Goal: Task Accomplishment & Management: Manage account settings

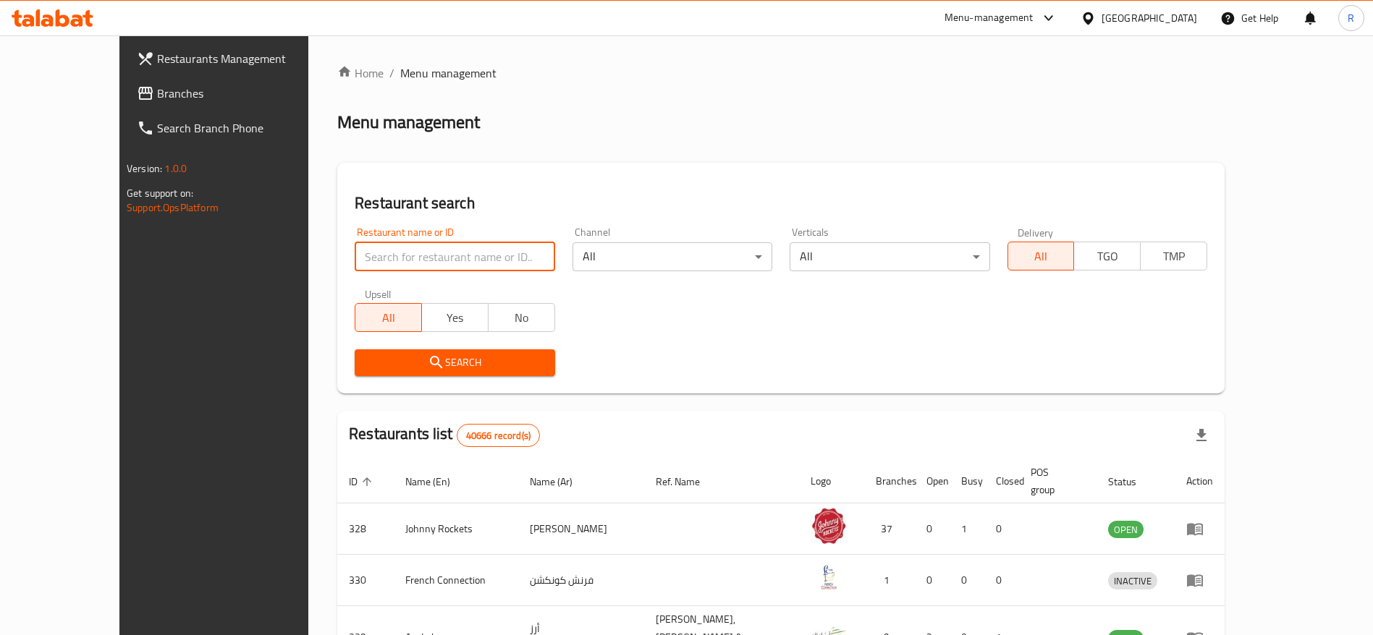
type input "everyday roastery"
click button "Search" at bounding box center [455, 363] width 200 height 27
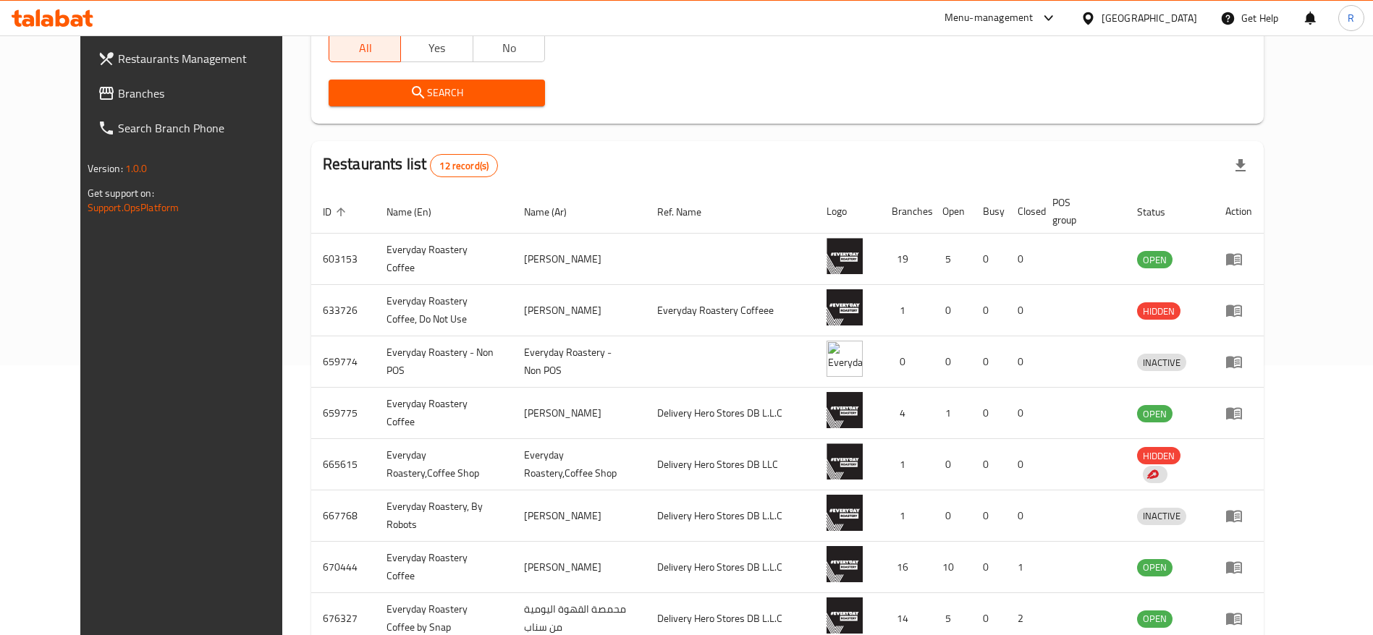
scroll to position [289, 0]
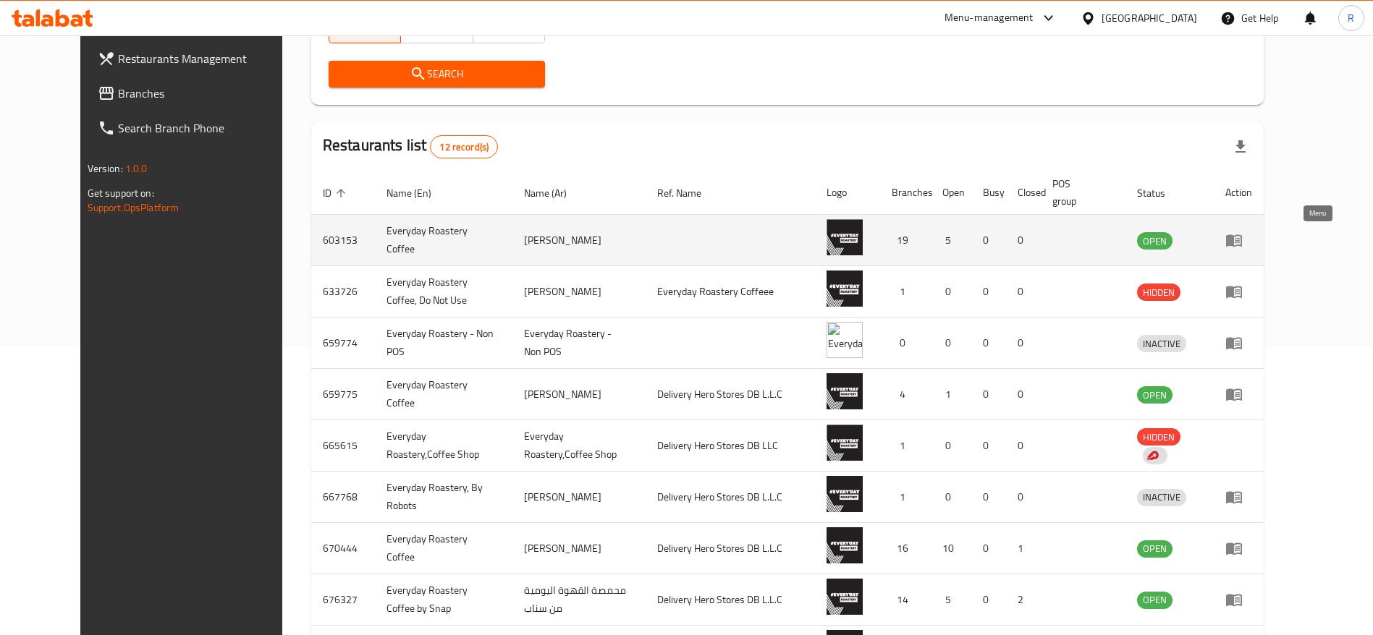
click at [1252, 240] on link "enhanced table" at bounding box center [1238, 240] width 27 height 17
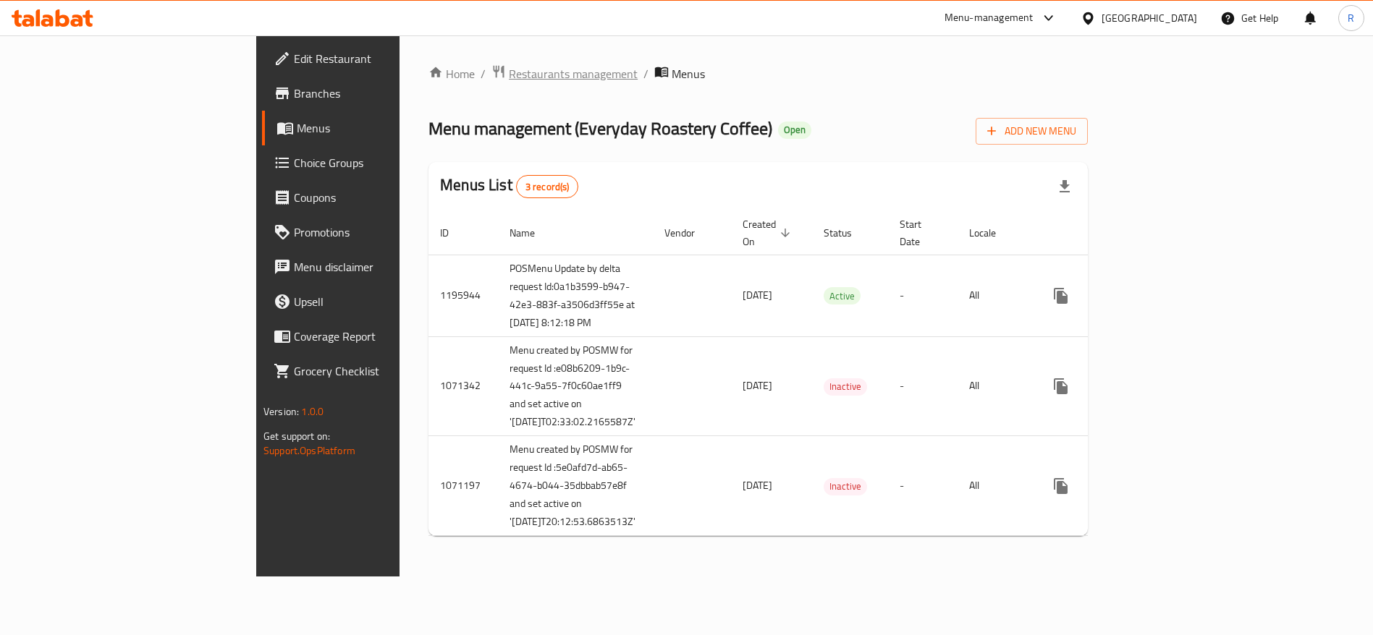
click at [509, 69] on span "Restaurants management" at bounding box center [573, 73] width 129 height 17
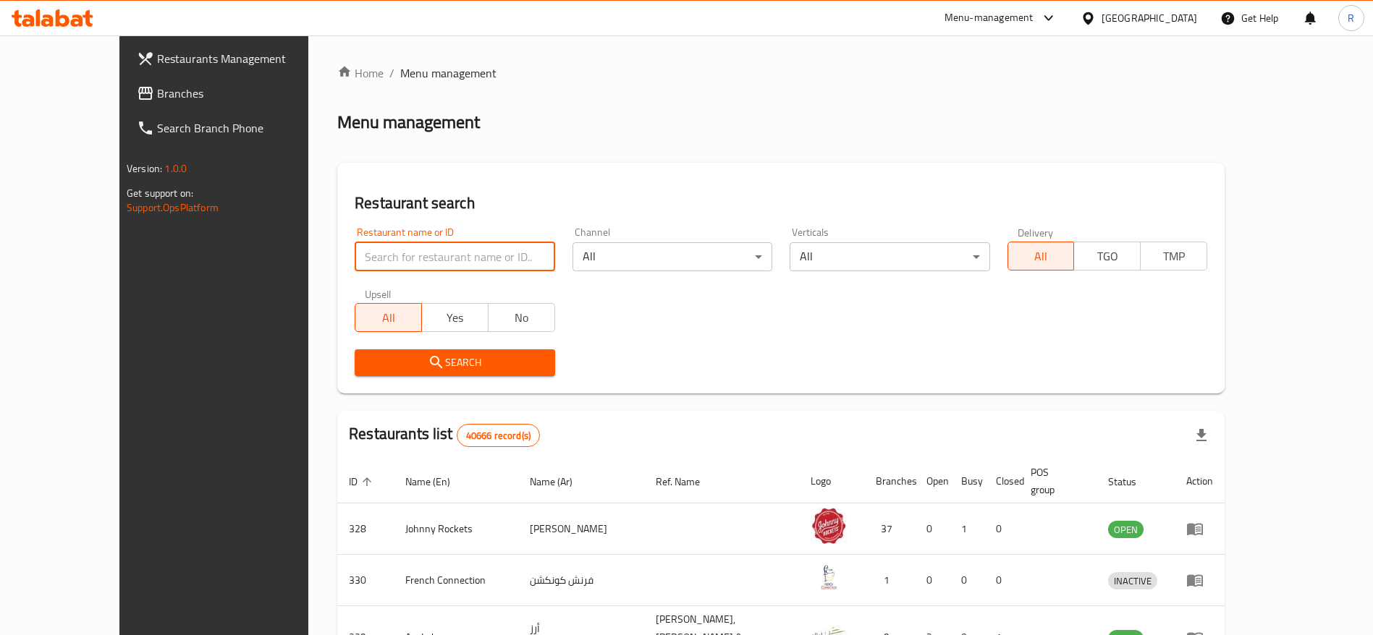
click at [378, 252] on input "search" at bounding box center [455, 256] width 200 height 29
type input "everyday roastery"
click button "Search" at bounding box center [455, 363] width 200 height 27
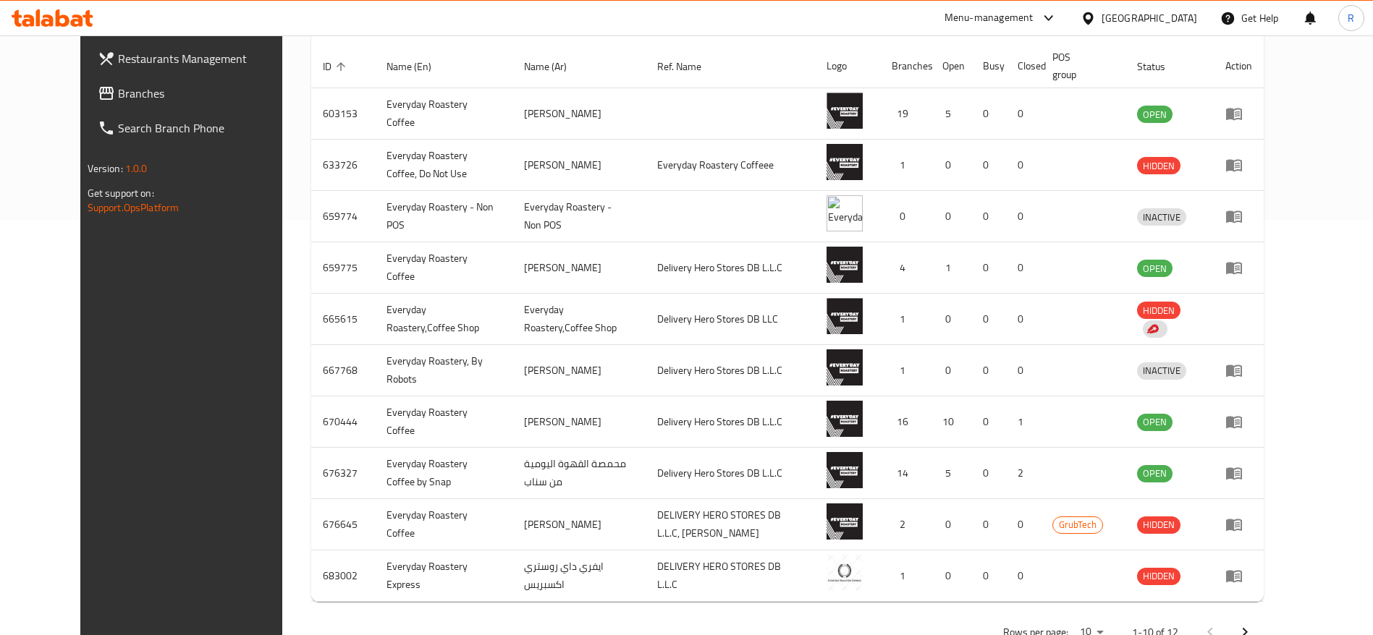
scroll to position [414, 0]
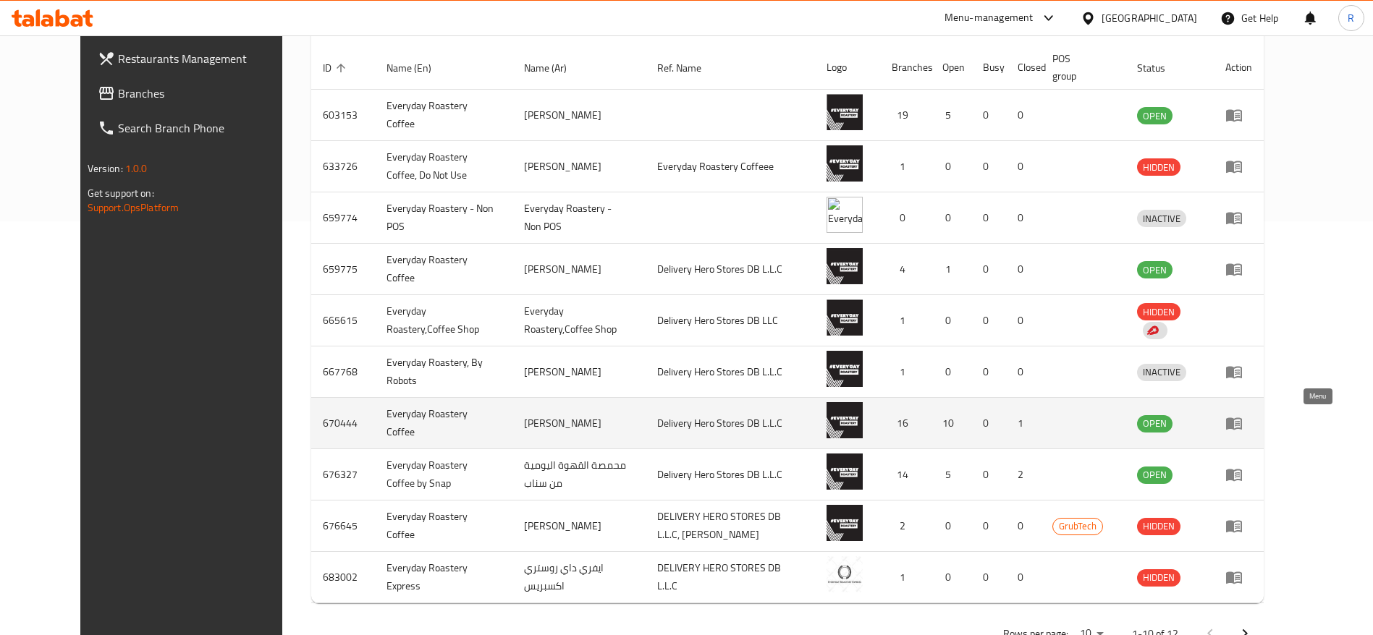
click at [1243, 415] on icon "enhanced table" at bounding box center [1233, 423] width 17 height 17
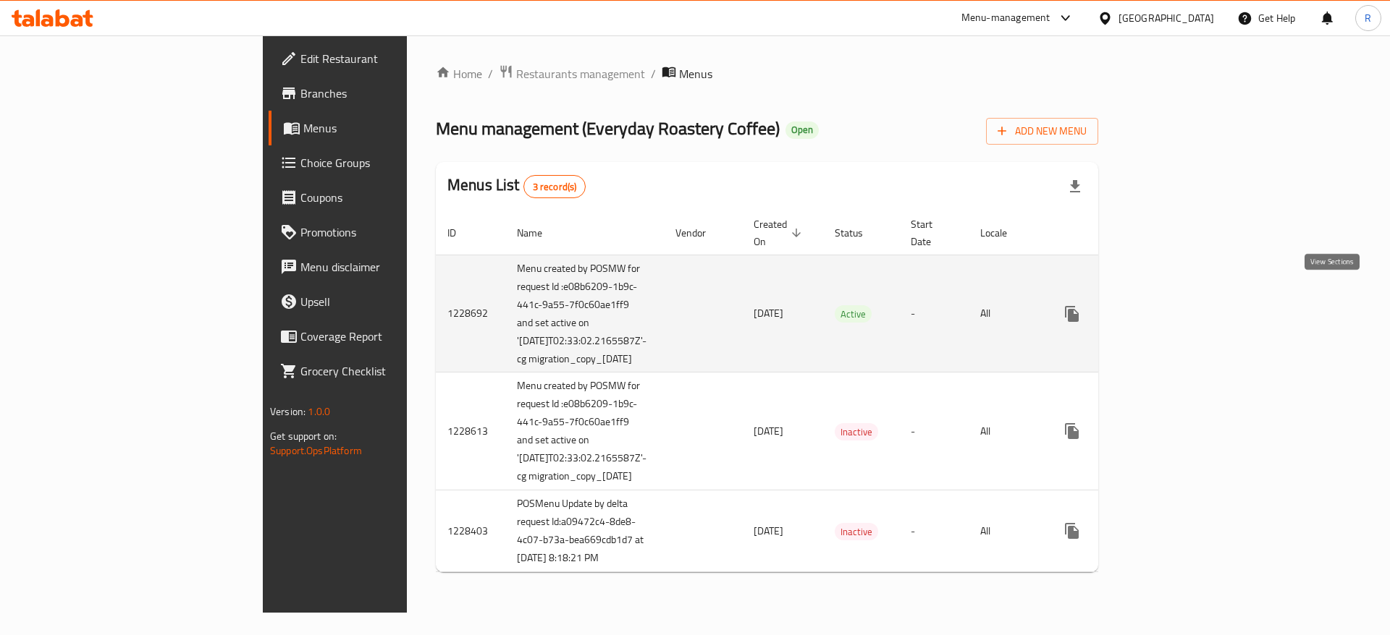
click at [1193, 297] on link "enhanced table" at bounding box center [1176, 314] width 35 height 35
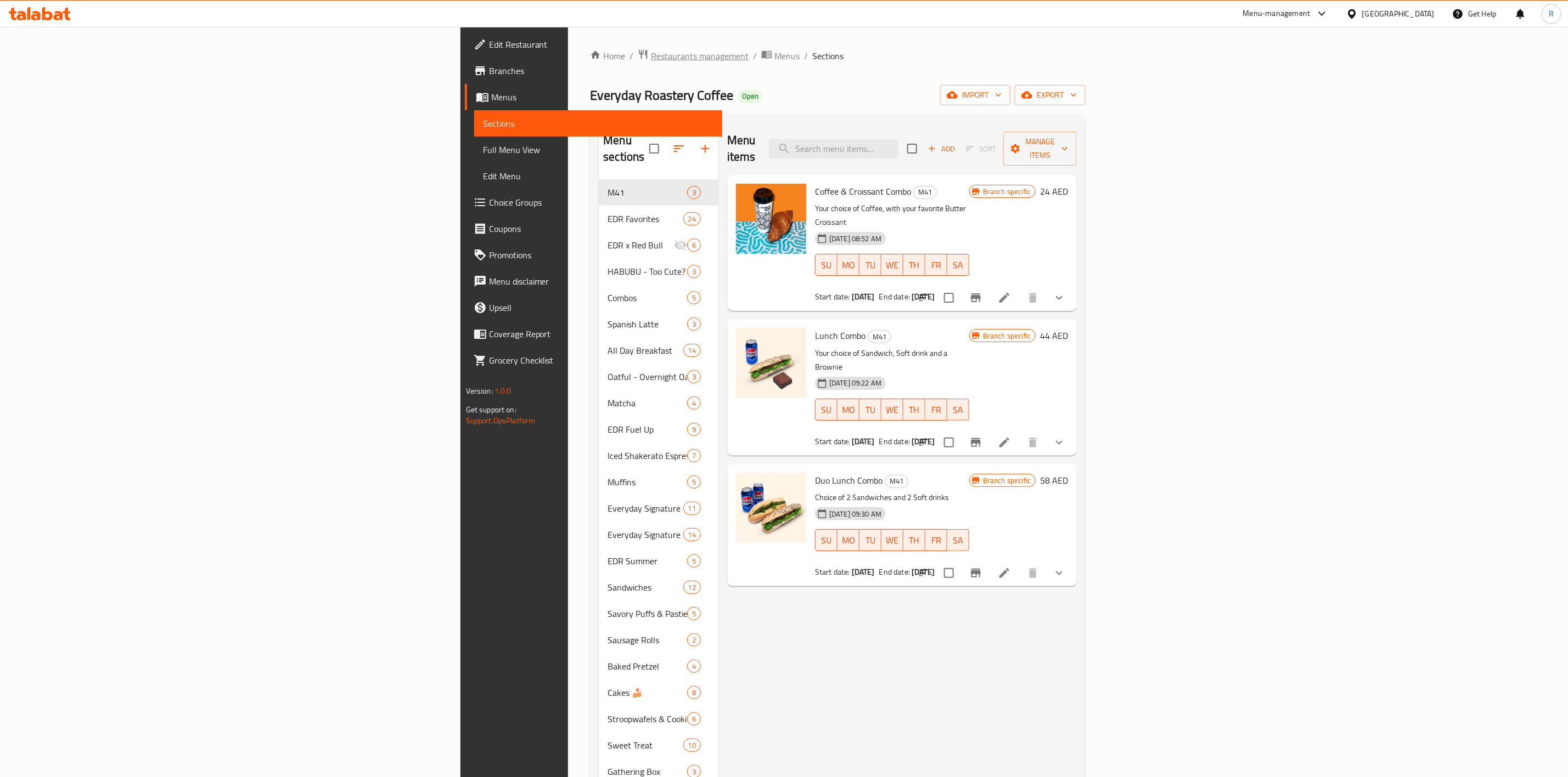
click at [651, 52] on span "Restaurants management" at bounding box center [699, 55] width 98 height 13
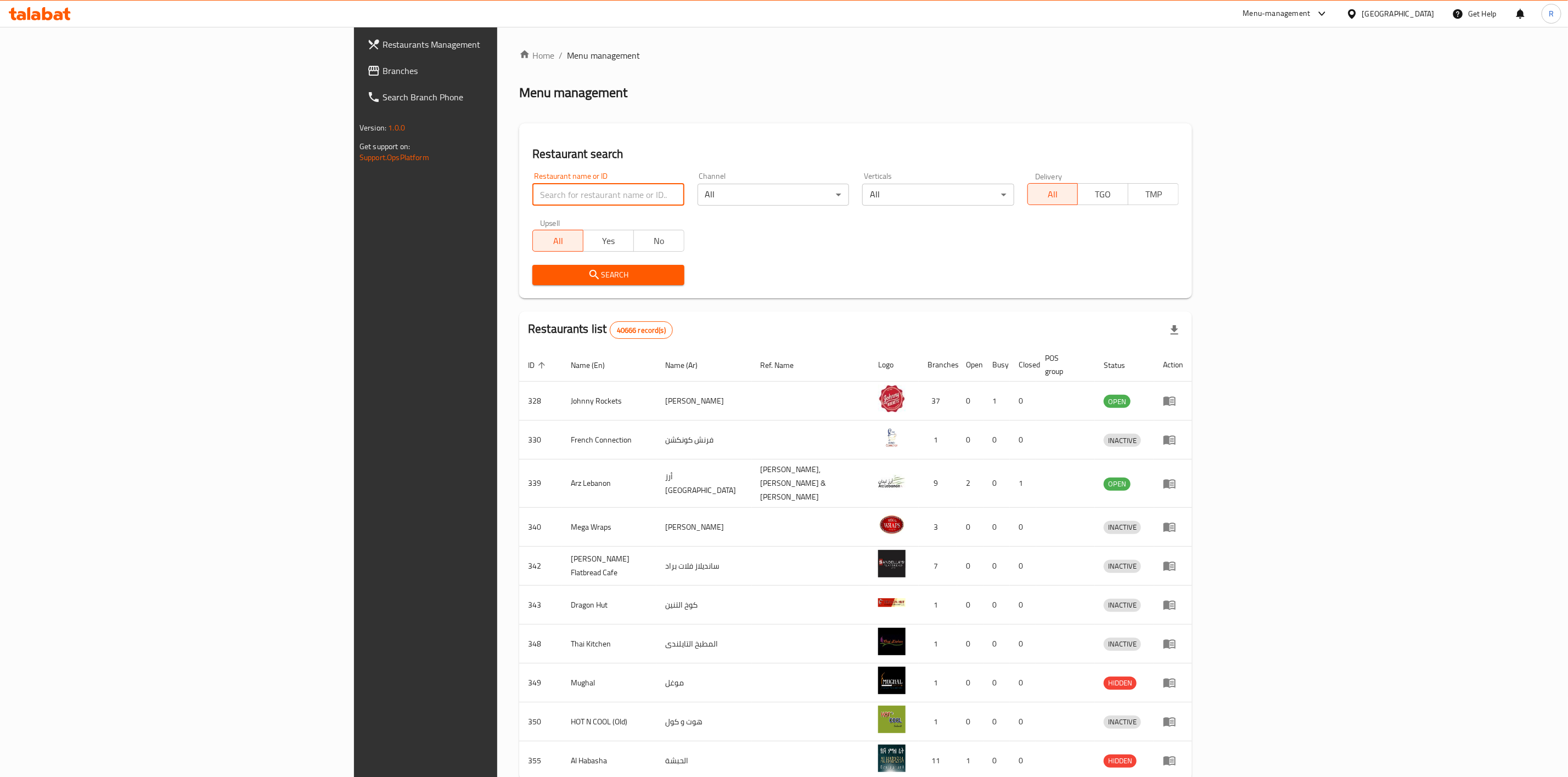
click at [532, 194] on input "search" at bounding box center [608, 194] width 152 height 22
type input "everyday roastery"
click button "Search" at bounding box center [608, 275] width 152 height 20
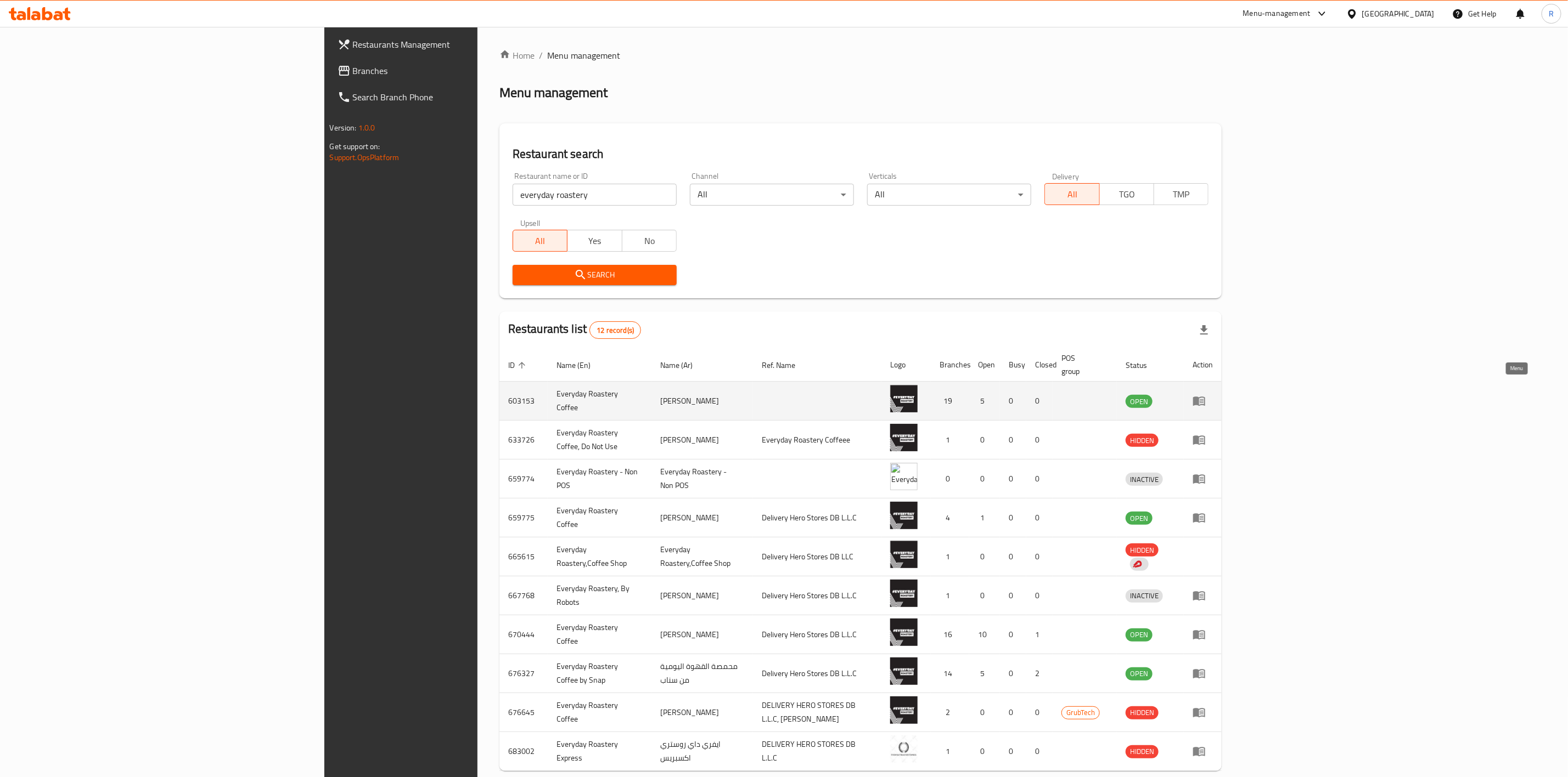
click at [1040, 394] on link "enhanced table" at bounding box center [1203, 400] width 20 height 13
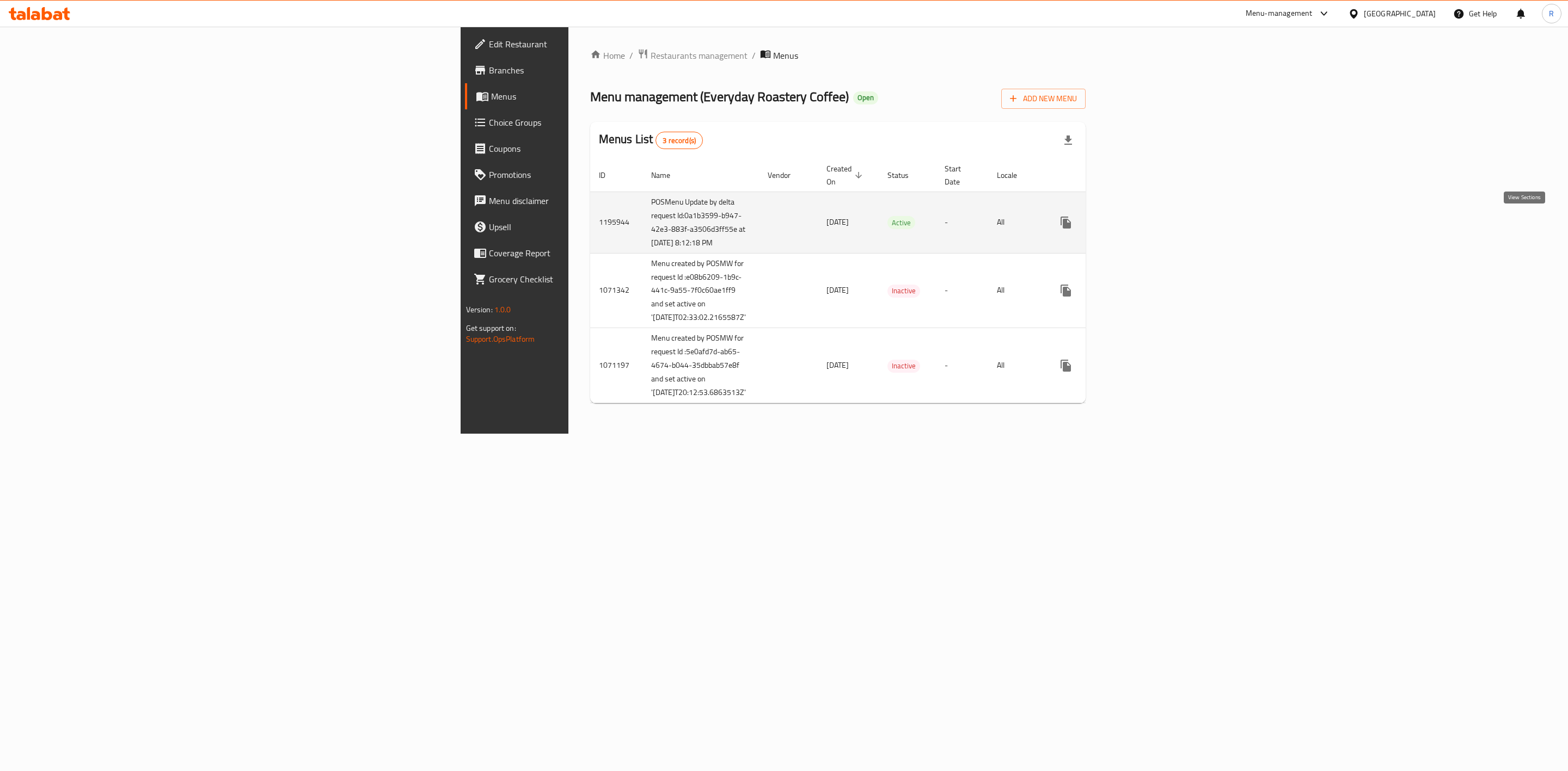
click at [1032, 220] on icon "enhanced table" at bounding box center [1144, 222] width 13 height 13
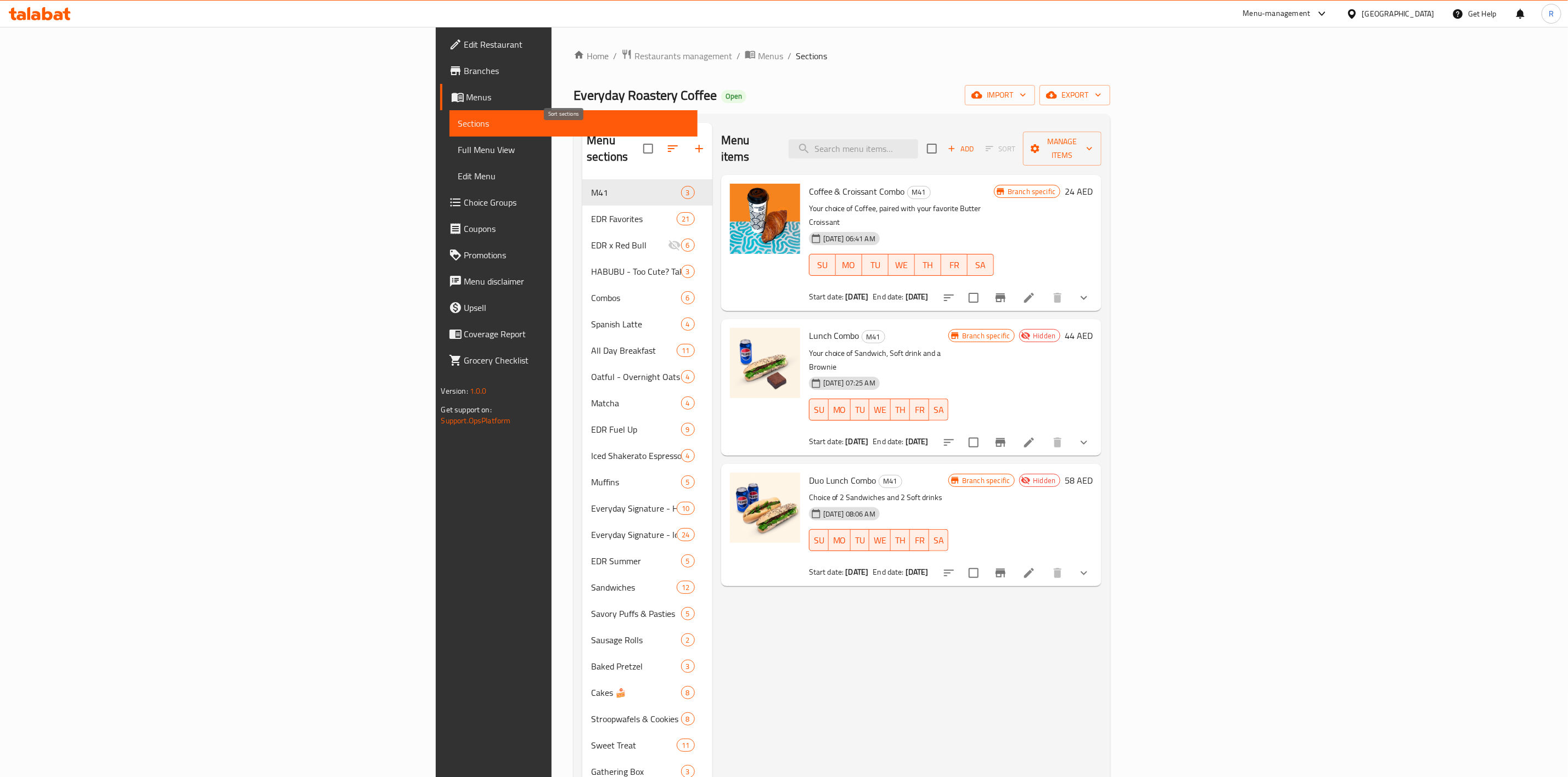
click at [660, 136] on button "button" at bounding box center [673, 149] width 27 height 27
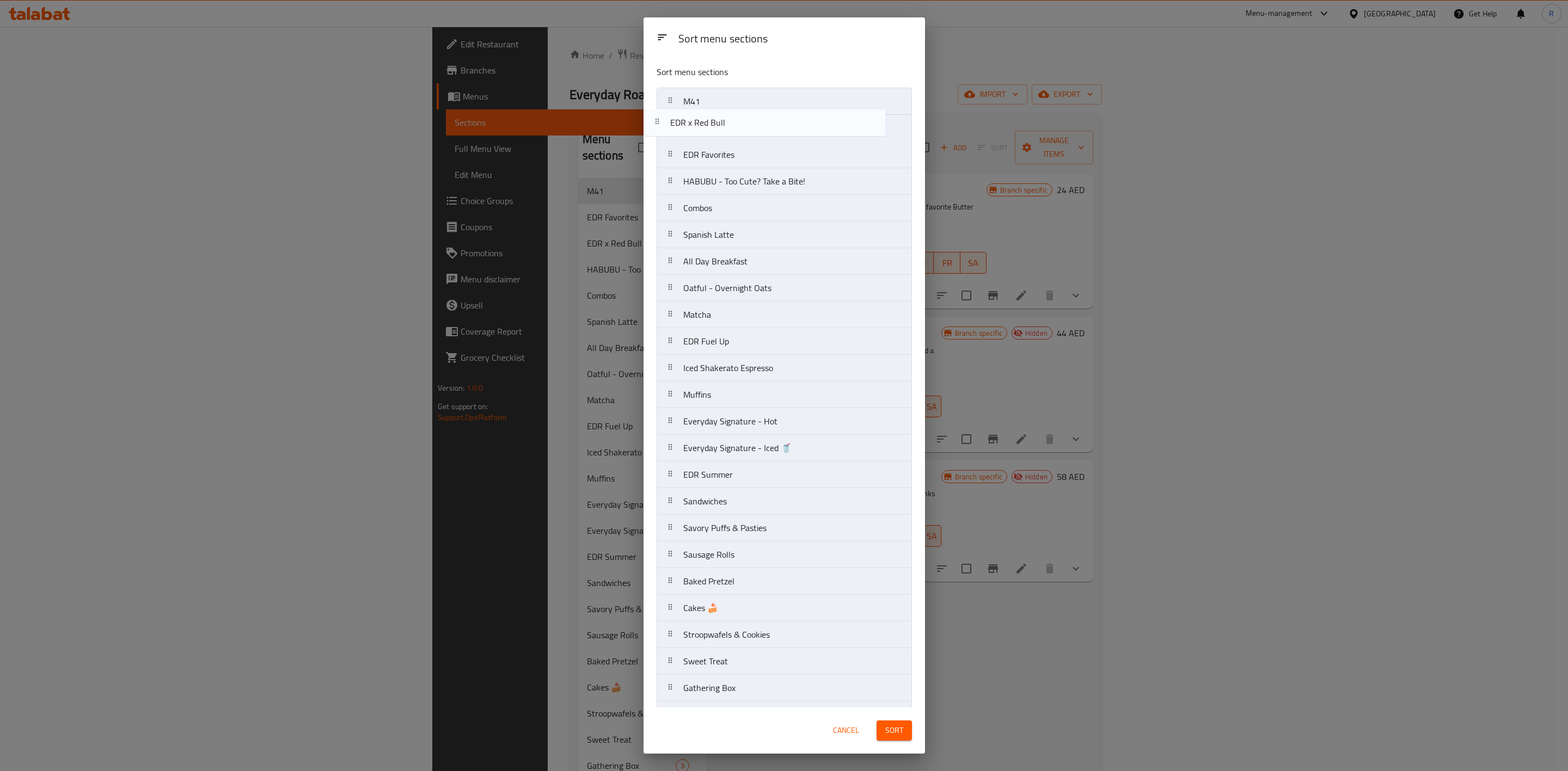
drag, startPoint x: 732, startPoint y: 162, endPoint x: 716, endPoint y: 126, distance: 39.4
click at [716, 126] on nav "M41 EDR Favorites EDR x Red Bull HABUBU - Too Cute? Take a Bite! Combos Spanish…" at bounding box center [784, 595] width 255 height 1015
drag, startPoint x: 718, startPoint y: 210, endPoint x: 709, endPoint y: 147, distance: 63.6
click at [709, 147] on nav "M41 EDR x Red Bull EDR Favorites HABUBU - Too Cute? Take a Bite! Combos Spanish…" at bounding box center [784, 595] width 255 height 1015
drag, startPoint x: 742, startPoint y: 240, endPoint x: 730, endPoint y: 181, distance: 60.2
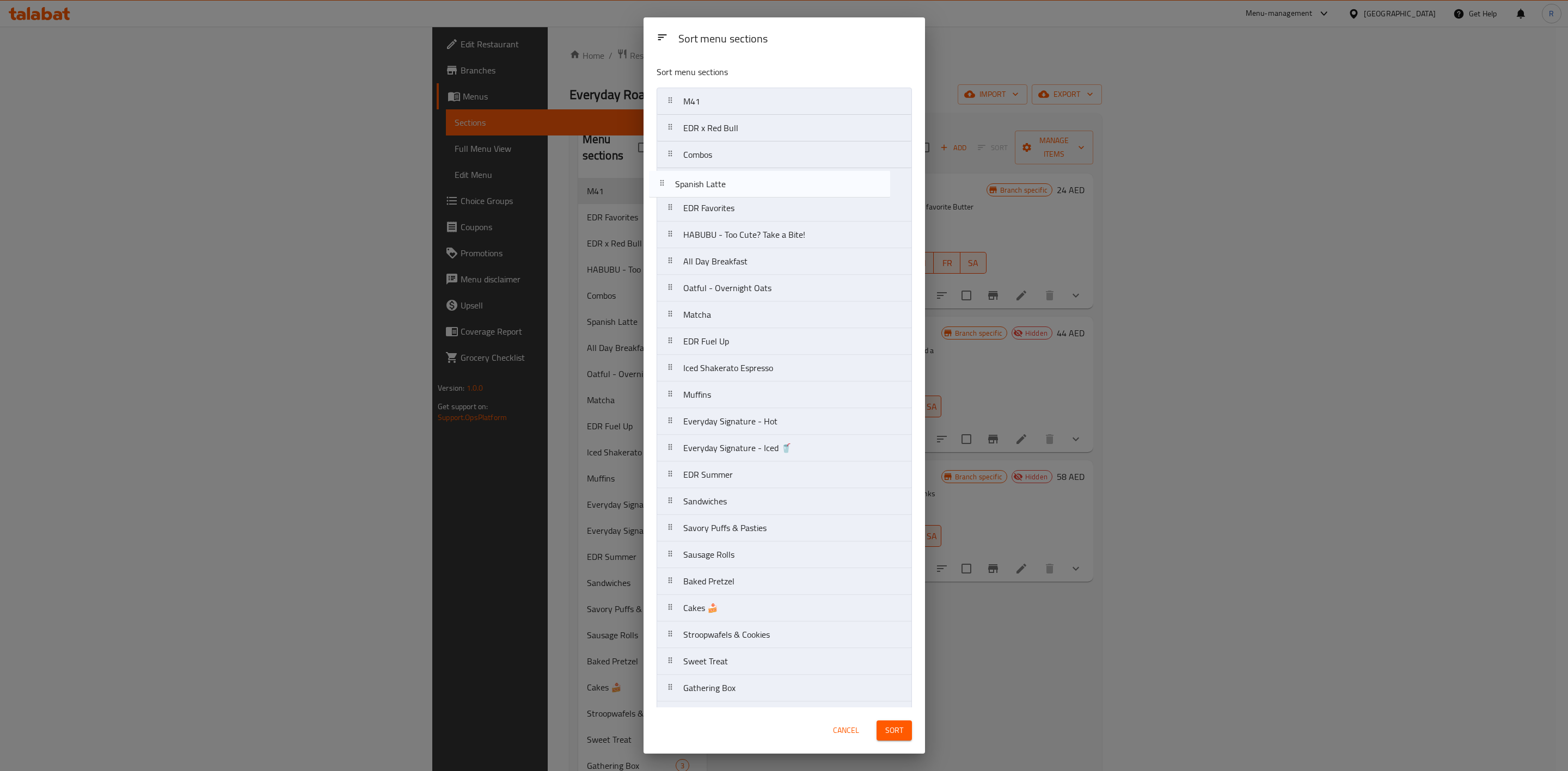
click at [730, 181] on nav "M41 EDR x Red Bull Combos EDR Favorites HABUBU - Too Cute? Take a Bite! Spanish…" at bounding box center [784, 595] width 255 height 1015
drag, startPoint x: 717, startPoint y: 267, endPoint x: 720, endPoint y: 208, distance: 59.1
click at [720, 208] on nav "M41 EDR x Red Bull Combos Spanish Latte EDR Favorites HABUBU - Too Cute? Take a…" at bounding box center [784, 595] width 255 height 1015
drag, startPoint x: 734, startPoint y: 295, endPoint x: 722, endPoint y: 248, distance: 48.5
click at [722, 248] on nav "M41 EDR x Red Bull Combos Spanish Latte All Day Breakfast EDR Favorites HABUBU …" at bounding box center [784, 595] width 255 height 1015
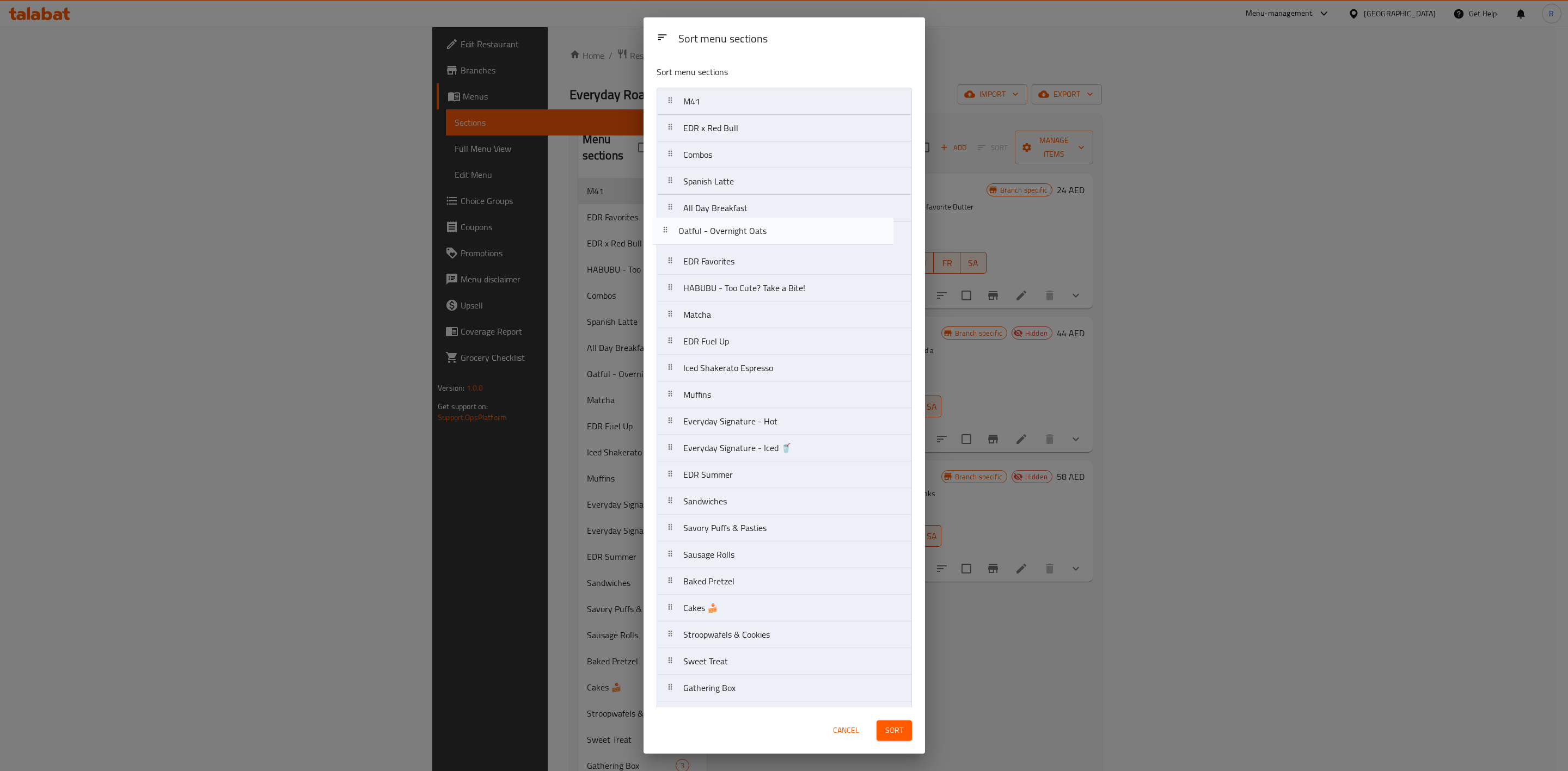
drag, startPoint x: 734, startPoint y: 267, endPoint x: 729, endPoint y: 224, distance: 43.3
click at [729, 224] on nav "M41 EDR x Red Bull Combos Spanish Latte All Day Breakfast EDR Favorites Oatful …" at bounding box center [784, 595] width 255 height 1015
drag, startPoint x: 737, startPoint y: 268, endPoint x: 738, endPoint y: 117, distance: 151.0
click at [738, 117] on nav "M41 EDR x Red Bull Combos Spanish Latte All Day Breakfast Oatful - Overnight Oa…" at bounding box center [784, 595] width 255 height 1015
drag, startPoint x: 738, startPoint y: 323, endPoint x: 732, endPoint y: 290, distance: 33.5
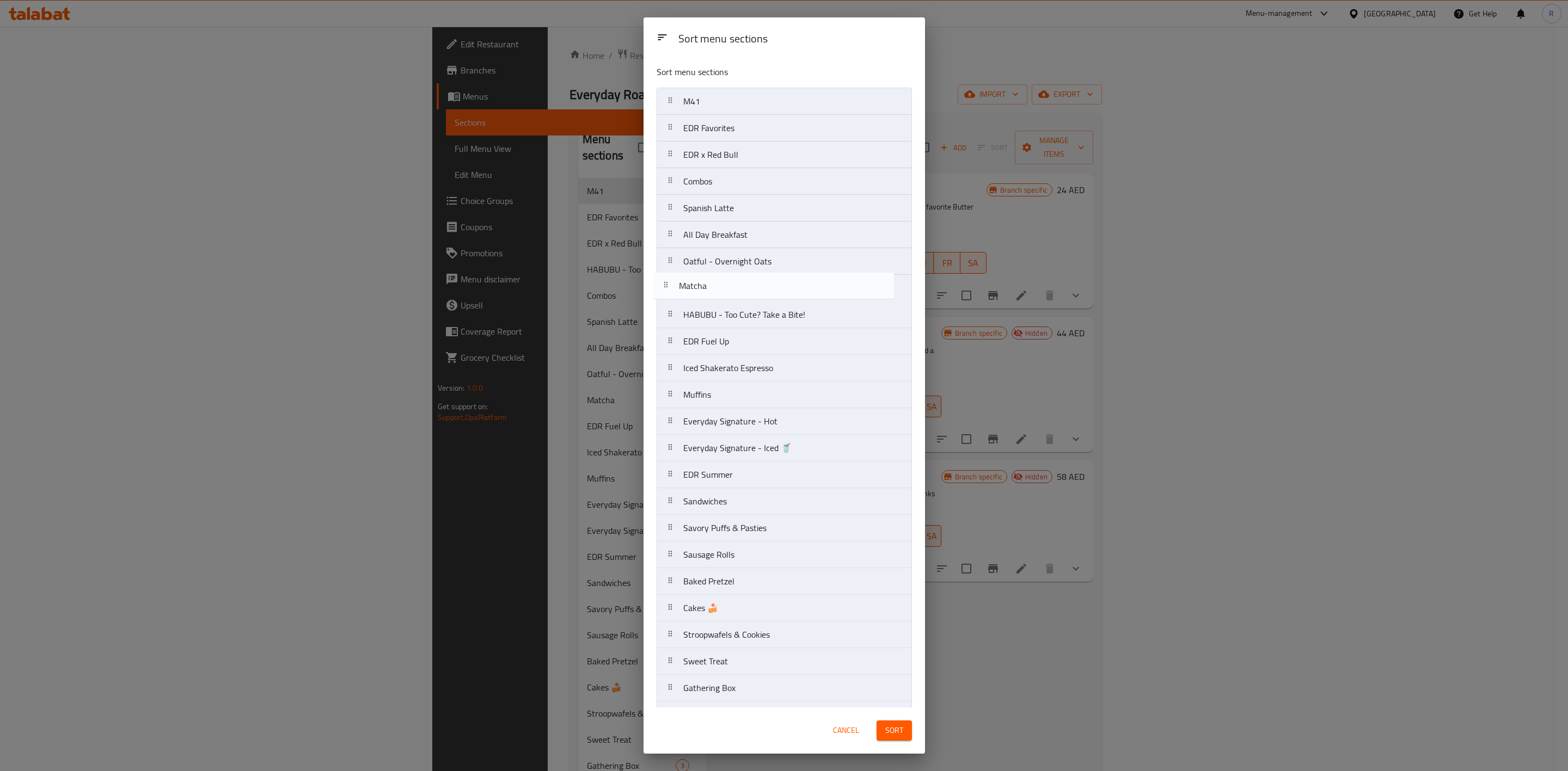
click at [732, 290] on nav "M41 EDR Favorites EDR x Red Bull Combos Spanish Latte All Day Breakfast Oatful …" at bounding box center [784, 595] width 255 height 1015
drag, startPoint x: 728, startPoint y: 351, endPoint x: 718, endPoint y: 308, distance: 44.1
click at [718, 308] on nav "M41 EDR Favorites EDR x Red Bull Combos Spanish Latte All Day Breakfast Oatful …" at bounding box center [784, 595] width 255 height 1015
drag, startPoint x: 749, startPoint y: 376, endPoint x: 745, endPoint y: 345, distance: 31.3
click at [745, 345] on nav "M41 EDR Favorites EDR x Red Bull Combos Spanish Latte All Day Breakfast Oatful …" at bounding box center [784, 595] width 255 height 1015
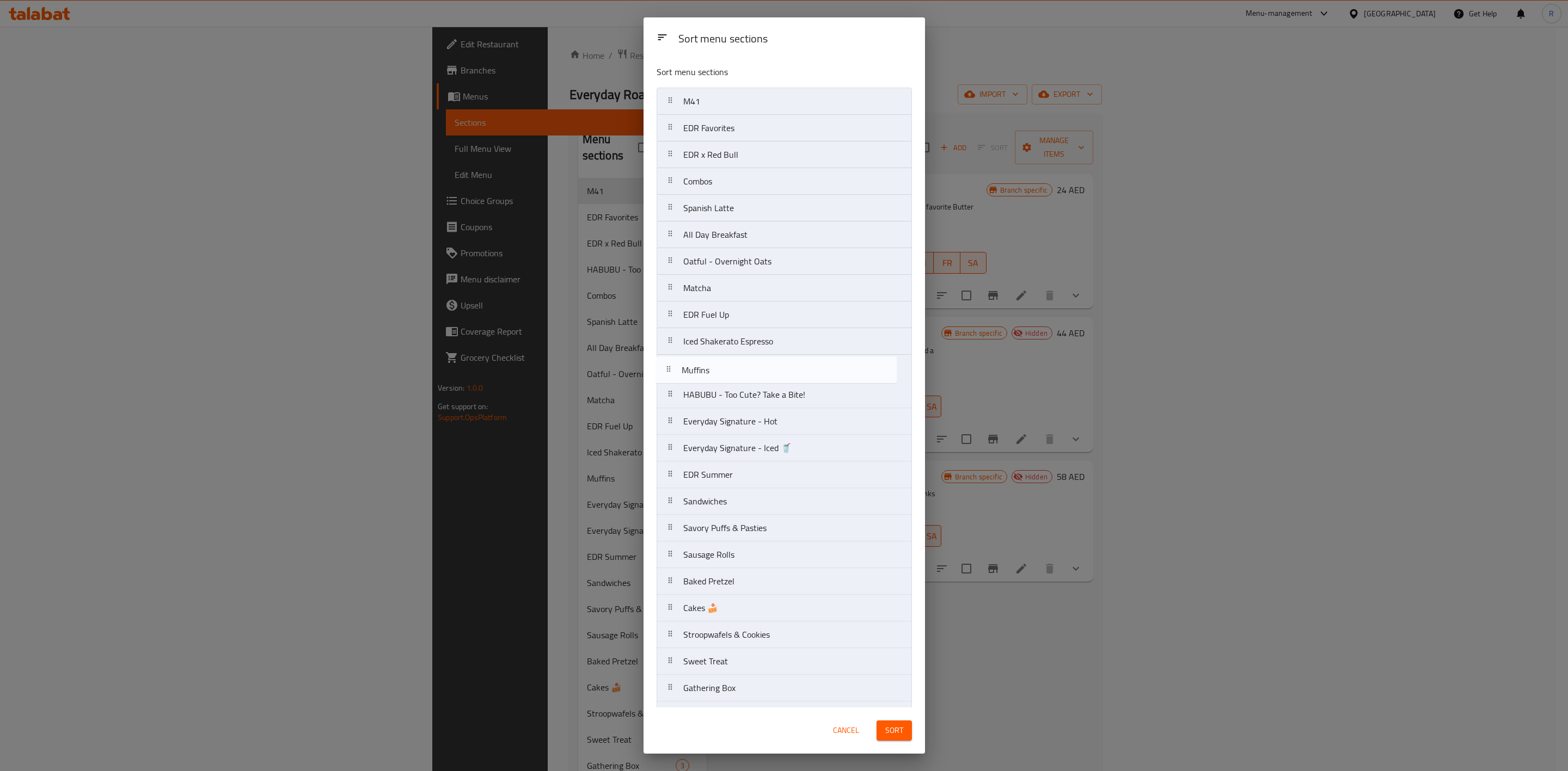
drag, startPoint x: 745, startPoint y: 408, endPoint x: 742, endPoint y: 375, distance: 33.1
click at [742, 375] on nav "M41 EDR Favorites EDR x Red Bull Combos Spanish Latte All Day Breakfast Oatful …" at bounding box center [784, 595] width 255 height 1015
drag, startPoint x: 740, startPoint y: 436, endPoint x: 734, endPoint y: 429, distance: 9.2
click at [734, 429] on nav "M41 EDR Favorites EDR x Red Bull Combos Spanish Latte All Day Breakfast Oatful …" at bounding box center [784, 595] width 255 height 1015
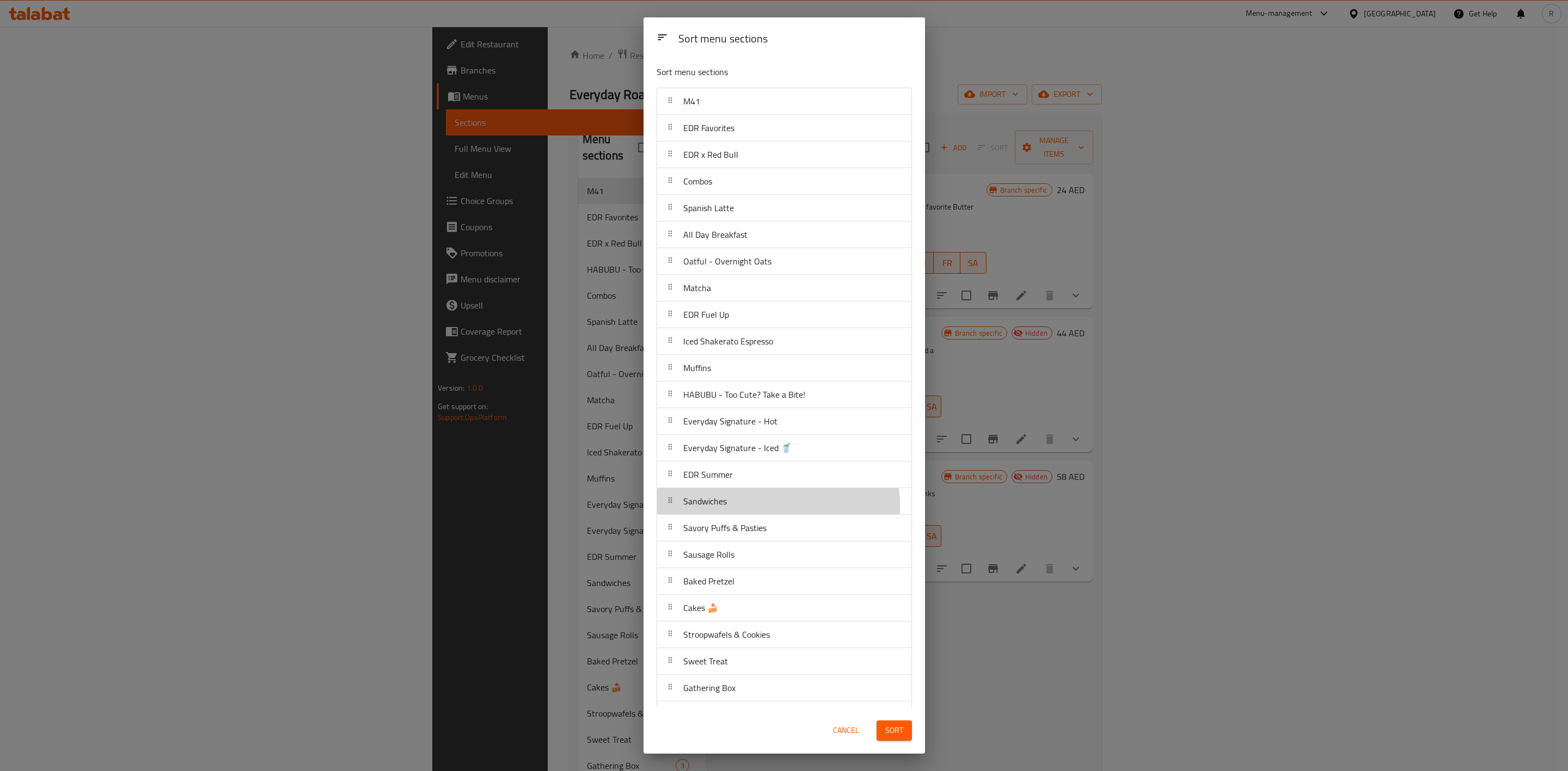
click at [754, 478] on div "Sandwiches" at bounding box center [784, 501] width 245 height 26
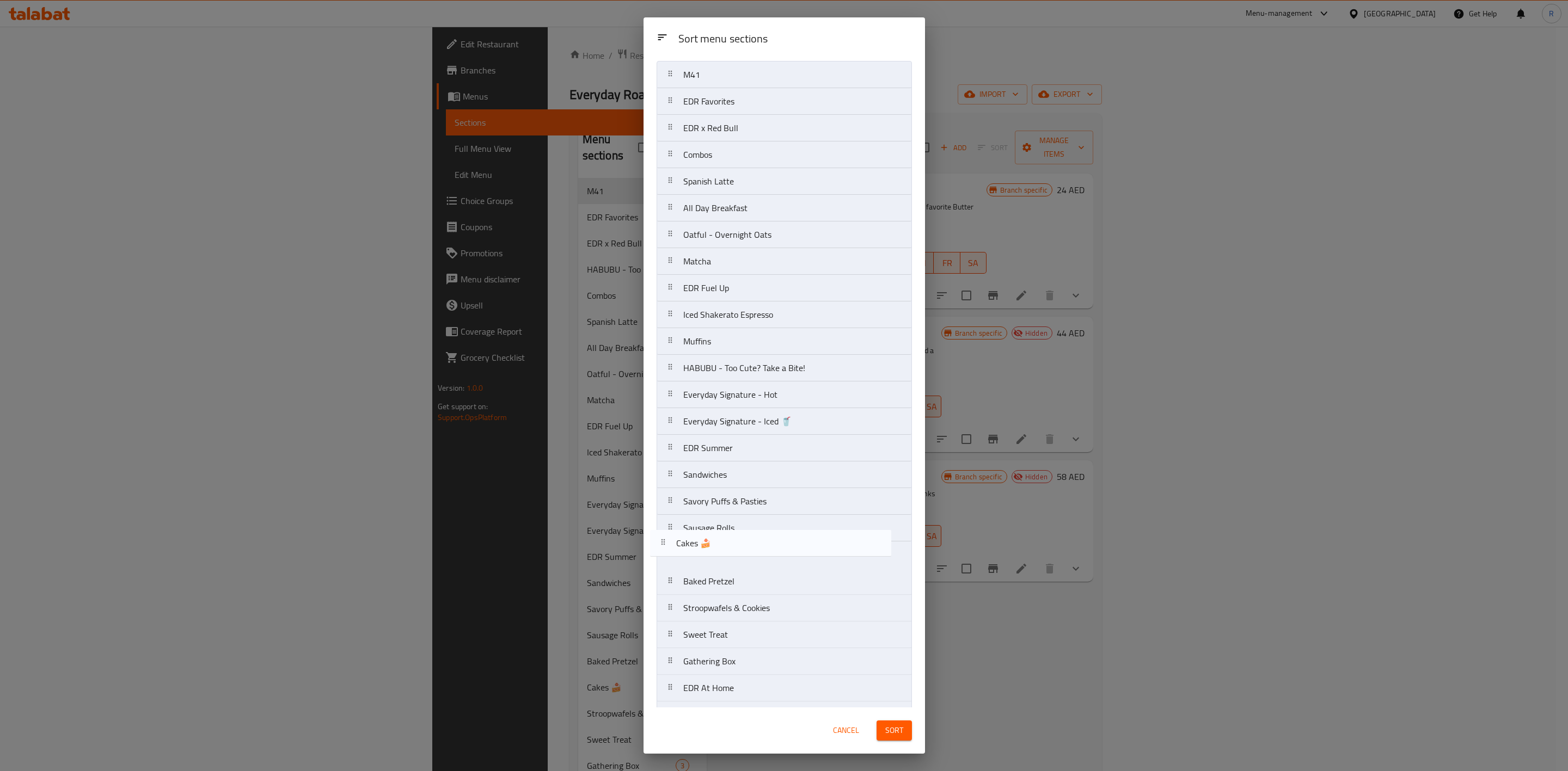
scroll to position [31, 0]
drag, startPoint x: 764, startPoint y: 623, endPoint x: 773, endPoint y: 536, distance: 87.5
click at [773, 478] on nav "M41 EDR Favorites EDR x Red Bull Combos Spanish Latte All Day Breakfast Oatful …" at bounding box center [784, 563] width 255 height 1015
drag, startPoint x: 776, startPoint y: 612, endPoint x: 774, endPoint y: 535, distance: 77.0
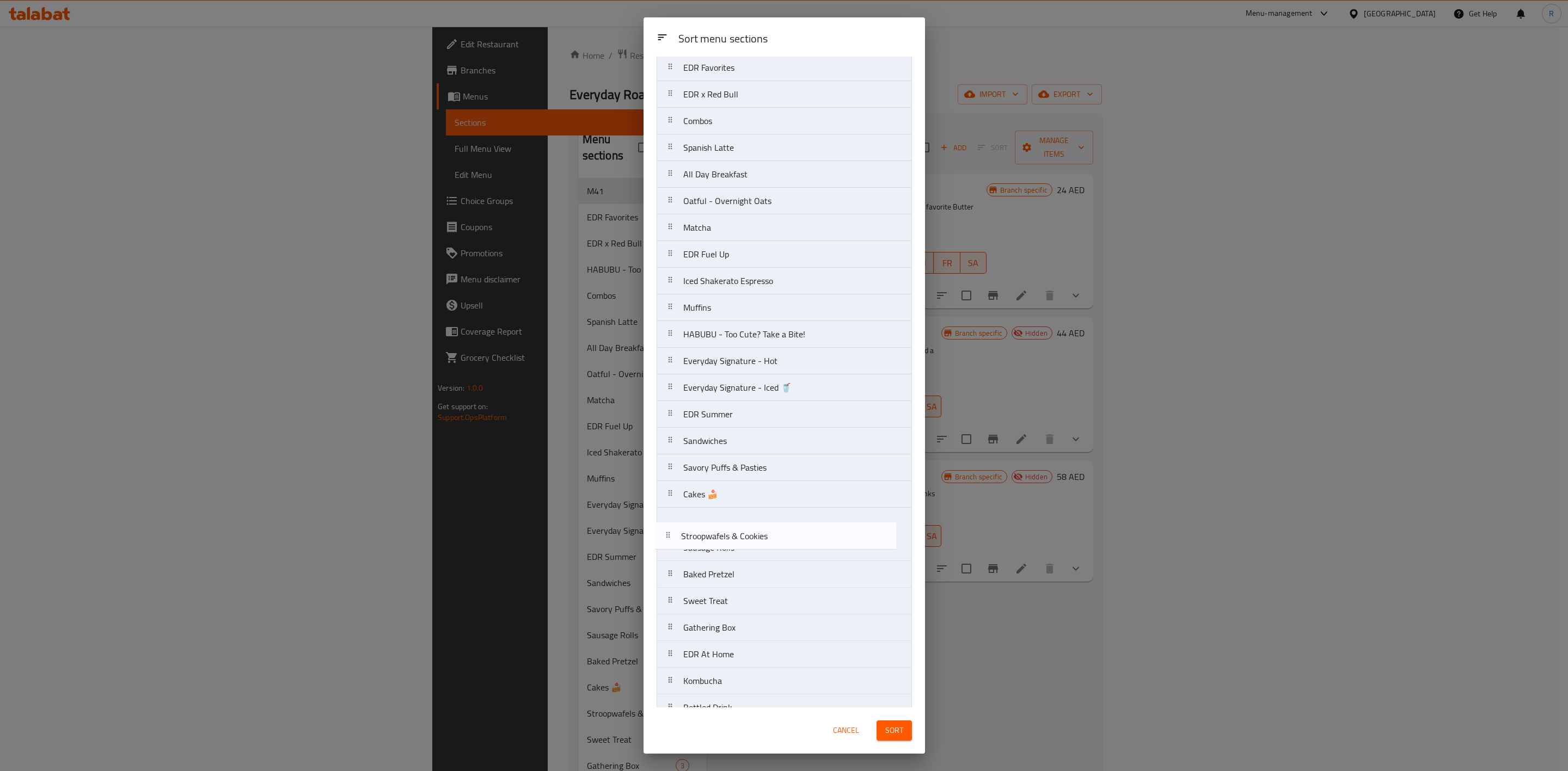
click at [774, 478] on nav "M41 EDR Favorites EDR x Red Bull Combos Spanish Latte All Day Breakfast Oatful …" at bounding box center [784, 534] width 255 height 1015
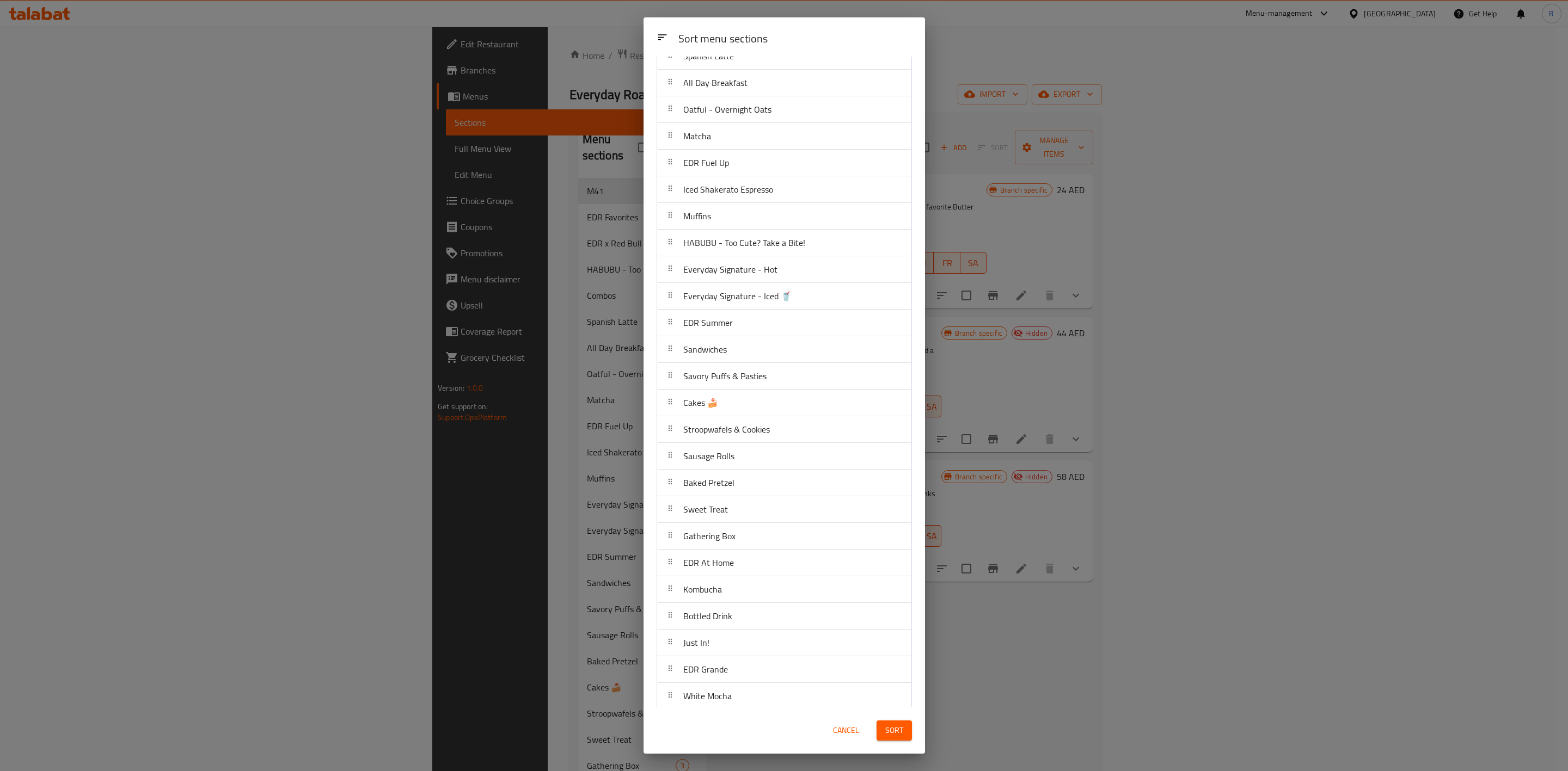
scroll to position [153, 0]
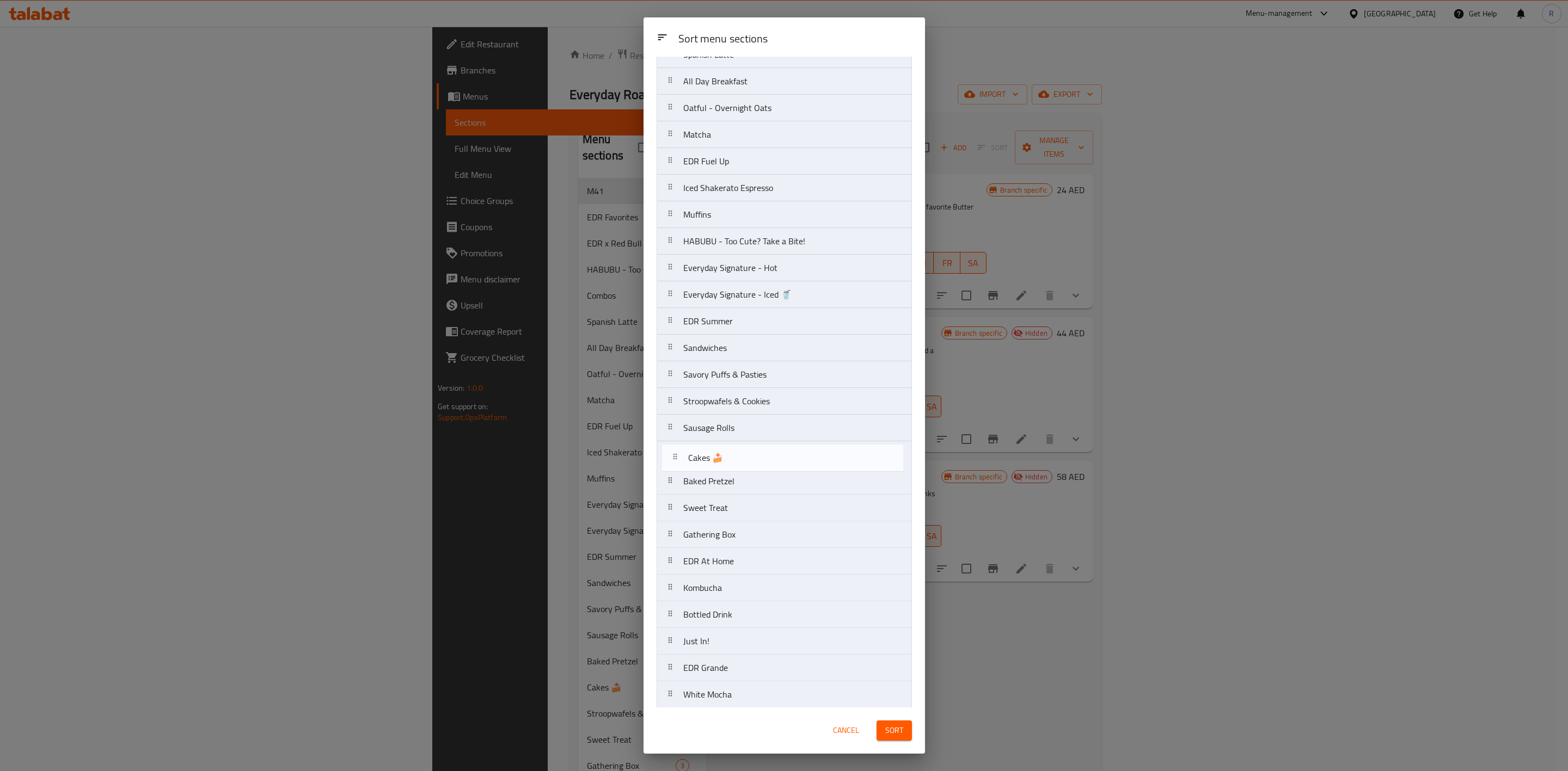
drag, startPoint x: 694, startPoint y: 407, endPoint x: 700, endPoint y: 462, distance: 55.3
click at [700, 462] on nav "M41 EDR Favorites EDR x Red Bull Combos Spanish Latte All Day Breakfast Oatful …" at bounding box center [784, 441] width 255 height 1015
drag, startPoint x: 732, startPoint y: 464, endPoint x: 734, endPoint y: 405, distance: 59.0
click at [734, 405] on nav "M41 EDR Favorites EDR x Red Bull Combos Spanish Latte All Day Breakfast Oatful …" at bounding box center [784, 441] width 255 height 1015
drag, startPoint x: 728, startPoint y: 471, endPoint x: 725, endPoint y: 405, distance: 66.1
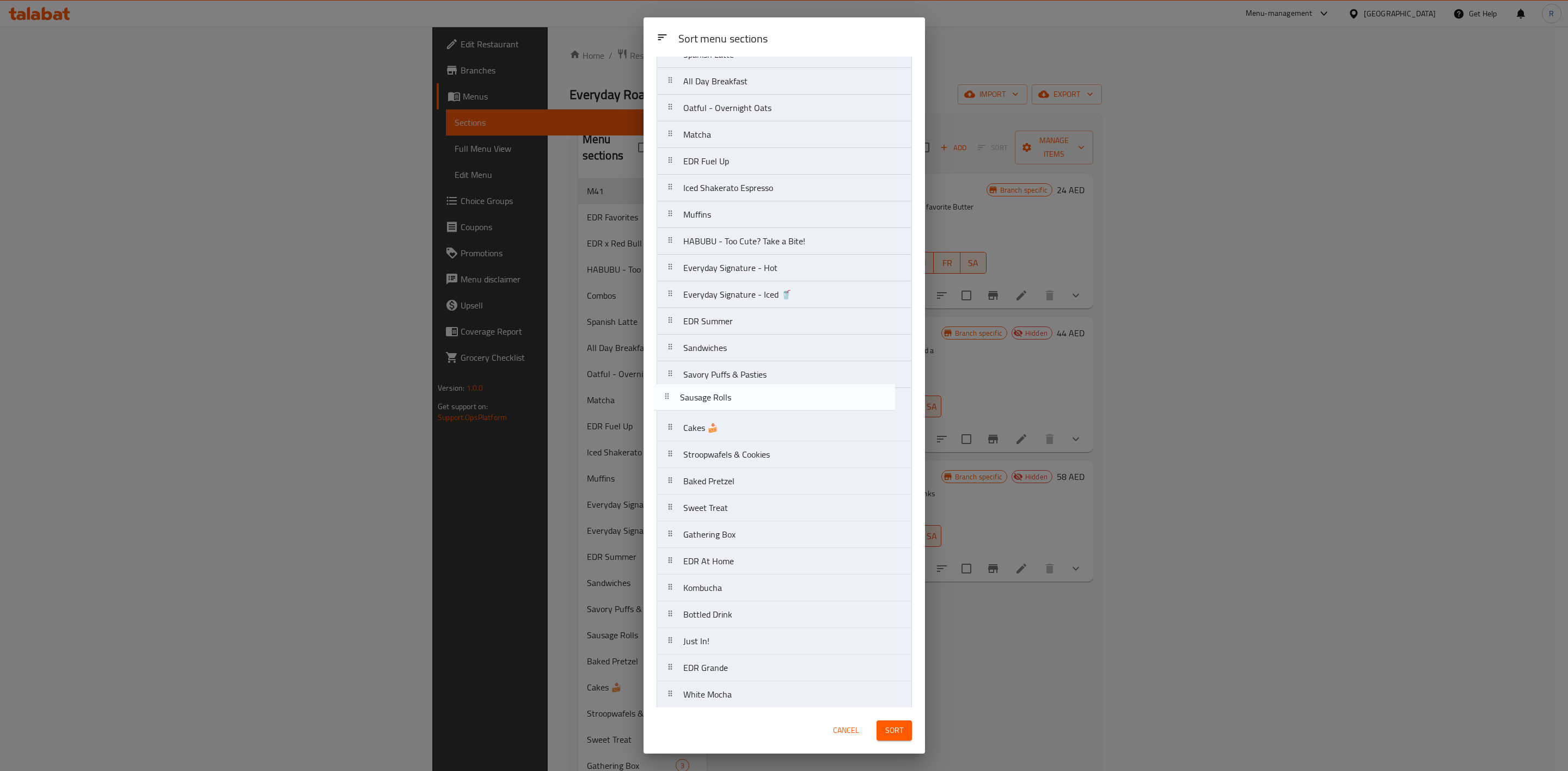
click at [725, 405] on nav "M41 EDR Favorites EDR x Red Bull Combos Spanish Latte All Day Breakfast Oatful …" at bounding box center [784, 441] width 255 height 1015
drag, startPoint x: 748, startPoint y: 513, endPoint x: 753, endPoint y: 454, distance: 59.2
click at [753, 454] on nav "M41 EDR Favorites EDR x Red Bull Combos Spanish Latte All Day Breakfast Oatful …" at bounding box center [784, 441] width 255 height 1015
drag, startPoint x: 756, startPoint y: 544, endPoint x: 749, endPoint y: 502, distance: 42.6
click at [749, 478] on nav "M41 EDR Favorites EDR x Red Bull Combos Spanish Latte All Day Breakfast Oatful …" at bounding box center [784, 441] width 255 height 1015
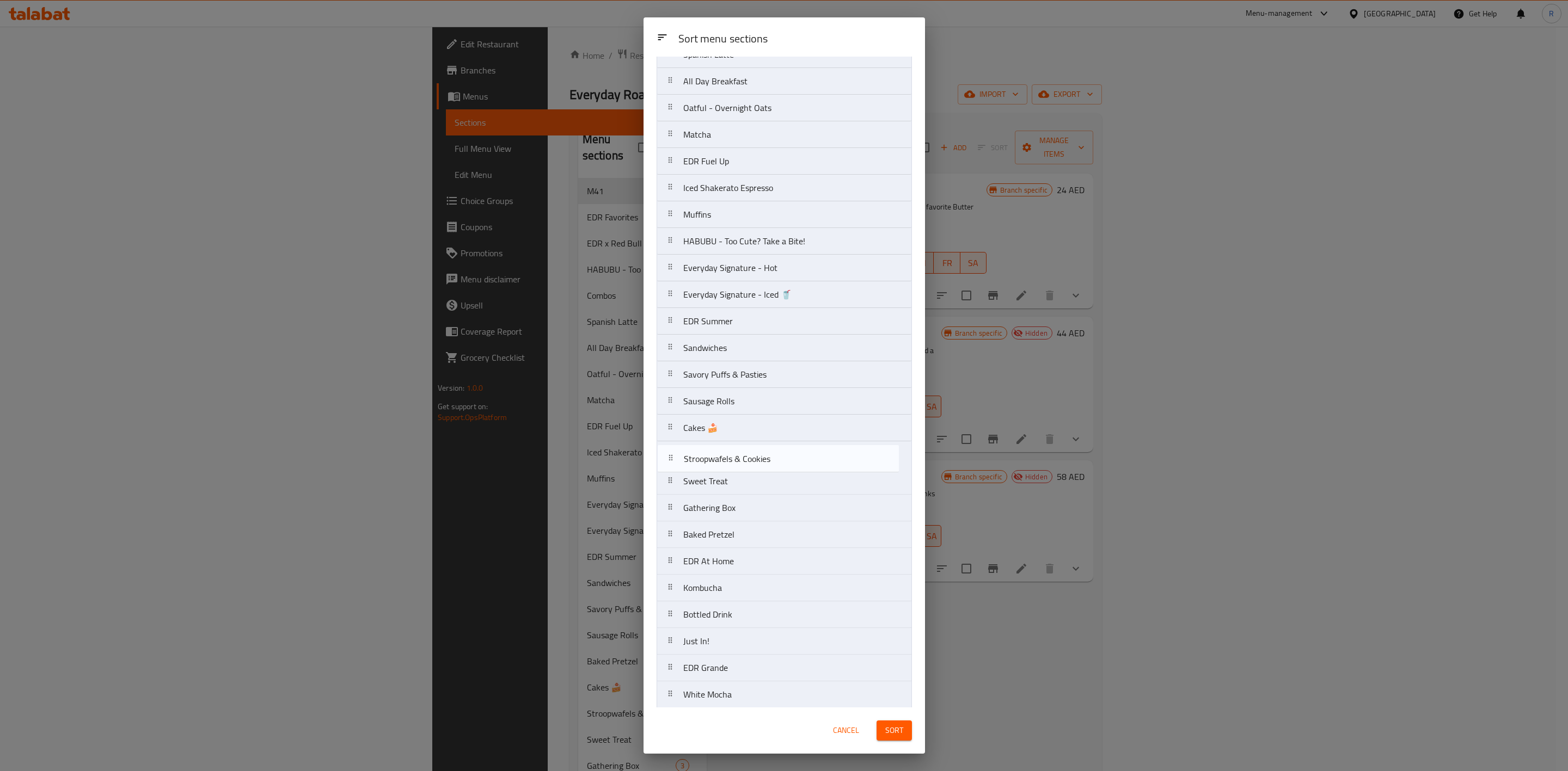
drag, startPoint x: 725, startPoint y: 489, endPoint x: 726, endPoint y: 457, distance: 32.0
click at [726, 457] on nav "M41 EDR Favorites EDR x Red Bull Combos Spanish Latte All Day Breakfast Oatful …" at bounding box center [784, 441] width 255 height 1015
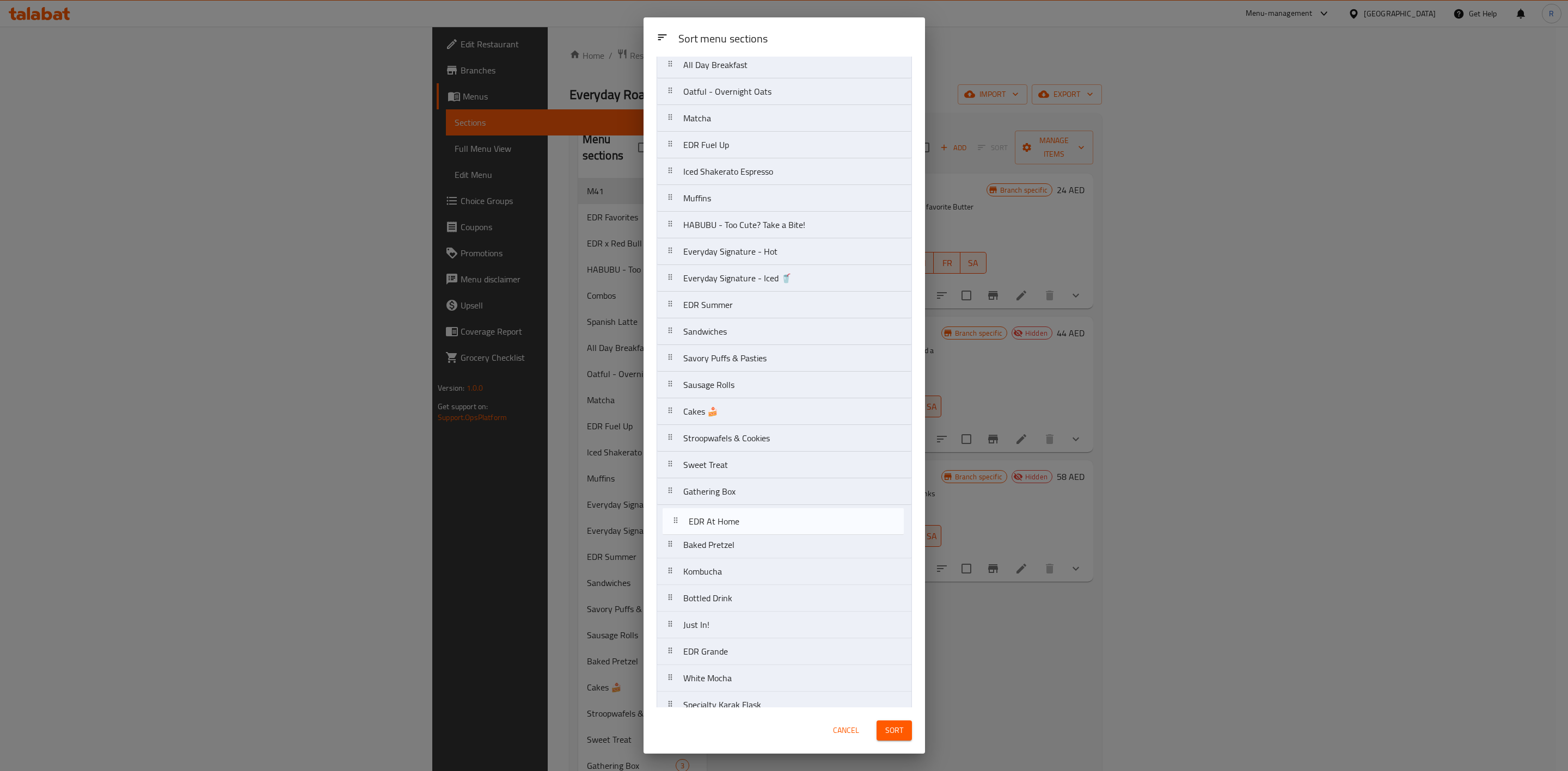
drag, startPoint x: 738, startPoint y: 565, endPoint x: 744, endPoint y: 515, distance: 50.4
click at [744, 478] on nav "M41 EDR Favorites EDR x Red Bull Combos Spanish Latte All Day Breakfast Oatful …" at bounding box center [784, 425] width 255 height 1015
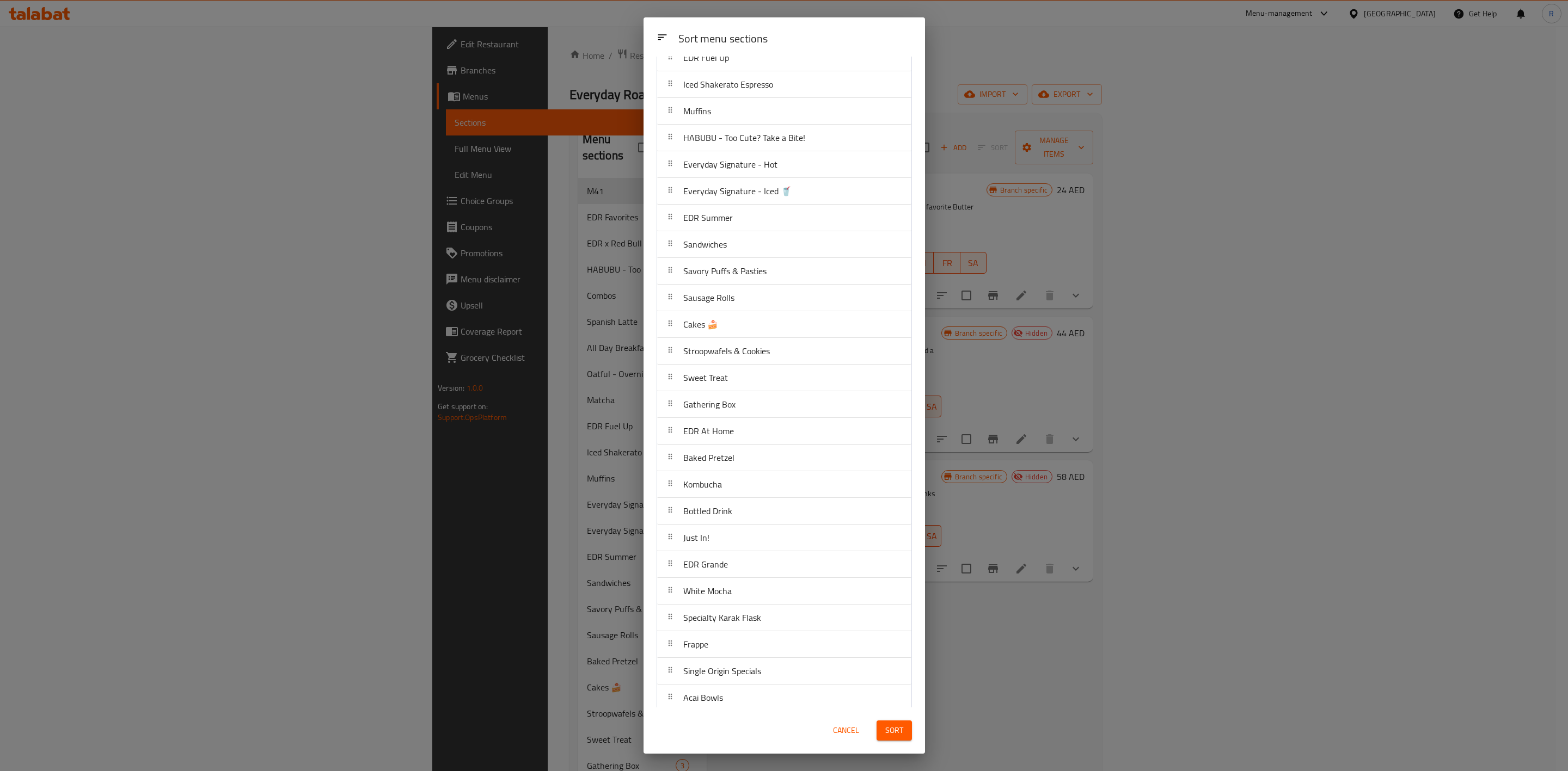
scroll to position [251, 0]
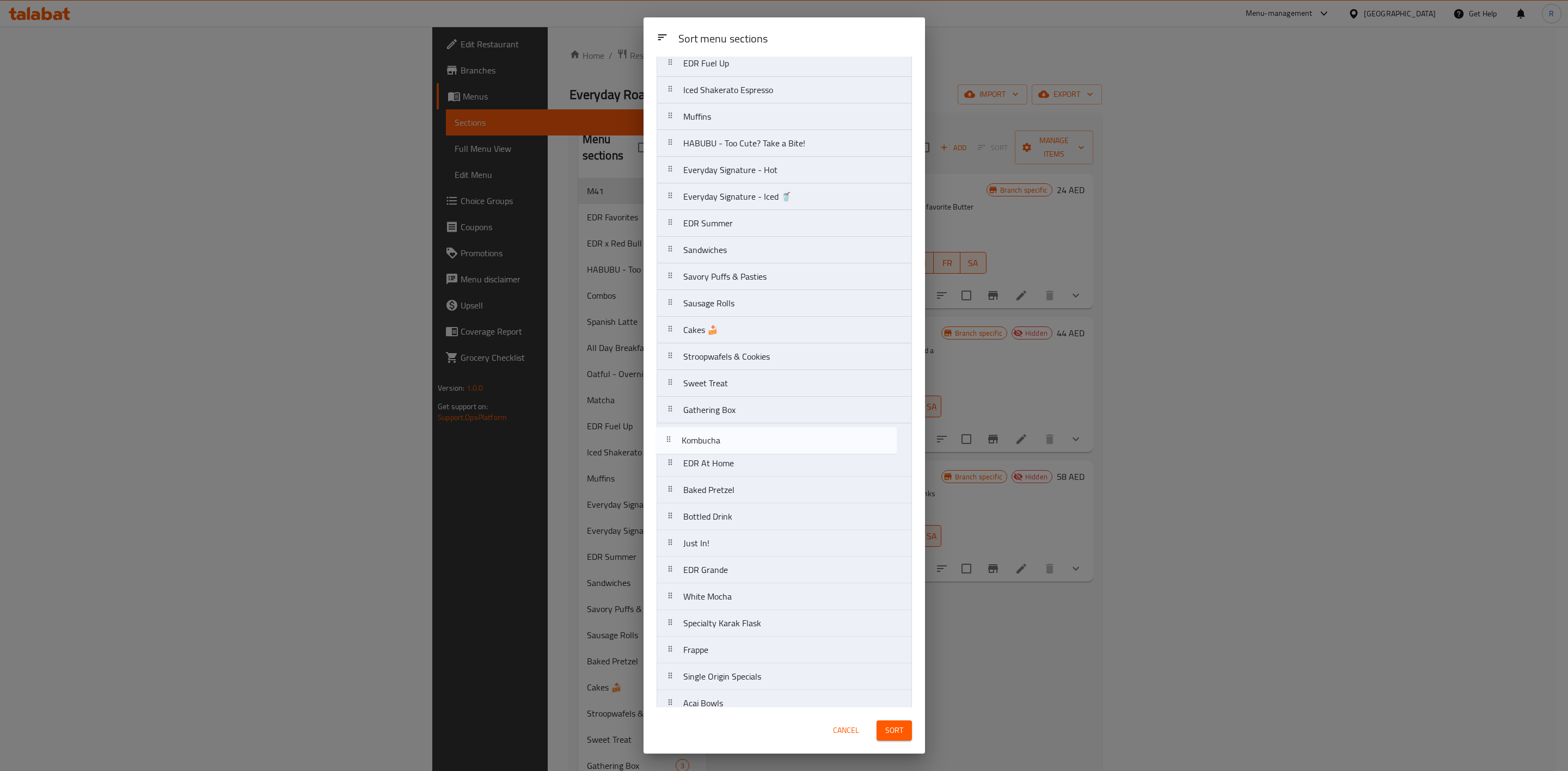
drag, startPoint x: 683, startPoint y: 497, endPoint x: 682, endPoint y: 439, distance: 58.0
click at [682, 439] on nav "M41 EDR Favorites EDR x Red Bull Combos Spanish Latte All Day Breakfast Oatful …" at bounding box center [784, 343] width 255 height 1015
drag, startPoint x: 706, startPoint y: 527, endPoint x: 704, endPoint y: 495, distance: 32.1
click at [704, 478] on nav "M41 EDR Favorites EDR x Red Bull Combos Spanish Latte All Day Breakfast Oatful …" at bounding box center [784, 343] width 255 height 1015
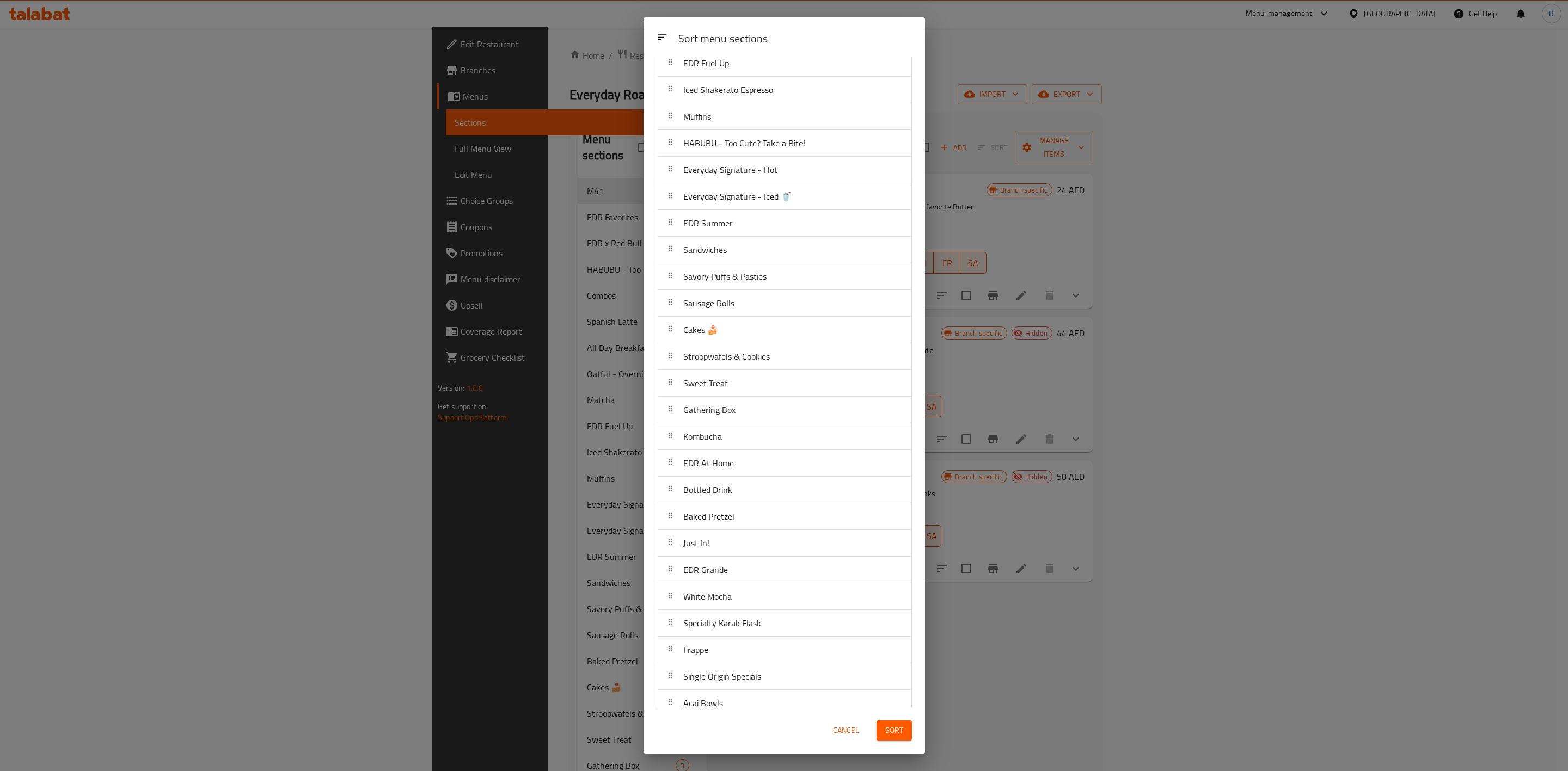
click at [889, 478] on span "Sort" at bounding box center [895, 731] width 18 height 14
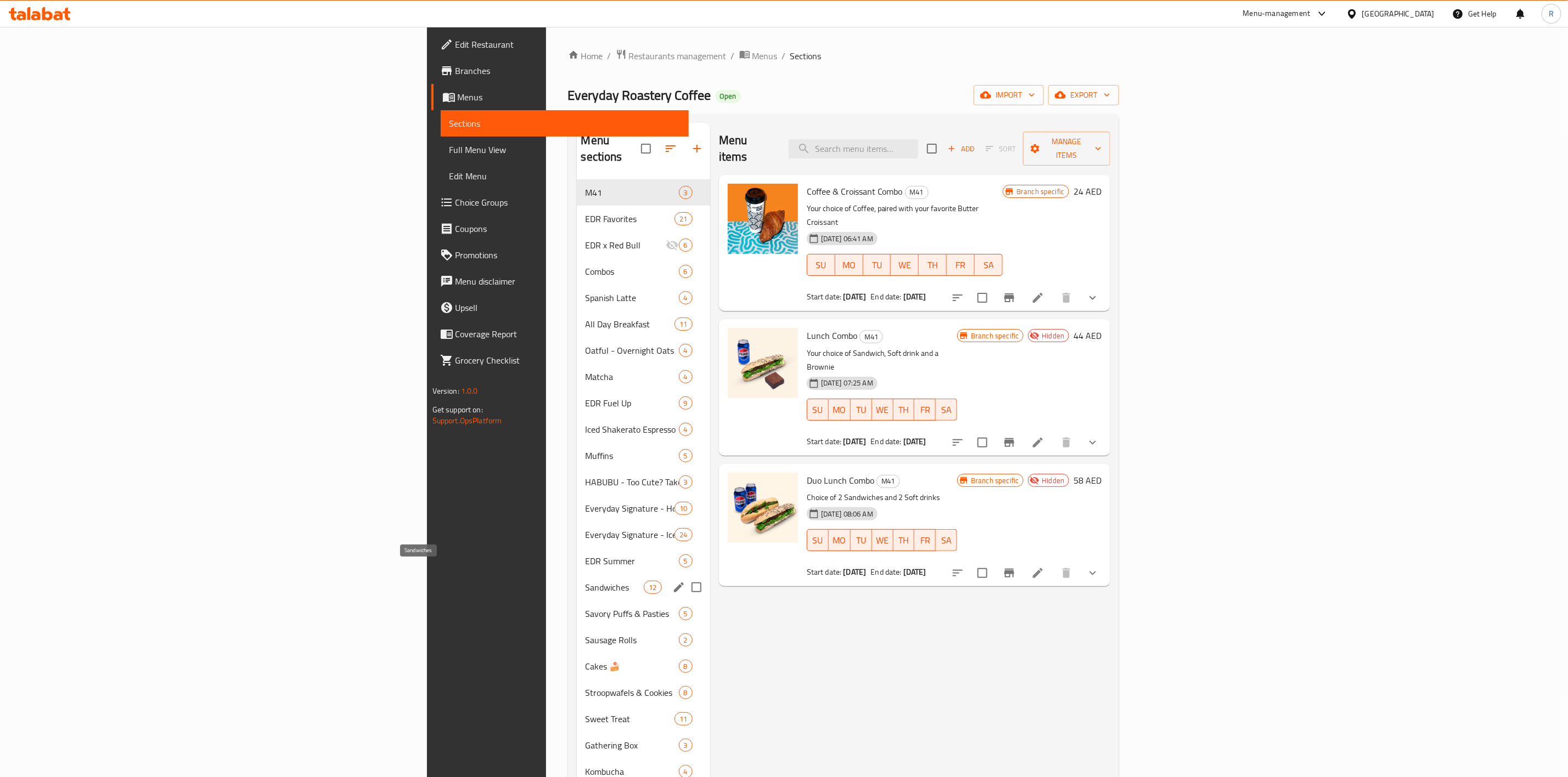
click at [585, 481] on span "Sandwiches" at bounding box center [614, 587] width 58 height 13
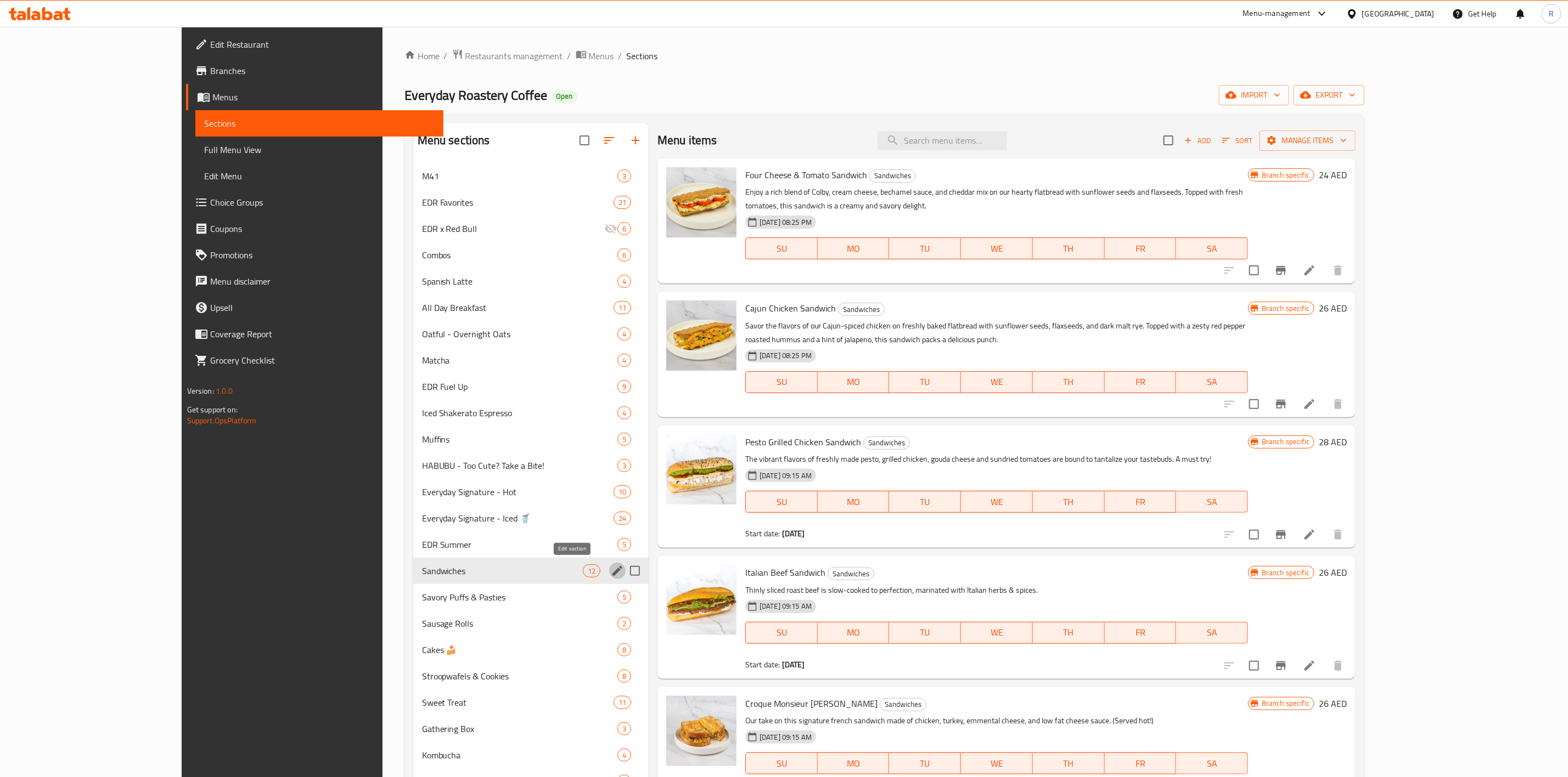
click at [613, 481] on icon "edit" at bounding box center [617, 571] width 10 height 10
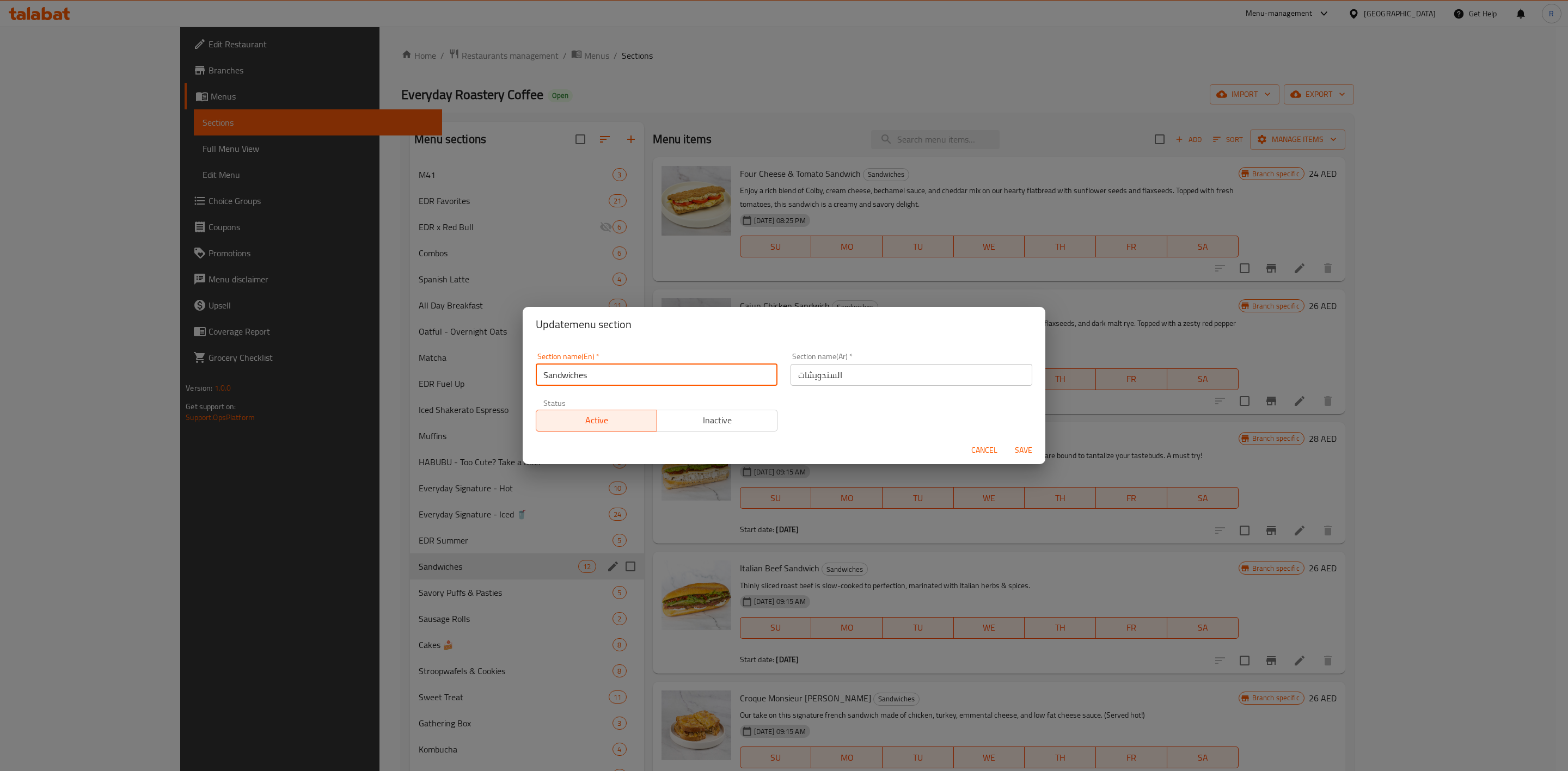
drag, startPoint x: 636, startPoint y: 384, endPoint x: 439, endPoint y: 402, distance: 197.8
click at [439, 402] on div "Update menu section Section name(En)   * Sandwiches Section name(En) * Section …" at bounding box center [784, 385] width 1568 height 771
paste input "& Wraps"
type input "Sandwiches & Wraps"
click at [1032, 448] on span "Save" at bounding box center [1023, 451] width 26 height 14
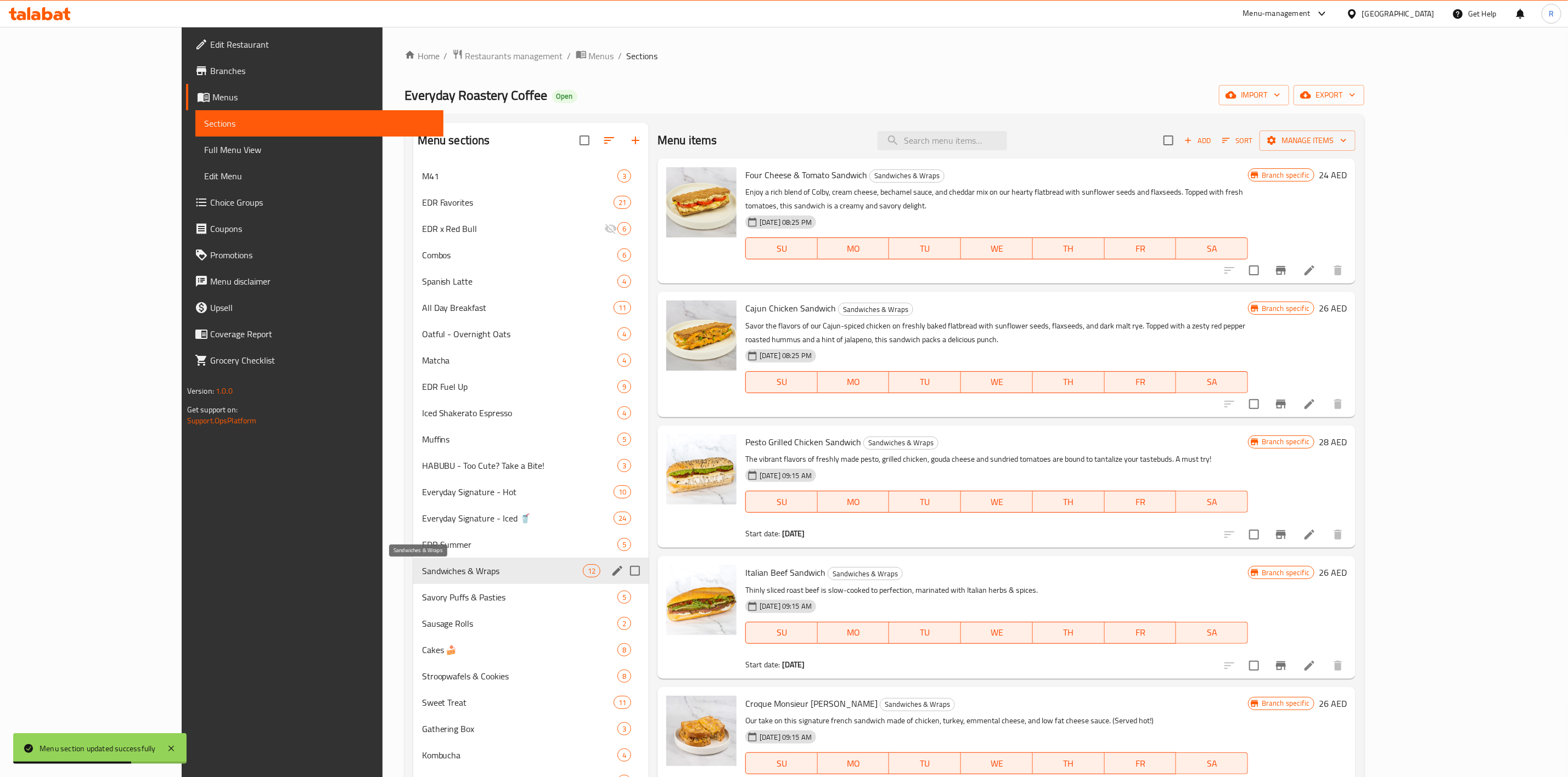
click at [430, 481] on span "Sandwiches & Wraps" at bounding box center [503, 571] width 161 height 13
click at [610, 481] on icon "edit" at bounding box center [616, 571] width 13 height 13
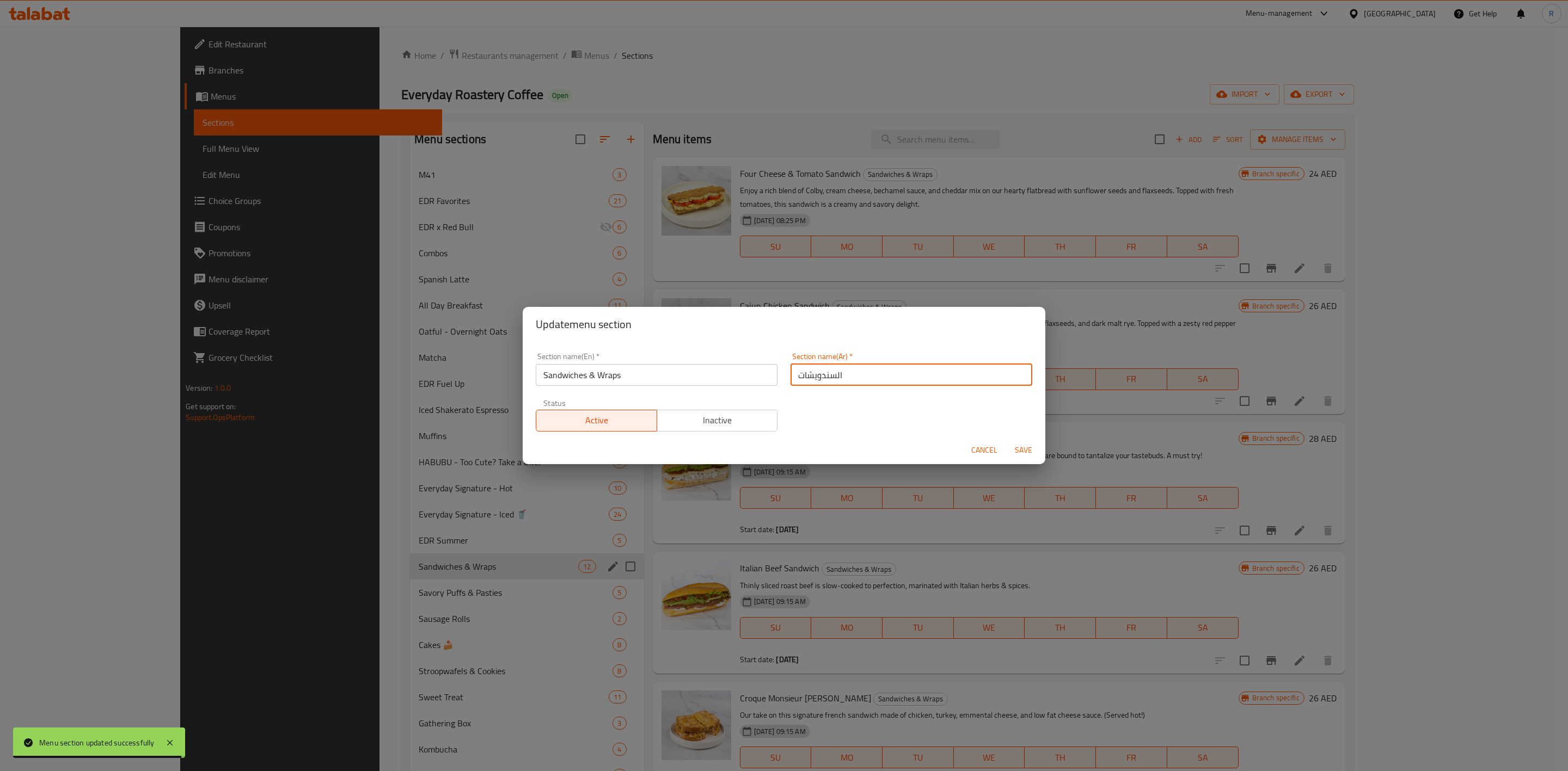
drag, startPoint x: 852, startPoint y: 373, endPoint x: 673, endPoint y: 402, distance: 181.3
click at [673, 402] on div "Section name(En)   * Sandwiches & Wraps Section name(En) * Section name(Ar)   *…" at bounding box center [783, 392] width 509 height 92
paste input "واللفائف"
type input "السندويشات واللفائف"
click at [1022, 450] on span "Save" at bounding box center [1023, 451] width 26 height 14
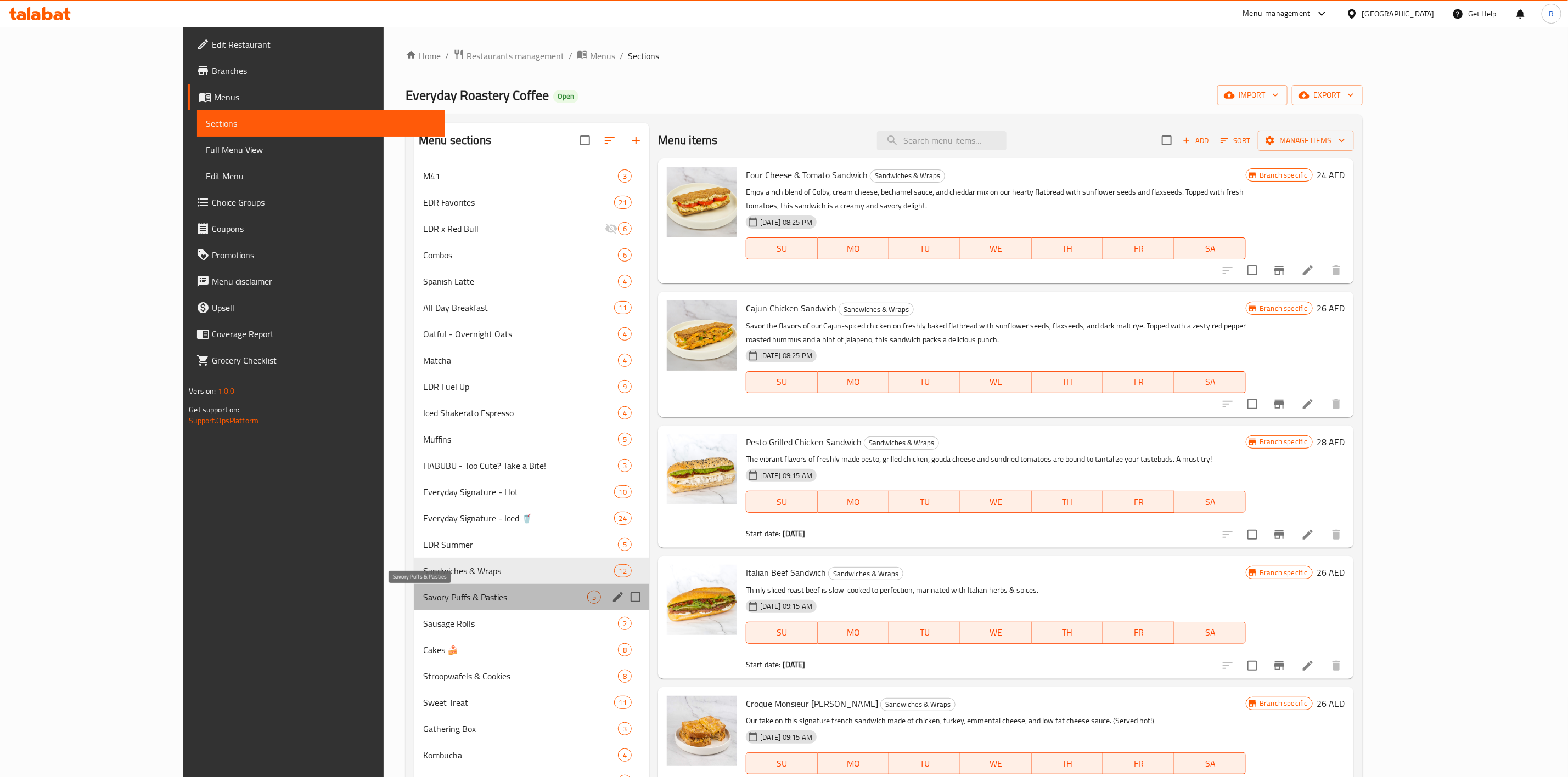
click at [423, 481] on span "Savory Puffs & Pasties" at bounding box center [505, 597] width 164 height 13
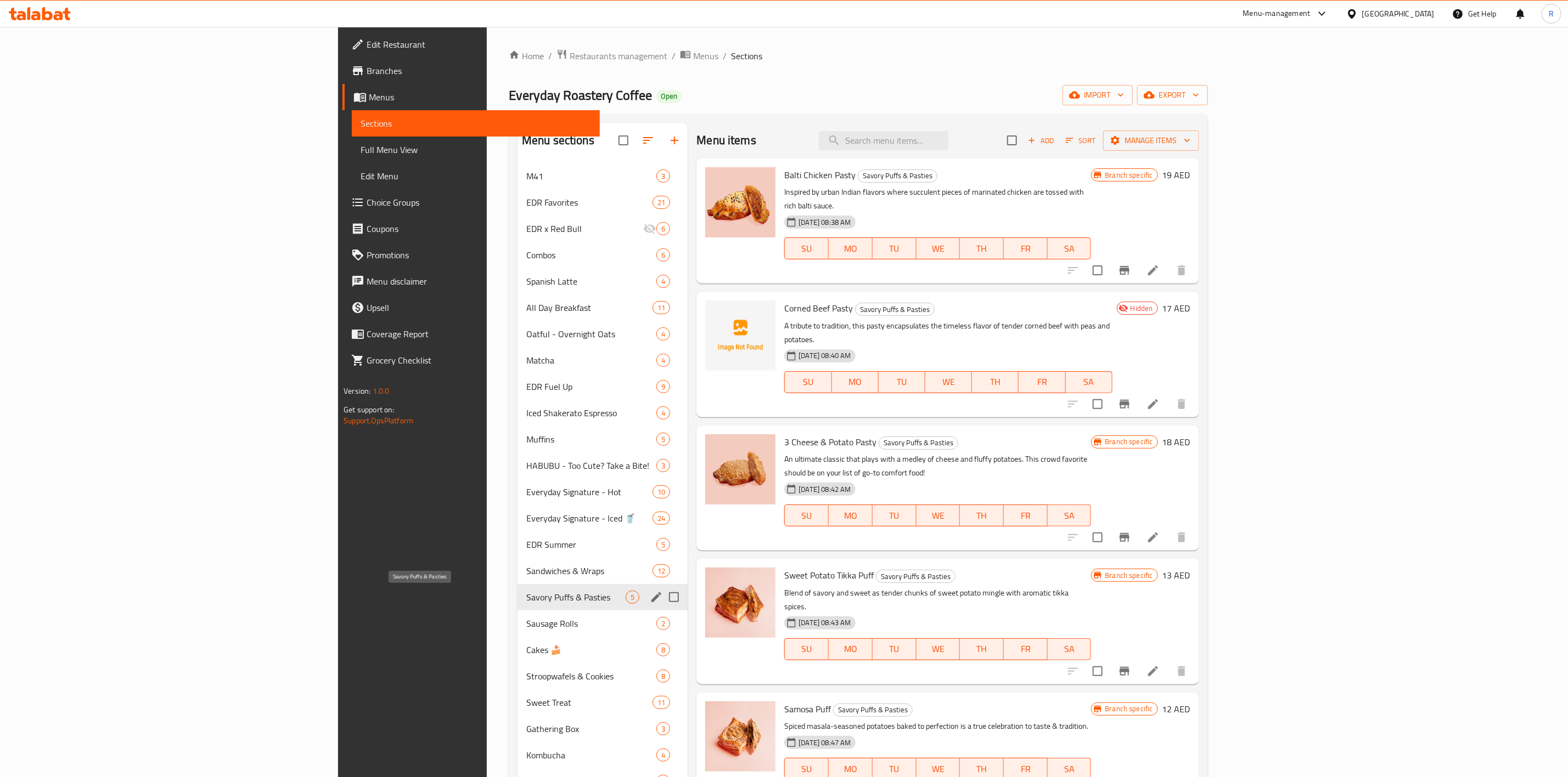
click at [526, 481] on span "Savory Puffs & Pasties" at bounding box center [575, 597] width 99 height 13
click at [650, 481] on icon "edit" at bounding box center [656, 597] width 13 height 13
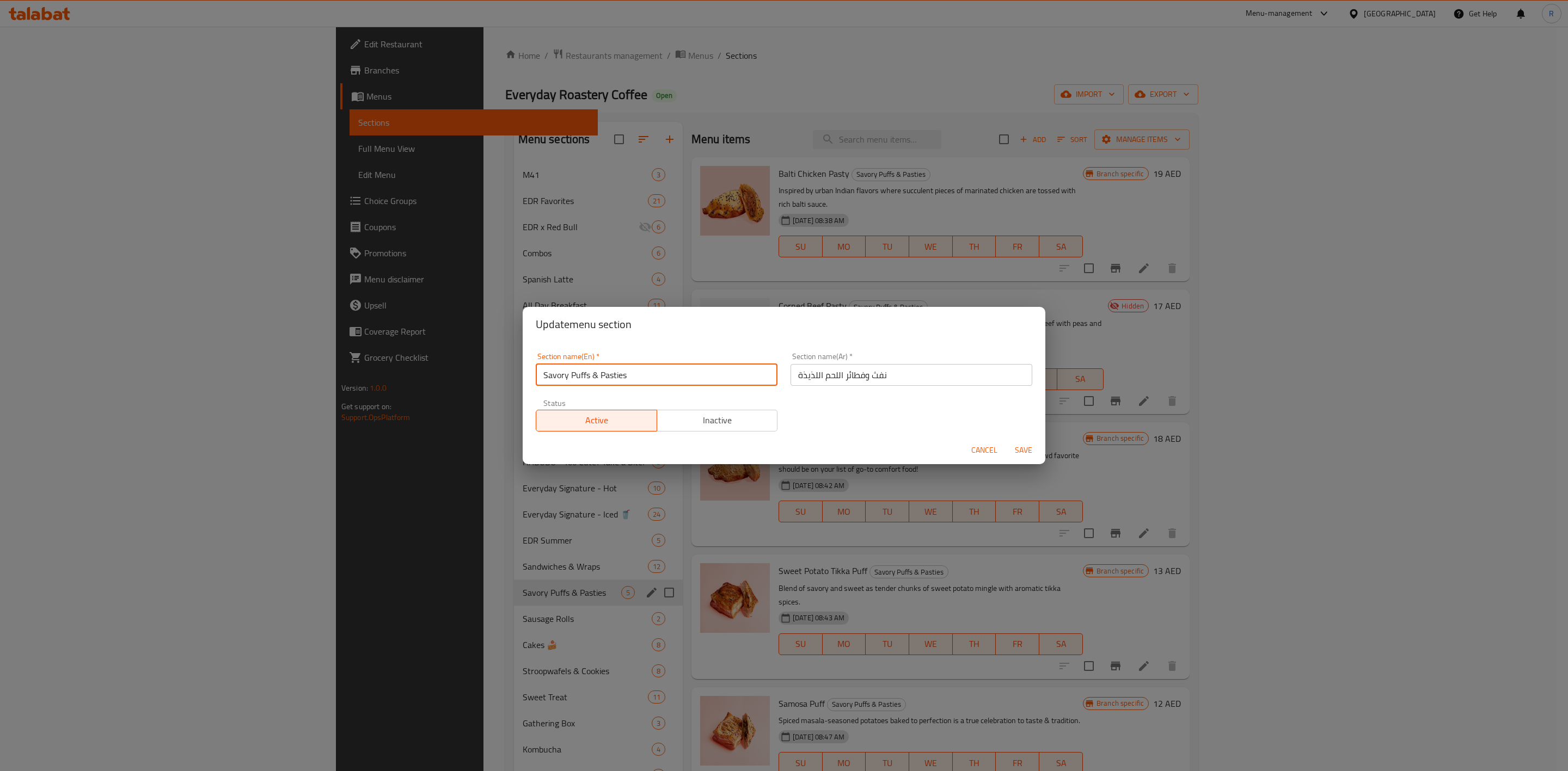
drag, startPoint x: 646, startPoint y: 373, endPoint x: 319, endPoint y: 420, distance: 330.4
click at [319, 420] on div "Update menu section Section name(En)   * Savory Puffs & Pasties Section name(En…" at bounding box center [784, 385] width 1568 height 771
type input "c"
paste input "Savory Puffs, Pretzel & Sausage Rolls"
type input "Savory Puffs, Pretzel & Sausage Rolls"
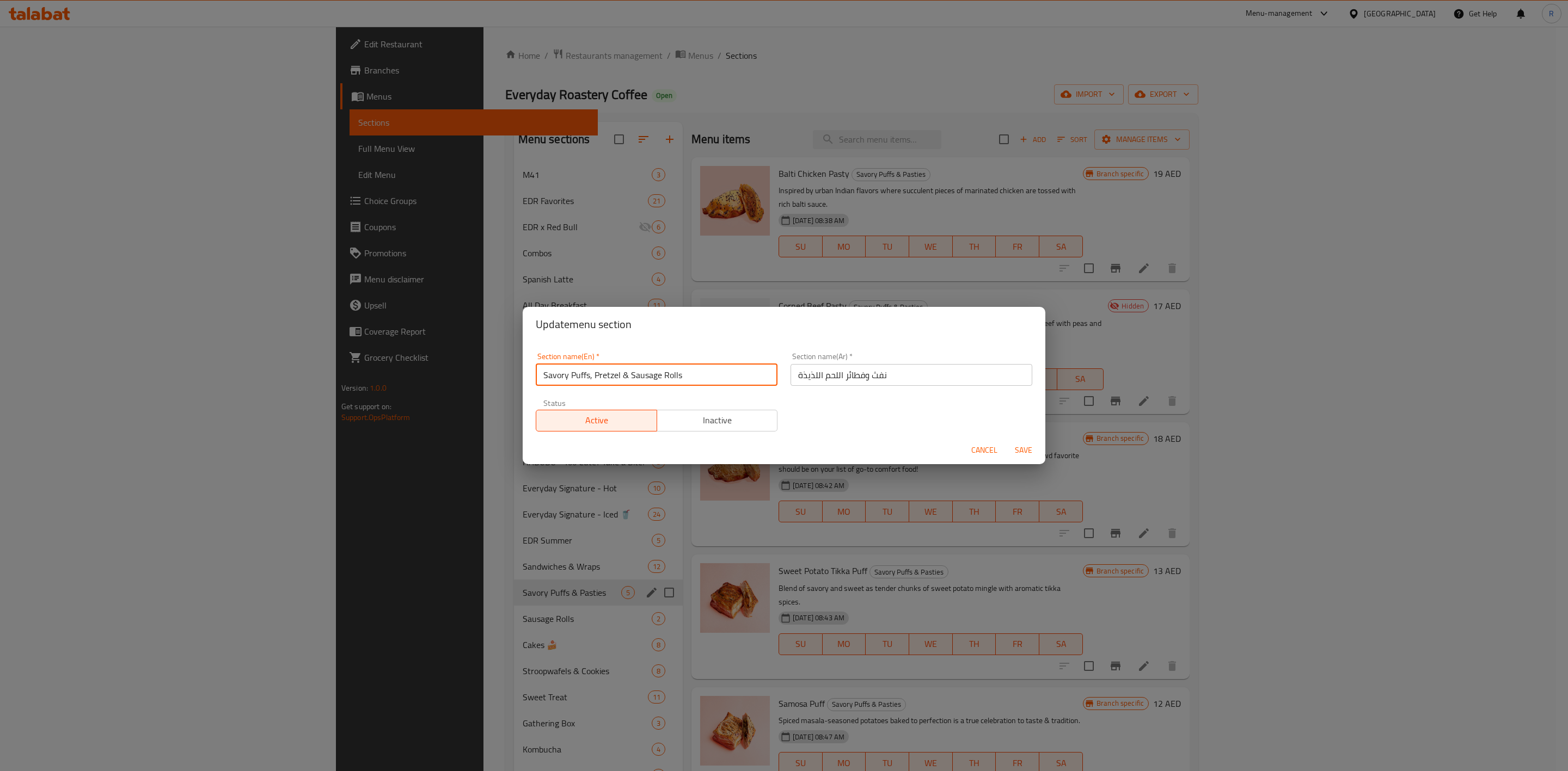
click at [1023, 448] on span "Save" at bounding box center [1023, 451] width 26 height 14
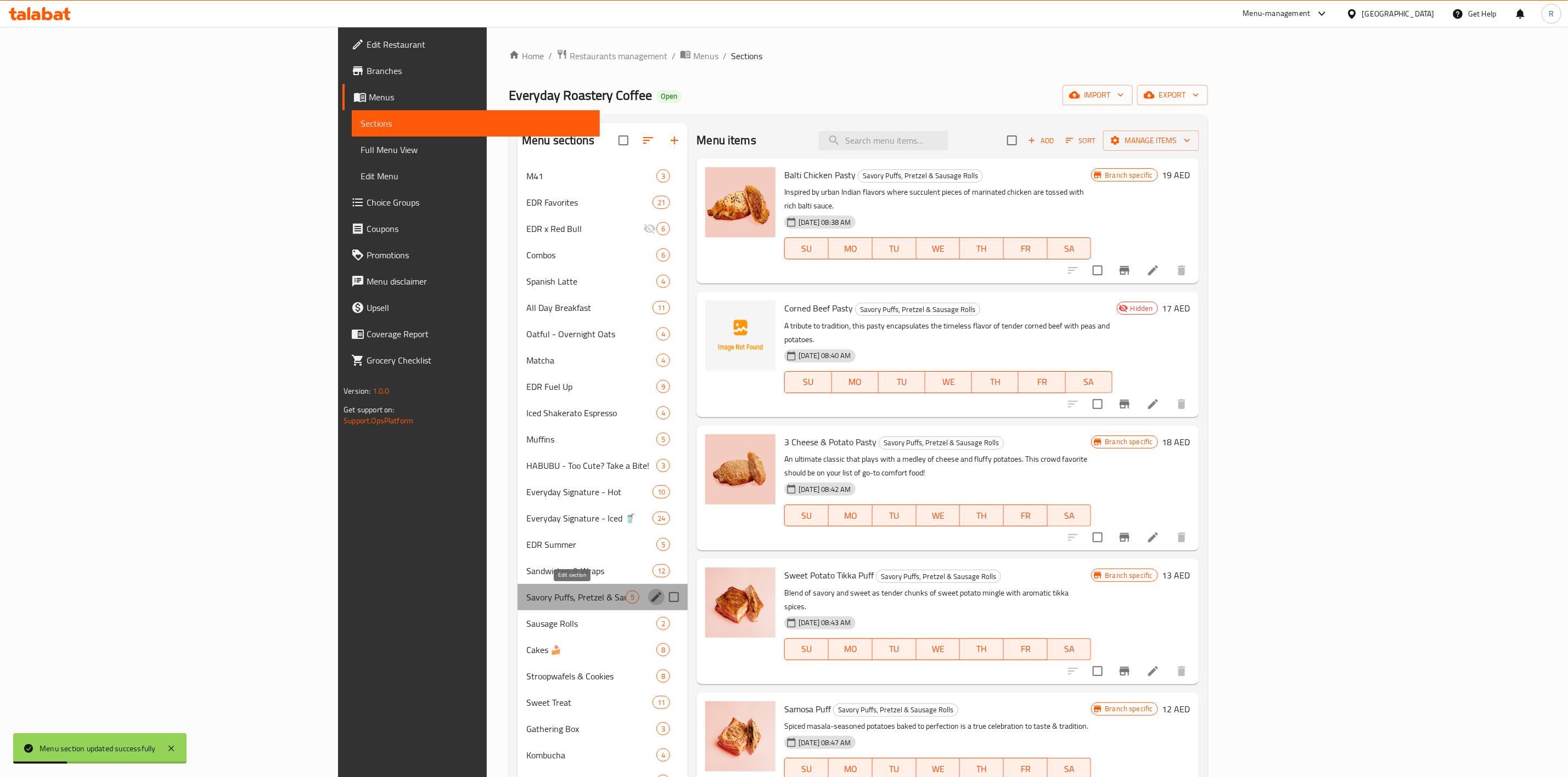
click at [651, 481] on icon "edit" at bounding box center [656, 597] width 10 height 10
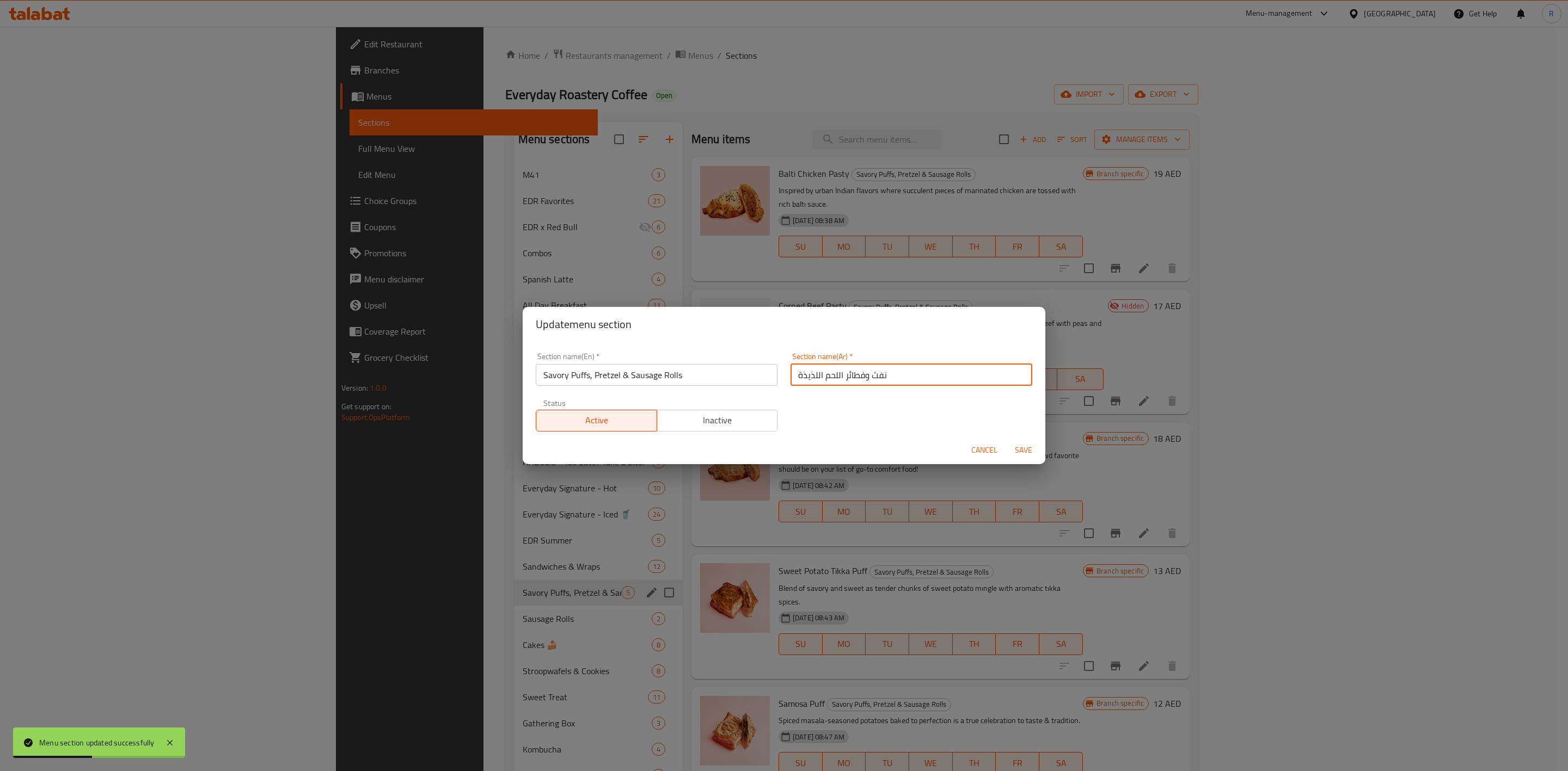
drag, startPoint x: 908, startPoint y: 385, endPoint x: 530, endPoint y: 432, distance: 380.9
click at [530, 432] on div "Section name(En)   * Savory Puffs, Pretzel & Sausage Rolls Section name(En) * S…" at bounding box center [783, 392] width 509 height 92
paste input "طائر لذيذة، بريتزل ولفائف سجق"
type input "فطائر لذيذة، بريتزل ولفائف سجق"
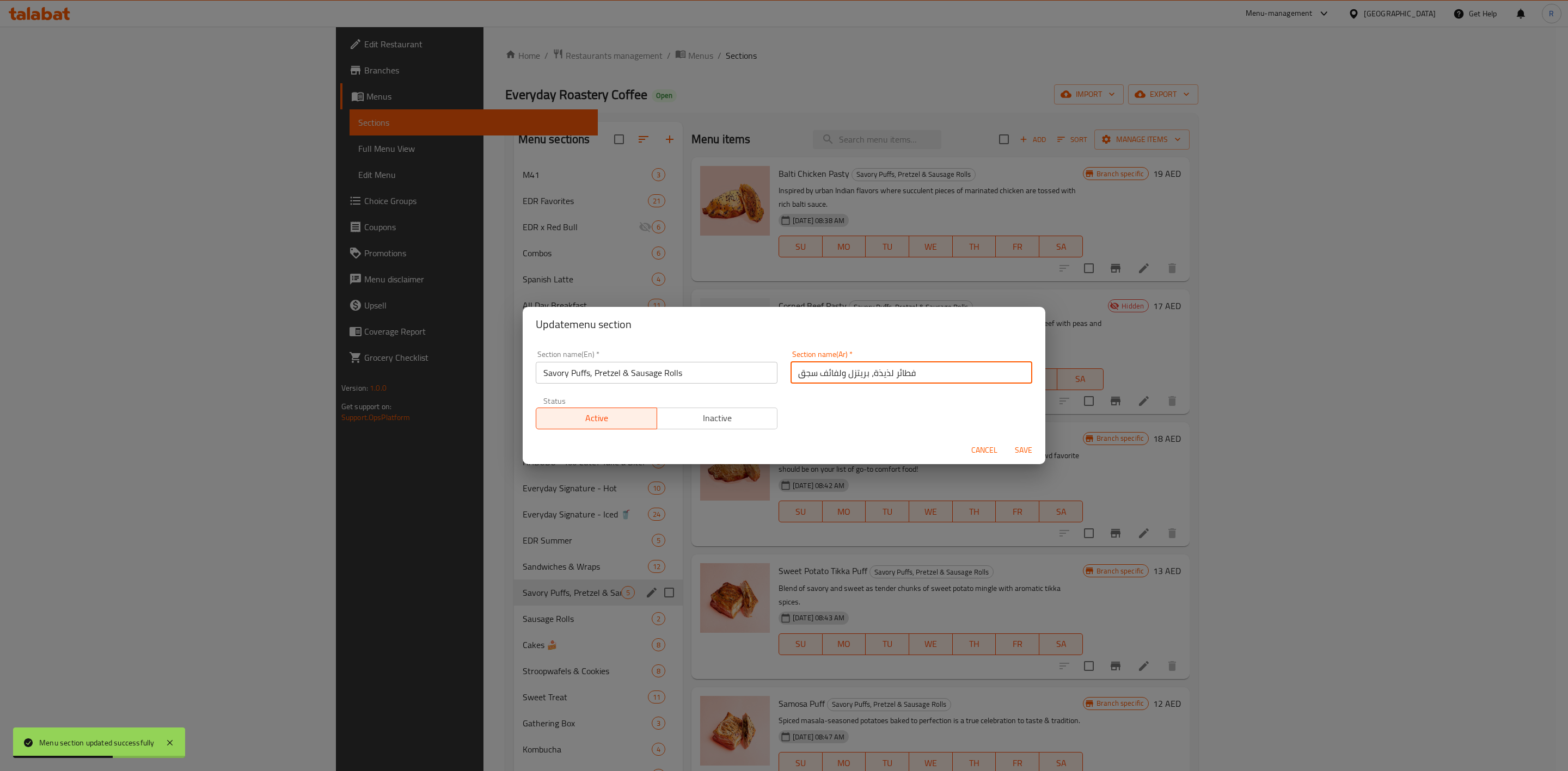
click at [1026, 441] on button "Save" at bounding box center [1023, 450] width 35 height 20
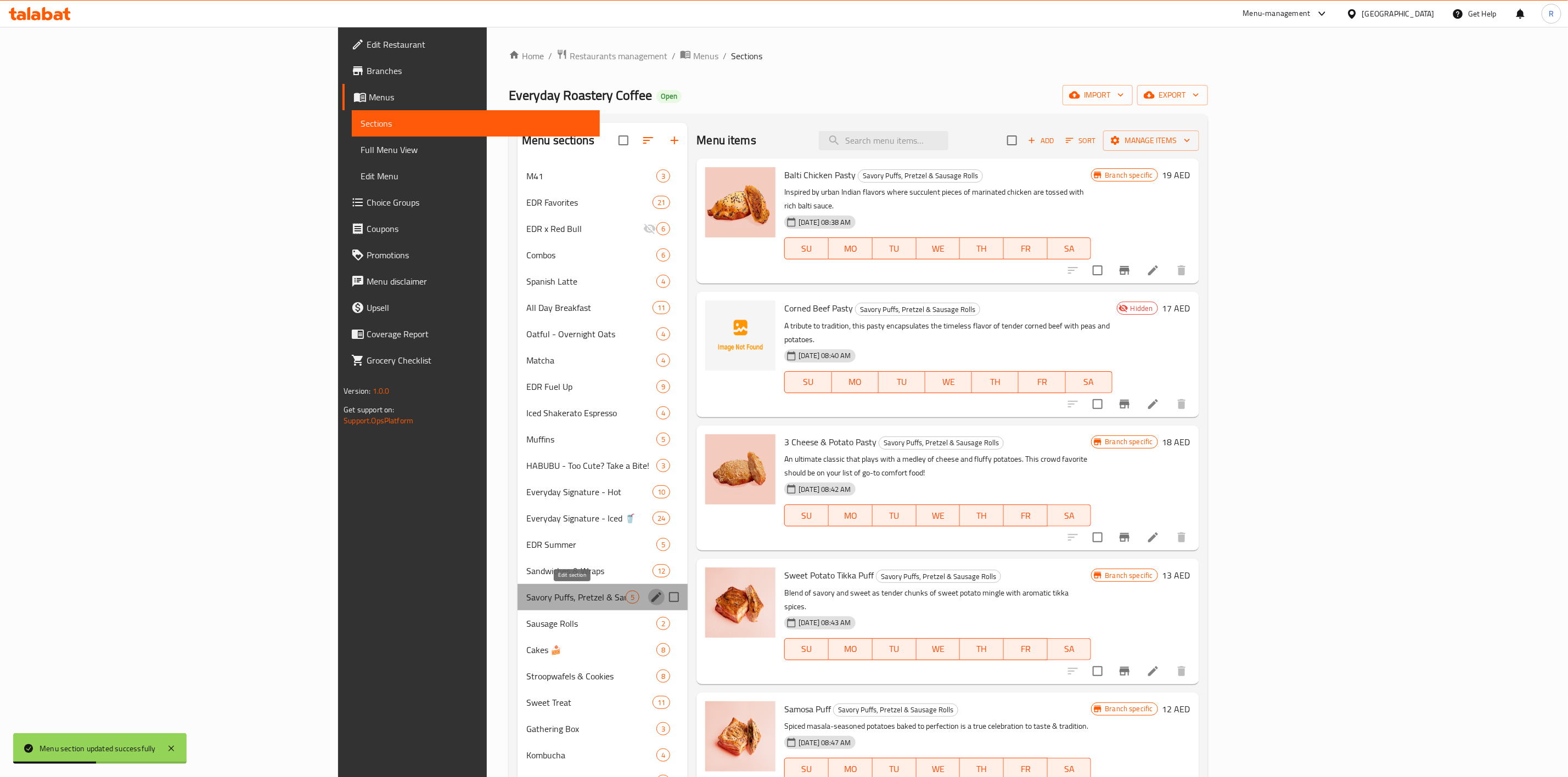
click at [650, 481] on icon "edit" at bounding box center [656, 597] width 13 height 13
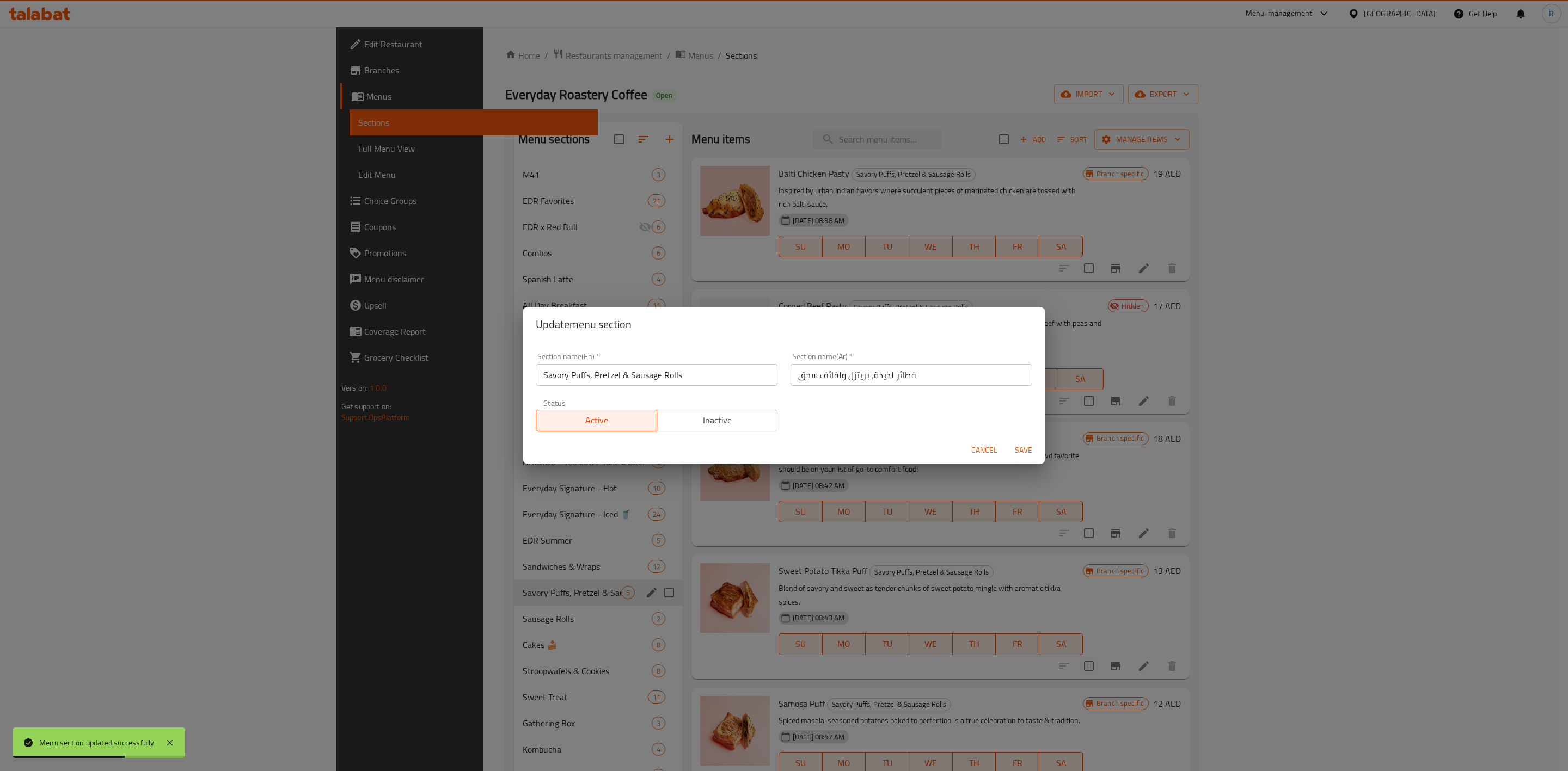
click at [987, 448] on span "Cancel" at bounding box center [984, 451] width 26 height 14
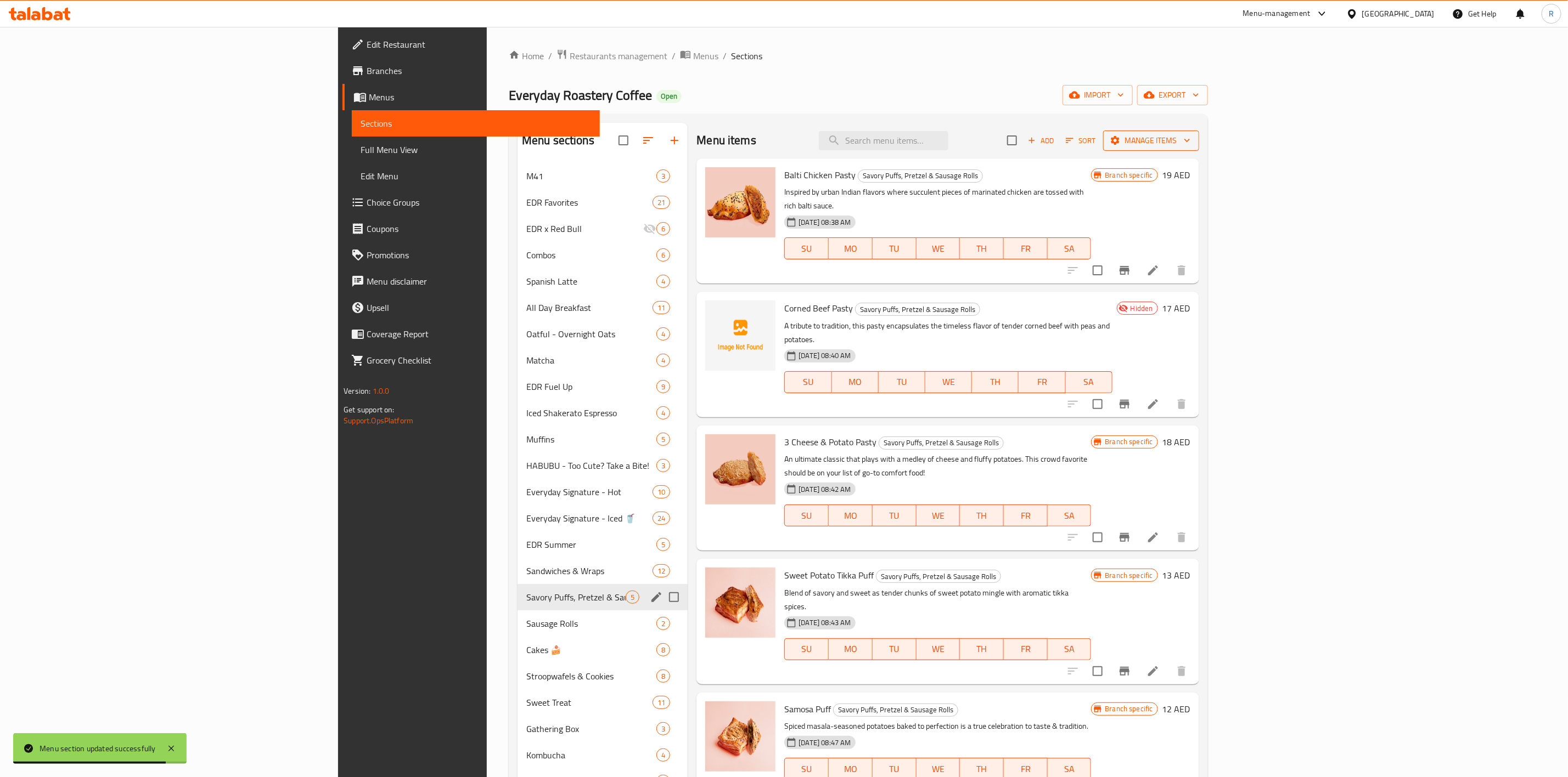
click at [1040, 140] on span "Manage items" at bounding box center [1150, 141] width 78 height 14
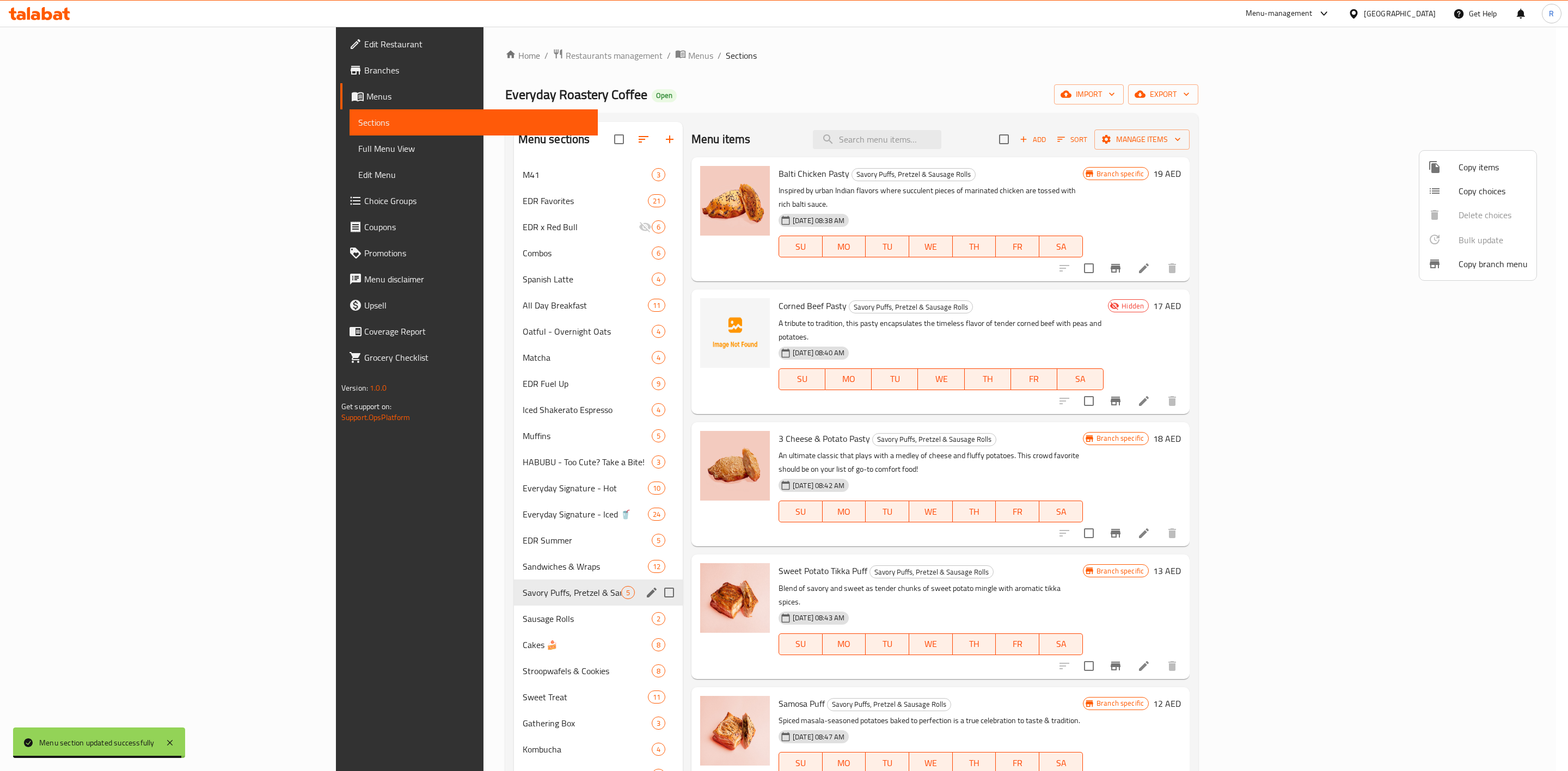
click at [1032, 170] on span "Copy items" at bounding box center [1494, 166] width 69 height 13
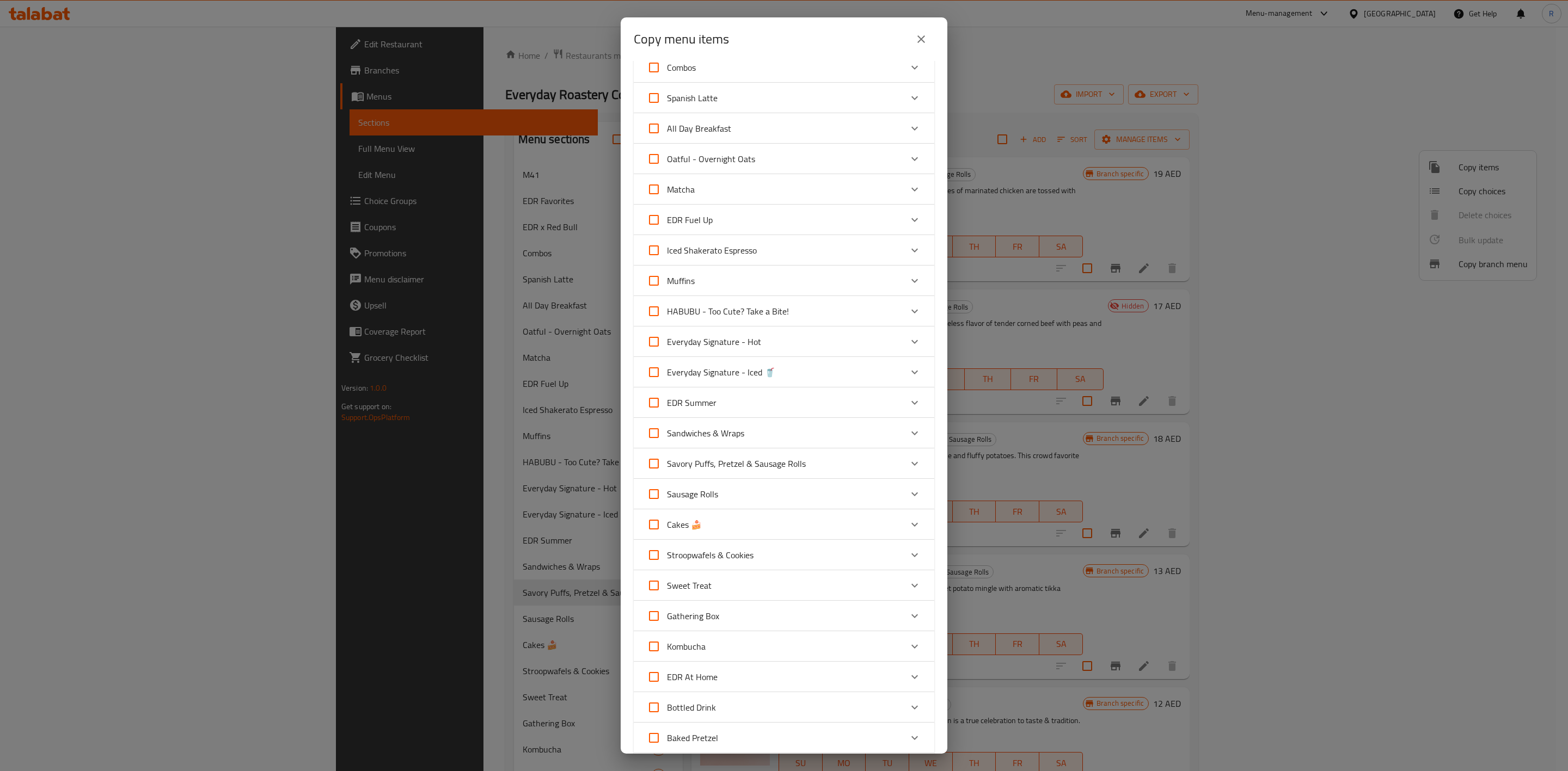
scroll to position [141, 0]
click at [908, 478] on icon "Expand" at bounding box center [914, 487] width 13 height 13
click at [658, 478] on input "checkbox" at bounding box center [662, 544] width 26 height 26
checkbox input "true"
click at [669, 478] on input "checkbox" at bounding box center [662, 581] width 26 height 26
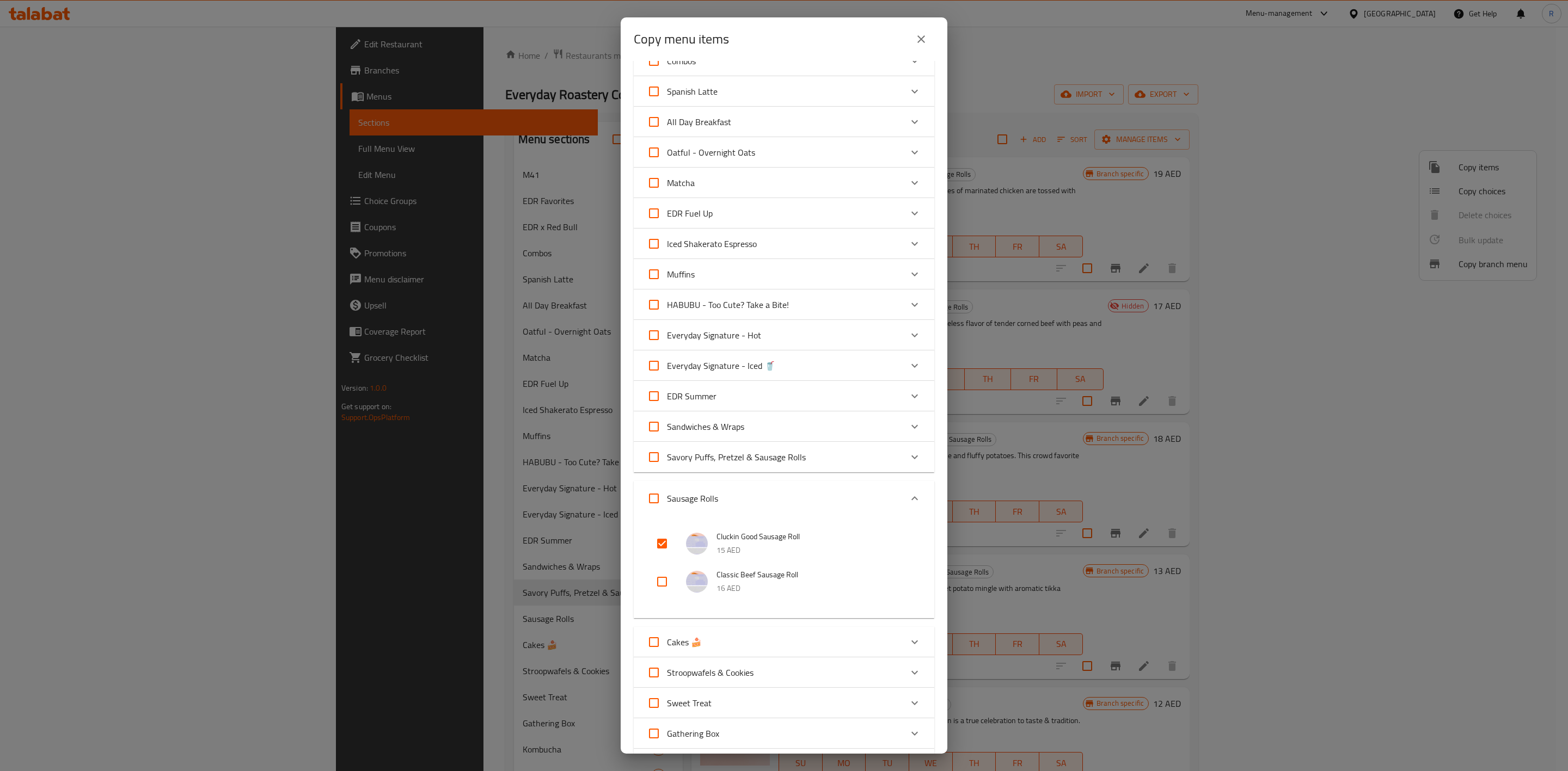
checkbox input "true"
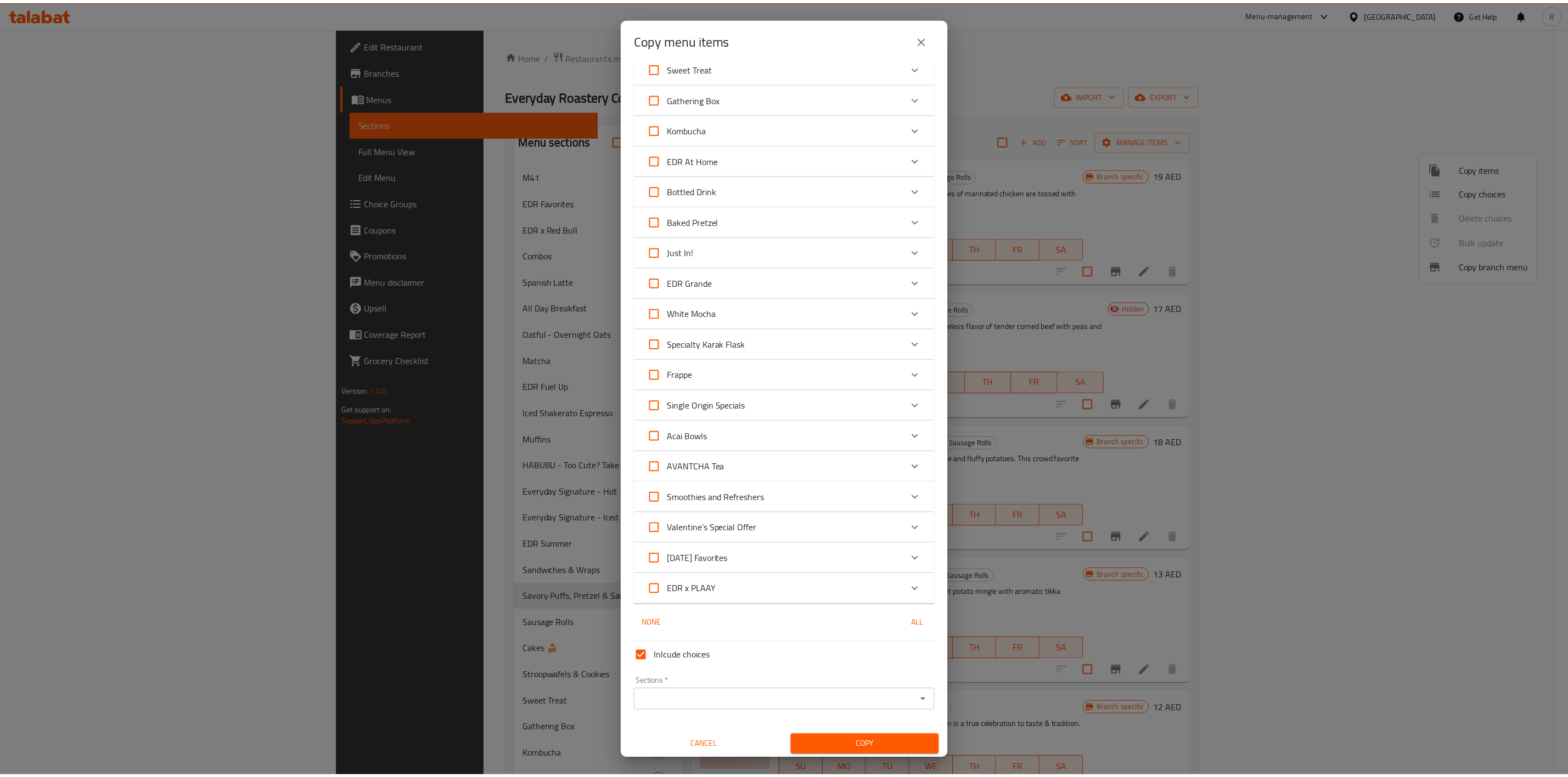
scroll to position [785, 0]
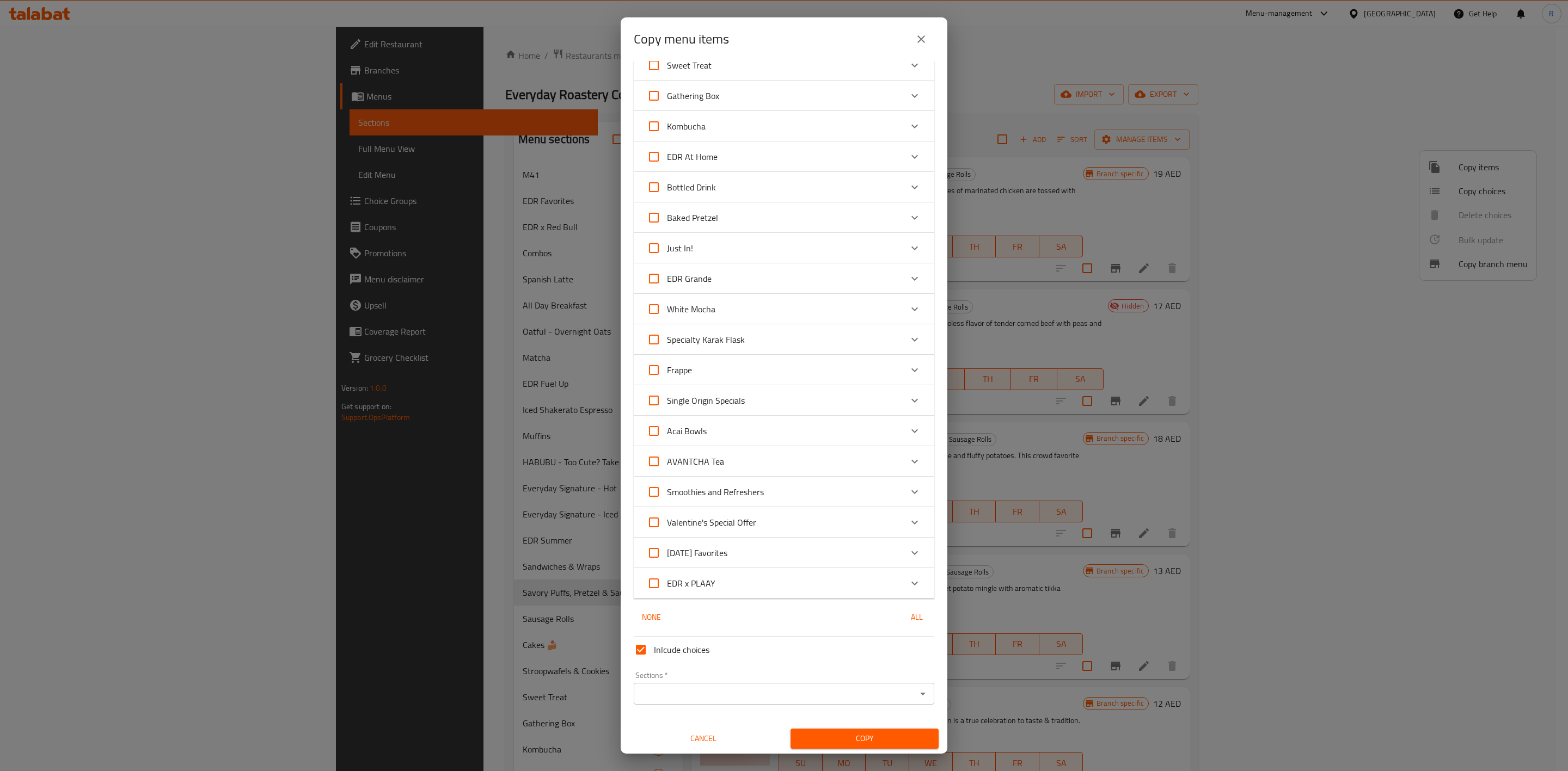
click at [740, 478] on input "Sections   *" at bounding box center [775, 694] width 276 height 15
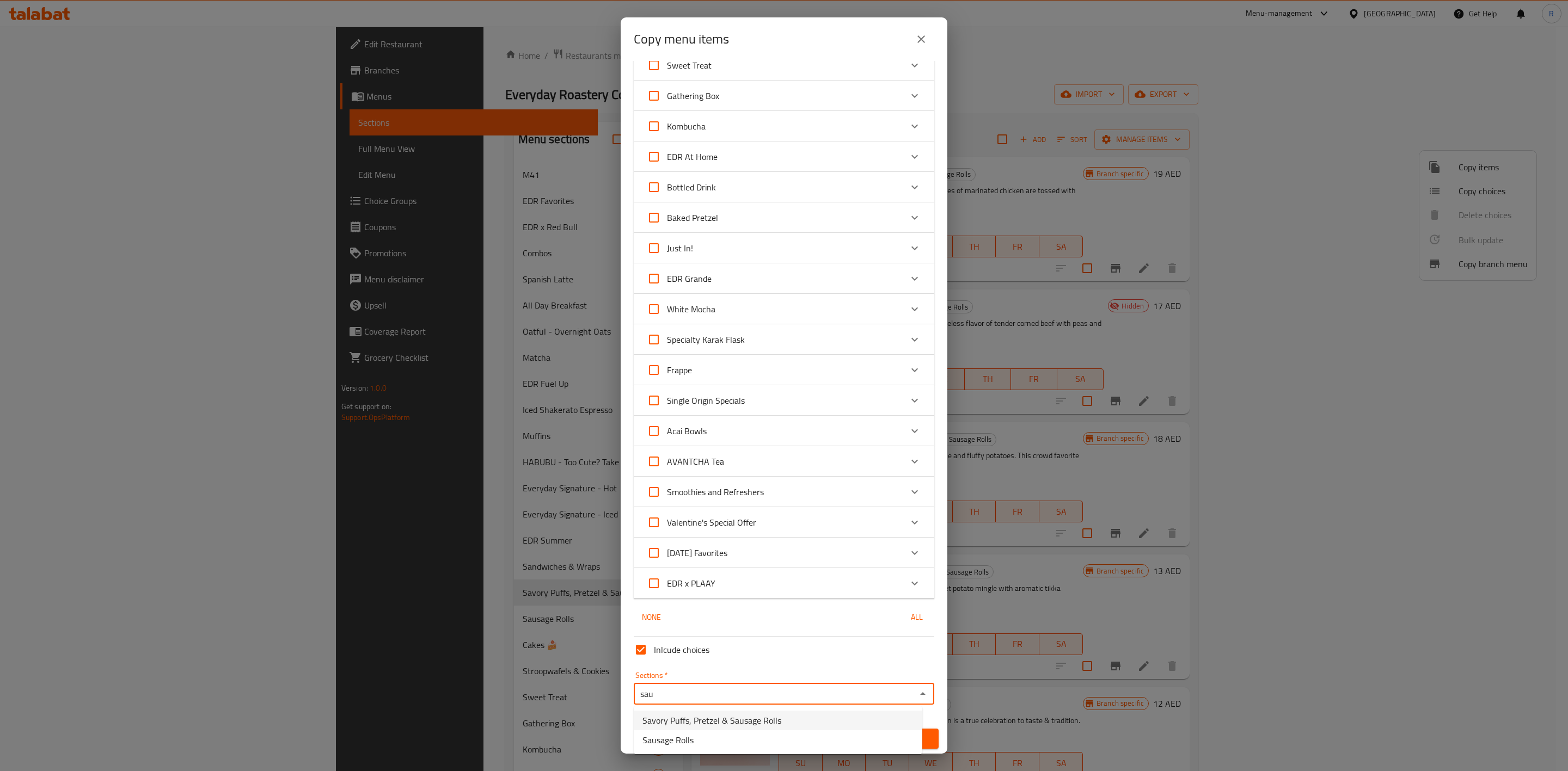
click at [743, 478] on span "Savory Puffs, Pretzel & Sausage Rolls" at bounding box center [712, 721] width 139 height 13
type input "Savory Puffs, Pretzel & Sausage Rolls"
click at [880, 478] on span "Copy" at bounding box center [865, 739] width 131 height 14
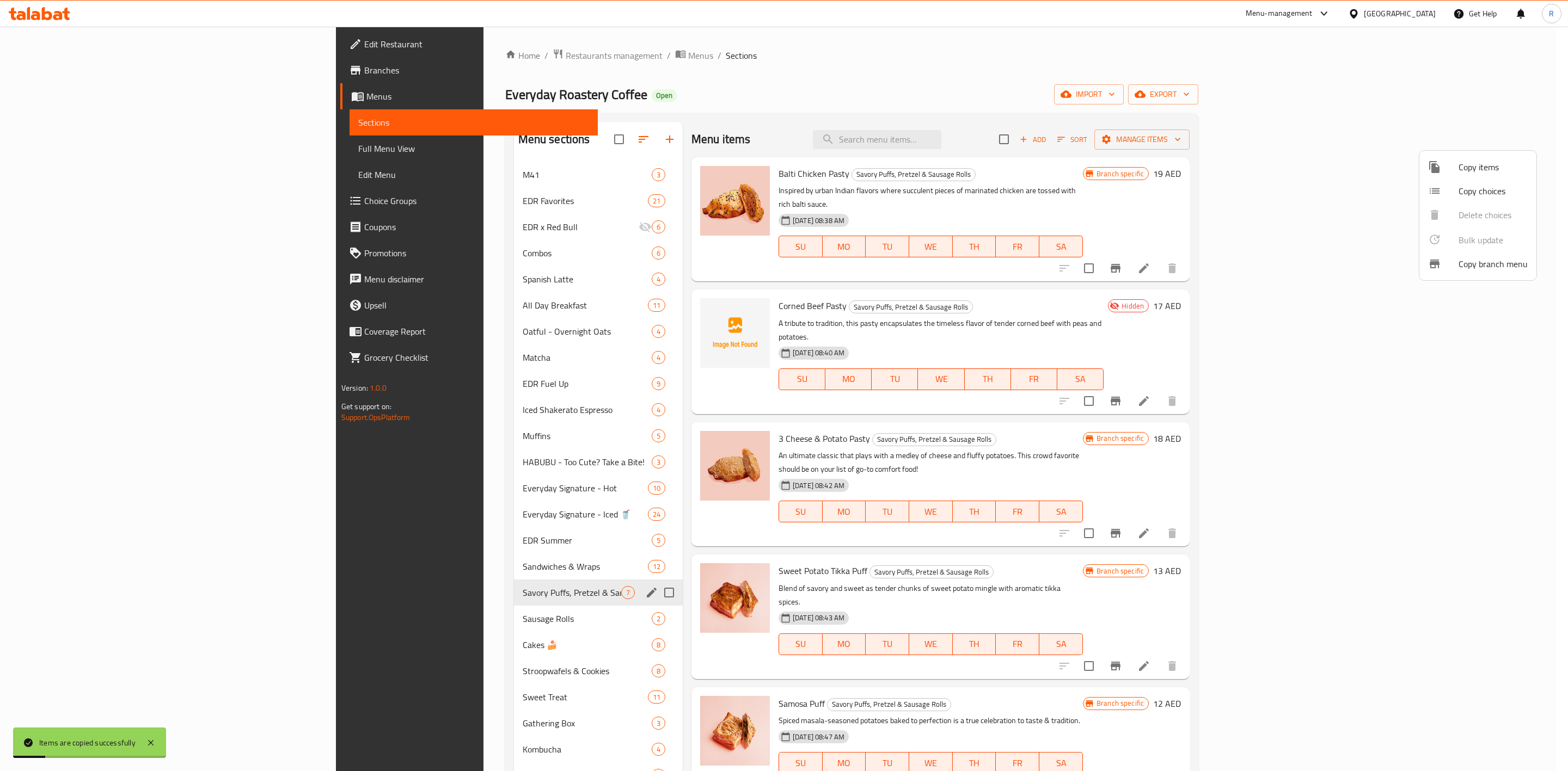
click at [561, 478] on div at bounding box center [784, 385] width 1568 height 771
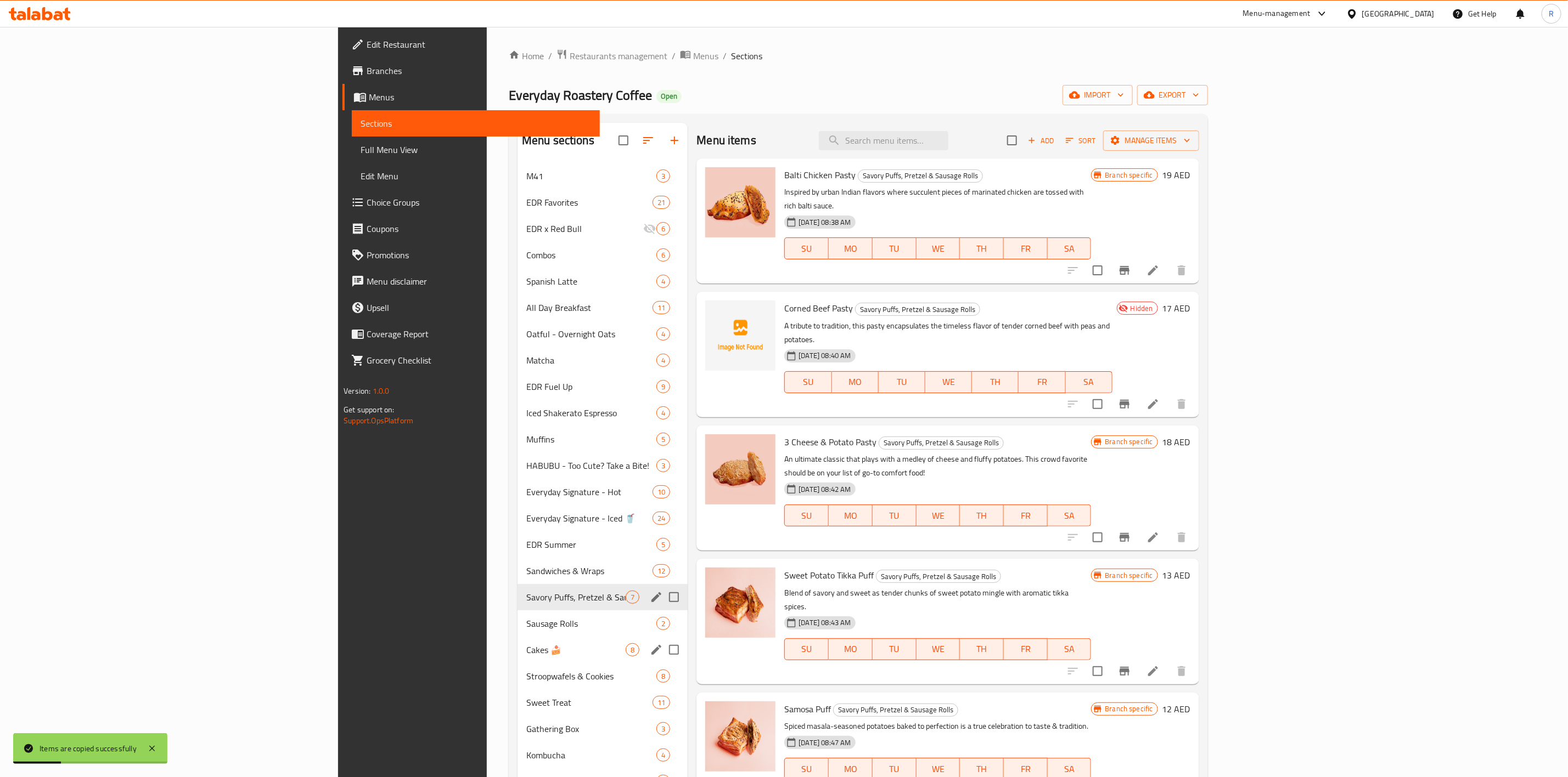
click at [517, 481] on div "Cakes 🍰 8" at bounding box center [602, 650] width 170 height 27
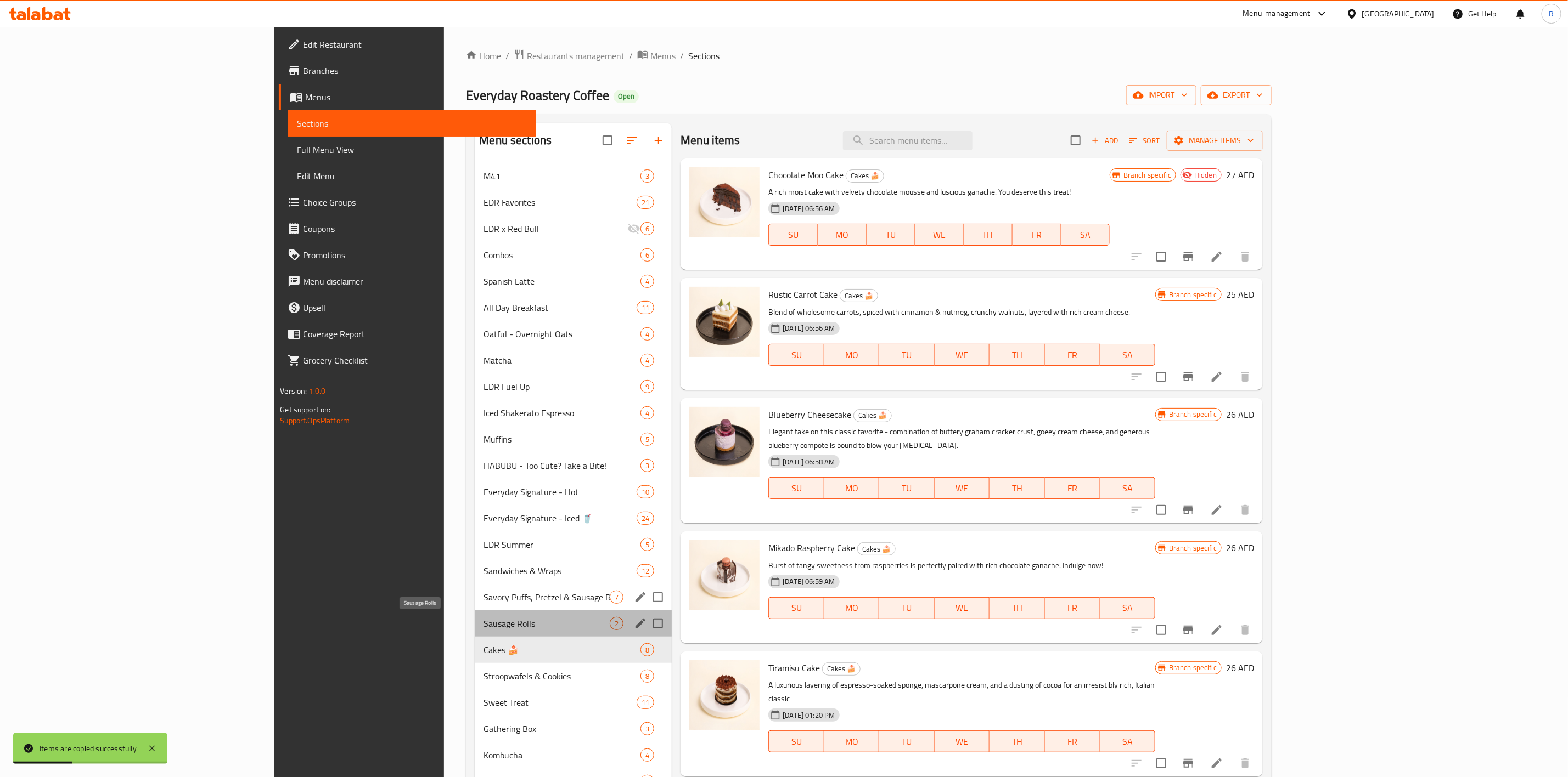
click at [494, 481] on span "Sausage Rolls" at bounding box center [547, 623] width 126 height 13
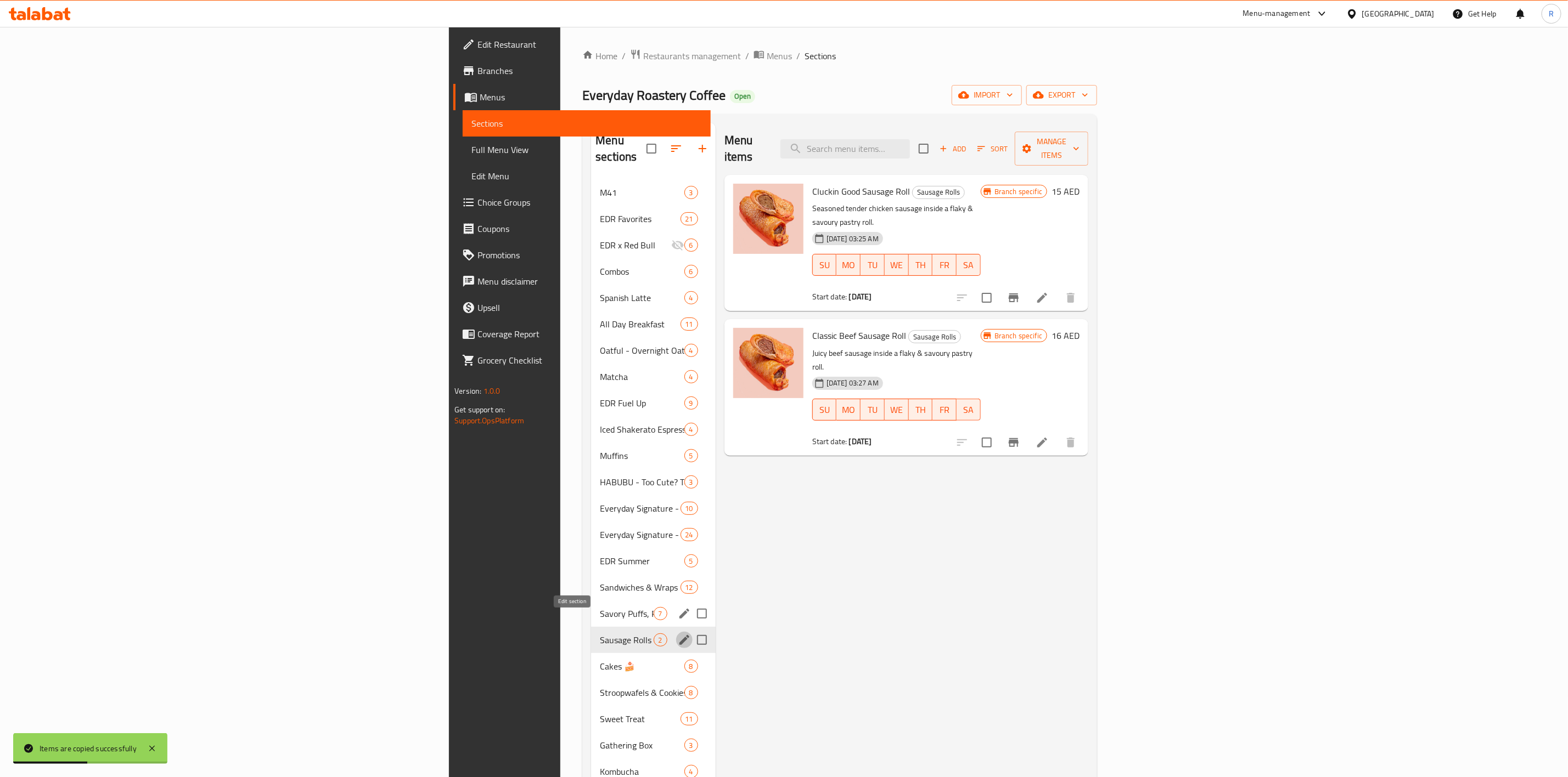
click at [678, 481] on icon "edit" at bounding box center [684, 640] width 13 height 13
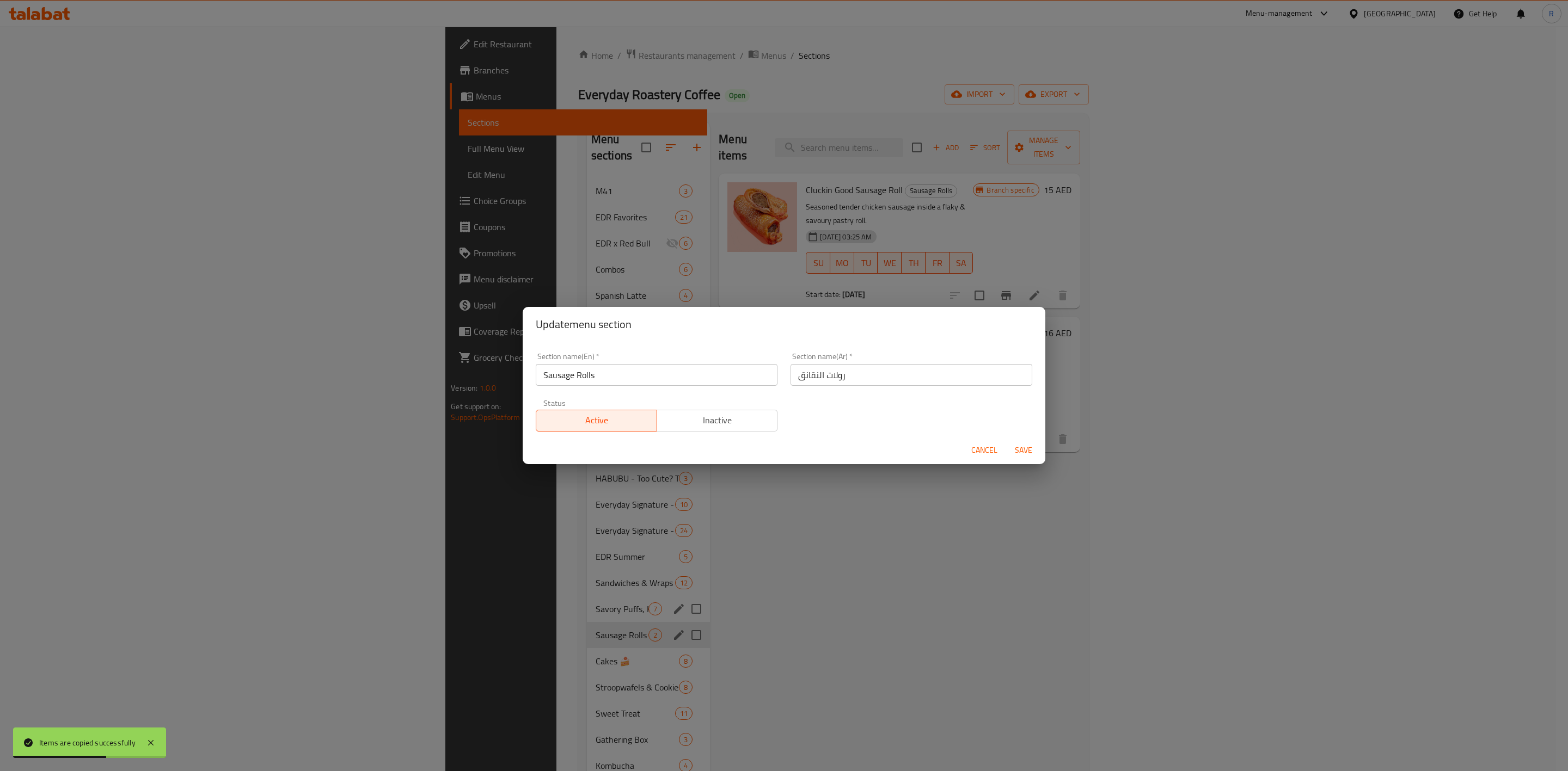
click at [707, 413] on span "Inactive" at bounding box center [717, 420] width 112 height 16
click at [1020, 444] on span "Save" at bounding box center [1023, 451] width 26 height 14
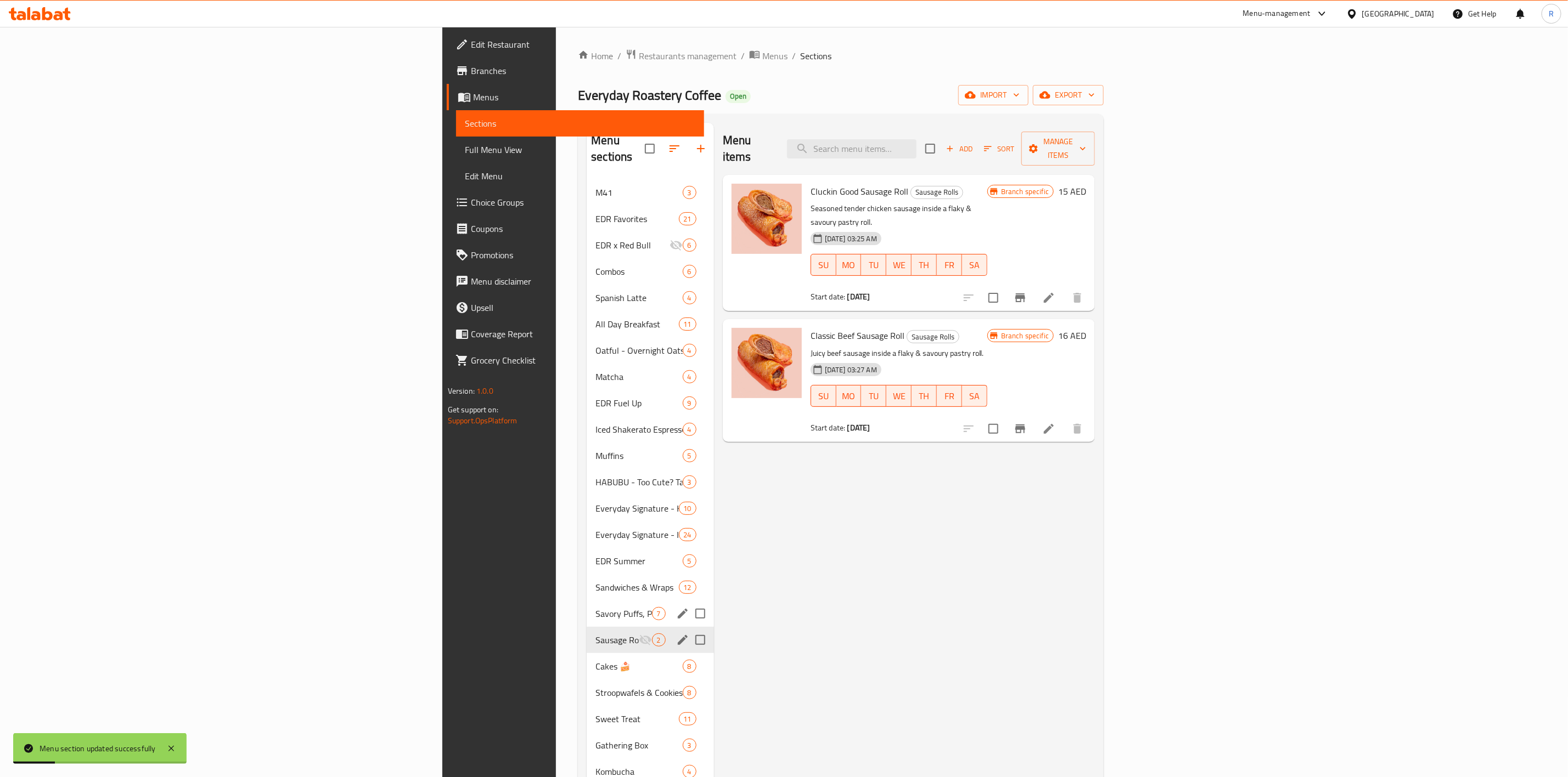
click at [714, 481] on div "Menu items Add Sort Manage items Cluckin Good Sausage Roll Sausage Rolls Season…" at bounding box center [905, 653] width 381 height 1061
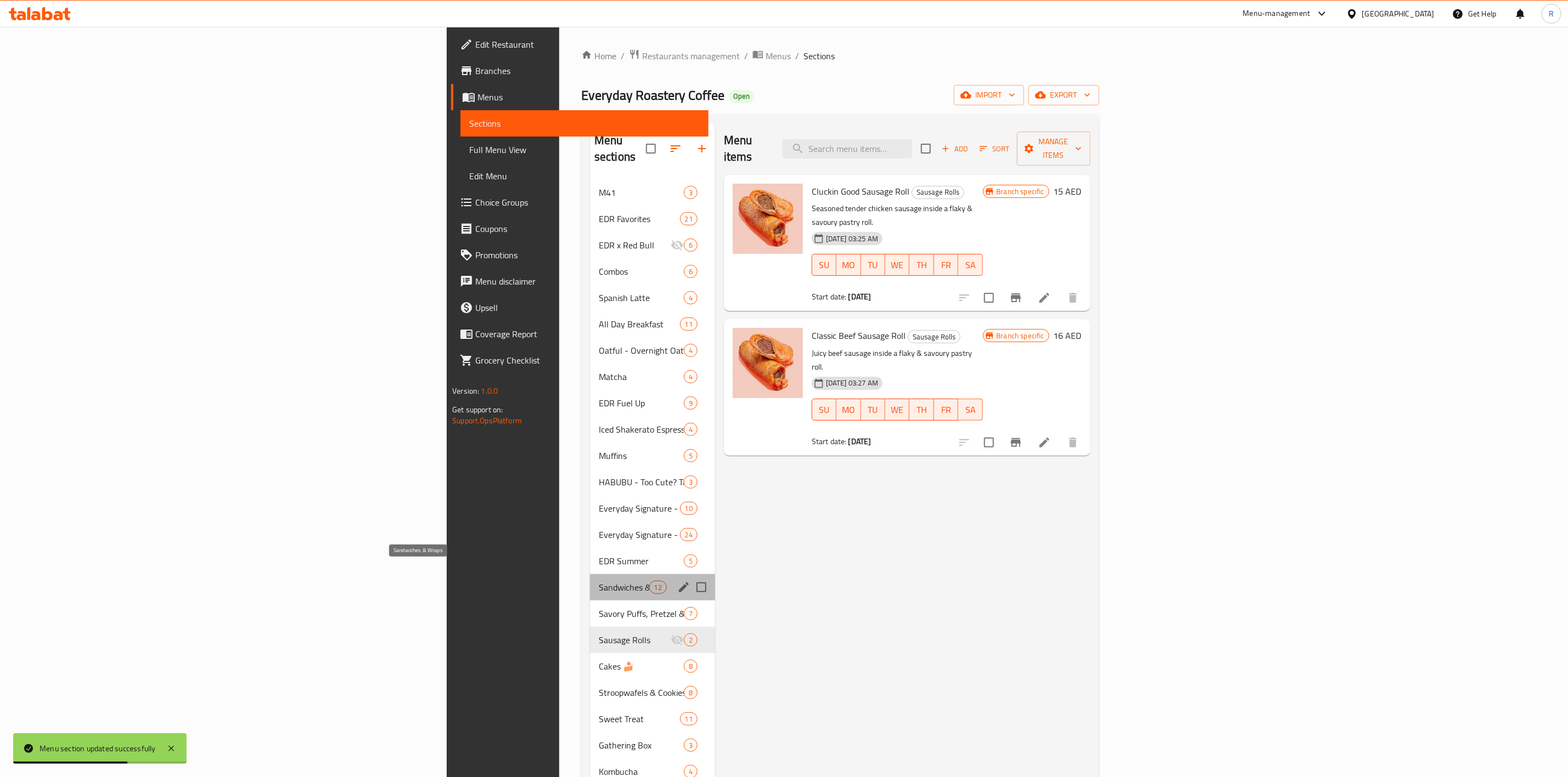
click at [599, 481] on span "Sandwiches & Wraps" at bounding box center [624, 587] width 51 height 13
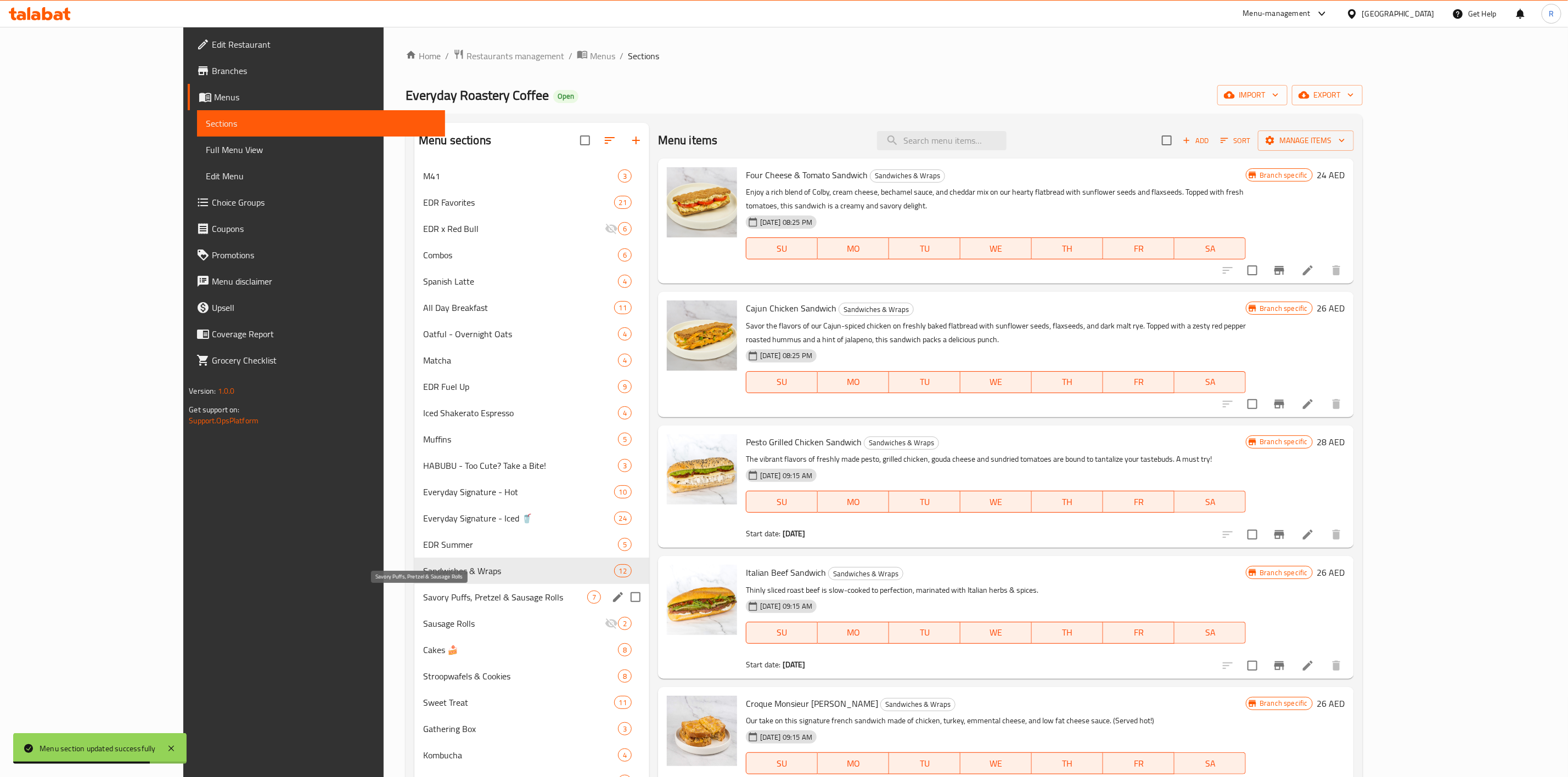
click at [423, 481] on span "Savory Puffs, Pretzel & Sausage Rolls" at bounding box center [505, 597] width 164 height 13
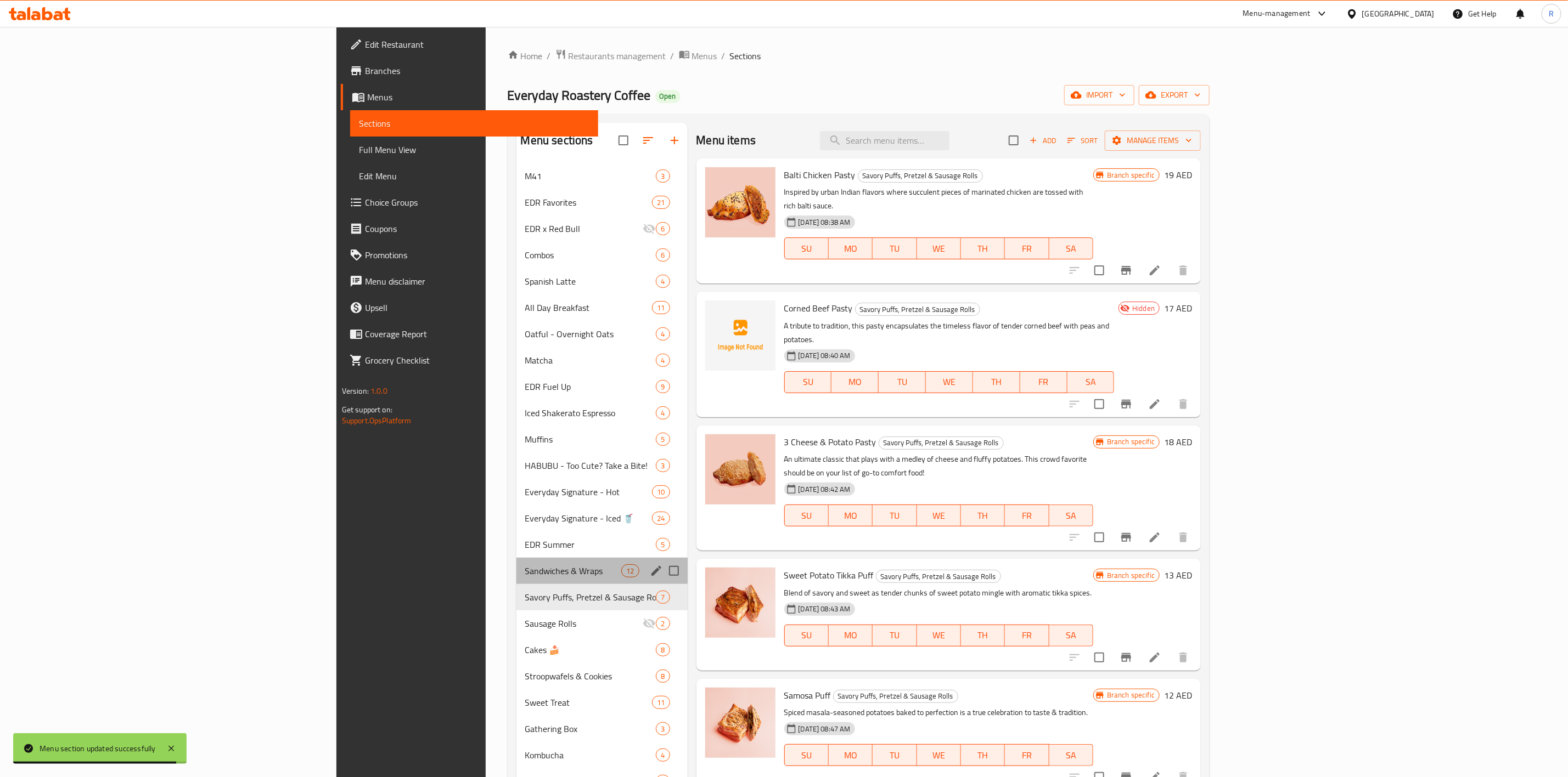
click at [516, 481] on div "Sandwiches & Wraps 12" at bounding box center [602, 571] width 171 height 27
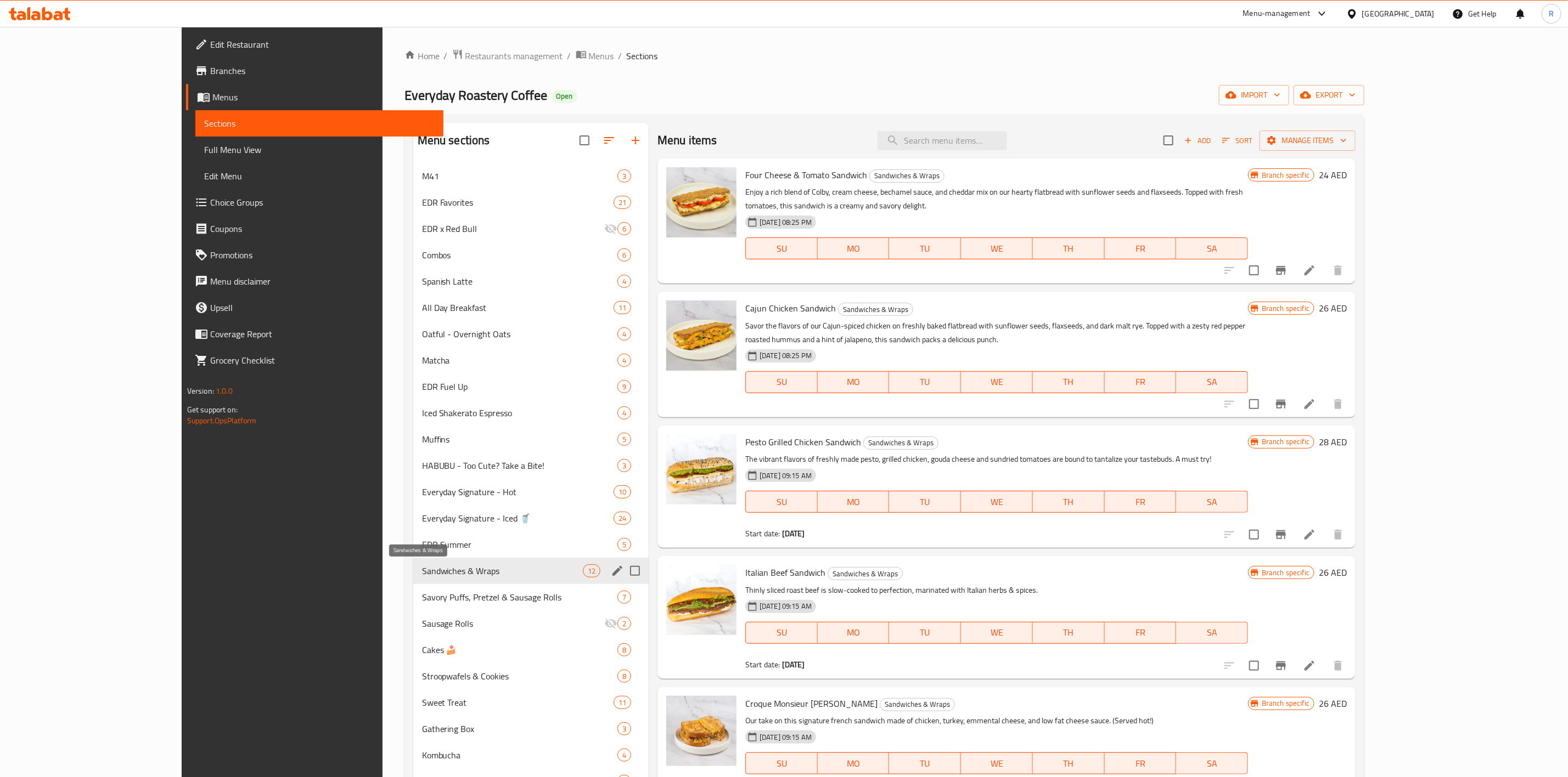
click at [422, 481] on span "Sandwiches & Wraps" at bounding box center [503, 571] width 161 height 13
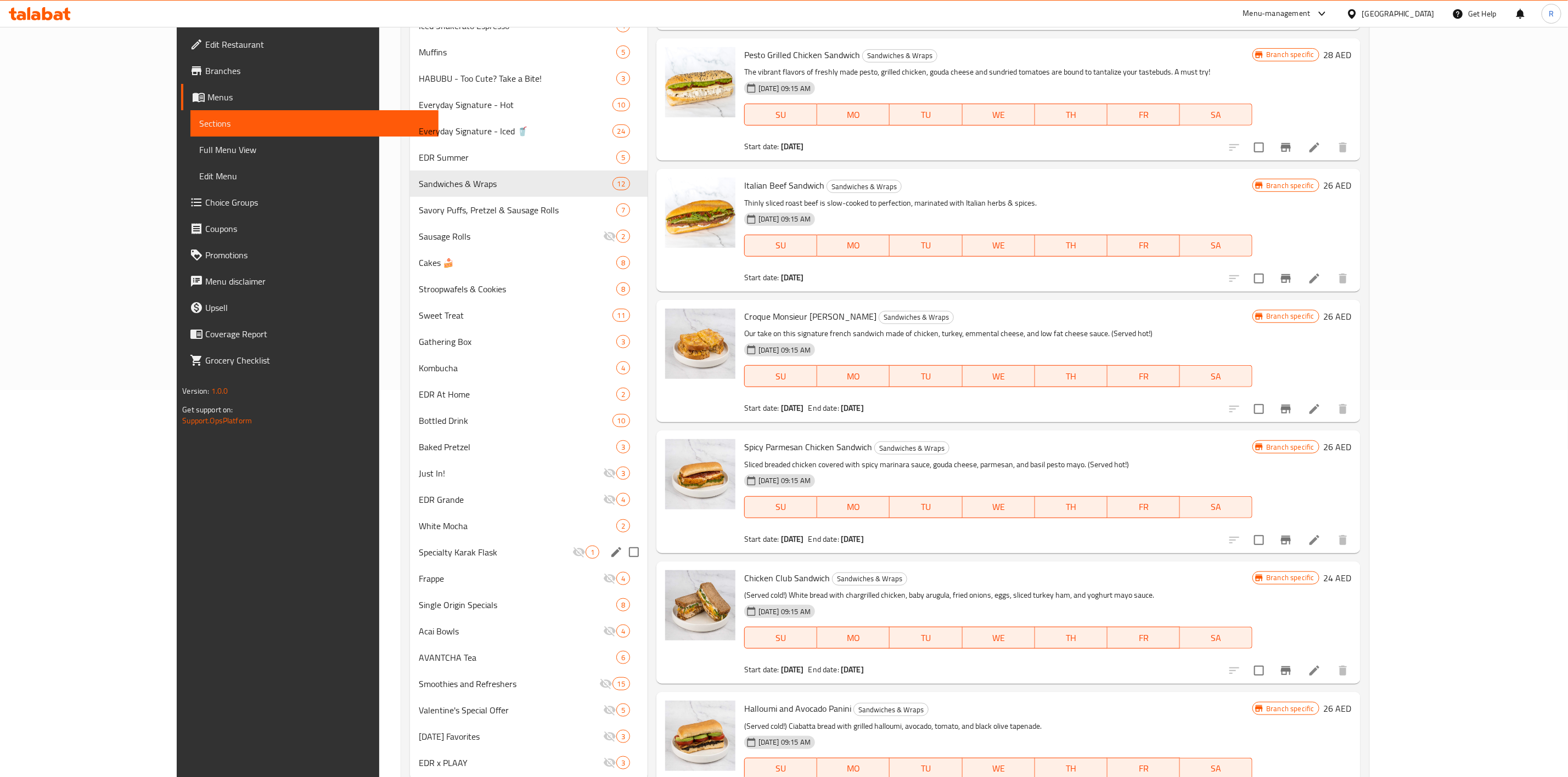
scroll to position [420, 0]
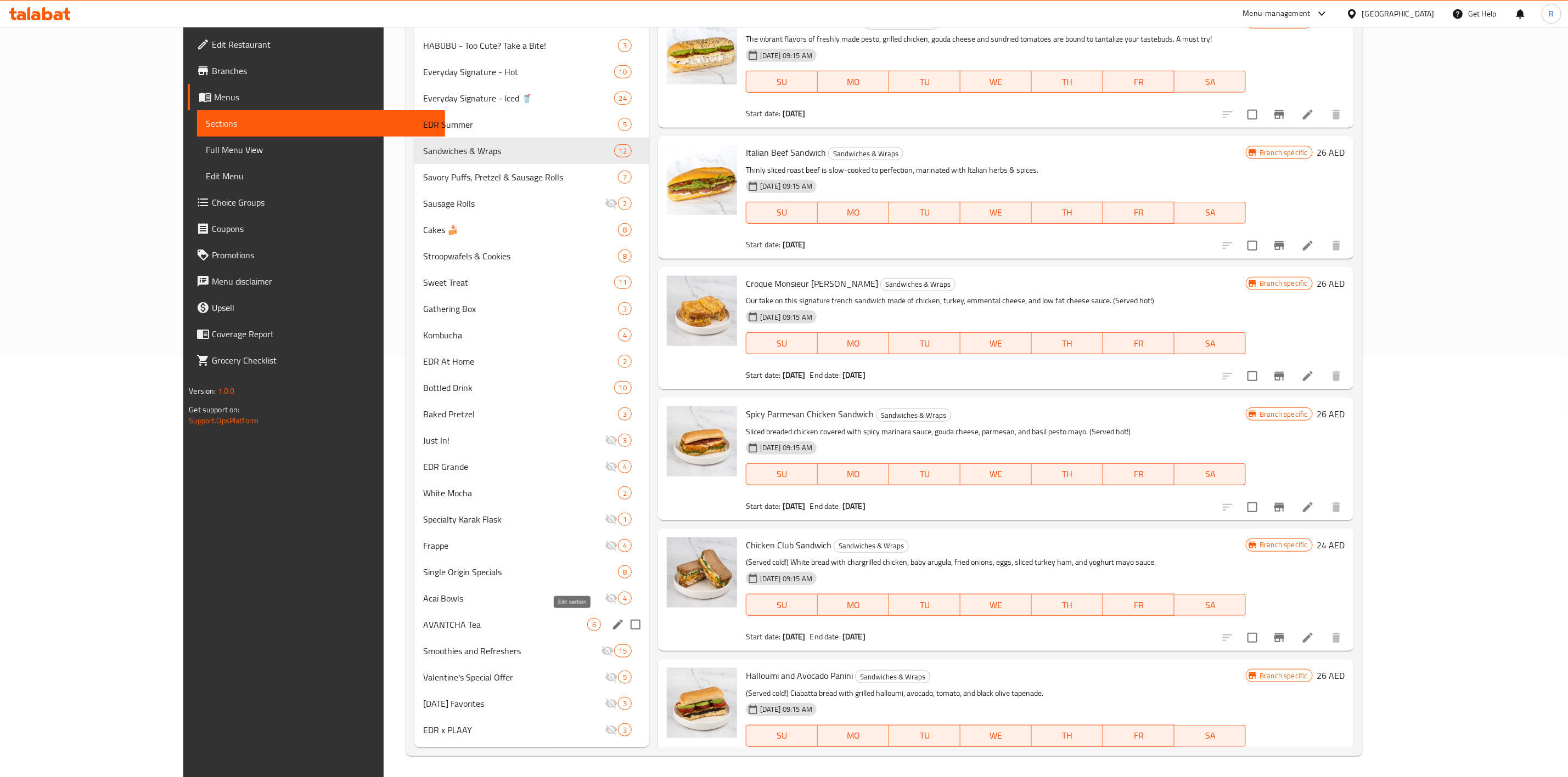
click at [613, 481] on icon "edit" at bounding box center [617, 625] width 10 height 10
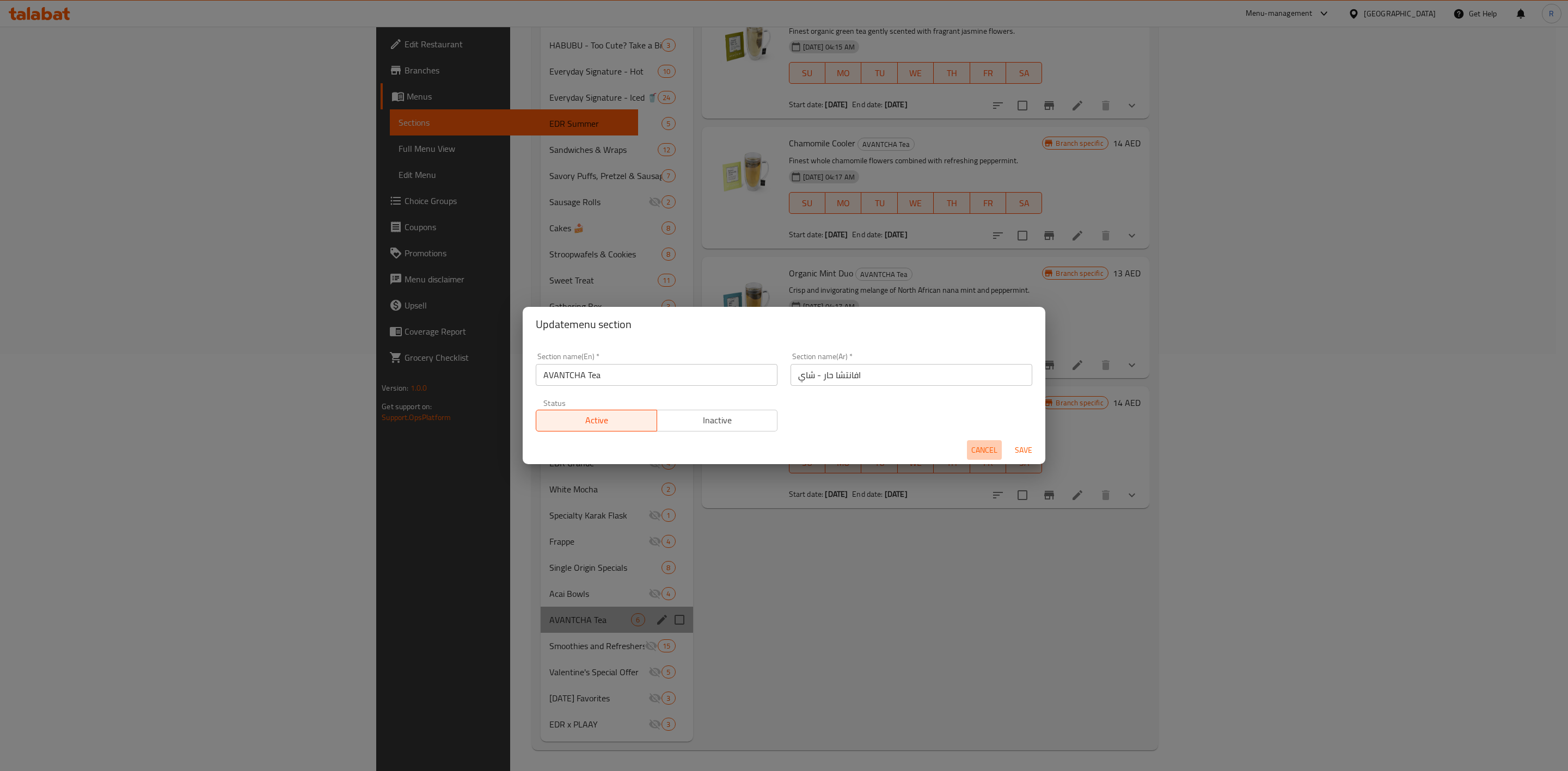
click at [975, 446] on span "Cancel" at bounding box center [984, 451] width 26 height 14
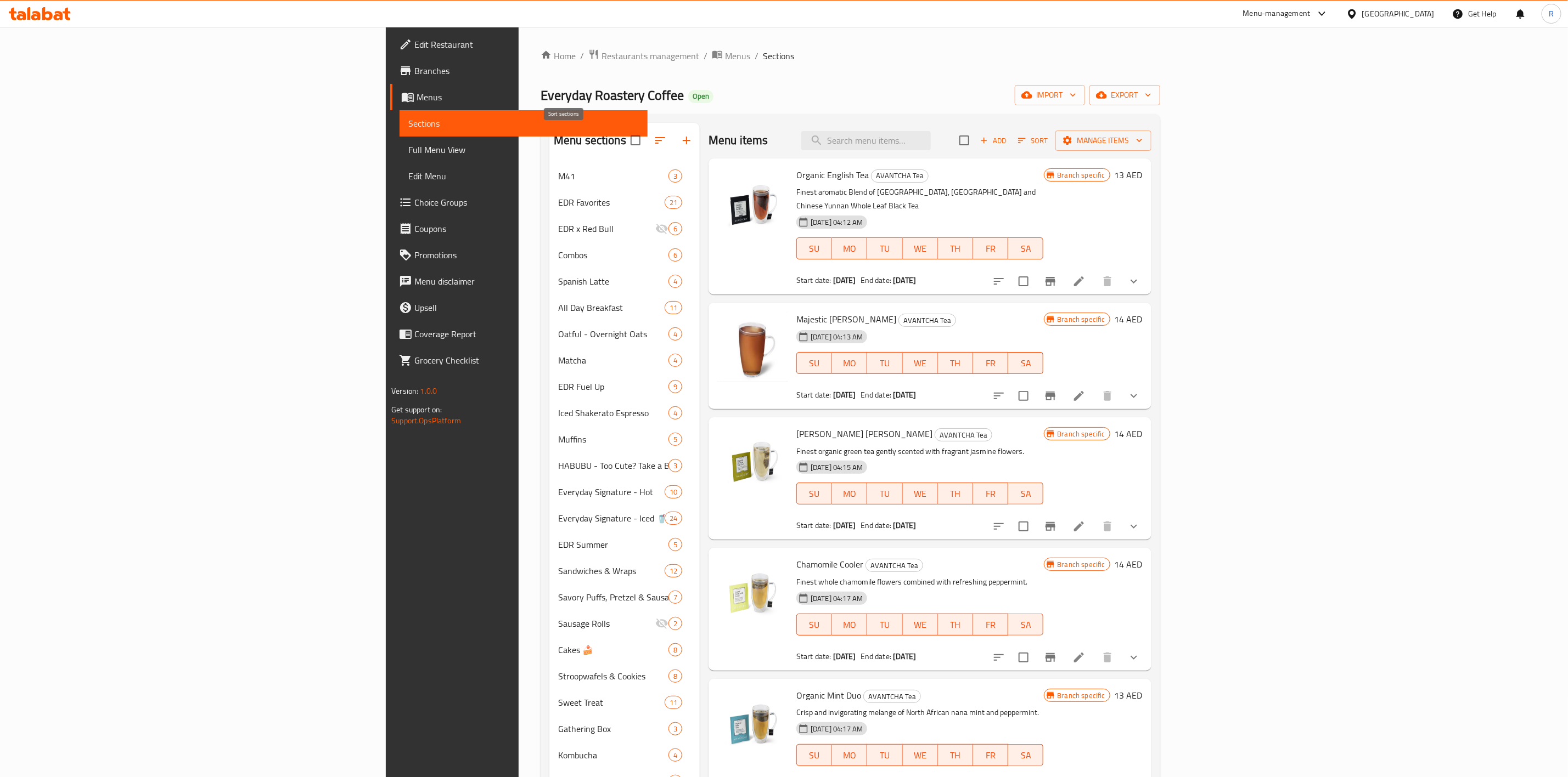
click at [654, 139] on icon "button" at bounding box center [660, 140] width 13 height 13
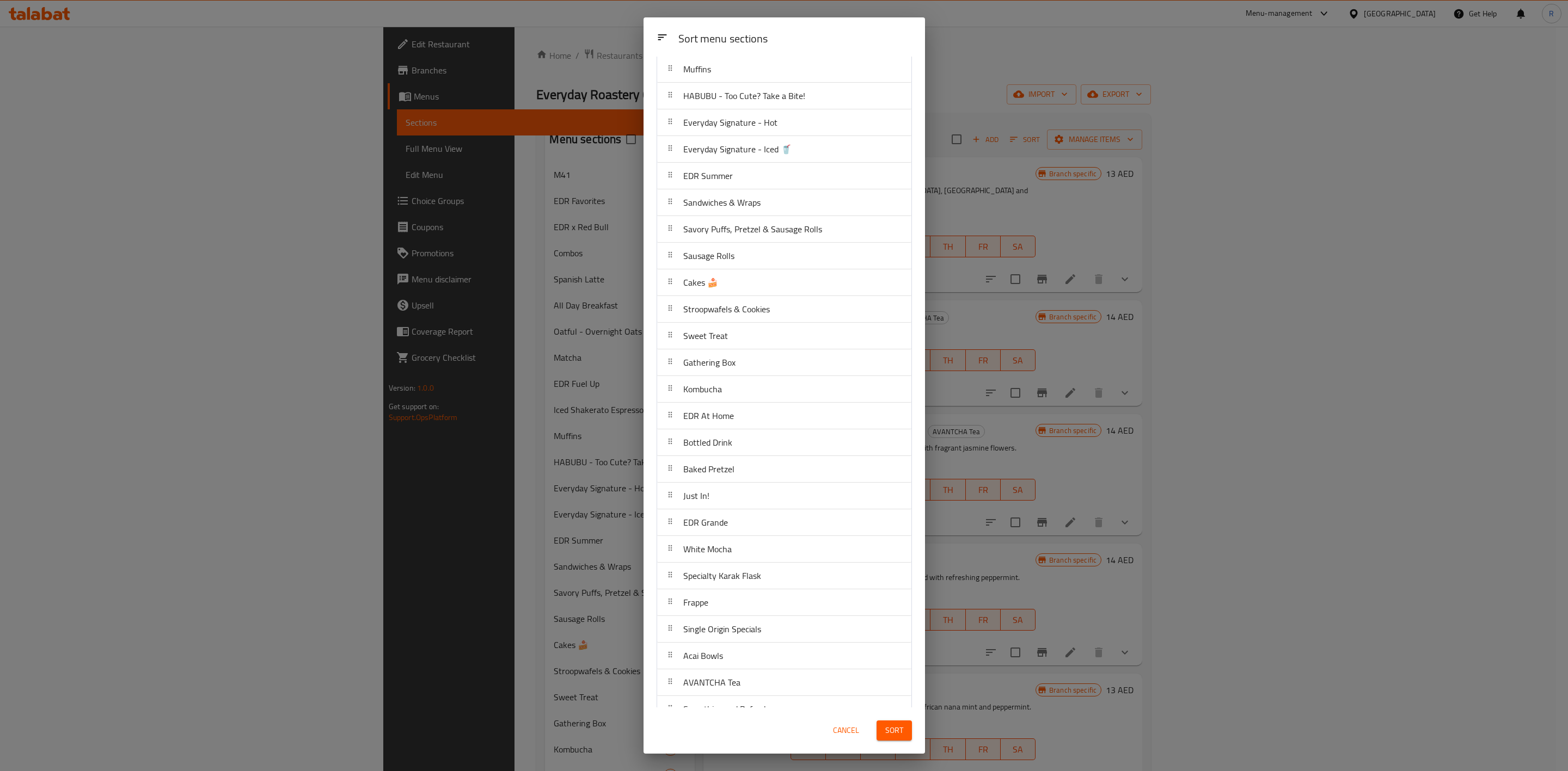
scroll to position [408, 0]
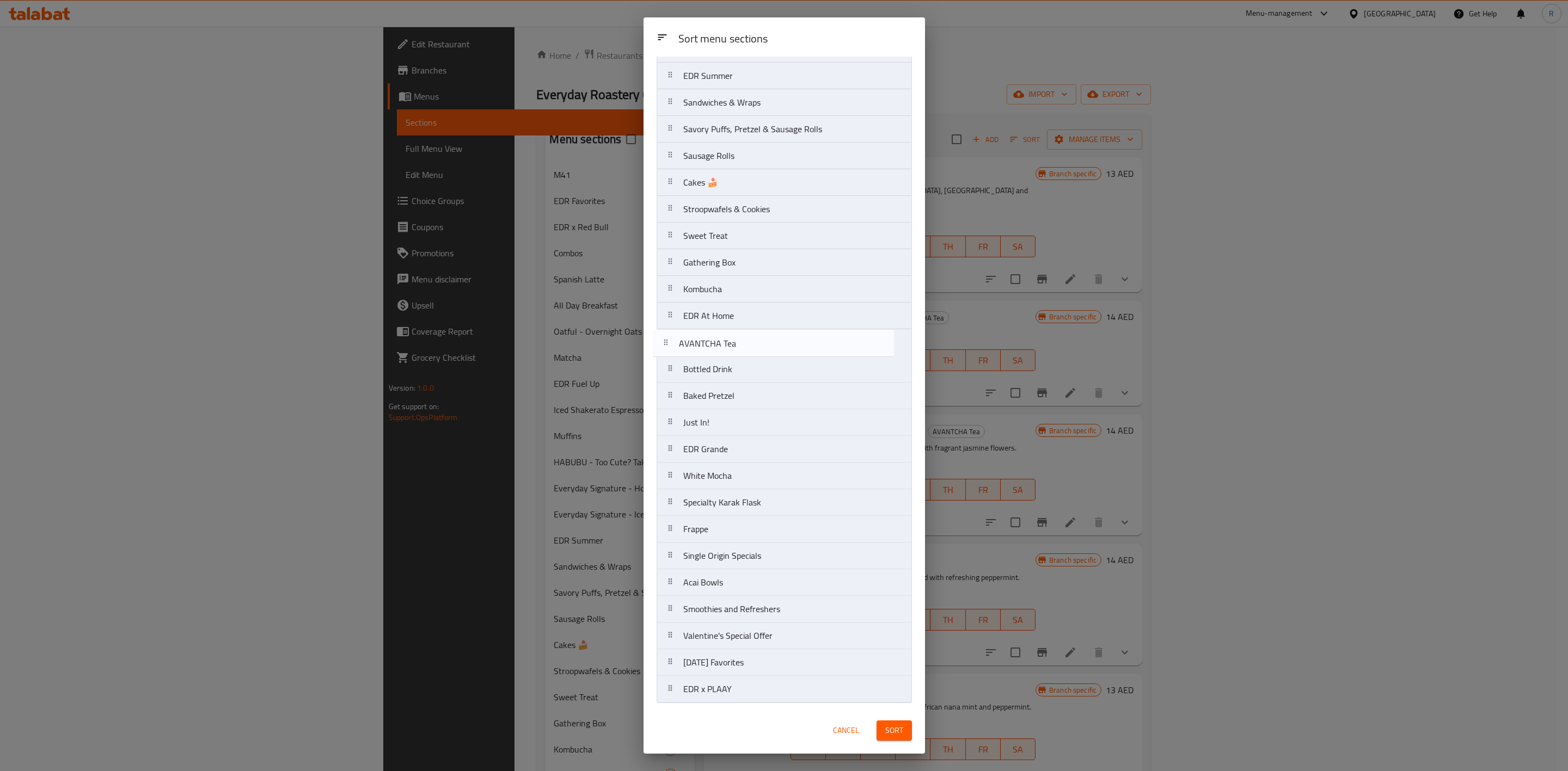
drag, startPoint x: 709, startPoint y: 593, endPoint x: 704, endPoint y: 350, distance: 243.1
click at [704, 350] on nav "M41 EDR Favorites EDR x Red Bull Combos Spanish Latte All Day Breakfast Oatful …" at bounding box center [784, 196] width 255 height 1015
drag, startPoint x: 683, startPoint y: 288, endPoint x: 686, endPoint y: 325, distance: 37.1
click at [686, 325] on nav "M41 EDR Favorites EDR x Red Bull Combos Spanish Latte All Day Breakfast Oatful …" at bounding box center [784, 196] width 255 height 1015
drag, startPoint x: 704, startPoint y: 155, endPoint x: 715, endPoint y: 691, distance: 536.1
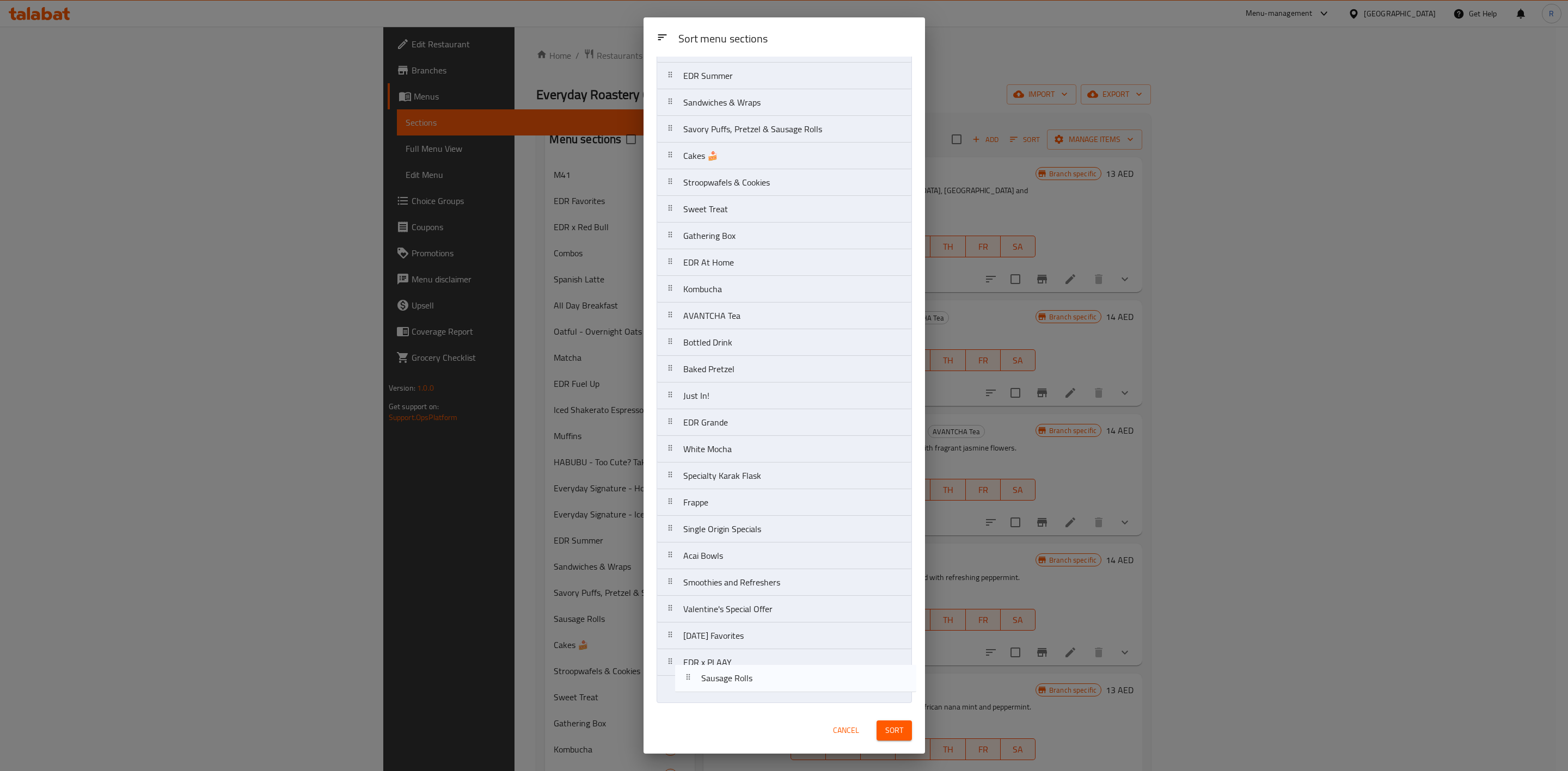
click at [715, 478] on nav "M41 EDR Favorites EDR x Red Bull Combos Spanish Latte All Day Breakfast Oatful …" at bounding box center [784, 196] width 255 height 1015
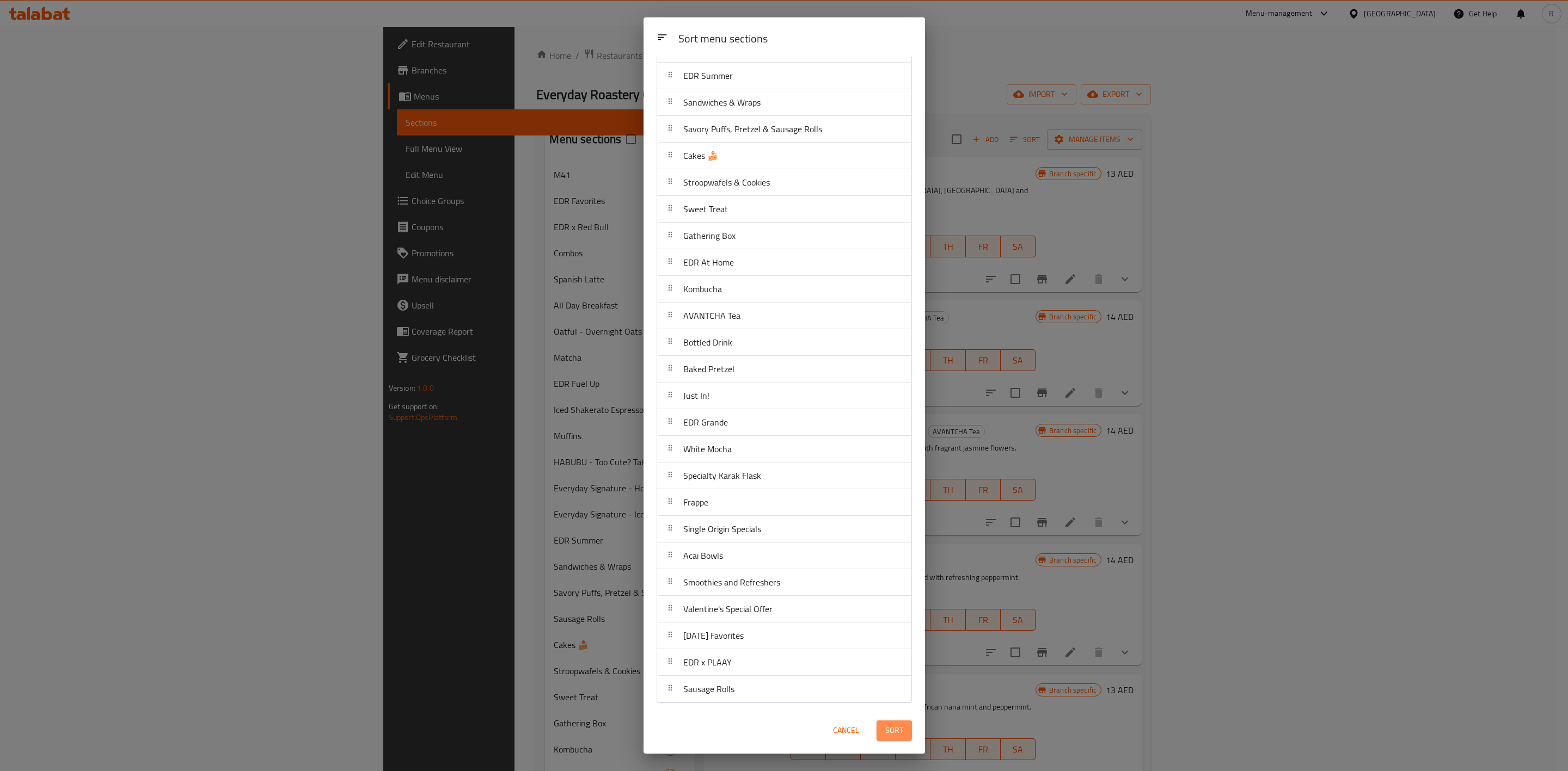
click at [897, 478] on span "Sort" at bounding box center [895, 731] width 18 height 14
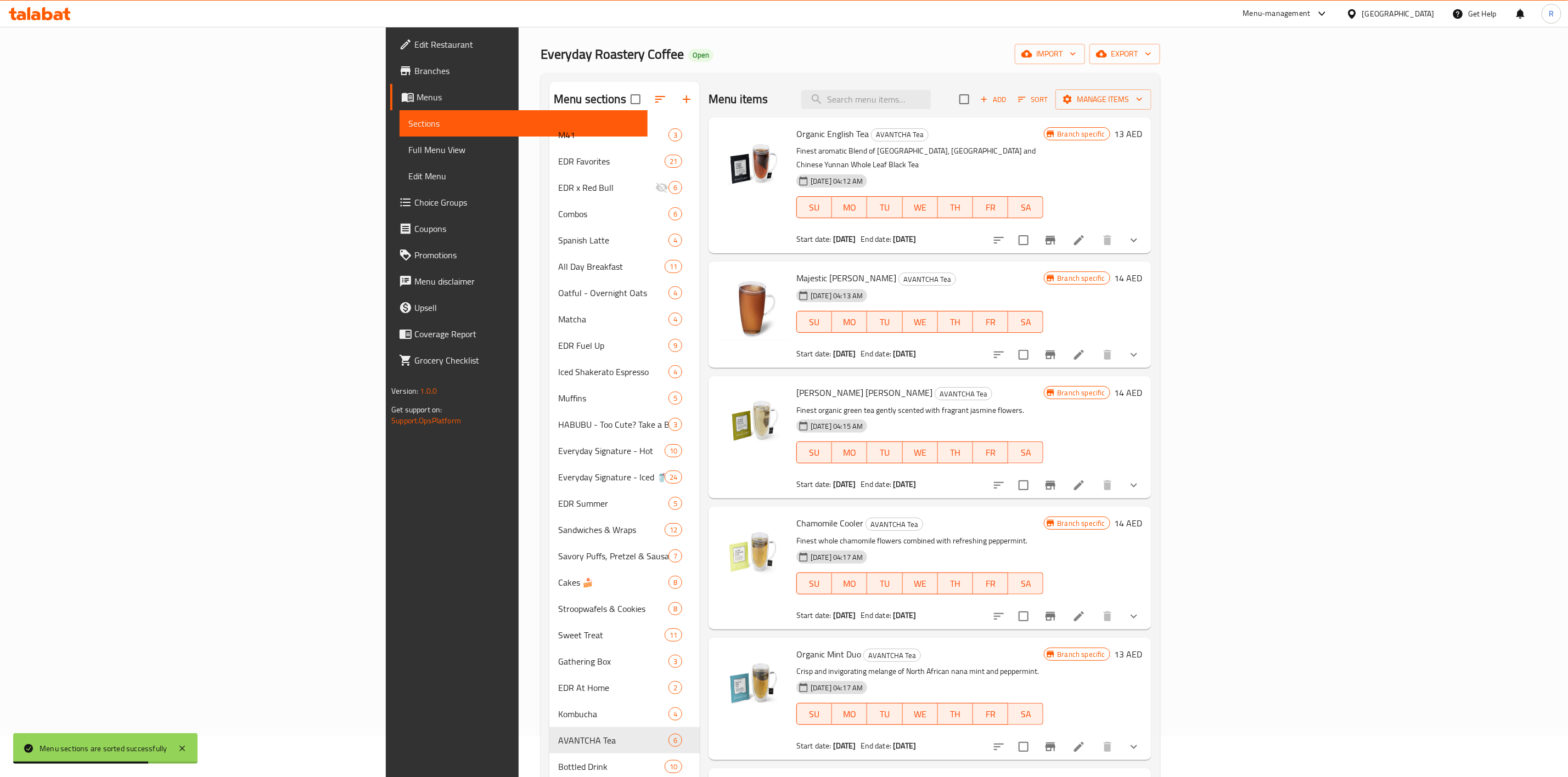
scroll to position [0, 0]
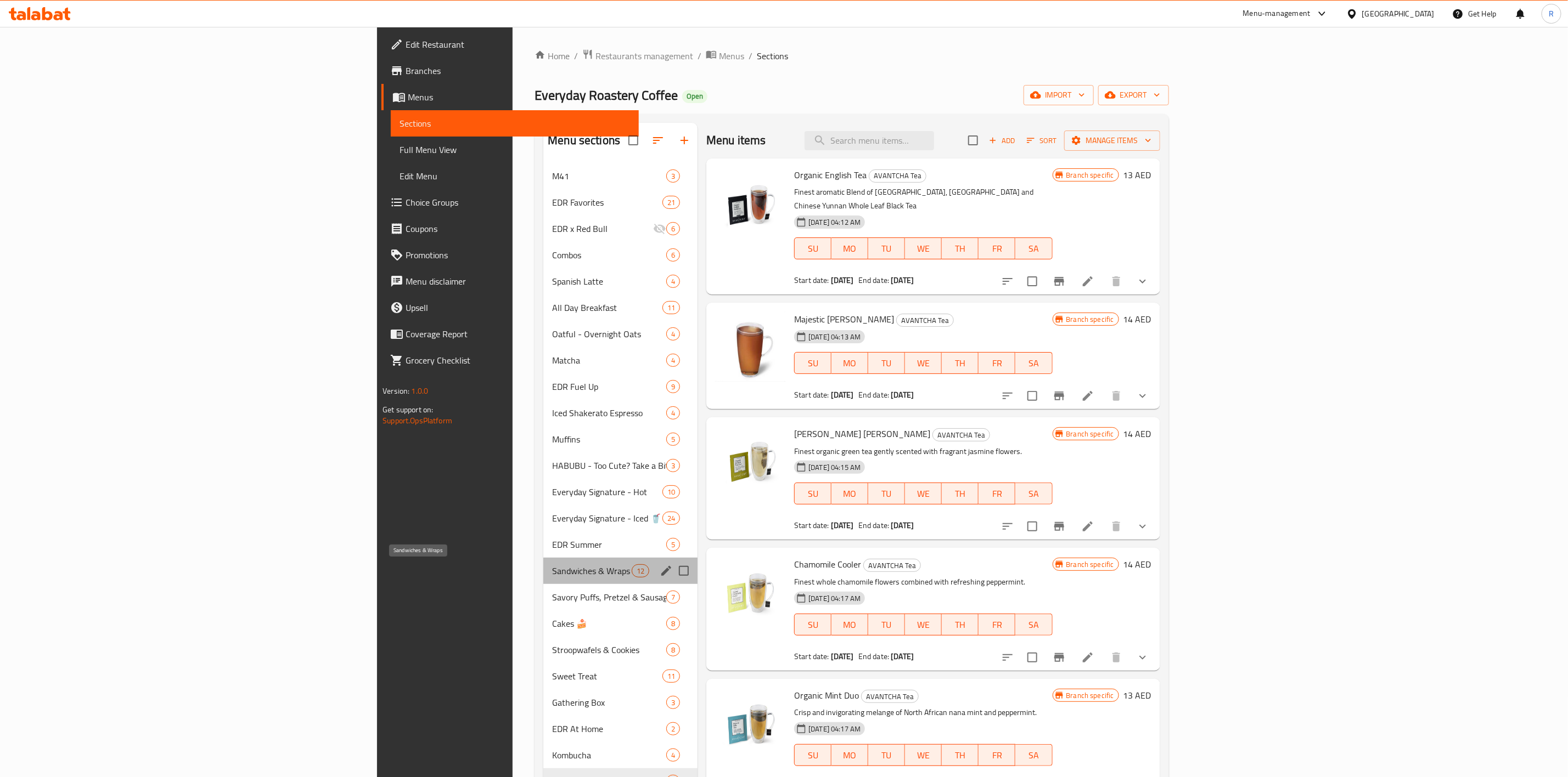
click at [552, 481] on span "Sandwiches & Wraps" at bounding box center [591, 571] width 80 height 13
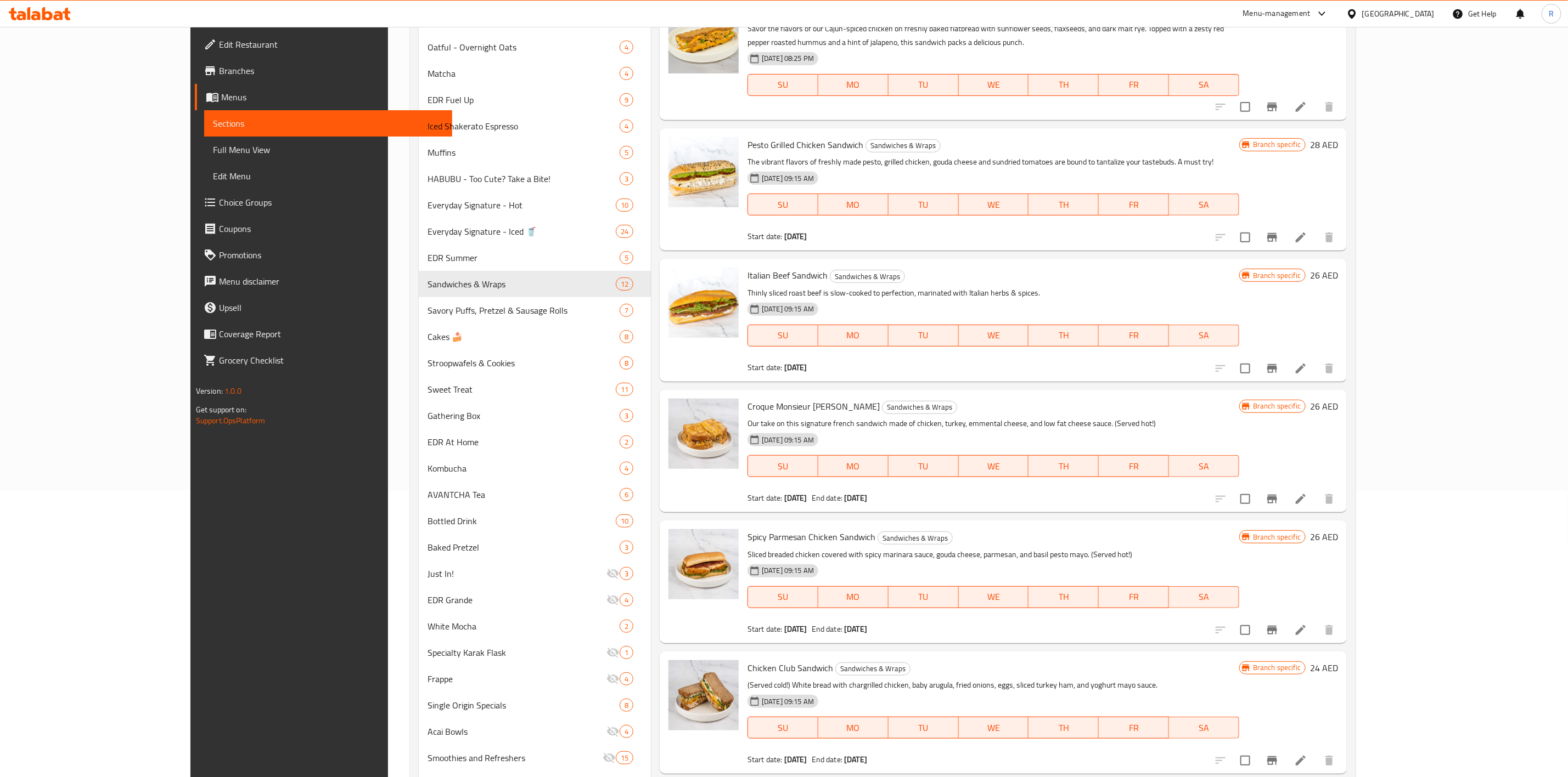
scroll to position [420, 0]
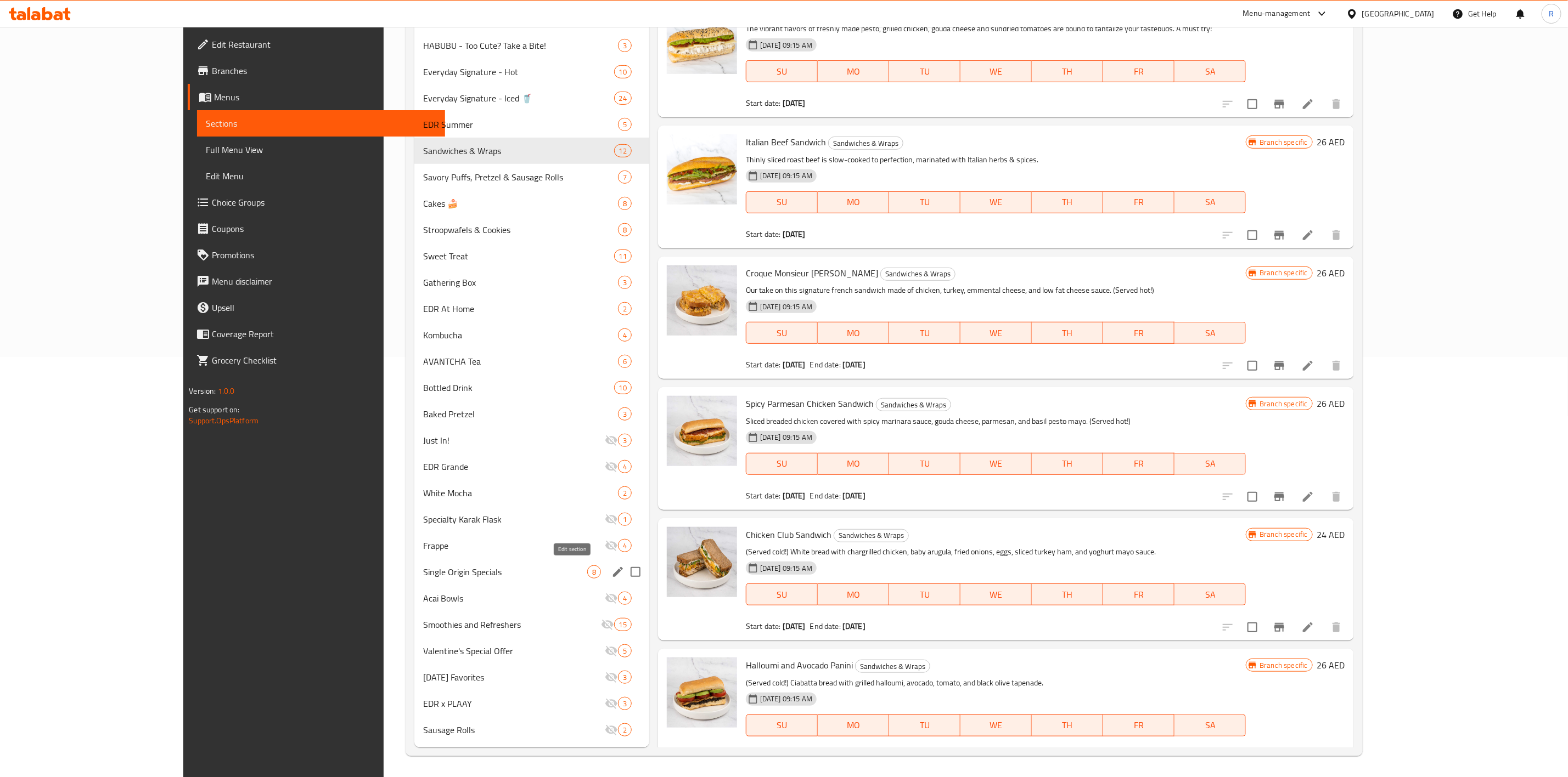
click at [610, 481] on button "edit" at bounding box center [618, 572] width 17 height 17
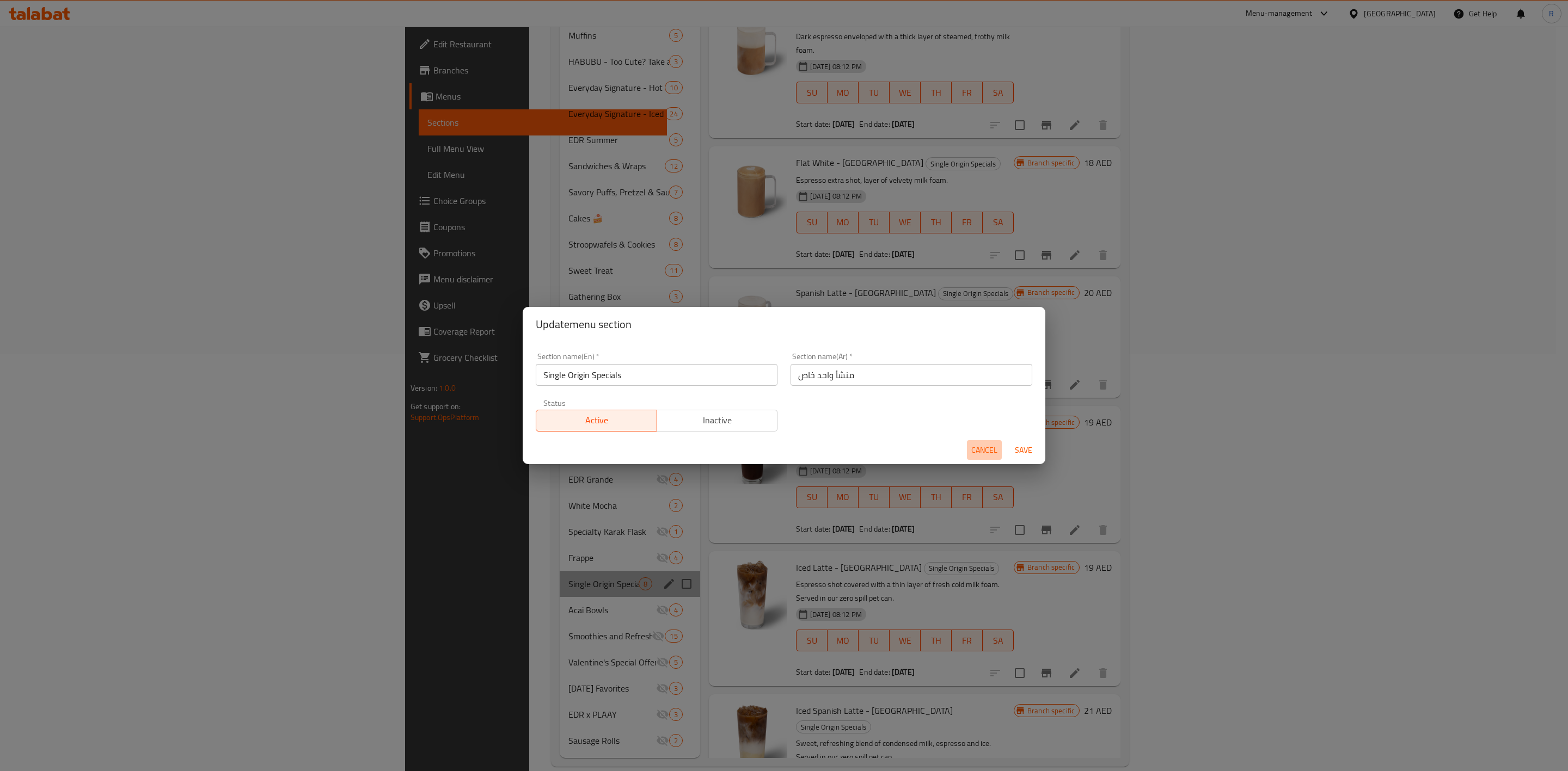
click at [983, 448] on span "Cancel" at bounding box center [984, 451] width 26 height 14
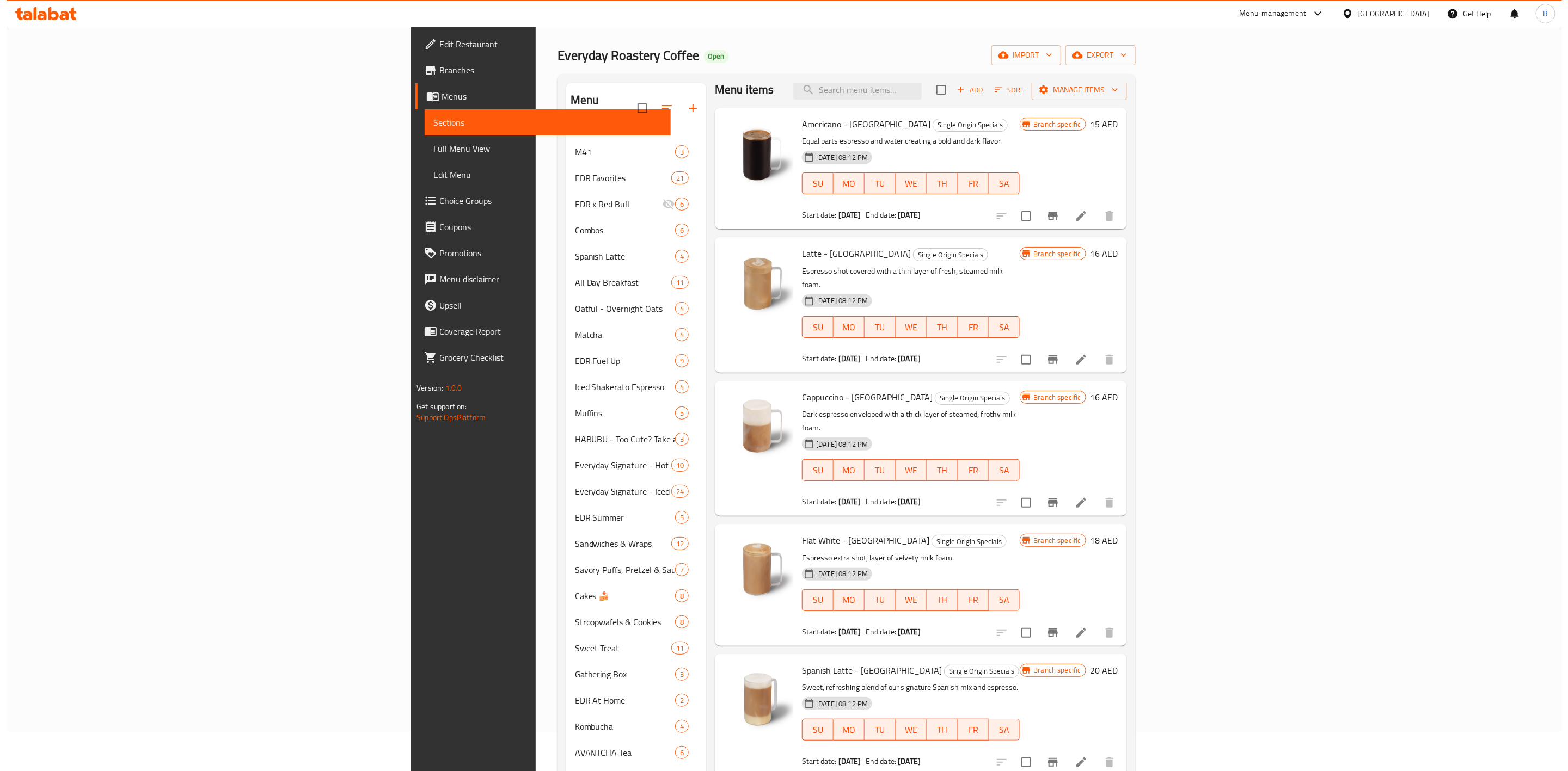
scroll to position [38, 0]
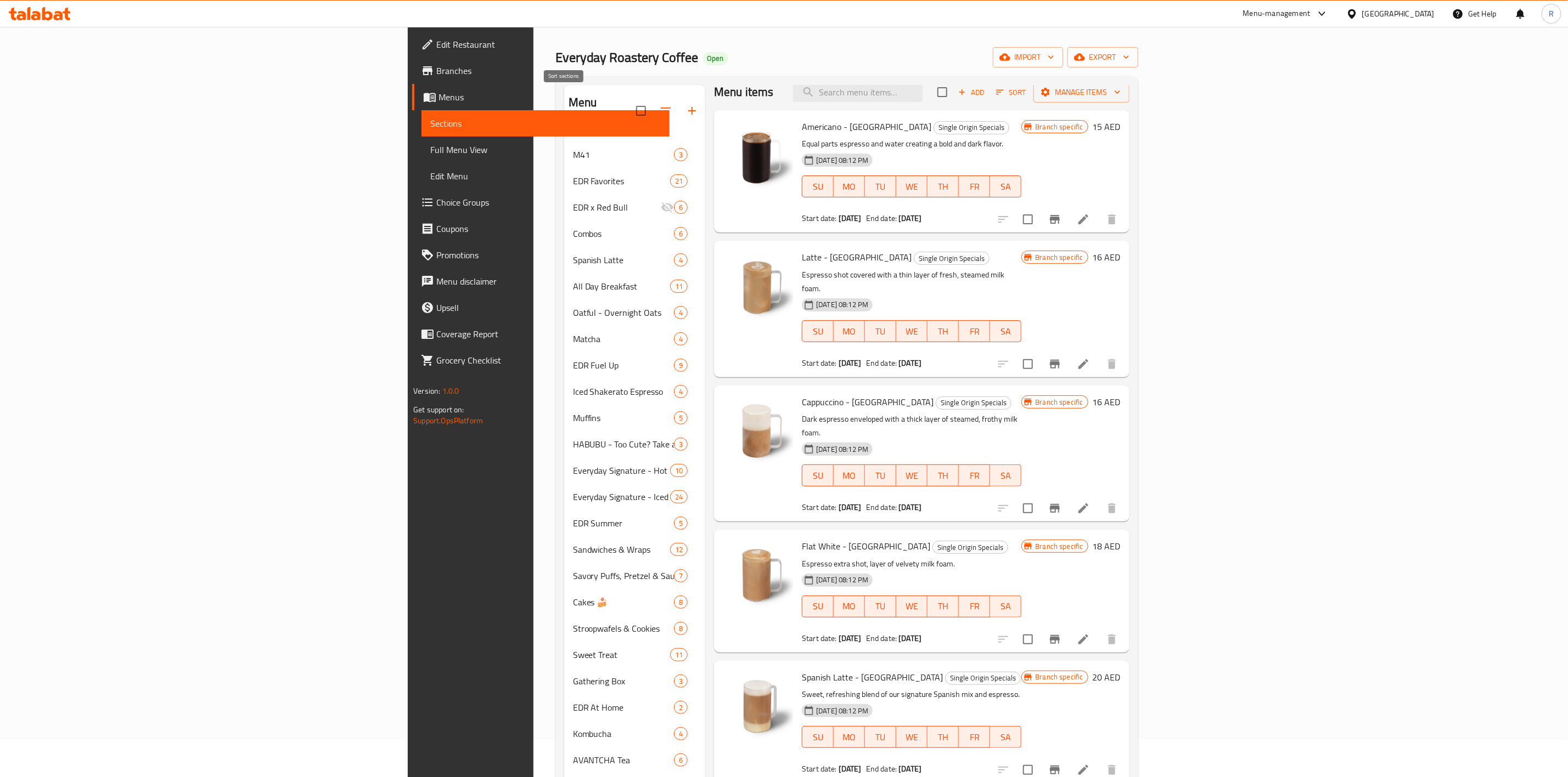
click at [659, 105] on icon "button" at bounding box center [665, 111] width 13 height 13
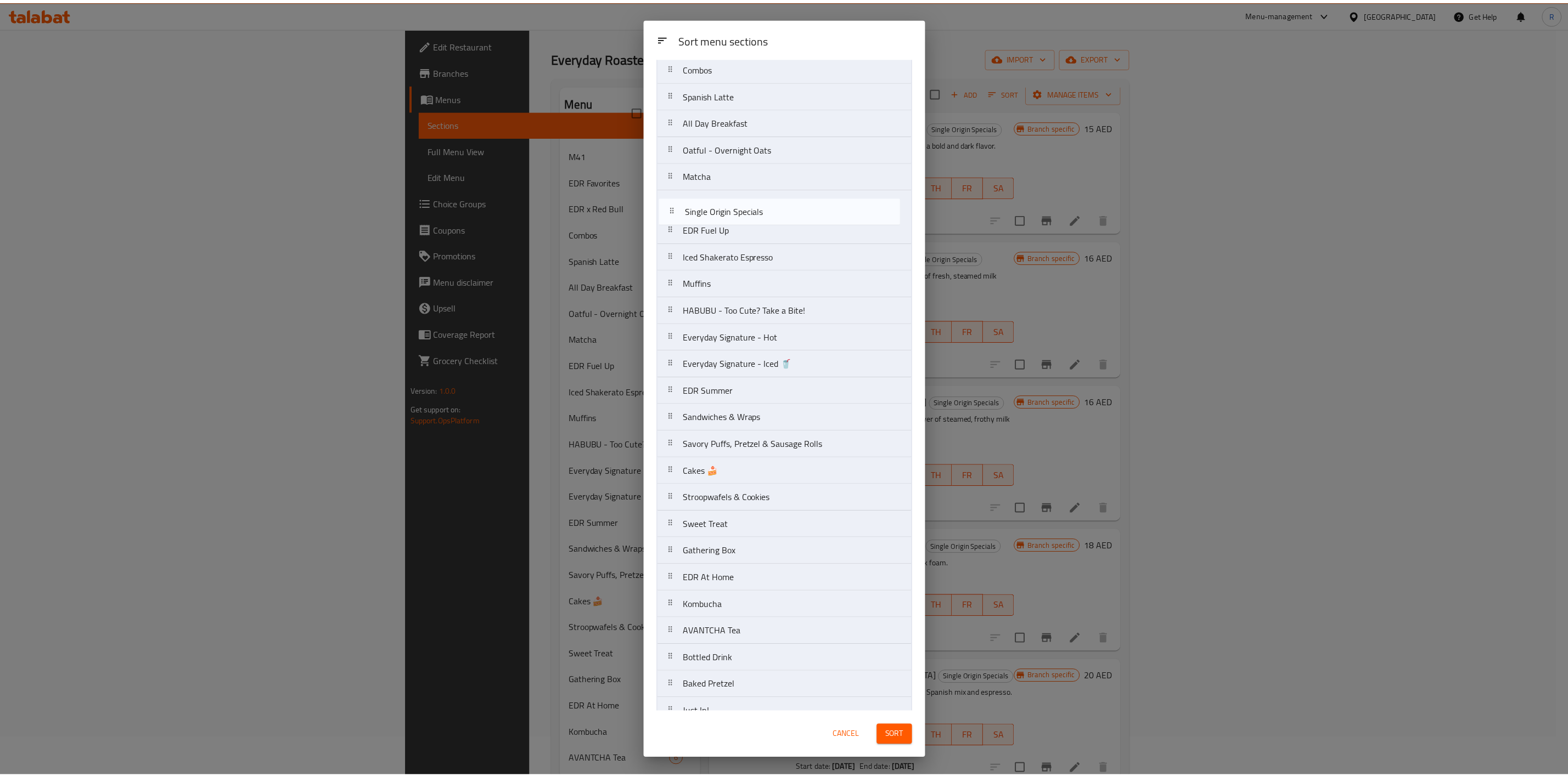
scroll to position [115, 0]
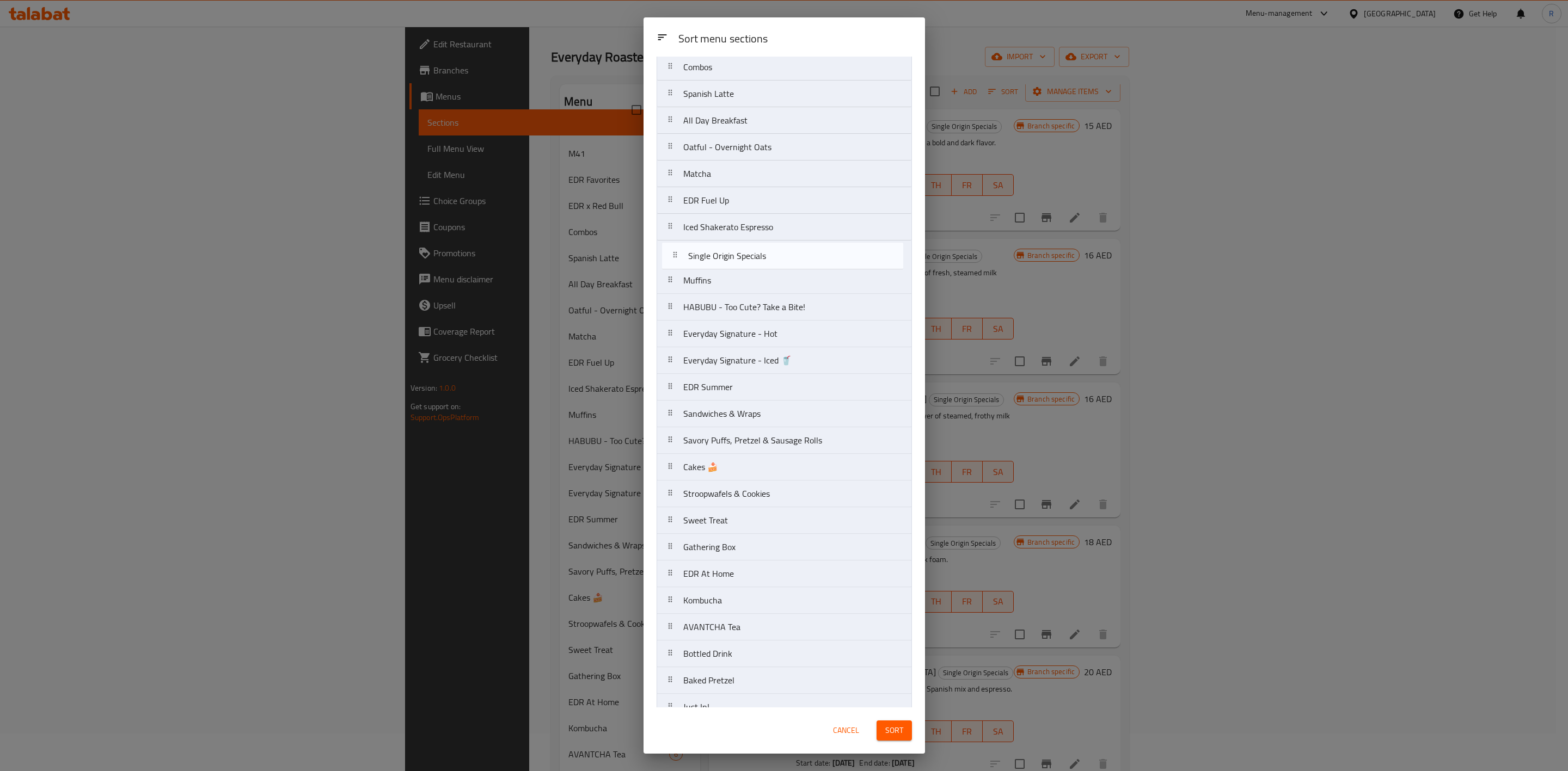
drag, startPoint x: 752, startPoint y: 563, endPoint x: 756, endPoint y: 259, distance: 304.0
click at [756, 259] on nav "M41 EDR Favorites EDR x Red Bull Combos Spanish Latte All Day Breakfast Oatful …" at bounding box center [784, 481] width 255 height 1015
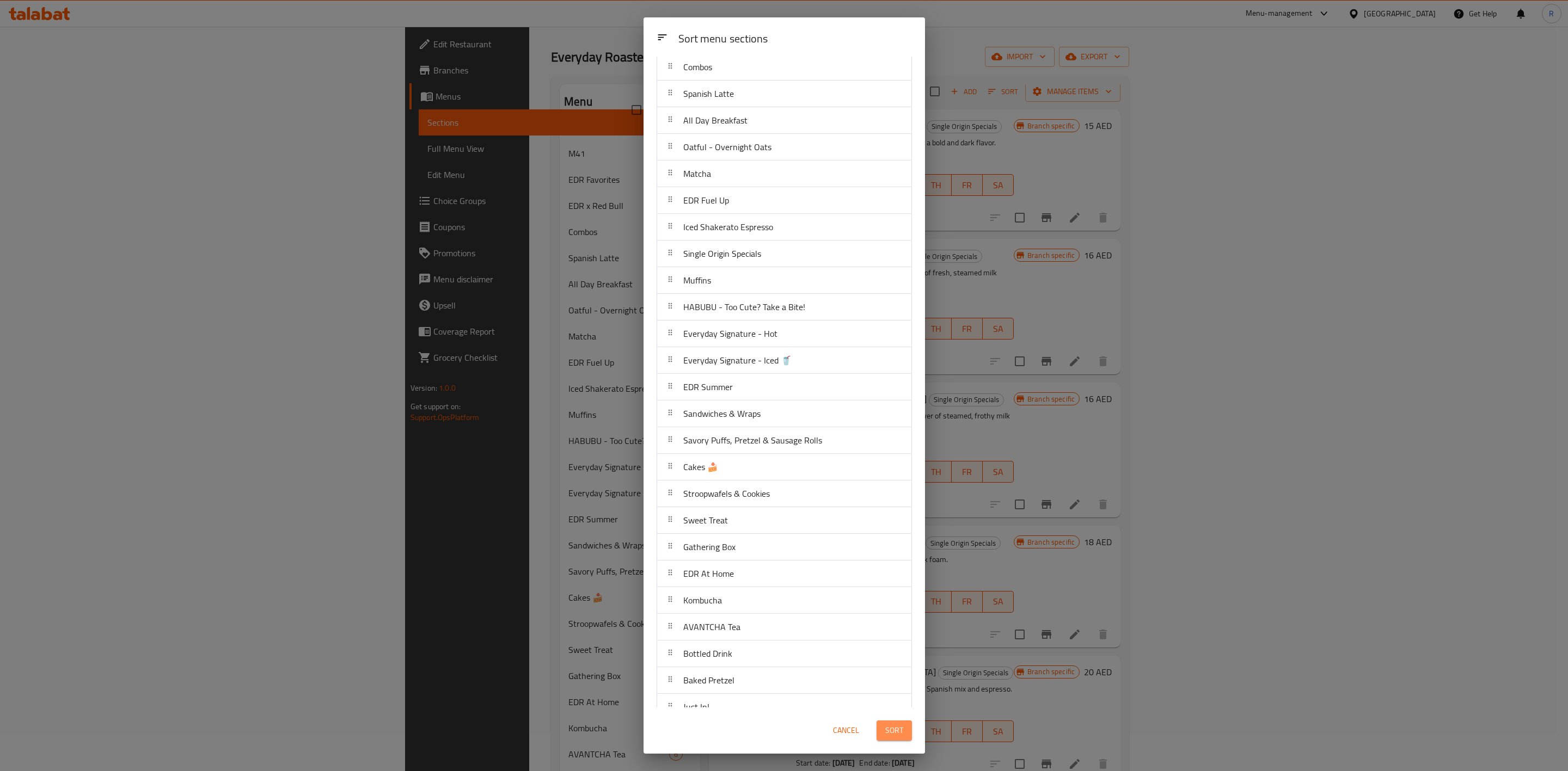
click at [901, 478] on button "Sort" at bounding box center [894, 730] width 35 height 20
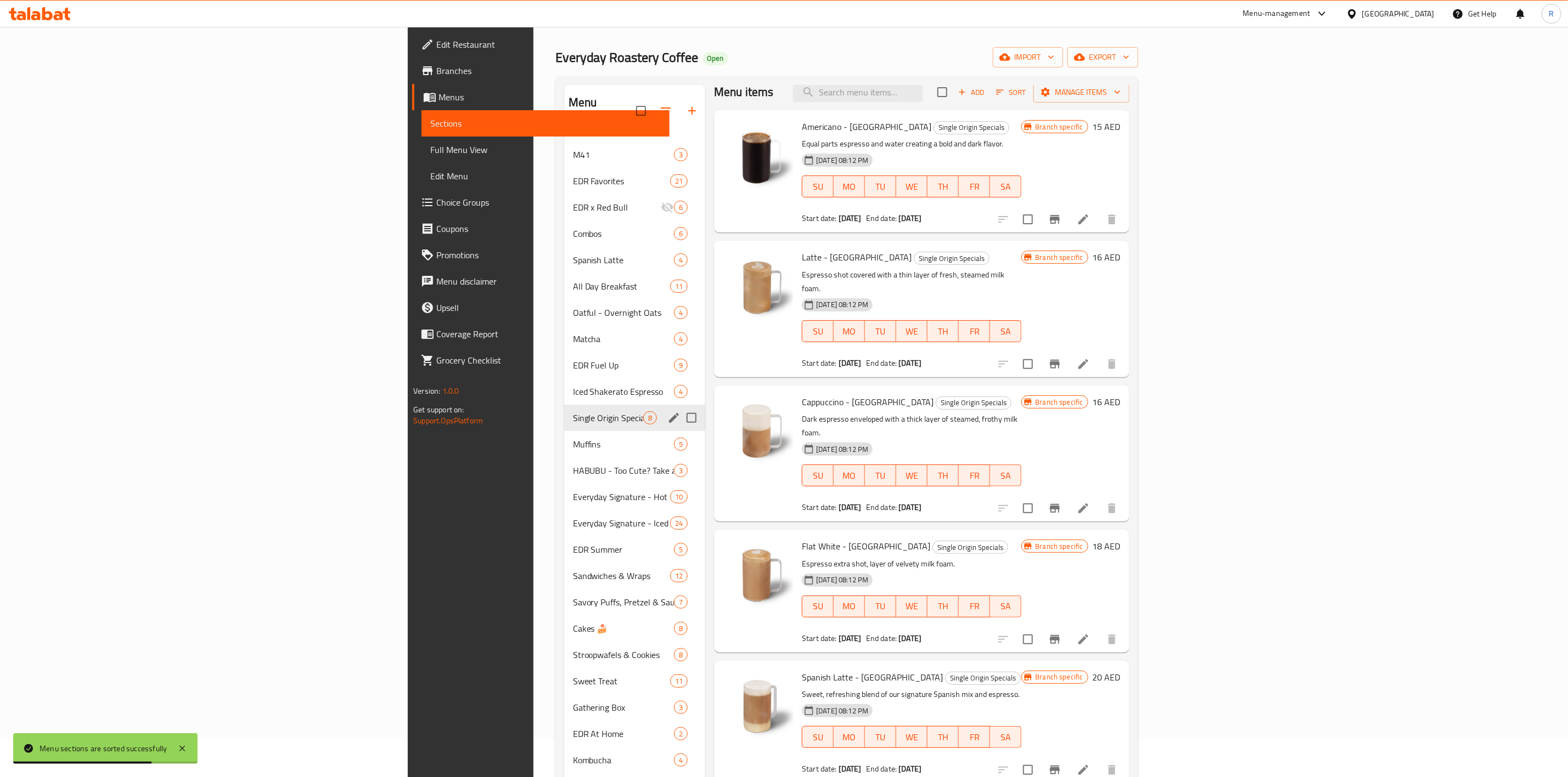
scroll to position [0, 0]
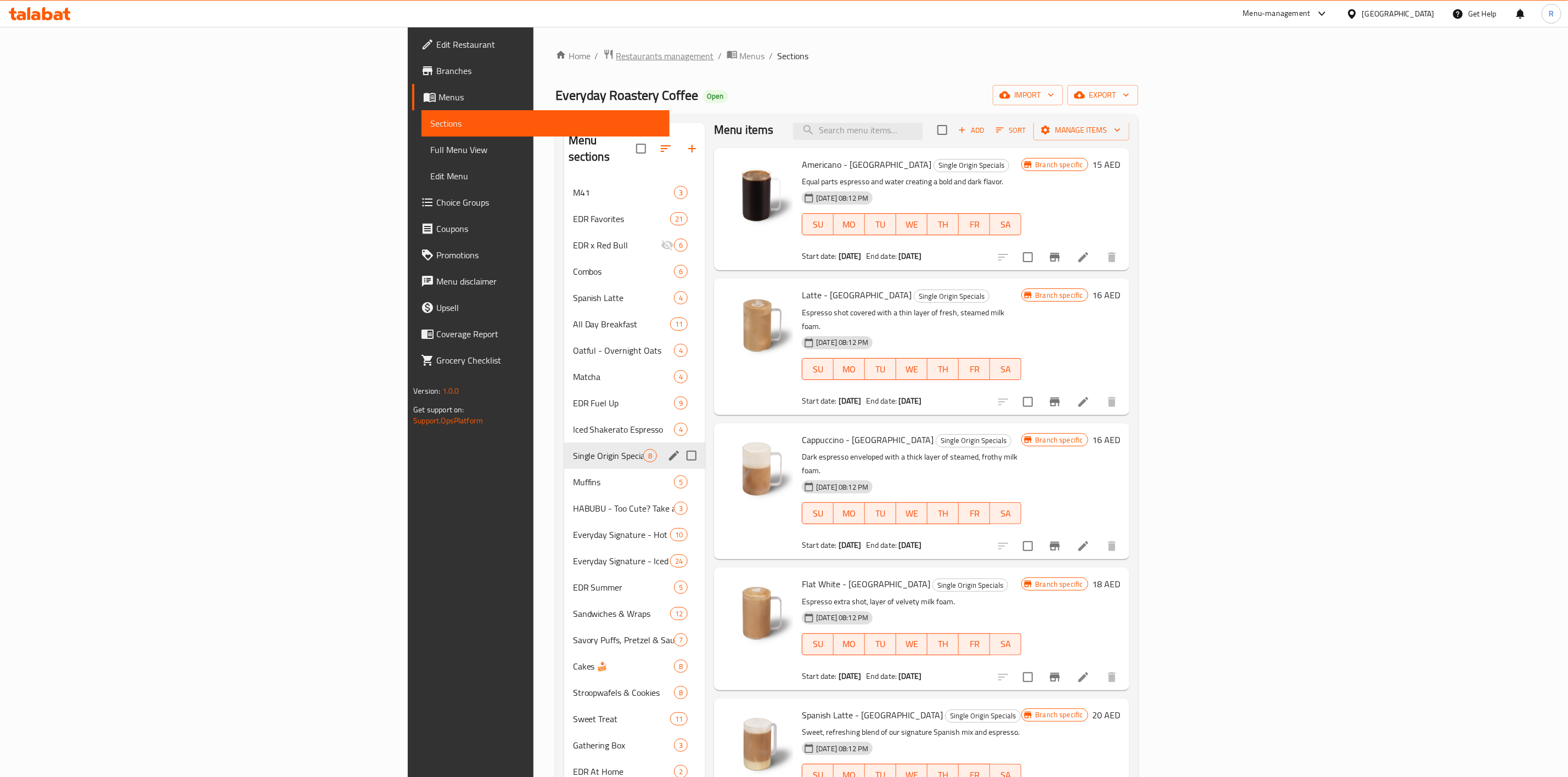
click at [616, 61] on span "Restaurants management" at bounding box center [665, 55] width 98 height 13
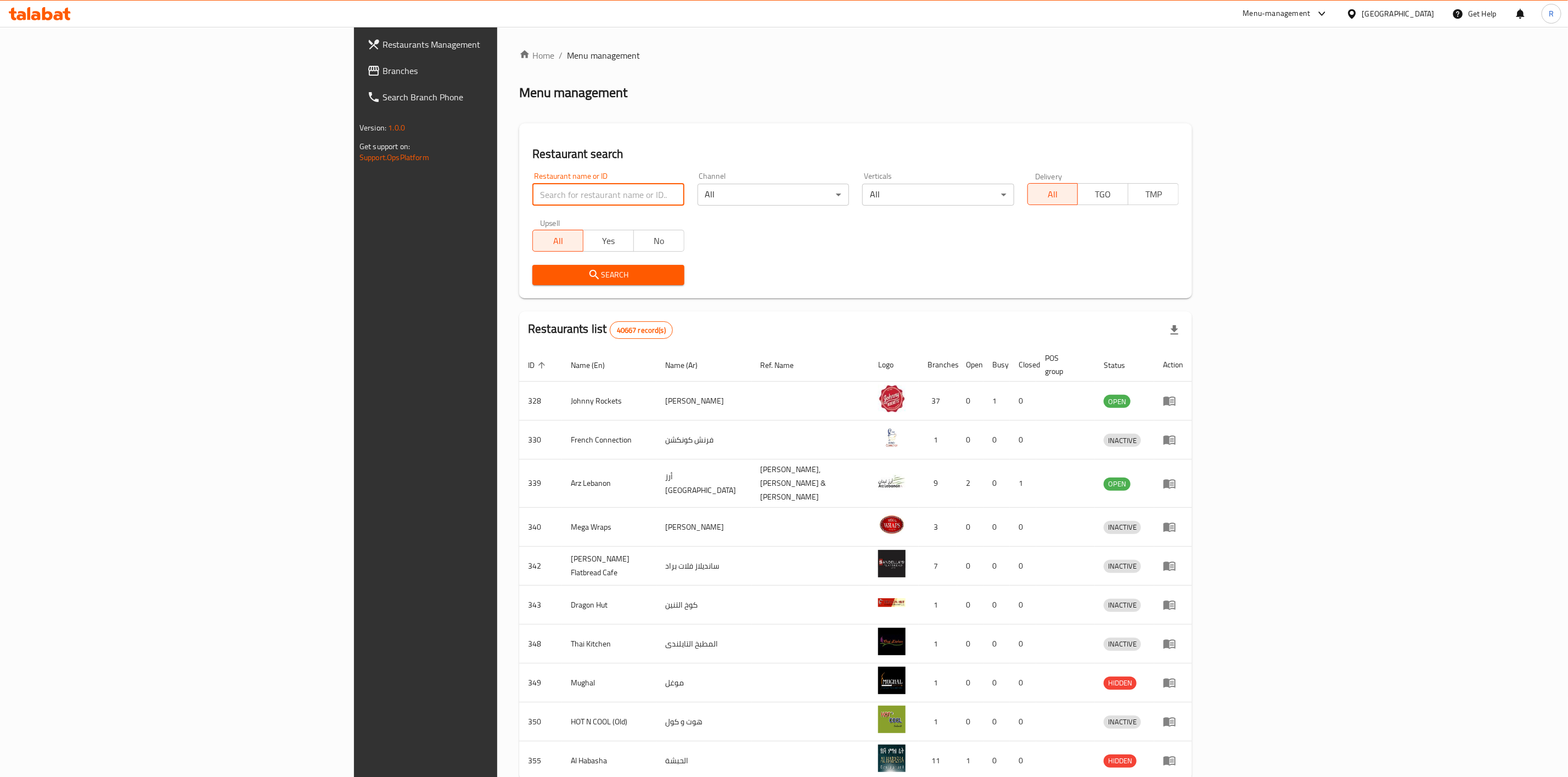
click at [532, 196] on input "search" at bounding box center [608, 194] width 152 height 22
type input "everyday roastery"
click button "Search" at bounding box center [608, 275] width 152 height 20
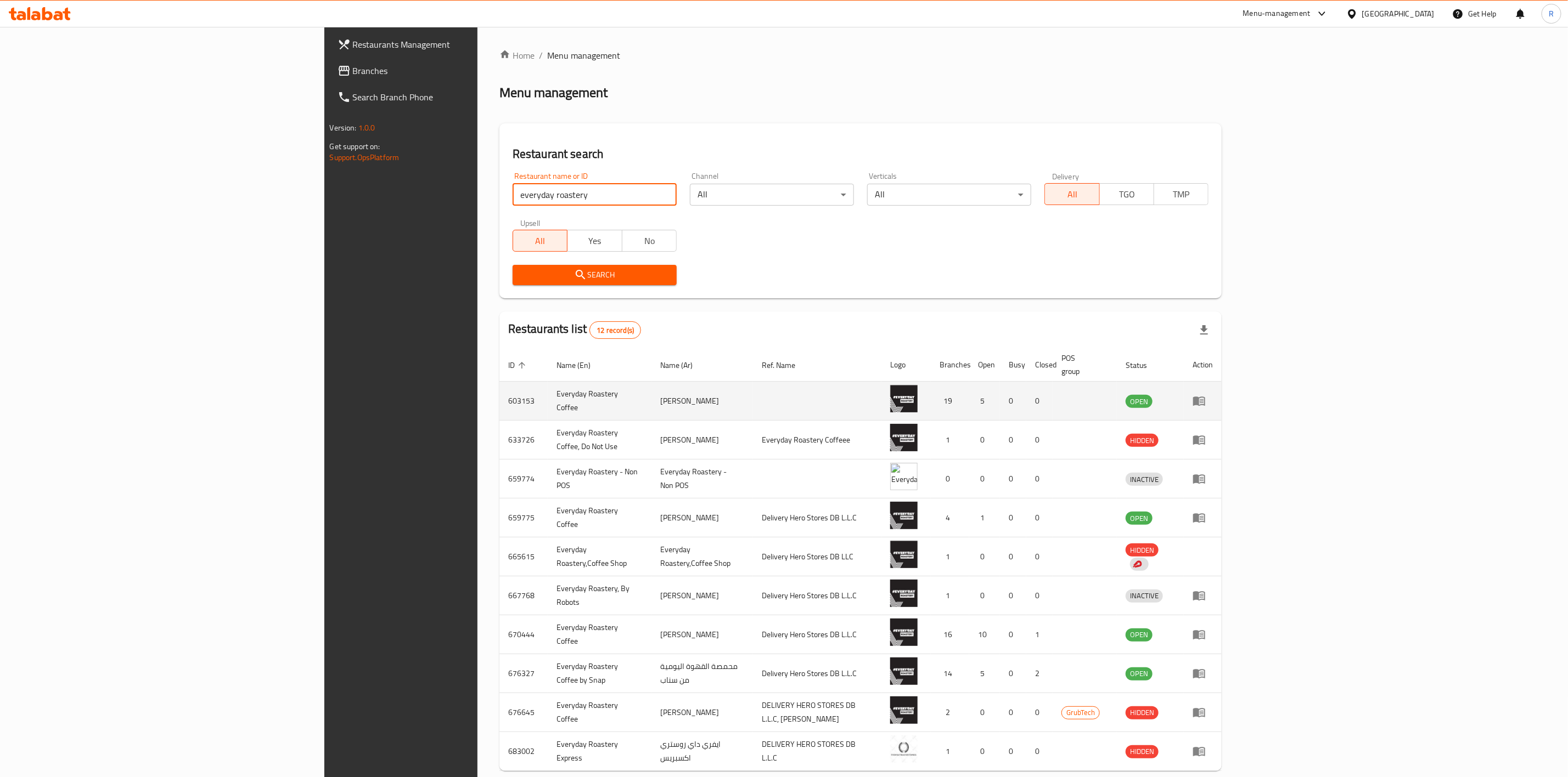
click at [1040, 394] on icon "enhanced table" at bounding box center [1199, 400] width 13 height 13
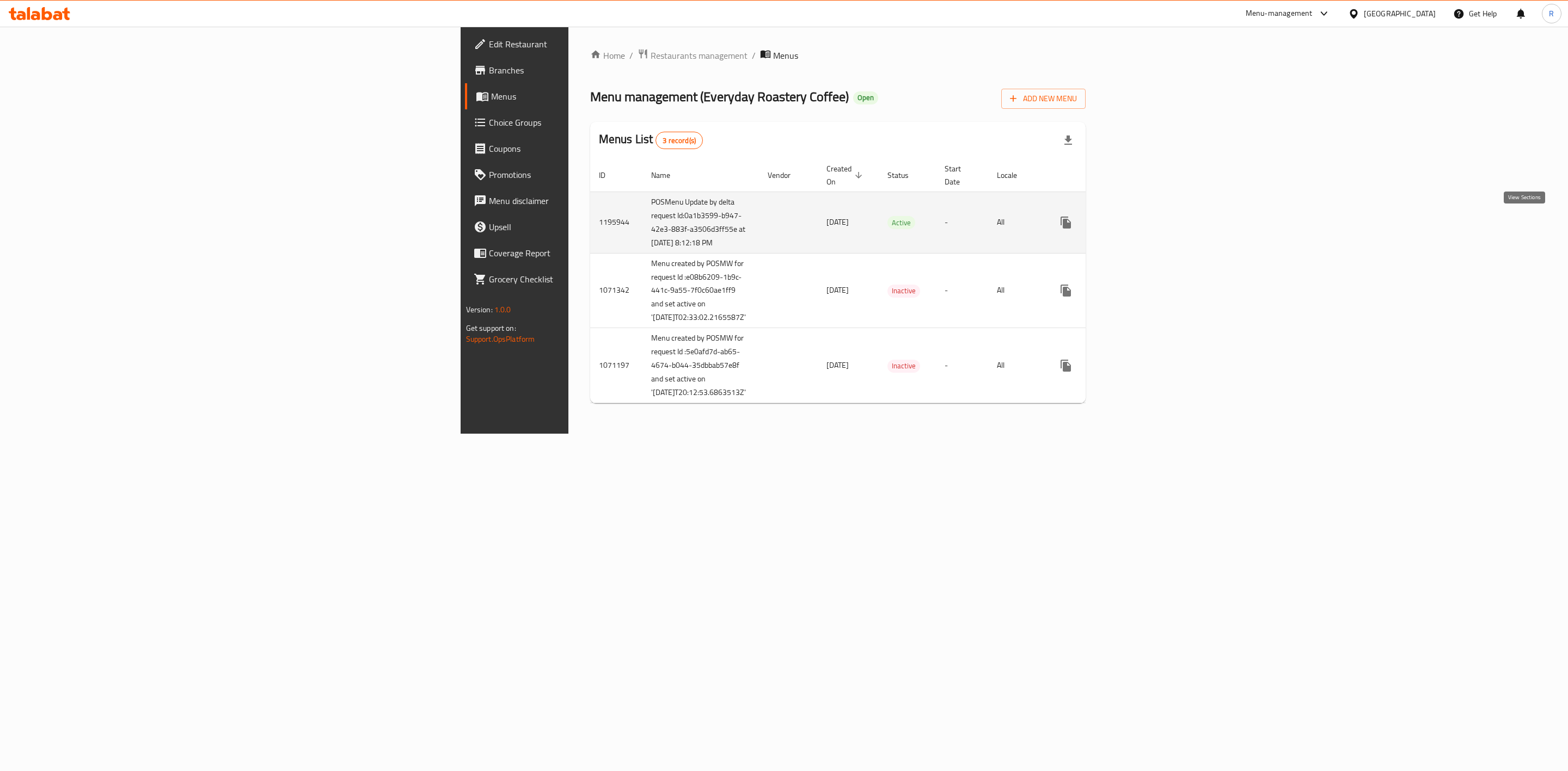
click at [1032, 229] on icon "enhanced table" at bounding box center [1144, 222] width 13 height 13
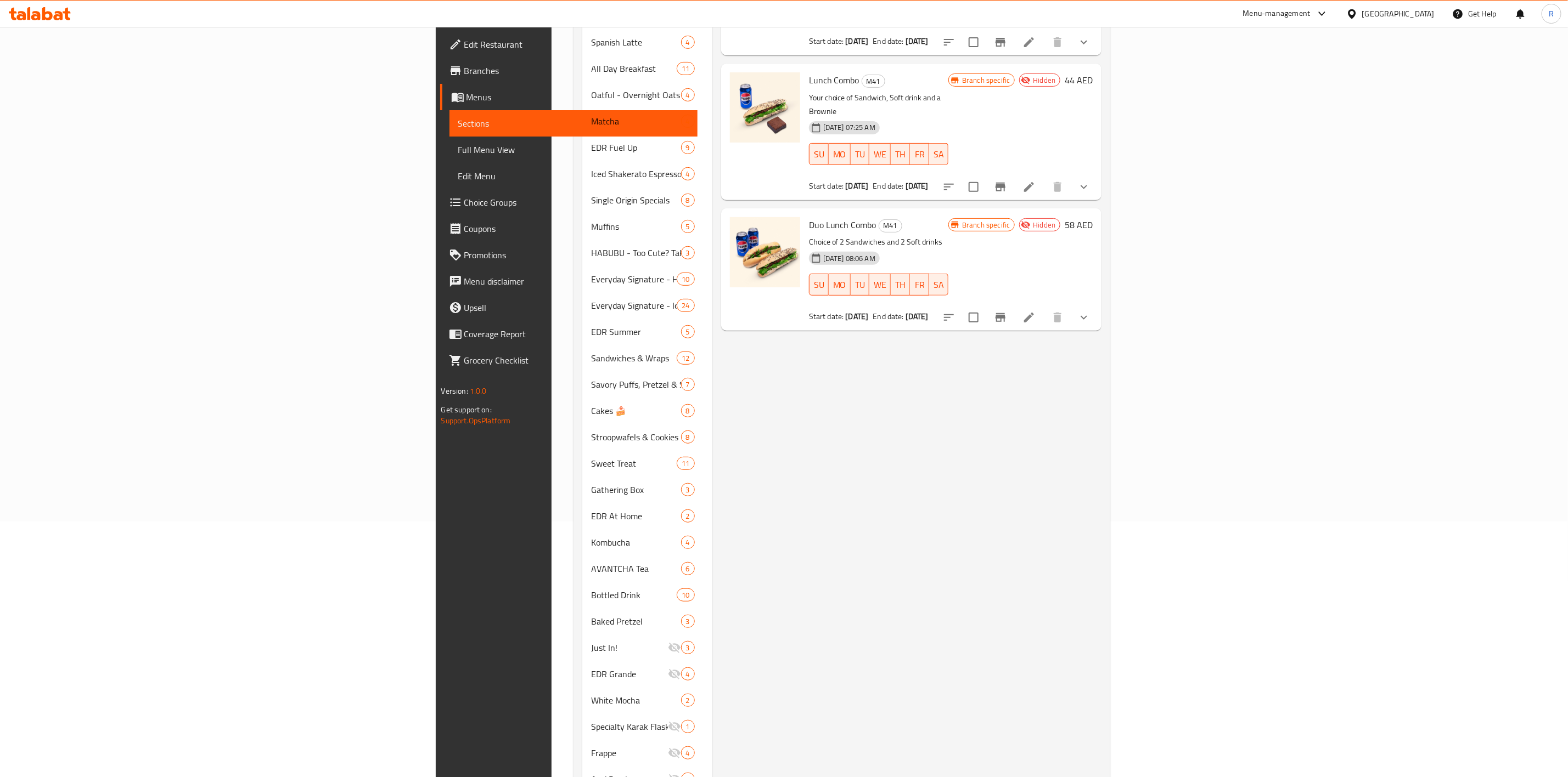
scroll to position [420, 0]
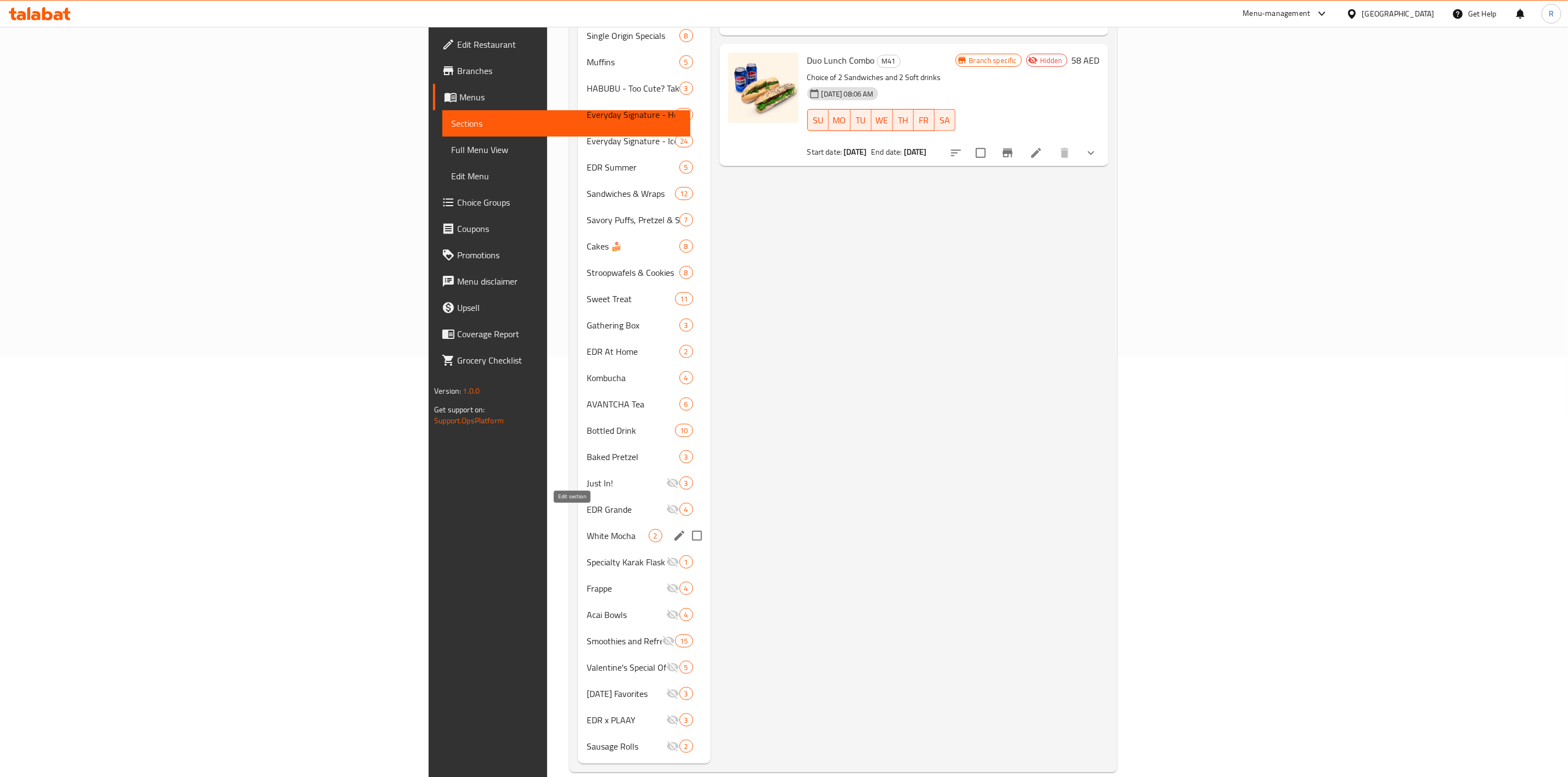
click at [673, 481] on icon "edit" at bounding box center [679, 535] width 13 height 13
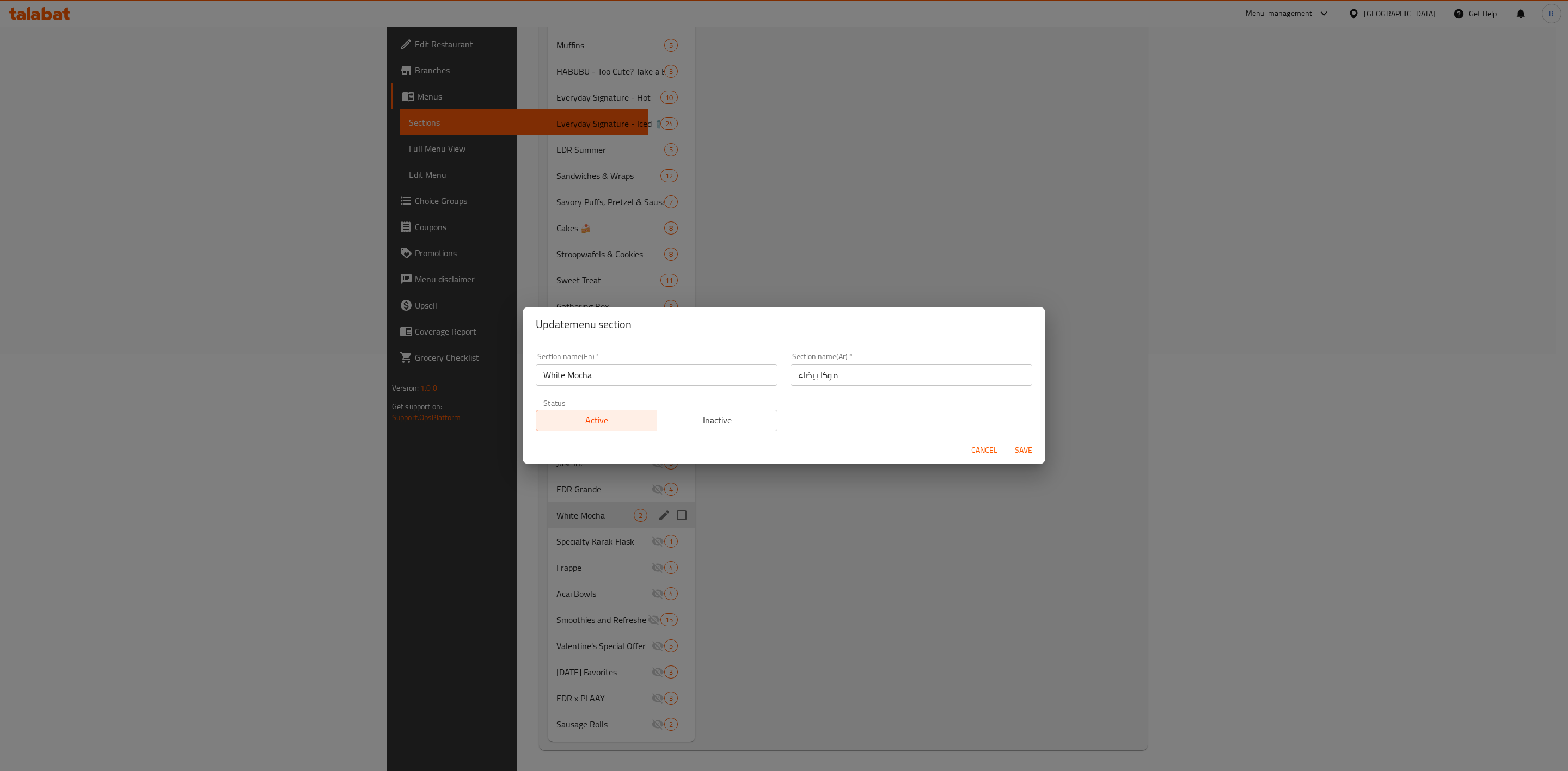
click at [710, 420] on span "Inactive" at bounding box center [717, 420] width 112 height 16
click at [1020, 445] on span "Save" at bounding box center [1023, 451] width 26 height 14
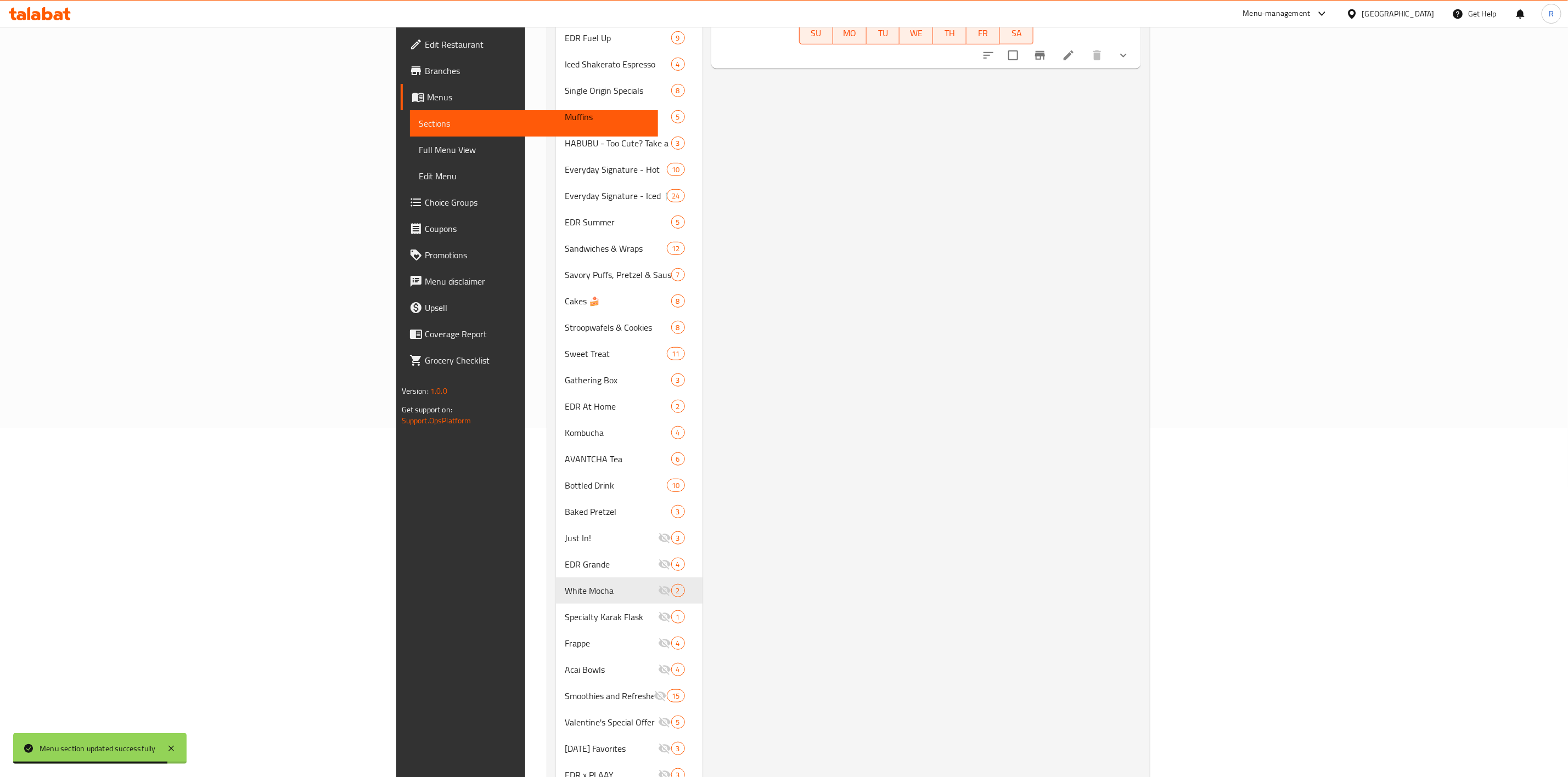
scroll to position [343, 0]
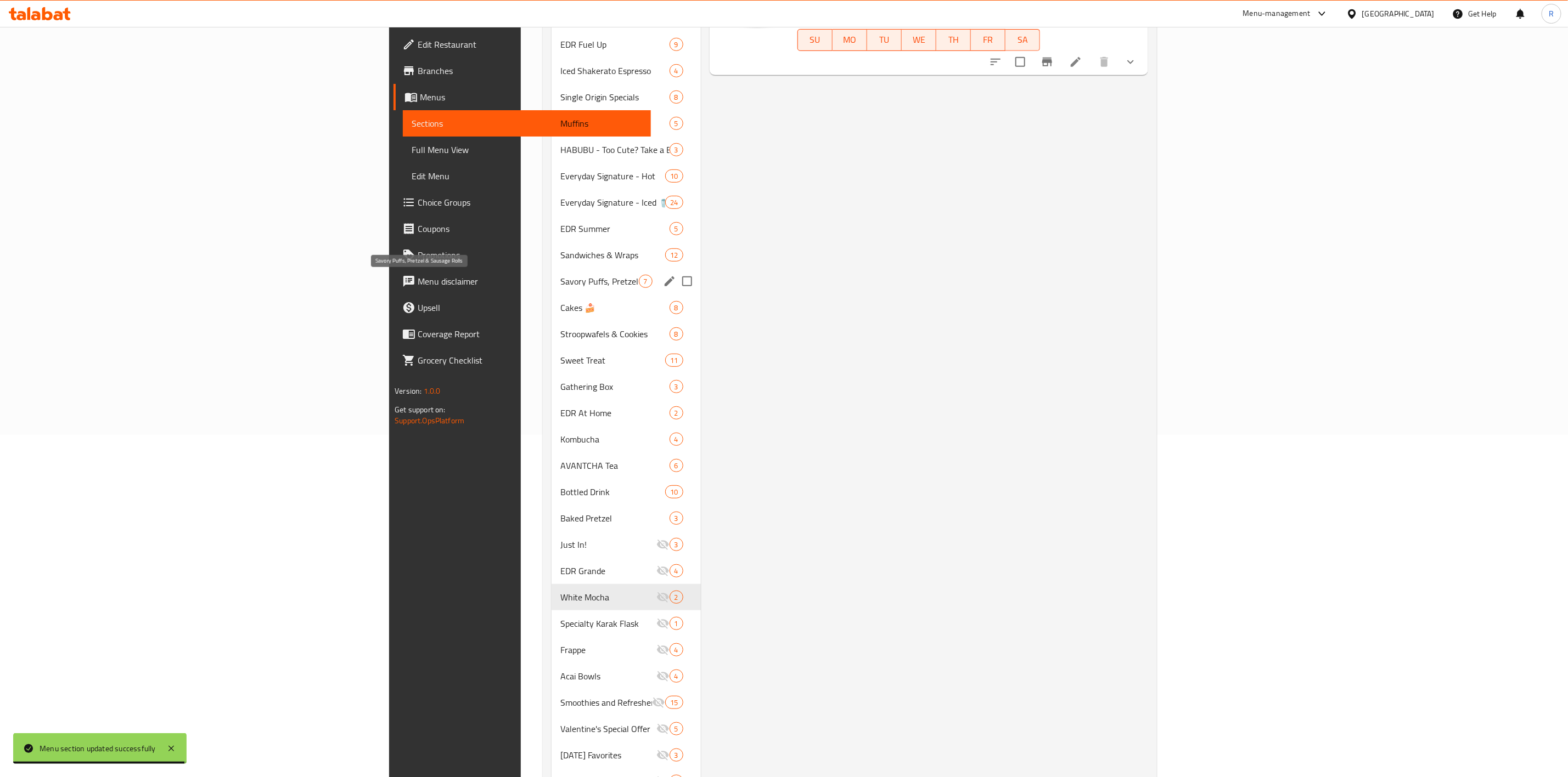
click at [560, 285] on span "Savory Puffs, Pretzel & Sausage Rolls" at bounding box center [599, 281] width 78 height 13
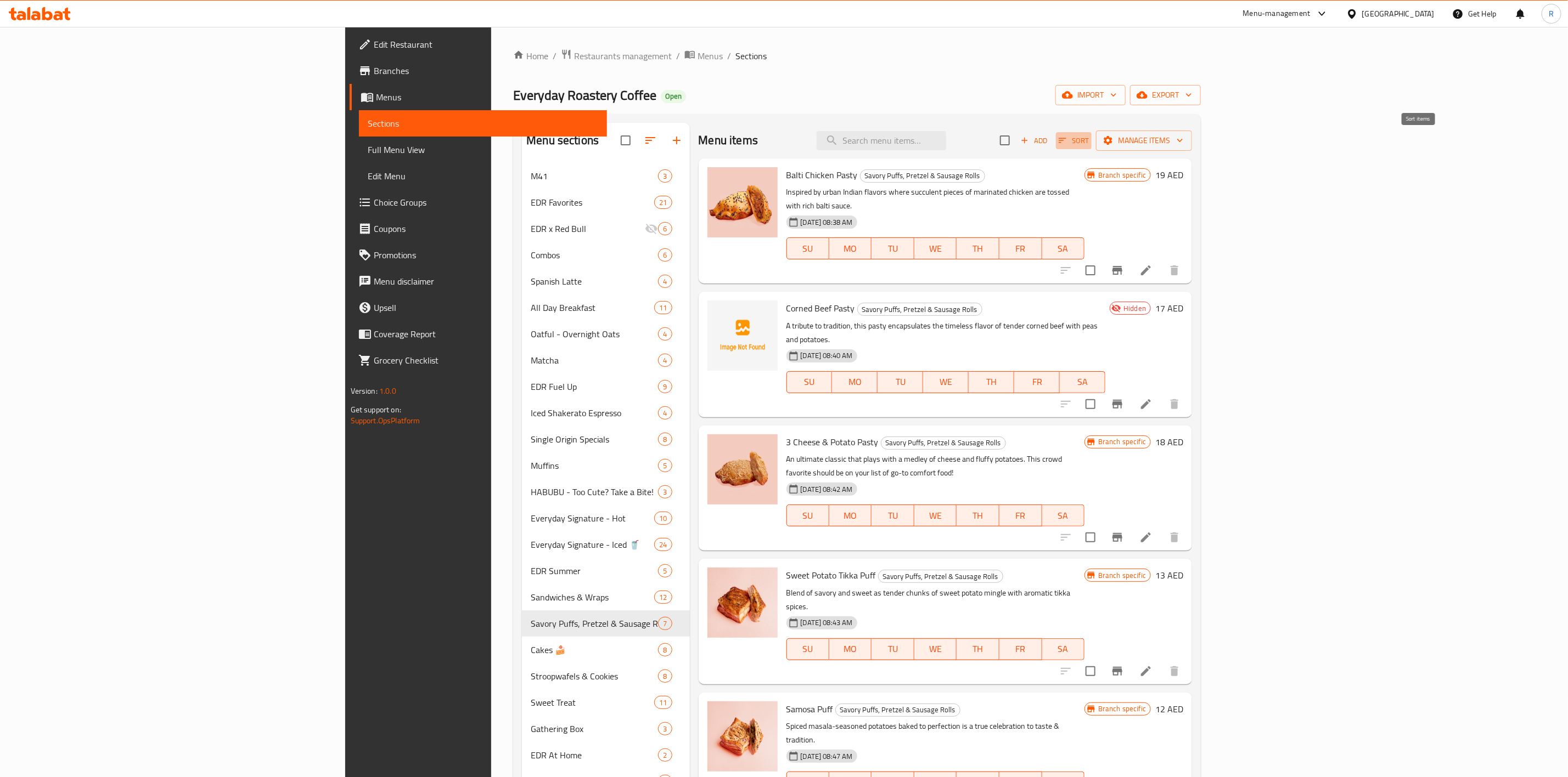
click at [1040, 146] on span "Sort" at bounding box center [1074, 140] width 30 height 13
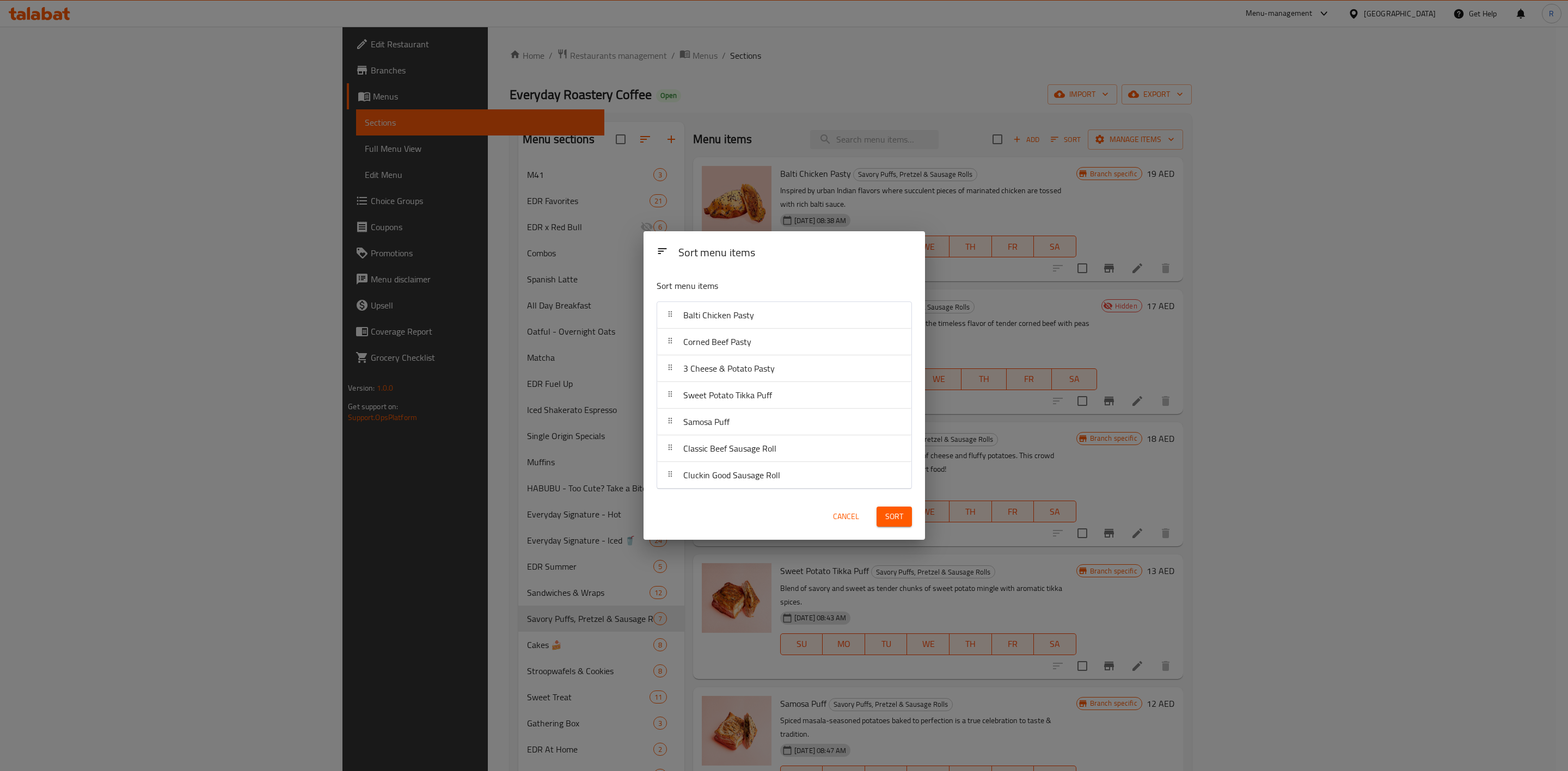
click at [841, 478] on span "Cancel" at bounding box center [846, 517] width 26 height 14
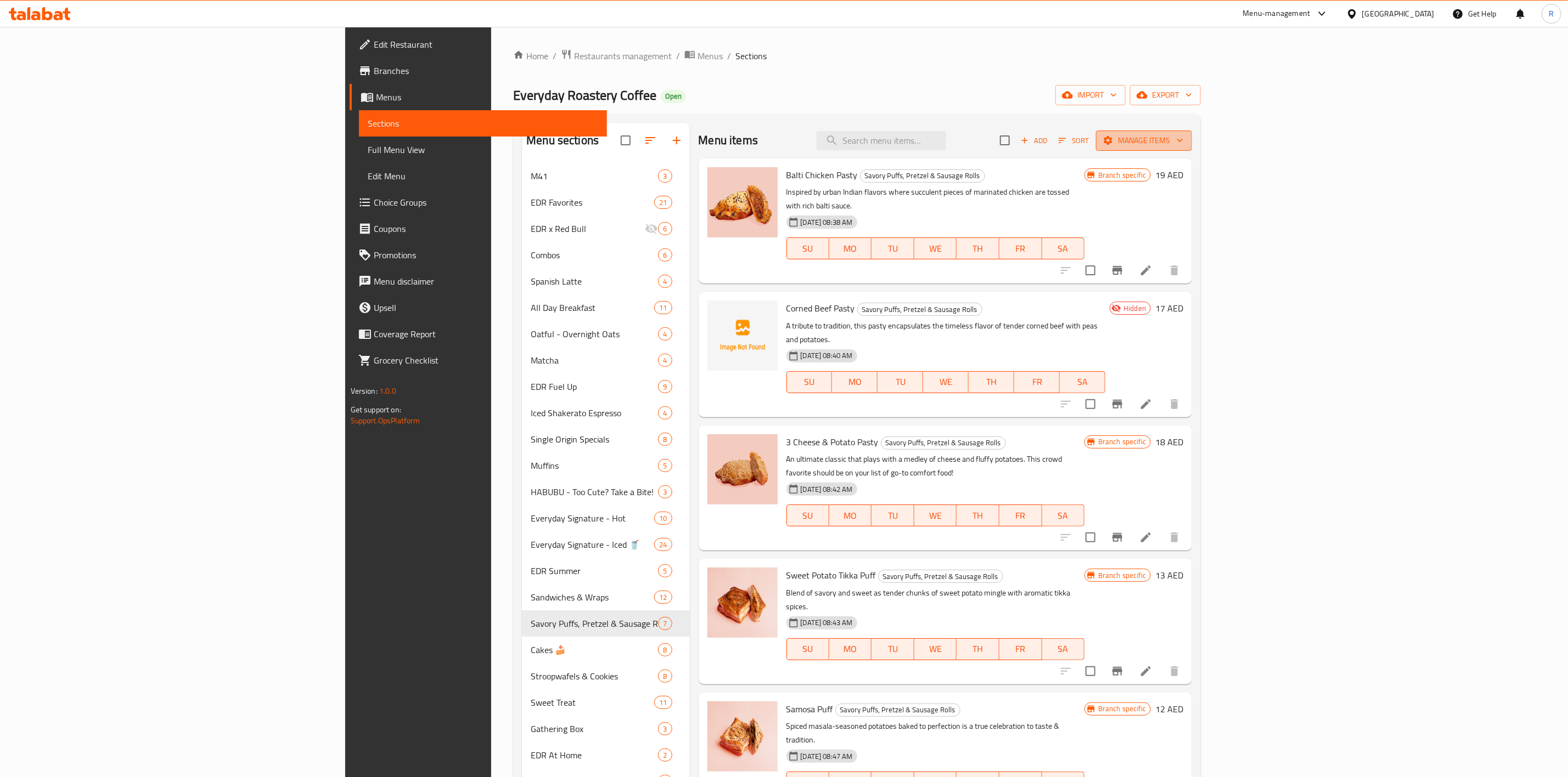
click at [1040, 135] on span "Manage items" at bounding box center [1143, 141] width 78 height 14
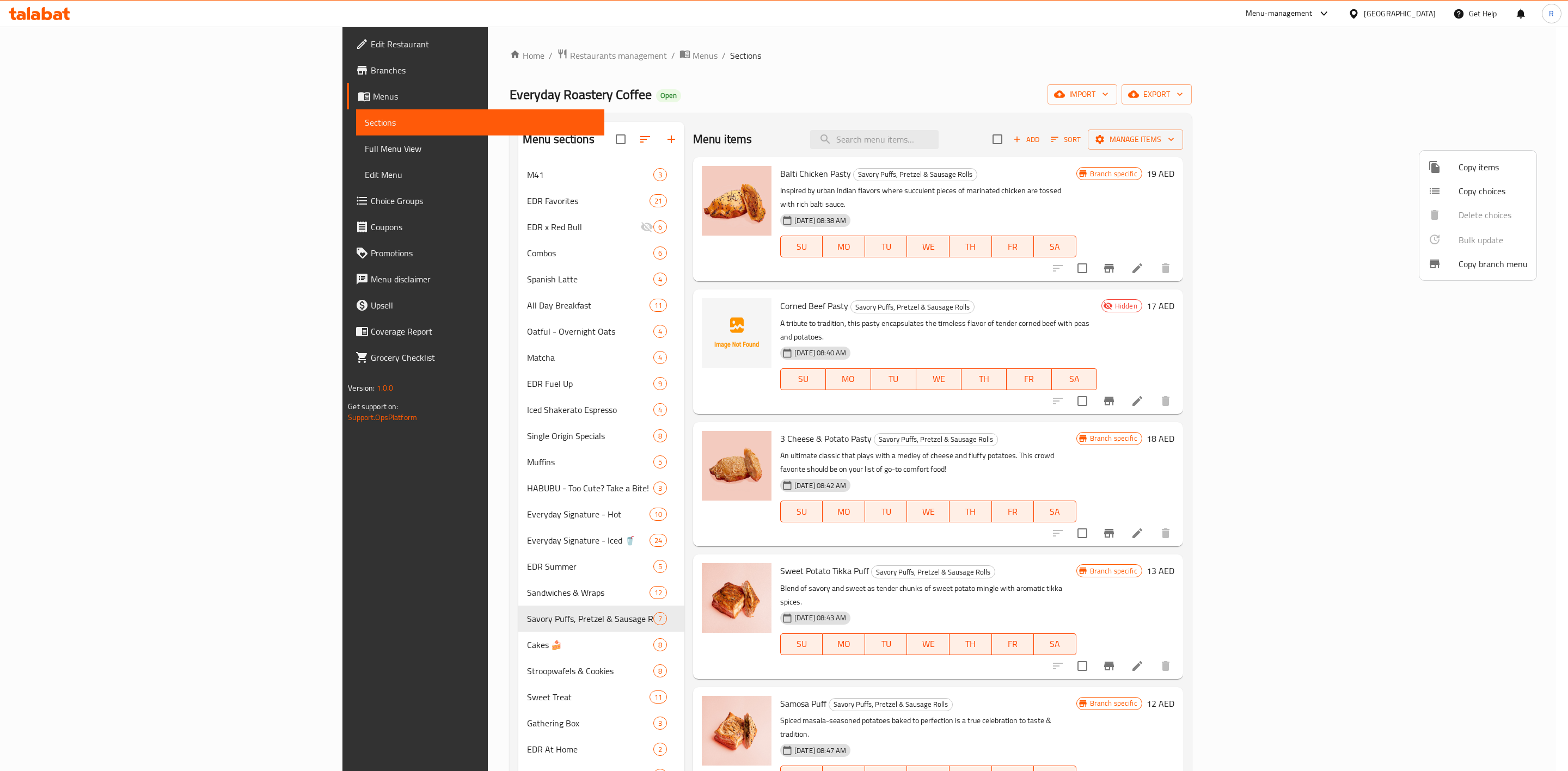
click at [1032, 168] on span "Copy items" at bounding box center [1494, 166] width 69 height 13
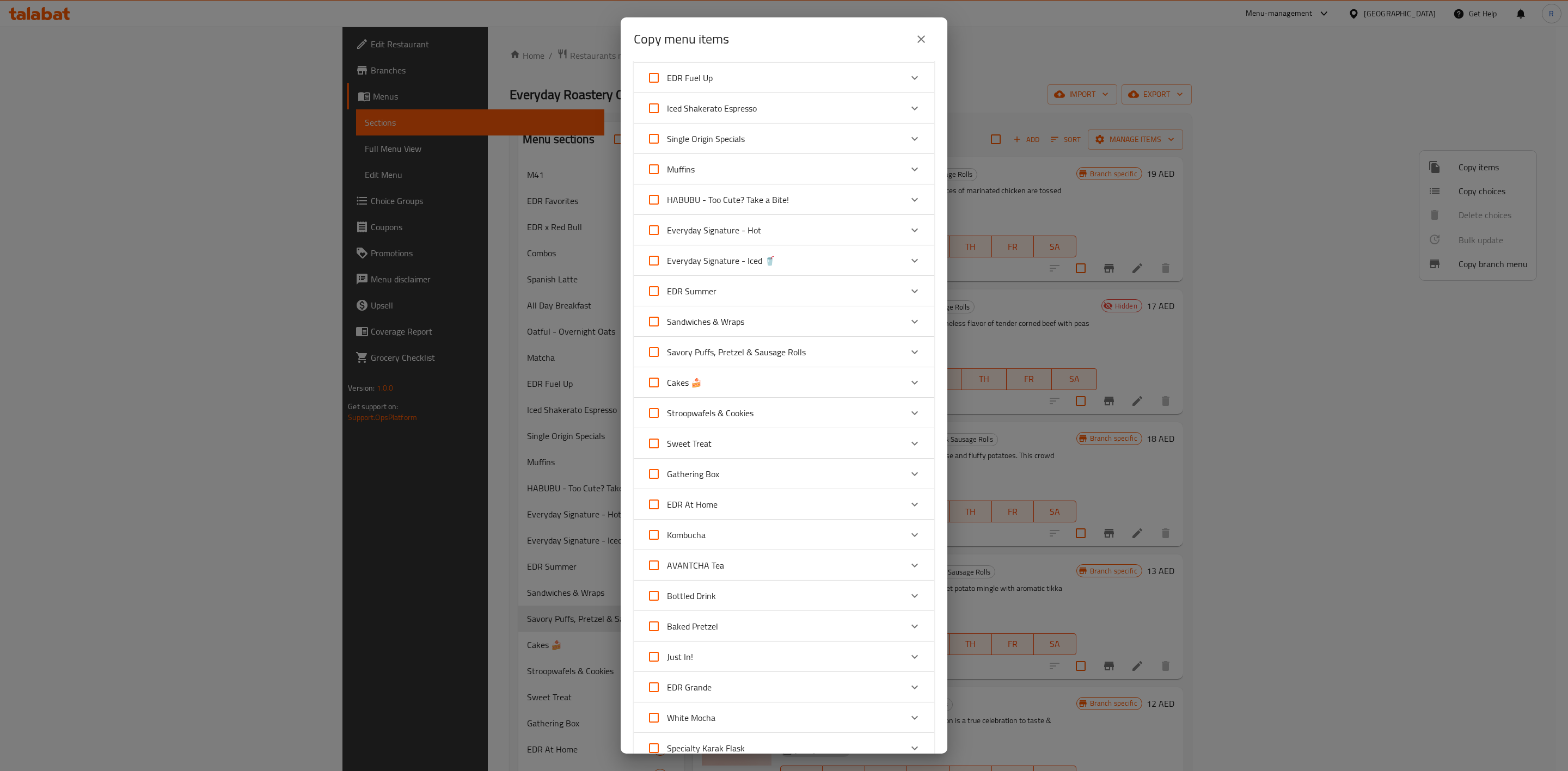
scroll to position [284, 0]
click at [819, 348] on div "Savory Puffs, Pretzel & Sausage Rolls" at bounding box center [774, 345] width 255 height 26
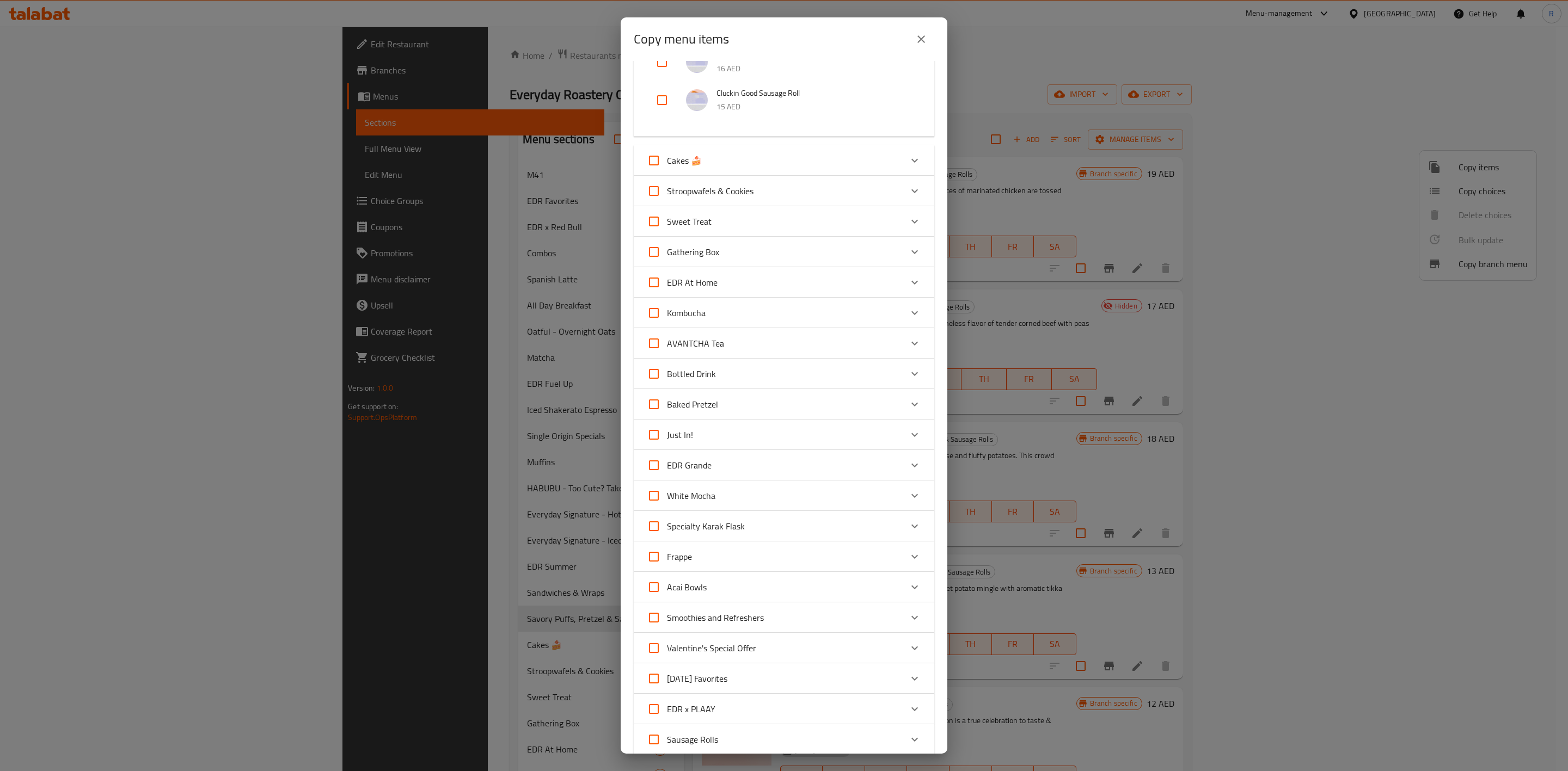
scroll to position [809, 0]
click at [886, 411] on div "Baked Pretzel" at bounding box center [774, 408] width 255 height 26
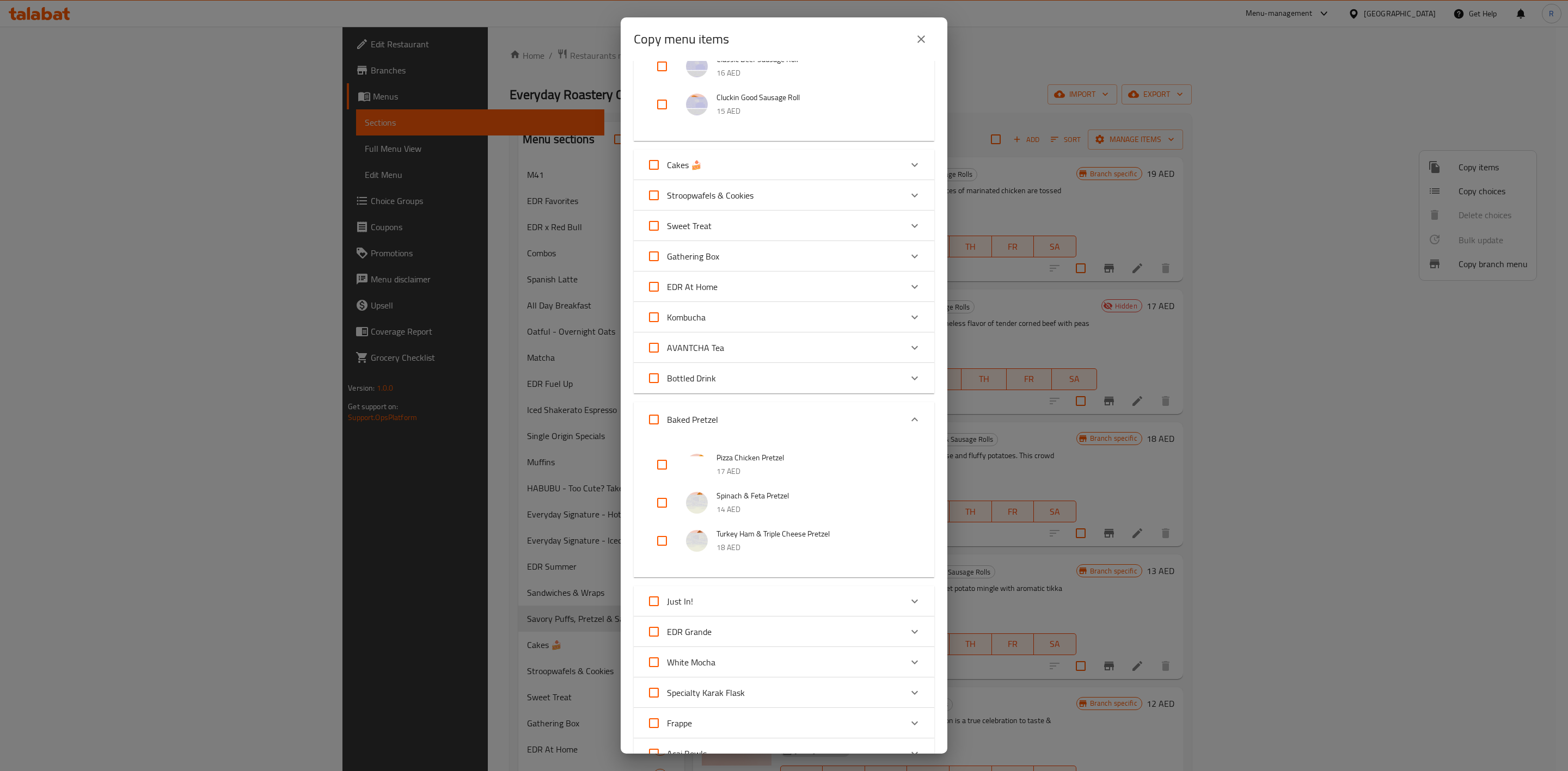
click at [655, 466] on input "checkbox" at bounding box center [662, 465] width 26 height 26
checkbox input "true"
click at [669, 478] on input "checkbox" at bounding box center [662, 502] width 26 height 26
checkbox input "true"
click at [660, 478] on input "checkbox" at bounding box center [662, 541] width 26 height 26
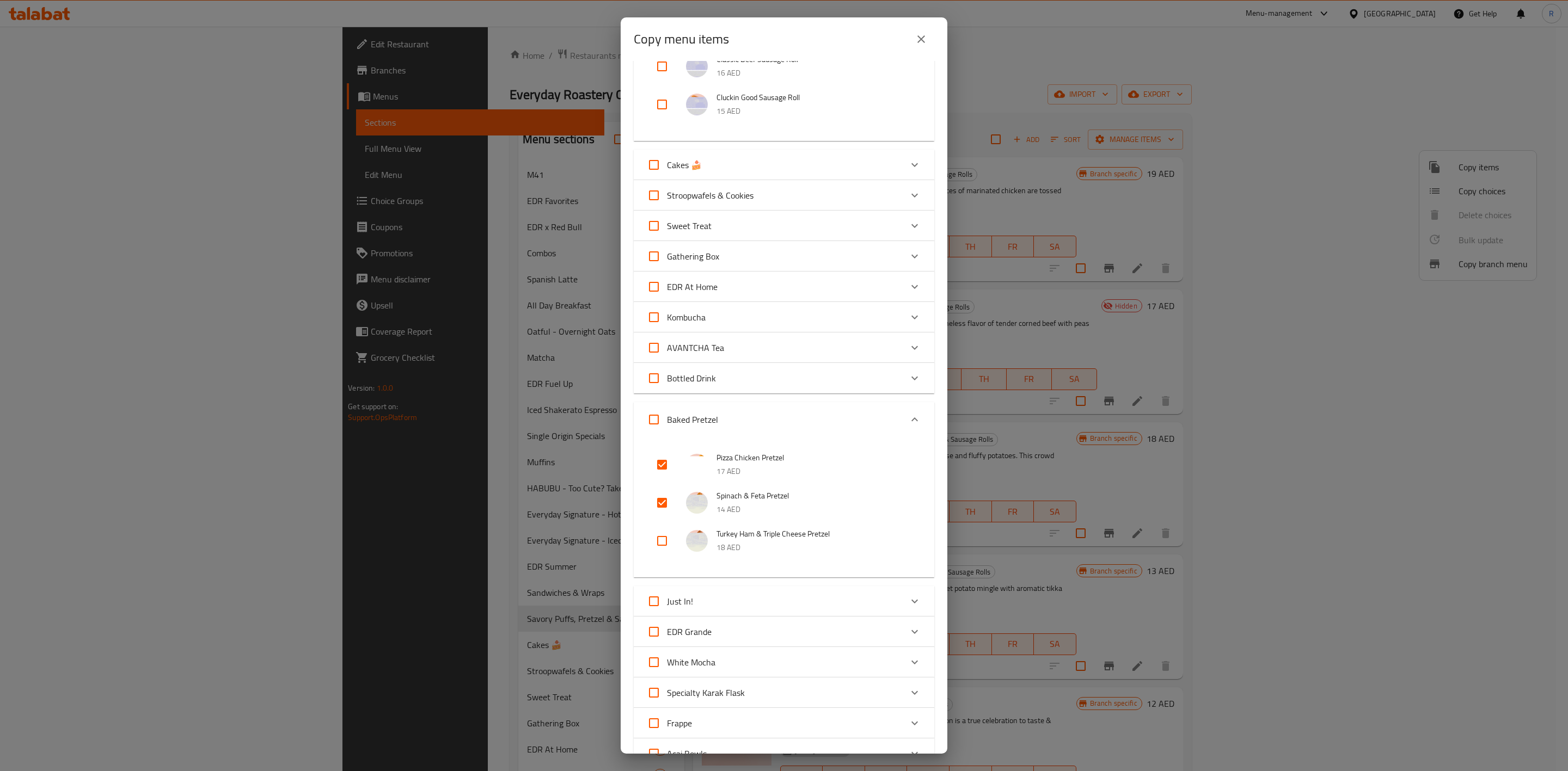
checkbox input "true"
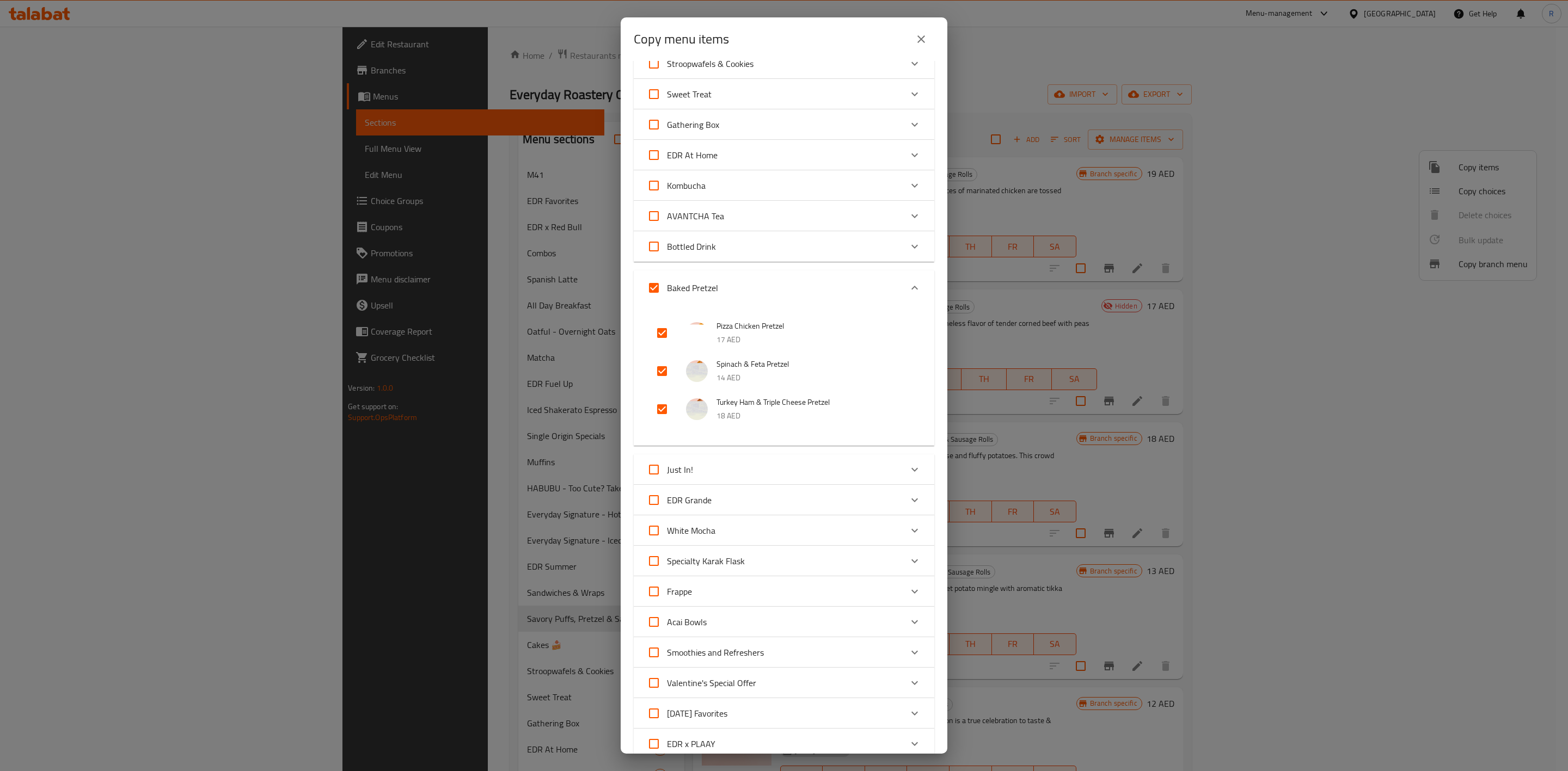
scroll to position [921, 0]
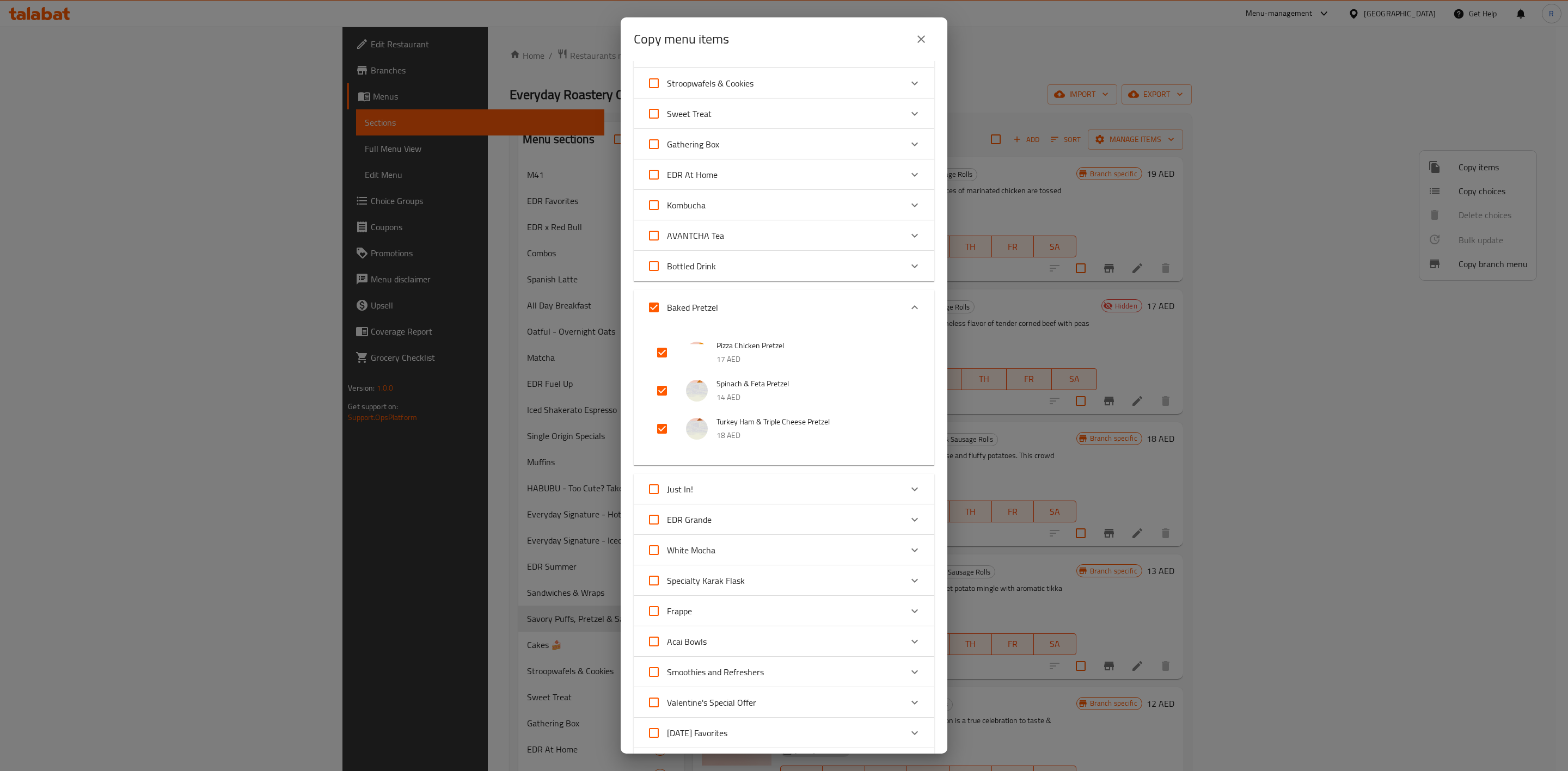
click at [664, 431] on input "checkbox" at bounding box center [662, 429] width 26 height 26
checkbox input "false"
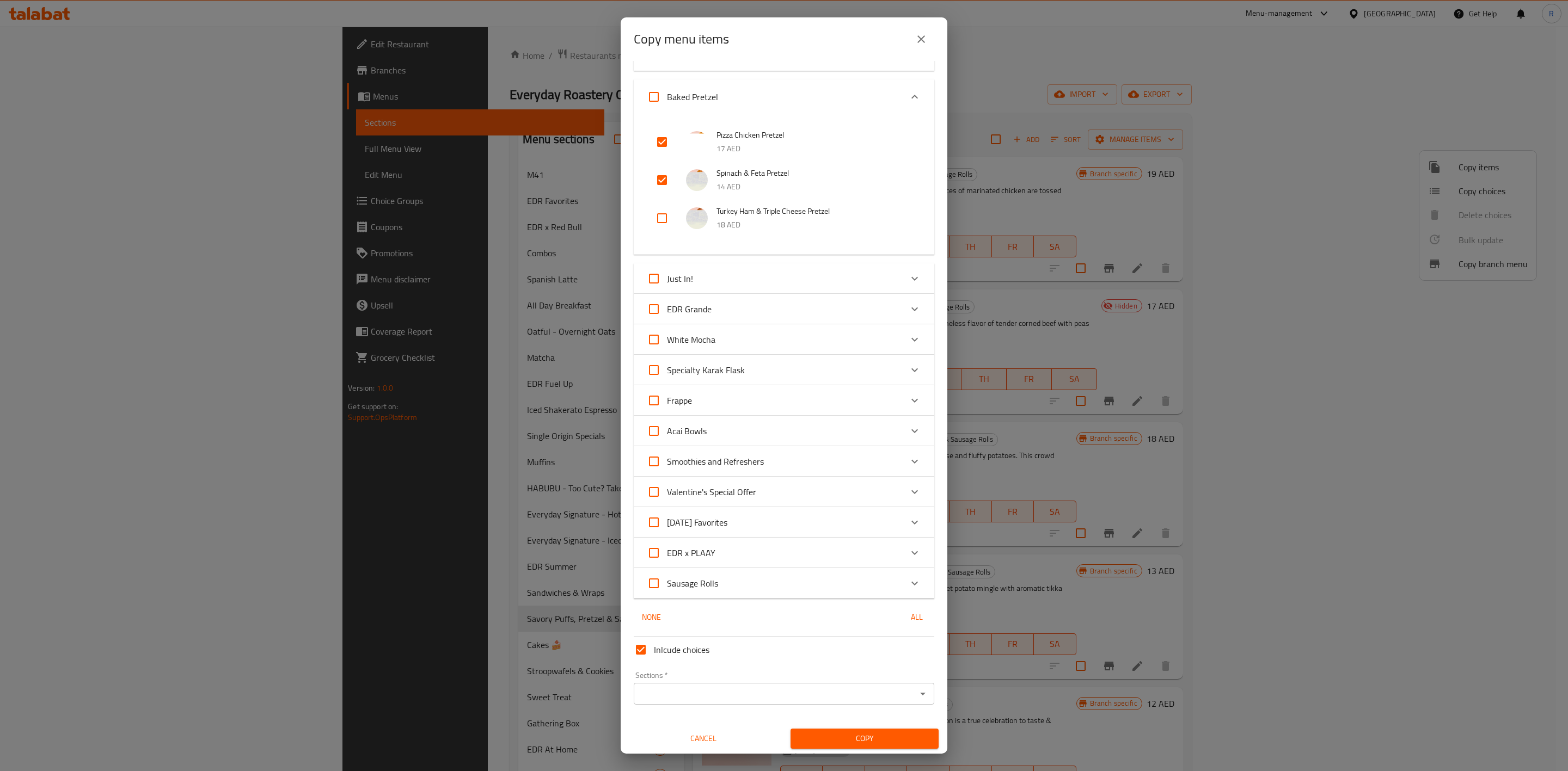
click at [760, 478] on div "Sections *" at bounding box center [783, 694] width 300 height 22
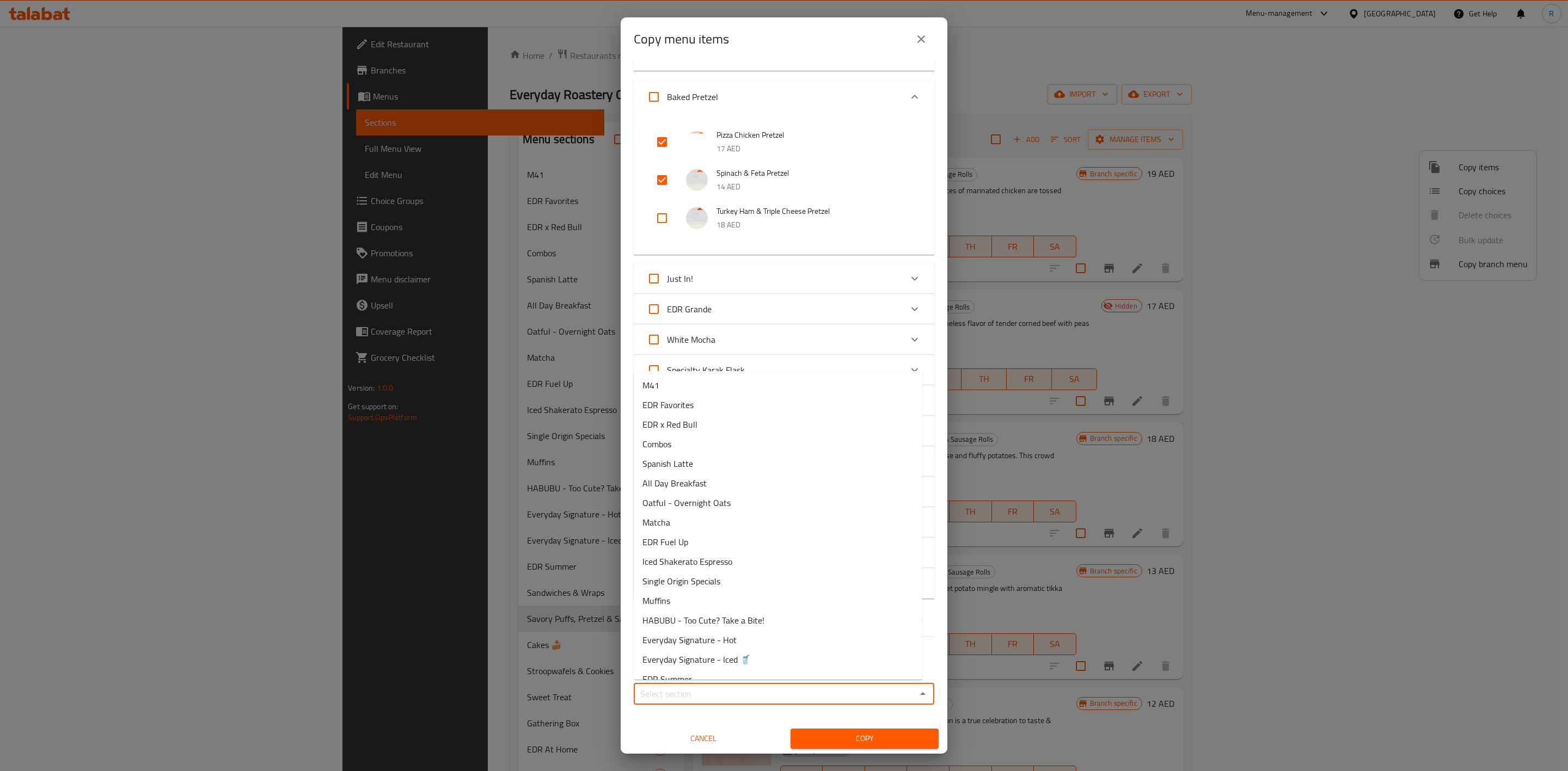
click at [782, 478] on input "Sections   *" at bounding box center [775, 694] width 276 height 15
click at [701, 433] on span "Savory Puffs, Pretzel & Sausage Rolls" at bounding box center [712, 436] width 139 height 13
type input "Savory Puffs, Pretzel & Sausage Rolls"
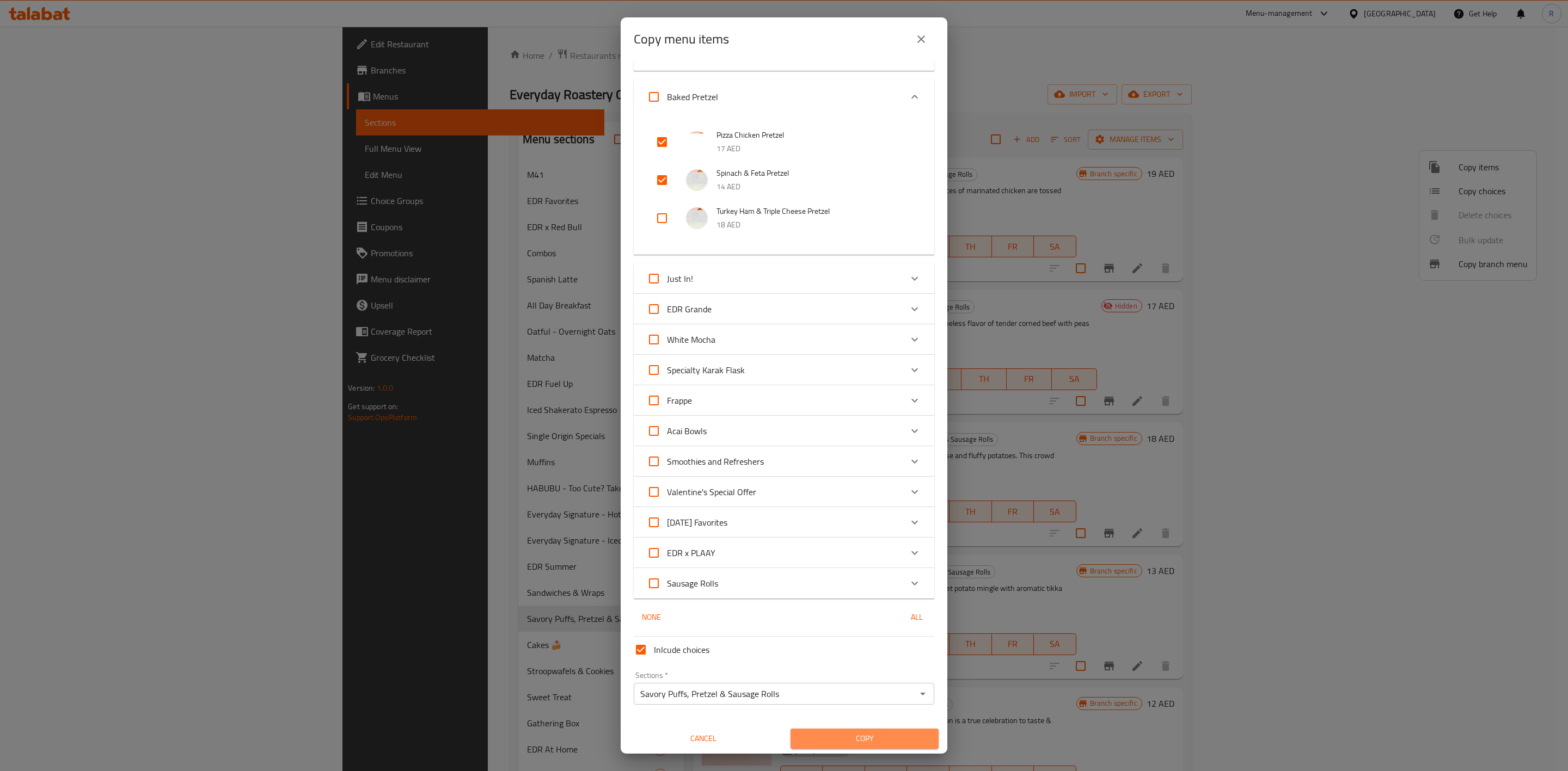
click at [868, 478] on span "Copy" at bounding box center [865, 739] width 131 height 14
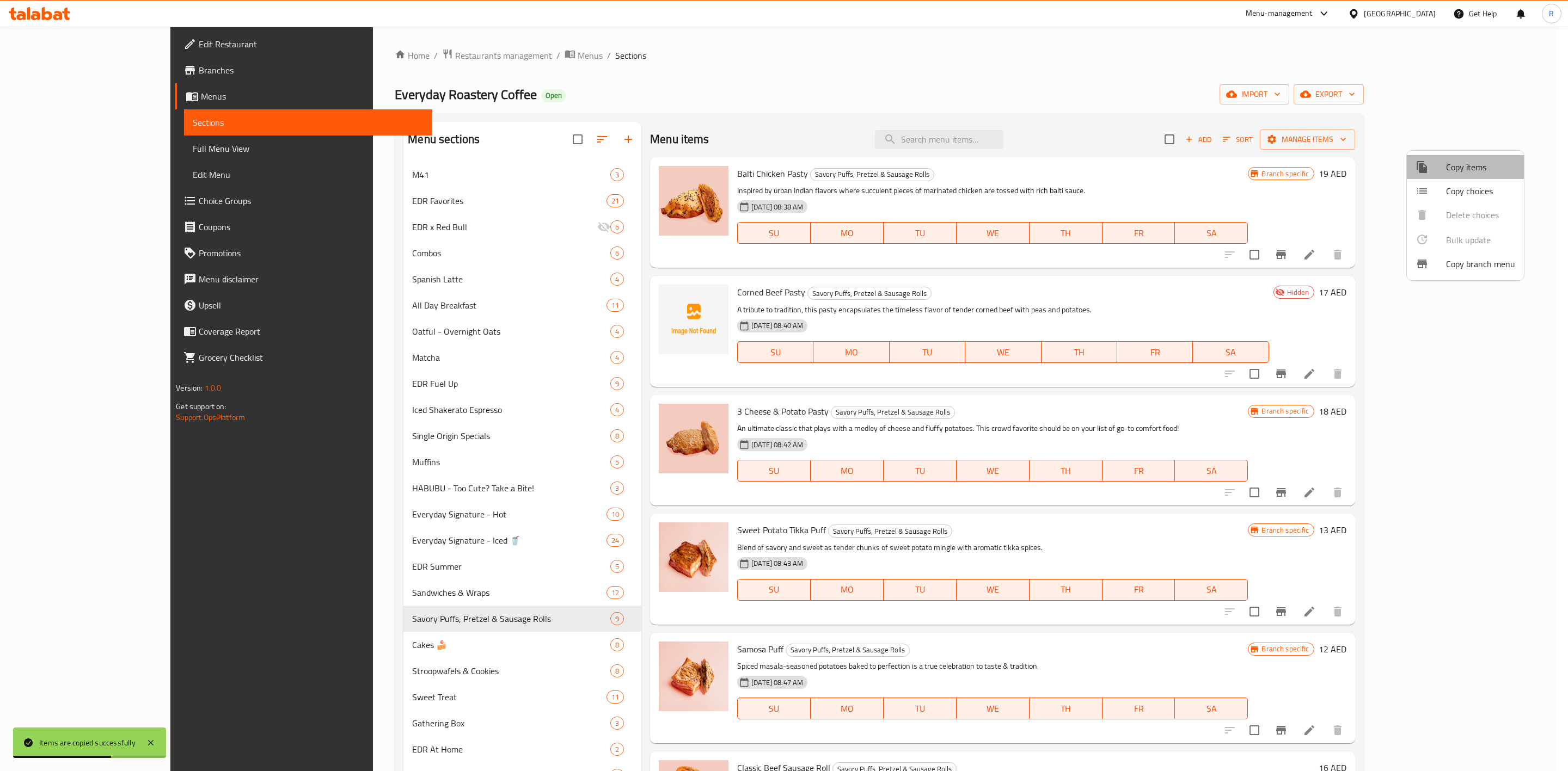
click at [1032, 166] on span "Copy items" at bounding box center [1481, 166] width 69 height 13
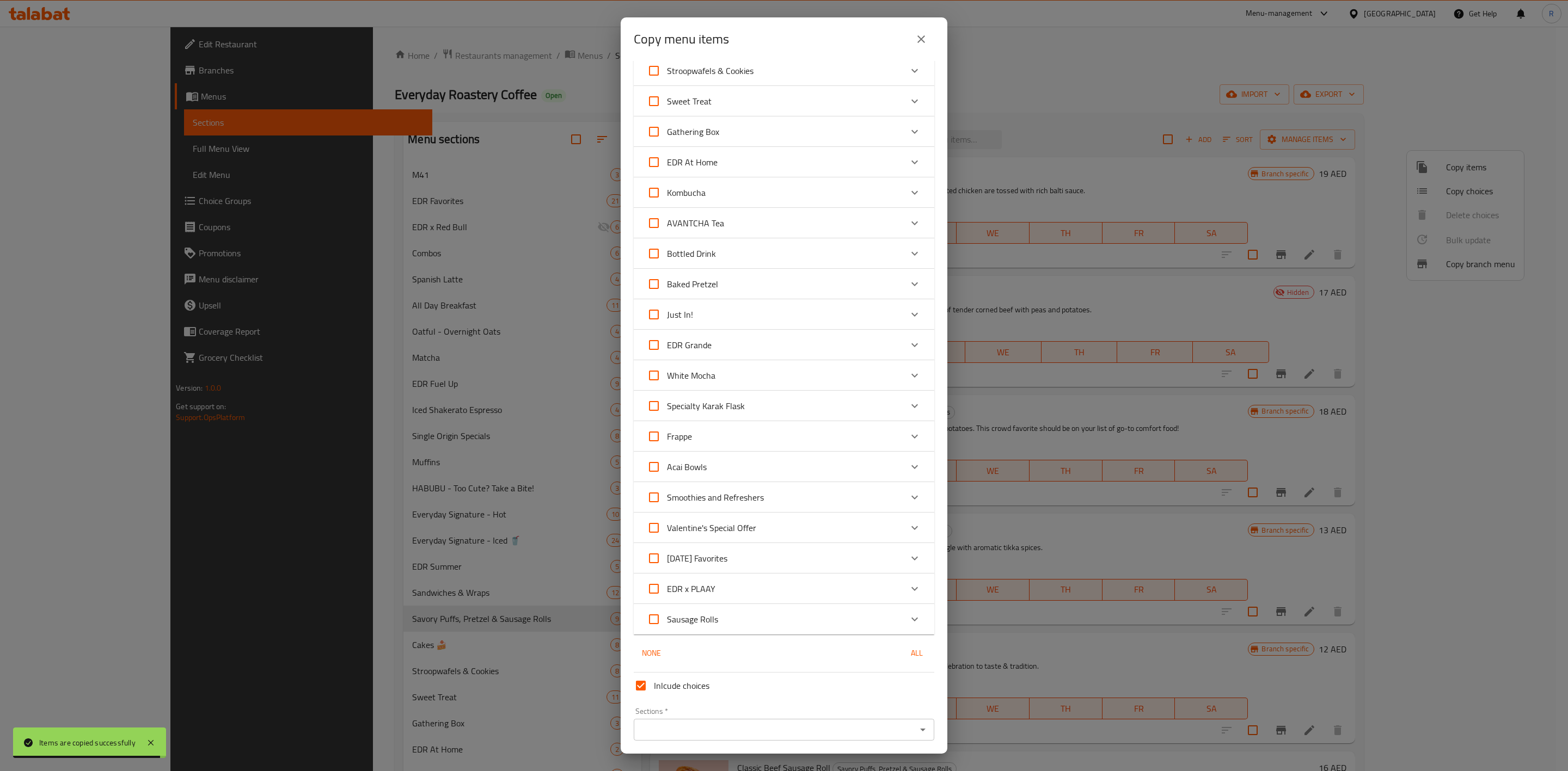
scroll to position [622, 0]
click at [697, 286] on span "Baked Pretzel" at bounding box center [693, 281] width 51 height 17
click at [667, 286] on input "Baked Pretzel" at bounding box center [654, 281] width 26 height 26
checkbox input "true"
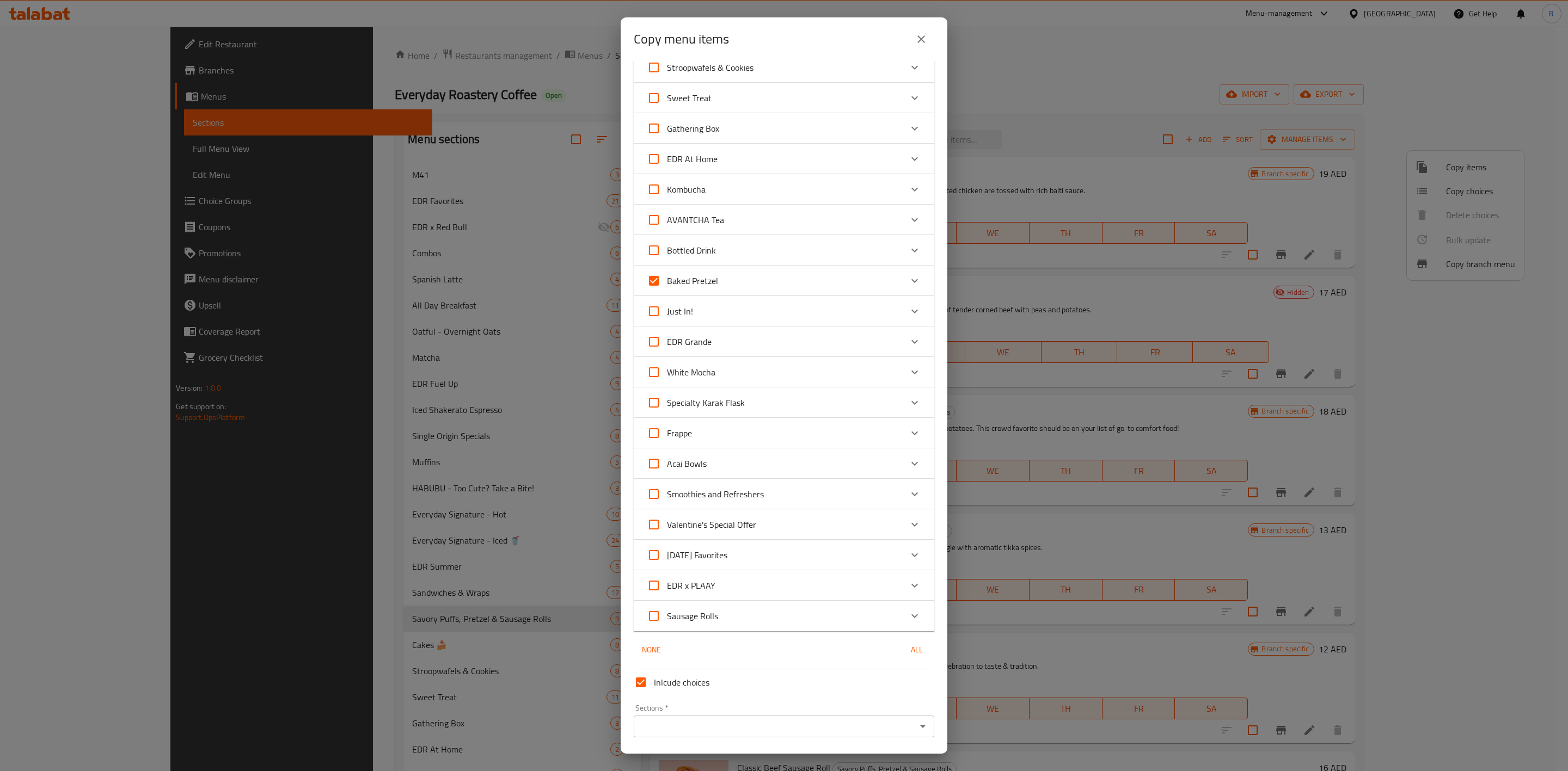
click at [908, 276] on icon "Expand" at bounding box center [914, 281] width 13 height 13
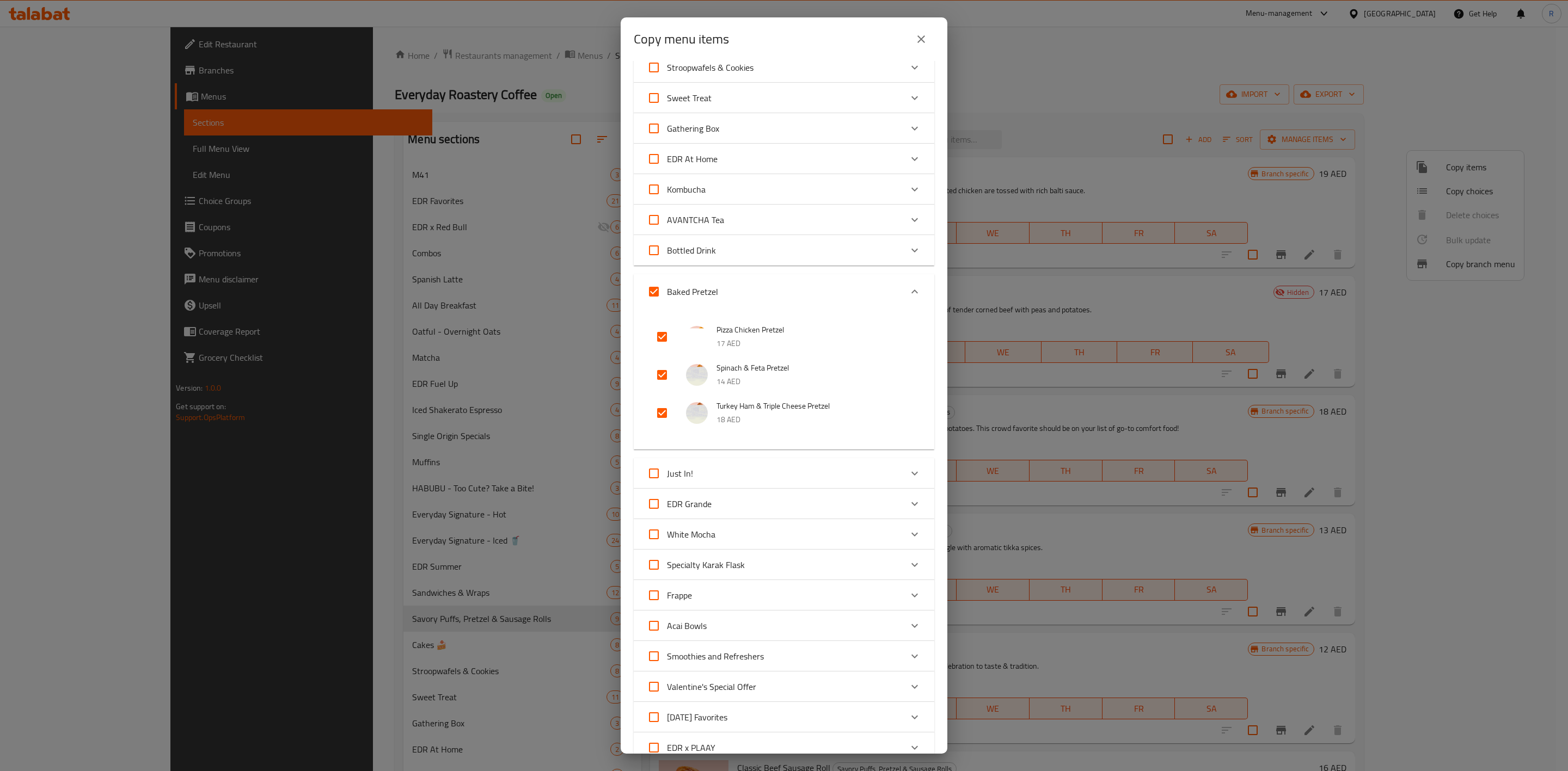
click at [649, 295] on input "Baked Pretzel" at bounding box center [654, 292] width 26 height 26
checkbox input "false"
click at [667, 415] on input "checkbox" at bounding box center [662, 413] width 26 height 26
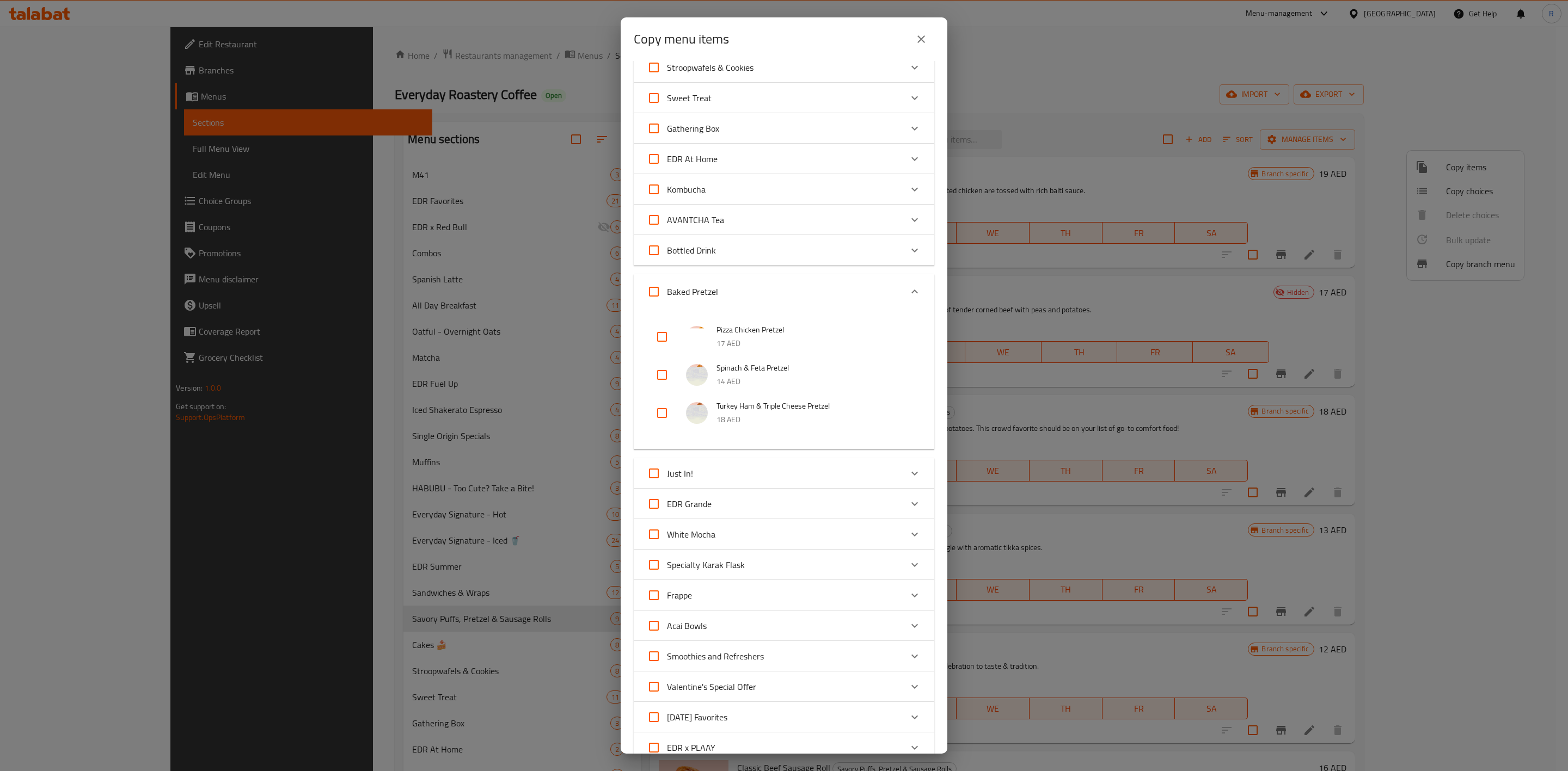
checkbox input "true"
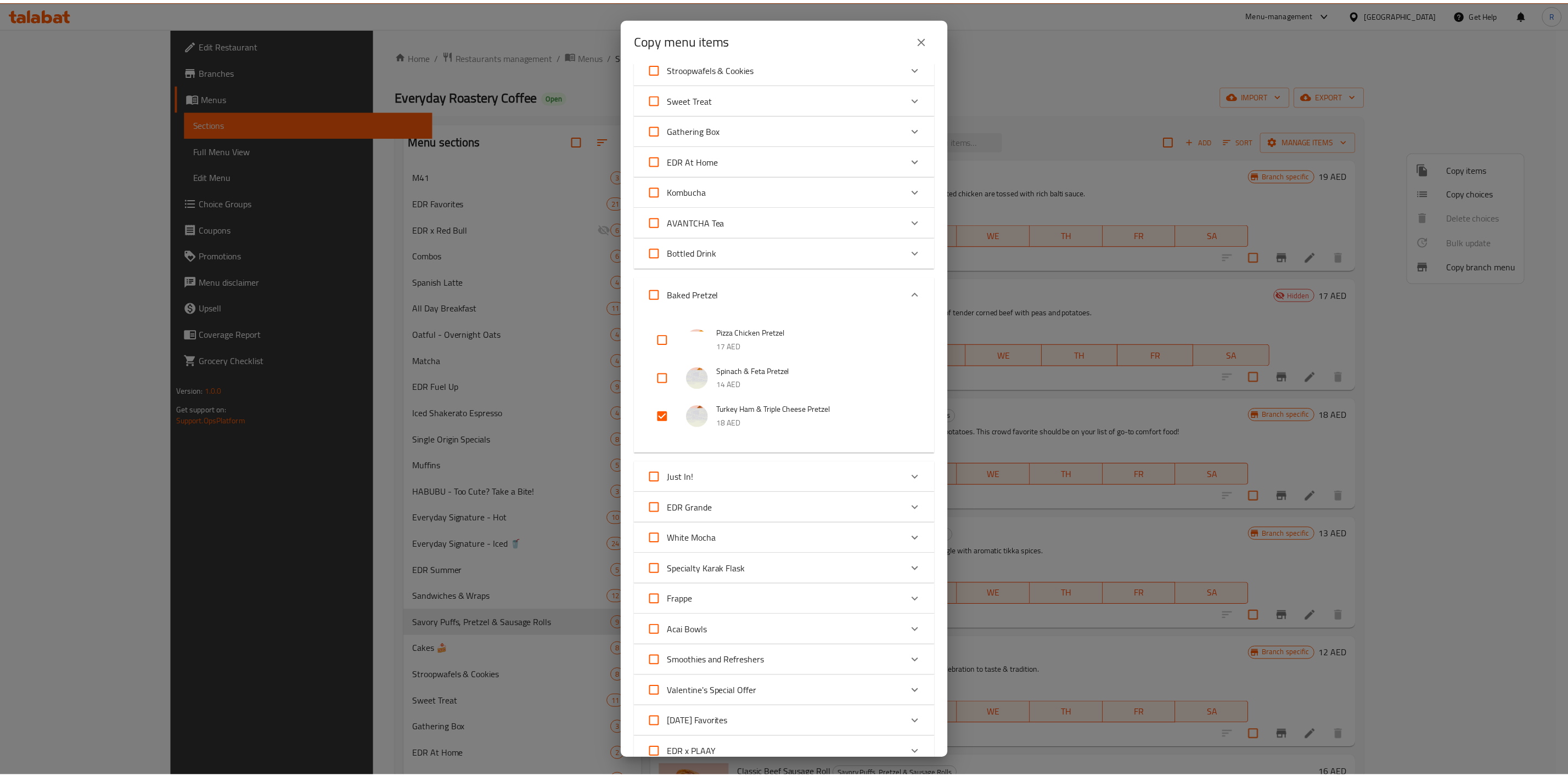
scroll to position [823, 0]
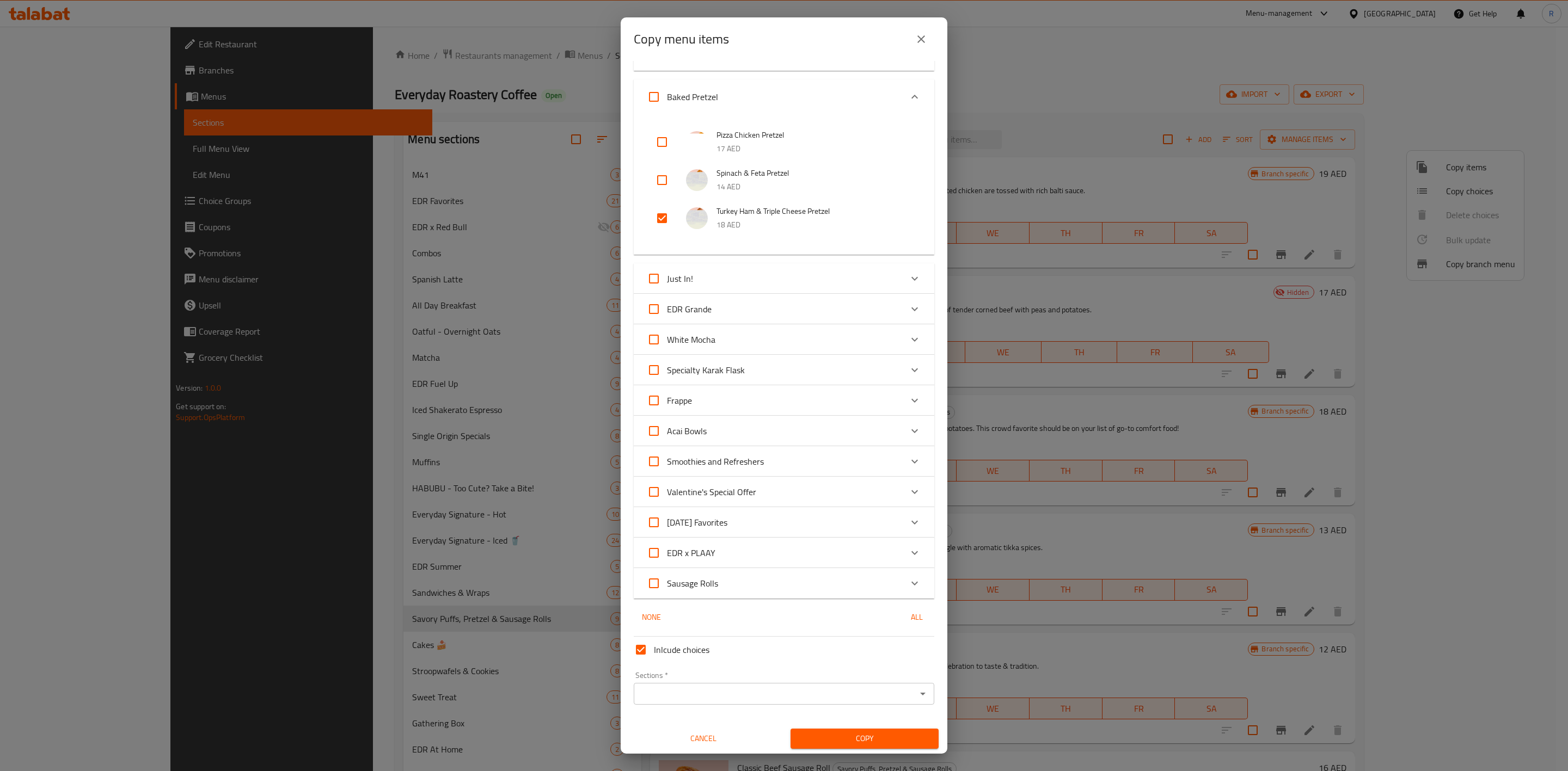
click at [860, 478] on input "Sections   *" at bounding box center [775, 694] width 276 height 15
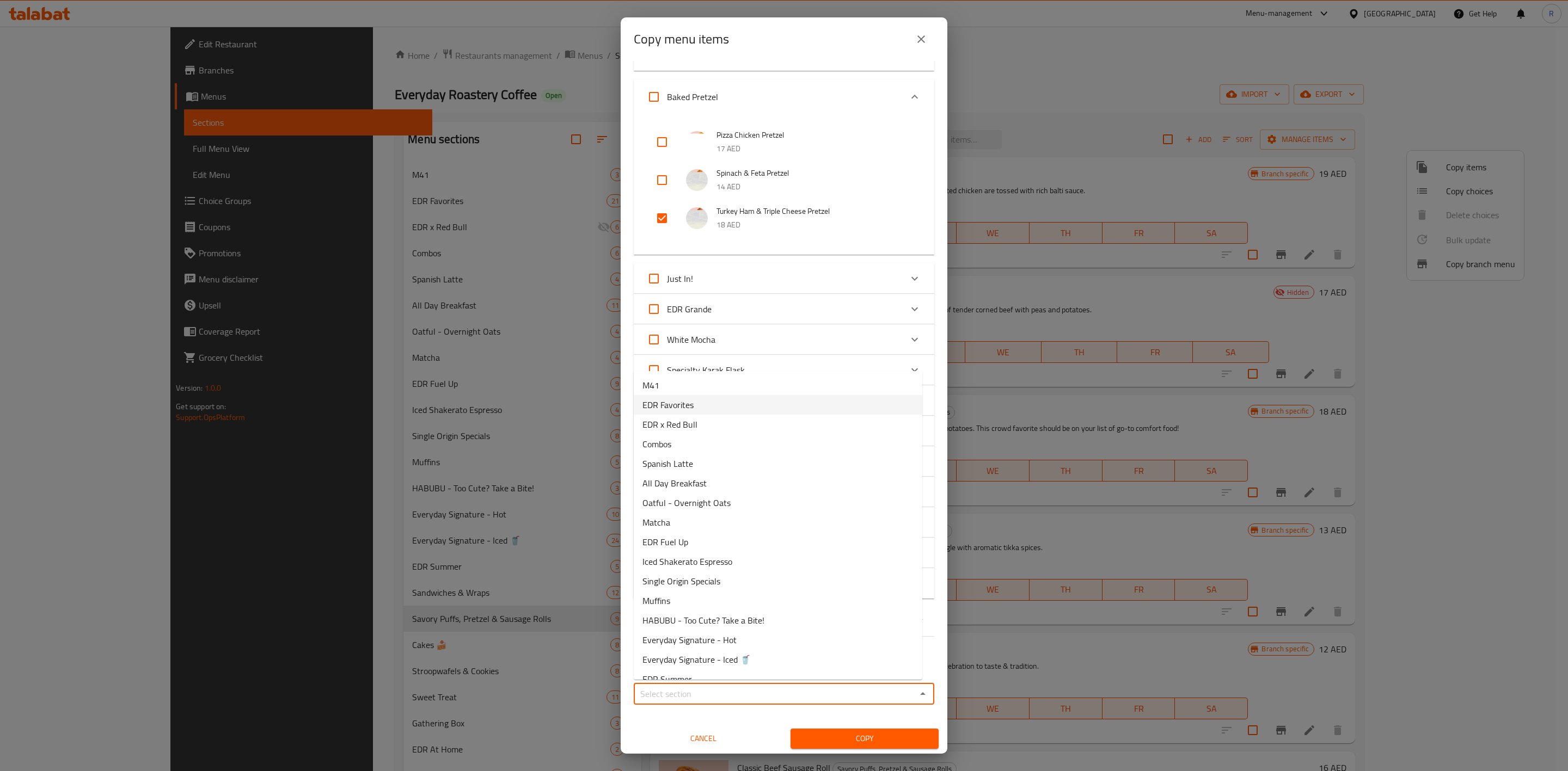
click at [696, 405] on li "EDR Favorites" at bounding box center [778, 405] width 289 height 20
type input "EDR Favorites"
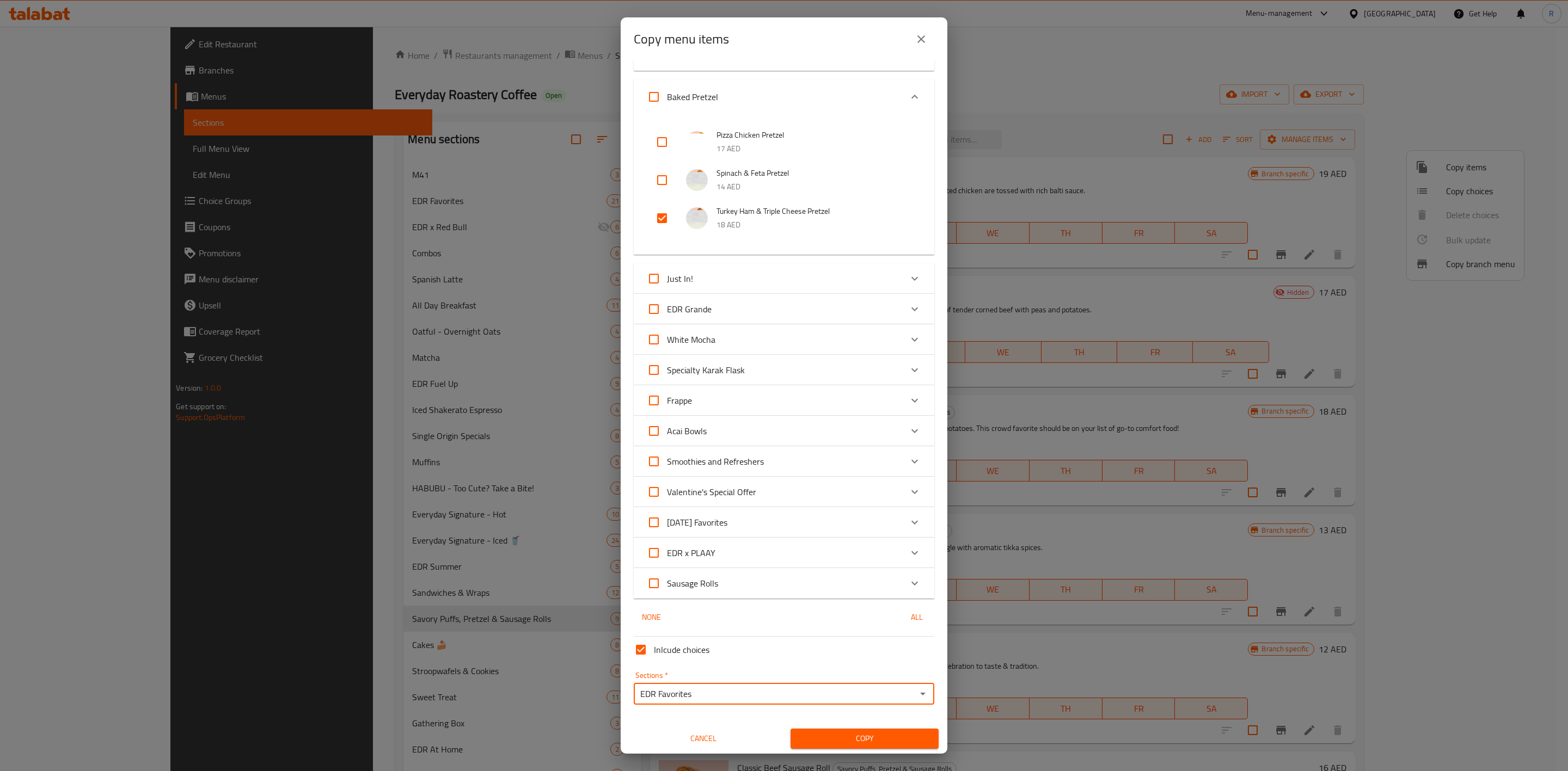
click at [874, 478] on span "Copy" at bounding box center [865, 739] width 131 height 14
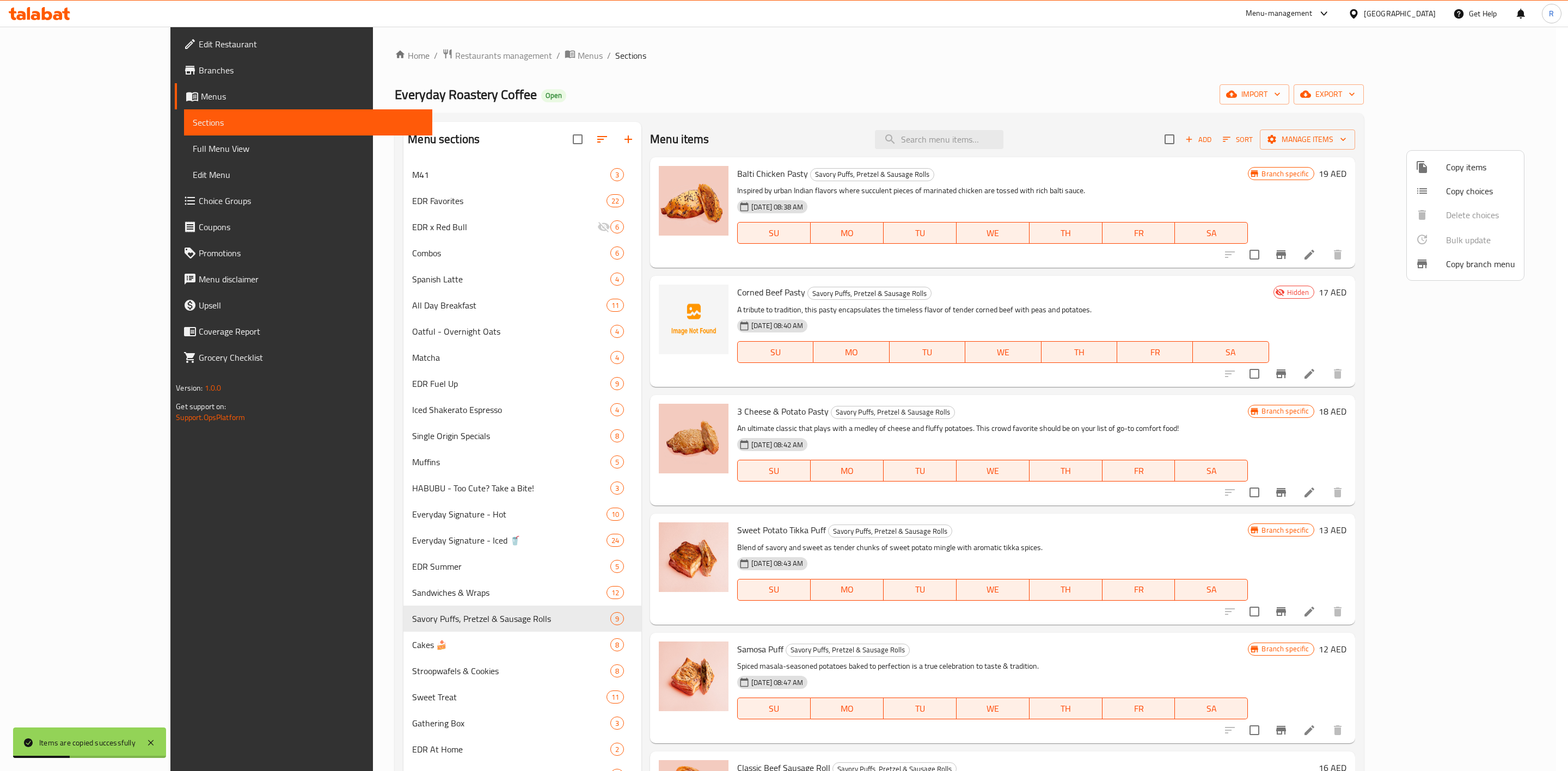
drag, startPoint x: 1521, startPoint y: 319, endPoint x: 1546, endPoint y: 469, distance: 152.1
click at [1032, 469] on div at bounding box center [784, 385] width 1568 height 771
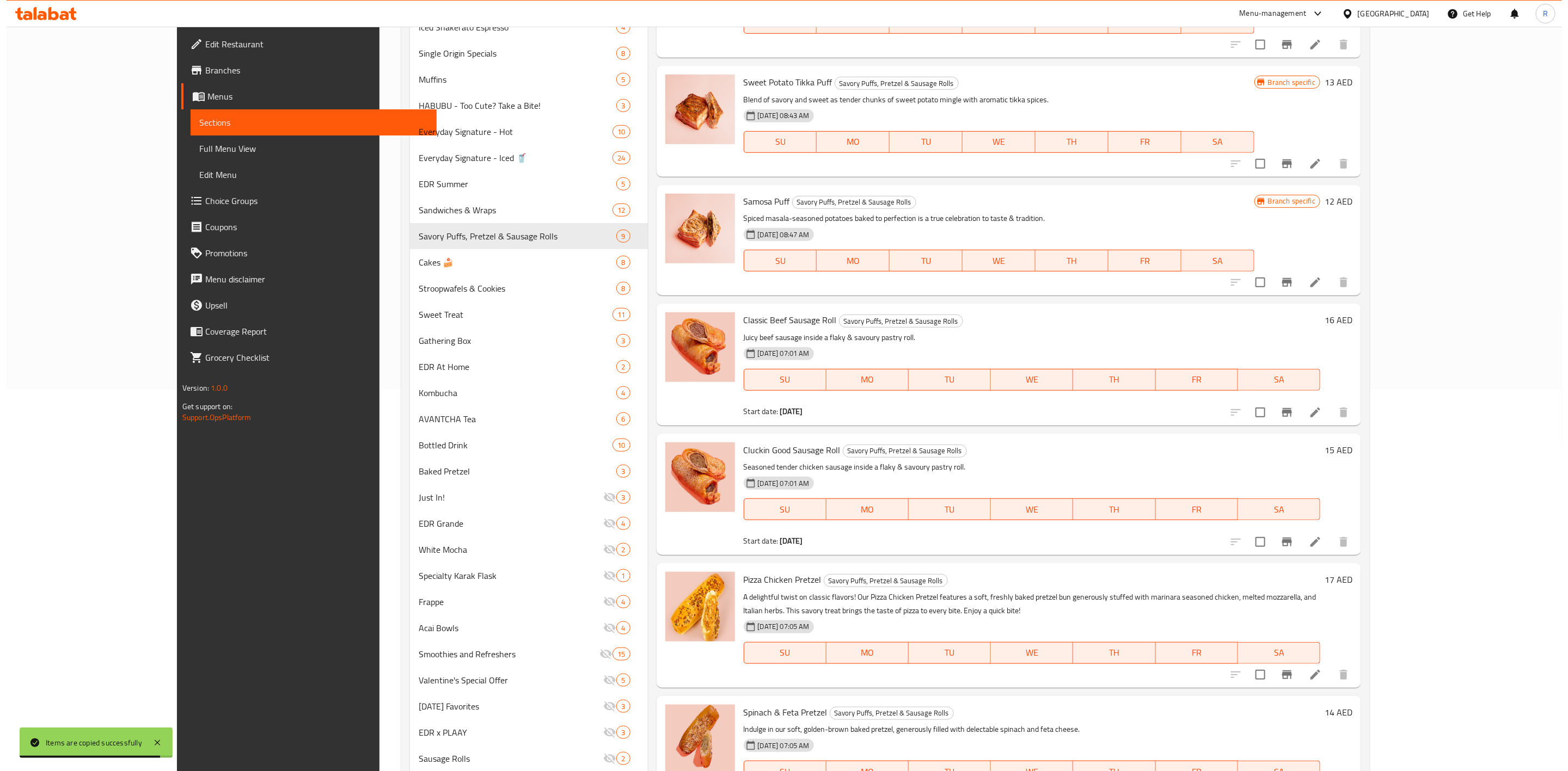
scroll to position [417, 0]
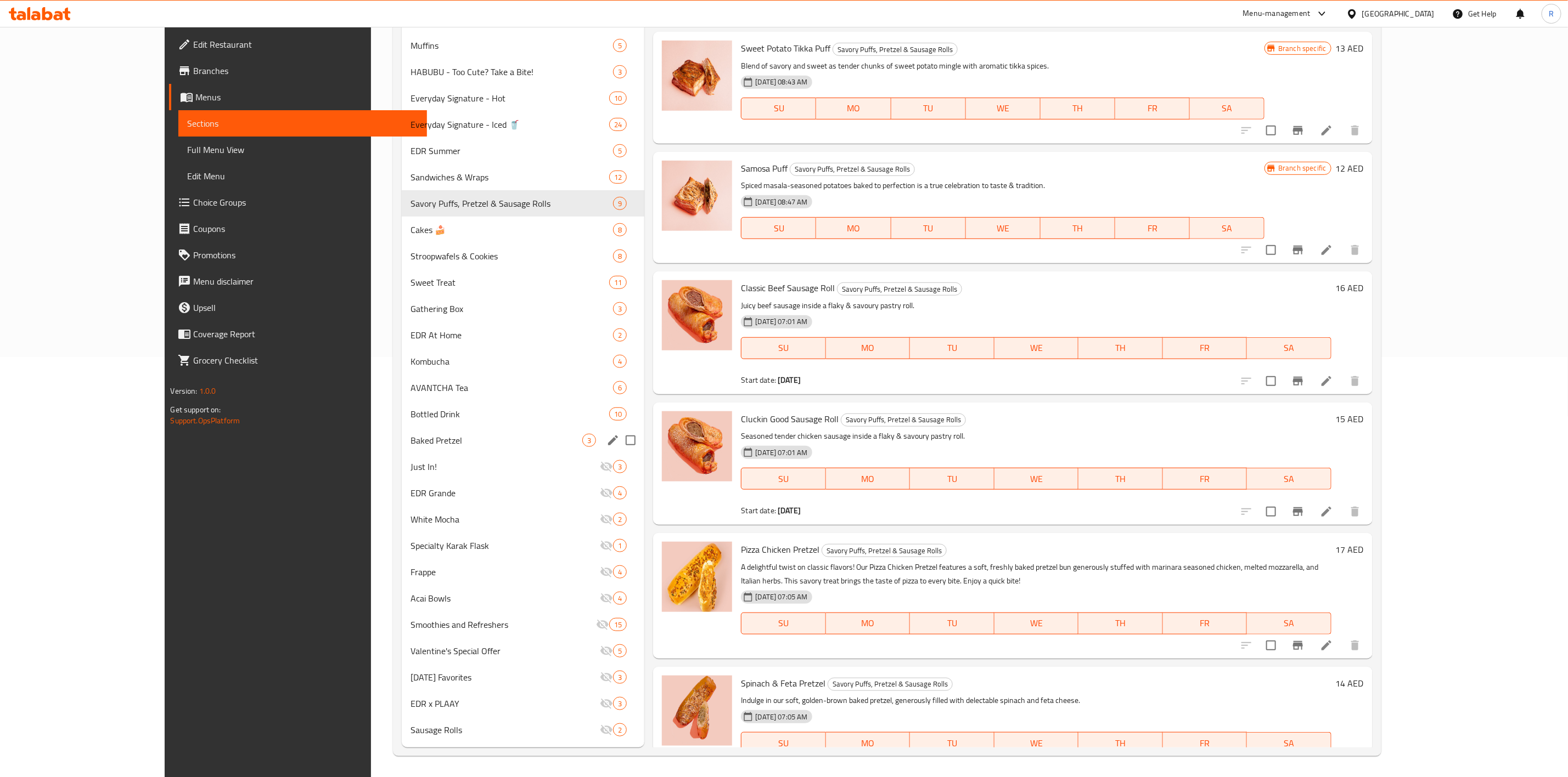
click at [608, 440] on icon "edit" at bounding box center [613, 440] width 10 height 10
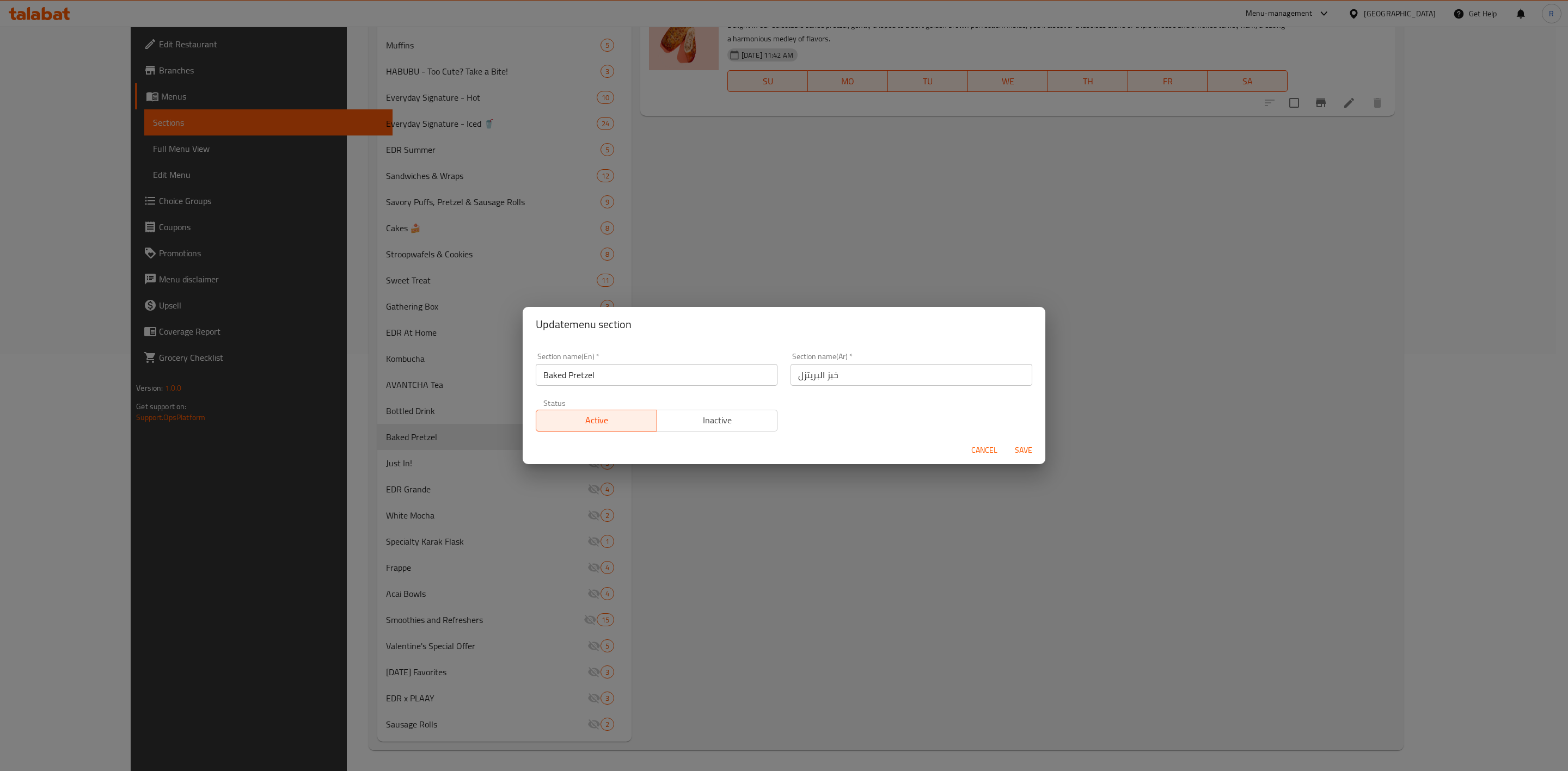
click at [743, 421] on span "Inactive" at bounding box center [717, 420] width 112 height 16
click at [1026, 448] on span "Save" at bounding box center [1023, 451] width 26 height 14
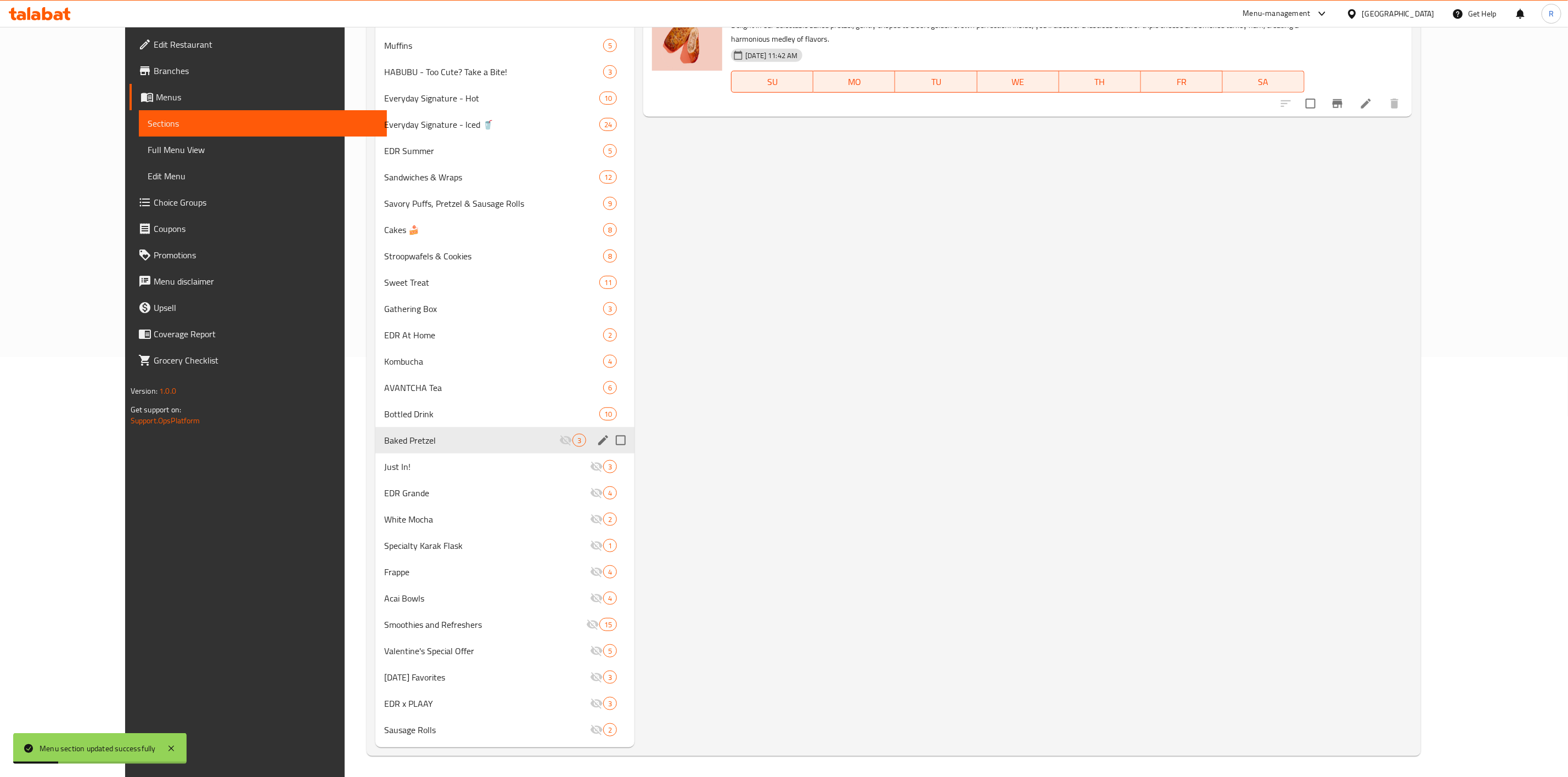
scroll to position [366, 0]
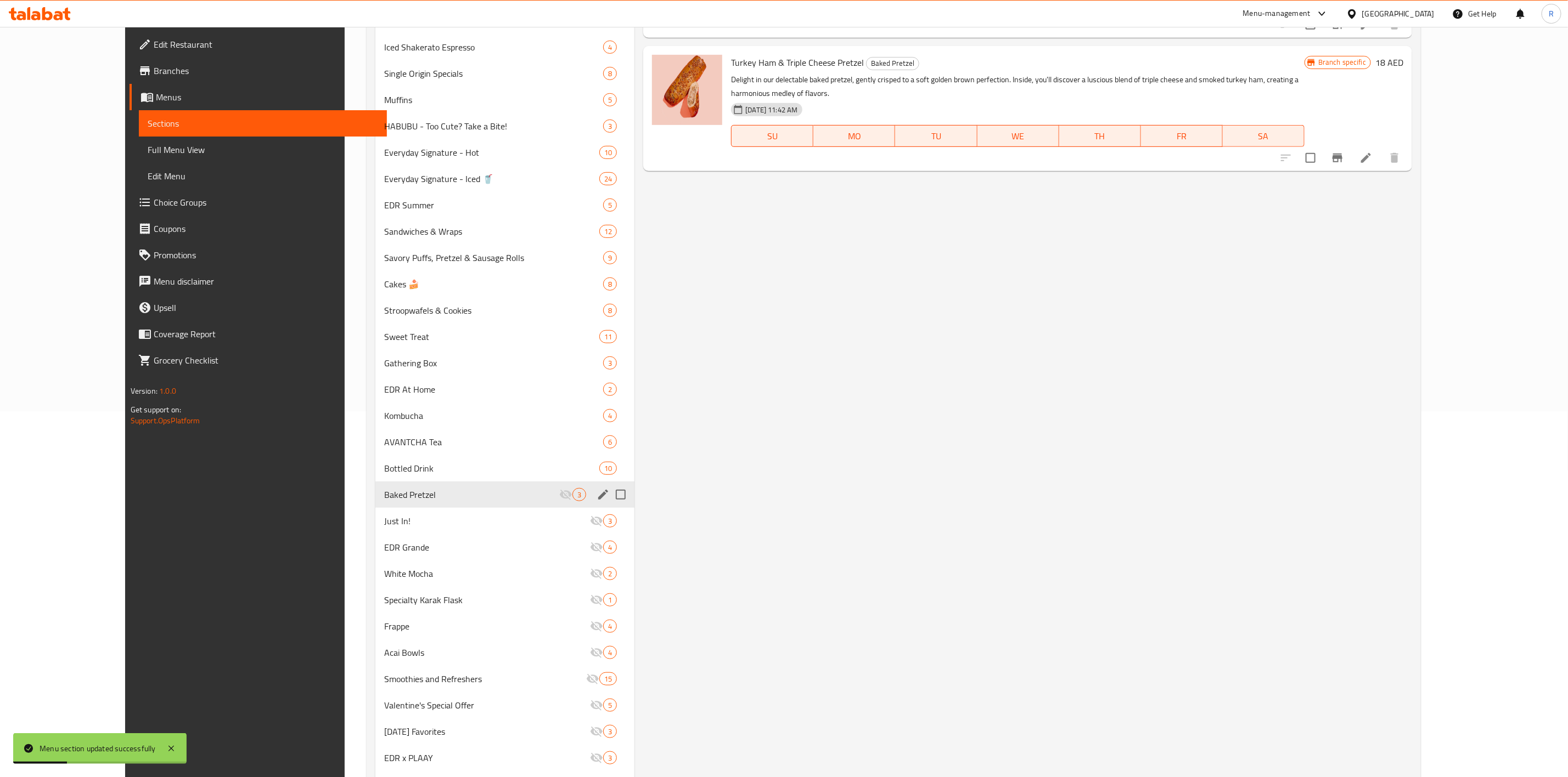
click at [927, 481] on div "Menu items Add Sort Manage items Pizza Chicken Pretzel Baked Pretzel A delightf…" at bounding box center [1023, 279] width 777 height 1045
click at [471, 481] on span "Frappe" at bounding box center [472, 628] width 175 height 13
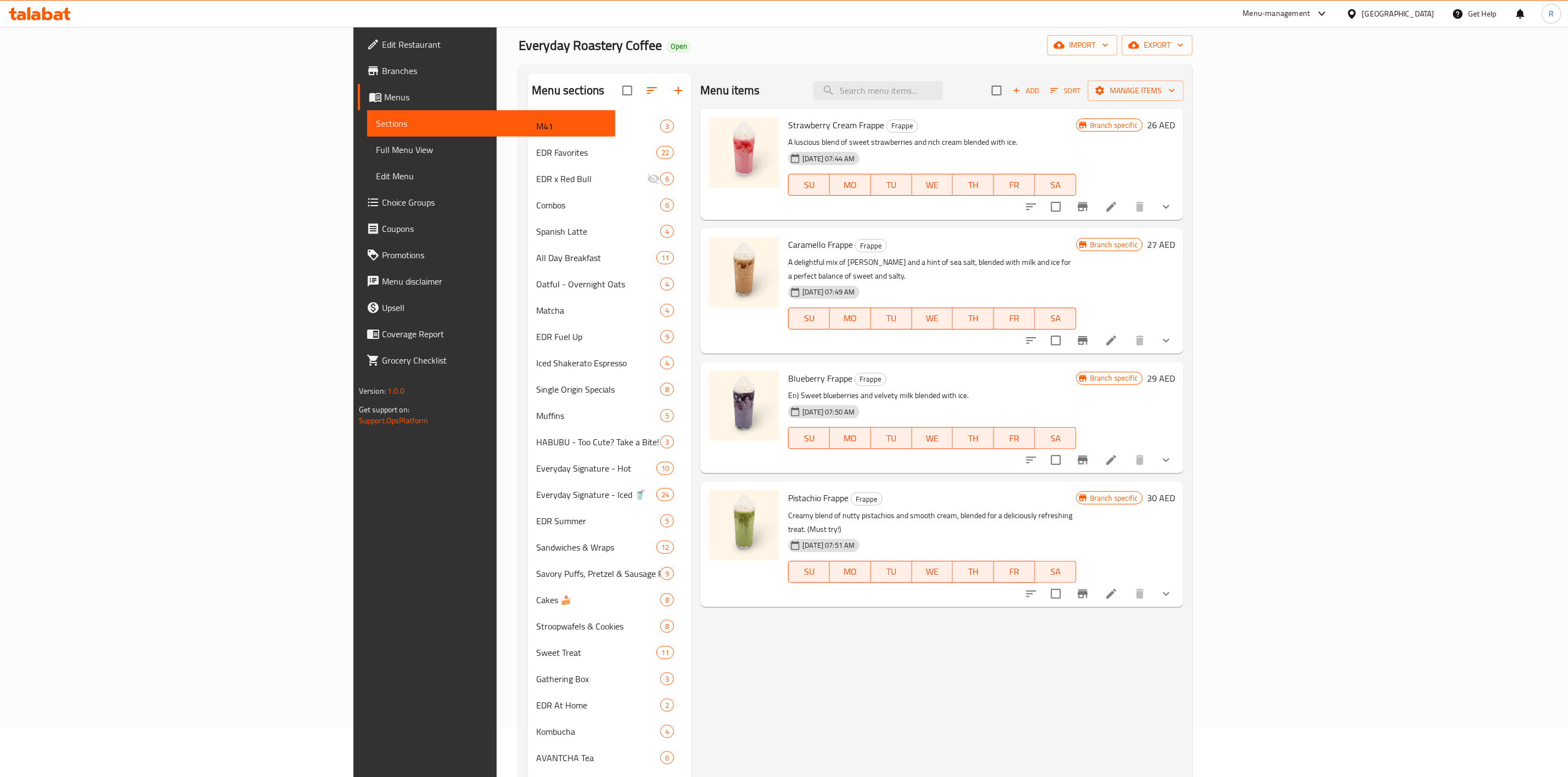
scroll to position [20, 0]
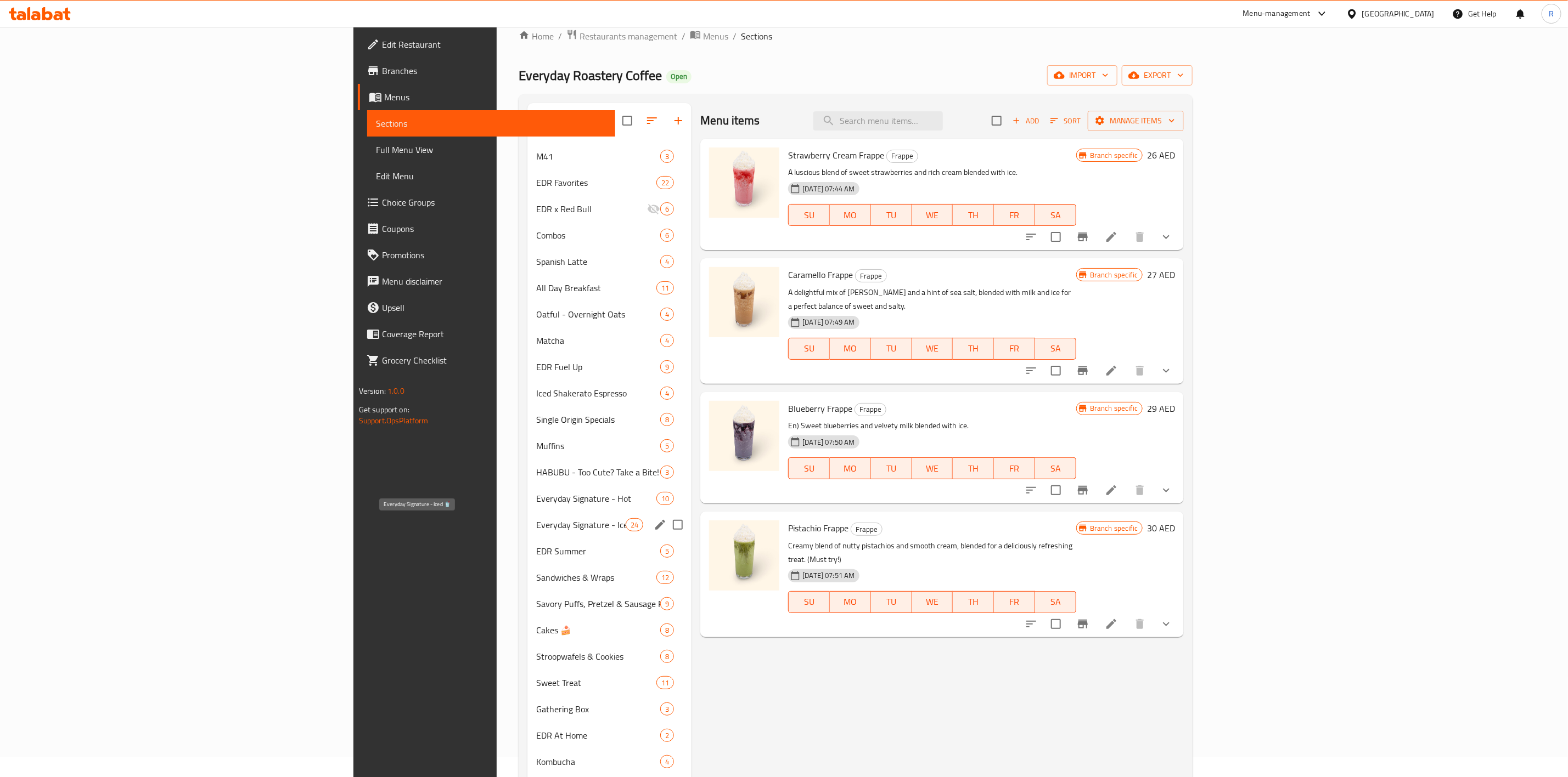
click at [536, 481] on span "Everyday Signature - Iced 🥤" at bounding box center [581, 525] width 89 height 13
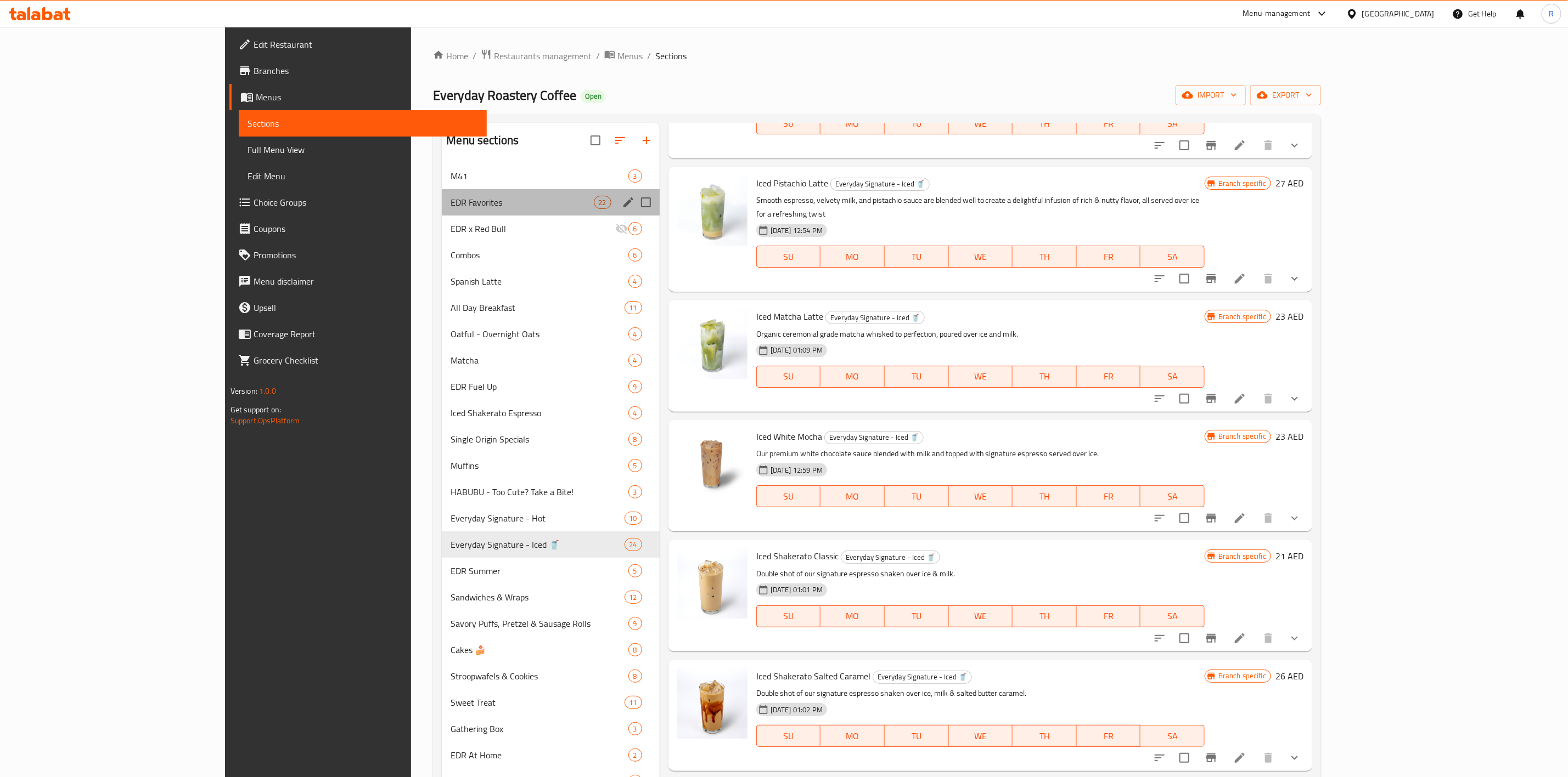
click at [482, 193] on div "EDR Favorites 22" at bounding box center [550, 202] width 218 height 27
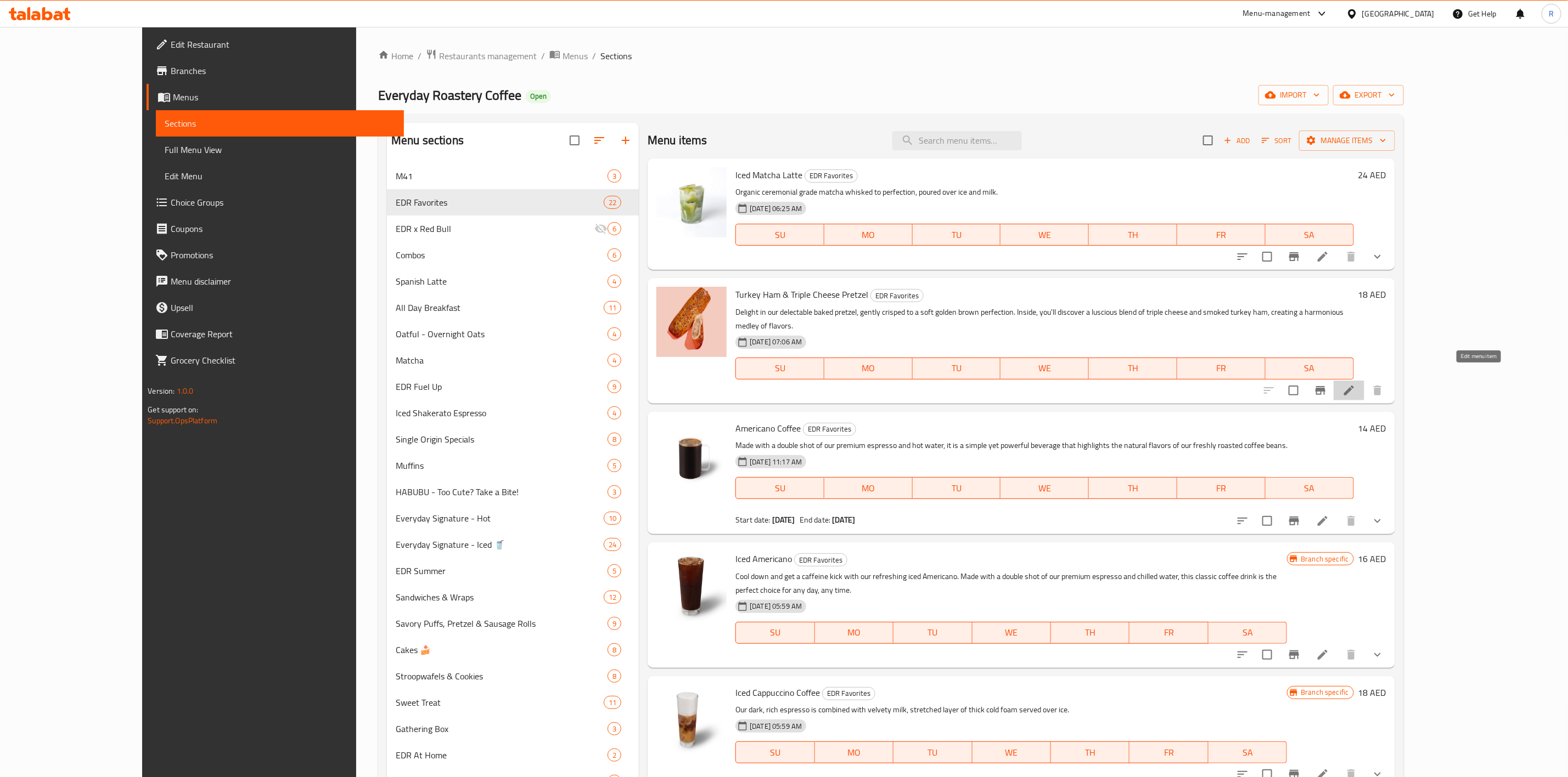
click at [1040, 386] on icon at bounding box center [1348, 390] width 10 height 10
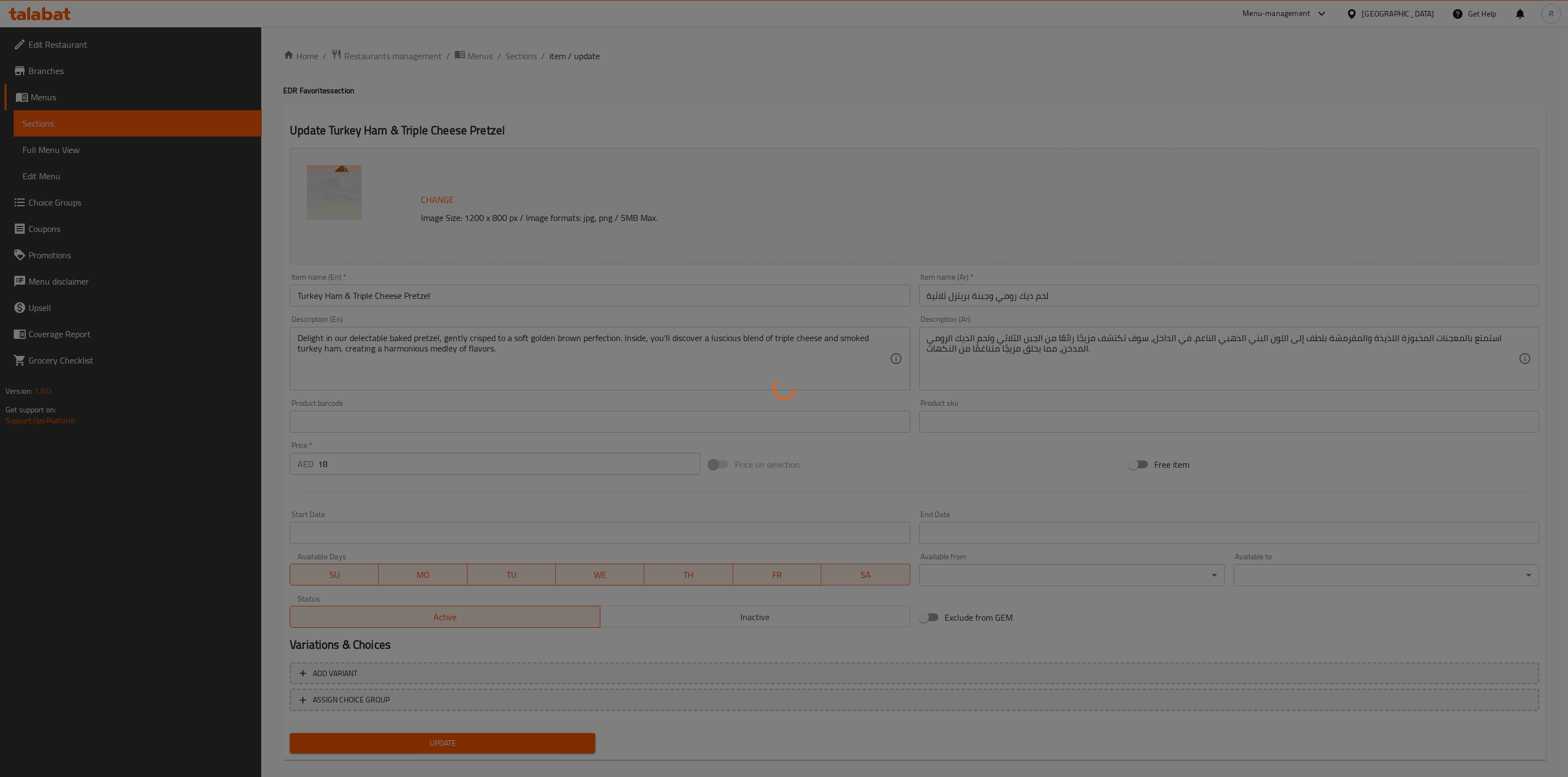
click at [788, 481] on div at bounding box center [784, 388] width 1568 height 777
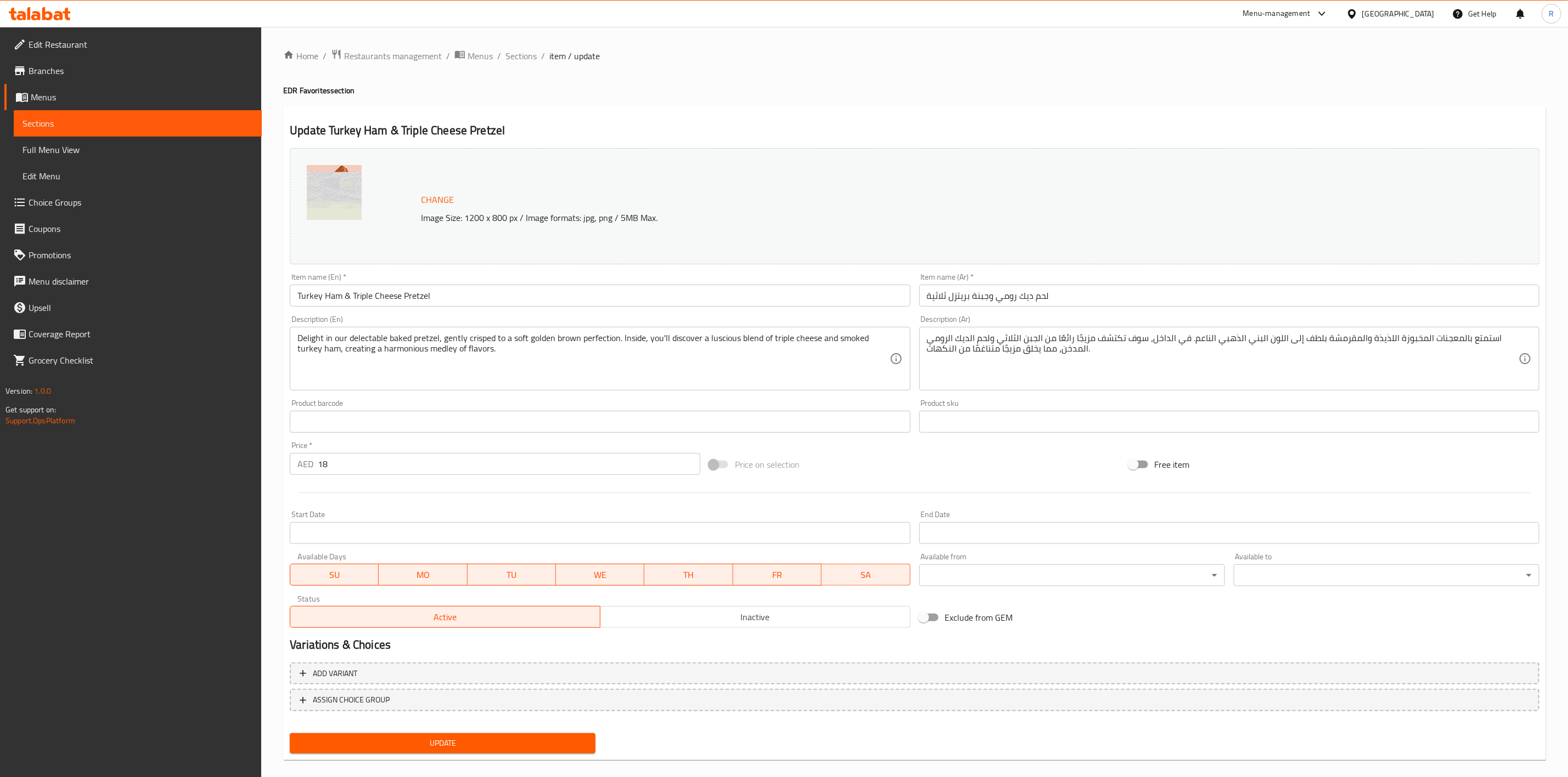
click at [797, 481] on span "Inactive" at bounding box center [755, 617] width 301 height 16
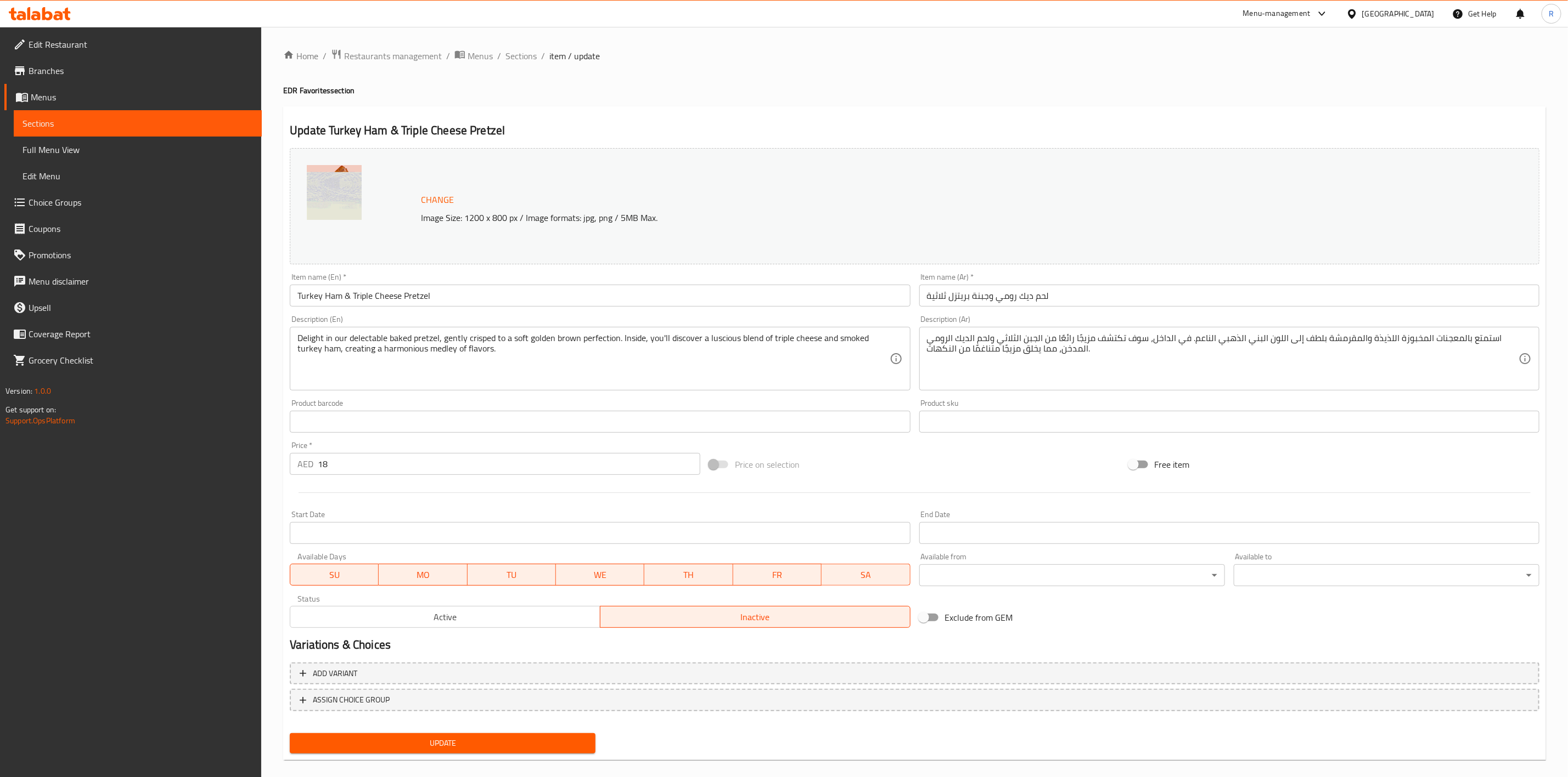
click at [512, 481] on span "Update" at bounding box center [443, 744] width 288 height 14
click at [517, 53] on span "Sections" at bounding box center [521, 55] width 31 height 13
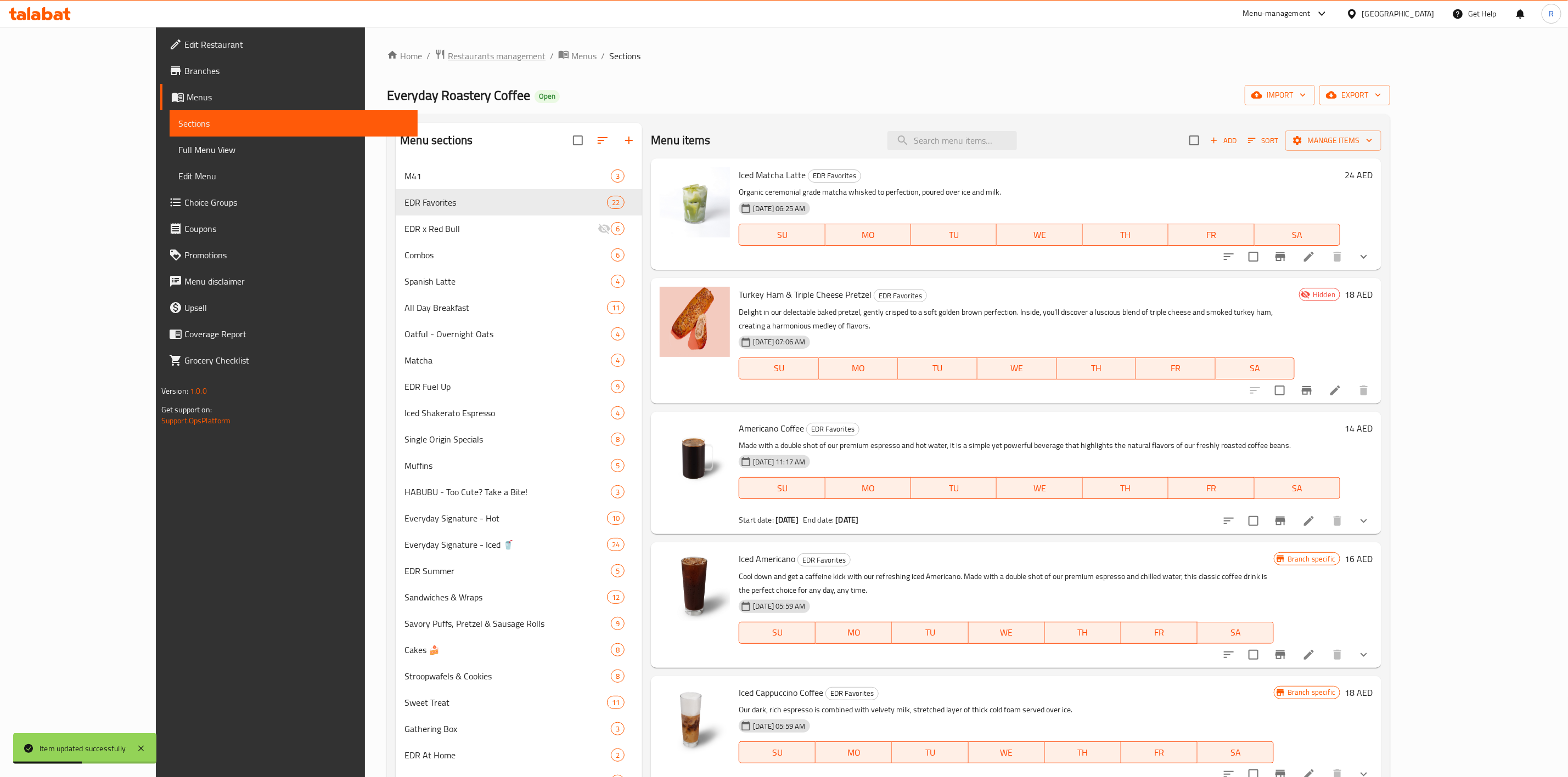
click at [448, 52] on span "Restaurants management" at bounding box center [497, 55] width 98 height 13
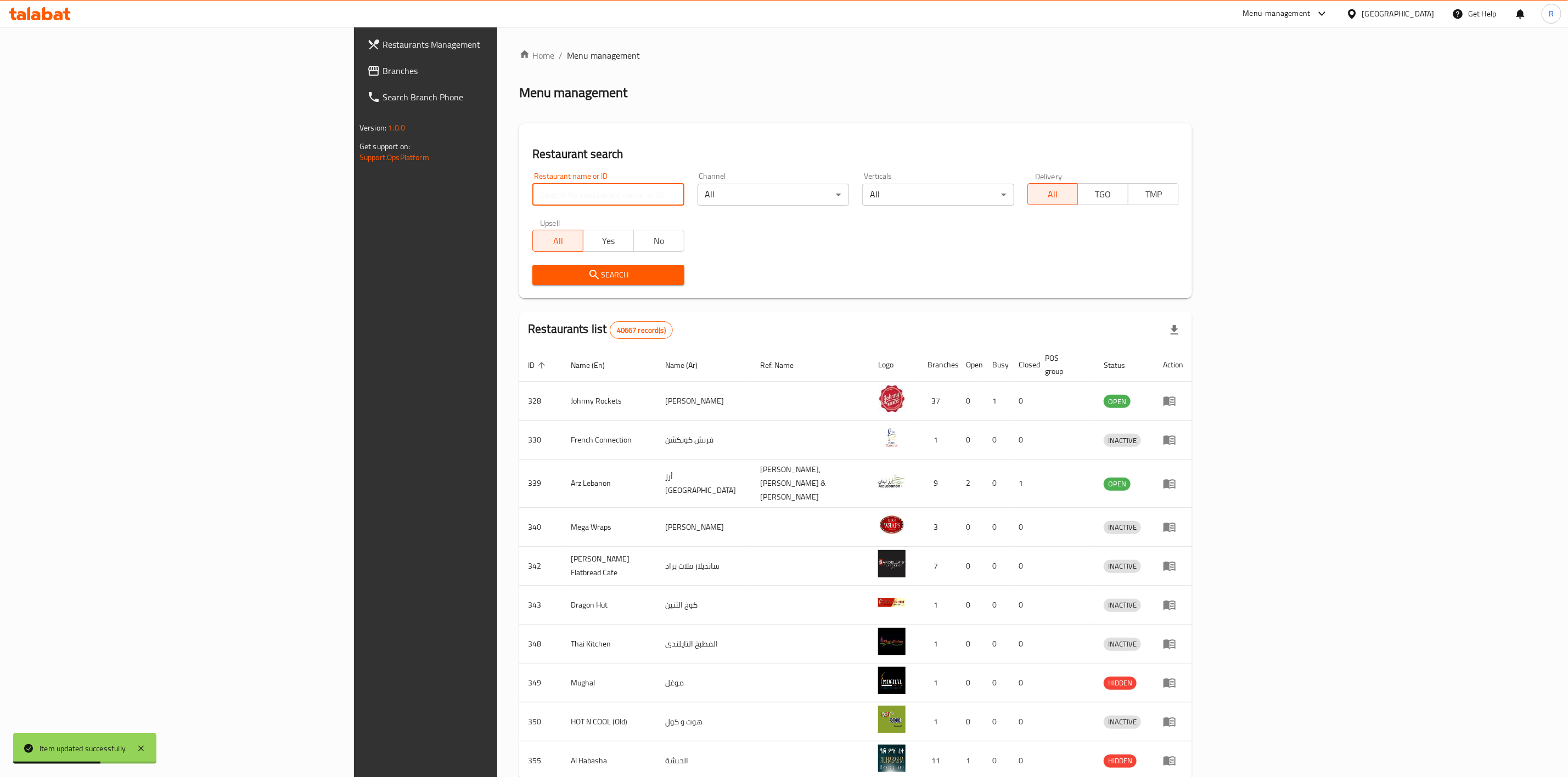
click at [532, 190] on input "search" at bounding box center [608, 194] width 152 height 22
type input "everyday roastery"
click button "Search" at bounding box center [608, 275] width 152 height 20
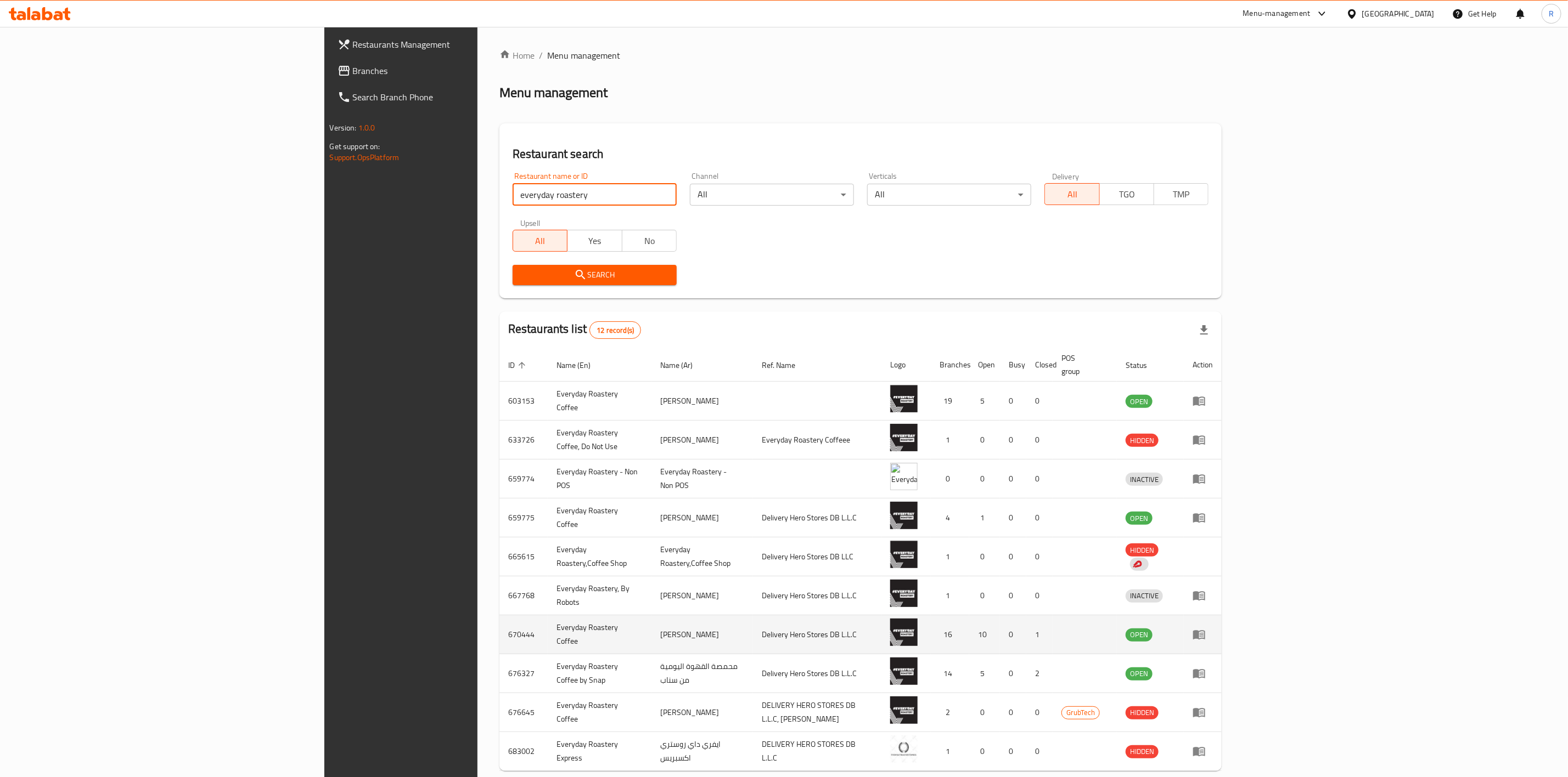
click at [1040, 481] on td "enhanced table" at bounding box center [1203, 634] width 38 height 39
click at [1040, 481] on icon "enhanced table" at bounding box center [1199, 635] width 12 height 9
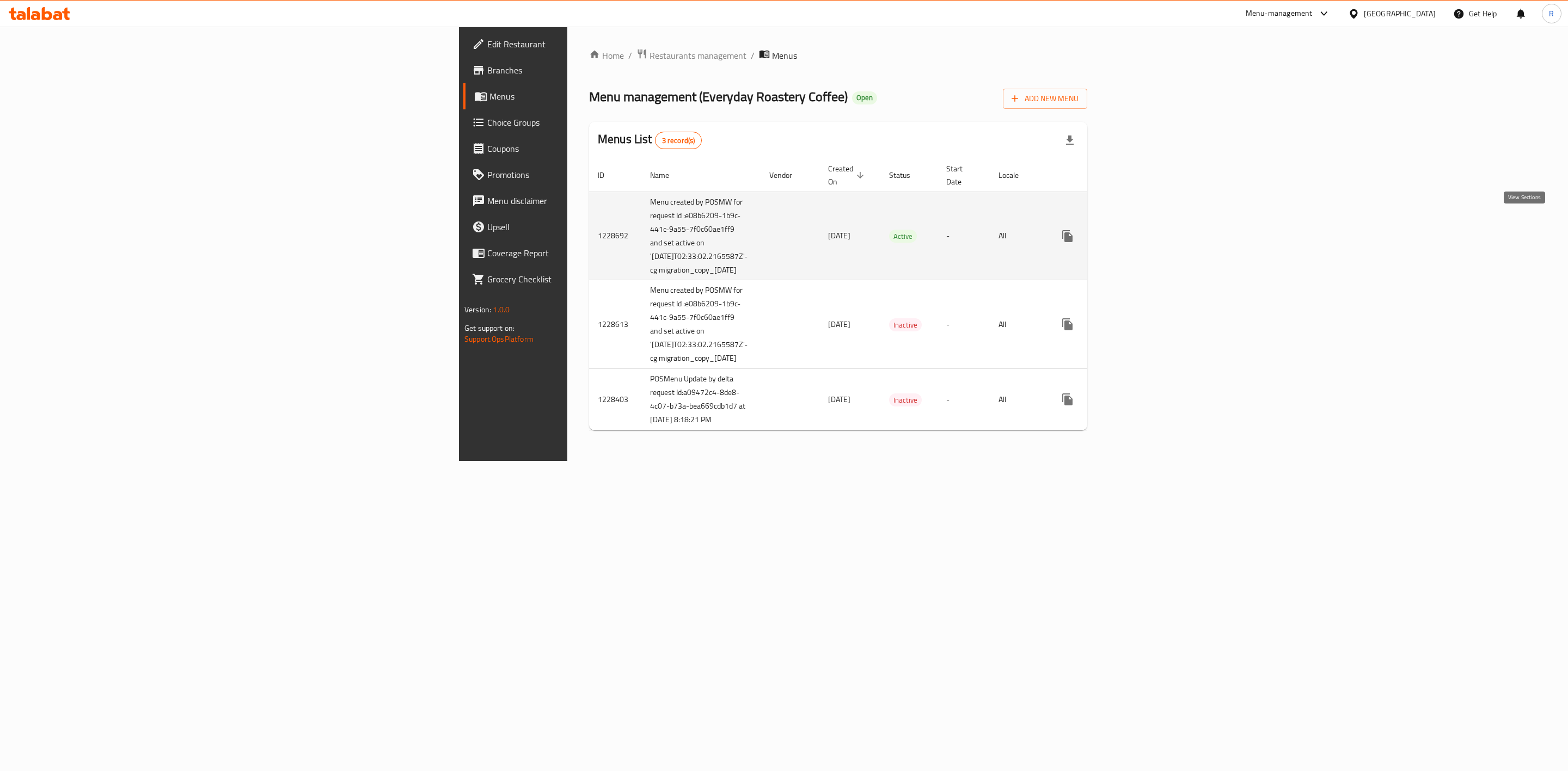
click at [1032, 232] on link "enhanced table" at bounding box center [1146, 236] width 26 height 26
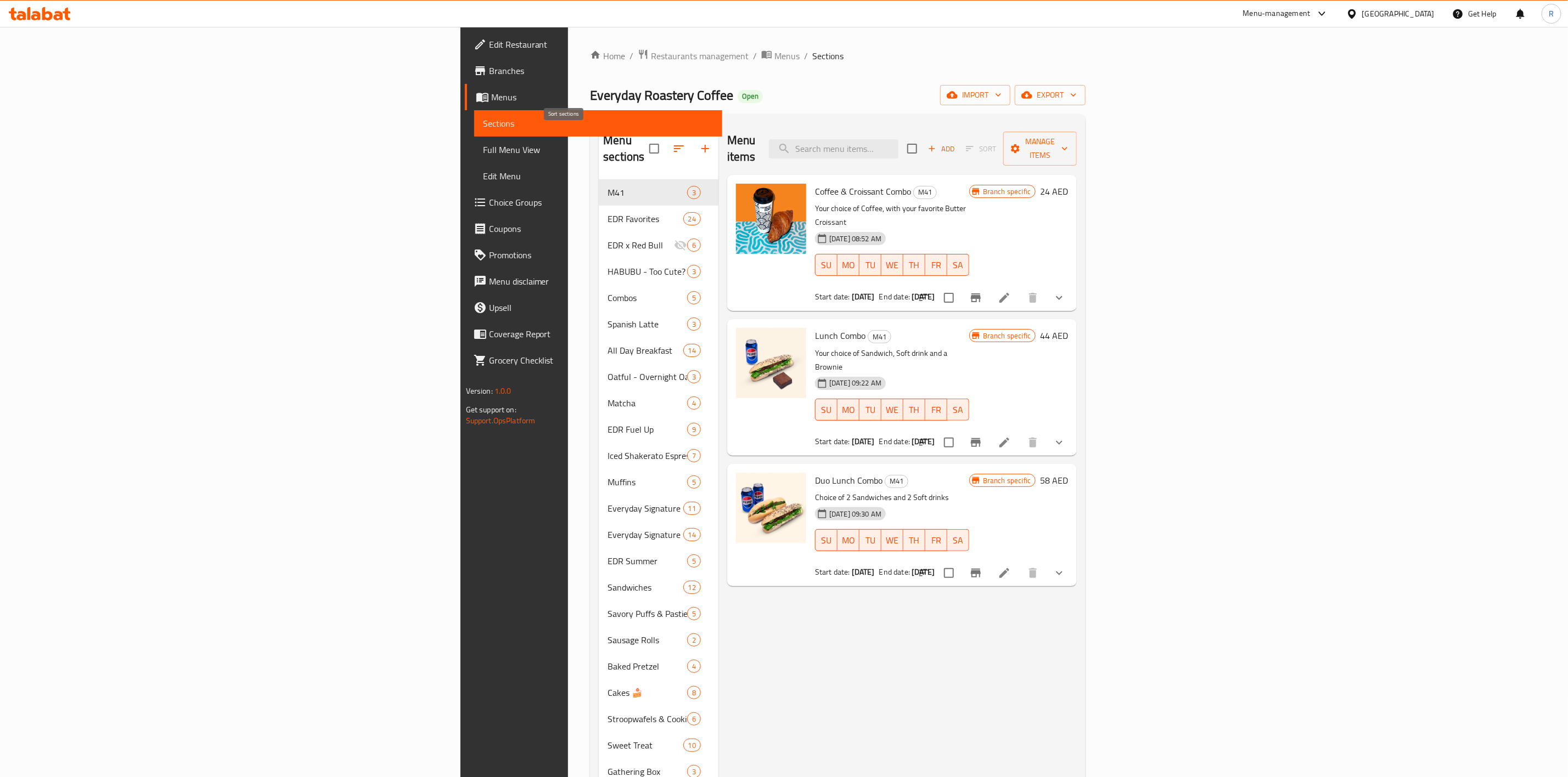
click at [673, 144] on icon "button" at bounding box center [679, 148] width 13 height 13
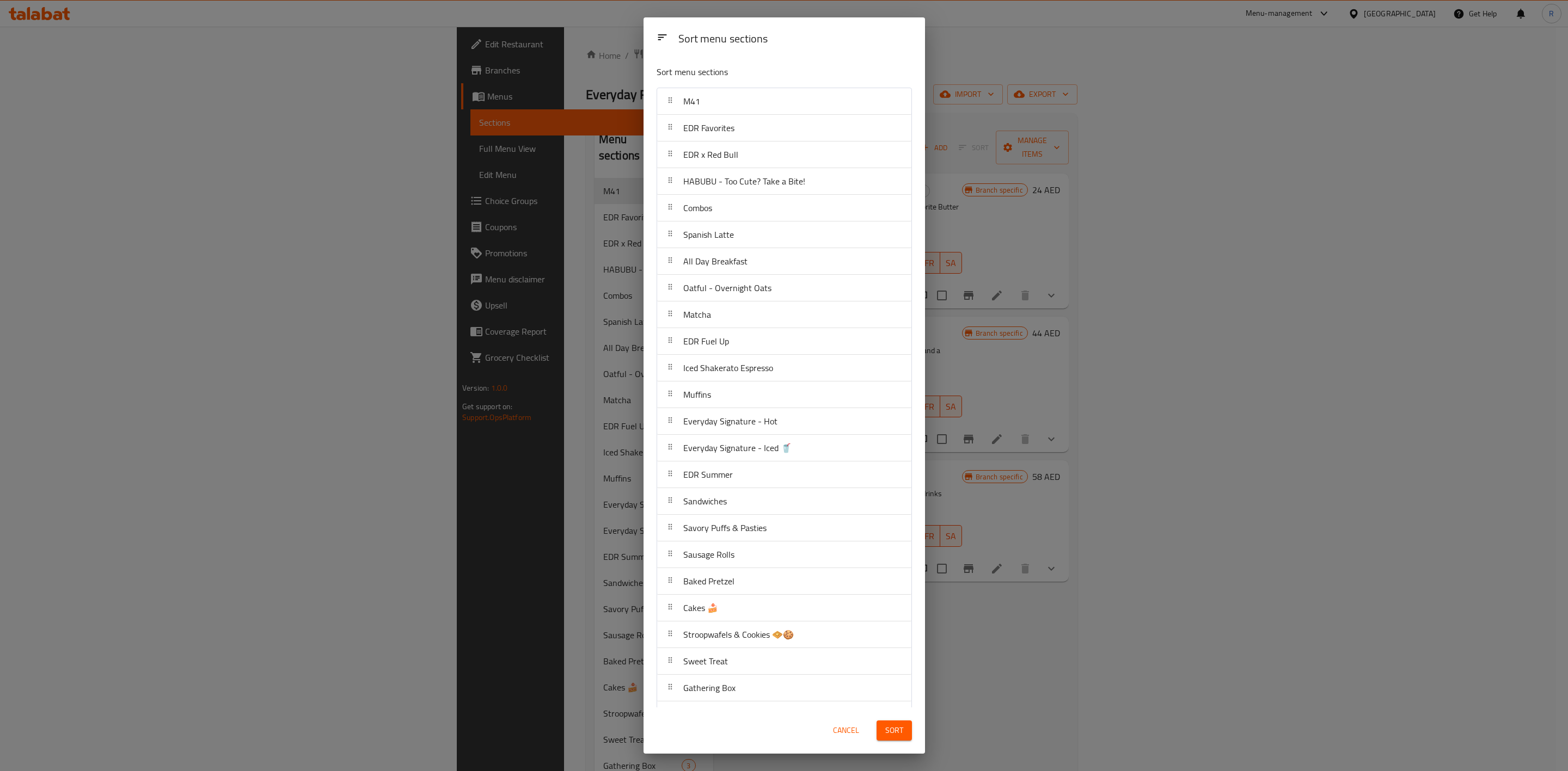
click at [697, 154] on span "EDR x Red Bull" at bounding box center [710, 155] width 55 height 17
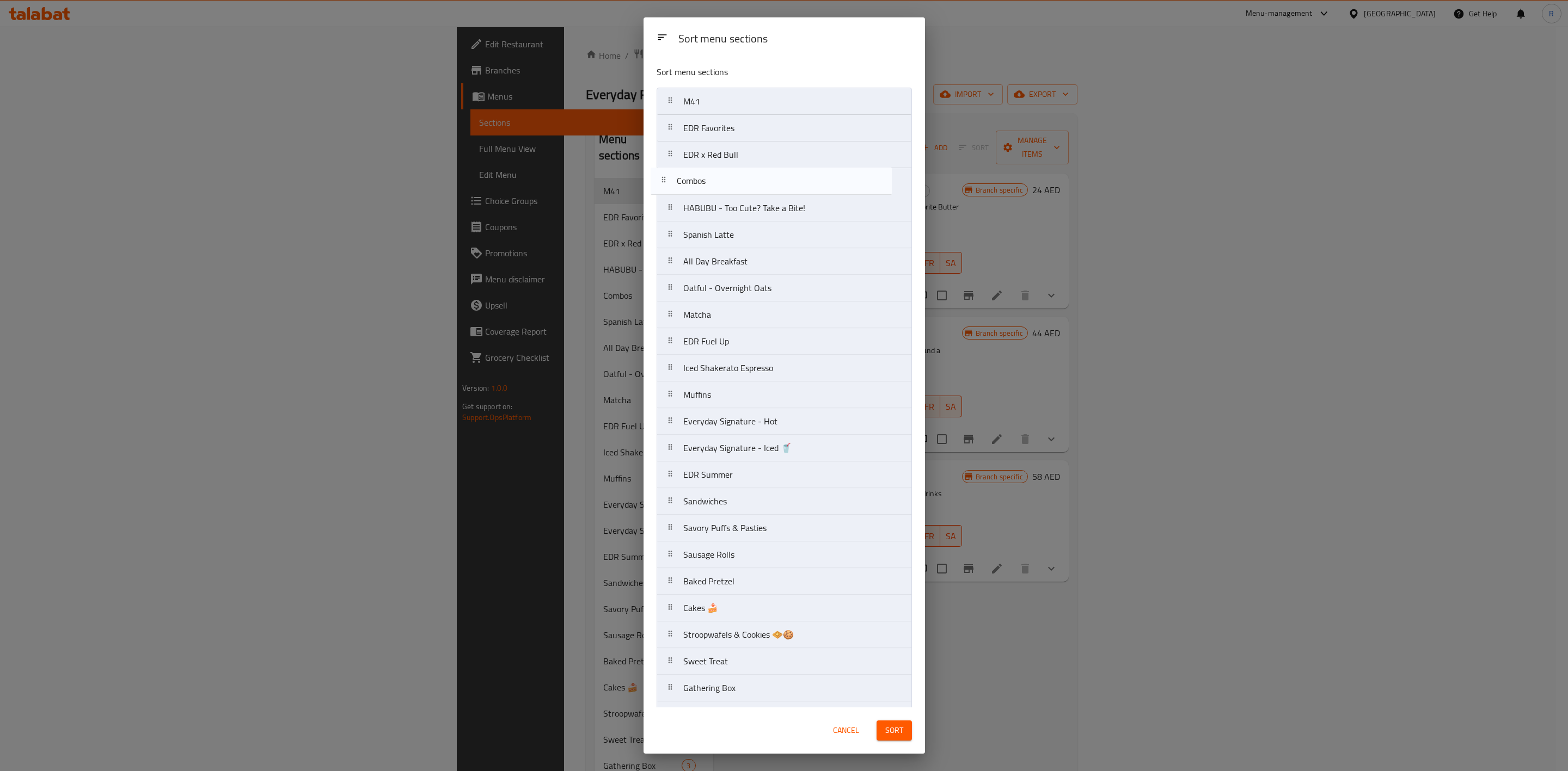
drag, startPoint x: 737, startPoint y: 219, endPoint x: 730, endPoint y: 184, distance: 35.7
click at [730, 184] on nav "M41 EDR Favorites EDR x Red Bull HABUBU - Too Cute? Take a Bite! Combos Spanish…" at bounding box center [784, 609] width 255 height 1041
drag, startPoint x: 742, startPoint y: 240, endPoint x: 742, endPoint y: 198, distance: 42.0
click at [742, 198] on nav "M41 EDR Favorites EDR x Red Bull Combos HABUBU - Too Cute? Take a Bite! Spanish…" at bounding box center [784, 609] width 255 height 1041
drag, startPoint x: 749, startPoint y: 273, endPoint x: 752, endPoint y: 243, distance: 30.1
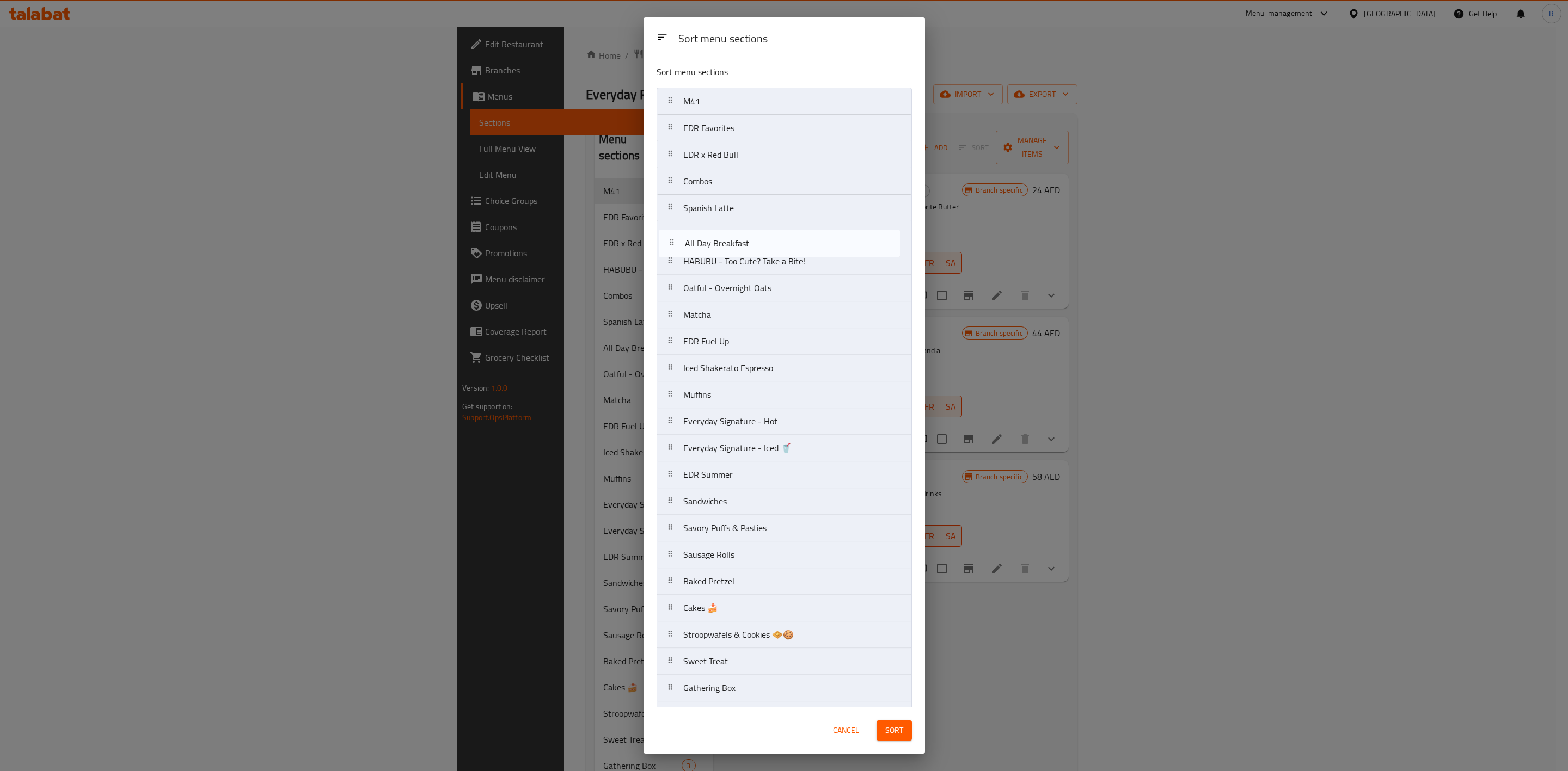
click at [752, 243] on nav "M41 EDR Favorites EDR x Red Bull Combos Spanish Latte HABUBU - Too Cute? Take a…" at bounding box center [784, 609] width 255 height 1041
drag, startPoint x: 746, startPoint y: 298, endPoint x: 746, endPoint y: 265, distance: 33.0
click at [746, 265] on nav "M41 EDR Favorites EDR x Red Bull Combos Spanish Latte All Day Breakfast HABUBU …" at bounding box center [784, 609] width 255 height 1041
drag, startPoint x: 746, startPoint y: 348, endPoint x: 755, endPoint y: 290, distance: 58.7
click at [755, 290] on nav "M41 EDR Favorites EDR x Red Bull Combos Spanish Latte All Day Breakfast Oatful …" at bounding box center [784, 609] width 255 height 1041
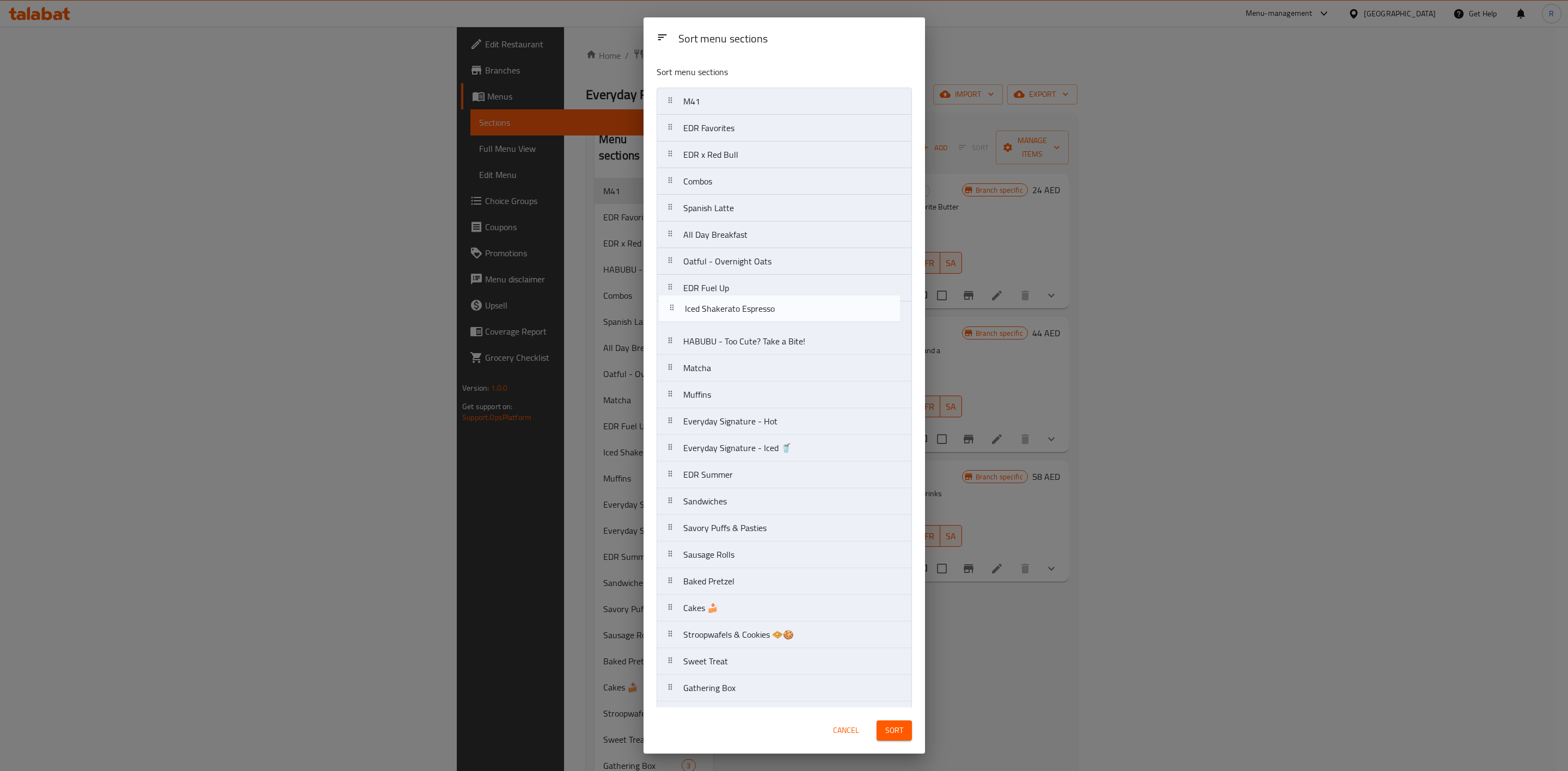
drag, startPoint x: 768, startPoint y: 379, endPoint x: 770, endPoint y: 314, distance: 65.0
click at [770, 314] on nav "M41 EDR Favorites EDR x Red Bull Combos Spanish Latte All Day Breakfast Oatful …" at bounding box center [784, 609] width 255 height 1041
drag, startPoint x: 745, startPoint y: 402, endPoint x: 755, endPoint y: 347, distance: 55.9
click at [755, 347] on nav "M41 EDR Favorites EDR x Red Bull Combos Spanish Latte All Day Breakfast Oatful …" at bounding box center [784, 609] width 255 height 1041
drag, startPoint x: 721, startPoint y: 401, endPoint x: 716, endPoint y: 284, distance: 117.1
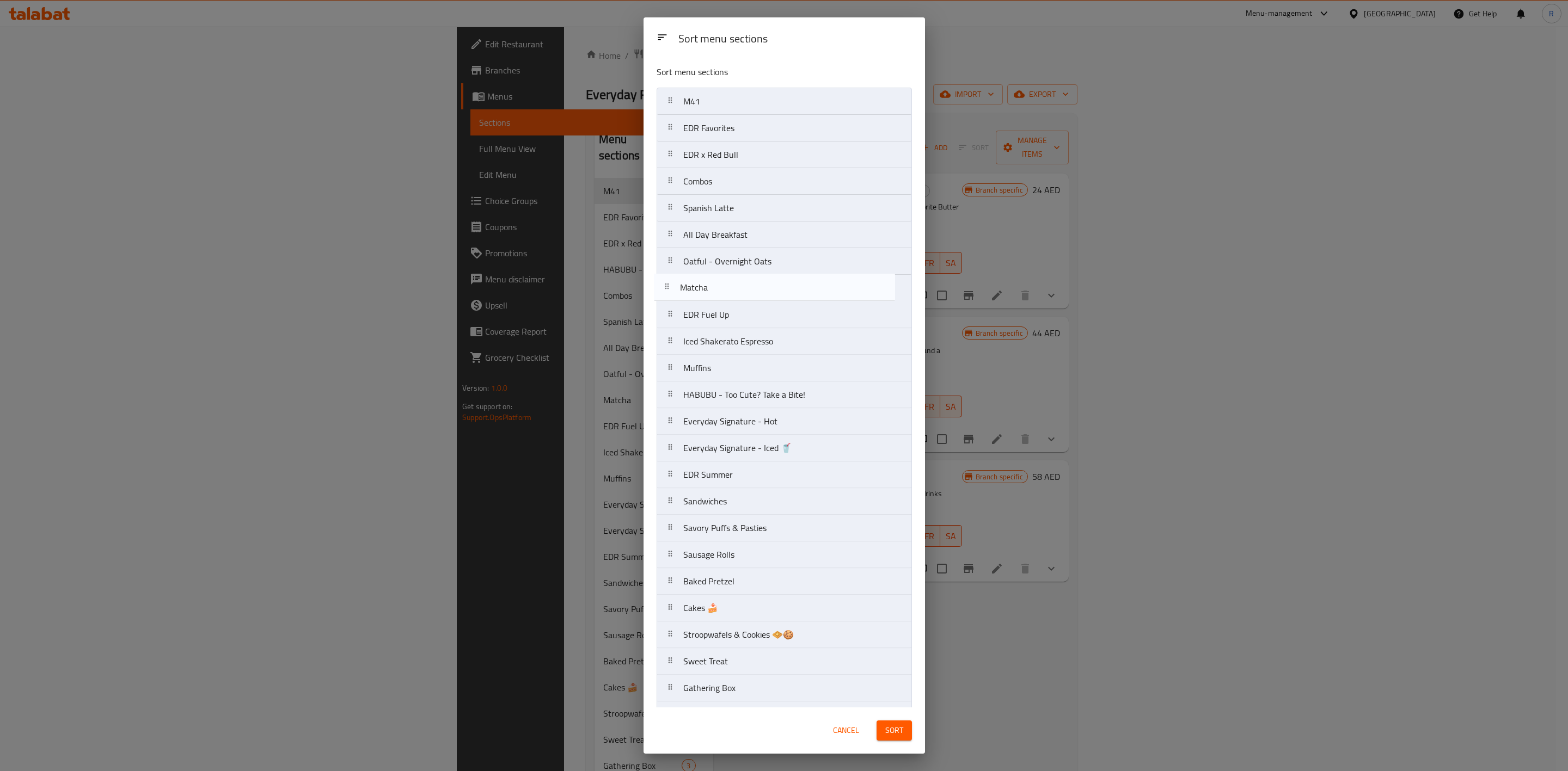
click at [716, 284] on nav "M41 EDR Favorites EDR x Red Bull Combos Spanish Latte All Day Breakfast Oatful …" at bounding box center [784, 609] width 255 height 1041
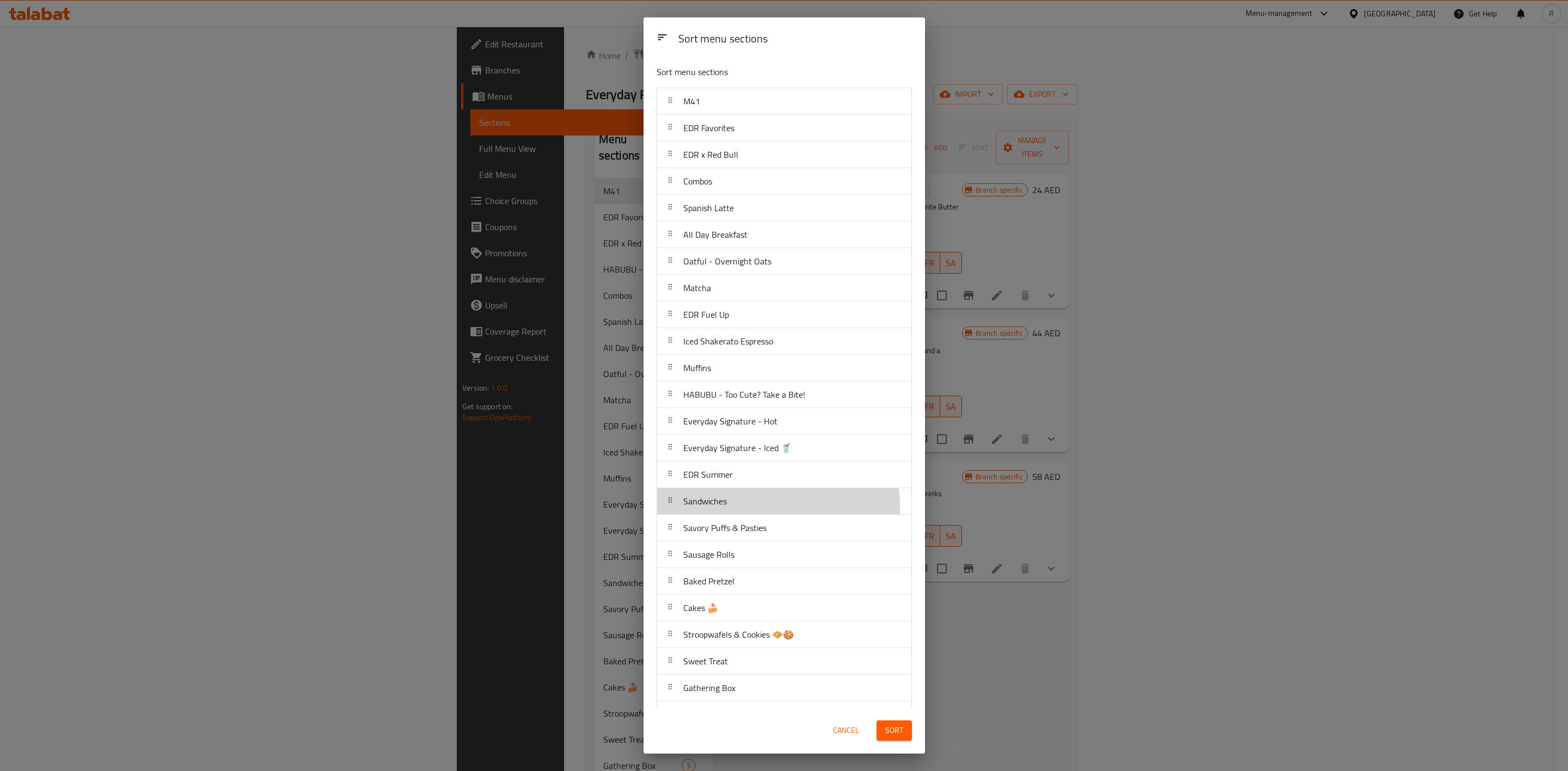
click at [749, 478] on div "Sandwiches" at bounding box center [784, 501] width 245 height 26
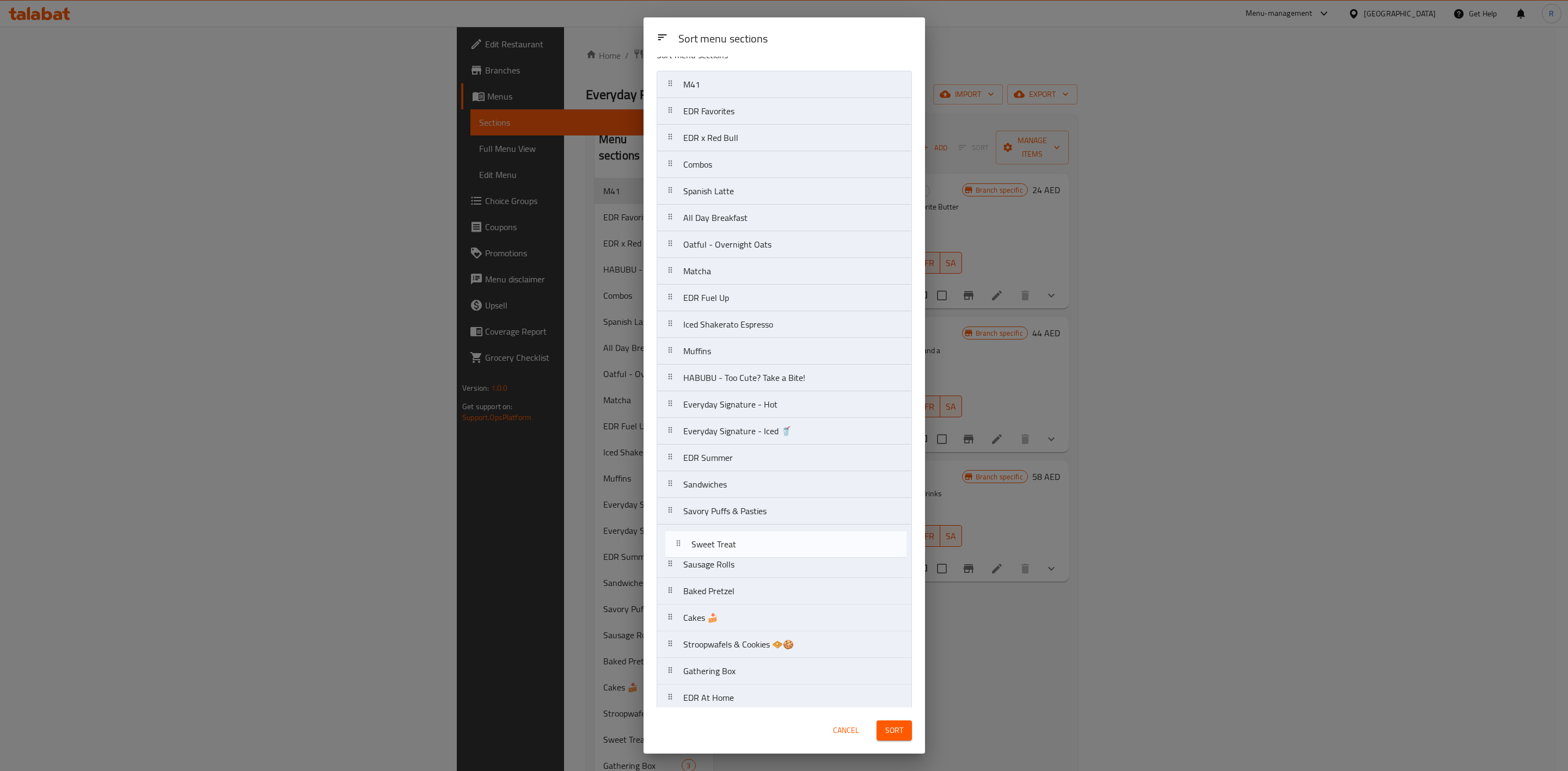
scroll to position [23, 0]
drag, startPoint x: 752, startPoint y: 673, endPoint x: 760, endPoint y: 544, distance: 129.2
click at [760, 478] on nav "M41 EDR Favorites EDR x Red Bull Combos Spanish Latte All Day Breakfast Oatful …" at bounding box center [784, 585] width 255 height 1041
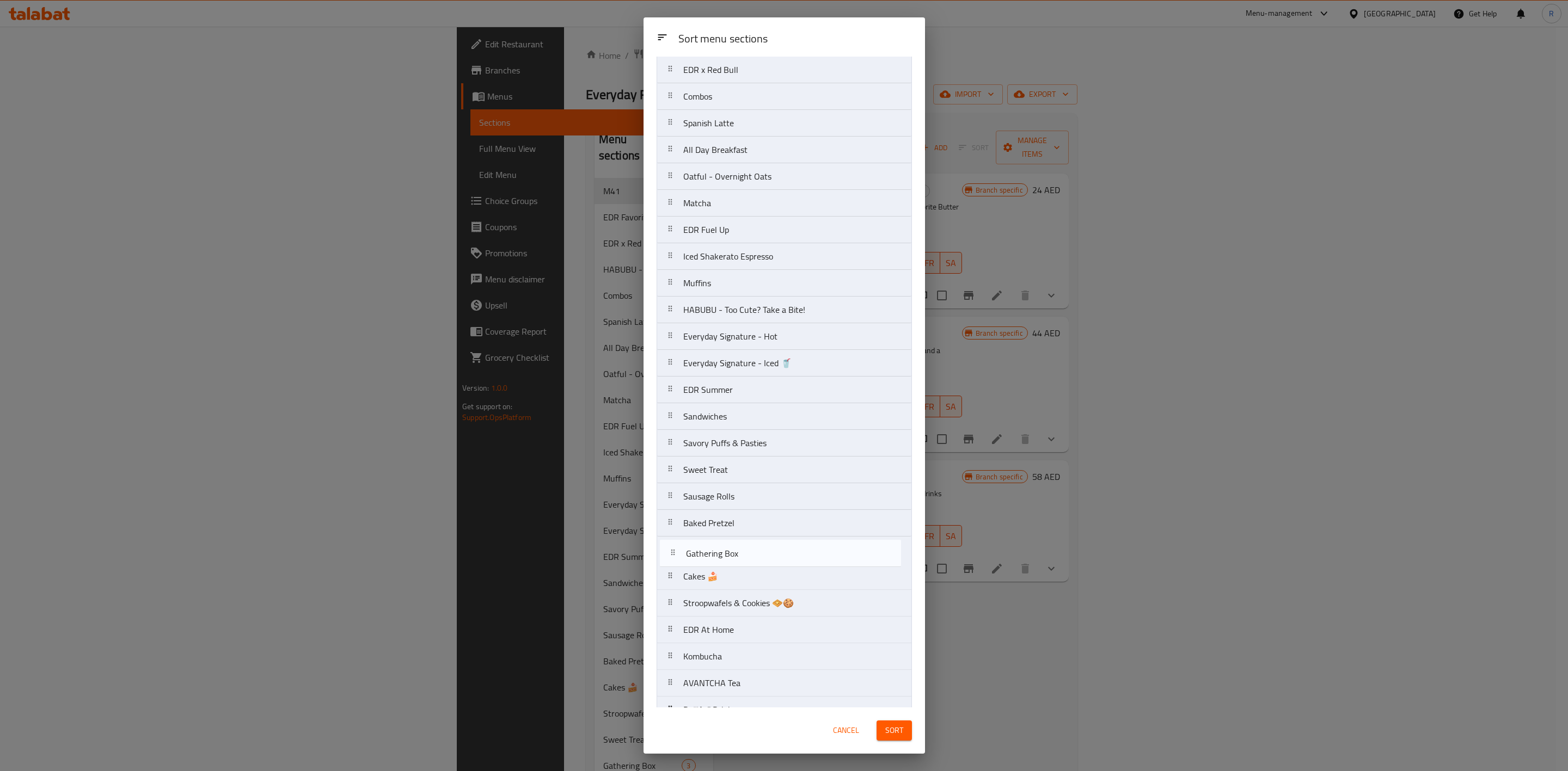
scroll to position [86, 0]
drag, startPoint x: 750, startPoint y: 673, endPoint x: 746, endPoint y: 525, distance: 148.1
click at [746, 478] on nav "M41 EDR Favorites EDR x Red Bull Combos Spanish Latte All Day Breakfast Oatful …" at bounding box center [784, 523] width 255 height 1041
drag, startPoint x: 758, startPoint y: 636, endPoint x: 766, endPoint y: 536, distance: 100.3
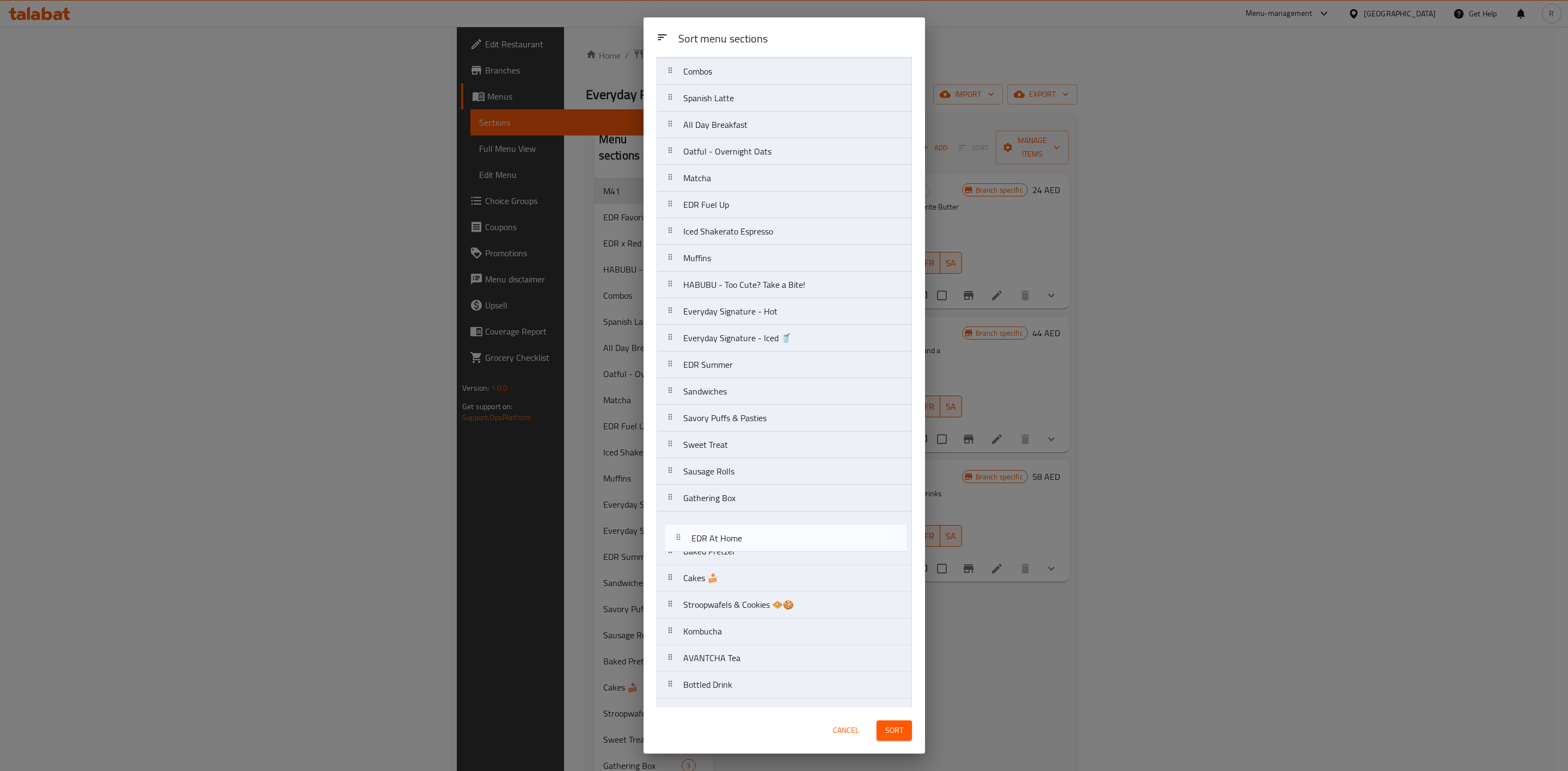
click at [766, 478] on nav "M41 EDR Favorites EDR x Red Bull Combos Spanish Latte All Day Breakfast Oatful …" at bounding box center [784, 498] width 255 height 1041
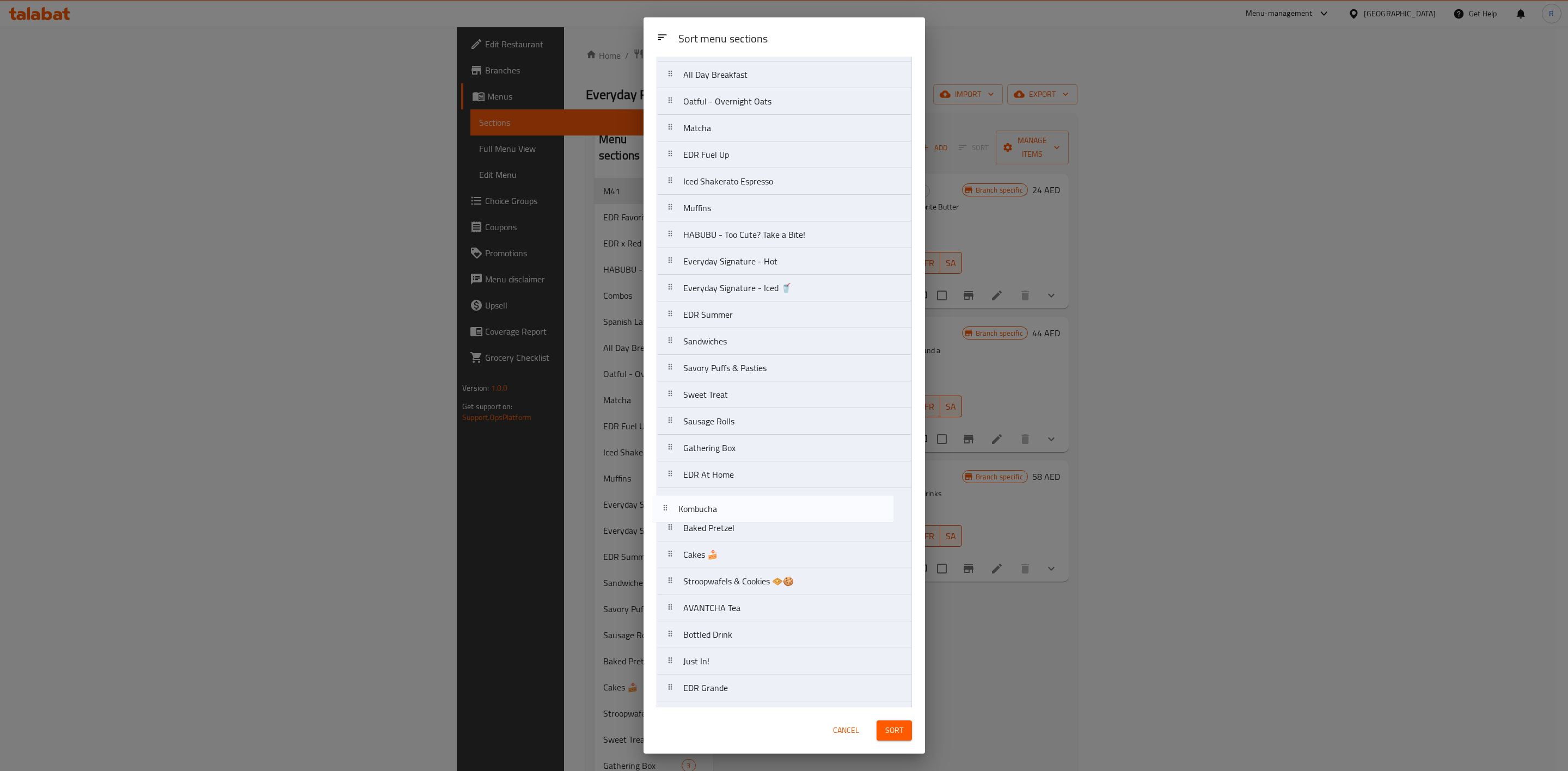
drag, startPoint x: 740, startPoint y: 644, endPoint x: 735, endPoint y: 511, distance: 133.1
click at [735, 478] on nav "M41 EDR Favorites EDR x Red Bull Combos Spanish Latte All Day Breakfast Oatful …" at bounding box center [784, 448] width 255 height 1041
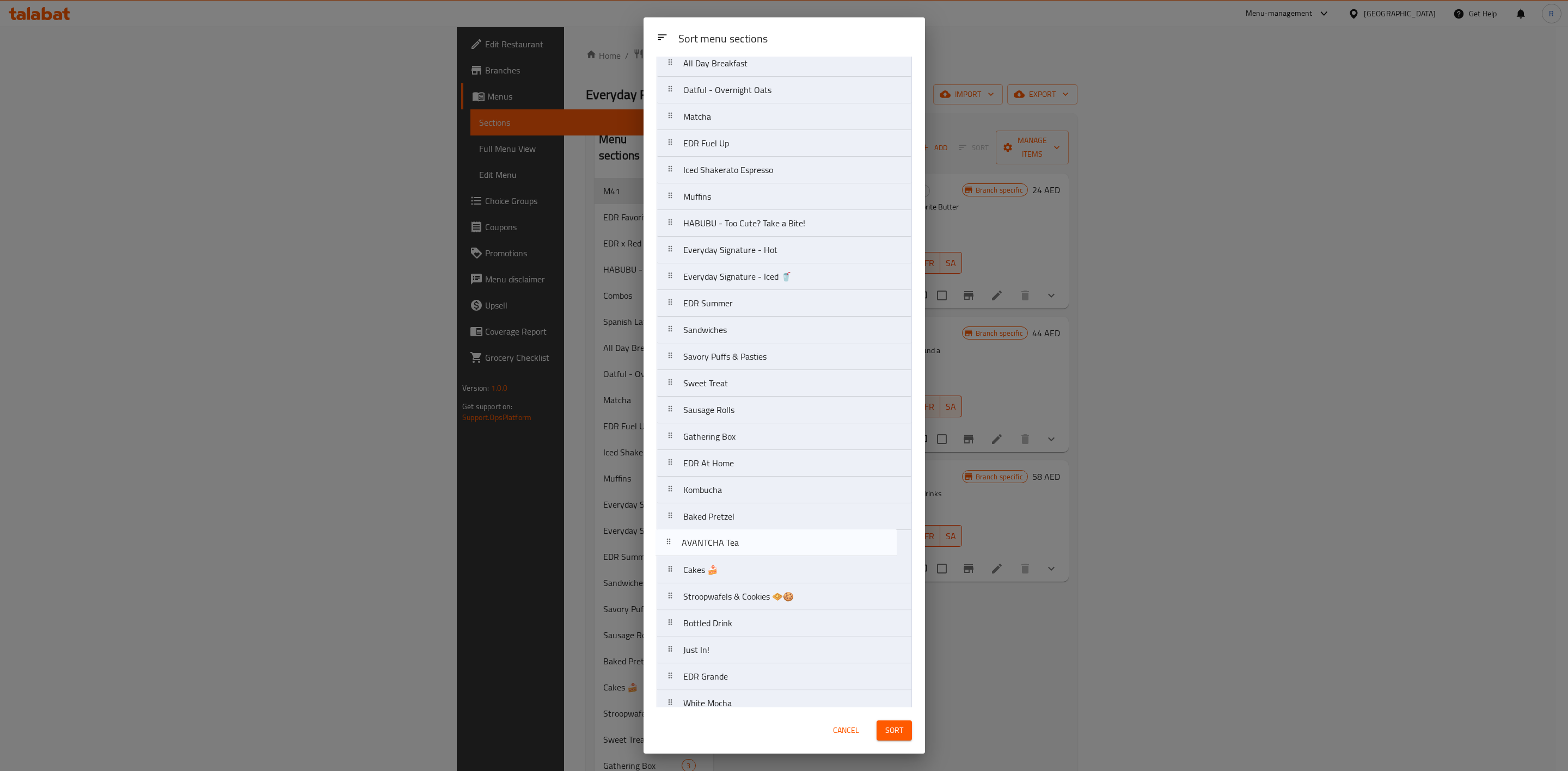
scroll to position [176, 0]
drag, startPoint x: 738, startPoint y: 618, endPoint x: 744, endPoint y: 513, distance: 105.2
click at [744, 478] on nav "M41 EDR Favorites EDR x Red Bull Combos Spanish Latte All Day Breakfast Oatful …" at bounding box center [784, 432] width 255 height 1041
drag, startPoint x: 736, startPoint y: 623, endPoint x: 739, endPoint y: 520, distance: 103.0
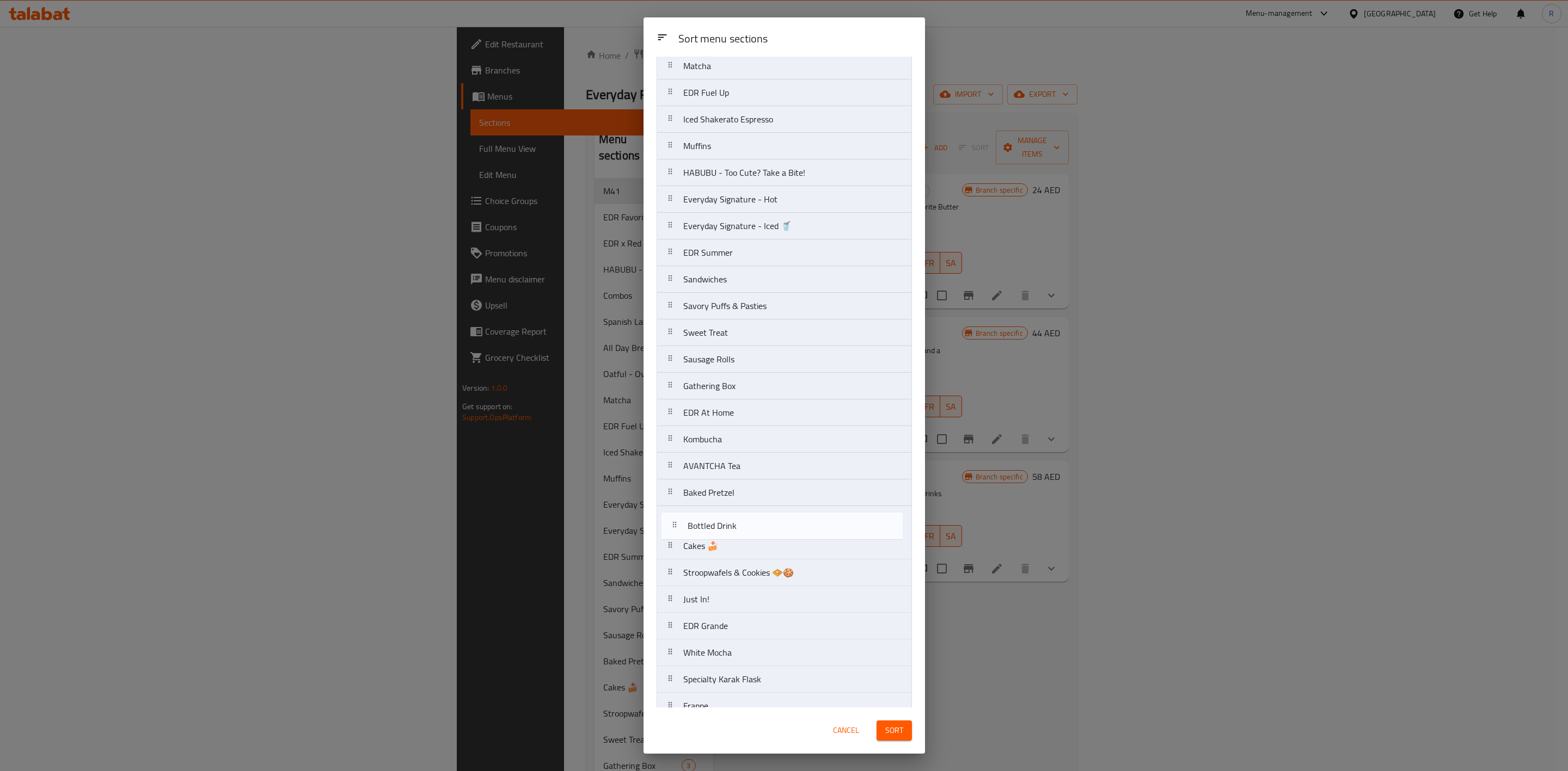
click at [739, 478] on nav "M41 EDR Favorites EDR x Red Bull Combos Spanish Latte All Day Breakfast Oatful …" at bounding box center [784, 386] width 255 height 1041
drag, startPoint x: 746, startPoint y: 584, endPoint x: 745, endPoint y: 336, distance: 248.0
click at [745, 336] on nav "M41 EDR Favorites EDR x Red Bull Combos Spanish Latte All Day Breakfast Oatful …" at bounding box center [784, 384] width 255 height 1041
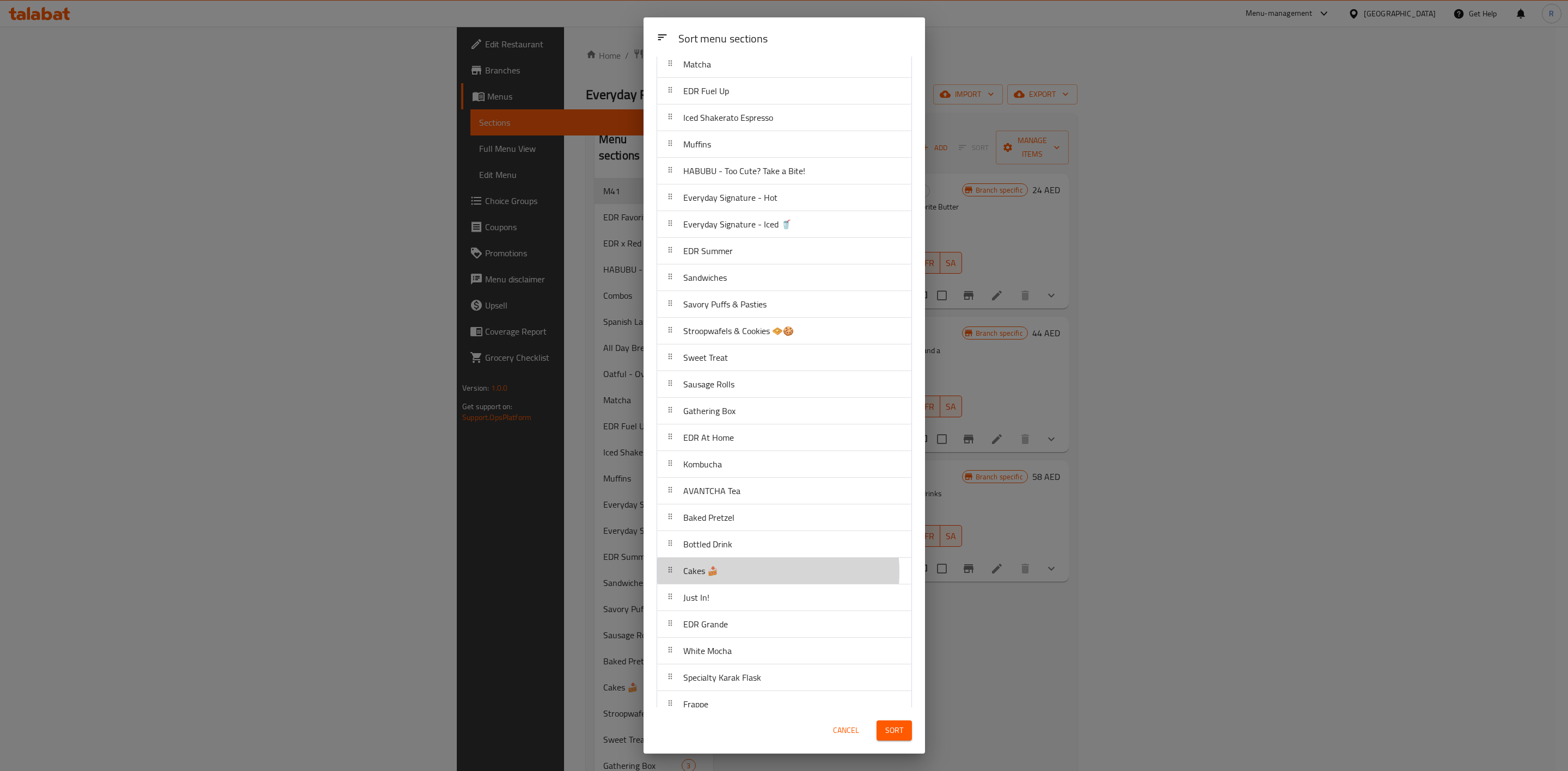
scroll to position [226, 0]
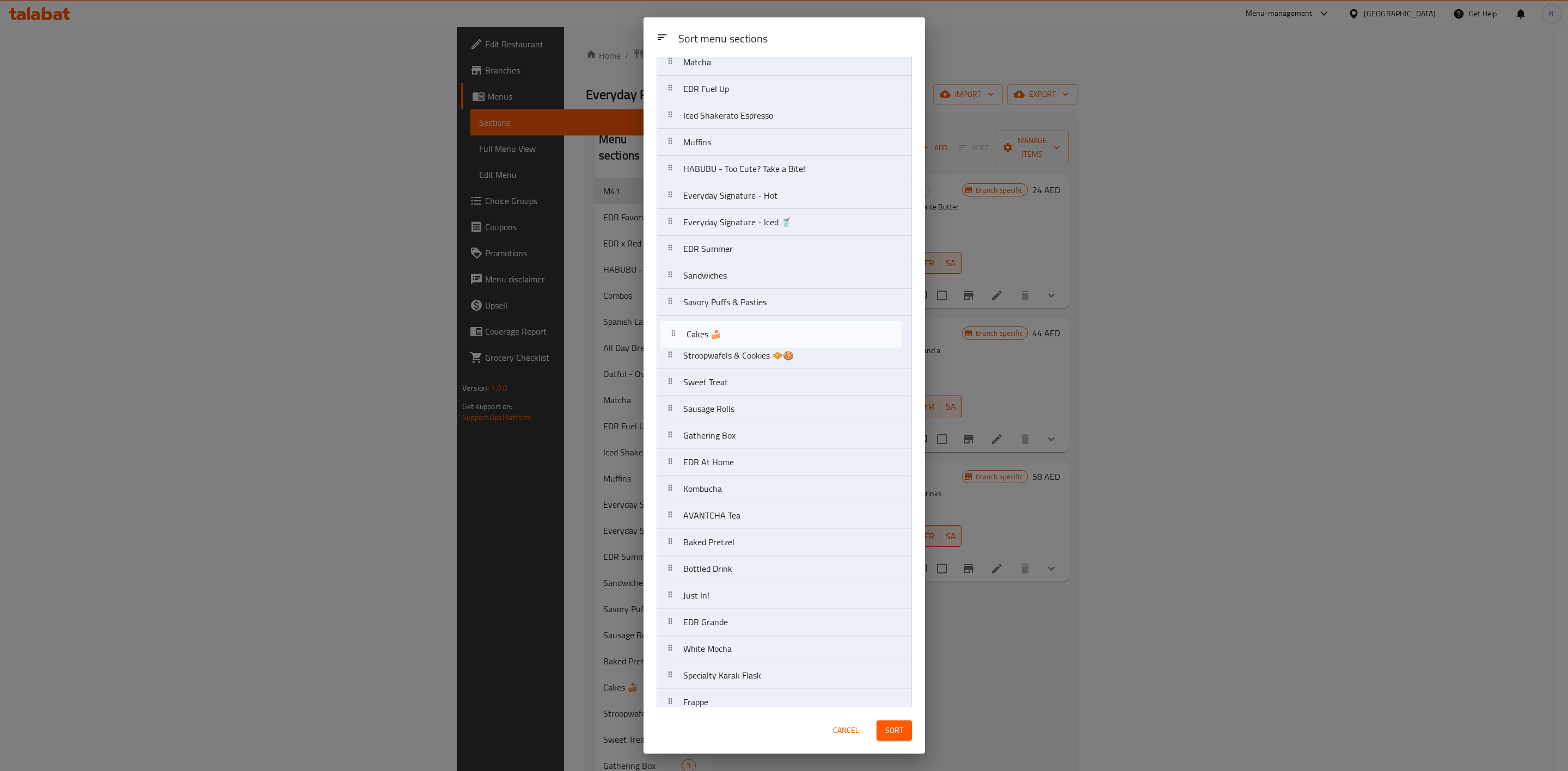
drag, startPoint x: 732, startPoint y: 578, endPoint x: 736, endPoint y: 330, distance: 248.0
click at [736, 330] on nav "M41 EDR Favorites EDR x Red Bull Combos Spanish Latte All Day Breakfast Oatful …" at bounding box center [784, 382] width 255 height 1041
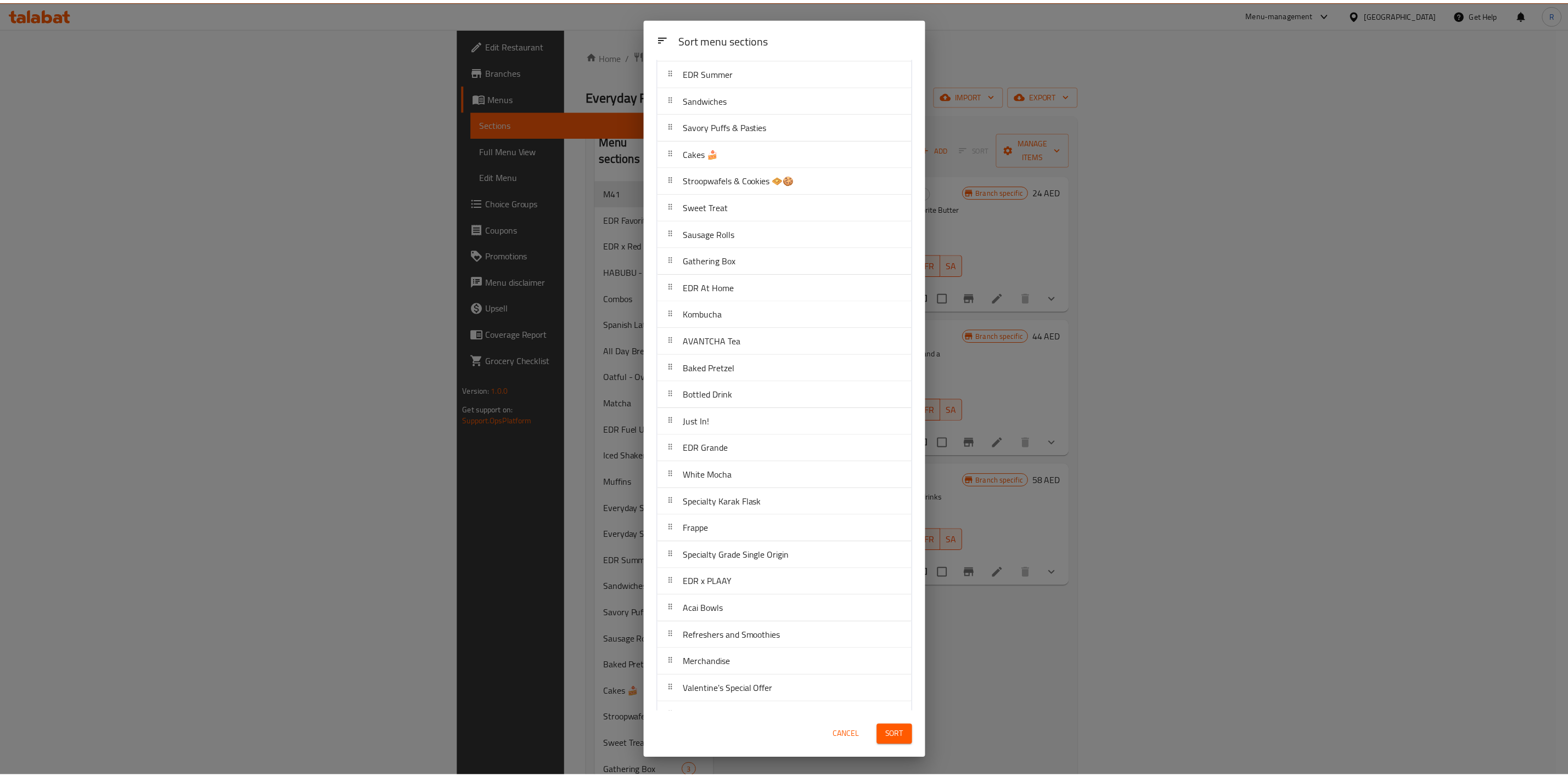
scroll to position [438, 0]
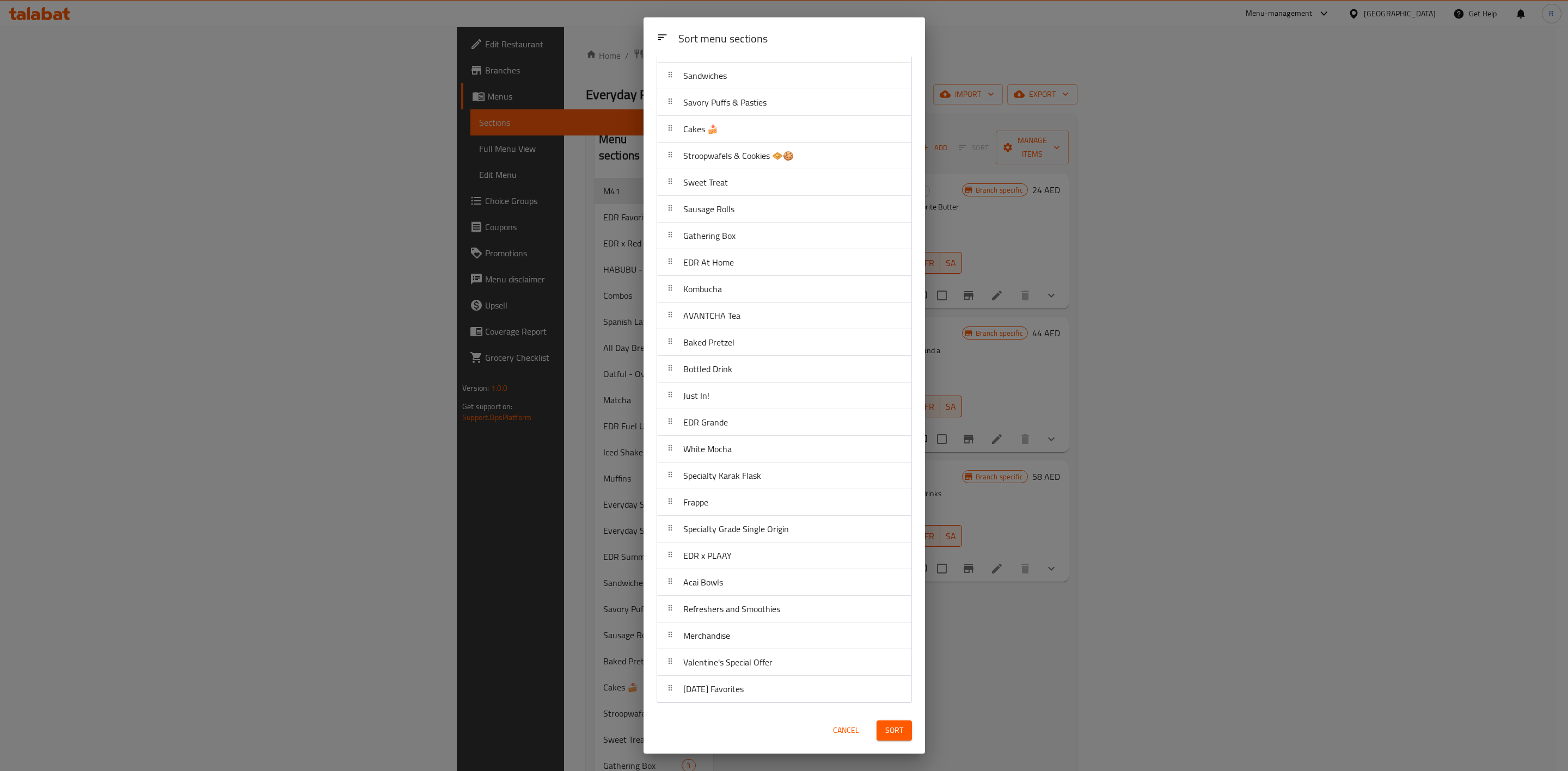
click at [892, 478] on span "Sort" at bounding box center [895, 731] width 18 height 14
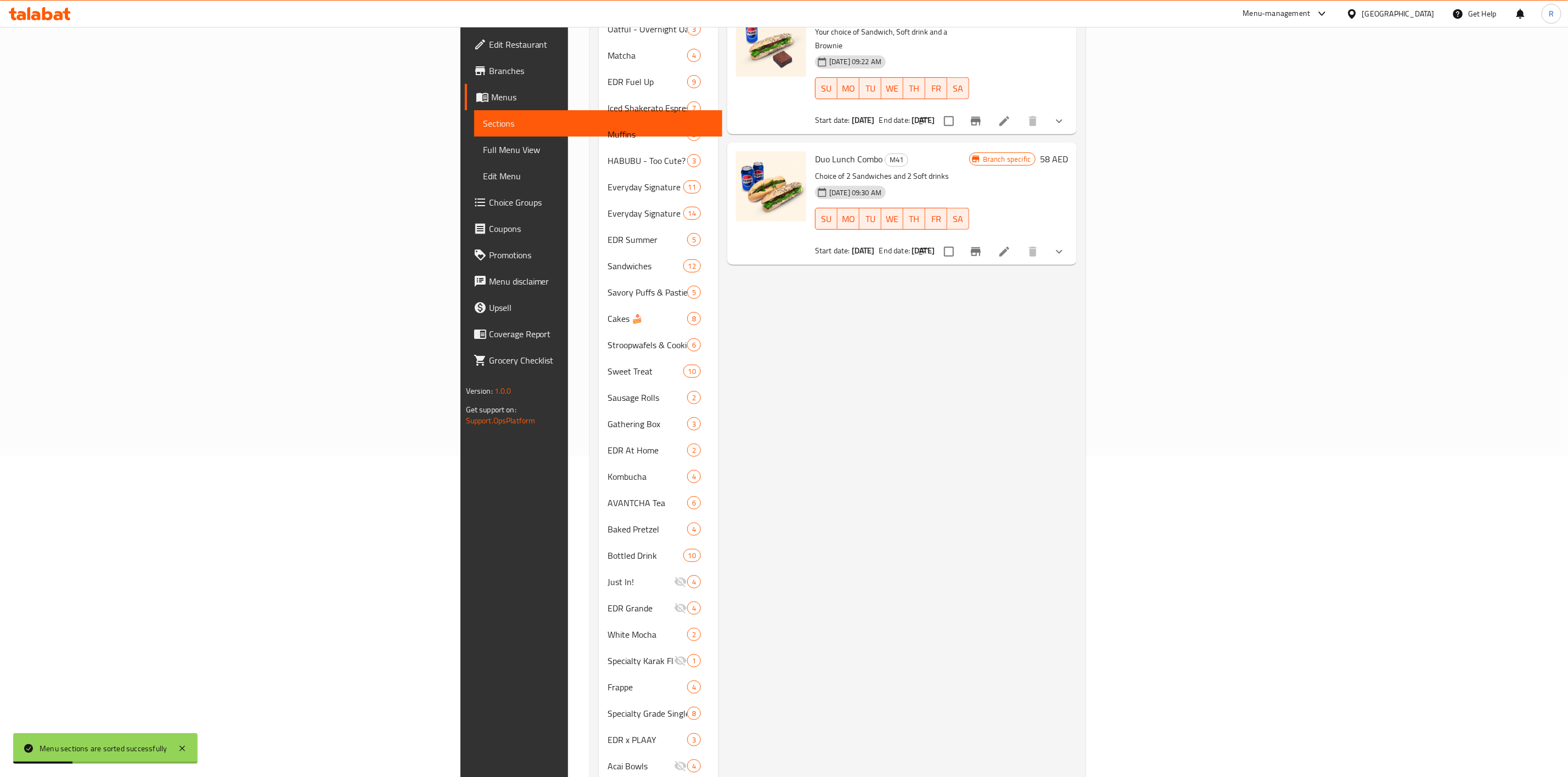
scroll to position [344, 0]
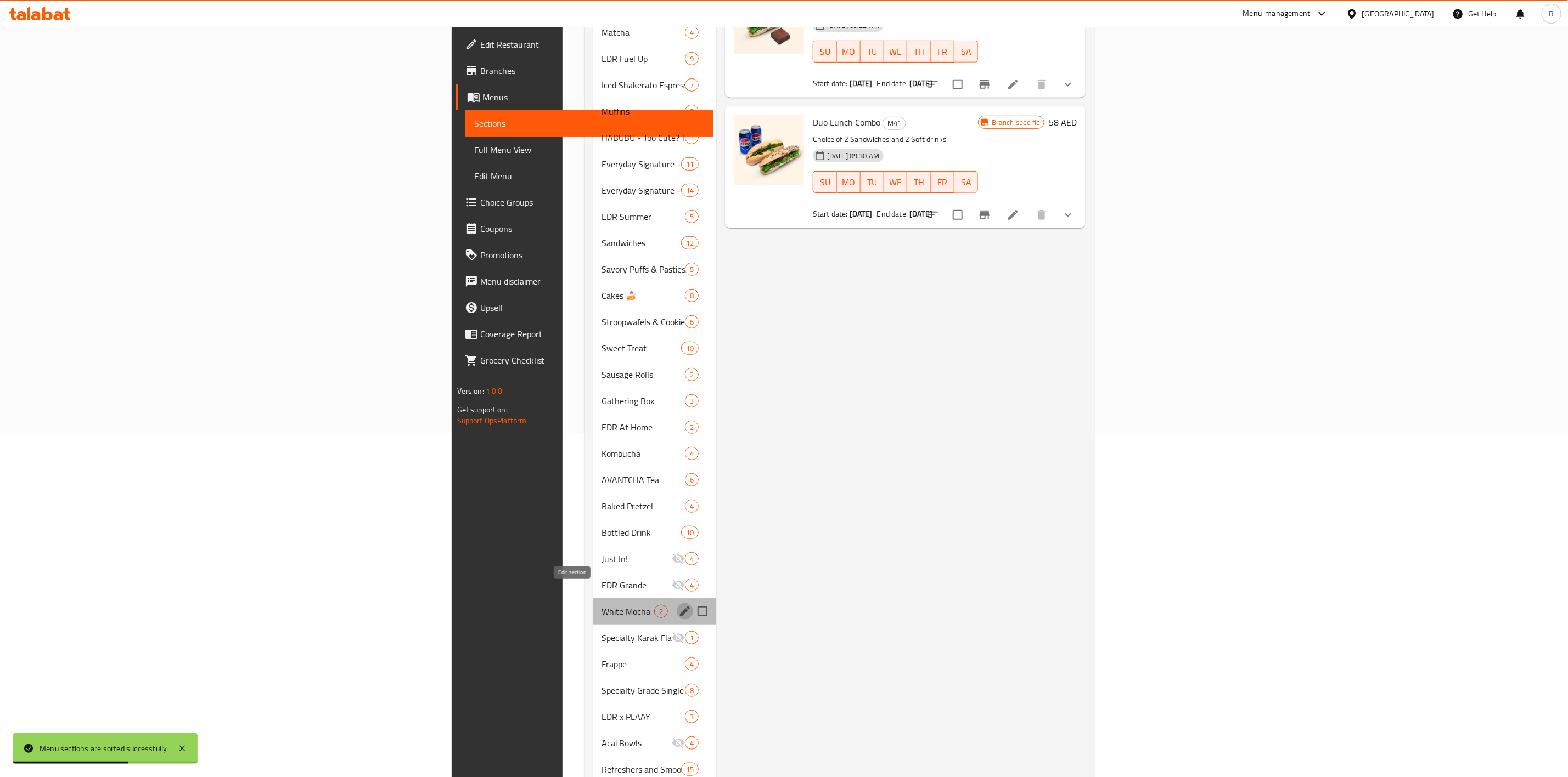
click at [679, 481] on icon "edit" at bounding box center [685, 611] width 13 height 13
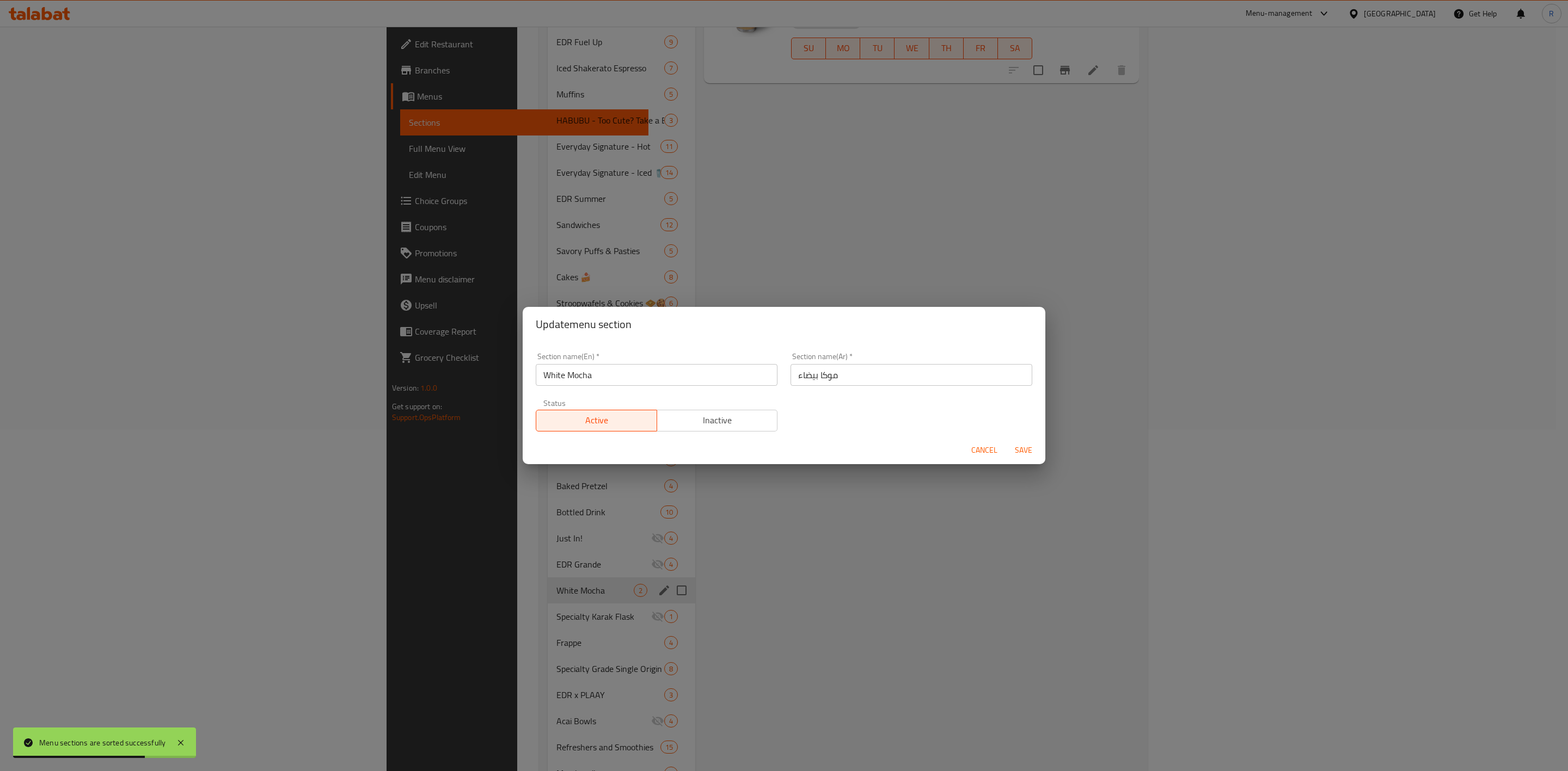
click at [737, 414] on span "Inactive" at bounding box center [717, 420] width 112 height 16
click at [1021, 444] on span "Save" at bounding box center [1023, 451] width 26 height 14
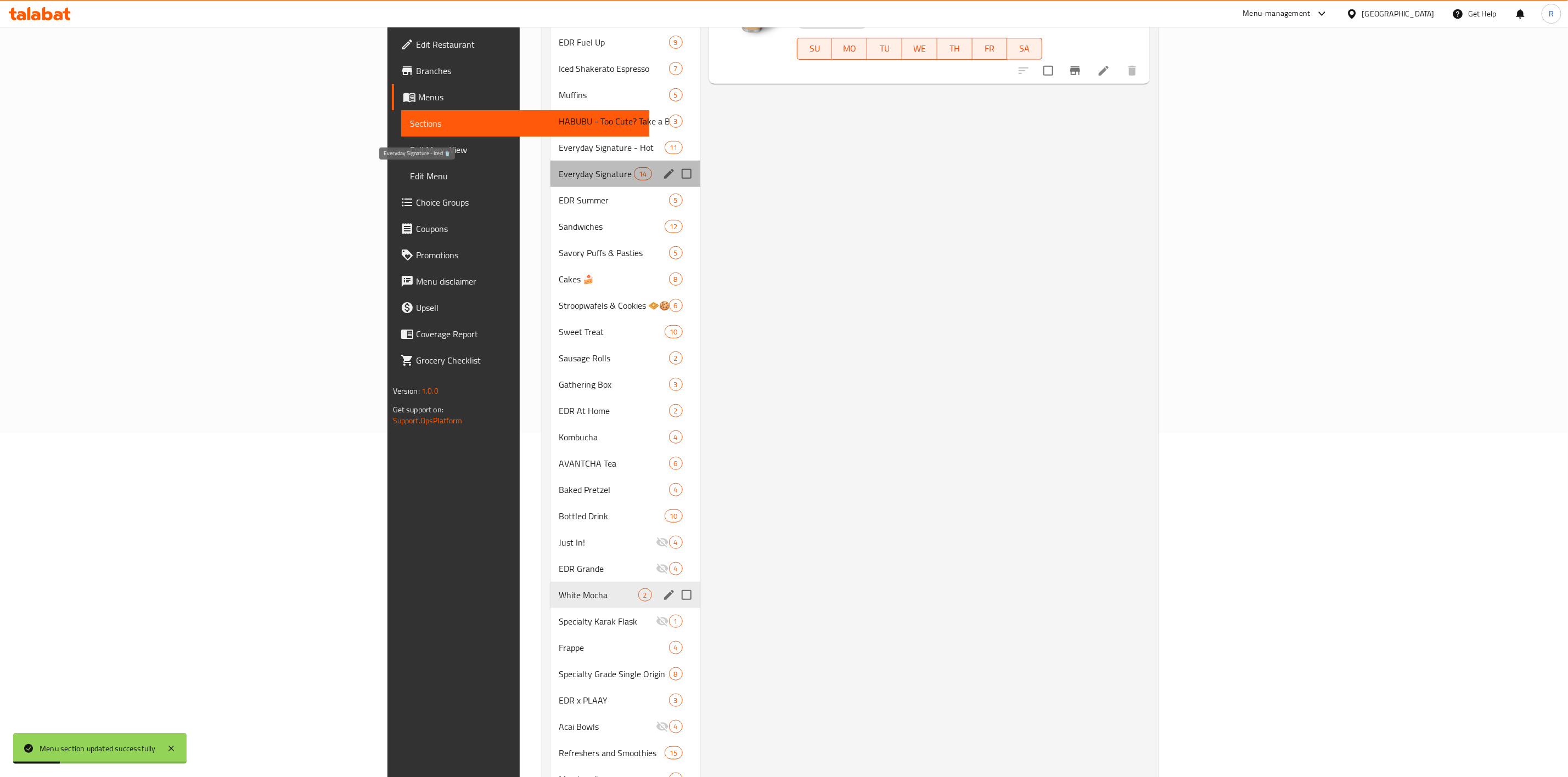
click at [559, 168] on span "Everyday Signature - Iced 🥤" at bounding box center [596, 174] width 75 height 13
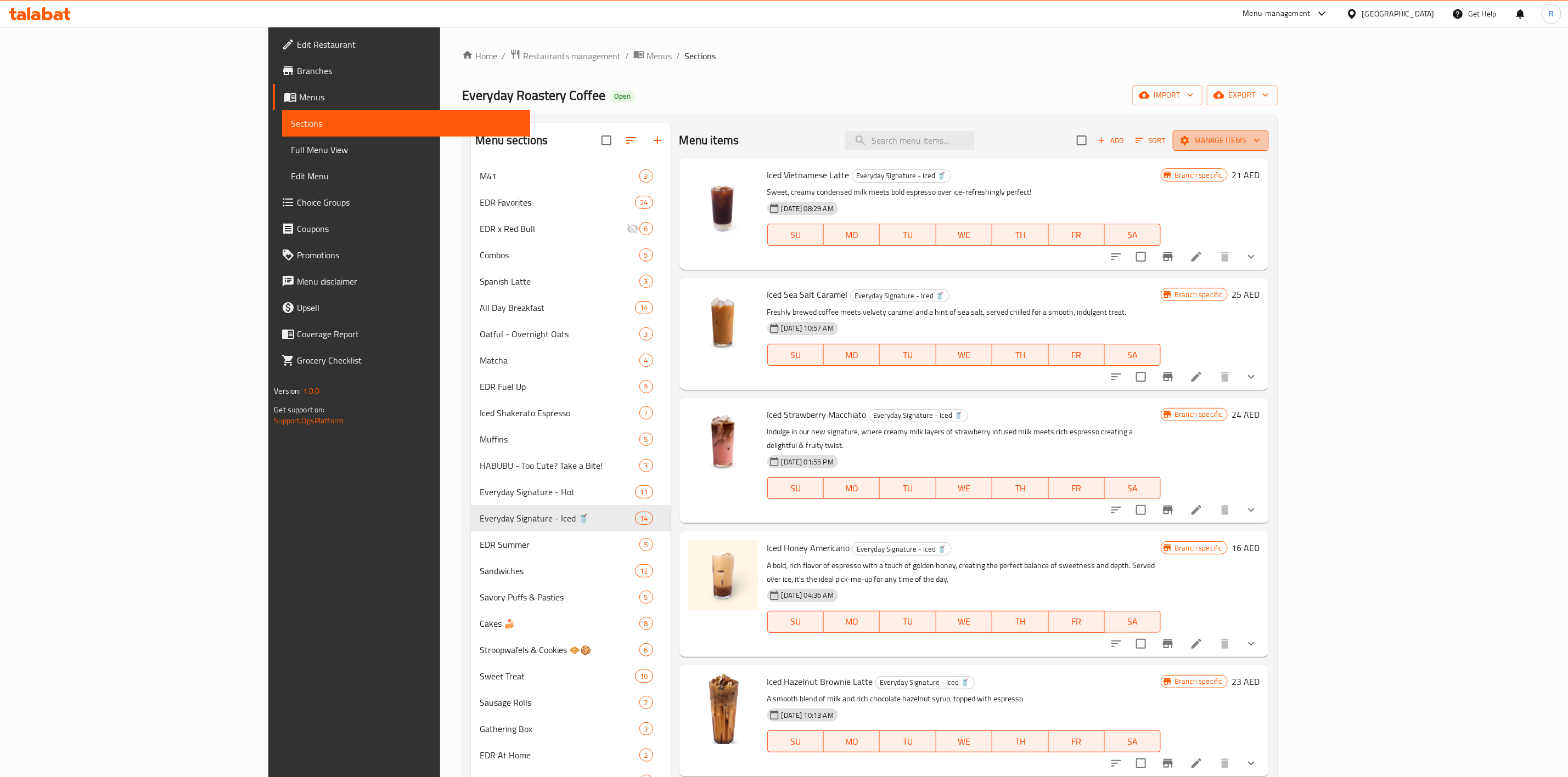
click at [1040, 136] on span "Manage items" at bounding box center [1220, 141] width 78 height 14
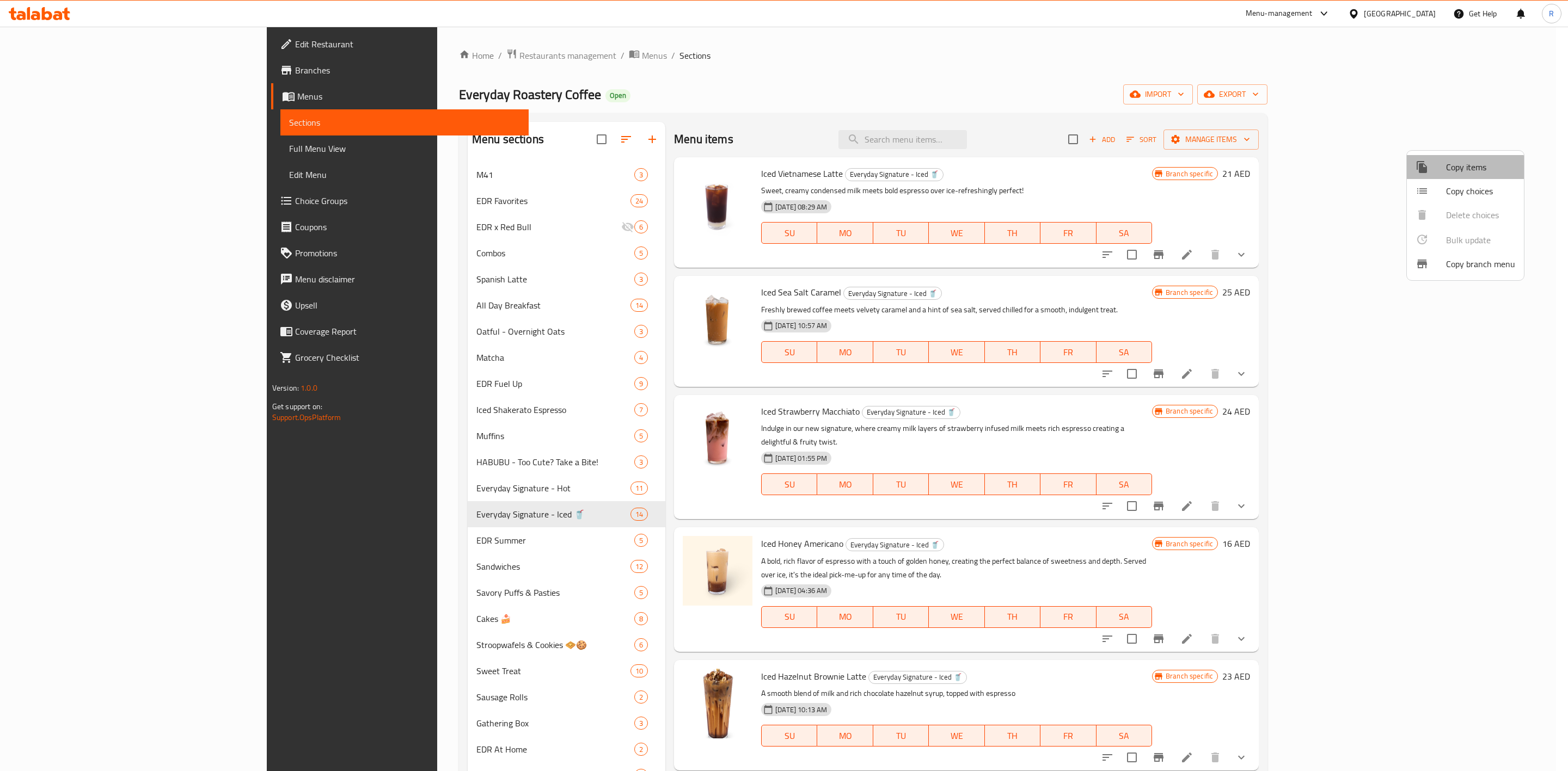
click at [1032, 172] on span "Copy items" at bounding box center [1481, 166] width 69 height 13
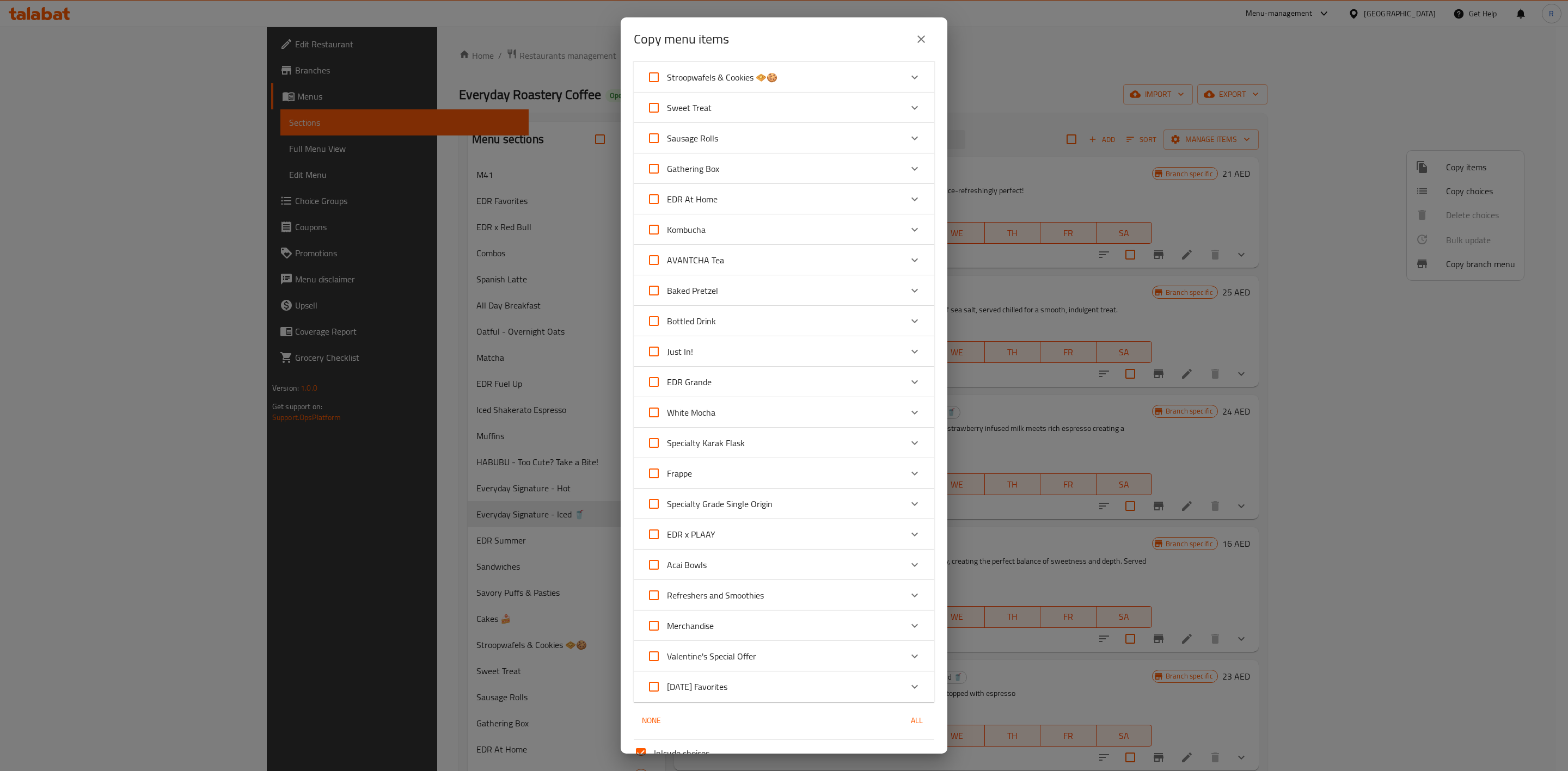
scroll to position [596, 0]
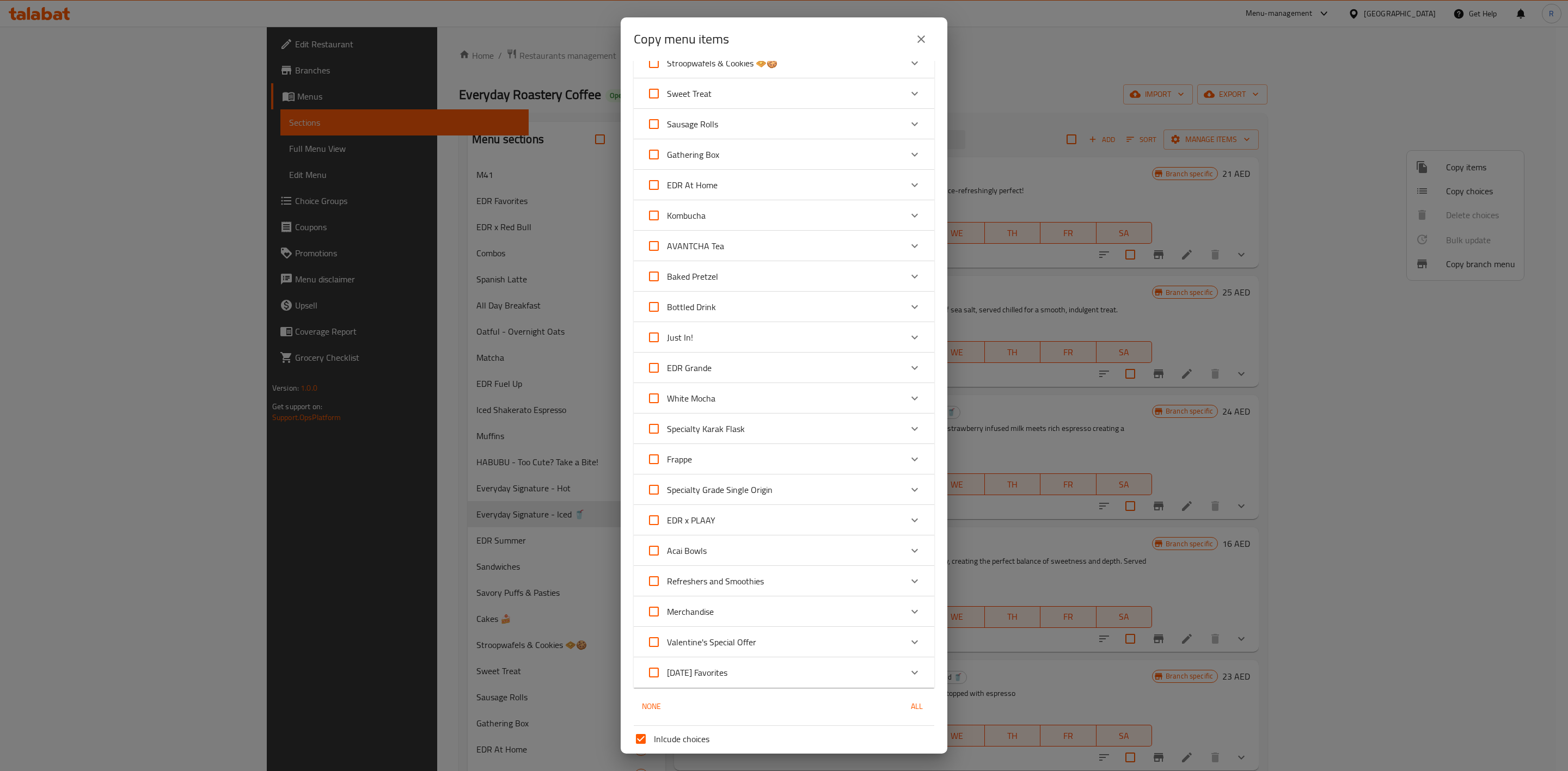
click at [848, 460] on div "Frappe" at bounding box center [774, 459] width 255 height 26
click at [650, 478] on input "checkbox" at bounding box center [662, 515] width 26 height 26
checkbox input "true"
click at [662, 478] on input "checkbox" at bounding box center [662, 554] width 26 height 26
checkbox input "true"
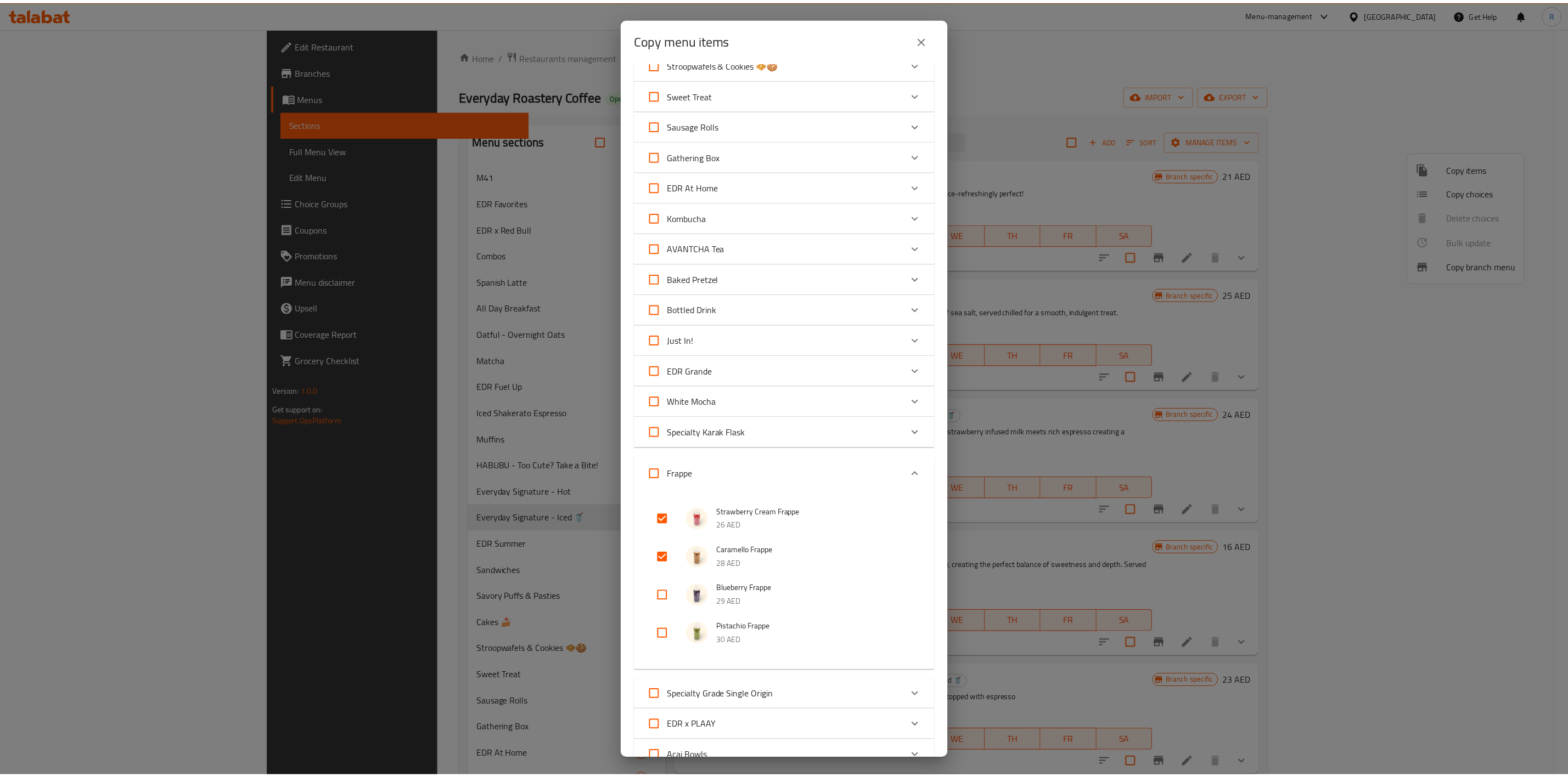
scroll to position [892, 0]
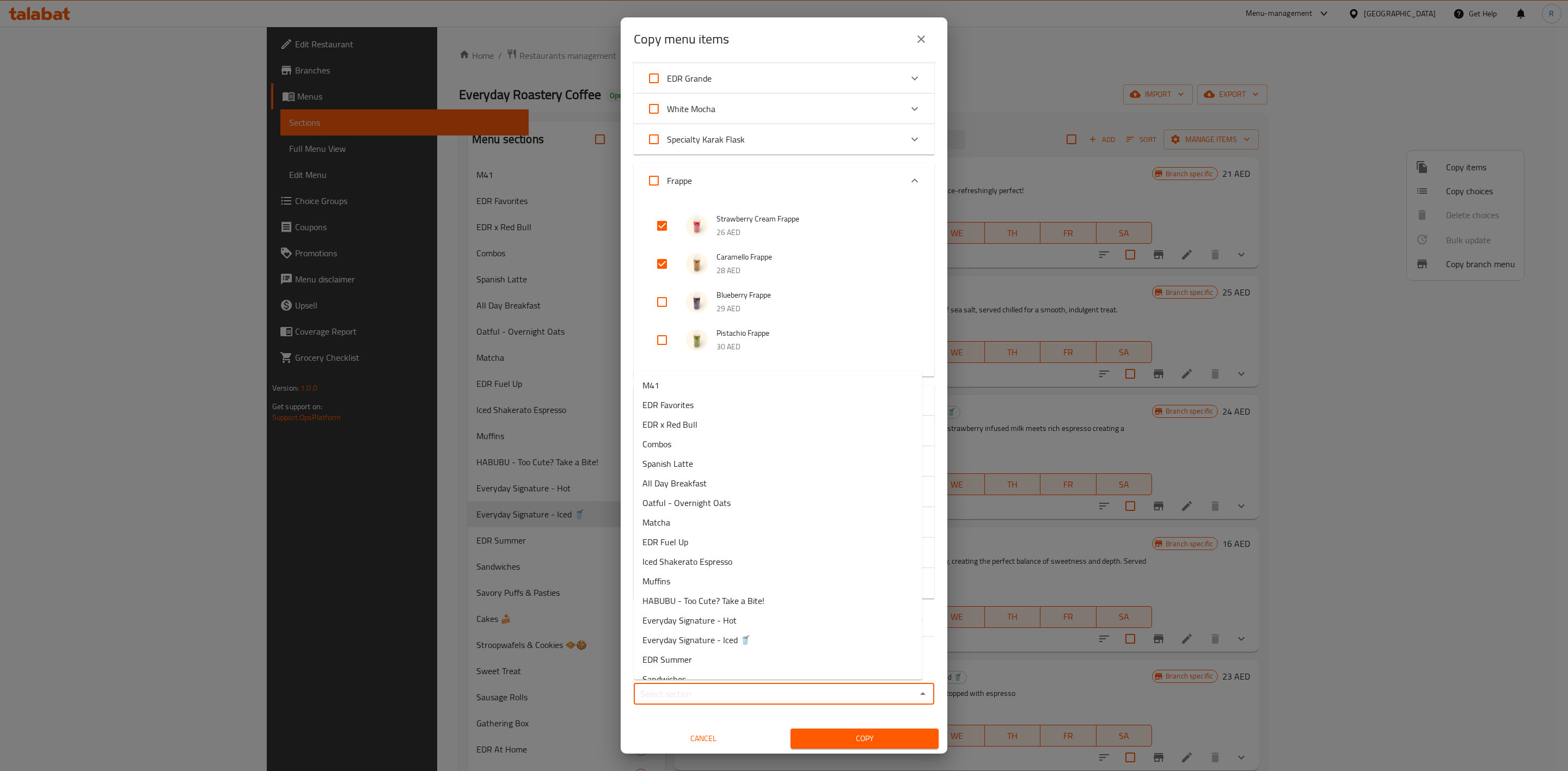
click at [849, 478] on input "Sections   *" at bounding box center [775, 694] width 276 height 15
click at [757, 478] on li "Everyday Signature - Iced 🥤" at bounding box center [778, 640] width 289 height 20
type input "Everyday Signature - Iced 🥤"
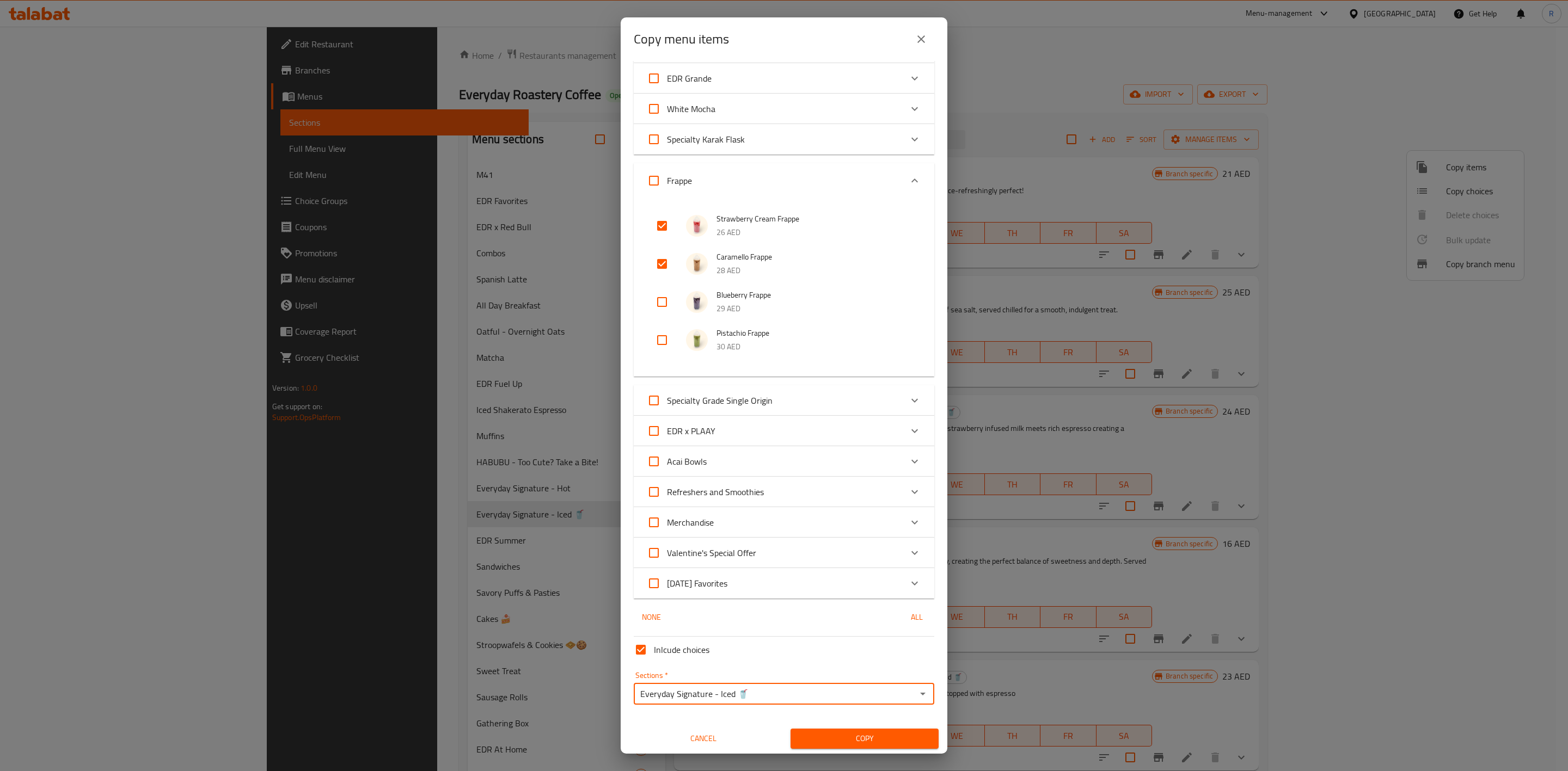
click at [852, 478] on span "Copy" at bounding box center [865, 739] width 131 height 14
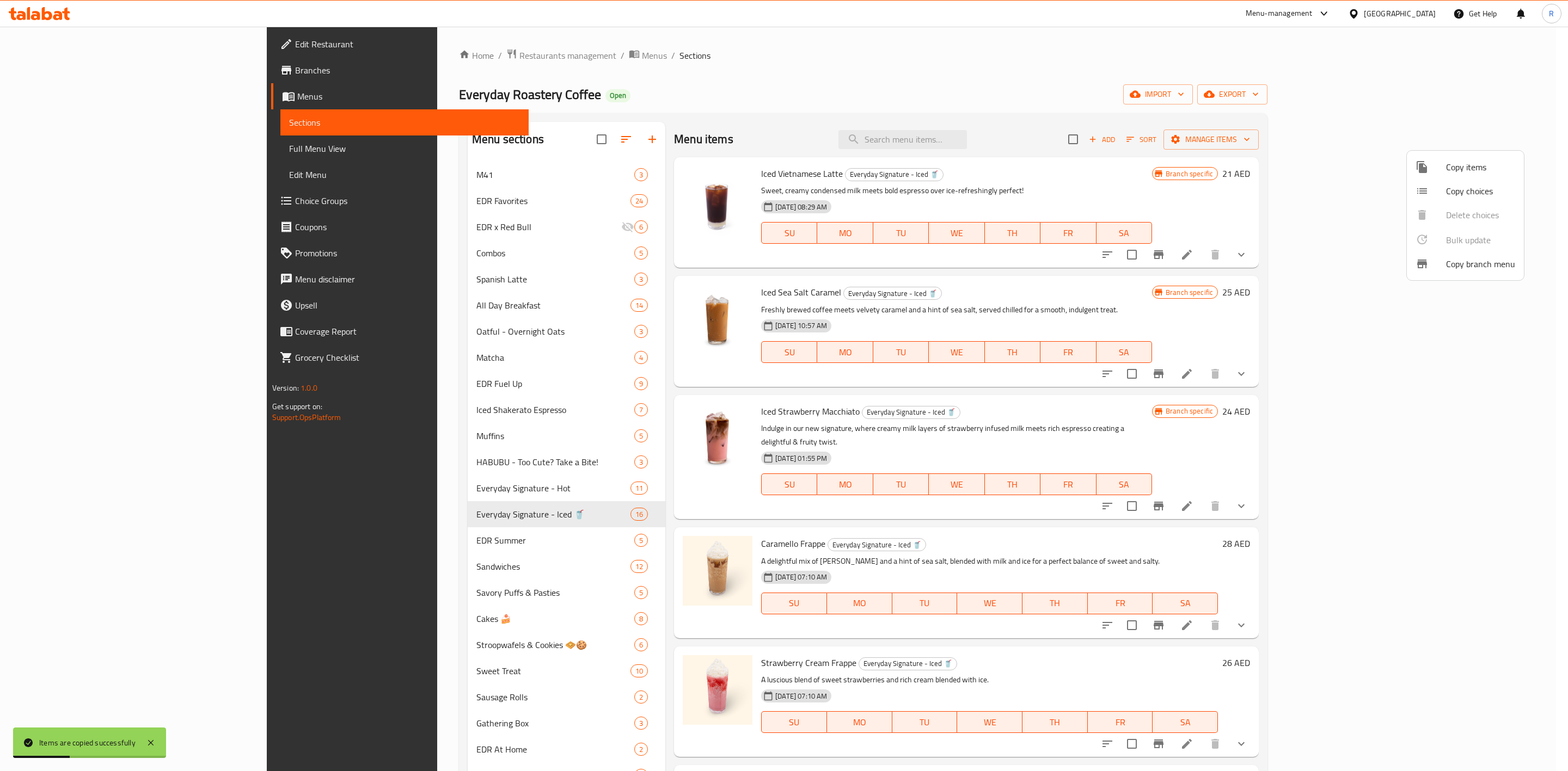
drag, startPoint x: 1518, startPoint y: 306, endPoint x: 1567, endPoint y: 551, distance: 249.9
click at [1032, 478] on div at bounding box center [784, 385] width 1568 height 771
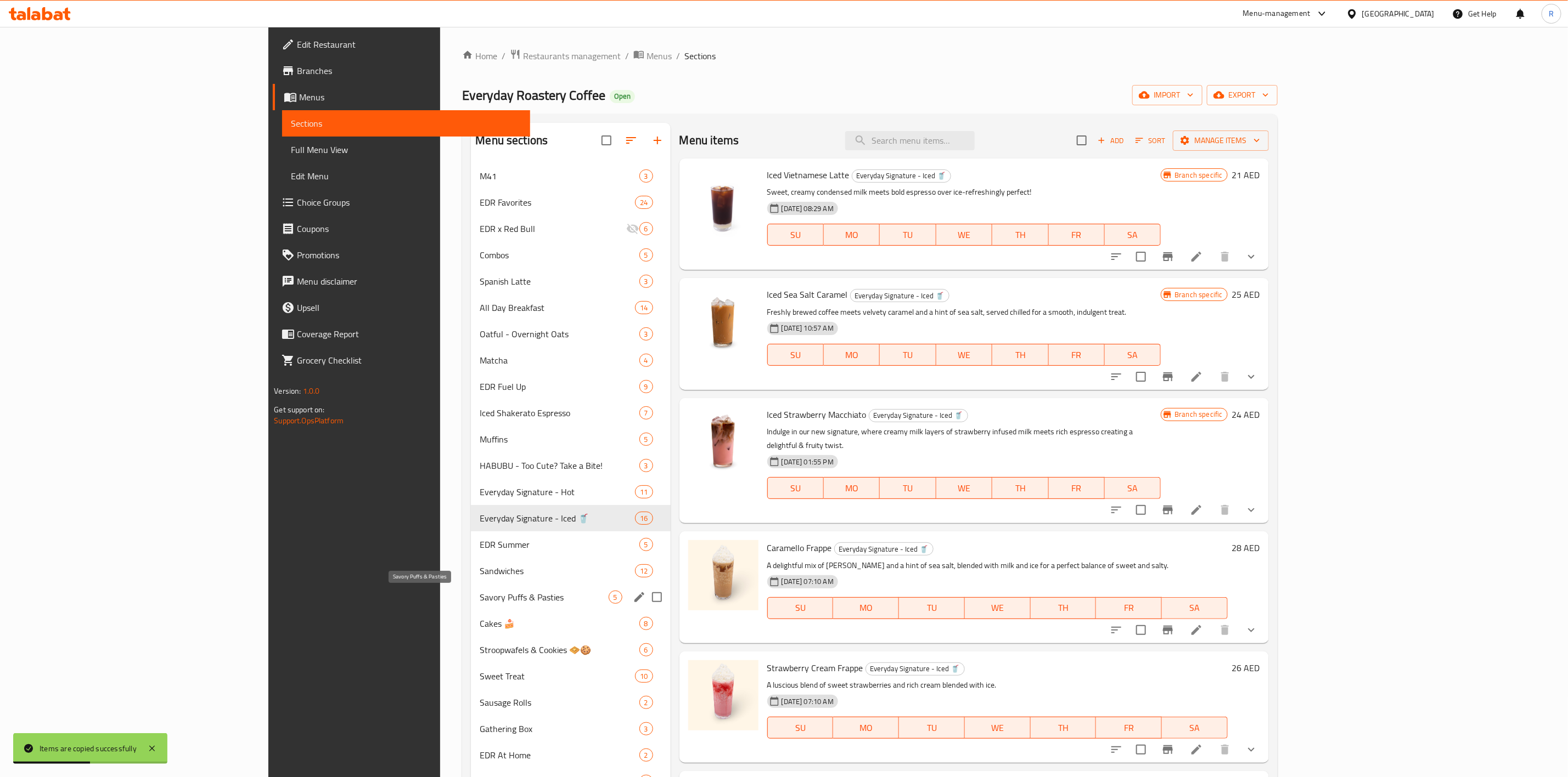
click at [480, 481] on span "Savory Puffs & Pasties" at bounding box center [544, 597] width 128 height 13
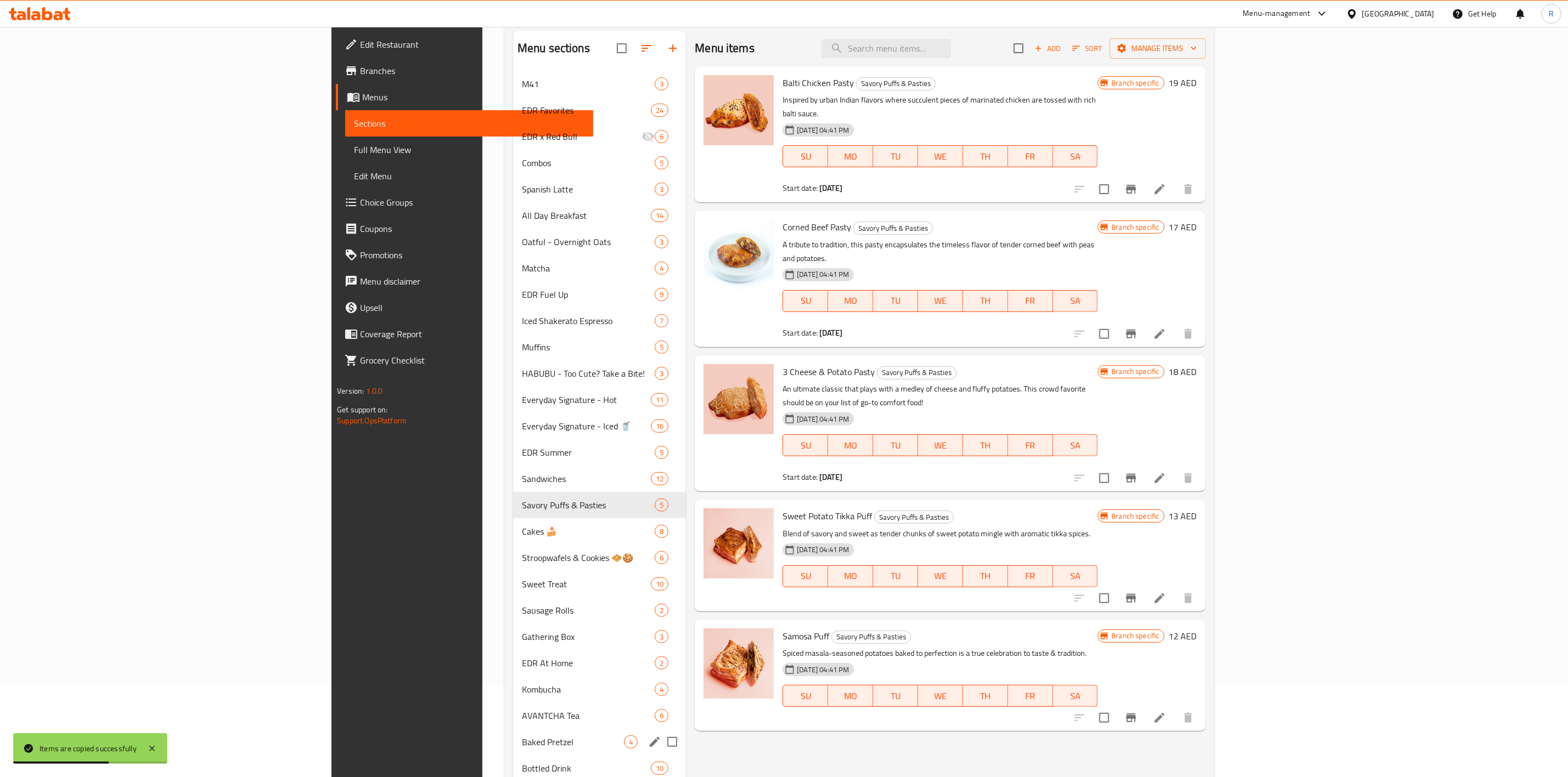
scroll to position [329, 0]
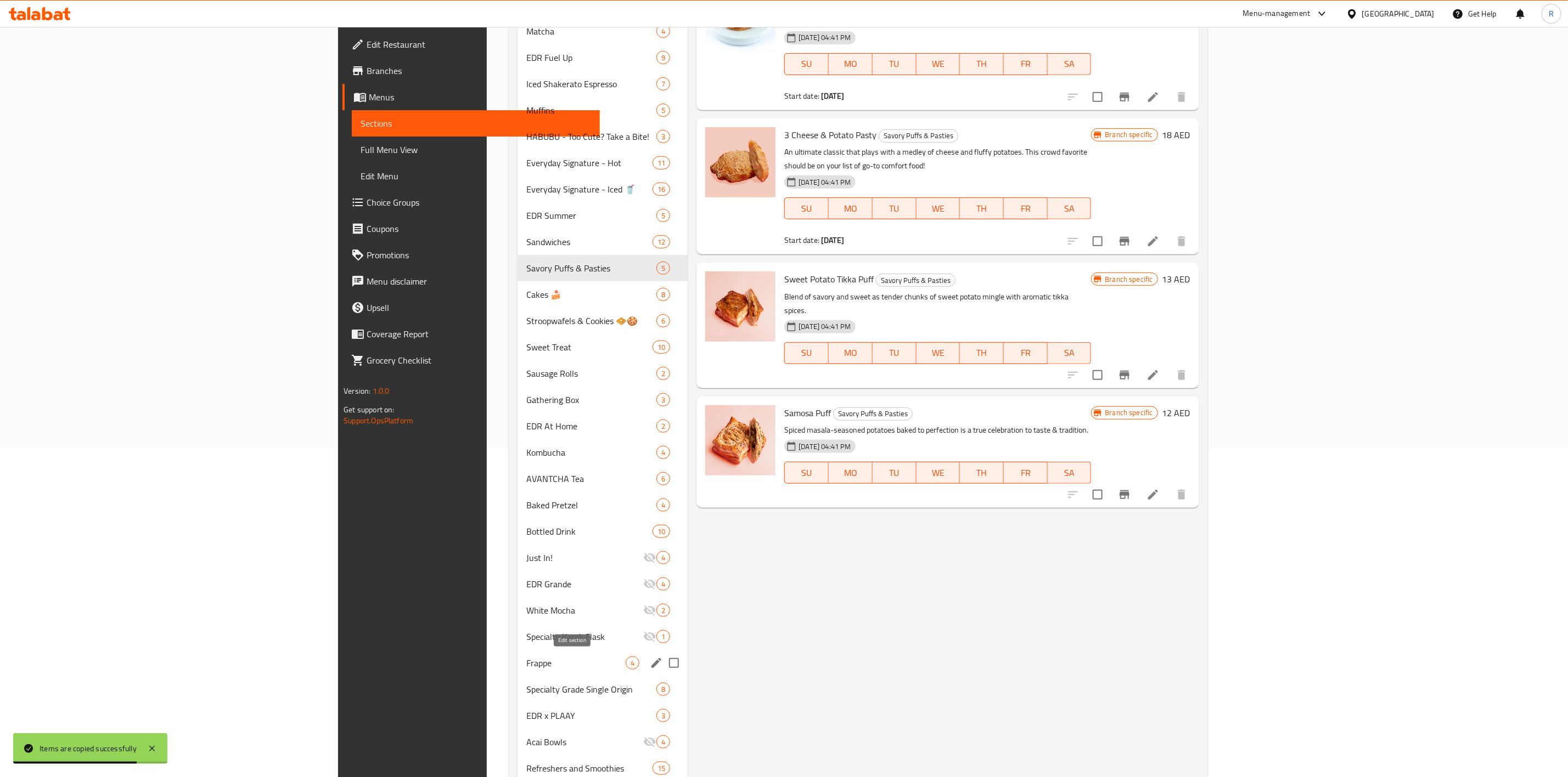
click at [651, 481] on icon "edit" at bounding box center [656, 663] width 10 height 10
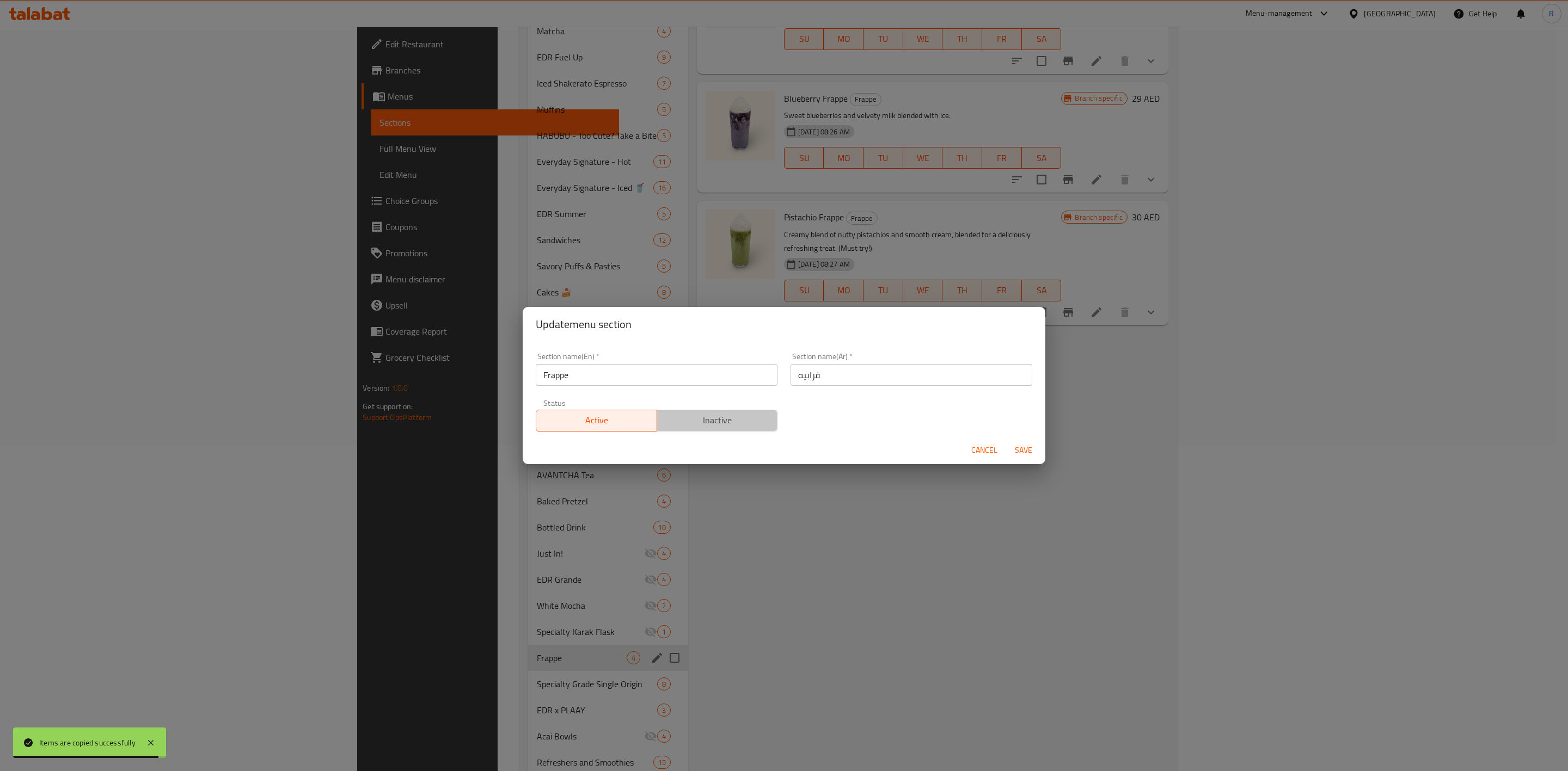
click at [717, 417] on span "Inactive" at bounding box center [717, 420] width 112 height 16
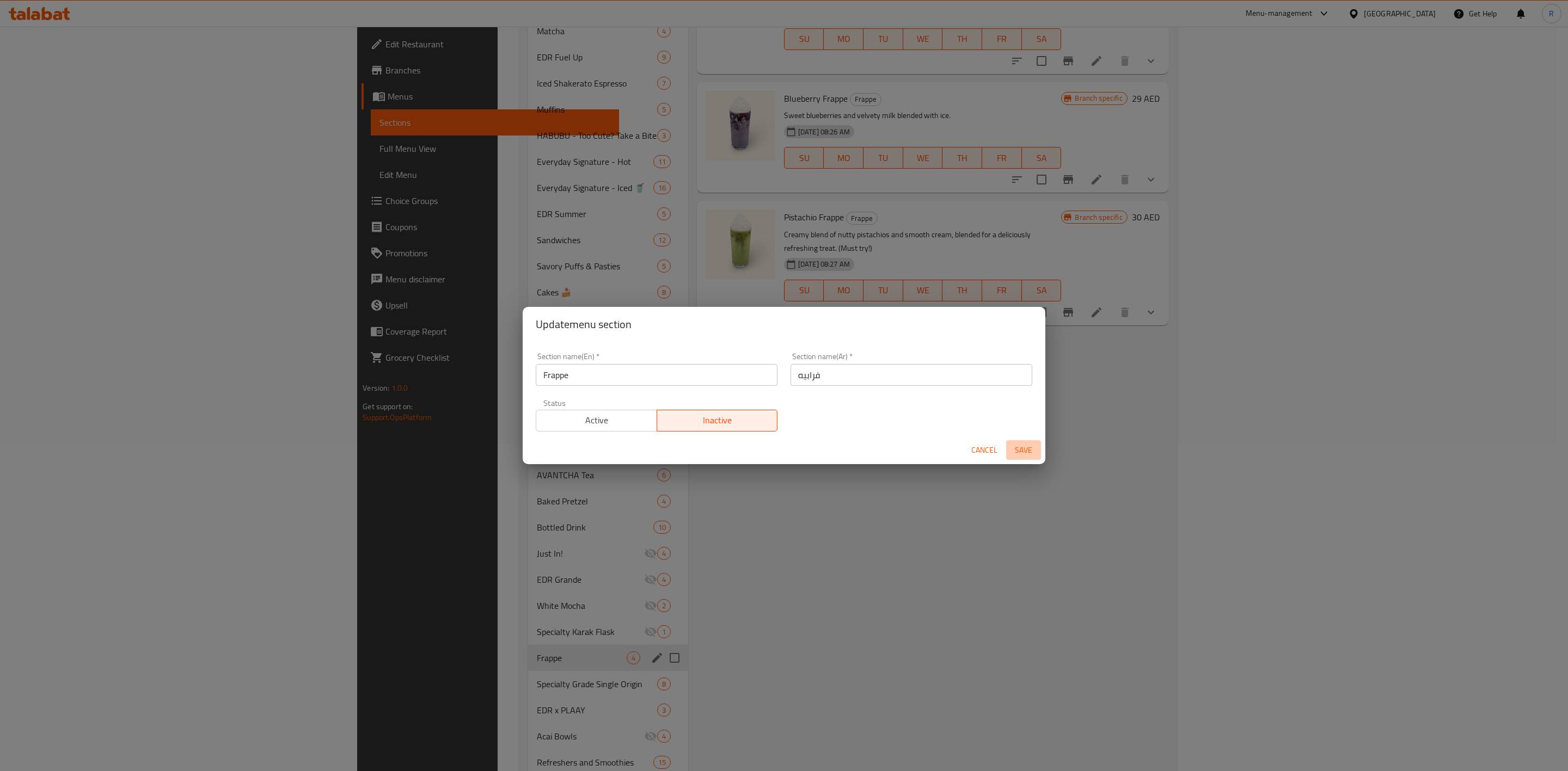
click at [1028, 448] on span "Save" at bounding box center [1023, 451] width 26 height 14
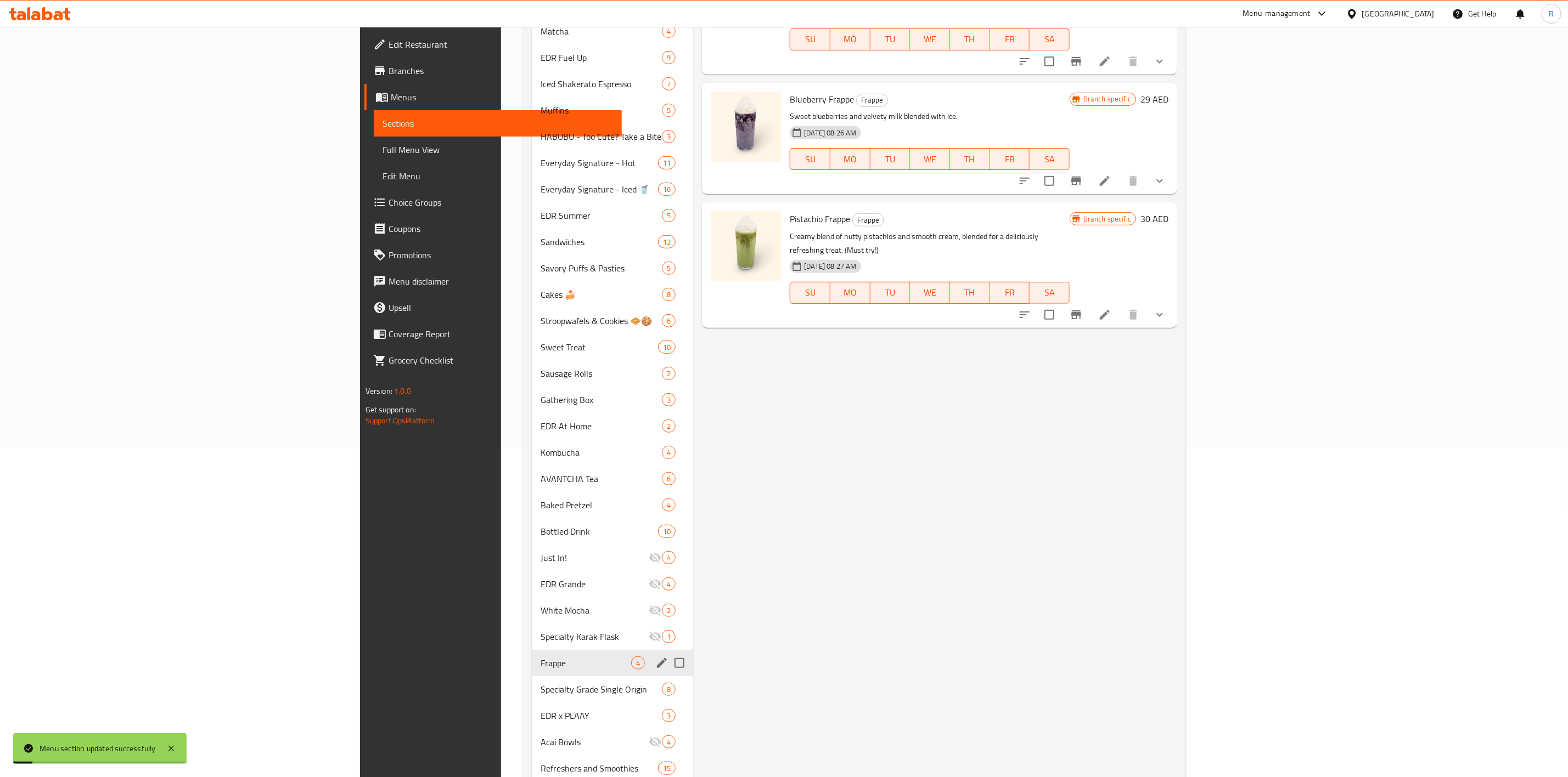
click at [1040, 481] on div "Menu items Add Sort Manage items Strawberry Cream Frappe Frappe A luscious blen…" at bounding box center [935, 329] width 484 height 1071
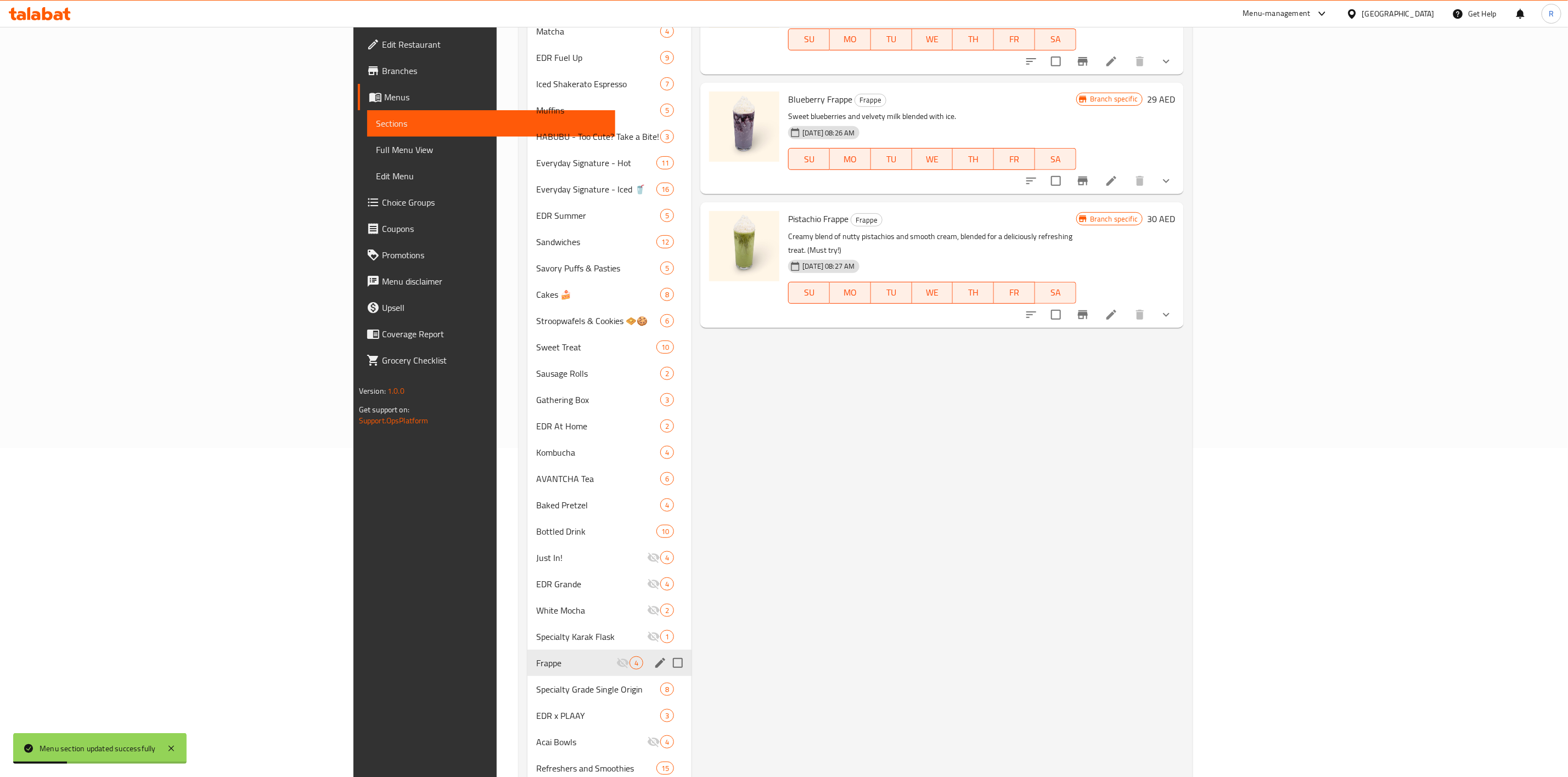
click at [1040, 481] on div "Menu items Add Sort Manage items Strawberry Cream Frappe Frappe A luscious blen…" at bounding box center [937, 329] width 492 height 1071
click at [527, 481] on div "EDR x PLAAY 3" at bounding box center [609, 716] width 164 height 27
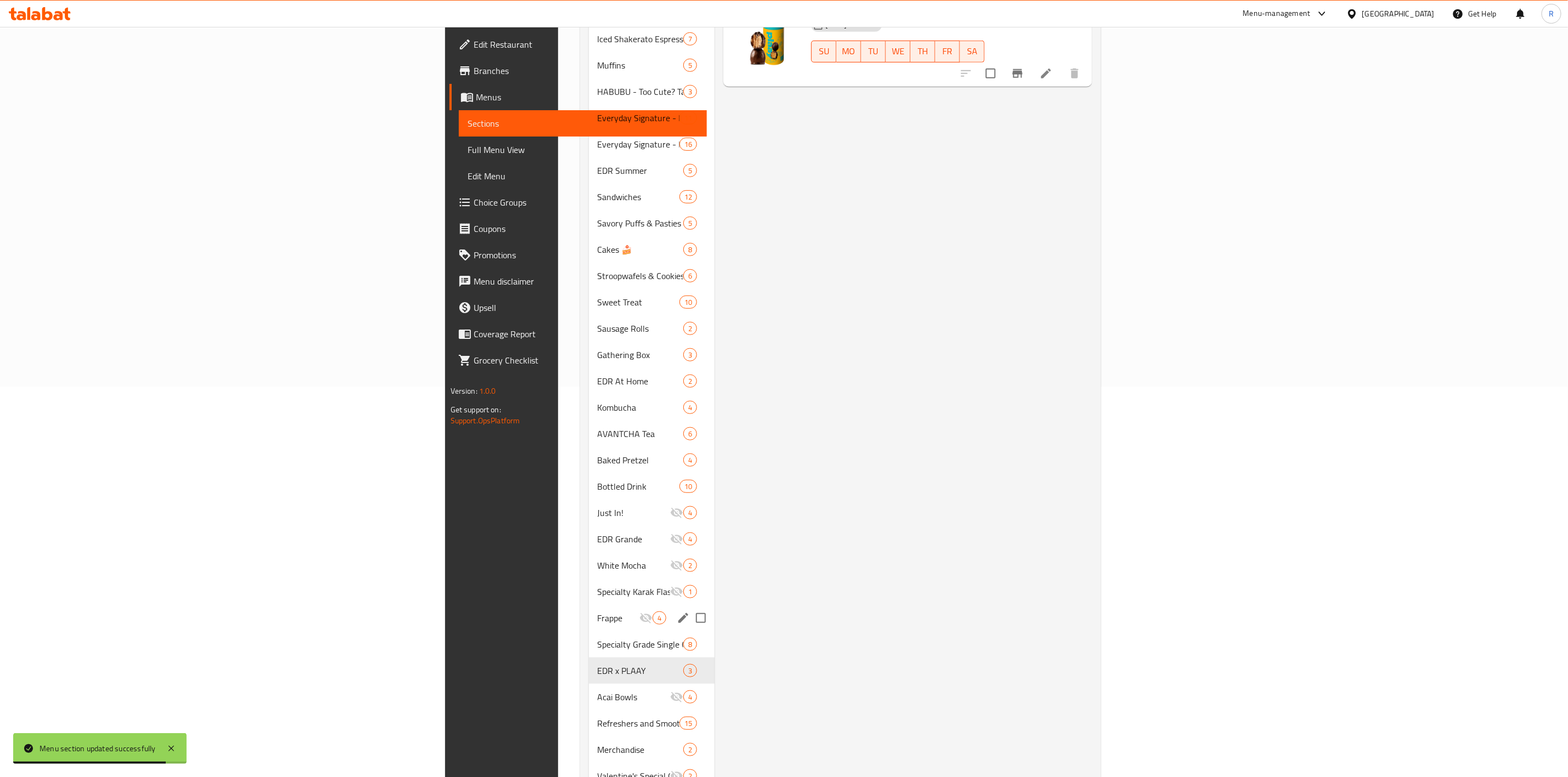
scroll to position [400, 0]
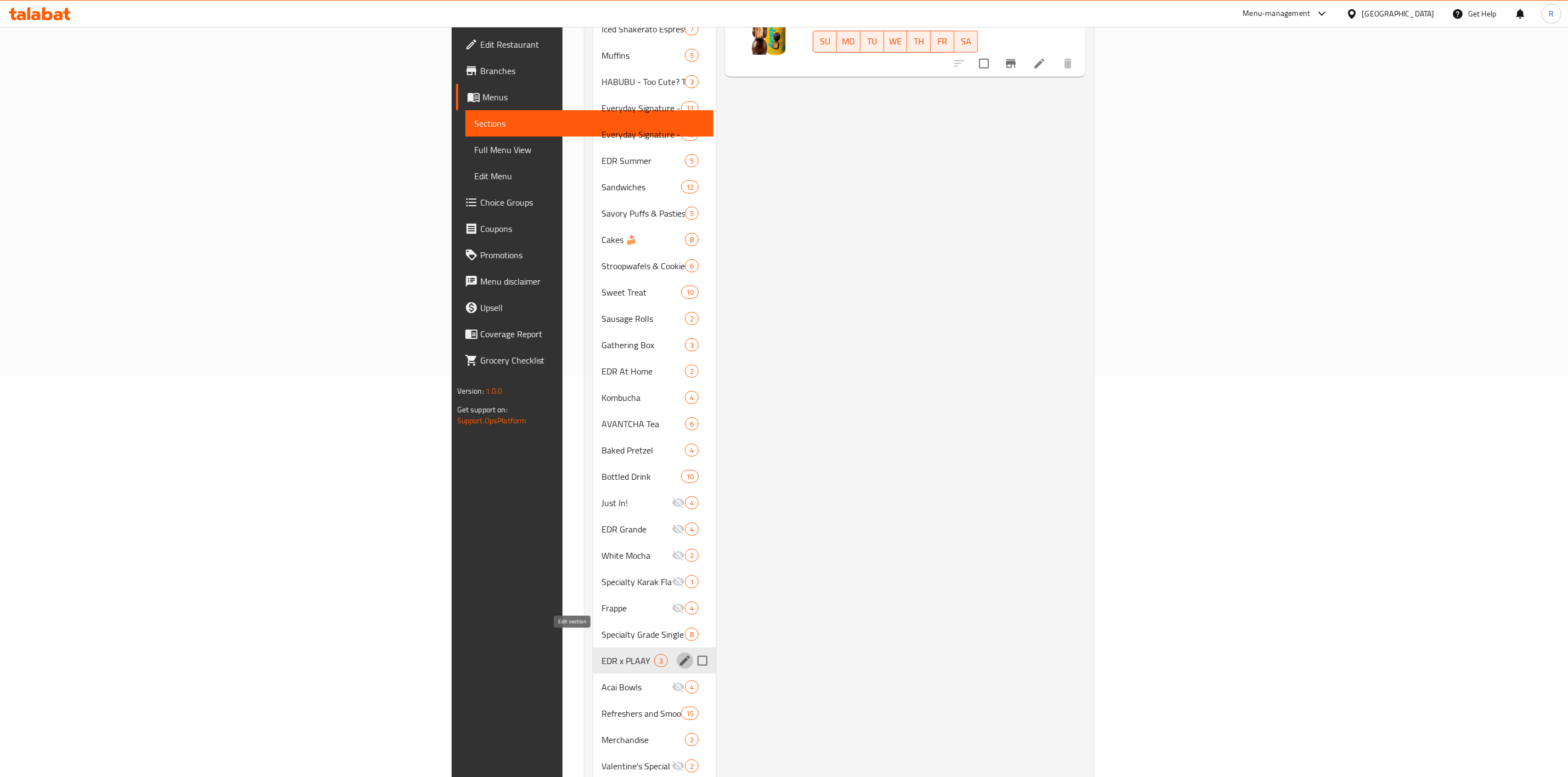
click at [679, 481] on icon "edit" at bounding box center [685, 660] width 13 height 13
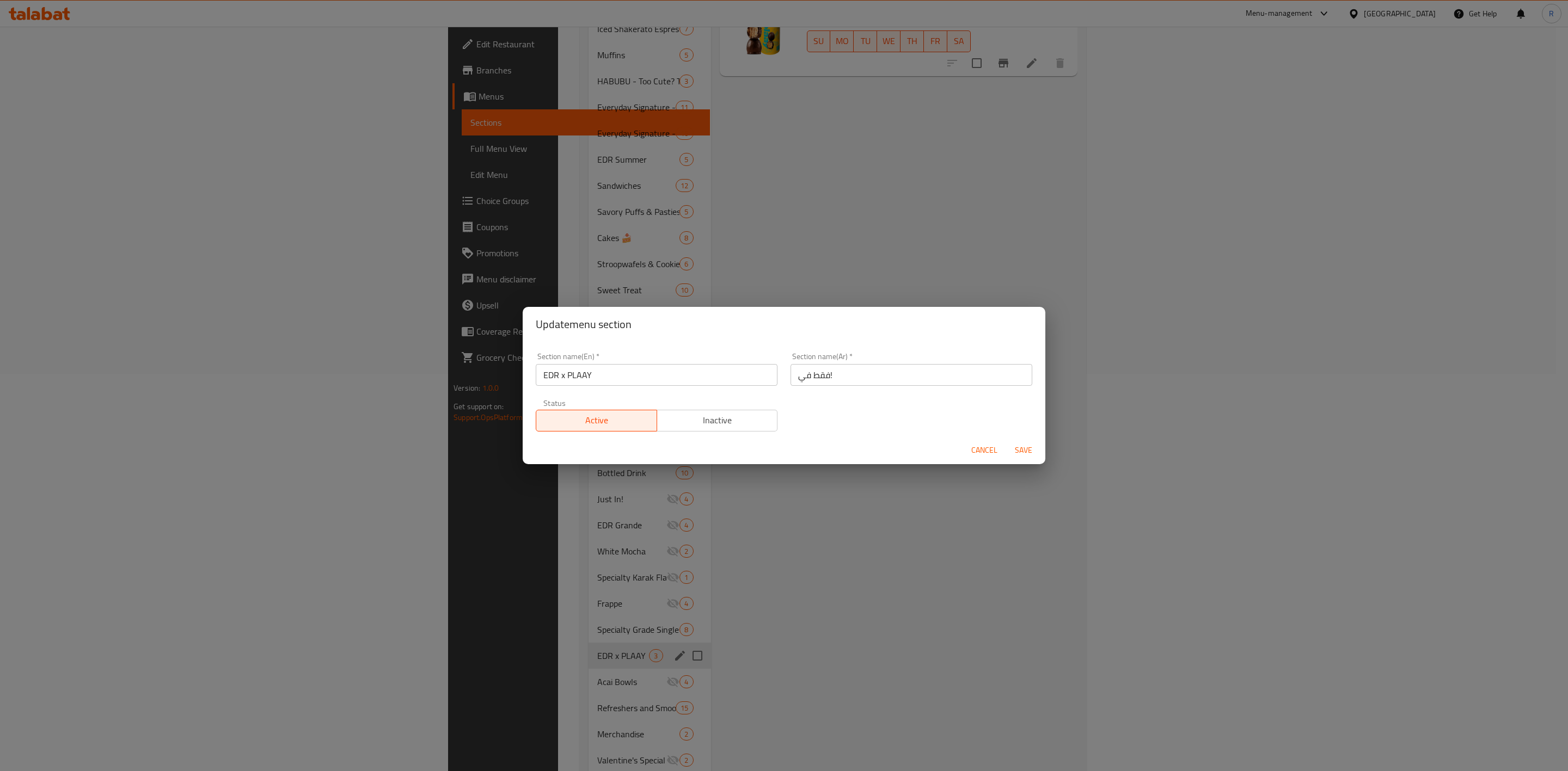
click at [722, 407] on div "Active Inactive" at bounding box center [656, 414] width 242 height 32
click at [730, 423] on span "Inactive" at bounding box center [717, 420] width 112 height 16
click at [1014, 456] on span "Save" at bounding box center [1023, 451] width 26 height 14
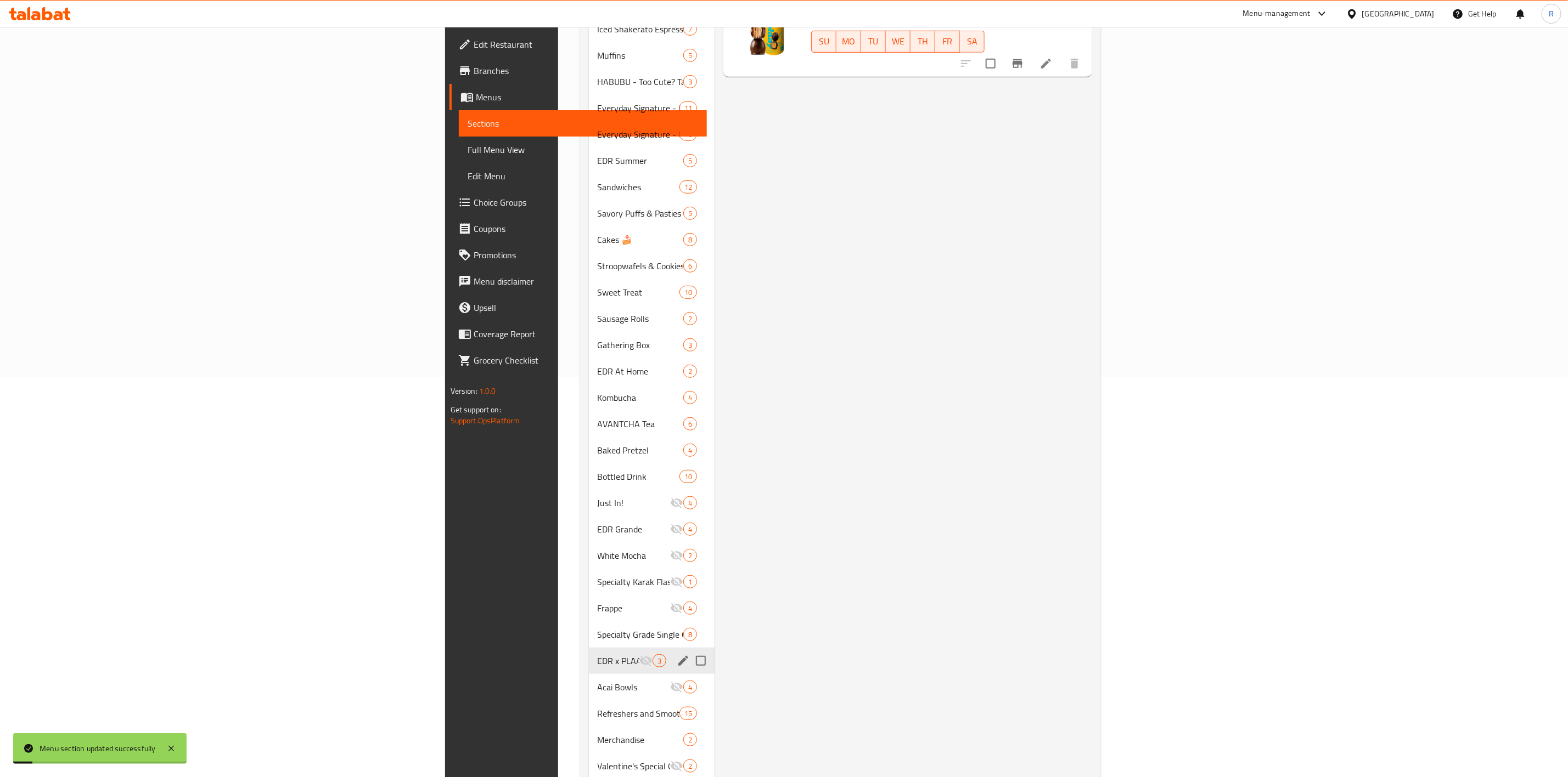
click at [714, 481] on div "Menu items Add Sort Manage items Pistachio Truffles 30g EDR x PLAAY 14-02-2025 …" at bounding box center [903, 266] width 378 height 1088
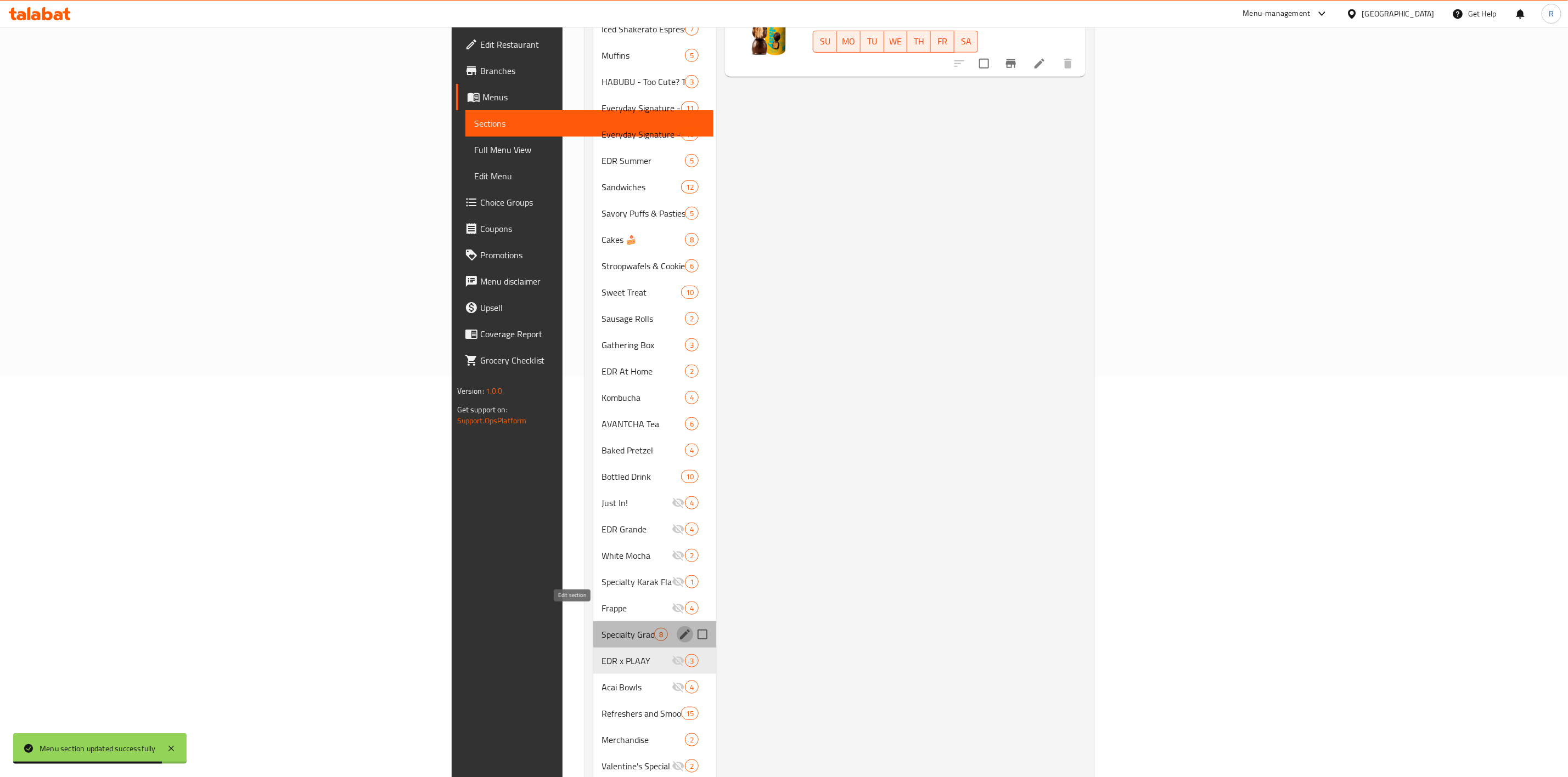
click at [679, 481] on icon "edit" at bounding box center [685, 634] width 13 height 13
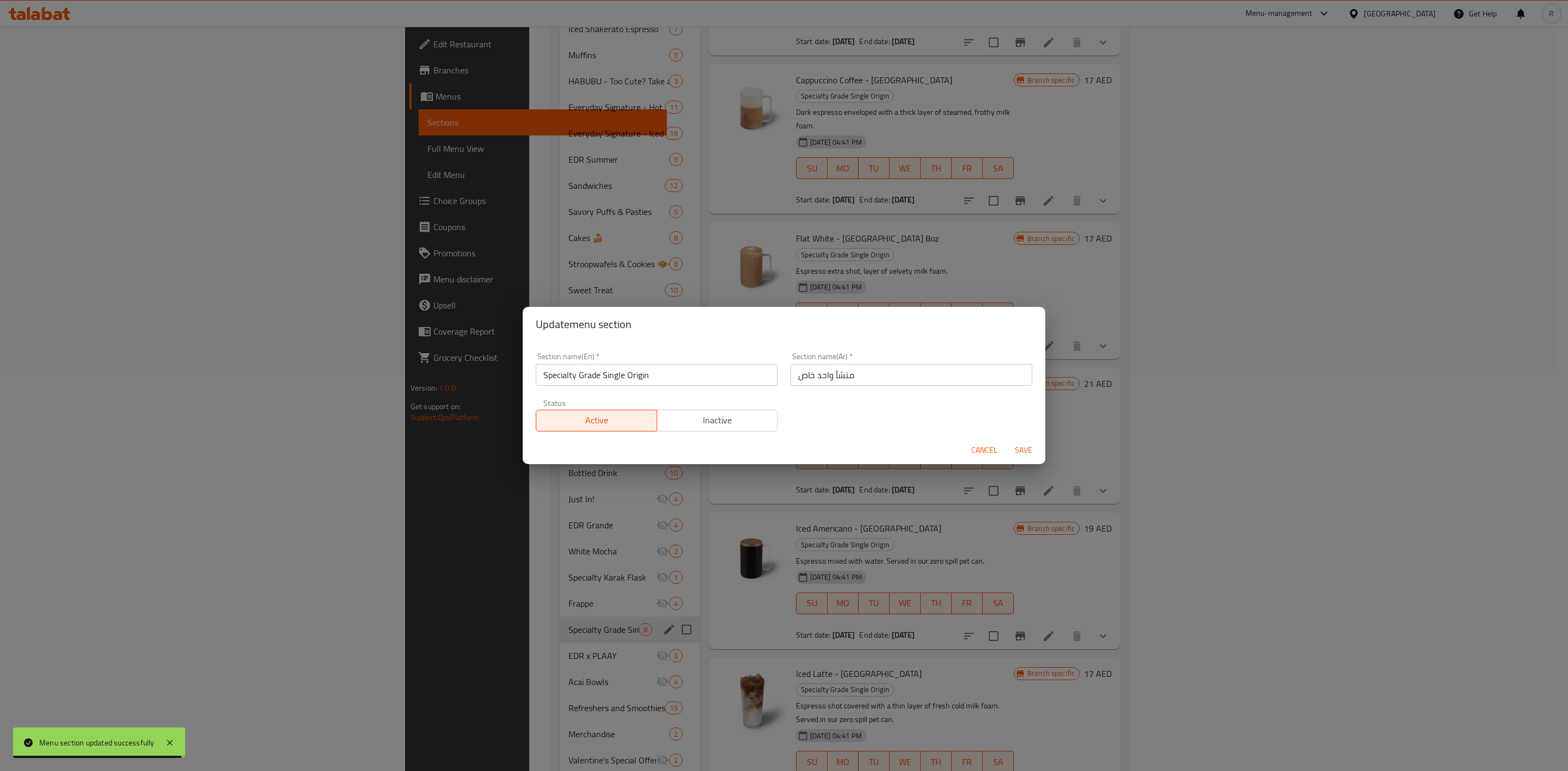
click at [719, 430] on button "Inactive" at bounding box center [717, 420] width 121 height 22
click at [1013, 446] on span "Save" at bounding box center [1023, 451] width 26 height 14
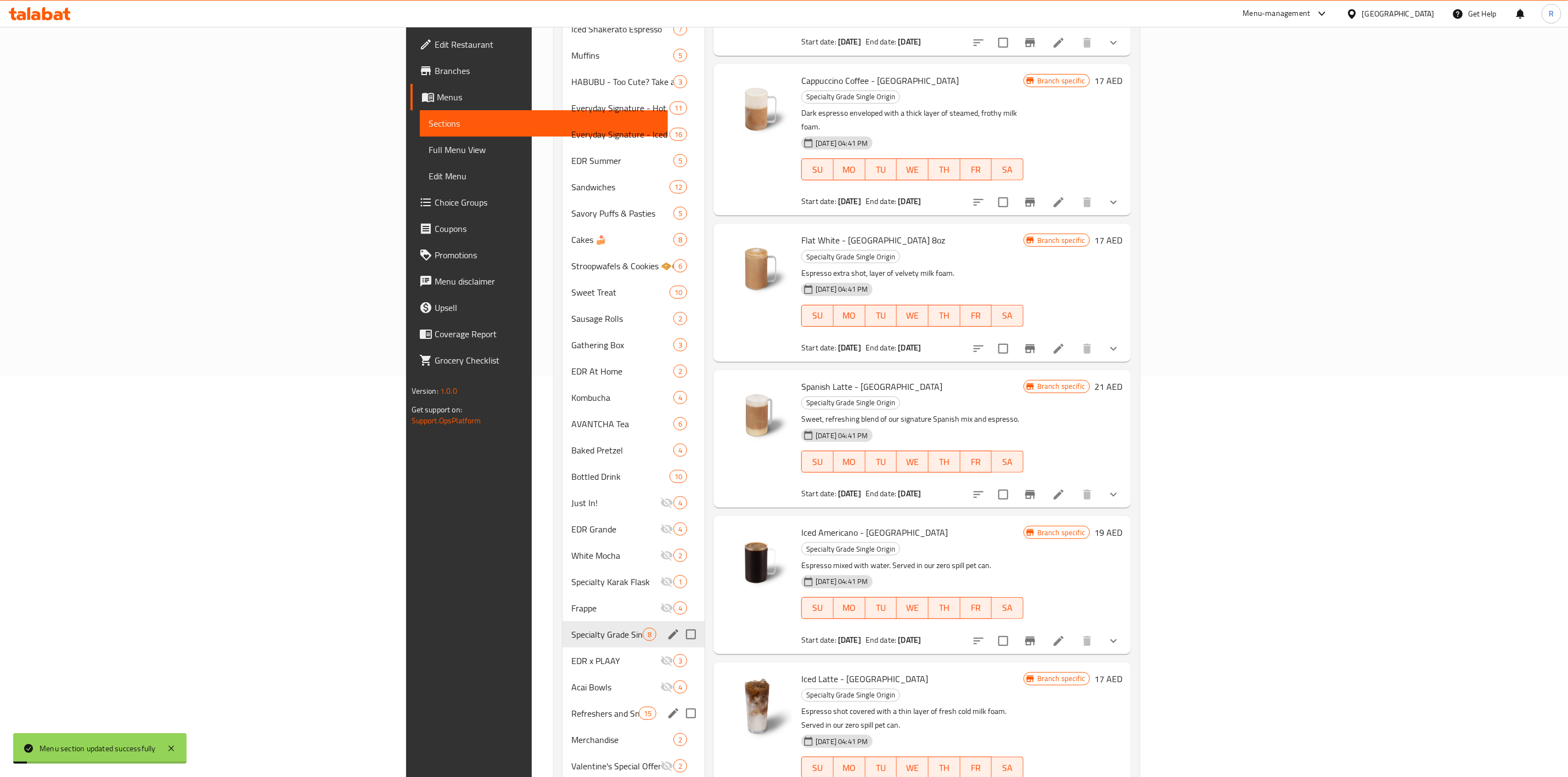
click at [563, 481] on div "Refreshers and Smoothies 15" at bounding box center [633, 713] width 142 height 27
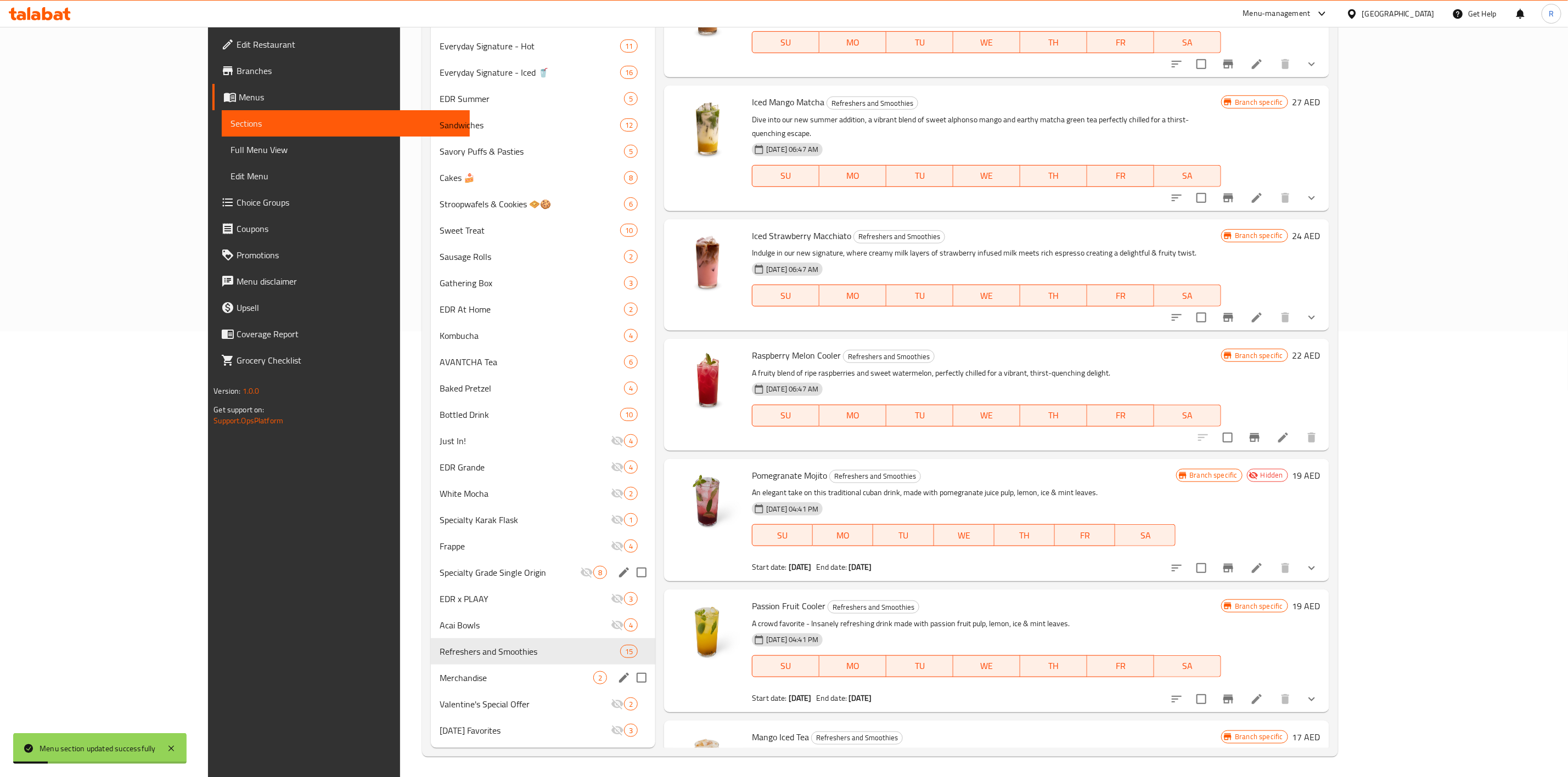
scroll to position [446, 0]
click at [563, 481] on div "Refreshers and Smoothies 15" at bounding box center [543, 651] width 224 height 27
click at [619, 481] on icon "edit" at bounding box center [623, 651] width 10 height 10
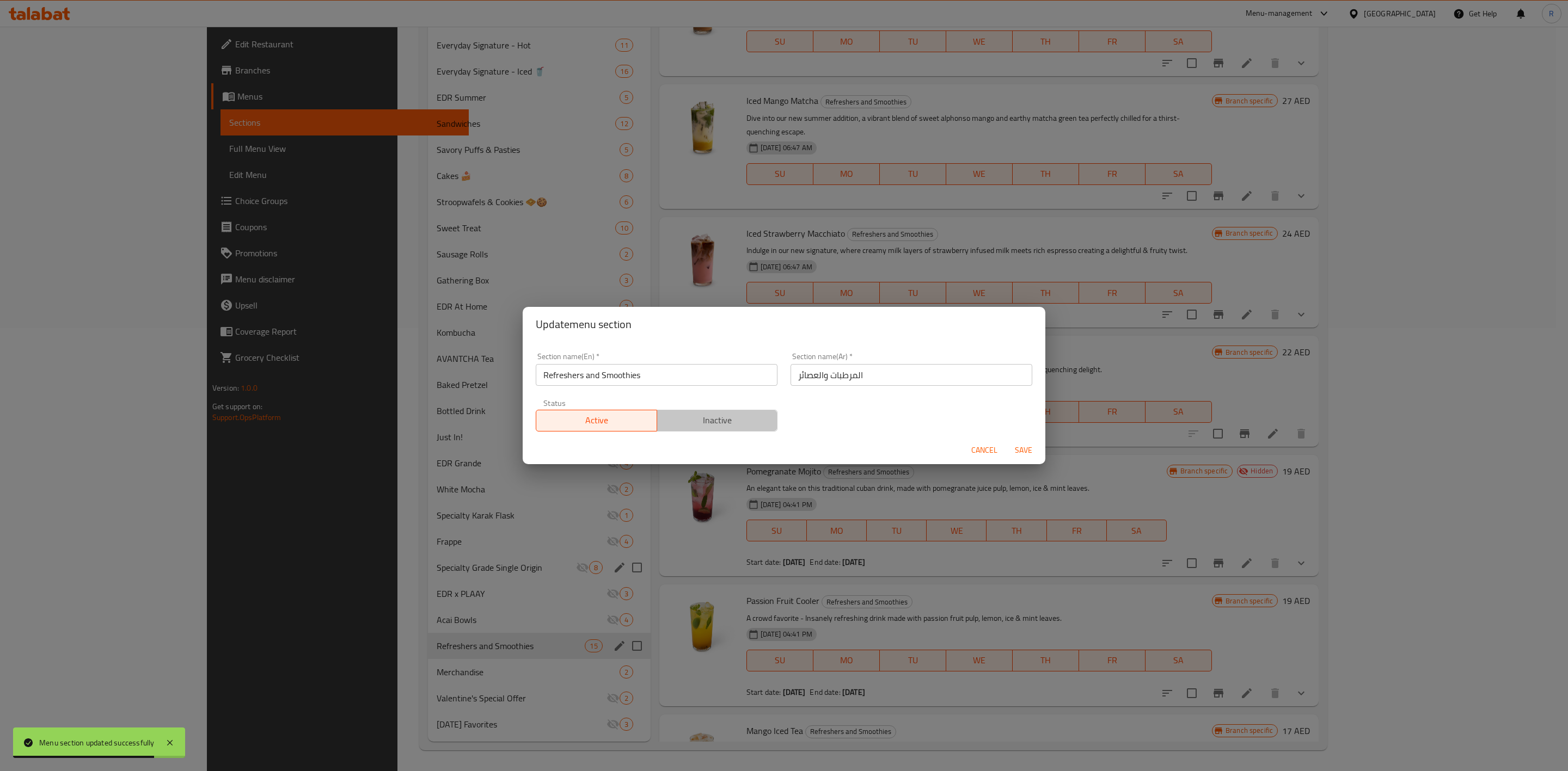
click at [715, 420] on span "Inactive" at bounding box center [717, 420] width 112 height 16
click at [1020, 448] on span "Save" at bounding box center [1023, 451] width 26 height 14
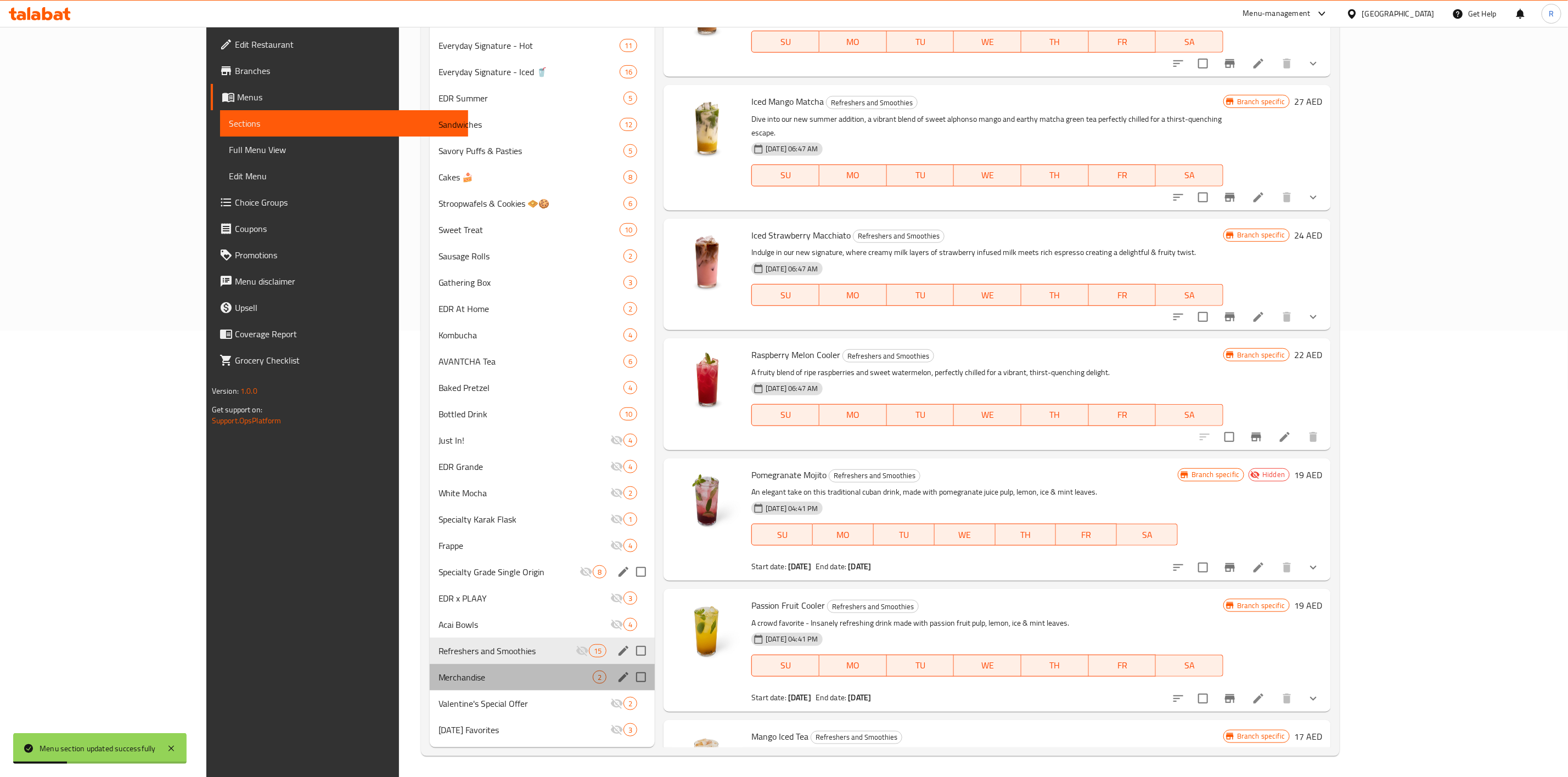
click at [563, 481] on div "Merchandise 2" at bounding box center [542, 677] width 225 height 27
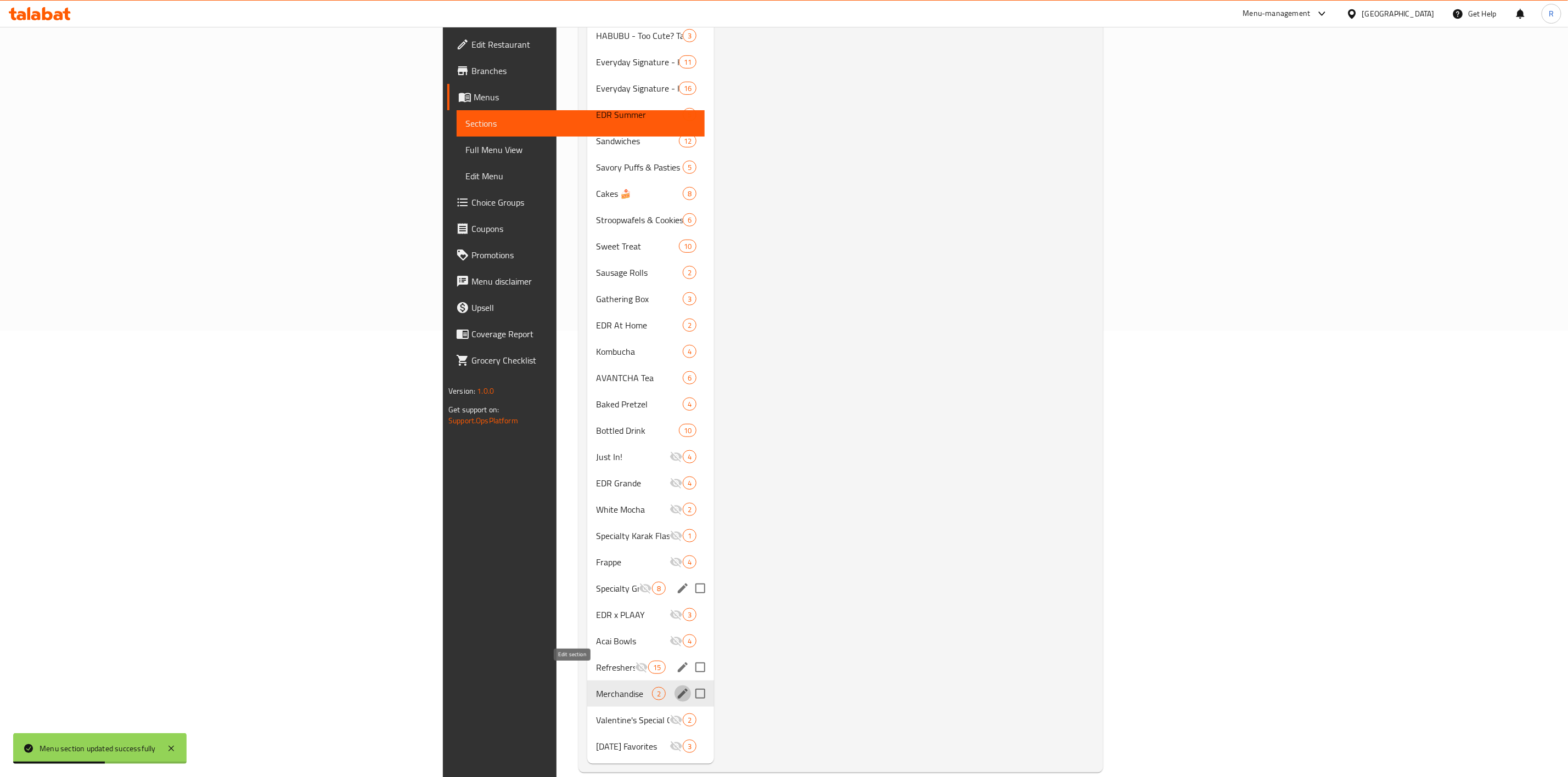
click at [678, 481] on icon "edit" at bounding box center [682, 694] width 10 height 10
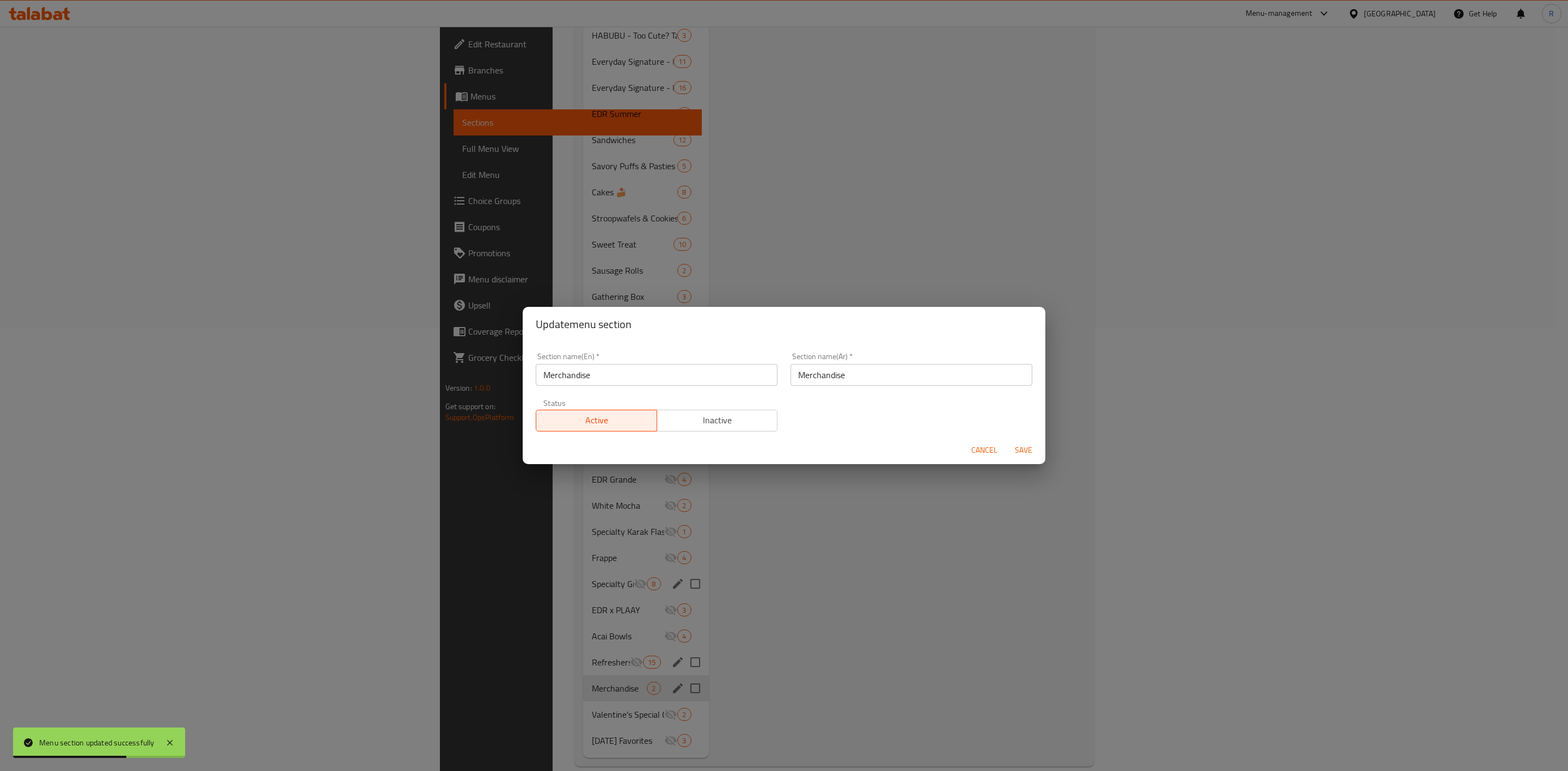
click at [719, 418] on span "Inactive" at bounding box center [717, 420] width 112 height 16
click at [1030, 445] on span "Save" at bounding box center [1023, 451] width 26 height 14
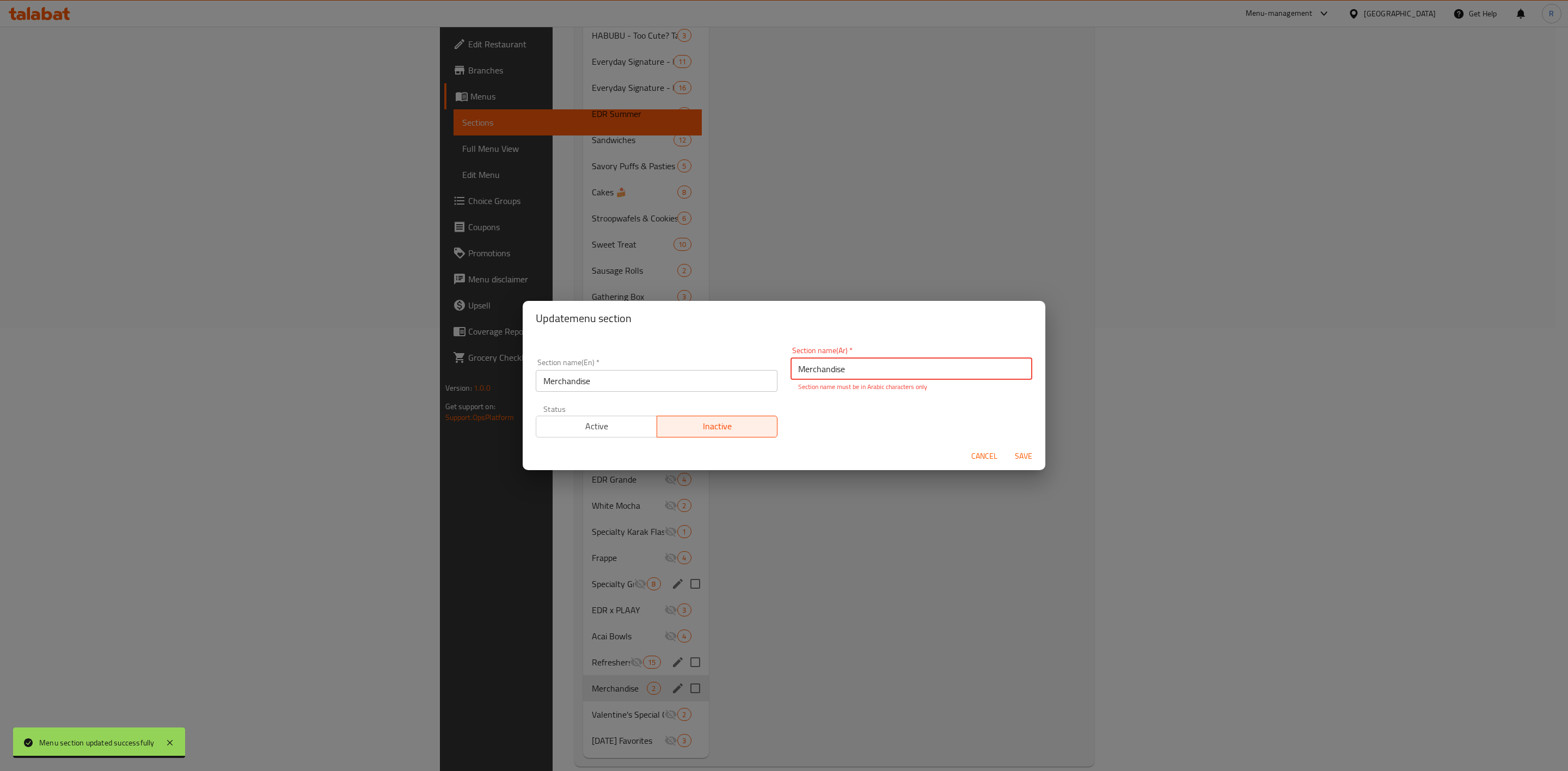
click at [1024, 451] on span "Save" at bounding box center [1023, 457] width 26 height 14
click at [632, 394] on div "Section name(En)   * Merchandise Section name(En) *" at bounding box center [656, 375] width 255 height 47
drag, startPoint x: 602, startPoint y: 384, endPoint x: 150, endPoint y: 395, distance: 452.1
click at [150, 395] on div "Update menu section Section name(En)   * Merchandise Section name(En) * Section…" at bounding box center [784, 385] width 1568 height 771
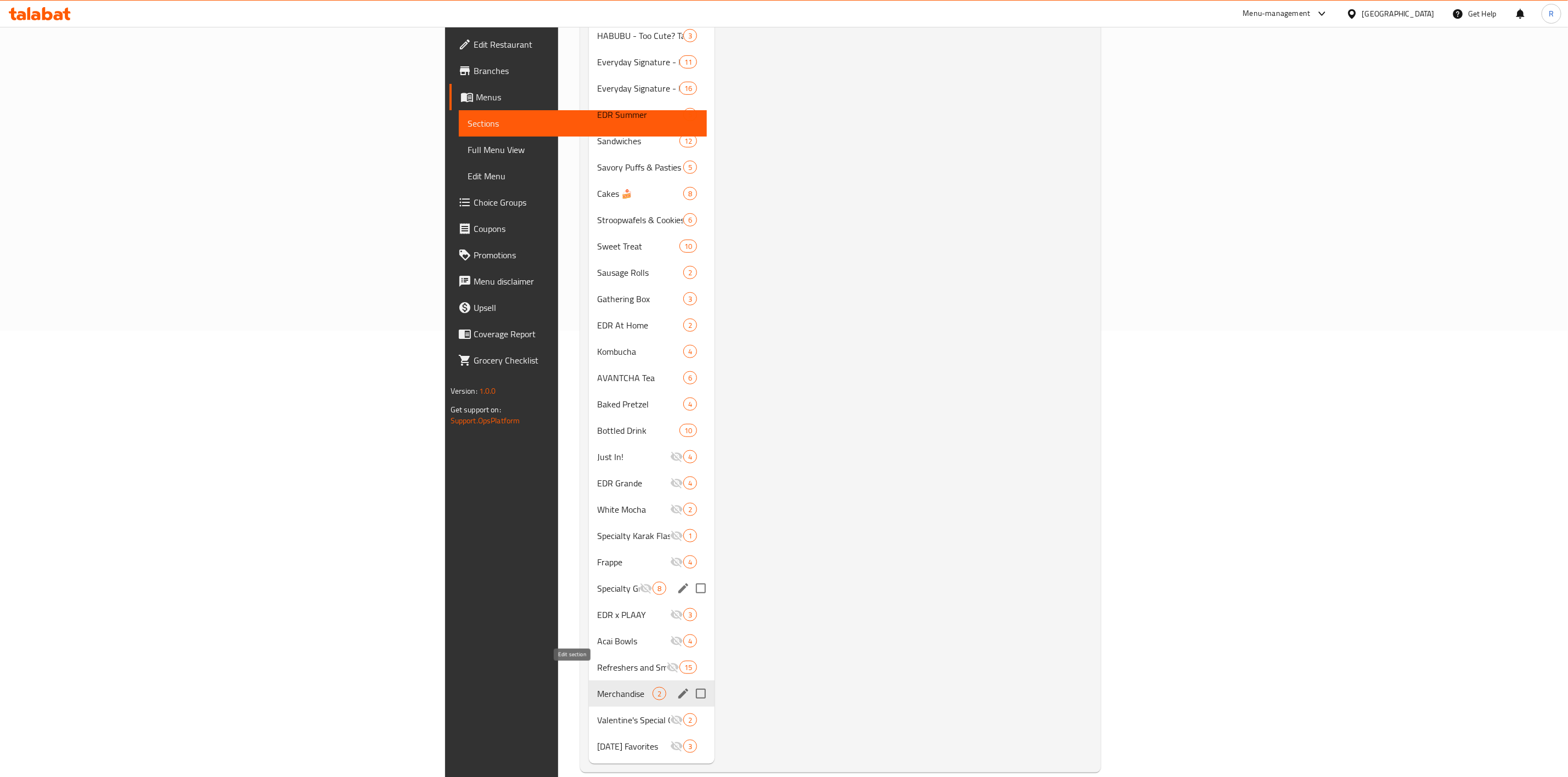
click at [676, 481] on icon "edit" at bounding box center [682, 694] width 13 height 13
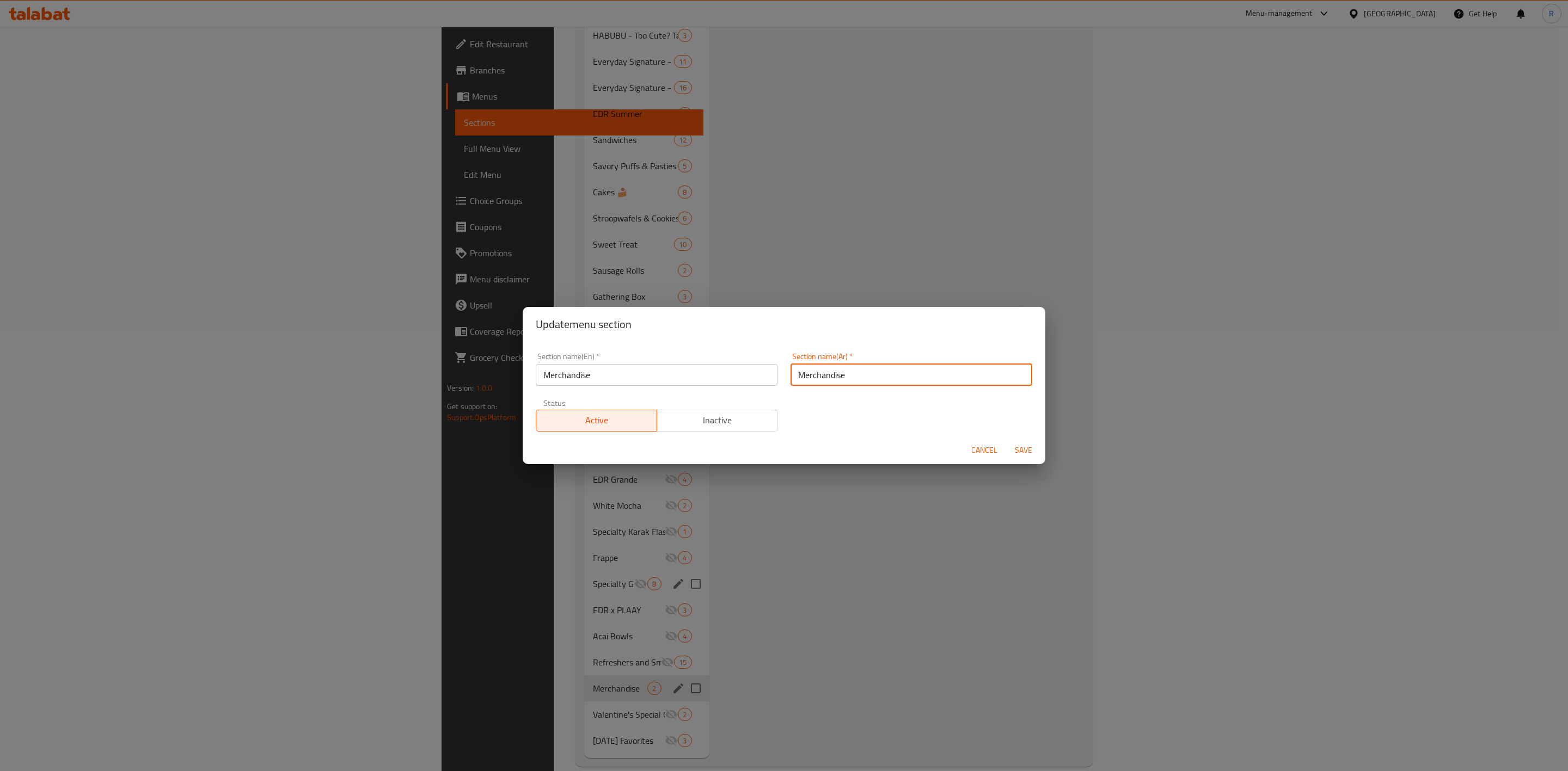
drag, startPoint x: 844, startPoint y: 372, endPoint x: 637, endPoint y: 407, distance: 209.9
click at [637, 407] on div "Section name(En)   * Merchandise Section name(En) * Section name(Ar)   * Mercha…" at bounding box center [783, 392] width 509 height 92
paste input "بضائع"
type input "بضائع"
click at [1006, 440] on button "Save" at bounding box center [1023, 450] width 35 height 20
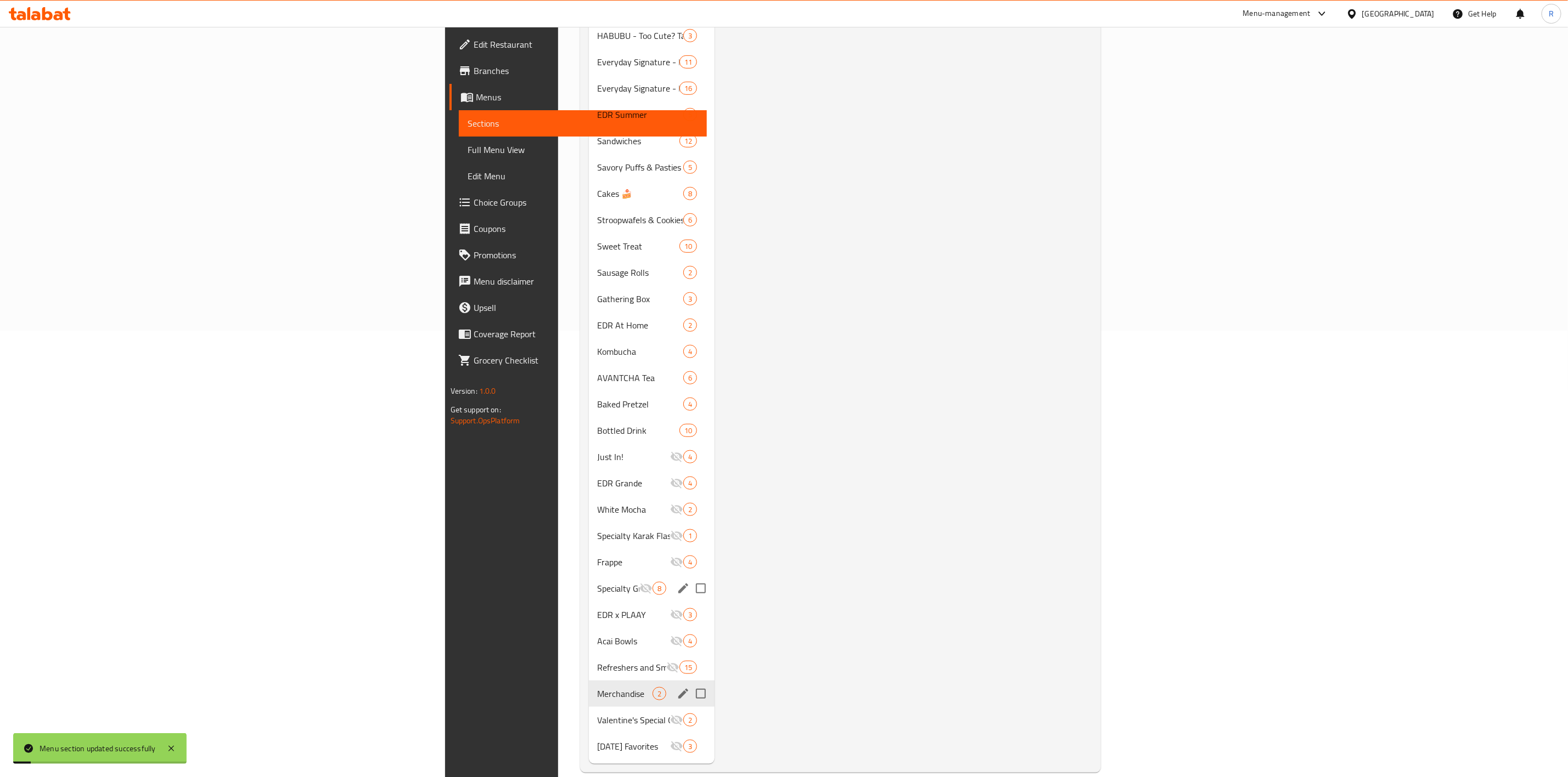
click at [740, 481] on div "Menu items Add Sort Manage items Everyday Tote Bag Merchandise 04-04-2024 04:41…" at bounding box center [903, 220] width 378 height 1088
click at [676, 481] on icon "edit" at bounding box center [682, 694] width 13 height 13
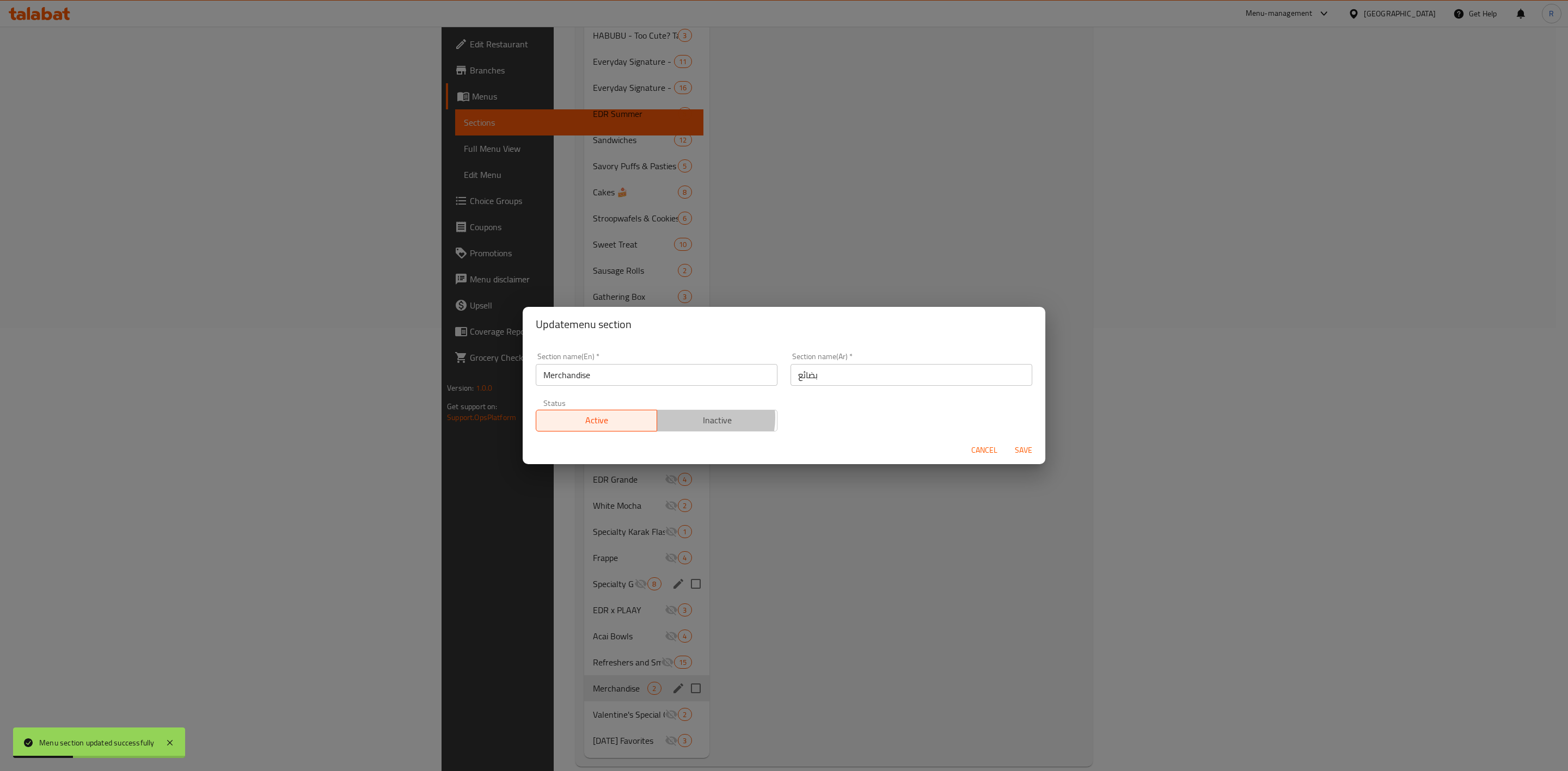
click at [697, 418] on span "Inactive" at bounding box center [717, 420] width 112 height 16
click at [1022, 445] on span "Save" at bounding box center [1023, 451] width 26 height 14
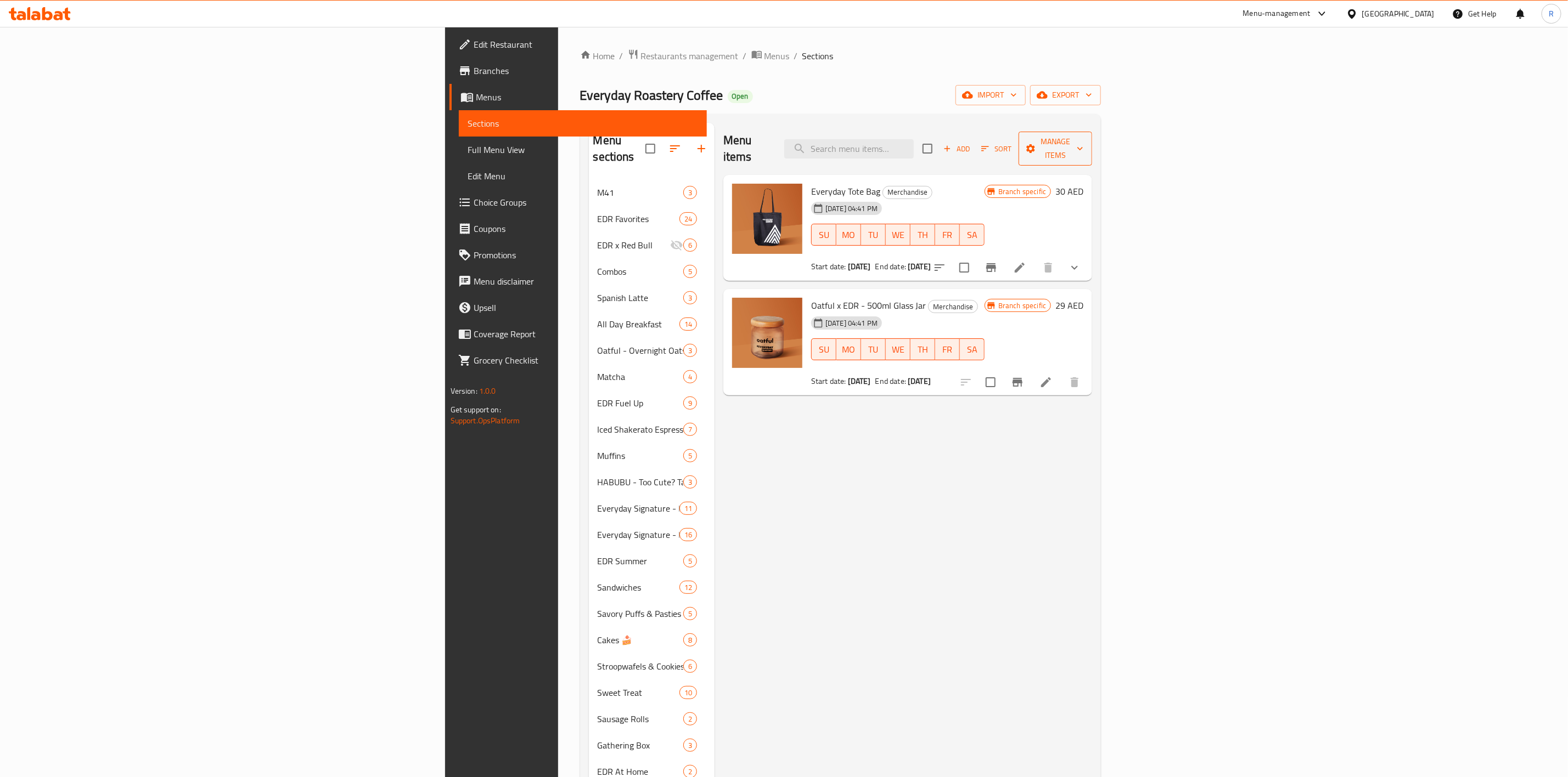
click at [1040, 140] on span "Manage items" at bounding box center [1055, 149] width 56 height 27
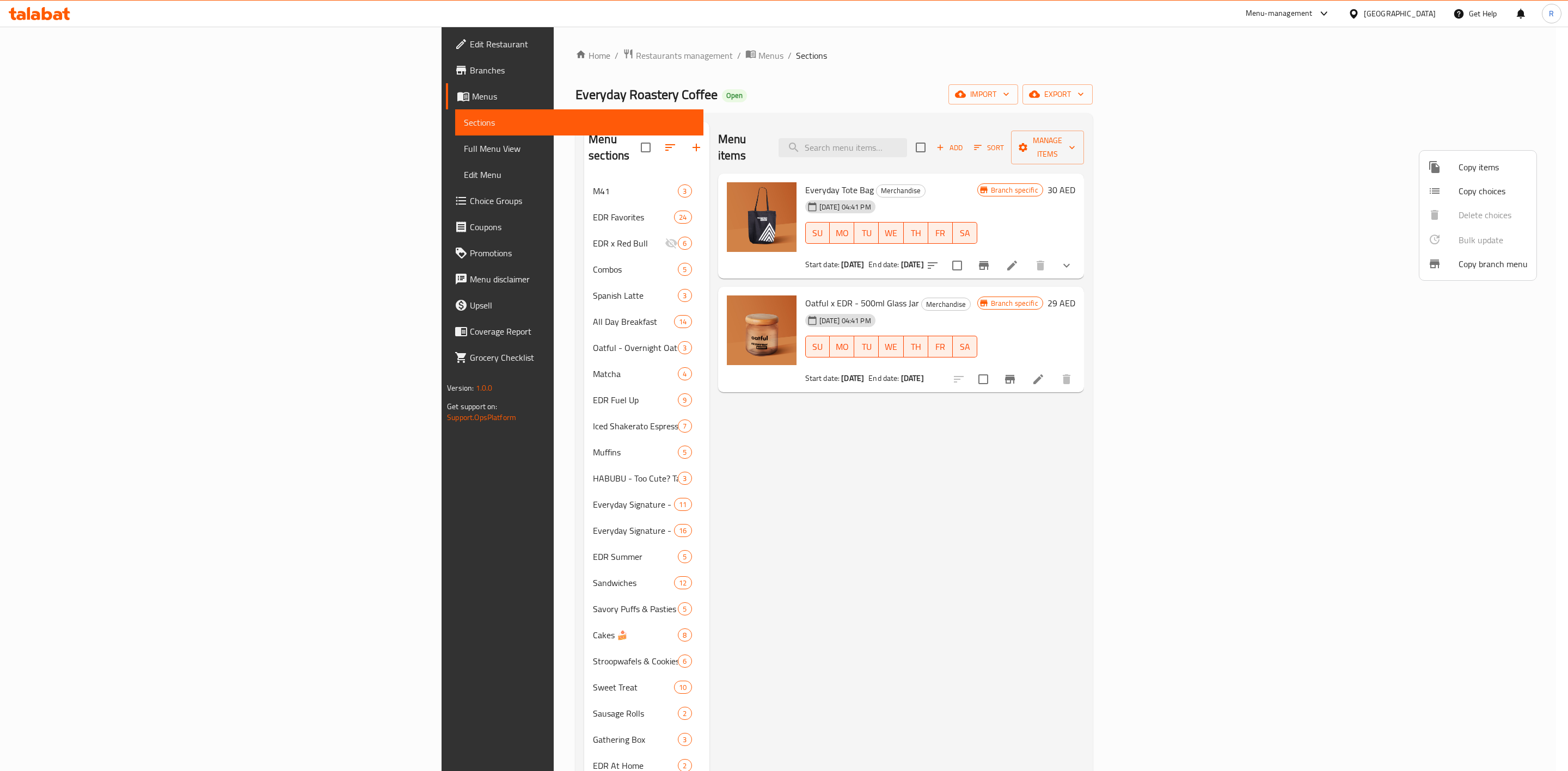
click at [1032, 167] on span "Copy items" at bounding box center [1494, 166] width 69 height 13
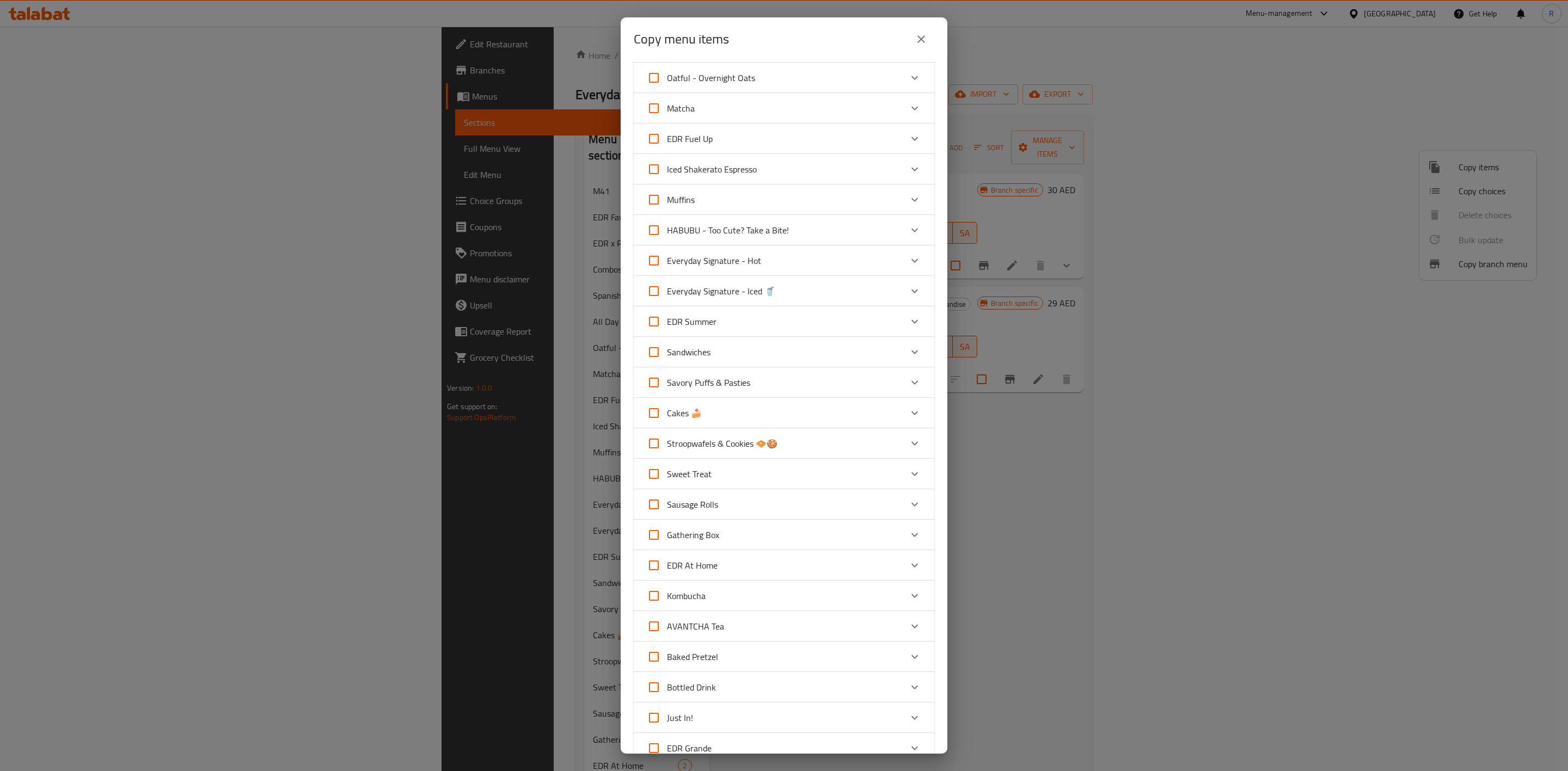
scroll to position [265, 0]
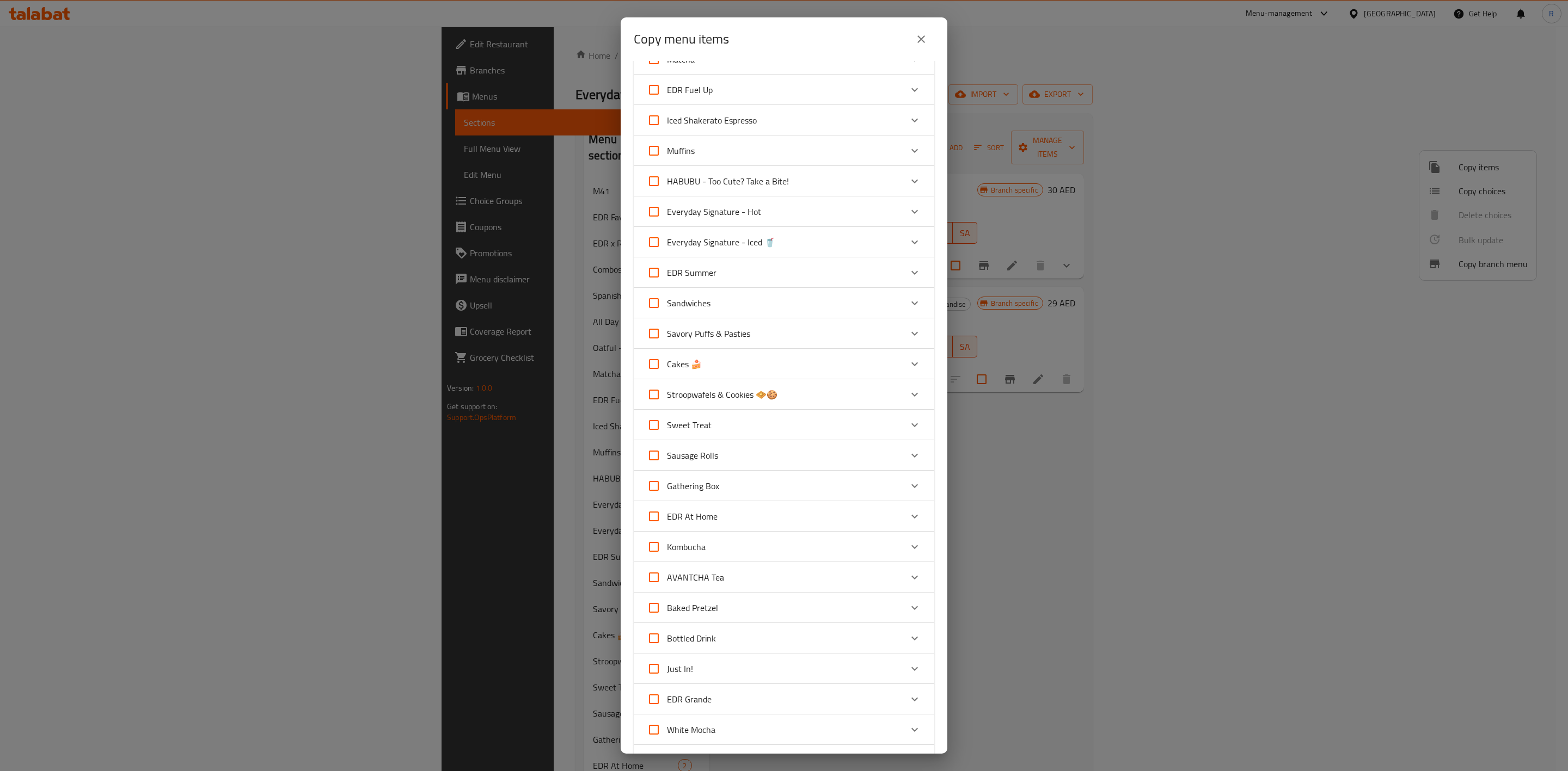
click at [839, 332] on div "Savory Puffs & Pasties" at bounding box center [774, 333] width 255 height 26
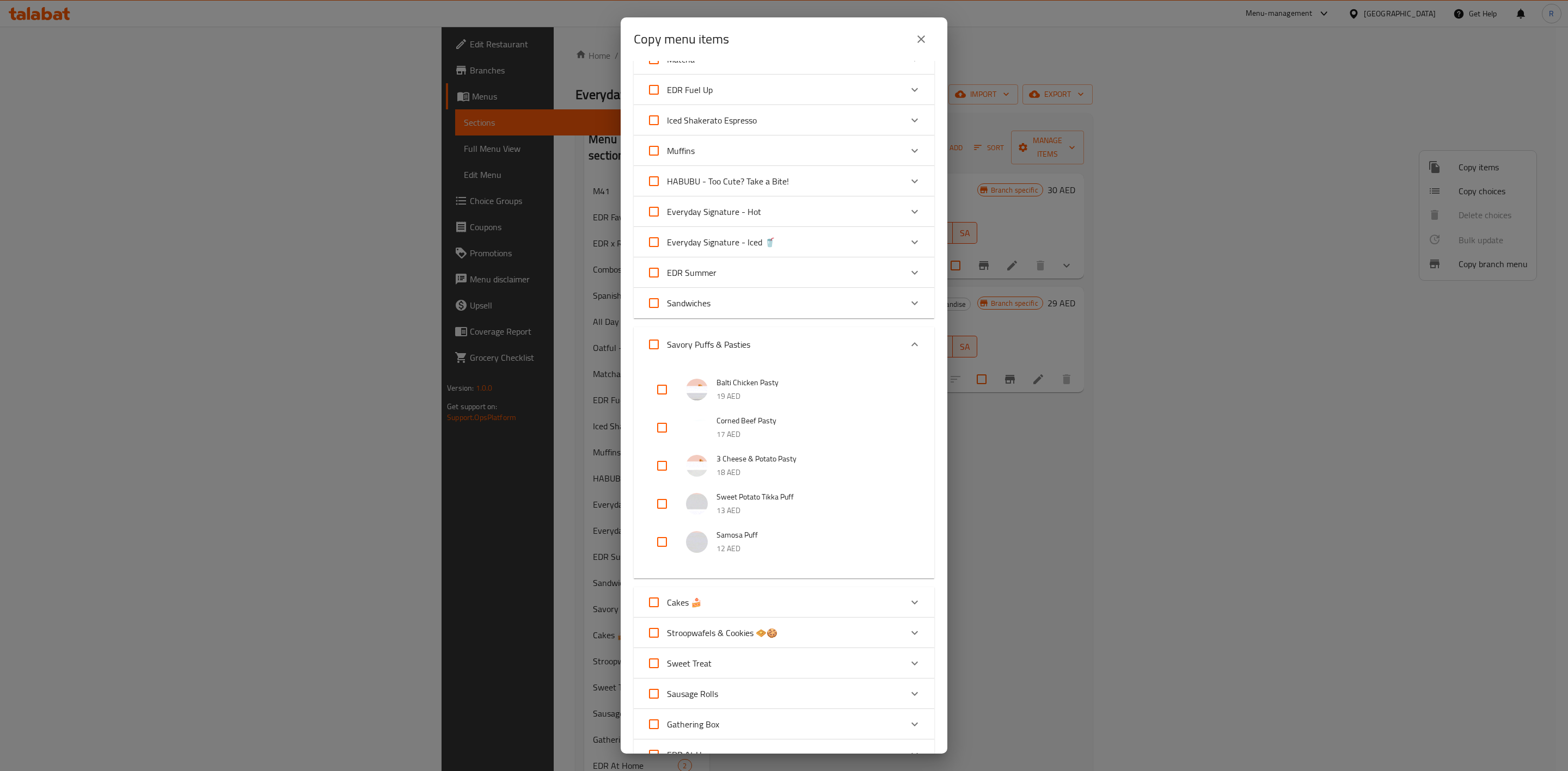
click at [839, 332] on div "Savory Puffs & Pasties" at bounding box center [774, 345] width 255 height 26
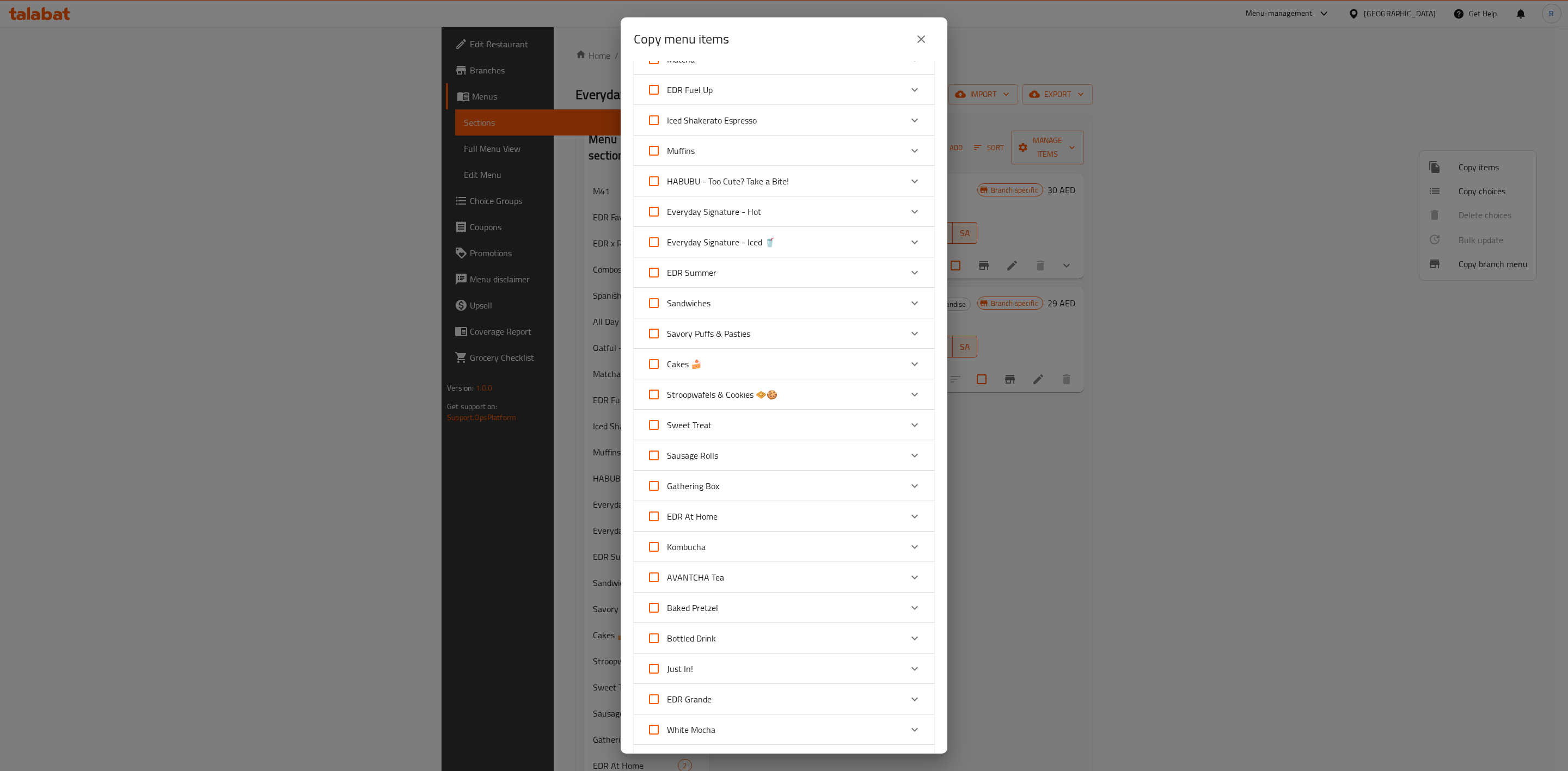
scroll to position [281, 0]
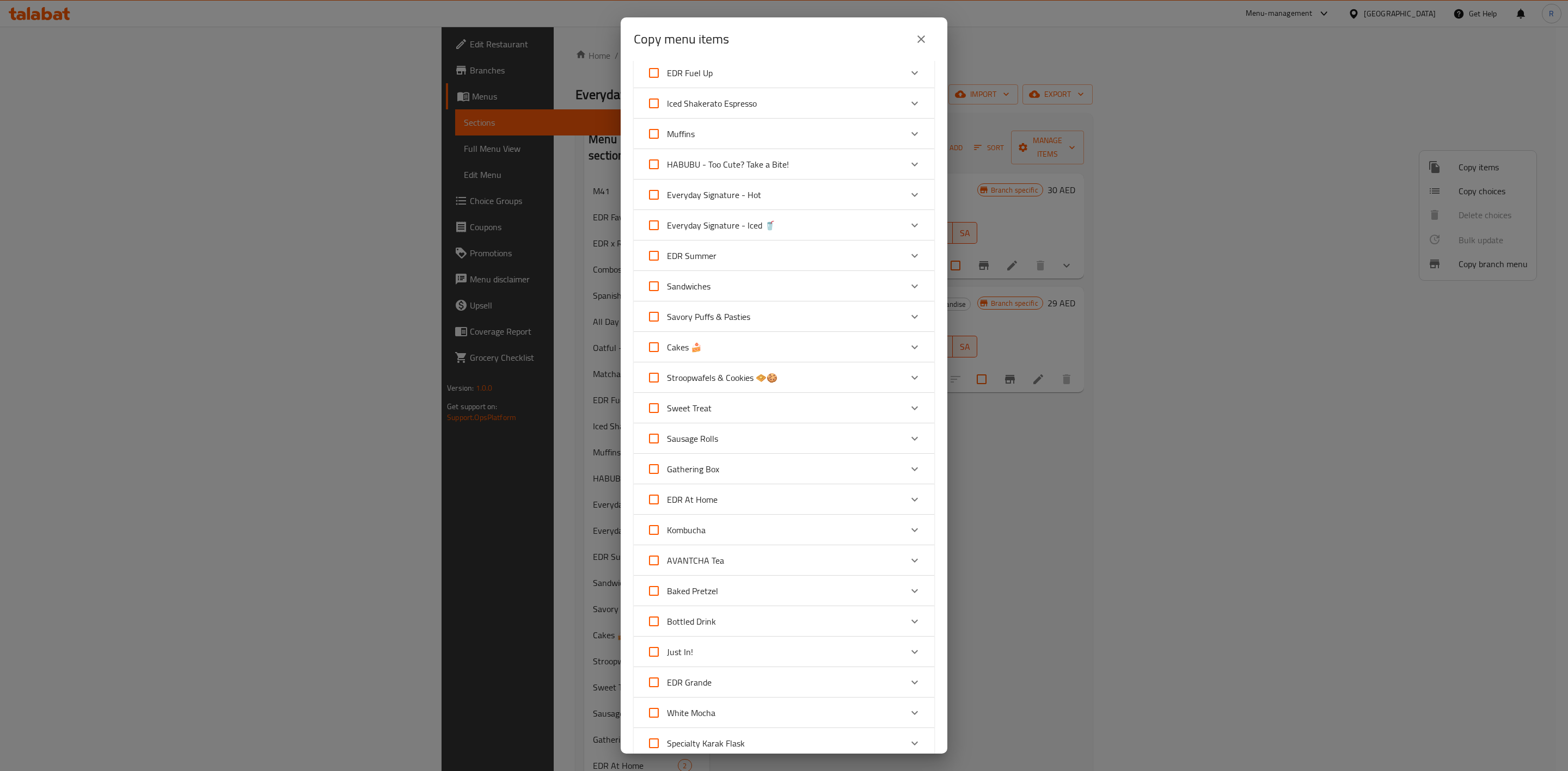
click at [803, 432] on div "Sausage Rolls" at bounding box center [774, 439] width 255 height 26
click at [659, 478] on input "checkbox" at bounding box center [662, 494] width 26 height 26
checkbox input "true"
click at [667, 478] on input "checkbox" at bounding box center [662, 533] width 26 height 26
checkbox input "true"
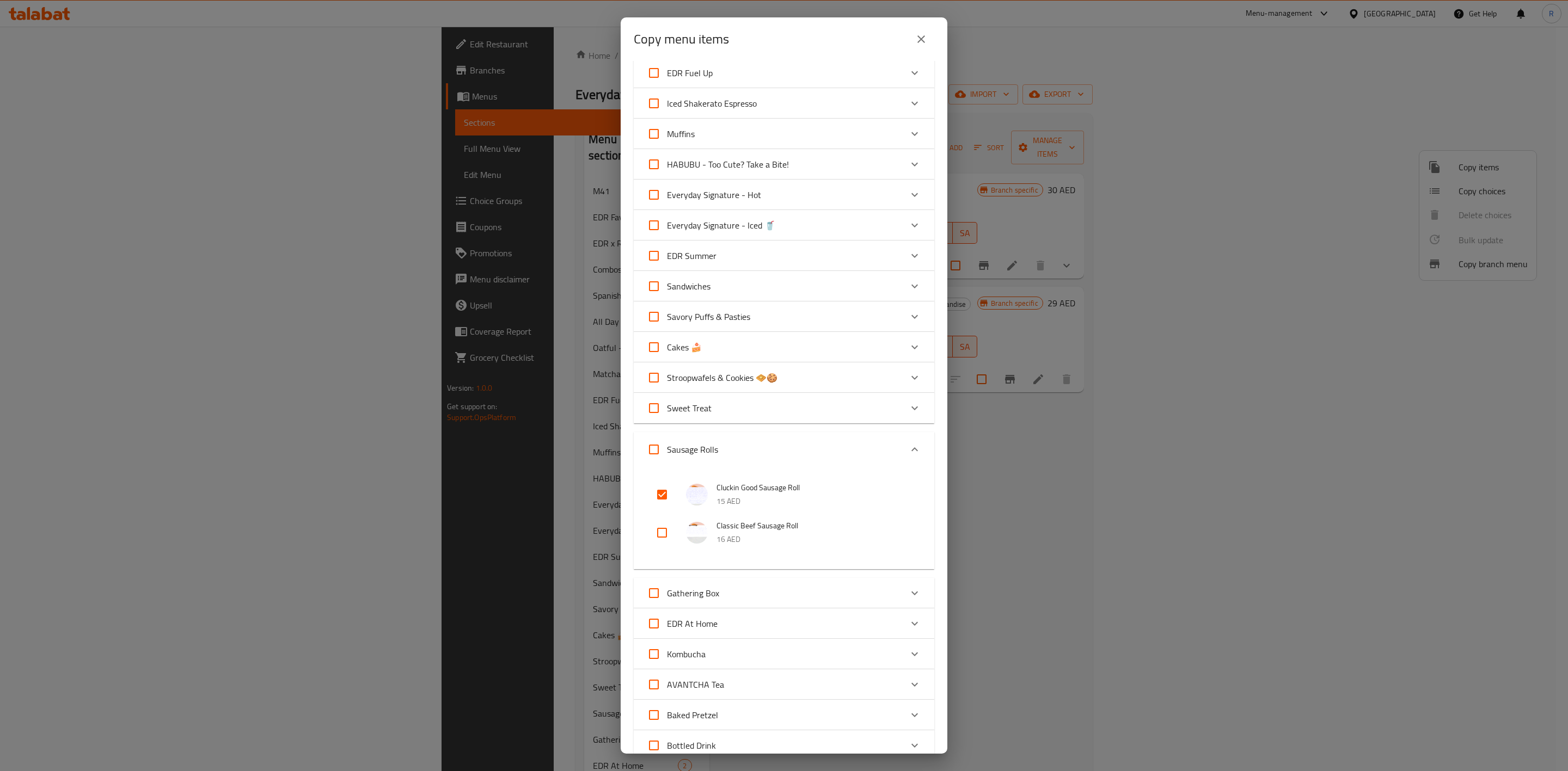
checkbox input "true"
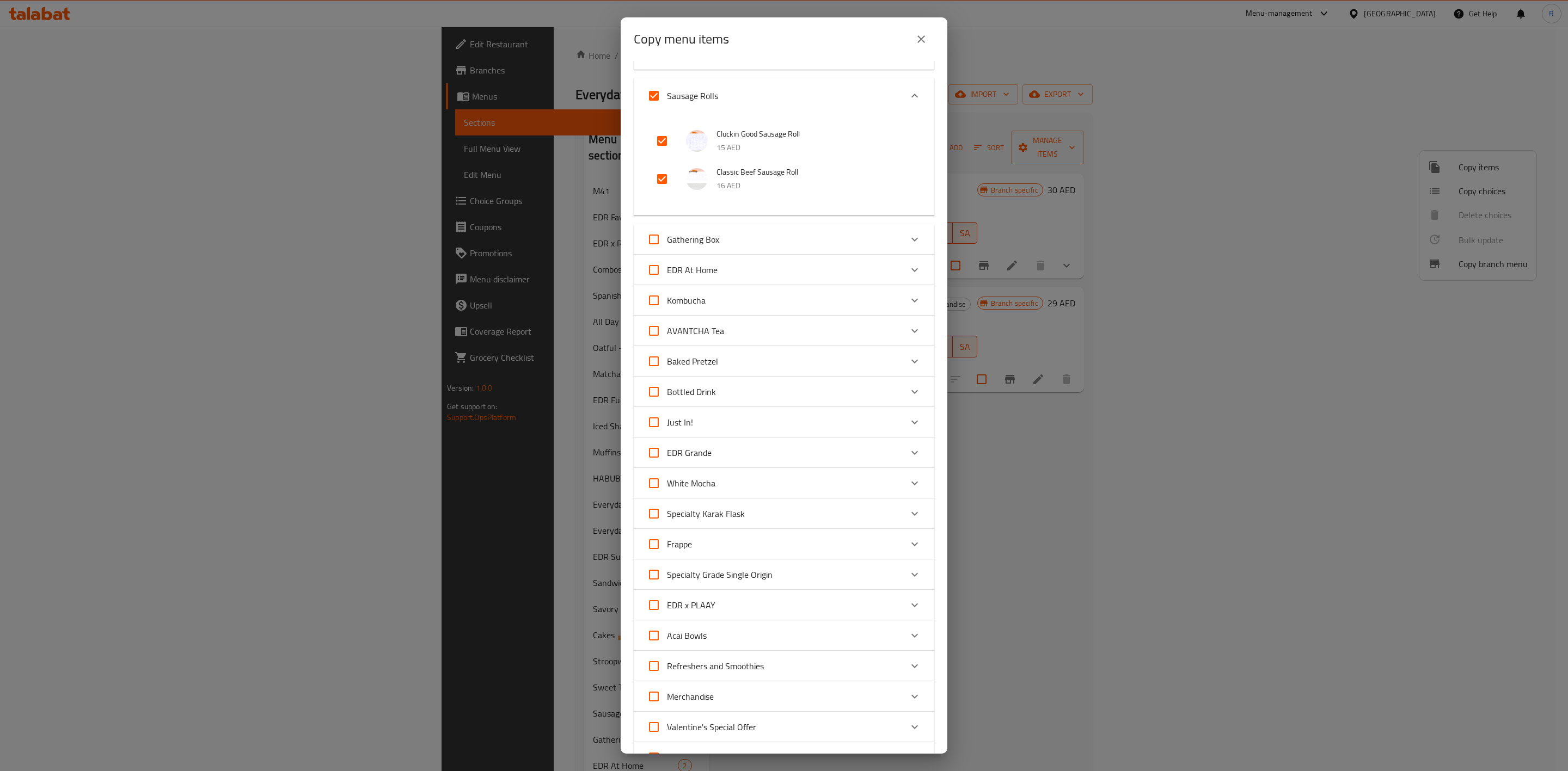
scroll to position [810, 0]
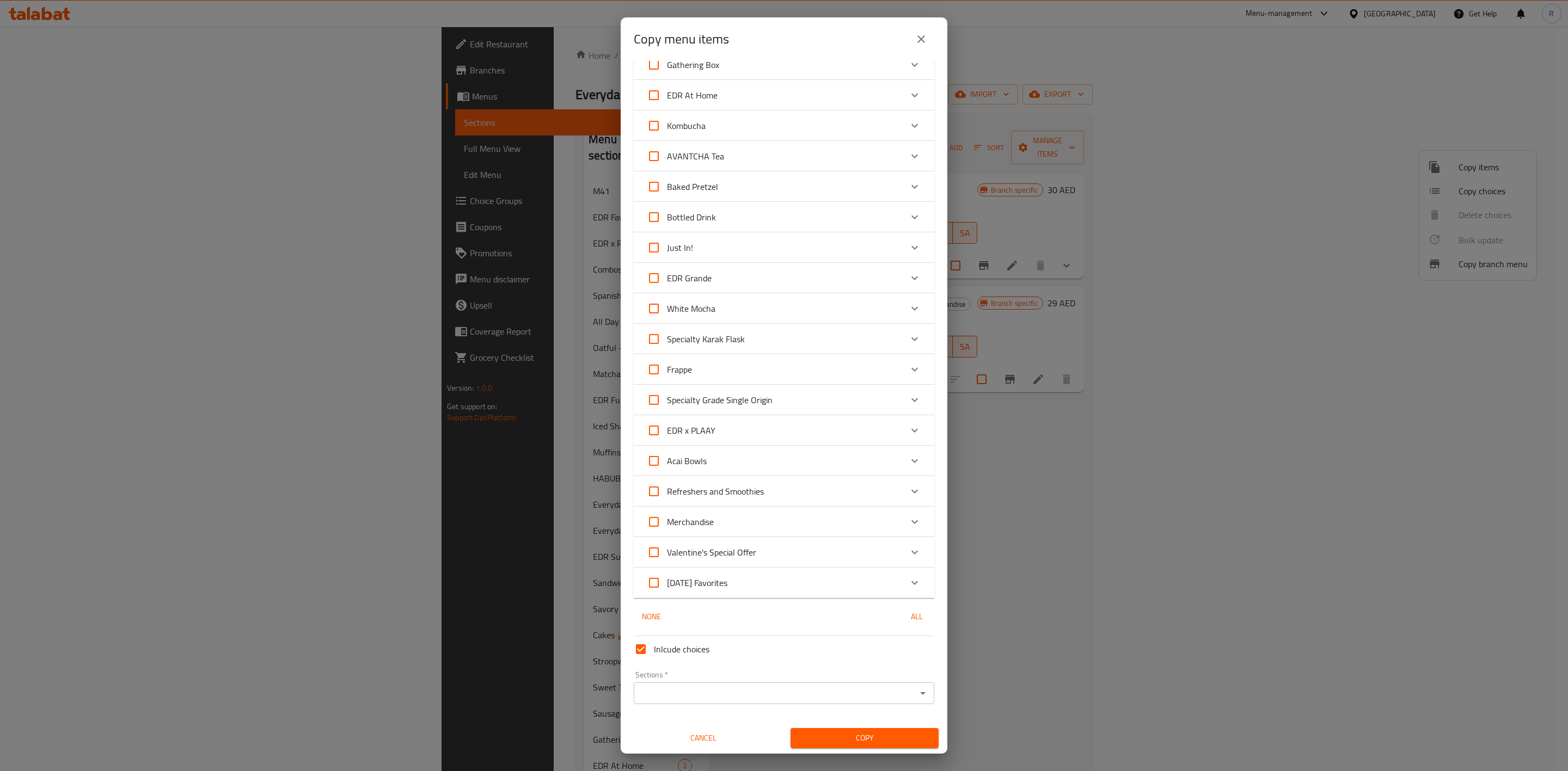
click at [786, 478] on input "Sections   *" at bounding box center [775, 694] width 276 height 15
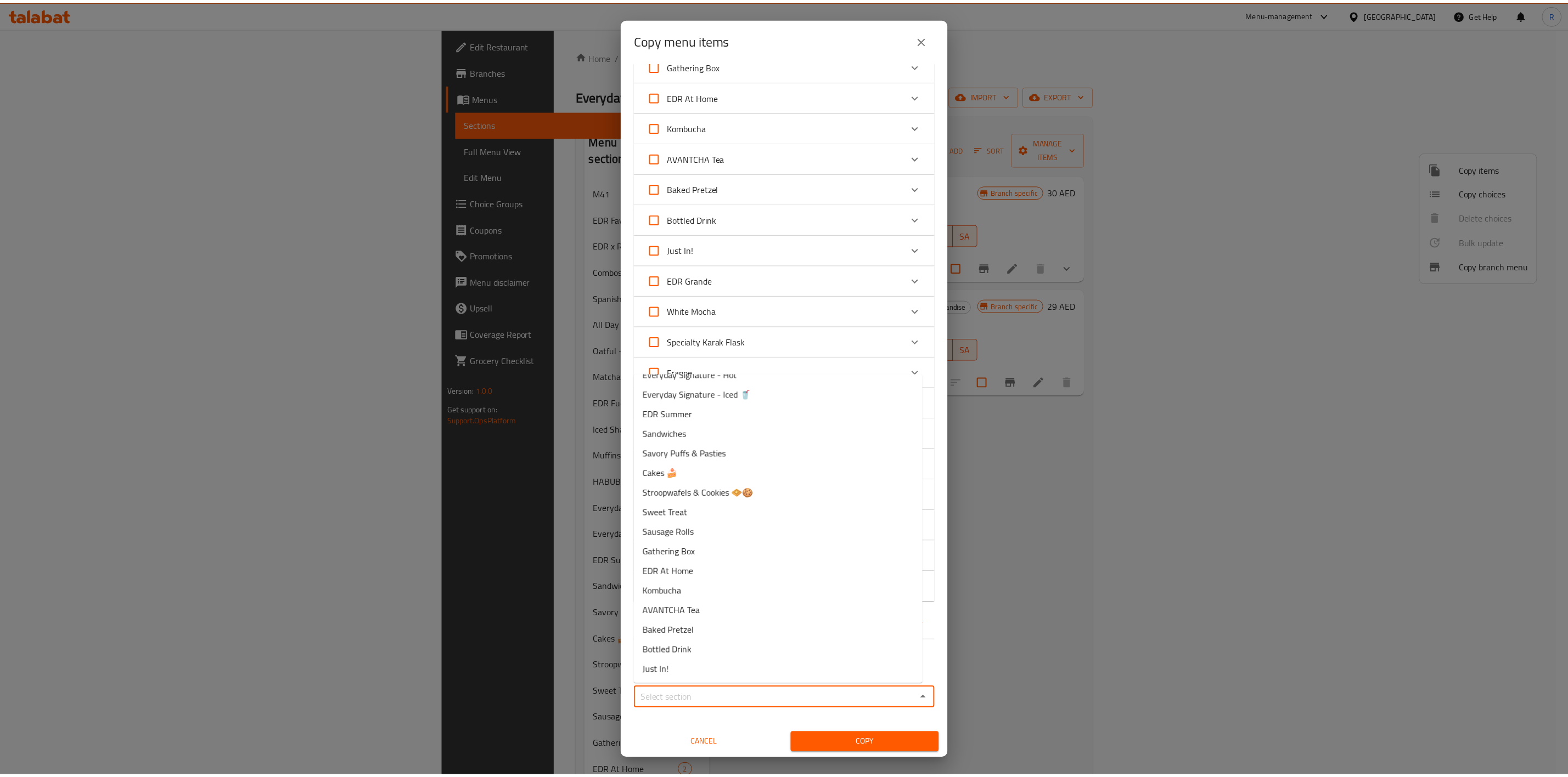
scroll to position [253, 0]
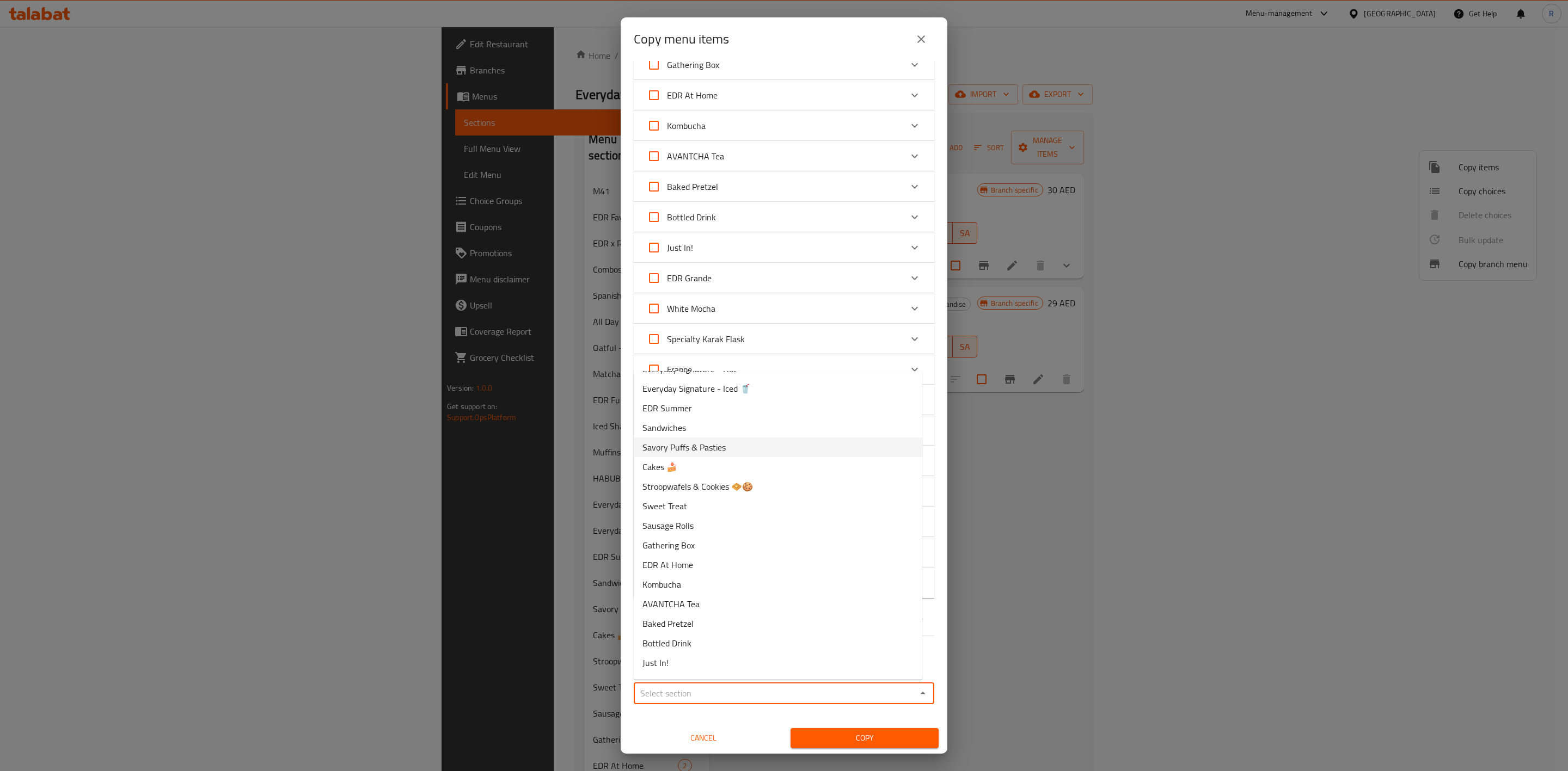
click at [764, 445] on li "Savory Puffs & Pasties" at bounding box center [778, 448] width 289 height 20
type input "Savory Puffs & Pasties"
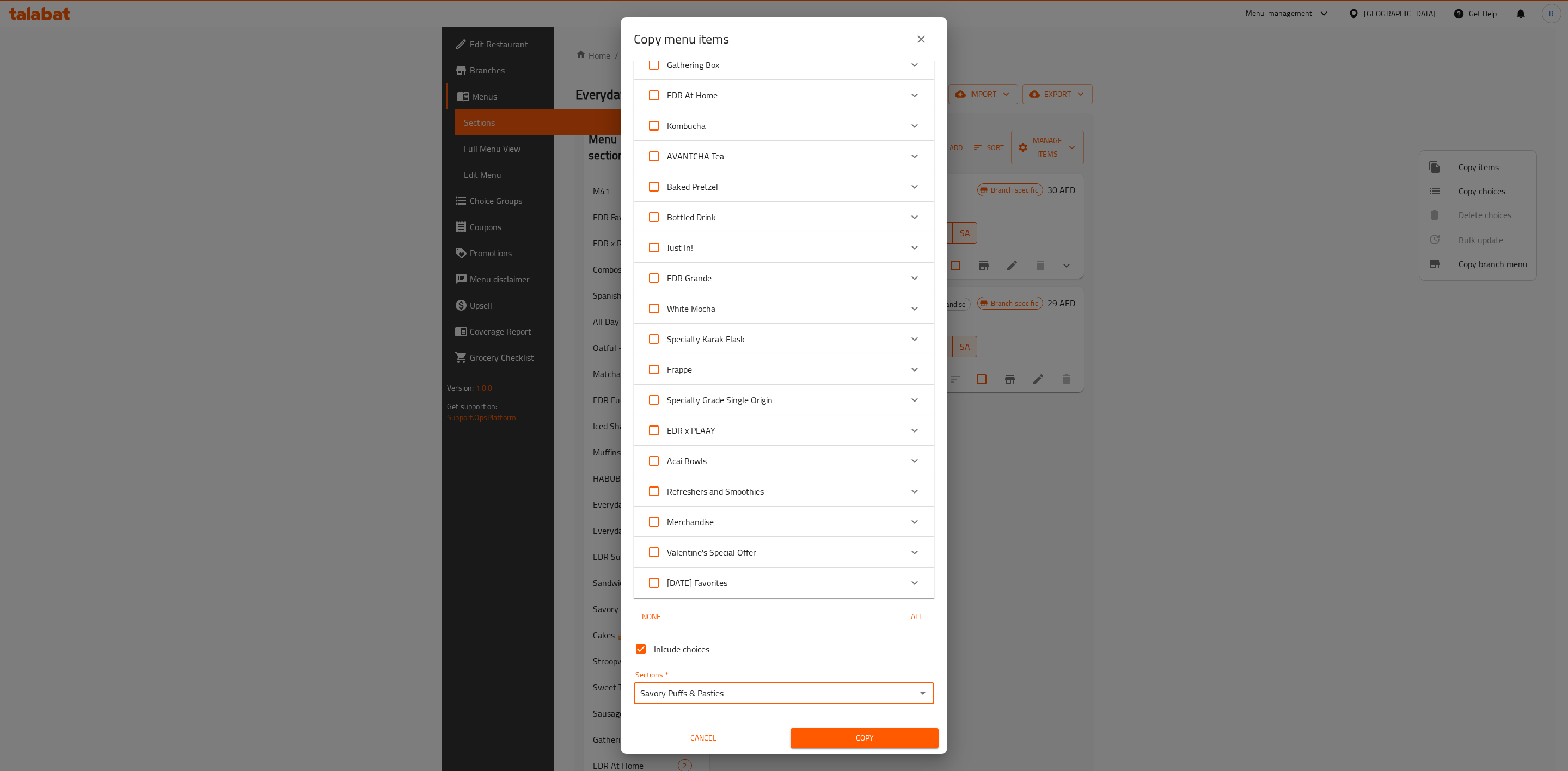
click at [832, 478] on span "Copy" at bounding box center [865, 739] width 131 height 14
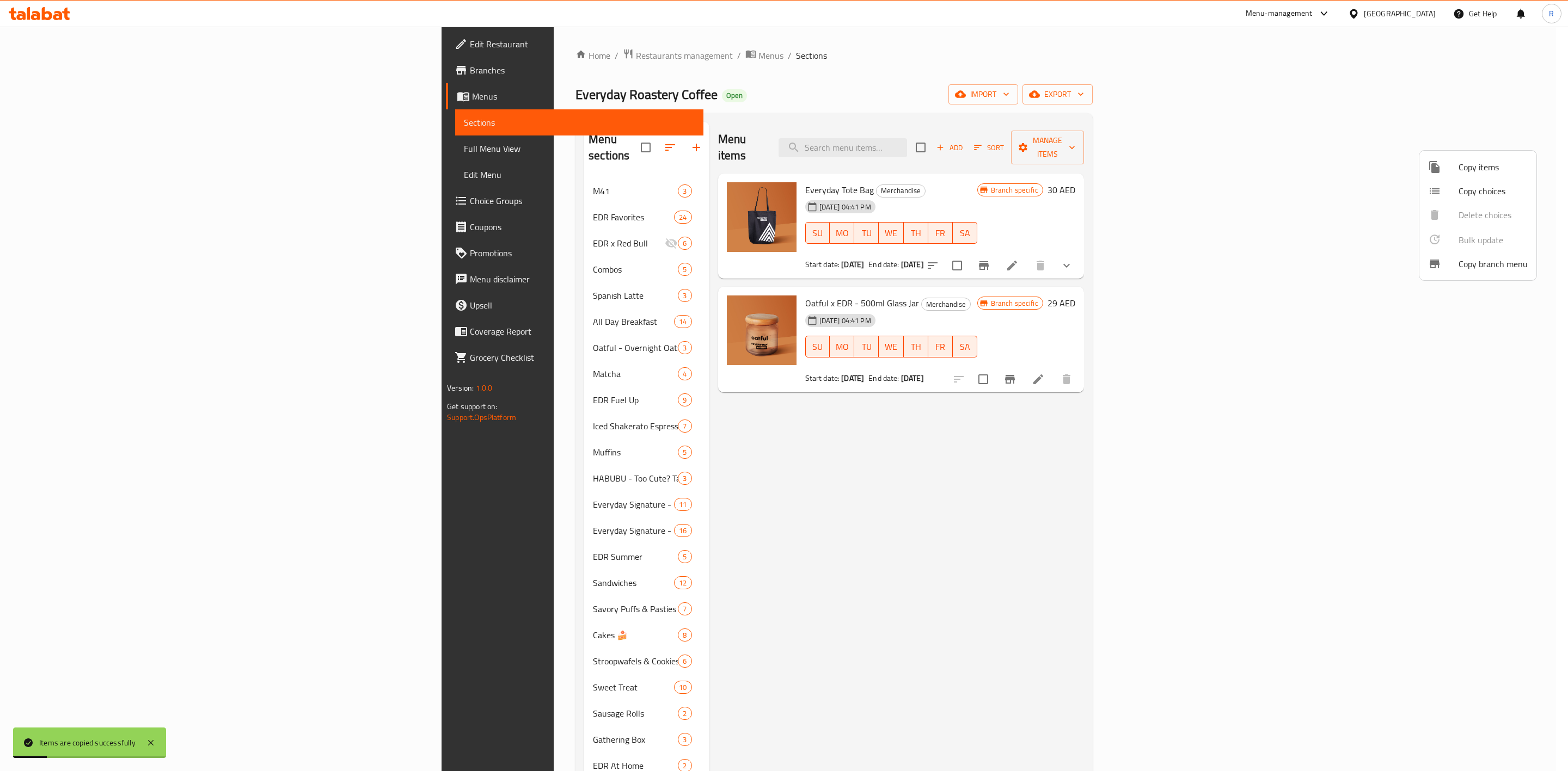
click at [366, 478] on div at bounding box center [784, 385] width 1568 height 771
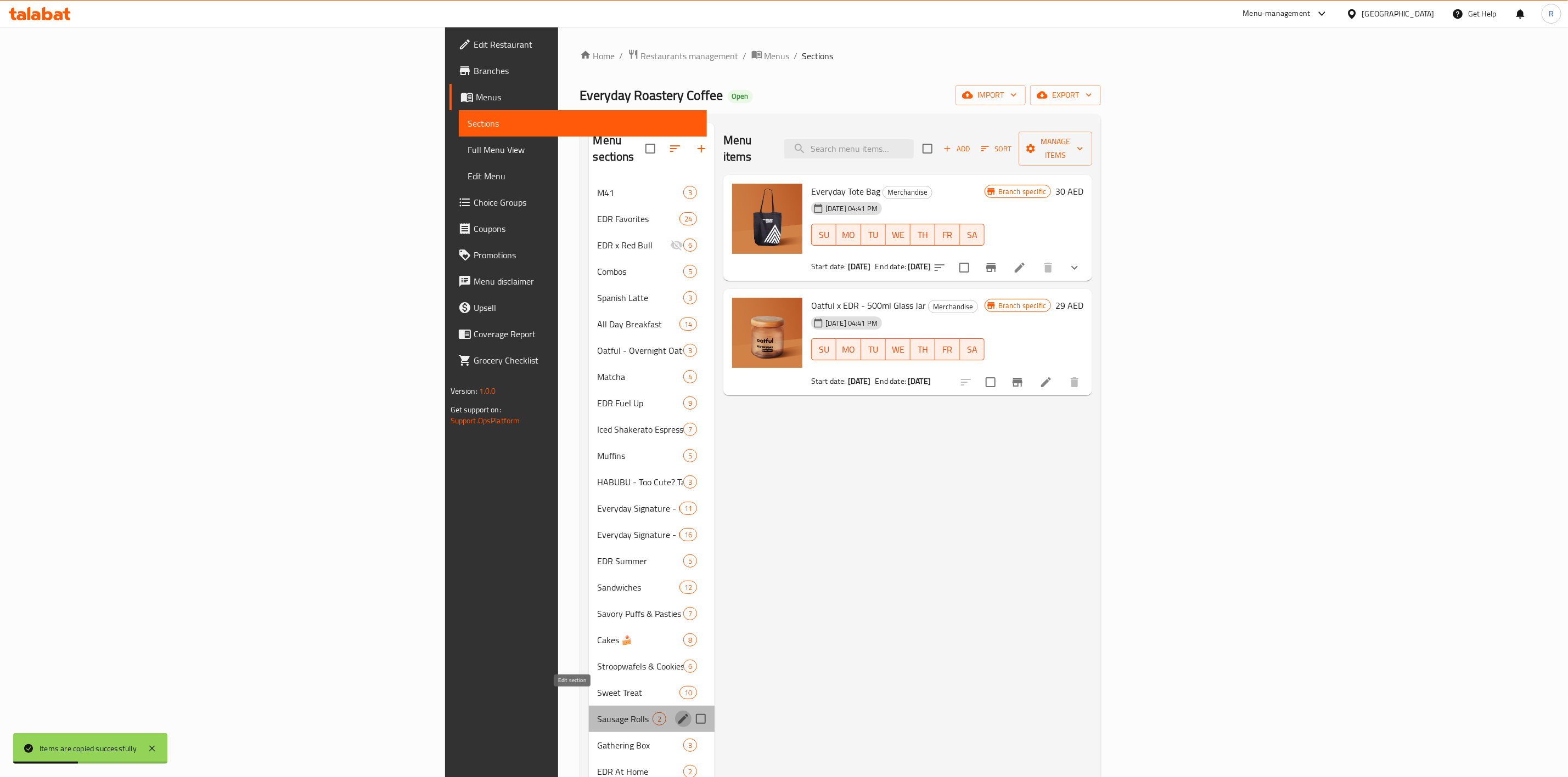
click at [679, 481] on icon "edit" at bounding box center [683, 719] width 10 height 10
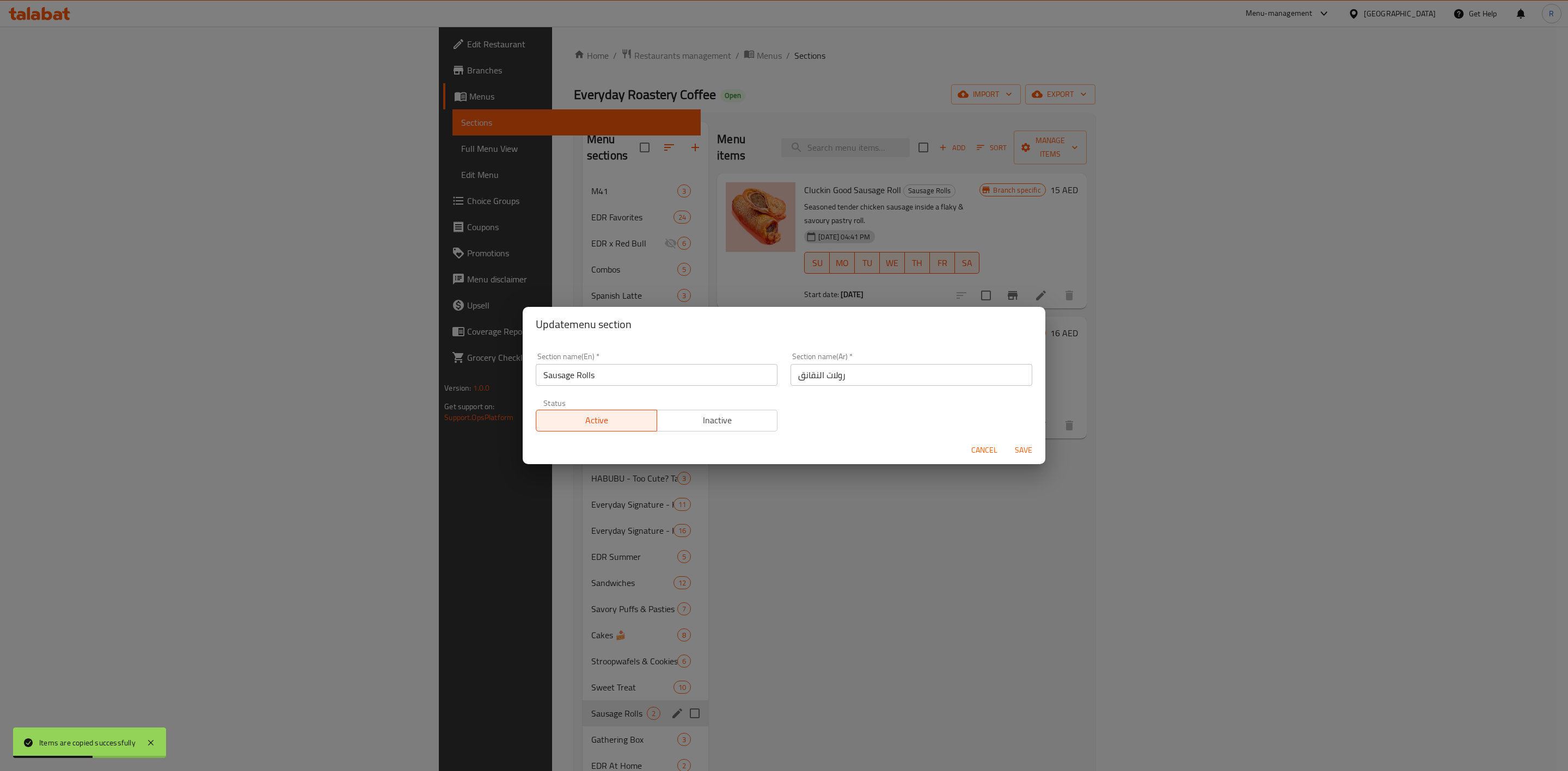
click at [728, 417] on span "Inactive" at bounding box center [717, 420] width 112 height 16
click at [1018, 449] on span "Save" at bounding box center [1023, 451] width 26 height 14
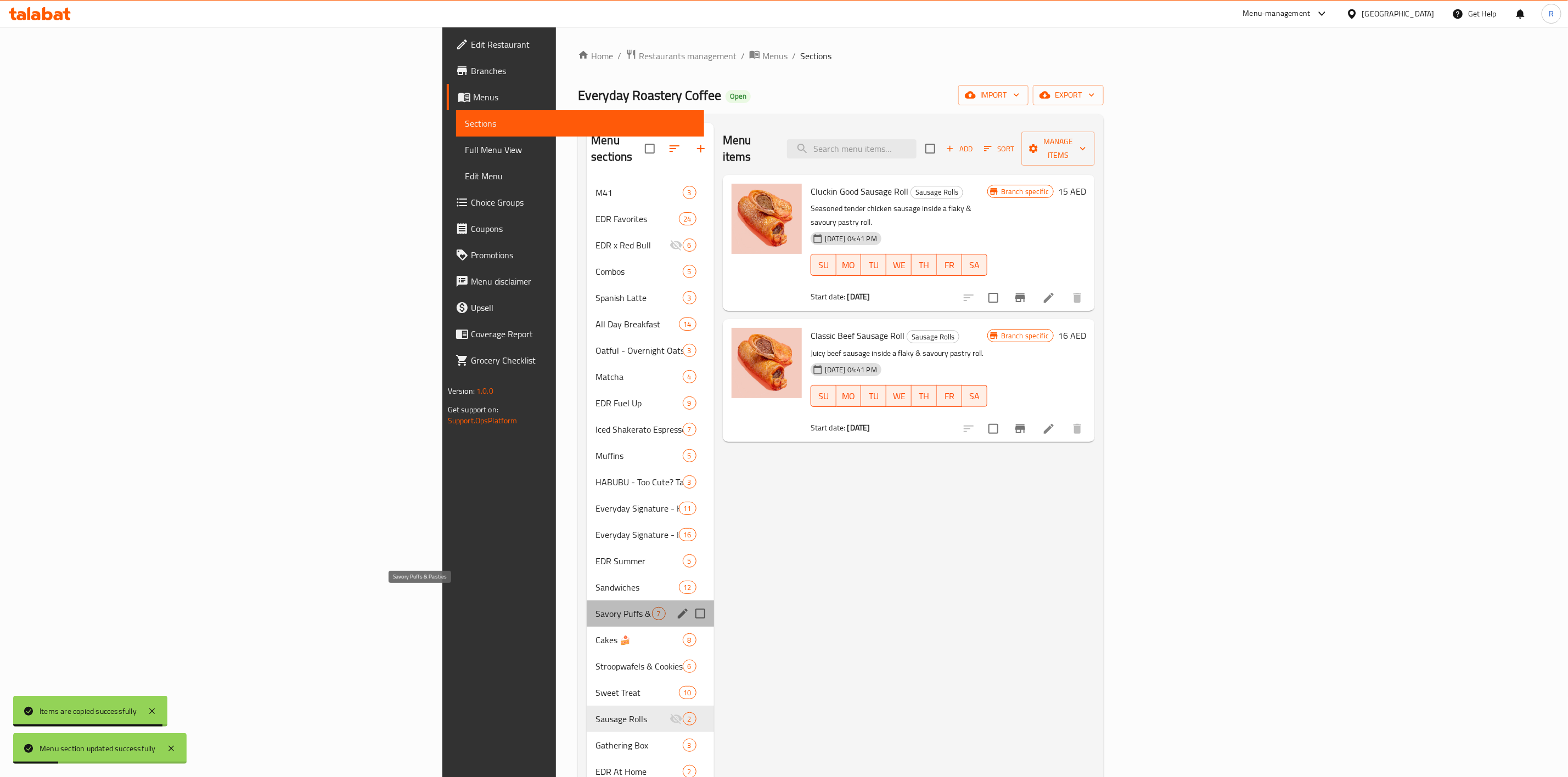
click at [595, 481] on span "Savory Puffs & Pasties" at bounding box center [623, 613] width 56 height 13
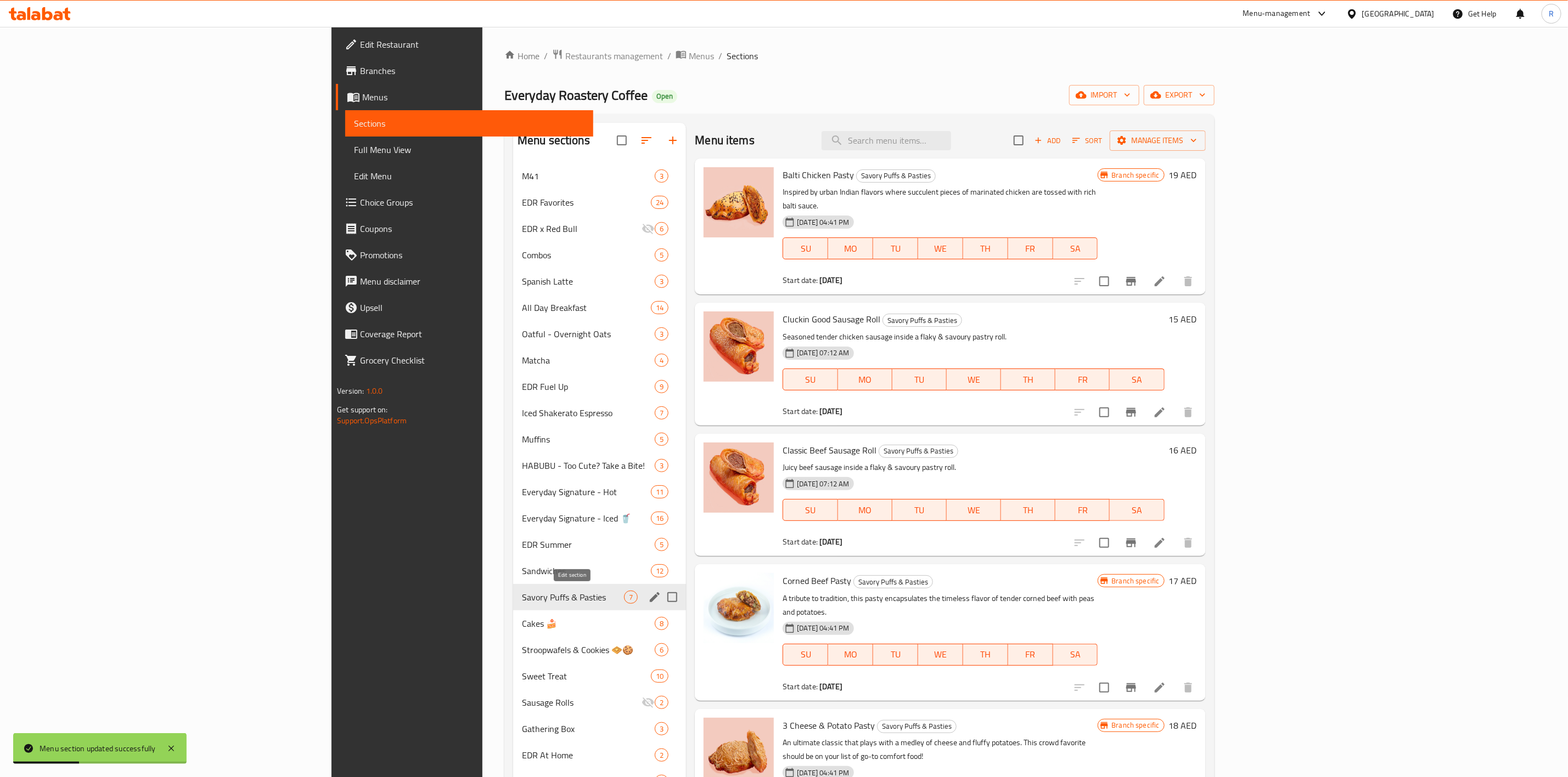
click at [647, 481] on button "edit" at bounding box center [655, 597] width 17 height 17
click at [650, 481] on icon "edit" at bounding box center [654, 597] width 10 height 10
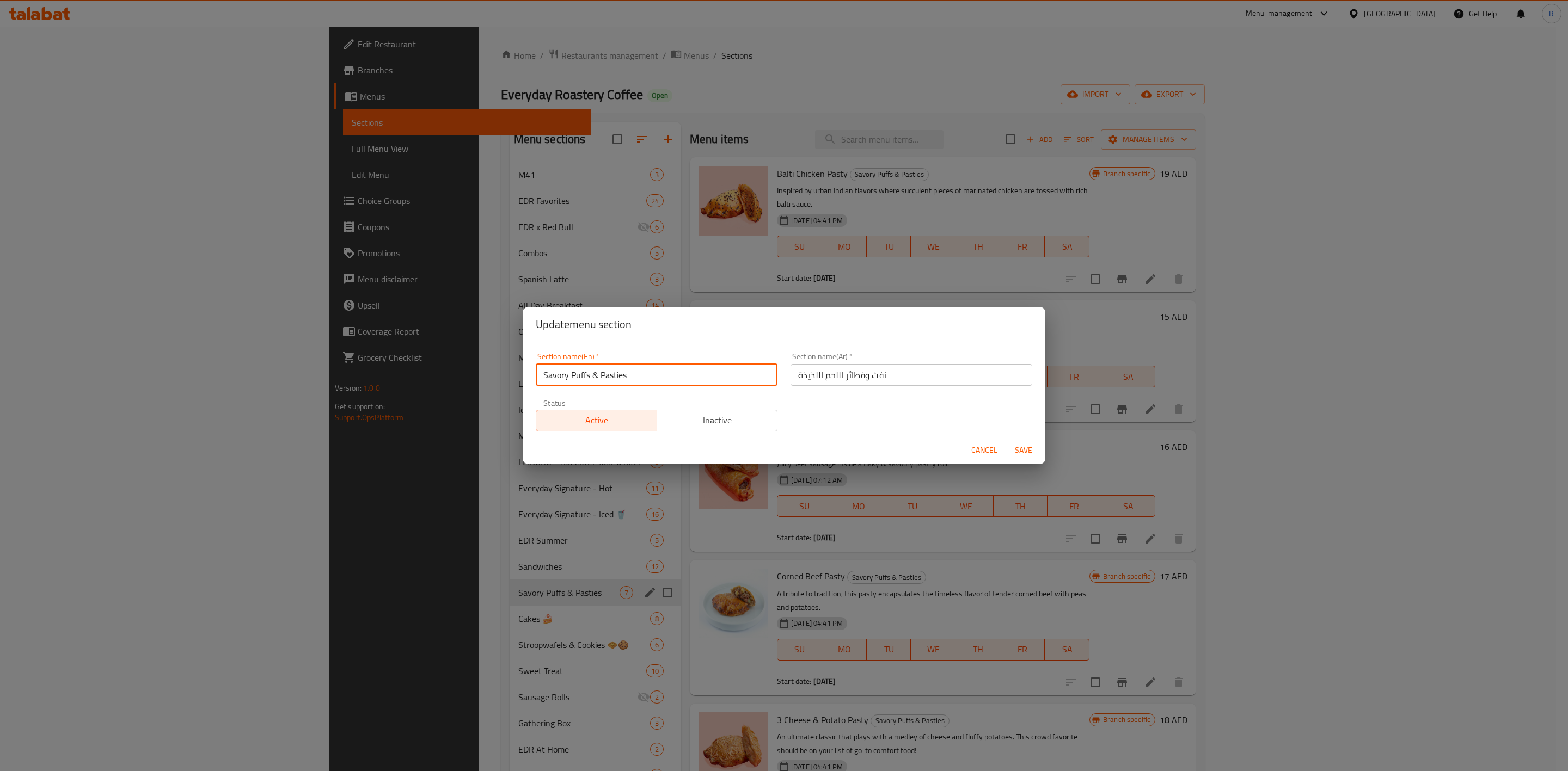
drag, startPoint x: 637, startPoint y: 375, endPoint x: 401, endPoint y: 374, distance: 236.0
click at [401, 374] on div "Update menu section Section name(En)   * Savory Puffs & Pasties Section name(En…" at bounding box center [784, 385] width 1568 height 771
paste input ", Pretzel & Sausage Rolls"
type input "Savory Puffs, Pretzel & Sausage Rolls"
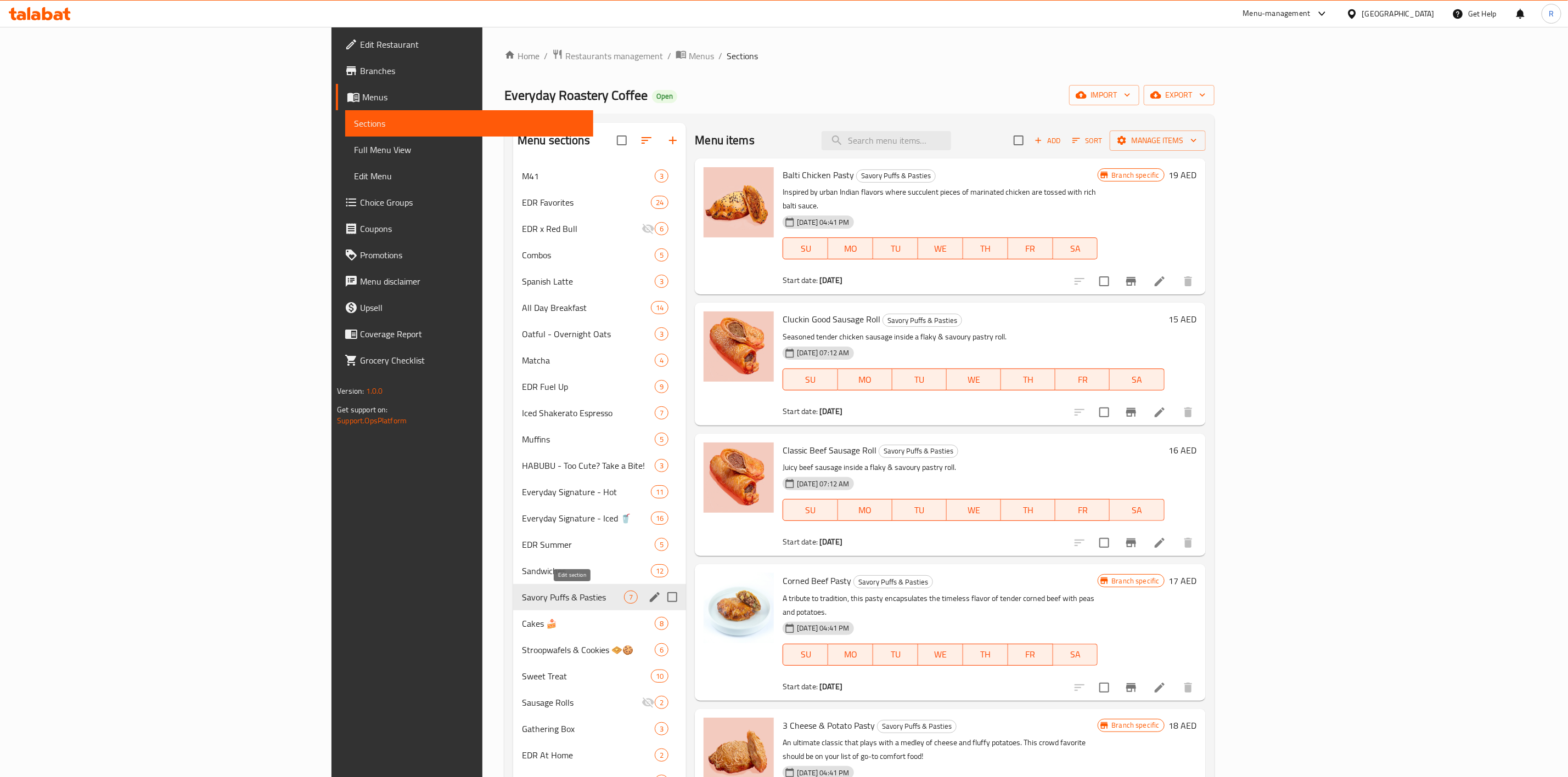
click at [648, 481] on icon "edit" at bounding box center [654, 597] width 13 height 13
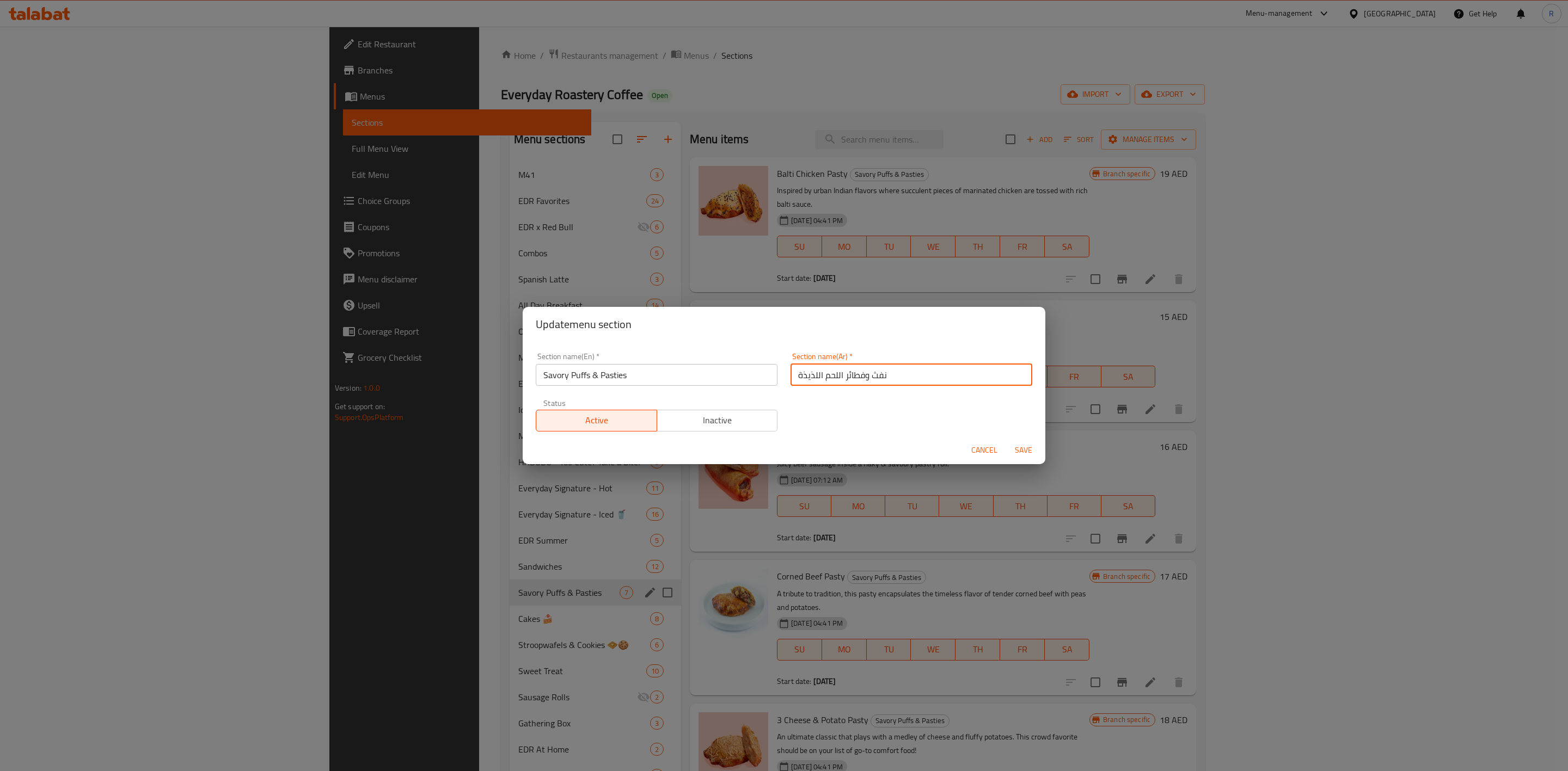
drag, startPoint x: 886, startPoint y: 383, endPoint x: 725, endPoint y: 371, distance: 161.4
click at [725, 371] on div "Section name(En)   * Savory Puffs & Pasties Section name(En) * Section name(Ar)…" at bounding box center [783, 392] width 509 height 92
paste input "طائر لذيذة، بريتزل ولفائف سجق"
type input "فطائر لذيذة، بريتزل ولفائف سجق"
click at [1029, 451] on span "Save" at bounding box center [1023, 451] width 26 height 14
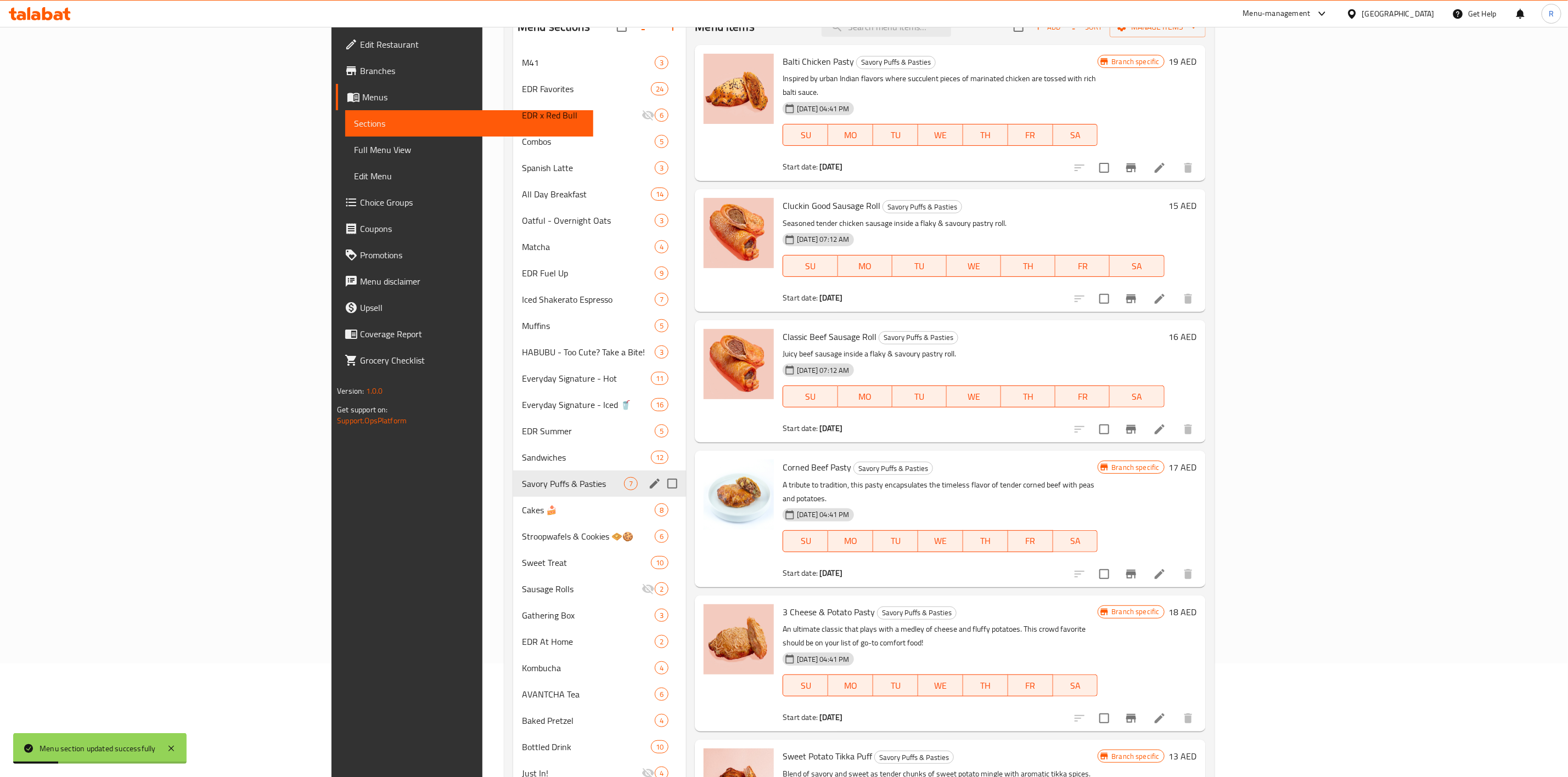
scroll to position [132, 0]
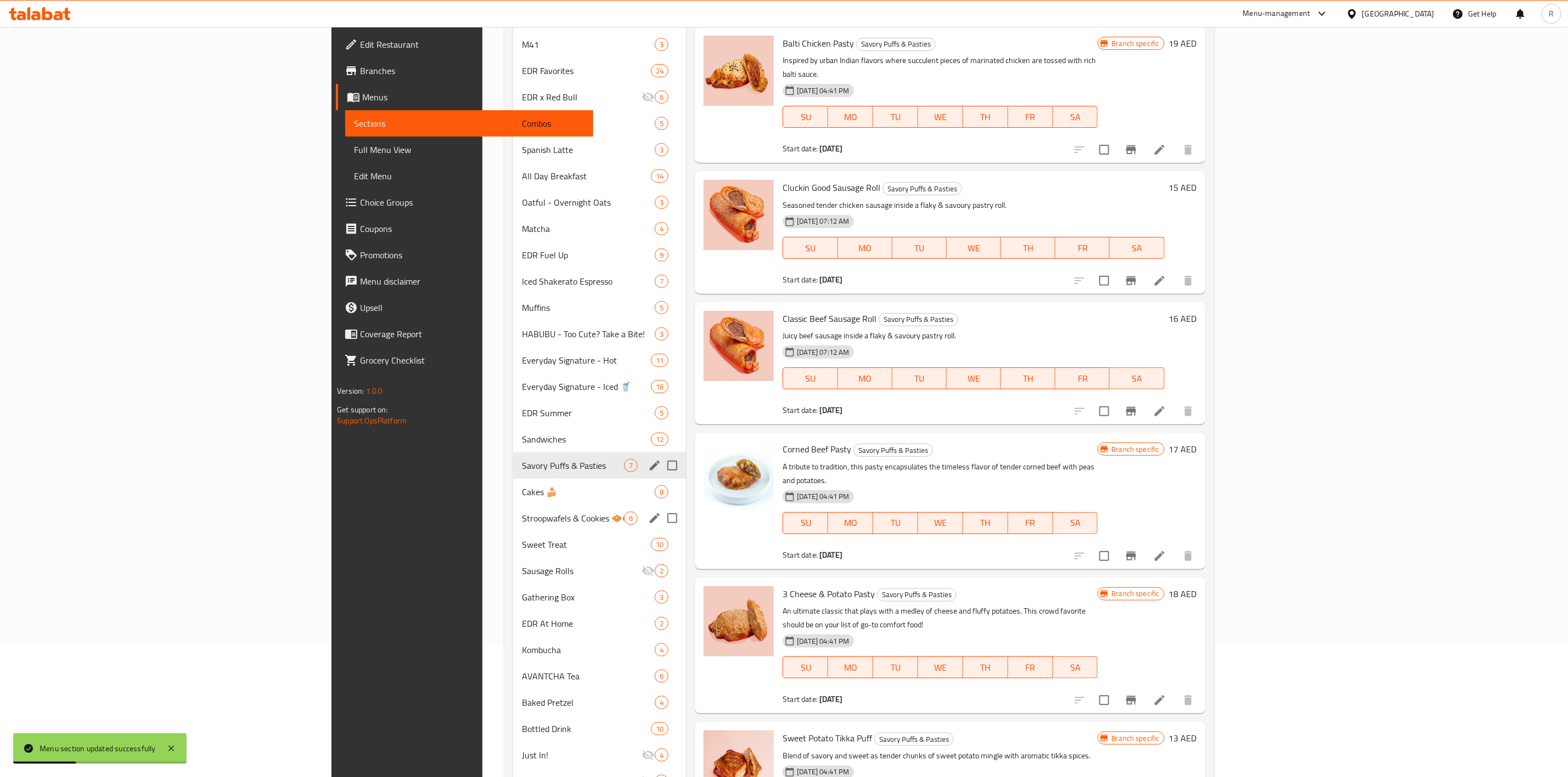
click at [521, 481] on div "Stroopwafels & Cookies 🧇🍪 6" at bounding box center [600, 519] width 173 height 27
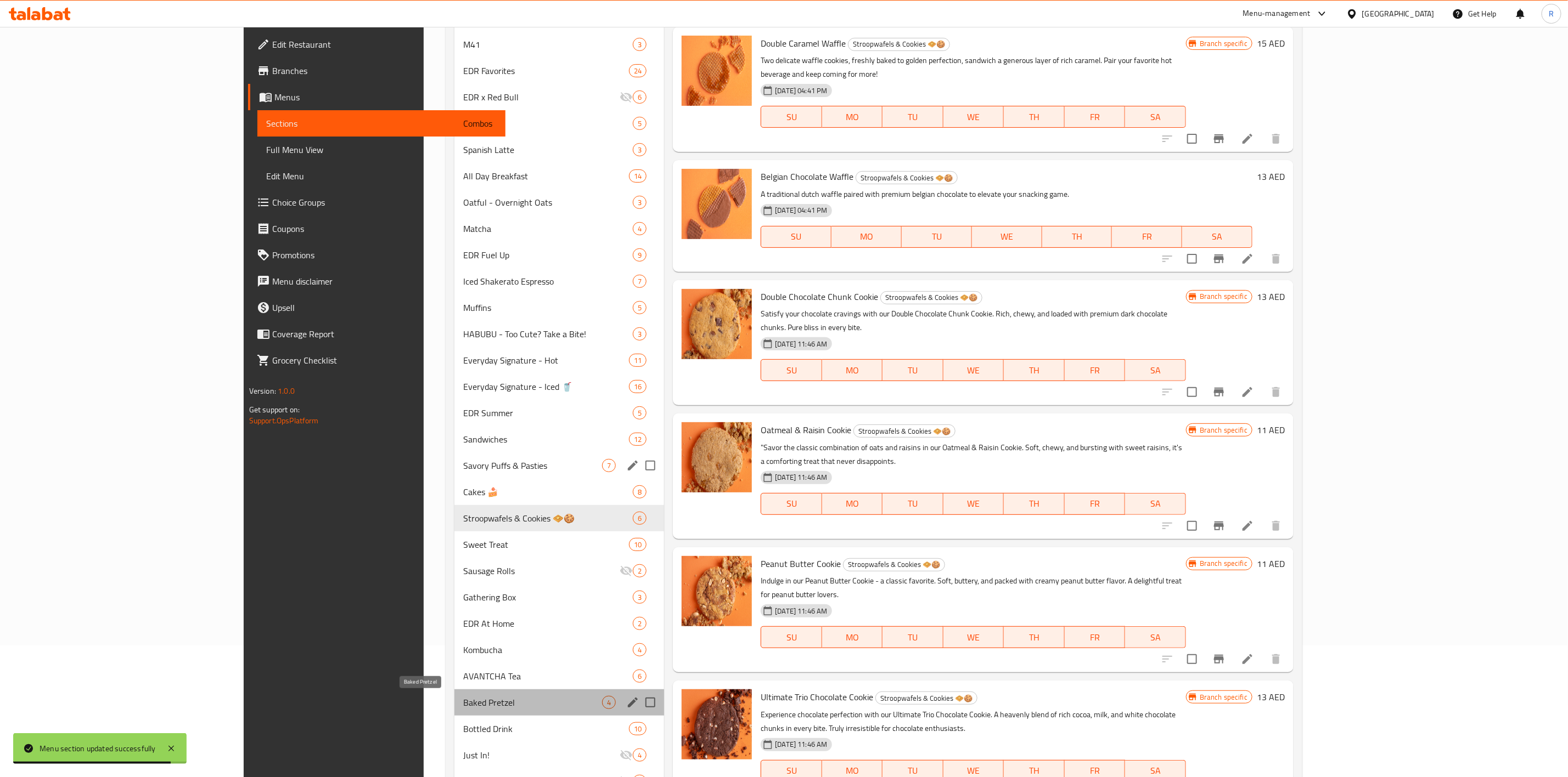
click at [466, 481] on span "Baked Pretzel" at bounding box center [532, 702] width 139 height 13
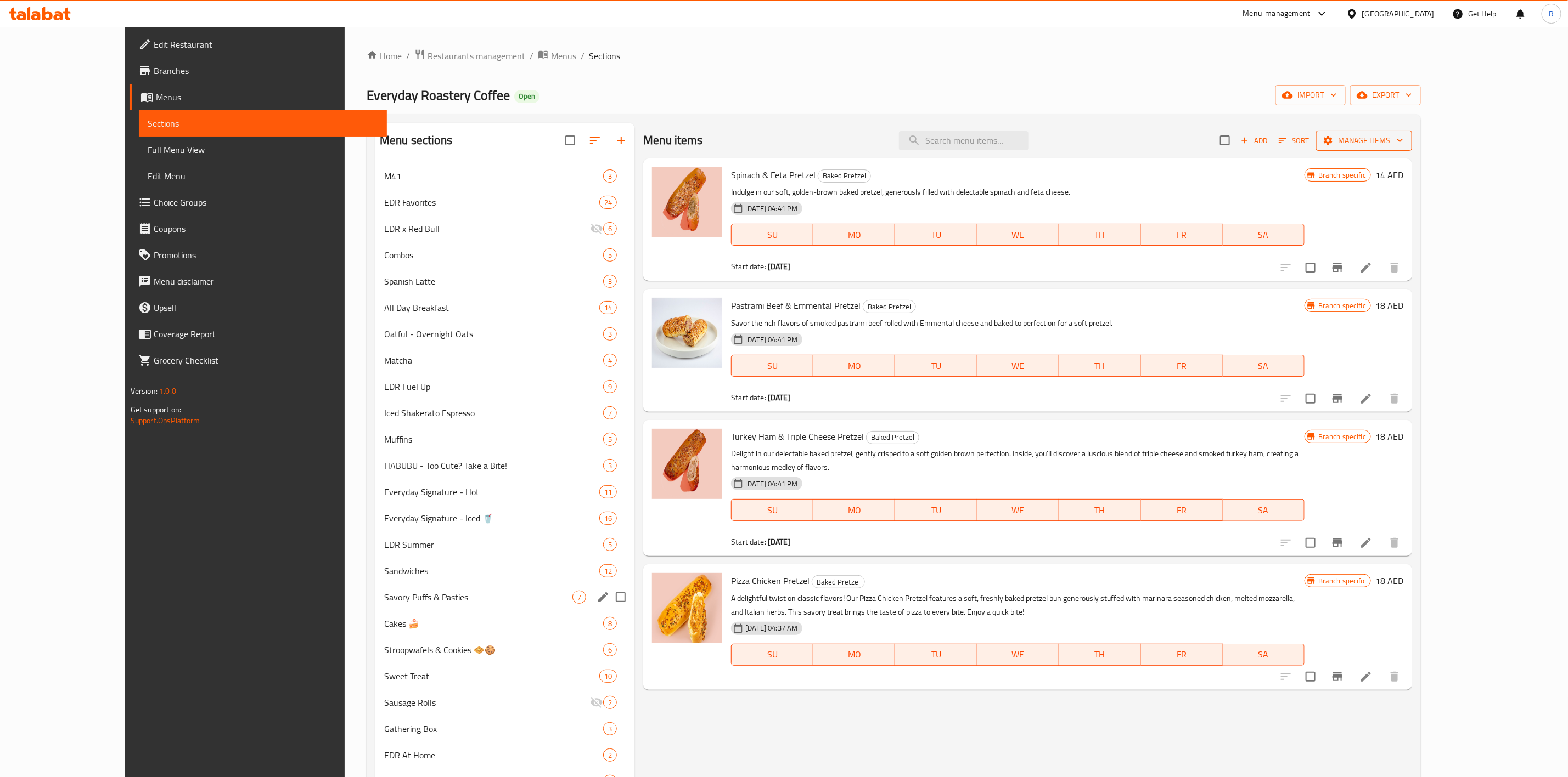
click at [1040, 139] on span "Manage items" at bounding box center [1363, 141] width 78 height 14
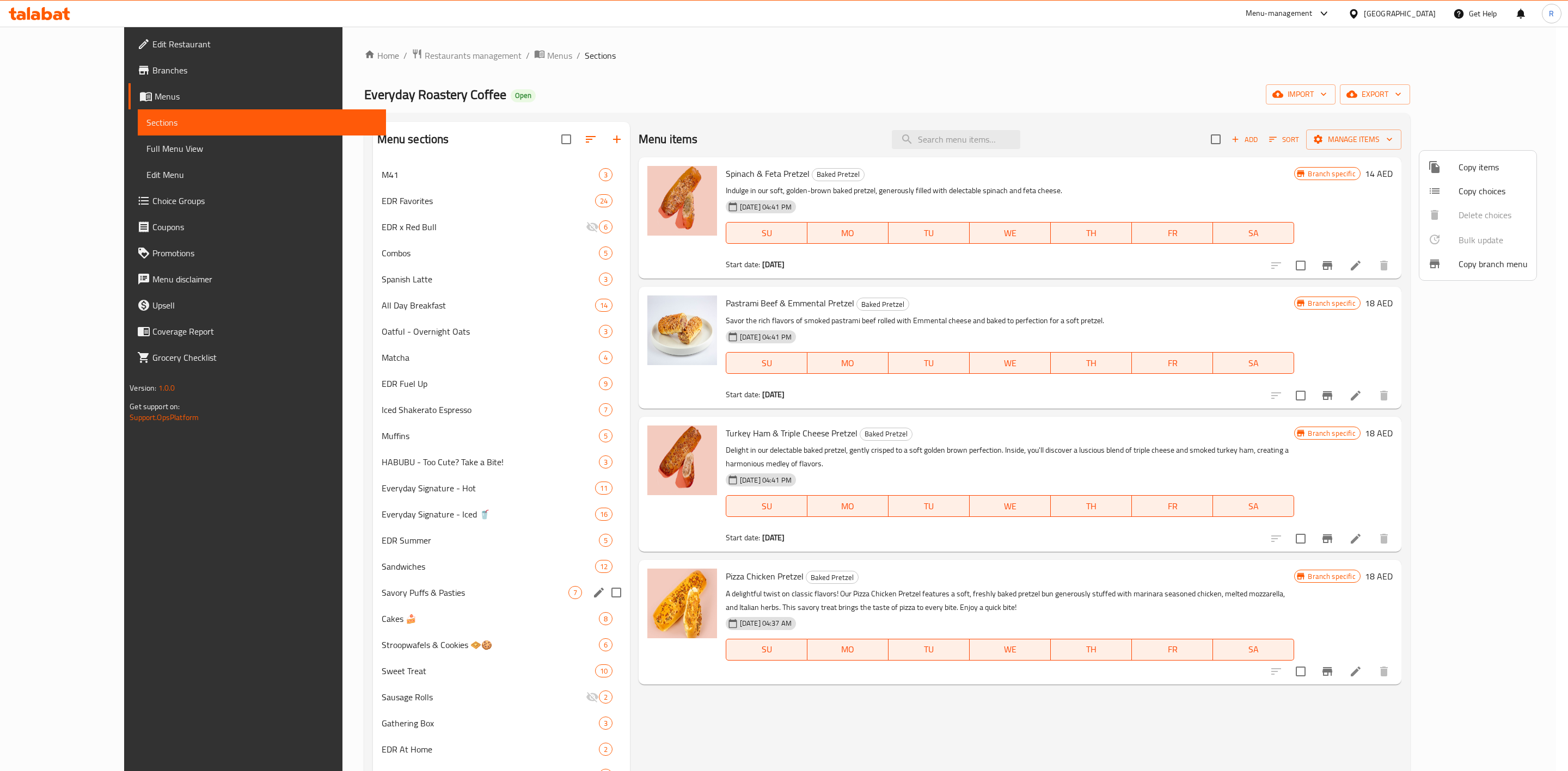
click at [1032, 174] on span "Copy items" at bounding box center [1494, 166] width 69 height 13
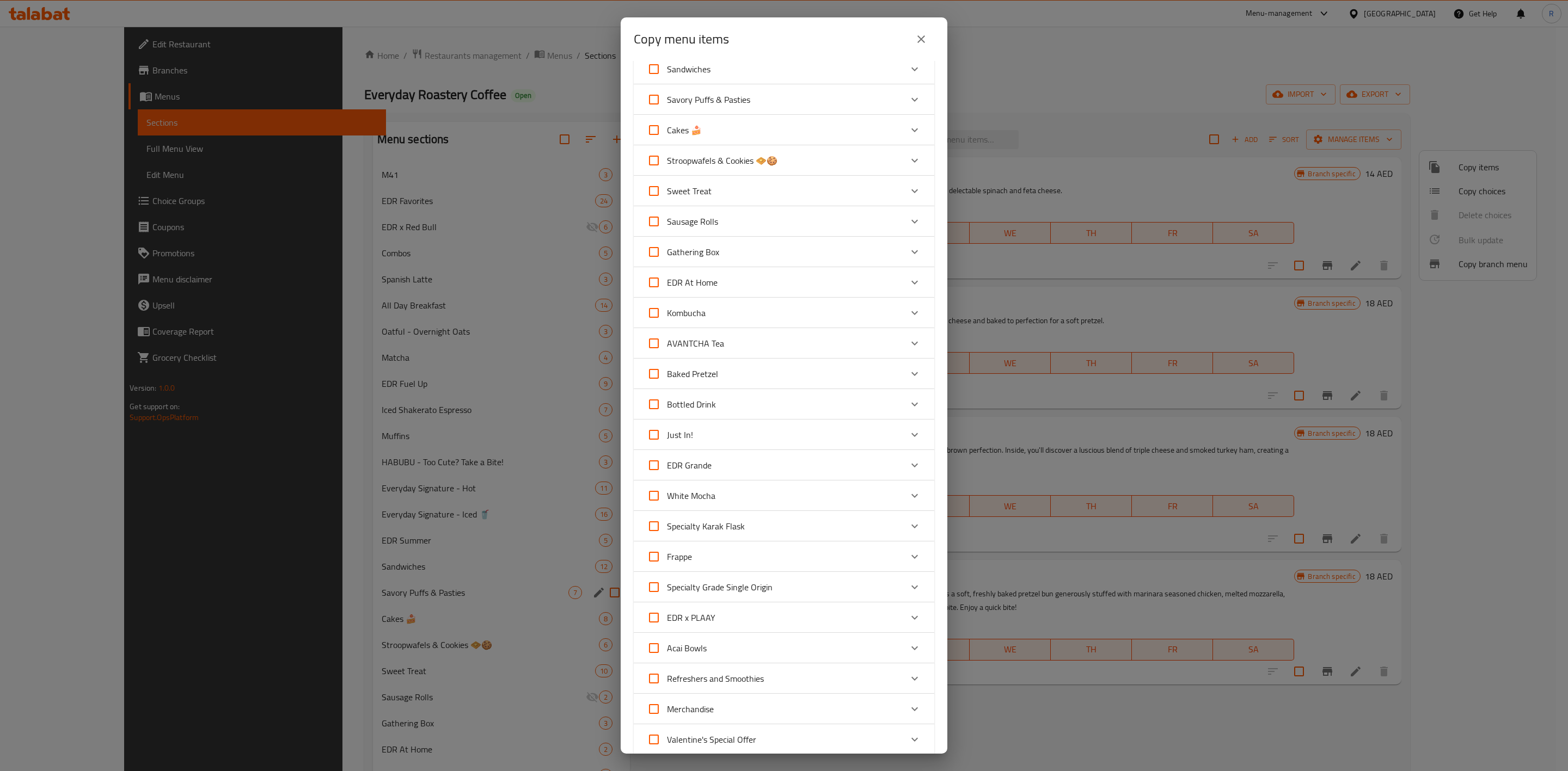
scroll to position [497, 0]
click at [807, 364] on div "Baked Pretzel" at bounding box center [774, 375] width 255 height 26
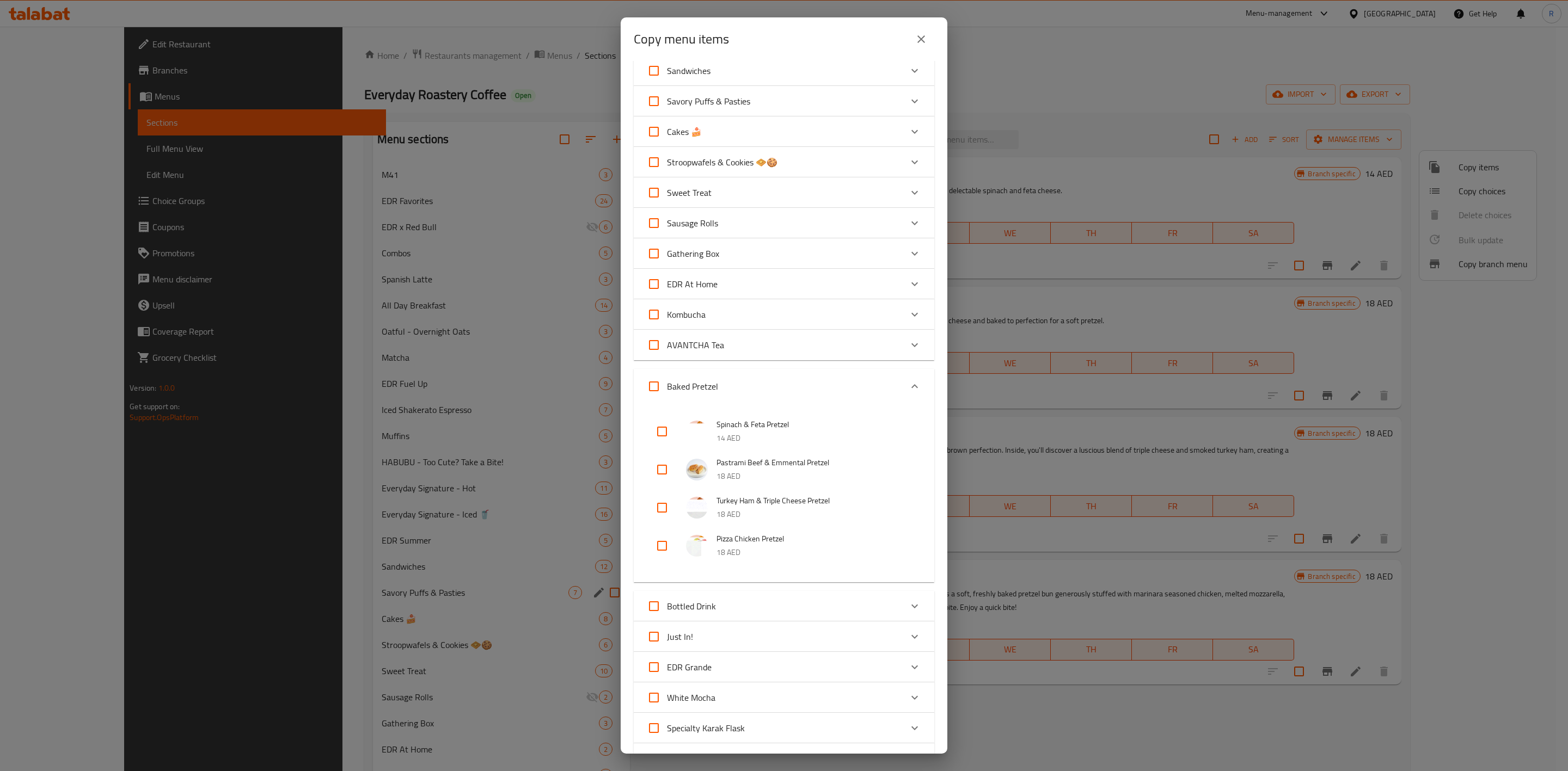
click at [655, 430] on input "checkbox" at bounding box center [662, 432] width 26 height 26
checkbox input "true"
click at [662, 478] on input "checkbox" at bounding box center [662, 546] width 26 height 26
checkbox input "true"
click at [655, 478] on input "checkbox" at bounding box center [662, 508] width 26 height 26
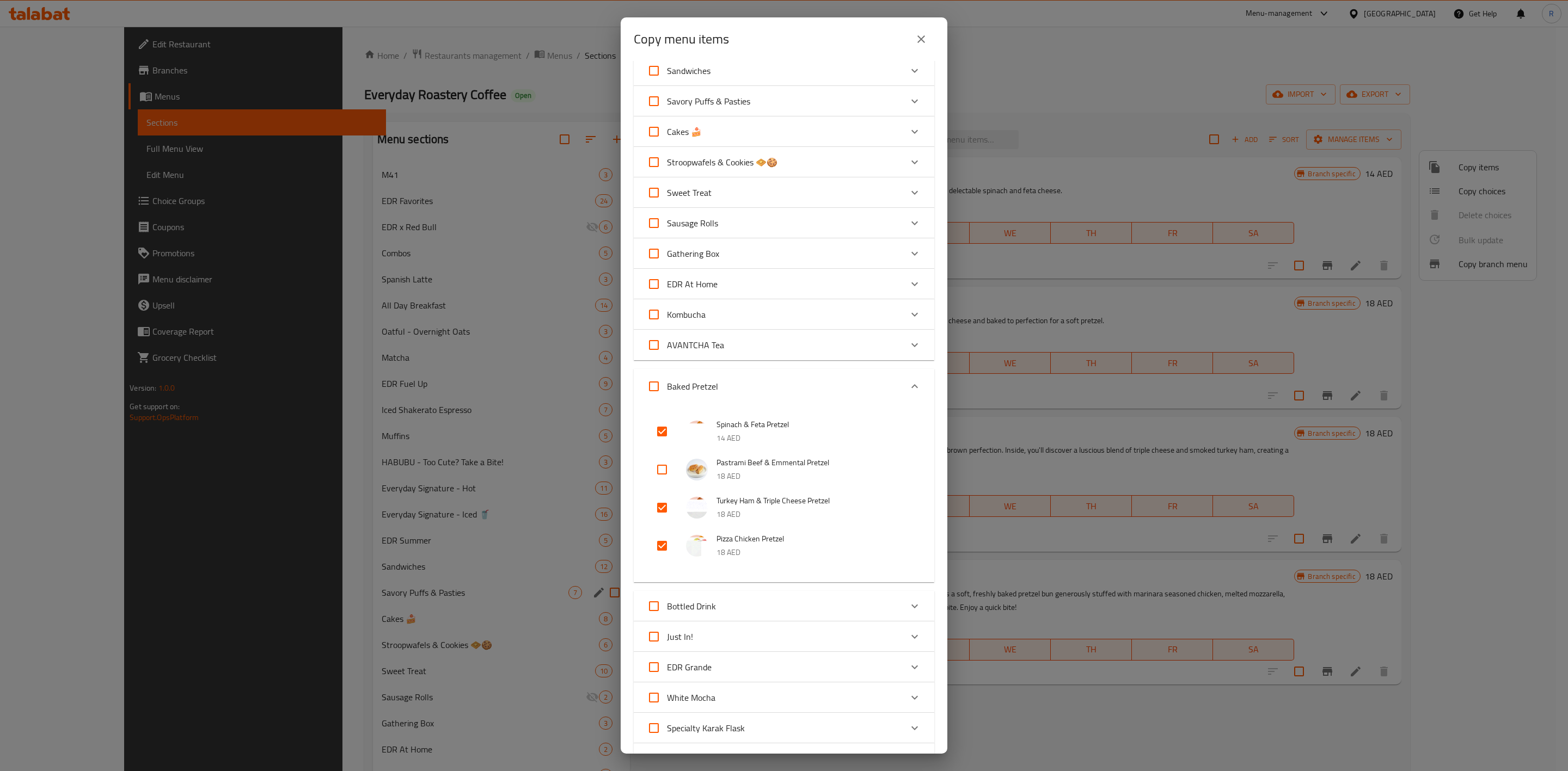
click at [662, 478] on input "checkbox" at bounding box center [662, 508] width 26 height 26
checkbox input "false"
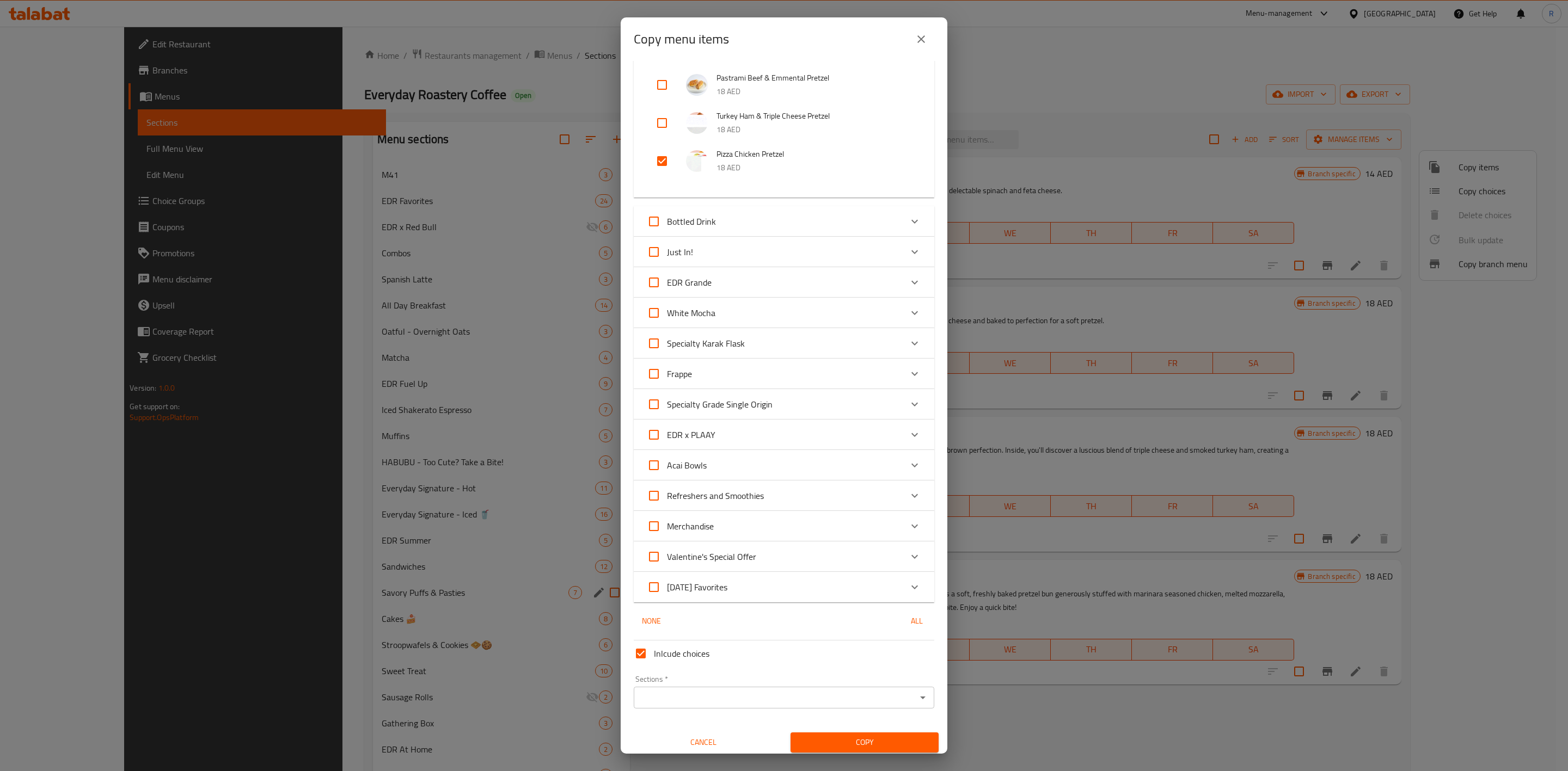
scroll to position [885, 0]
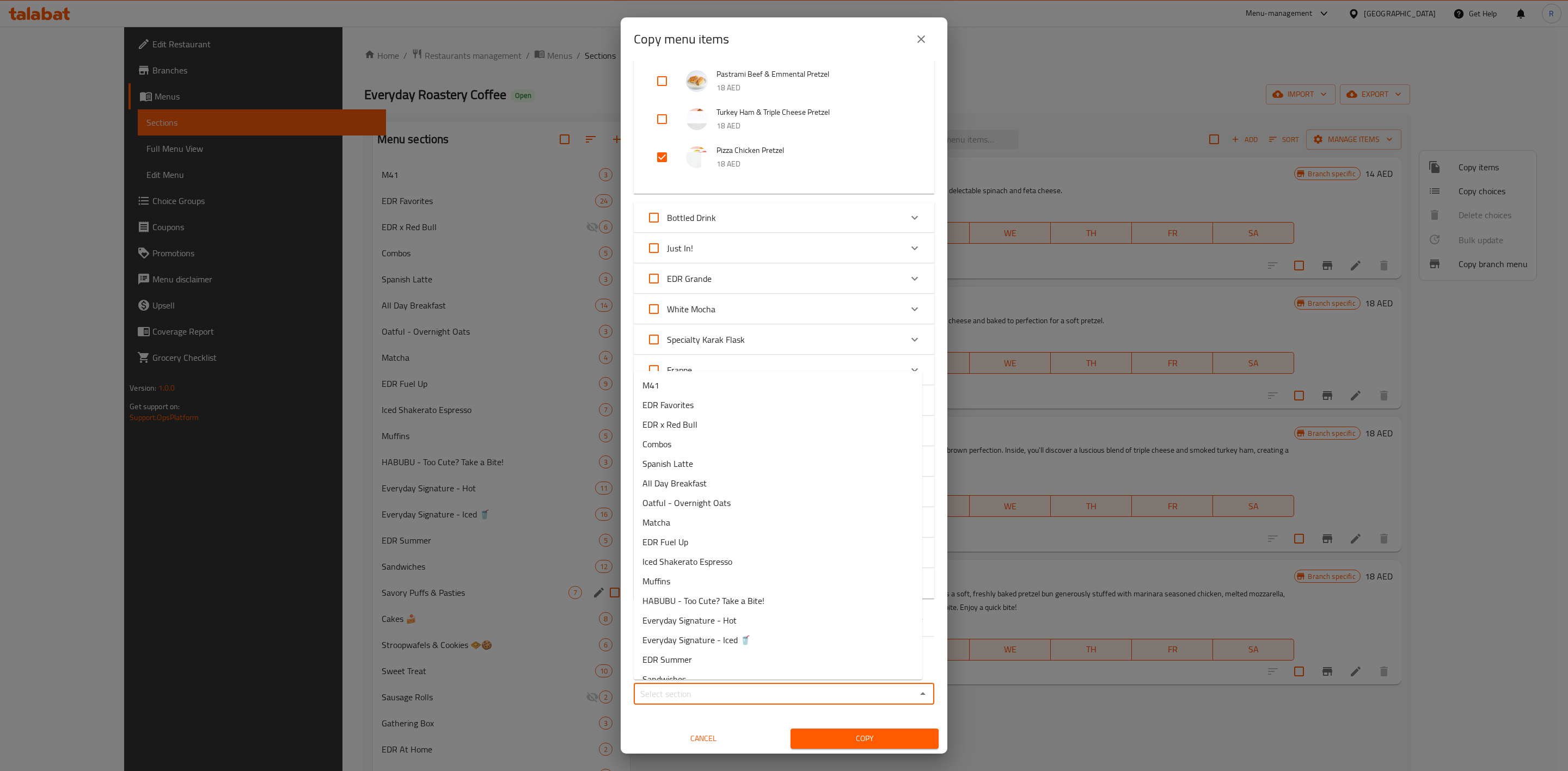
click at [862, 478] on input "Sections   *" at bounding box center [775, 694] width 276 height 15
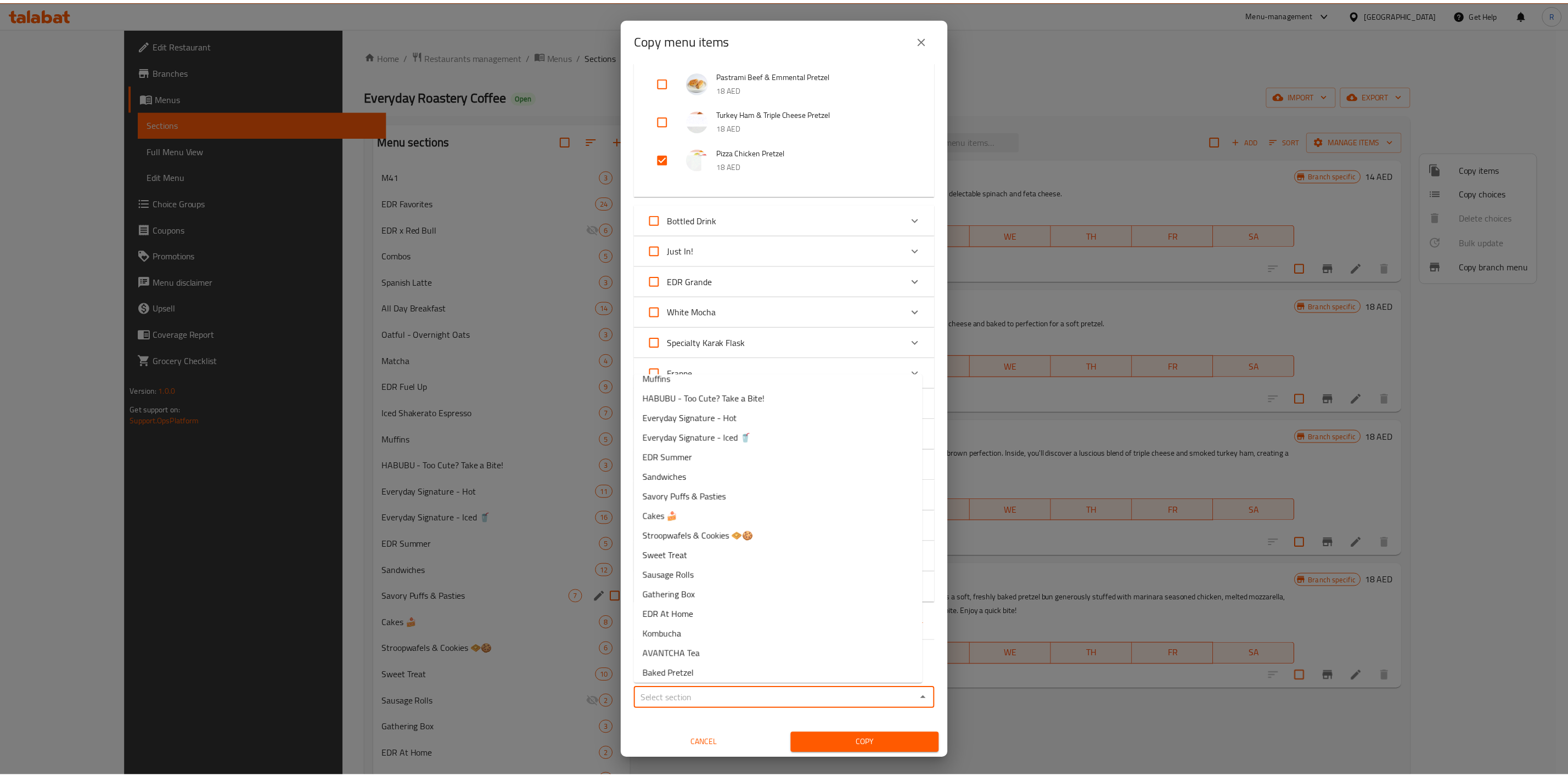
scroll to position [125, 0]
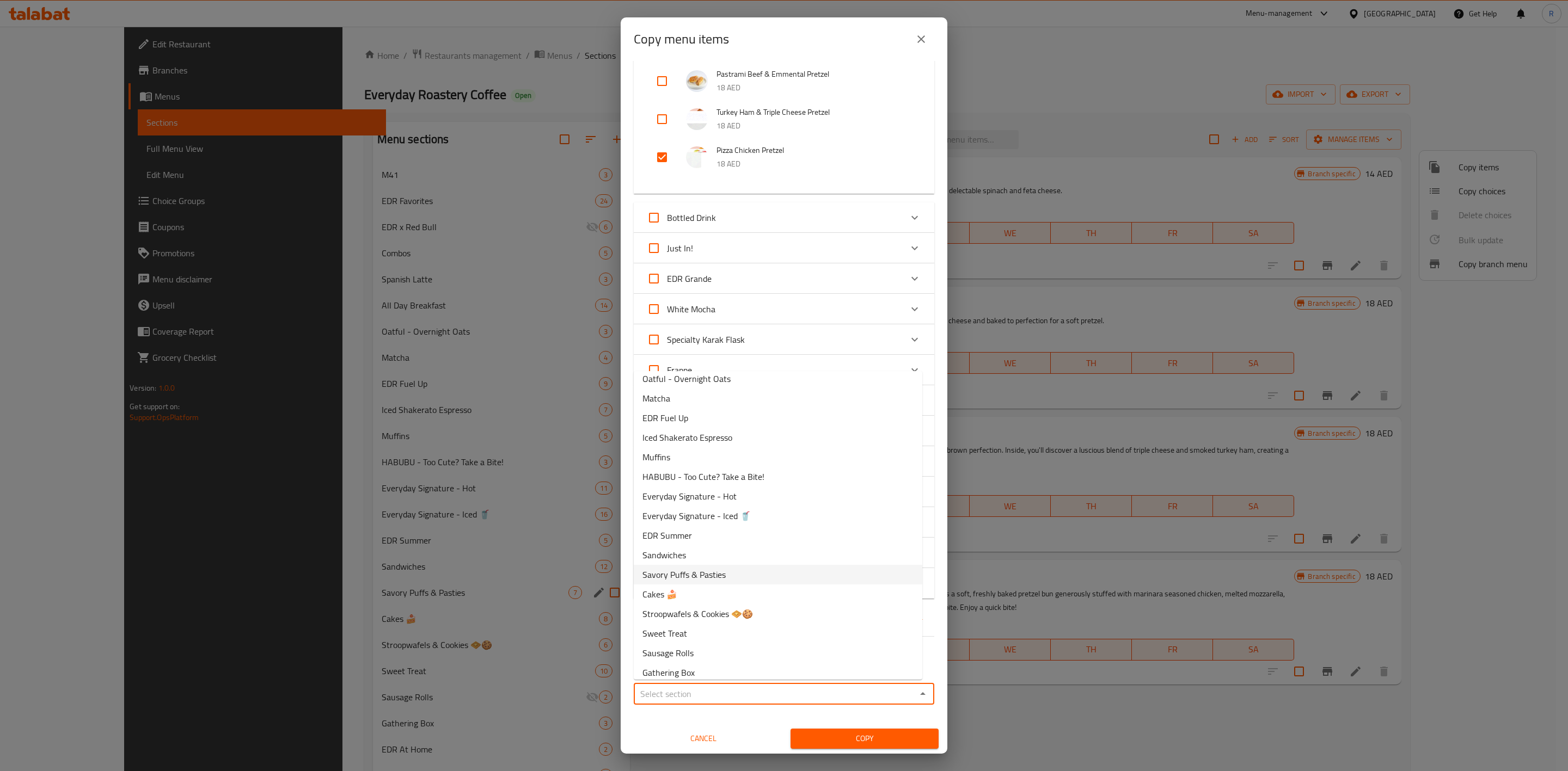
click at [720, 478] on span "Savory Puffs & Pasties" at bounding box center [684, 575] width 84 height 13
type input "Savory Puffs & Pasties"
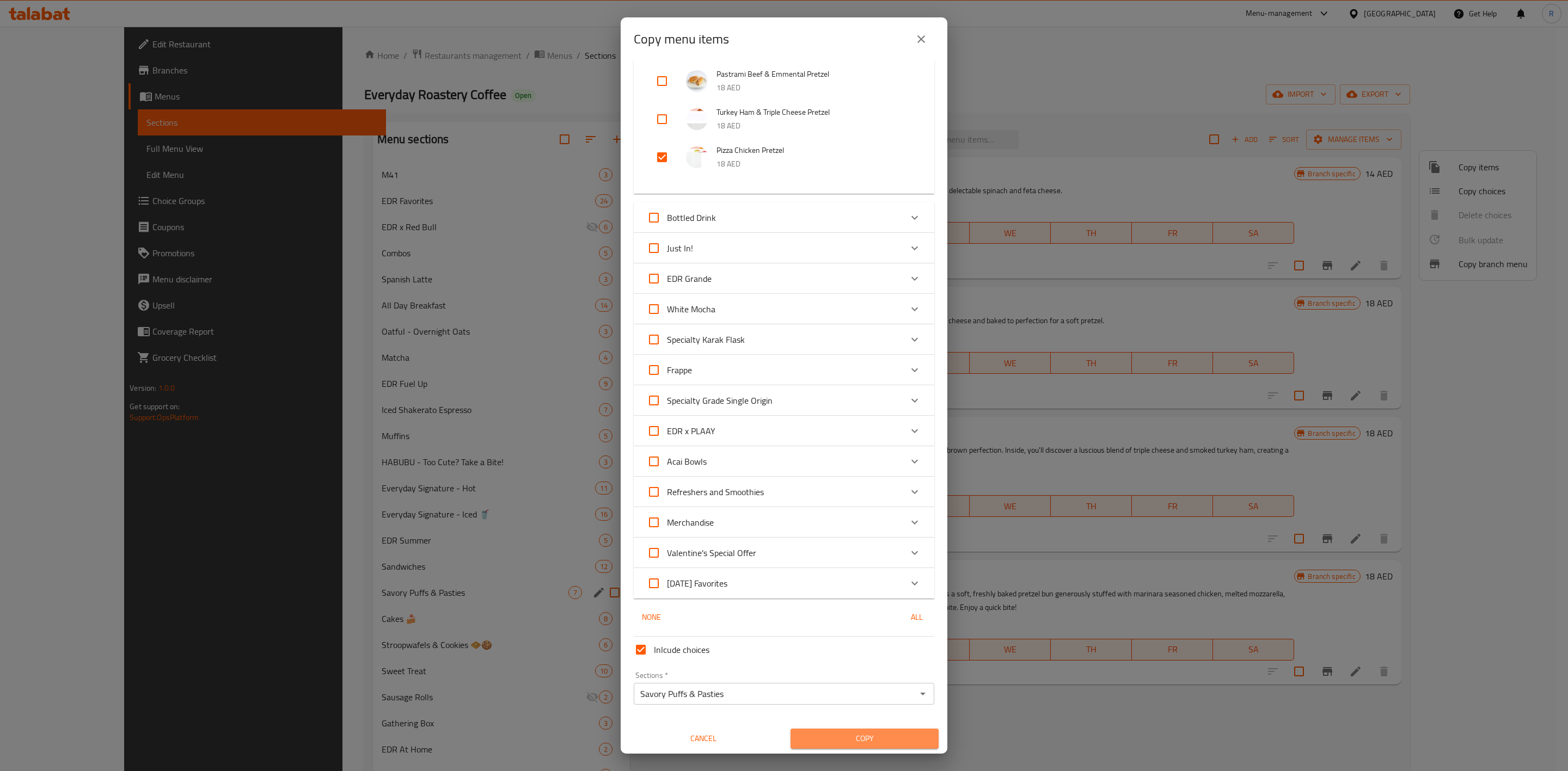
click at [869, 478] on span "Copy" at bounding box center [865, 739] width 131 height 14
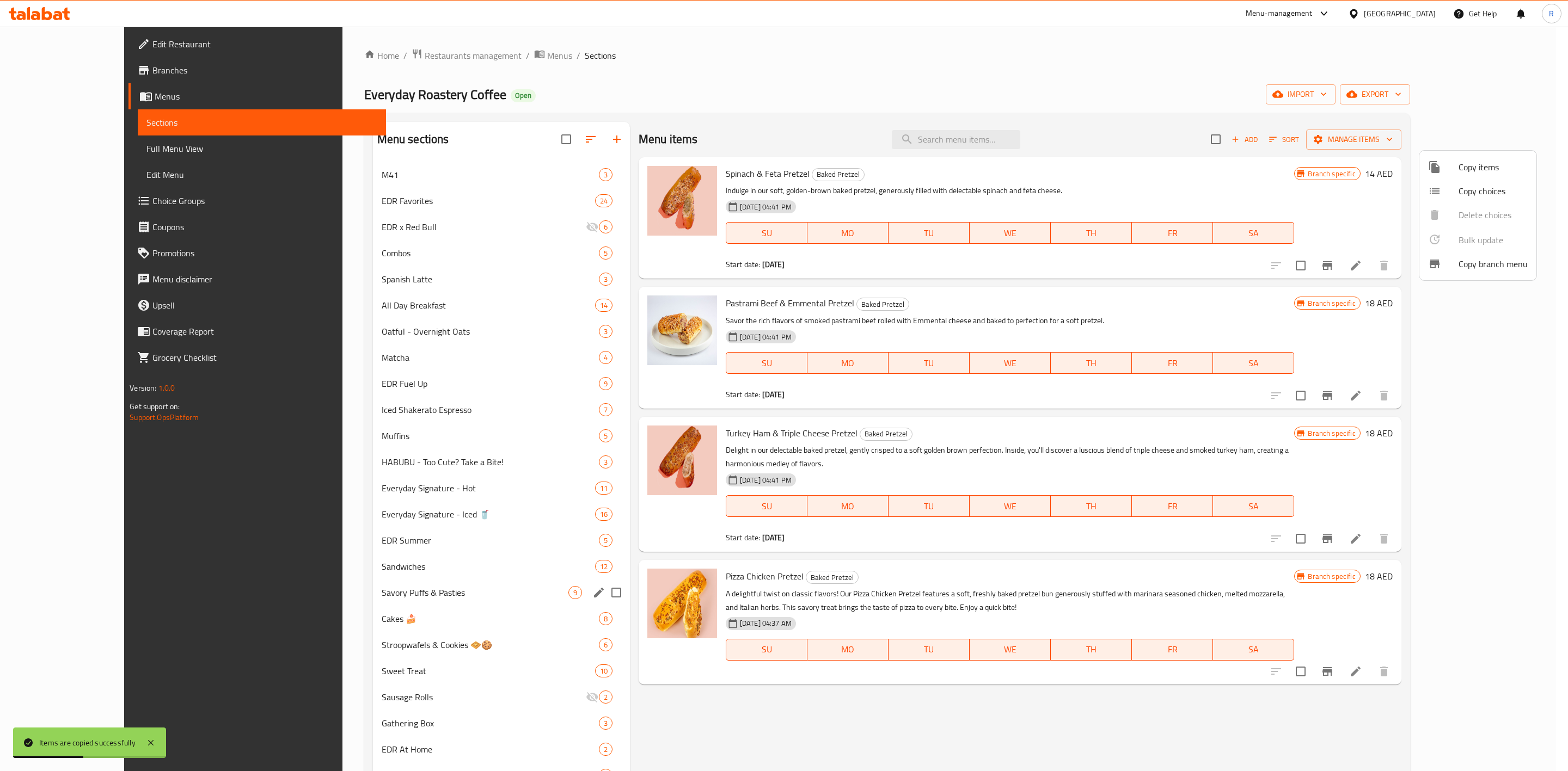
click at [329, 478] on div at bounding box center [784, 385] width 1568 height 771
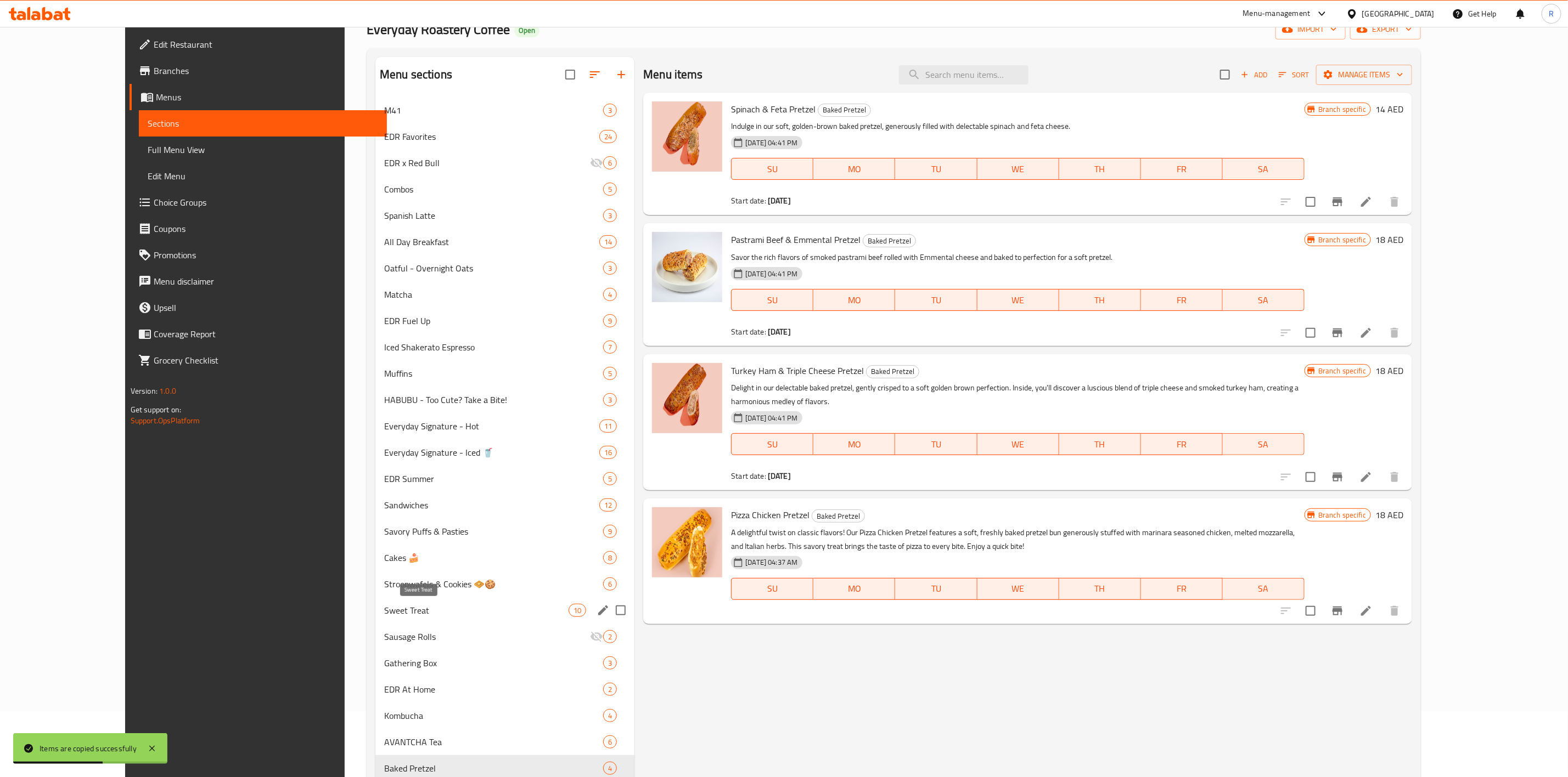
scroll to position [164, 0]
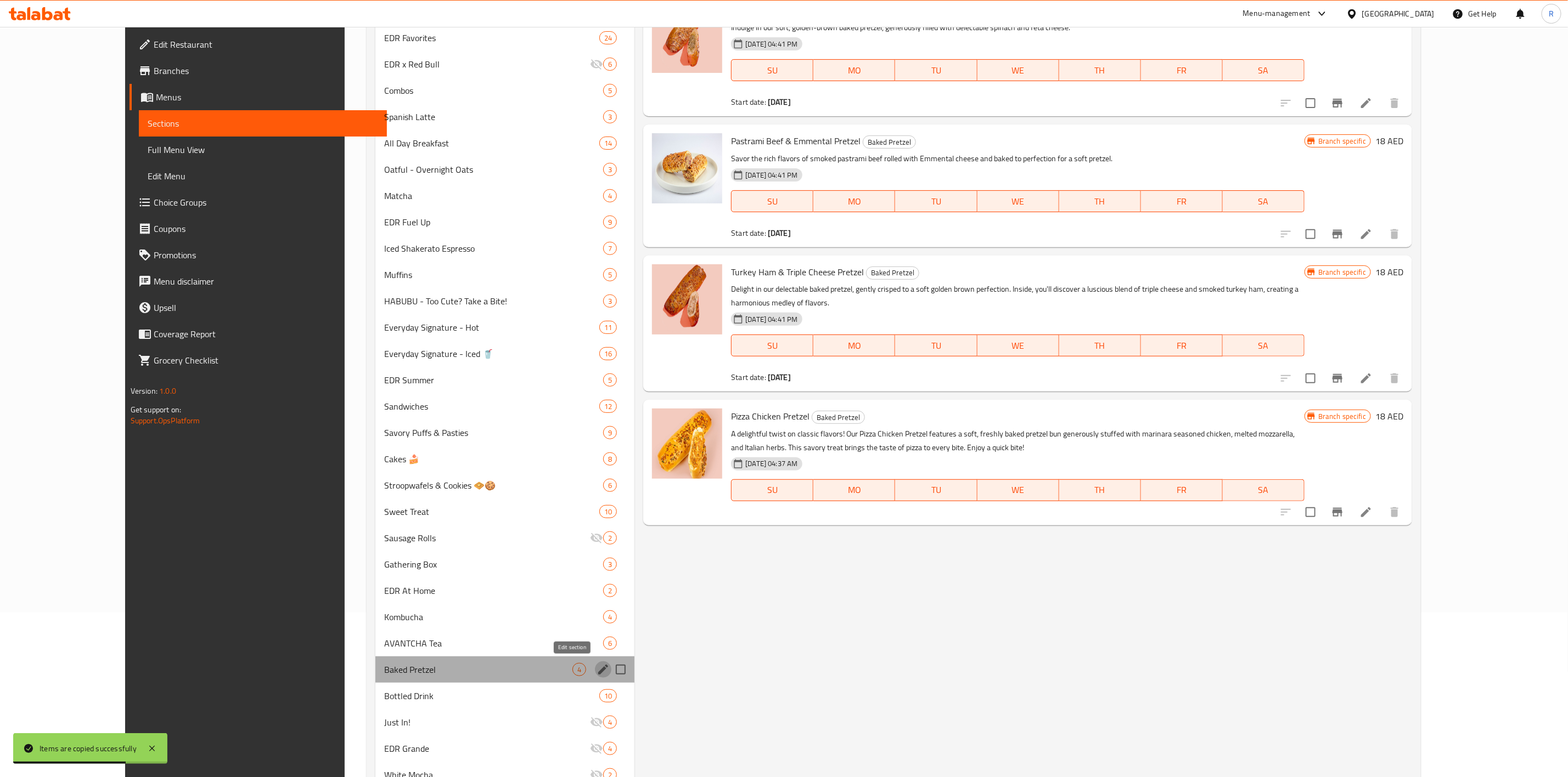
click at [598, 481] on icon "edit" at bounding box center [603, 669] width 10 height 10
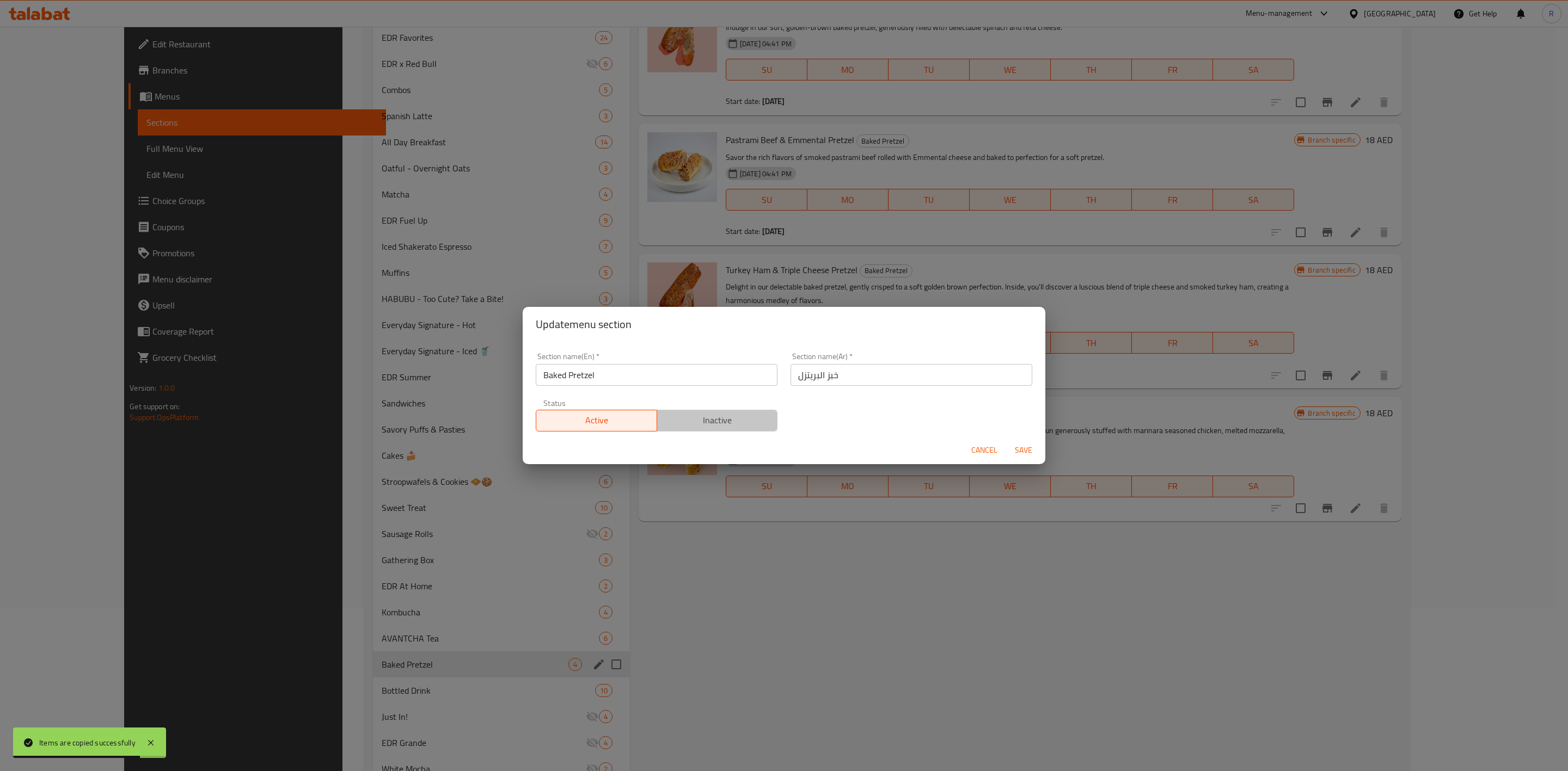
click at [716, 421] on span "Inactive" at bounding box center [717, 420] width 112 height 16
click at [1020, 441] on button "Save" at bounding box center [1023, 450] width 35 height 20
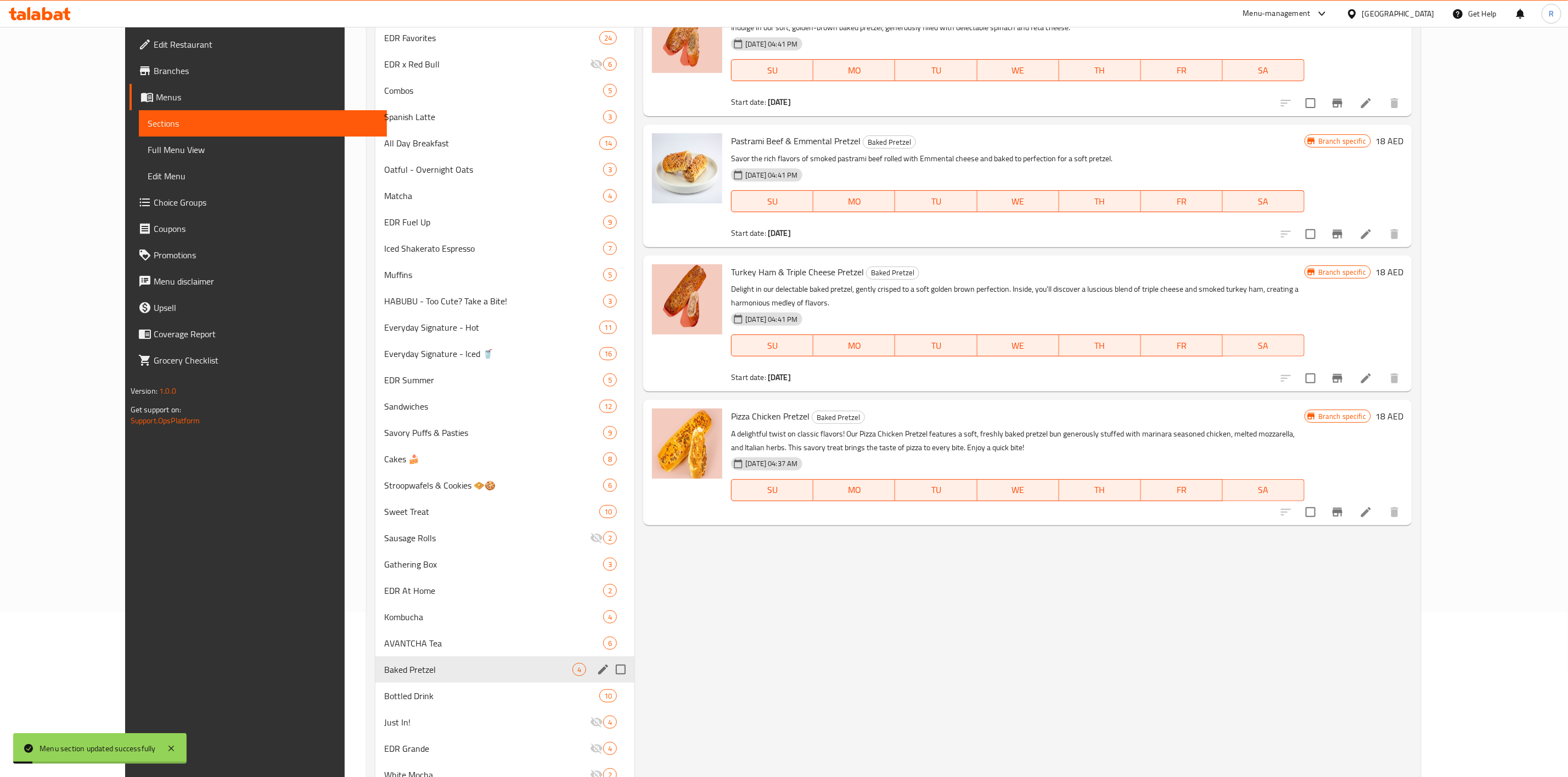
click at [644, 481] on div "Menu items Add Sort Manage items Spinach & Feta Pretzel Baked Pretzel Indulge i…" at bounding box center [1023, 493] width 777 height 1071
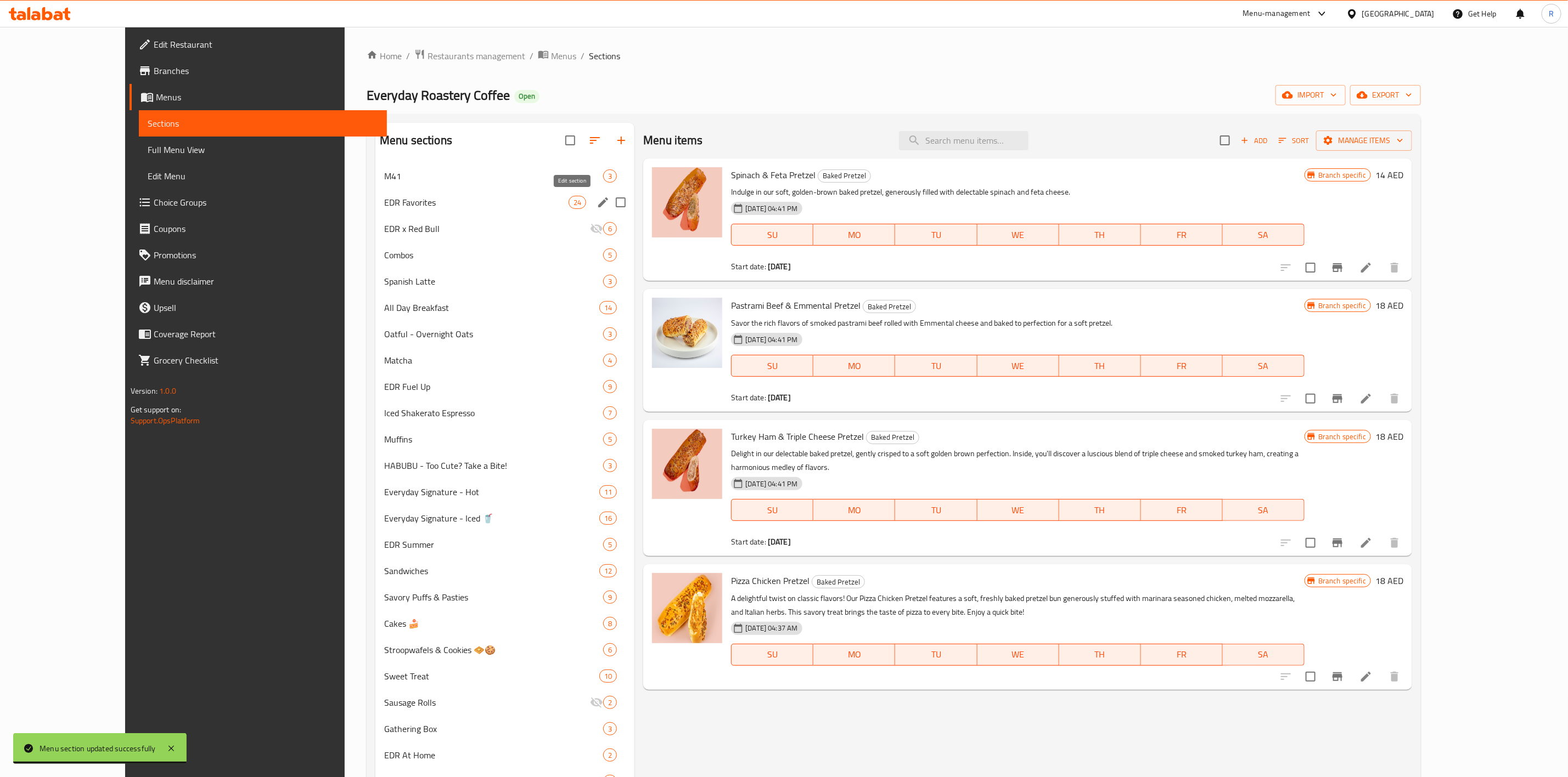
click at [598, 204] on icon "edit" at bounding box center [603, 202] width 10 height 10
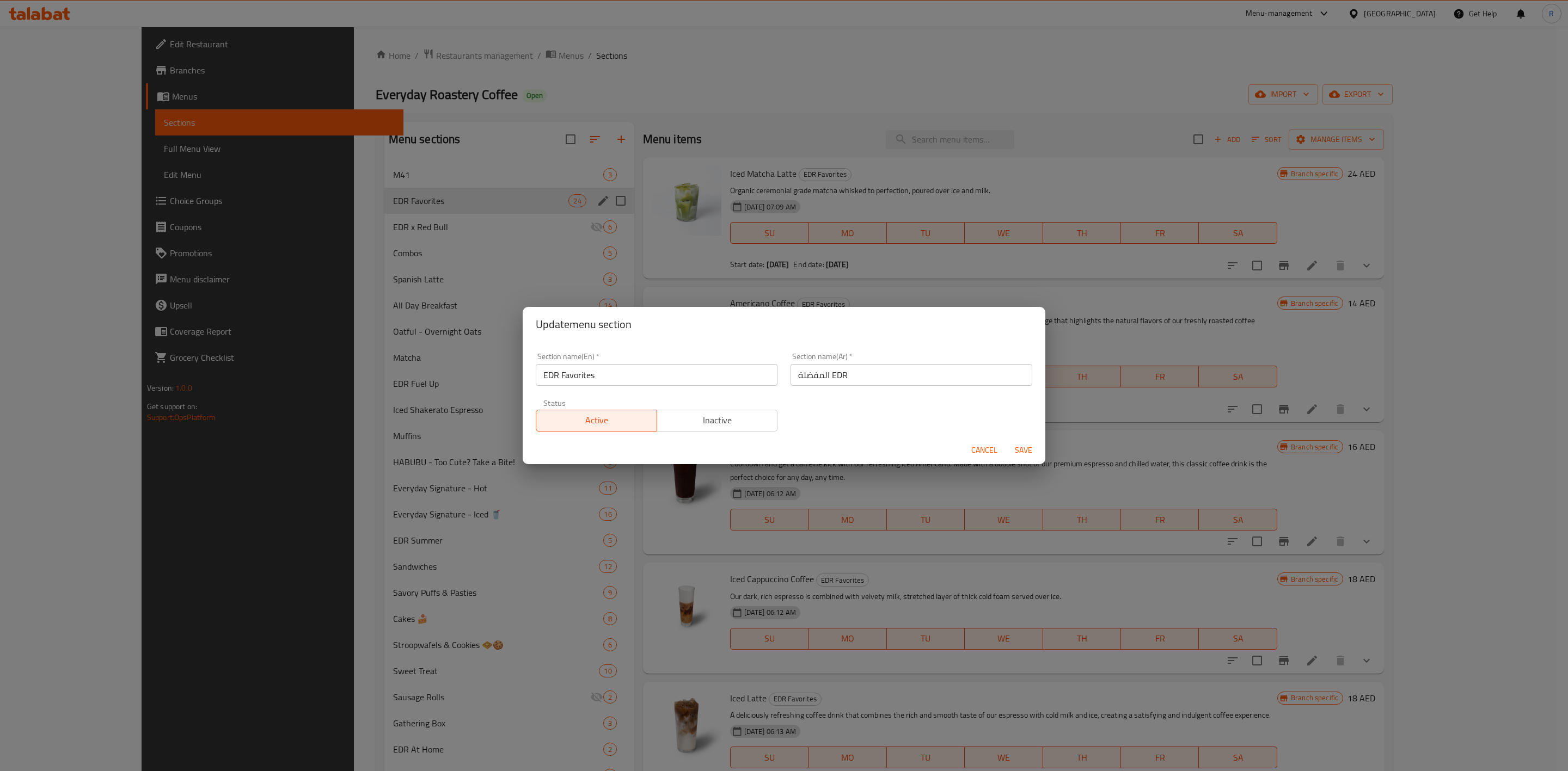
click at [990, 442] on button "Cancel" at bounding box center [984, 450] width 35 height 20
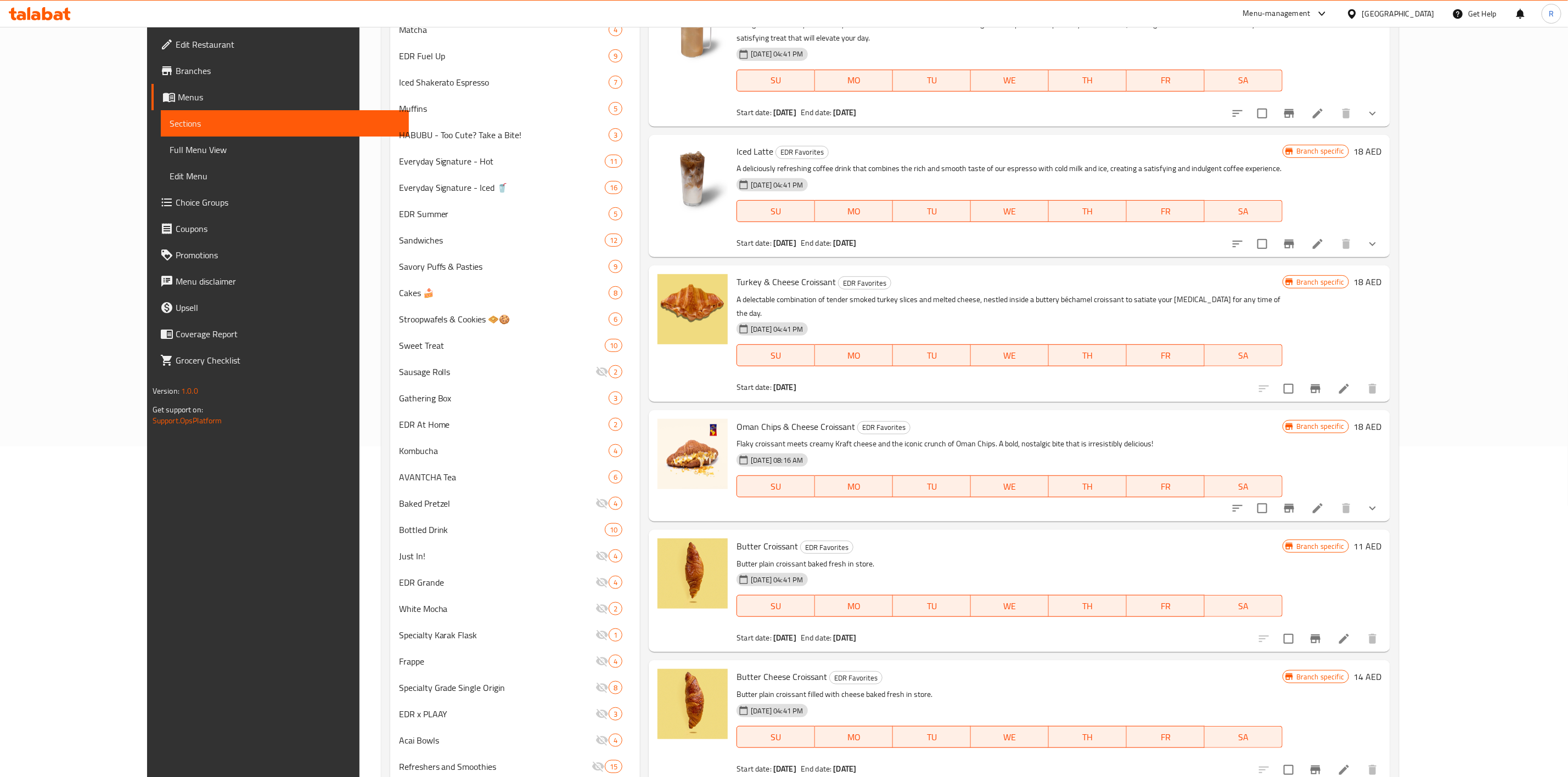
scroll to position [349, 0]
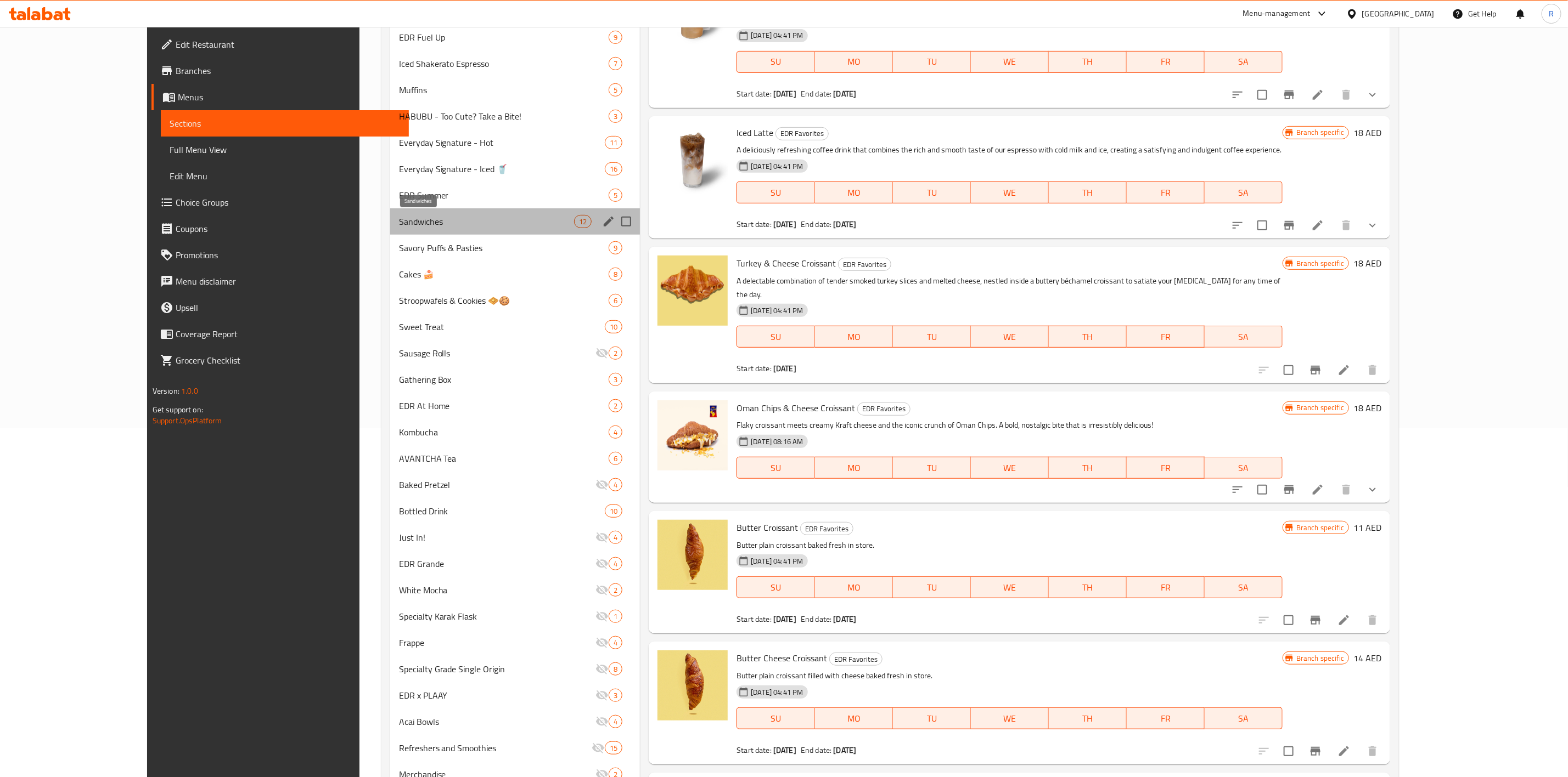
click at [399, 222] on span "Sandwiches" at bounding box center [486, 221] width 175 height 13
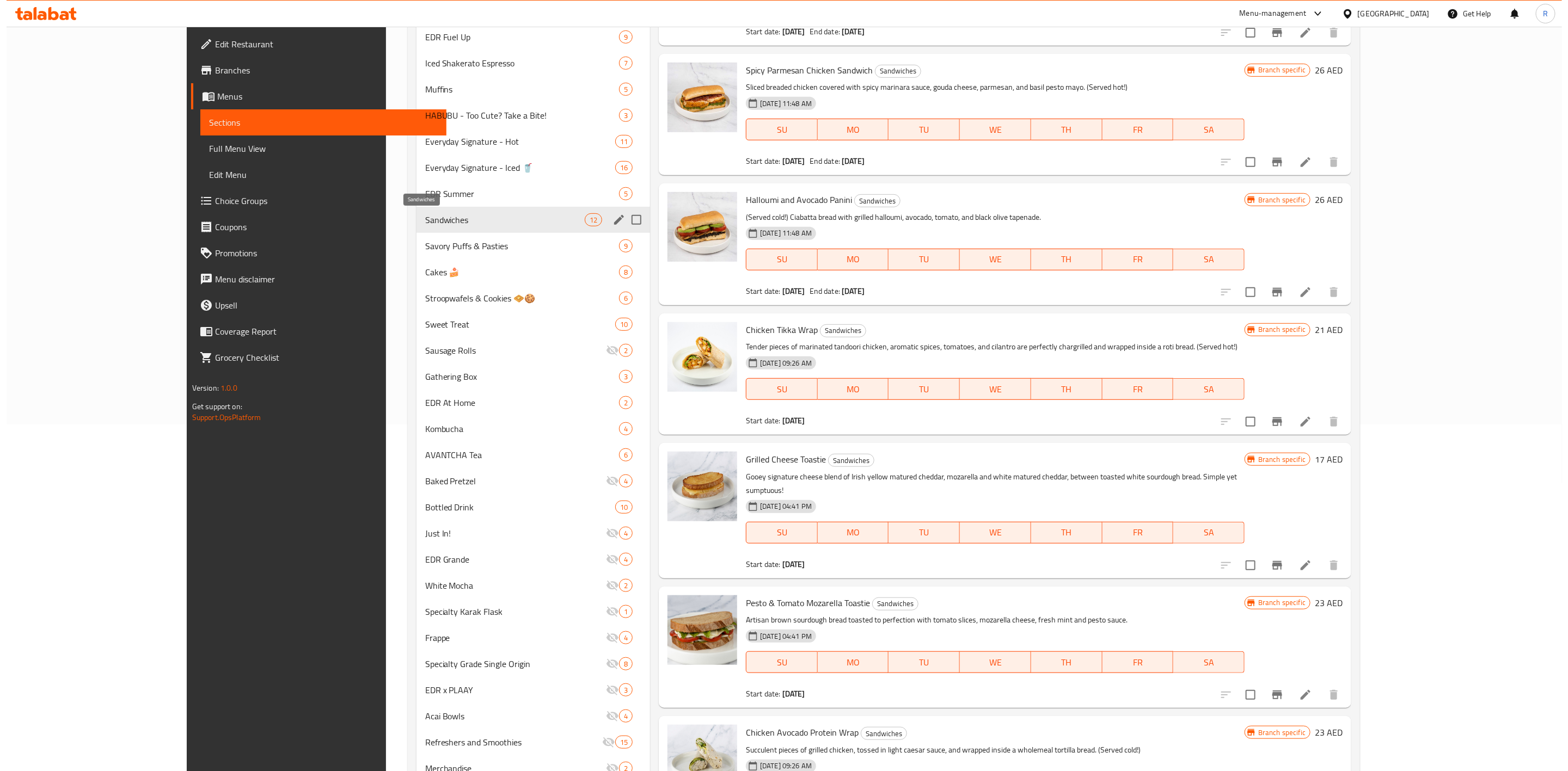
scroll to position [513, 0]
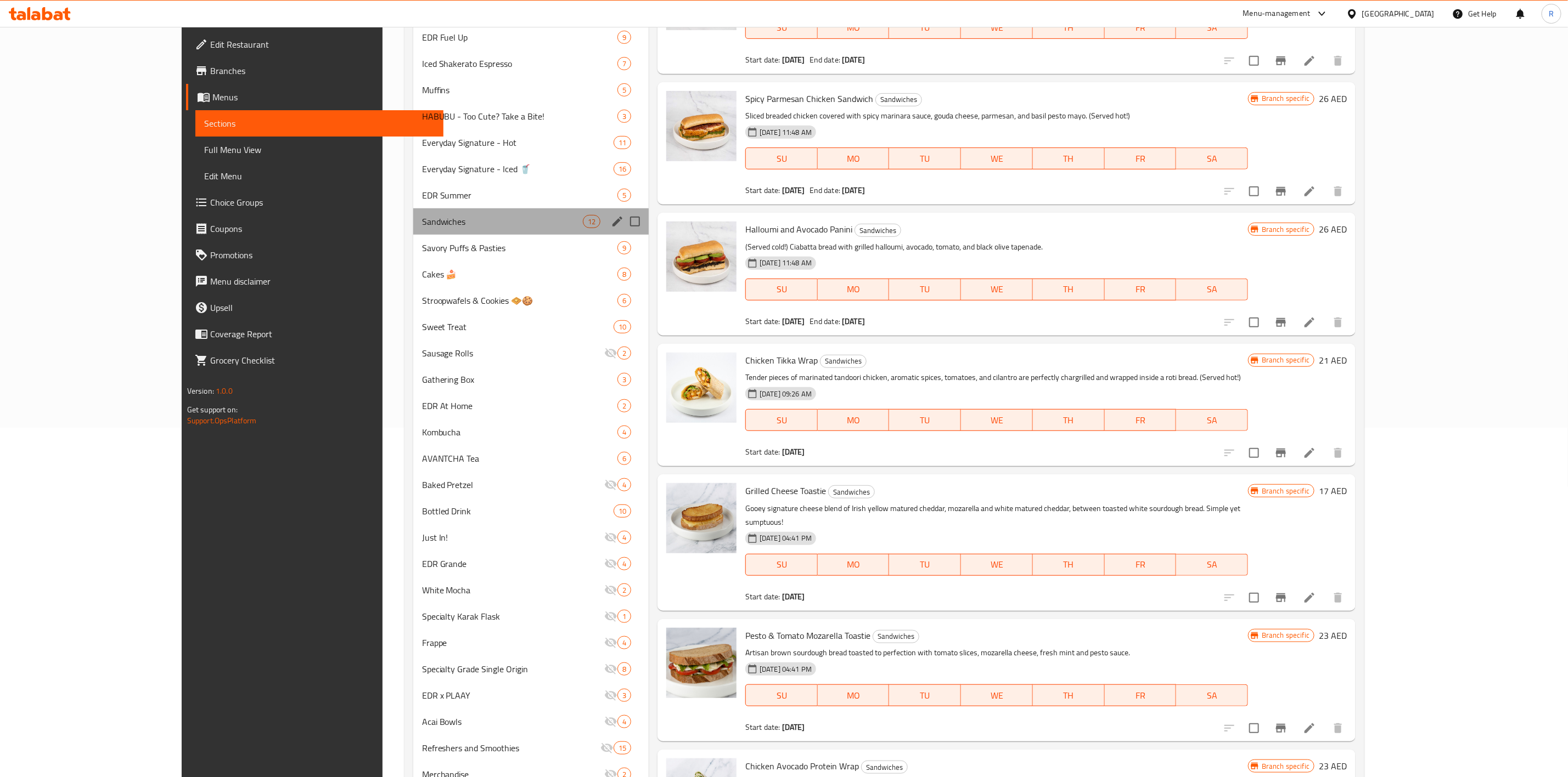
click at [609, 227] on div "Menu sections" at bounding box center [617, 222] width 17 height 17
click at [610, 221] on icon "edit" at bounding box center [616, 221] width 13 height 13
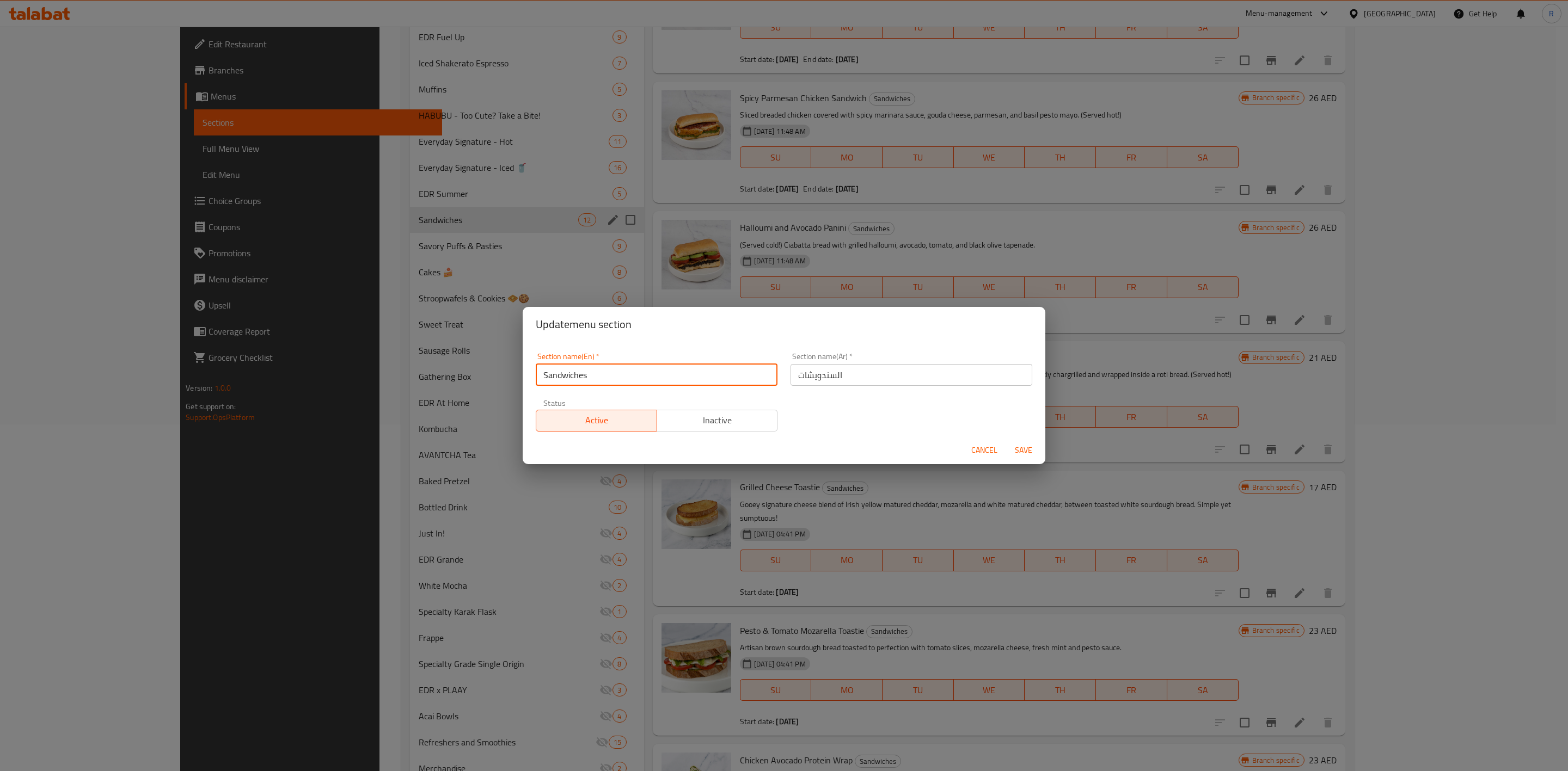
drag, startPoint x: 598, startPoint y: 382, endPoint x: 353, endPoint y: 392, distance: 245.2
click at [353, 392] on div "Update menu section Section name(En)   * Sandwiches Section name(En) * Section …" at bounding box center [784, 385] width 1568 height 771
paste input "& Wraps"
type input "Sandwiches & Wraps"
click at [1026, 452] on span "Save" at bounding box center [1023, 451] width 26 height 14
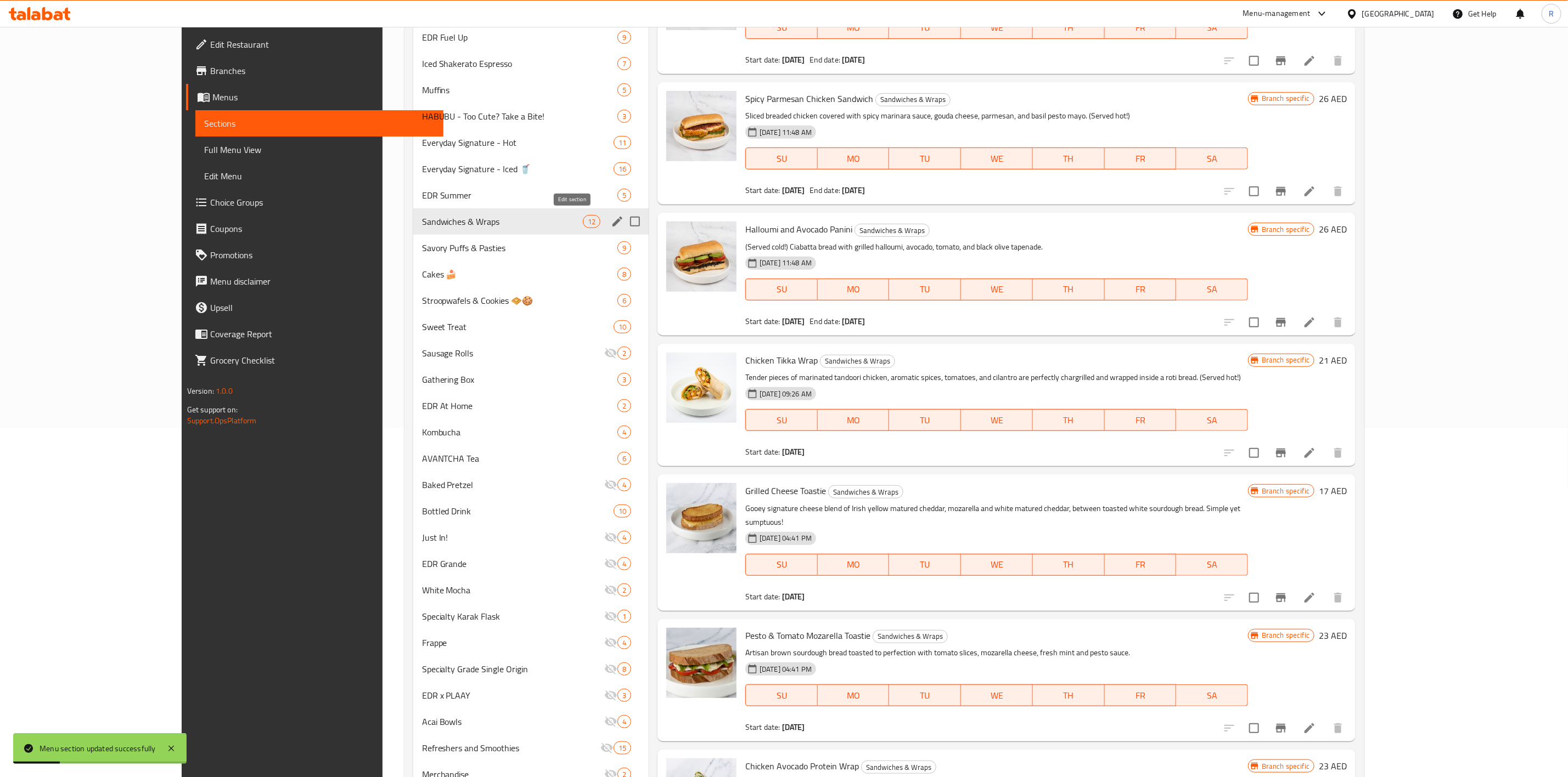
click at [610, 222] on icon "edit" at bounding box center [616, 221] width 13 height 13
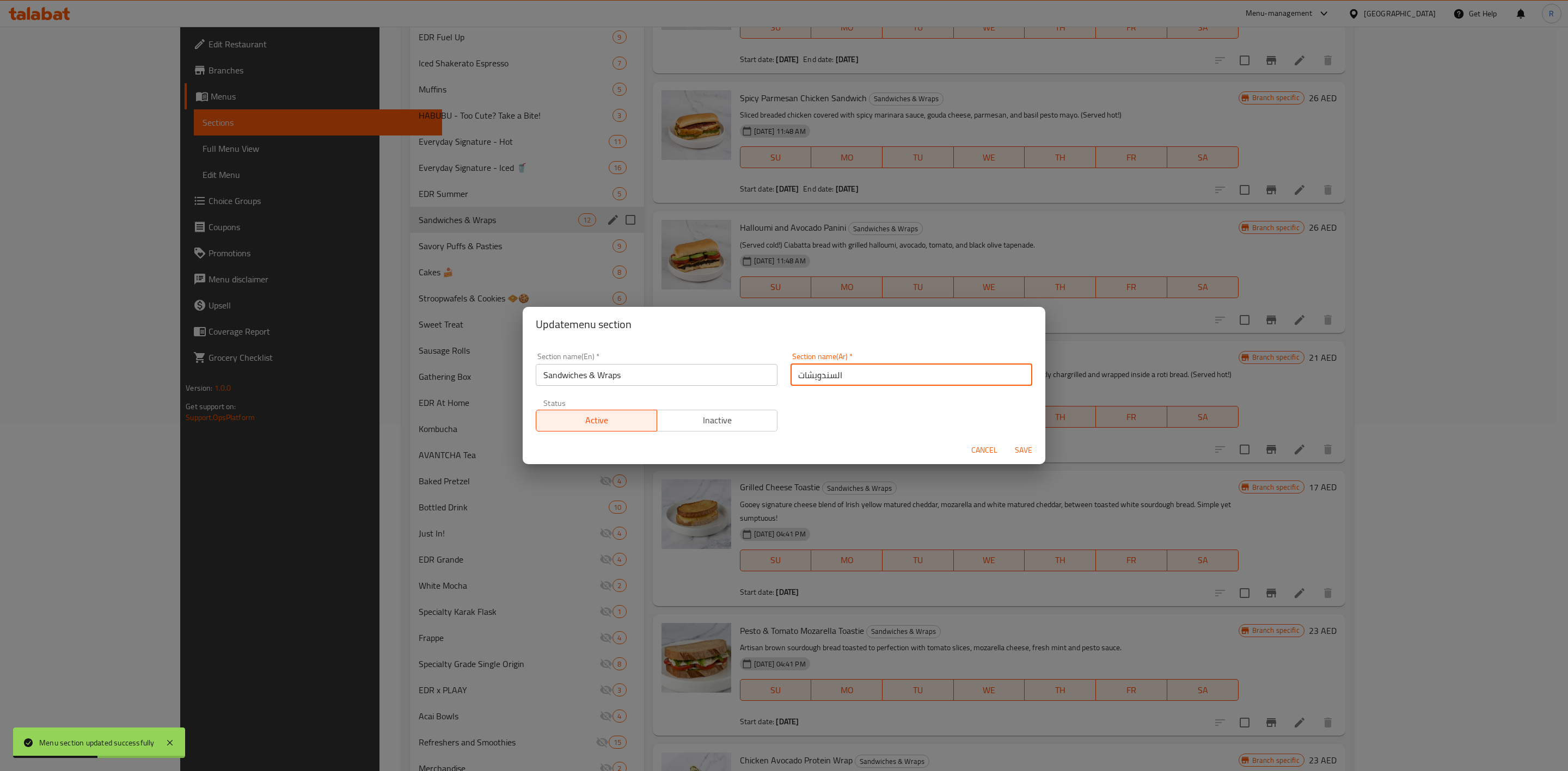
drag, startPoint x: 861, startPoint y: 384, endPoint x: 691, endPoint y: 369, distance: 170.7
click at [691, 369] on div "Section name(En)   * Sandwiches & Wraps Section name(En) * Section name(Ar)   *…" at bounding box center [783, 392] width 509 height 92
paste input "واللفائف"
type input "السندويشات واللفائف"
click at [1032, 448] on span "Save" at bounding box center [1023, 451] width 26 height 14
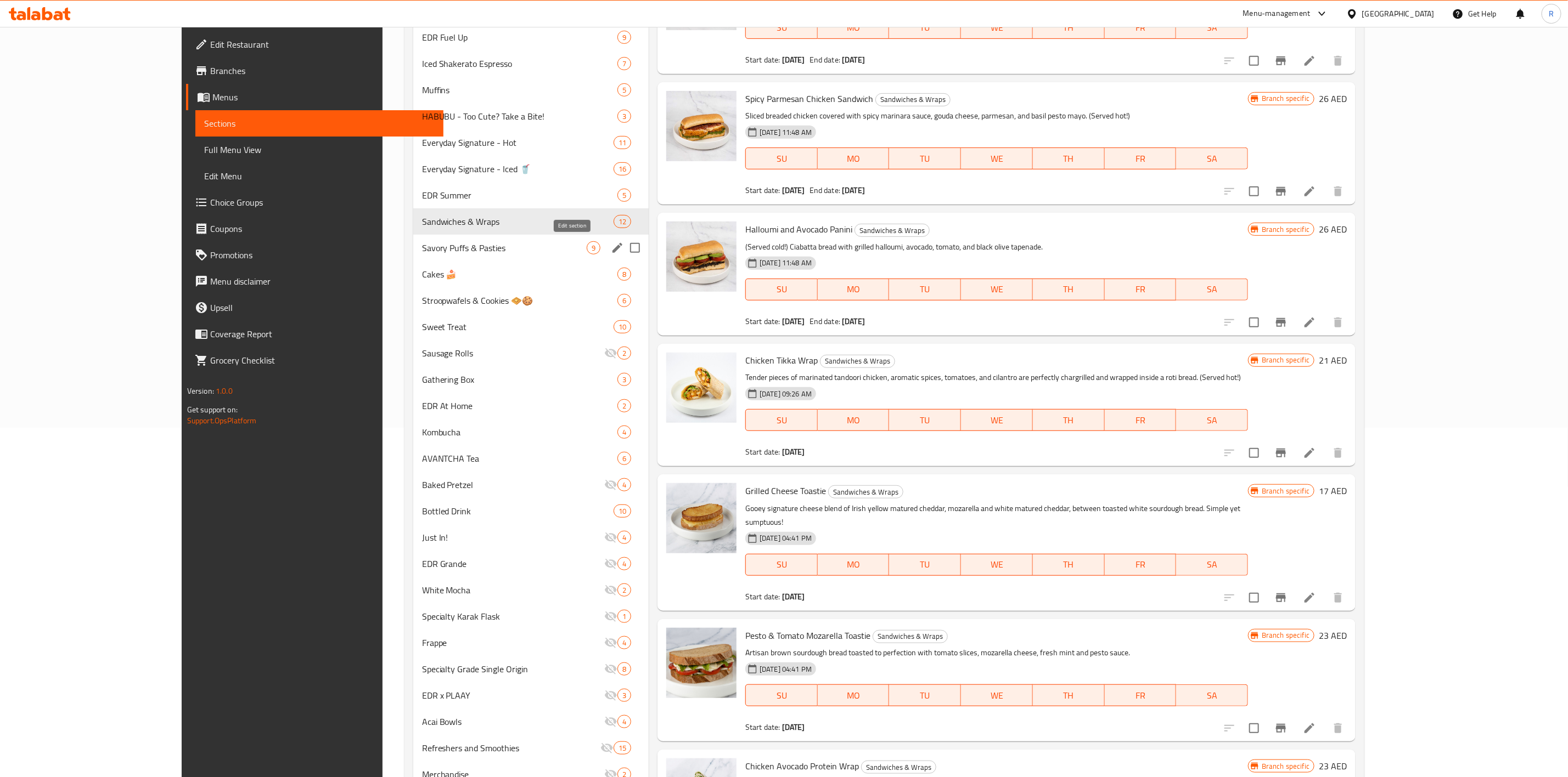
click at [610, 252] on icon "edit" at bounding box center [616, 247] width 13 height 13
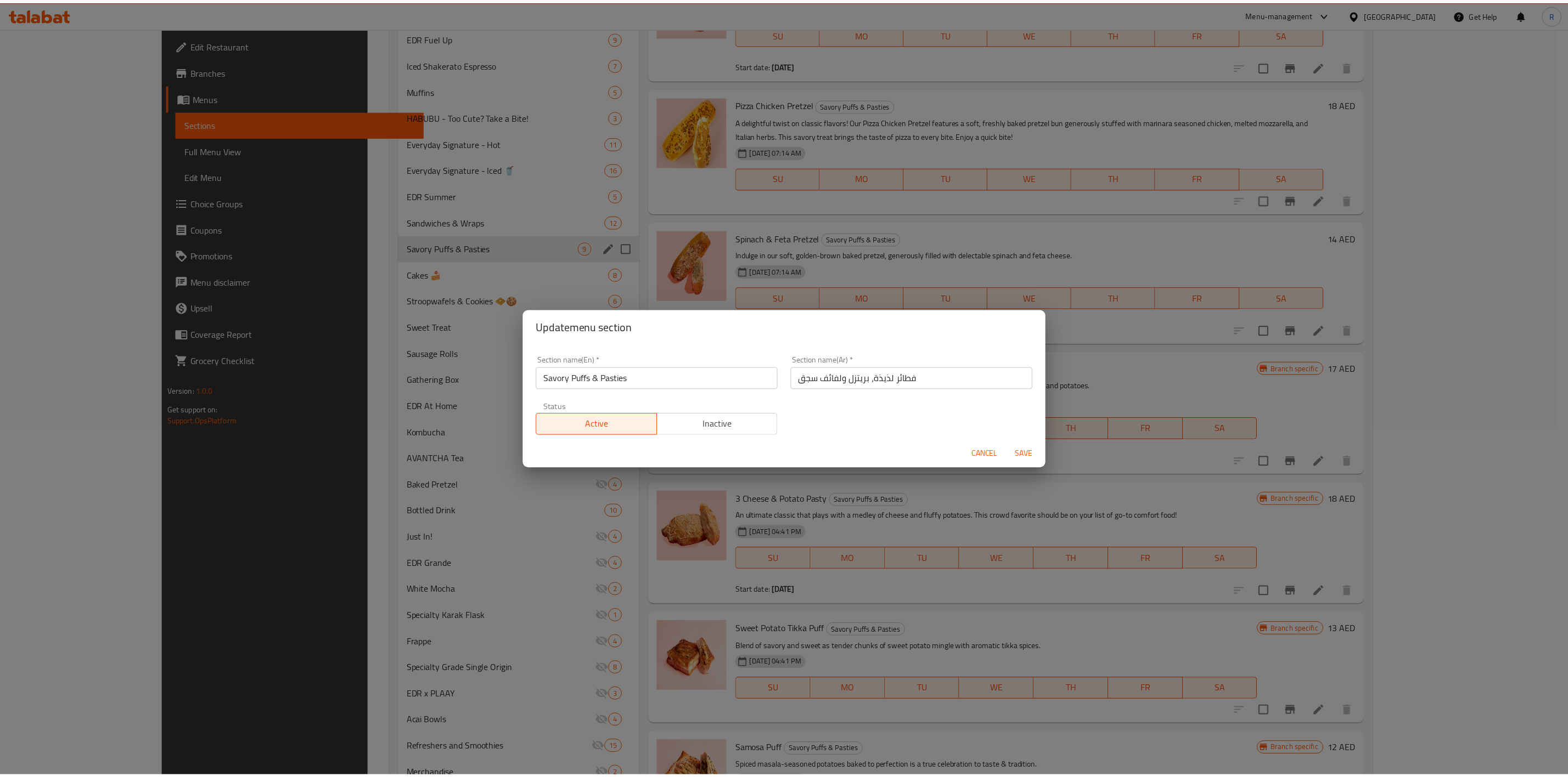
scroll to position [114, 0]
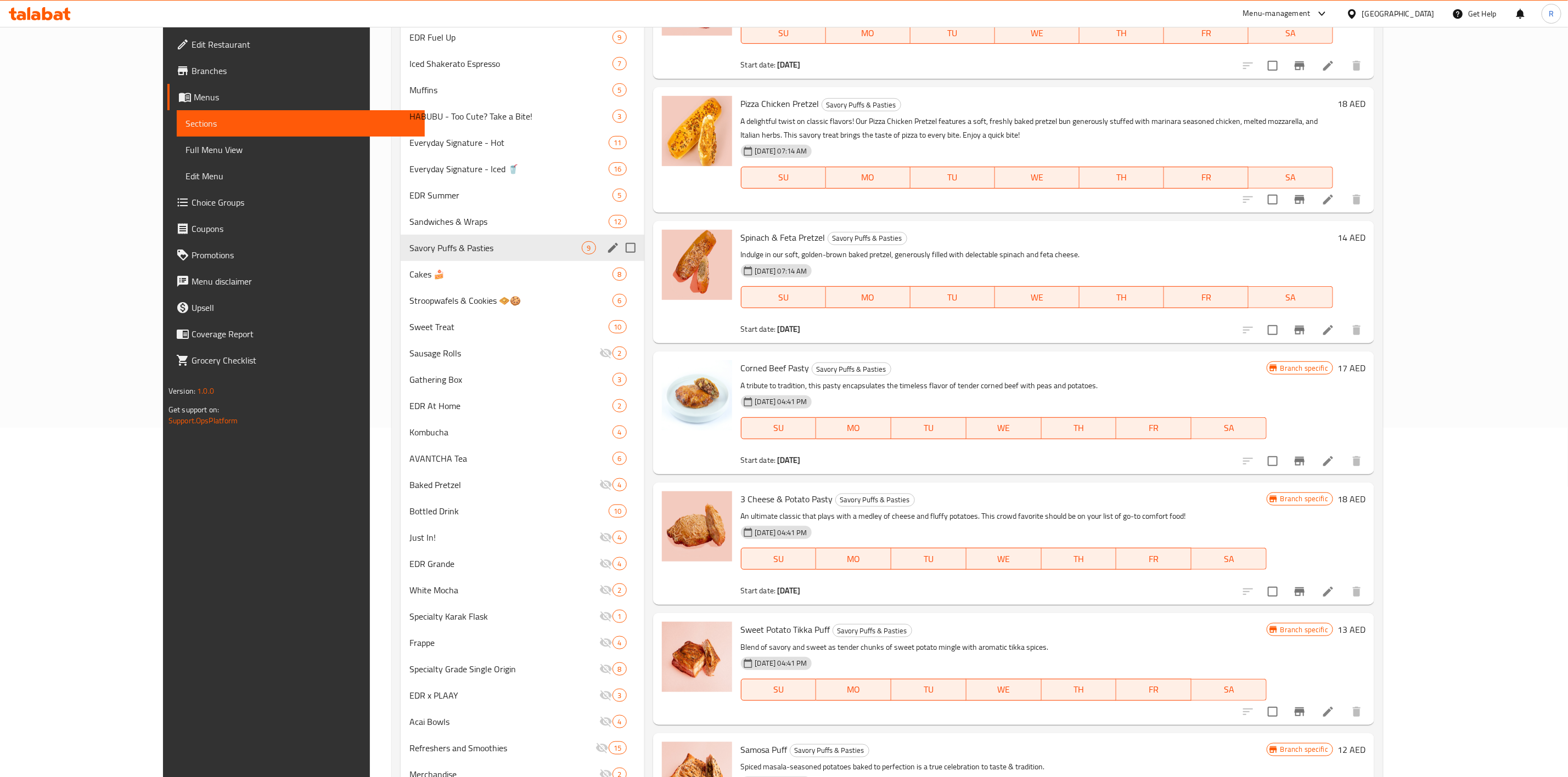
click at [463, 242] on span "Savory Puffs & Pasties" at bounding box center [495, 247] width 172 height 13
click at [608, 243] on icon "edit" at bounding box center [613, 248] width 10 height 10
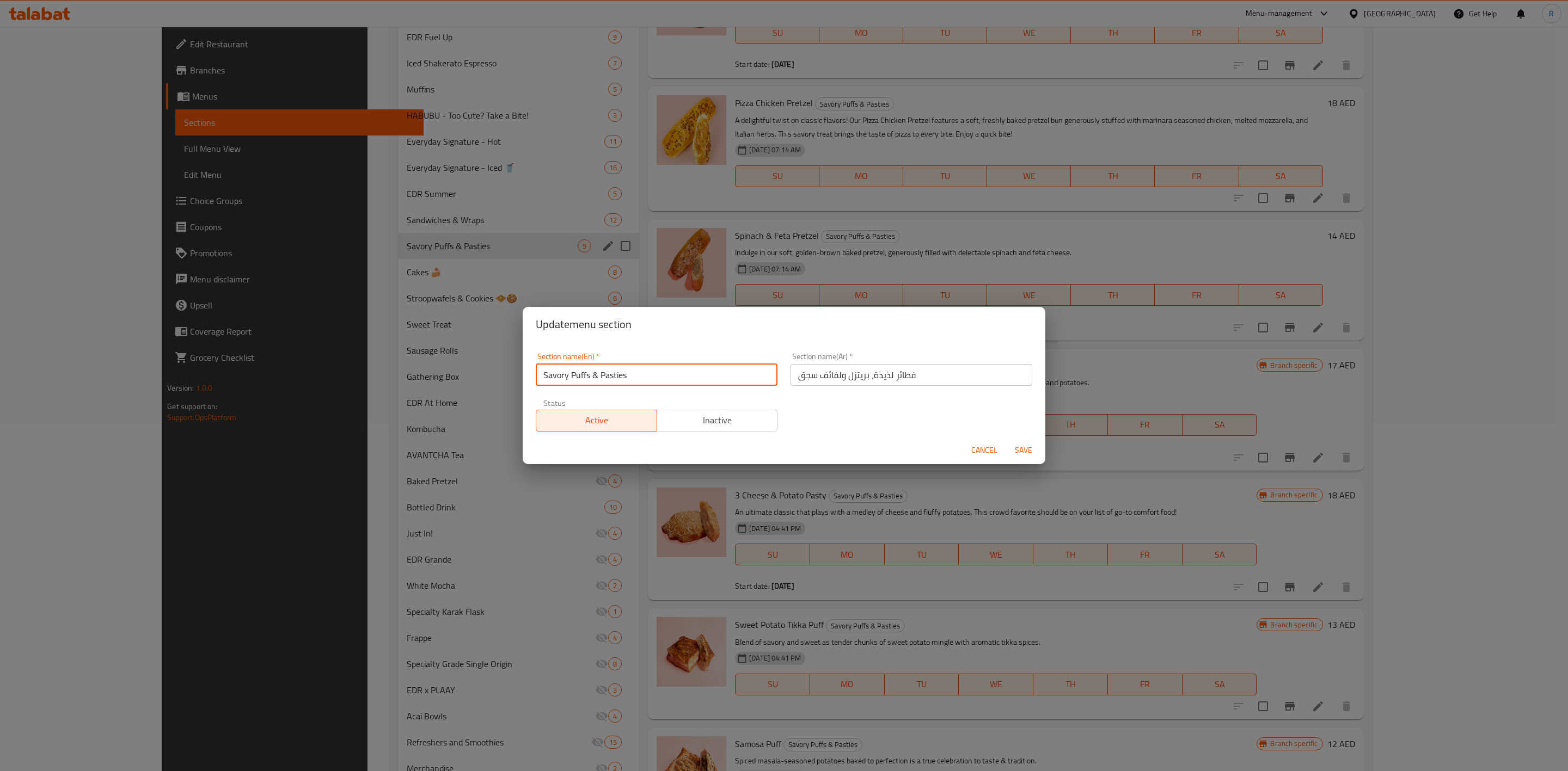
drag, startPoint x: 646, startPoint y: 372, endPoint x: 381, endPoint y: 363, distance: 265.2
click at [381, 363] on div "Update menu section Section name(En)   * Savory Puffs & Pasties Section name(En…" at bounding box center [784, 385] width 1568 height 771
paste input ", Pretzel & Sausage Rolls"
type input "Savory Puffs, Pretzel & Sausage Rolls"
click at [1026, 446] on span "Save" at bounding box center [1023, 451] width 26 height 14
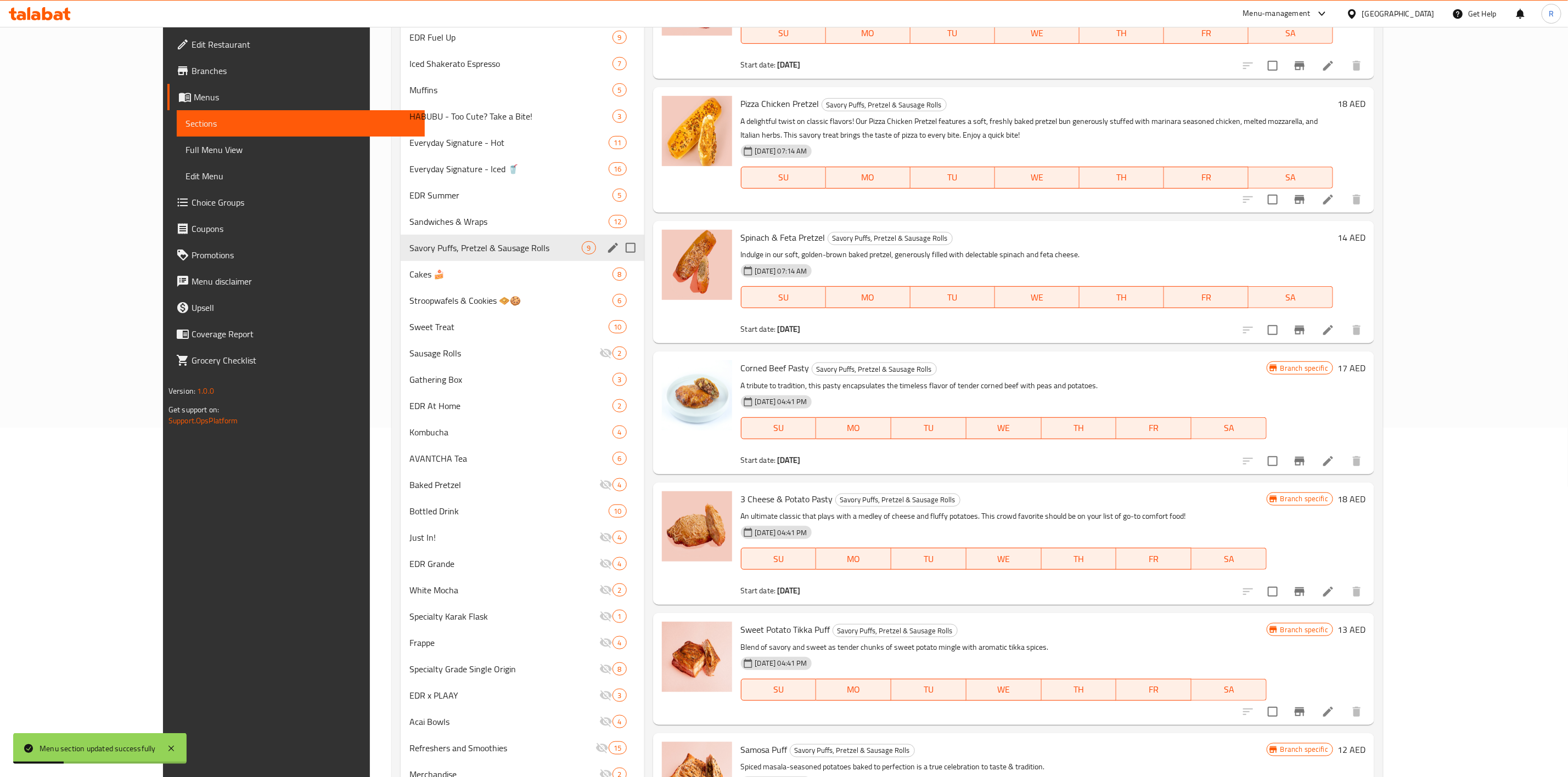
click at [607, 250] on icon "edit" at bounding box center [613, 247] width 13 height 13
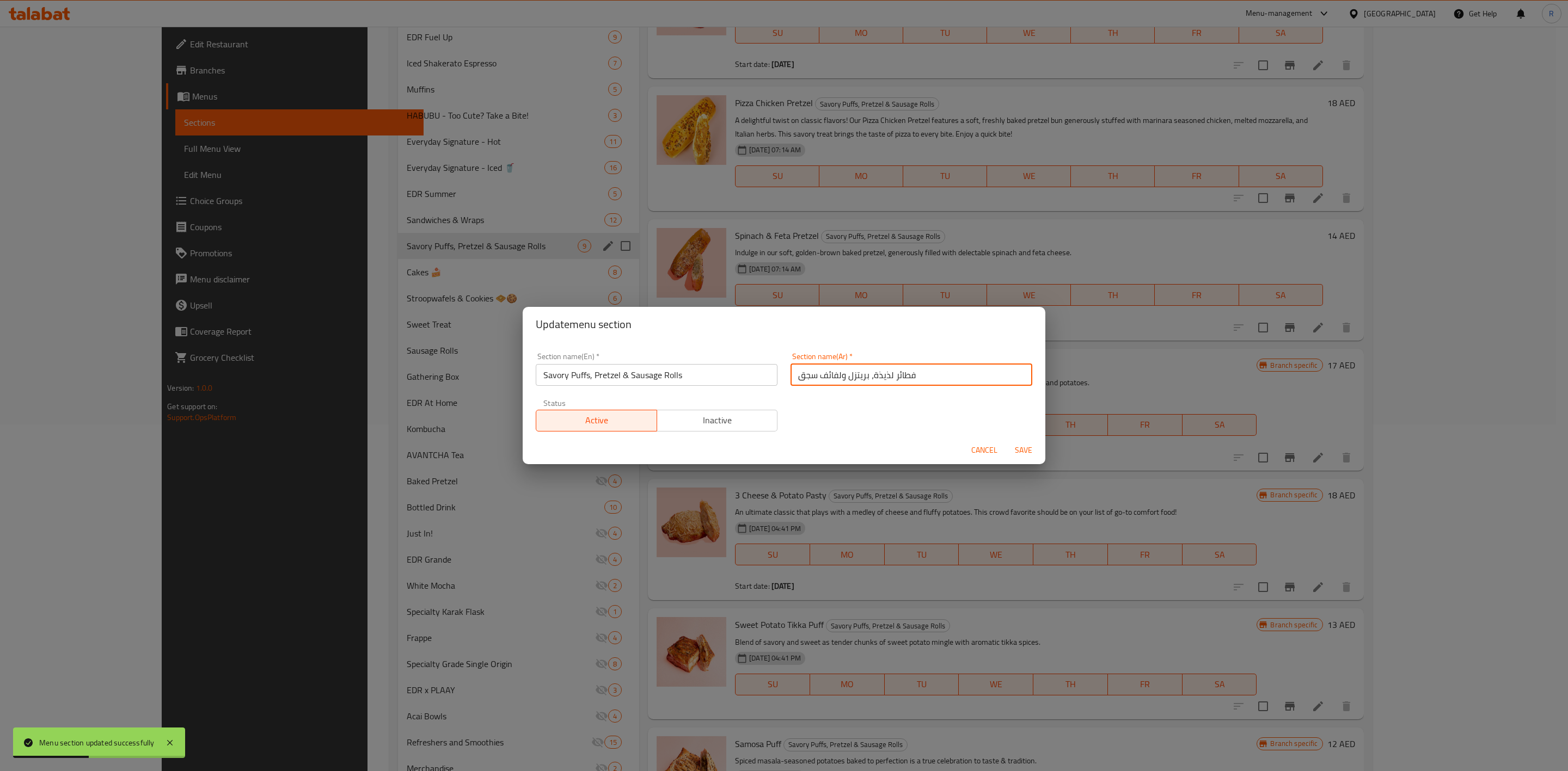
drag, startPoint x: 922, startPoint y: 376, endPoint x: 697, endPoint y: 386, distance: 225.2
click at [697, 386] on div "Section name(En)   * Savory Puffs, Pretzel & Sausage Rolls Section name(En) * S…" at bounding box center [783, 392] width 509 height 92
click at [1020, 448] on span "Save" at bounding box center [1023, 451] width 26 height 14
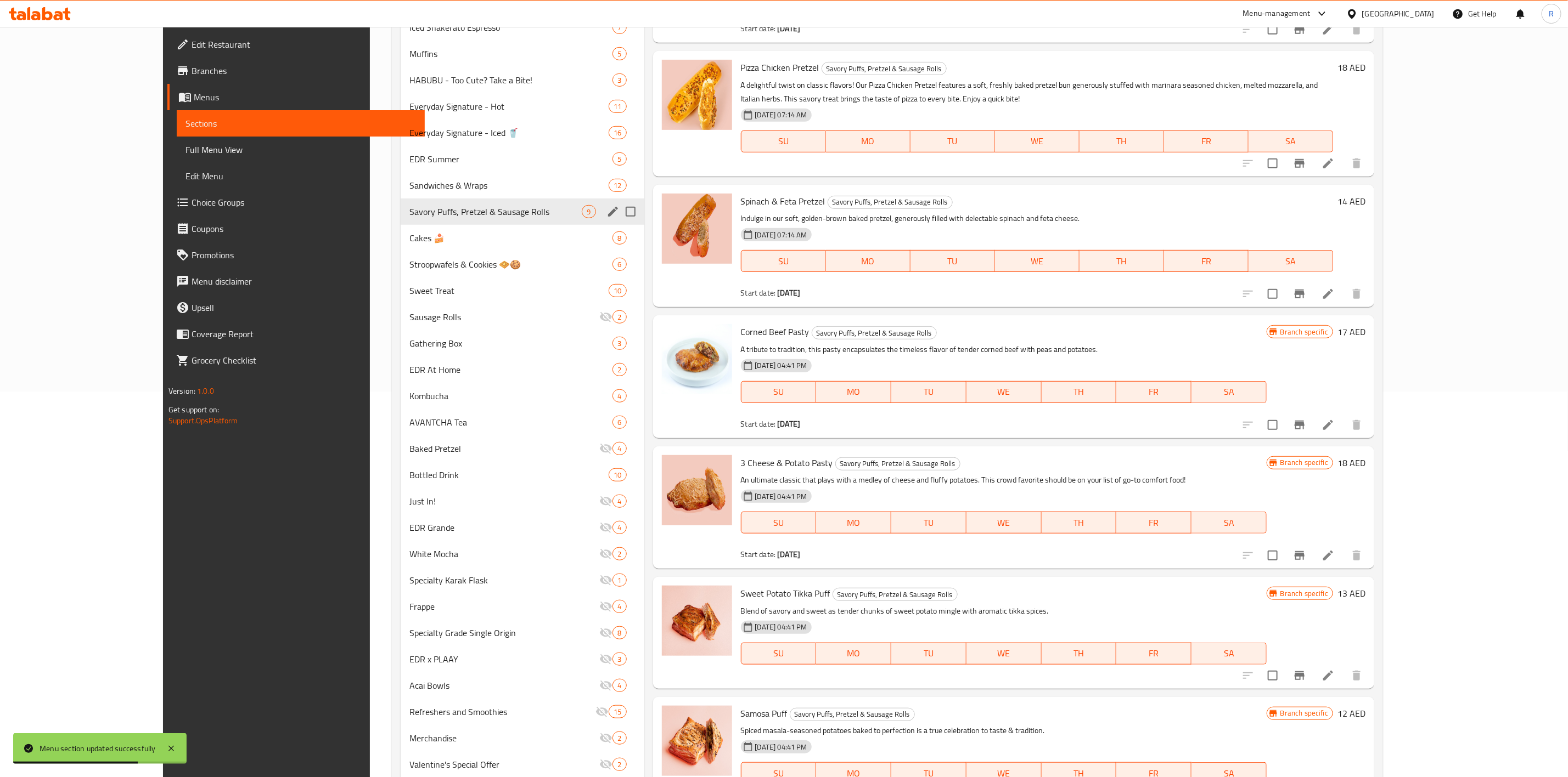
scroll to position [446, 0]
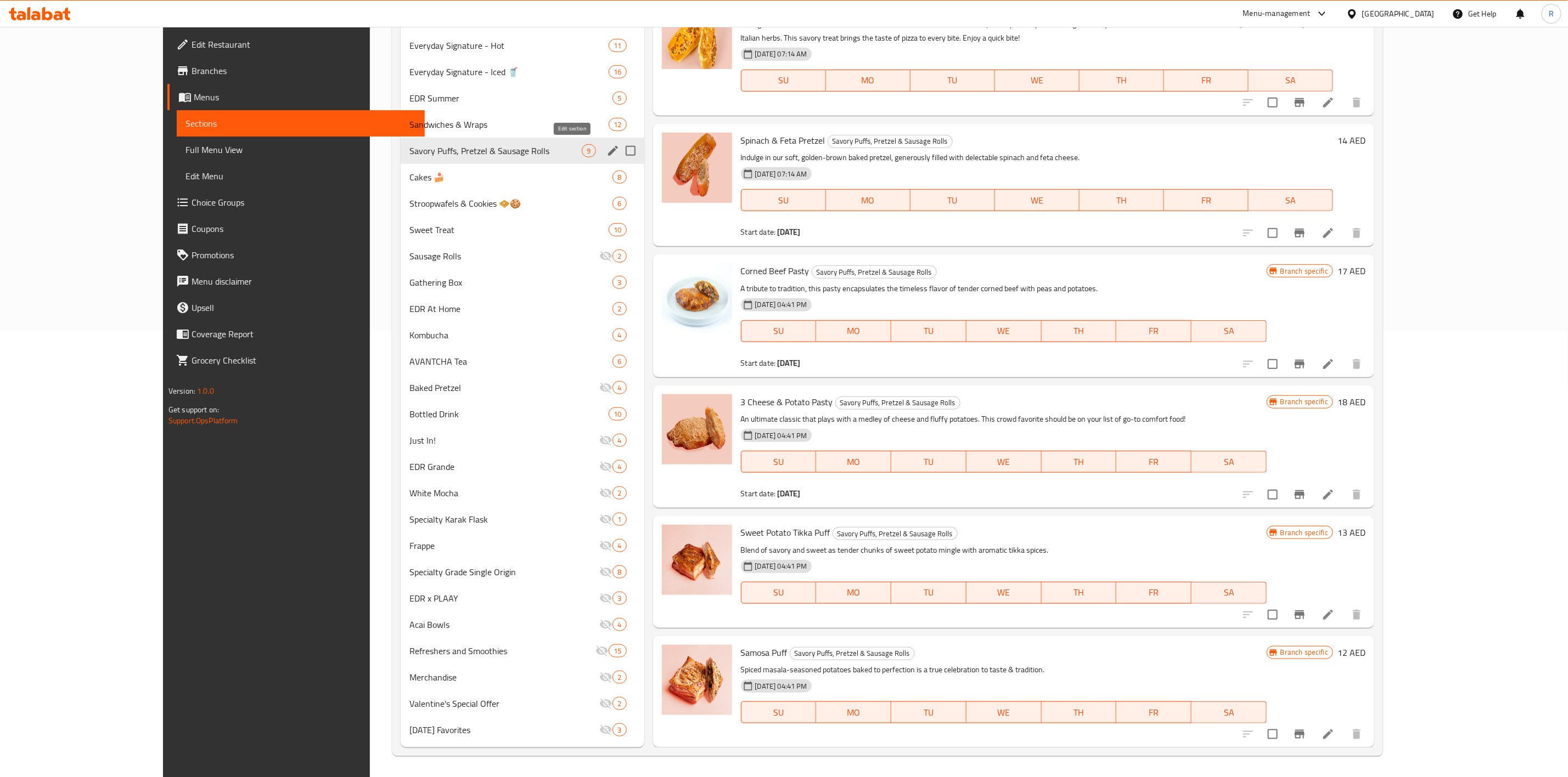
click at [607, 153] on icon "edit" at bounding box center [613, 150] width 13 height 13
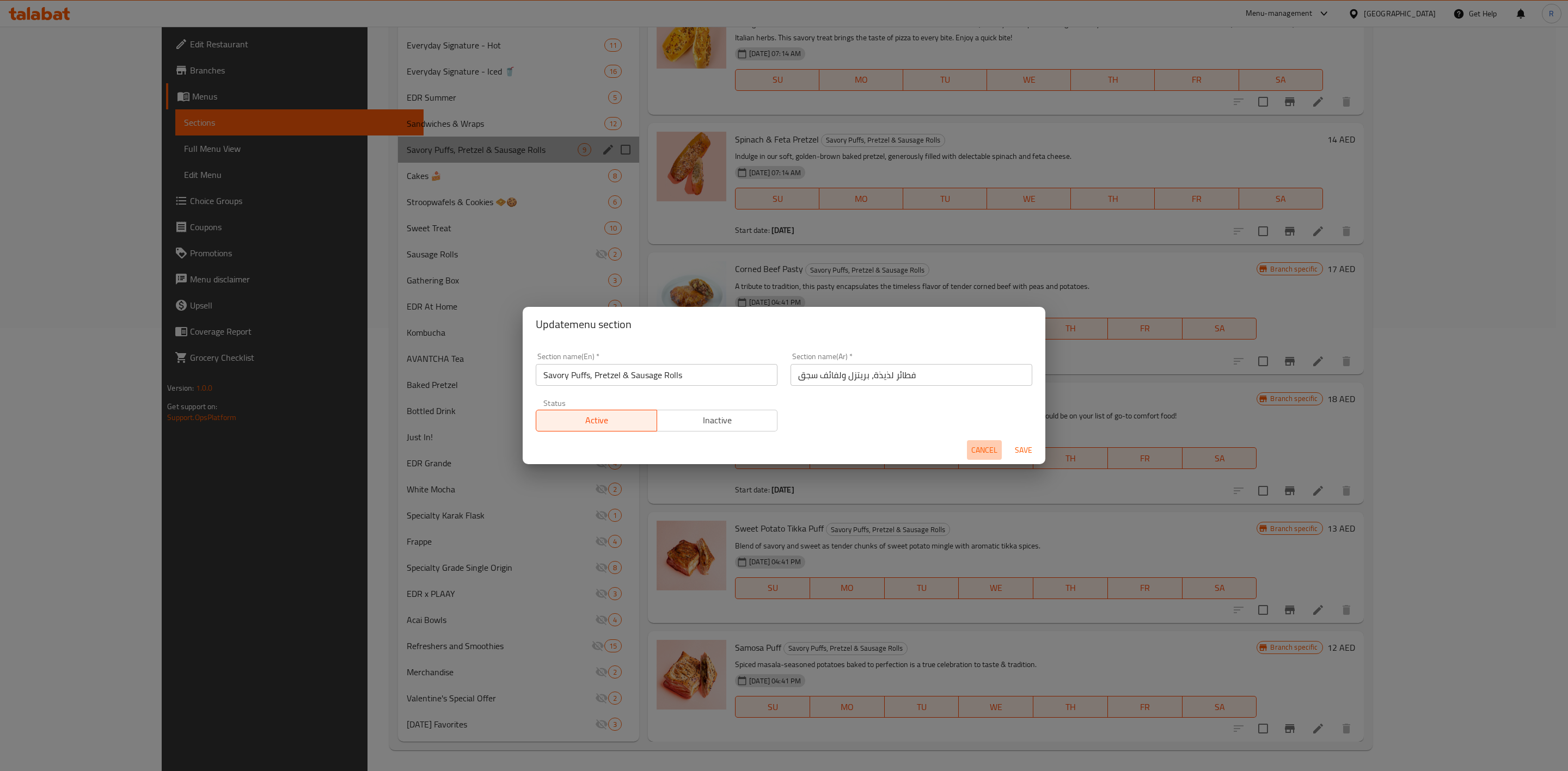
click at [980, 451] on span "Cancel" at bounding box center [984, 451] width 26 height 14
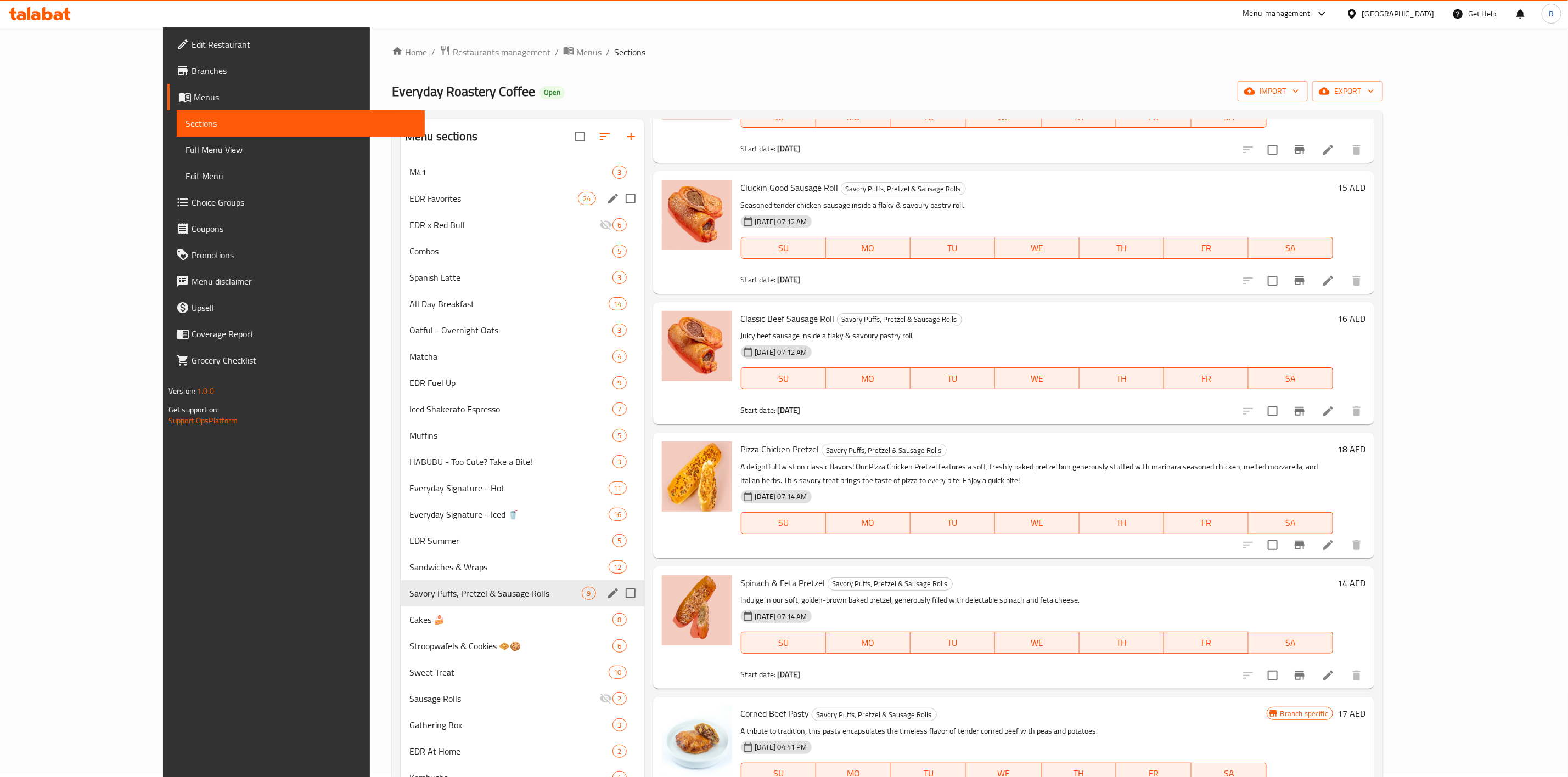
scroll to position [0, 0]
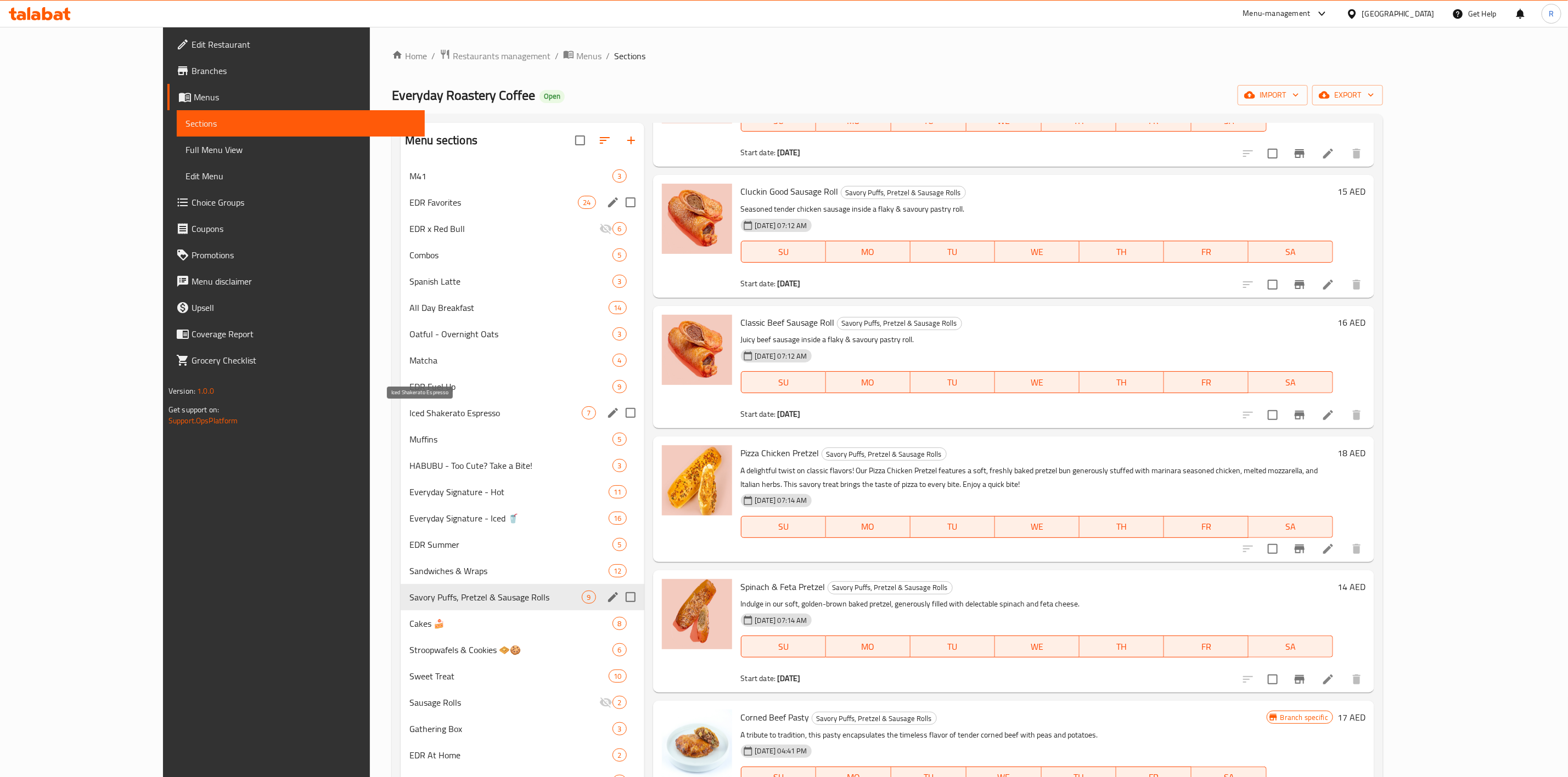
click at [456, 406] on div "Iced Shakerato Espresso 7" at bounding box center [522, 413] width 243 height 27
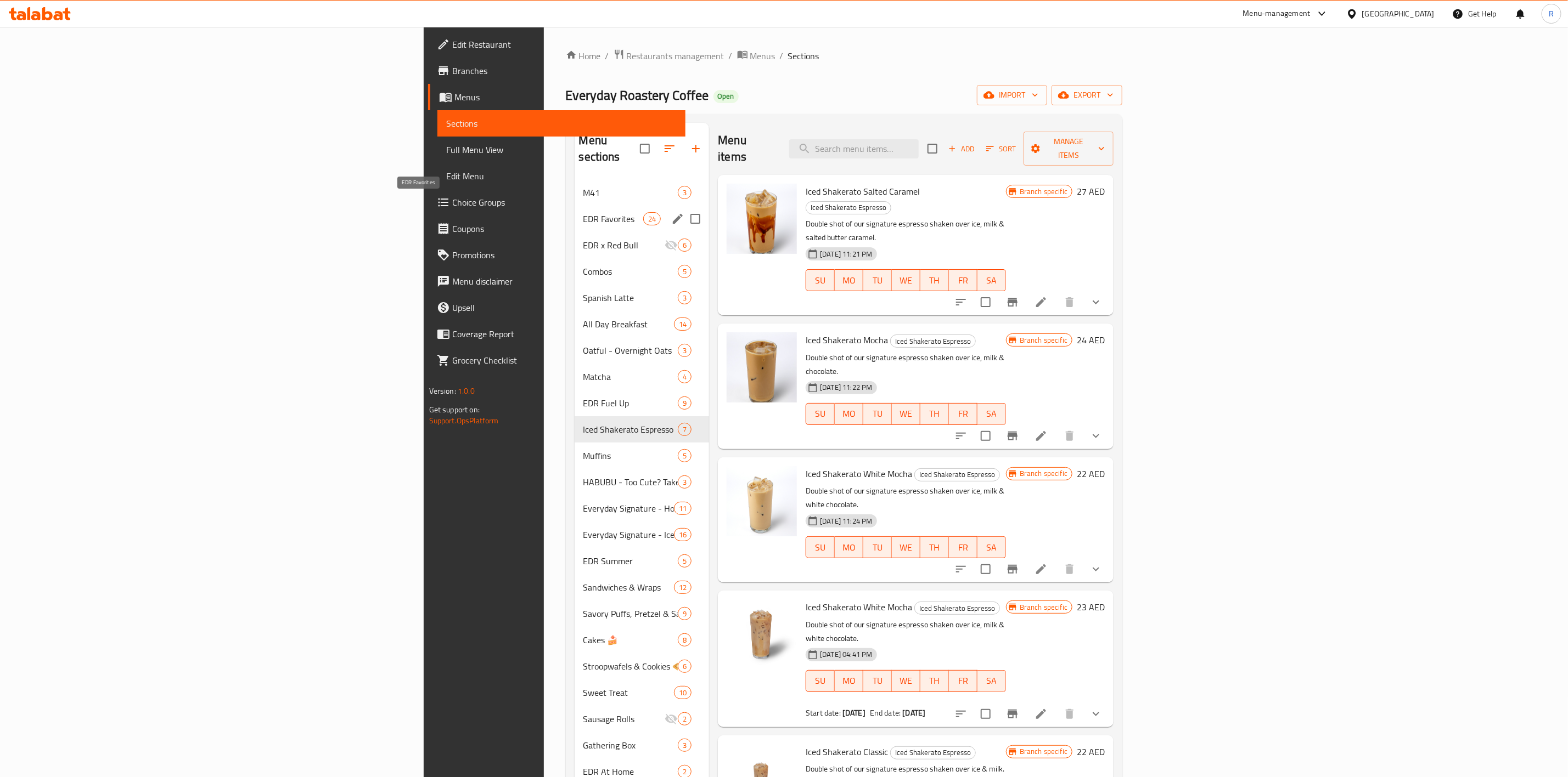
click at [583, 212] on span "EDR Favorites" at bounding box center [613, 218] width 60 height 13
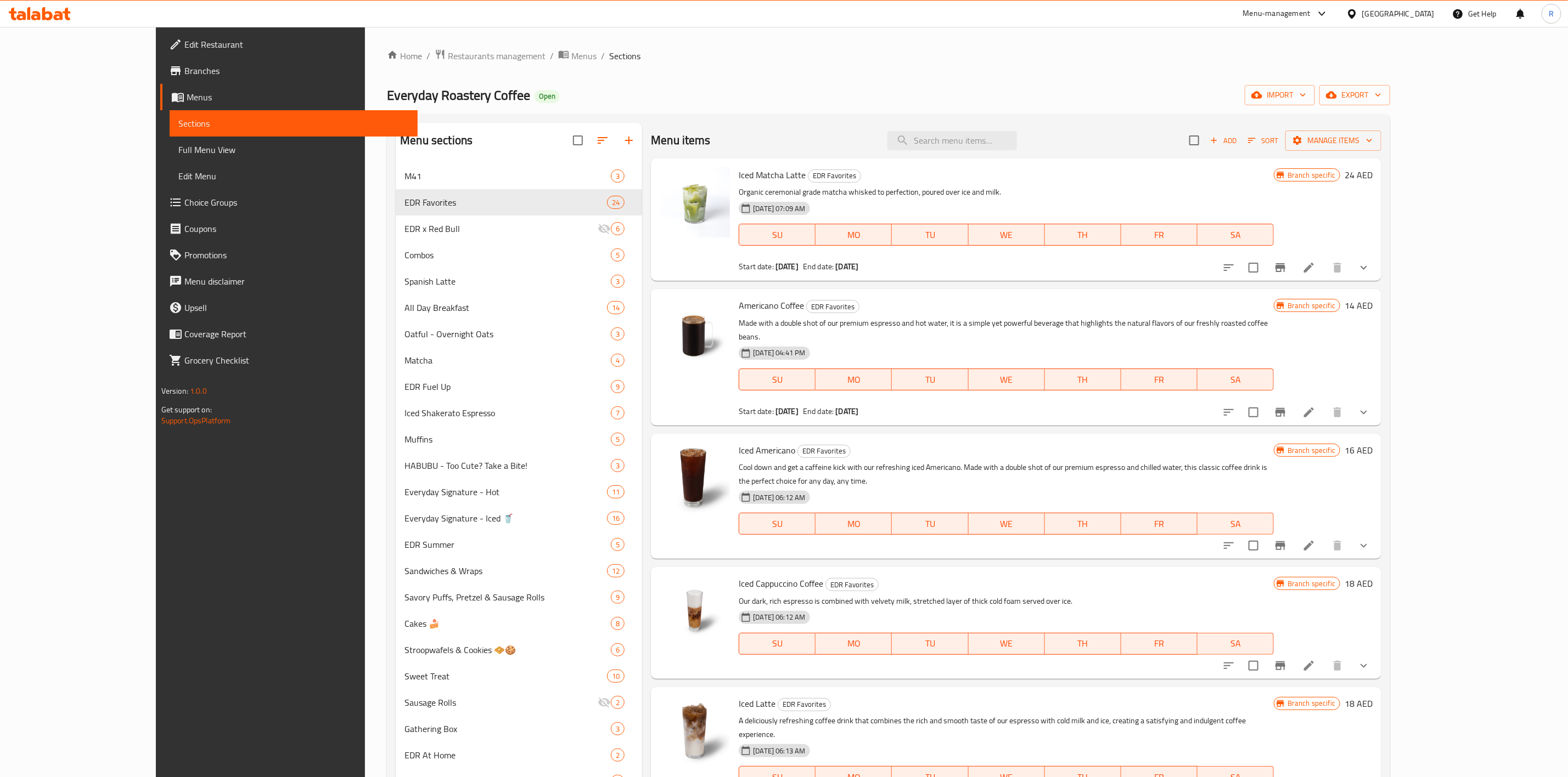
click at [596, 134] on icon "button" at bounding box center [602, 140] width 13 height 13
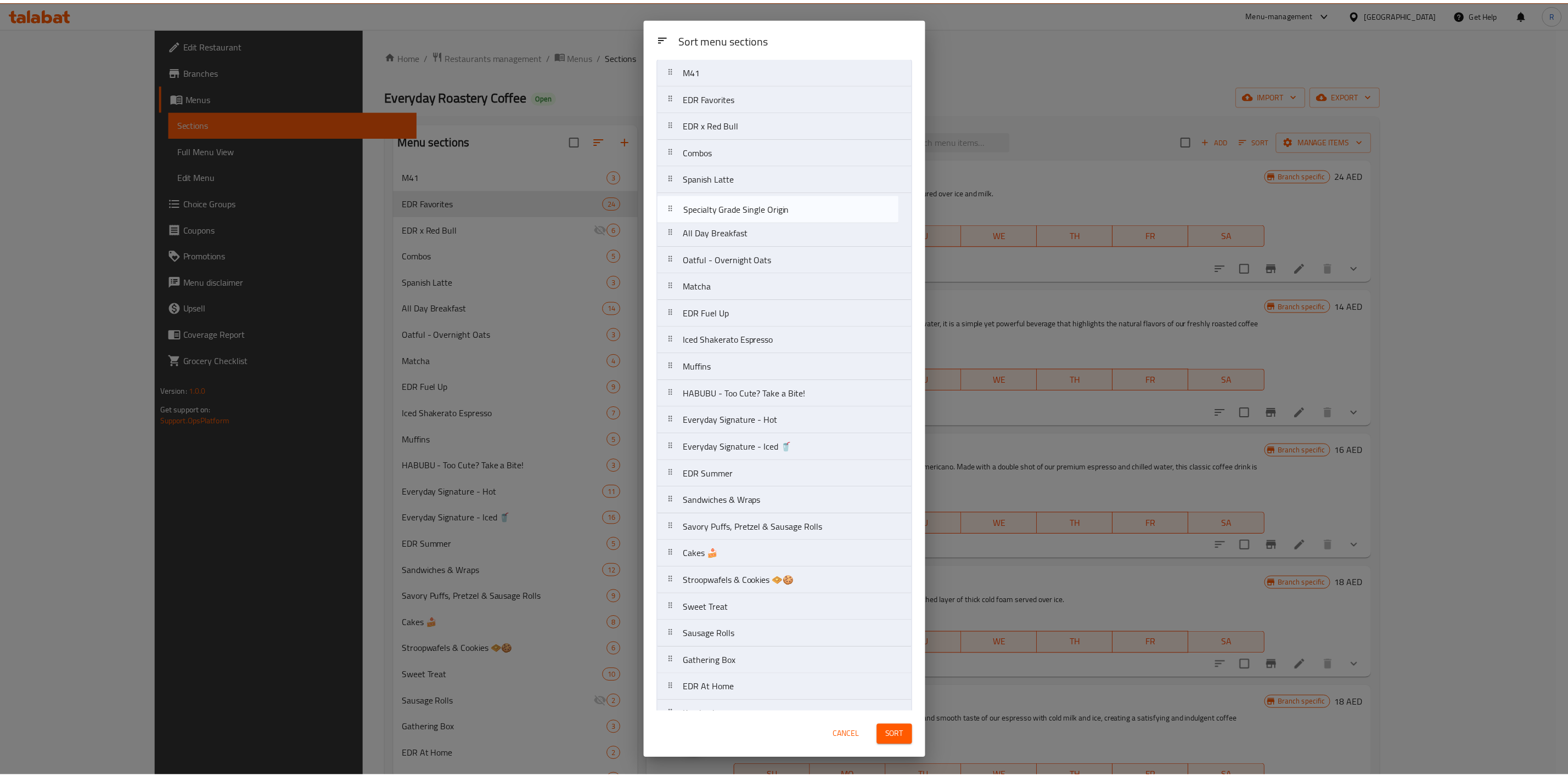
scroll to position [32, 0]
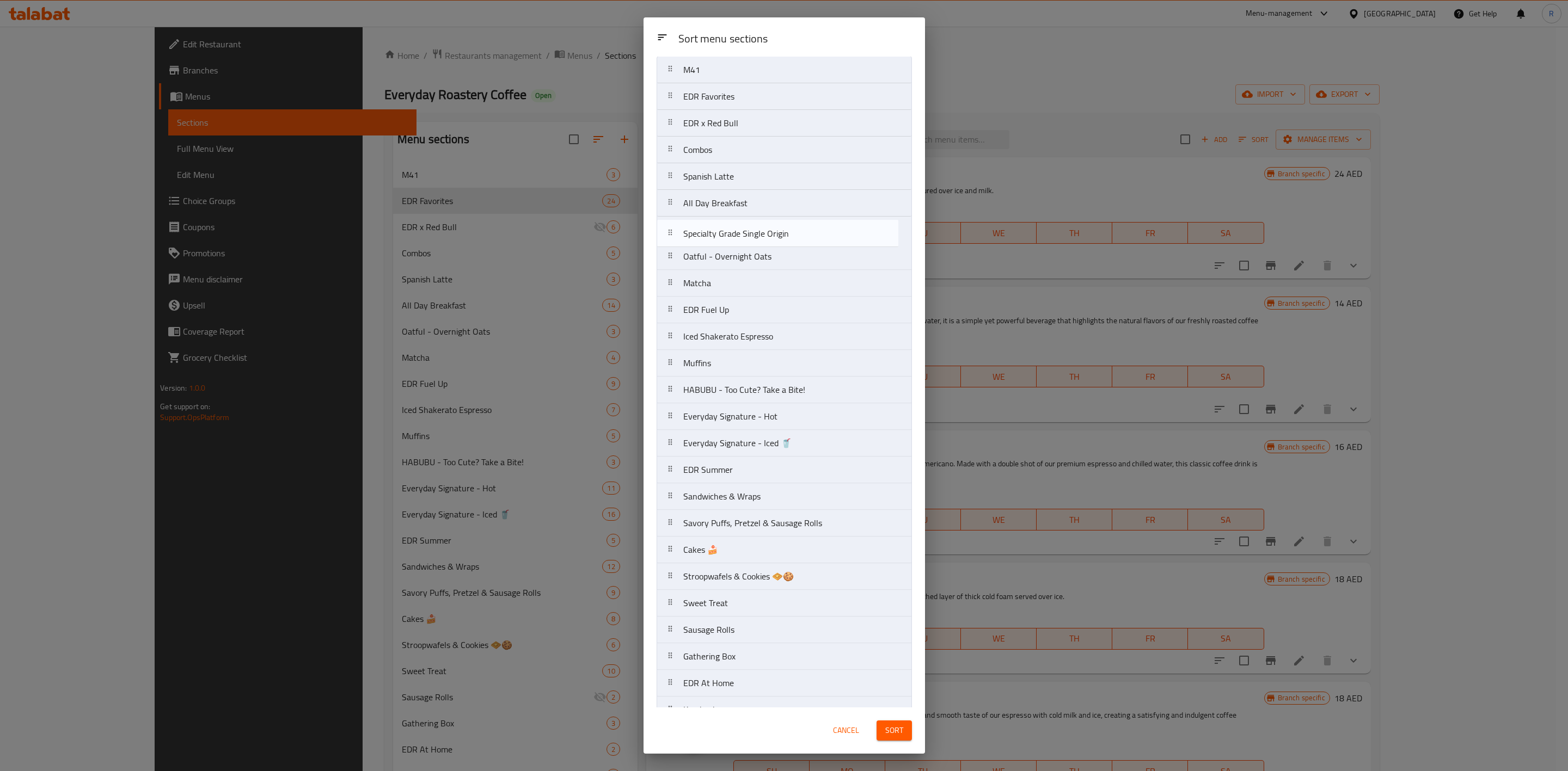
drag, startPoint x: 865, startPoint y: 577, endPoint x: 862, endPoint y: 232, distance: 345.0
click at [862, 232] on nav "M41 EDR Favorites EDR x Red Bull Combos Spanish Latte All Day Breakfast Oatful …" at bounding box center [784, 577] width 255 height 1041
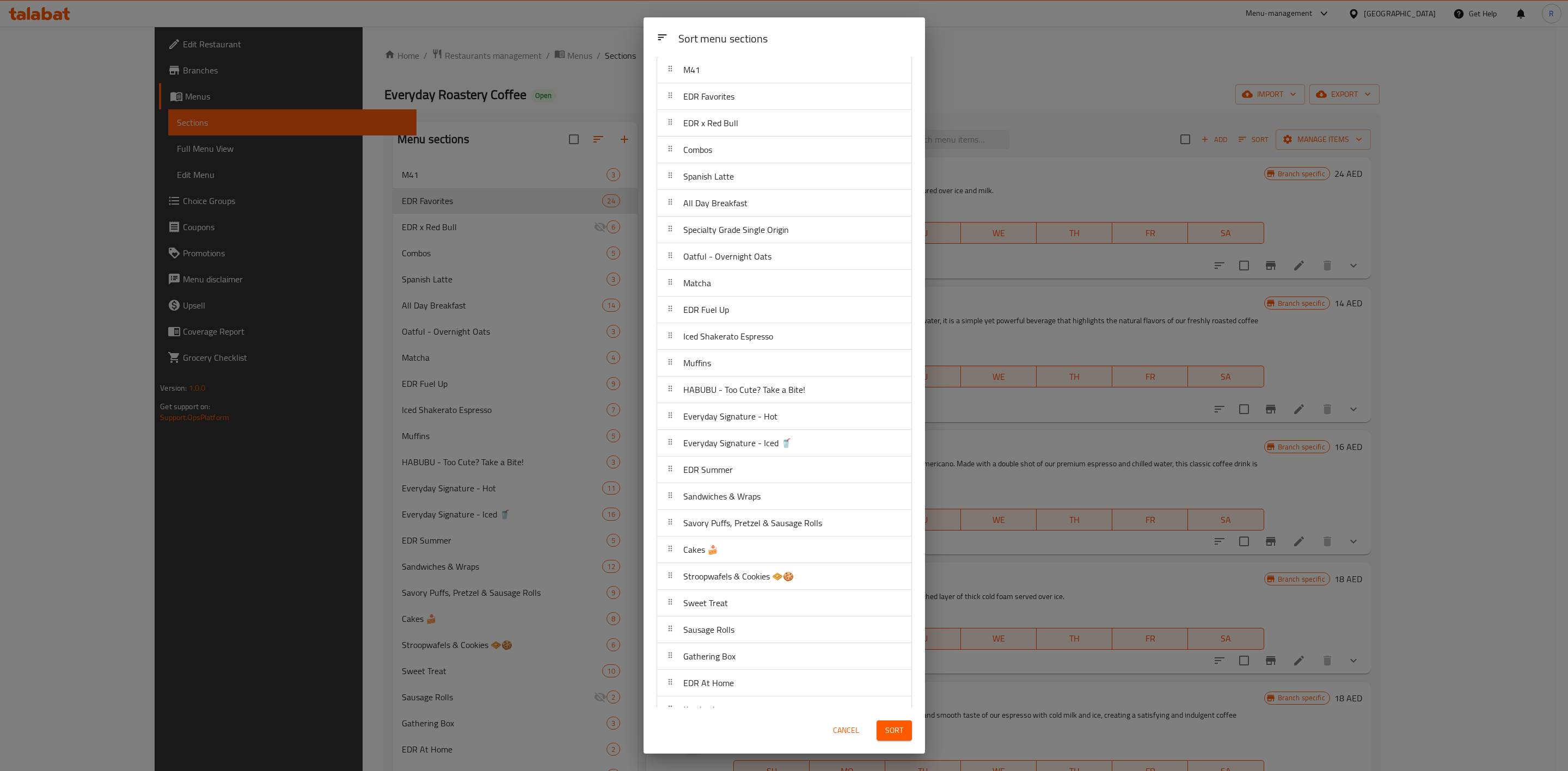
click at [899, 478] on span "Sort" at bounding box center [895, 731] width 18 height 14
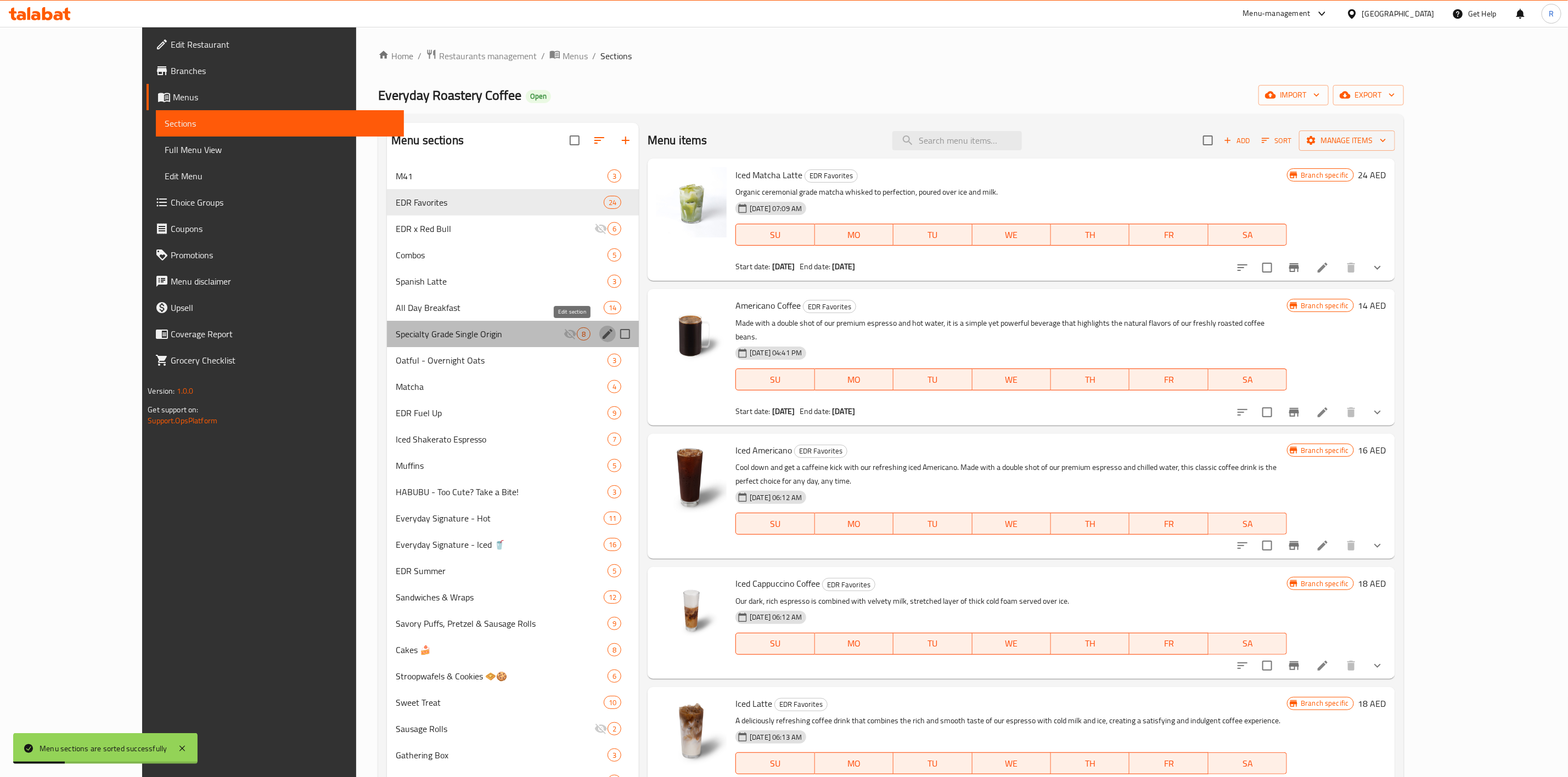
click at [601, 333] on icon "edit" at bounding box center [607, 334] width 13 height 13
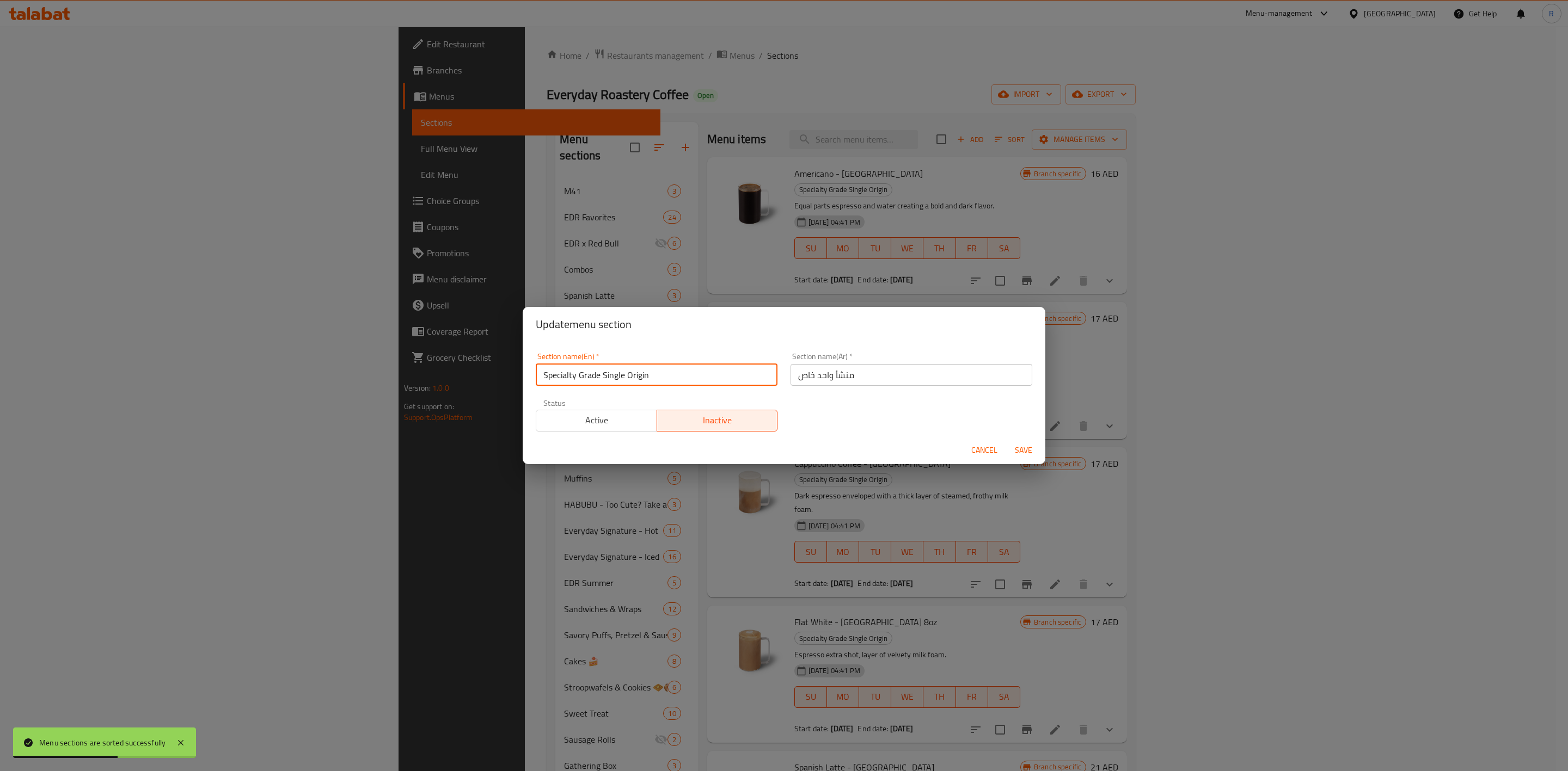
click at [600, 372] on input "Specialty Grade Single Origin" at bounding box center [656, 375] width 242 height 22
click at [1028, 444] on span "Save" at bounding box center [1023, 451] width 26 height 14
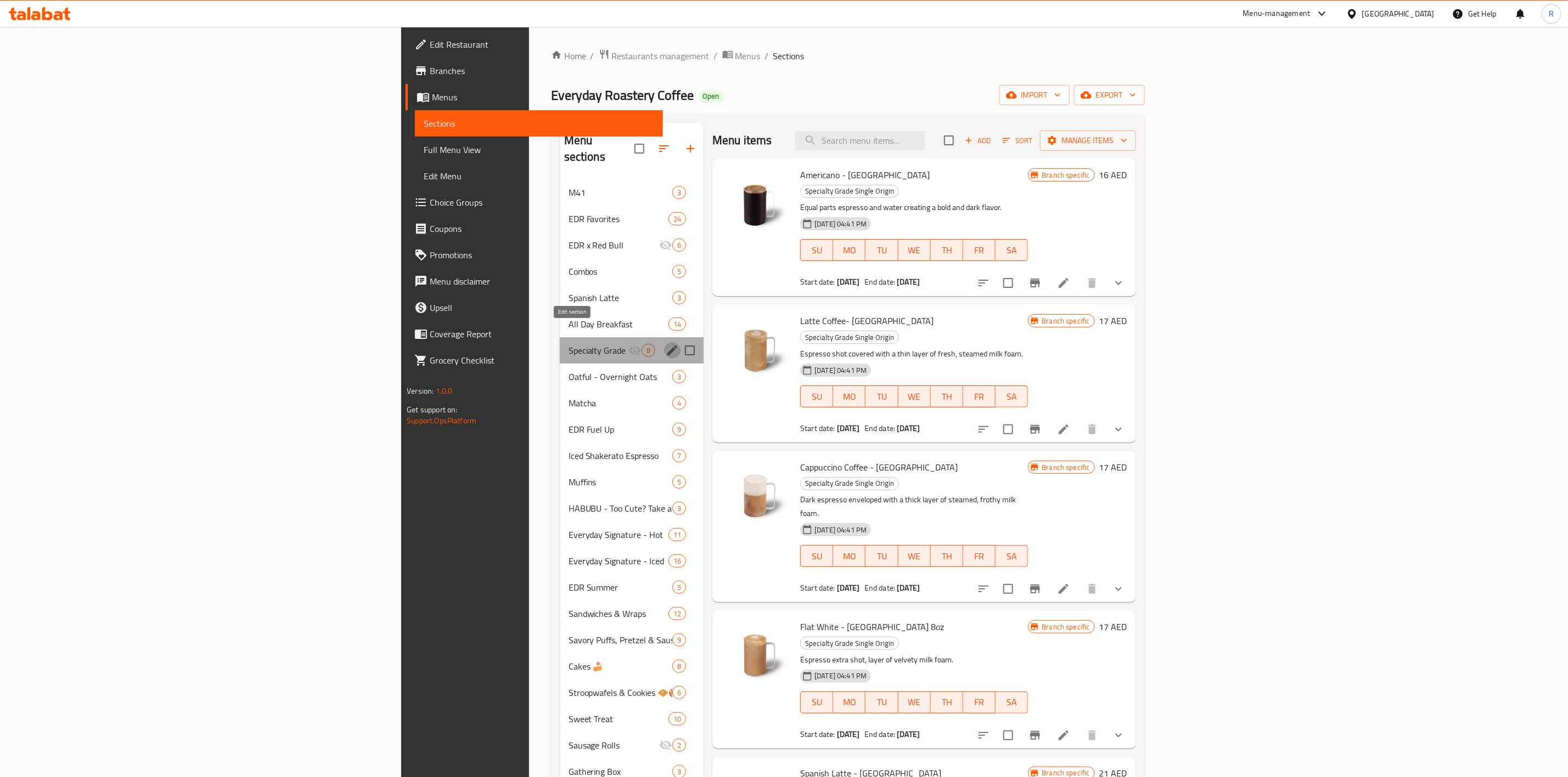
click at [666, 344] on icon "edit" at bounding box center [672, 350] width 13 height 13
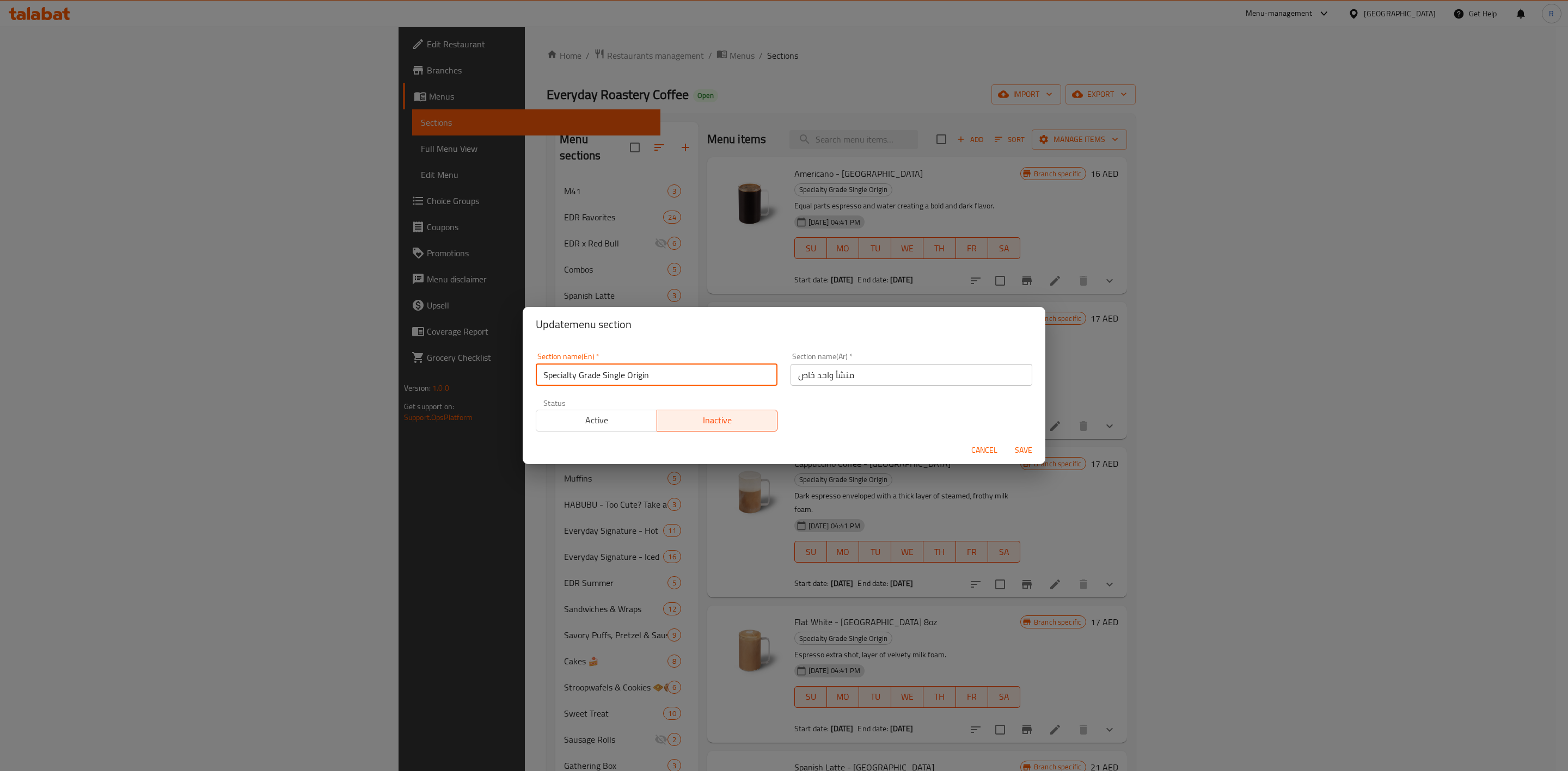
drag, startPoint x: 665, startPoint y: 378, endPoint x: 407, endPoint y: 360, distance: 258.6
click at [407, 360] on div "Update menu section Section name(En)   * Specialty Grade Single Origin Section …" at bounding box center [784, 385] width 1568 height 771
paste input "ingle Origin Specials"
type input "Single Origin Specials"
click at [1025, 451] on span "Save" at bounding box center [1023, 451] width 26 height 14
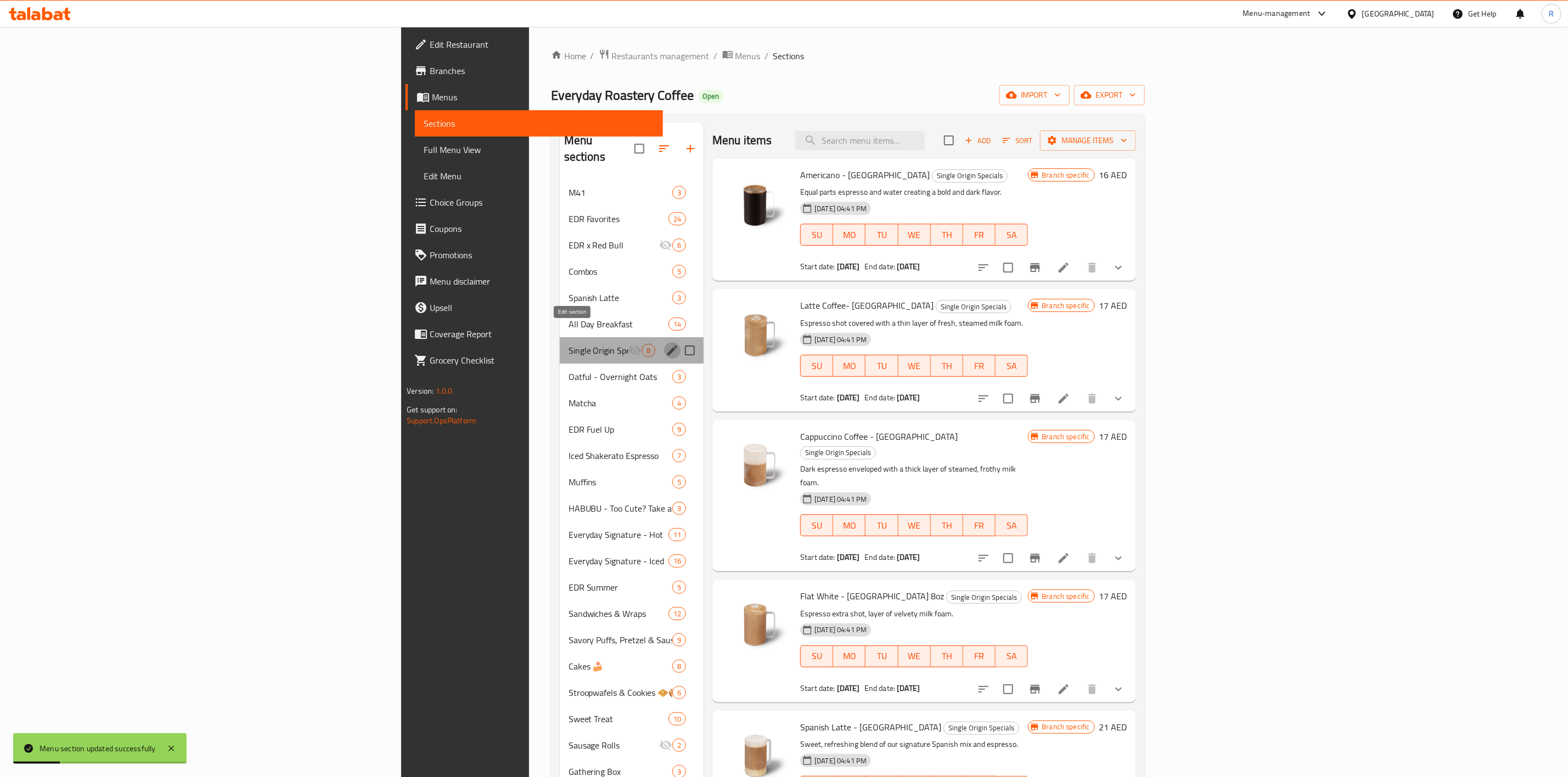
click at [667, 346] on icon "edit" at bounding box center [672, 350] width 10 height 10
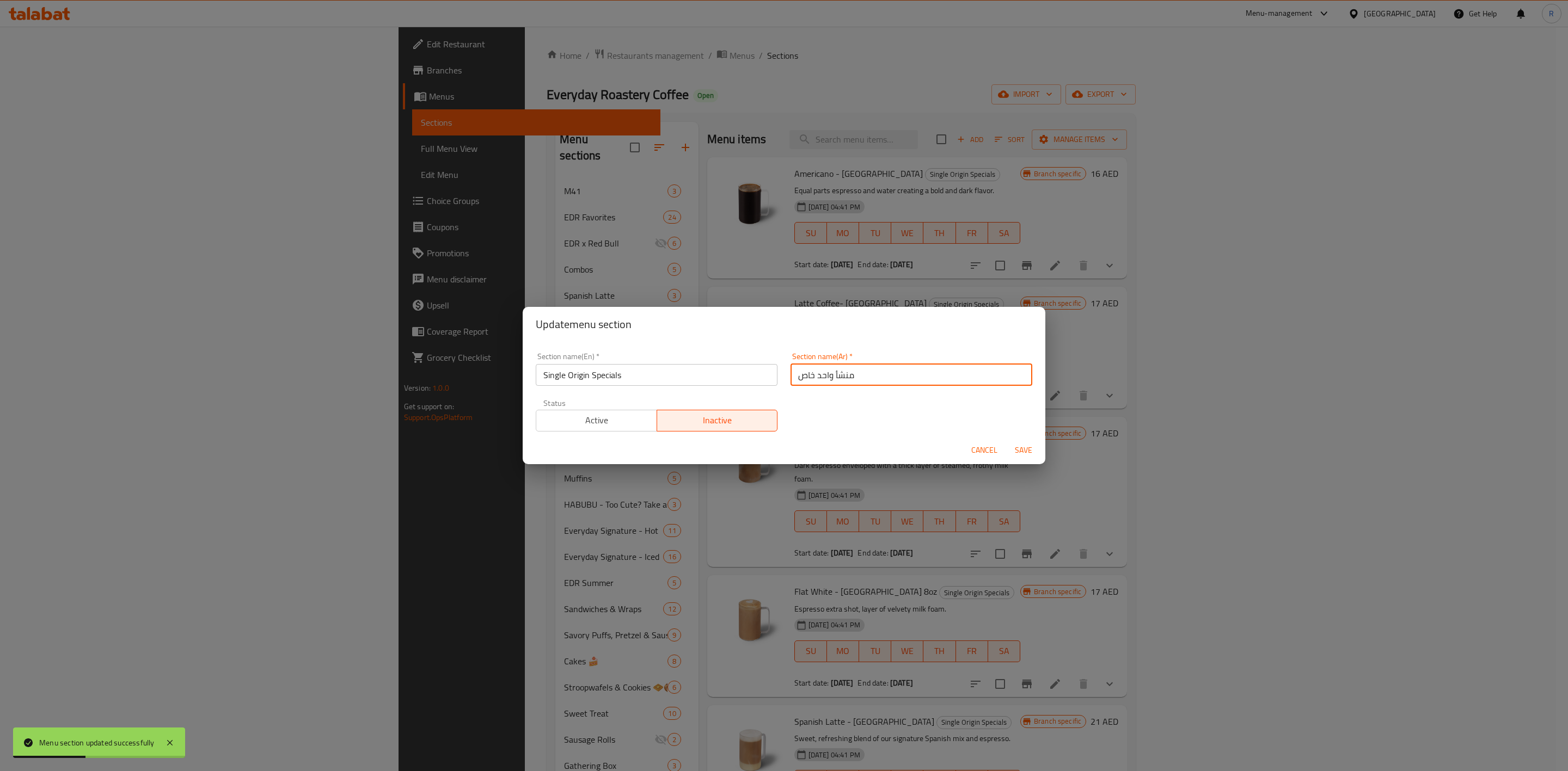
drag, startPoint x: 861, startPoint y: 372, endPoint x: 643, endPoint y: 357, distance: 218.5
click at [643, 357] on div "Section name(En)   * Single Origin Specials Section name(En) * Section name(Ar)…" at bounding box center [783, 392] width 509 height 92
paste input "عروض خاصة من أصل واحد"
type input "عروض خاصة من أصل واحد"
click at [1026, 445] on span "Save" at bounding box center [1023, 451] width 26 height 14
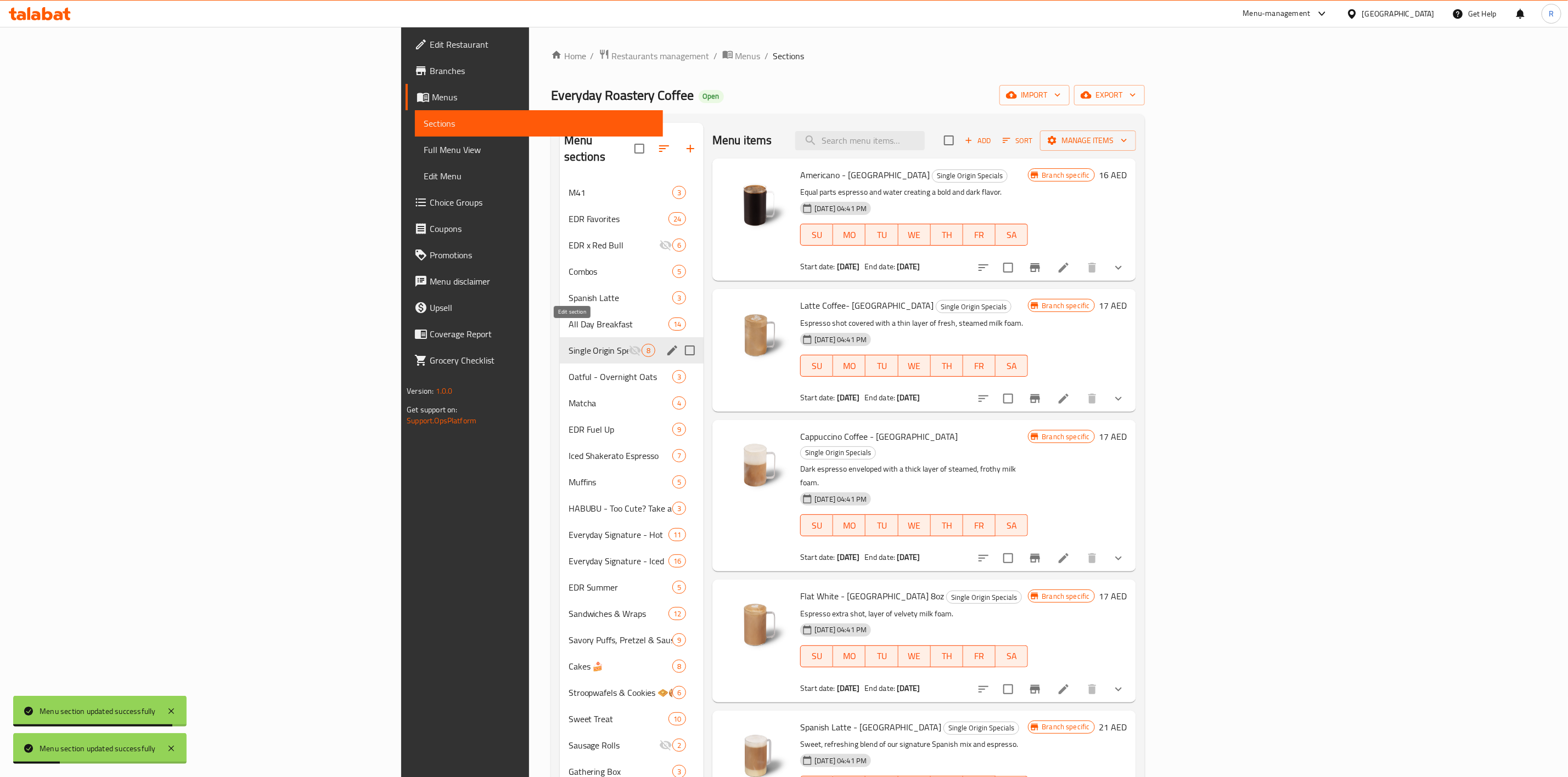
click at [667, 346] on icon "edit" at bounding box center [672, 350] width 10 height 10
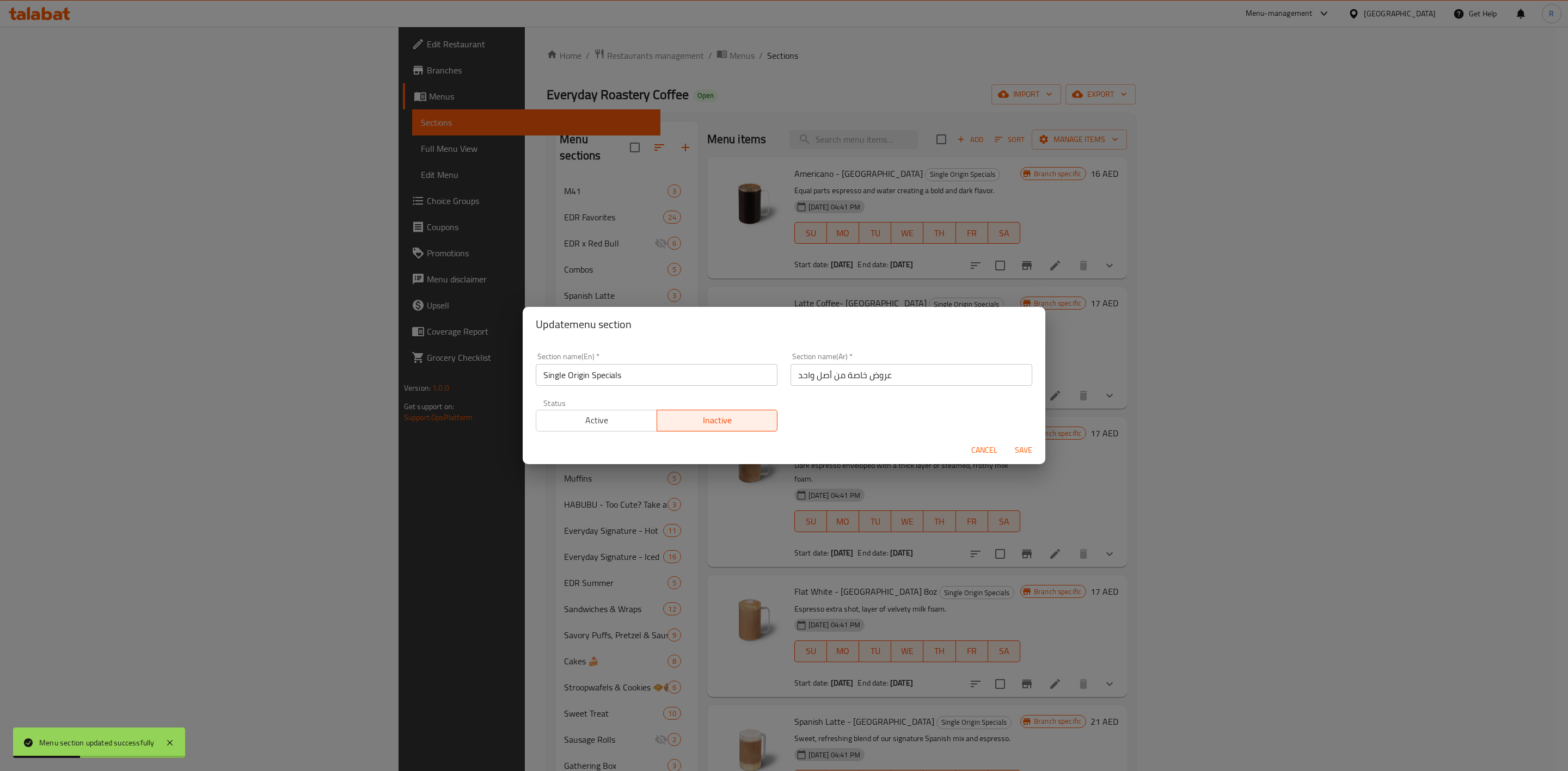
click at [446, 329] on div "Update menu section Section name(En)   * Single Origin Specials Section name(En…" at bounding box center [784, 385] width 1568 height 771
click at [984, 449] on span "Cancel" at bounding box center [984, 451] width 26 height 14
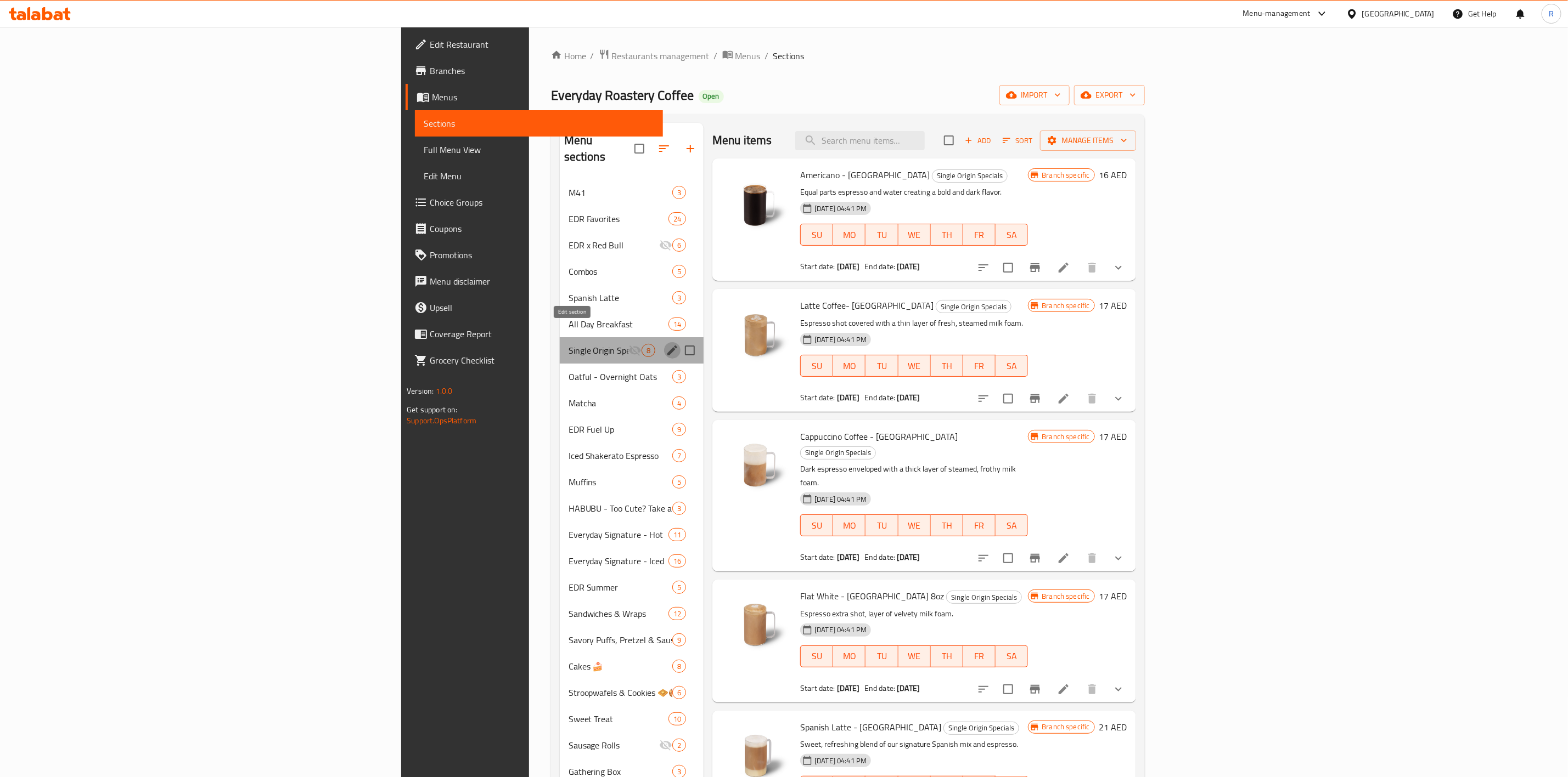
click at [666, 344] on icon "edit" at bounding box center [672, 350] width 13 height 13
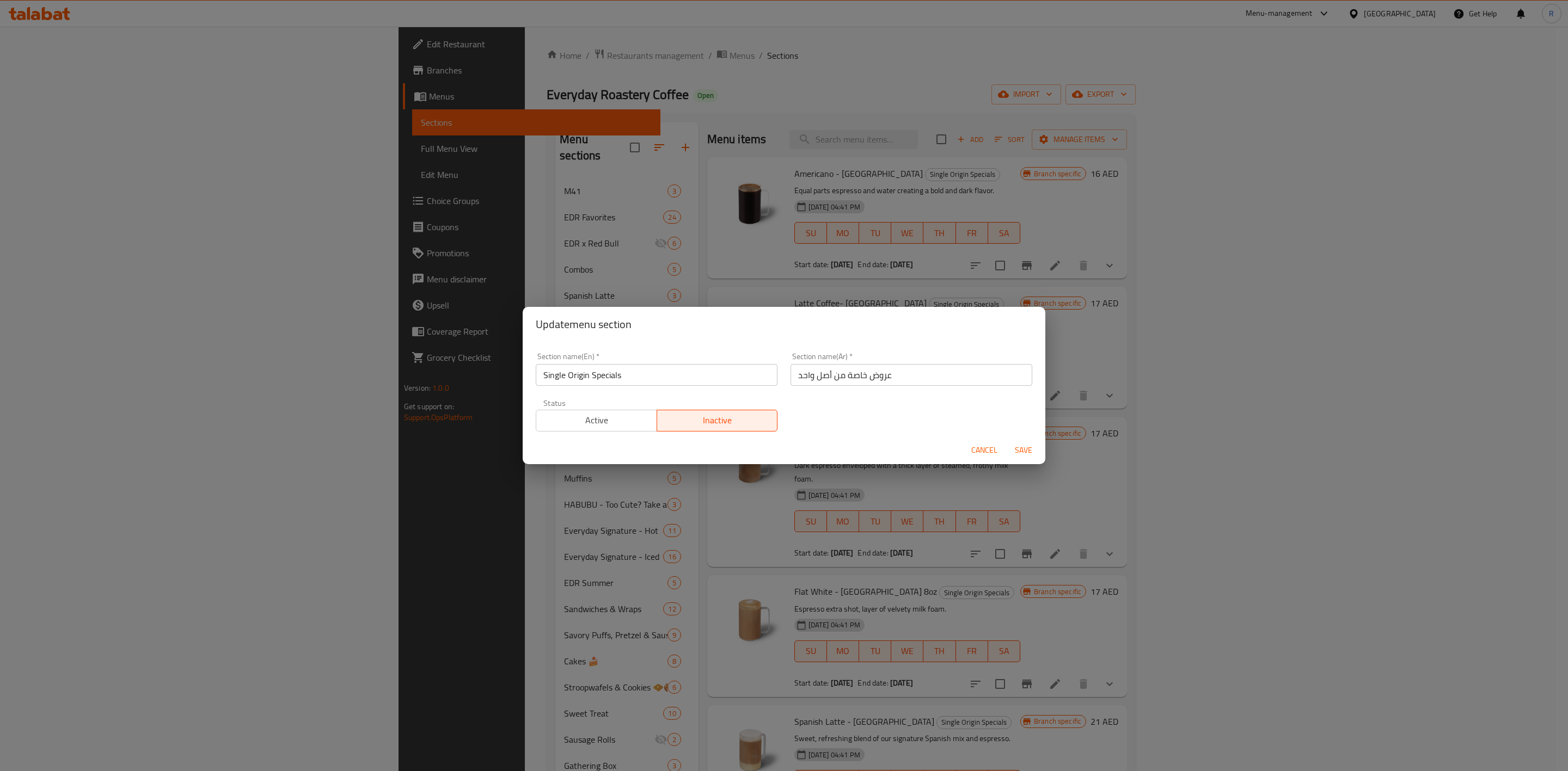
click at [618, 415] on span "Active" at bounding box center [597, 420] width 112 height 16
click at [1028, 444] on span "Save" at bounding box center [1023, 451] width 26 height 14
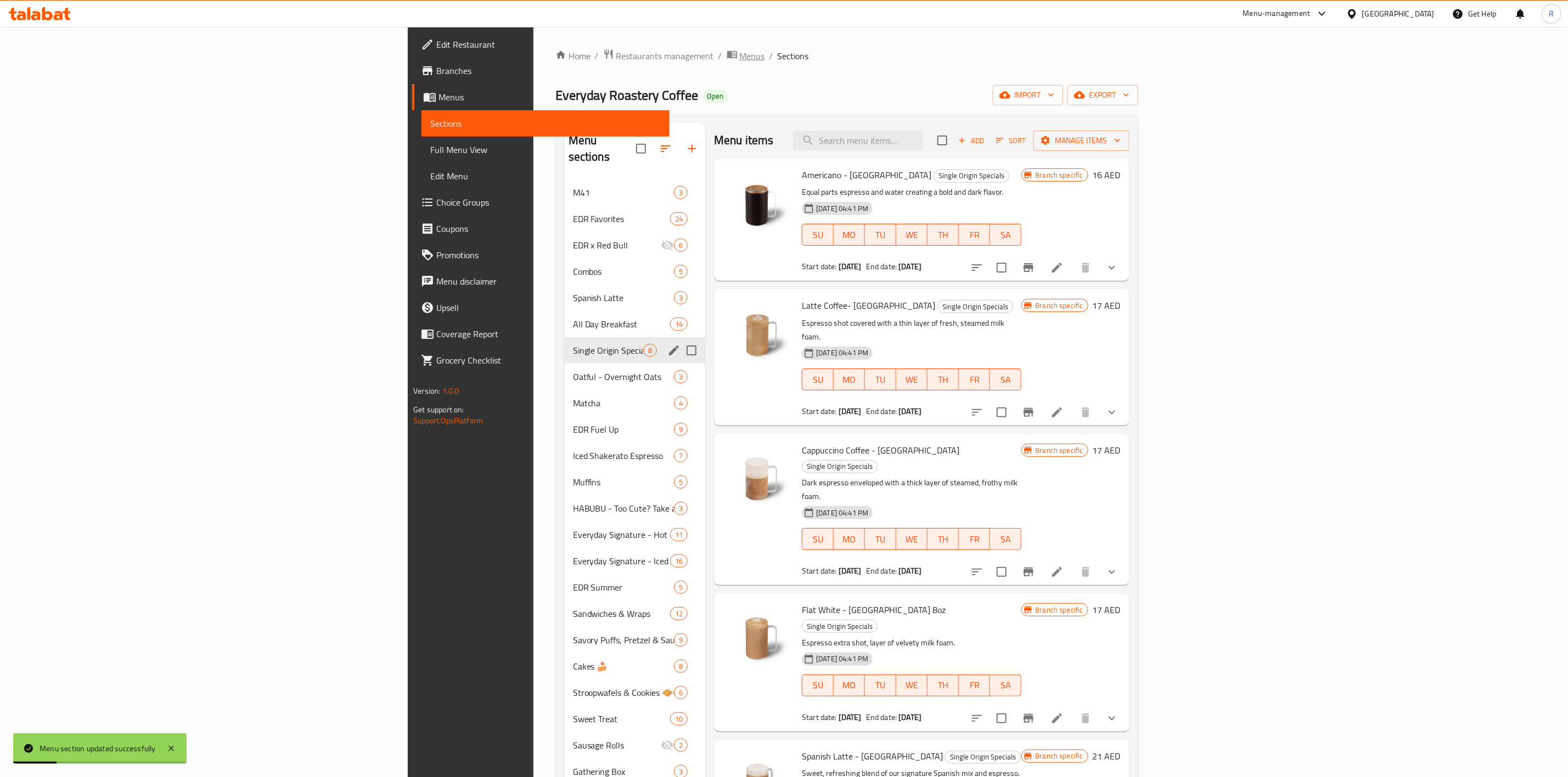
click at [740, 60] on span "Menus" at bounding box center [752, 55] width 25 height 13
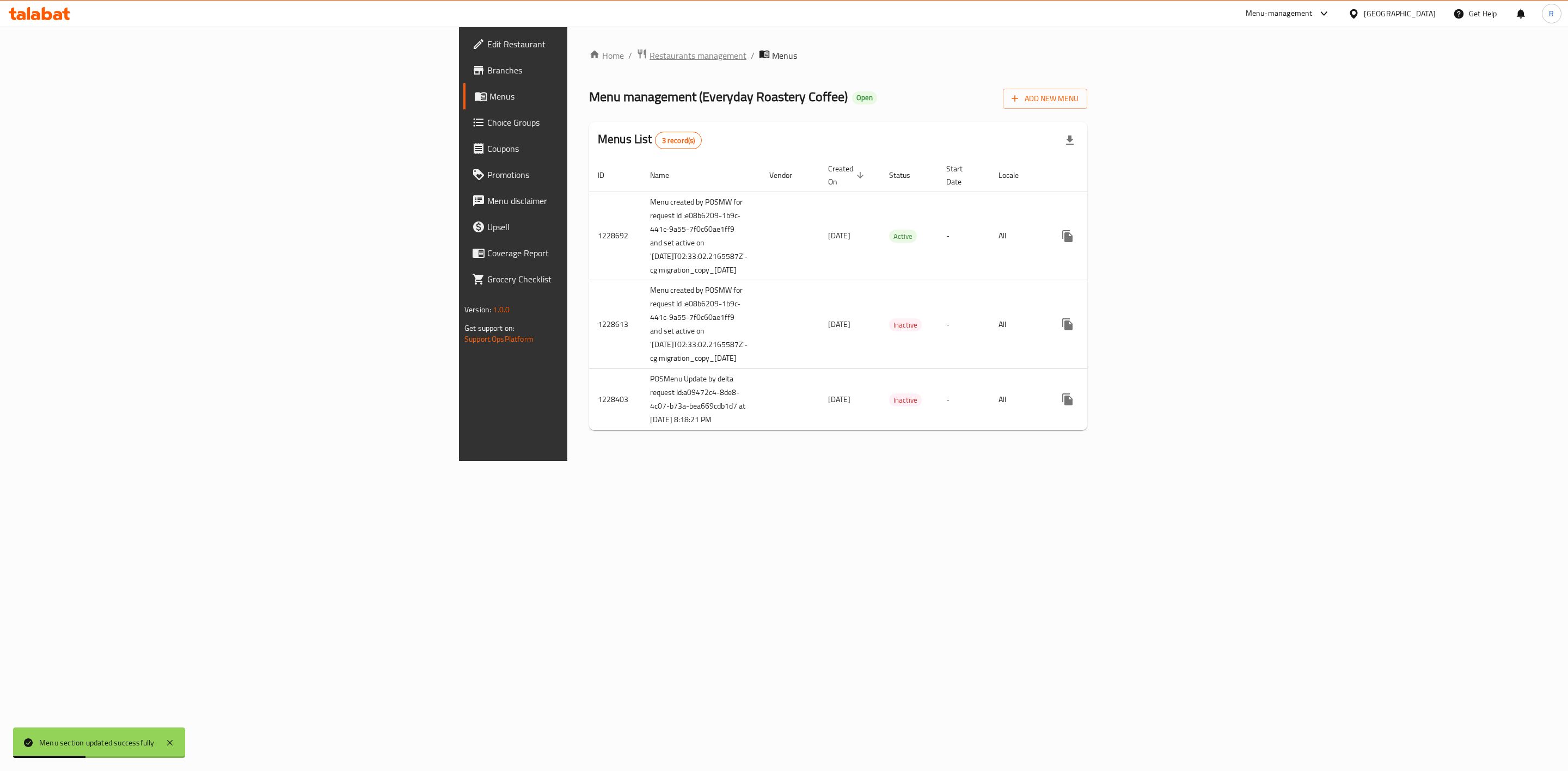
click at [649, 51] on span "Restaurants management" at bounding box center [697, 55] width 97 height 13
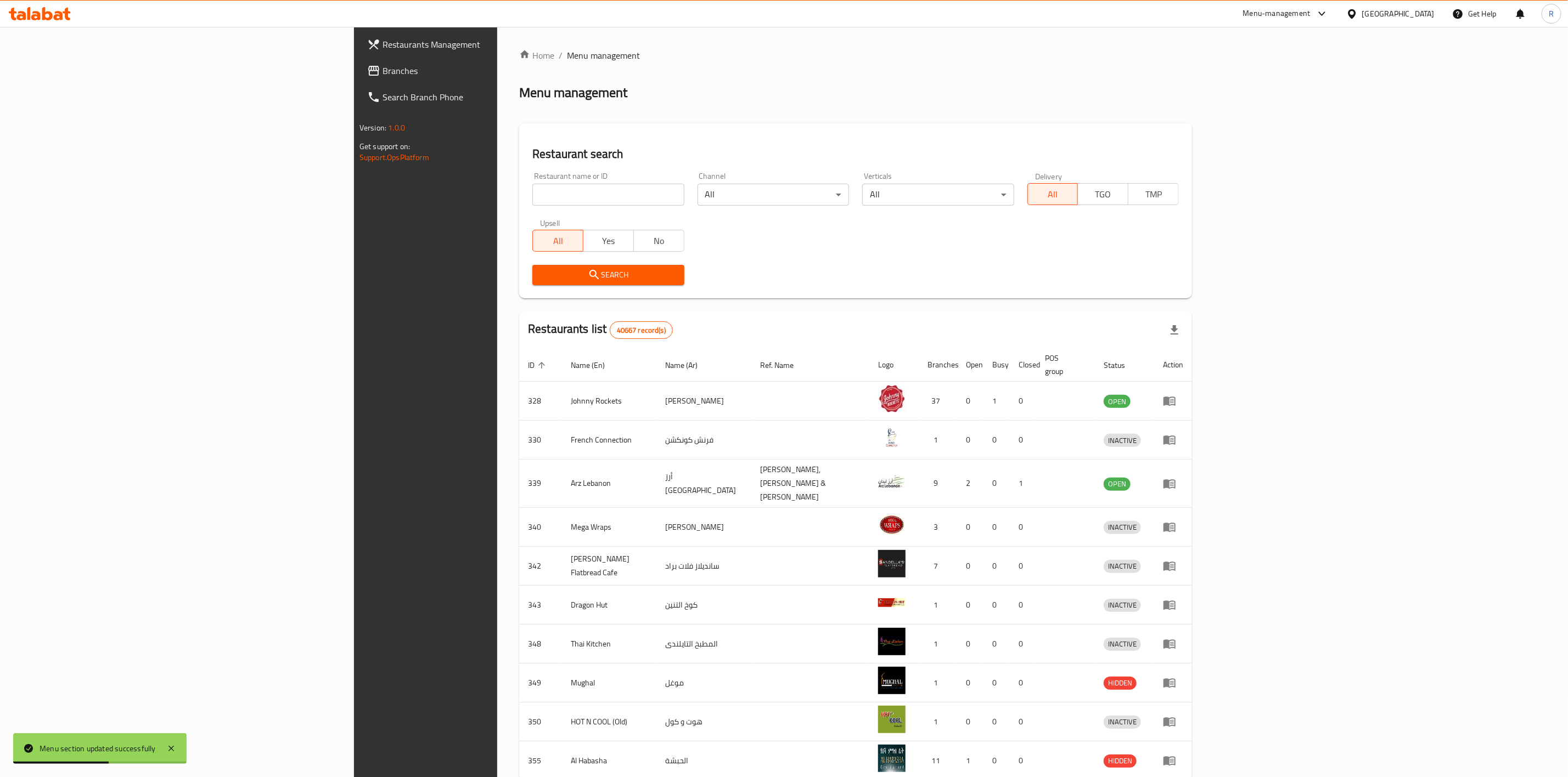
click at [532, 186] on input "search" at bounding box center [608, 194] width 152 height 22
type input "everyday roastery"
click button "Search" at bounding box center [608, 275] width 152 height 20
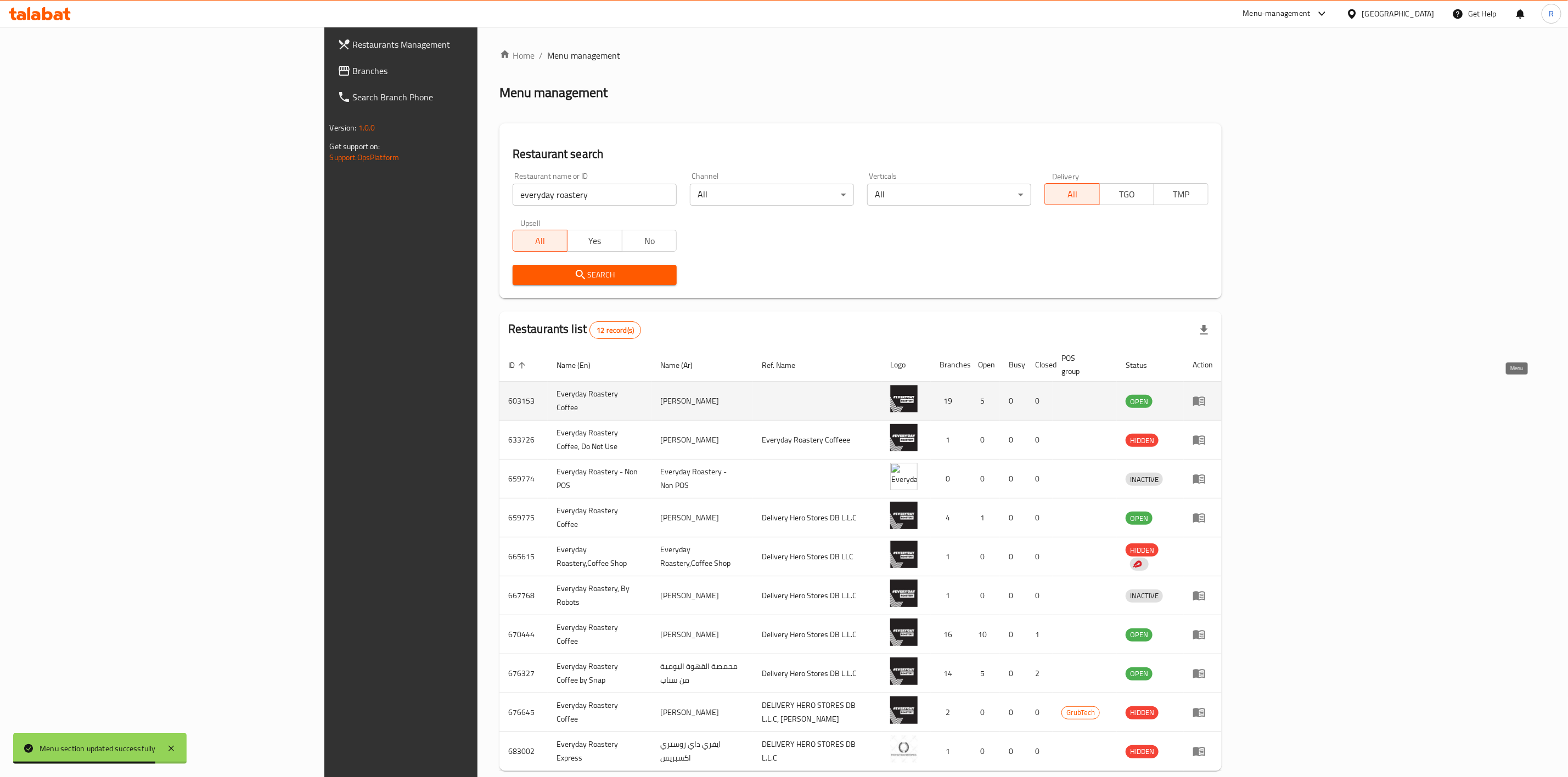
click at [1040, 394] on icon "enhanced table" at bounding box center [1199, 400] width 13 height 13
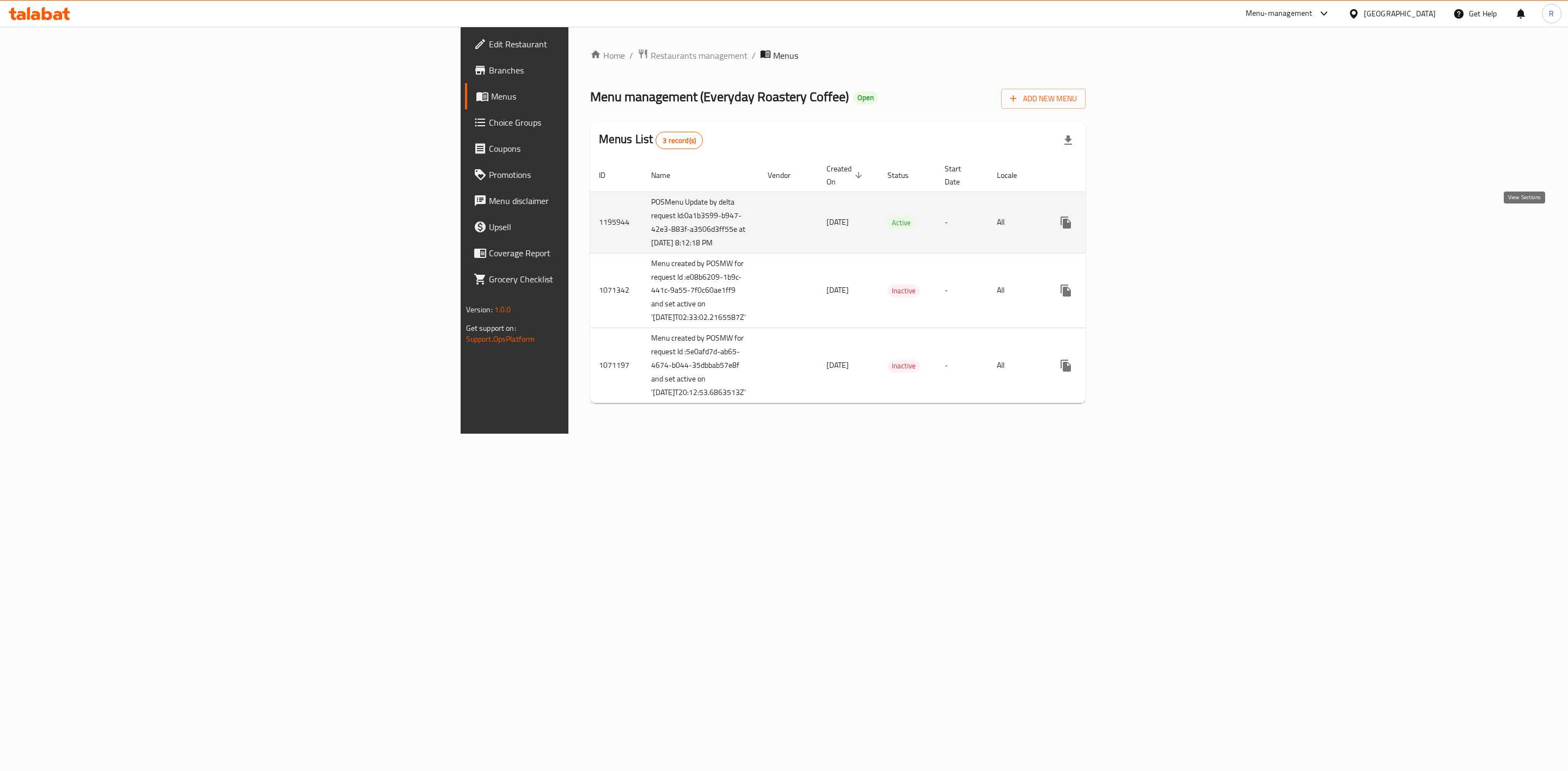
click at [1032, 226] on icon "enhanced table" at bounding box center [1144, 222] width 13 height 13
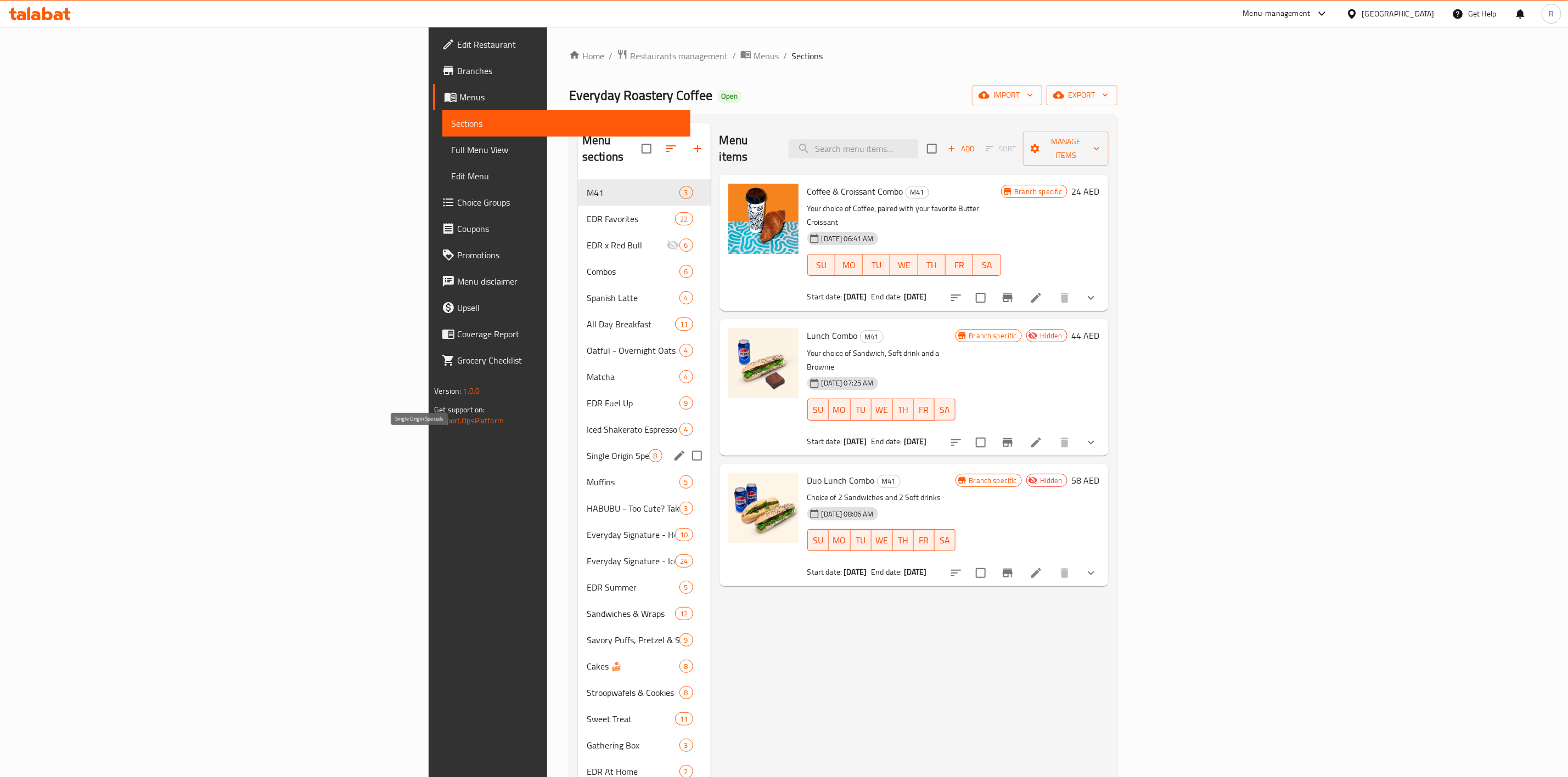
click at [587, 450] on span "Single Origin Specials" at bounding box center [618, 456] width 62 height 13
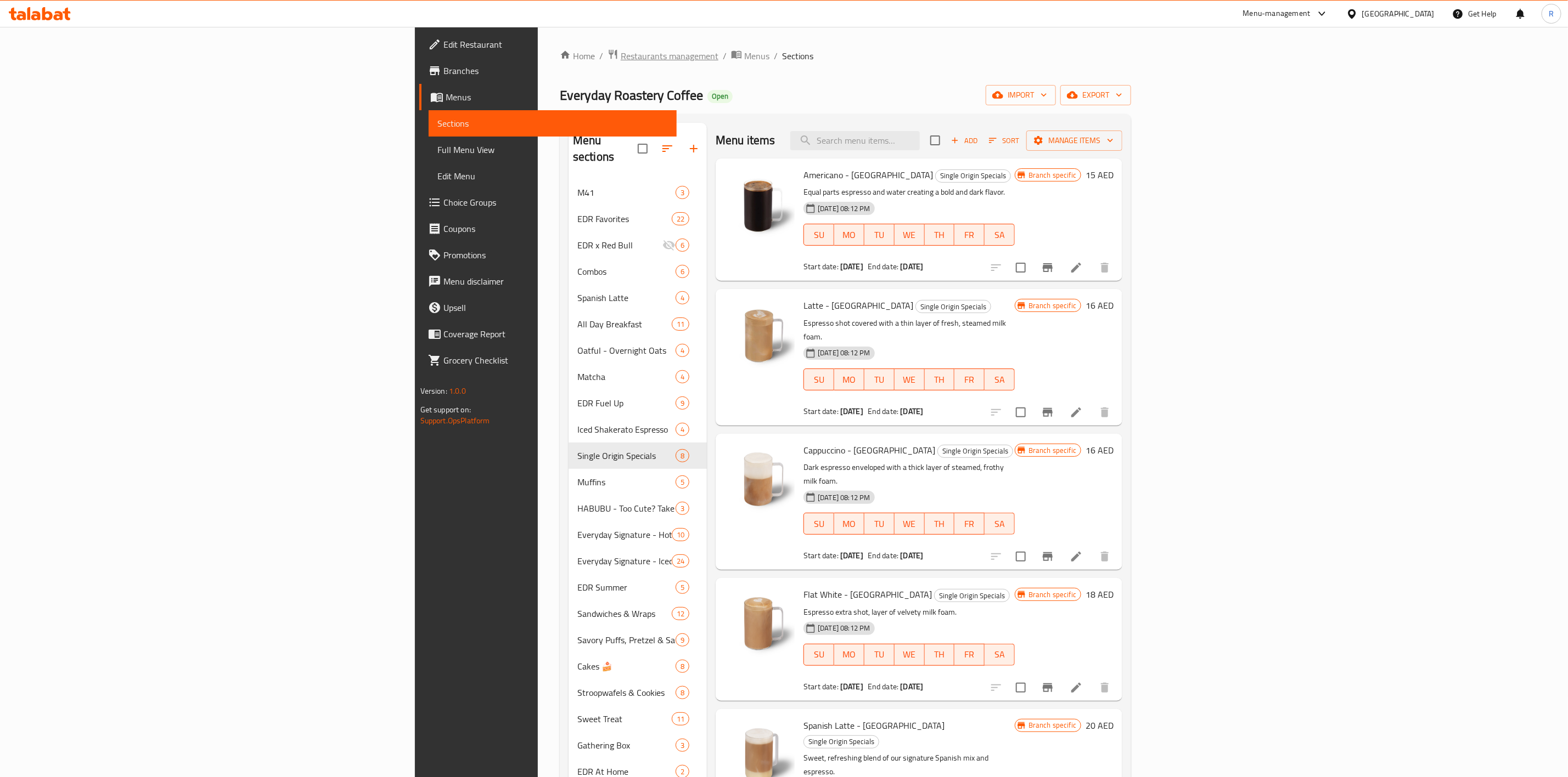
click at [621, 52] on span "Restaurants management" at bounding box center [670, 55] width 98 height 13
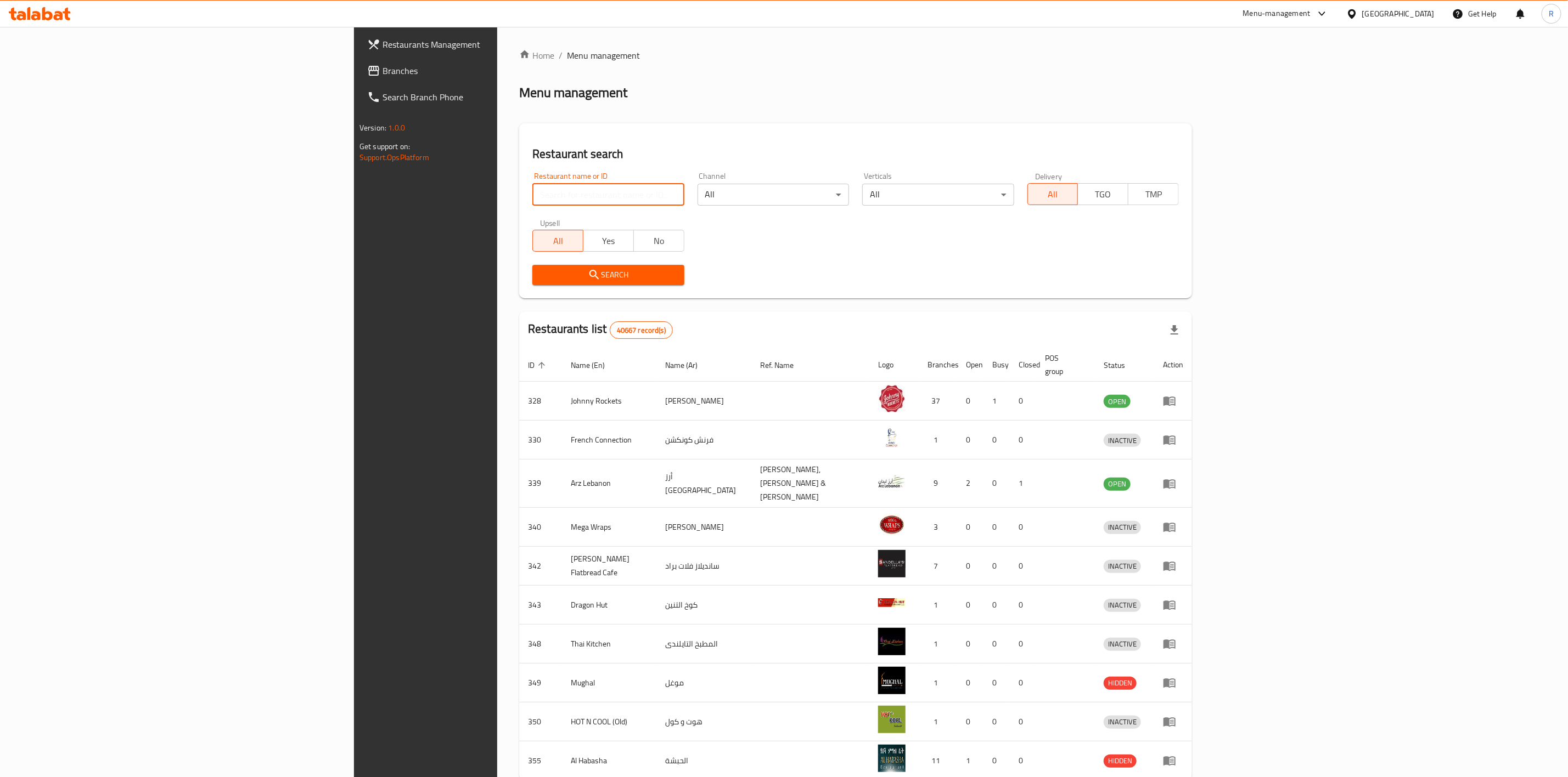
click at [532, 196] on input "search" at bounding box center [608, 194] width 152 height 22
type input "e"
click at [532, 195] on input "search" at bounding box center [608, 194] width 152 height 22
type input "everyday roastery"
click button "Search" at bounding box center [608, 275] width 152 height 20
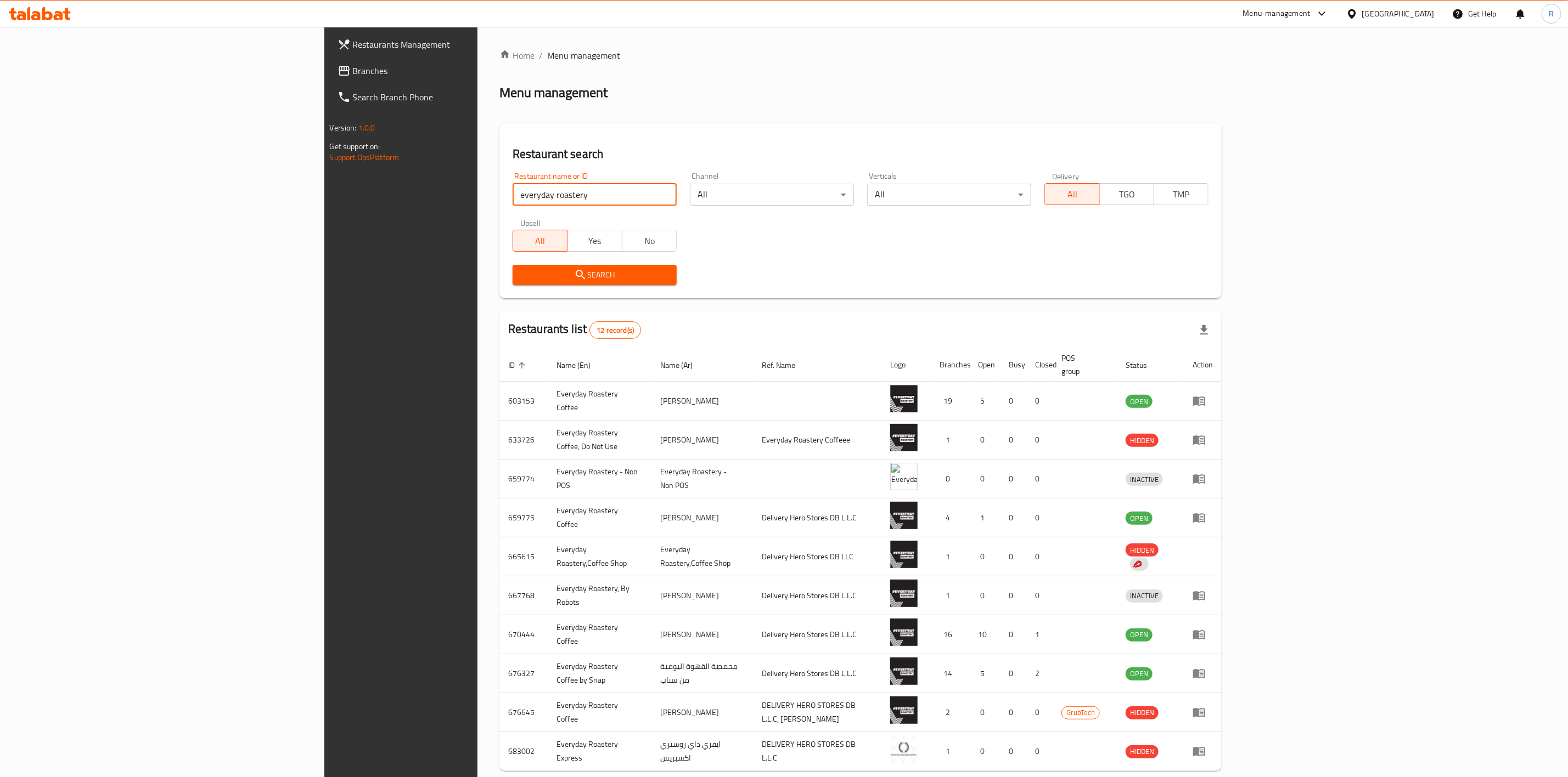
scroll to position [46, 0]
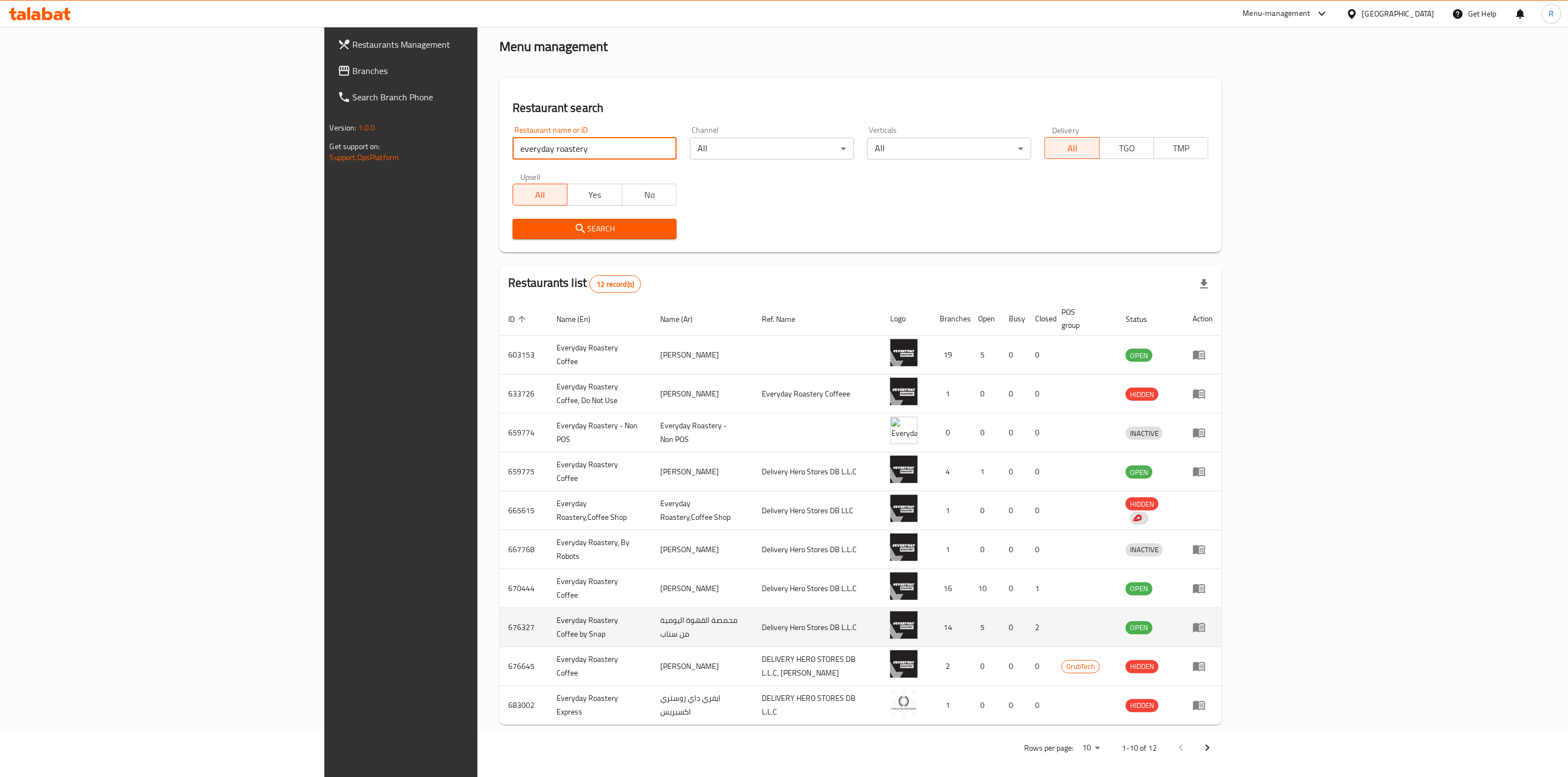
click at [1040, 481] on icon "enhanced table" at bounding box center [1199, 628] width 12 height 9
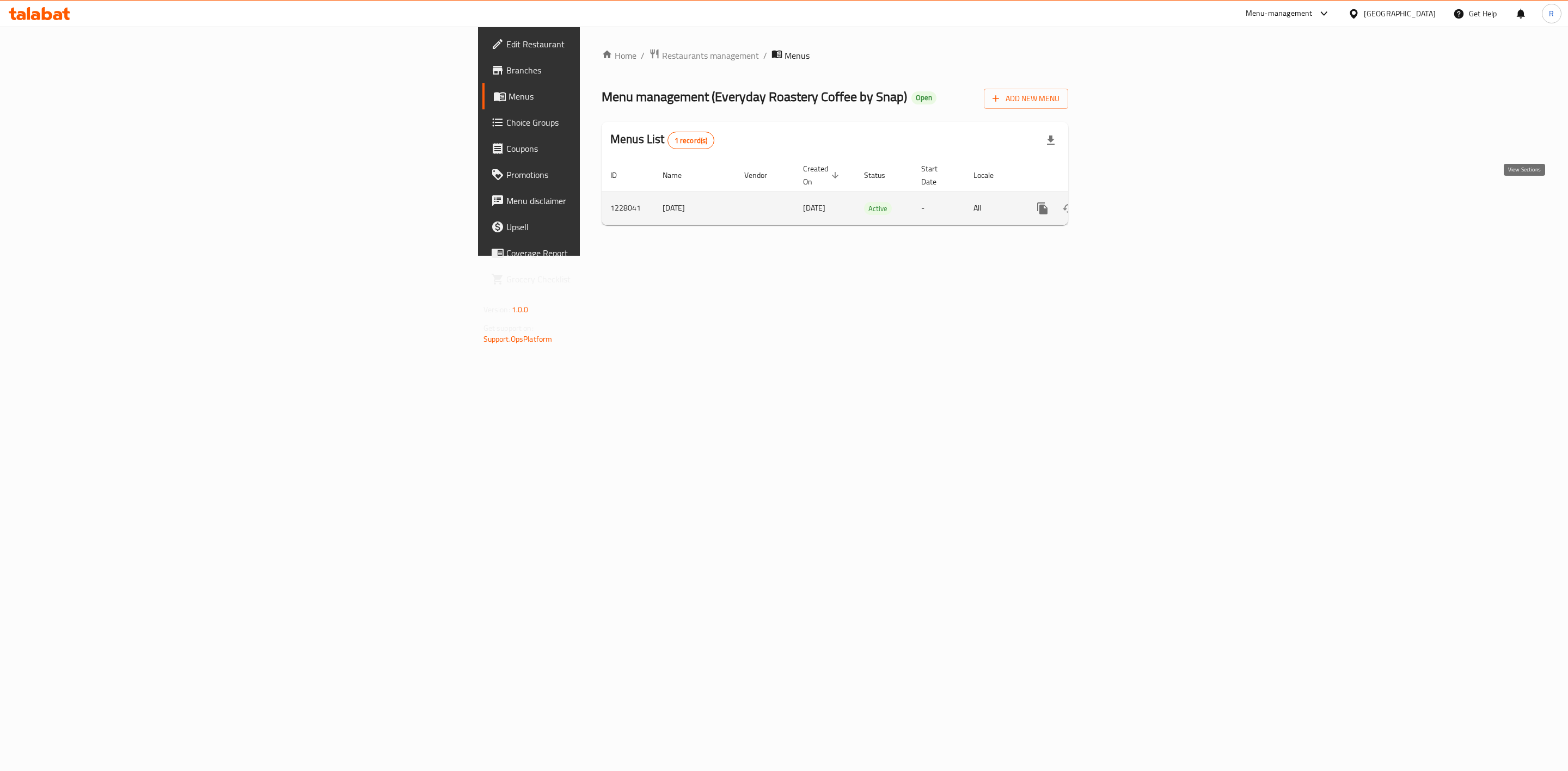
click at [1032, 204] on icon "enhanced table" at bounding box center [1121, 208] width 10 height 10
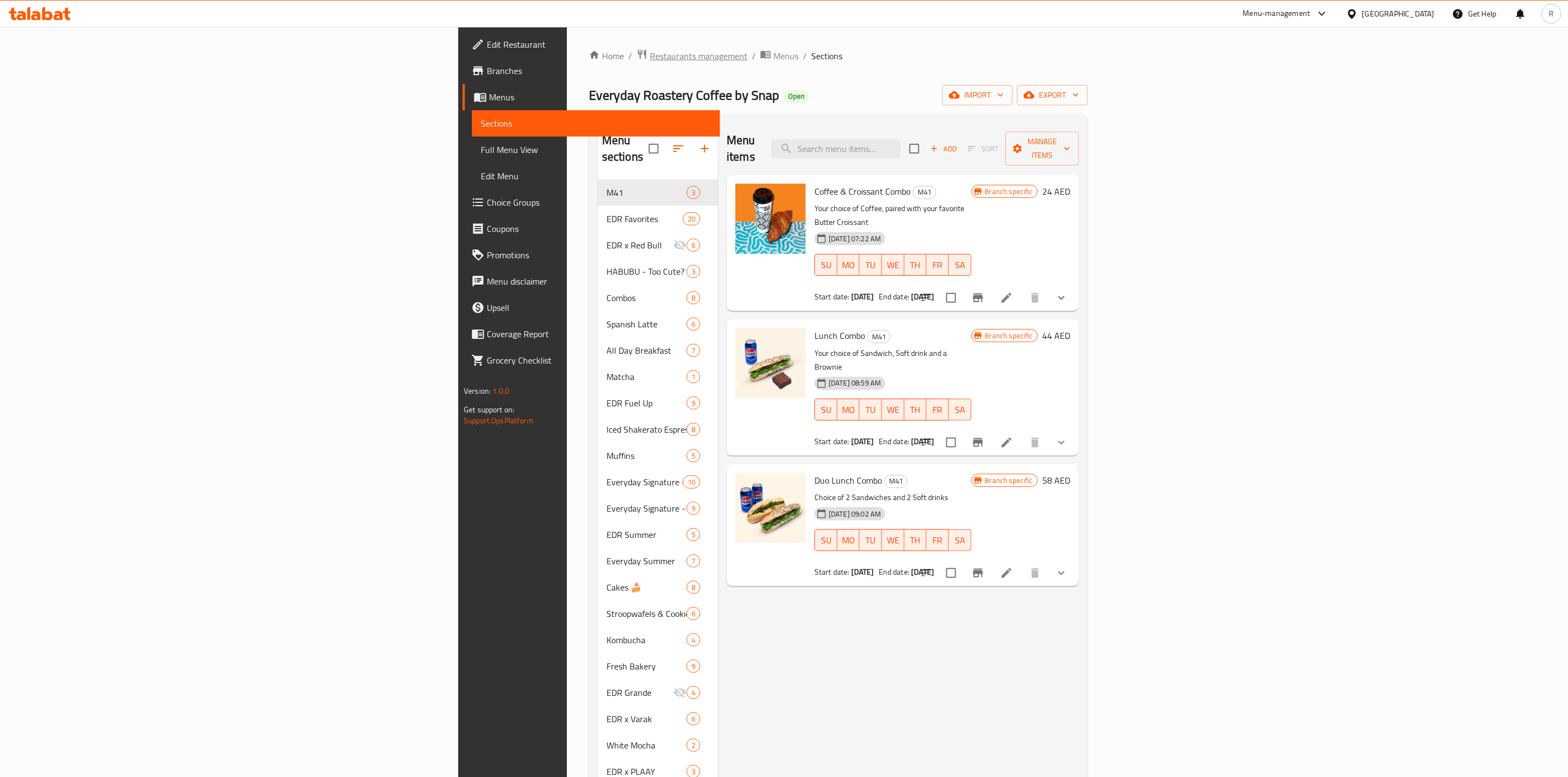
click at [650, 51] on span "Restaurants management" at bounding box center [698, 55] width 98 height 13
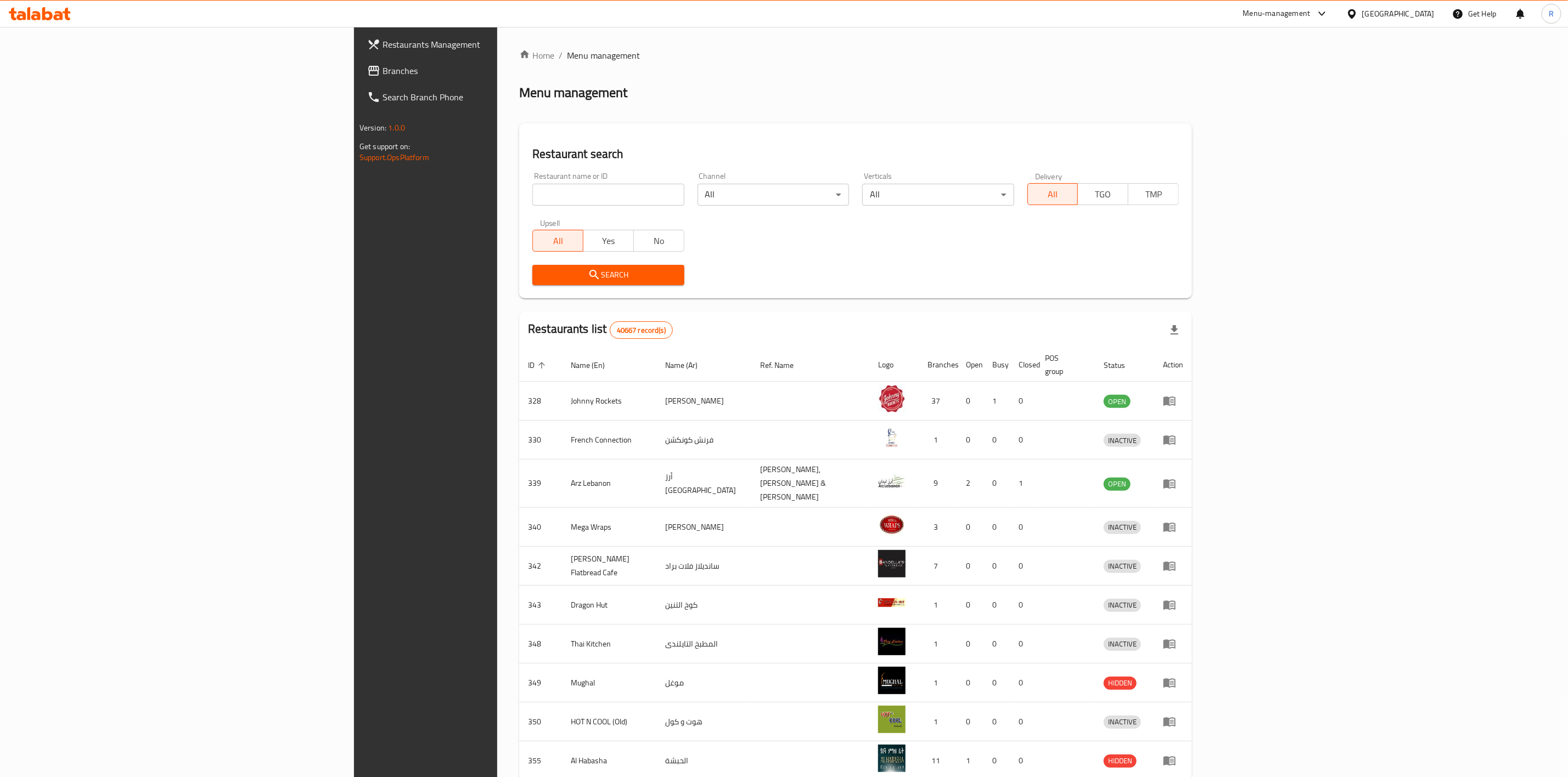
click at [532, 185] on input "search" at bounding box center [608, 194] width 152 height 22
type input "everyday roastery"
click button "Search" at bounding box center [608, 275] width 152 height 20
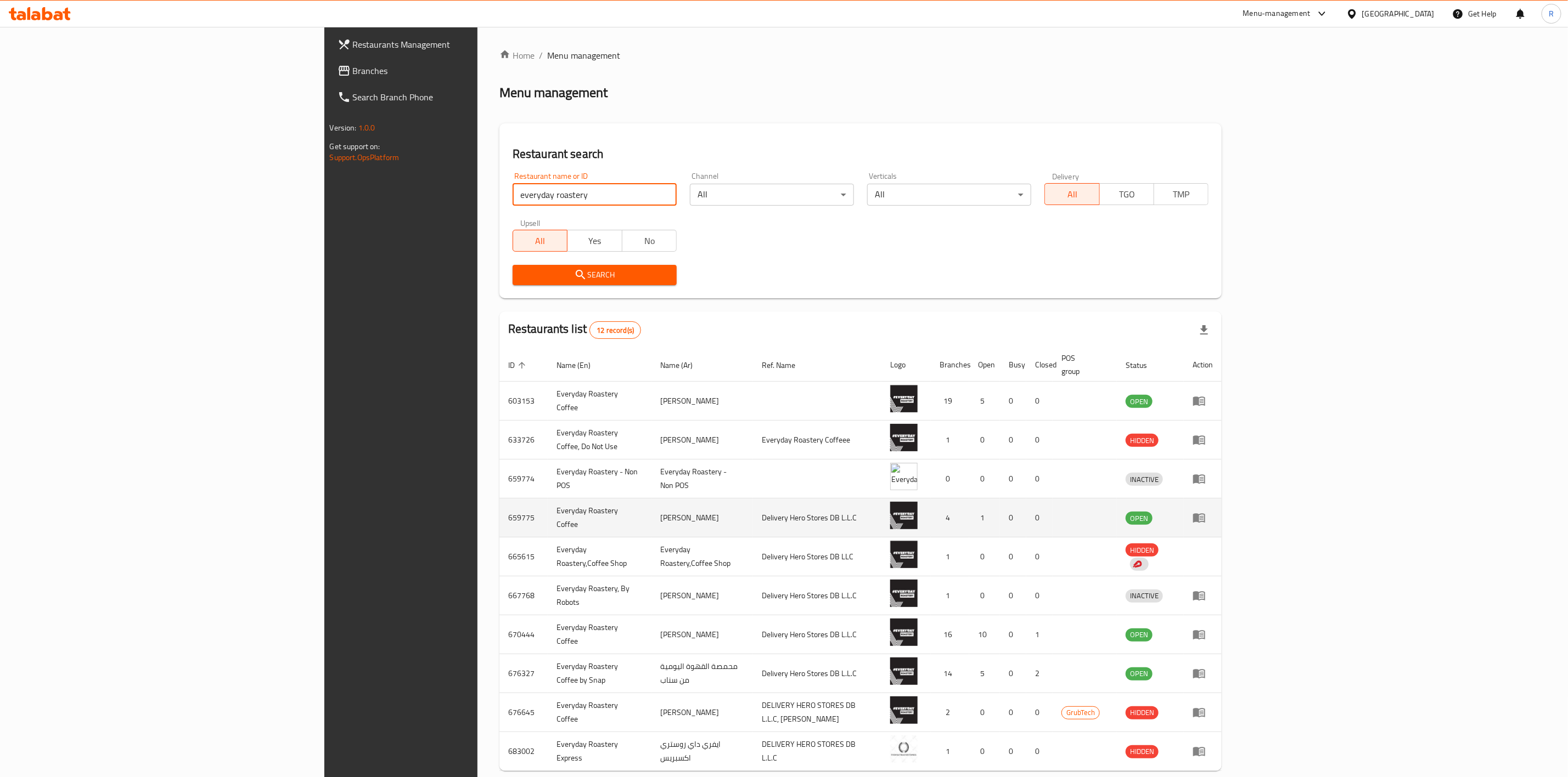
click at [1040, 481] on td "enhanced table" at bounding box center [1203, 518] width 38 height 39
click at [1040, 481] on icon "enhanced table" at bounding box center [1199, 519] width 12 height 9
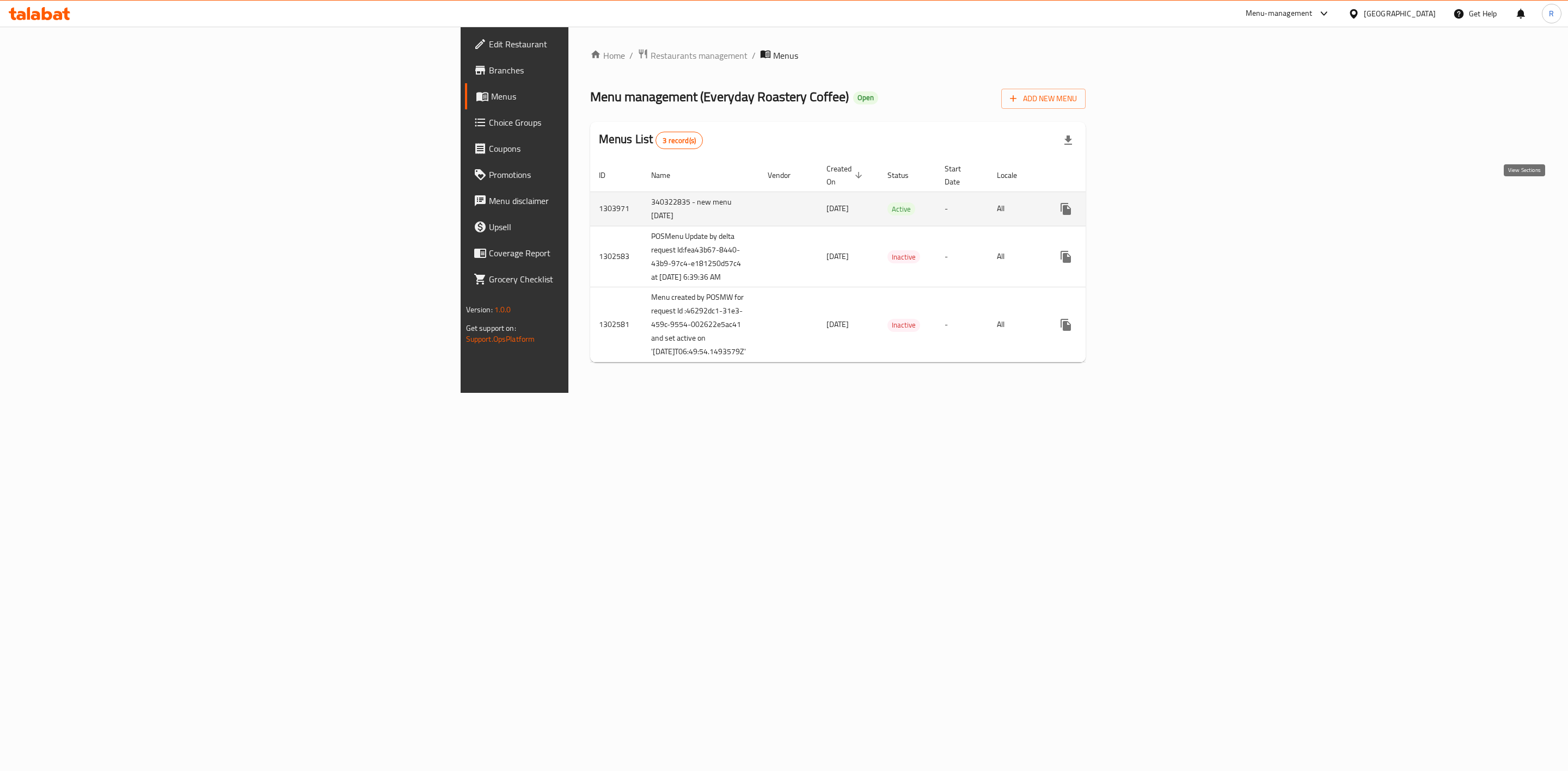
click at [1032, 202] on icon "enhanced table" at bounding box center [1144, 208] width 13 height 13
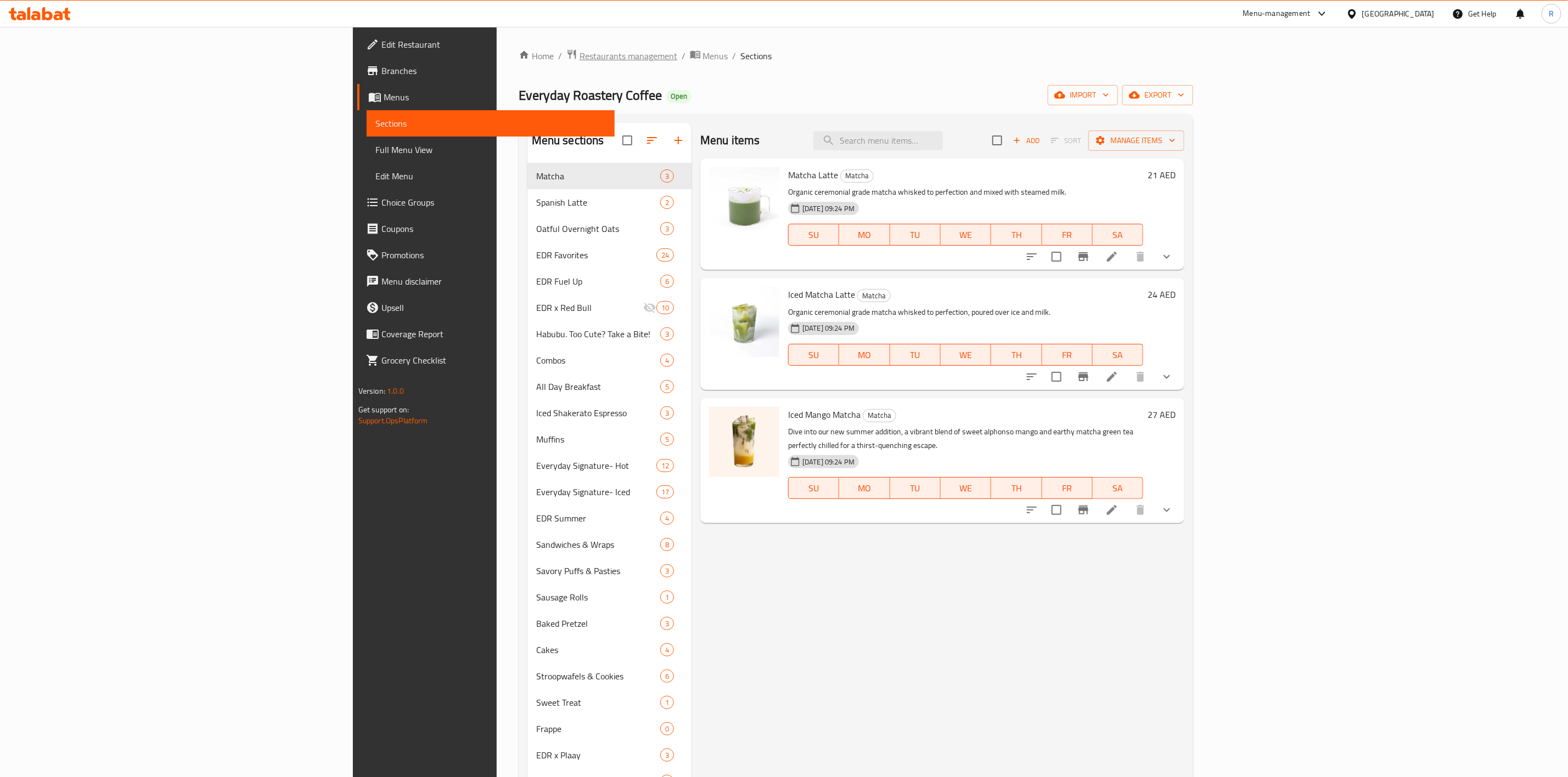
click at [579, 56] on span "Restaurants management" at bounding box center [628, 55] width 98 height 13
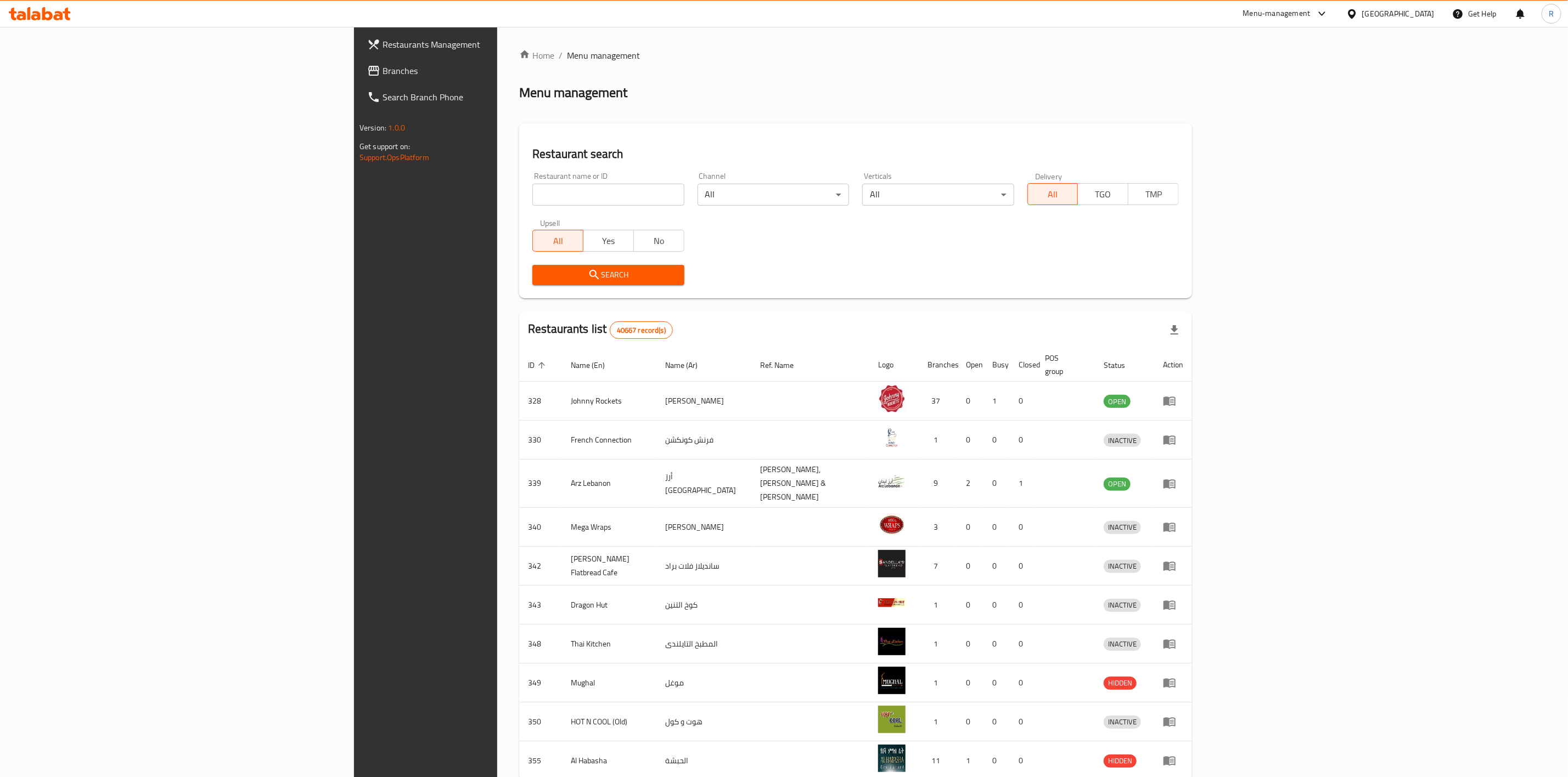
click at [532, 196] on input "search" at bounding box center [608, 194] width 152 height 22
type input "everyday roastery"
click button "Search" at bounding box center [608, 275] width 152 height 20
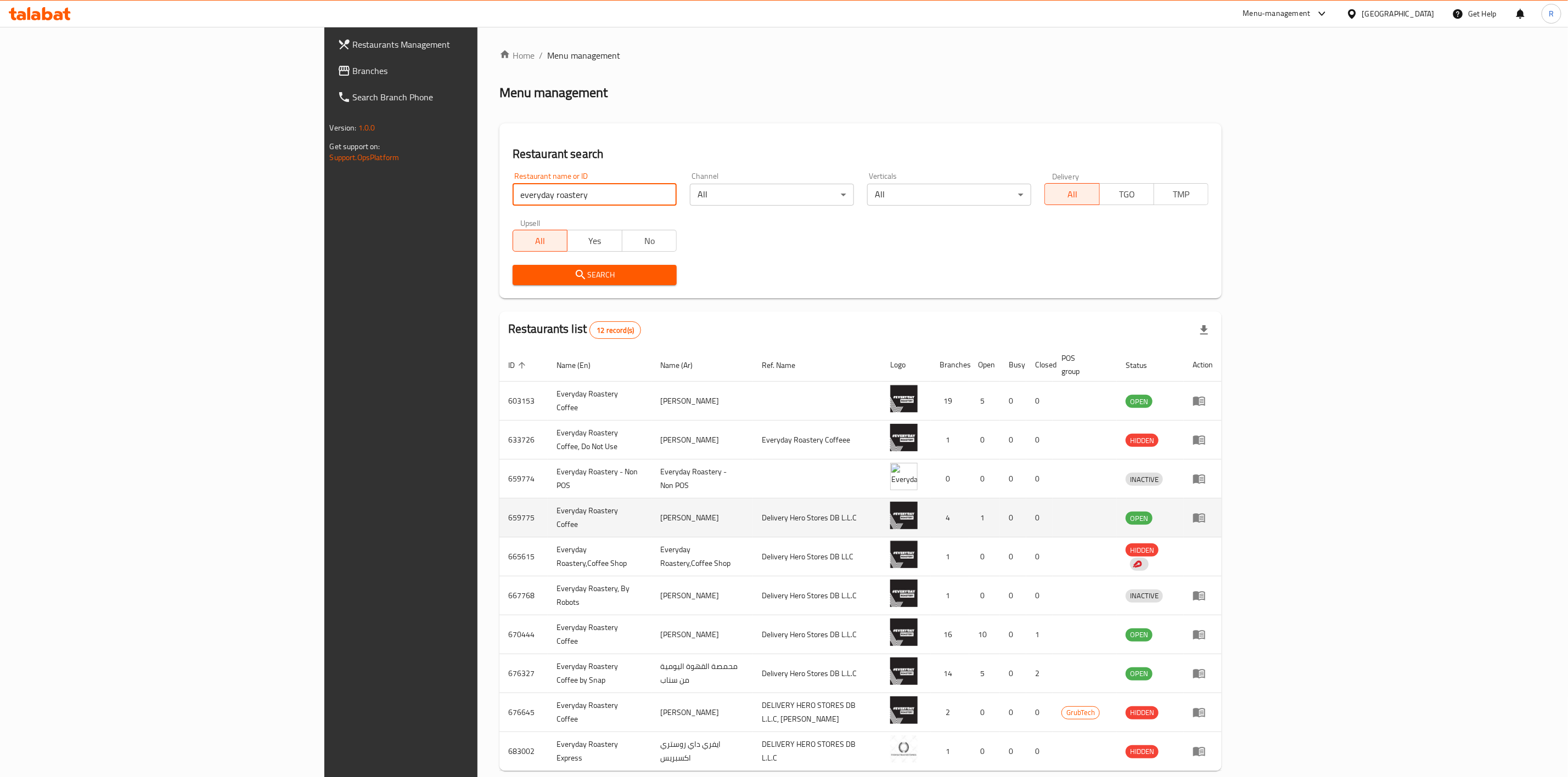
click at [1040, 481] on icon "enhanced table" at bounding box center [1199, 519] width 12 height 9
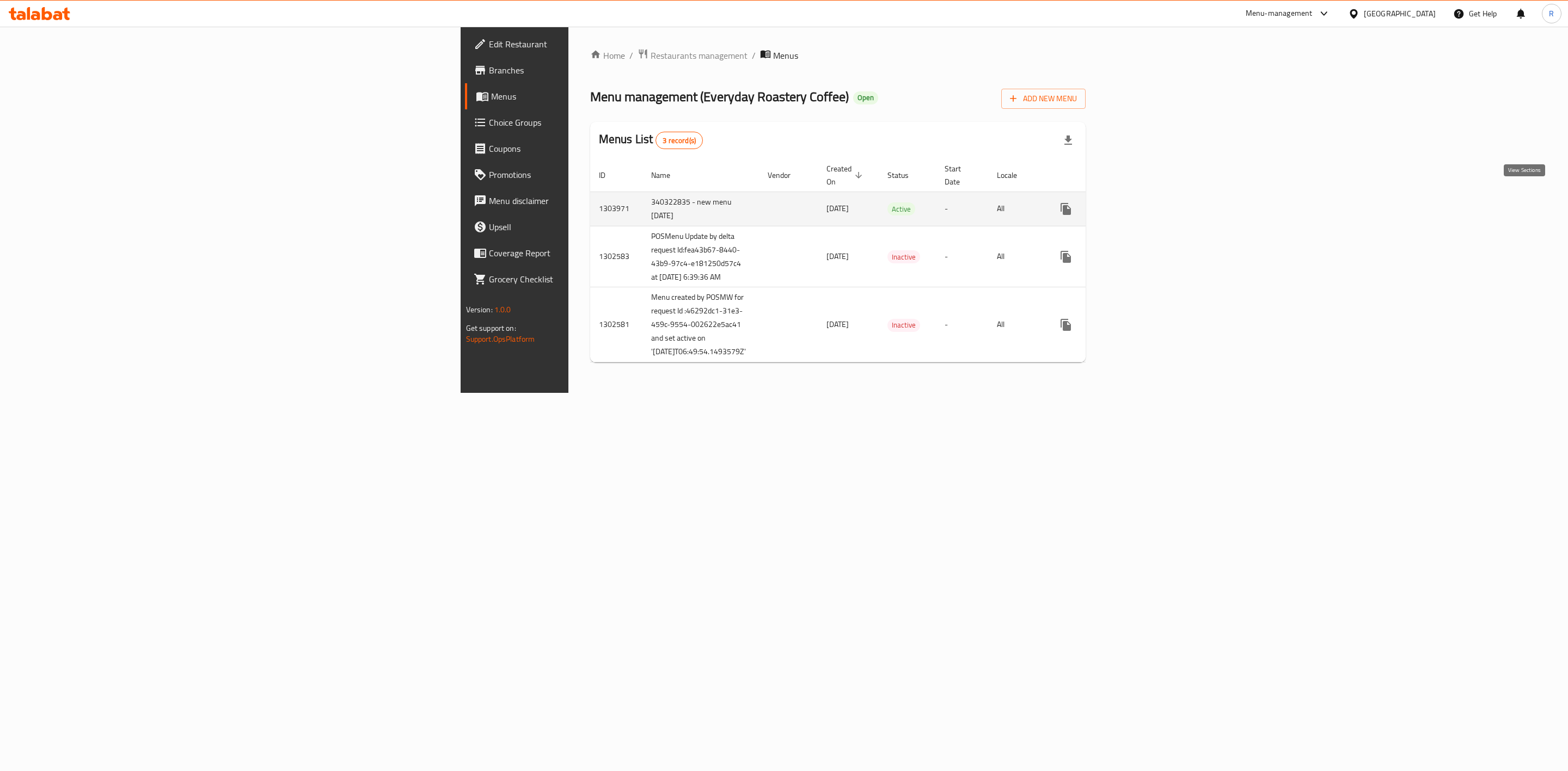
click at [1032, 202] on icon "enhanced table" at bounding box center [1144, 208] width 13 height 13
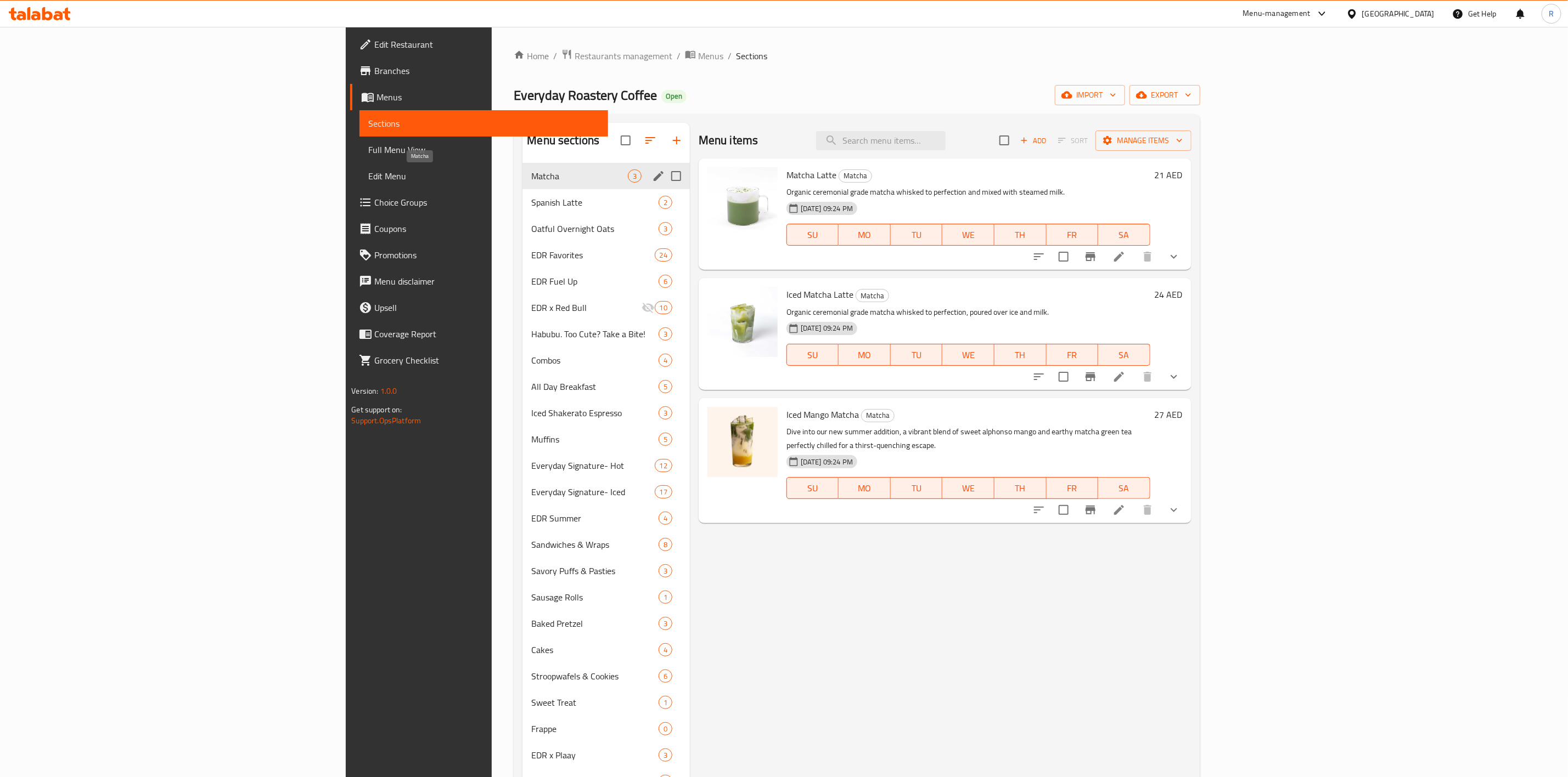
drag, startPoint x: 336, startPoint y: 255, endPoint x: 339, endPoint y: 168, distance: 87.1
click at [522, 168] on div "Matcha 3 Spanish Latte 2 Oatful Overnight Oats 3 EDR Favorites 24 EDR Fuel Up 6…" at bounding box center [606, 531] width 168 height 738
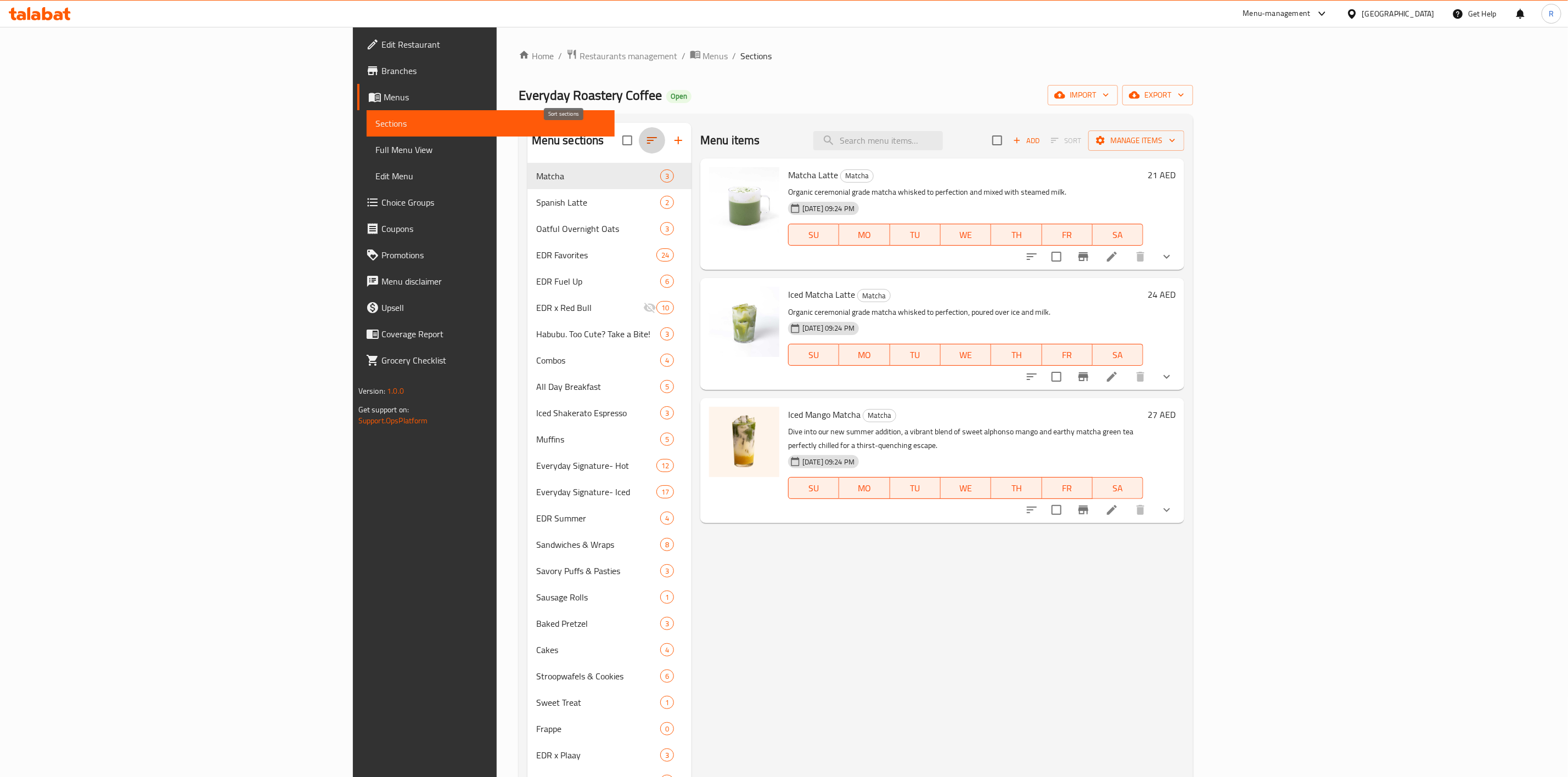
click at [647, 142] on icon "button" at bounding box center [651, 140] width 10 height 7
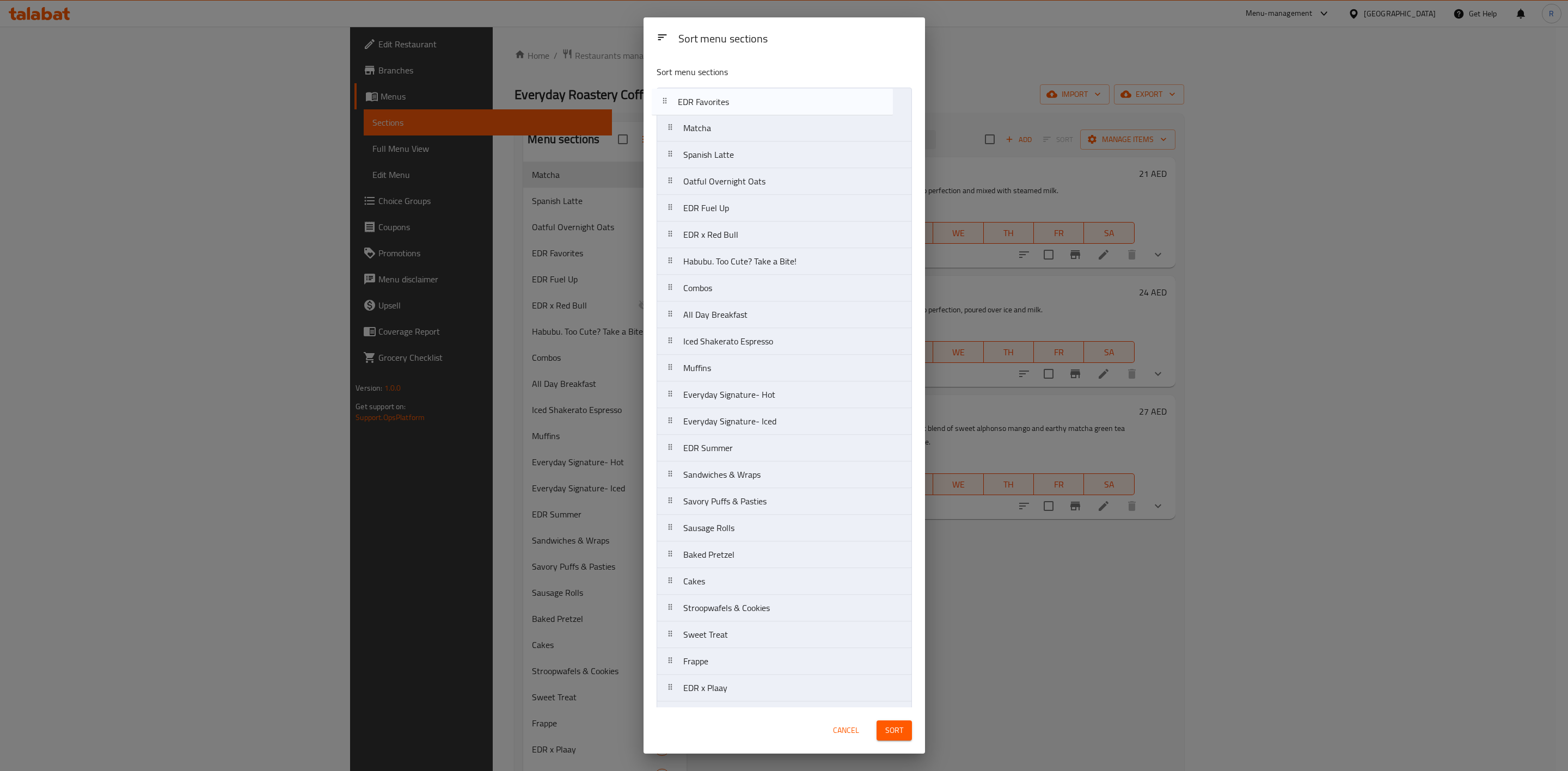
drag, startPoint x: 716, startPoint y: 188, endPoint x: 710, endPoint y: 105, distance: 83.2
click at [710, 105] on nav "Matcha Spanish Latte Oatful Overnight Oats EDR Favorites EDR Fuel Up EDR x Red …" at bounding box center [784, 462] width 255 height 748
drag, startPoint x: 725, startPoint y: 248, endPoint x: 722, endPoint y: 138, distance: 110.0
click at [722, 138] on nav "EDR Favorites Matcha Spanish Latte Oatful Overnight Oats EDR Fuel Up EDR x Red …" at bounding box center [784, 462] width 255 height 748
drag, startPoint x: 728, startPoint y: 296, endPoint x: 730, endPoint y: 159, distance: 137.0
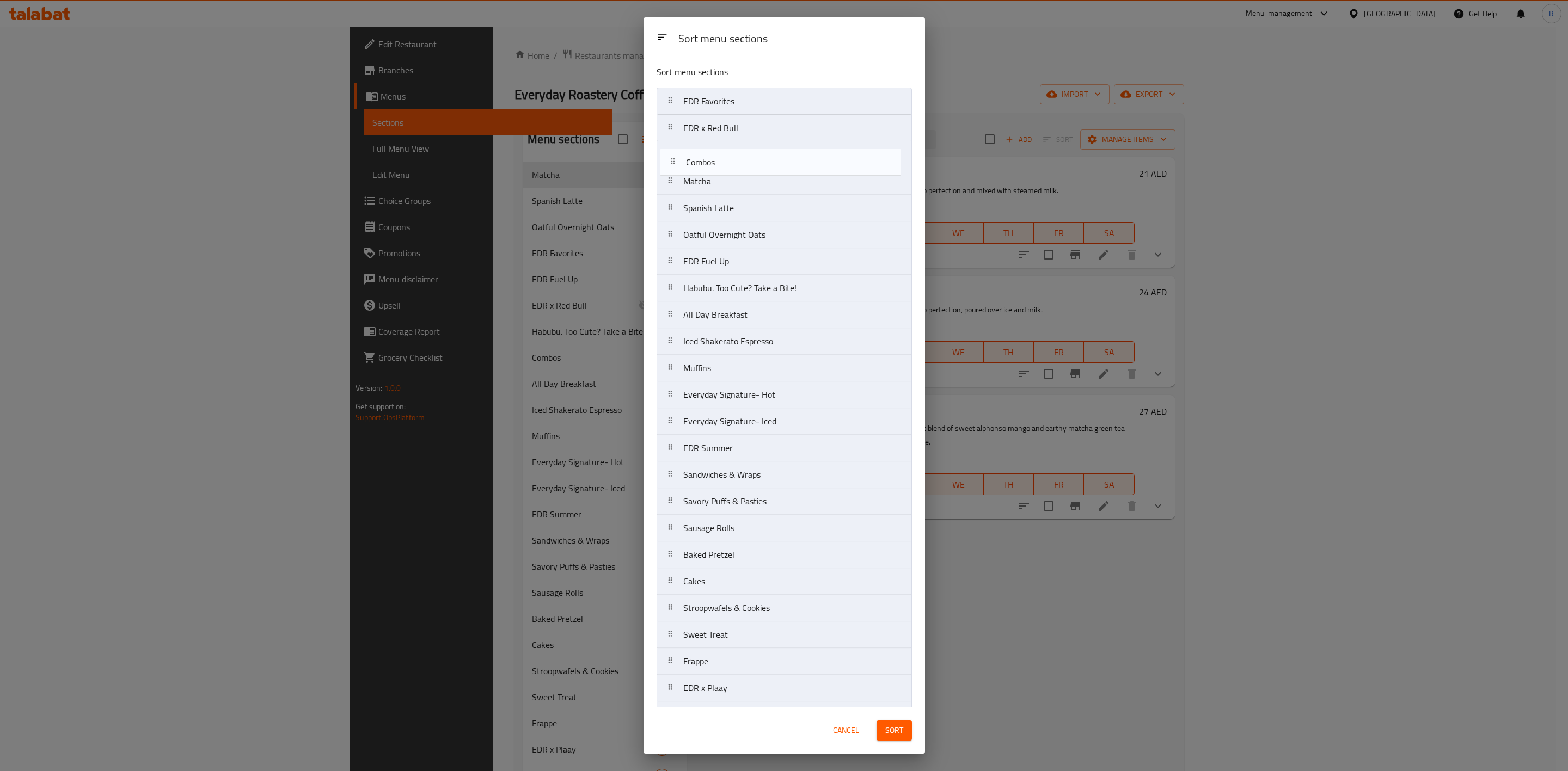
click at [730, 159] on nav "EDR Favorites EDR x Red Bull Matcha Spanish Latte Oatful Overnight Oats EDR Fue…" at bounding box center [784, 462] width 255 height 748
drag, startPoint x: 720, startPoint y: 210, endPoint x: 724, endPoint y: 152, distance: 58.1
click at [724, 152] on nav "EDR Favorites EDR x Red Bull Combos Matcha Spanish Latte Oatful Overnight Oats …" at bounding box center [784, 462] width 255 height 748
drag, startPoint x: 728, startPoint y: 325, endPoint x: 728, endPoint y: 188, distance: 137.0
click at [728, 188] on nav "EDR Favorites EDR x Red Bull Spanish Latte Combos Matcha Oatful Overnight Oats …" at bounding box center [784, 462] width 255 height 748
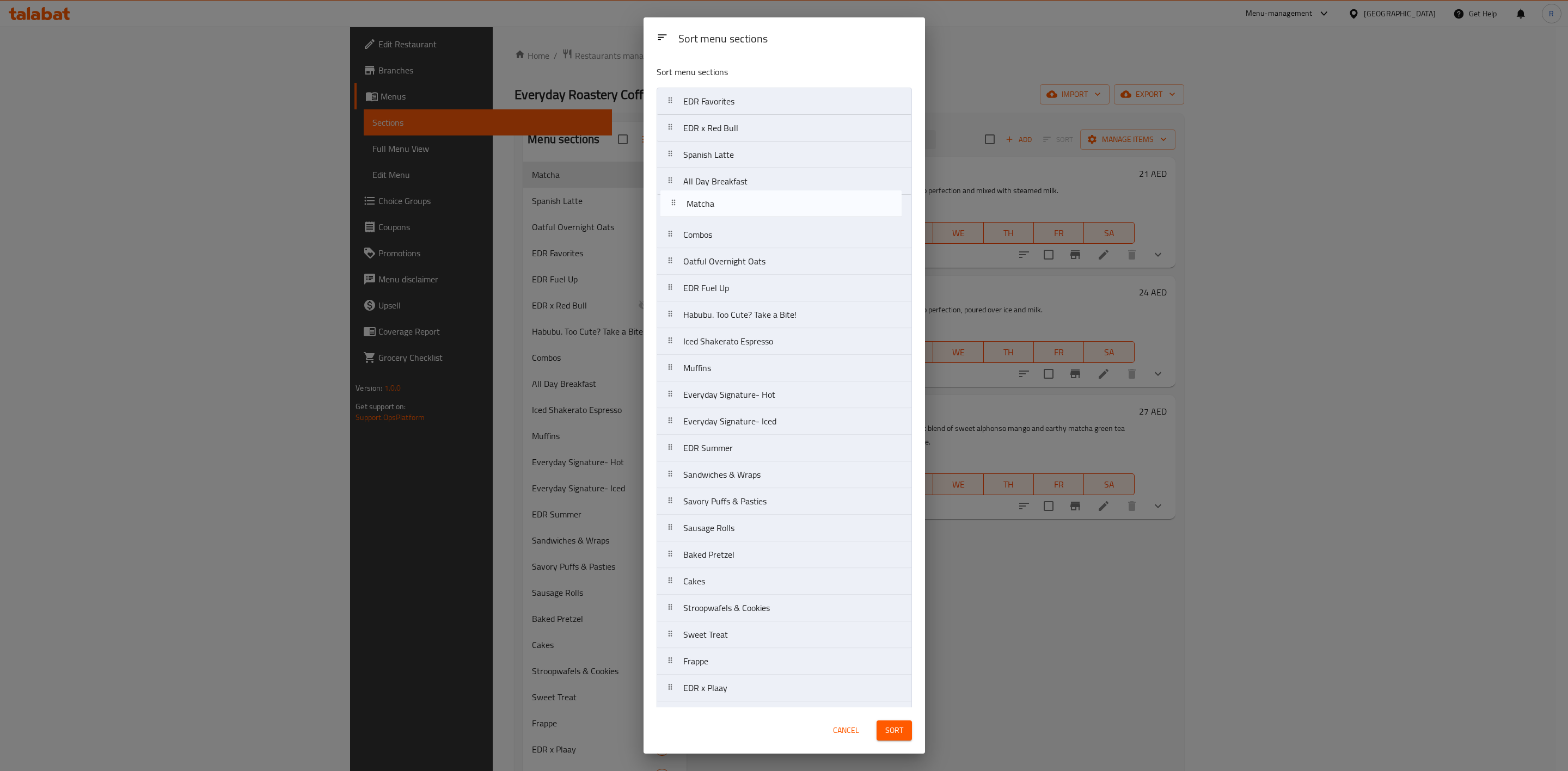
drag, startPoint x: 716, startPoint y: 243, endPoint x: 719, endPoint y: 206, distance: 37.1
click at [719, 206] on nav "EDR Favorites EDR x Red Bull Spanish Latte All Day Breakfast Combos Matcha Oatf…" at bounding box center [784, 462] width 255 height 748
drag, startPoint x: 719, startPoint y: 293, endPoint x: 719, endPoint y: 232, distance: 61.0
click at [719, 232] on nav "EDR Favorites EDR x Red Bull Spanish Latte All Day Breakfast Matcha Combos Oatf…" at bounding box center [784, 462] width 255 height 748
drag, startPoint x: 719, startPoint y: 271, endPoint x: 725, endPoint y: 154, distance: 117.2
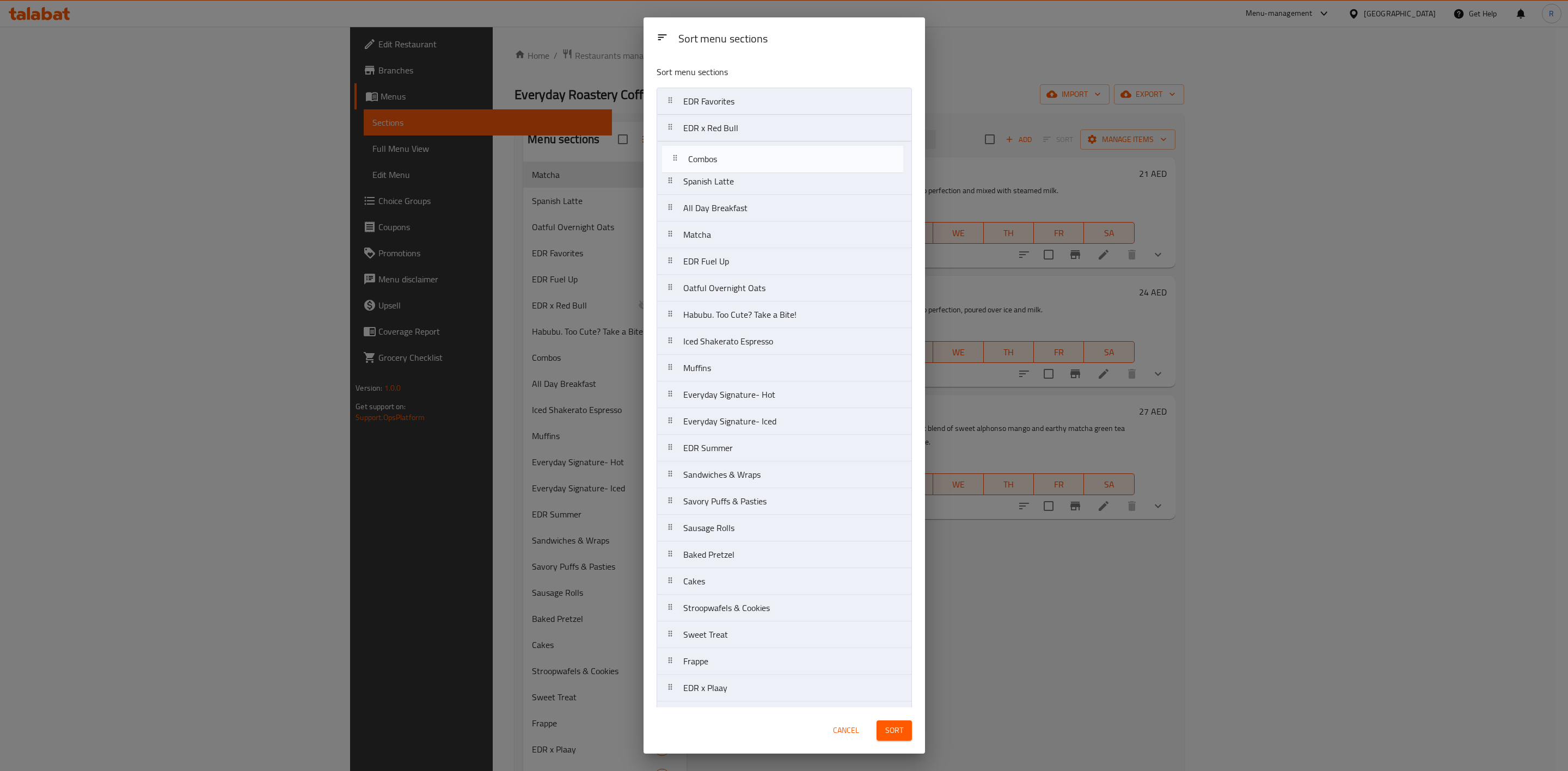
click at [725, 154] on nav "EDR Favorites EDR x Red Bull Spanish Latte All Day Breakfast Matcha EDR Fuel Up…" at bounding box center [784, 462] width 255 height 748
drag, startPoint x: 750, startPoint y: 353, endPoint x: 748, endPoint y: 293, distance: 60.0
click at [748, 293] on nav "EDR Favorites EDR x Red Bull Combos Spanish Latte All Day Breakfast Matcha EDR …" at bounding box center [784, 462] width 255 height 748
drag, startPoint x: 736, startPoint y: 379, endPoint x: 746, endPoint y: 314, distance: 65.8
click at [746, 314] on nav "EDR Favorites EDR x Red Bull Combos Spanish Latte All Day Breakfast Matcha EDR …" at bounding box center [784, 462] width 255 height 748
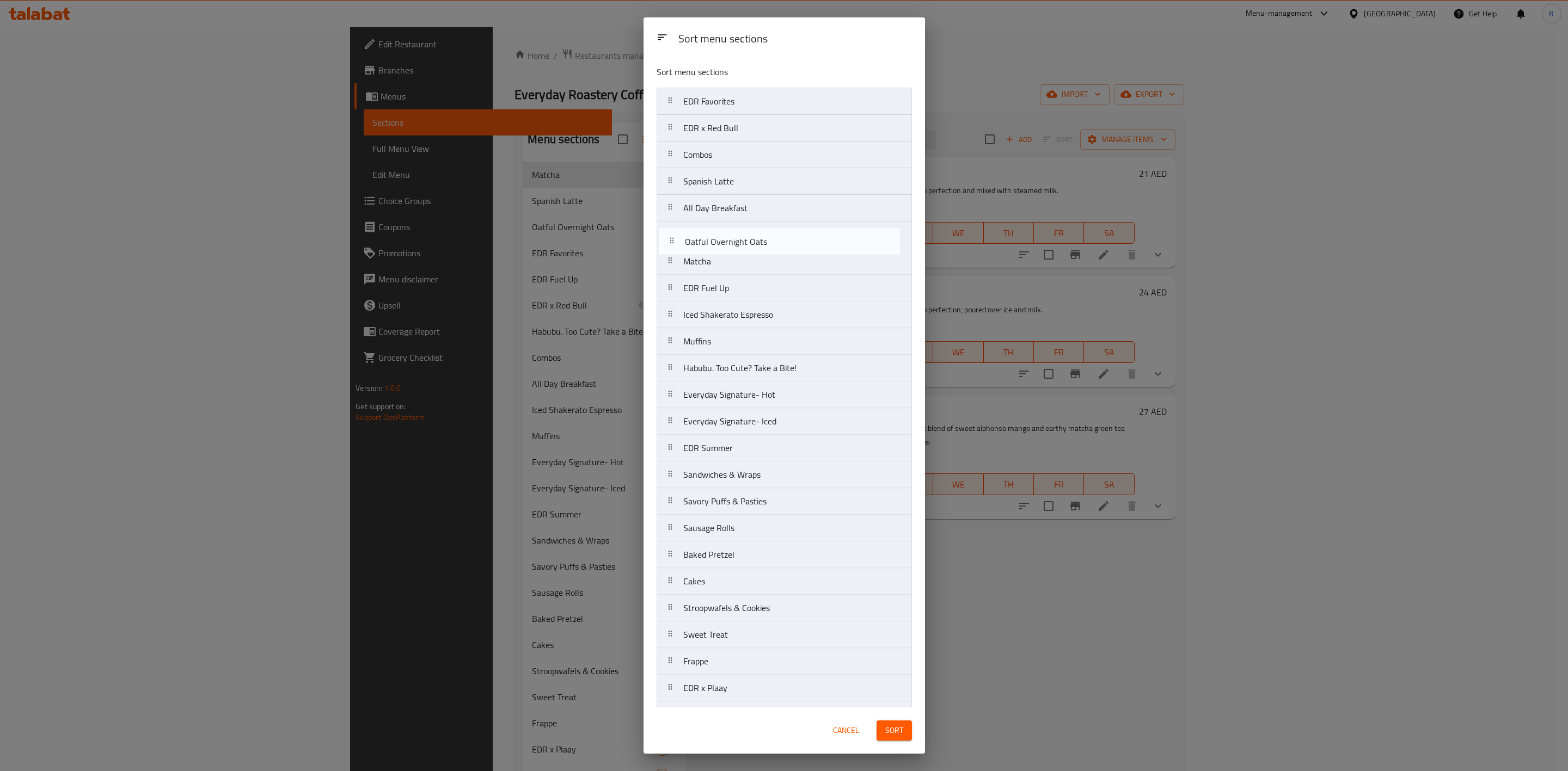
drag, startPoint x: 740, startPoint y: 351, endPoint x: 742, endPoint y: 245, distance: 106.0
click at [742, 245] on nav "EDR Favorites EDR x Red Bull Combos Spanish Latte All Day Breakfast Matcha EDR …" at bounding box center [784, 462] width 255 height 748
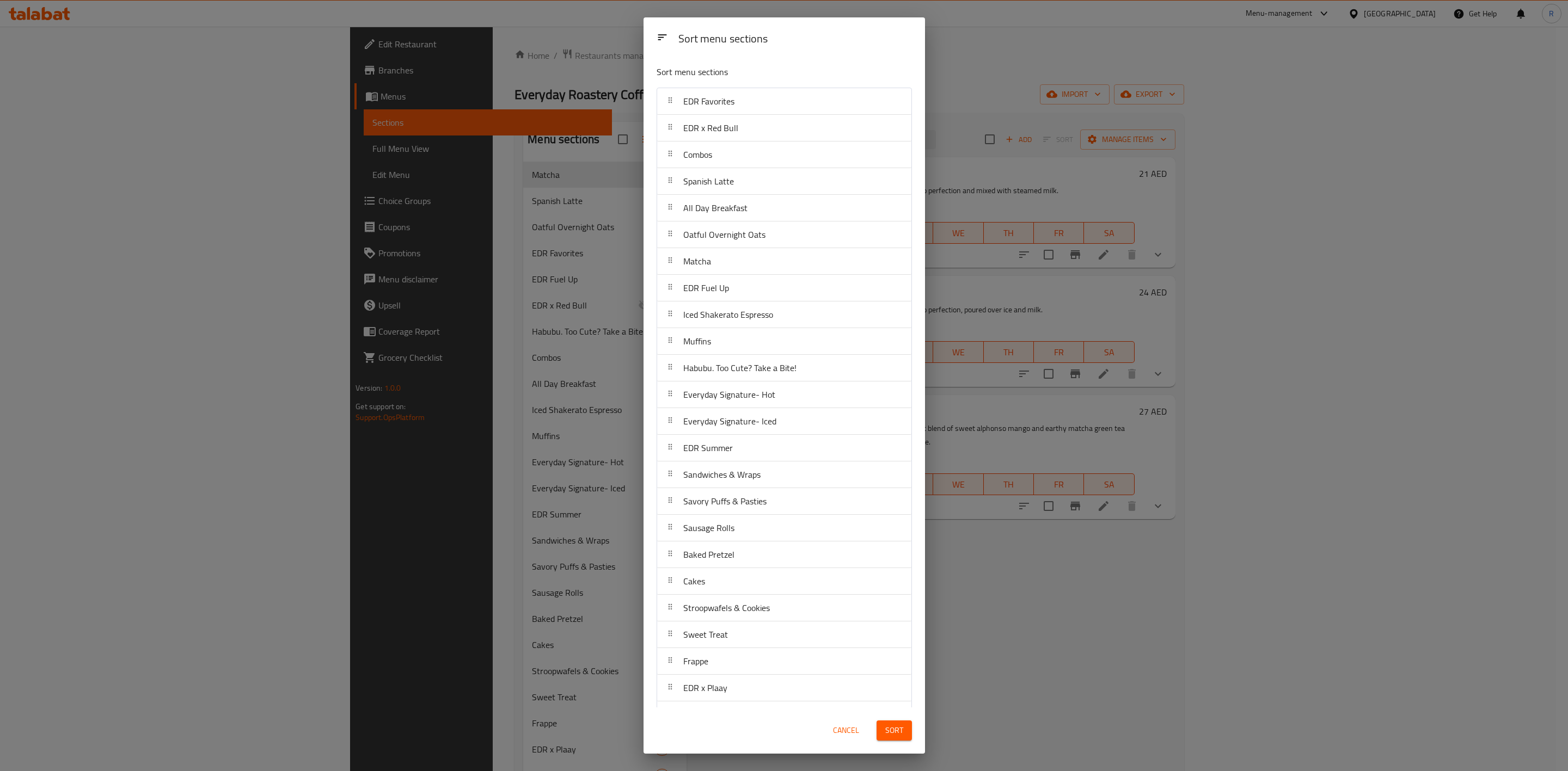
click at [892, 478] on span "Sort" at bounding box center [895, 731] width 18 height 14
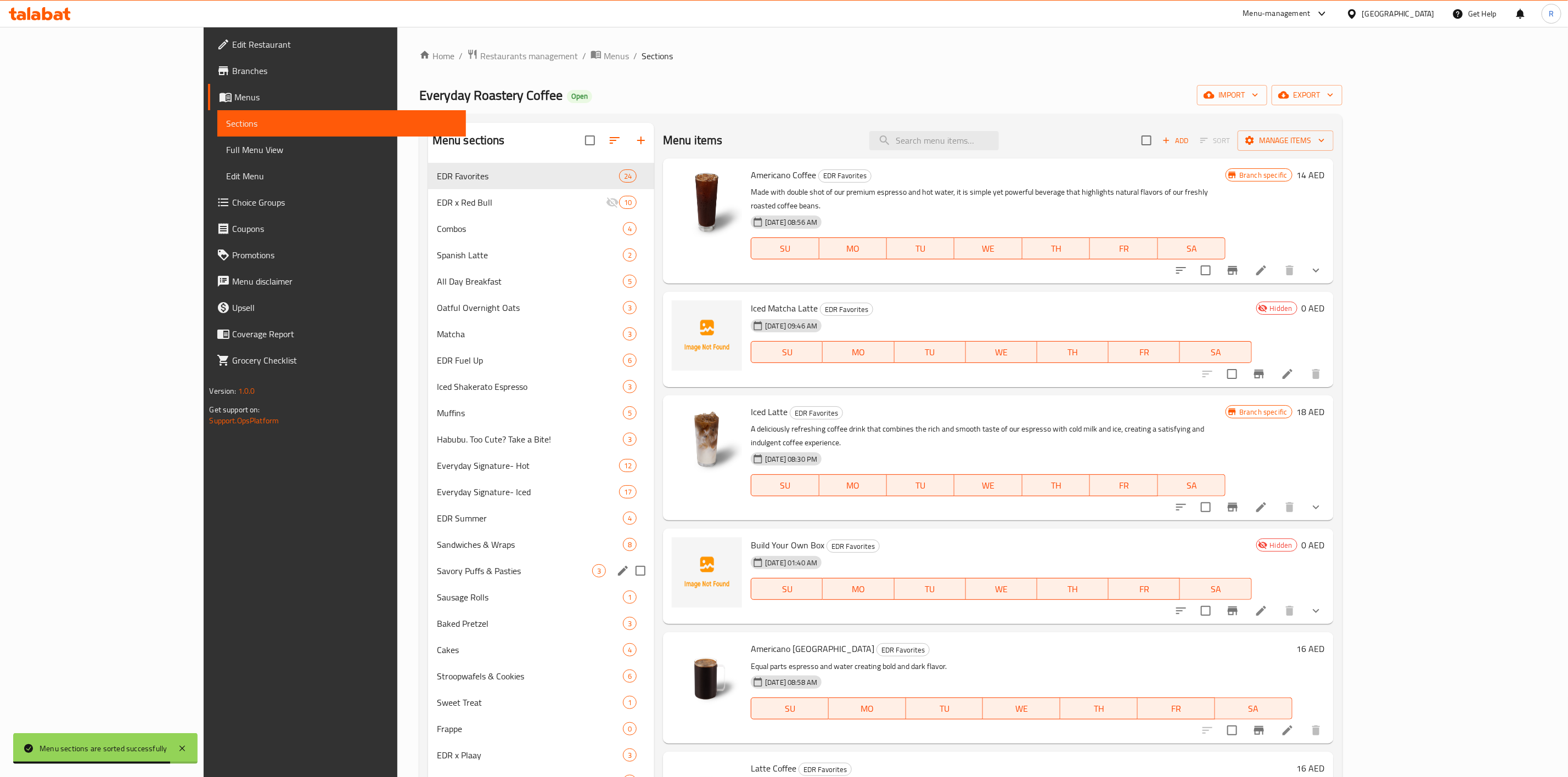
click at [437, 481] on span "Savory Puffs & Pasties" at bounding box center [514, 571] width 155 height 13
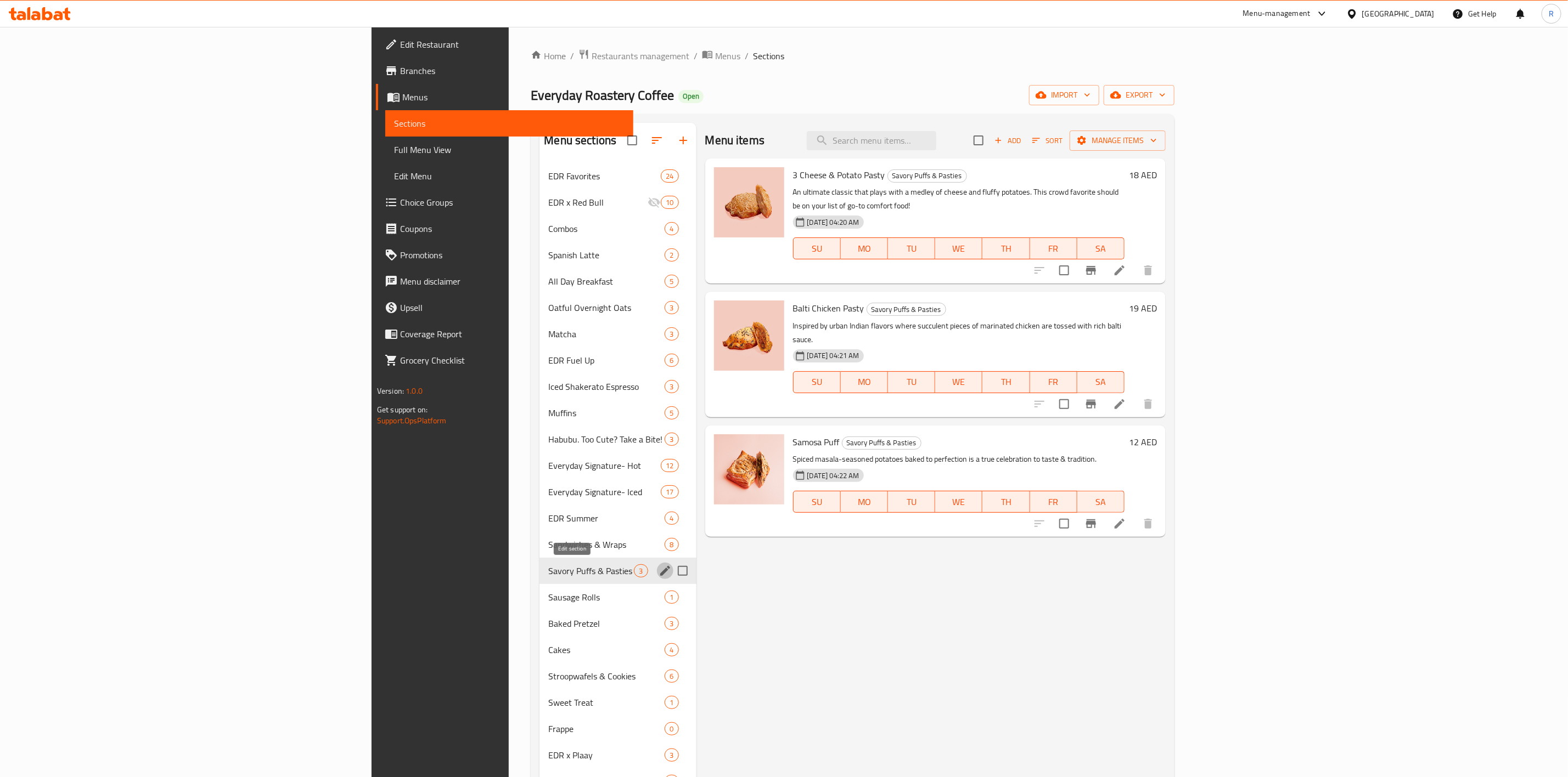
click at [660, 481] on icon "edit" at bounding box center [665, 571] width 10 height 10
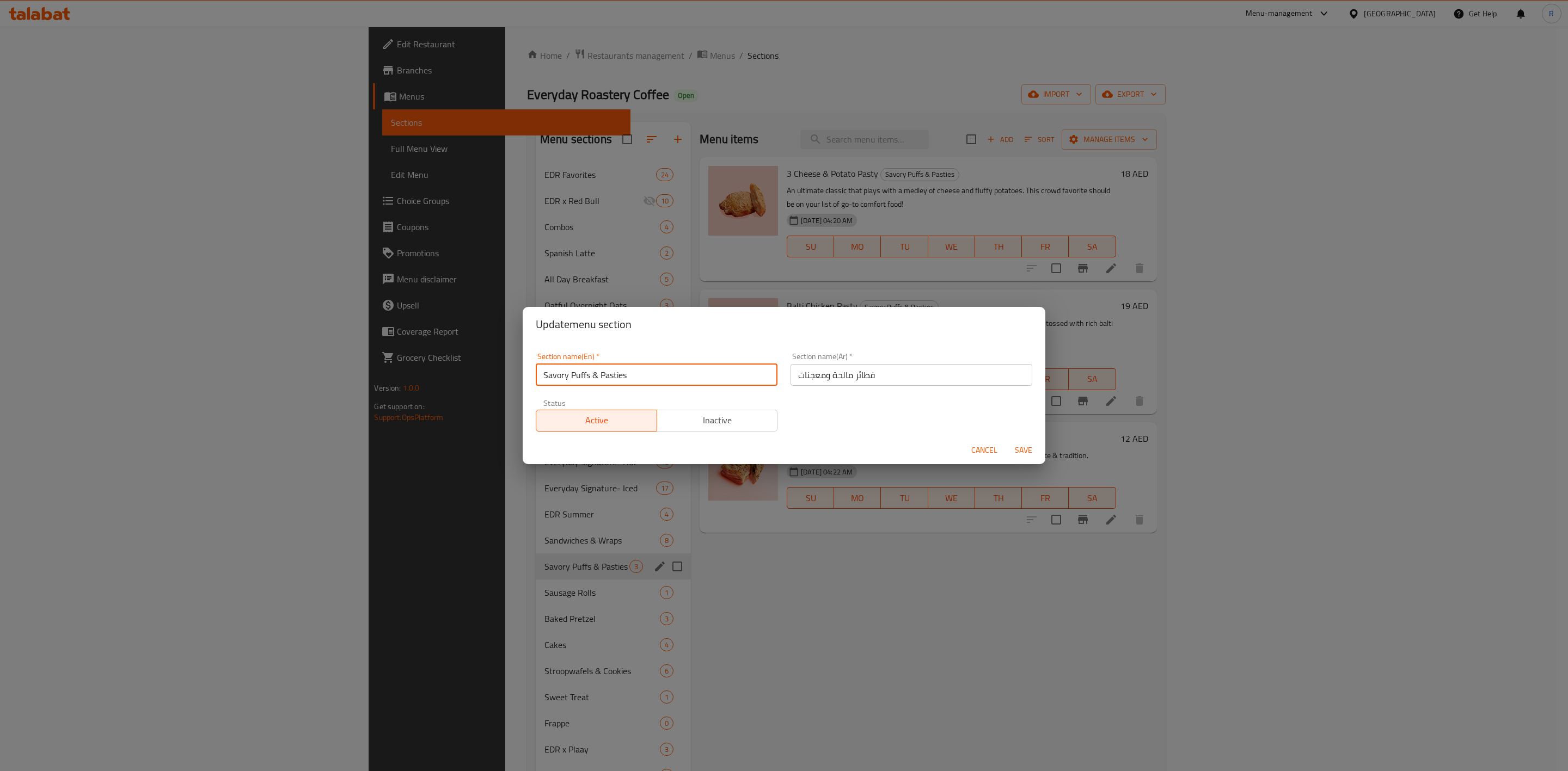
drag, startPoint x: 640, startPoint y: 379, endPoint x: 399, endPoint y: 350, distance: 242.7
click at [399, 350] on div "Update menu section Section name(En)   * Savory Puffs & Pasties Section name(En…" at bounding box center [784, 385] width 1568 height 771
paste input ", Pretzel & Sausage Rolls"
type input "Savory Puffs, Pretzel & Sausage Rolls"
click at [1029, 444] on span "Save" at bounding box center [1023, 451] width 26 height 14
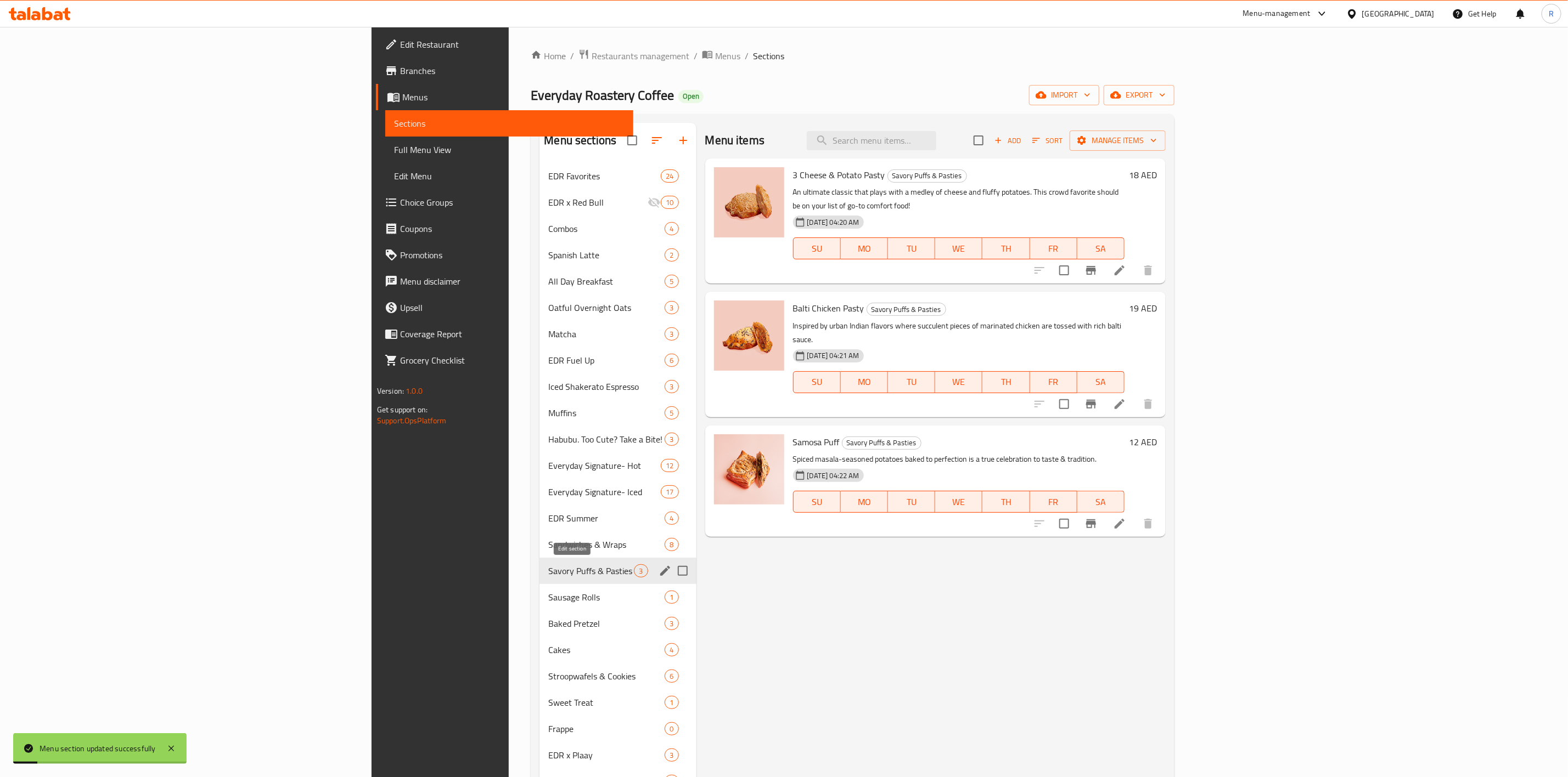
click at [658, 481] on icon "edit" at bounding box center [664, 571] width 13 height 13
click at [660, 481] on icon "edit" at bounding box center [665, 571] width 10 height 10
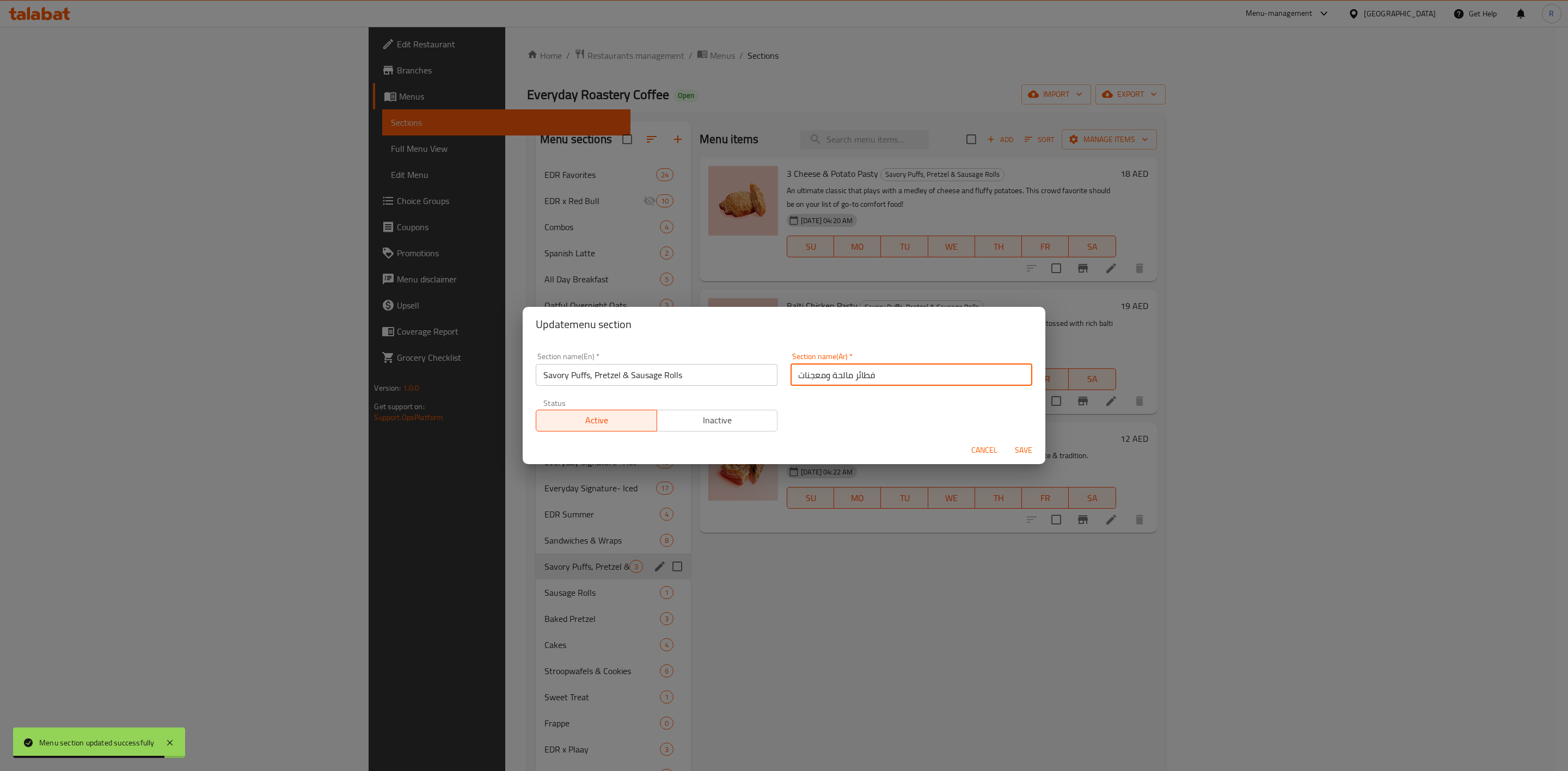
drag, startPoint x: 879, startPoint y: 379, endPoint x: 677, endPoint y: 347, distance: 204.5
click at [677, 347] on div "Section name(En)   * Savory Puffs, Pretzel & Sausage Rolls Section name(En) * S…" at bounding box center [783, 392] width 509 height 92
paste input "ذيذة، بريتزل ولفائف سجق"
type input "فطائر لذيذة، بريتزل ولفائف سجق"
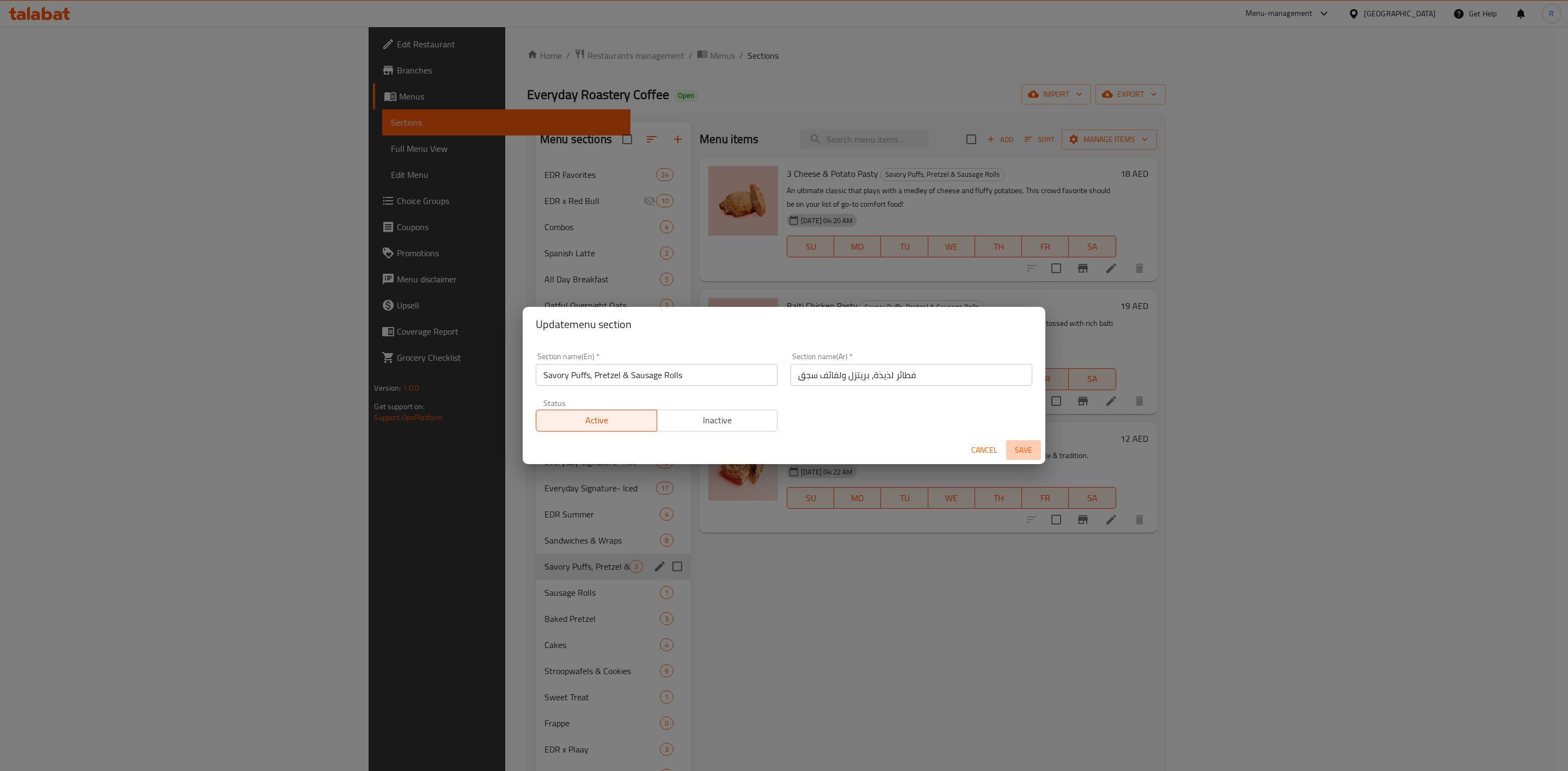
click at [1024, 451] on span "Save" at bounding box center [1023, 451] width 26 height 14
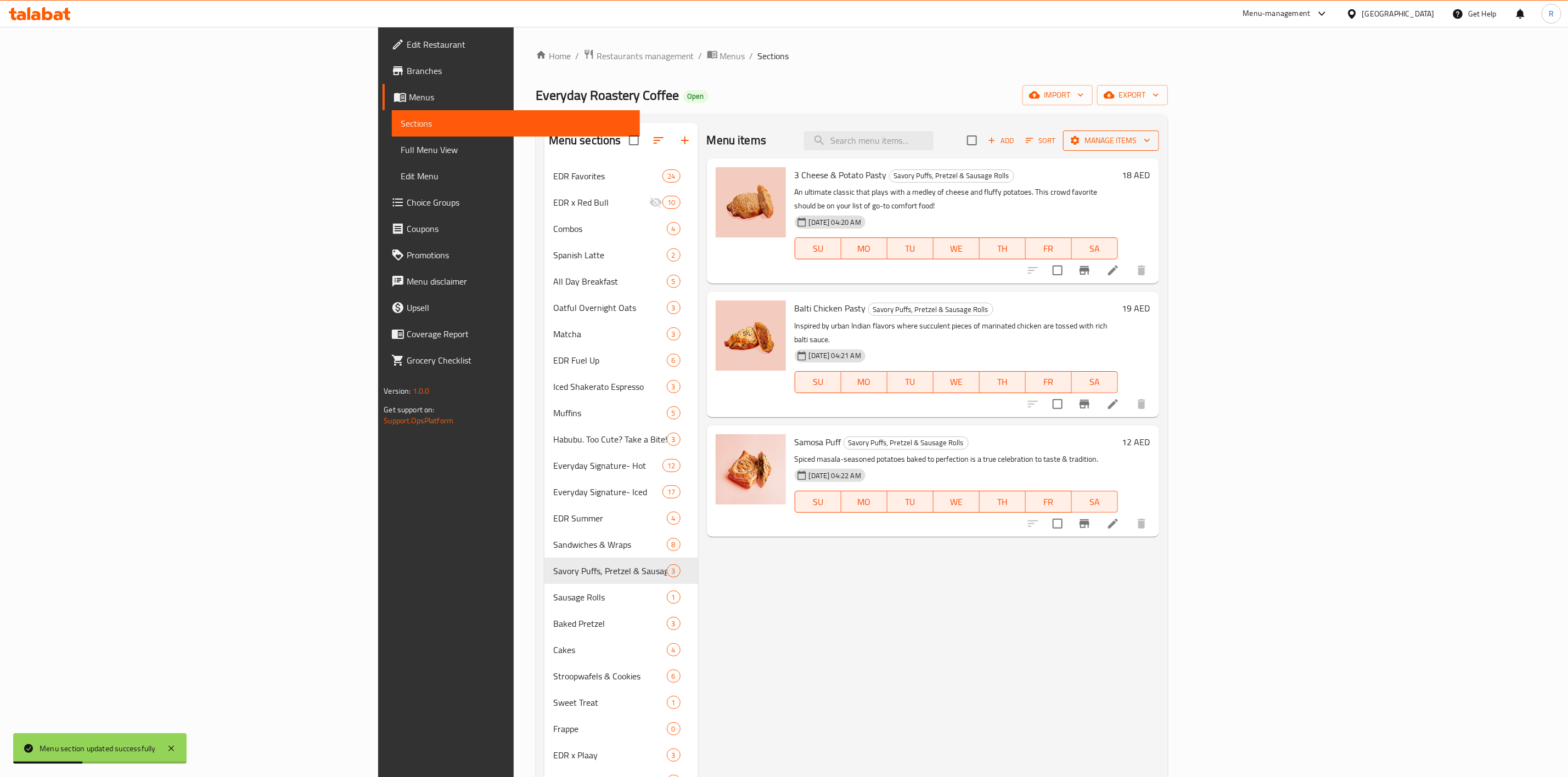
click at [1040, 134] on span "Manage items" at bounding box center [1110, 141] width 78 height 14
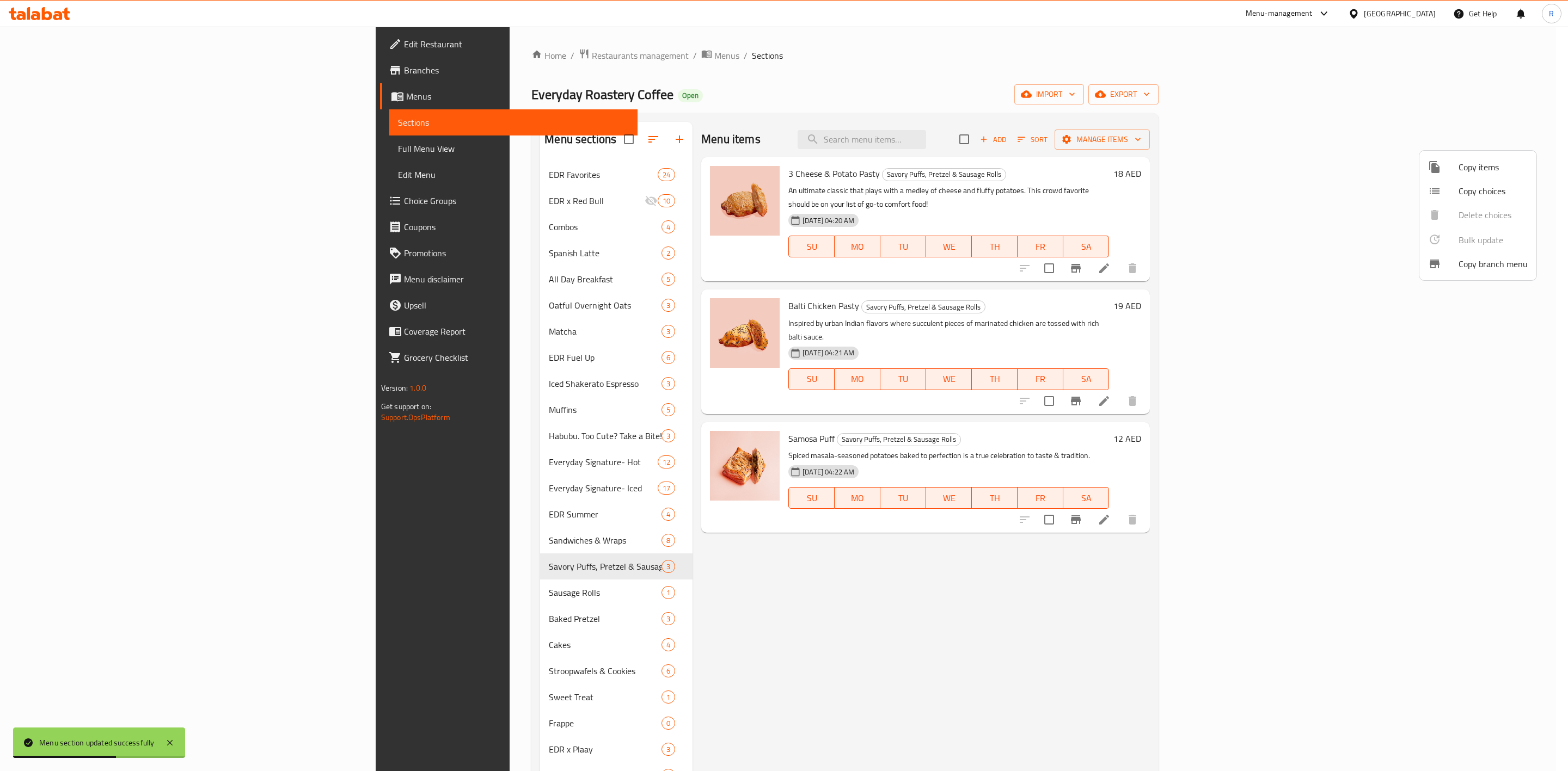
click at [1032, 165] on span "Copy items" at bounding box center [1494, 166] width 69 height 13
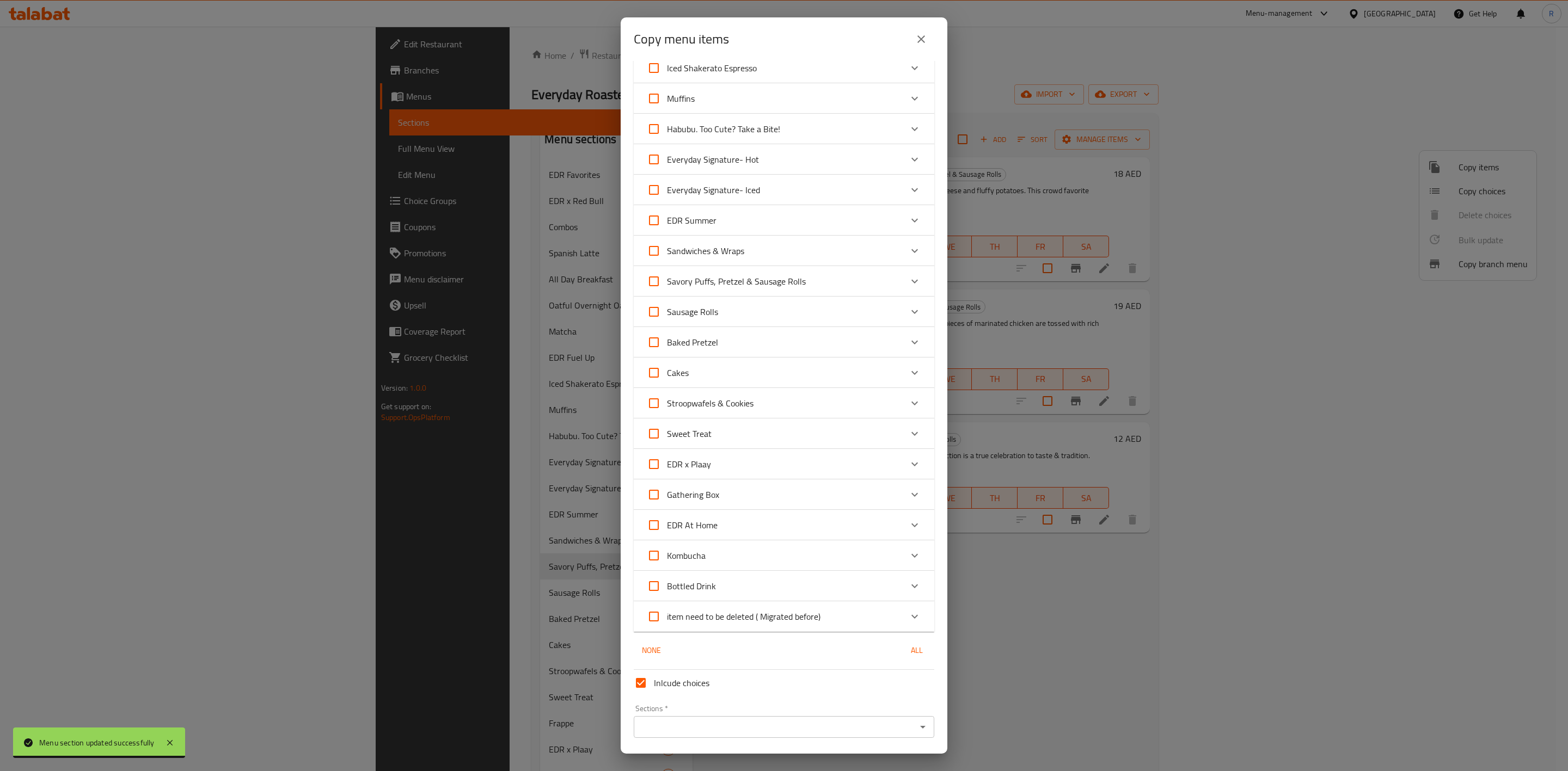
scroll to position [298, 0]
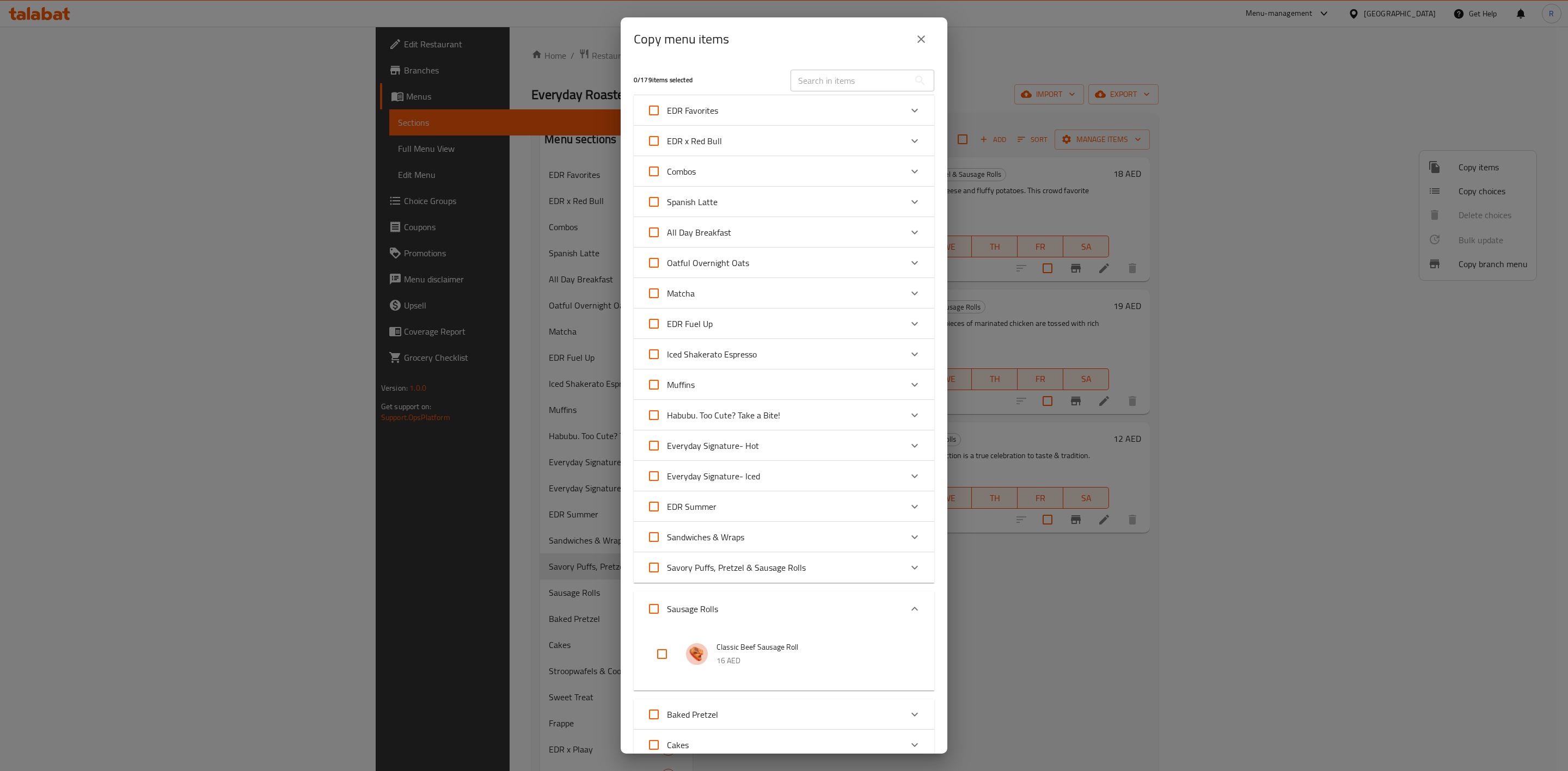
scroll to position [298, 0]
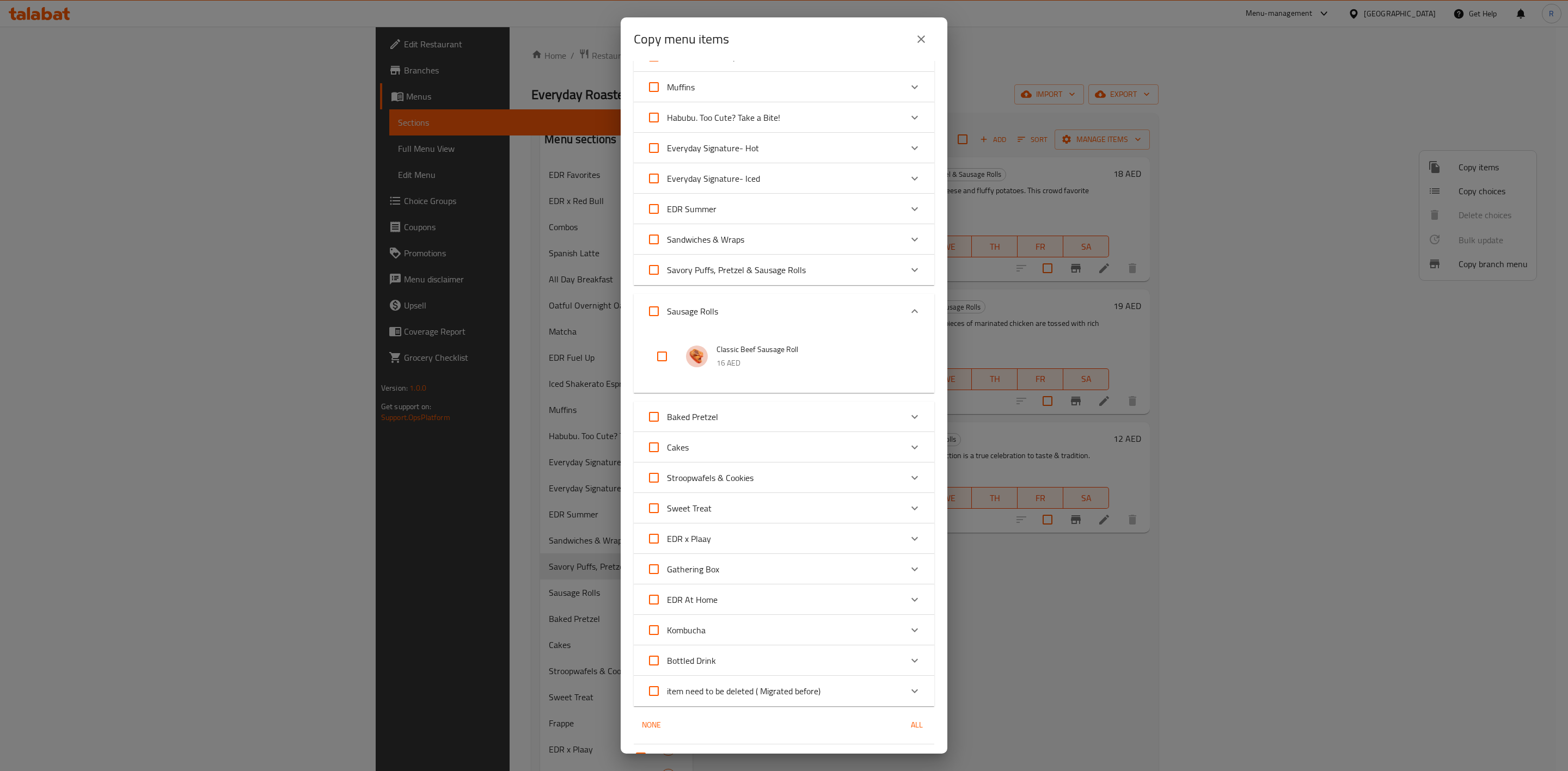
click at [670, 354] on input "checkbox" at bounding box center [662, 357] width 26 height 26
checkbox input "true"
click at [908, 268] on icon "Expand" at bounding box center [914, 269] width 13 height 13
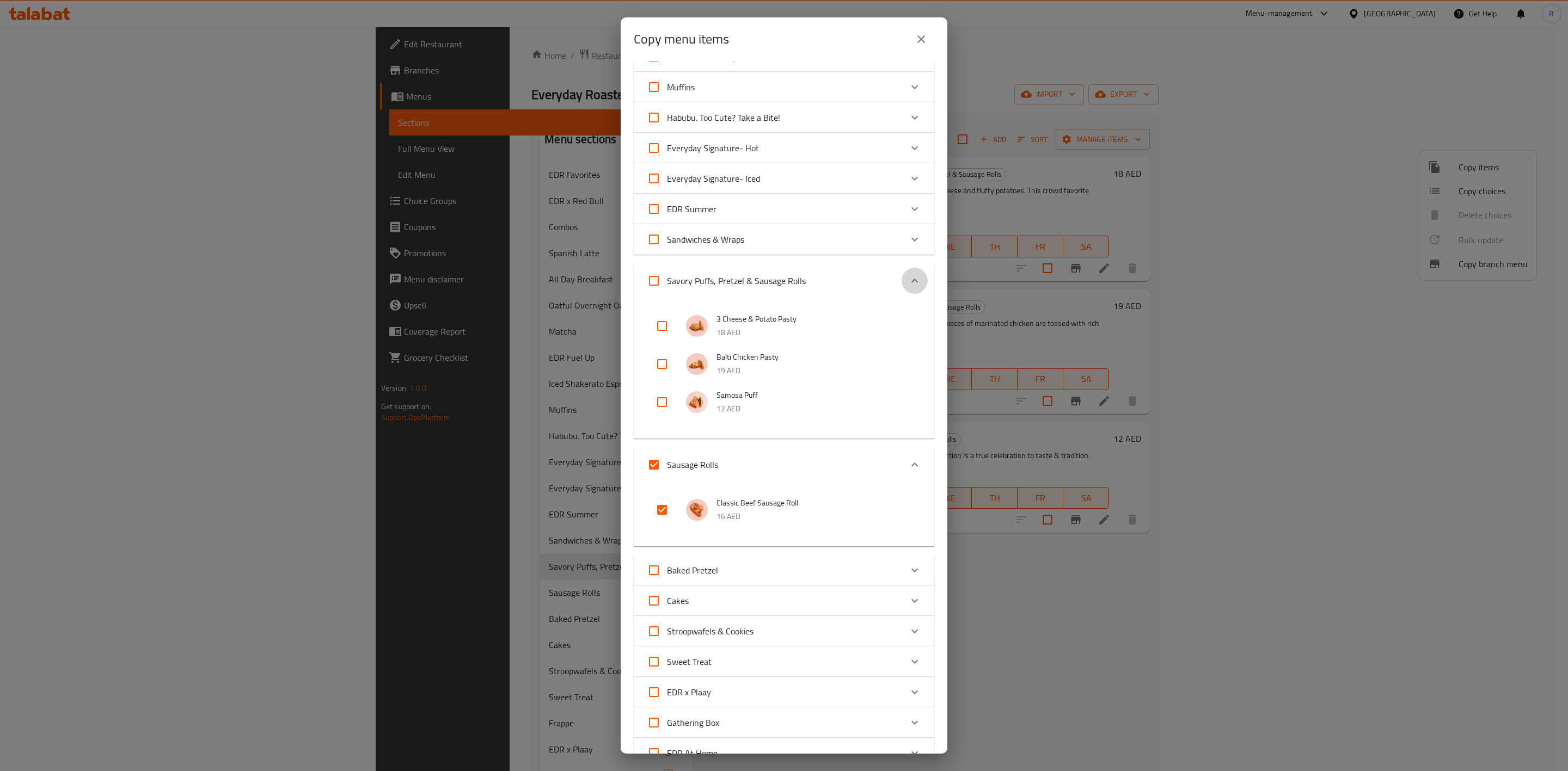
click at [901, 268] on div "Expand" at bounding box center [914, 281] width 26 height 26
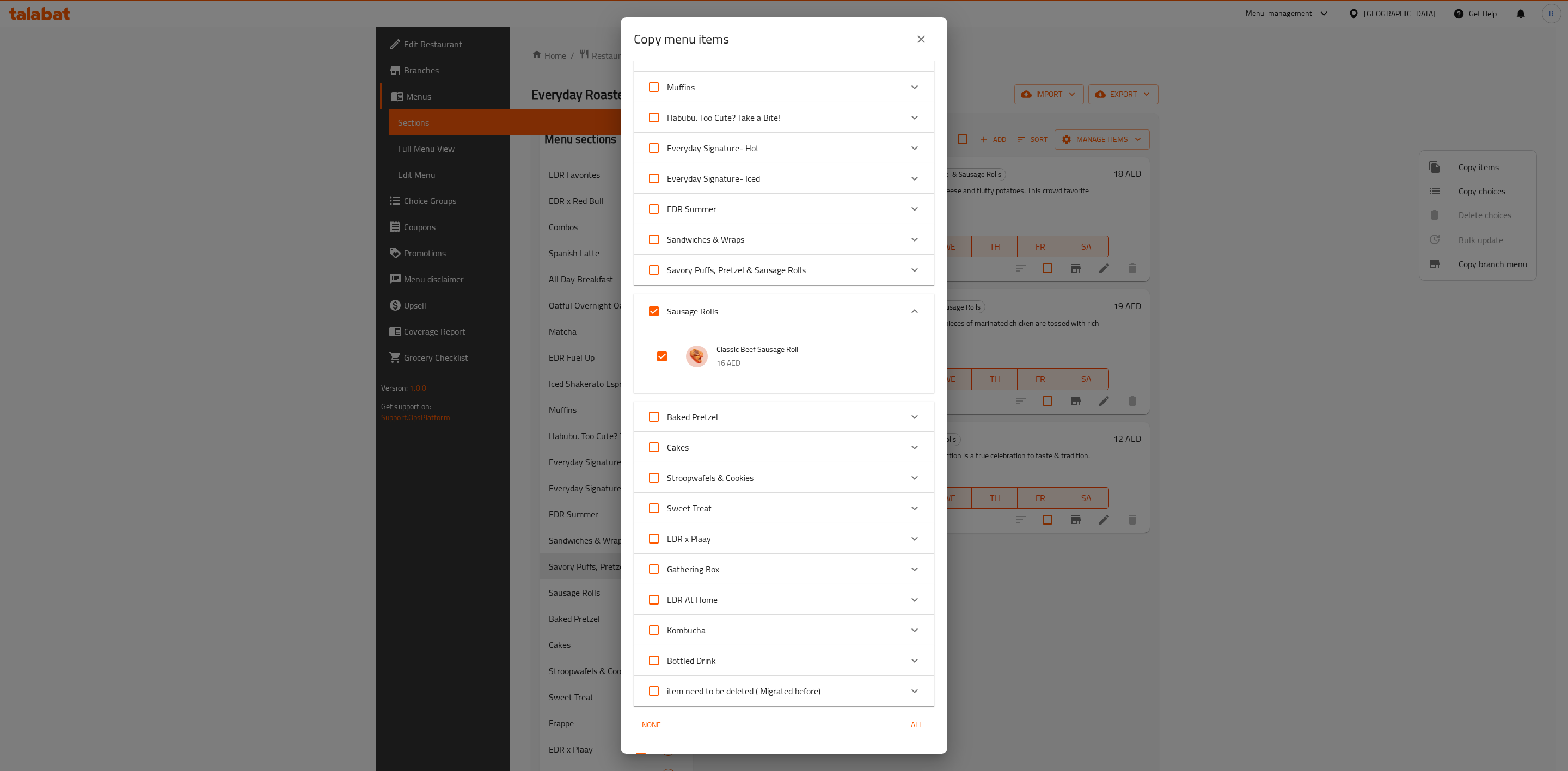
scroll to position [405, 0]
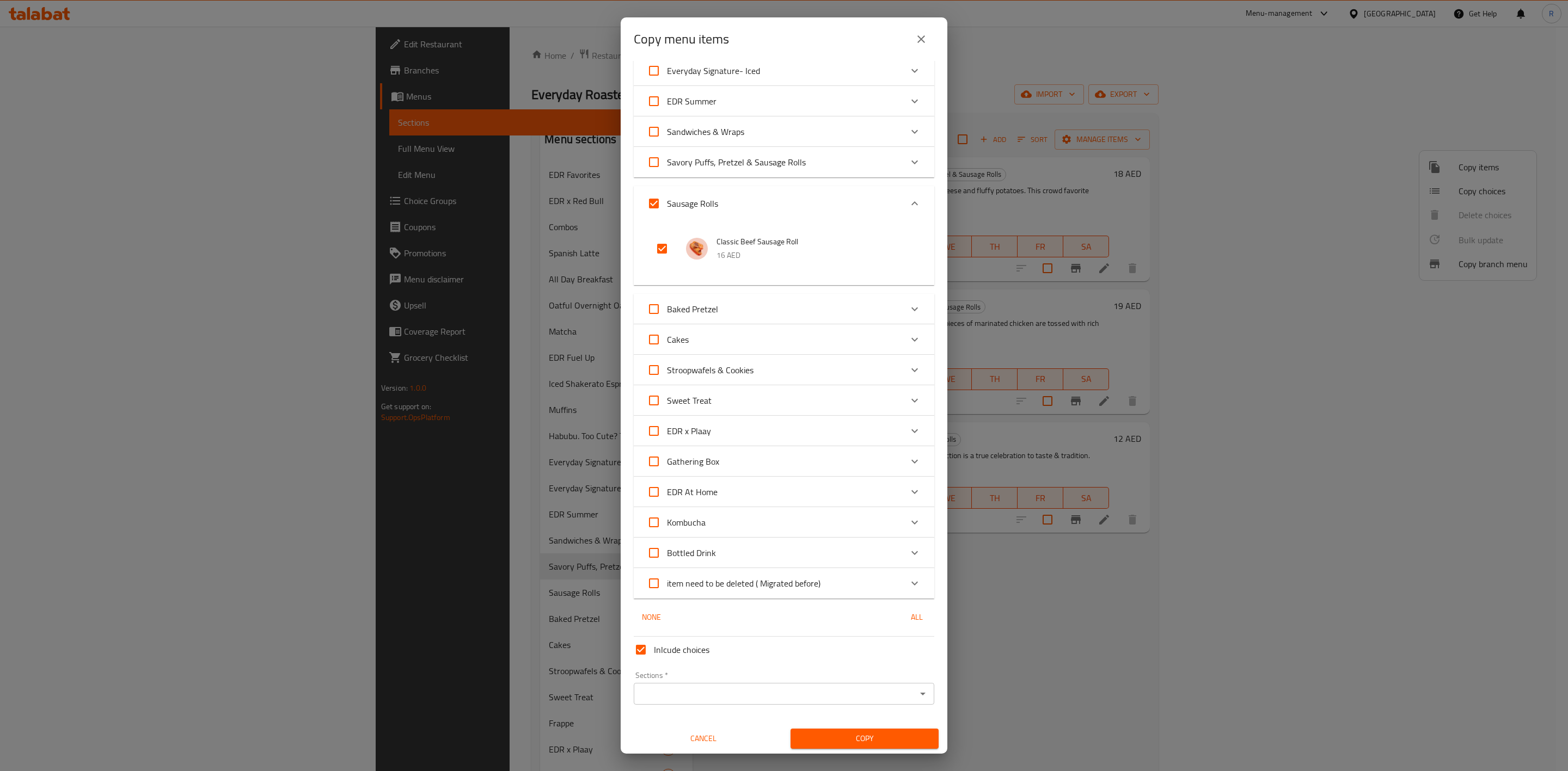
click at [794, 689] on input "Sections   *" at bounding box center [775, 694] width 276 height 15
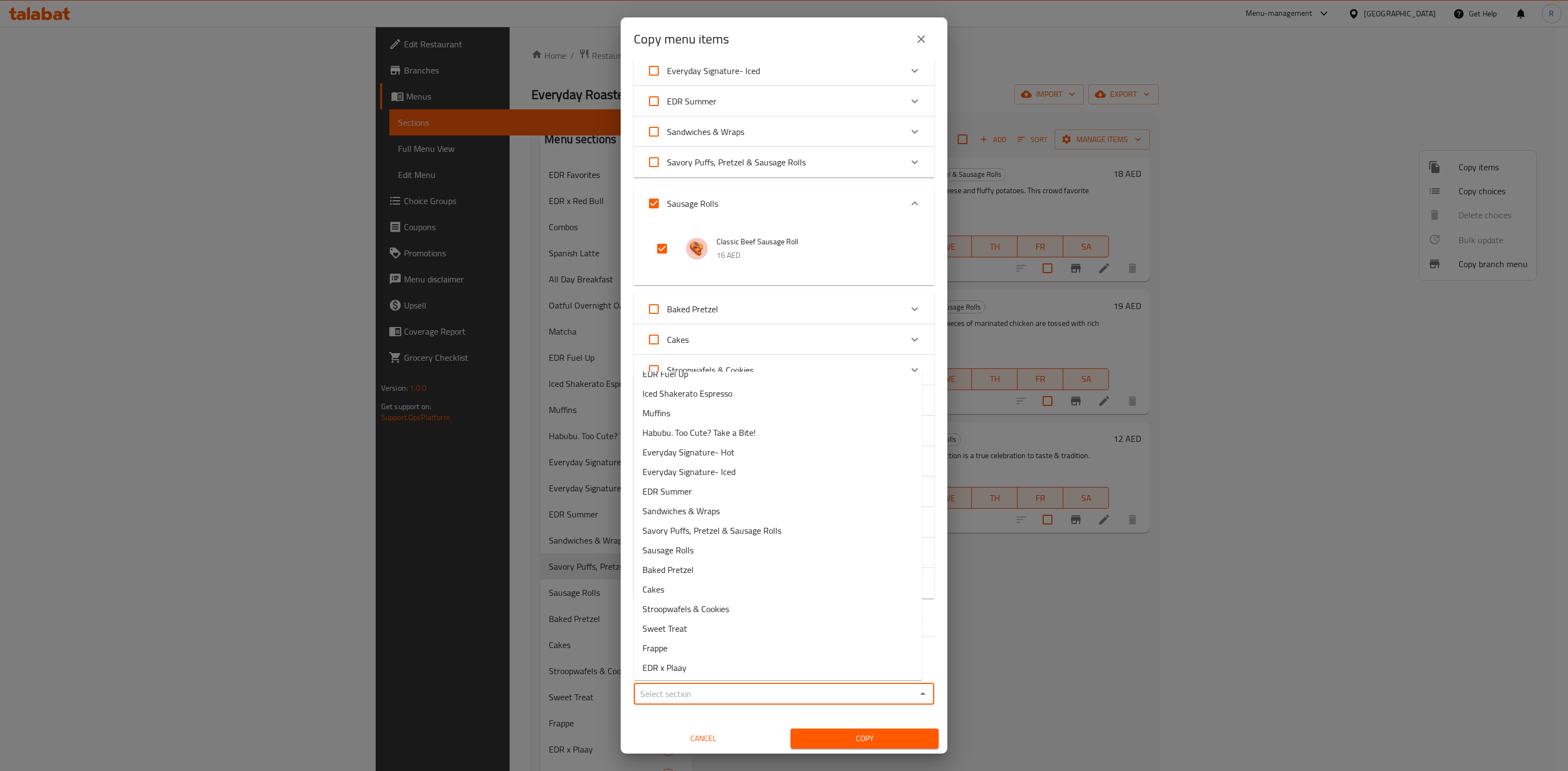
scroll to position [153, 0]
click at [844, 516] on li "Sandwiches & Wraps" at bounding box center [778, 508] width 289 height 20
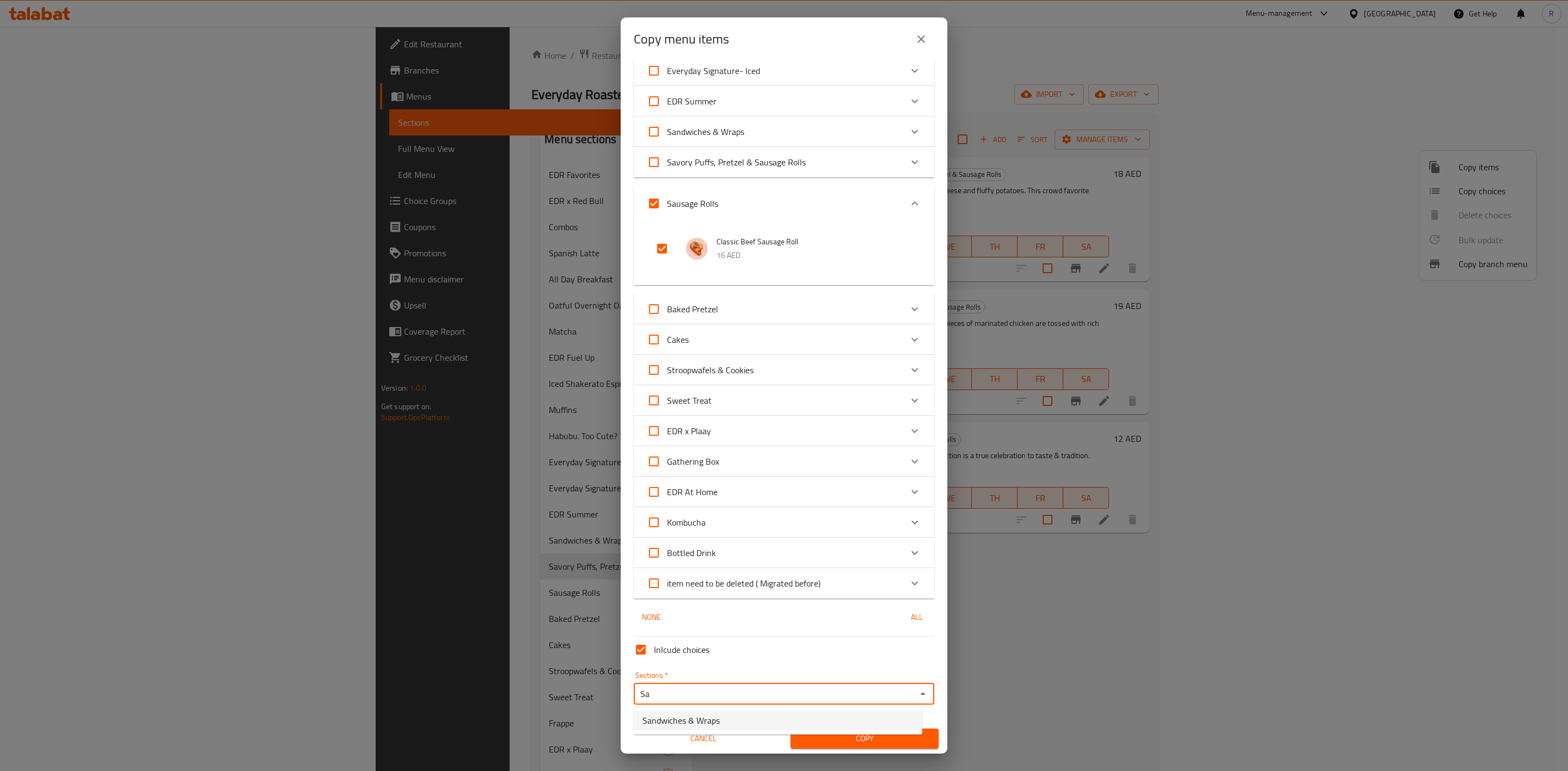
type input "S"
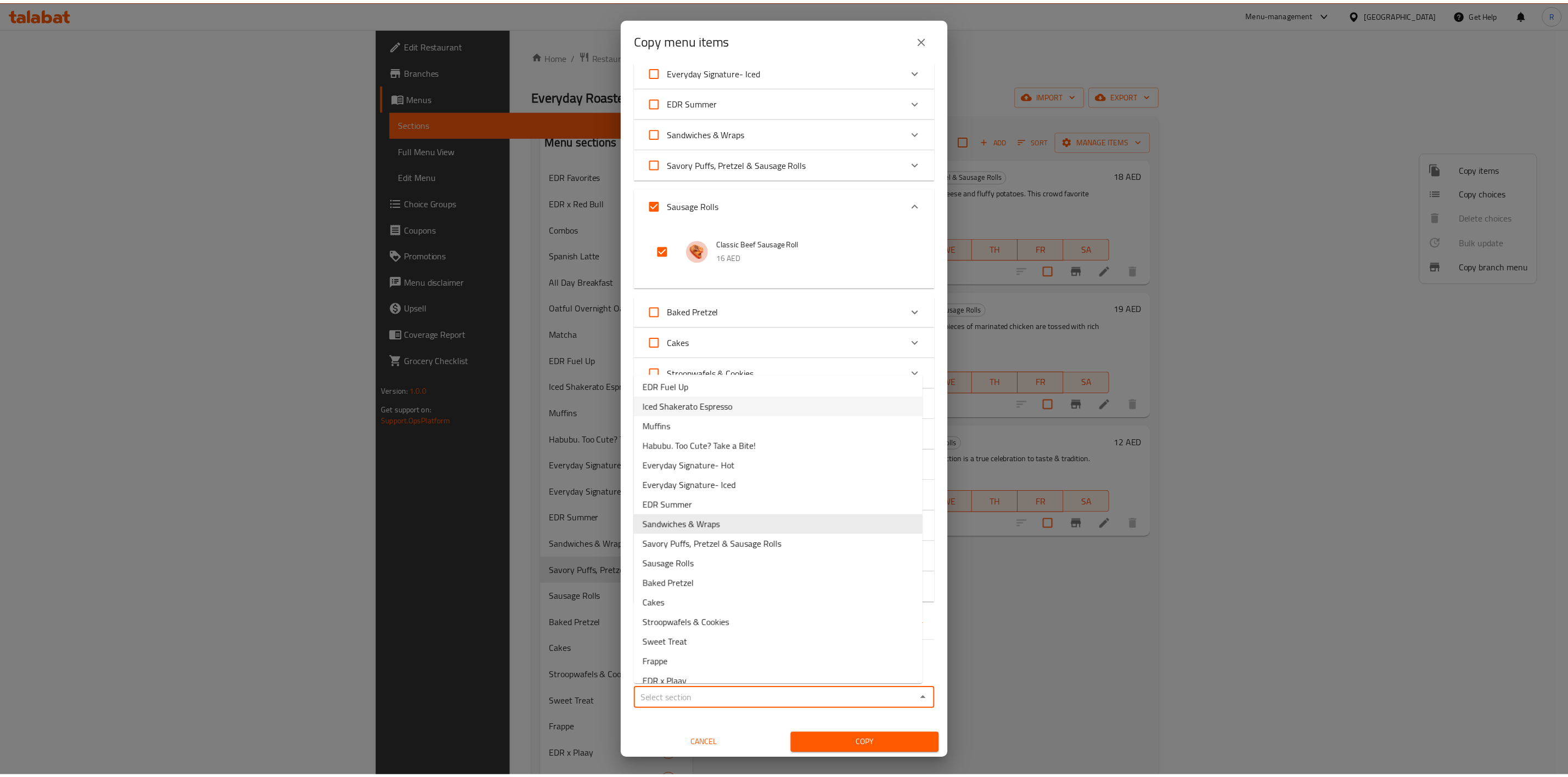
scroll to position [150, 0]
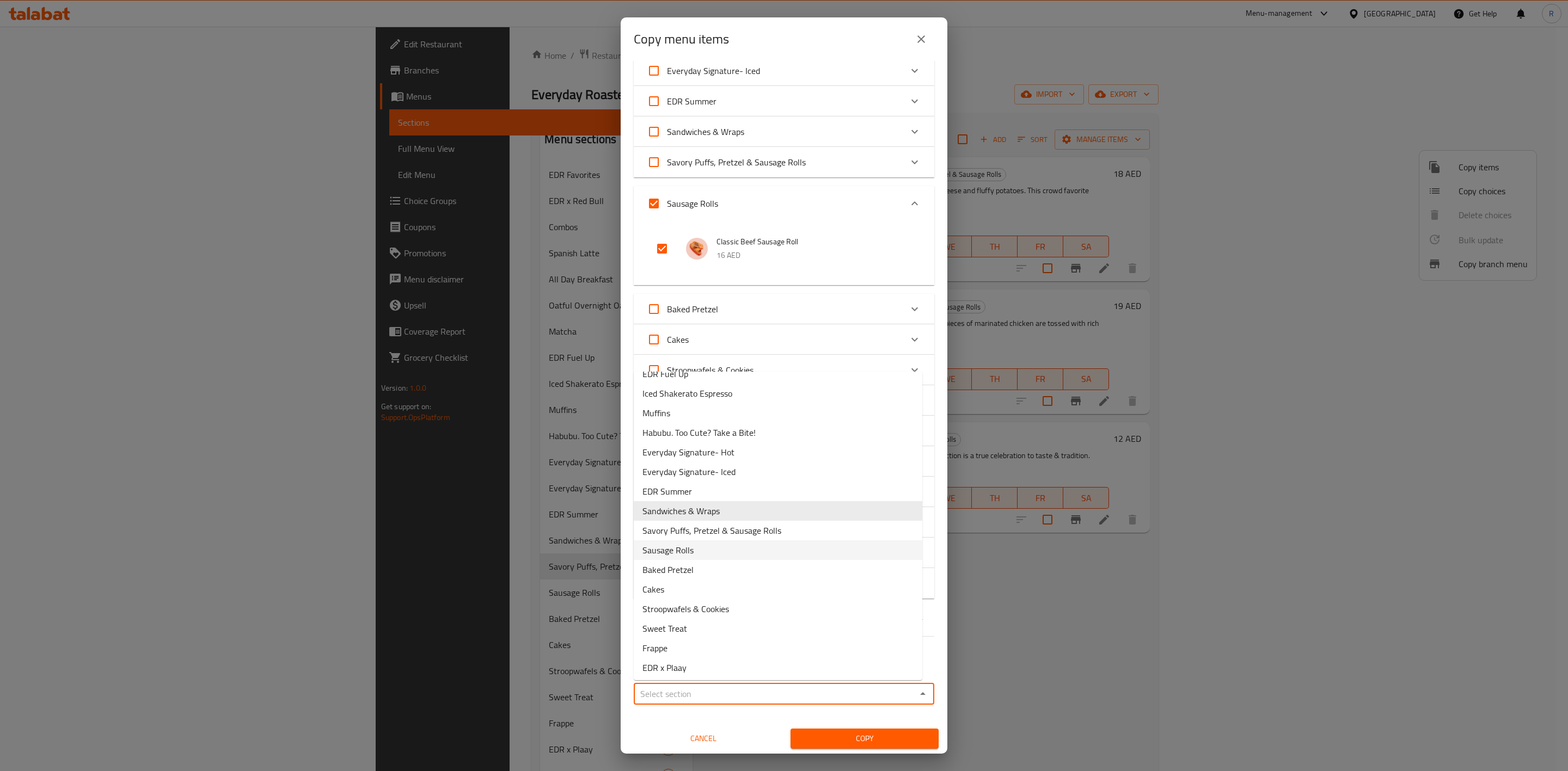
click at [839, 535] on li "Savory Puffs, Pretzel & Sausage Rolls" at bounding box center [778, 531] width 289 height 20
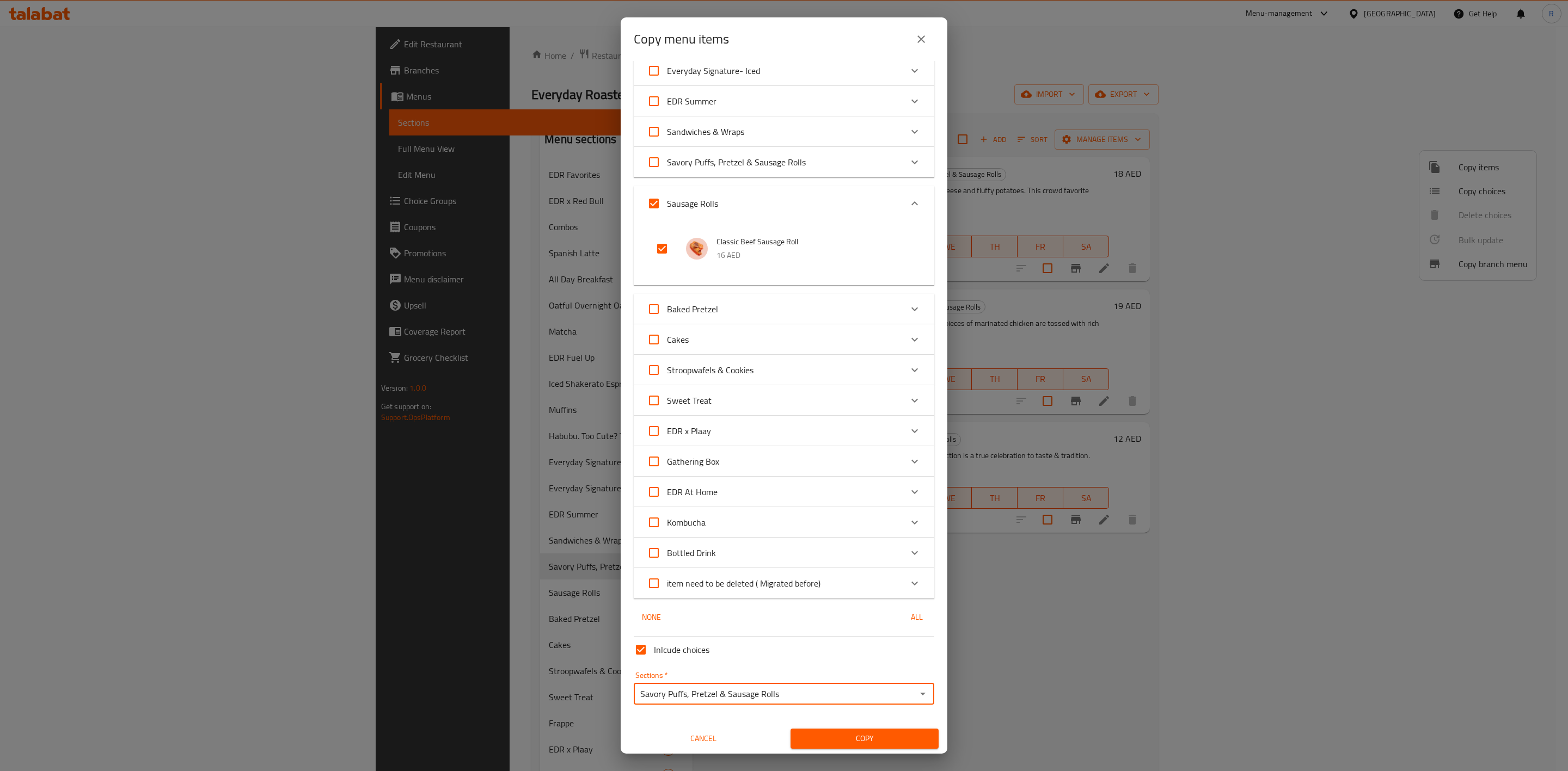
type input "Savory Puffs, Pretzel & Sausage Rolls"
click at [886, 736] on span "Copy" at bounding box center [865, 739] width 131 height 14
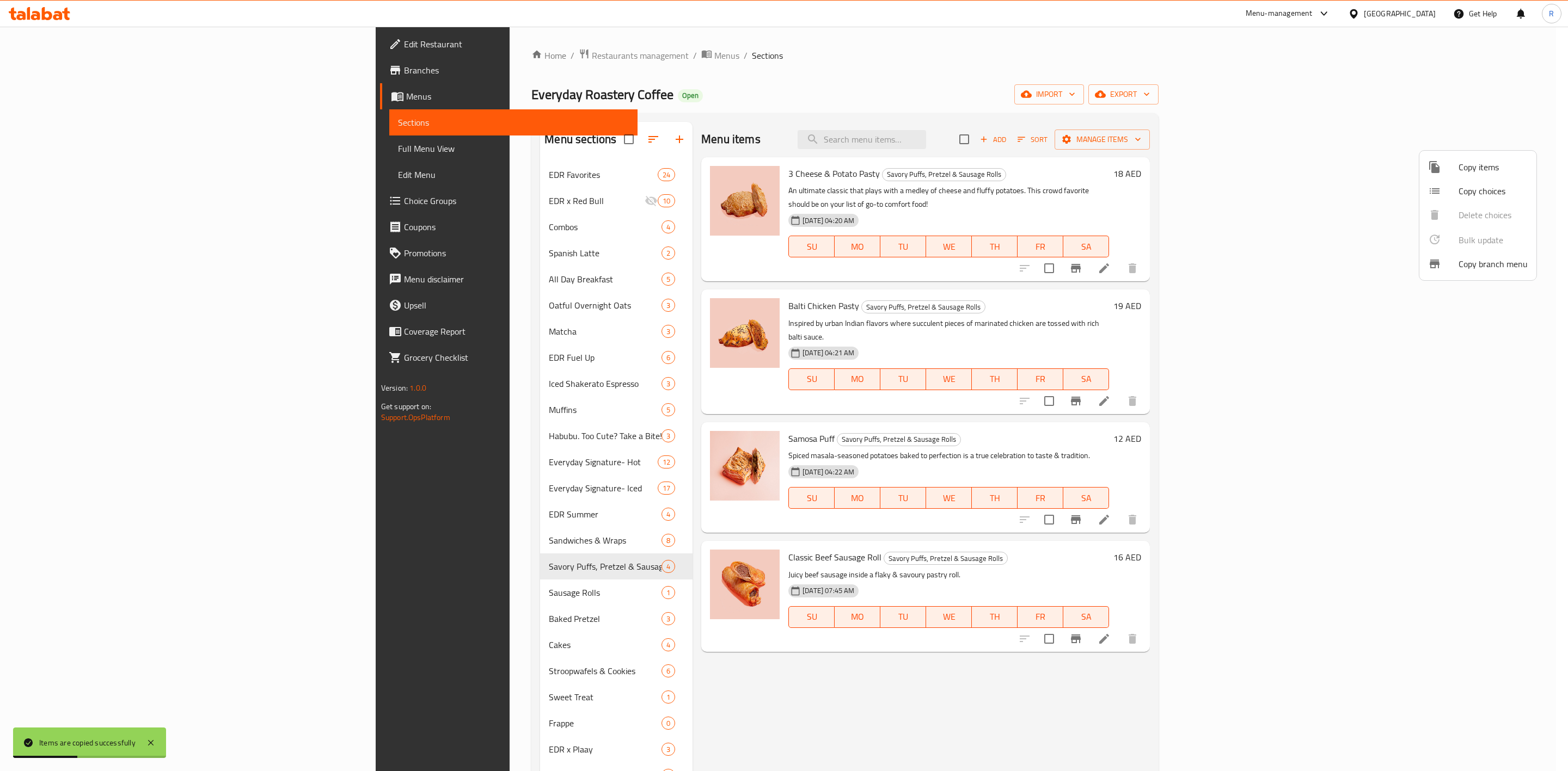
click at [548, 592] on div at bounding box center [784, 385] width 1568 height 771
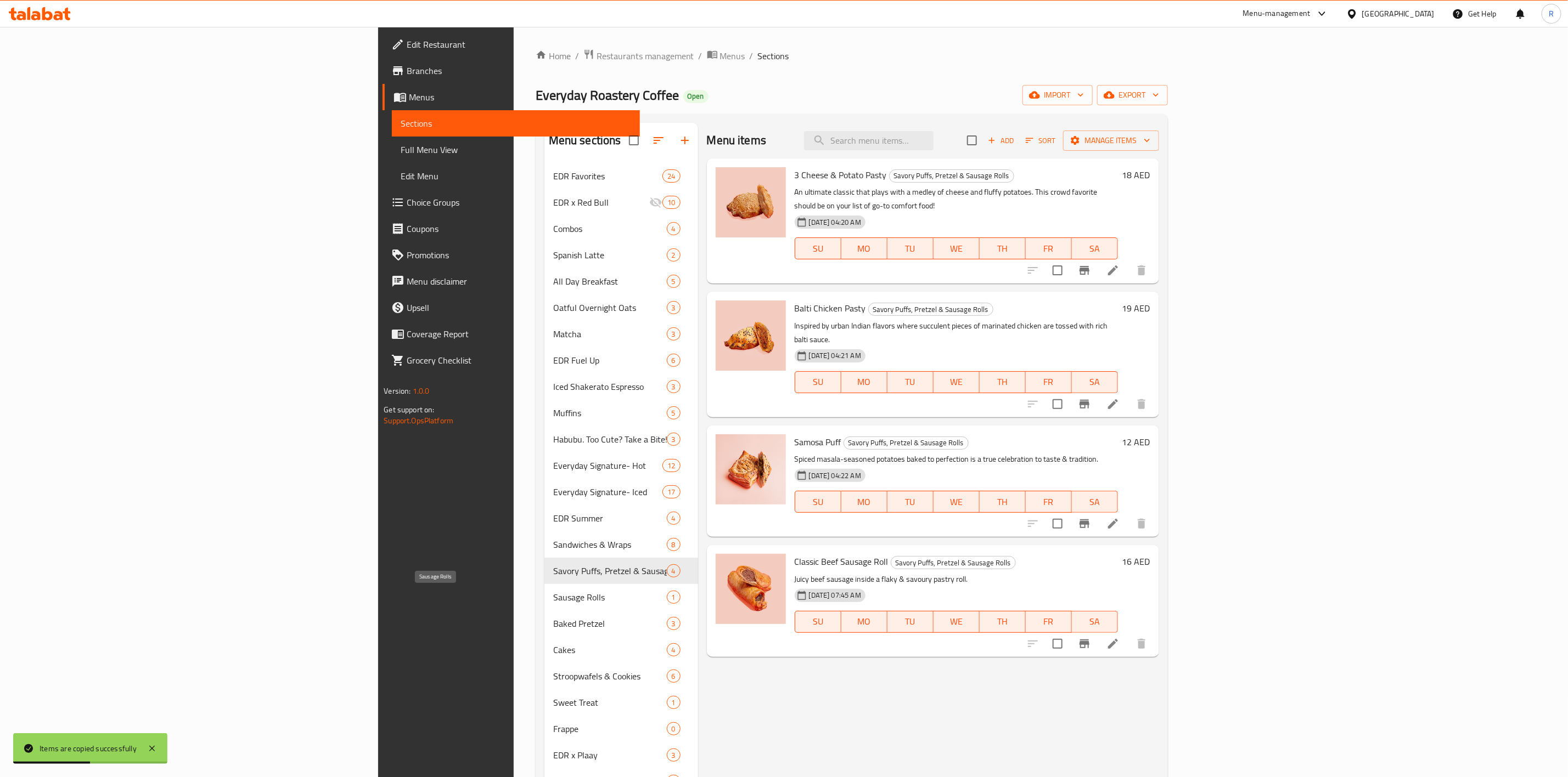
click at [553, 601] on span "Sausage Rolls" at bounding box center [610, 597] width 114 height 13
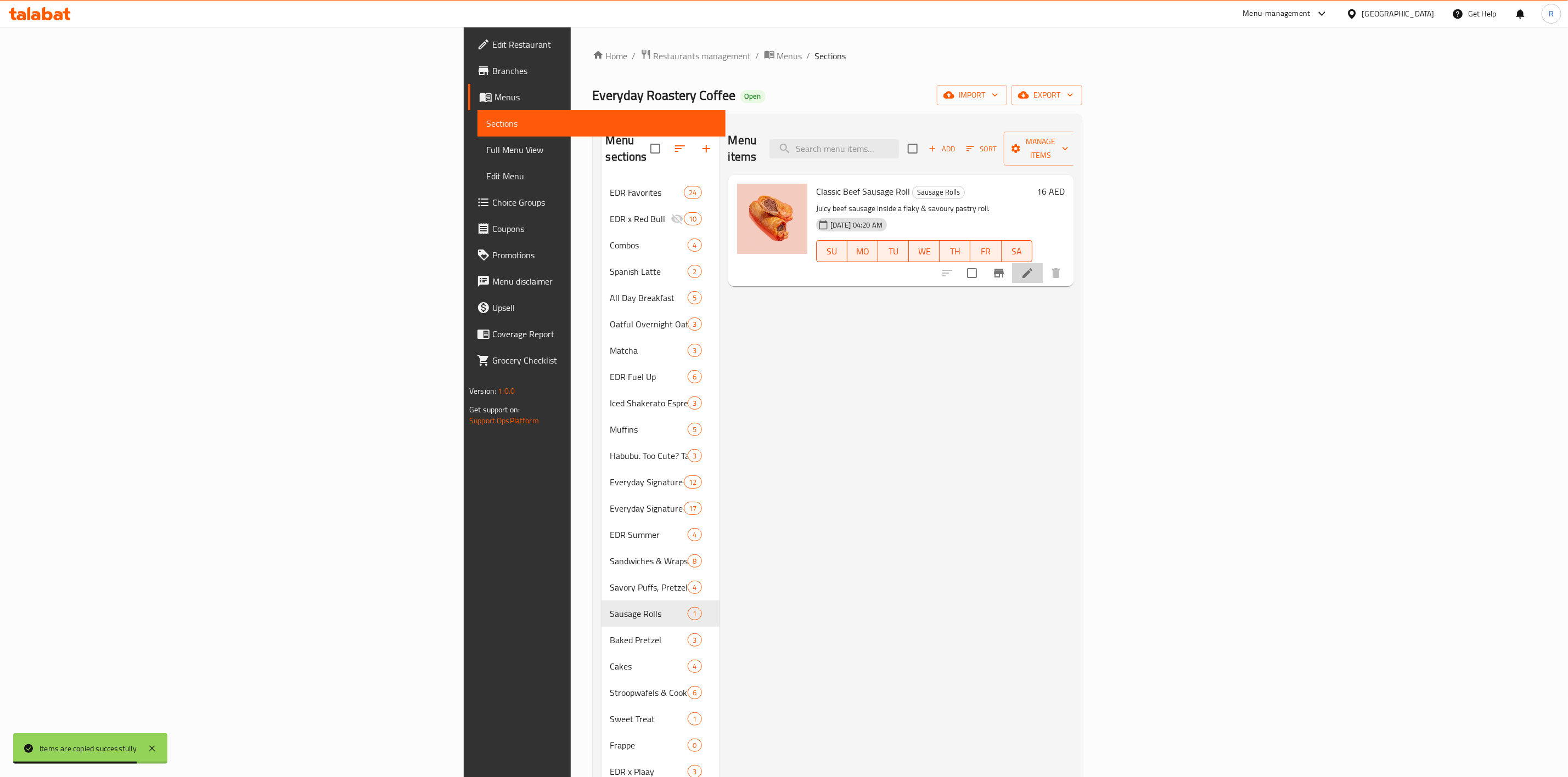
click at [1033, 267] on icon at bounding box center [1027, 273] width 13 height 13
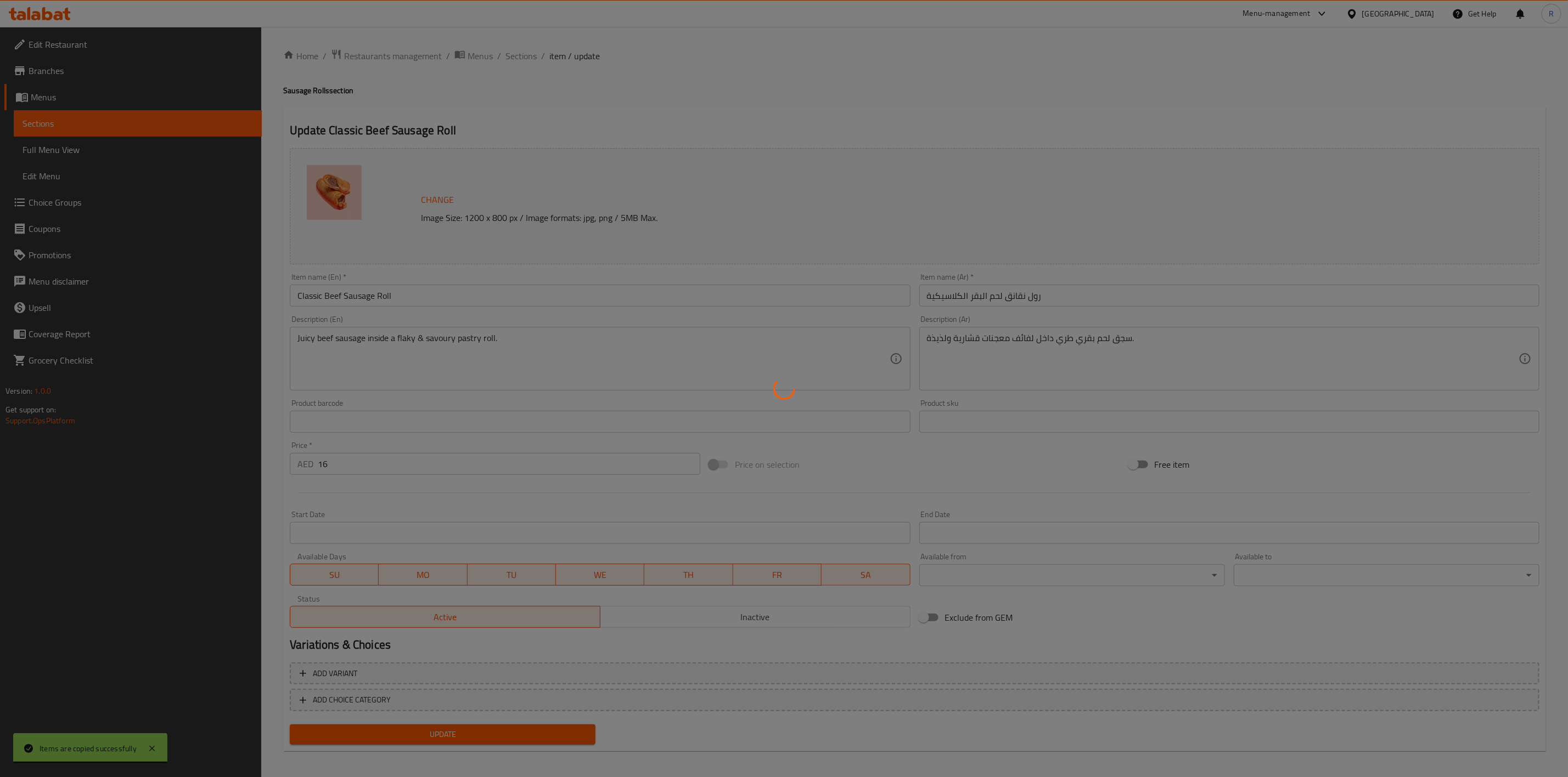
click at [823, 621] on div at bounding box center [784, 388] width 1568 height 777
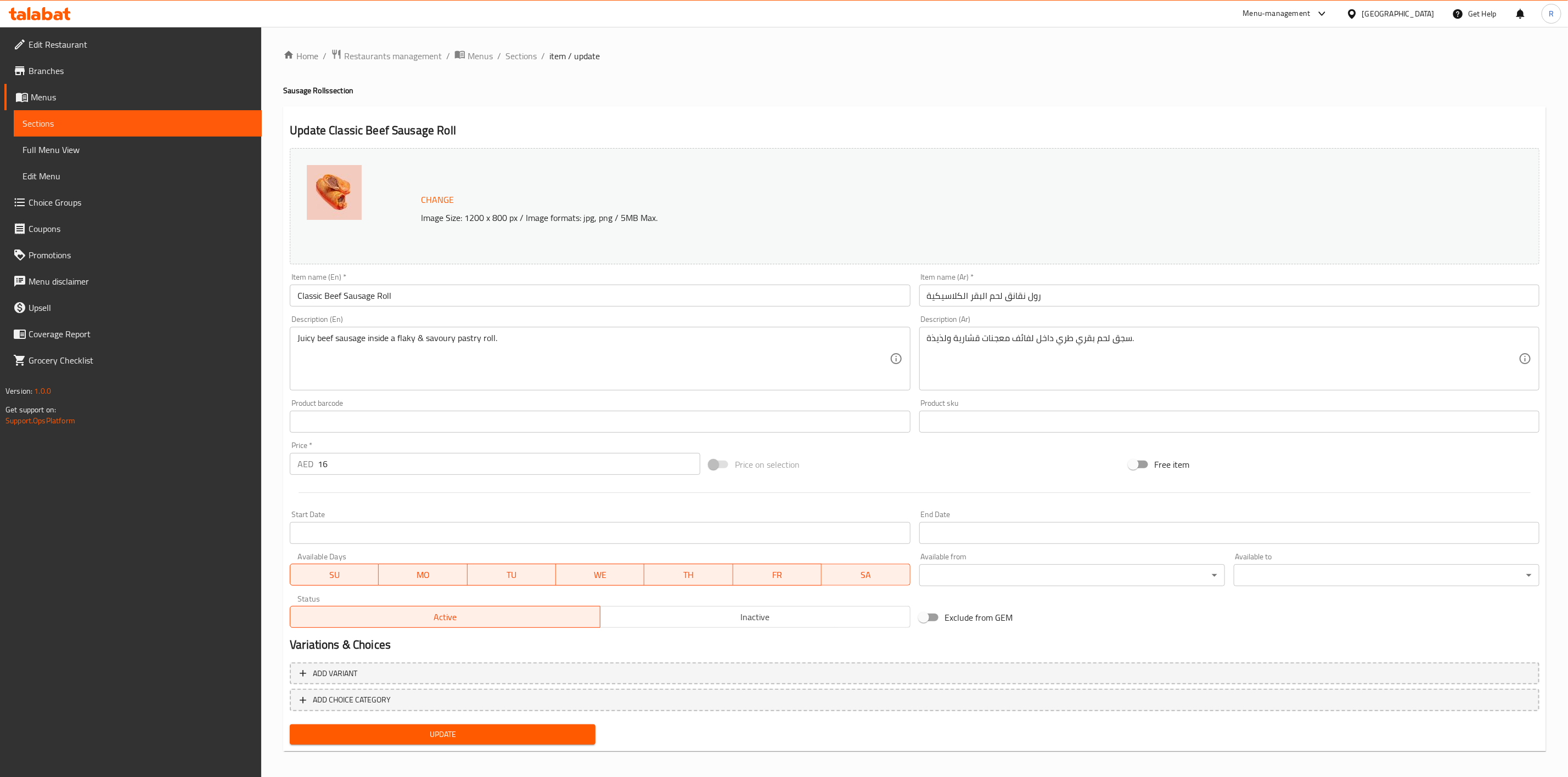
click at [832, 601] on div "Active Inactive" at bounding box center [600, 611] width 620 height 33
click at [835, 613] on span "Inactive" at bounding box center [755, 617] width 301 height 16
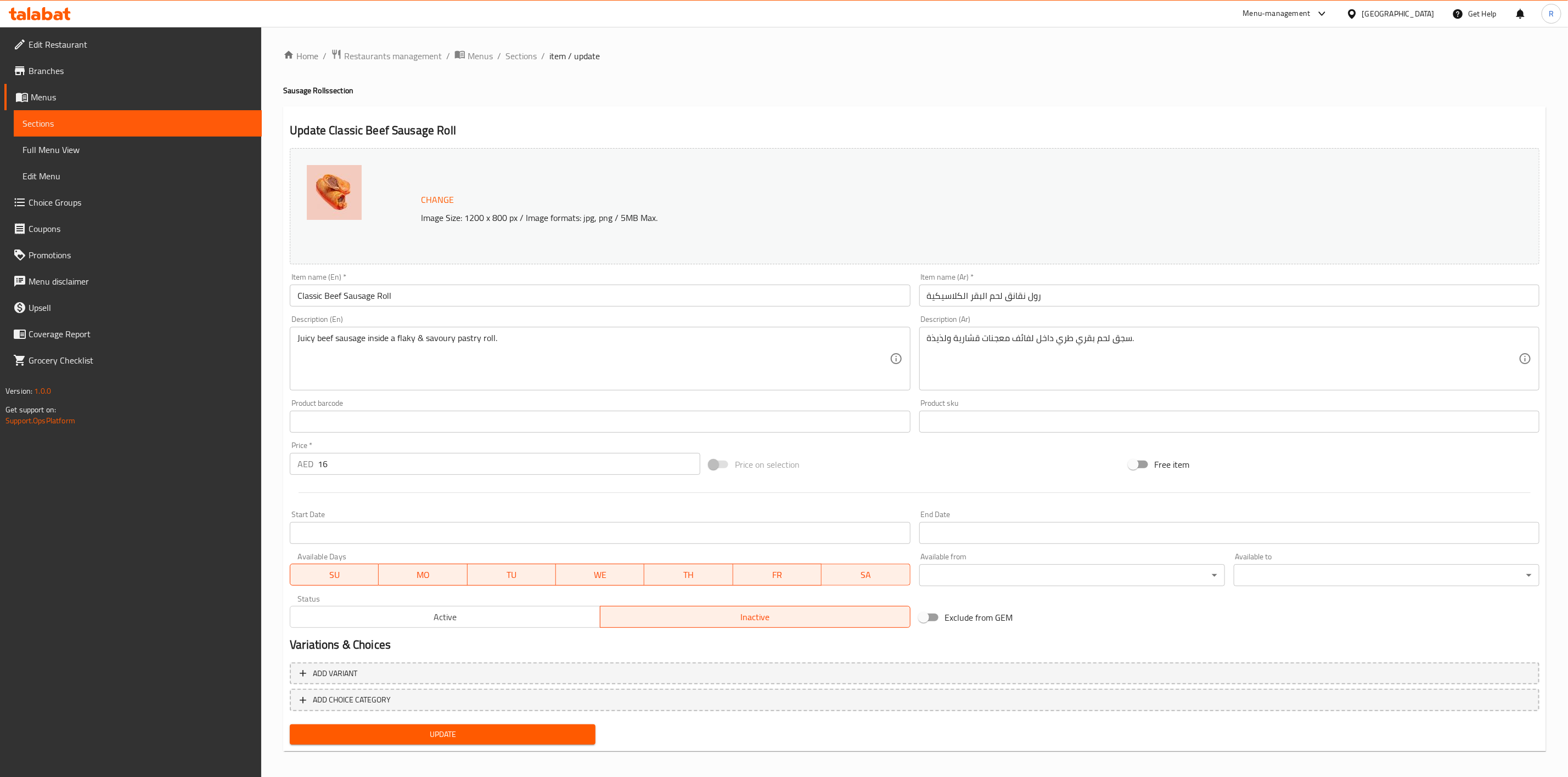
click at [550, 732] on span "Update" at bounding box center [443, 735] width 288 height 14
click at [512, 55] on span "Sections" at bounding box center [521, 55] width 31 height 13
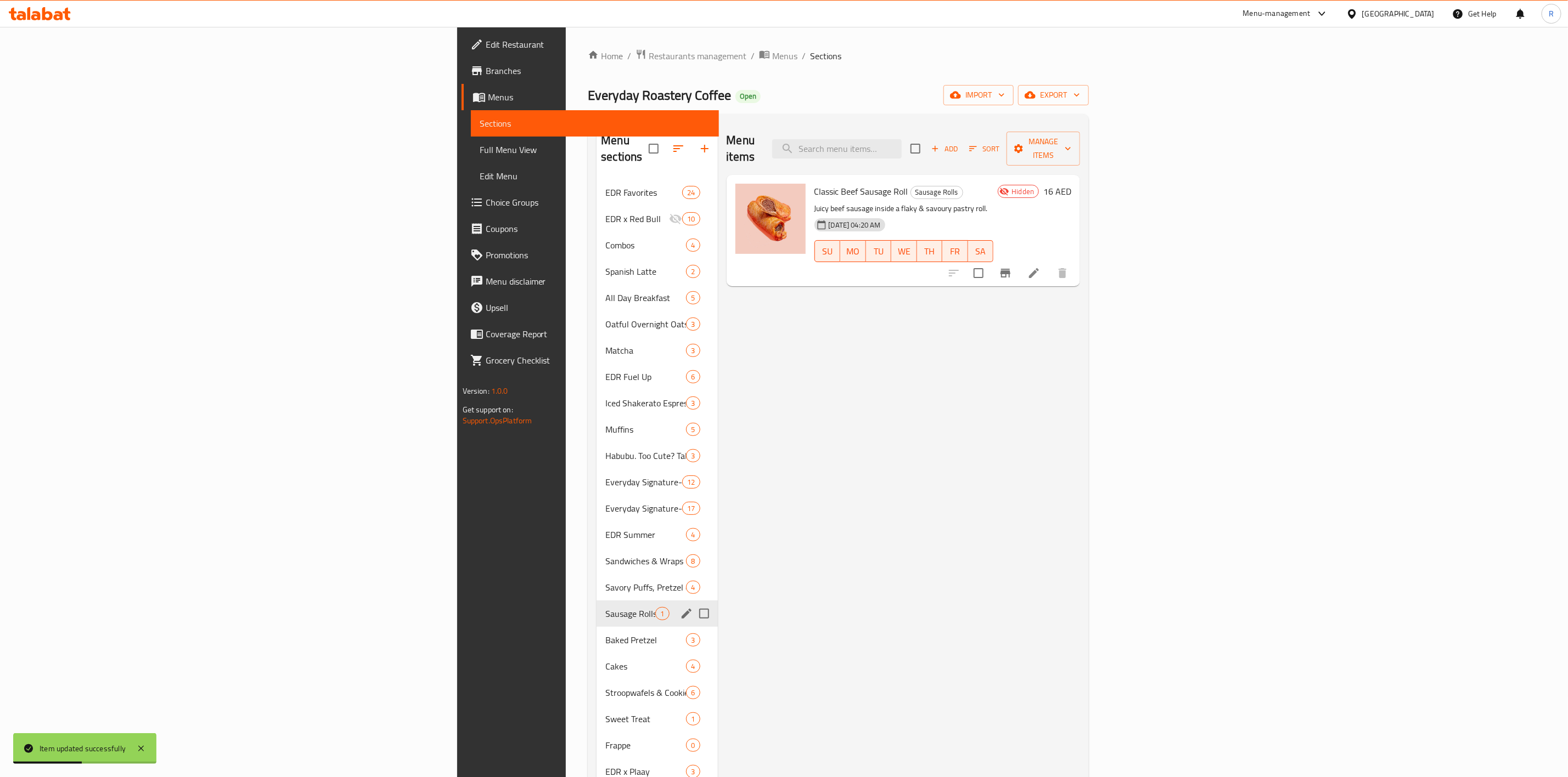
click at [597, 600] on div "Sausage Rolls 1" at bounding box center [657, 613] width 121 height 27
click at [682, 609] on icon "edit" at bounding box center [686, 613] width 10 height 10
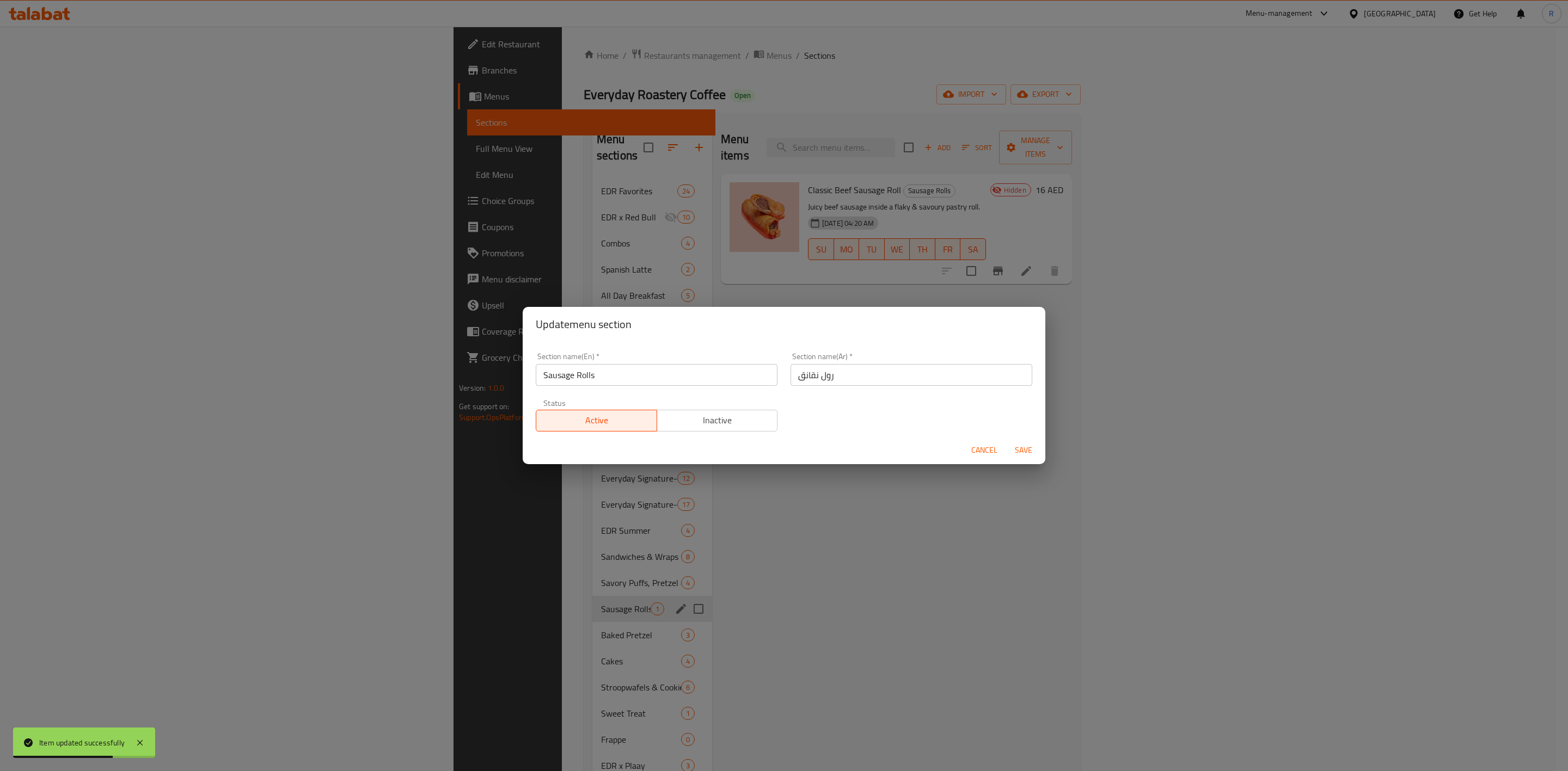
click at [734, 425] on span "Inactive" at bounding box center [717, 420] width 112 height 16
click at [1022, 446] on span "Save" at bounding box center [1023, 451] width 26 height 14
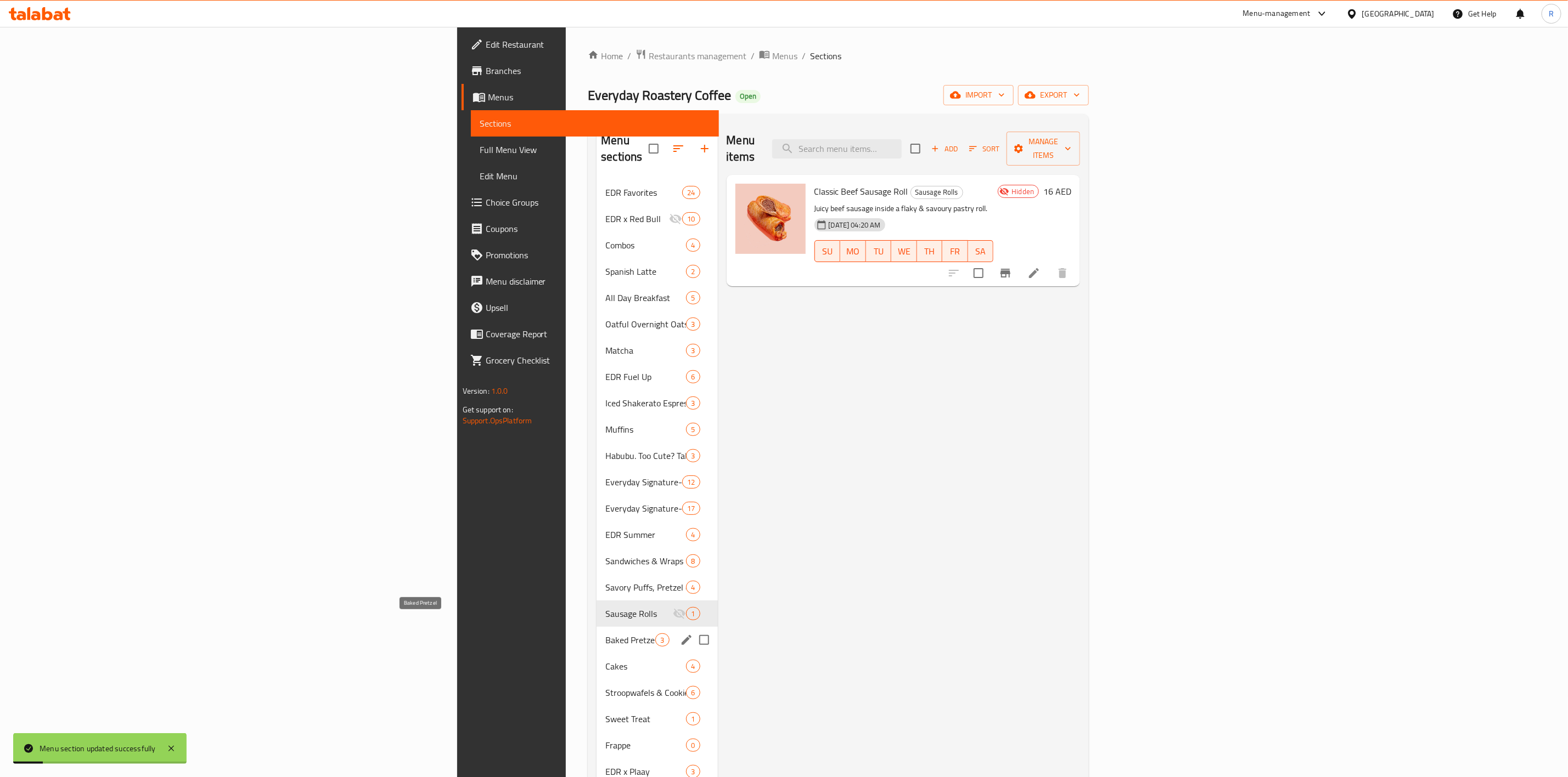
click at [605, 634] on span "Baked Pretzel" at bounding box center [630, 640] width 50 height 13
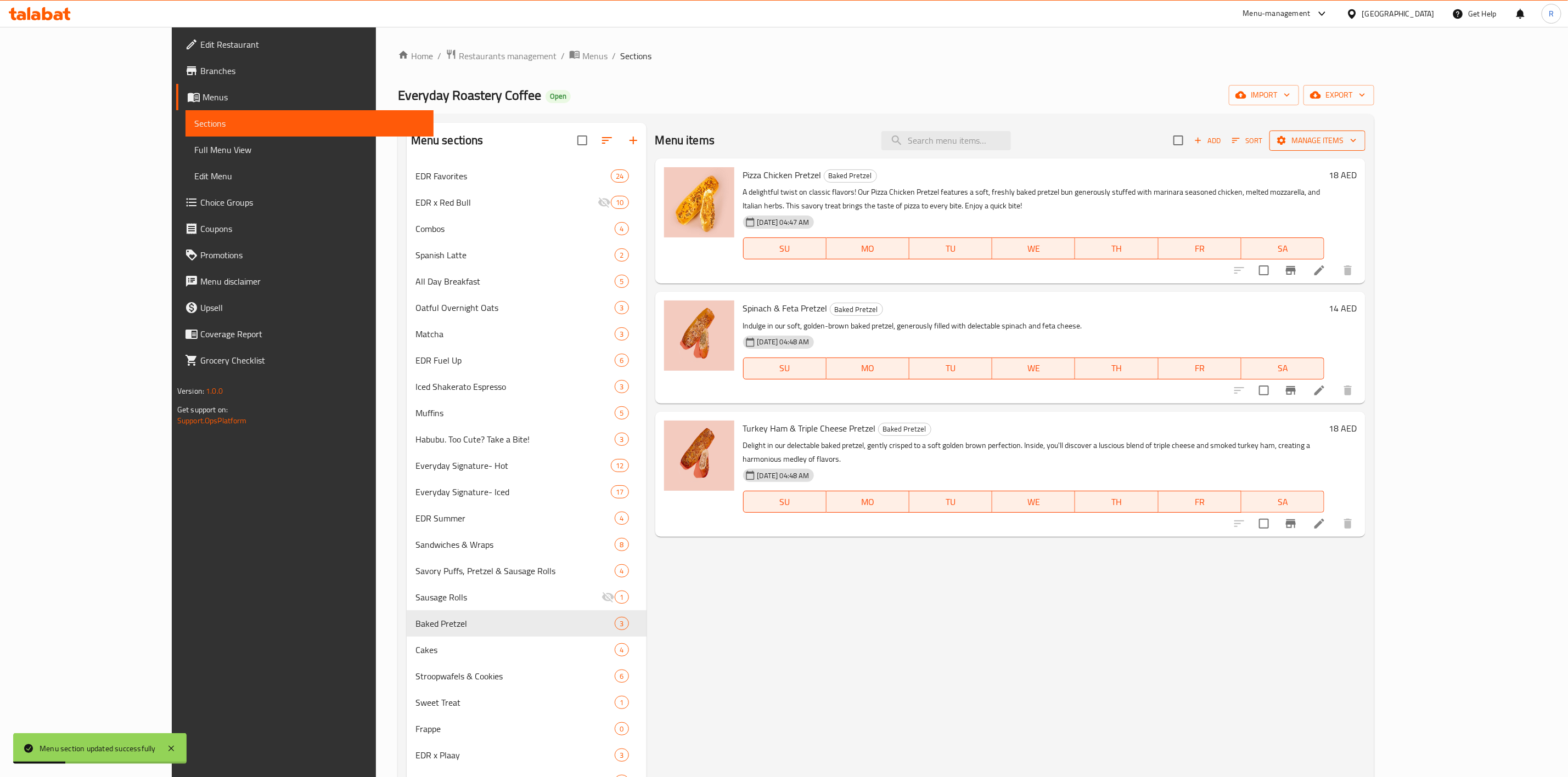
click at [1356, 134] on span "Manage items" at bounding box center [1317, 141] width 78 height 14
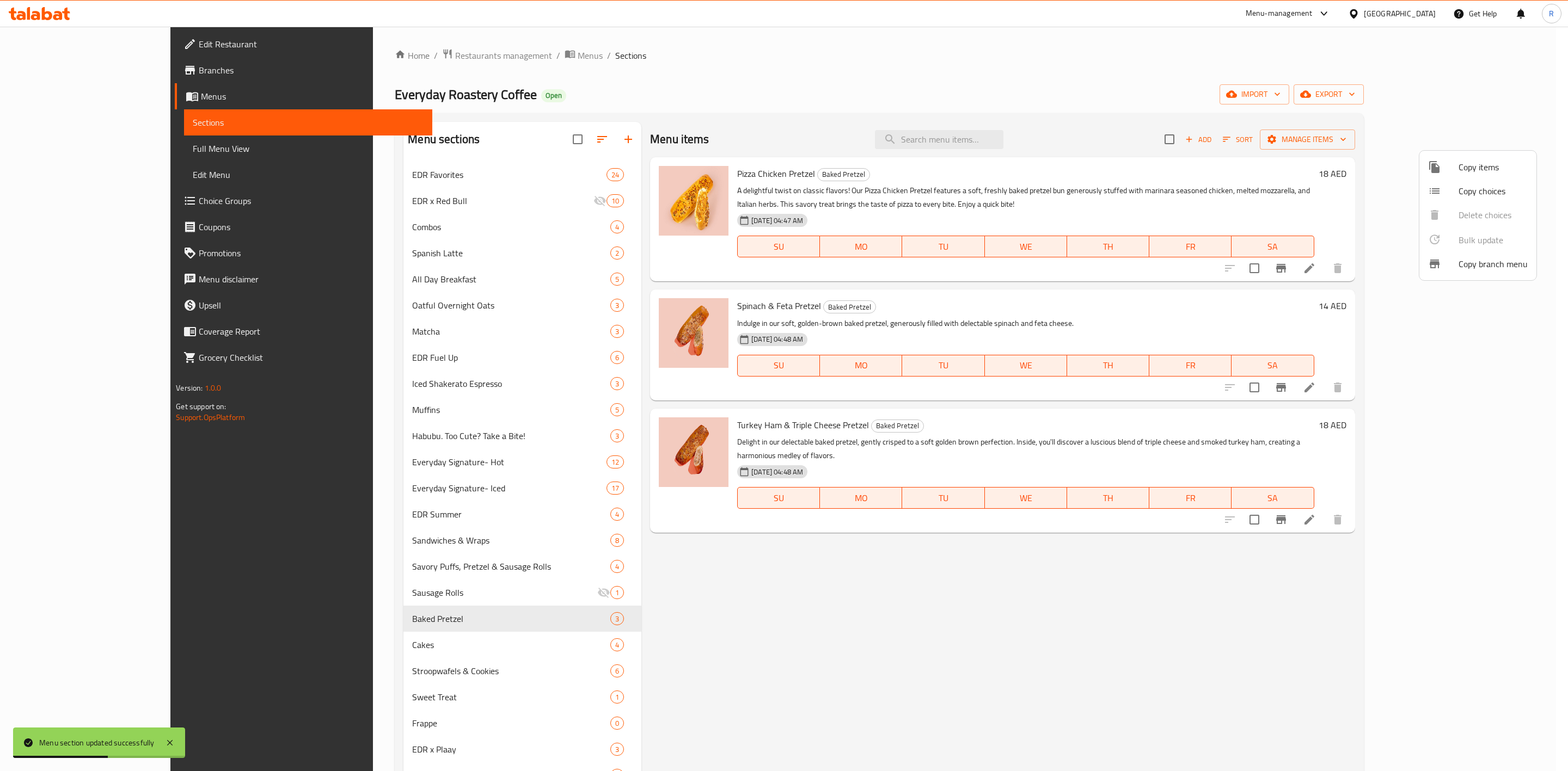
click at [484, 168] on div at bounding box center [784, 385] width 1568 height 771
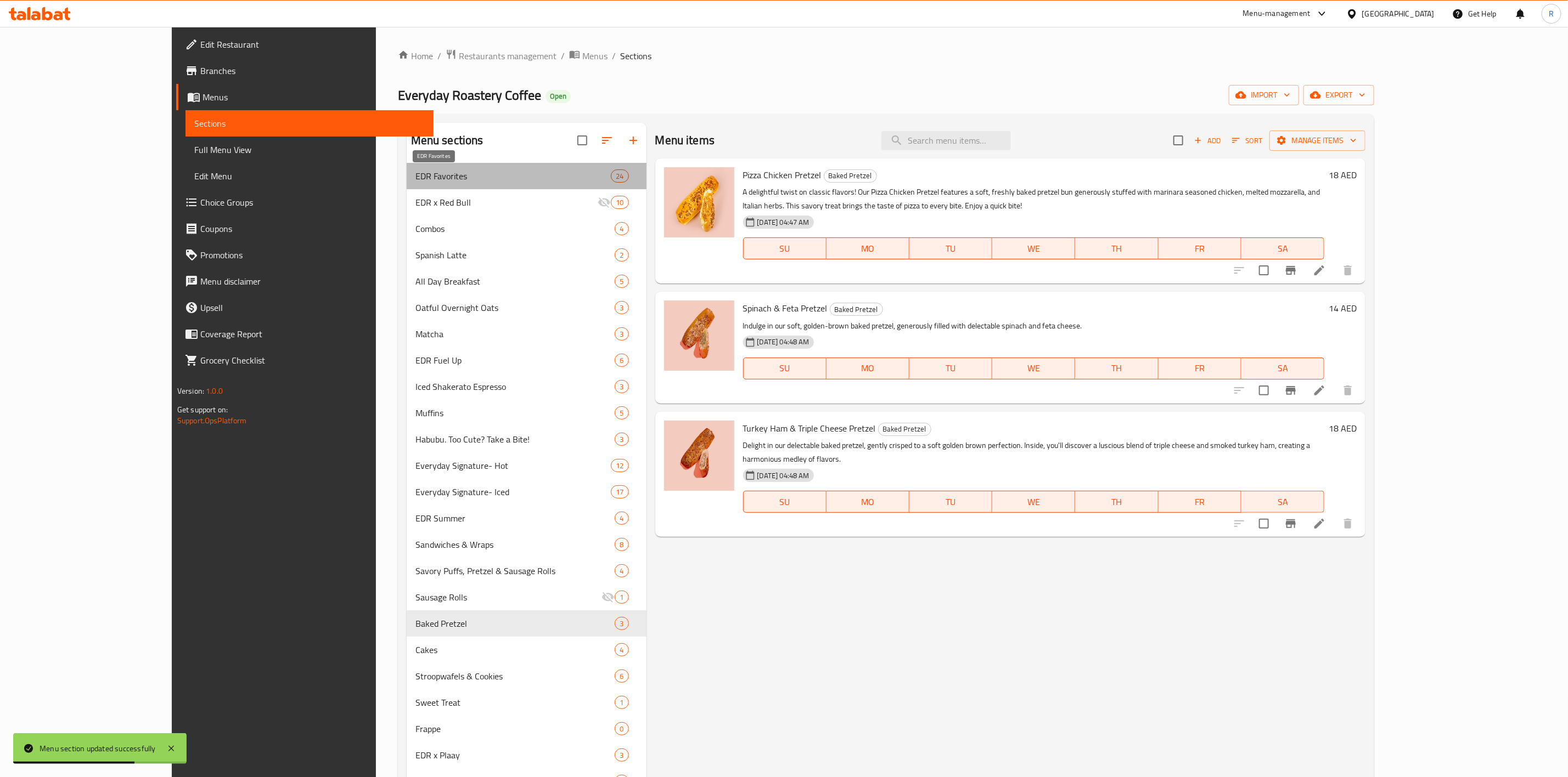
click at [506, 170] on span "EDR Favorites" at bounding box center [513, 176] width 196 height 13
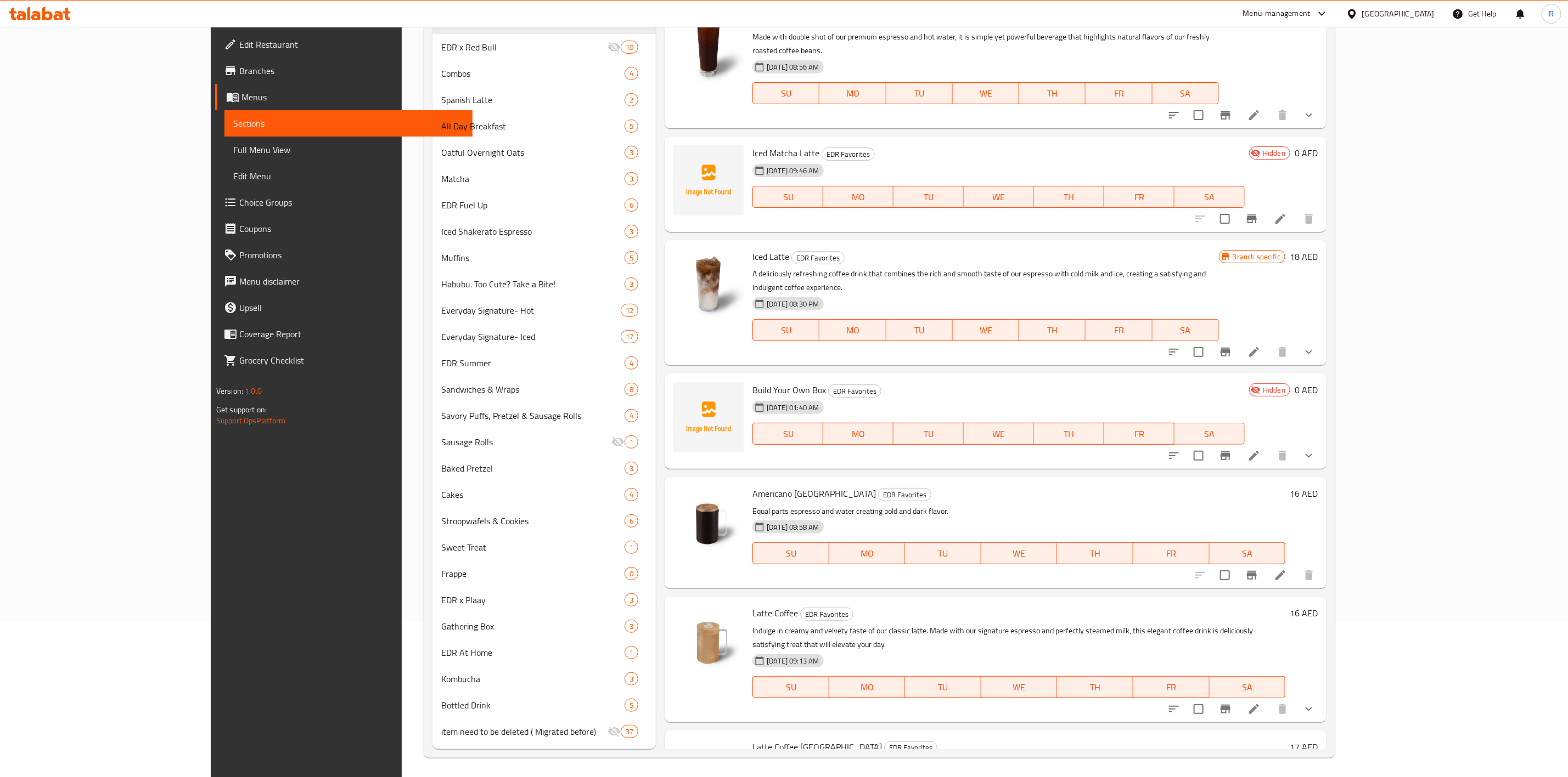
scroll to position [157, 0]
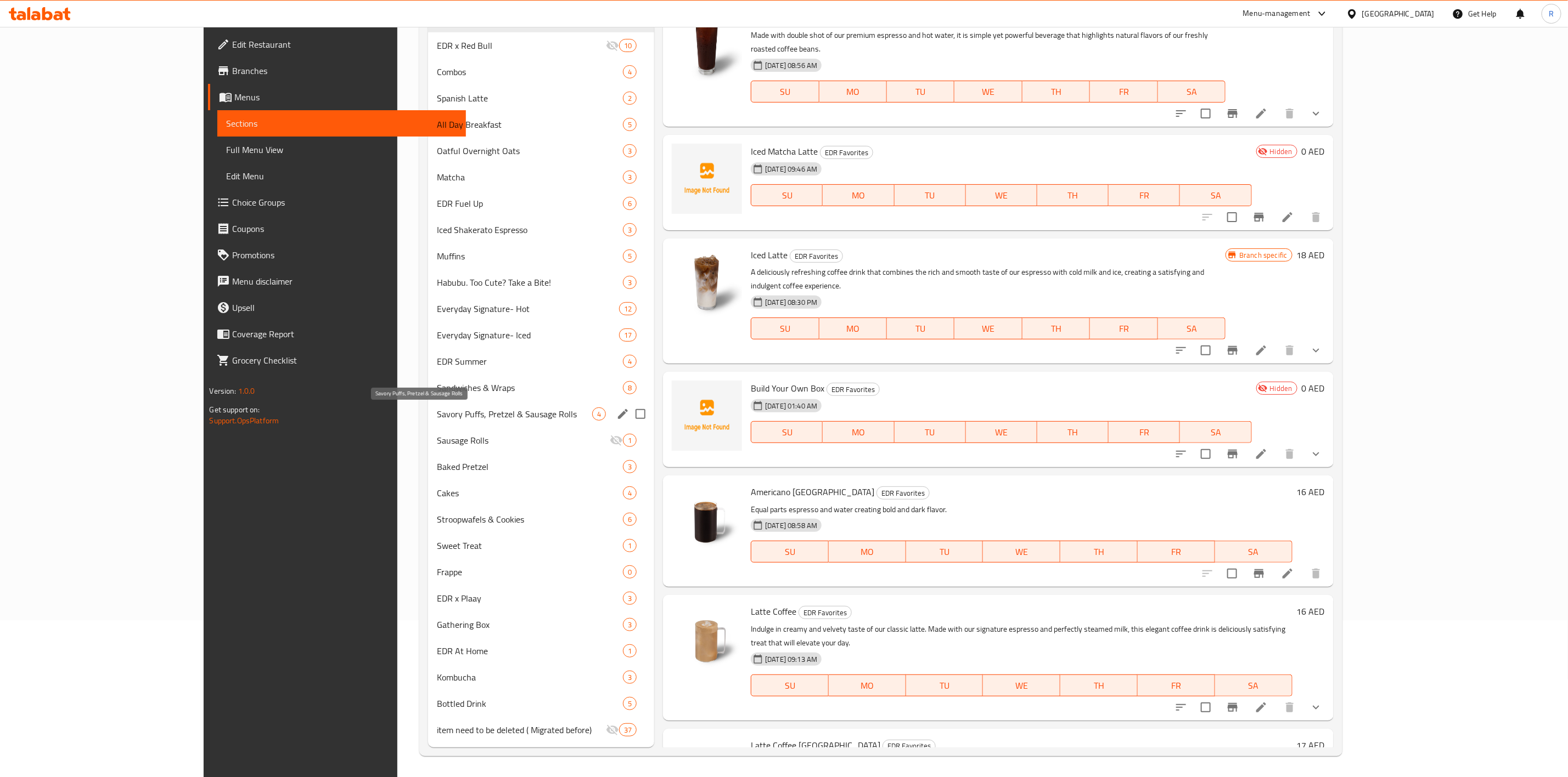
click at [473, 410] on span "Savory Puffs, Pretzel & Sausage Rolls" at bounding box center [514, 414] width 155 height 13
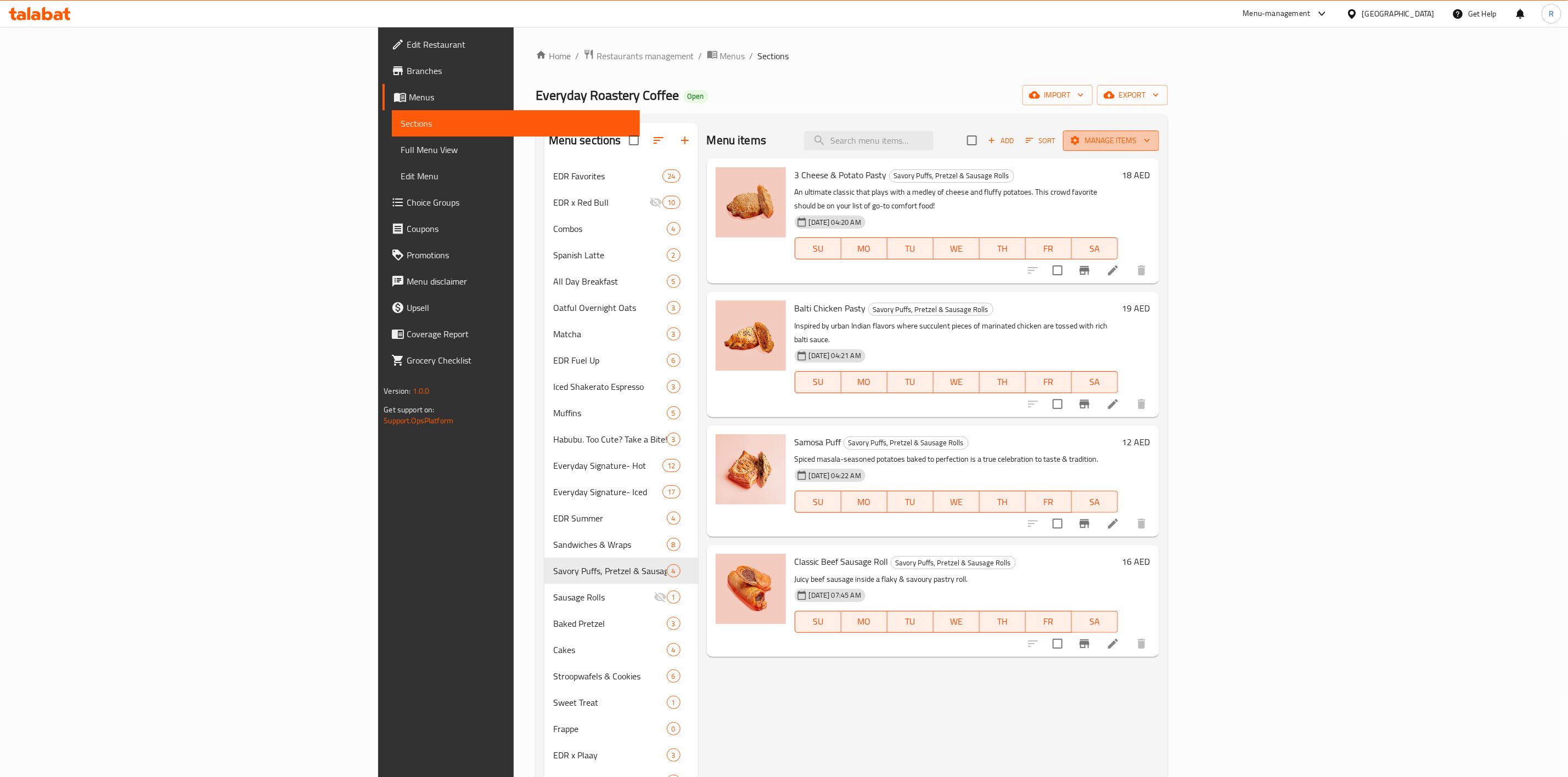
click at [1150, 136] on span "Manage items" at bounding box center [1110, 141] width 78 height 14
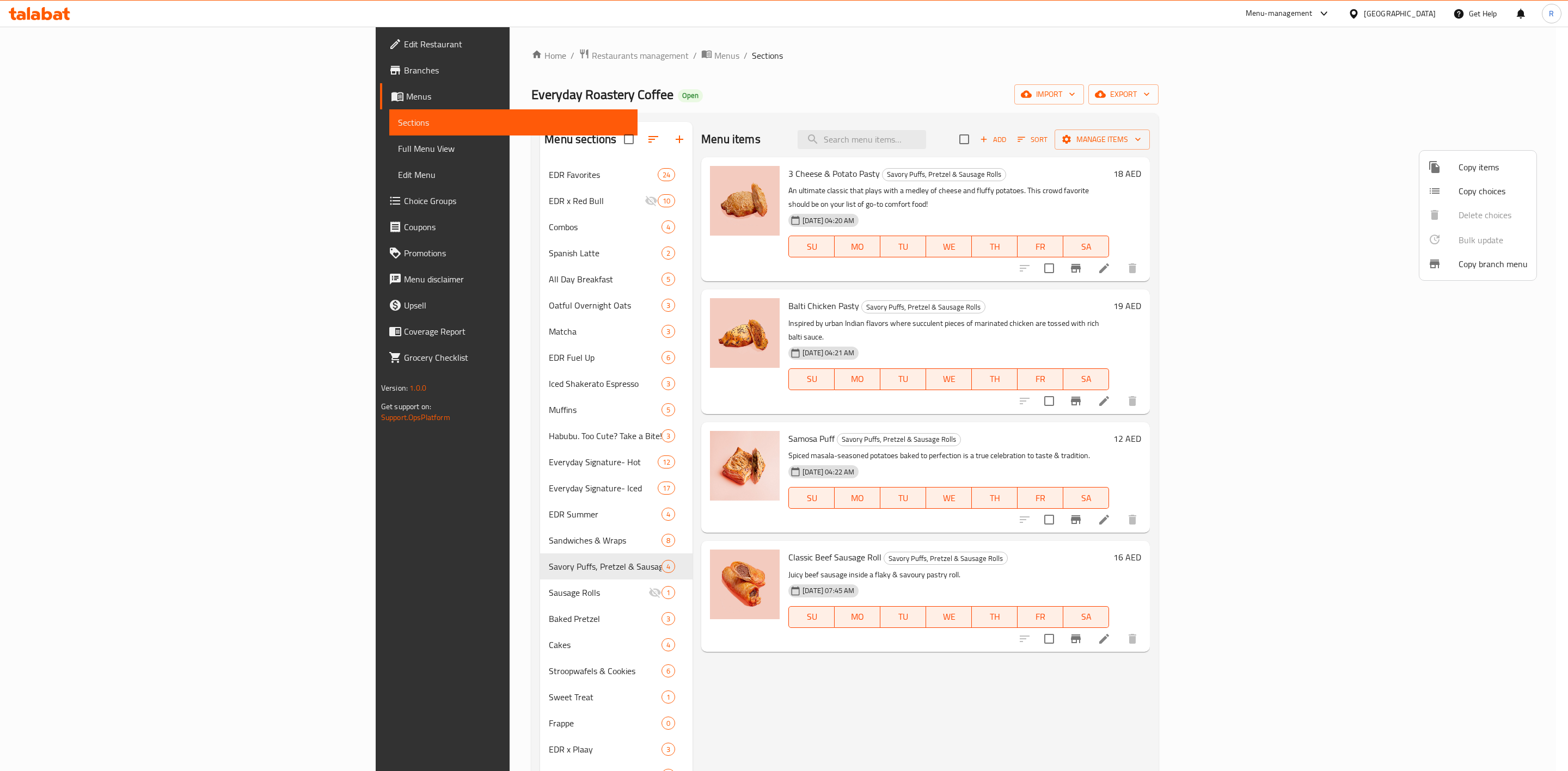
click at [1449, 168] on div at bounding box center [1443, 166] width 31 height 13
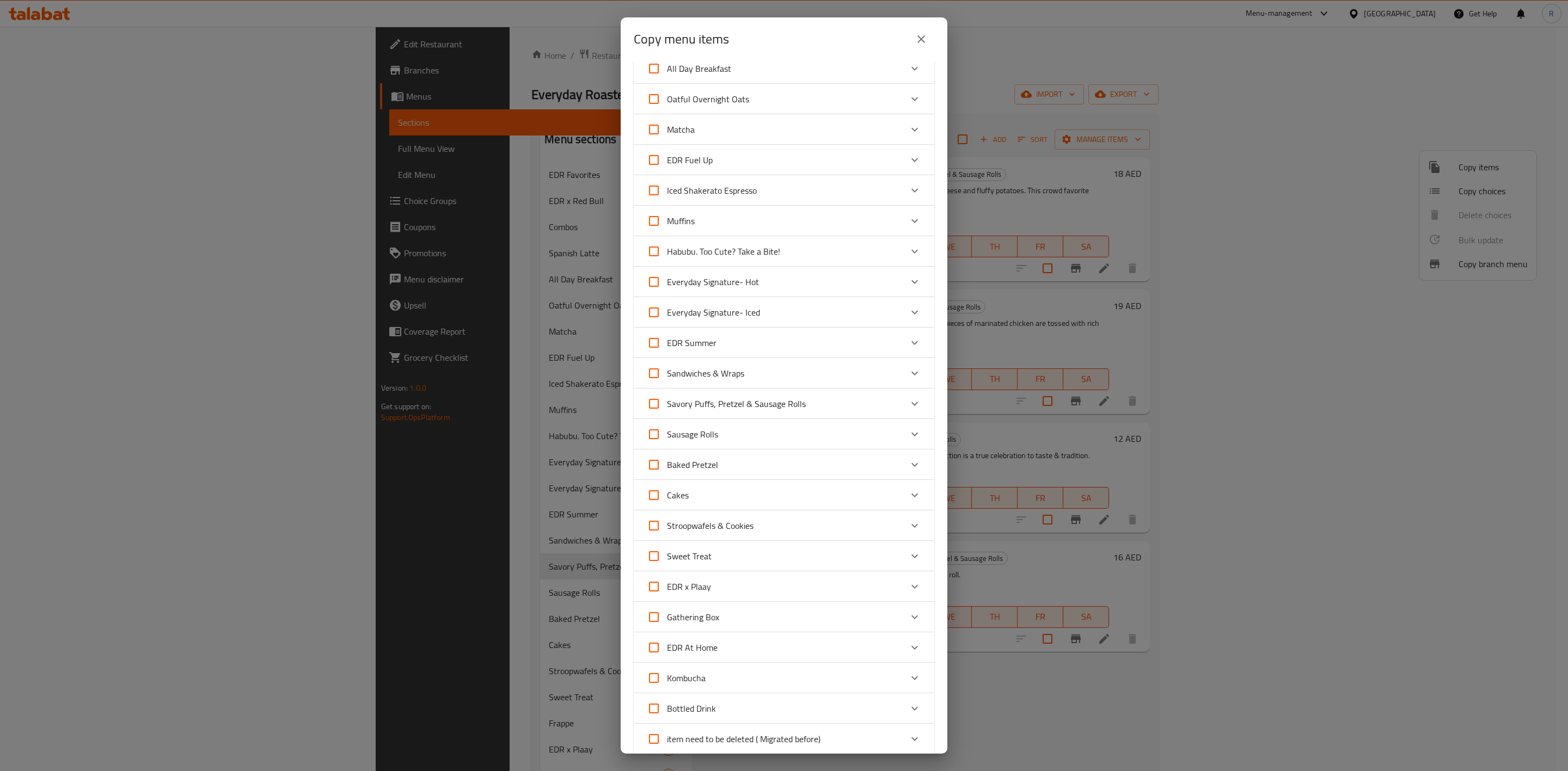
scroll to position [172, 0]
click at [816, 459] on div "Baked Pretzel" at bounding box center [774, 457] width 255 height 26
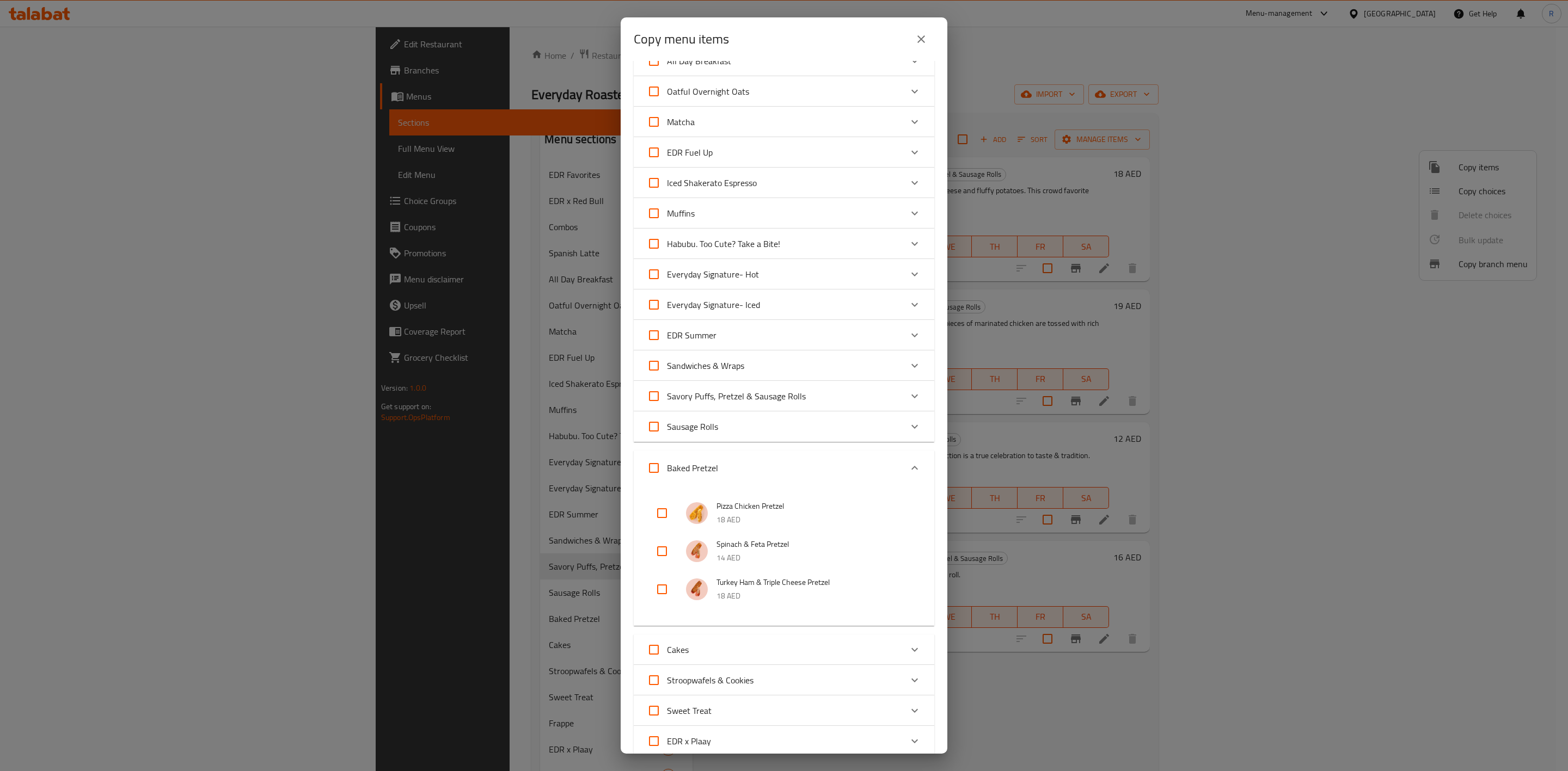
click at [658, 510] on input "checkbox" at bounding box center [662, 513] width 26 height 26
checkbox input "true"
click at [660, 551] on input "checkbox" at bounding box center [662, 551] width 26 height 26
checkbox input "true"
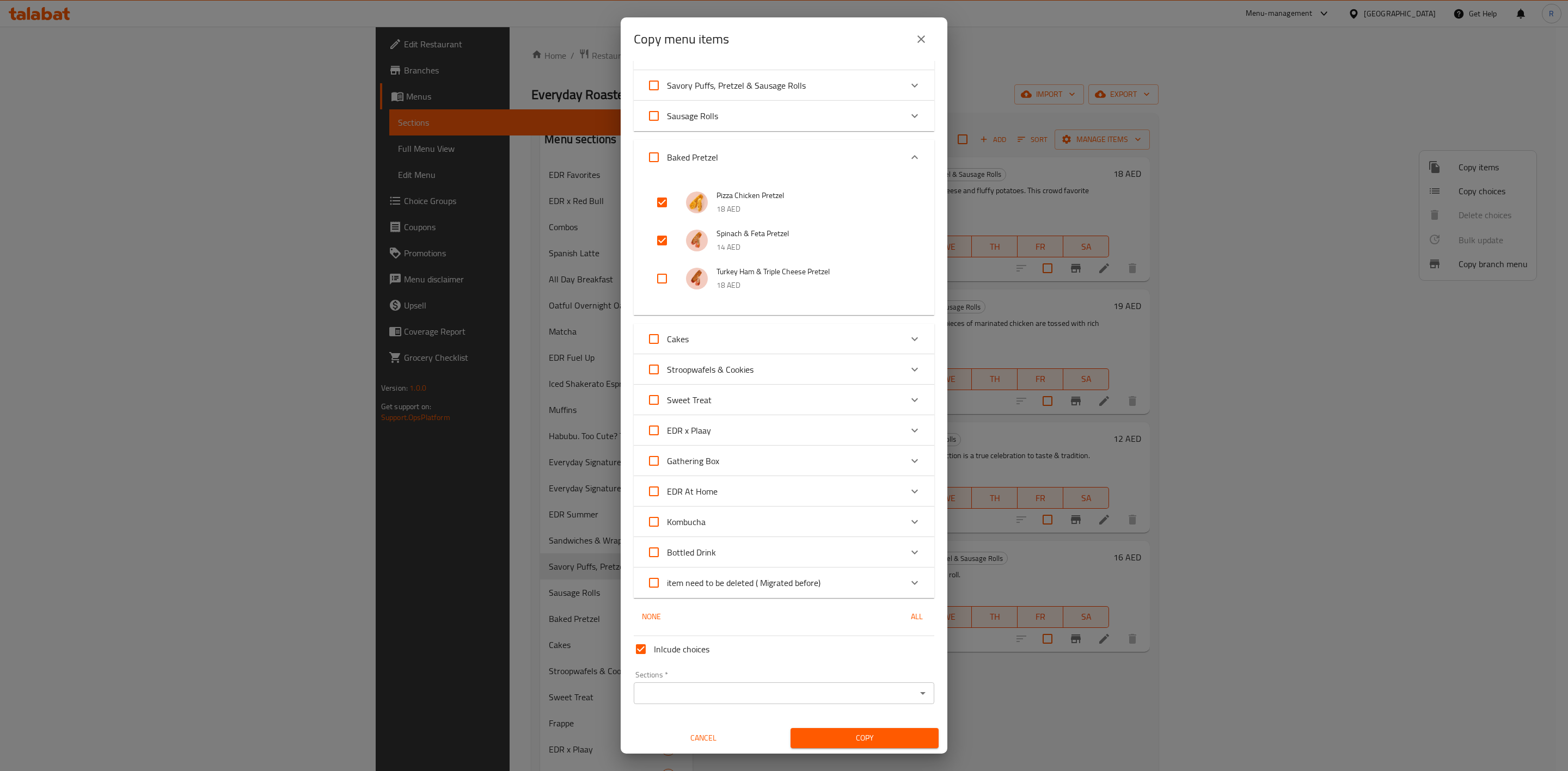
click at [889, 693] on input "Sections   *" at bounding box center [775, 694] width 276 height 15
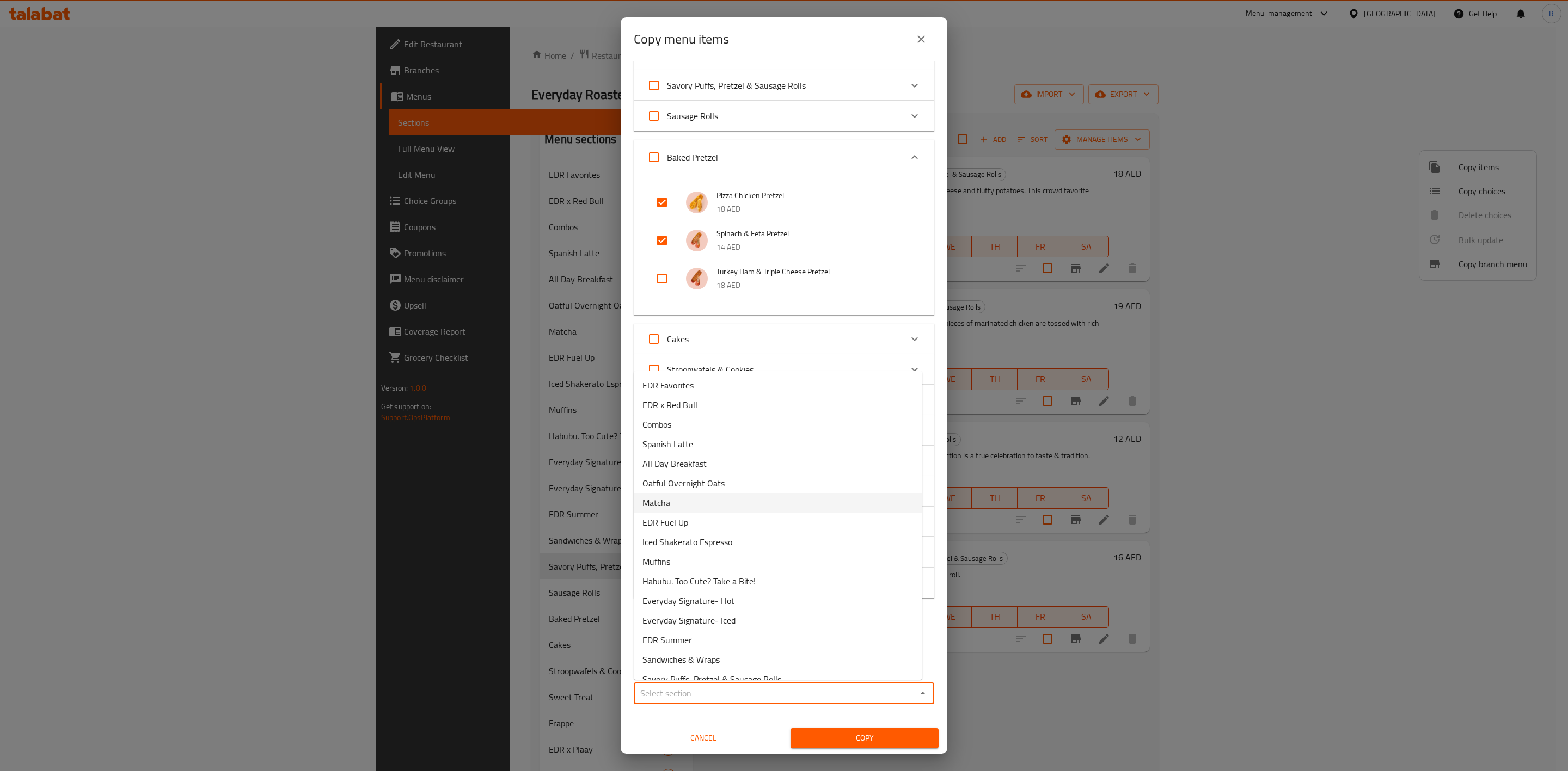
scroll to position [182, 0]
click at [824, 503] on li "Savory Puffs, Pretzel & Sausage Rolls" at bounding box center [778, 497] width 289 height 20
type input "Savory Puffs, Pretzel & Sausage Rolls"
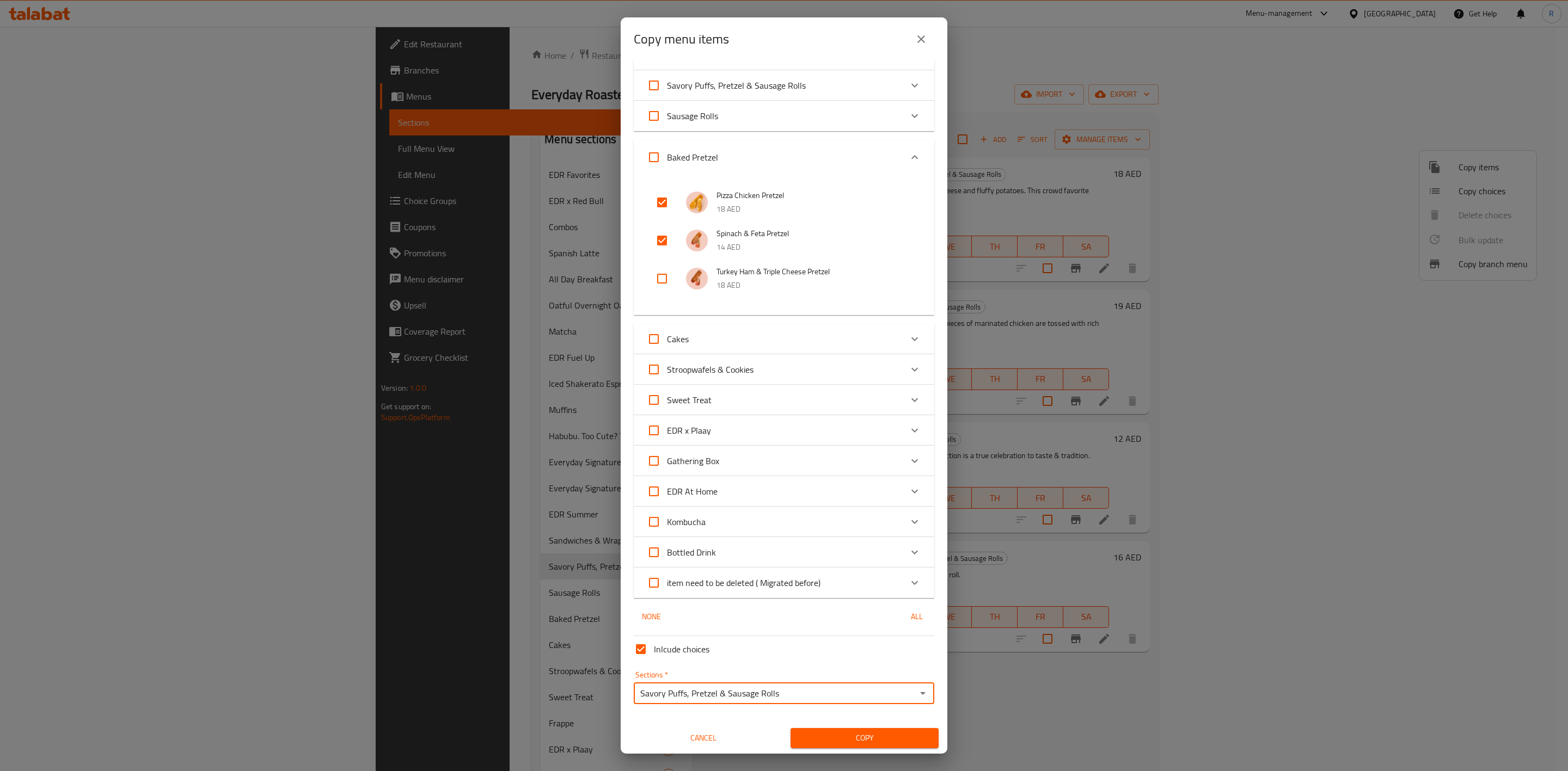
click at [874, 729] on button "Copy" at bounding box center [865, 738] width 148 height 20
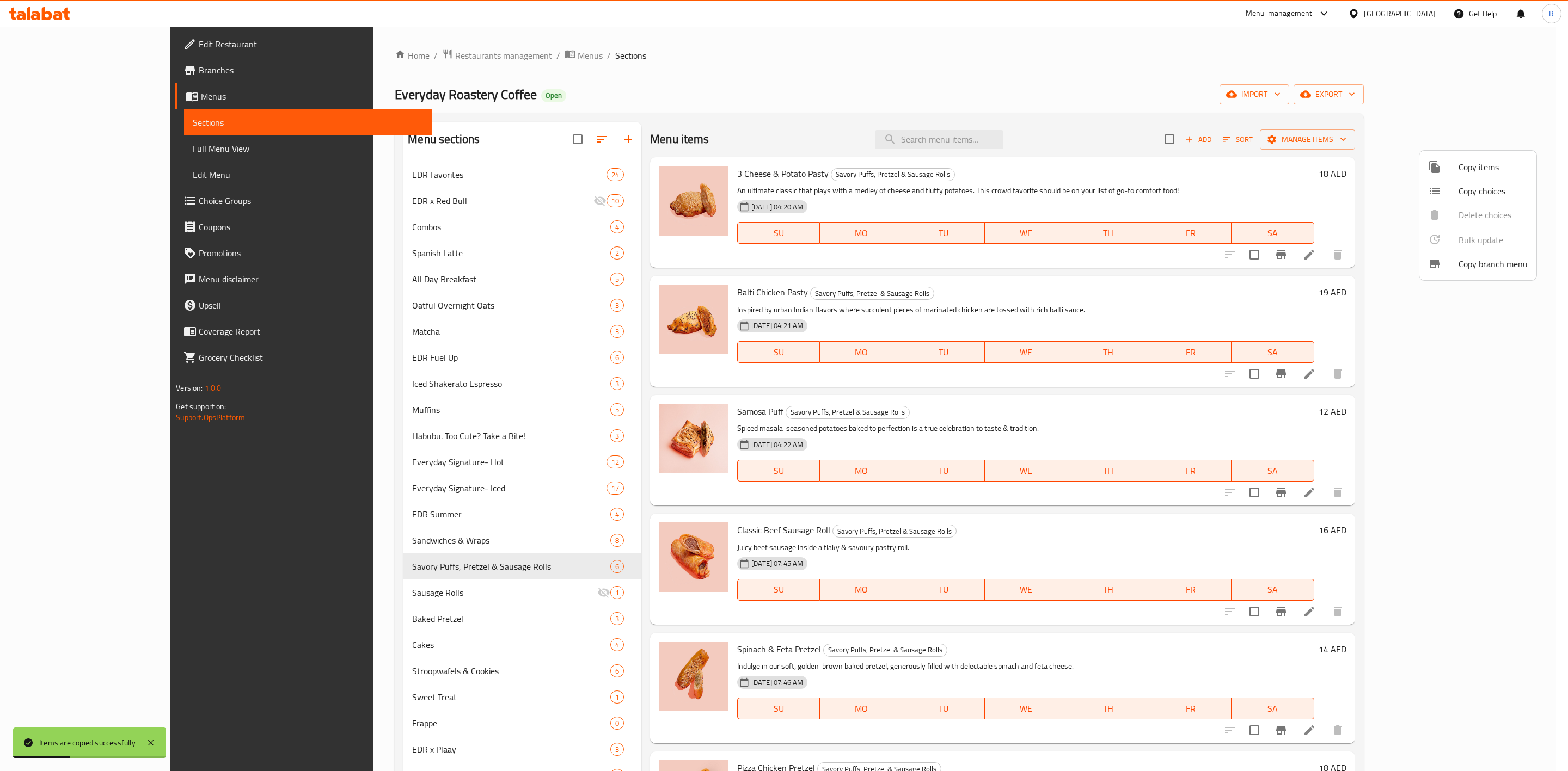
click at [549, 624] on div at bounding box center [784, 385] width 1568 height 771
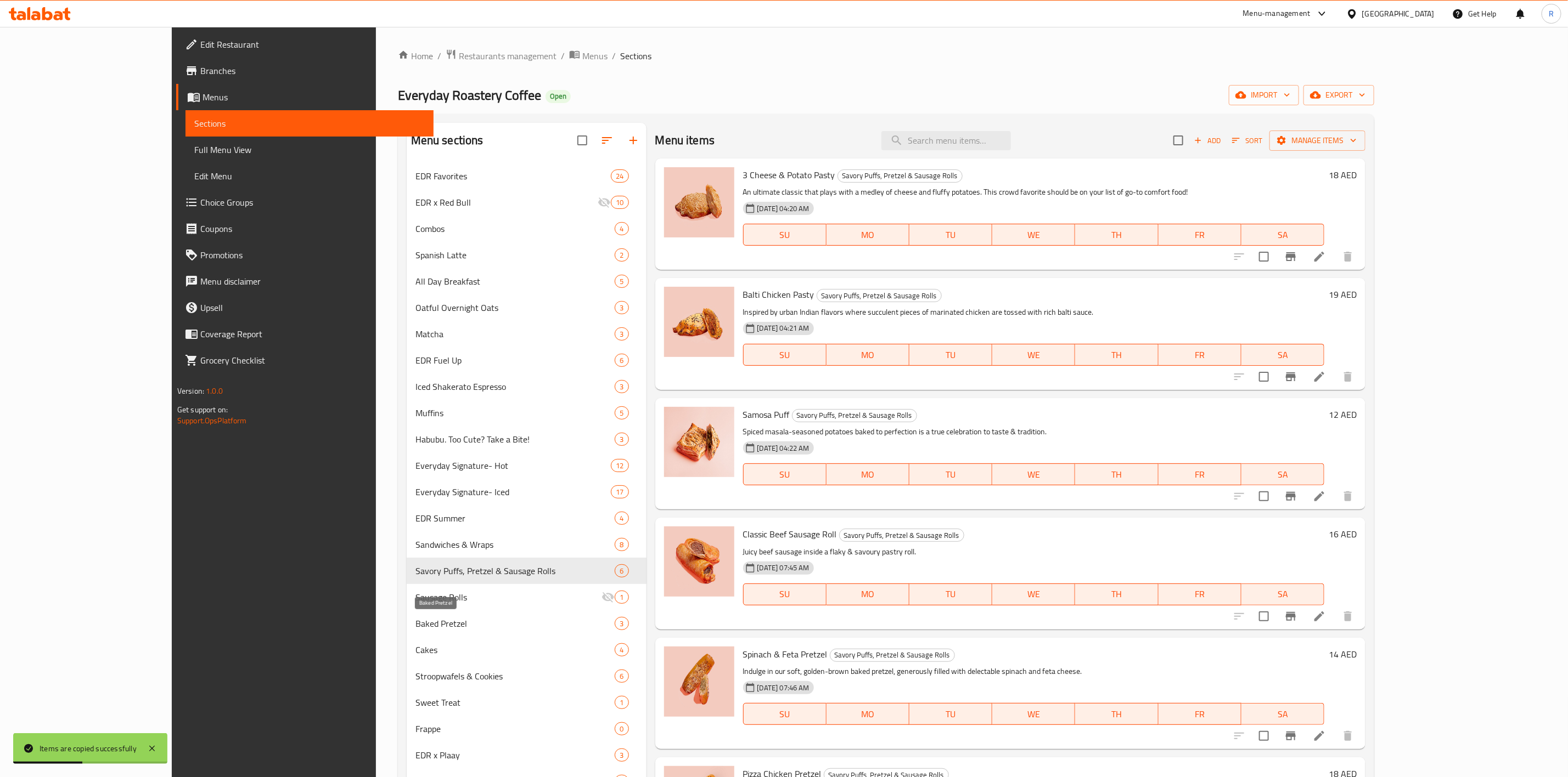
click at [563, 626] on span "Baked Pretzel" at bounding box center [515, 623] width 199 height 13
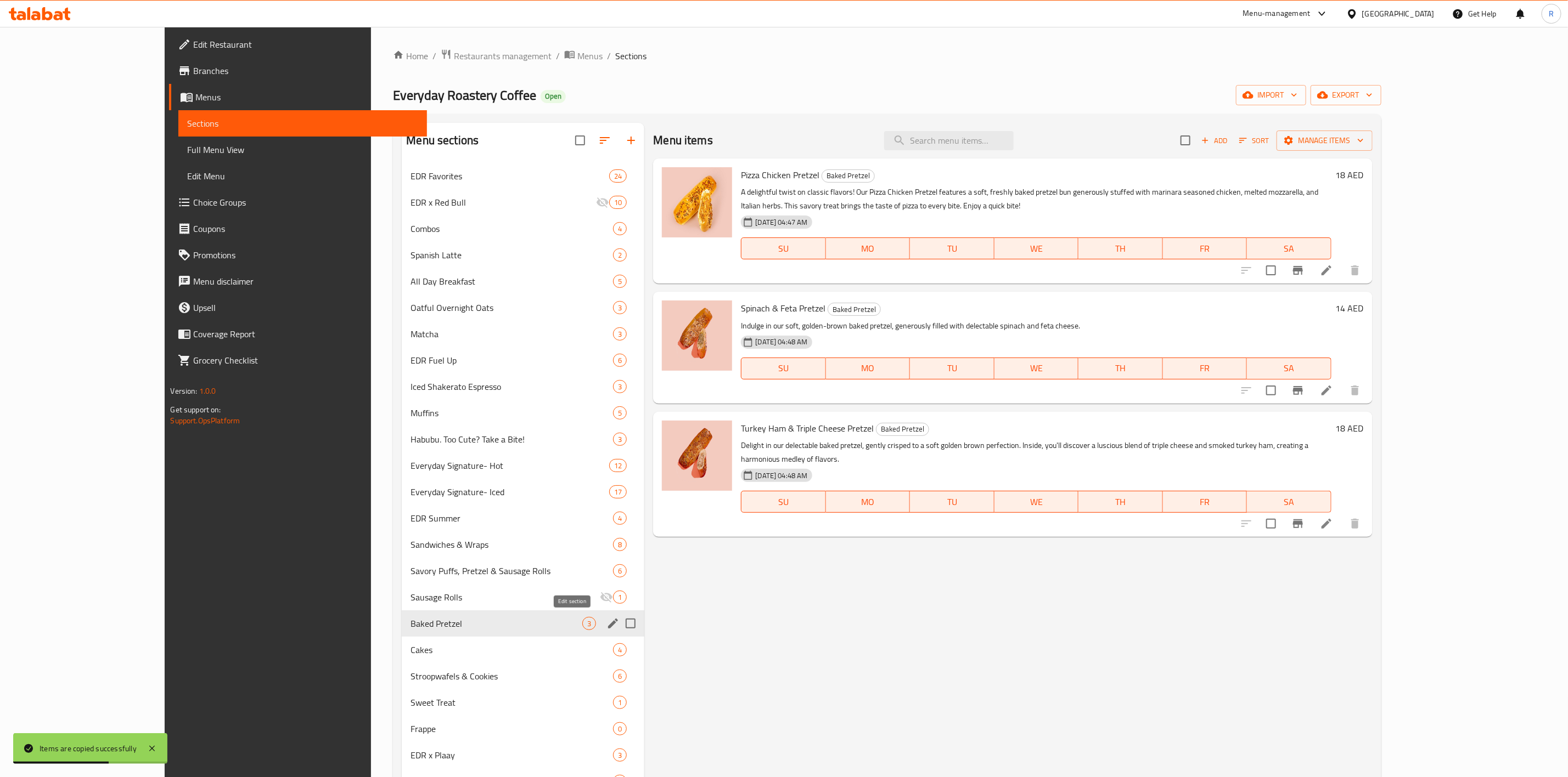
click at [607, 625] on icon "edit" at bounding box center [613, 623] width 13 height 13
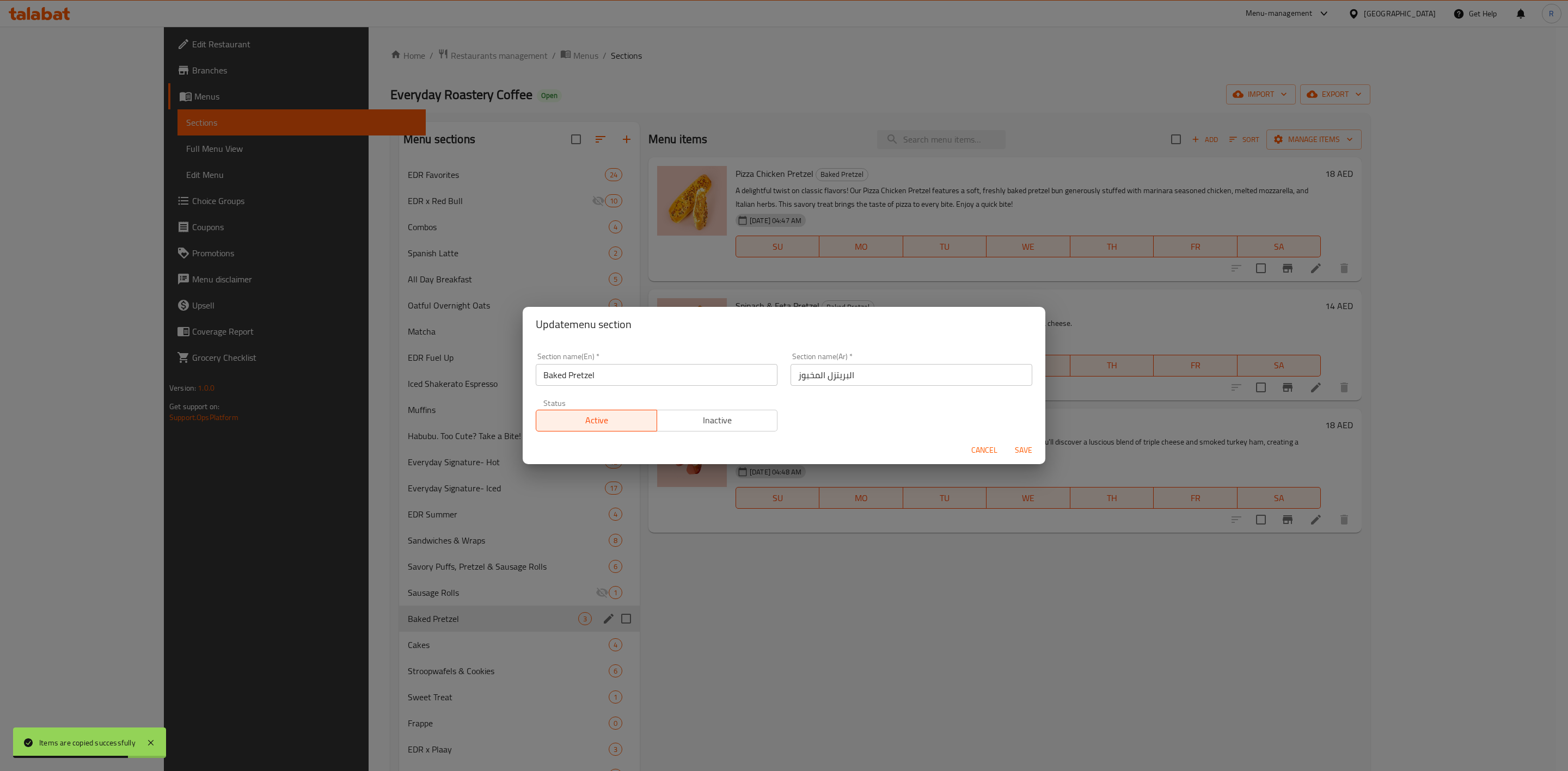
click at [711, 423] on span "Inactive" at bounding box center [717, 420] width 112 height 16
click at [1022, 449] on span "Save" at bounding box center [1023, 451] width 26 height 14
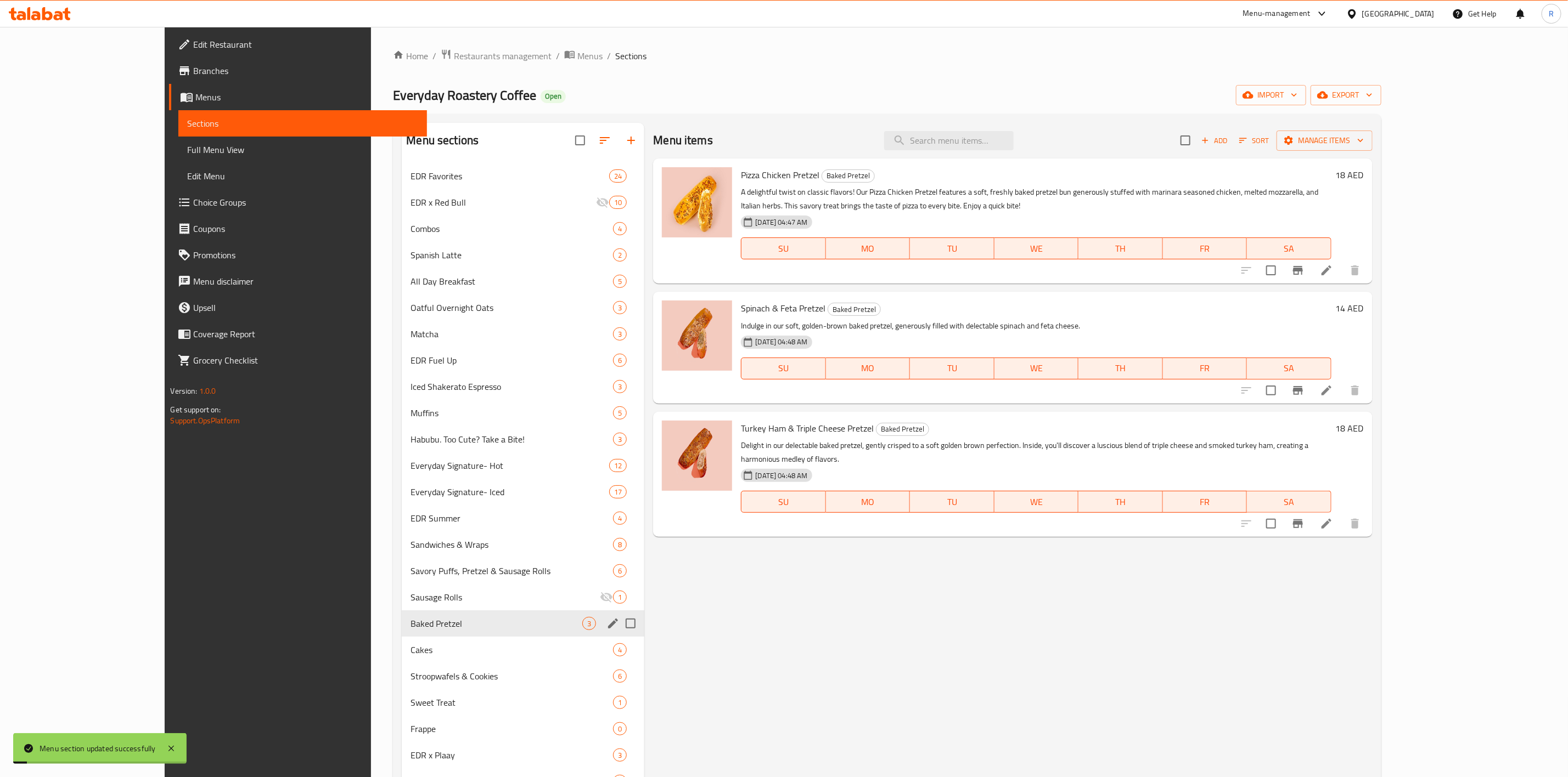
click at [679, 691] on div "Menu items Add Sort Manage items Pizza Chicken Pretzel Baked Pretzel A delightf…" at bounding box center [1008, 513] width 728 height 782
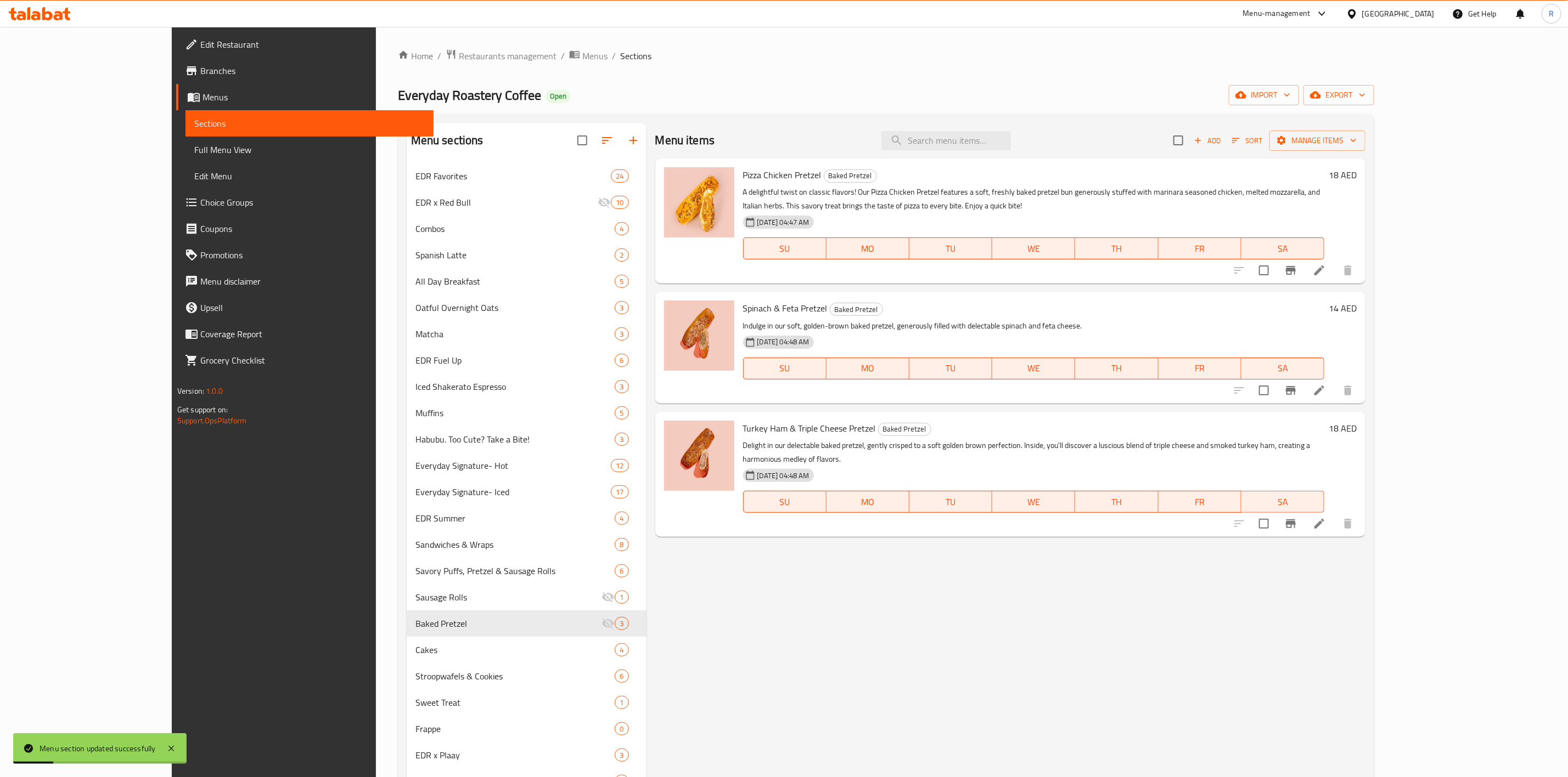
click at [693, 608] on div "Menu items Add Sort Manage items Pizza Chicken Pretzel Baked Pretzel A delightf…" at bounding box center [1006, 513] width 720 height 782
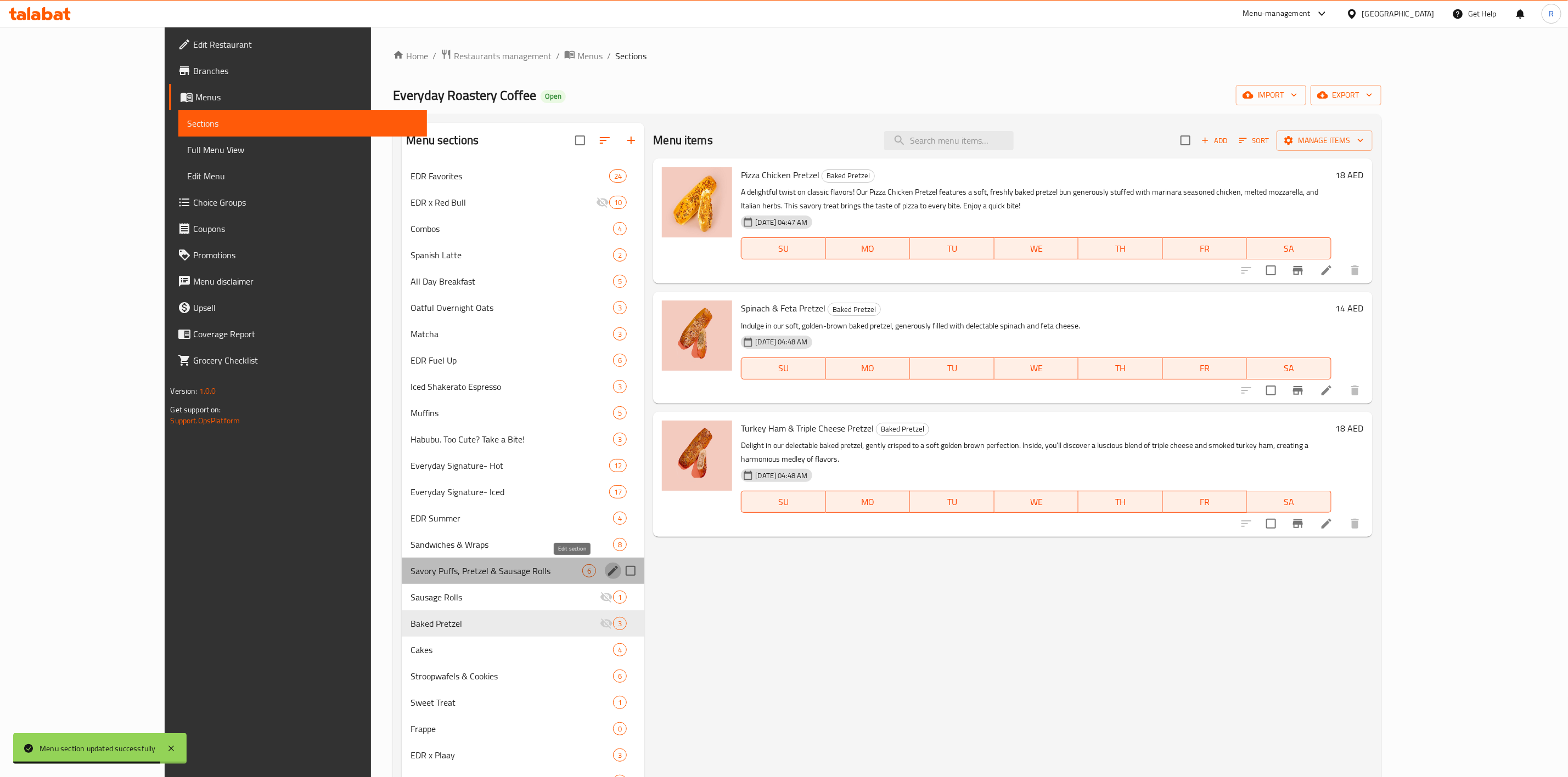
click at [607, 575] on icon "edit" at bounding box center [613, 571] width 13 height 13
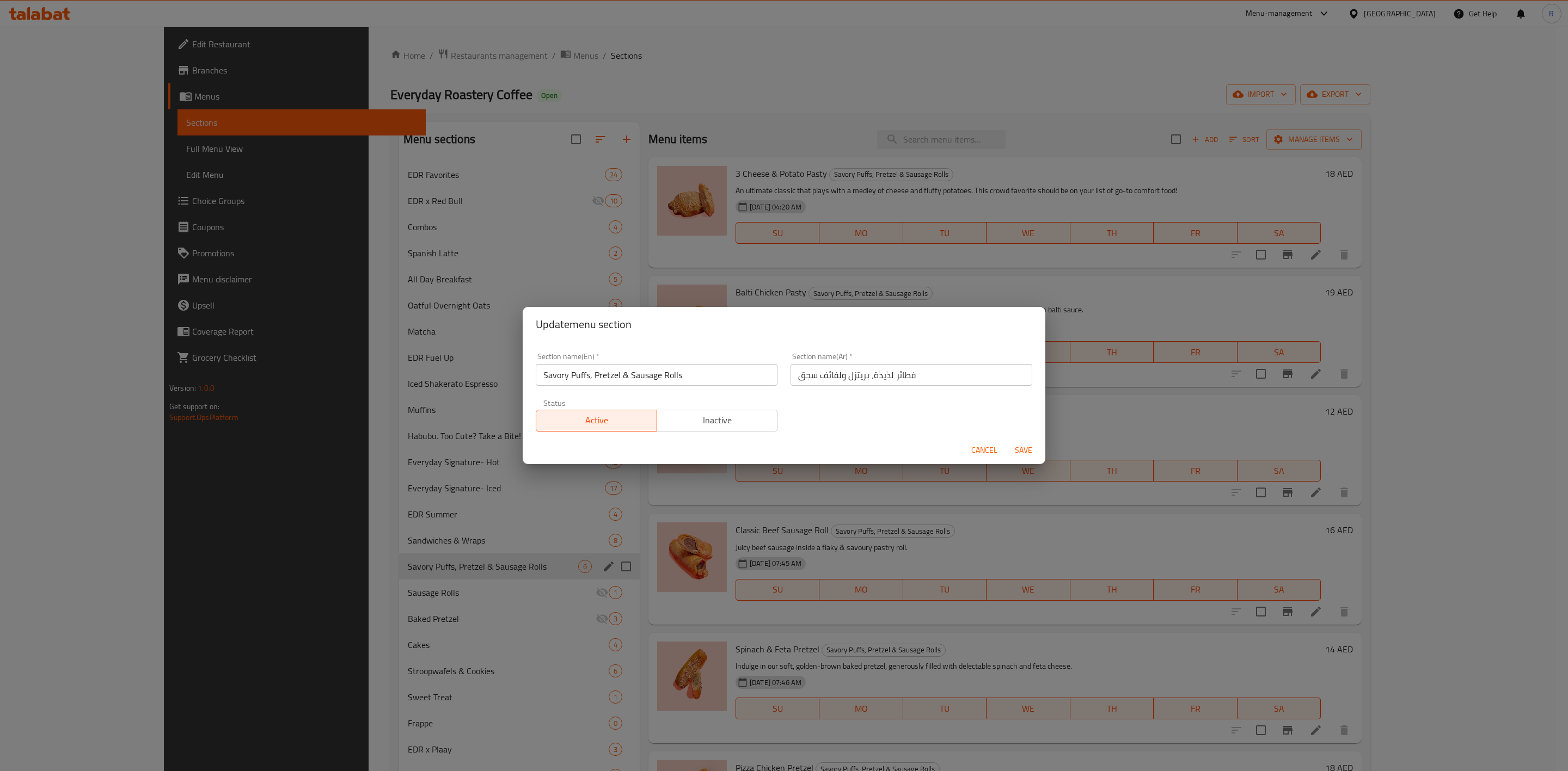
click at [977, 459] on button "Cancel" at bounding box center [984, 450] width 35 height 20
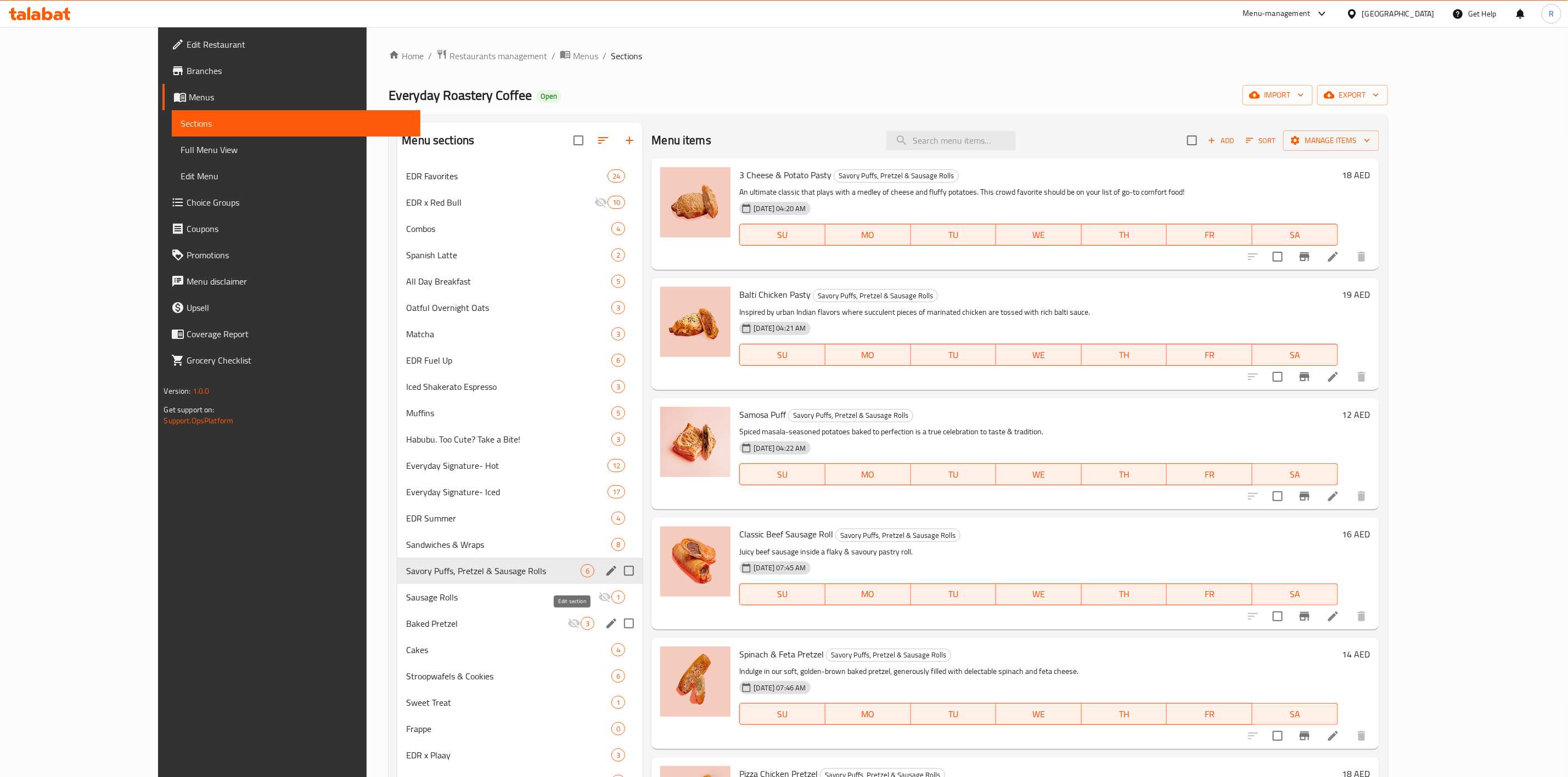
click at [605, 625] on icon "edit" at bounding box center [611, 623] width 13 height 13
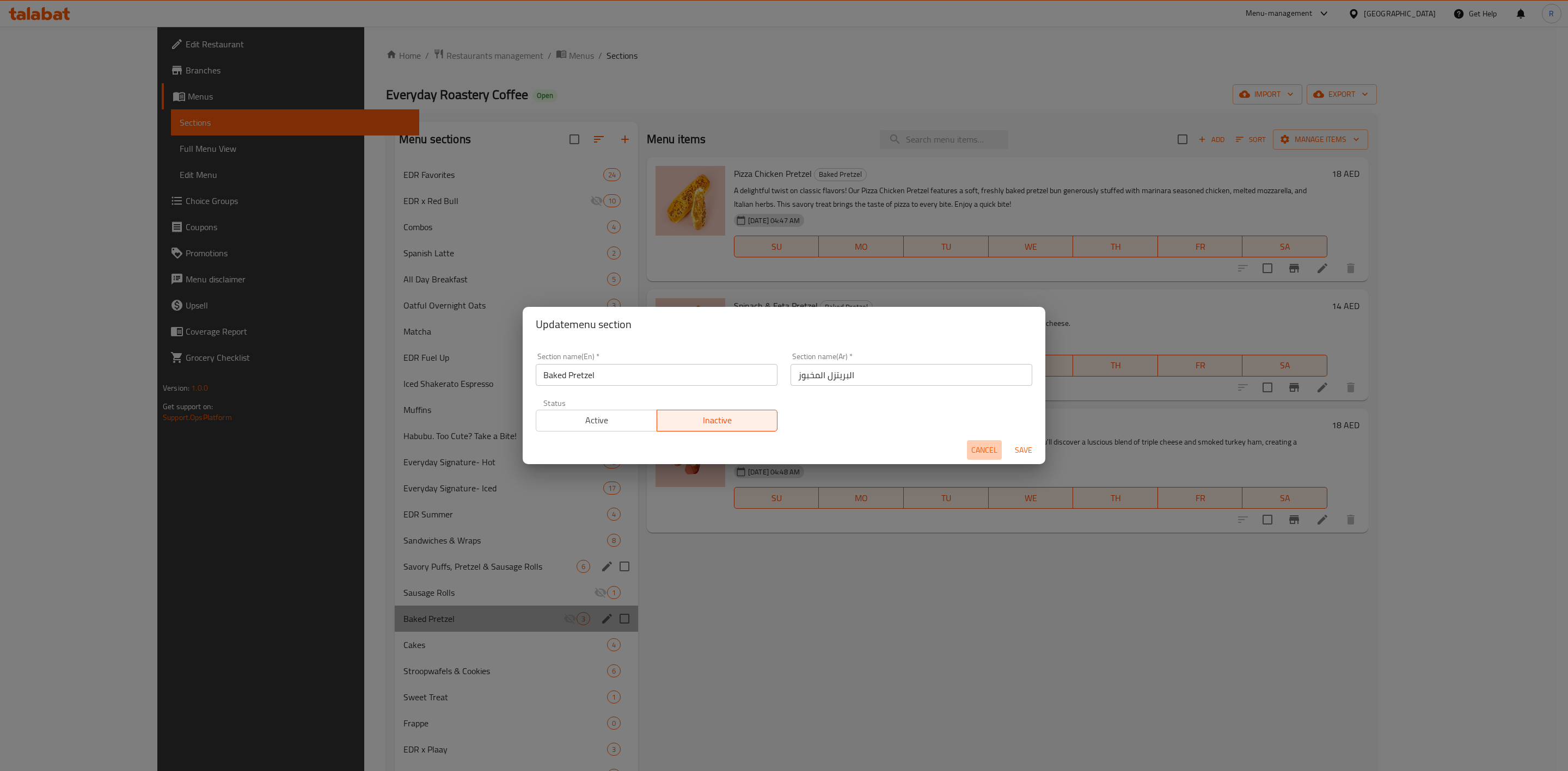
click at [980, 442] on button "Cancel" at bounding box center [984, 450] width 35 height 20
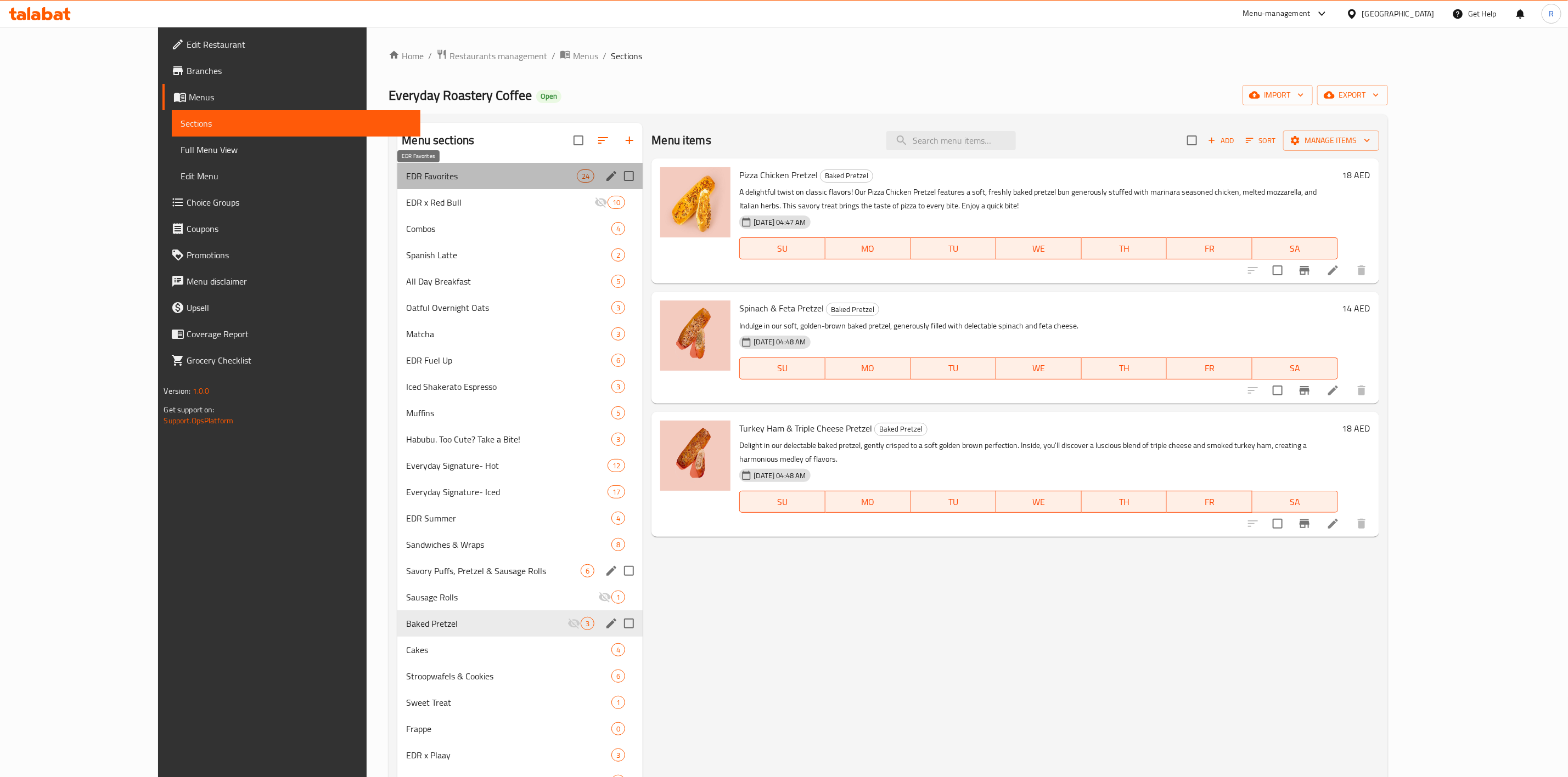
click at [511, 174] on span "EDR Favorites" at bounding box center [491, 176] width 171 height 13
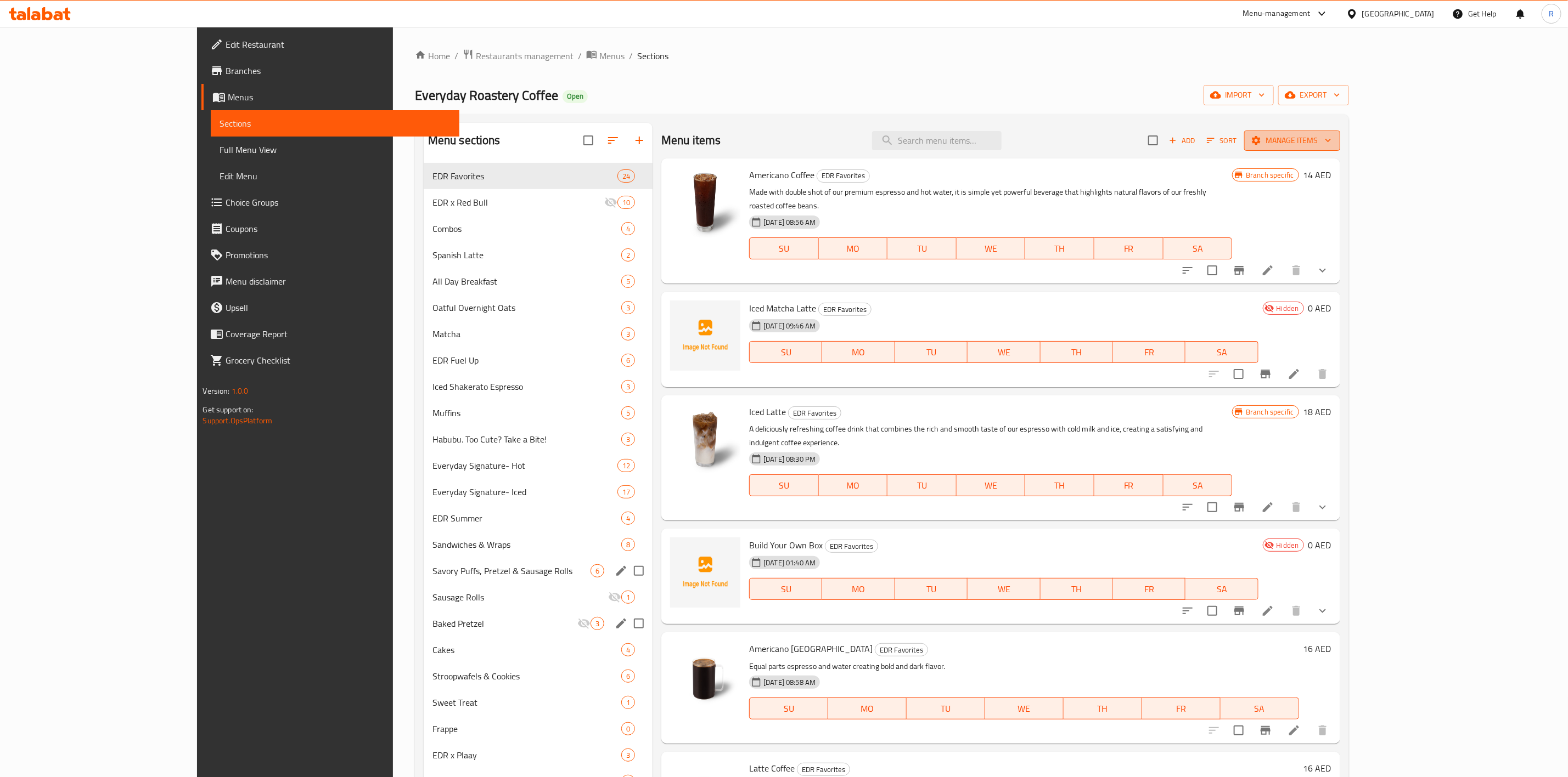
click at [1331, 142] on span "Manage items" at bounding box center [1291, 141] width 78 height 14
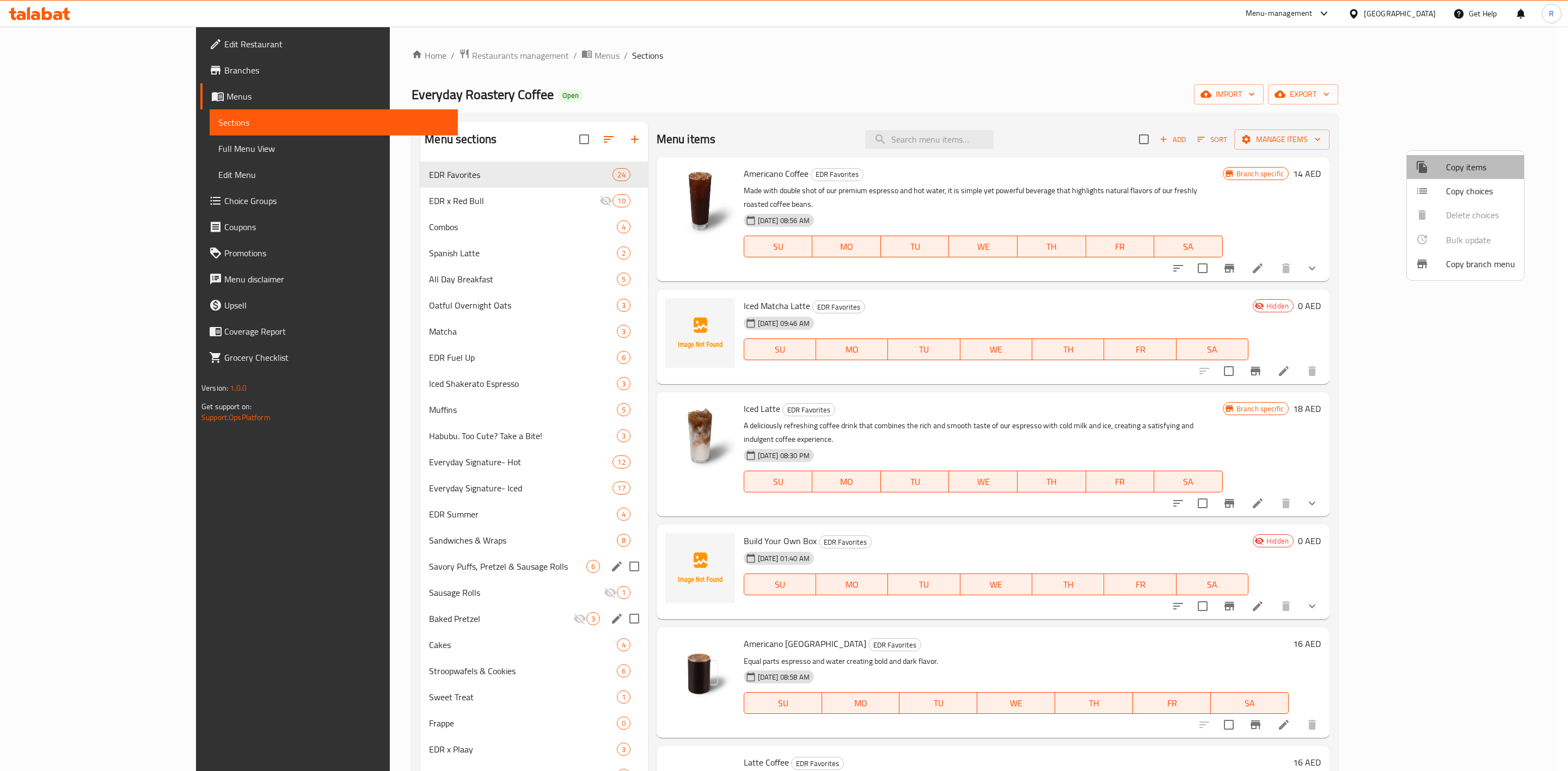
click at [1445, 177] on li "Copy items" at bounding box center [1466, 167] width 117 height 24
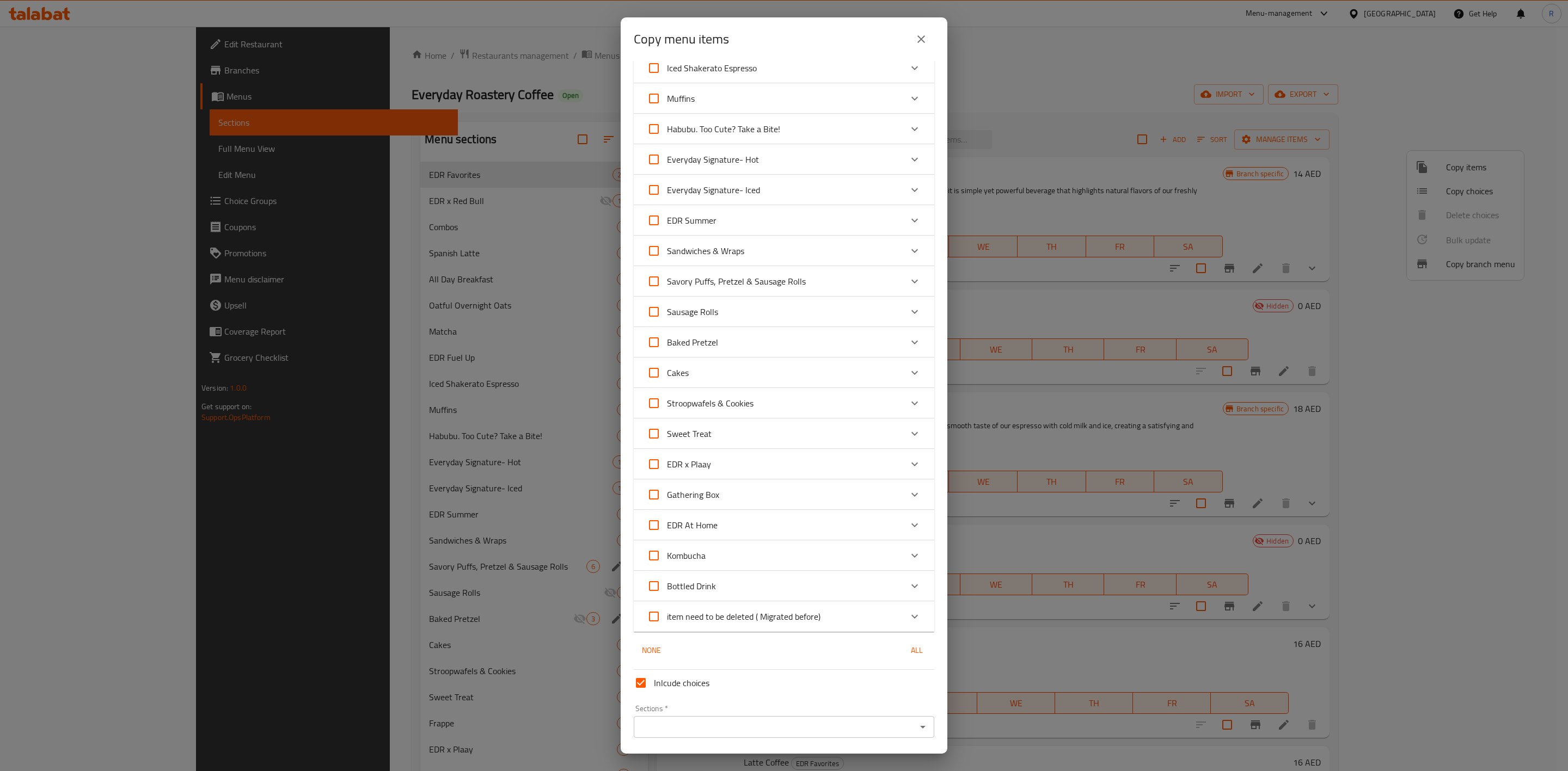
scroll to position [291, 0]
click at [755, 337] on div "Baked Pretzel" at bounding box center [774, 337] width 255 height 26
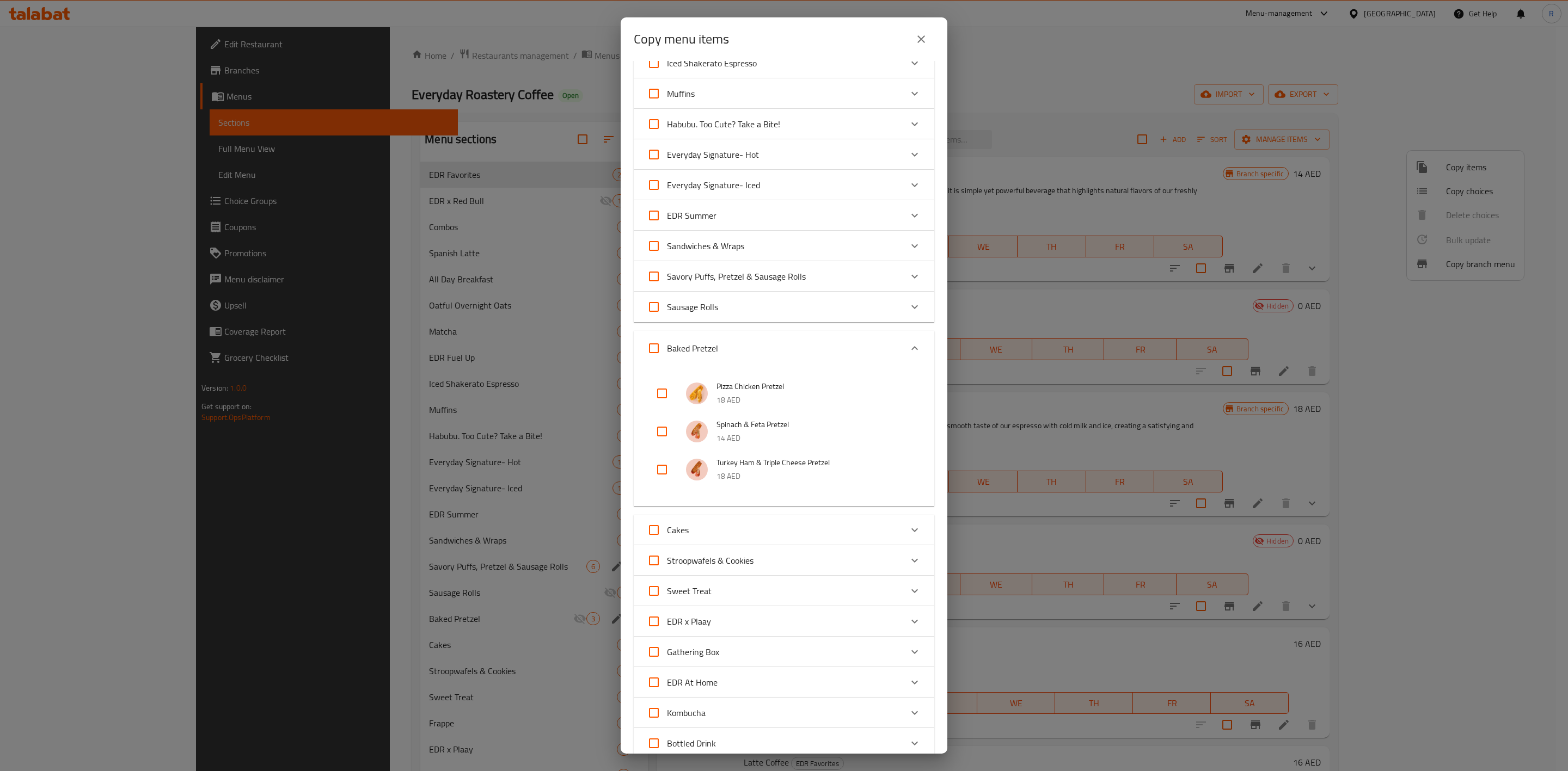
click at [667, 471] on input "checkbox" at bounding box center [662, 469] width 26 height 26
checkbox input "true"
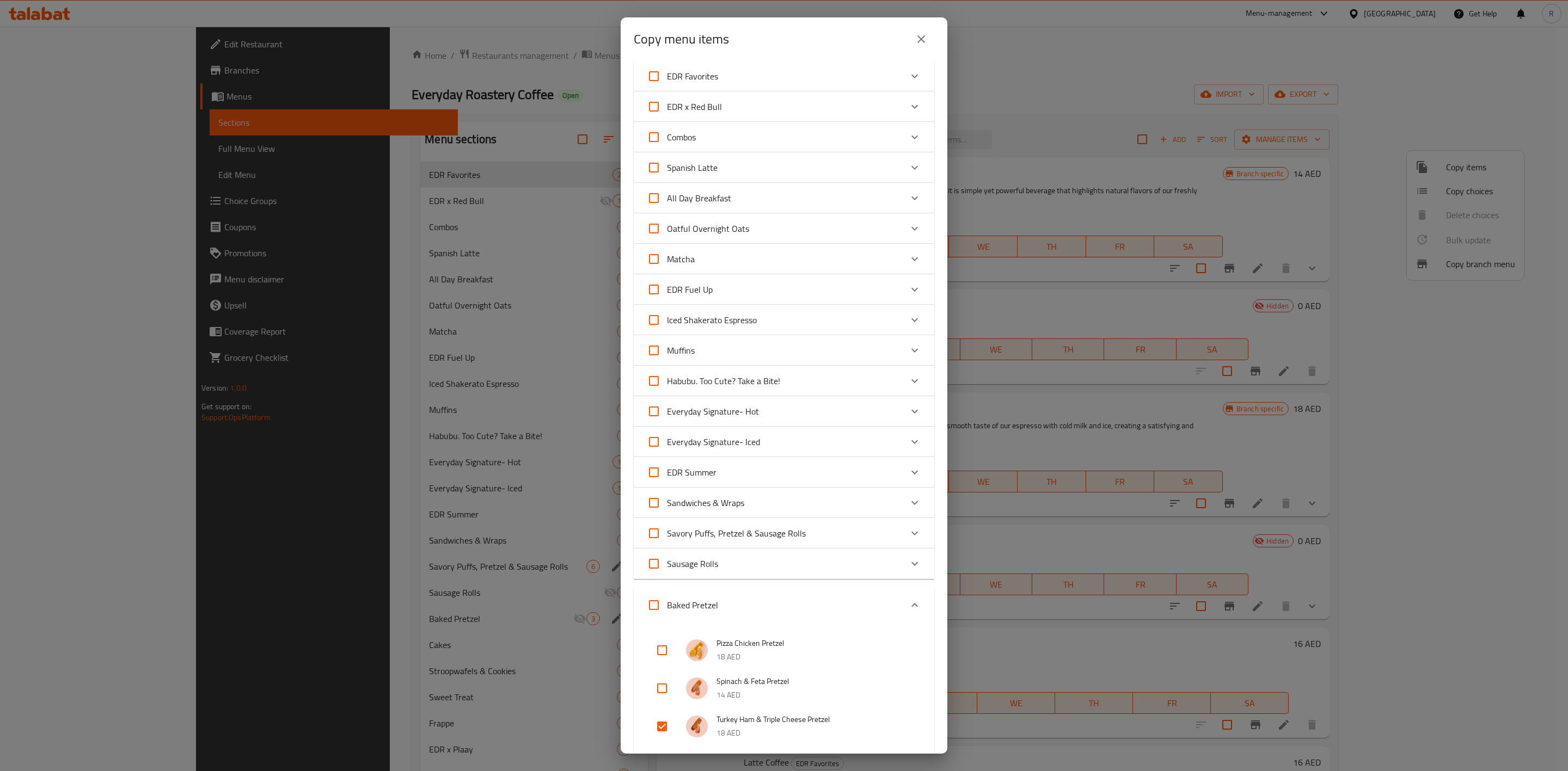
scroll to position [38, 0]
click at [901, 354] on div "Expand" at bounding box center [914, 347] width 26 height 26
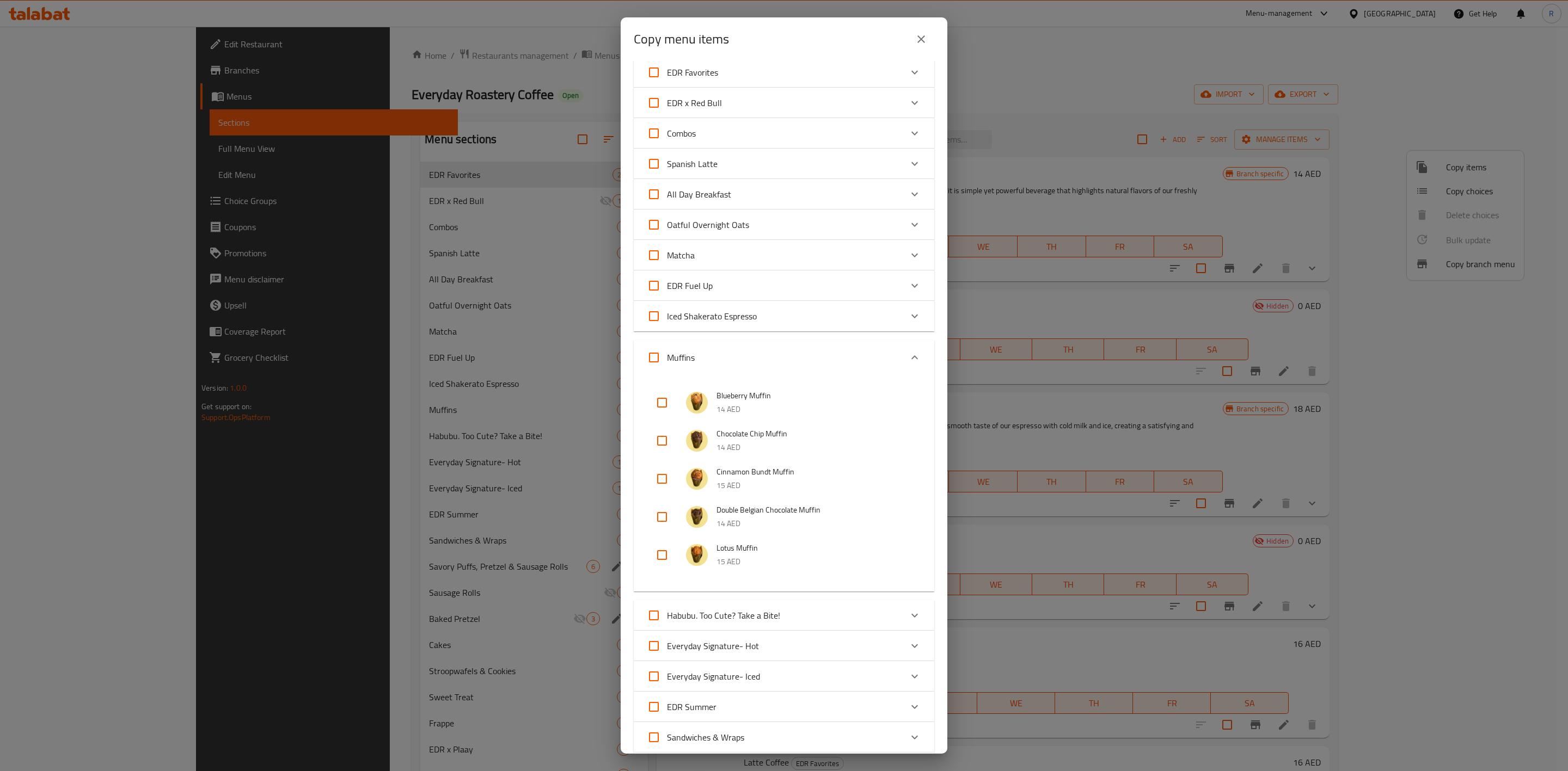
click at [667, 519] on input "checkbox" at bounding box center [662, 517] width 26 height 26
checkbox input "true"
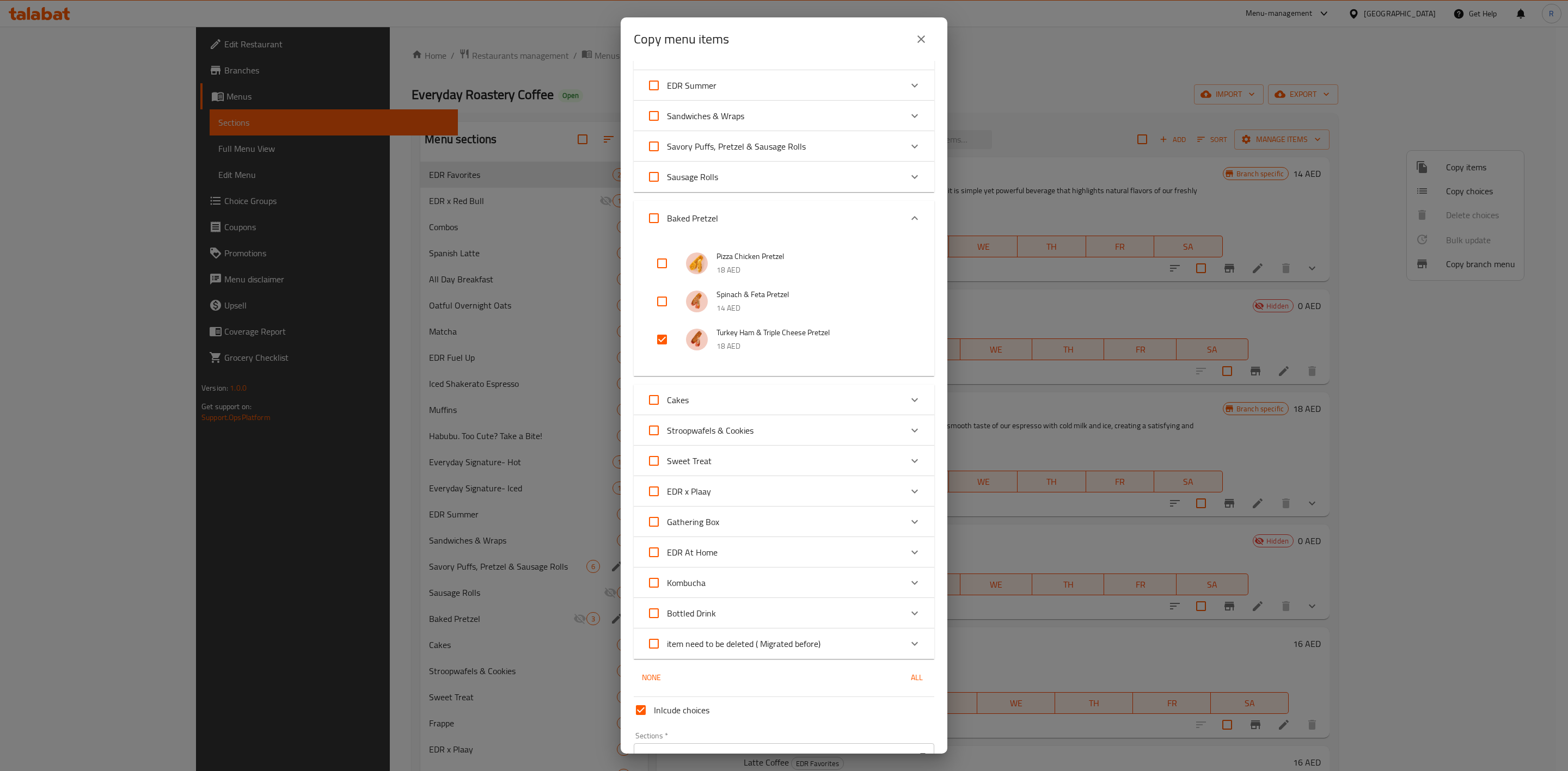
scroll to position [701, 0]
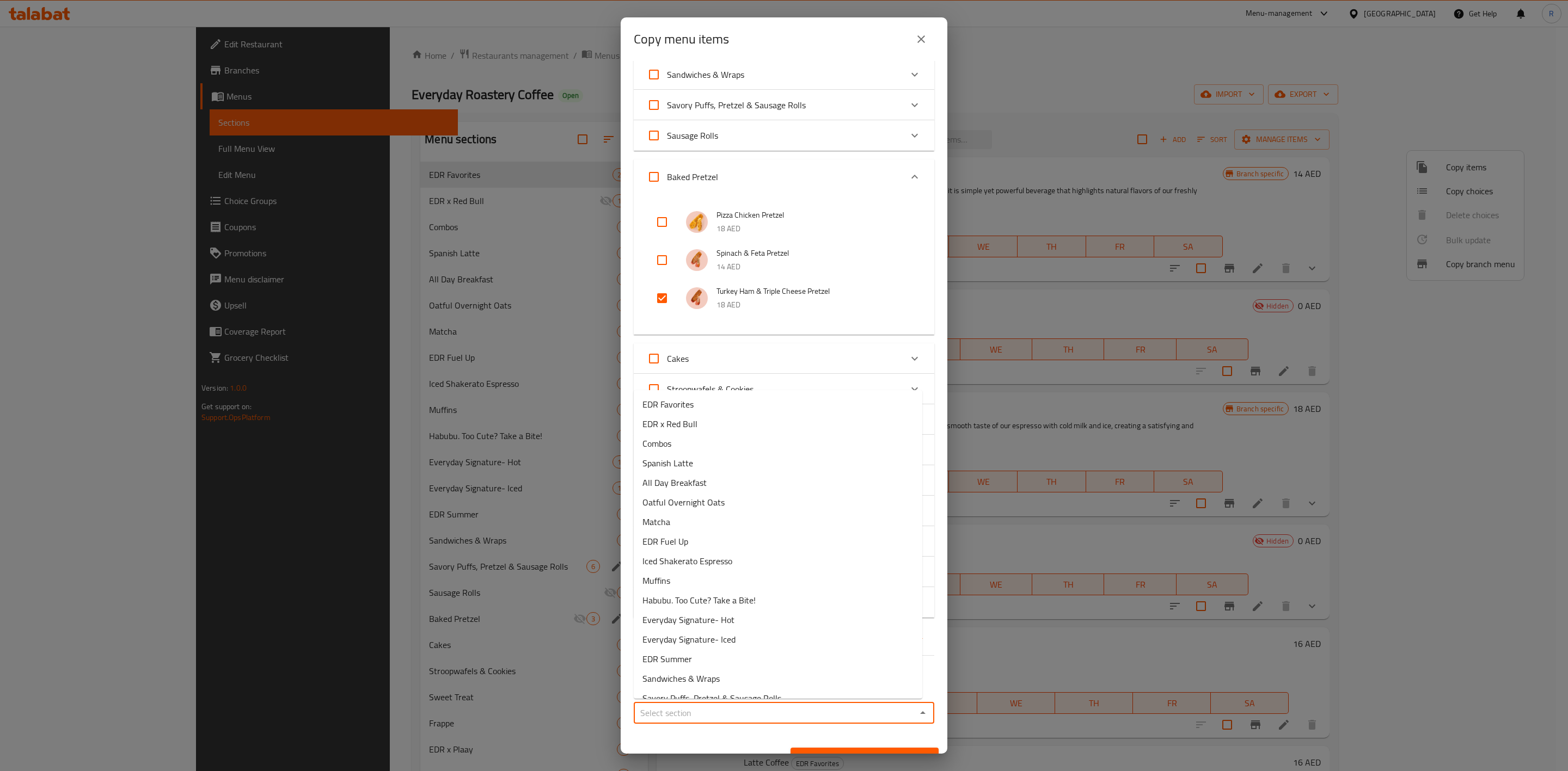
click at [883, 709] on input "Sections   *" at bounding box center [775, 713] width 276 height 15
click at [773, 407] on li "EDR Favorites" at bounding box center [778, 405] width 289 height 20
type input "EDR Favorites"
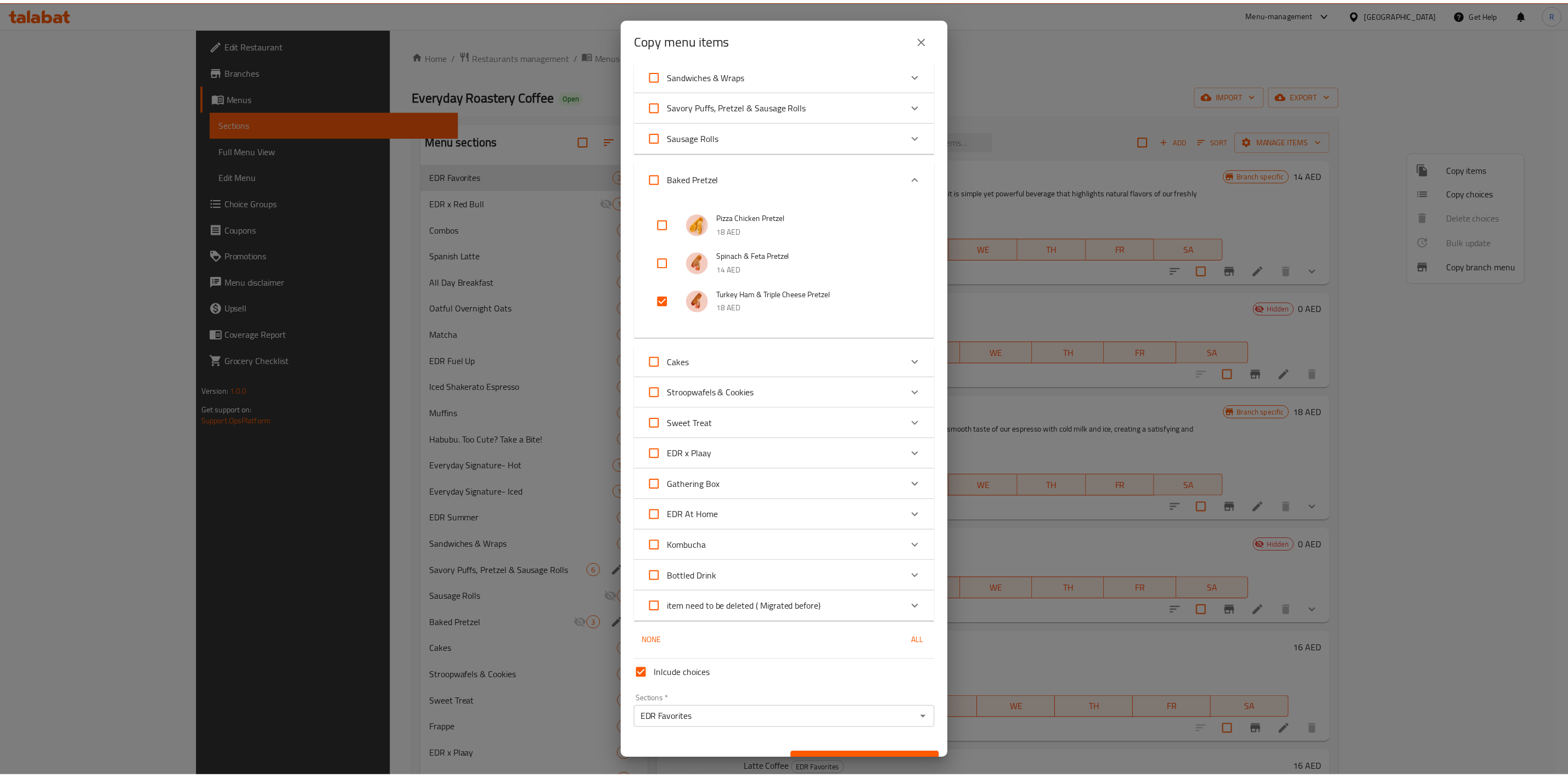
scroll to position [725, 0]
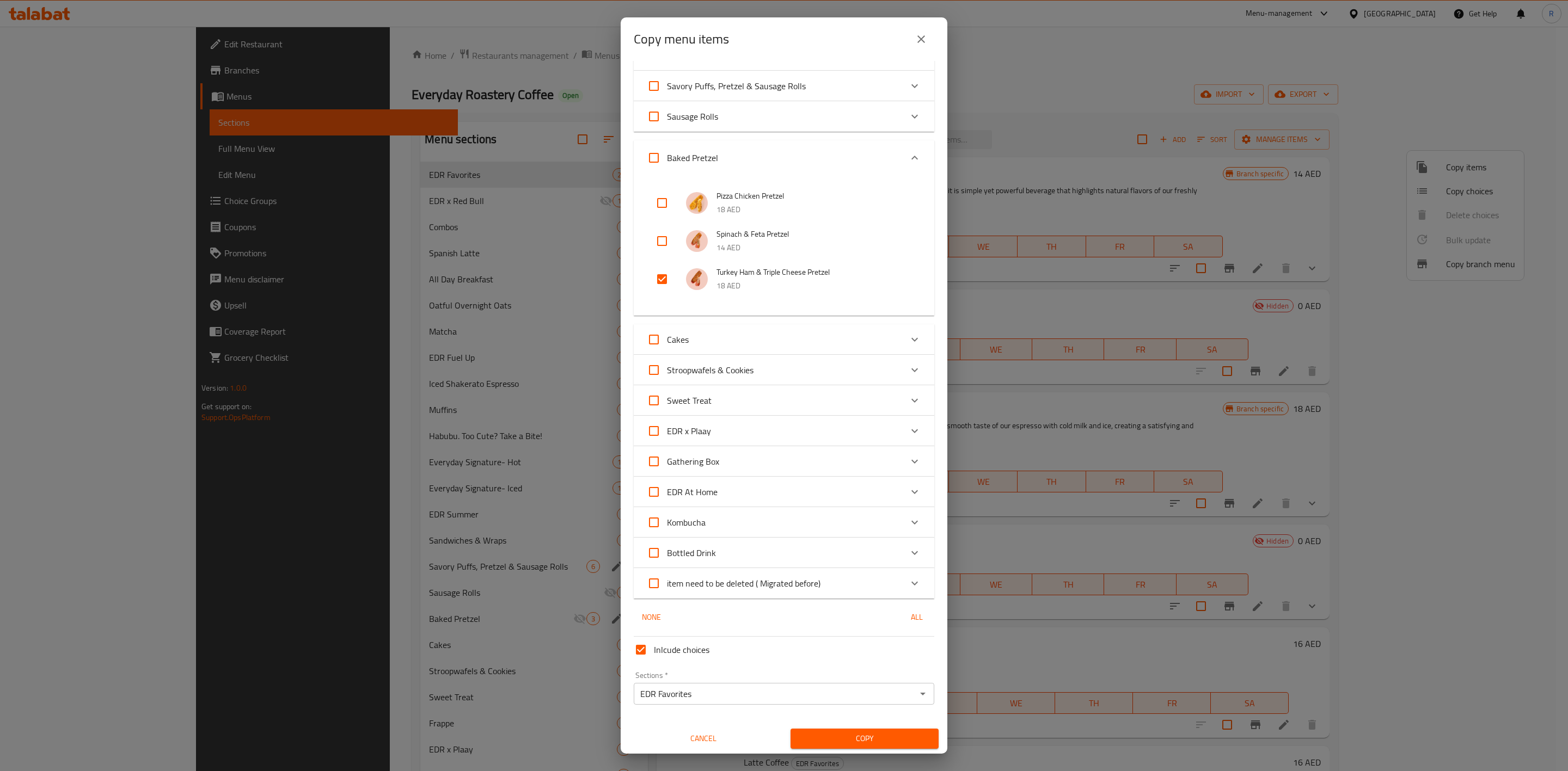
click at [883, 743] on span "Copy" at bounding box center [865, 739] width 131 height 14
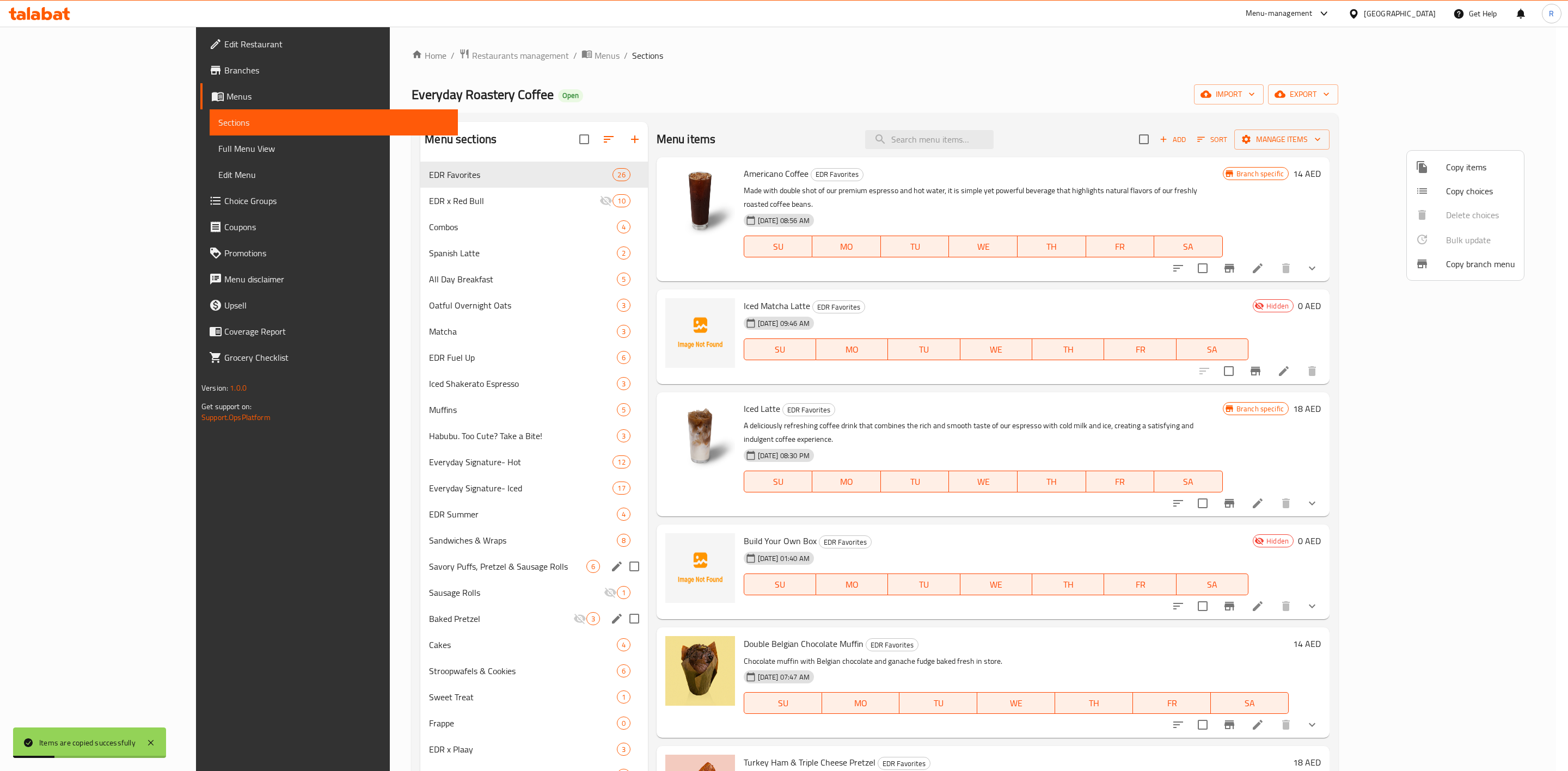
click at [534, 405] on div at bounding box center [784, 385] width 1568 height 771
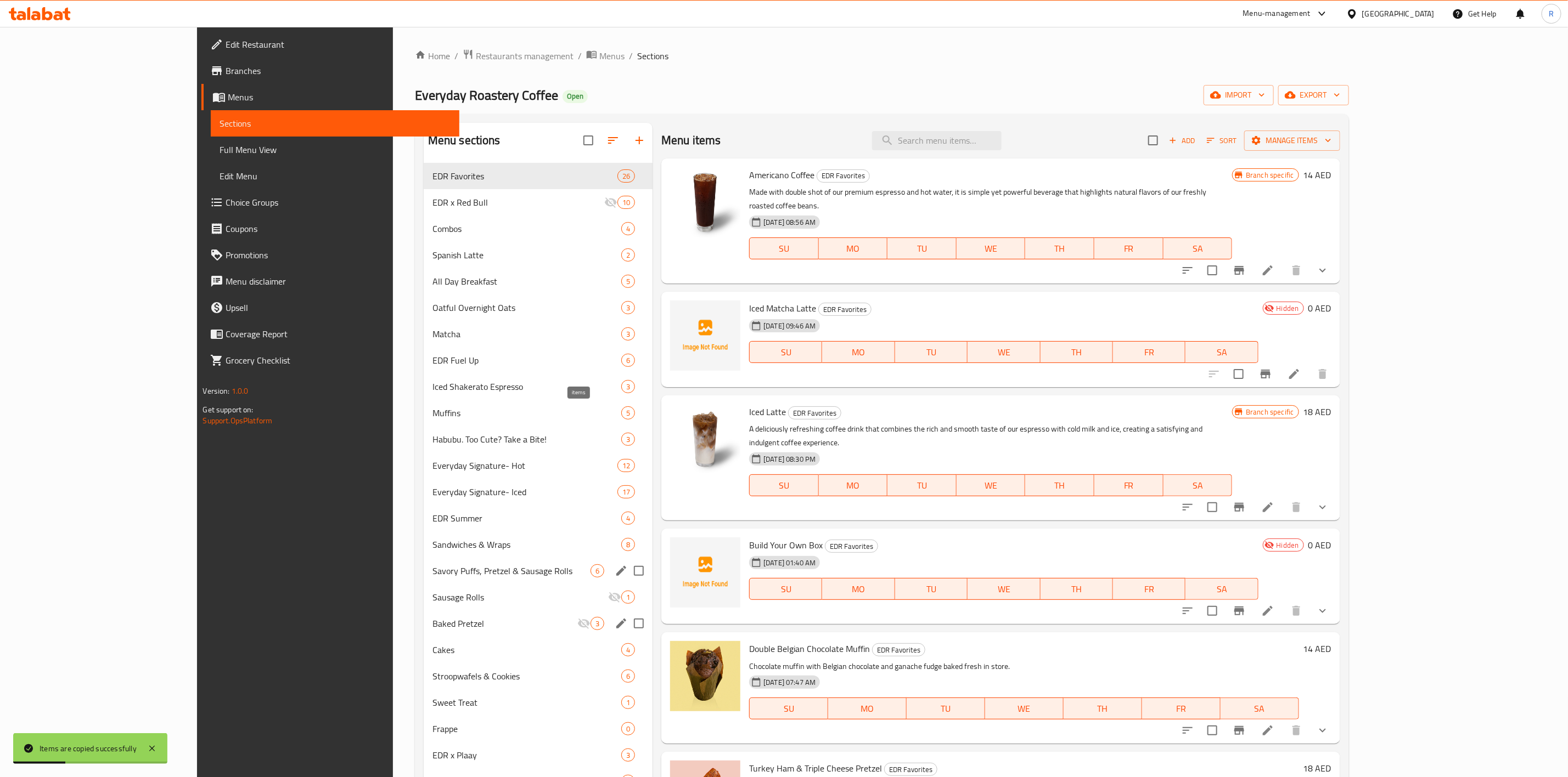
click at [622, 412] on span "5" at bounding box center [628, 413] width 13 height 11
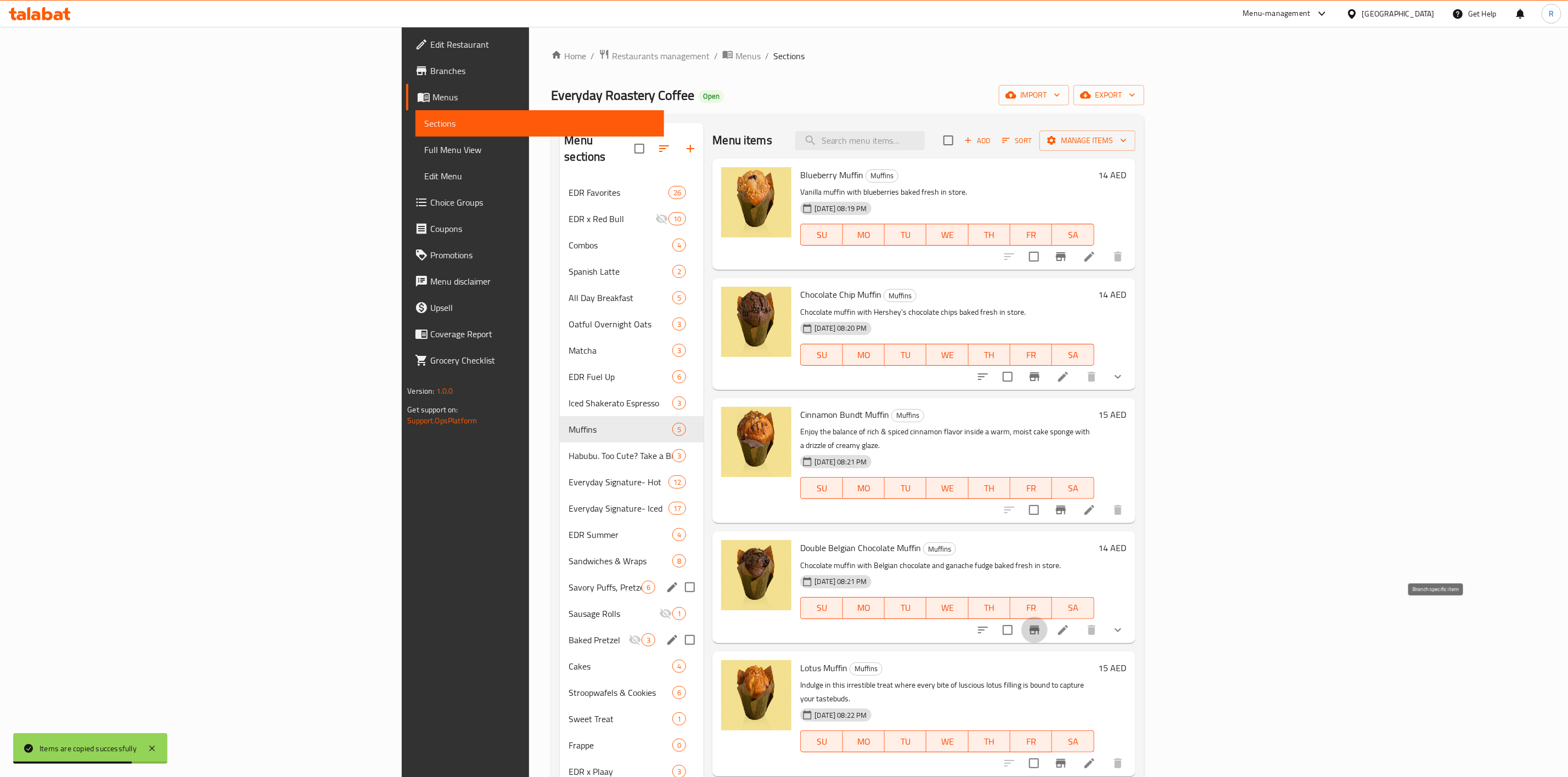
click at [1040, 626] on icon "Branch-specific-item" at bounding box center [1034, 631] width 10 height 9
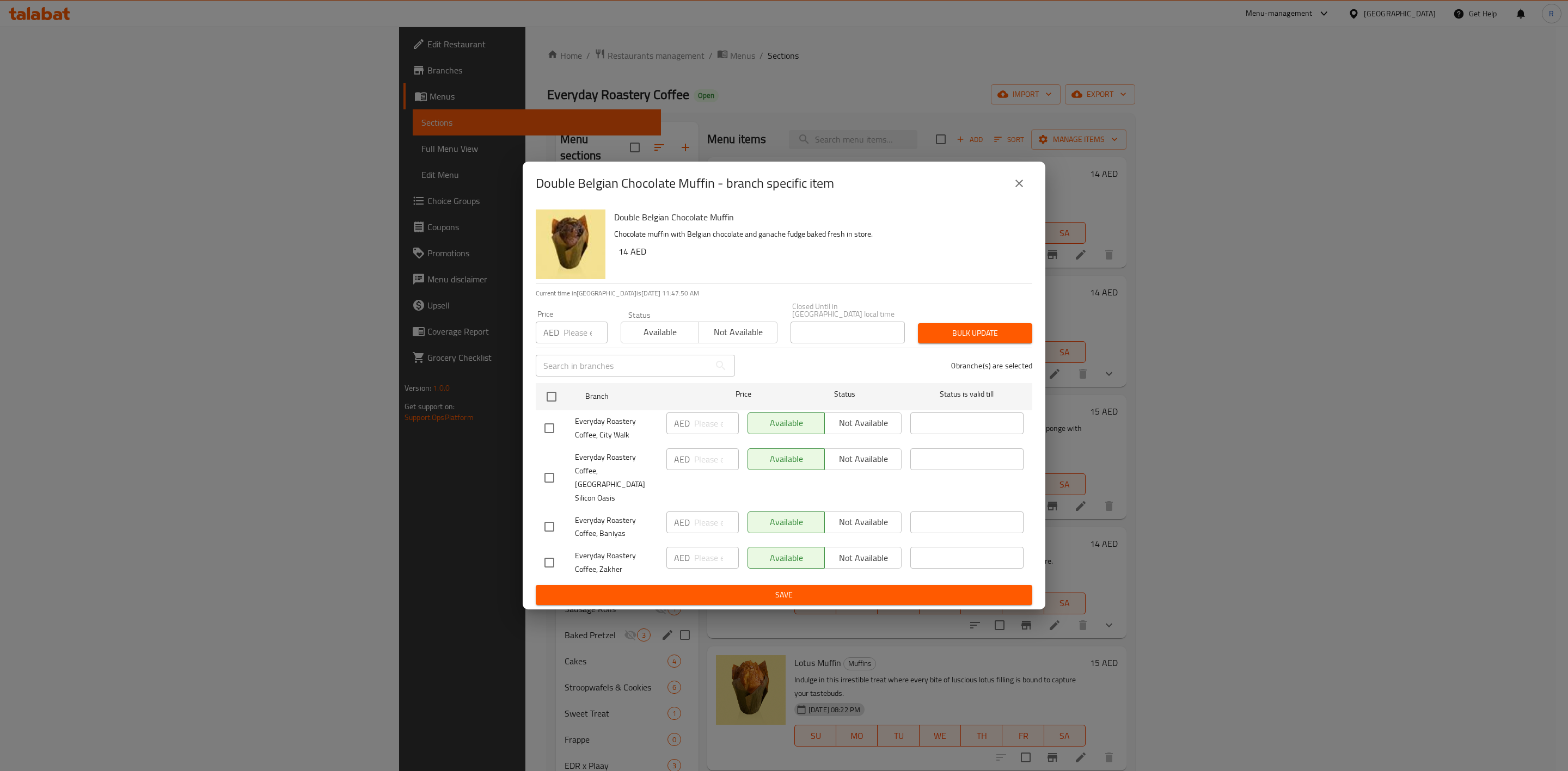
click at [740, 340] on span "Not available" at bounding box center [738, 332] width 69 height 16
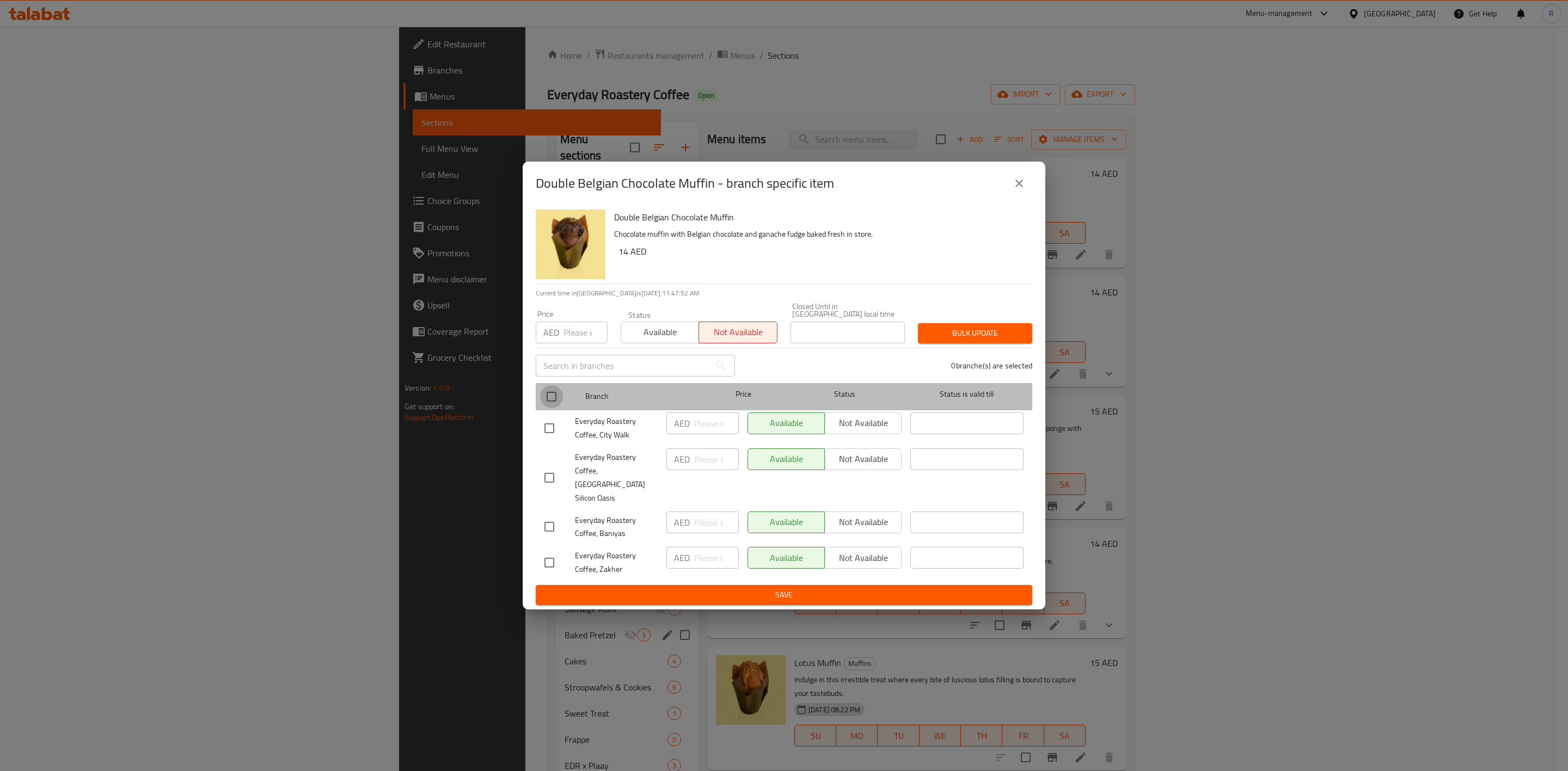
click at [551, 401] on input "checkbox" at bounding box center [552, 396] width 23 height 23
checkbox input "true"
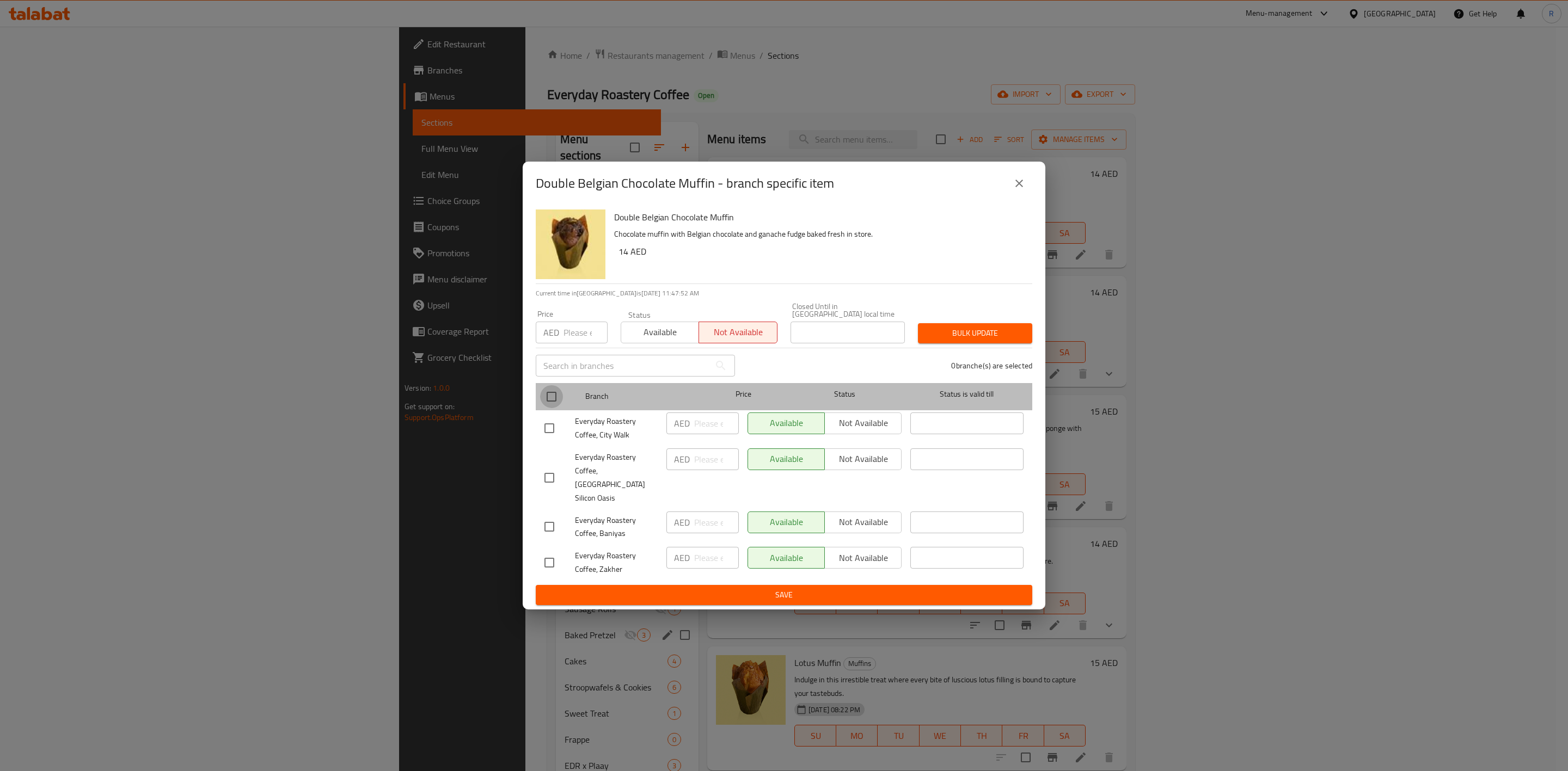
checkbox input "true"
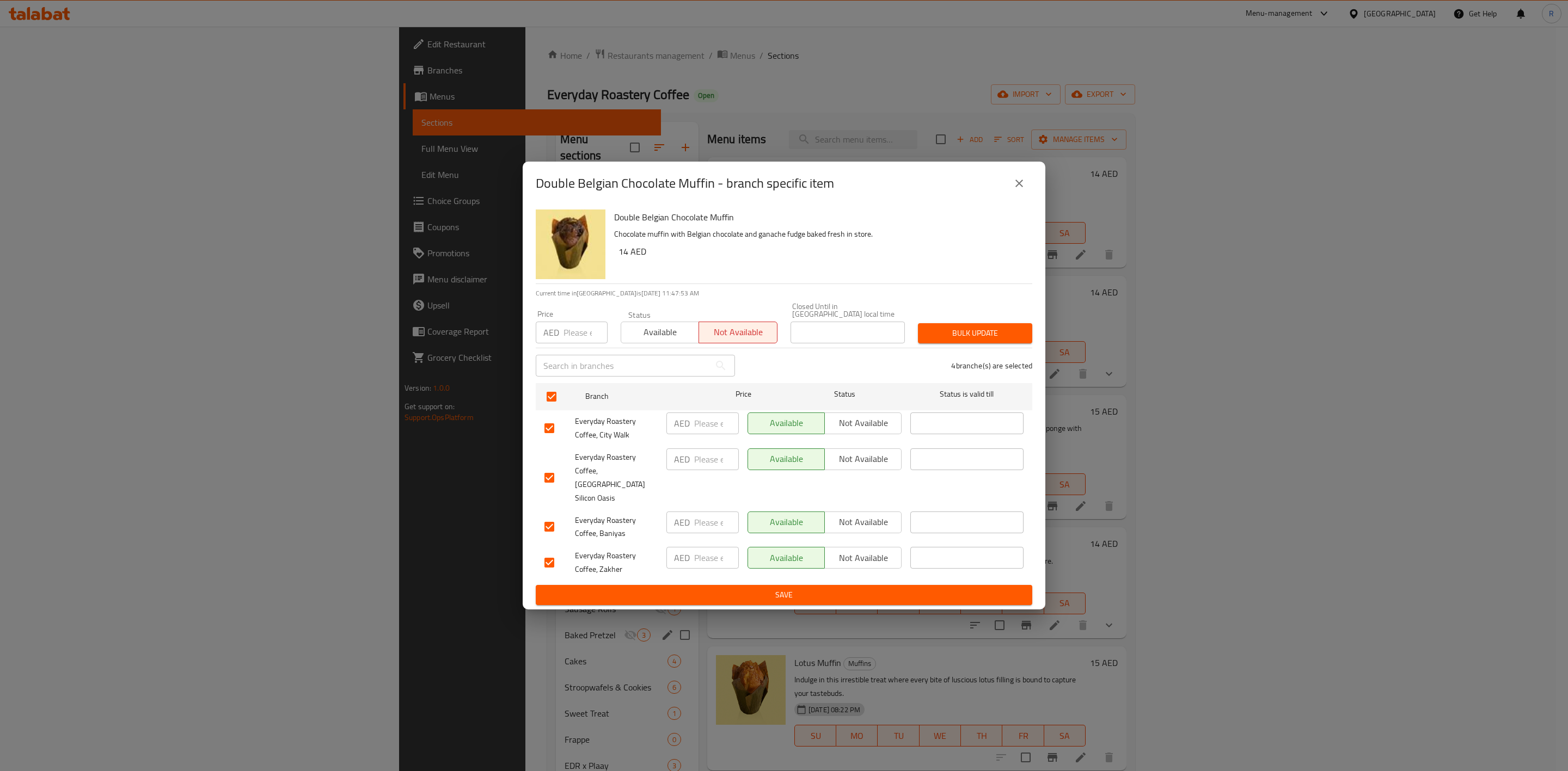
click at [755, 588] on span "Save" at bounding box center [784, 595] width 479 height 14
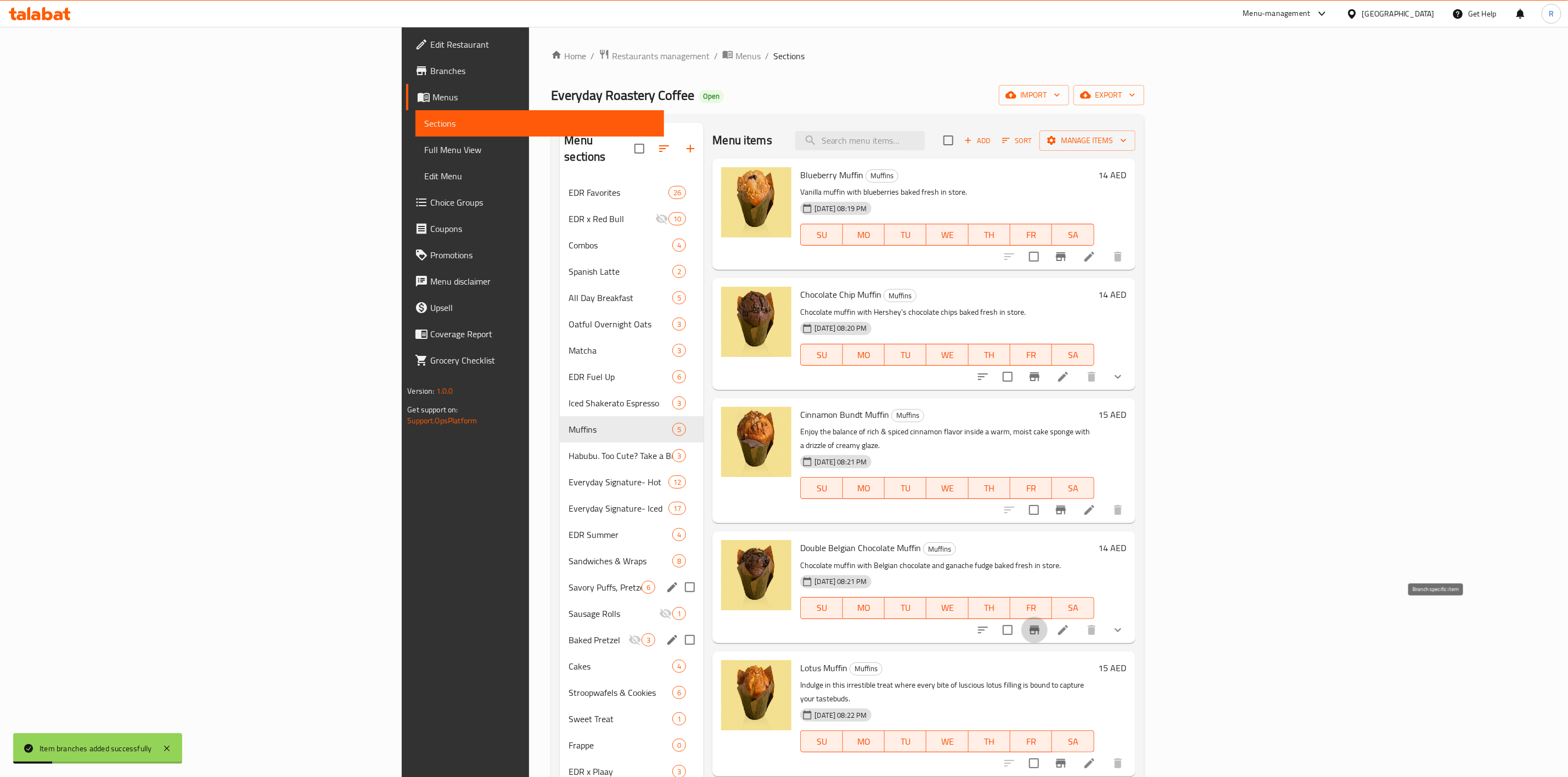
click at [1041, 624] on icon "Branch-specific-item" at bounding box center [1034, 630] width 13 height 13
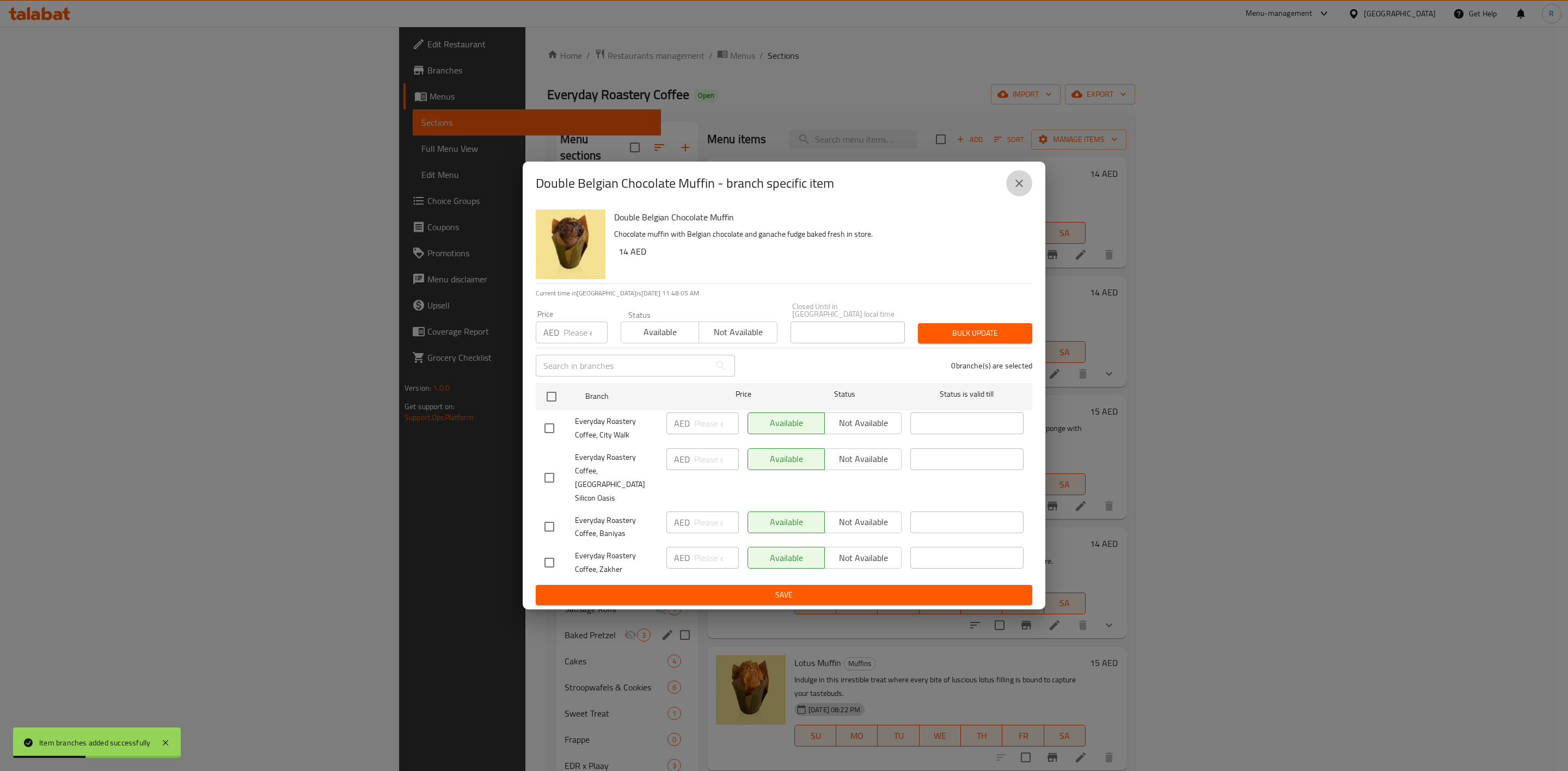
click at [1023, 190] on icon "close" at bounding box center [1019, 183] width 13 height 13
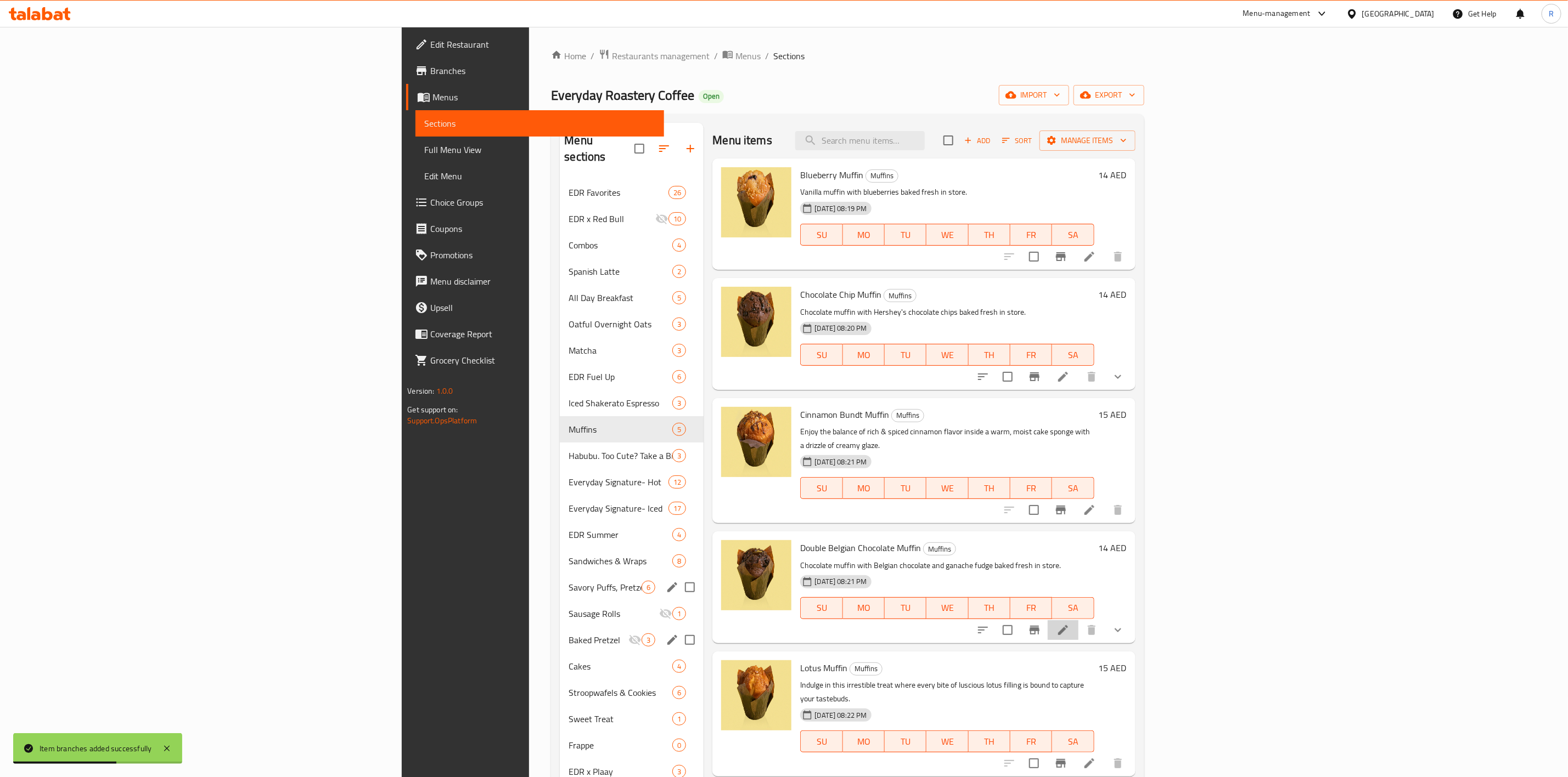
click at [1078, 621] on li at bounding box center [1063, 631] width 31 height 20
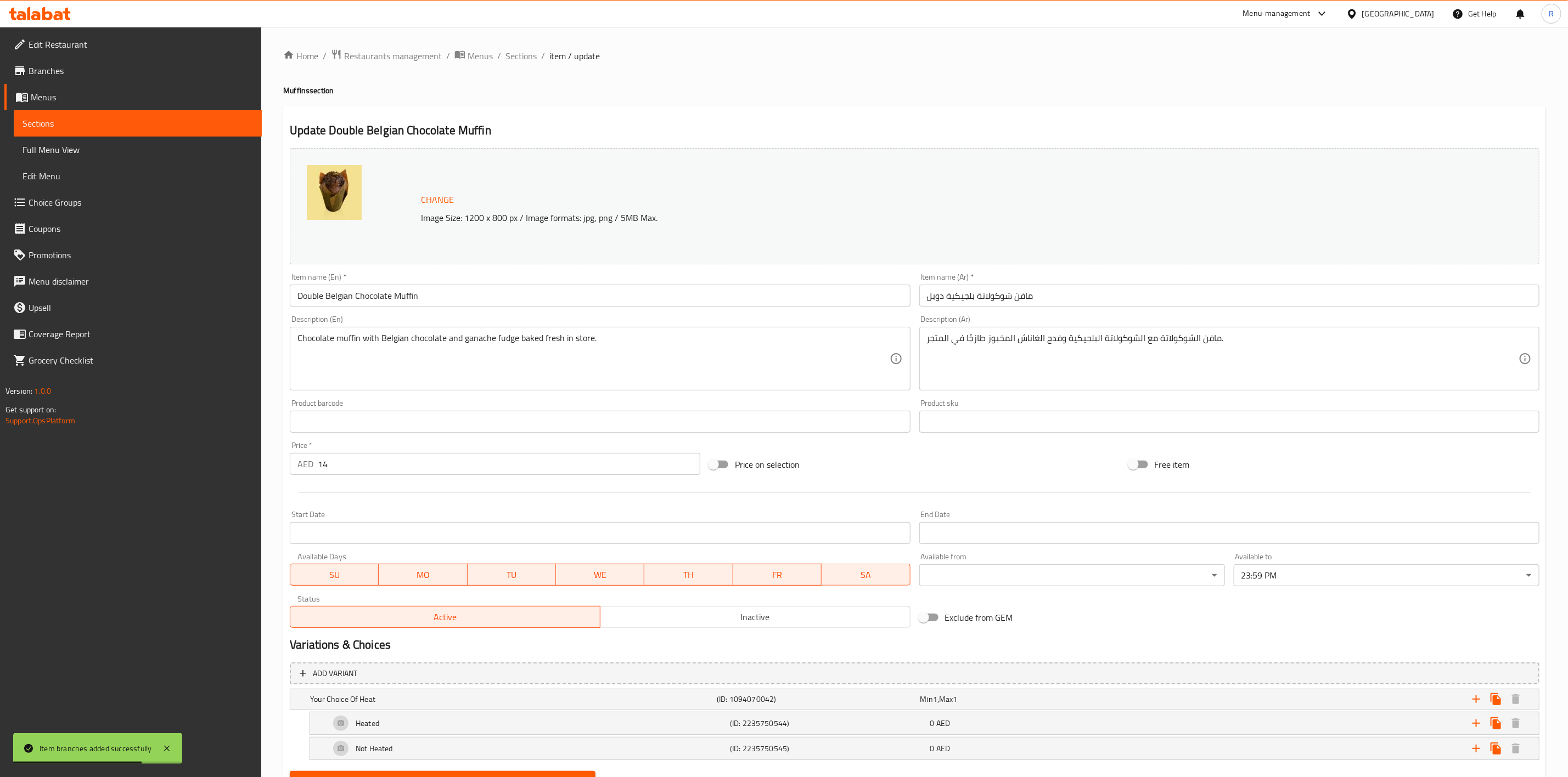
click at [845, 613] on span "Inactive" at bounding box center [755, 617] width 301 height 16
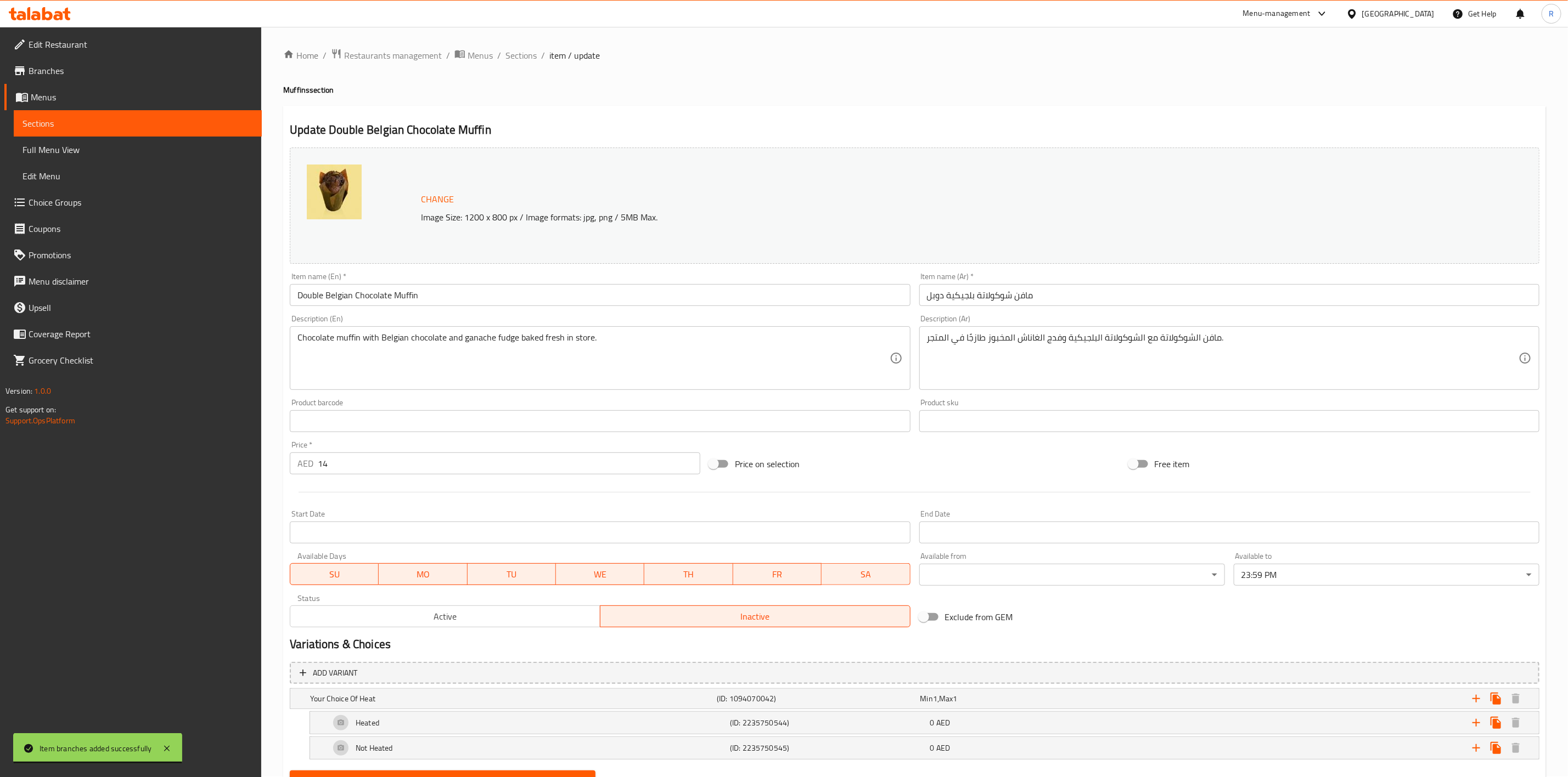
scroll to position [52, 0]
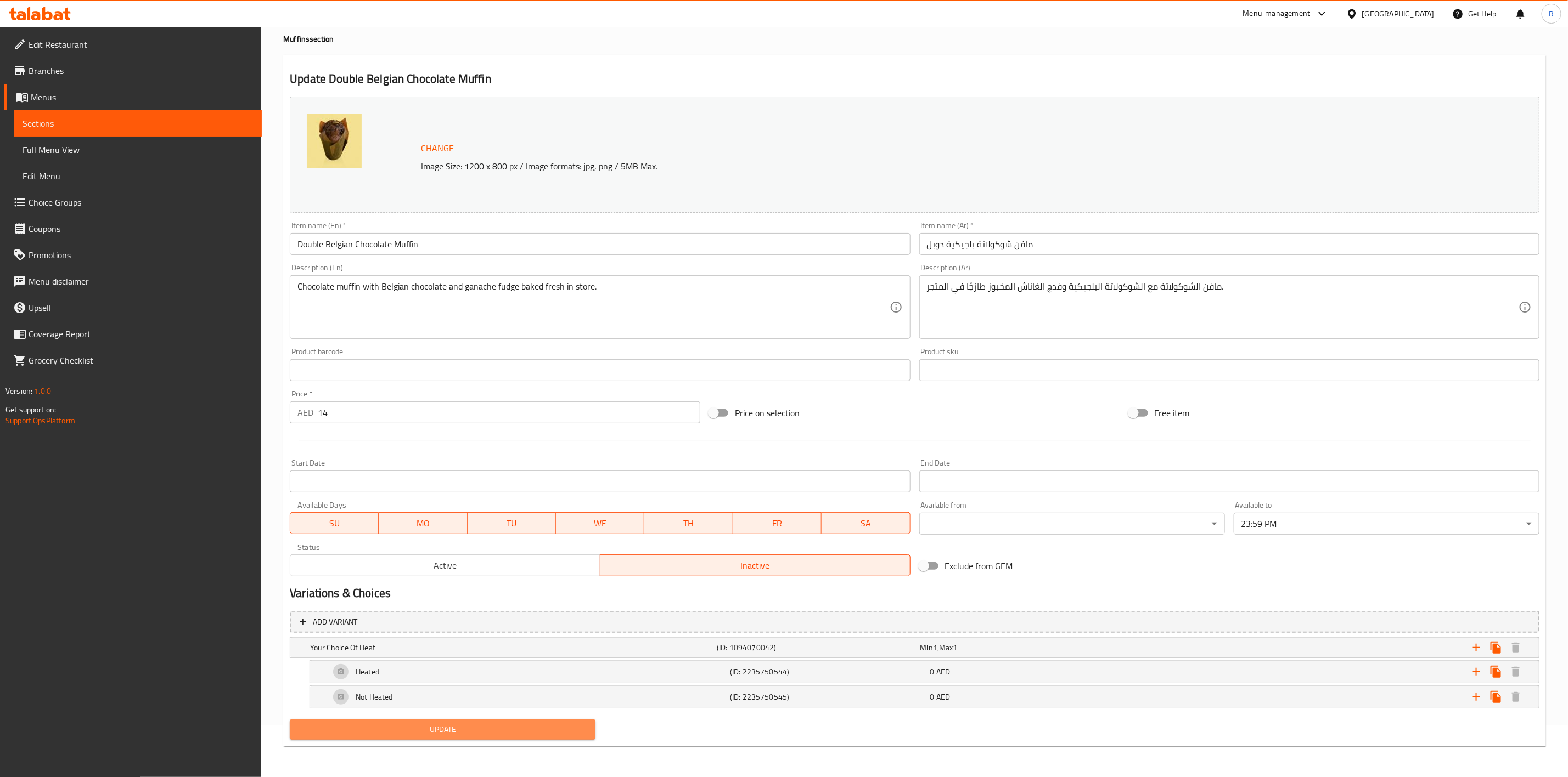
click at [565, 725] on span "Update" at bounding box center [443, 730] width 288 height 14
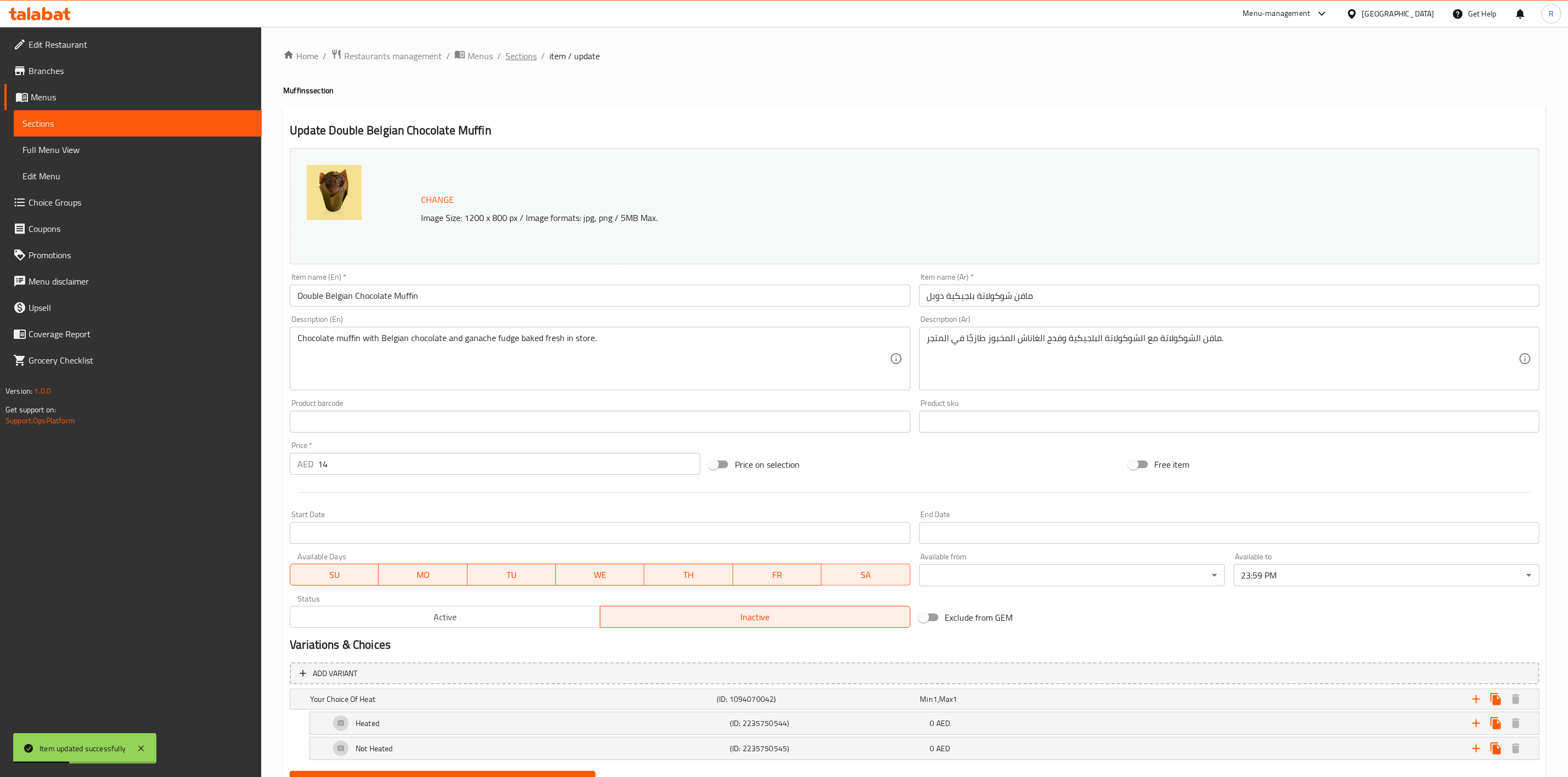
click at [521, 55] on span "Sections" at bounding box center [521, 55] width 31 height 13
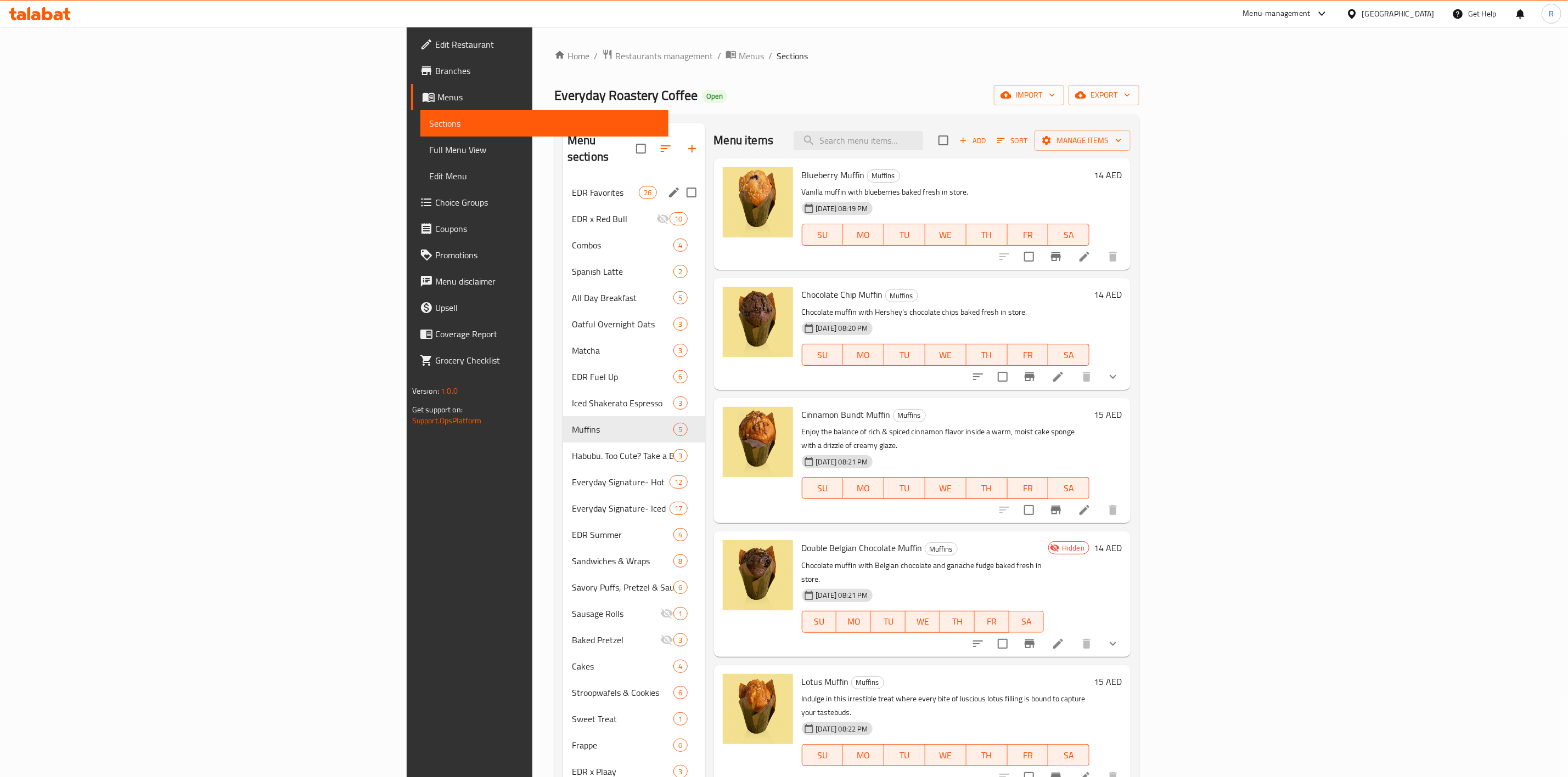
click at [563, 180] on div "EDR Favorites 26" at bounding box center [634, 193] width 142 height 27
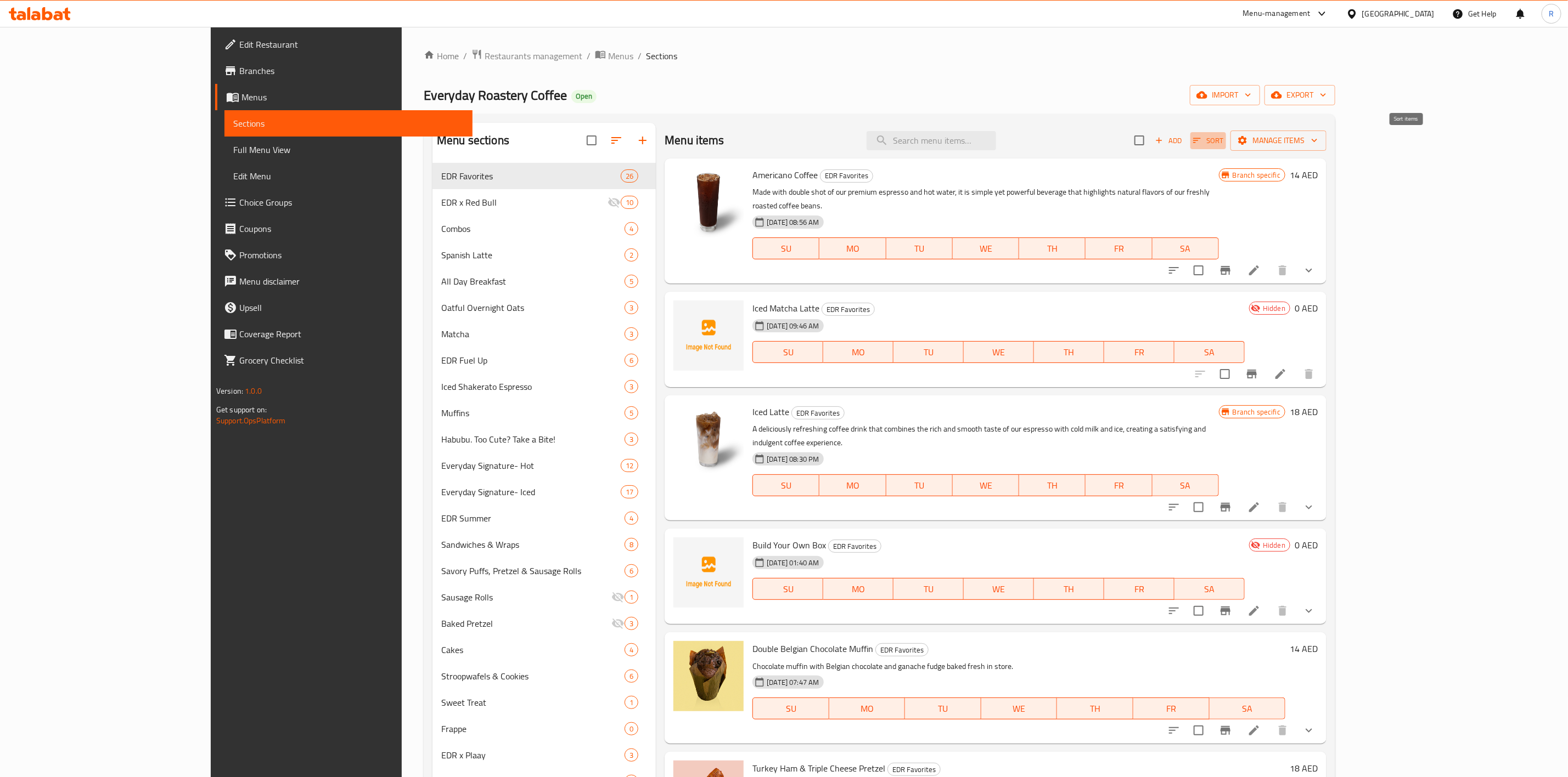
click at [1226, 148] on button "Sort" at bounding box center [1208, 140] width 36 height 17
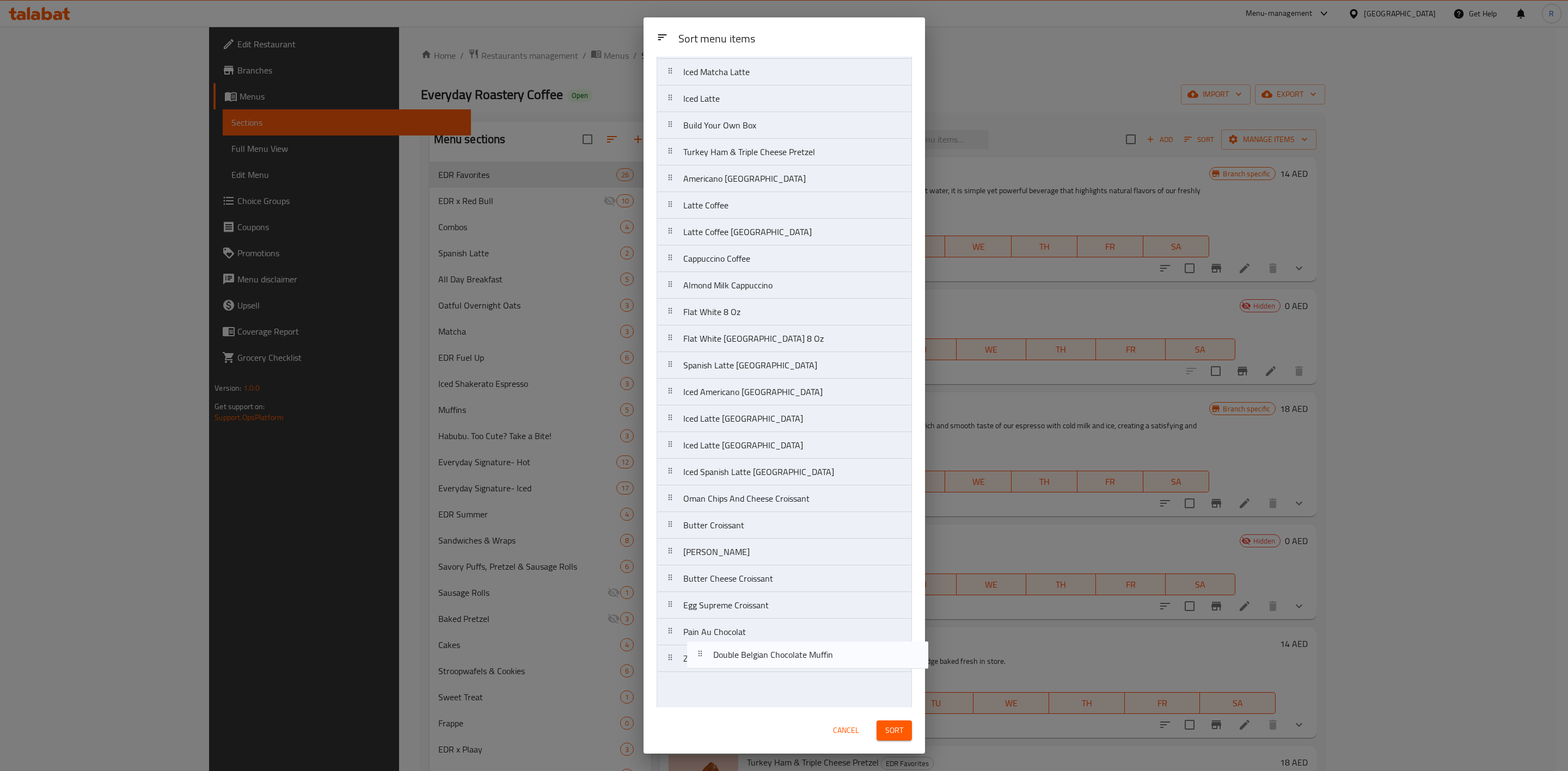
scroll to position [85, 0]
drag, startPoint x: 827, startPoint y: 217, endPoint x: 825, endPoint y: 711, distance: 494.0
click at [825, 711] on div "Sort menu items Sort menu items Americano Coffee Iced Matcha Latte Iced Latte B…" at bounding box center [784, 385] width 281 height 736
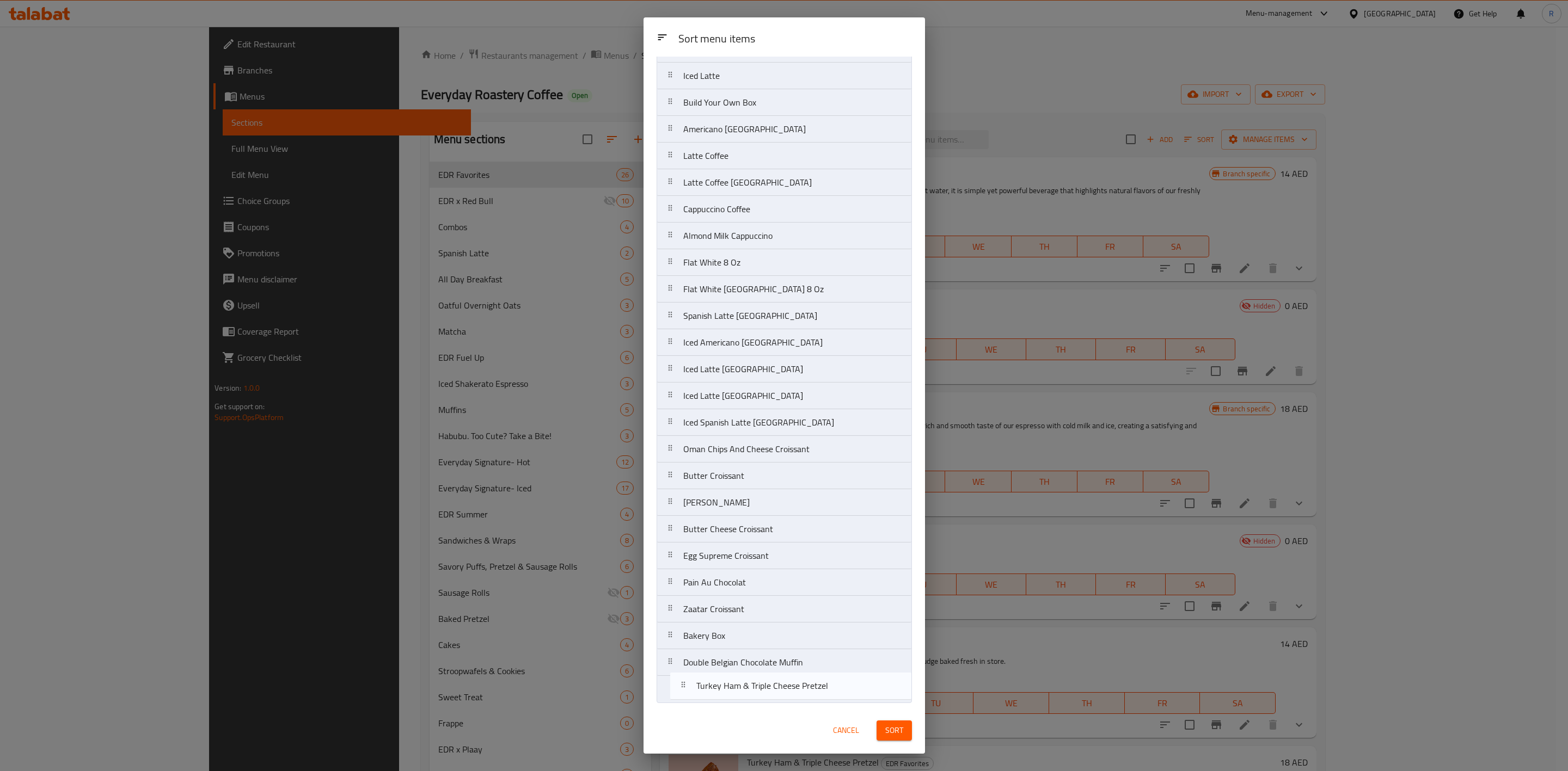
drag, startPoint x: 805, startPoint y: 126, endPoint x: 819, endPoint y: 698, distance: 572.2
click at [819, 698] on nav "Americano Coffee Iced Matcha Latte Iced Latte Build Your Own Box Turkey Ham & T…" at bounding box center [784, 356] width 255 height 694
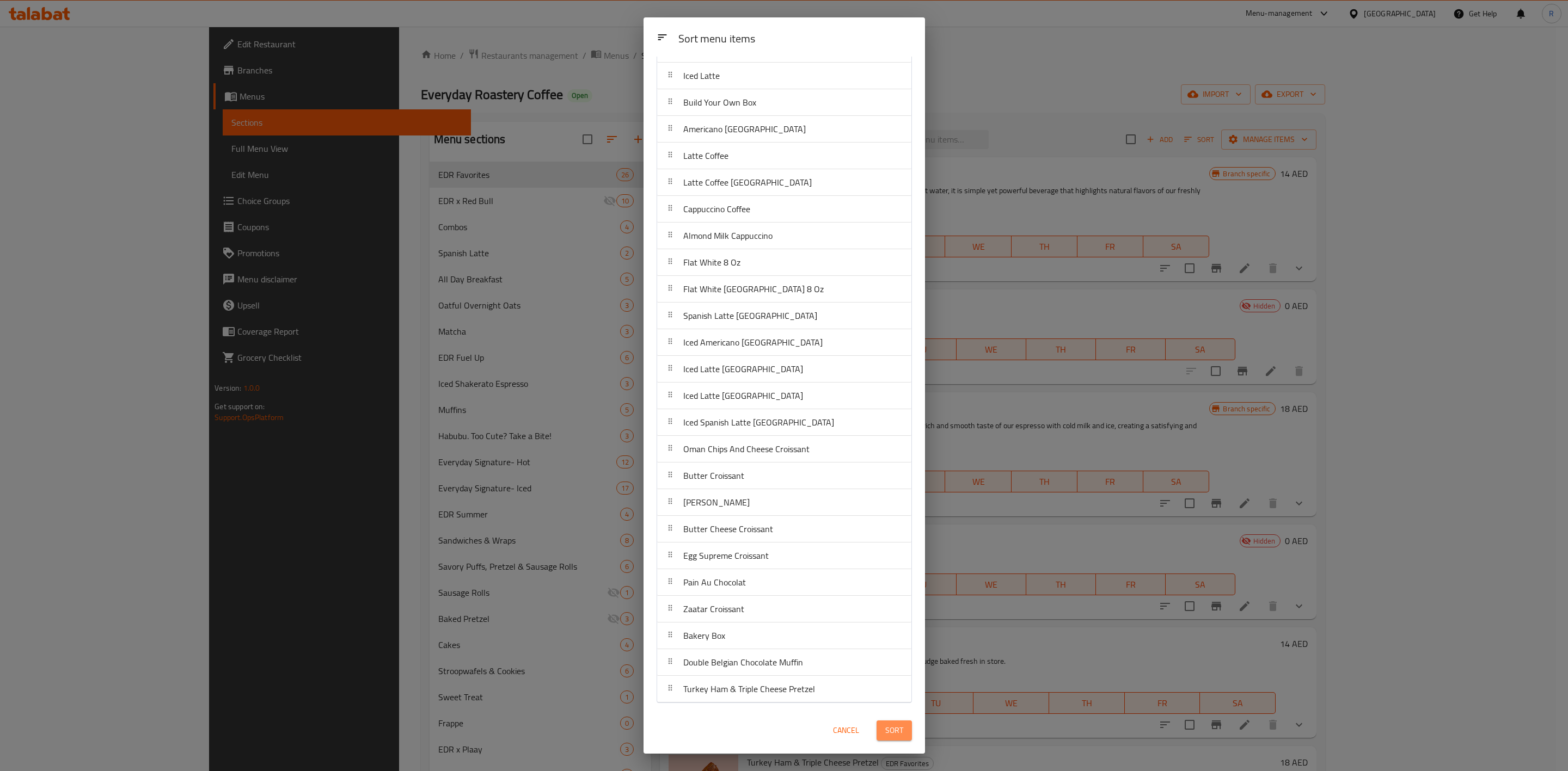
click at [898, 734] on span "Sort" at bounding box center [895, 731] width 18 height 14
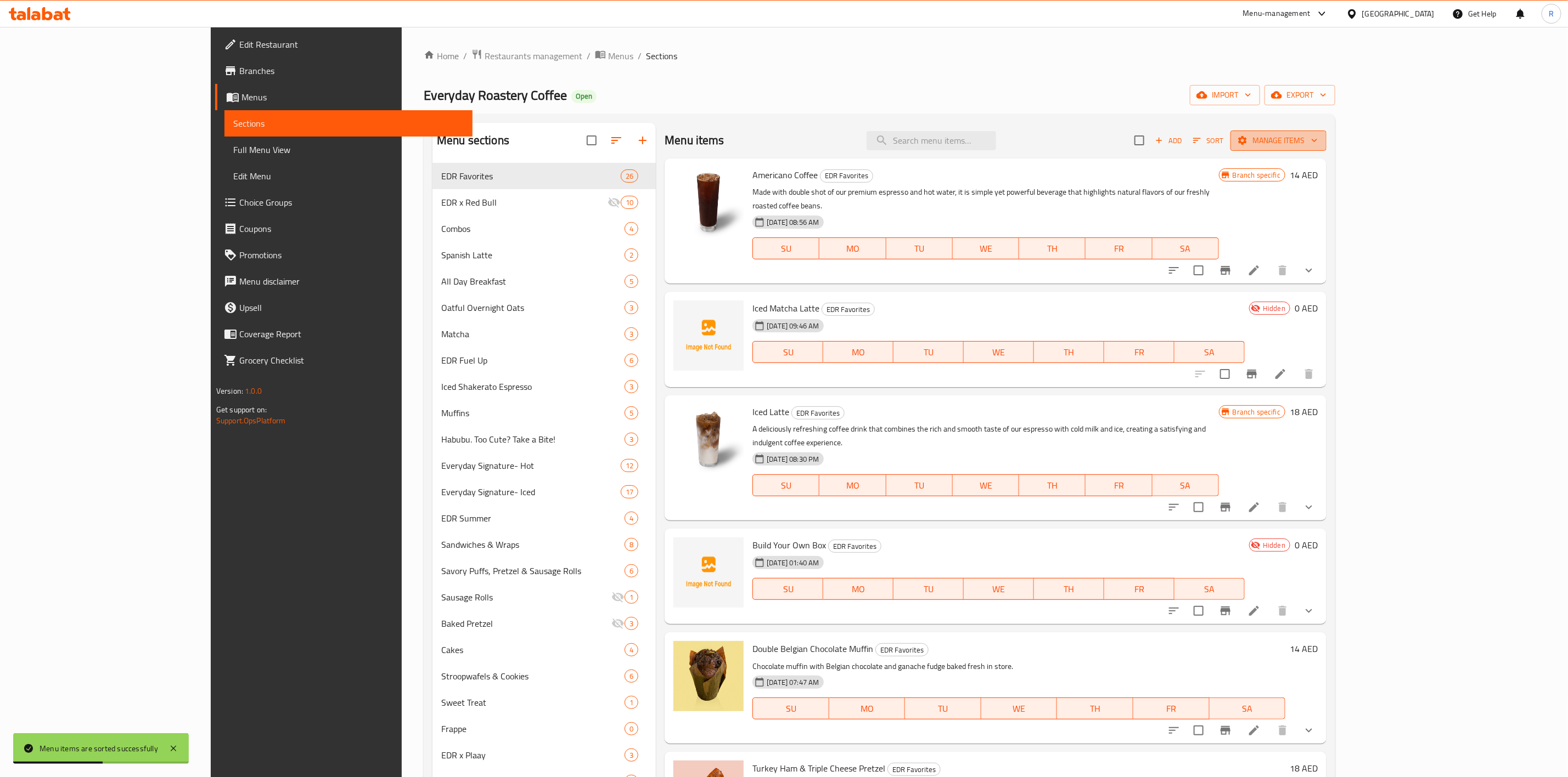
click at [1318, 135] on span "Manage items" at bounding box center [1278, 141] width 78 height 14
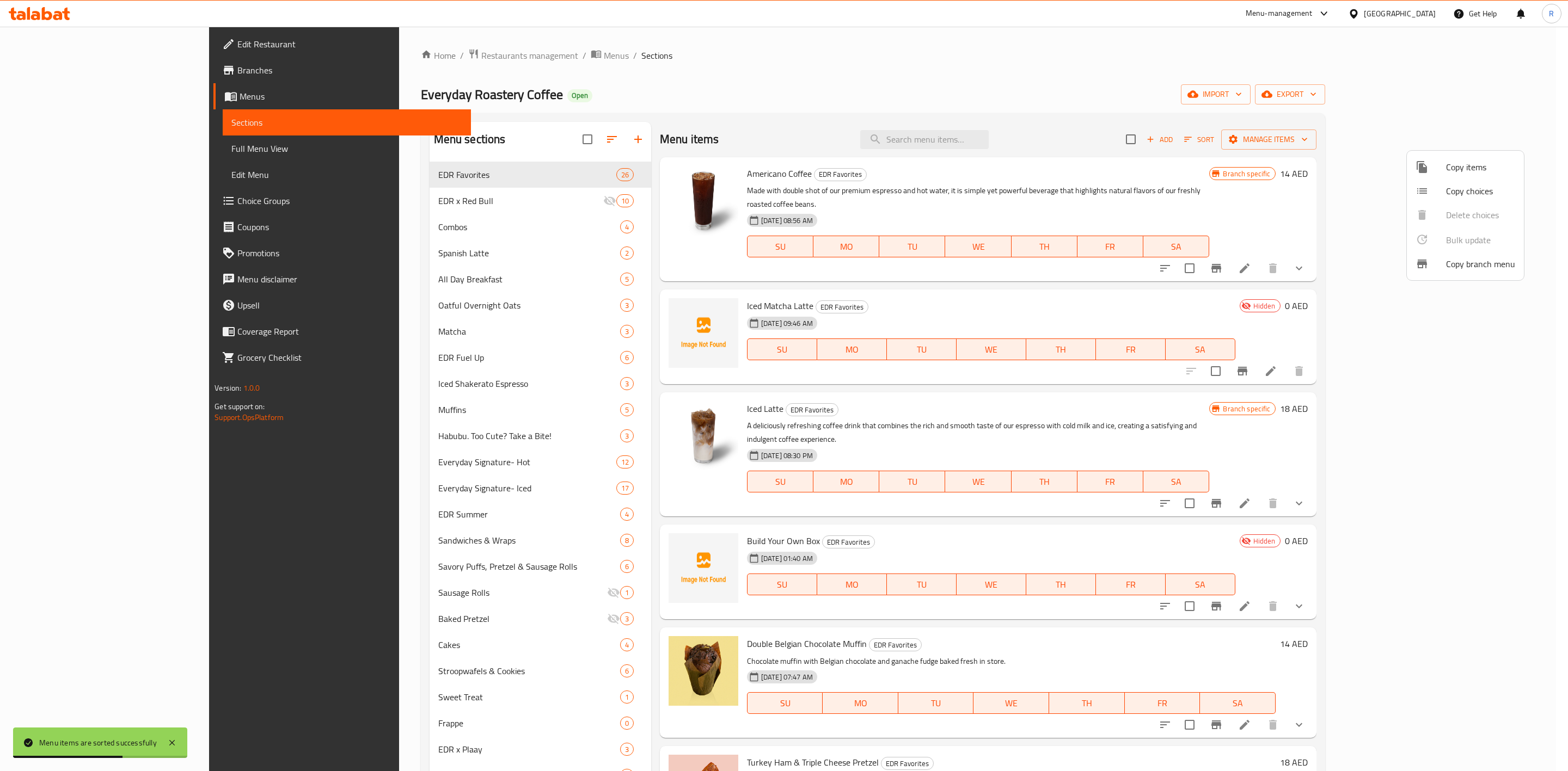
click at [1444, 166] on div at bounding box center [1431, 166] width 31 height 13
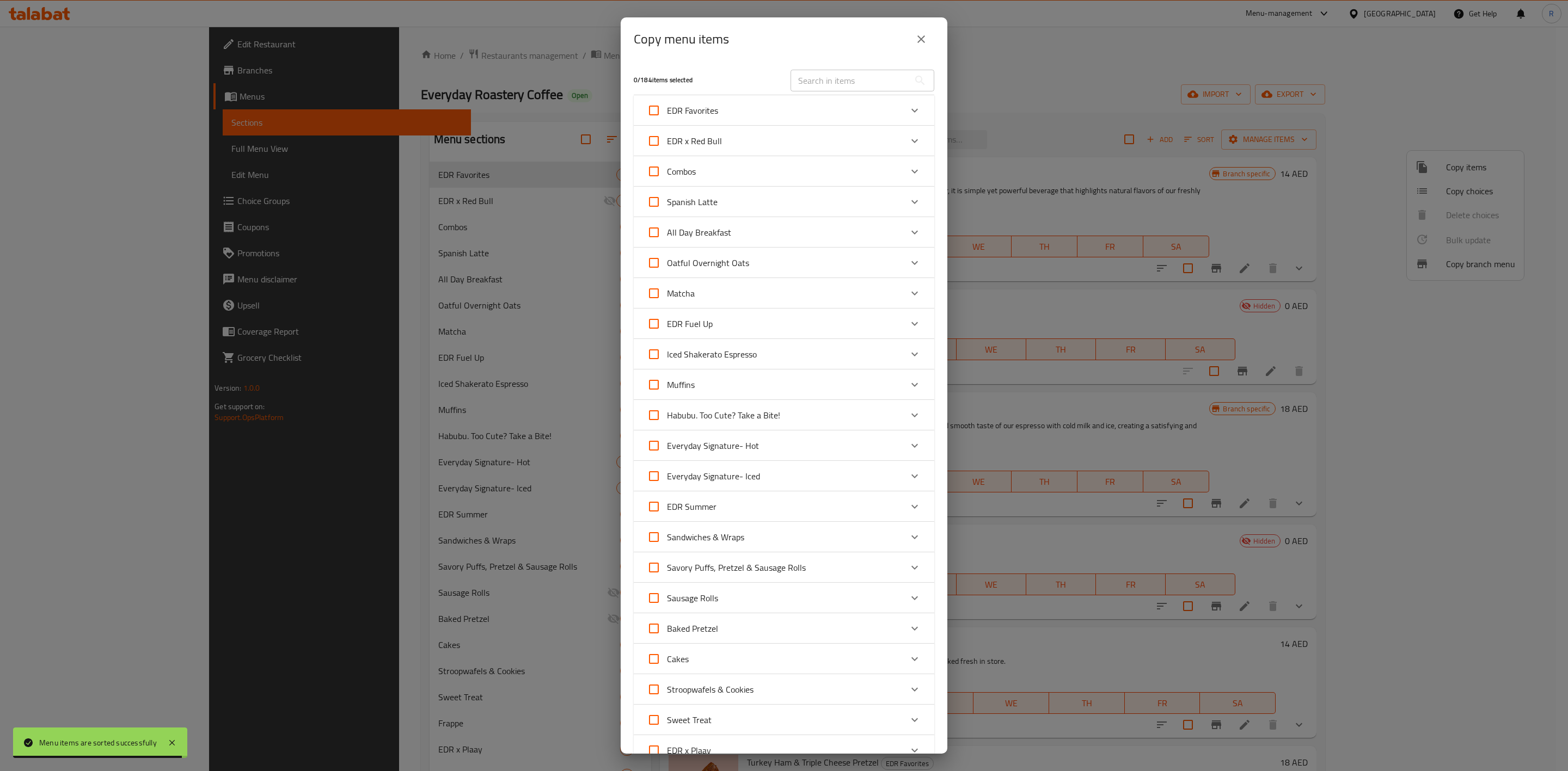
click at [817, 284] on div "Matcha" at bounding box center [774, 293] width 255 height 26
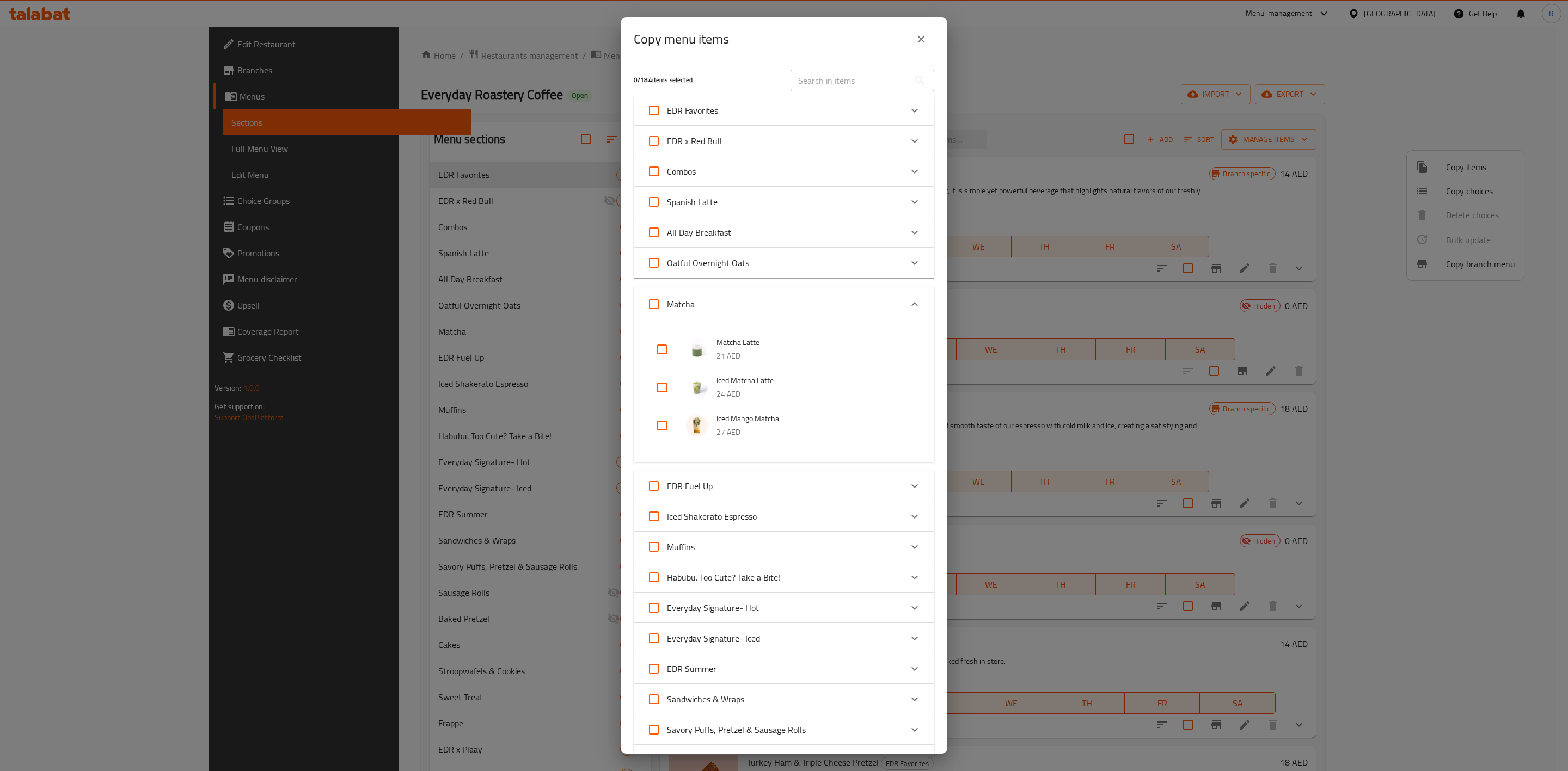
click at [728, 389] on p "24 AED" at bounding box center [814, 394] width 196 height 14
click at [661, 389] on input "checkbox" at bounding box center [662, 387] width 26 height 26
checkbox input "true"
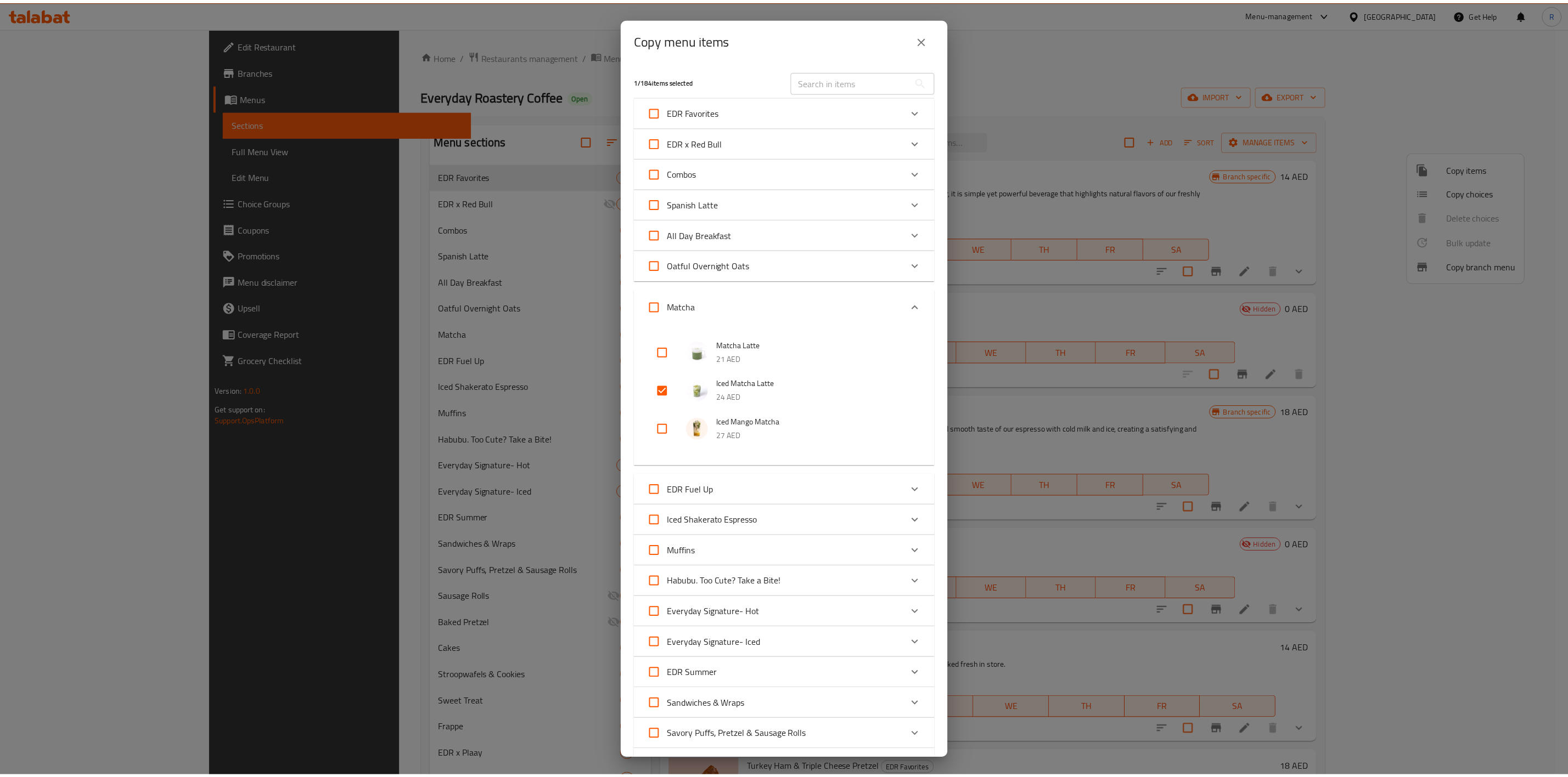
scroll to position [486, 0]
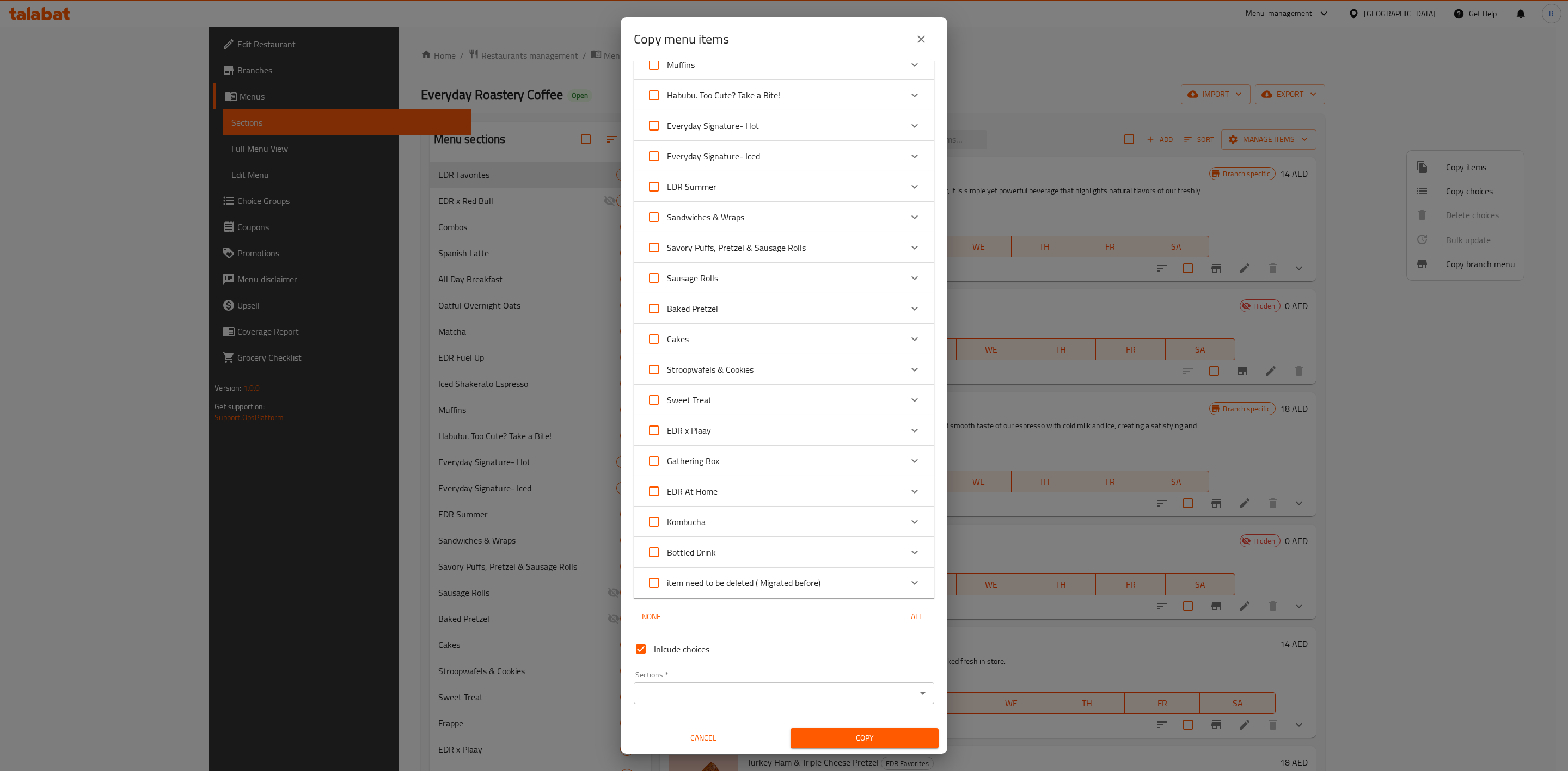
click at [821, 694] on input "Sections   *" at bounding box center [775, 694] width 276 height 15
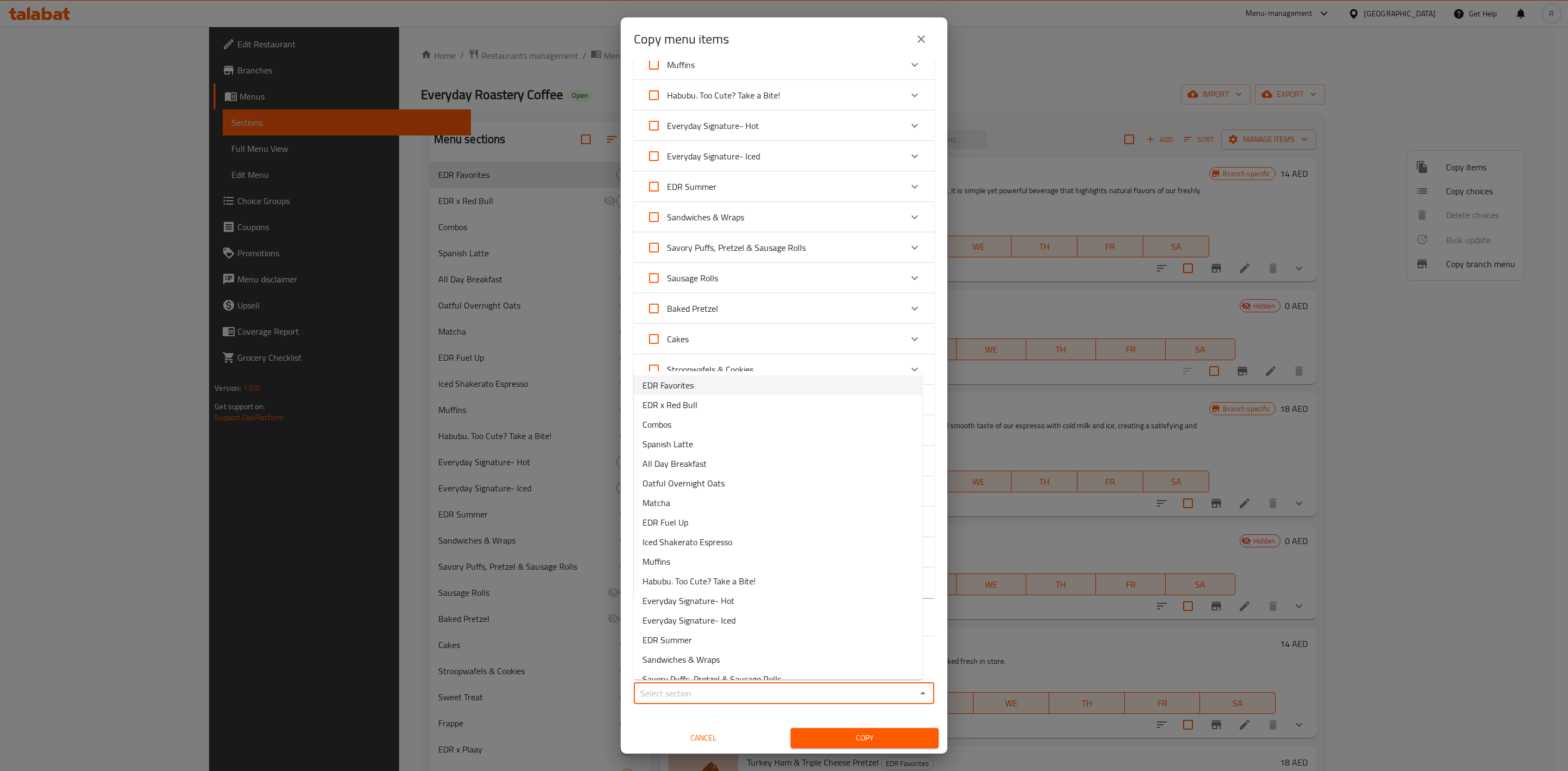
click at [719, 384] on li "EDR Favorites" at bounding box center [778, 385] width 289 height 20
type input "EDR Favorites"
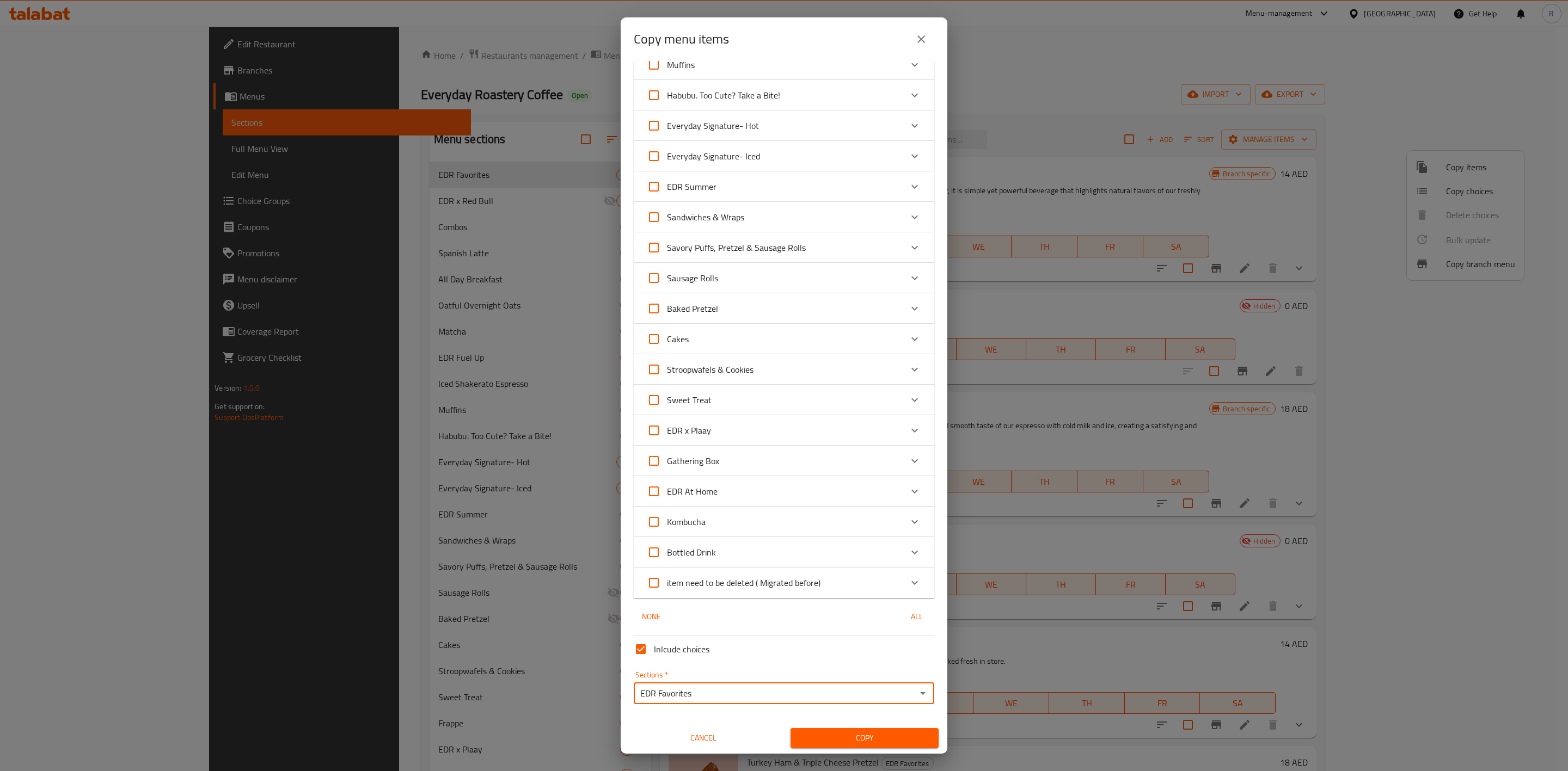
click at [866, 729] on button "Copy" at bounding box center [865, 738] width 148 height 20
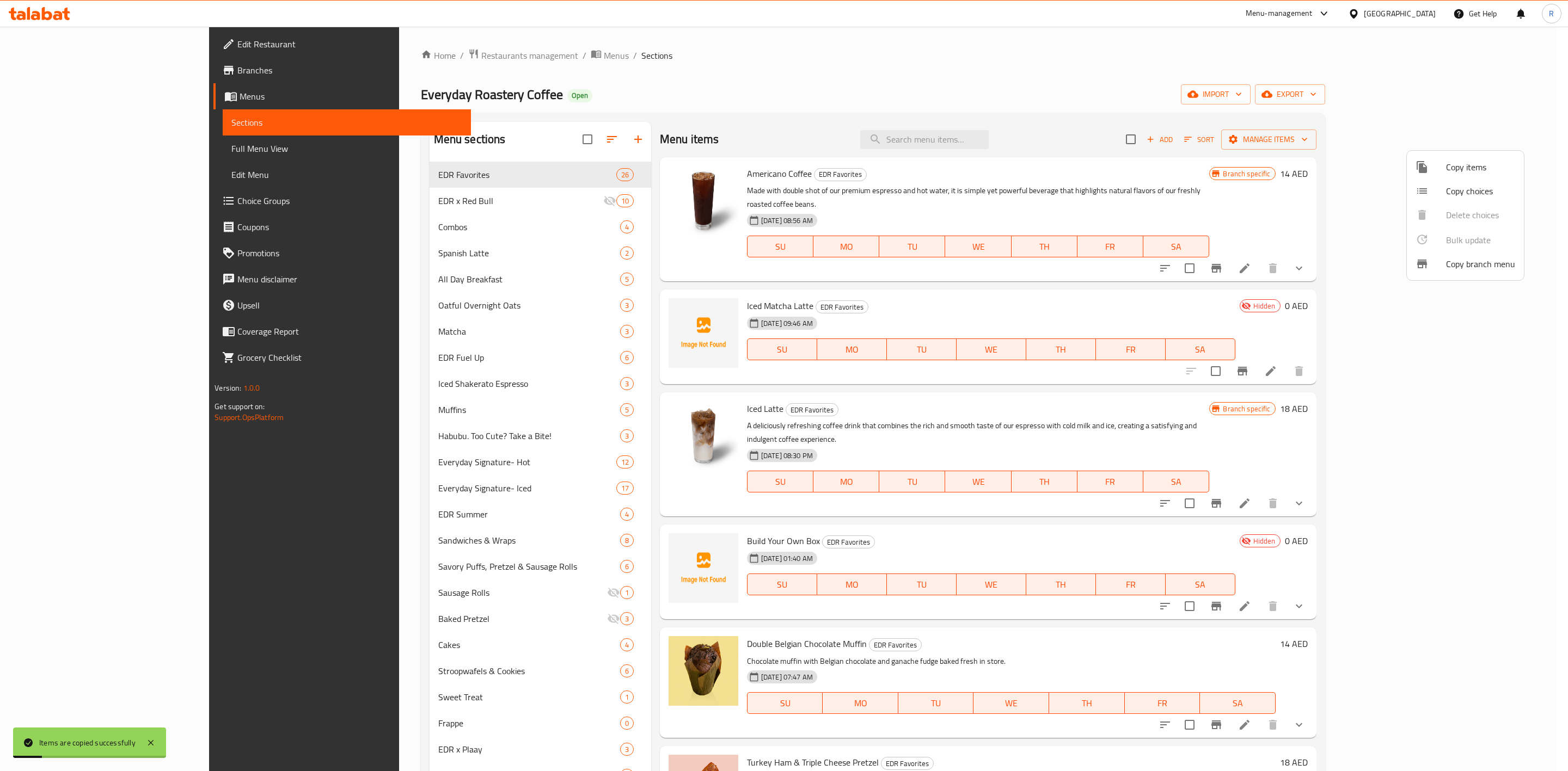
click at [1567, 269] on div at bounding box center [784, 385] width 1568 height 771
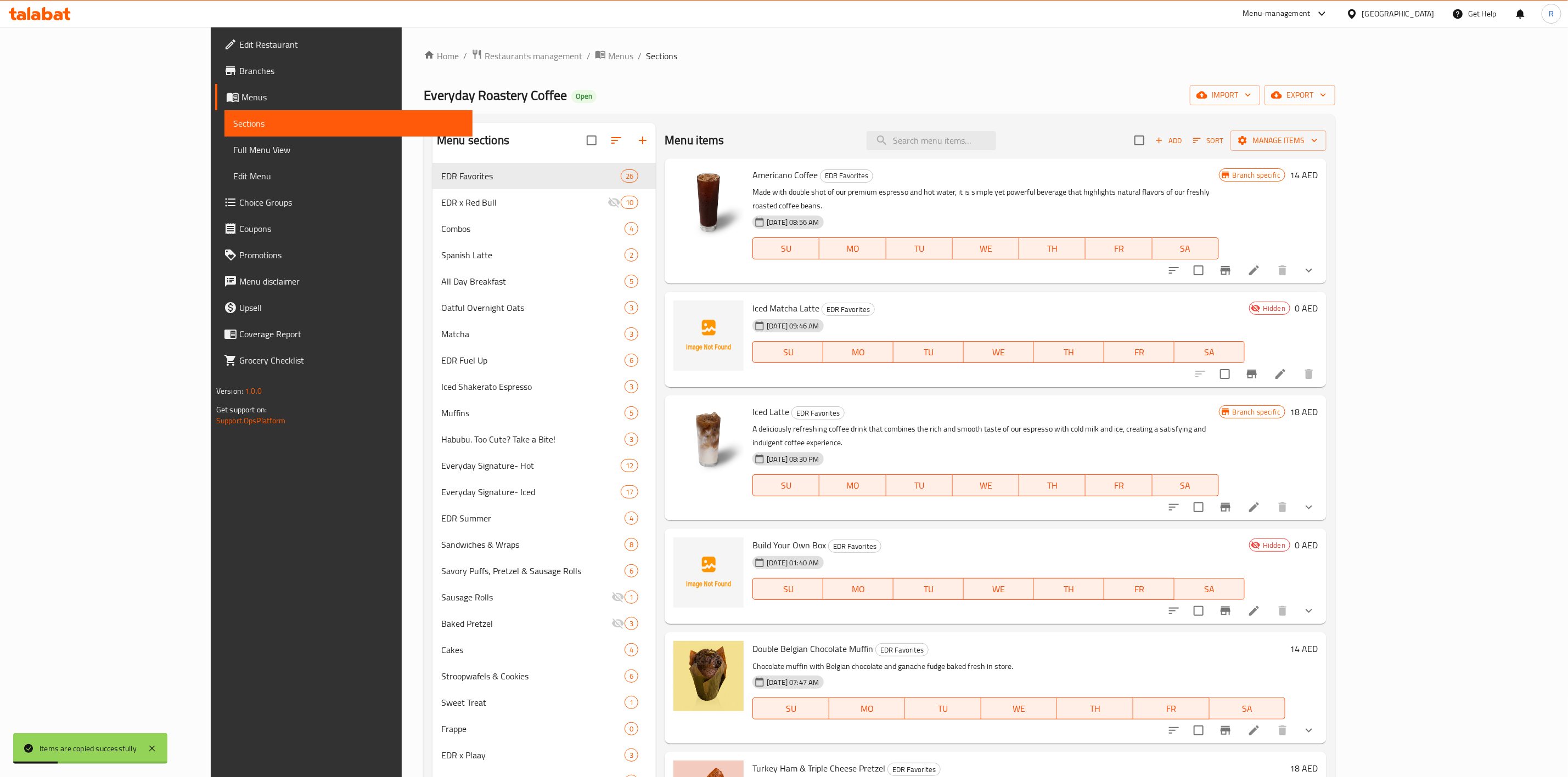
click at [1223, 140] on span "Sort" at bounding box center [1208, 140] width 30 height 13
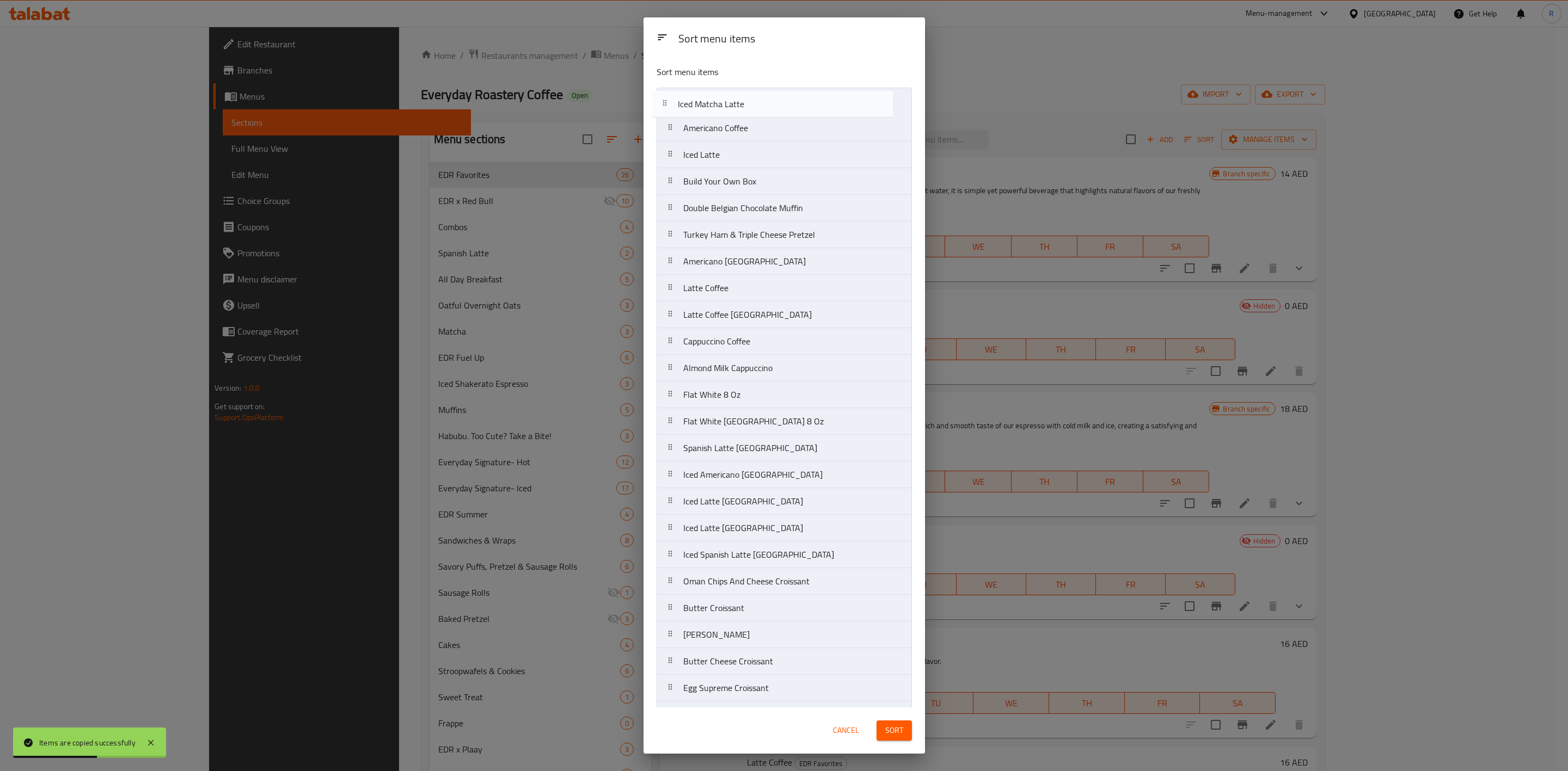
drag, startPoint x: 832, startPoint y: 132, endPoint x: 823, endPoint y: 105, distance: 28.5
click at [823, 105] on nav "Americano Coffee Iced Matcha Latte Iced Latte Build Your Own Box Double Belgian…" at bounding box center [784, 435] width 255 height 694
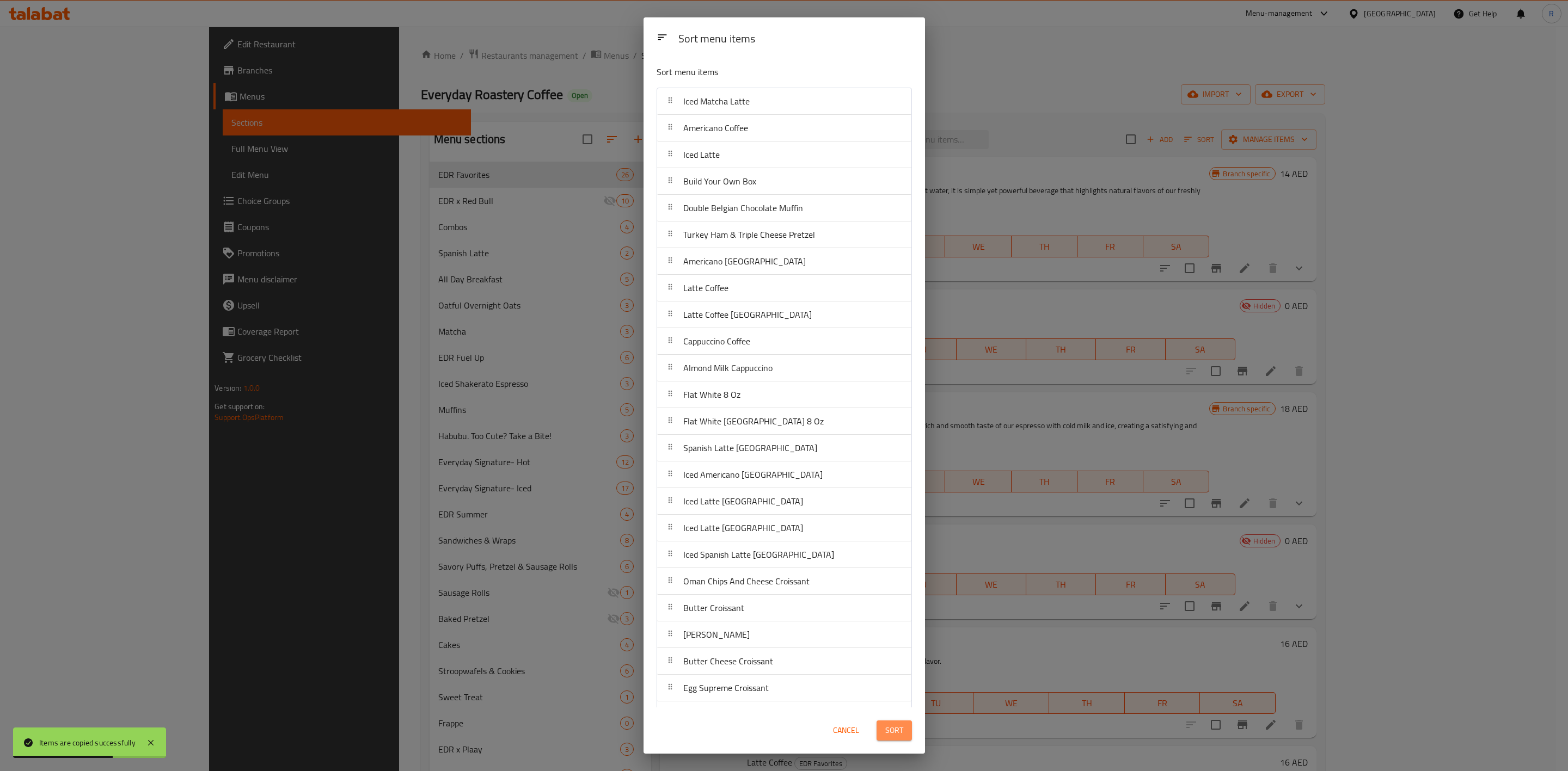
click at [888, 724] on span "Sort" at bounding box center [895, 731] width 18 height 14
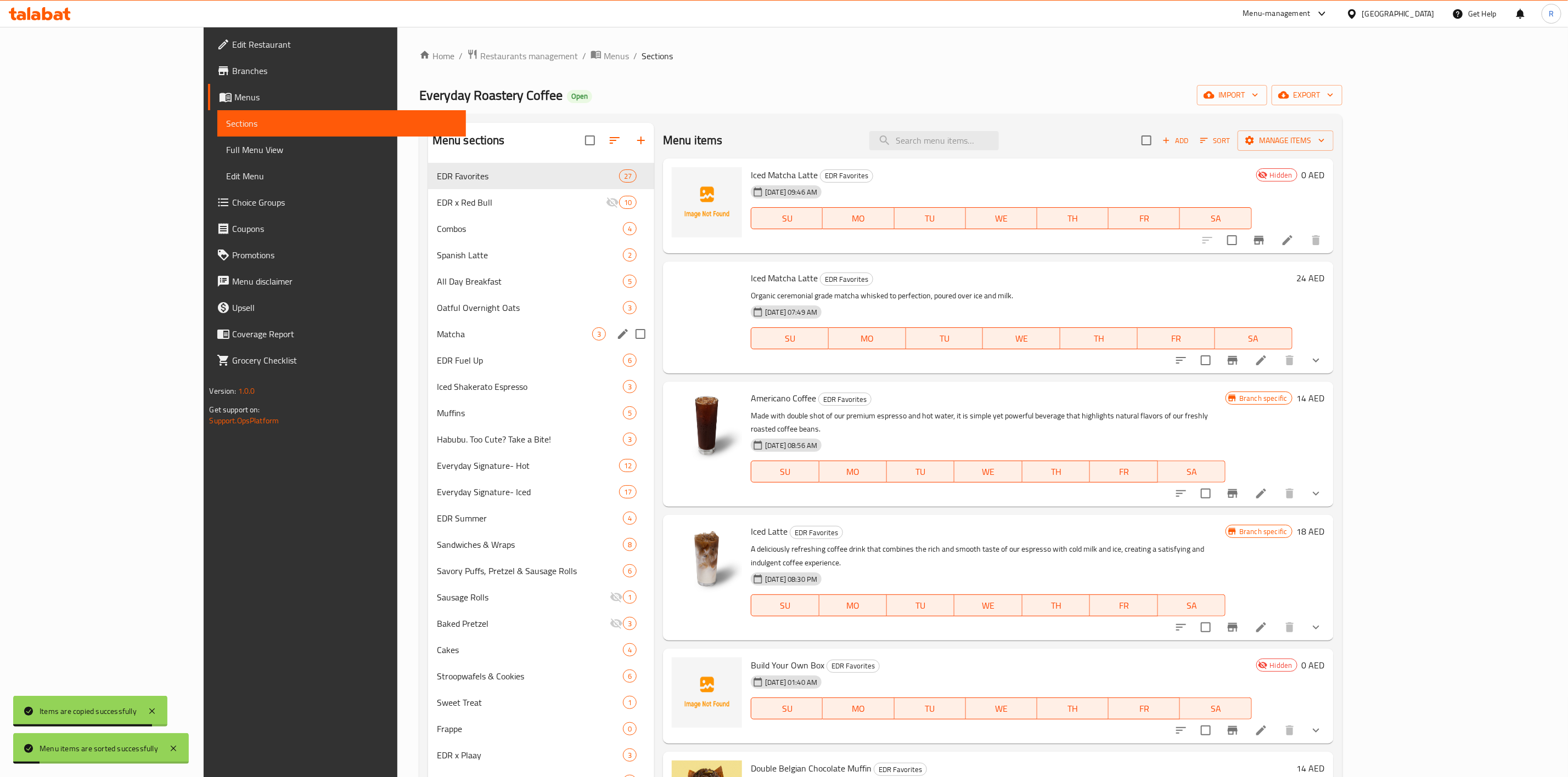
click at [563, 336] on div "Matcha 3" at bounding box center [541, 334] width 226 height 27
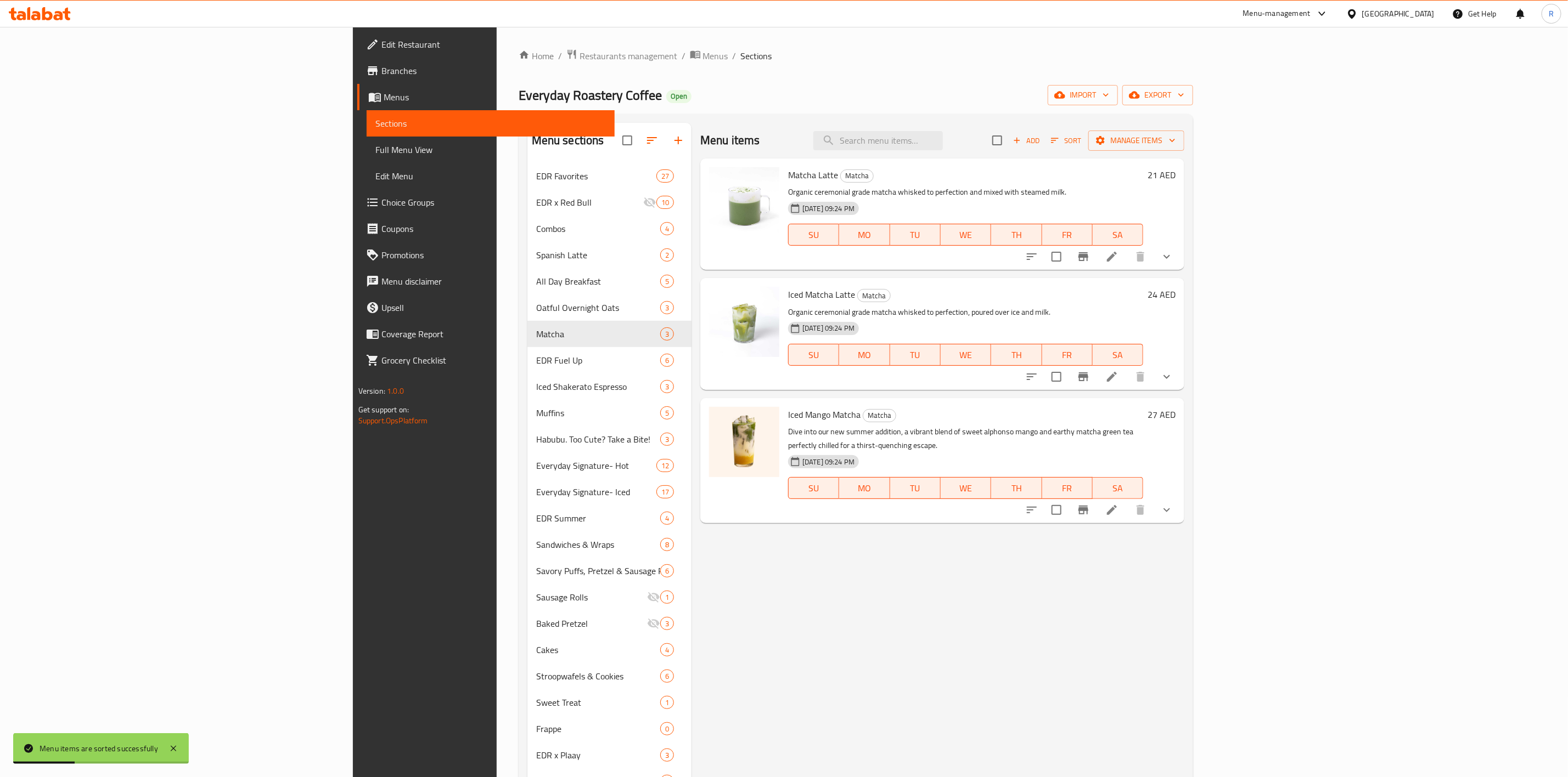
click at [1127, 374] on li at bounding box center [1112, 377] width 31 height 20
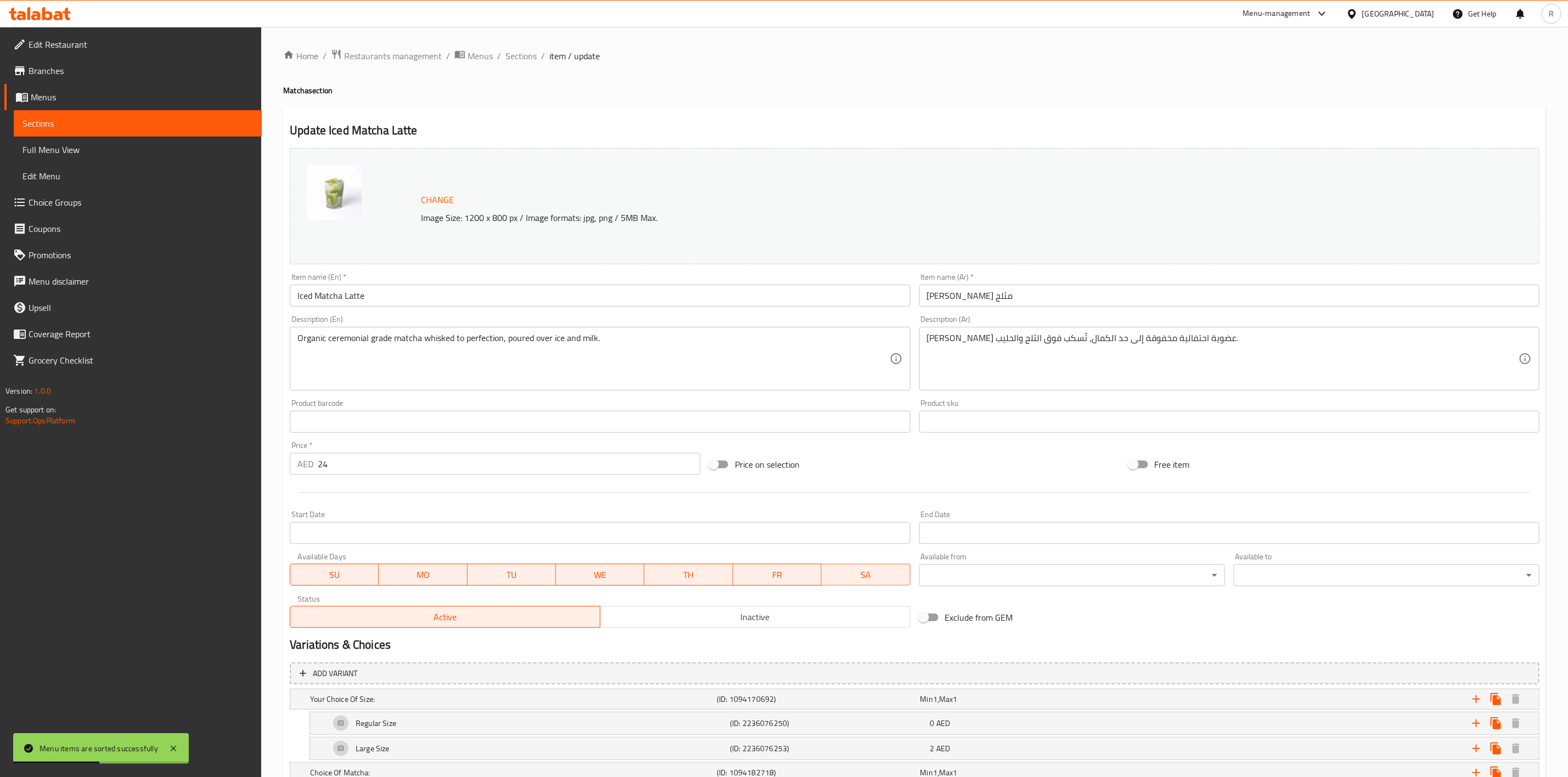
click at [759, 631] on div "Status Active Inactive" at bounding box center [599, 611] width 629 height 42
click at [782, 616] on span "Inactive" at bounding box center [755, 617] width 301 height 16
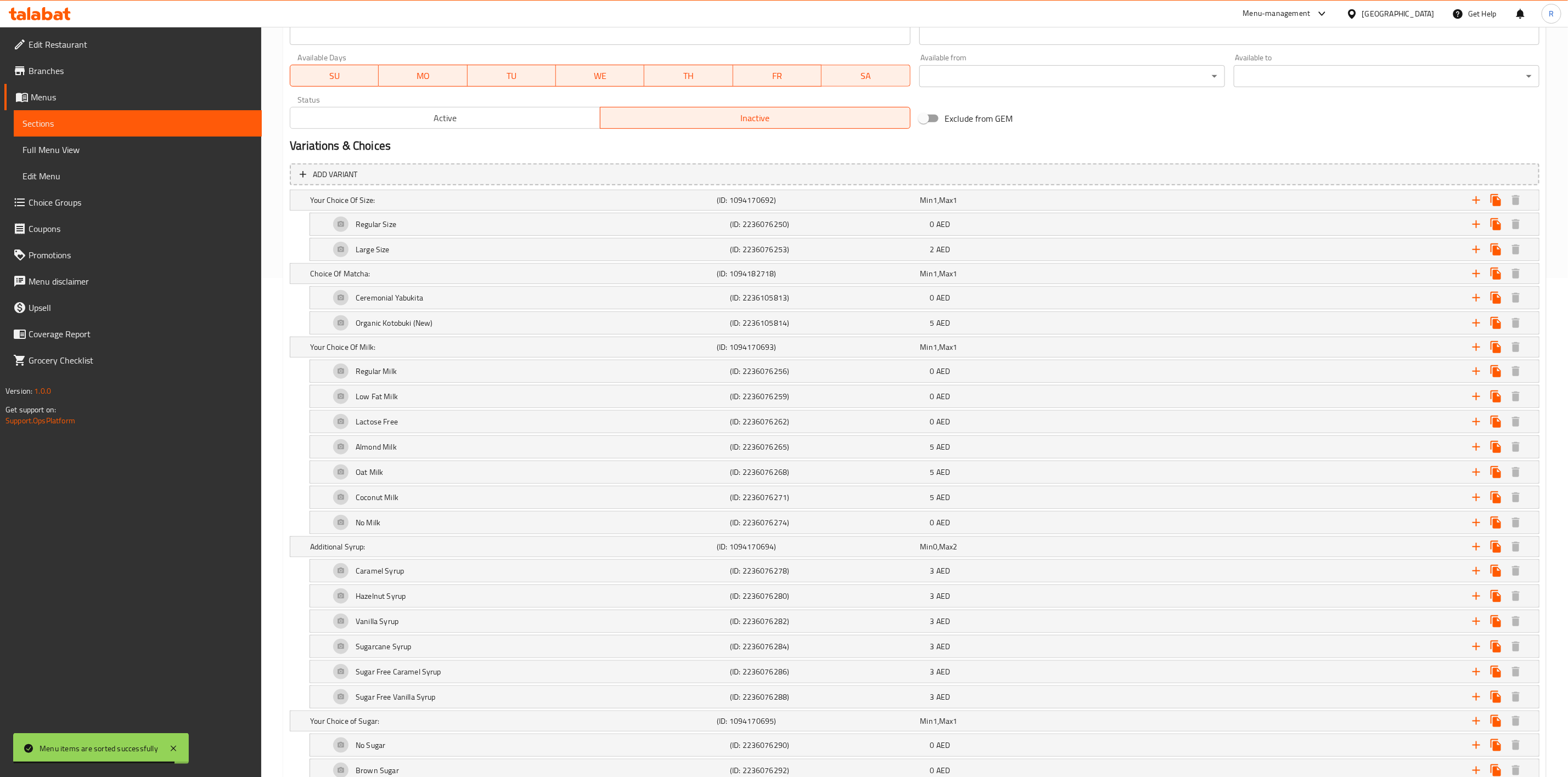
scroll to position [610, 0]
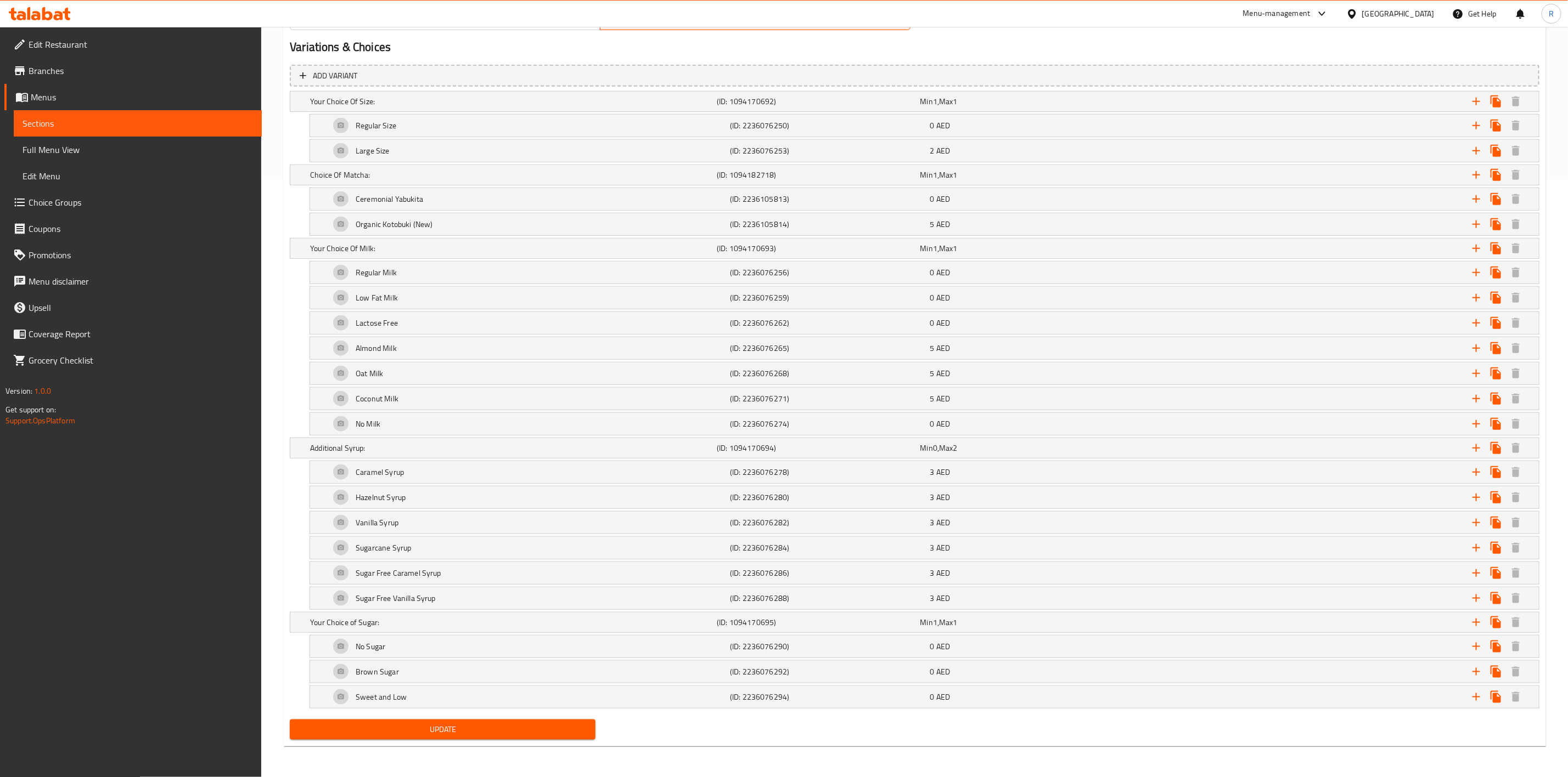
click at [559, 732] on span "Update" at bounding box center [443, 730] width 288 height 14
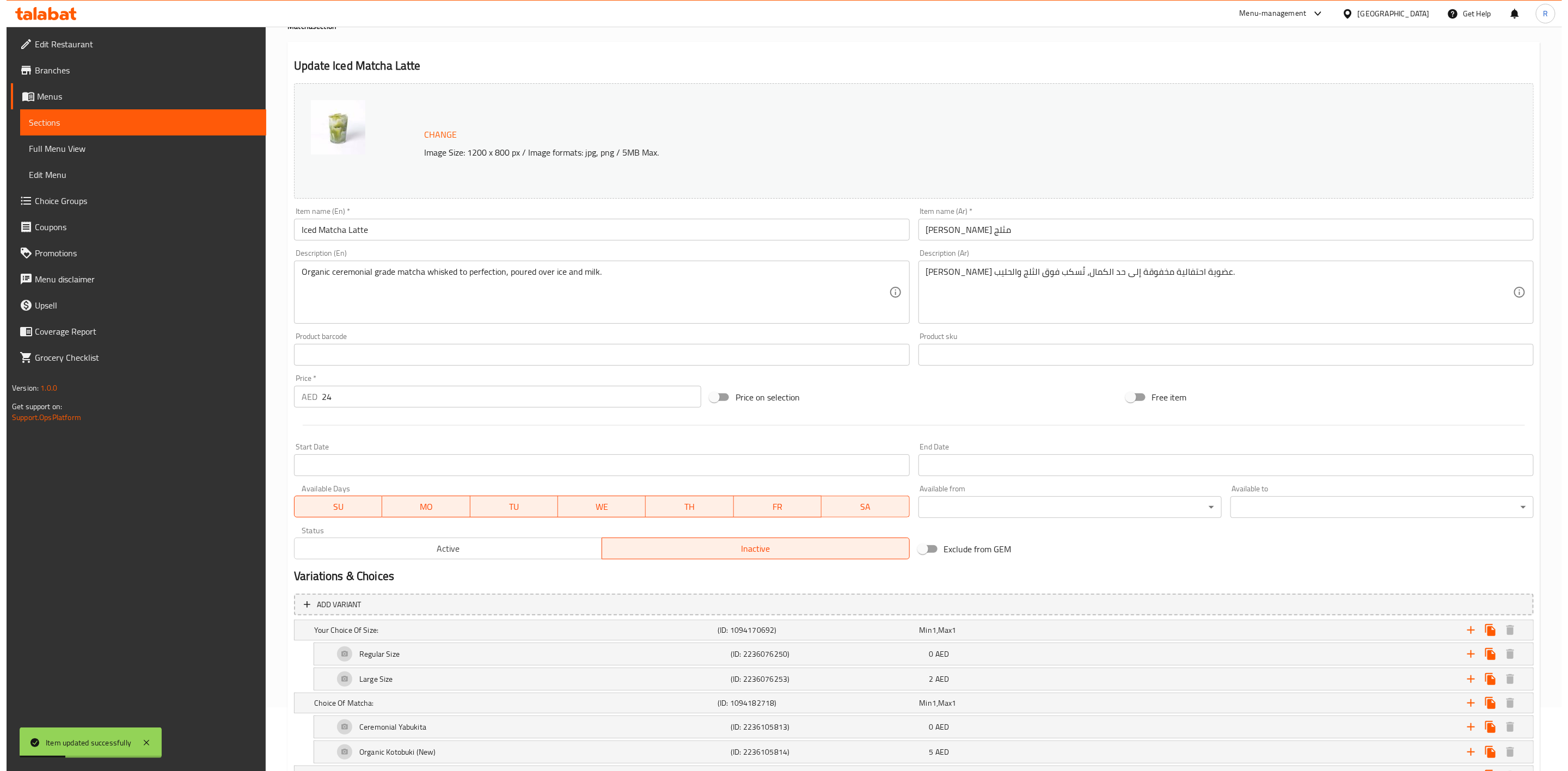
scroll to position [0, 0]
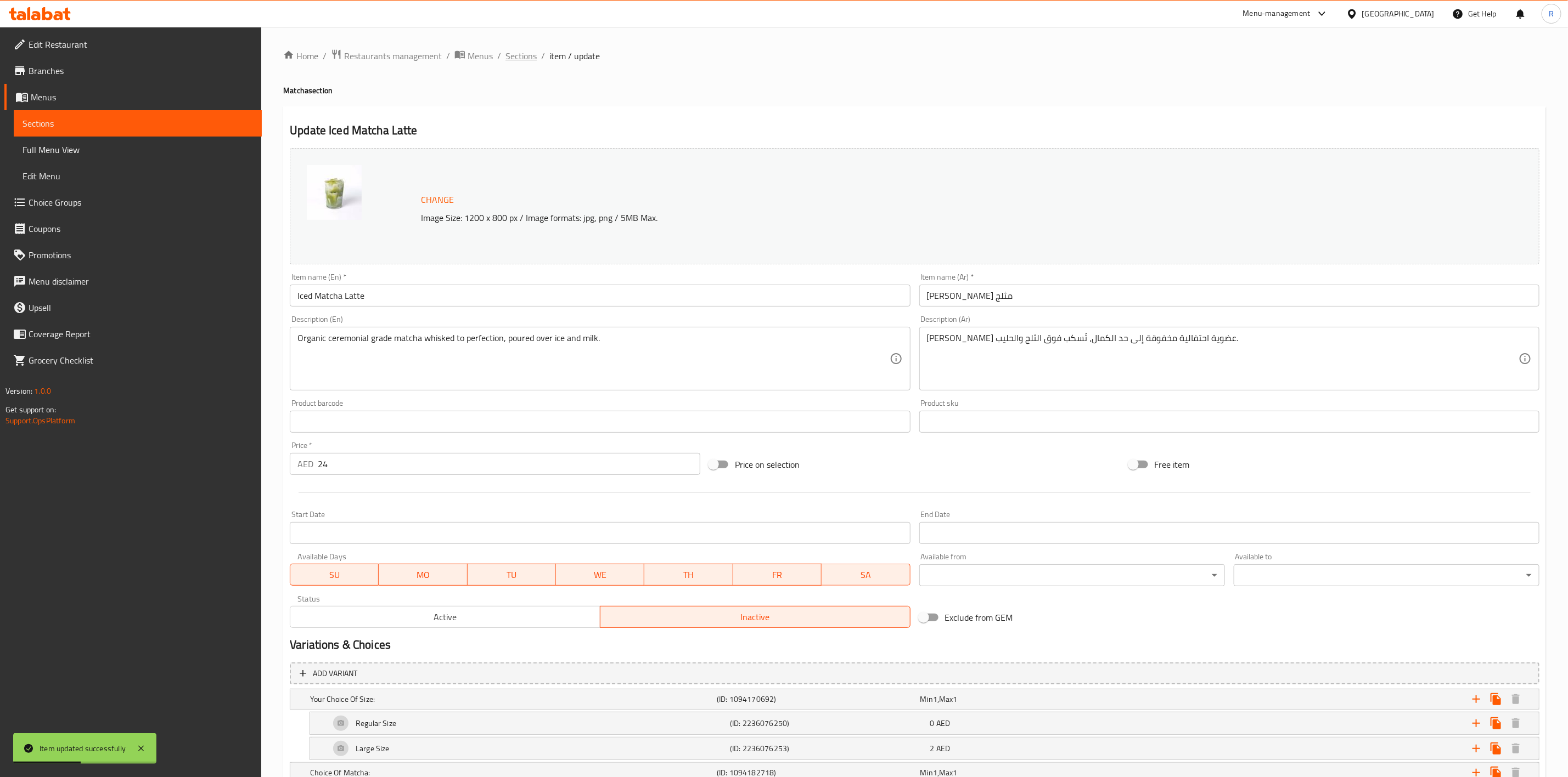
click at [523, 50] on span "Sections" at bounding box center [521, 55] width 31 height 13
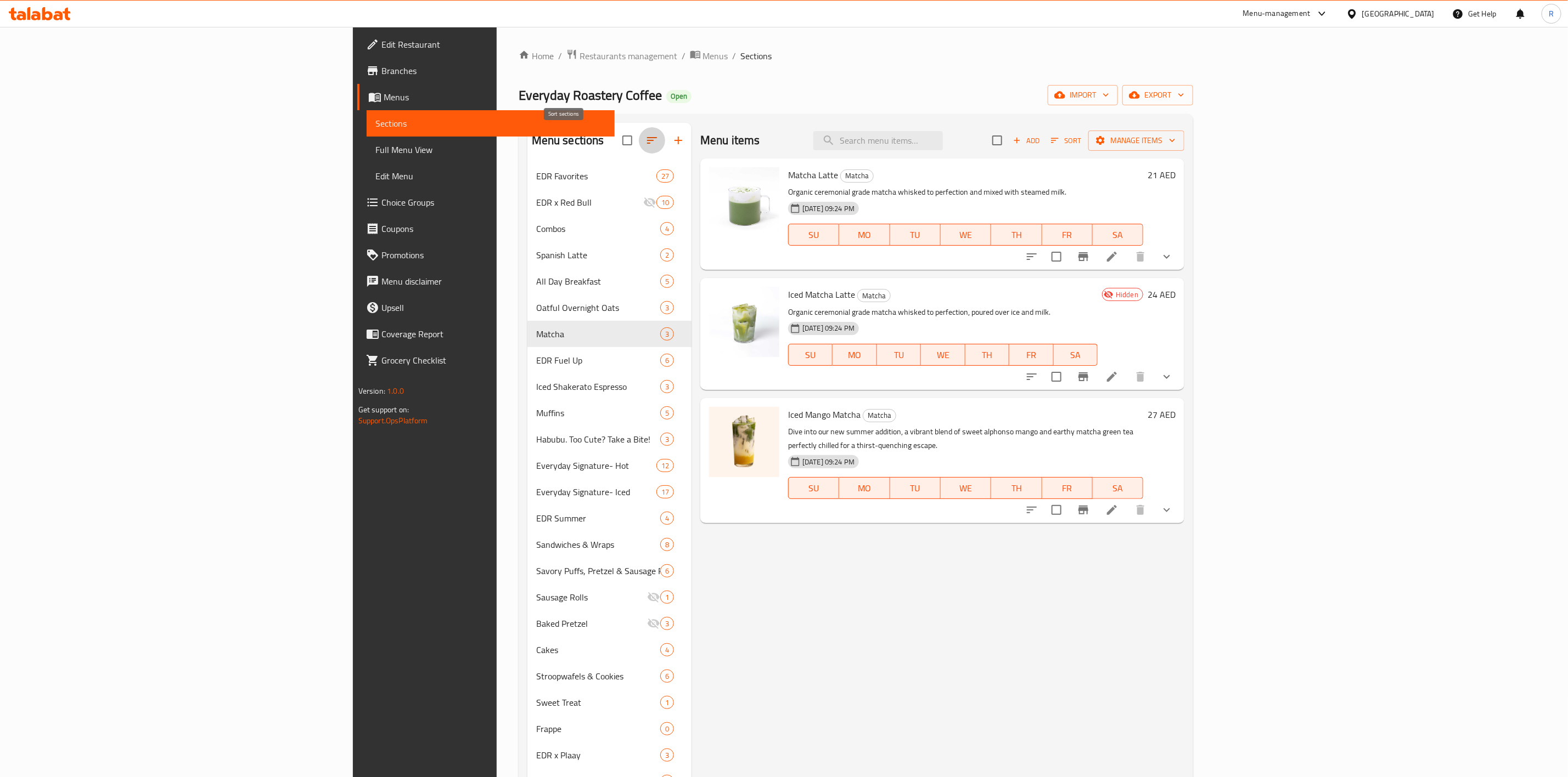
click at [645, 145] on icon "button" at bounding box center [651, 140] width 13 height 13
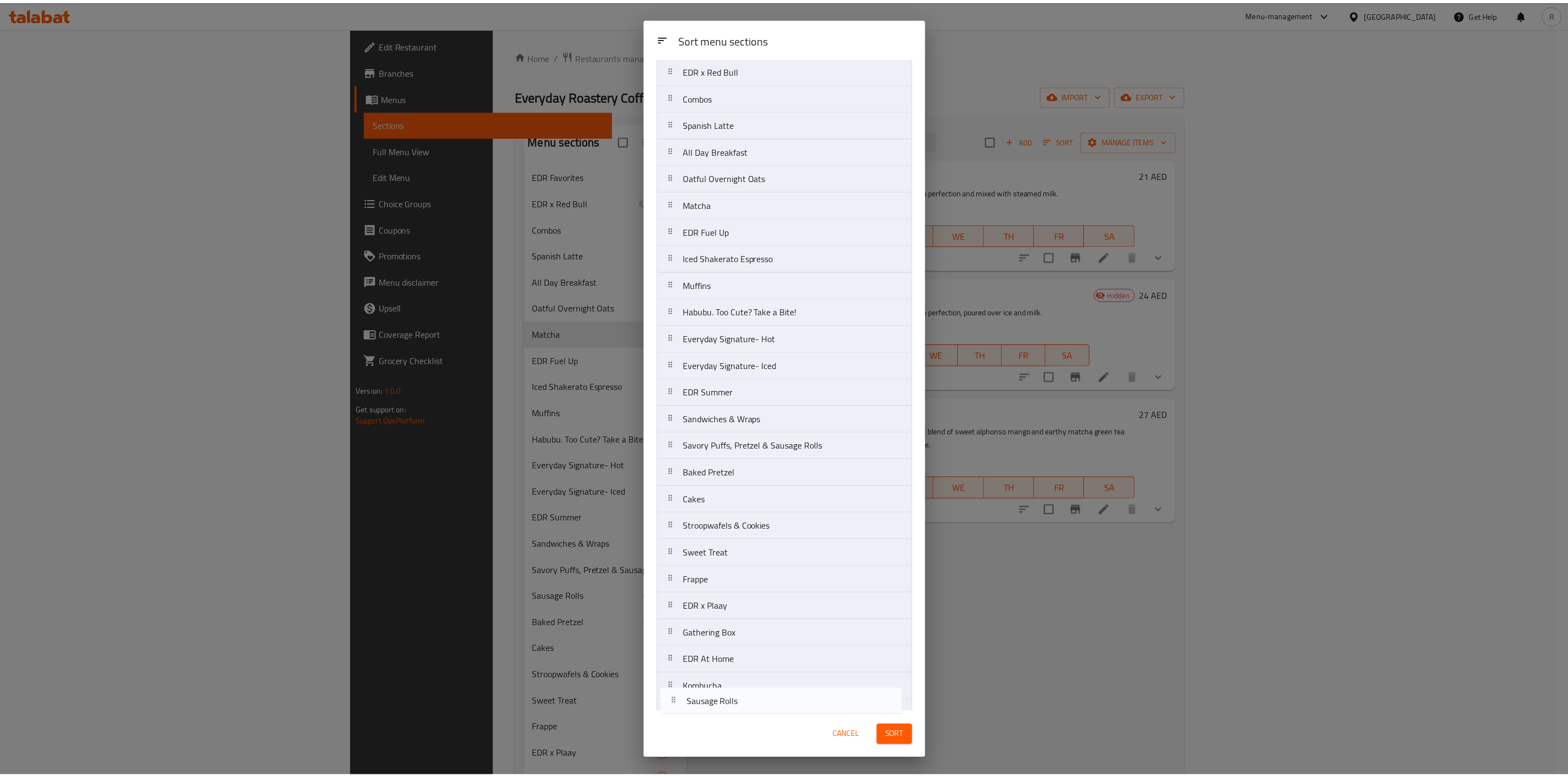
scroll to position [140, 0]
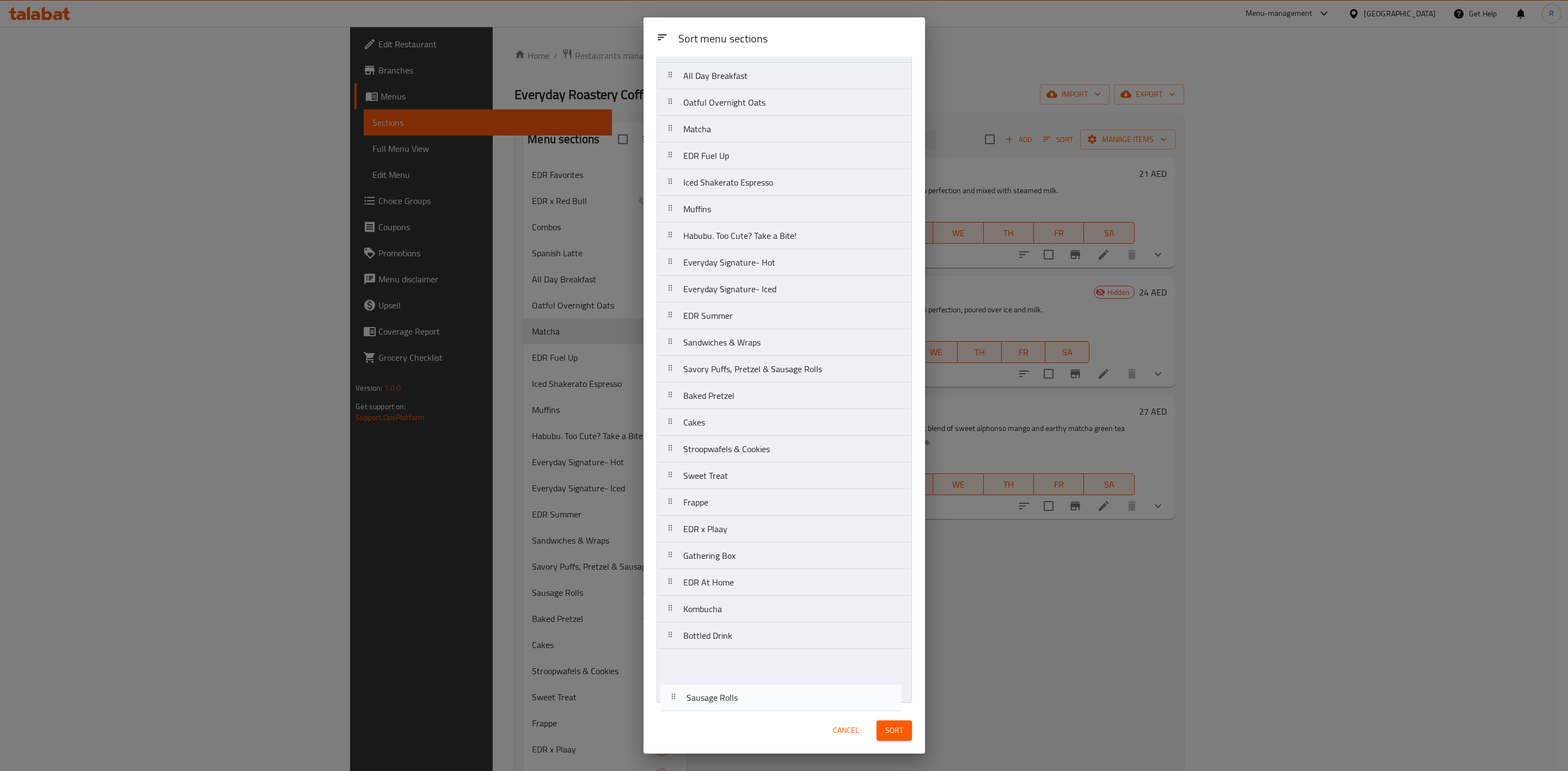
drag, startPoint x: 767, startPoint y: 541, endPoint x: 770, endPoint y: 712, distance: 171.0
click at [770, 712] on div "Sort menu sections Sort menu sections EDR Favorites EDR x Red Bull Combos Spani…" at bounding box center [784, 385] width 281 height 736
drag, startPoint x: 767, startPoint y: 397, endPoint x: 777, endPoint y: 698, distance: 301.2
click at [777, 698] on nav "EDR Favorites EDR x Red Bull Combos Spanish Latte All Day Breakfast Oatful Over…" at bounding box center [784, 329] width 255 height 748
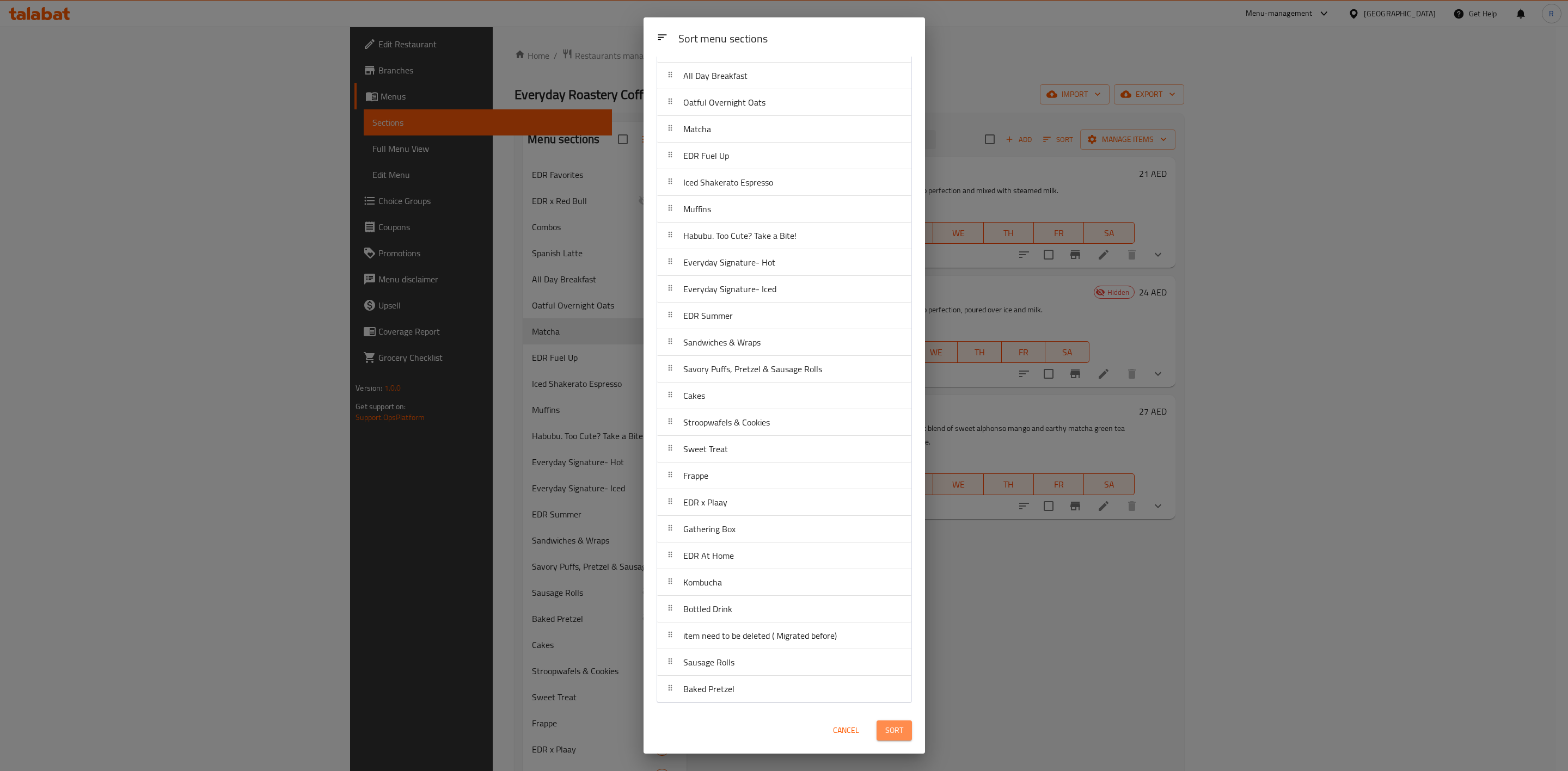
click at [891, 728] on span "Sort" at bounding box center [895, 731] width 18 height 14
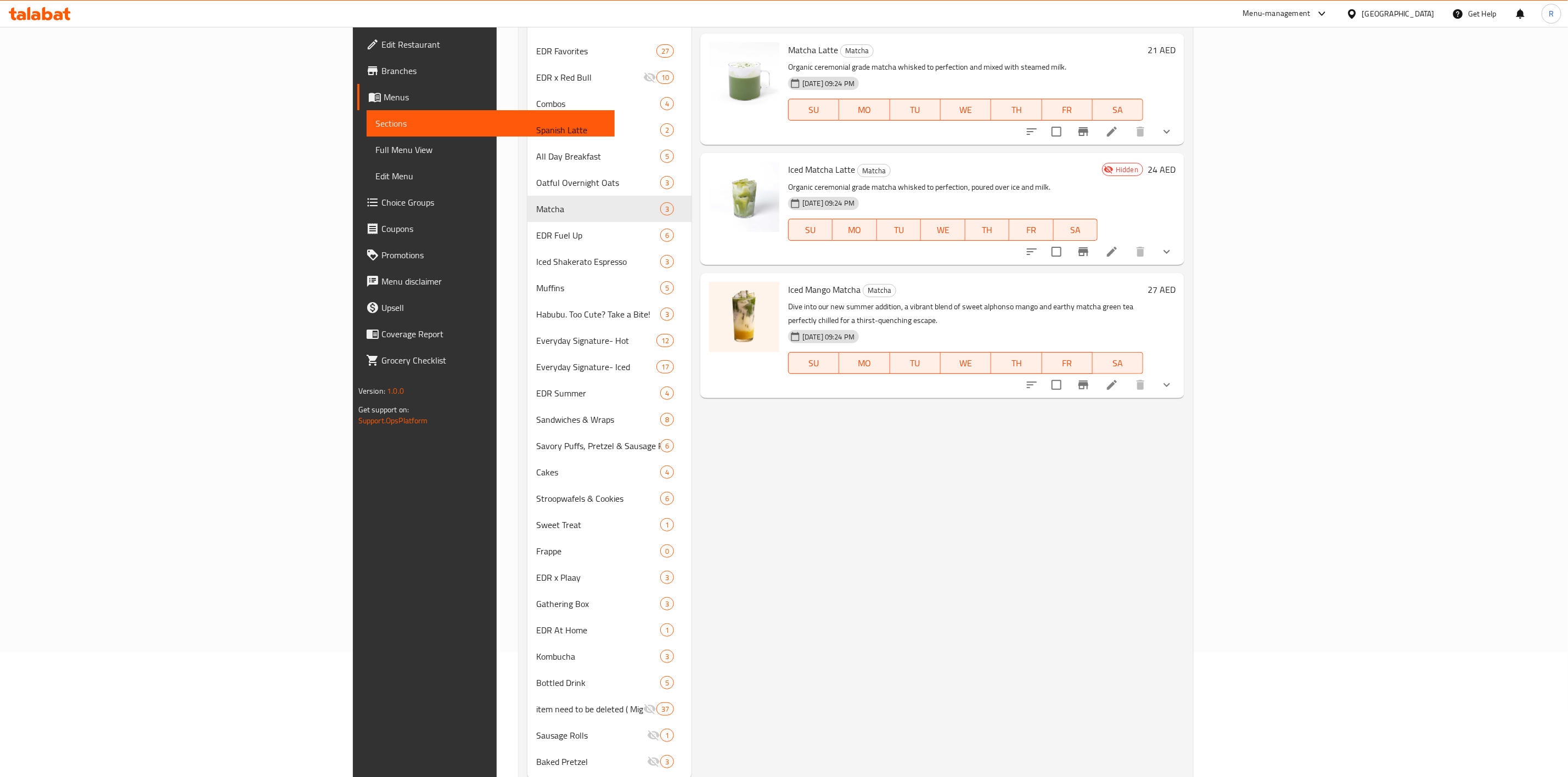
scroll to position [157, 0]
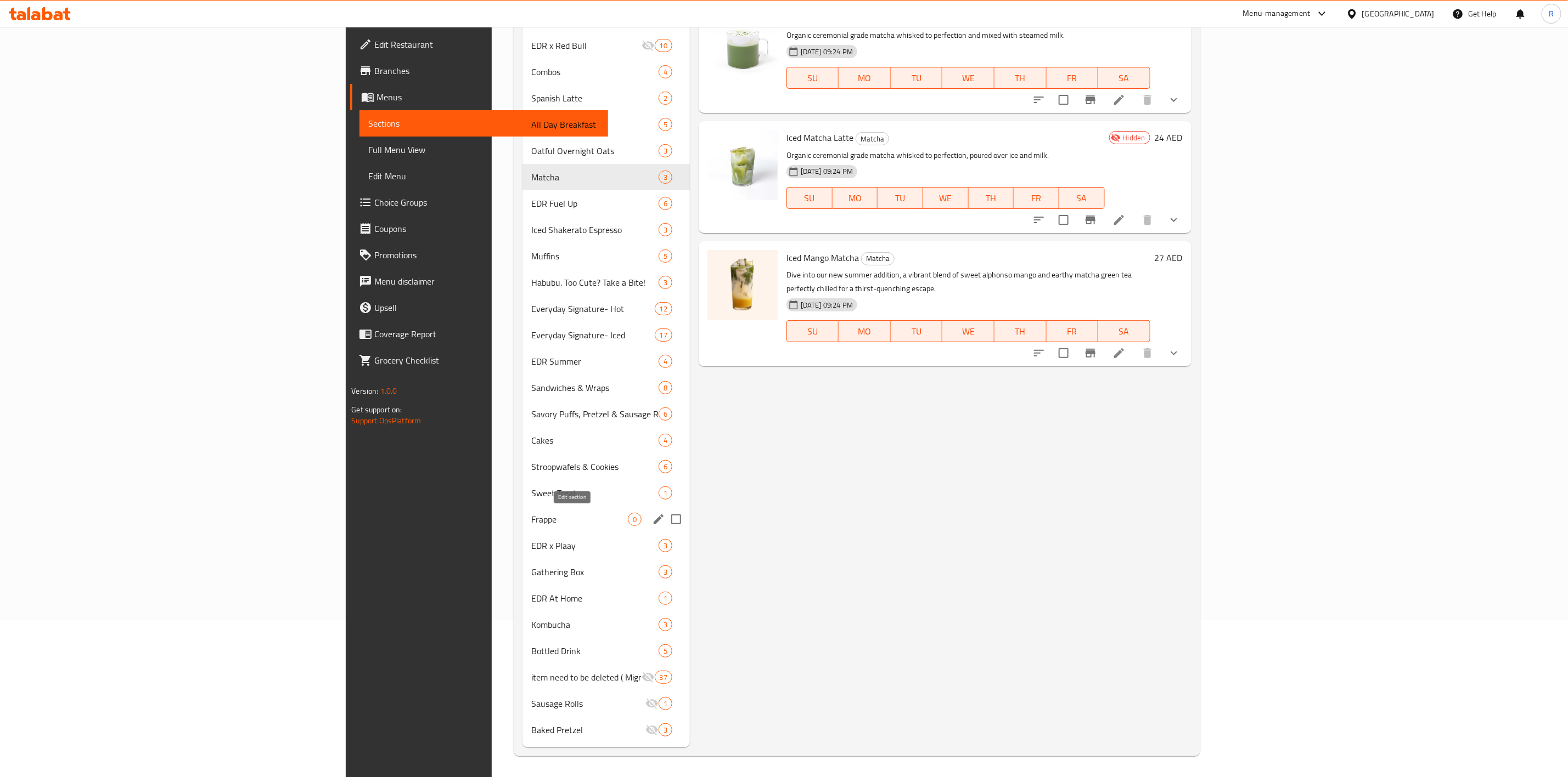
click at [654, 521] on icon "edit" at bounding box center [658, 519] width 10 height 10
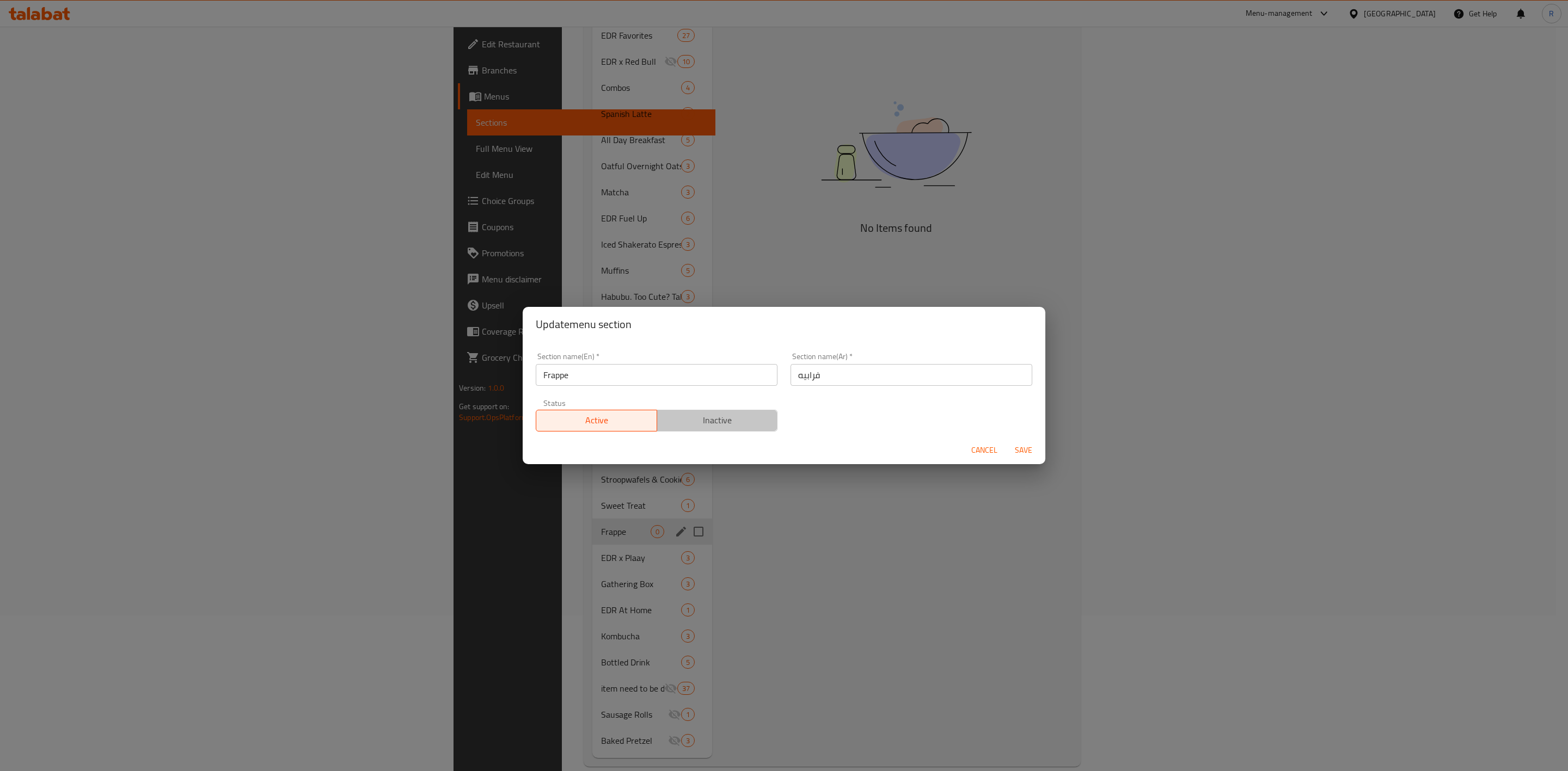
click at [744, 419] on span "Inactive" at bounding box center [717, 420] width 112 height 16
click at [1028, 446] on span "Save" at bounding box center [1023, 451] width 26 height 14
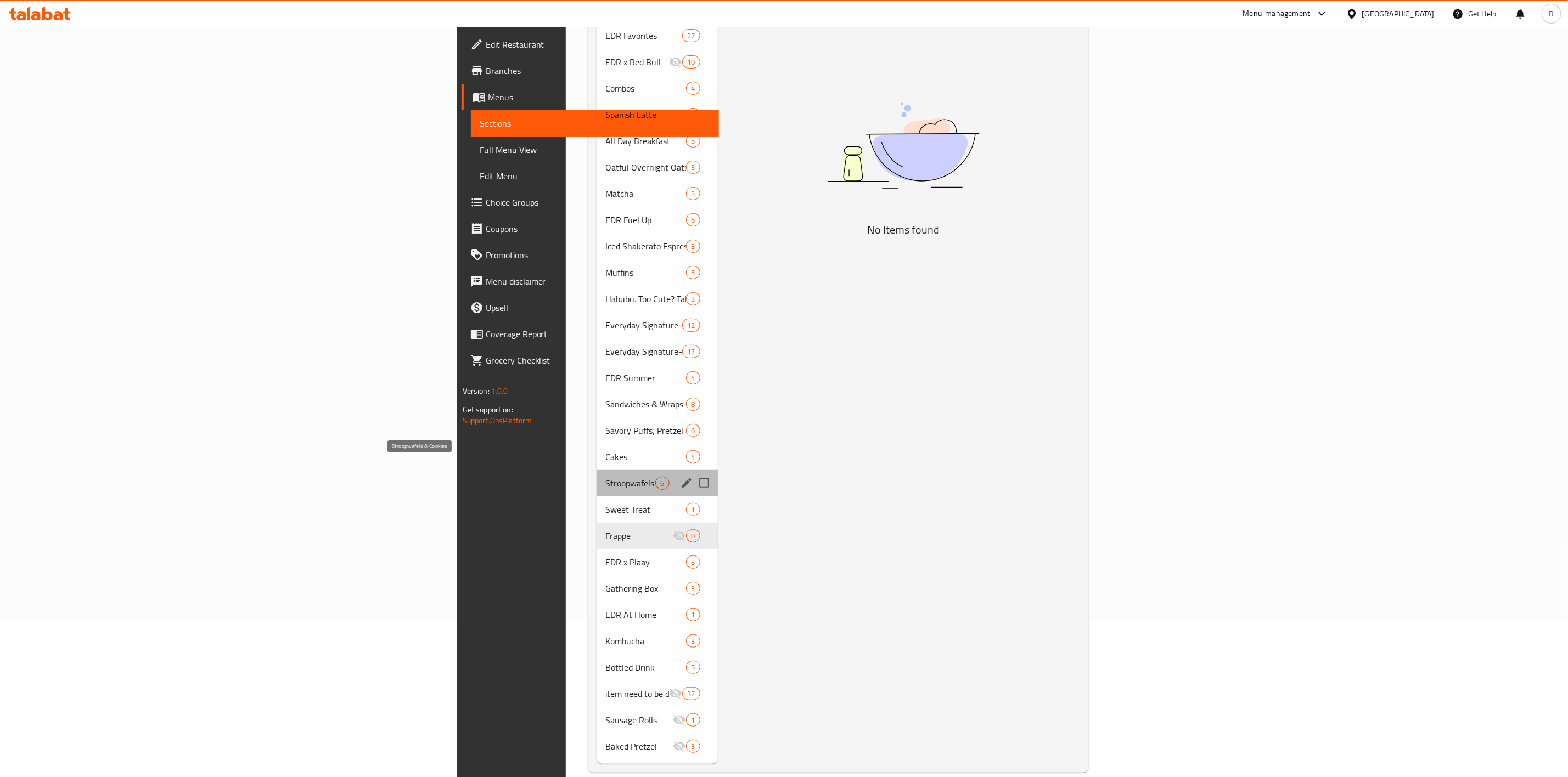
click at [605, 477] on span "Stroopwafels & Cookies" at bounding box center [630, 483] width 50 height 13
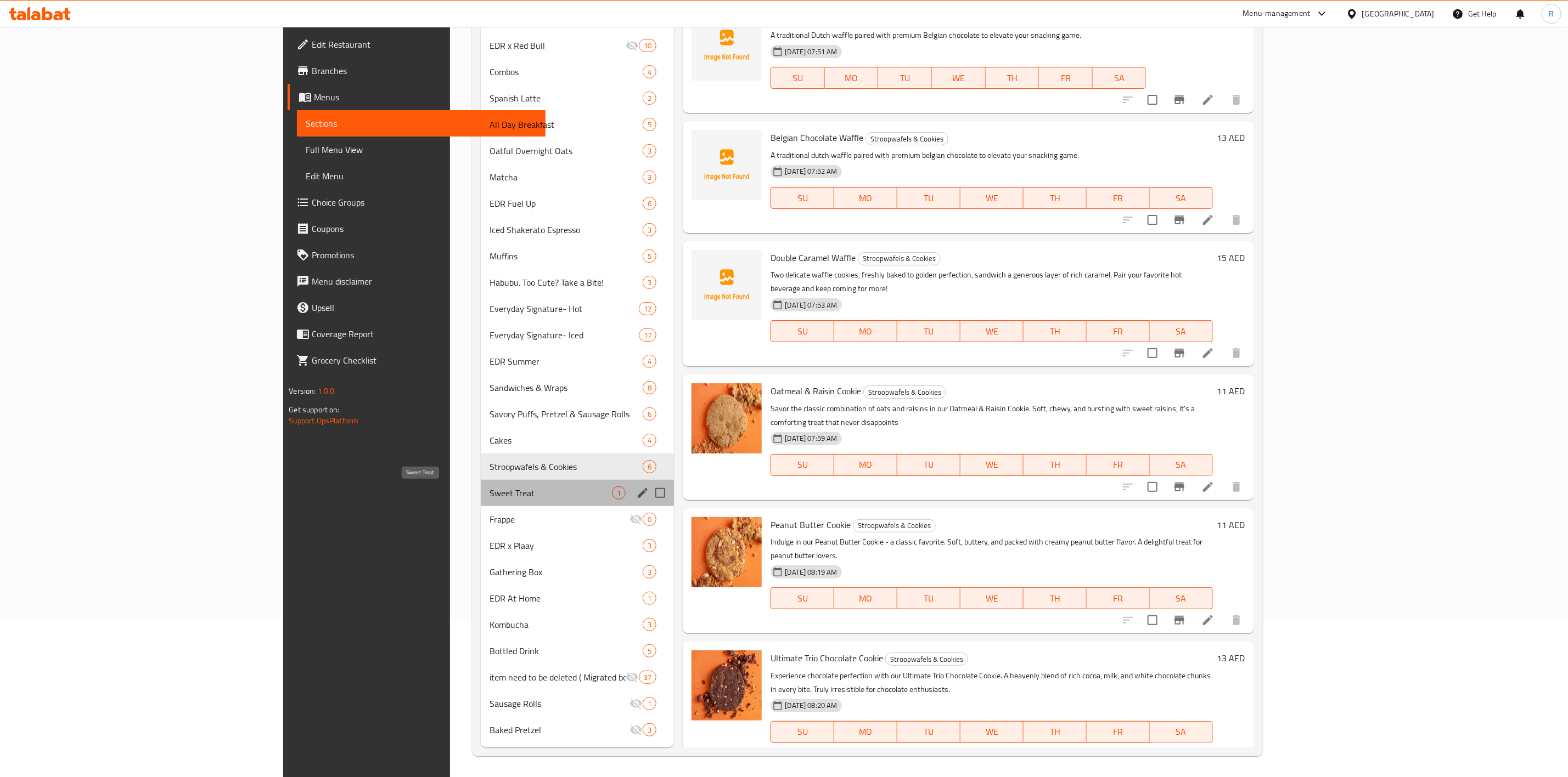
click at [490, 493] on span "Sweet Treat" at bounding box center [550, 493] width 122 height 13
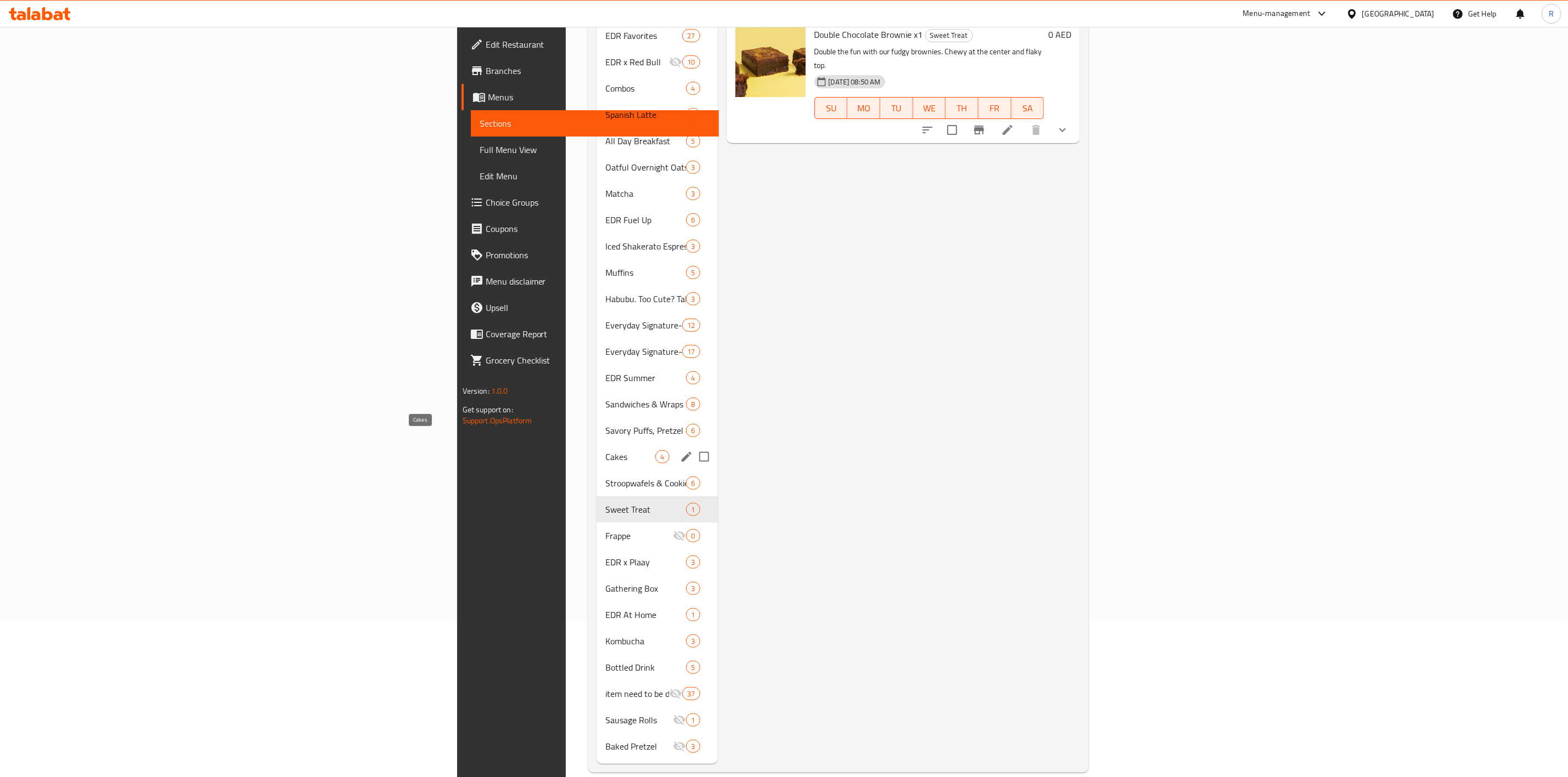
click at [605, 450] on span "Cakes" at bounding box center [630, 456] width 50 height 13
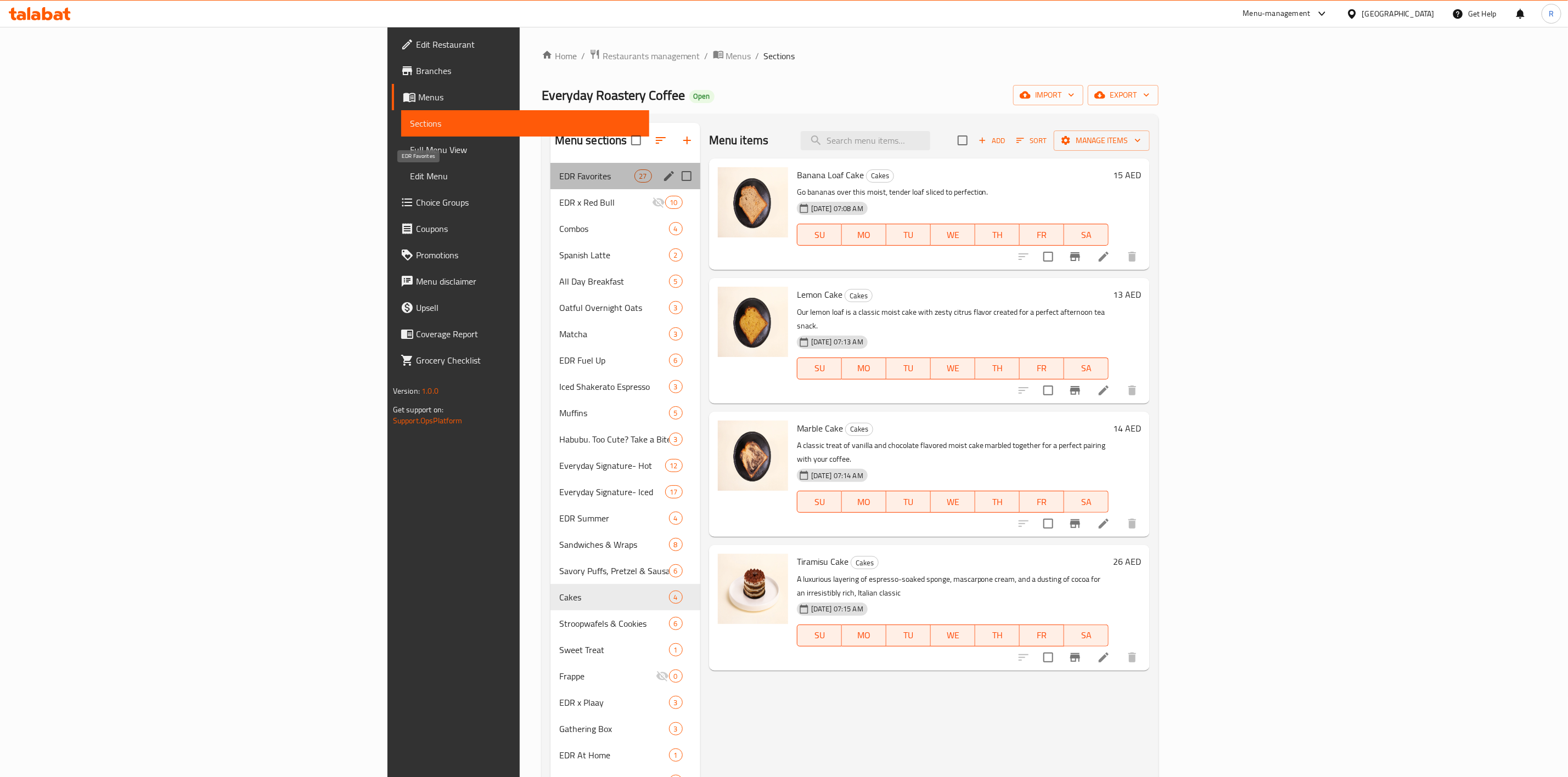
click at [559, 180] on span "EDR Favorites" at bounding box center [596, 176] width 75 height 13
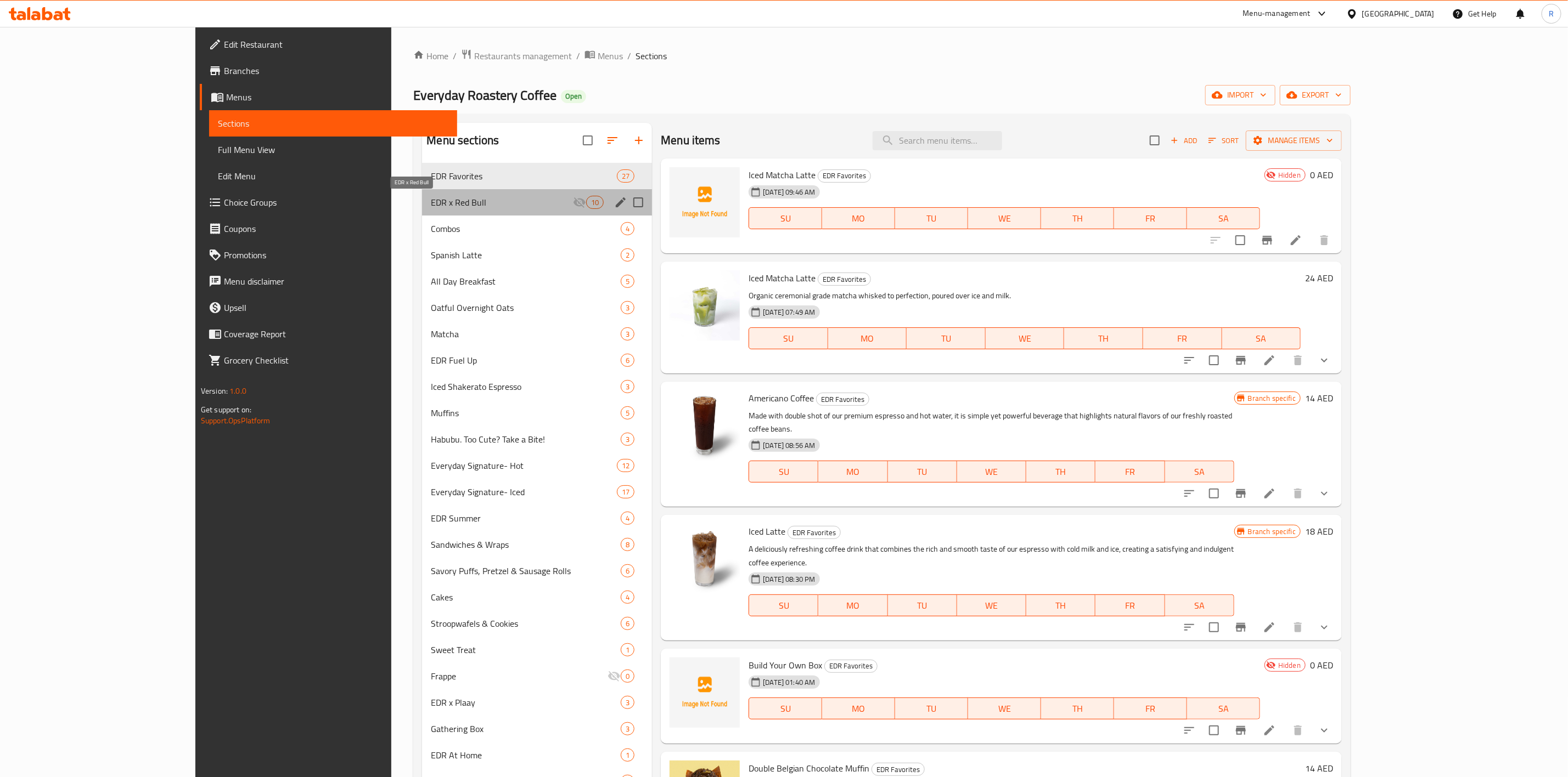
click at [475, 205] on span "EDR x Red Bull" at bounding box center [501, 202] width 142 height 13
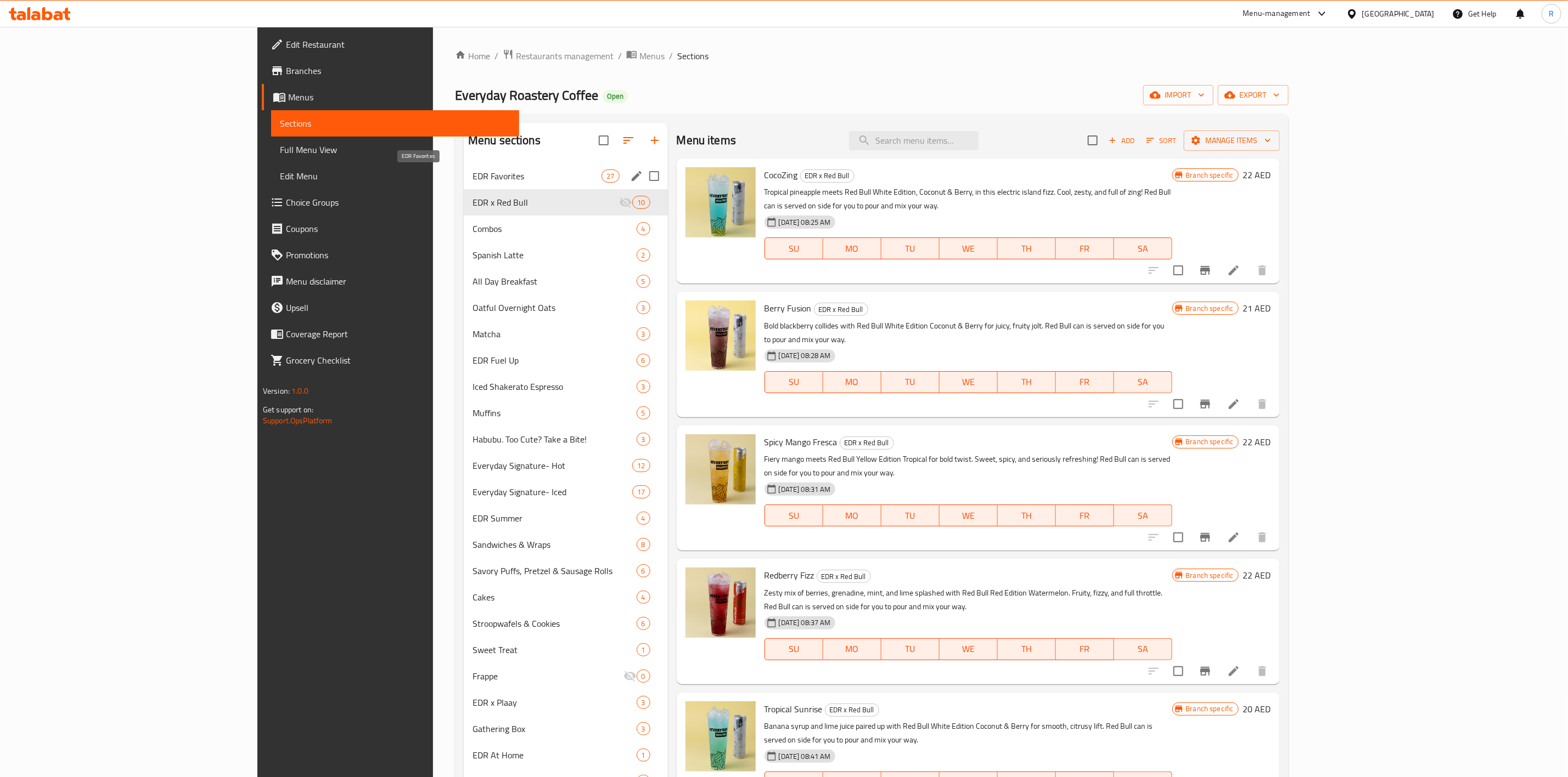
click at [499, 180] on span "EDR Favorites" at bounding box center [537, 176] width 129 height 13
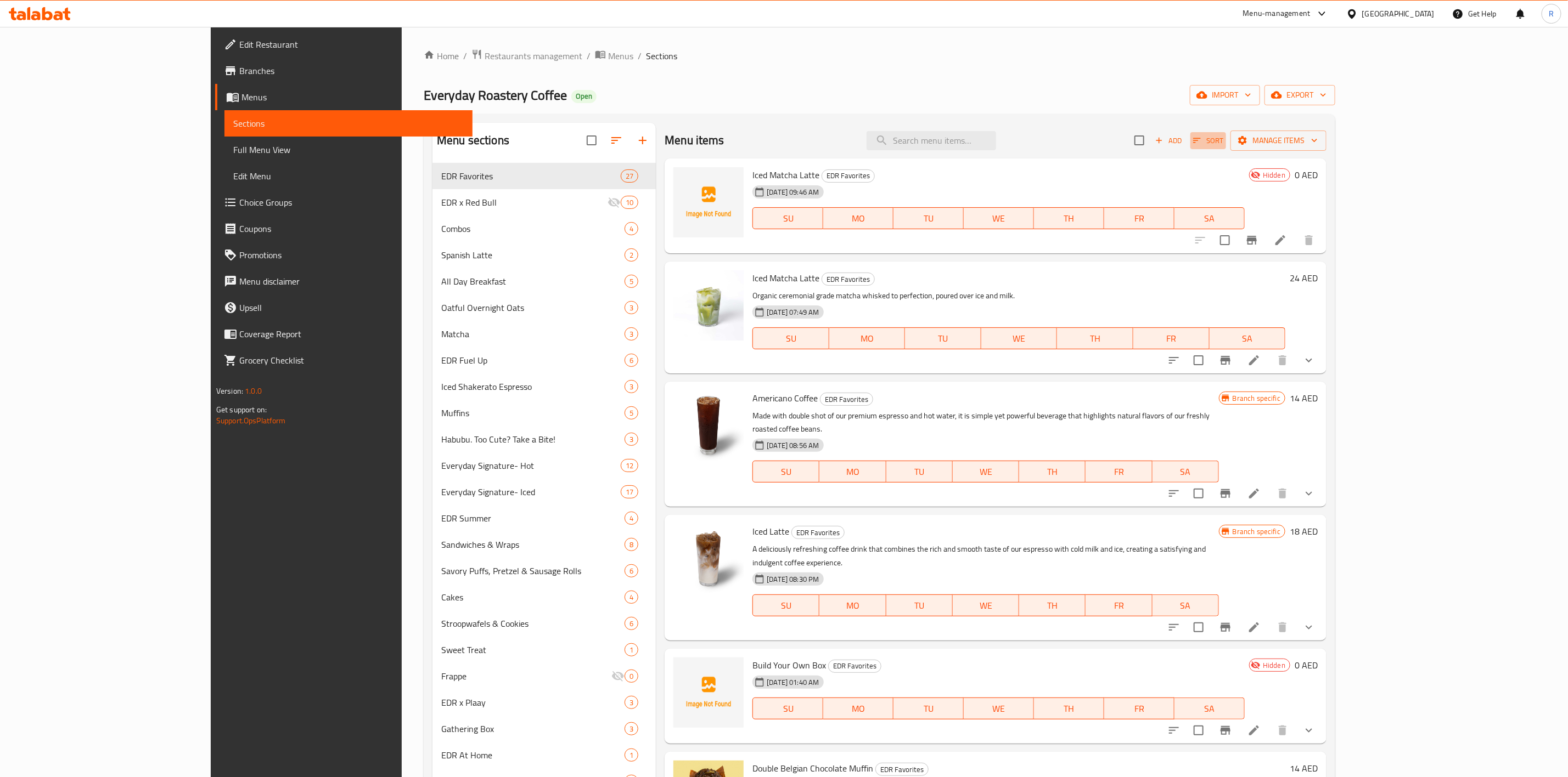
click at [1223, 135] on span "Sort" at bounding box center [1208, 140] width 30 height 13
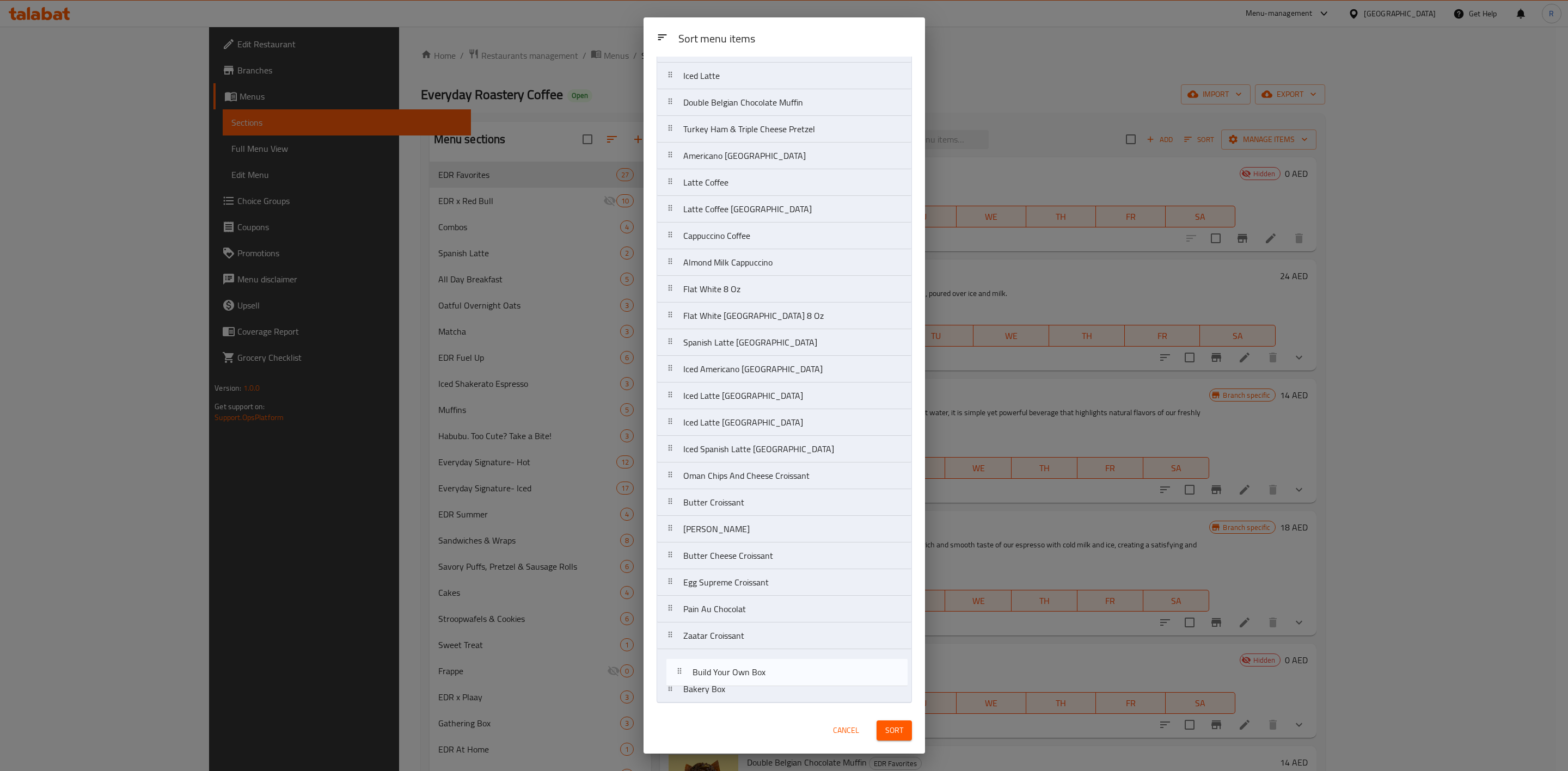
scroll to position [111, 0]
drag, startPoint x: 833, startPoint y: 214, endPoint x: 840, endPoint y: 703, distance: 489.1
click at [840, 703] on nav "Iced Matcha Latte Iced Matcha Latte Americano Coffee Iced Latte Build Your Own …" at bounding box center [784, 342] width 255 height 721
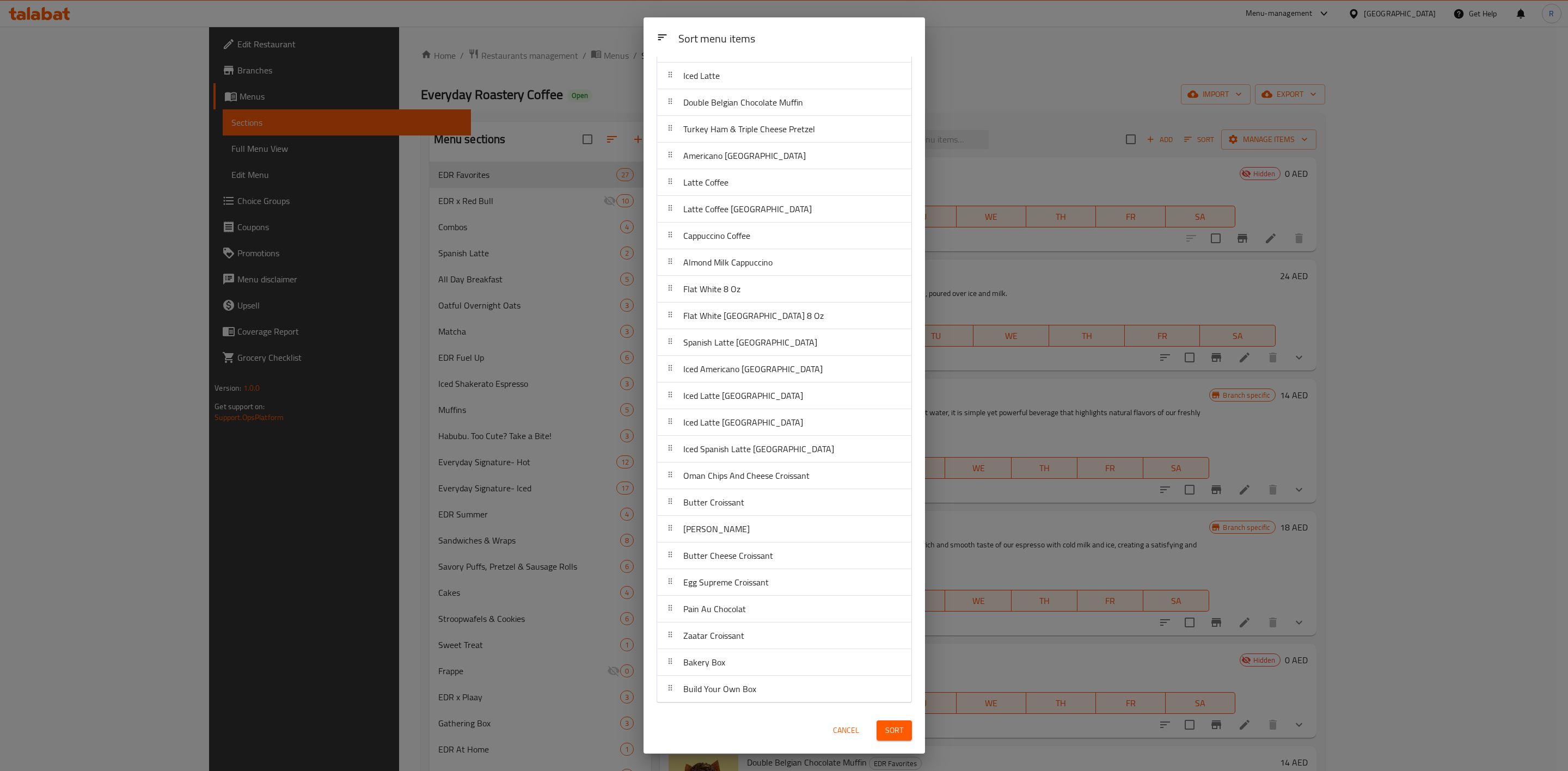
click at [892, 730] on span "Sort" at bounding box center [895, 731] width 18 height 14
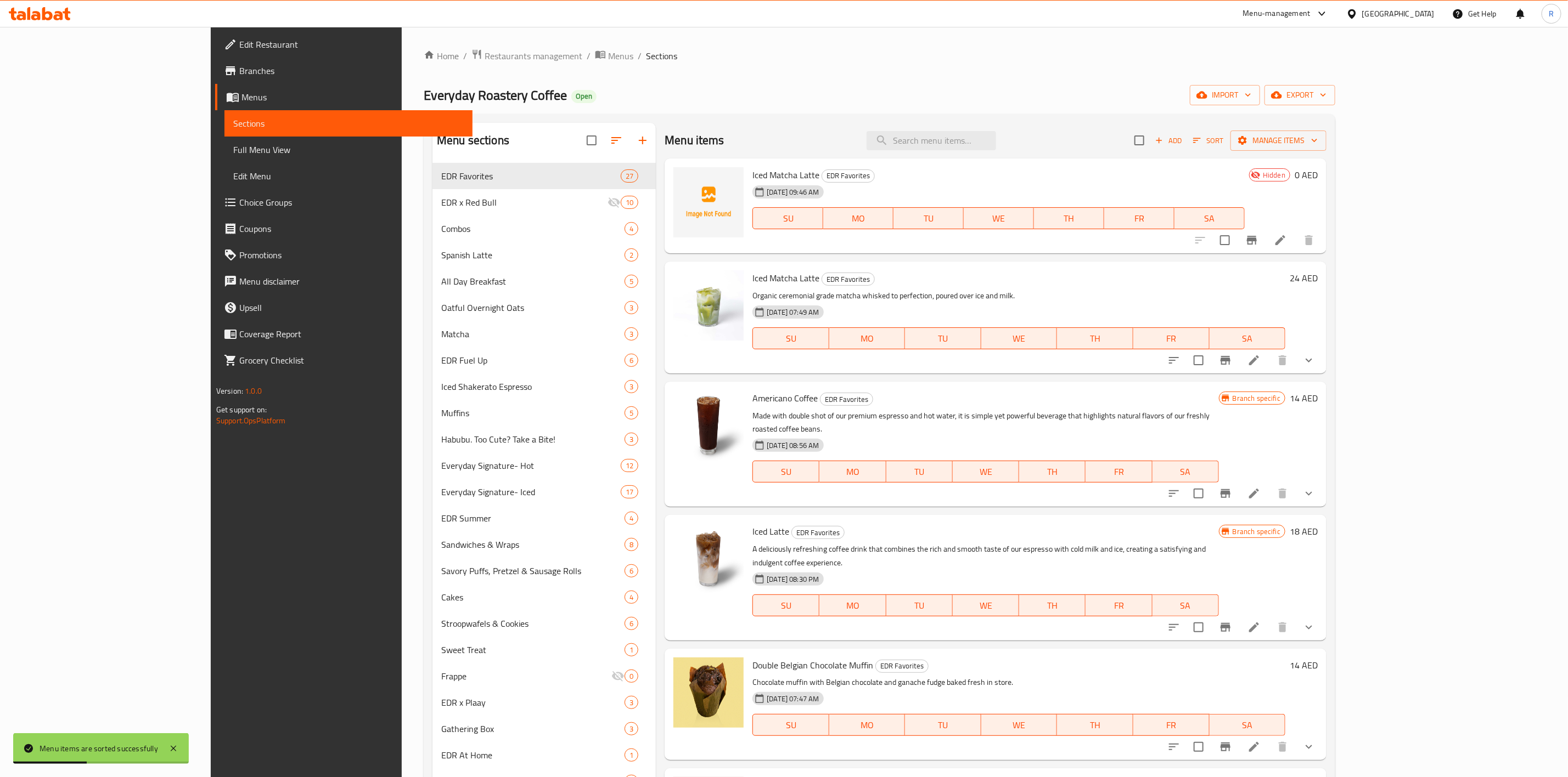
click at [1223, 143] on span "Sort" at bounding box center [1208, 140] width 30 height 13
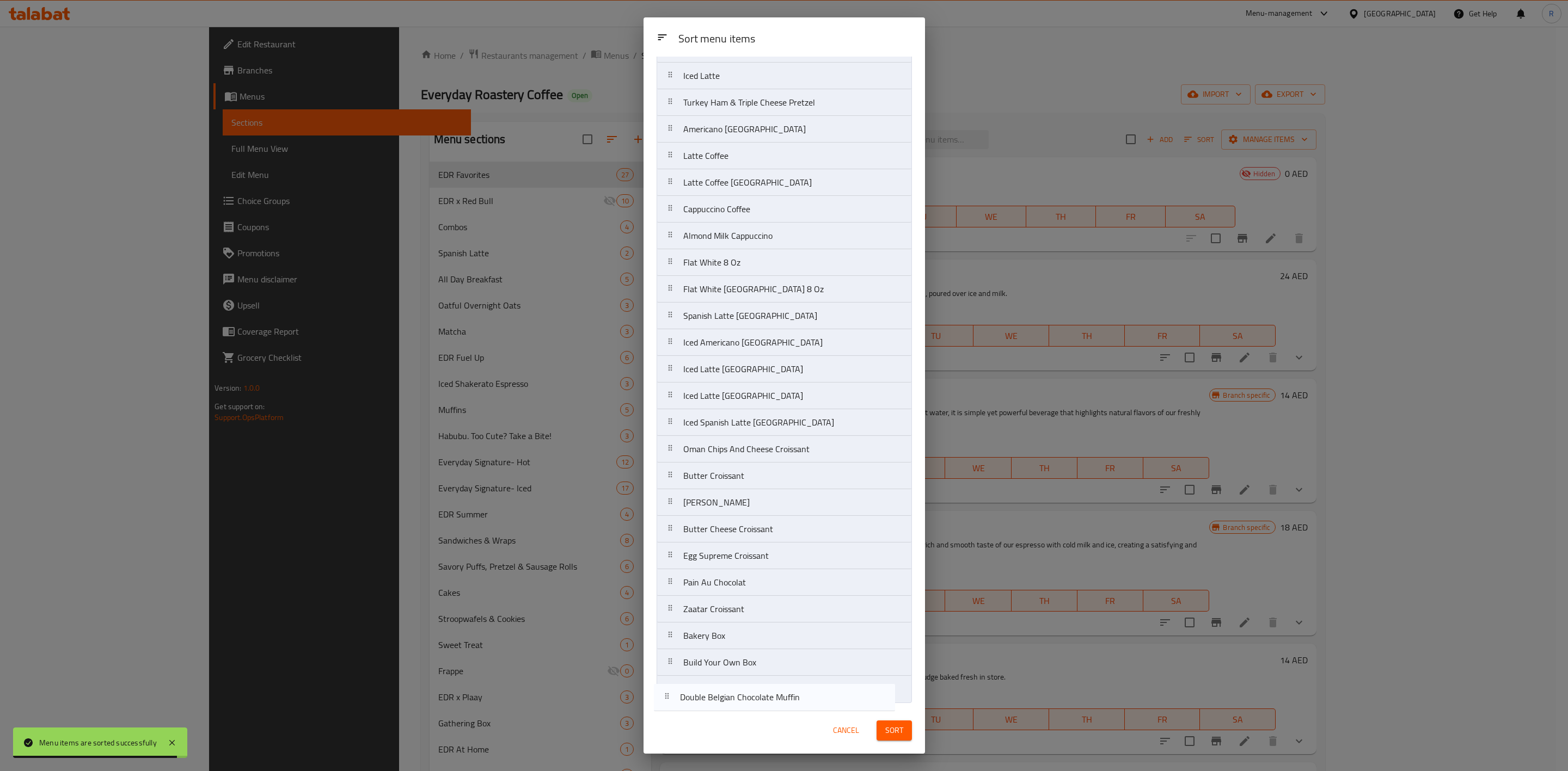
drag, startPoint x: 811, startPoint y: 214, endPoint x: 807, endPoint y: 709, distance: 495.0
click at [807, 709] on div "Sort menu items Sort menu items Iced Matcha Latte Iced Matcha Latte Americano C…" at bounding box center [784, 385] width 281 height 736
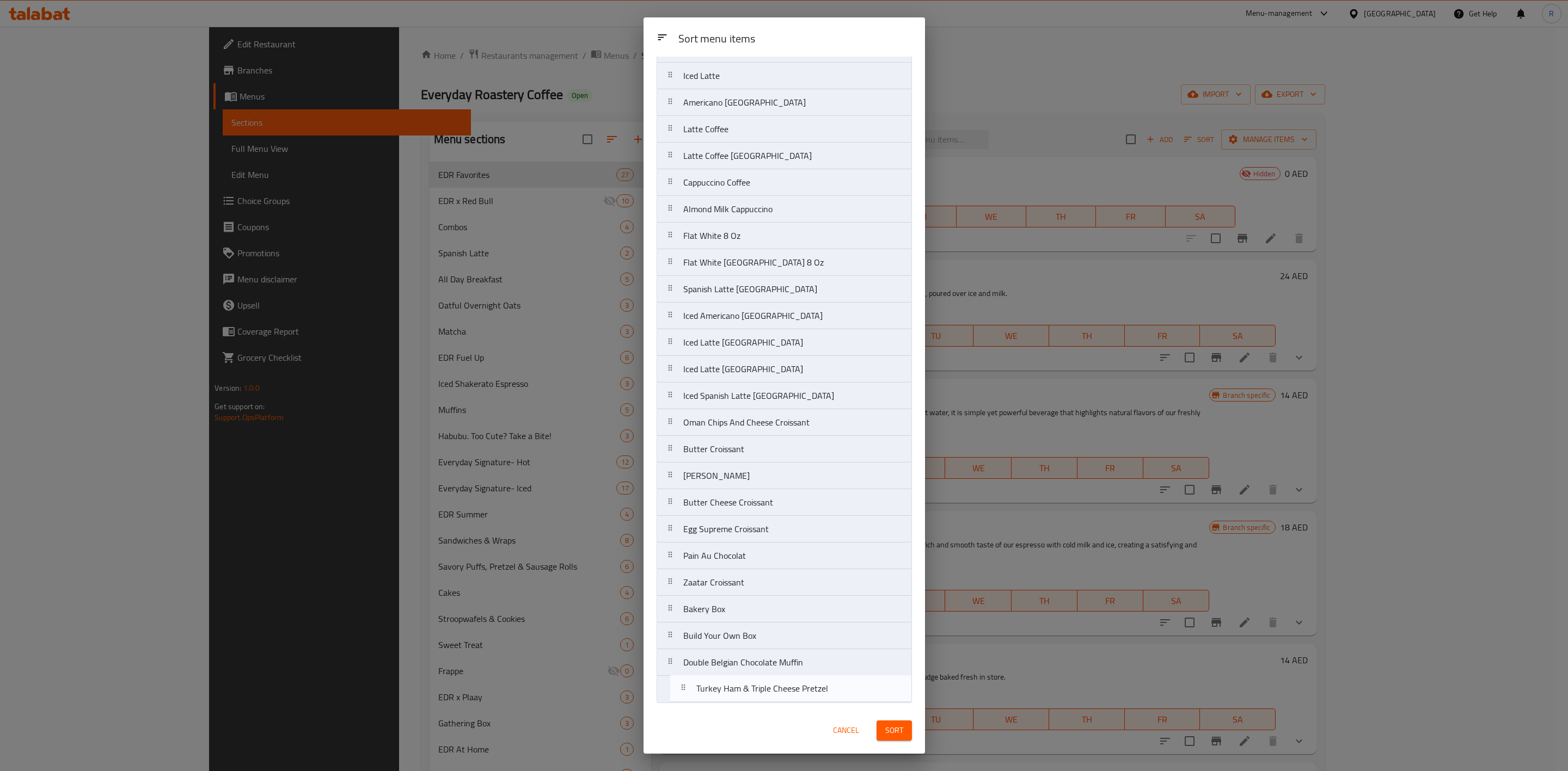
drag, startPoint x: 824, startPoint y: 104, endPoint x: 833, endPoint y: 703, distance: 599.1
click at [833, 703] on nav "Iced Matcha Latte Iced Matcha Latte Americano Coffee Iced Latte Turkey Ham & Tr…" at bounding box center [784, 342] width 255 height 721
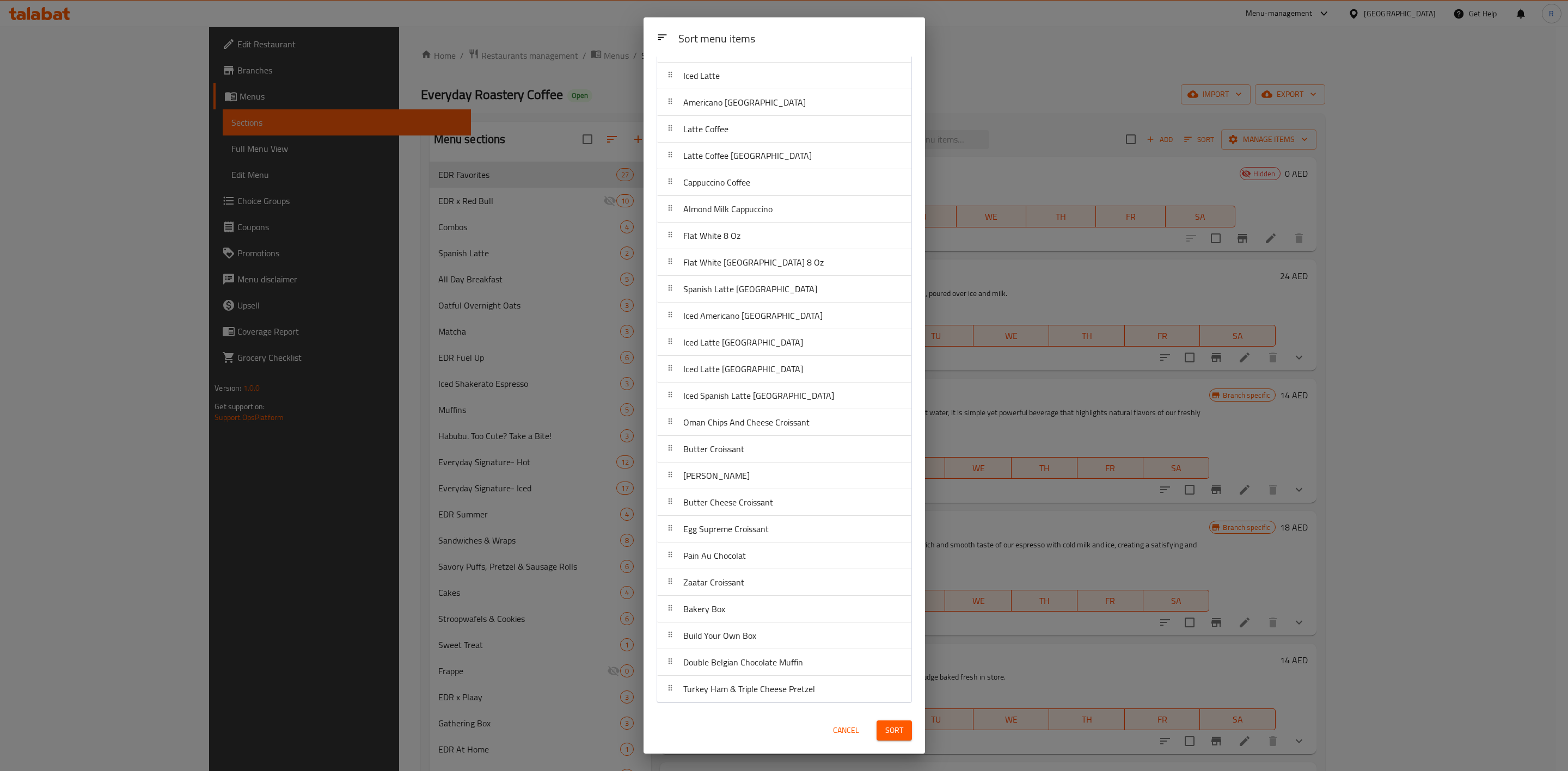
click at [892, 730] on span "Sort" at bounding box center [895, 731] width 18 height 14
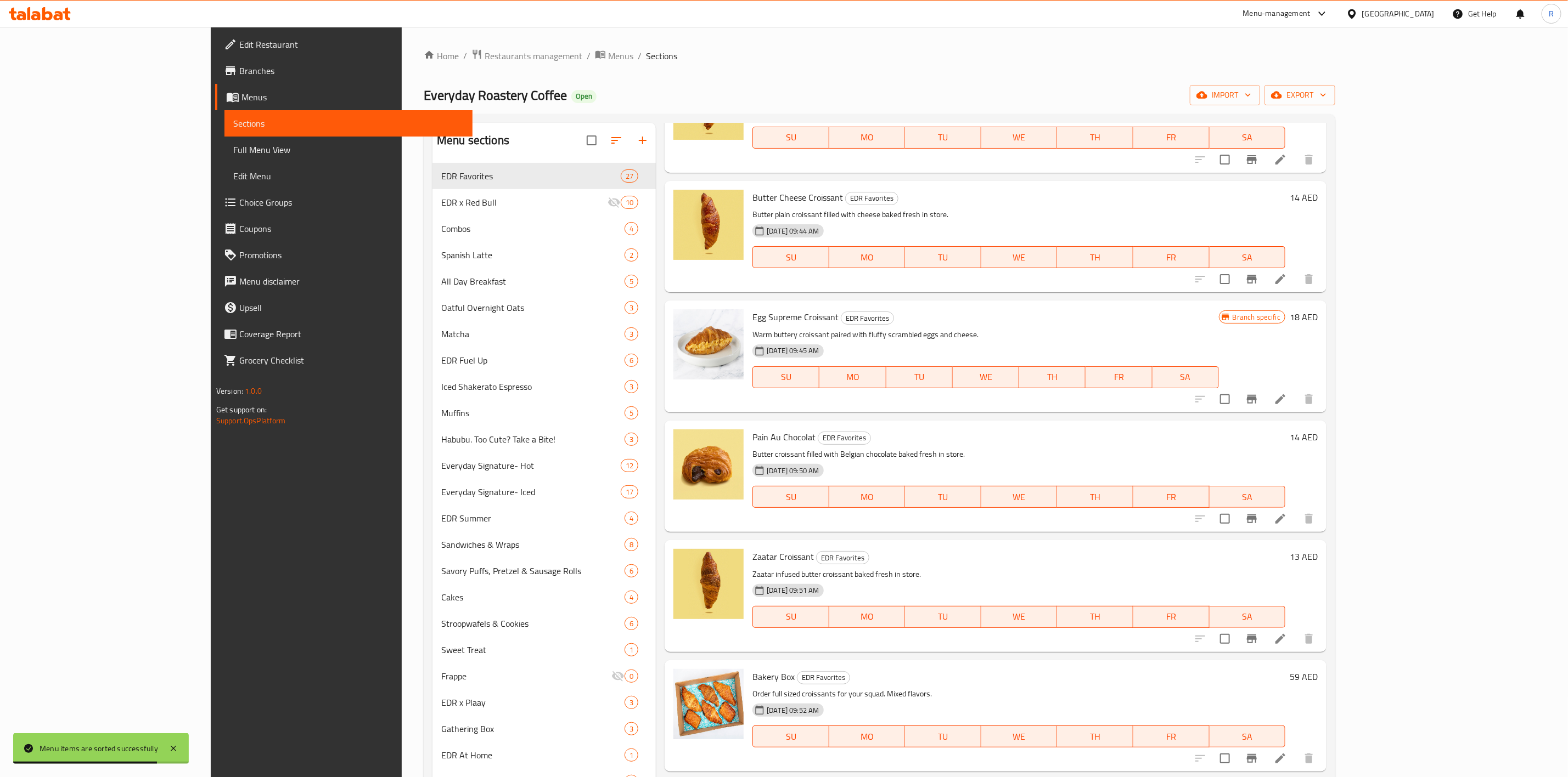
scroll to position [2364, 0]
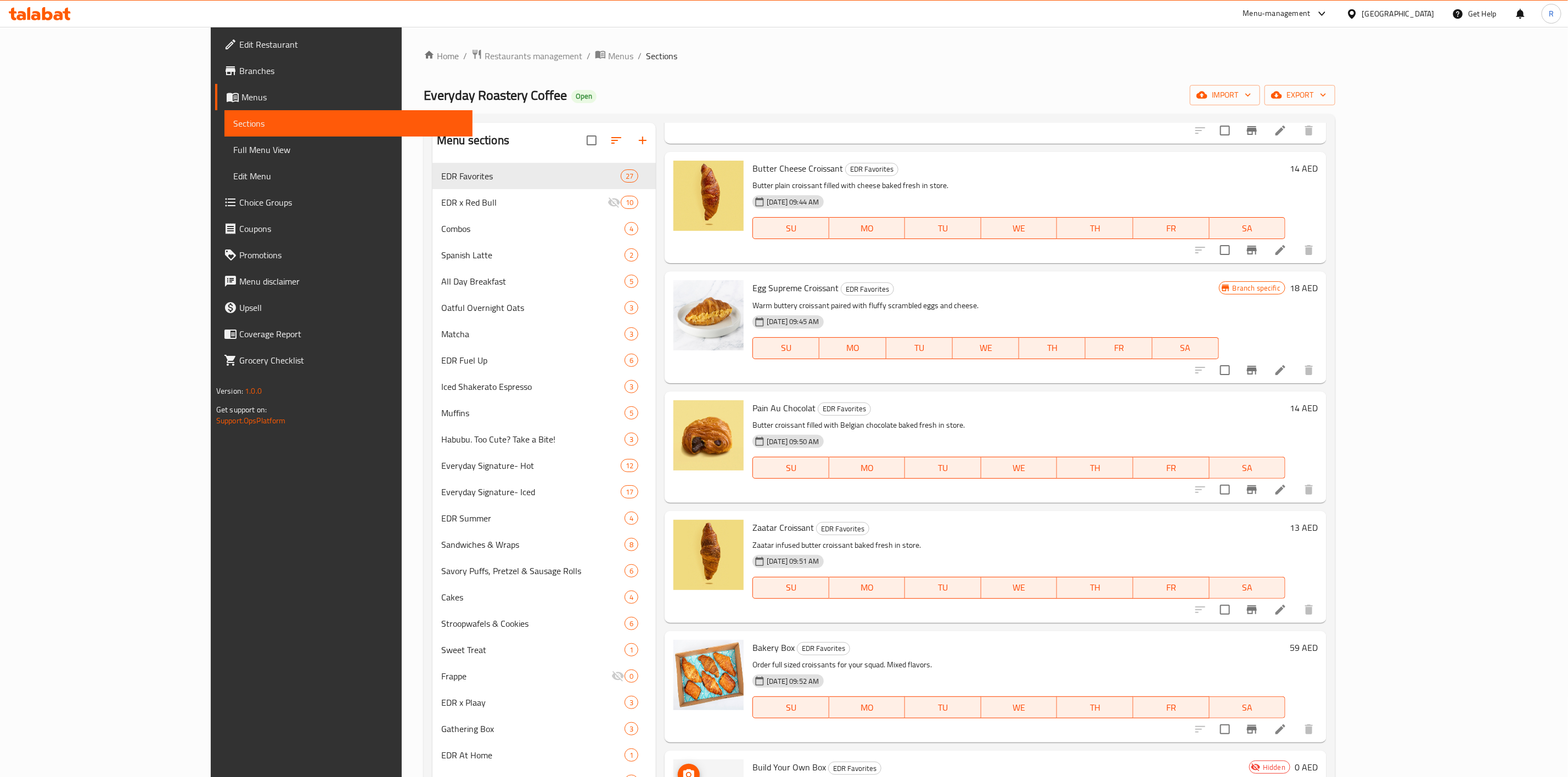
click at [682, 769] on icon "upload picture" at bounding box center [688, 775] width 13 height 13
click at [678, 764] on button "upload picture" at bounding box center [688, 775] width 22 height 22
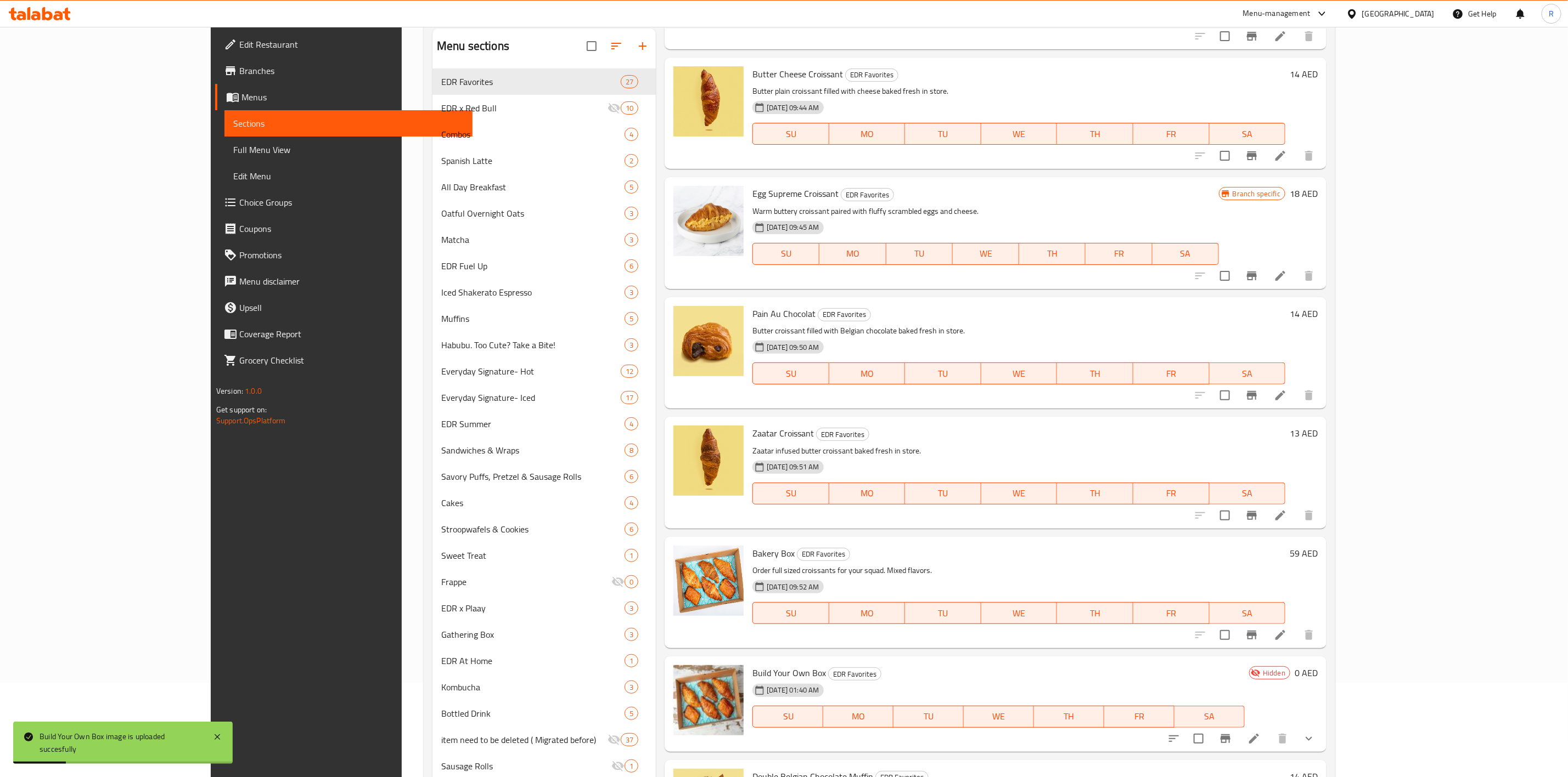
scroll to position [119, 0]
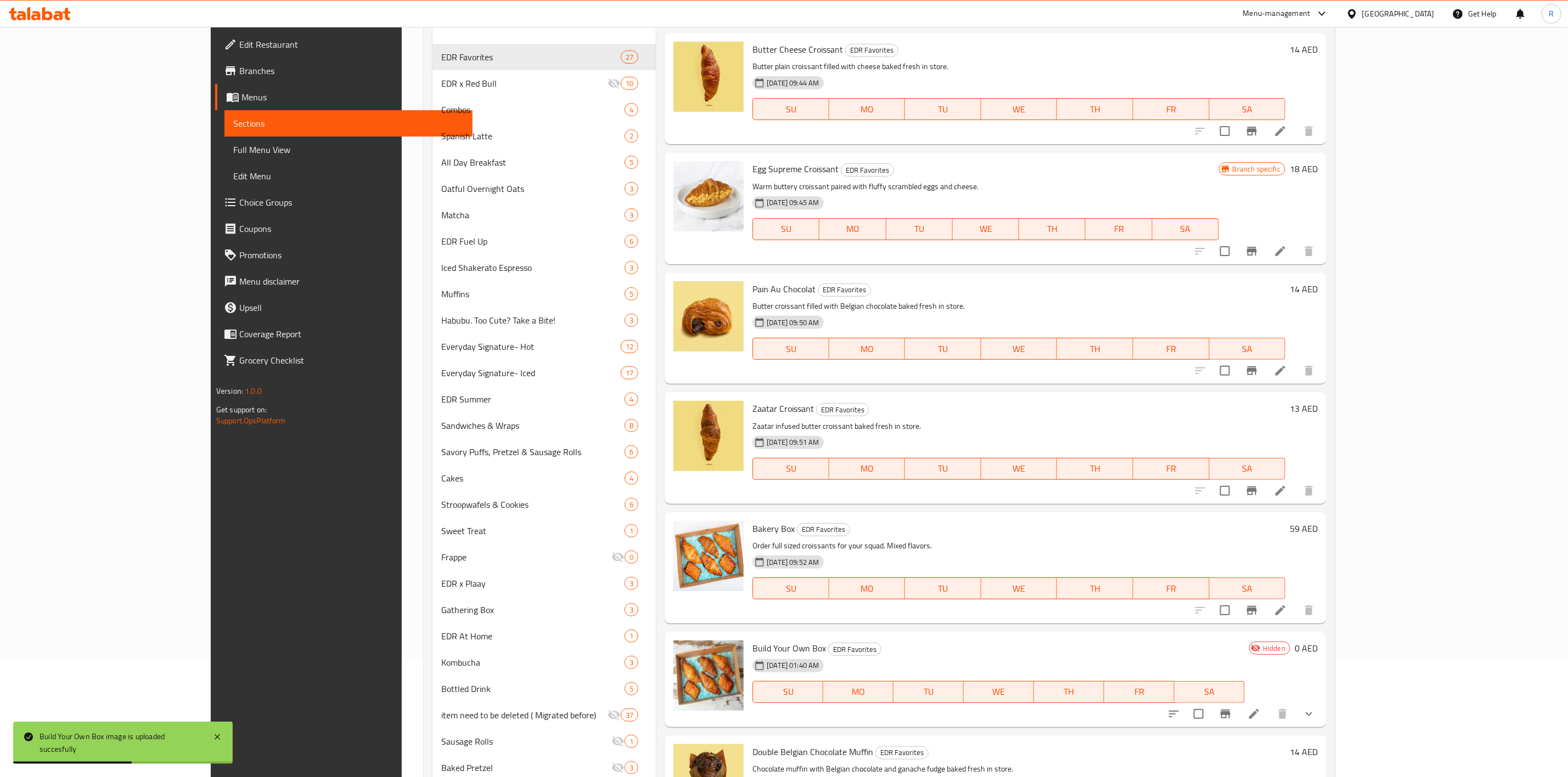
click at [1260, 708] on icon at bounding box center [1253, 714] width 13 height 13
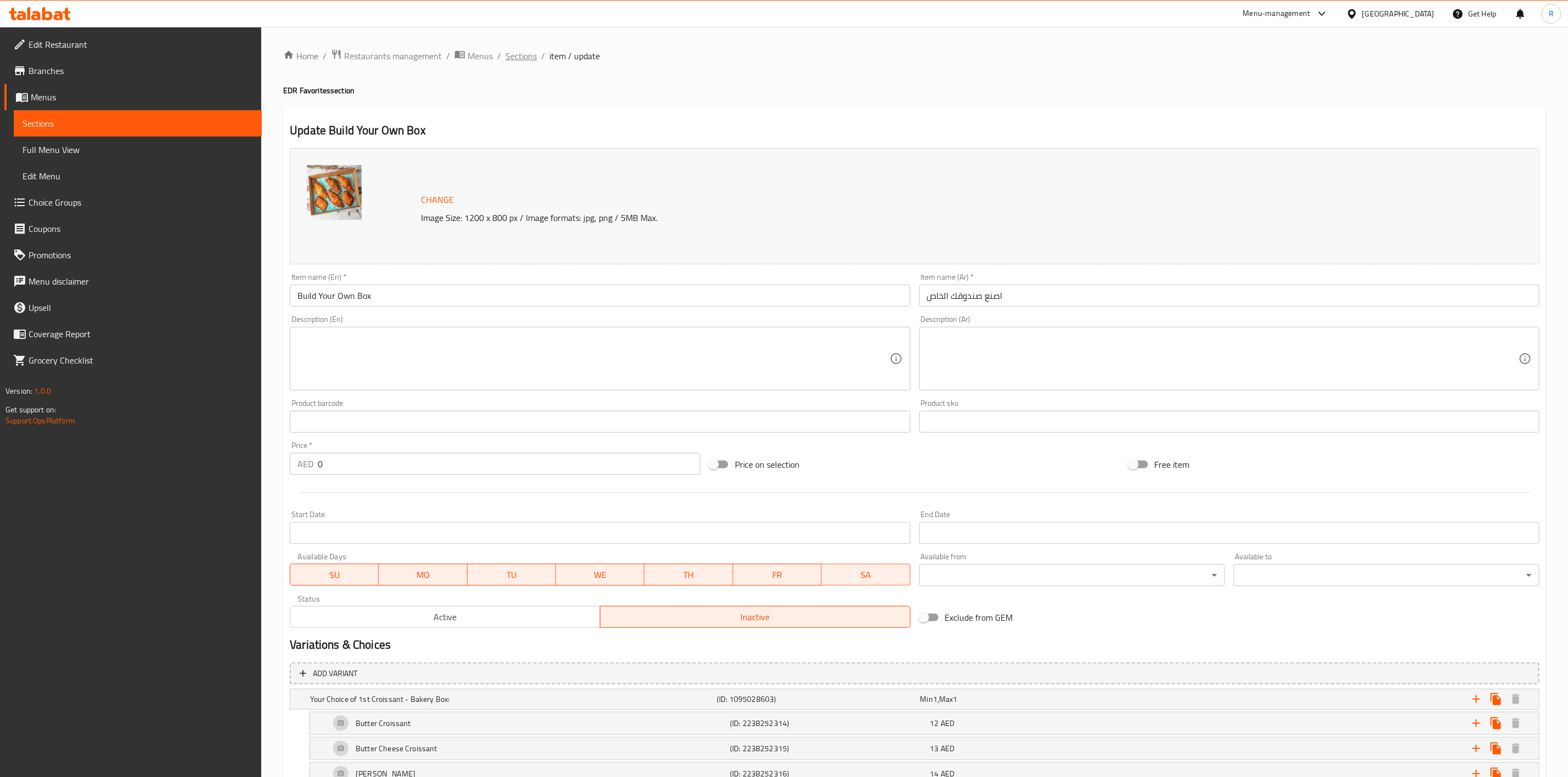
click at [514, 55] on span "Sections" at bounding box center [521, 55] width 31 height 13
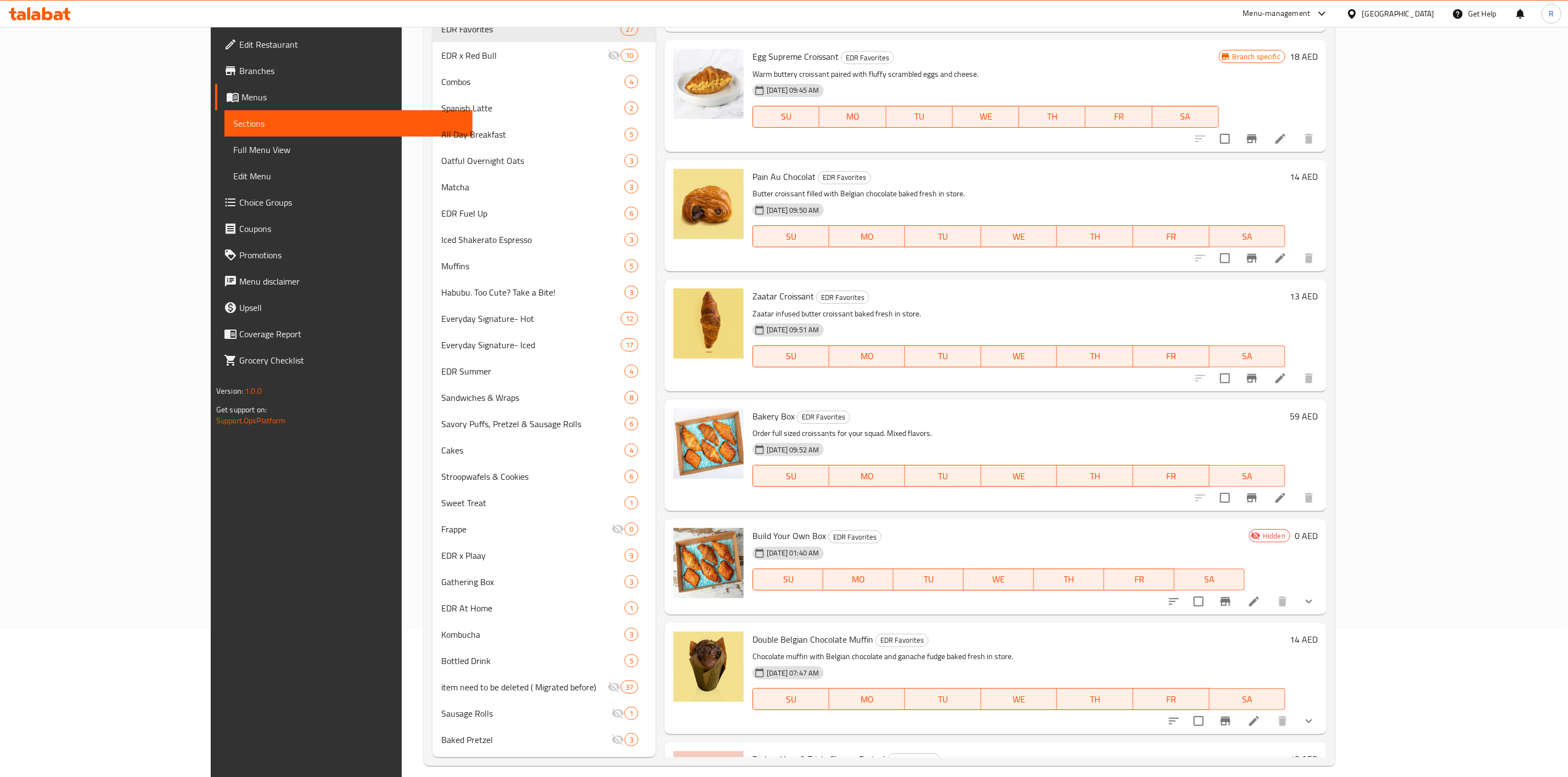
scroll to position [157, 0]
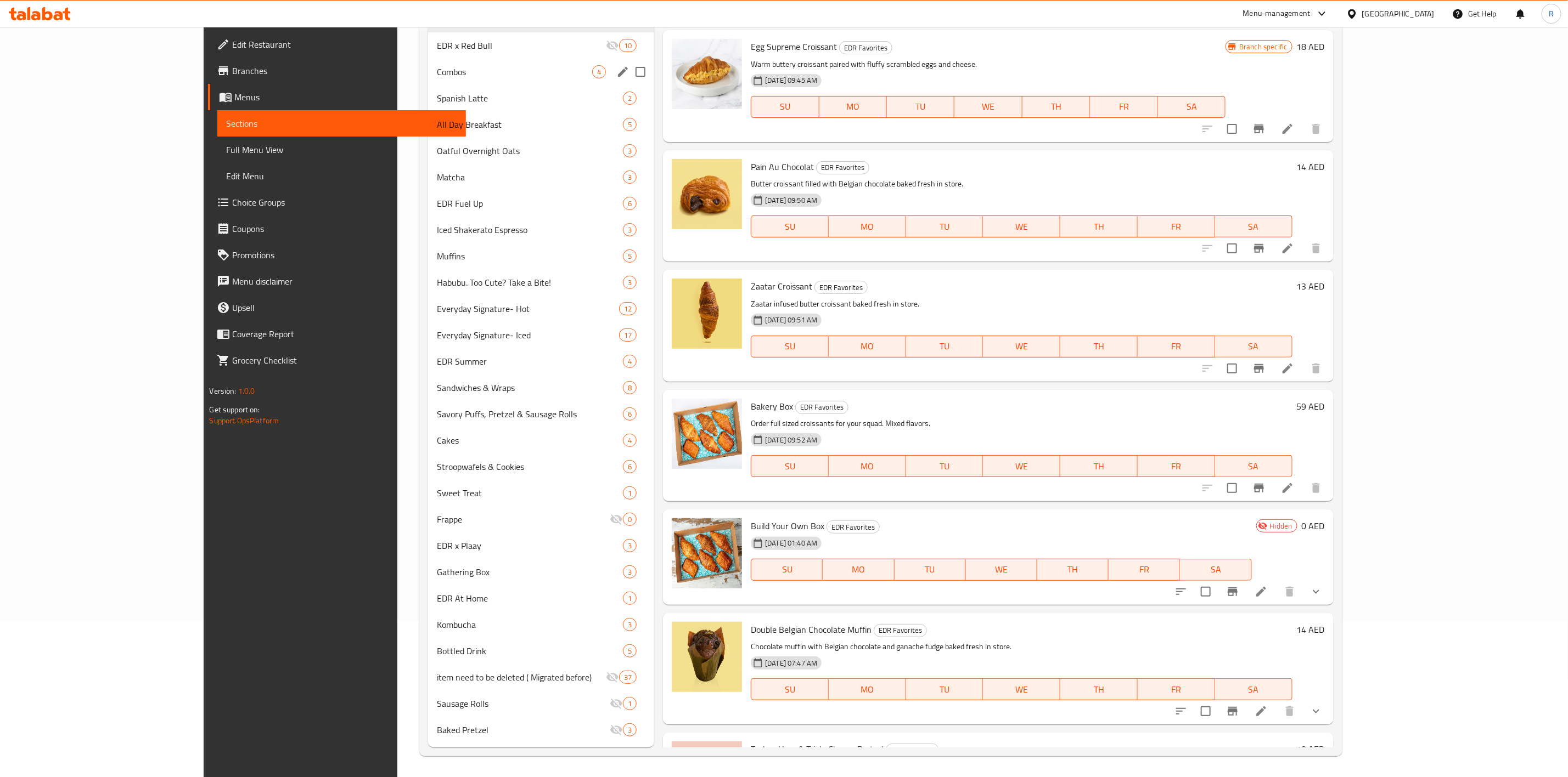
click at [451, 64] on div "Combos 4" at bounding box center [541, 71] width 226 height 27
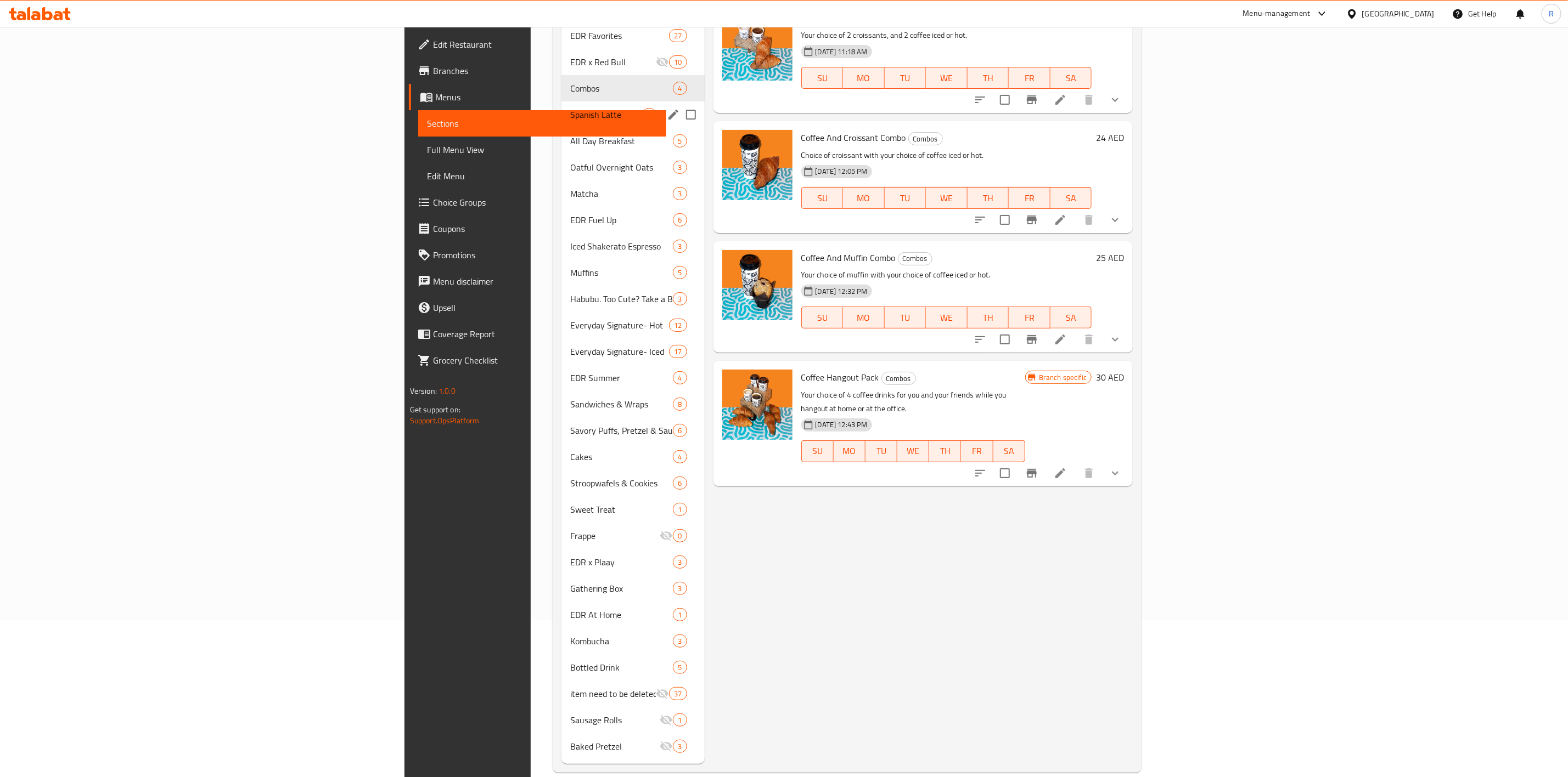
click at [570, 108] on span "Spanish Latte" at bounding box center [606, 114] width 72 height 13
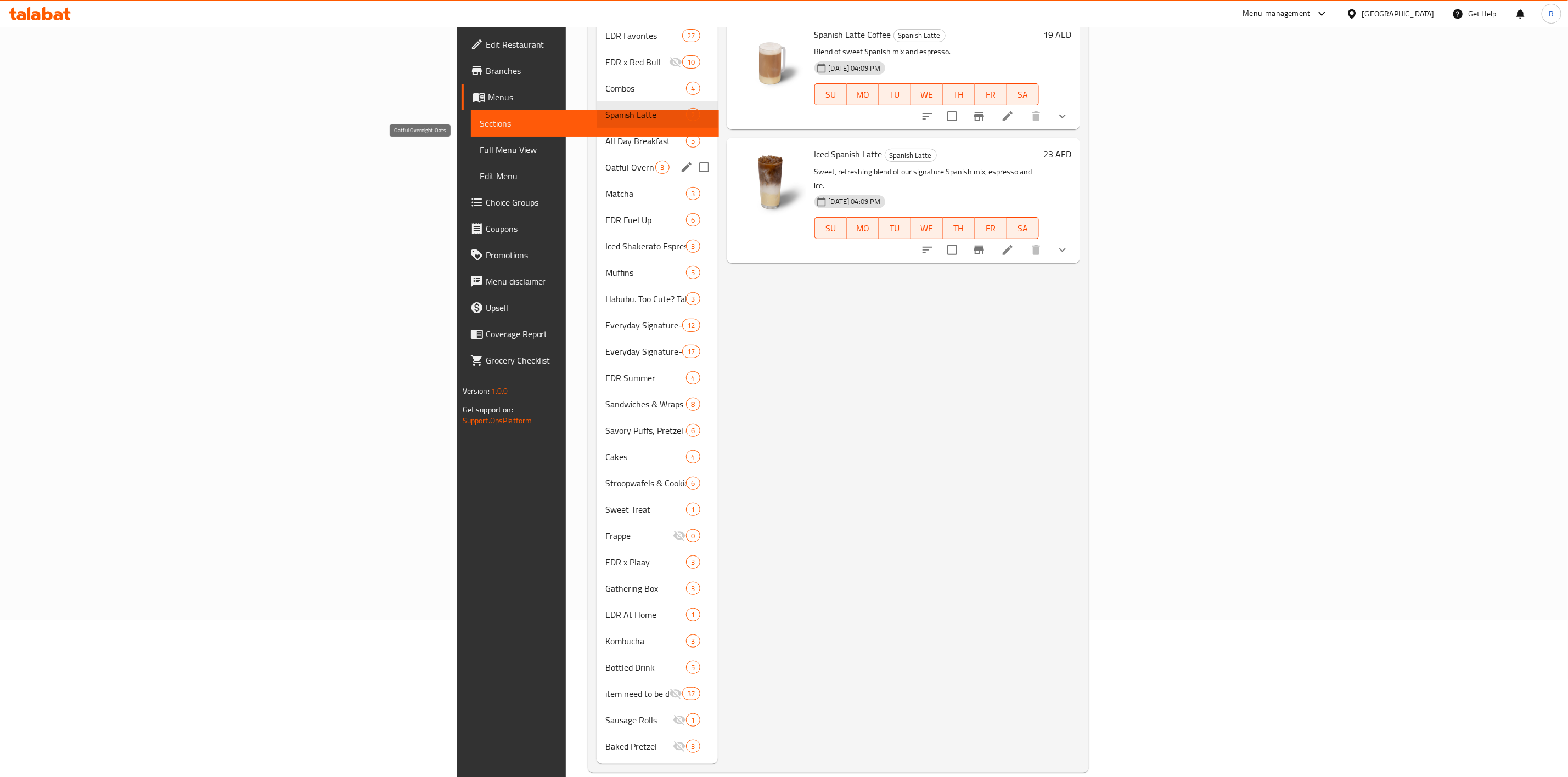
click at [605, 161] on span "Oatful Overnight Oats" at bounding box center [630, 167] width 50 height 13
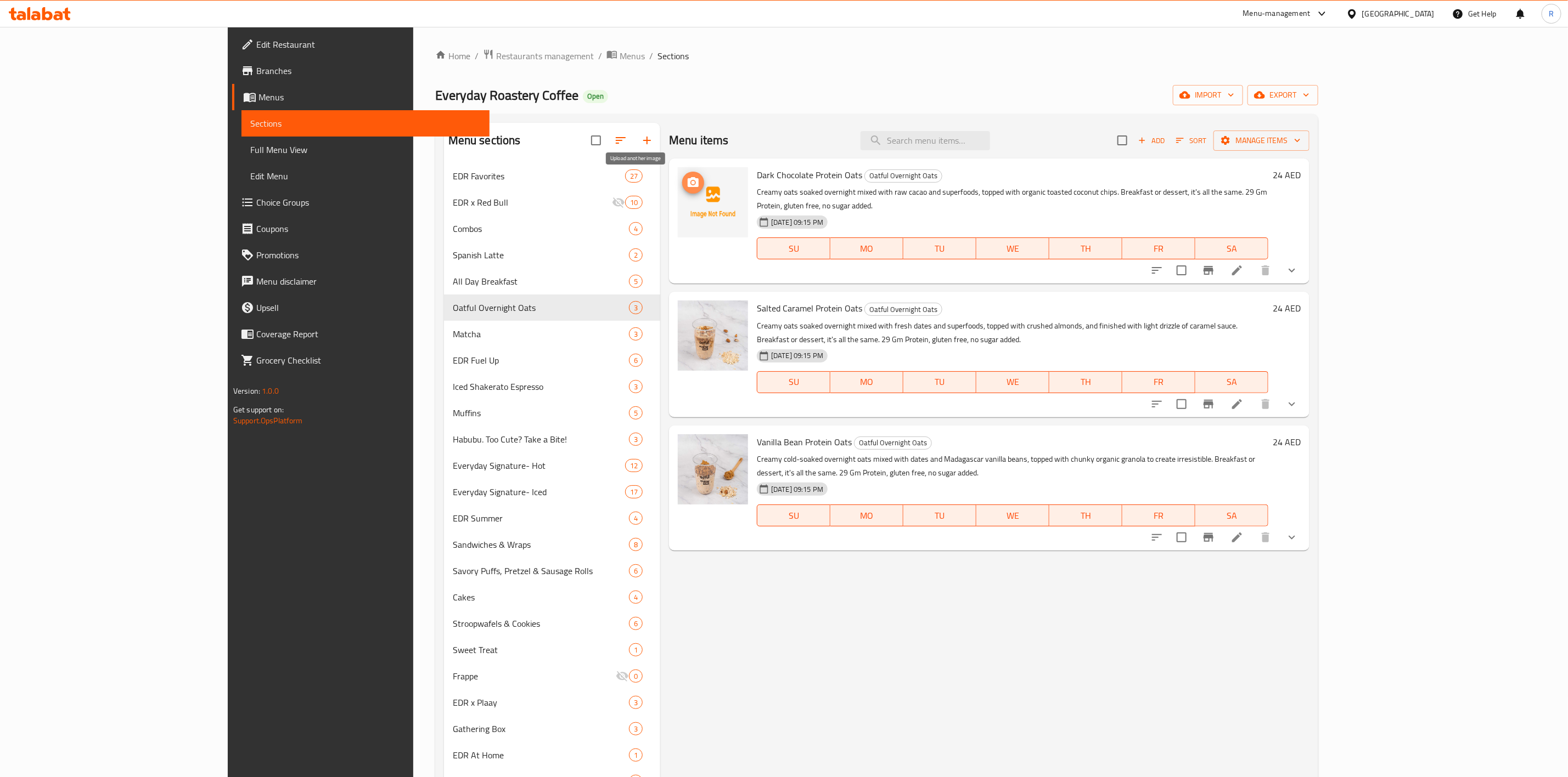
click at [686, 188] on icon "upload picture" at bounding box center [692, 182] width 13 height 13
click at [688, 182] on icon "upload picture" at bounding box center [693, 182] width 11 height 10
click at [686, 177] on icon "upload picture" at bounding box center [692, 182] width 13 height 13
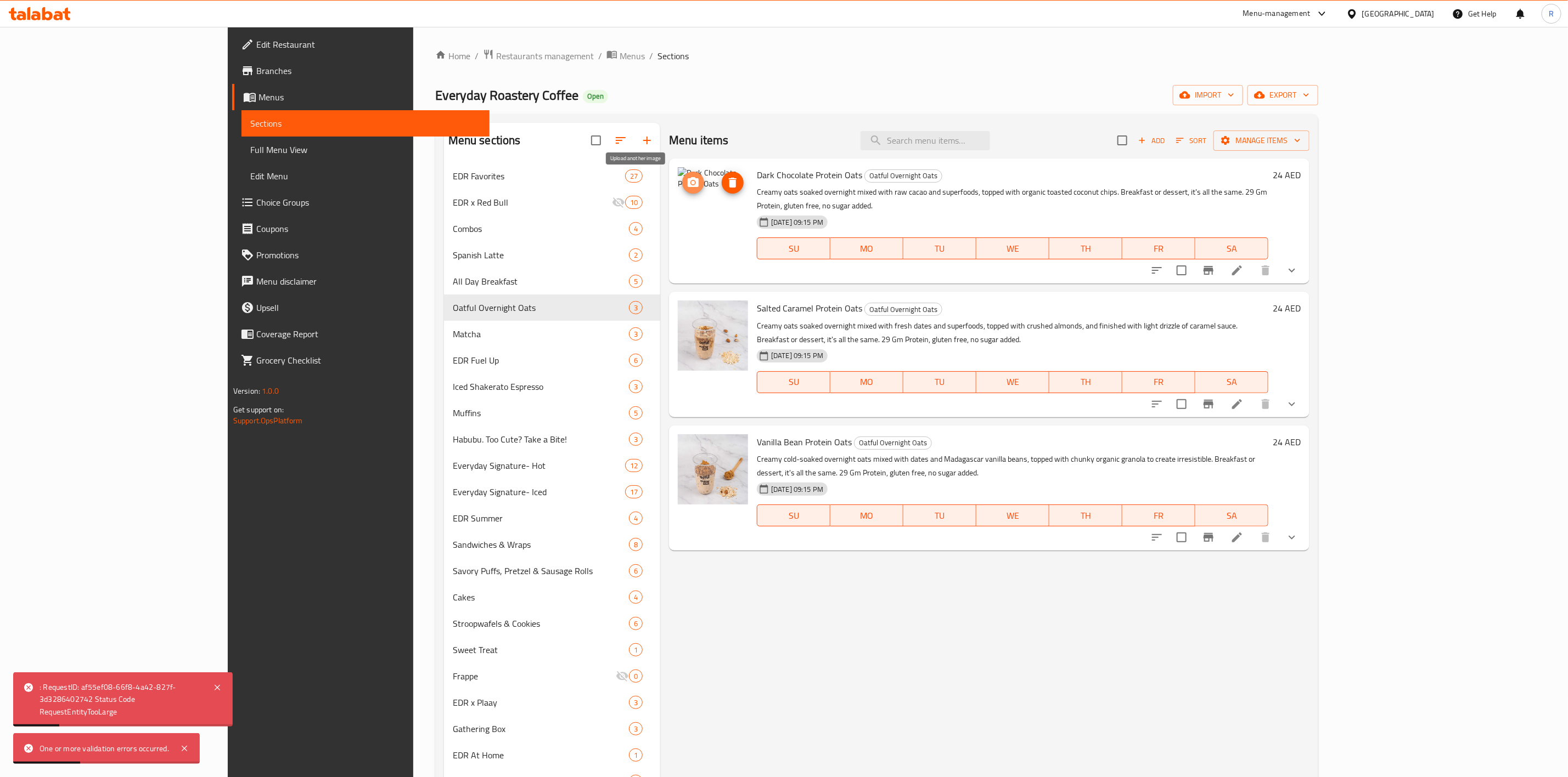
click at [688, 186] on icon "upload picture" at bounding box center [693, 182] width 11 height 10
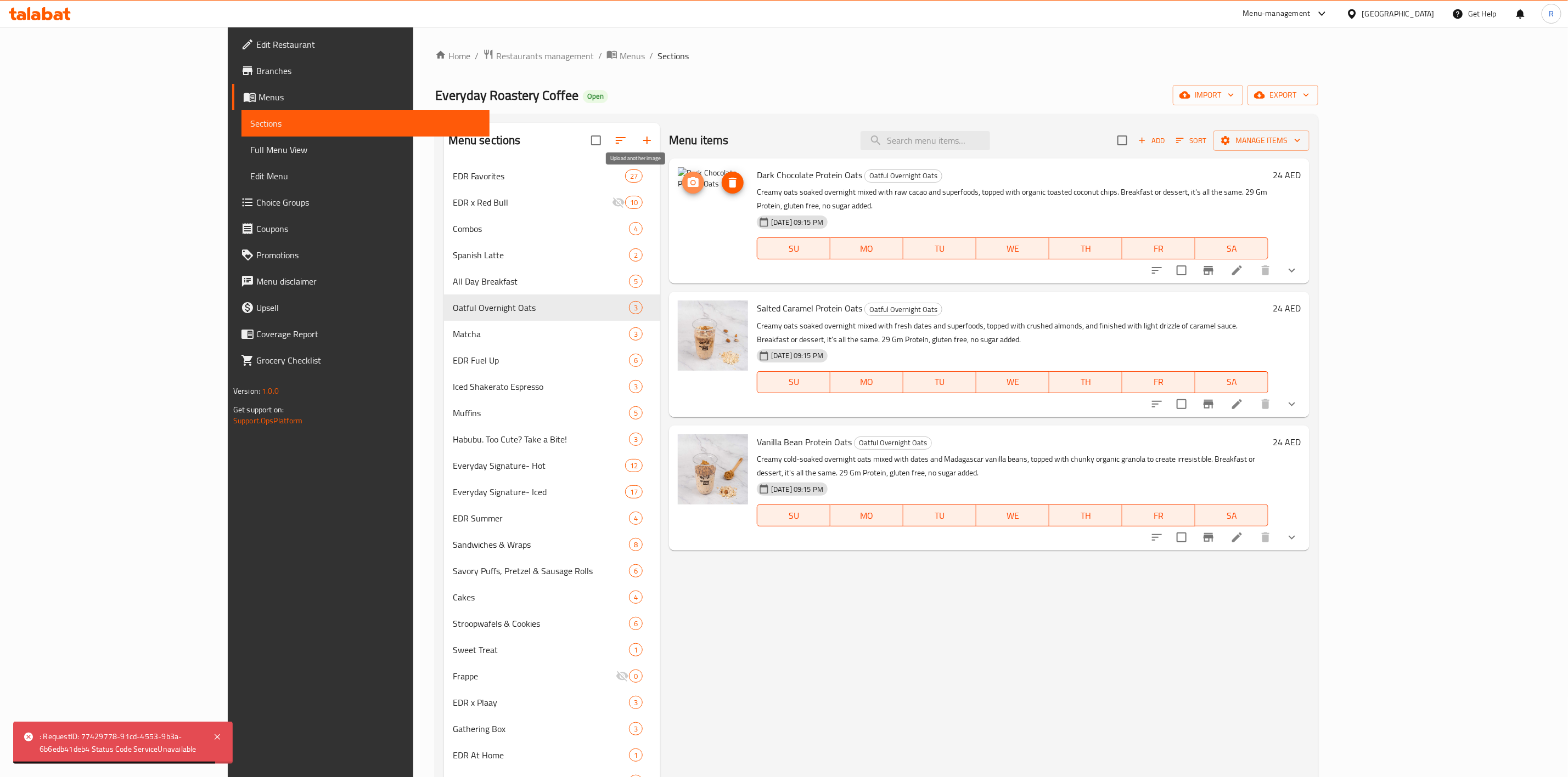
click at [686, 177] on icon "upload picture" at bounding box center [692, 182] width 13 height 13
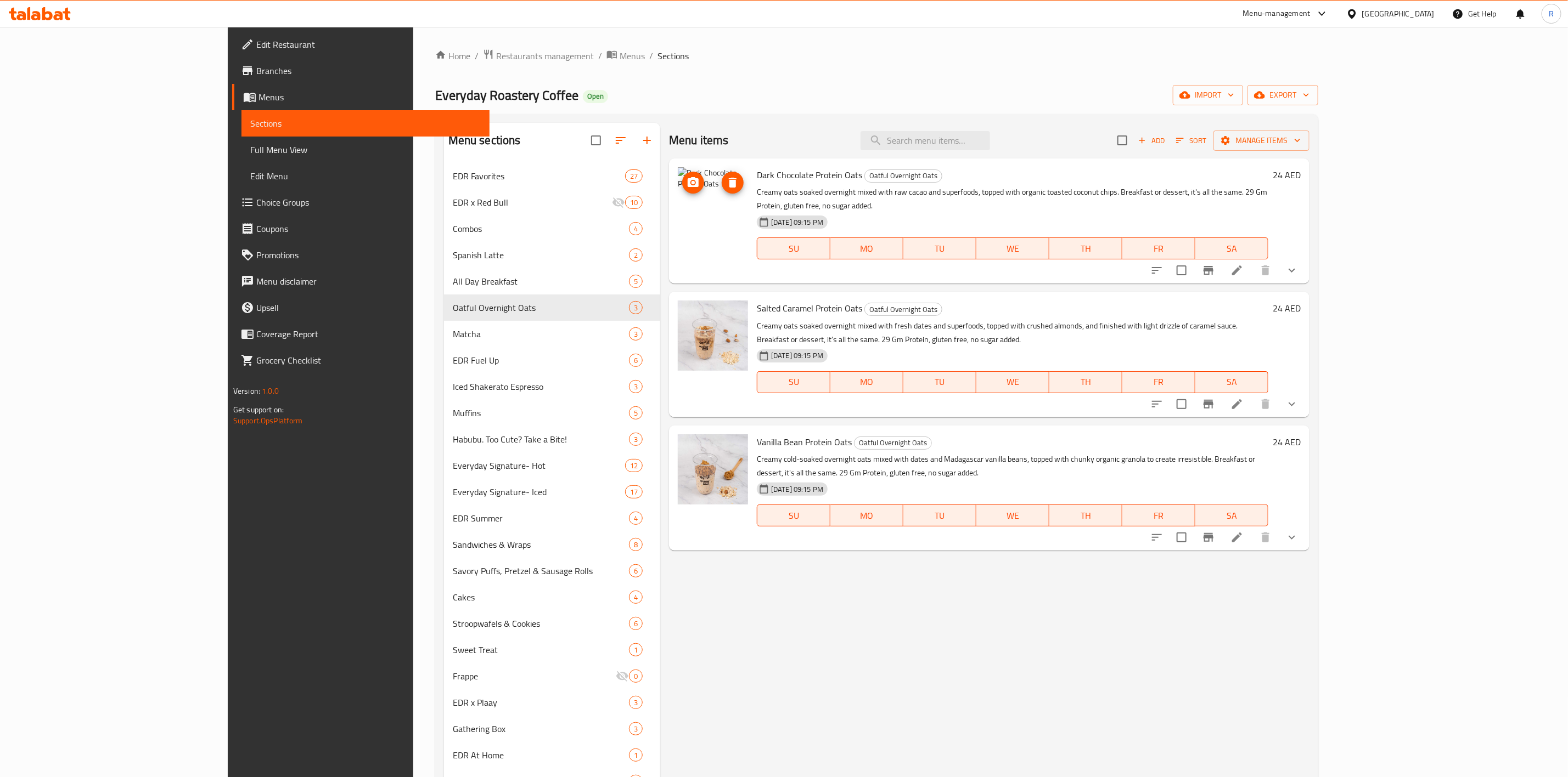
click at [688, 180] on icon "upload picture" at bounding box center [693, 182] width 11 height 10
click at [729, 183] on icon "delete image" at bounding box center [732, 182] width 8 height 10
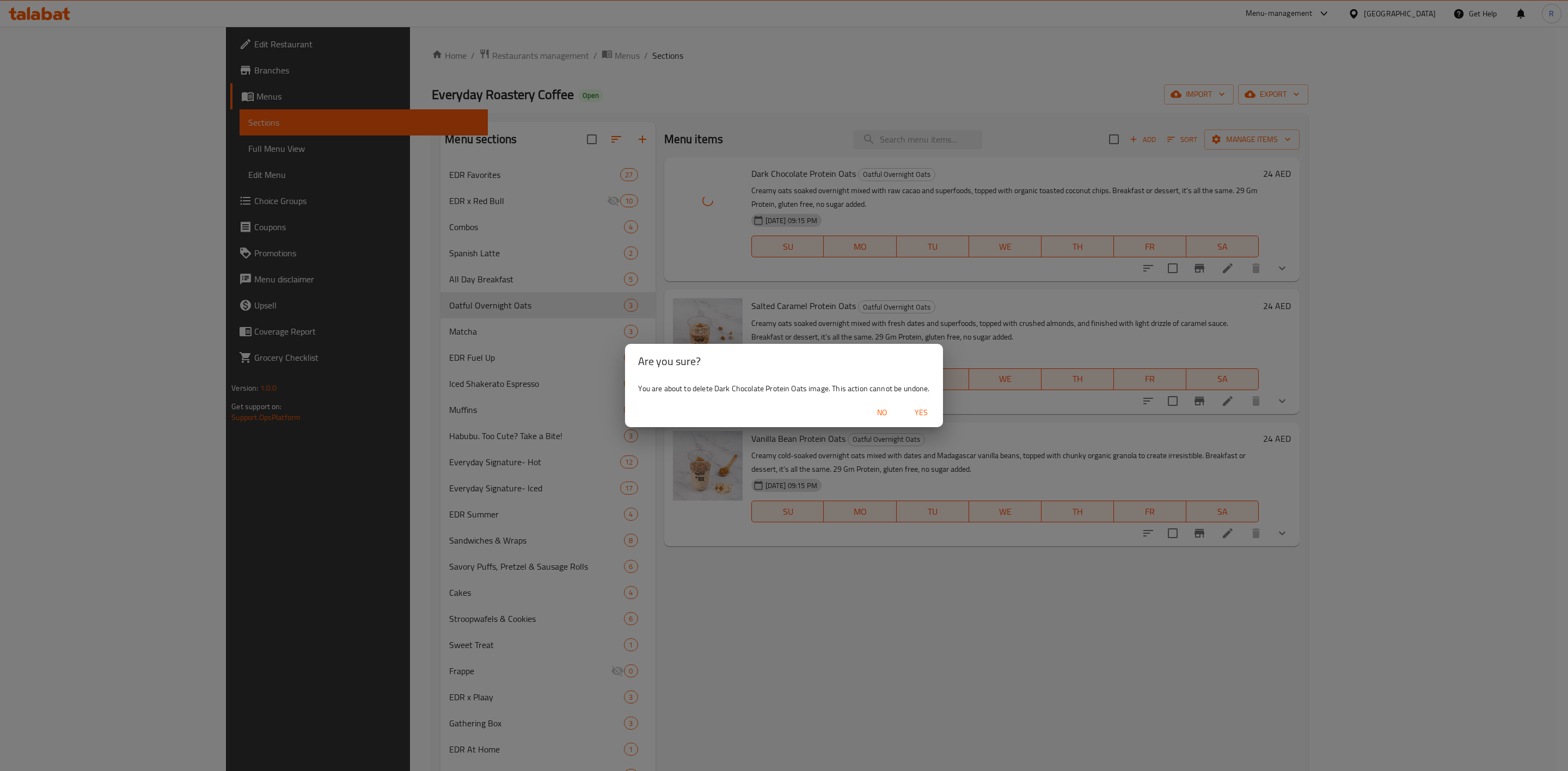
click at [925, 408] on span "Yes" at bounding box center [921, 413] width 26 height 14
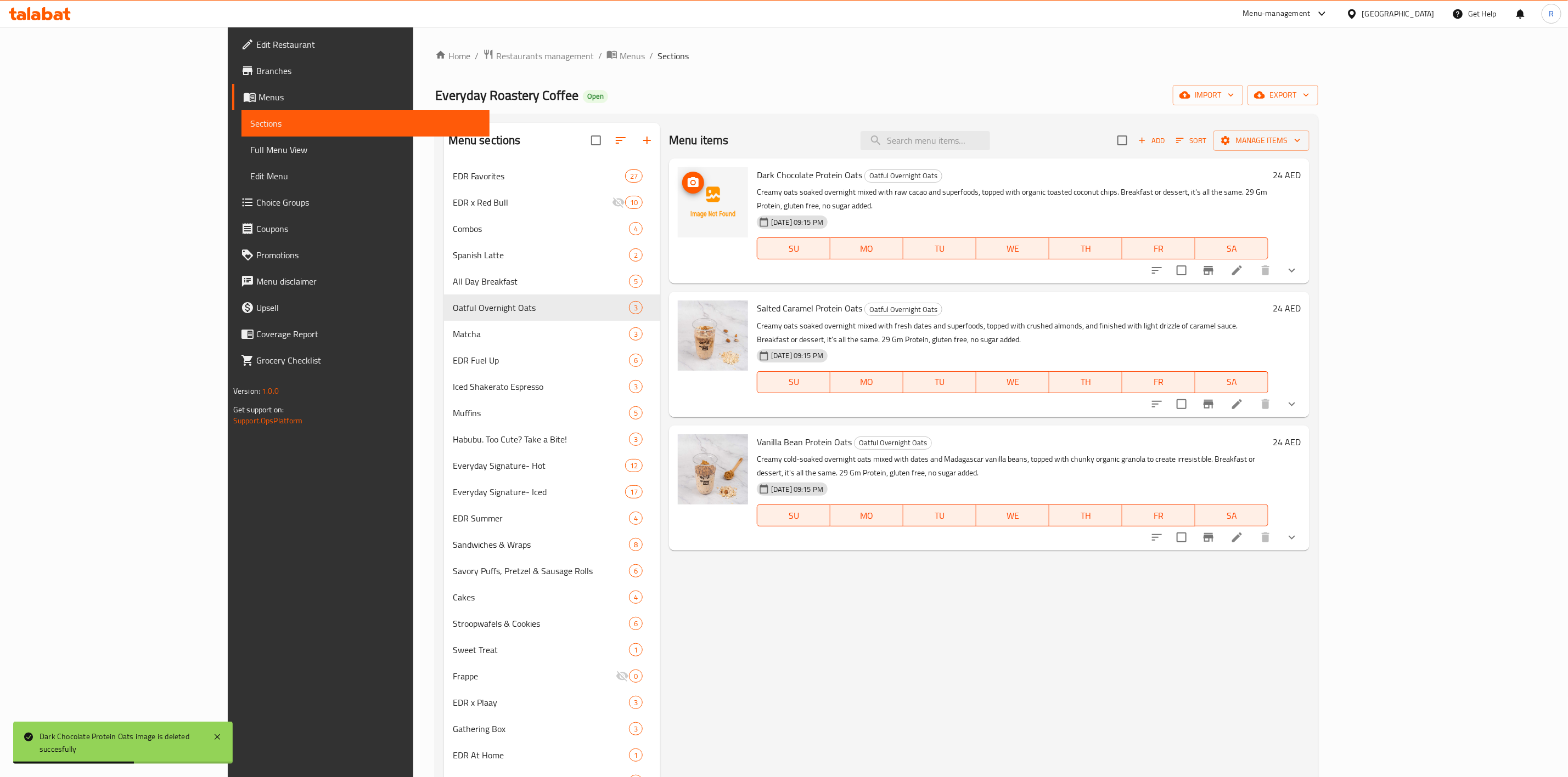
click at [686, 185] on icon "upload picture" at bounding box center [692, 182] width 13 height 13
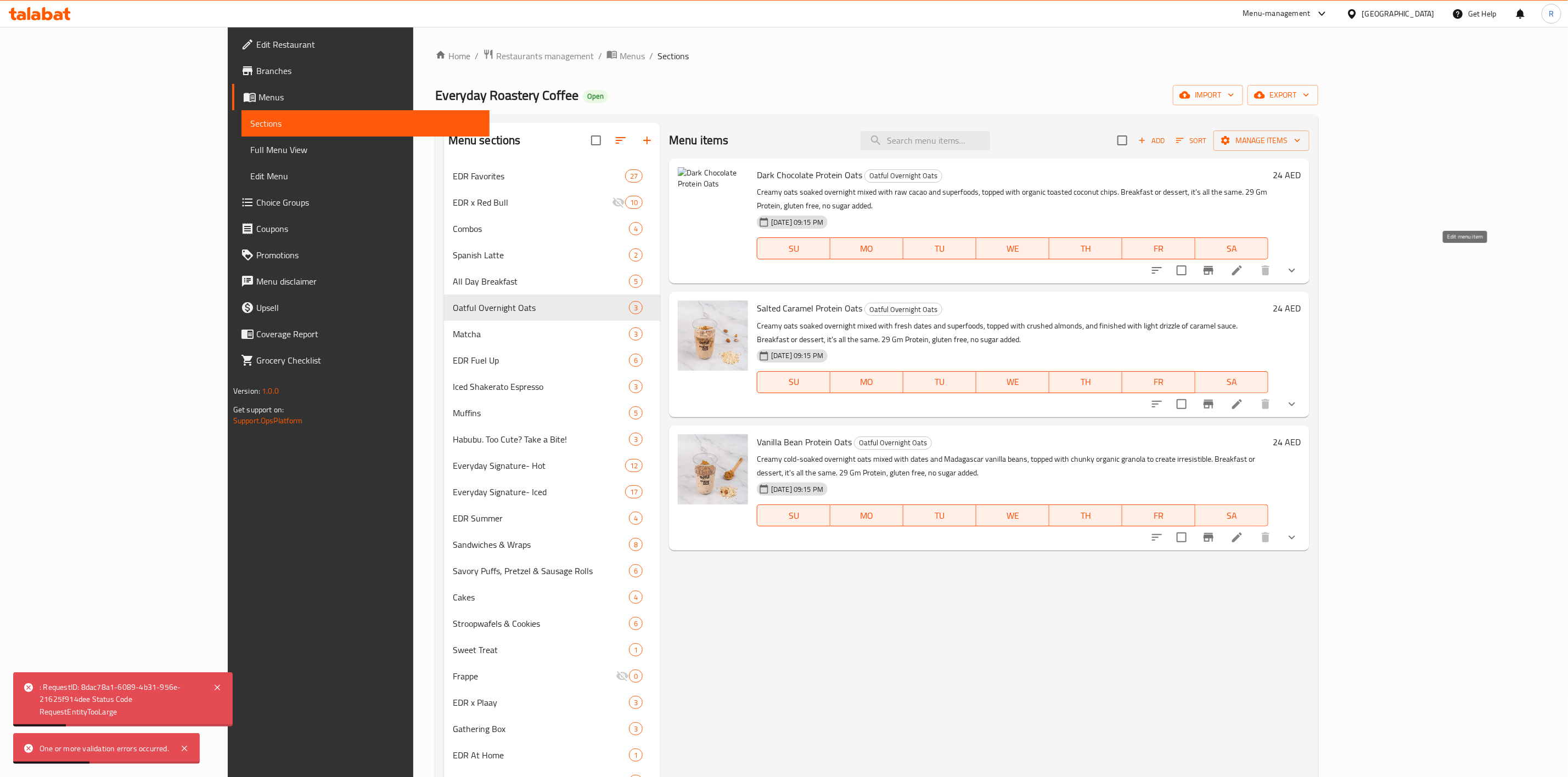
click at [1242, 265] on icon at bounding box center [1237, 270] width 10 height 10
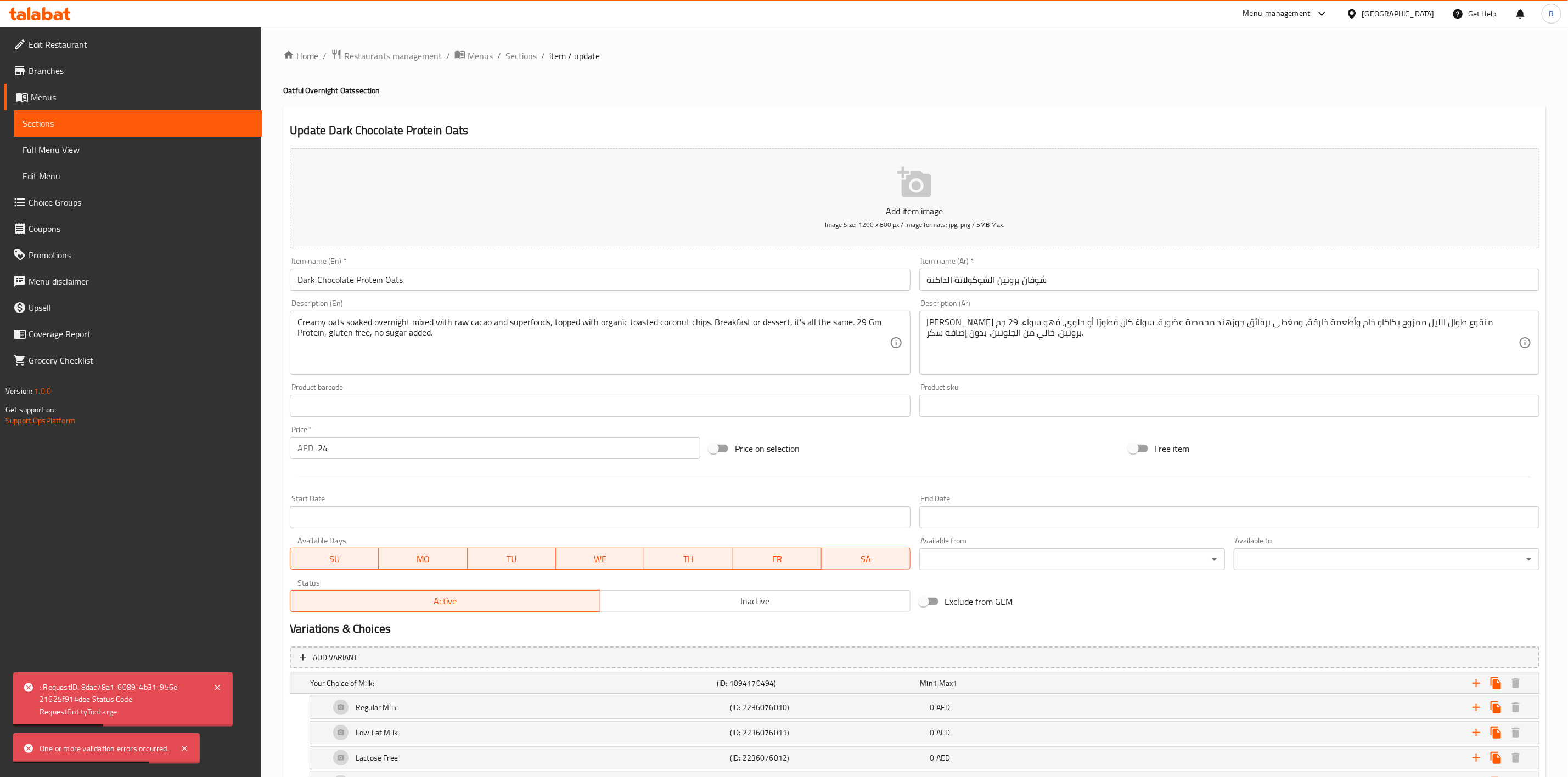
click at [906, 184] on icon "button" at bounding box center [914, 182] width 33 height 31
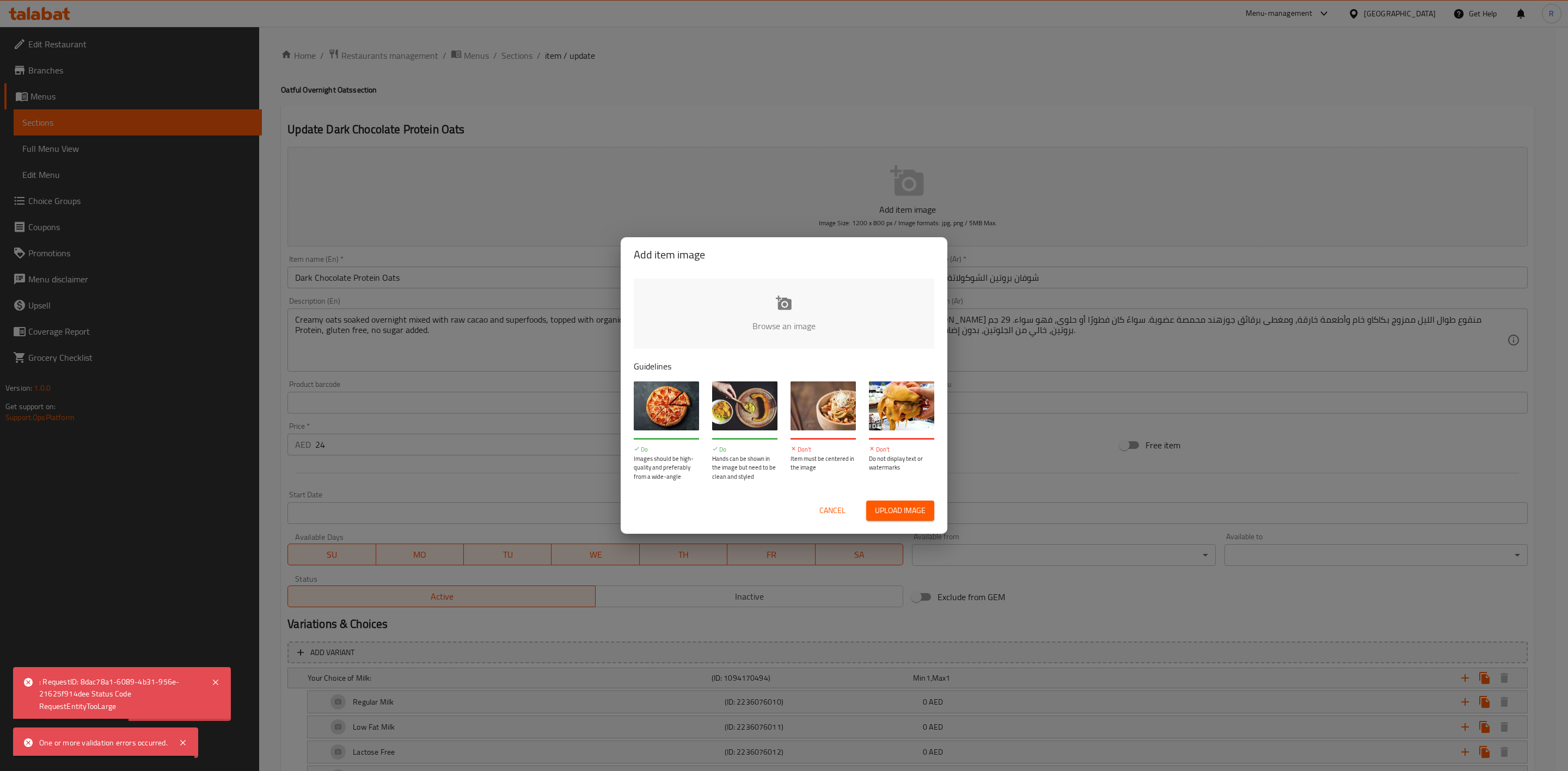
click at [779, 290] on input "file" at bounding box center [1152, 329] width 1037 height 102
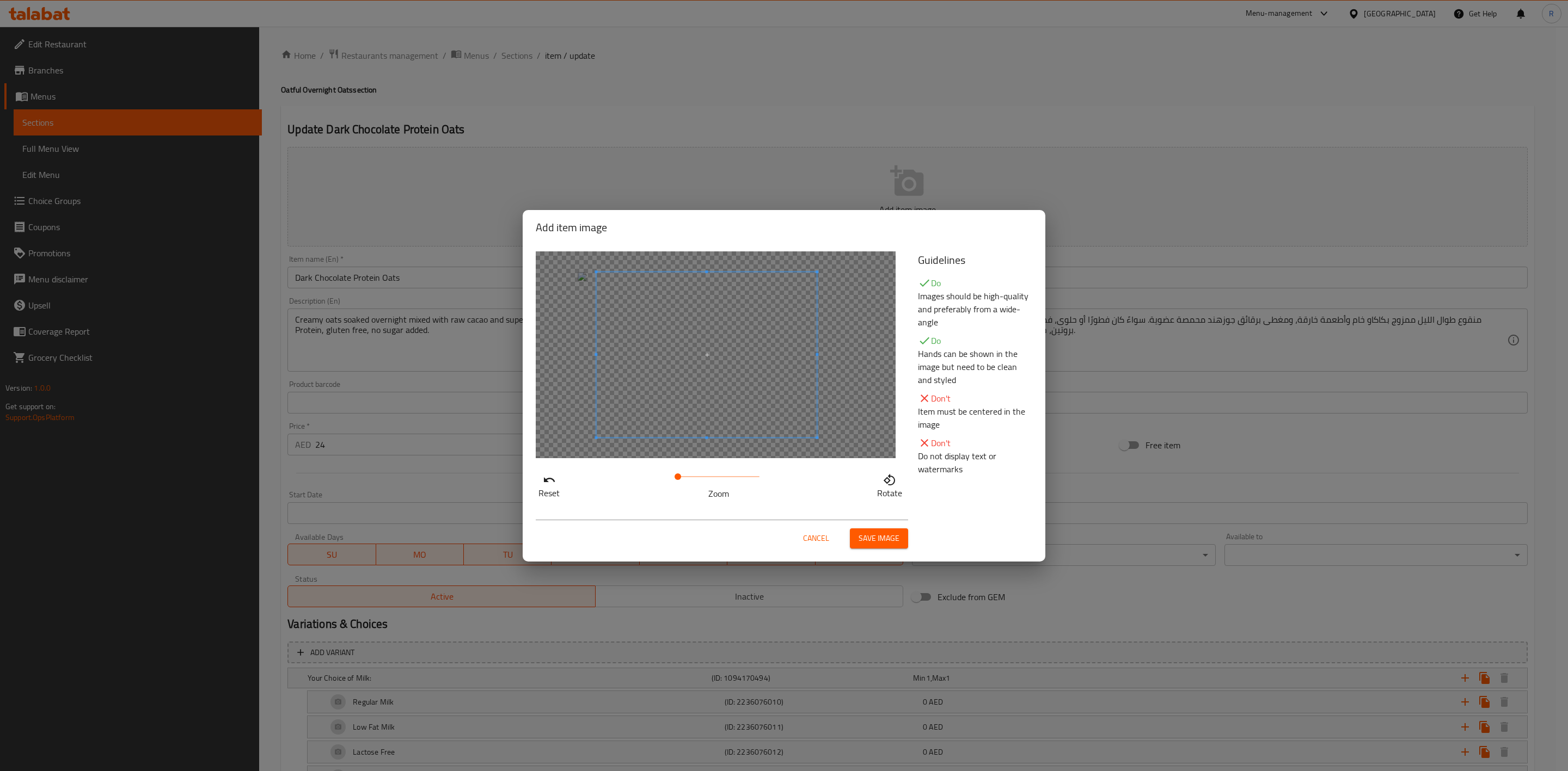
click at [689, 379] on span at bounding box center [706, 355] width 220 height 165
click at [786, 426] on span at bounding box center [706, 355] width 220 height 165
click at [881, 545] on span "Save image" at bounding box center [879, 539] width 41 height 14
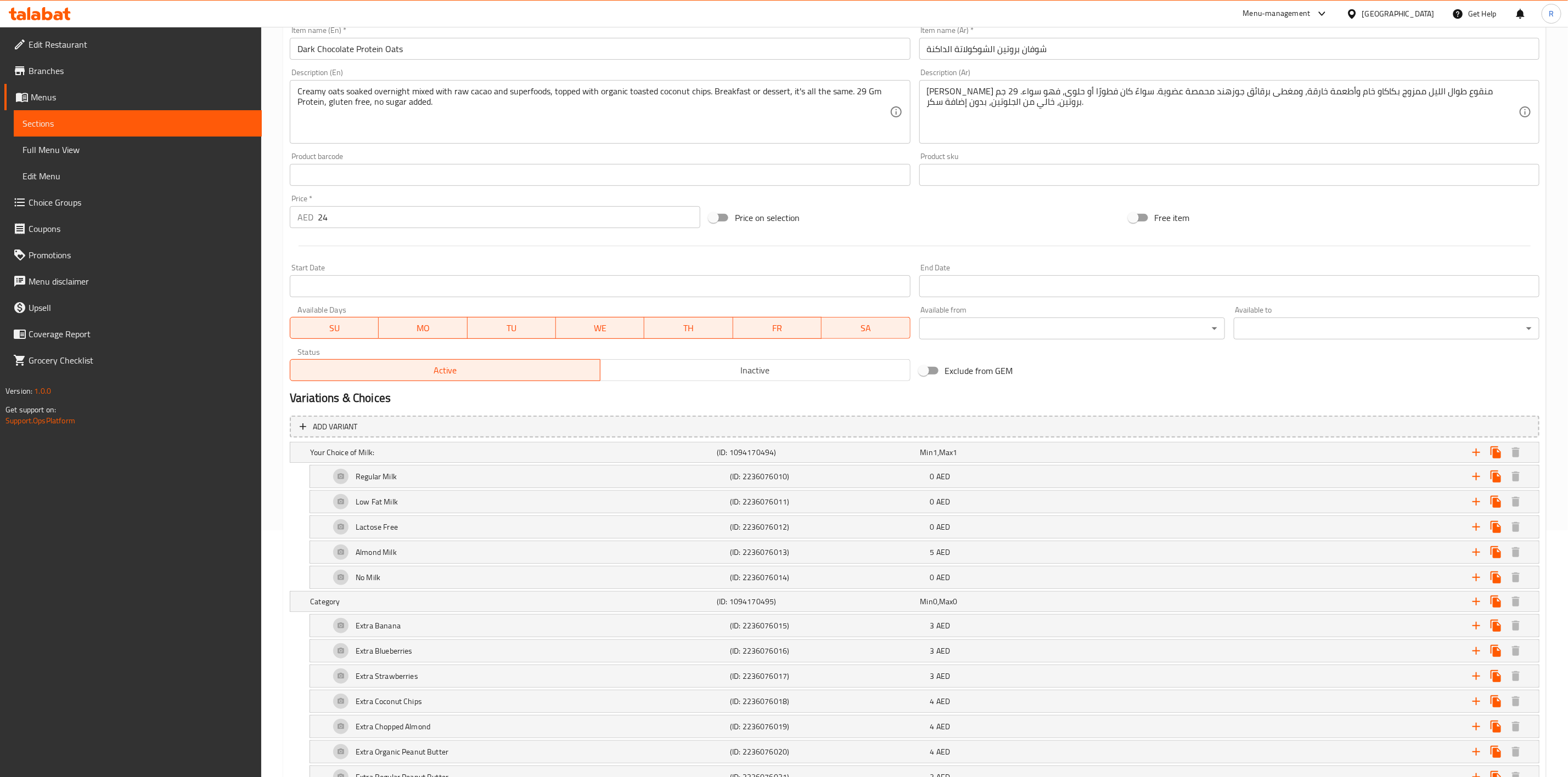
scroll to position [334, 0]
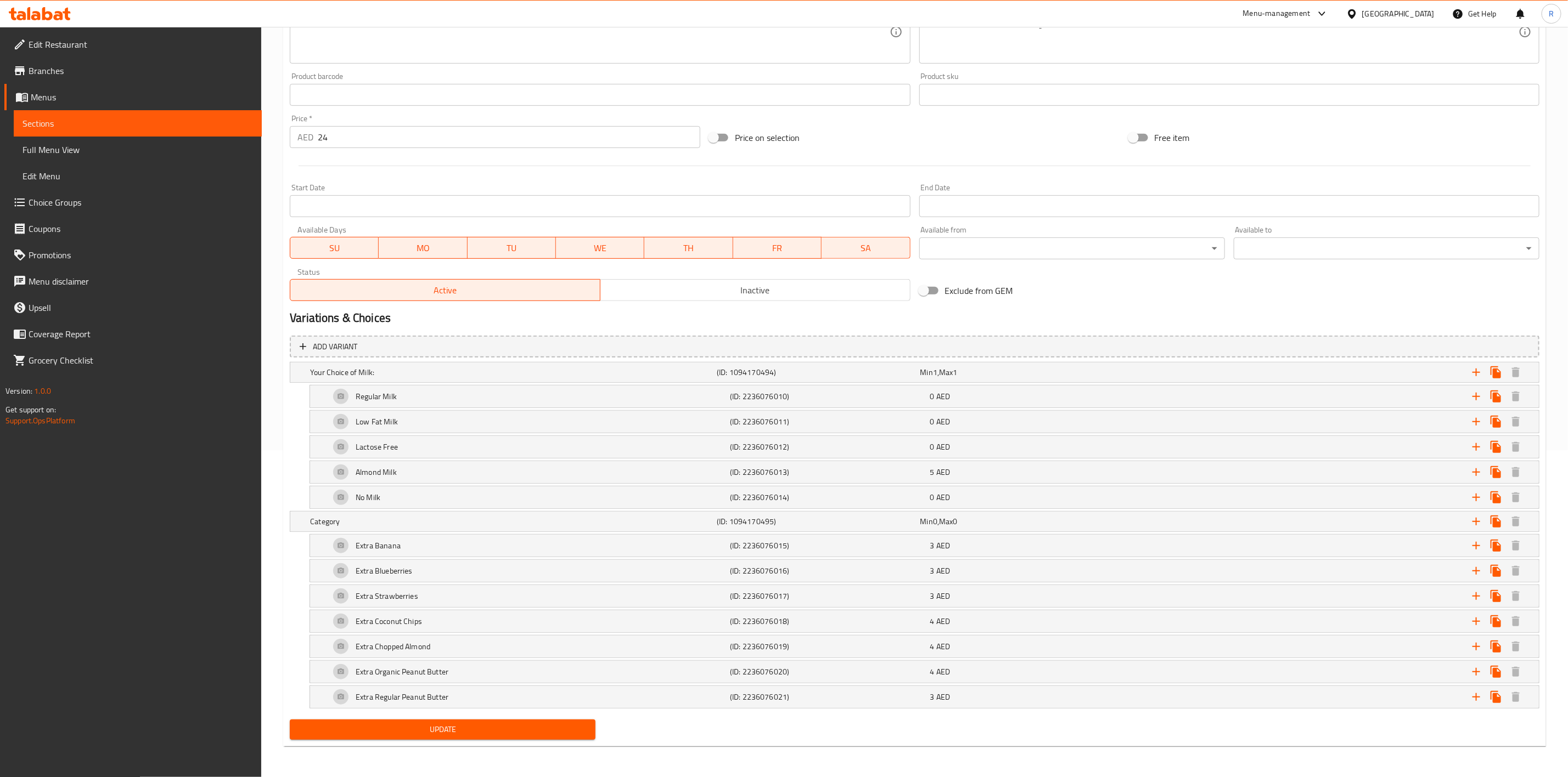
click at [403, 732] on span "Update" at bounding box center [443, 730] width 288 height 14
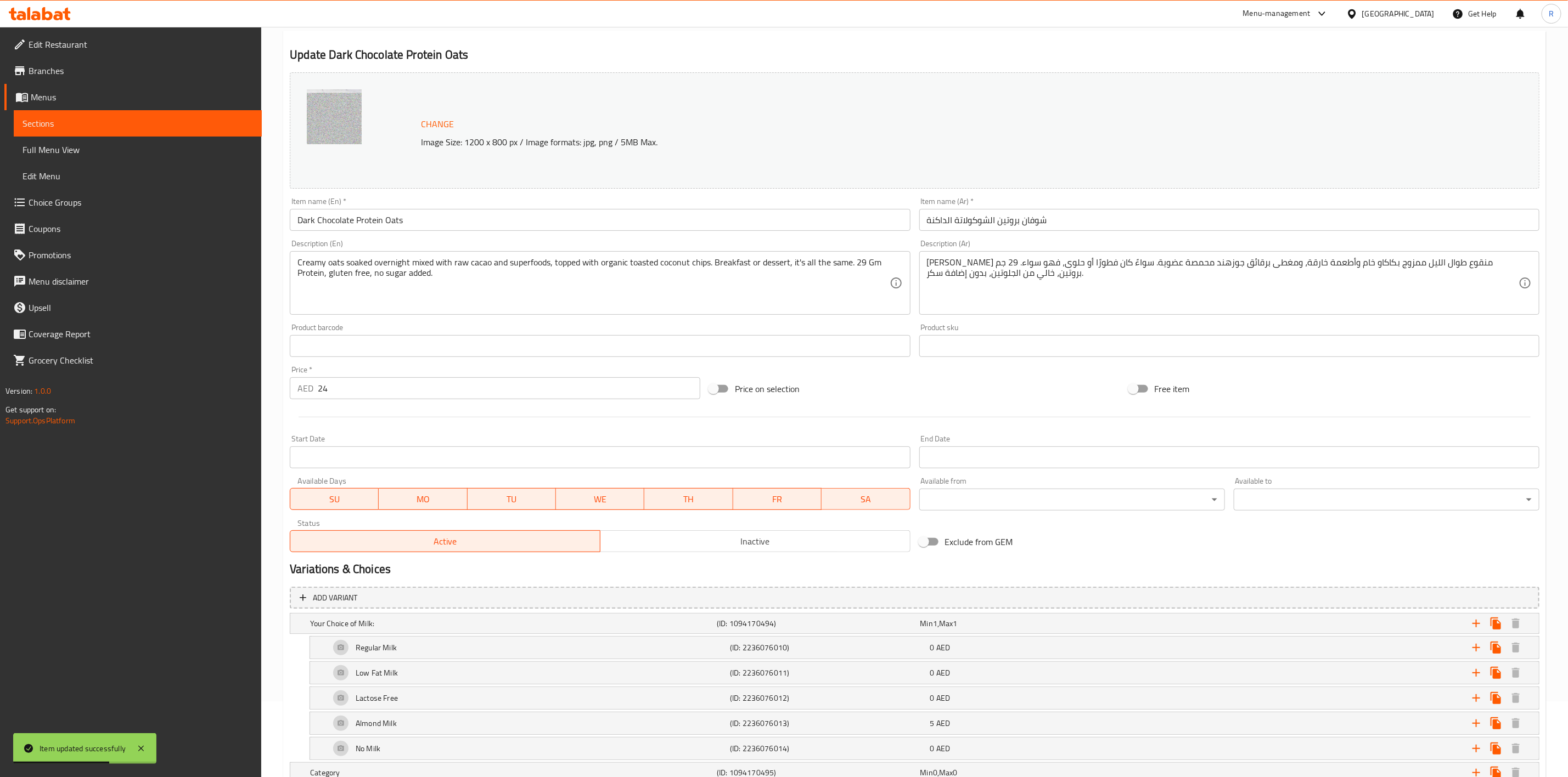
scroll to position [0, 0]
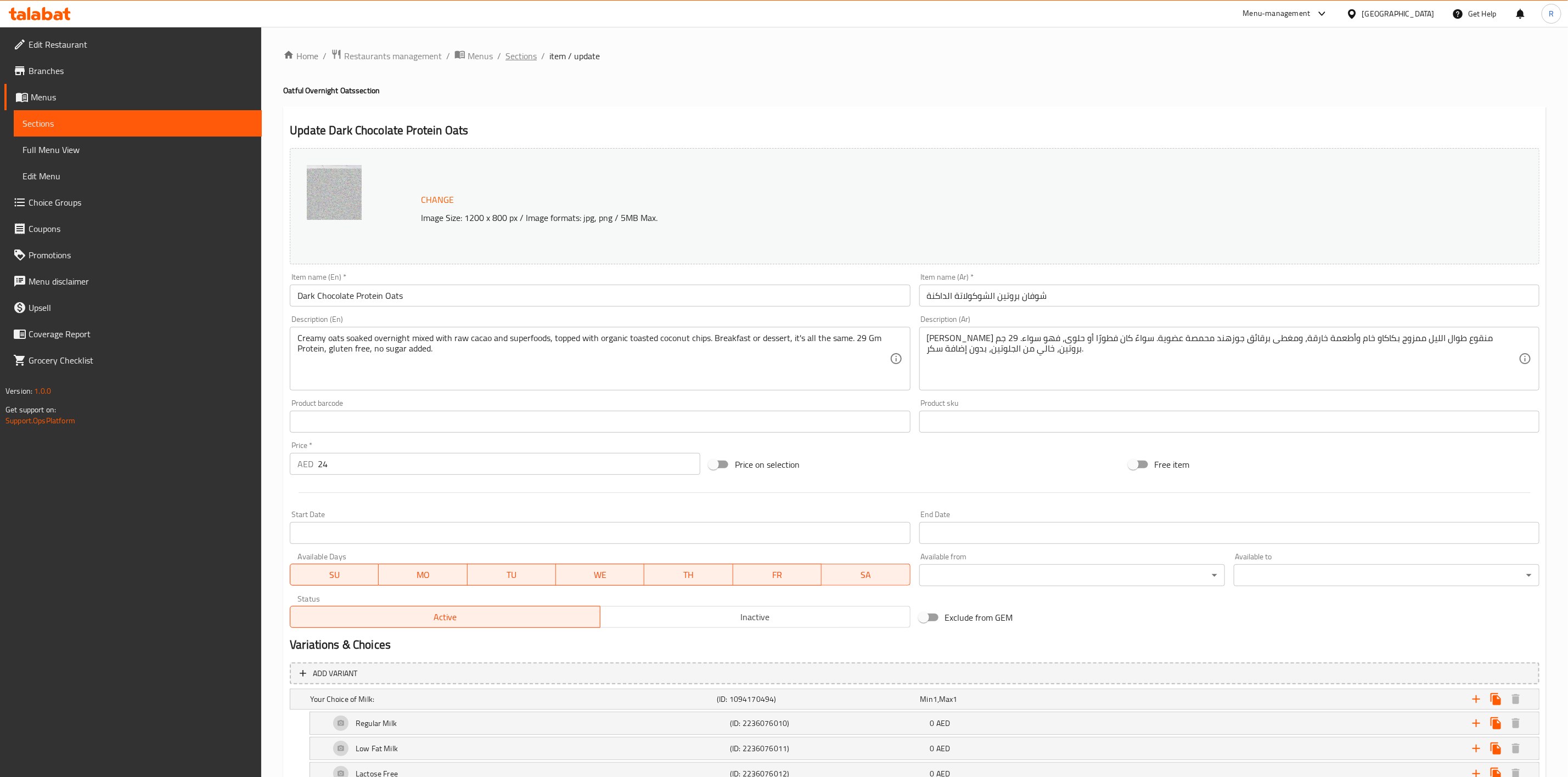
click at [517, 61] on span "Sections" at bounding box center [521, 55] width 31 height 13
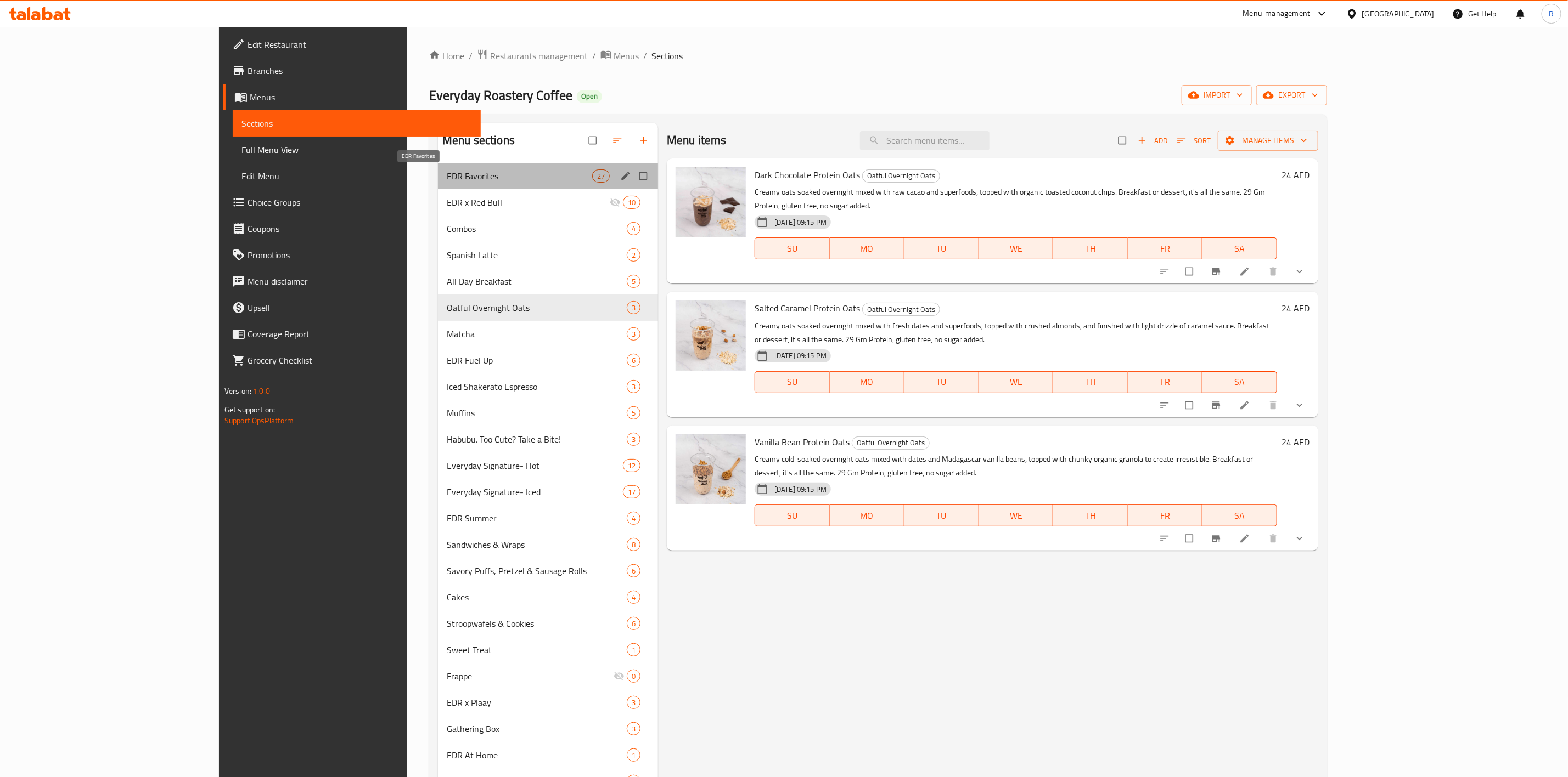
click at [447, 177] on span "EDR Favorites" at bounding box center [519, 176] width 146 height 13
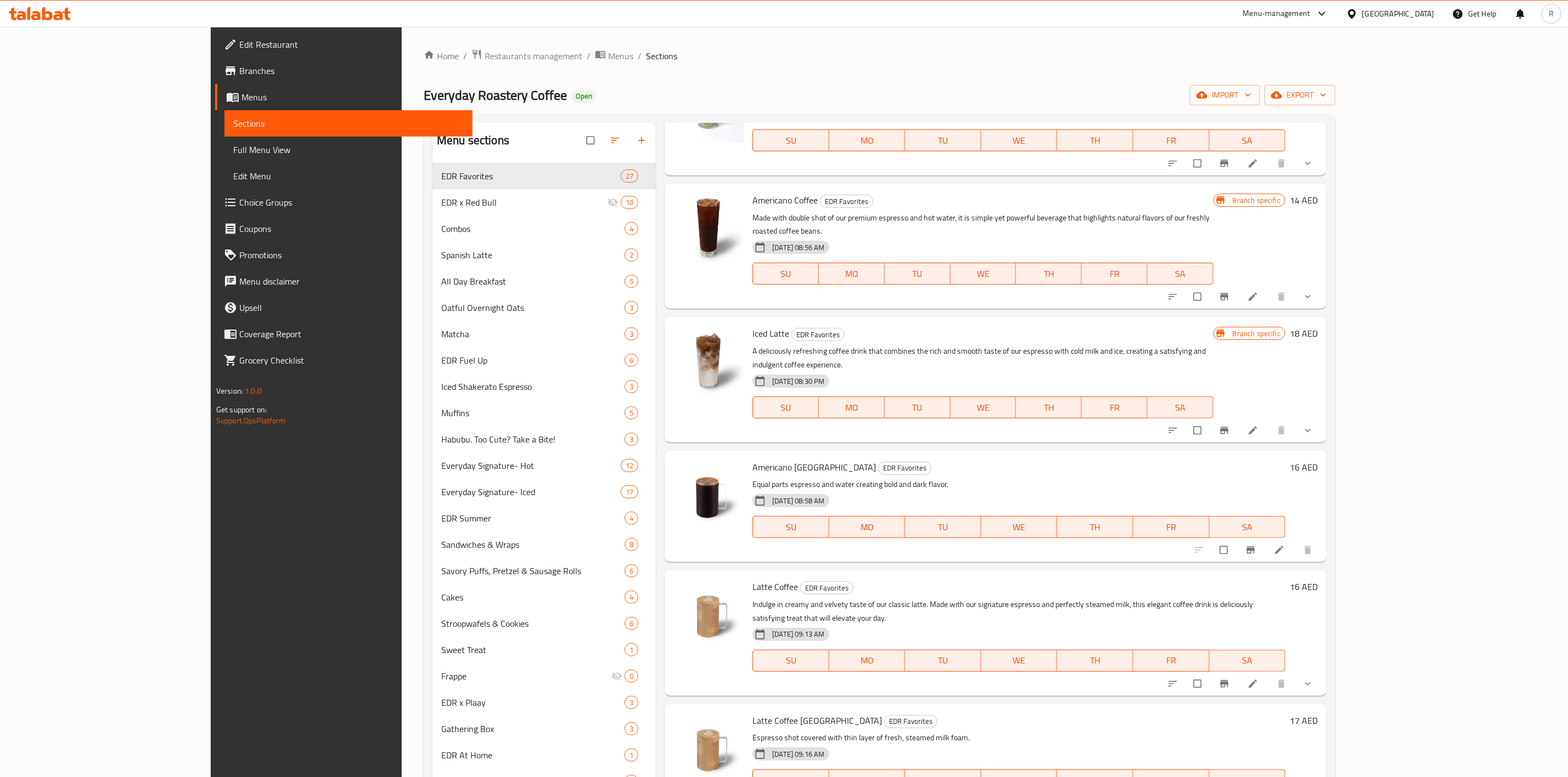
scroll to position [209, 0]
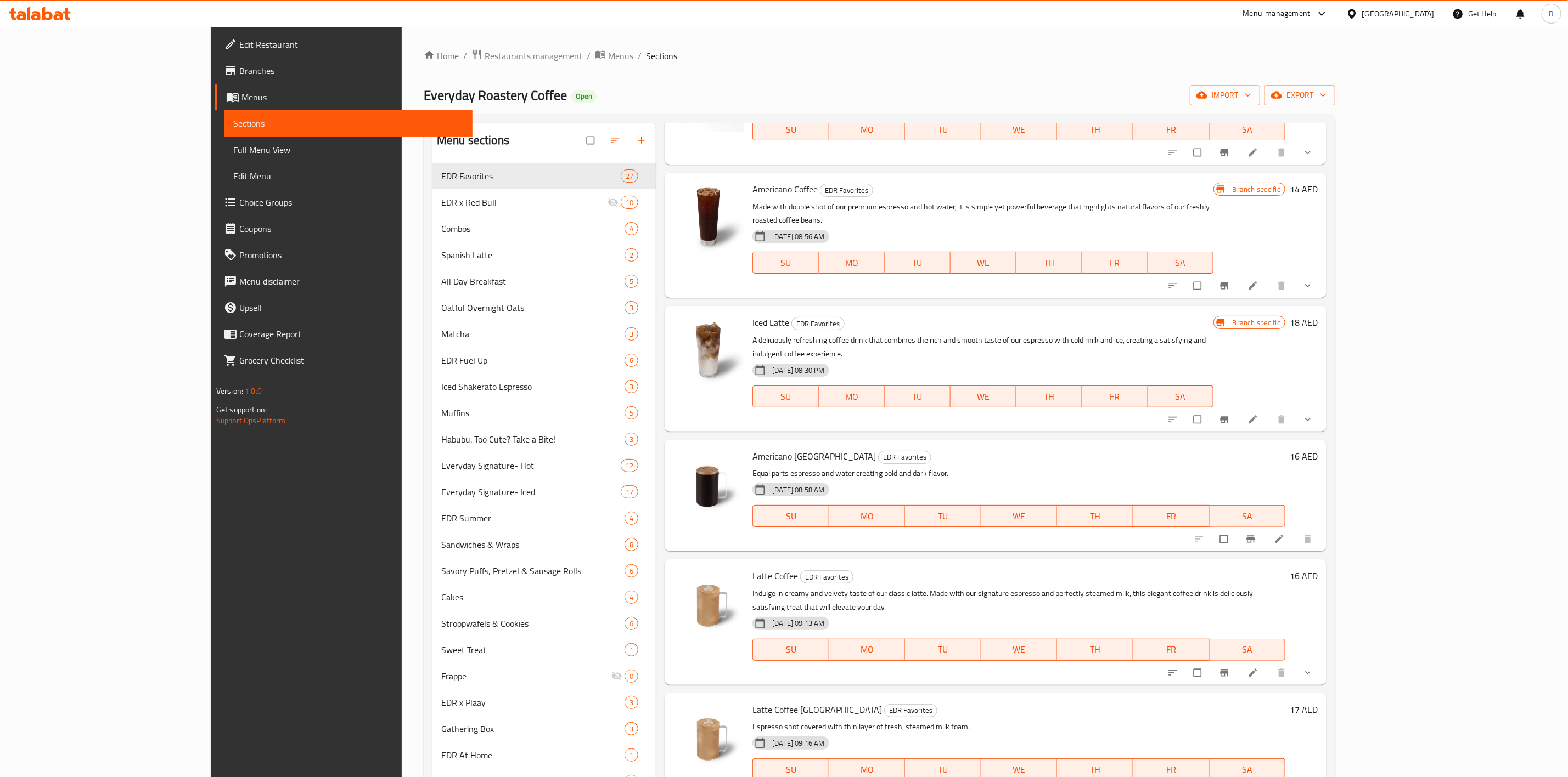
click at [1285, 467] on p "Equal parts espresso and water creating bold and dark flavor." at bounding box center [1018, 474] width 533 height 14
click at [1296, 531] on li at bounding box center [1280, 539] width 31 height 17
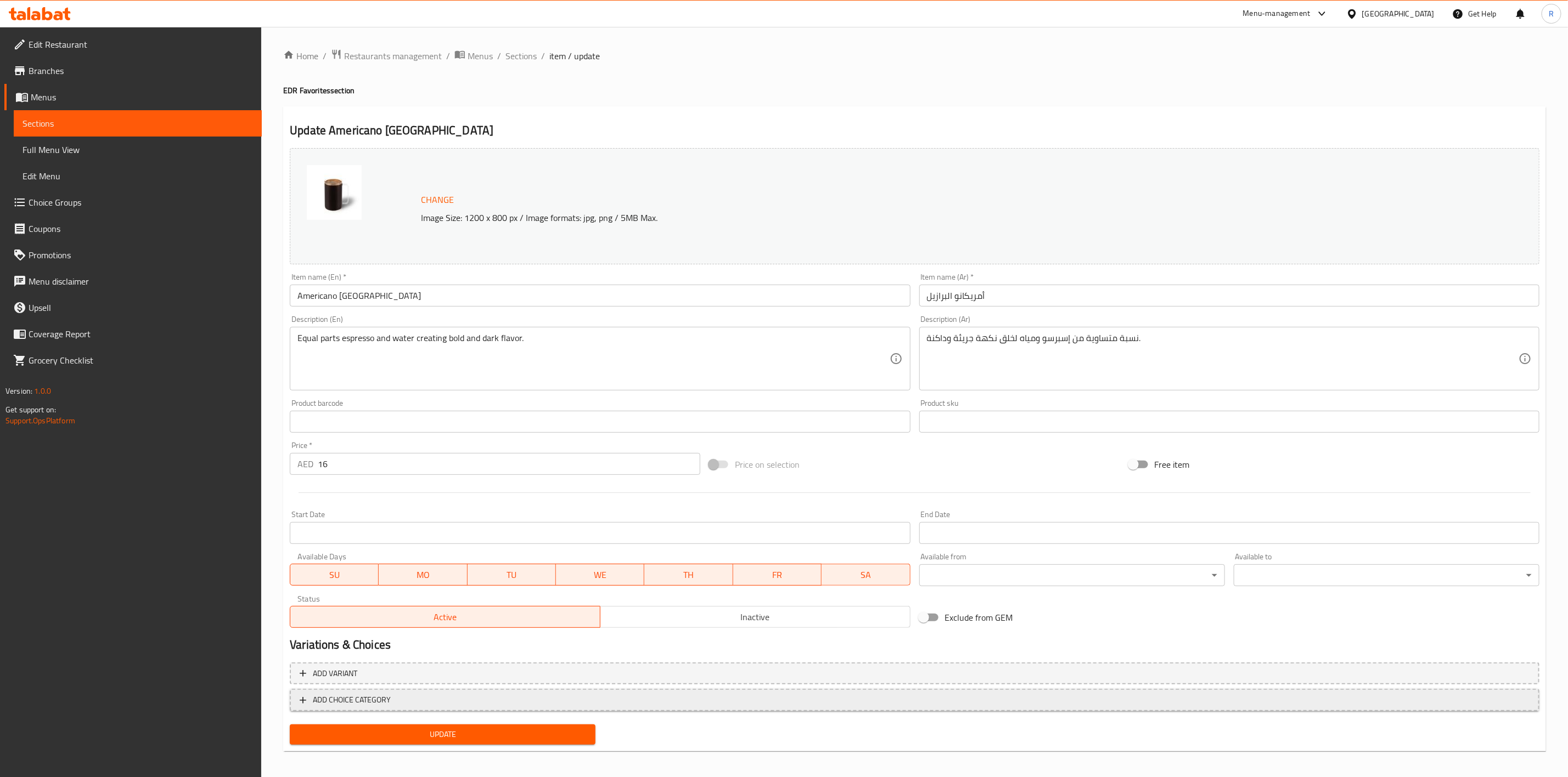
click at [371, 701] on span "ADD CHOICE CATEGORY" at bounding box center [352, 700] width 78 height 14
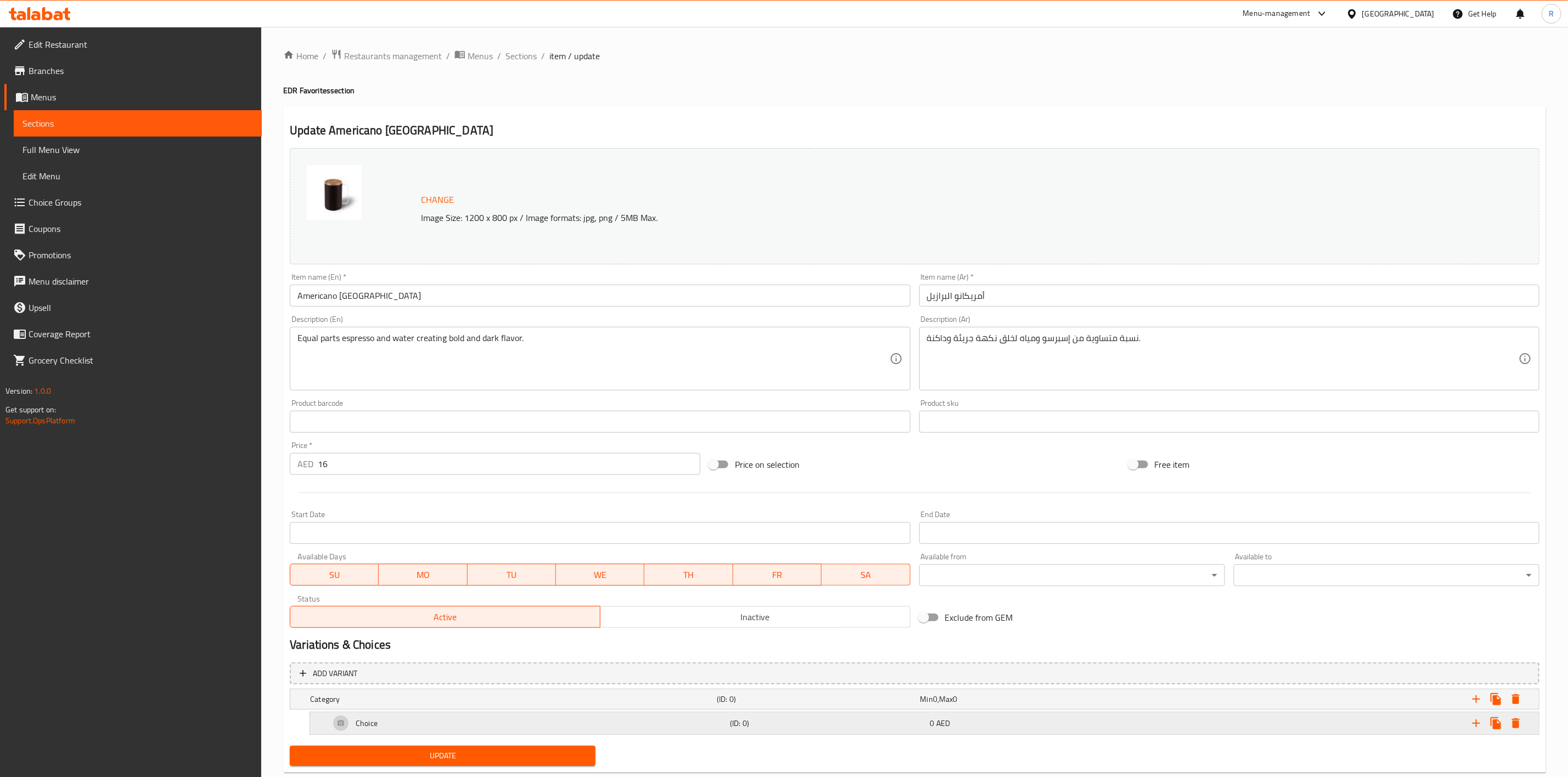
click at [407, 707] on div "Choice" at bounding box center [511, 700] width 406 height 15
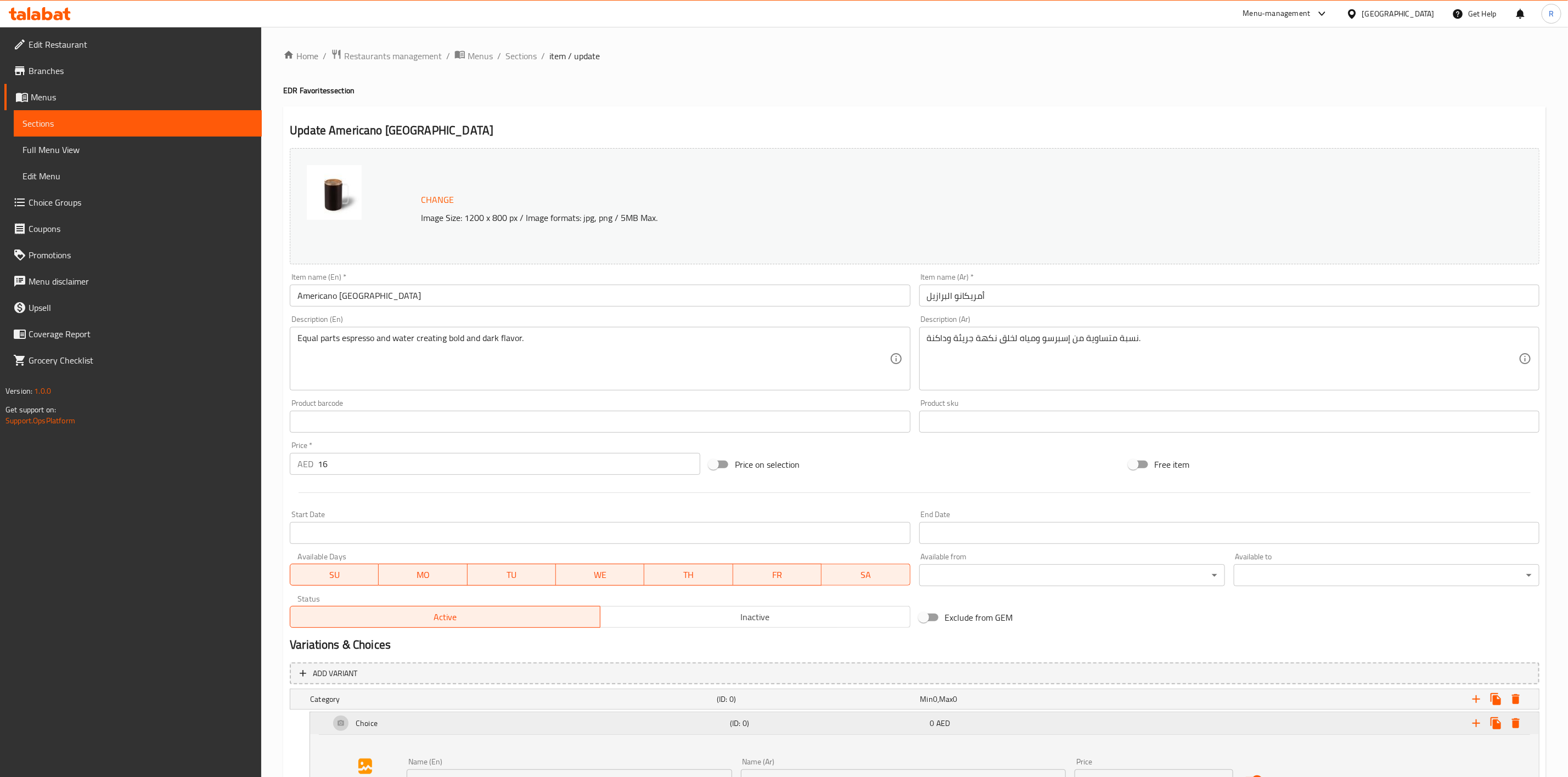
click at [407, 728] on div "Choice" at bounding box center [528, 723] width 400 height 27
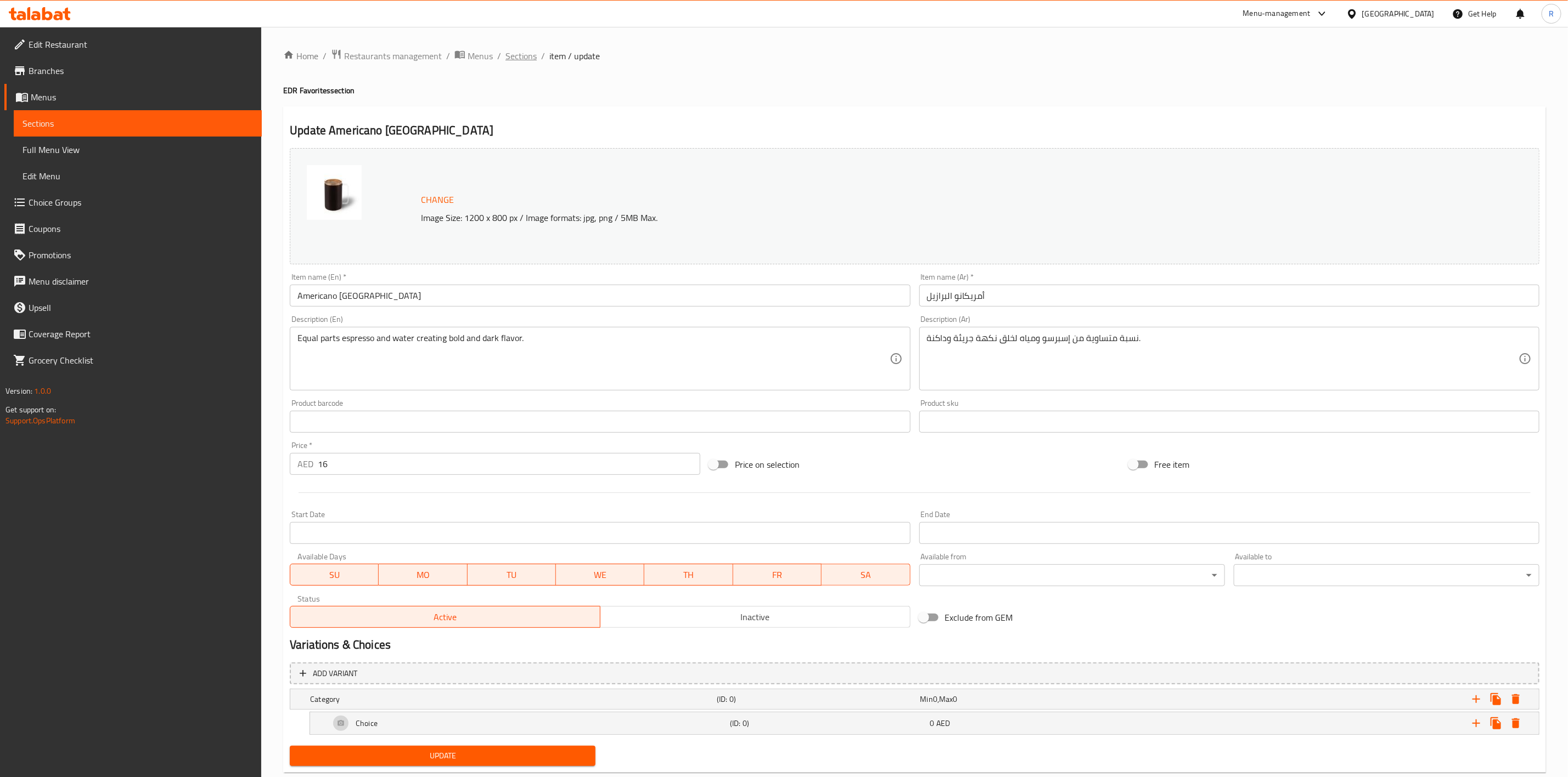
click at [519, 59] on span "Sections" at bounding box center [521, 55] width 31 height 13
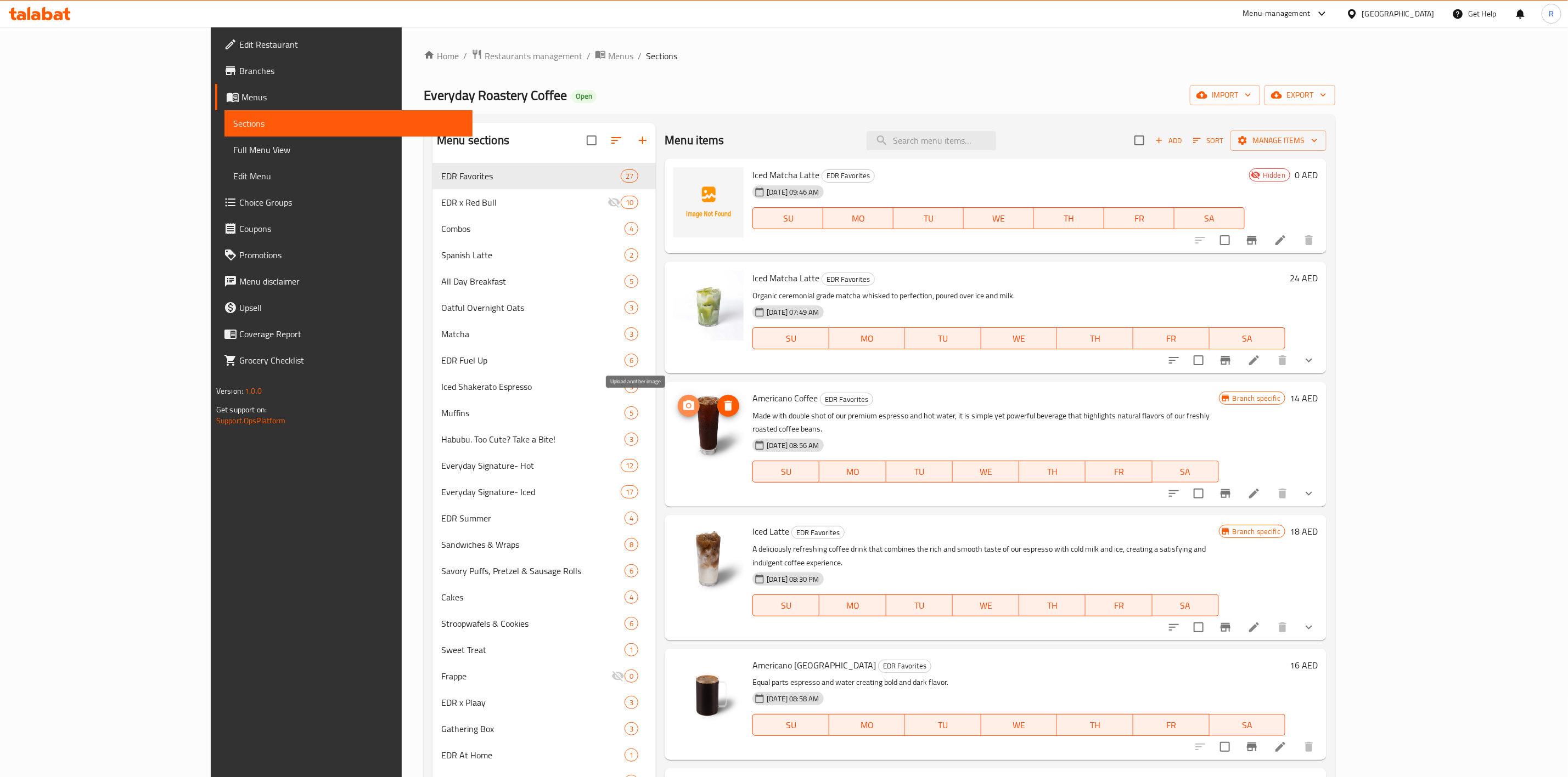
click at [682, 406] on icon "upload picture" at bounding box center [688, 406] width 13 height 13
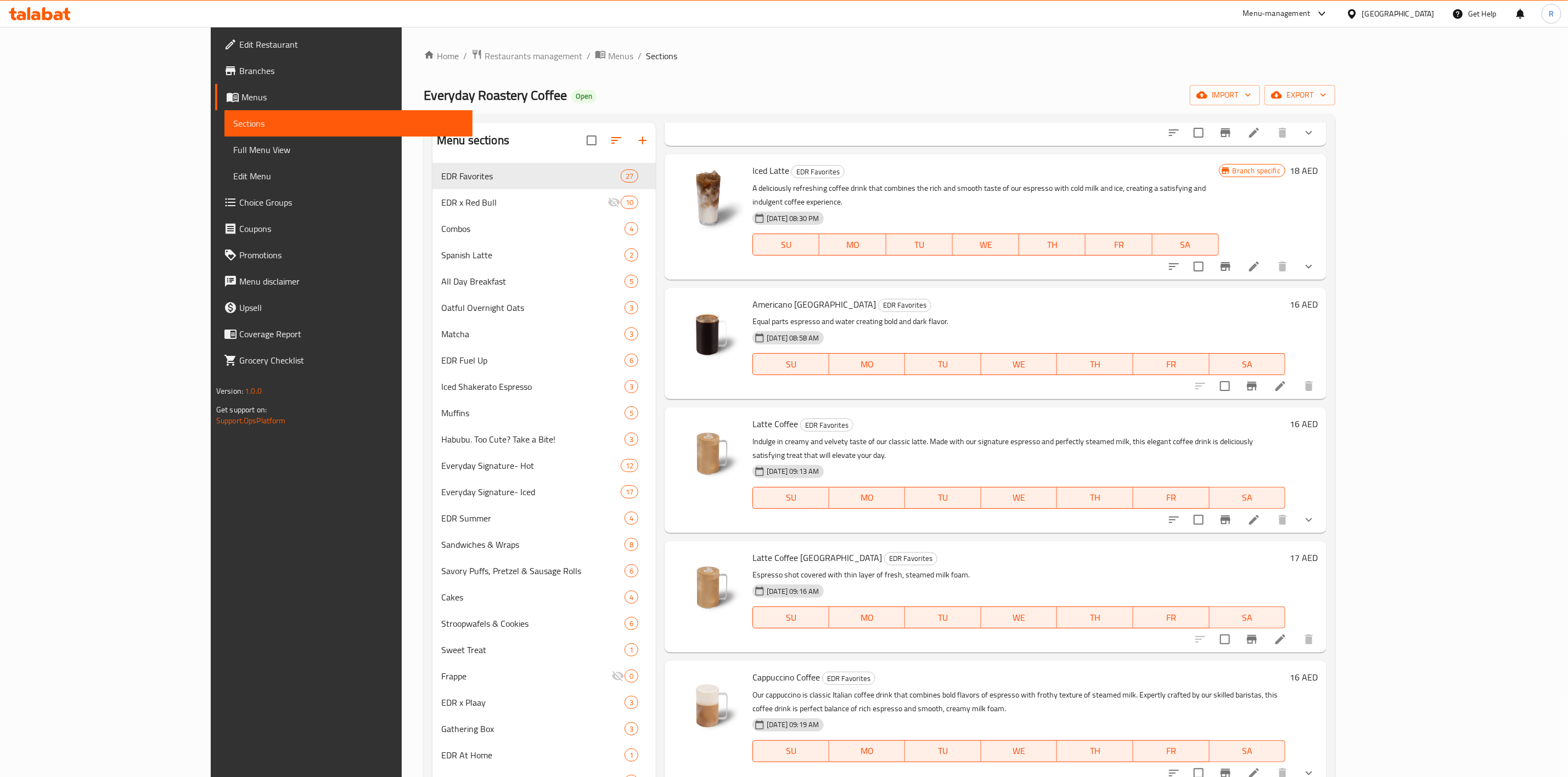
scroll to position [403, 0]
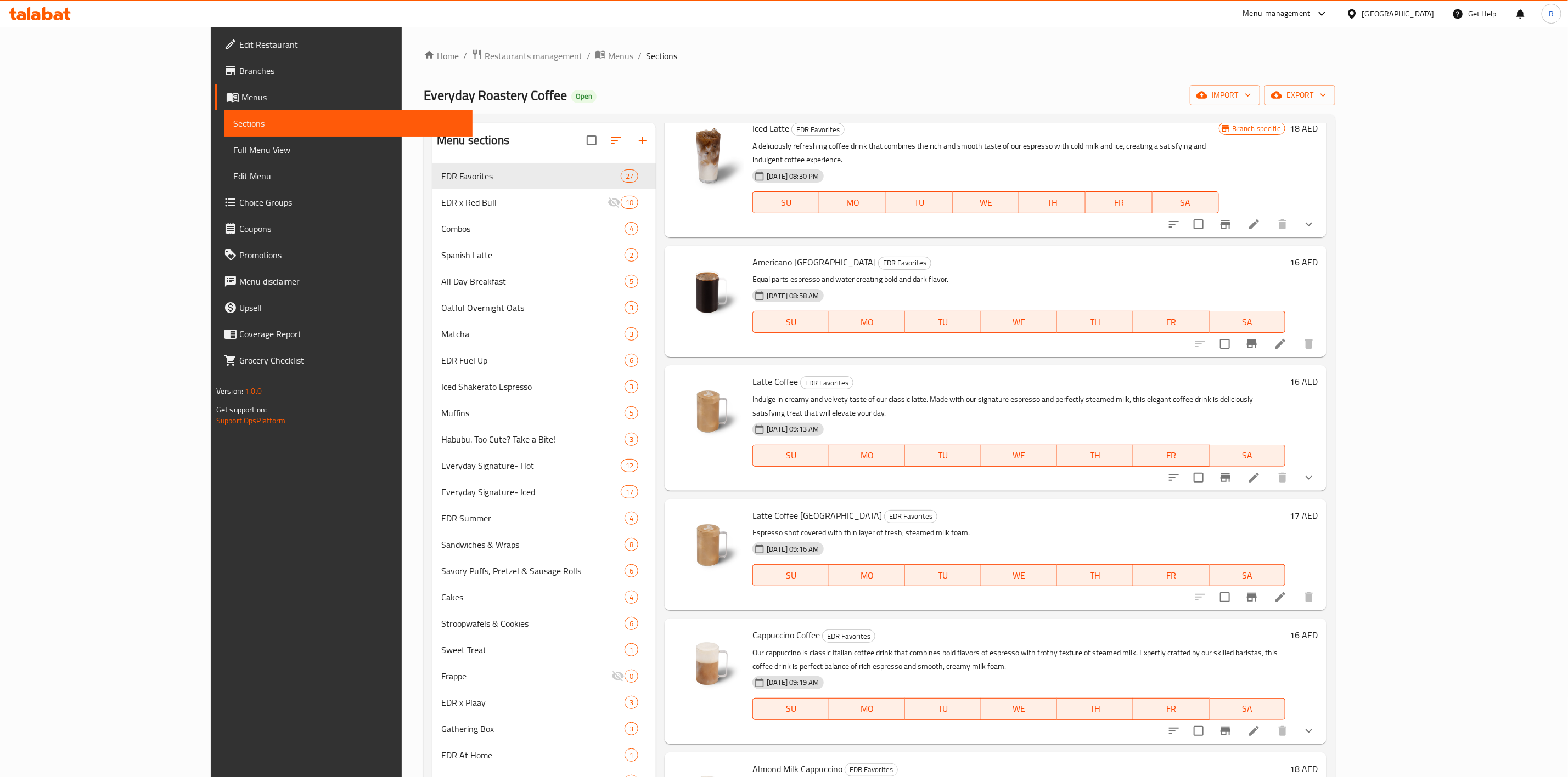
click at [1232, 472] on icon "Branch-specific-item" at bounding box center [1225, 478] width 13 height 13
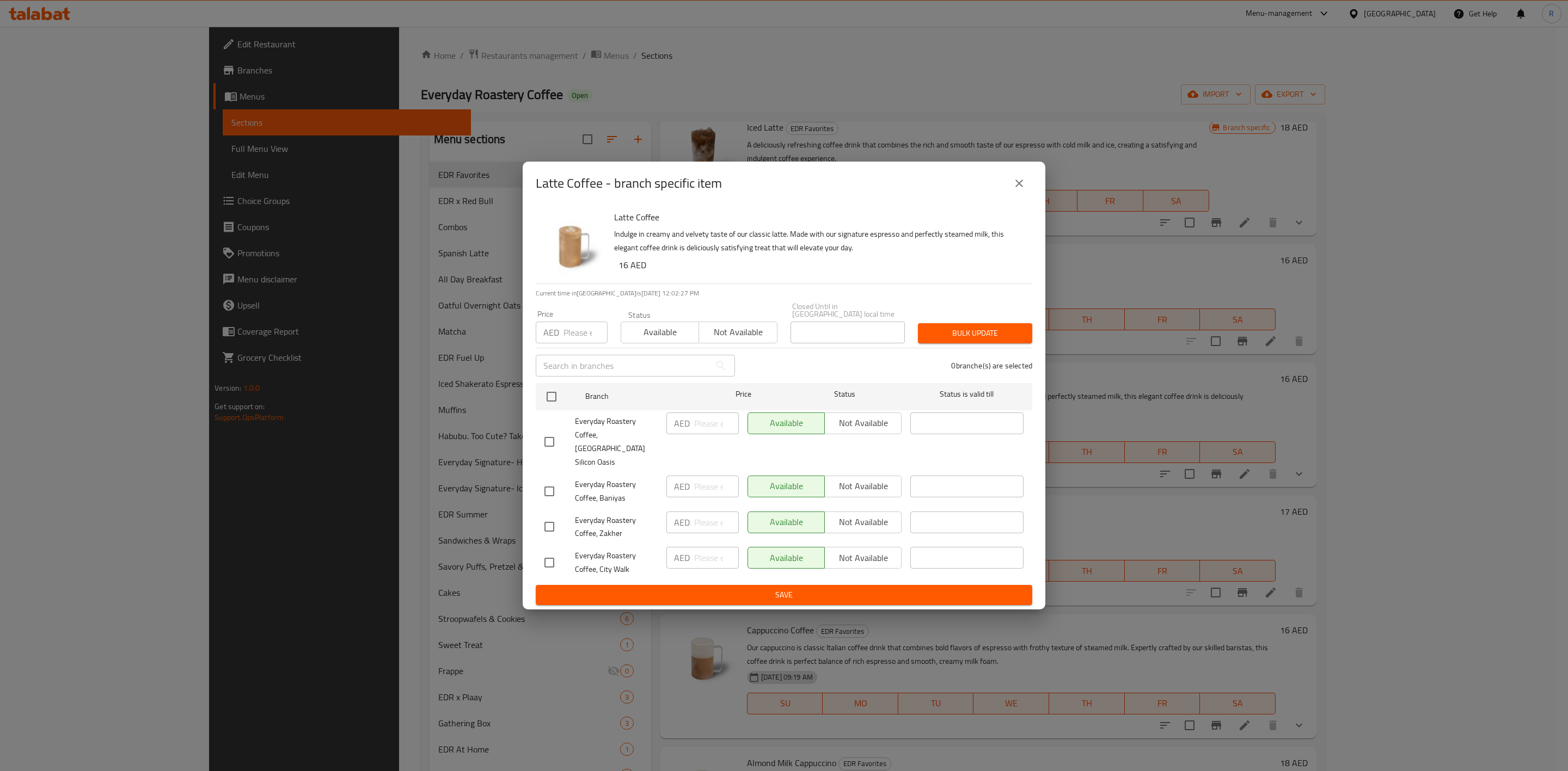
click at [1013, 187] on icon "close" at bounding box center [1019, 183] width 13 height 13
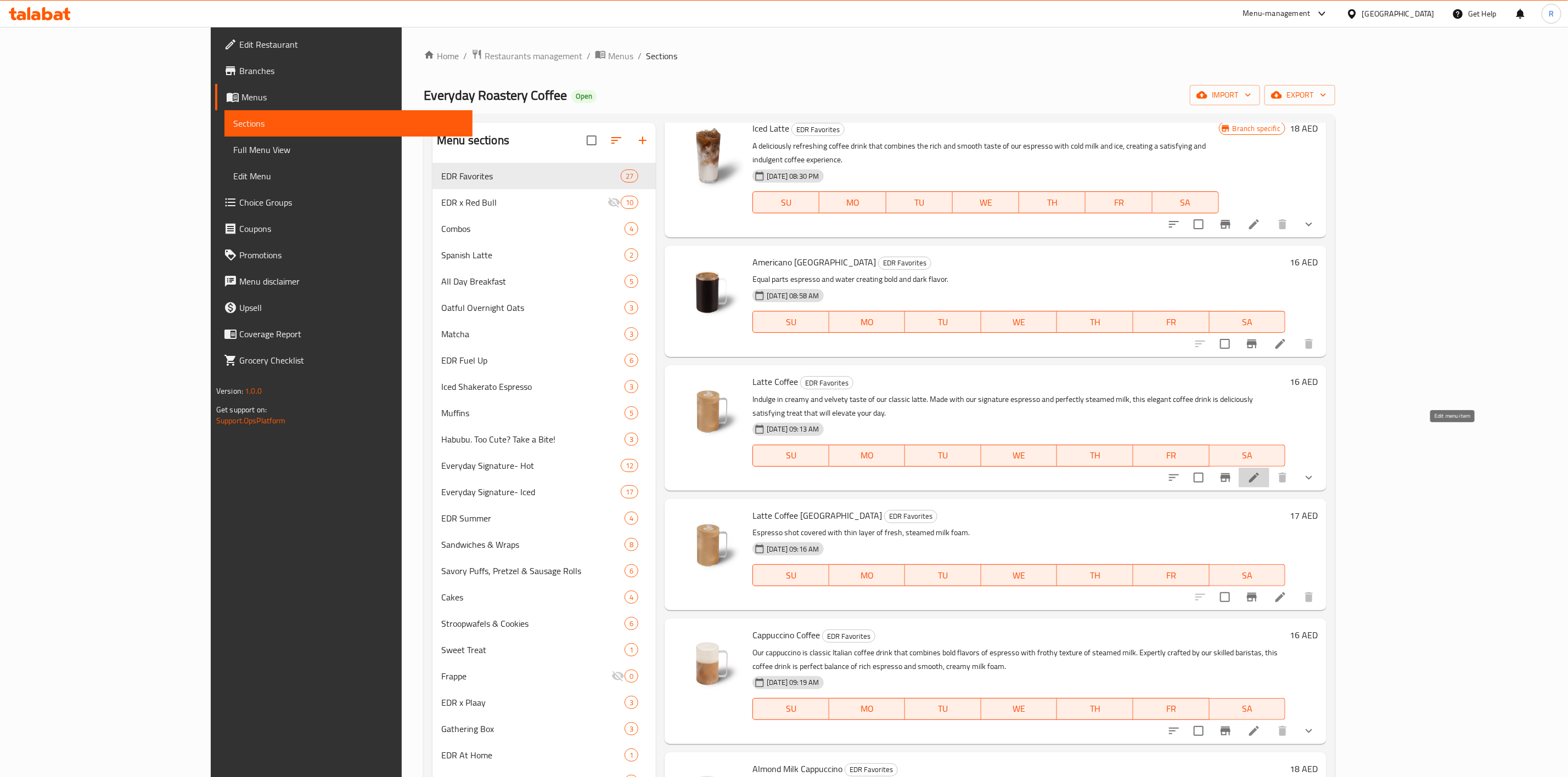
click at [1260, 472] on icon at bounding box center [1253, 478] width 13 height 13
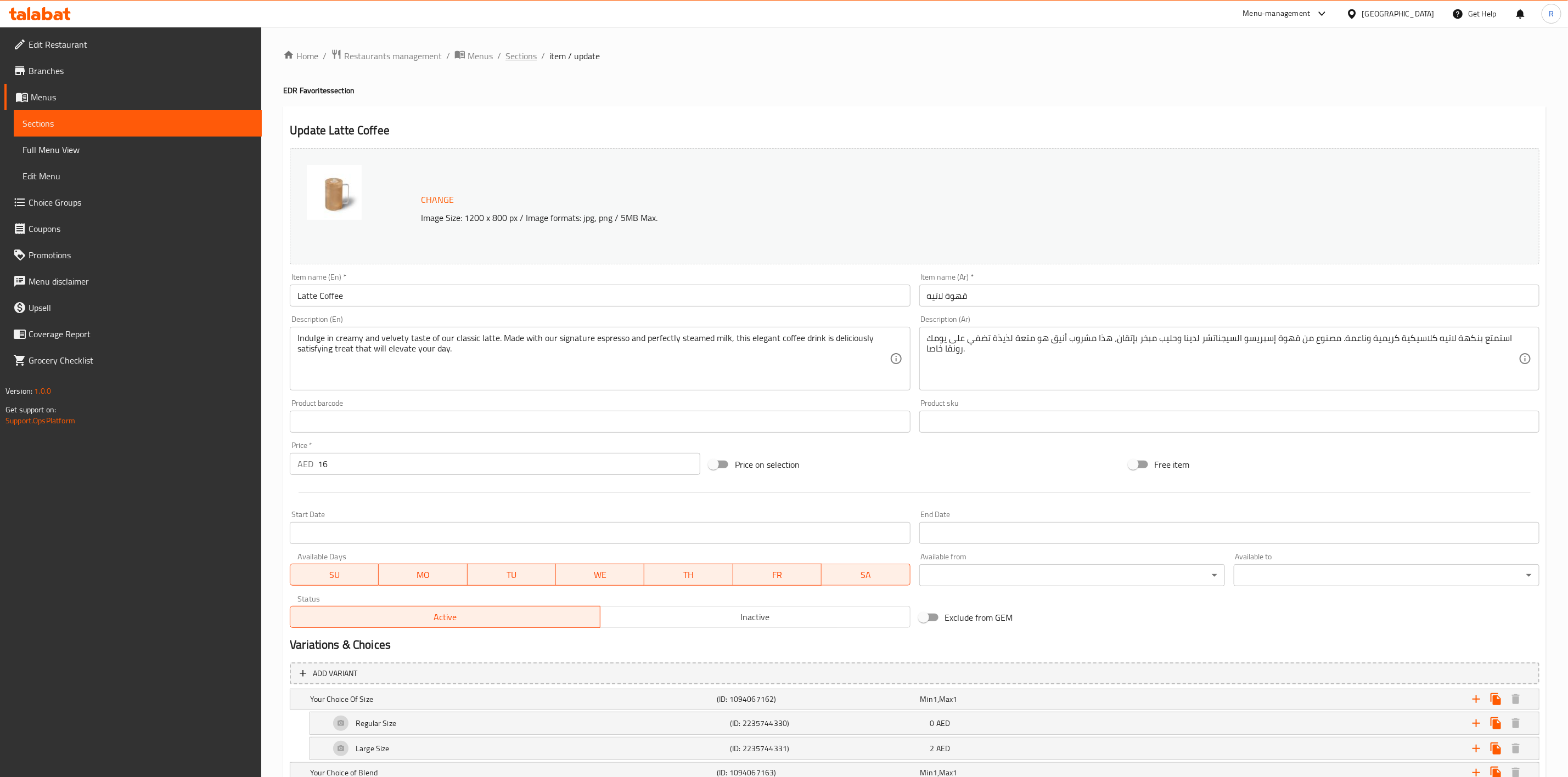
click at [513, 53] on span "Sections" at bounding box center [521, 55] width 31 height 13
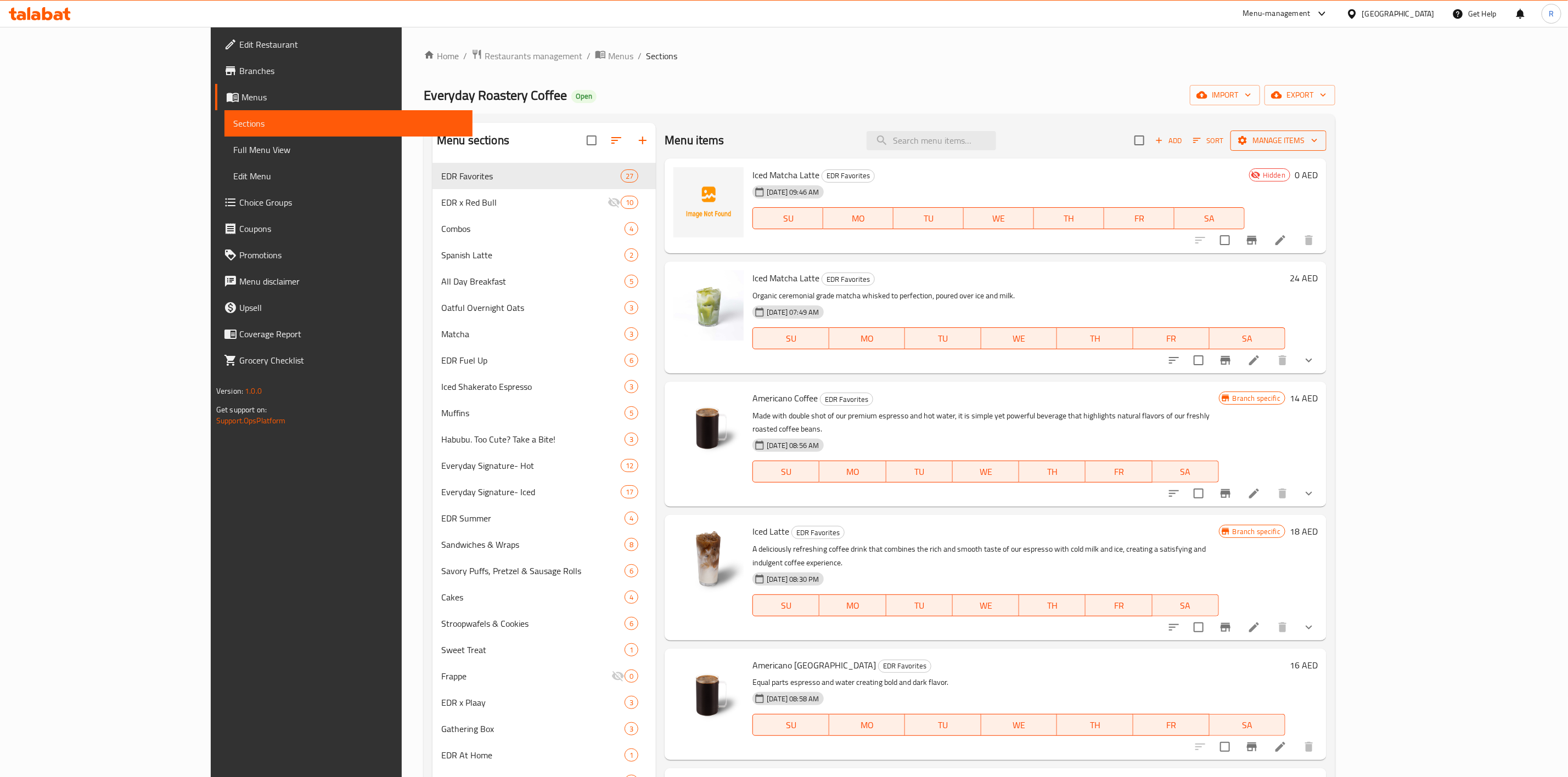
click at [1320, 144] on icon "button" at bounding box center [1314, 140] width 11 height 11
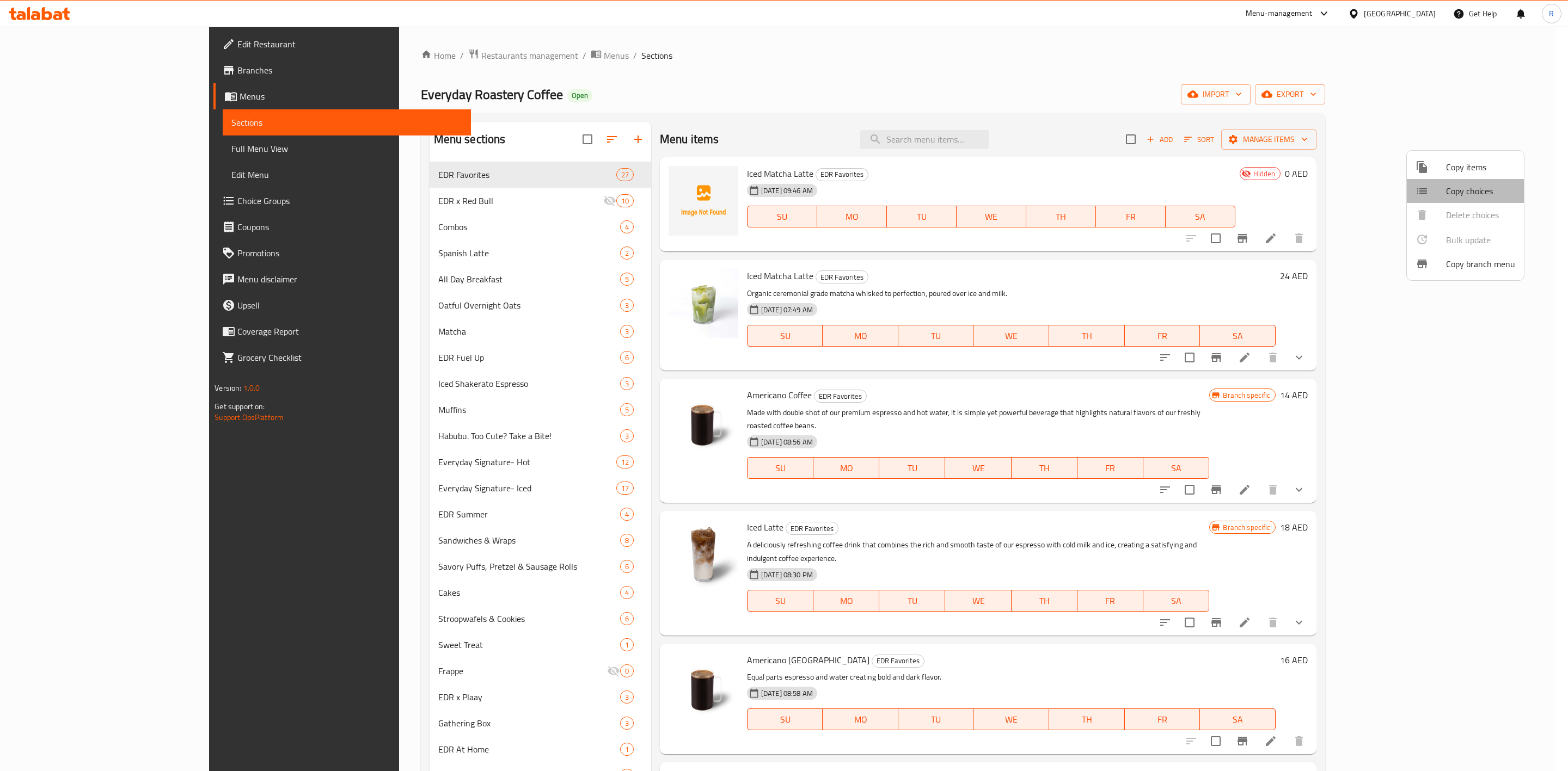
click at [1478, 187] on span "Copy choices" at bounding box center [1481, 190] width 69 height 13
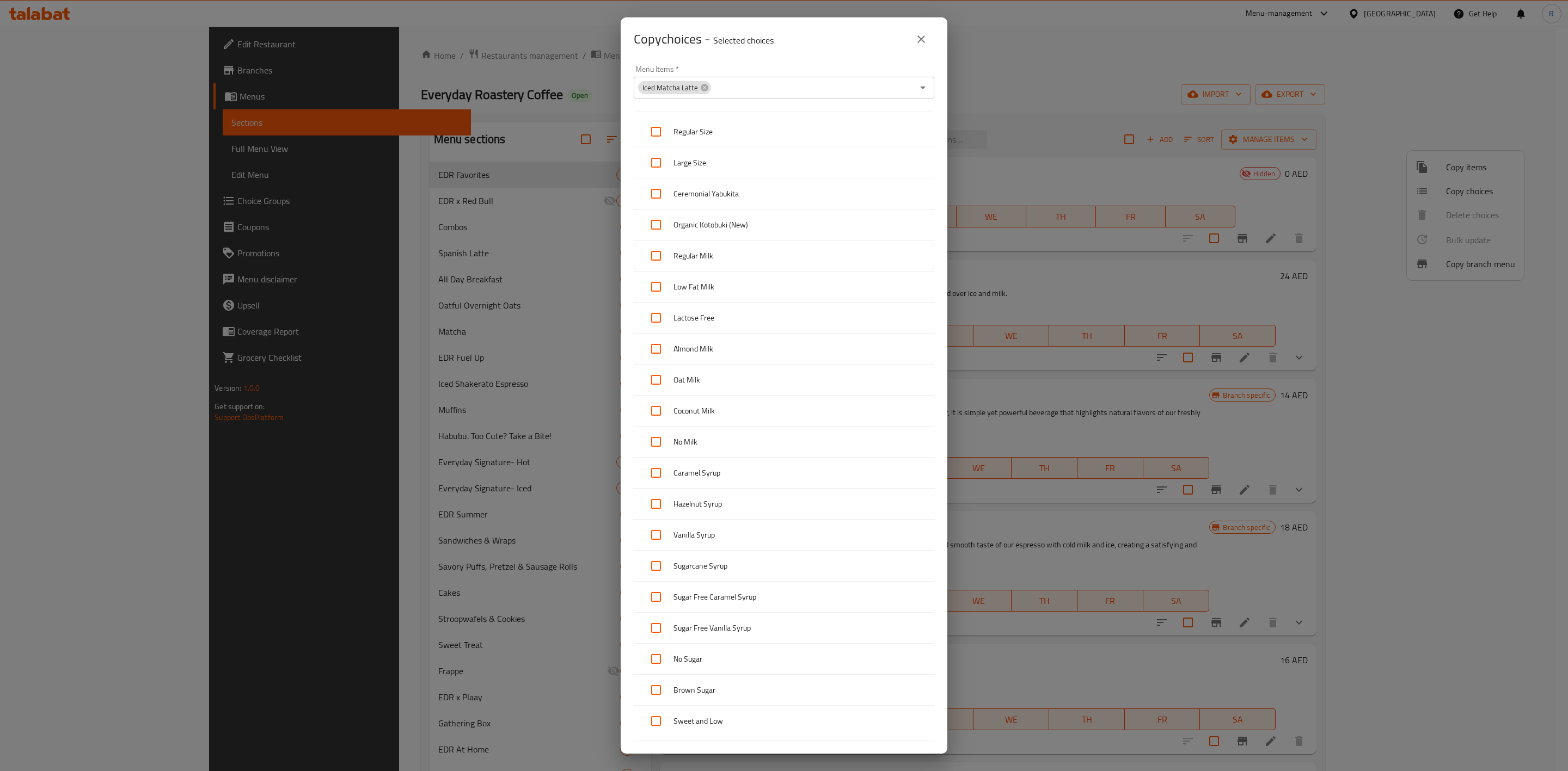
click at [1086, 155] on div "Copy choices - Selected choices 0 Menu Items   * Iced Matcha Latte Menu Items *…" at bounding box center [784, 385] width 1568 height 771
click at [919, 39] on icon "close" at bounding box center [921, 38] width 13 height 13
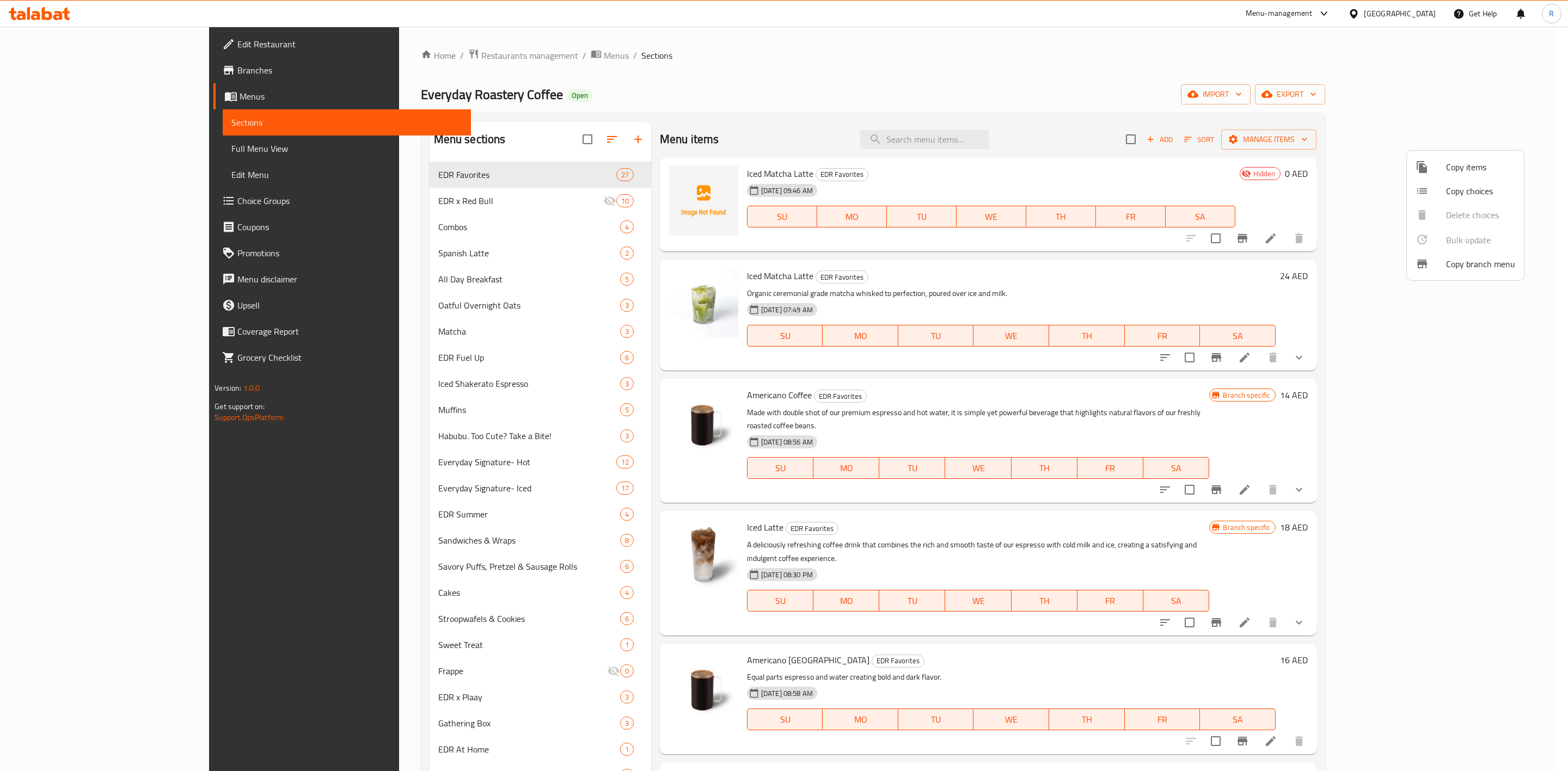
drag, startPoint x: 1520, startPoint y: 302, endPoint x: 1523, endPoint y: 341, distance: 39.1
click at [1523, 341] on div at bounding box center [784, 385] width 1568 height 771
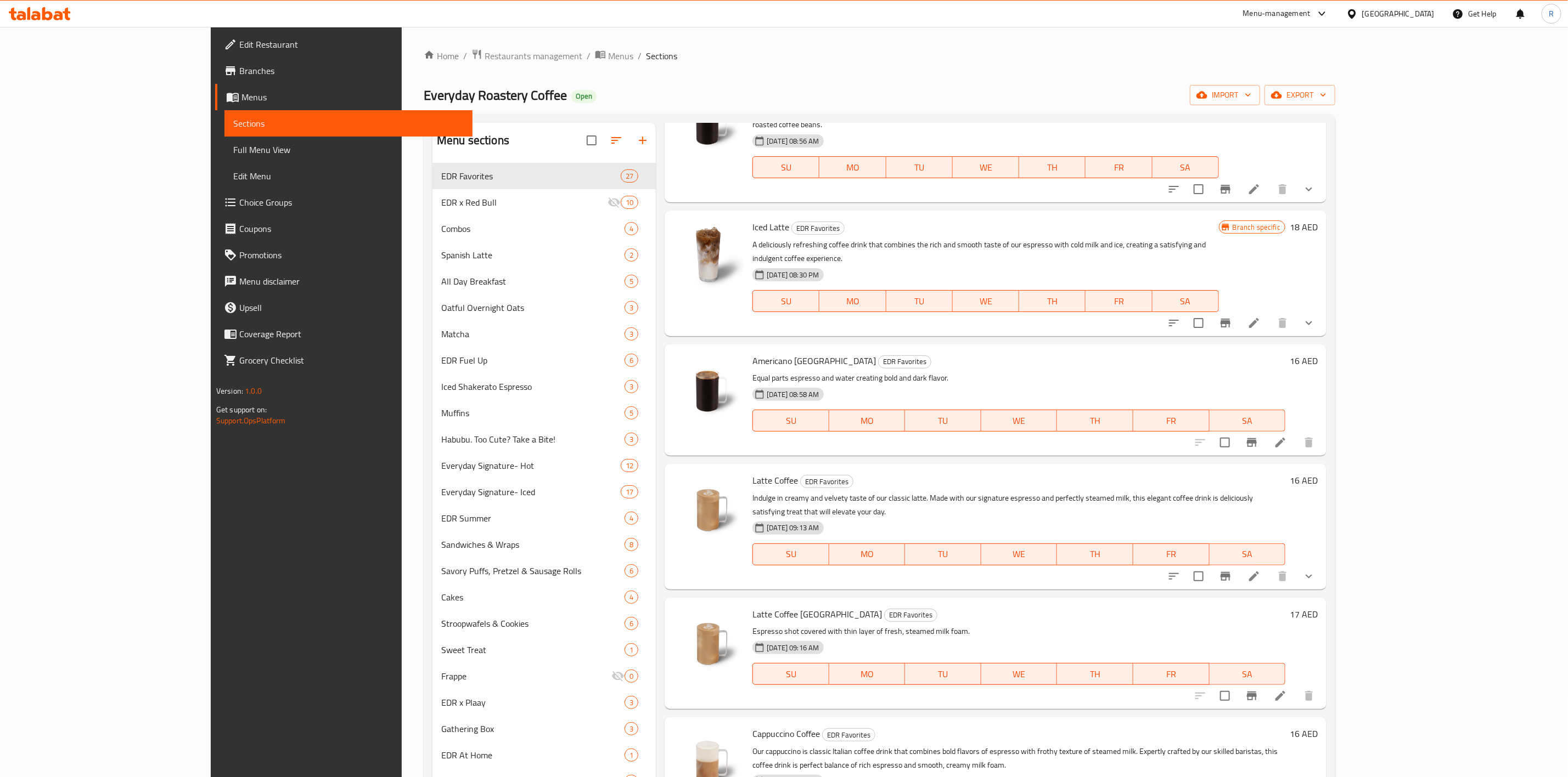
scroll to position [308, 0]
click at [1282, 99] on icon "button" at bounding box center [1276, 95] width 11 height 11
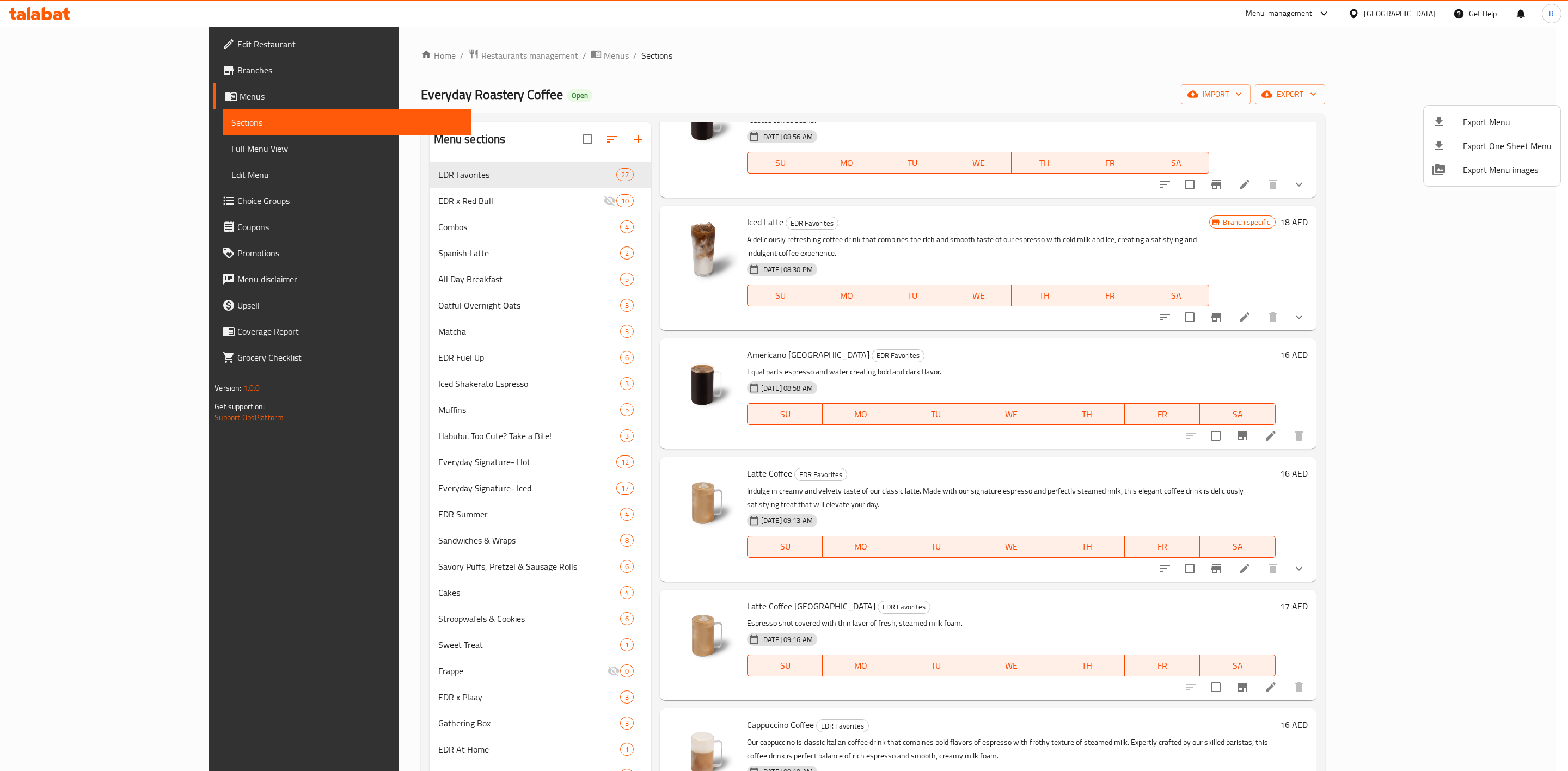
click at [1360, 115] on div at bounding box center [784, 385] width 1568 height 771
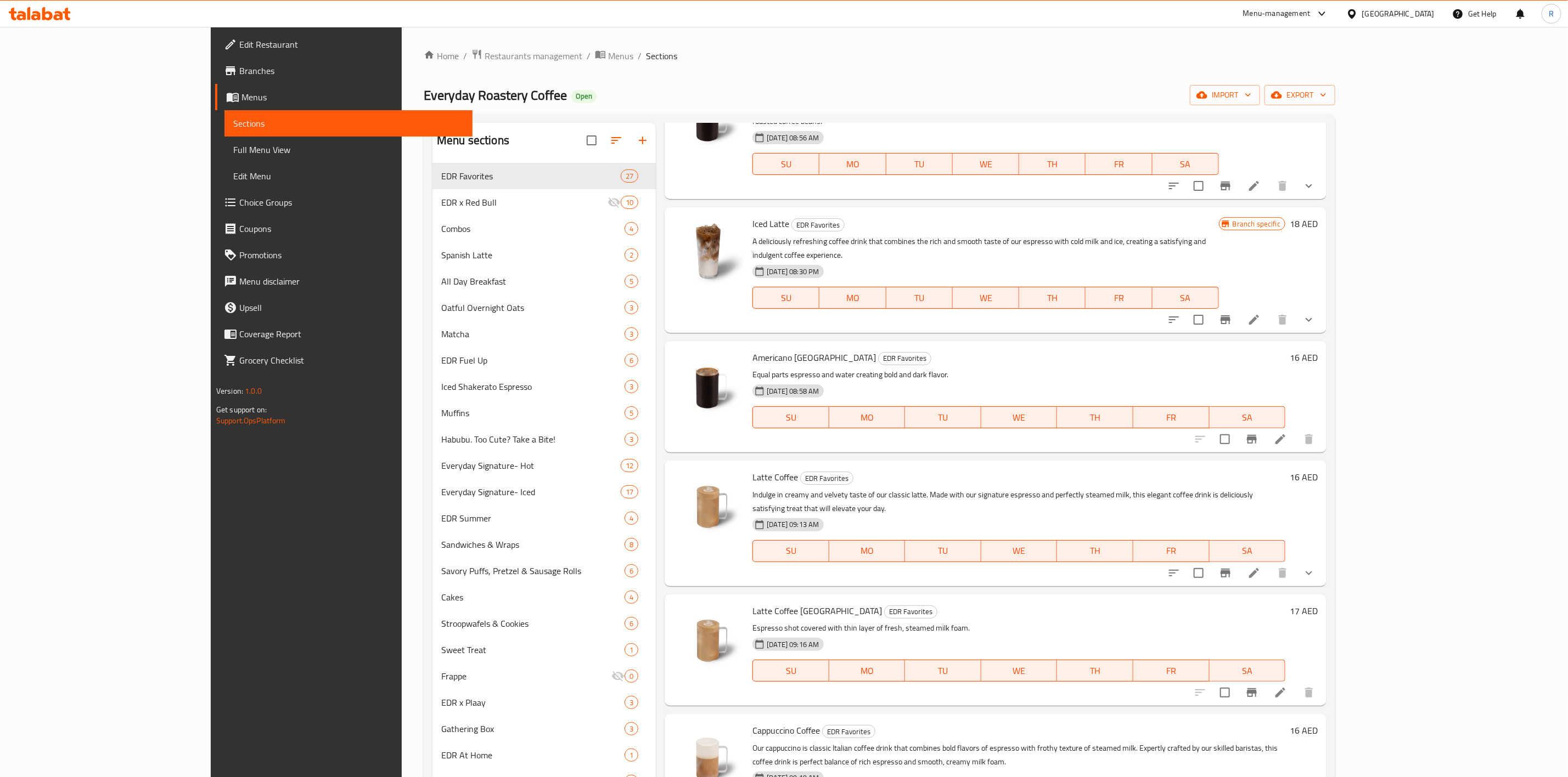
scroll to position [0, 0]
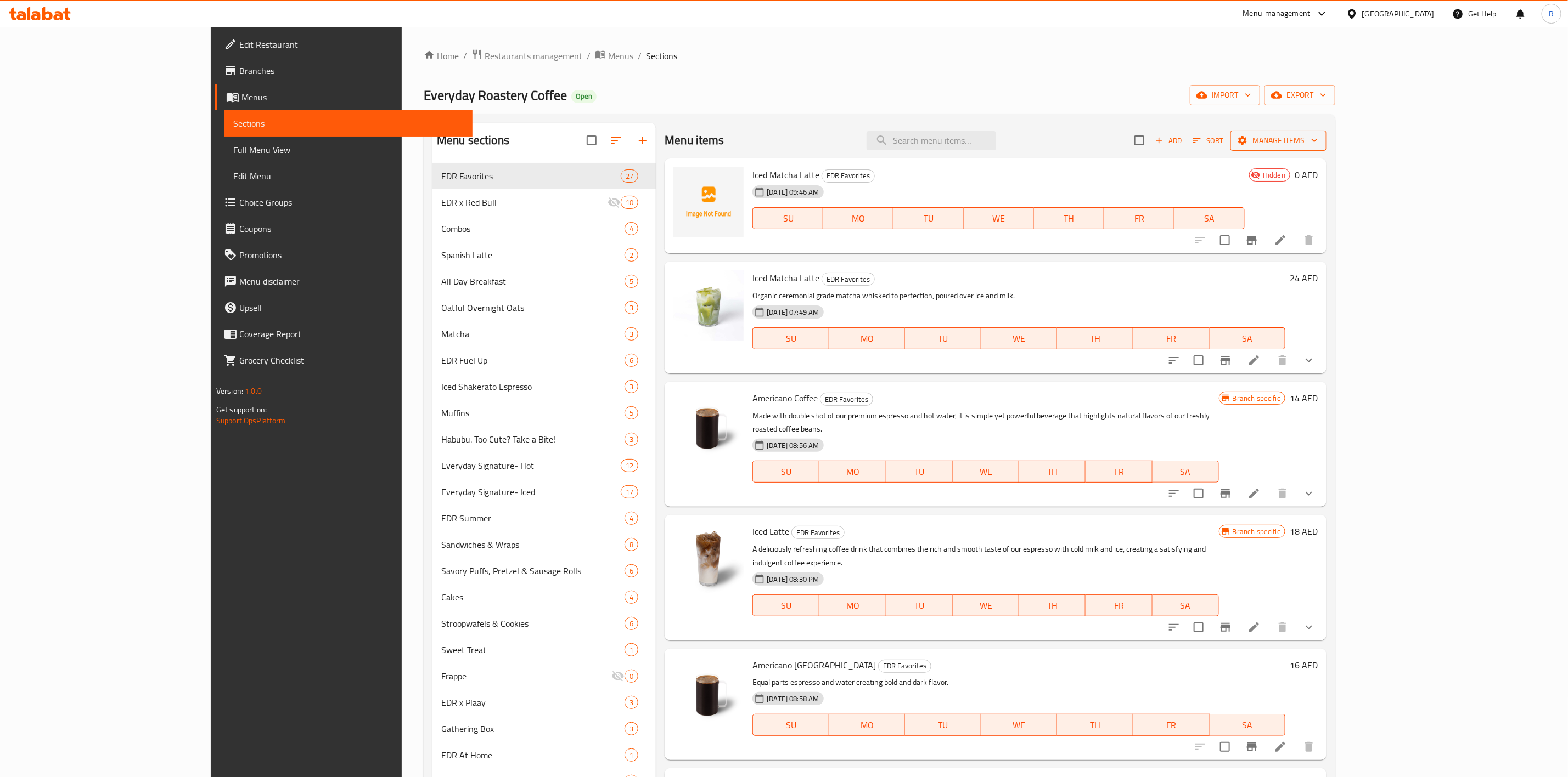
click at [1320, 138] on icon "button" at bounding box center [1314, 140] width 11 height 11
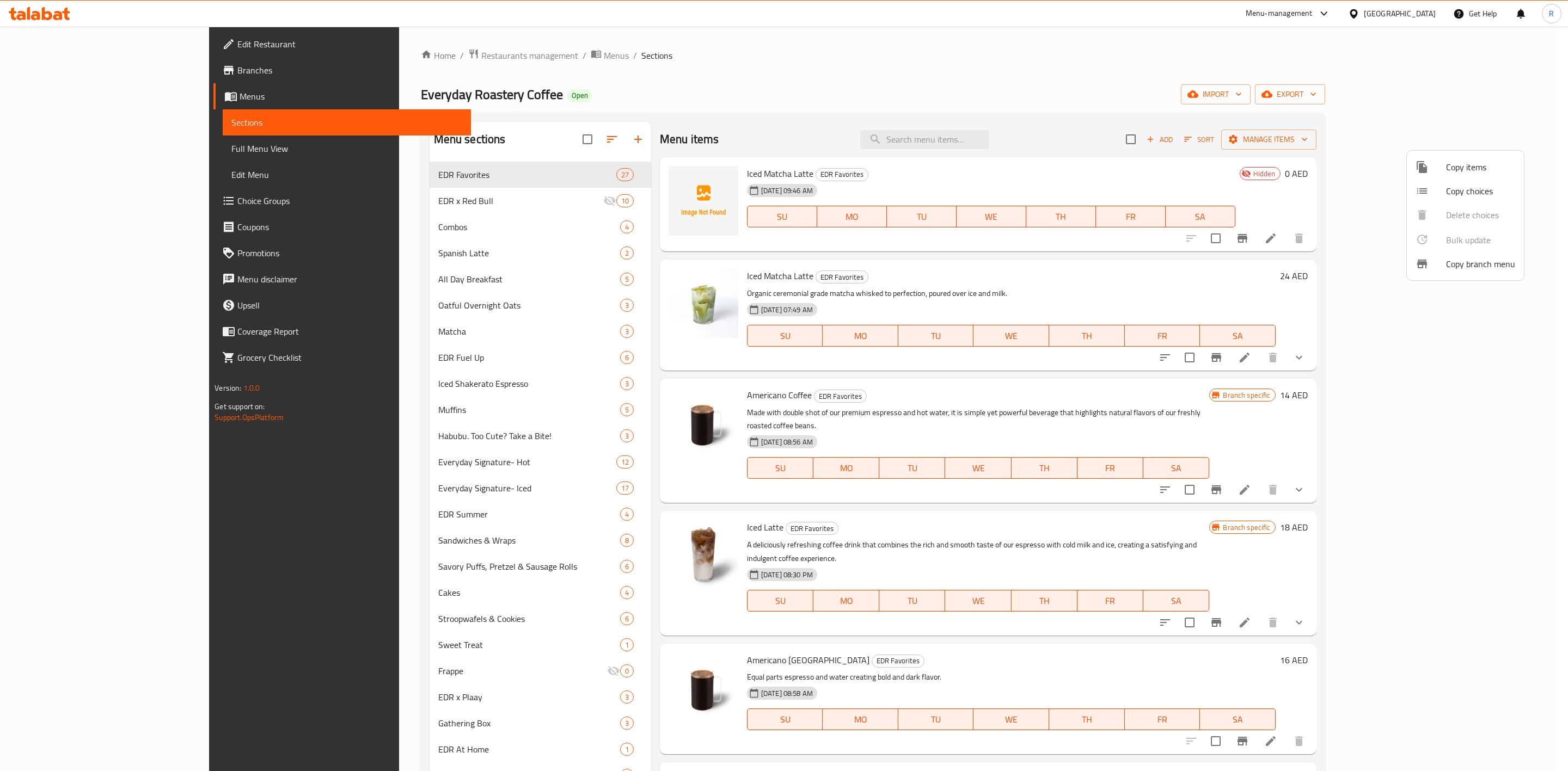
click at [1439, 196] on div at bounding box center [1431, 190] width 31 height 13
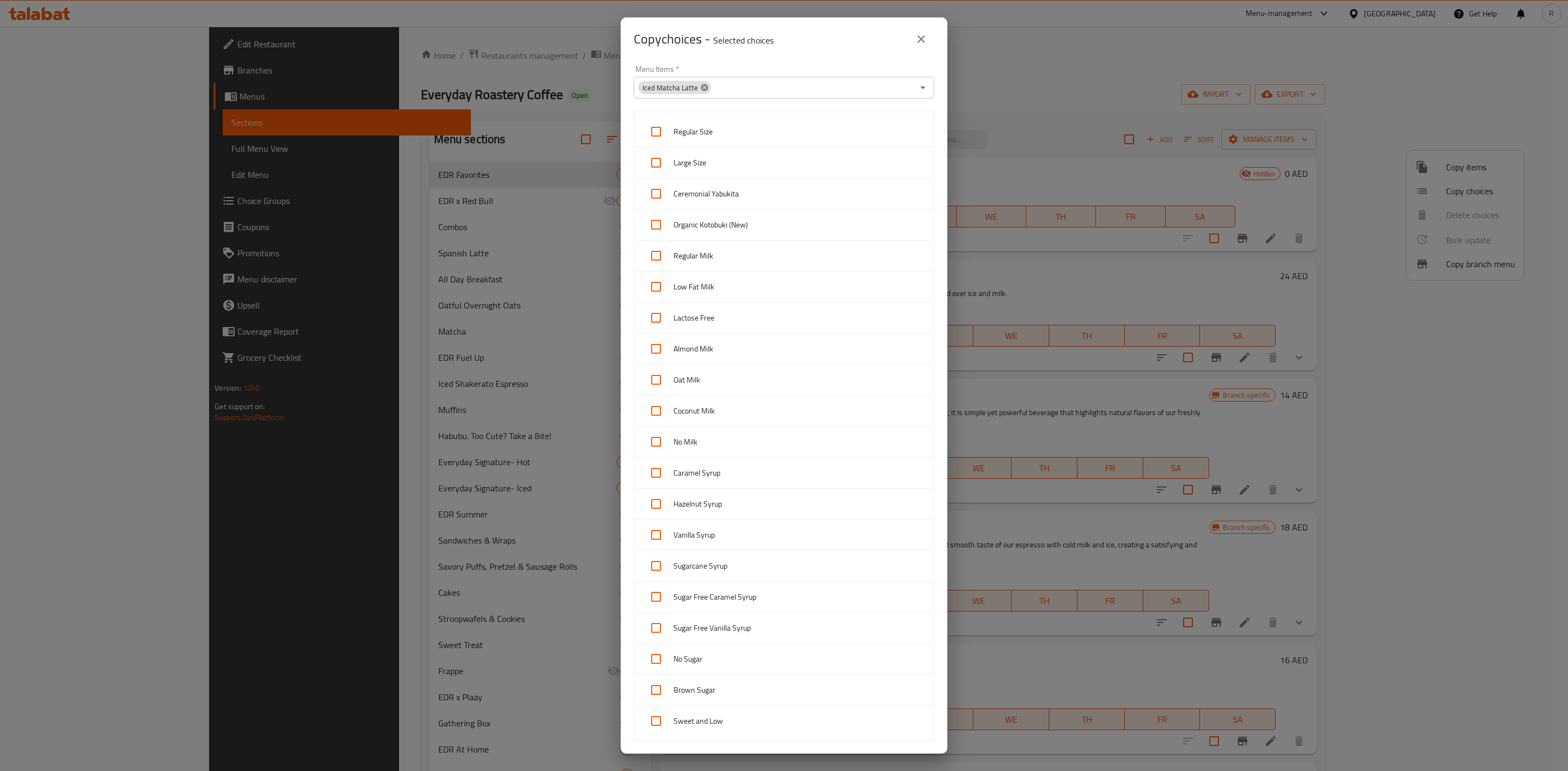
click at [701, 87] on icon at bounding box center [705, 88] width 9 height 9
click at [728, 87] on input "Menu Items   *" at bounding box center [775, 87] width 276 height 15
type input "b"
type input "a"
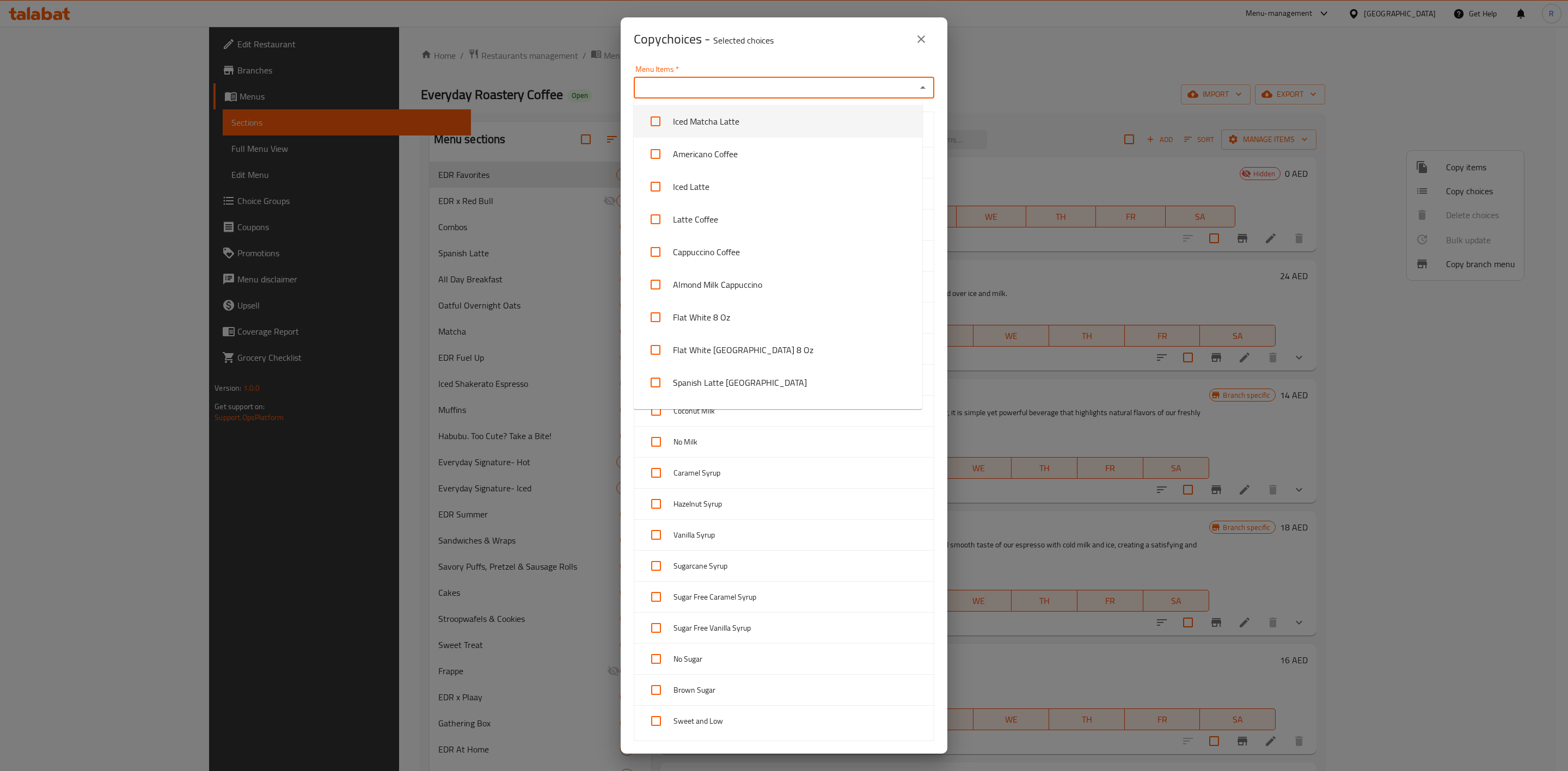
click at [1004, 133] on div "Copy choices - Selected choices 0 Menu Items   * Menu Items * Regular Size Larg…" at bounding box center [784, 385] width 1568 height 771
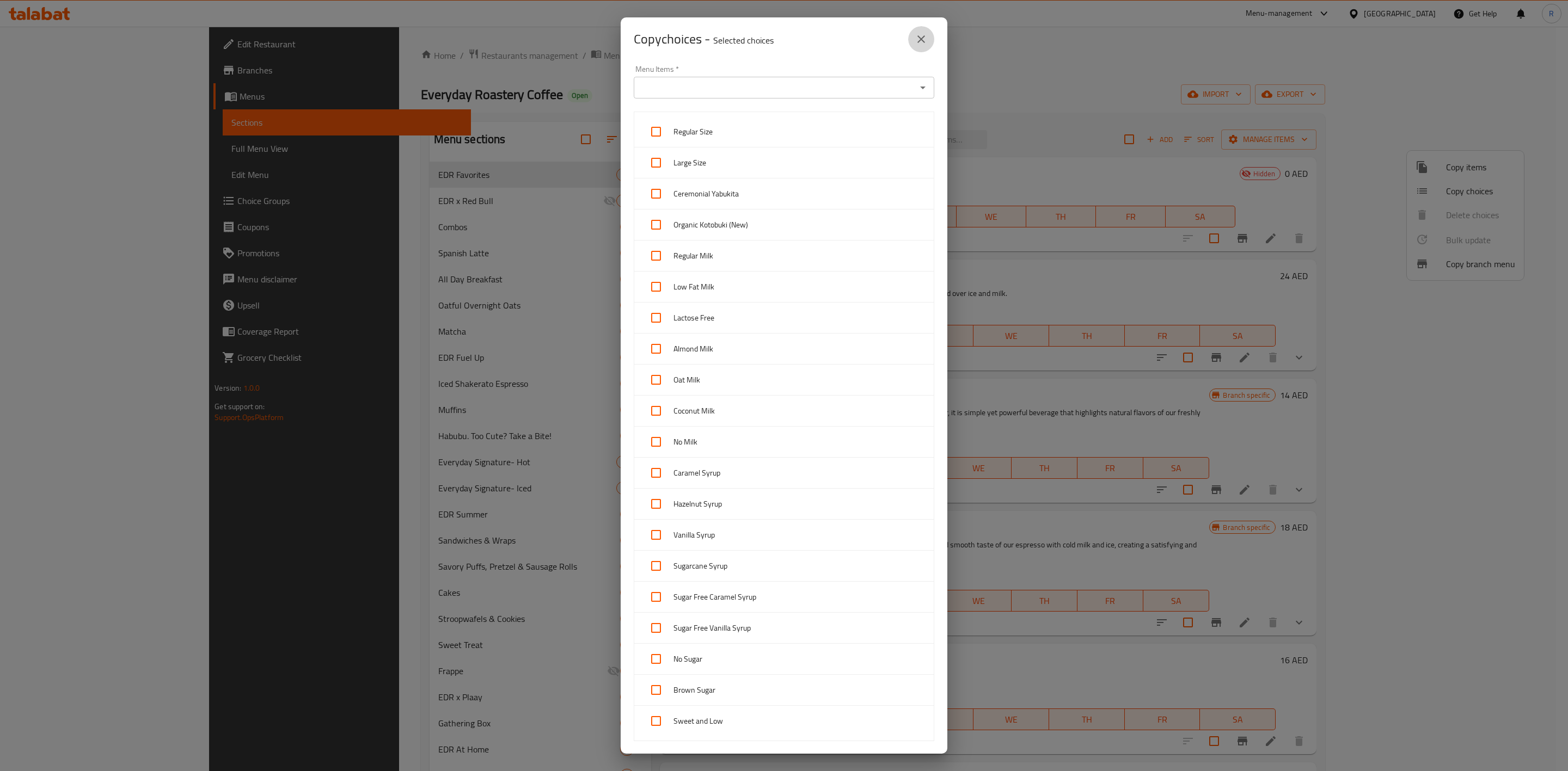
click at [931, 35] on button "close" at bounding box center [921, 39] width 26 height 26
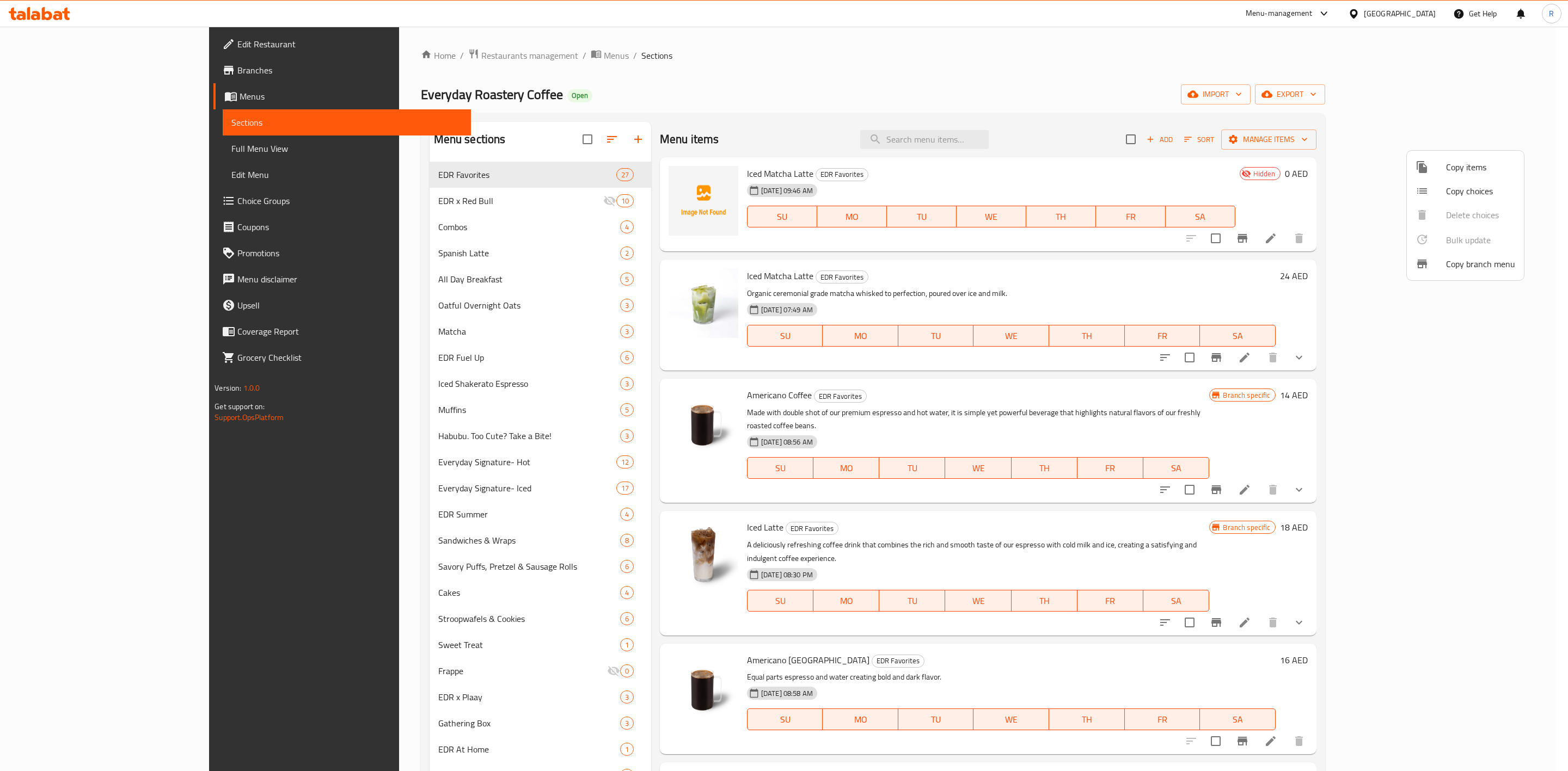
drag, startPoint x: 1521, startPoint y: 308, endPoint x: 1524, endPoint y: 333, distance: 25.2
click at [1524, 333] on div at bounding box center [784, 385] width 1568 height 771
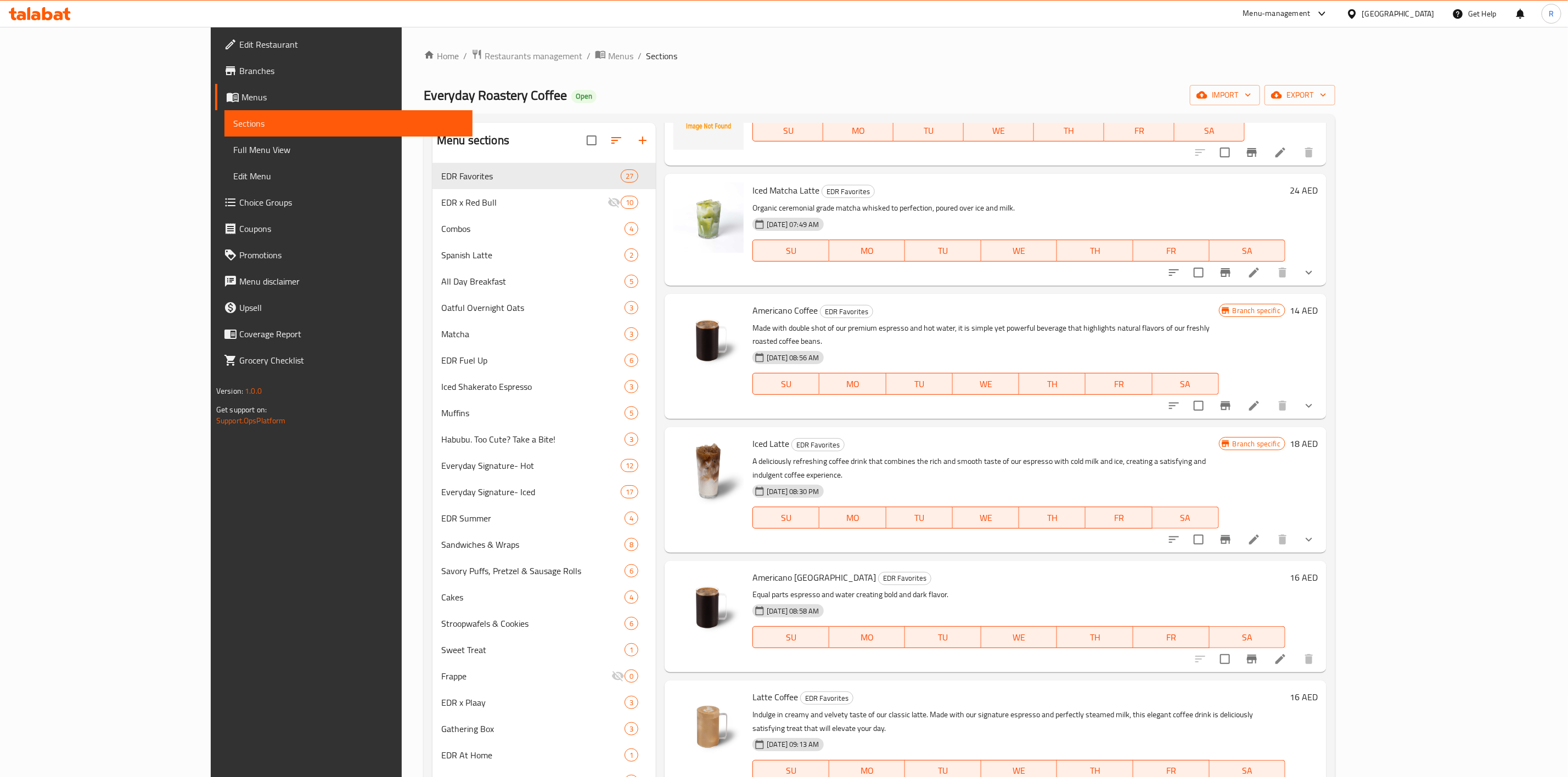
scroll to position [92, 0]
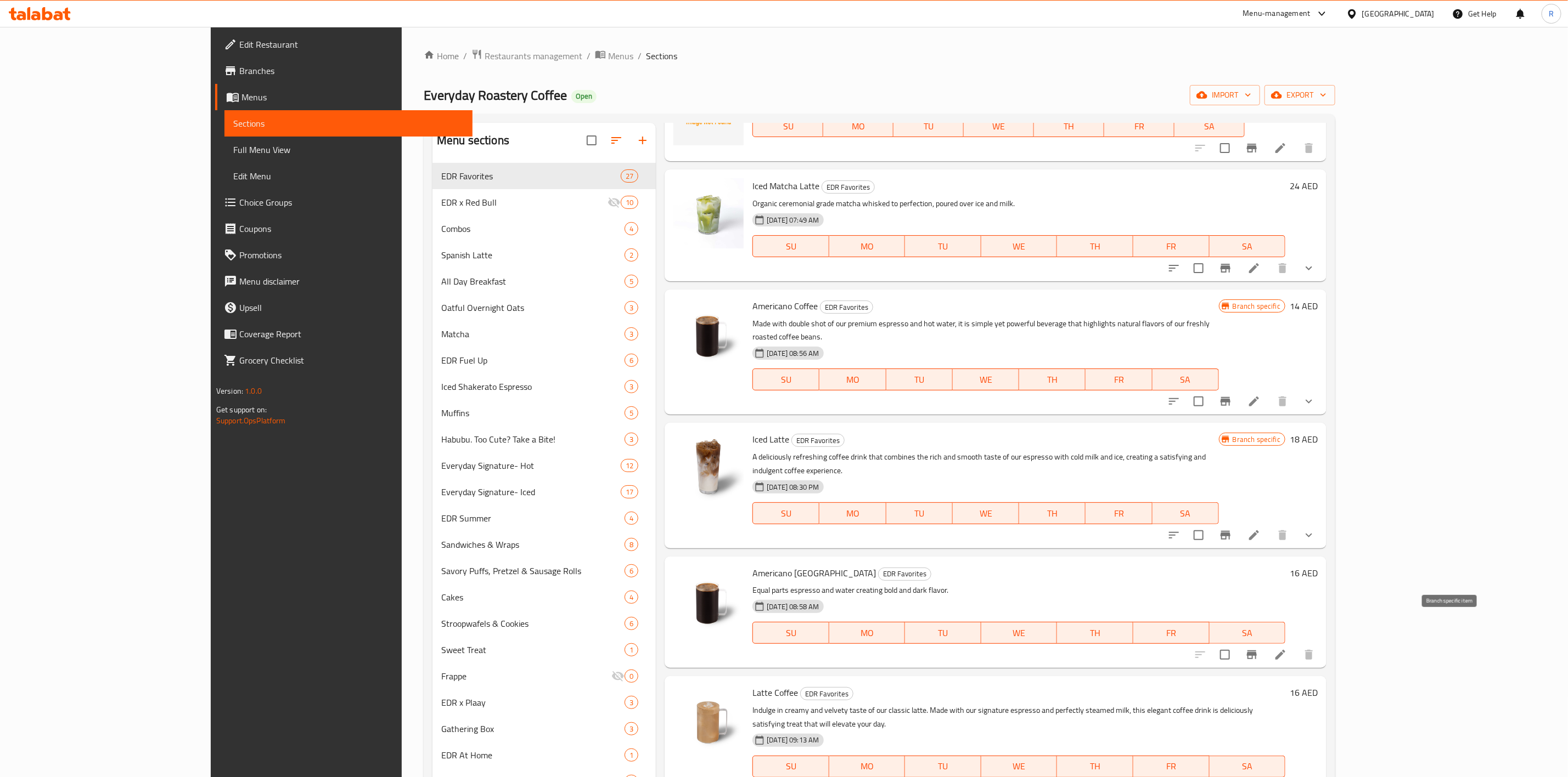
click at [1258, 648] on icon "Branch-specific-item" at bounding box center [1251, 654] width 13 height 13
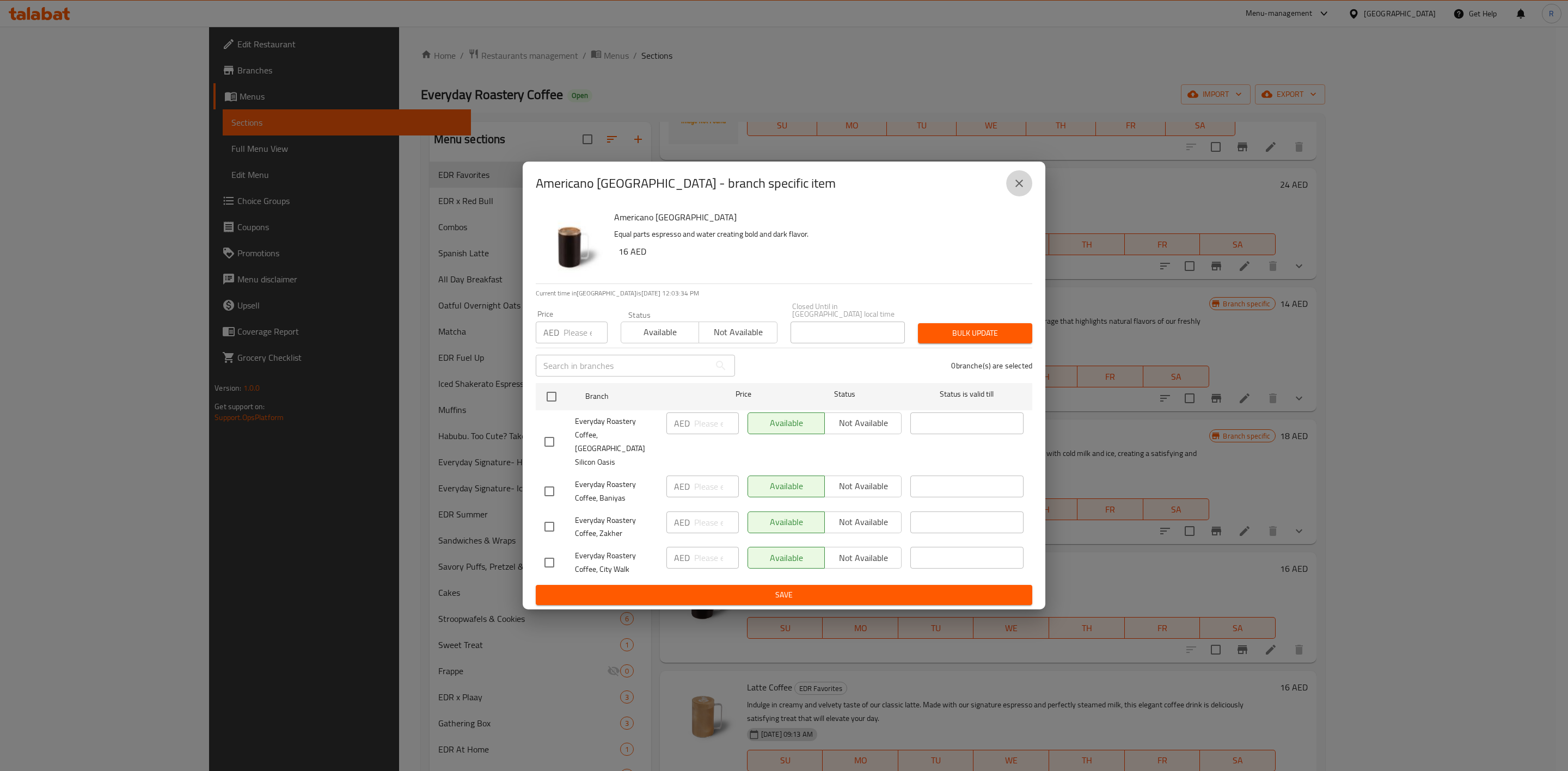
click at [1015, 190] on icon "close" at bounding box center [1019, 183] width 13 height 13
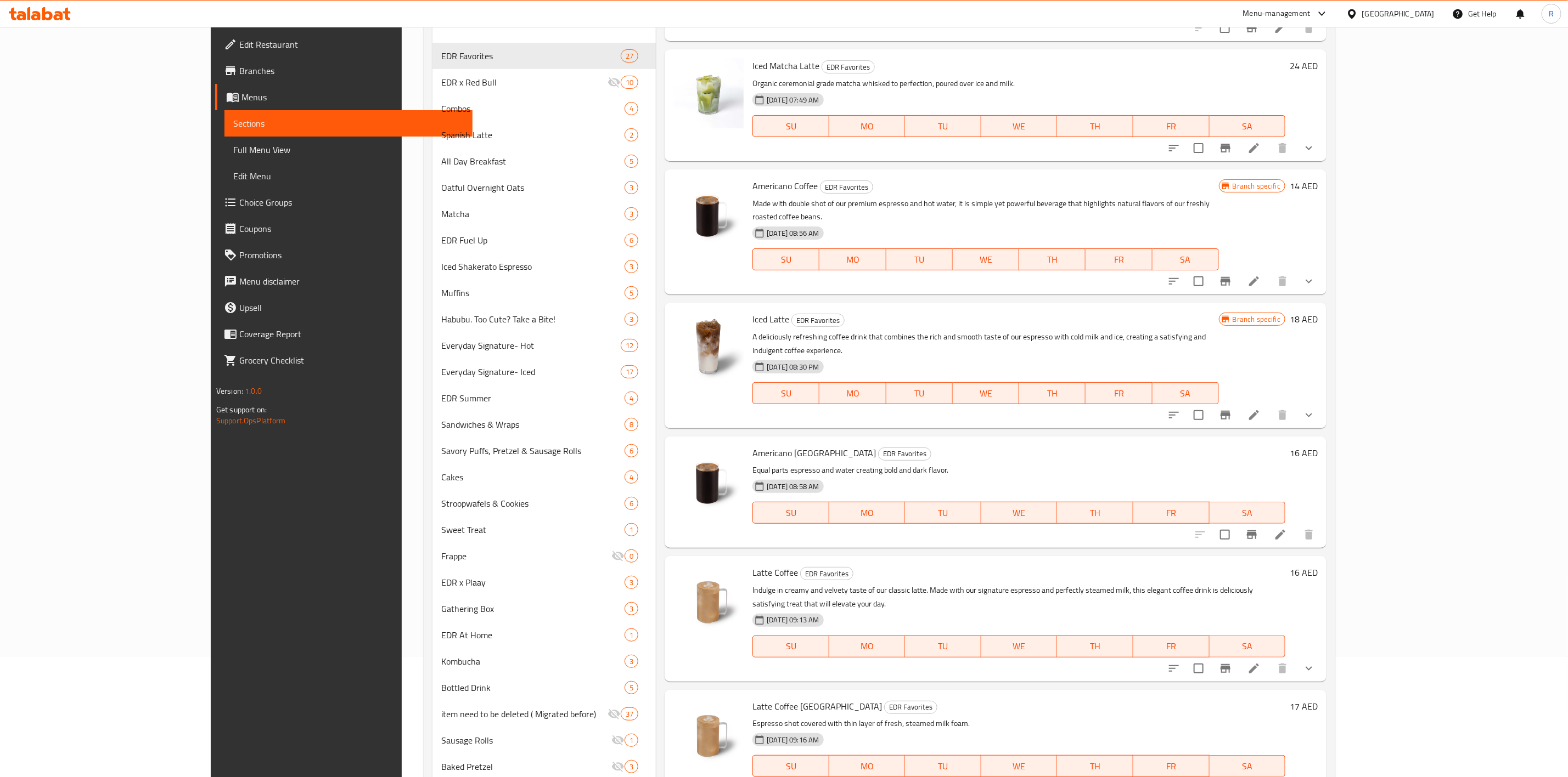
scroll to position [127, 0]
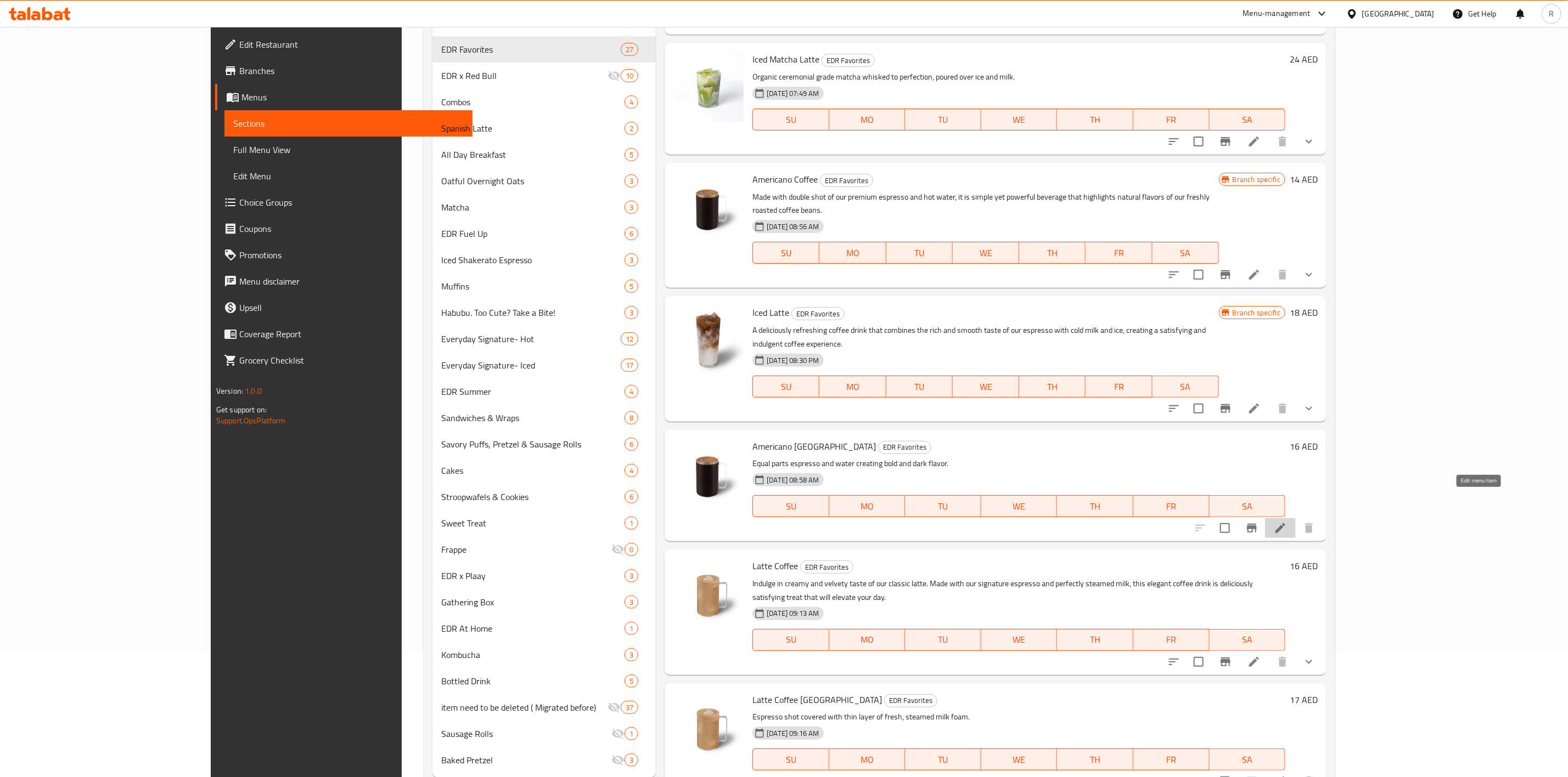
click at [1285, 523] on icon at bounding box center [1280, 528] width 10 height 10
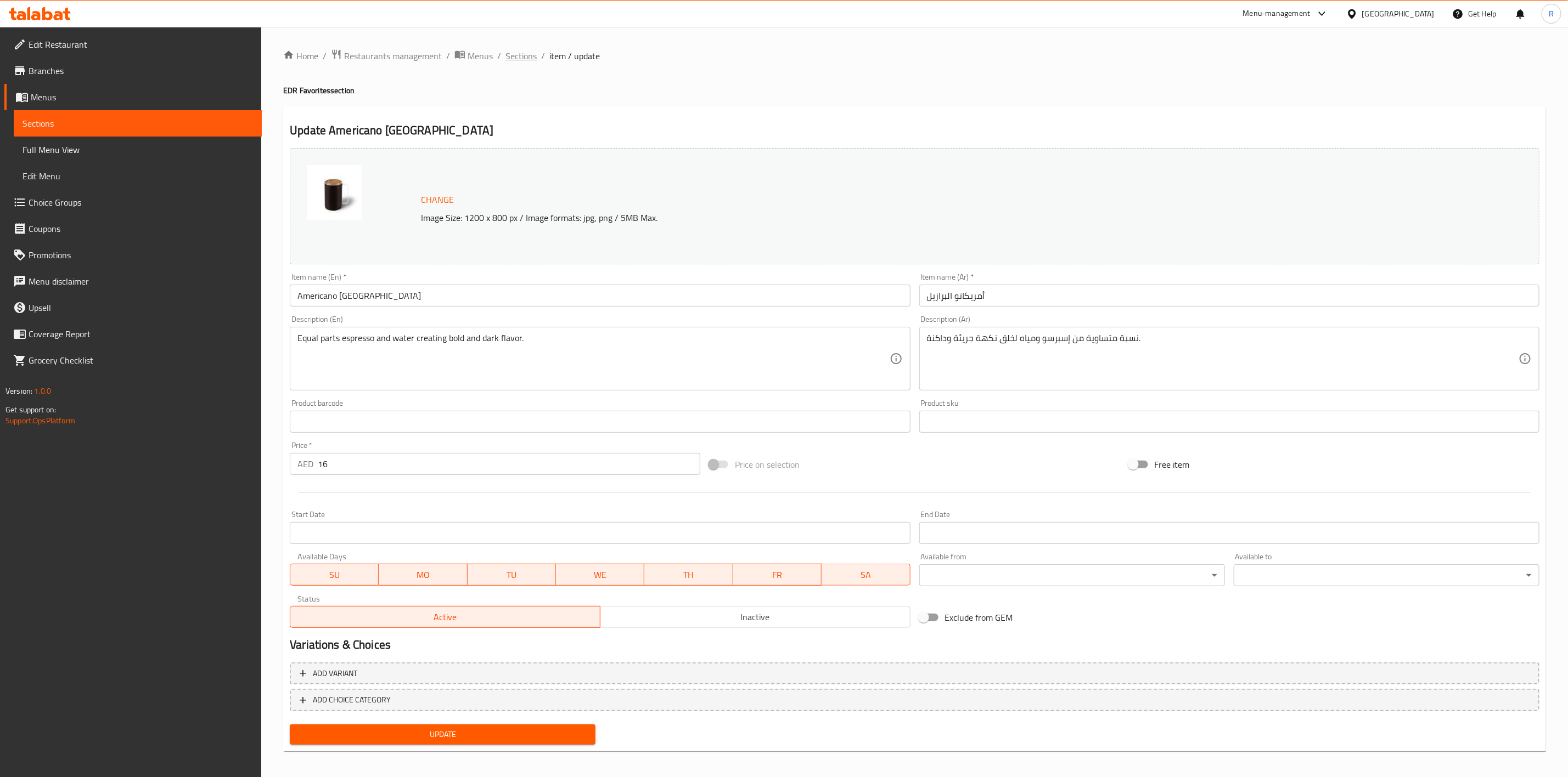
click at [516, 59] on span "Sections" at bounding box center [521, 55] width 31 height 13
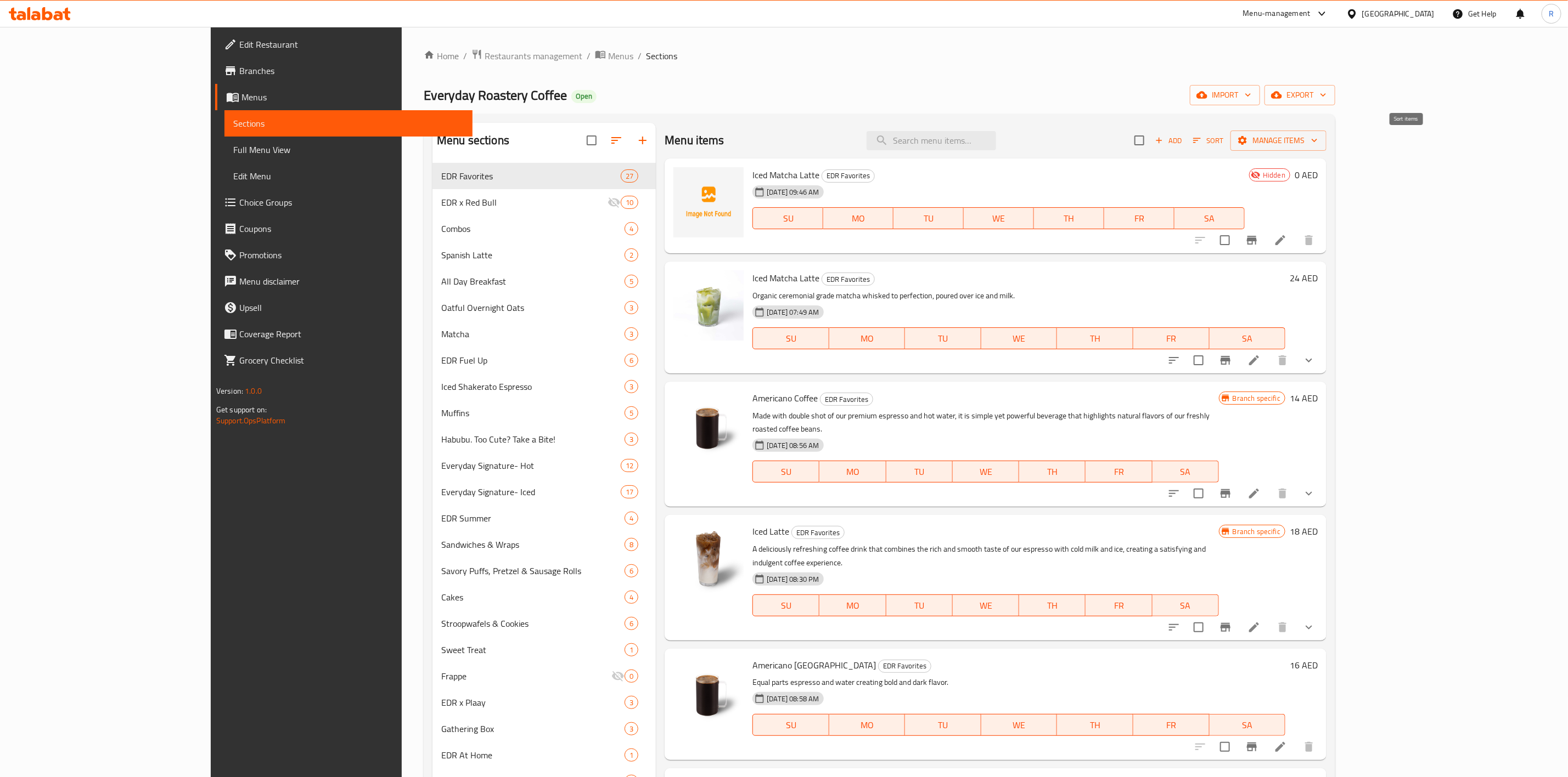
click at [1223, 142] on span "Sort" at bounding box center [1208, 140] width 30 height 13
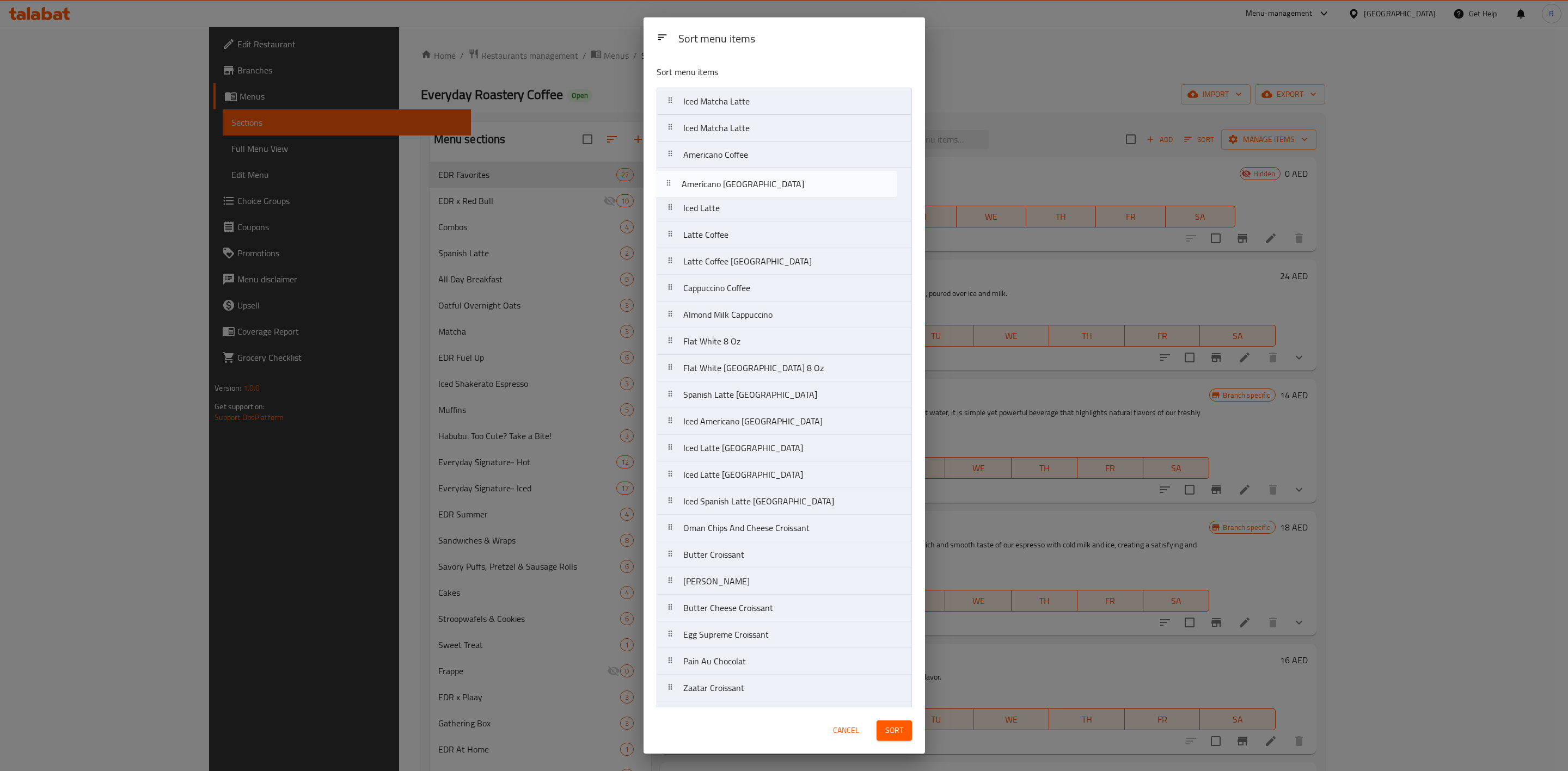
drag, startPoint x: 789, startPoint y: 220, endPoint x: 786, endPoint y: 190, distance: 30.1
click at [786, 190] on nav "Iced Matcha Latte Iced Matcha Latte Americano Coffee Iced Latte Americano Brazi…" at bounding box center [784, 448] width 255 height 721
drag, startPoint x: 774, startPoint y: 241, endPoint x: 770, endPoint y: 206, distance: 35.2
click at [770, 206] on nav "Iced Matcha Latte Iced Matcha Latte Americano Coffee Americano Brazil Iced Latt…" at bounding box center [784, 448] width 255 height 721
drag, startPoint x: 775, startPoint y: 273, endPoint x: 775, endPoint y: 242, distance: 31.0
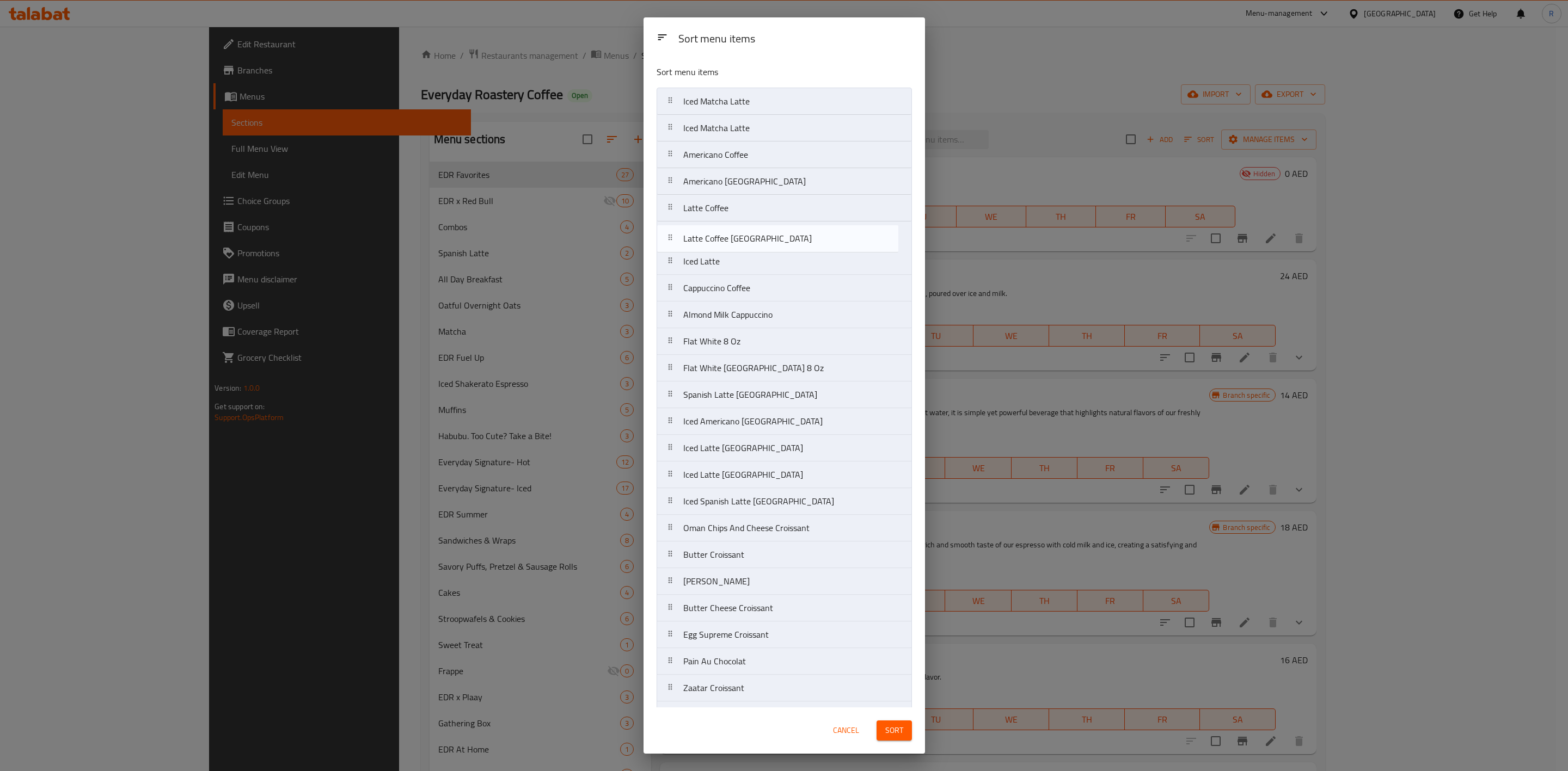
click at [775, 242] on nav "Iced Matcha Latte Iced Matcha Latte Americano Coffee Americano Brazil Latte Cof…" at bounding box center [784, 448] width 255 height 721
drag, startPoint x: 781, startPoint y: 296, endPoint x: 784, endPoint y: 262, distance: 34.1
click at [784, 262] on nav "Iced Matcha Latte Iced Matcha Latte Americano Coffee Americano Brazil Latte Cof…" at bounding box center [784, 448] width 255 height 721
drag, startPoint x: 766, startPoint y: 320, endPoint x: 764, endPoint y: 284, distance: 36.1
click at [764, 284] on nav "Iced Matcha Latte Iced Matcha Latte Americano Coffee Americano Brazil Latte Cof…" at bounding box center [784, 448] width 255 height 721
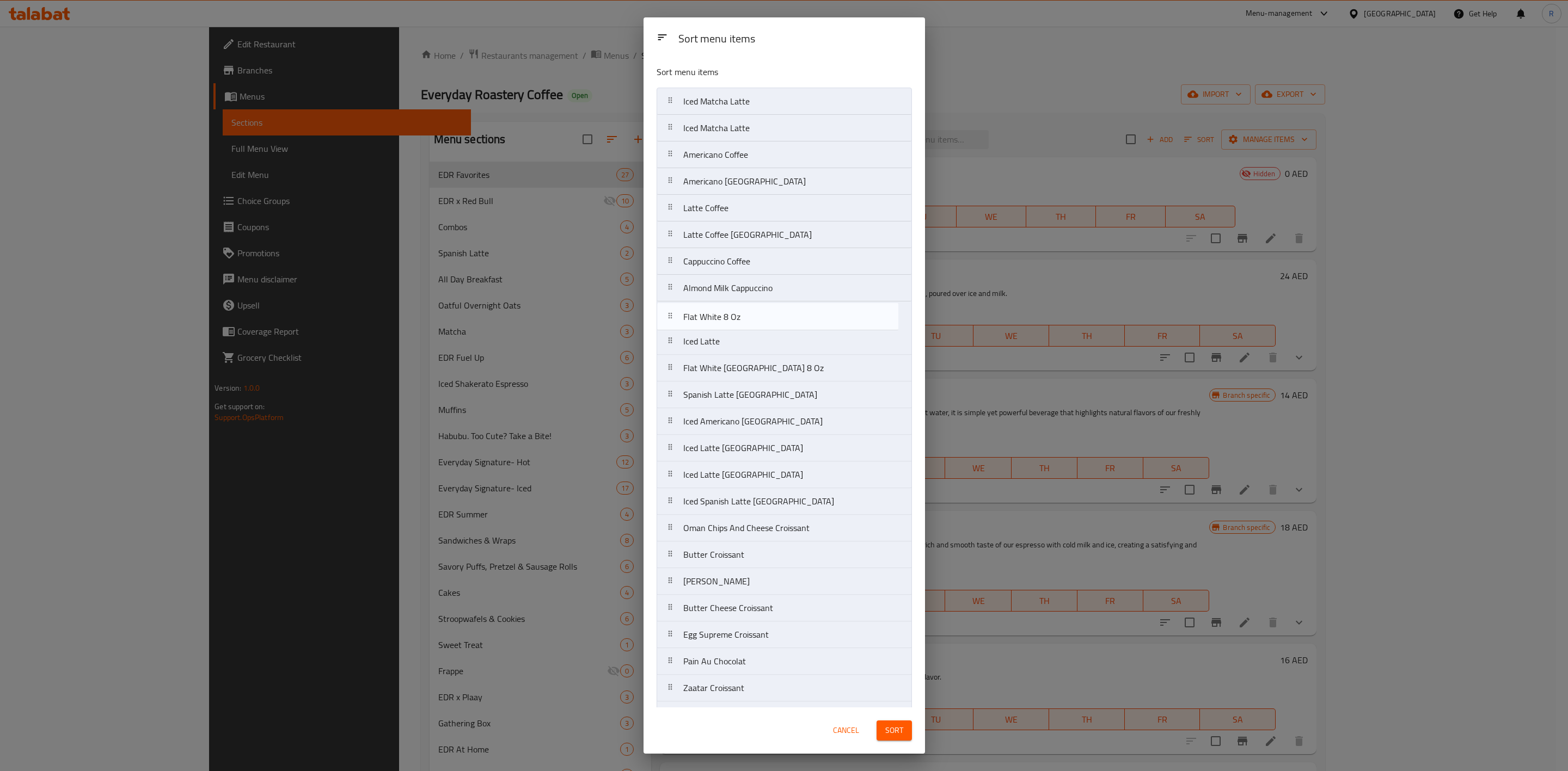
drag, startPoint x: 764, startPoint y: 350, endPoint x: 764, endPoint y: 314, distance: 36.0
click at [764, 314] on nav "Iced Matcha Latte Iced Matcha Latte Americano Coffee Americano Brazil Latte Cof…" at bounding box center [784, 448] width 255 height 721
drag, startPoint x: 770, startPoint y: 375, endPoint x: 770, endPoint y: 352, distance: 23.0
click at [770, 352] on nav "Iced Matcha Latte Iced Matcha Latte Americano Coffee Americano Brazil Latte Cof…" at bounding box center [784, 448] width 255 height 721
drag, startPoint x: 763, startPoint y: 405, endPoint x: 766, endPoint y: 376, distance: 29.2
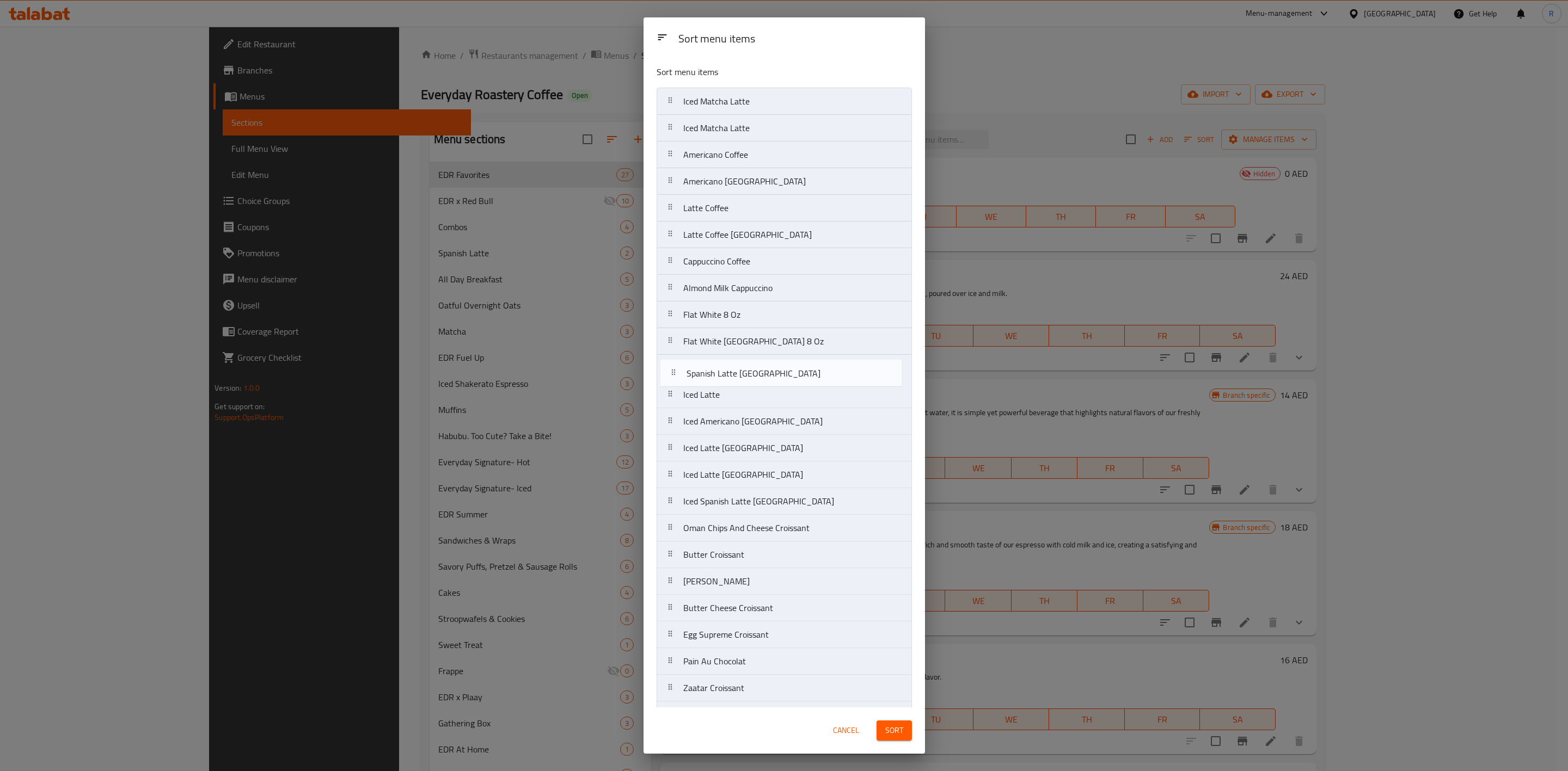
click at [766, 376] on nav "Iced Matcha Latte Iced Matcha Latte Americano Coffee Americano Brazil Latte Cof…" at bounding box center [784, 448] width 255 height 721
drag, startPoint x: 770, startPoint y: 451, endPoint x: 773, endPoint y: 419, distance: 32.1
click at [773, 419] on nav "Iced Matcha Latte Iced Matcha Latte Americano Coffee Americano Brazil Latte Cof…" at bounding box center [784, 448] width 255 height 721
drag, startPoint x: 771, startPoint y: 486, endPoint x: 771, endPoint y: 452, distance: 34.0
click at [771, 452] on nav "Iced Matcha Latte Iced Matcha Latte Americano Coffee Americano Brazil Latte Cof…" at bounding box center [784, 448] width 255 height 721
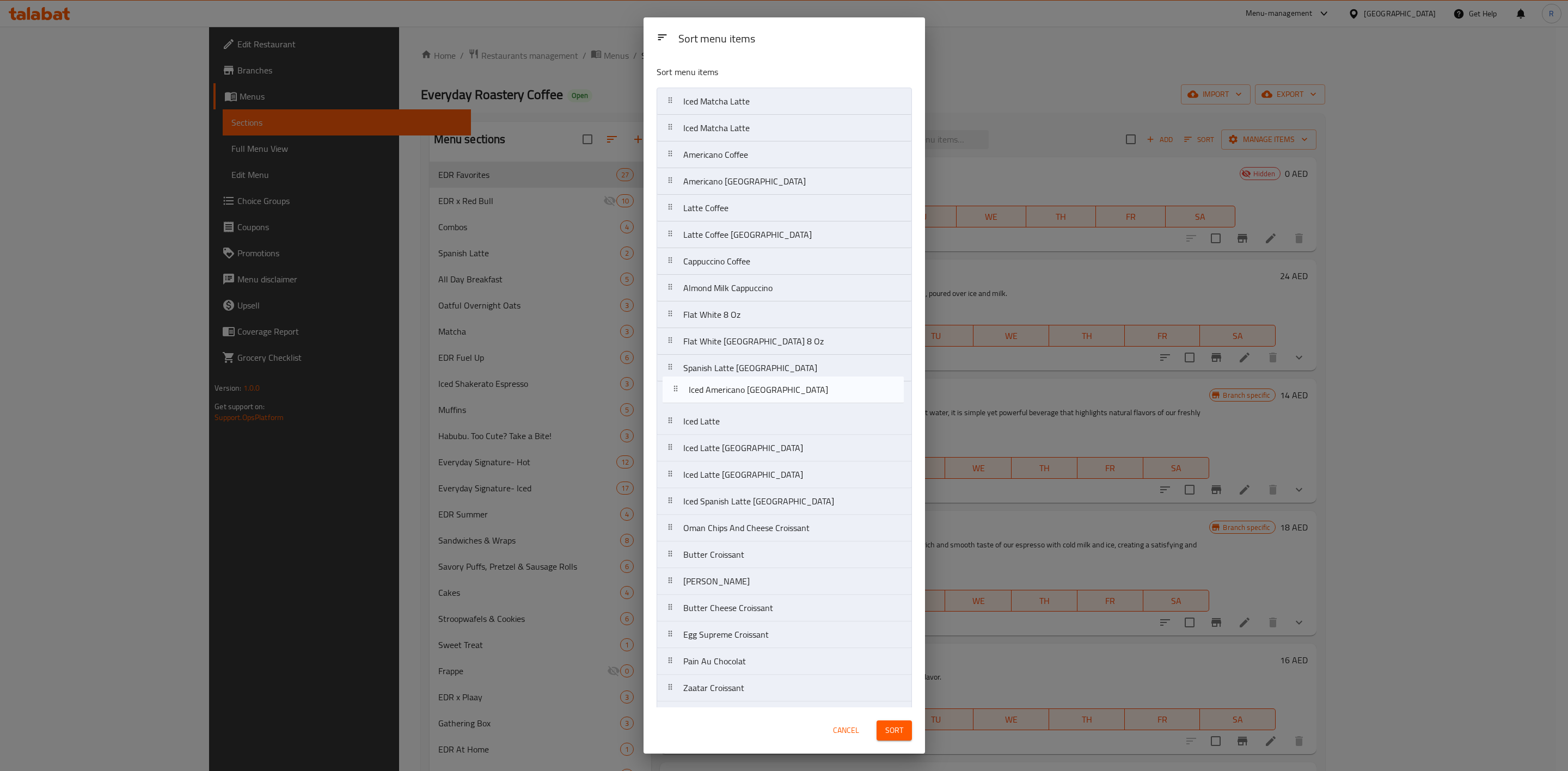
drag, startPoint x: 786, startPoint y: 479, endPoint x: 792, endPoint y: 385, distance: 94.2
click at [792, 385] on nav "Iced Matcha Latte Iced Matcha Latte Americano Coffee Americano Brazil Latte Cof…" at bounding box center [784, 448] width 255 height 721
drag, startPoint x: 807, startPoint y: 518, endPoint x: 807, endPoint y: 407, distance: 111.0
click at [807, 407] on nav "Iced Matcha Latte Iced Matcha Latte Americano Coffee Americano Brazil Latte Cof…" at bounding box center [784, 448] width 255 height 721
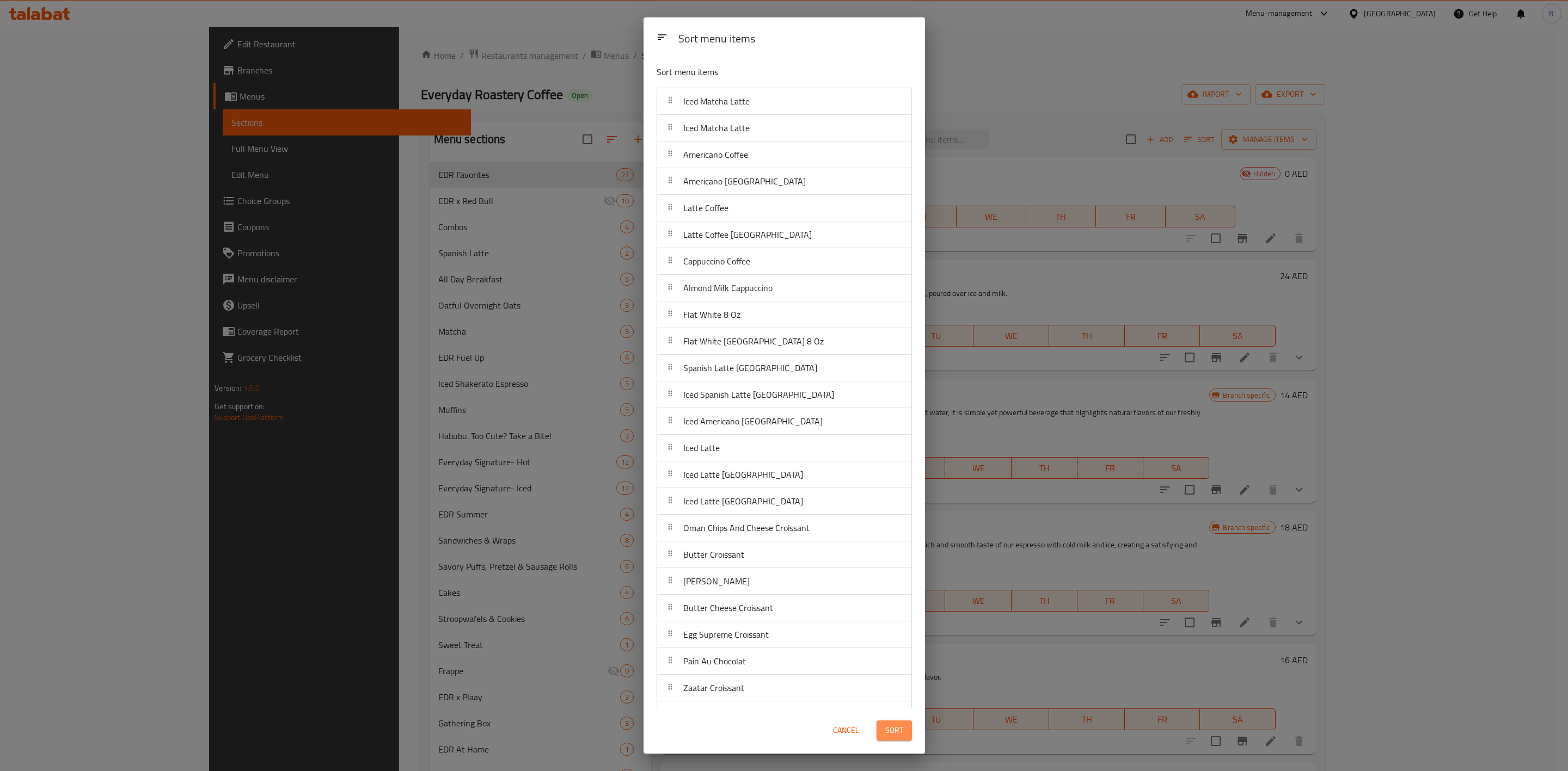
click at [892, 732] on span "Sort" at bounding box center [895, 731] width 18 height 14
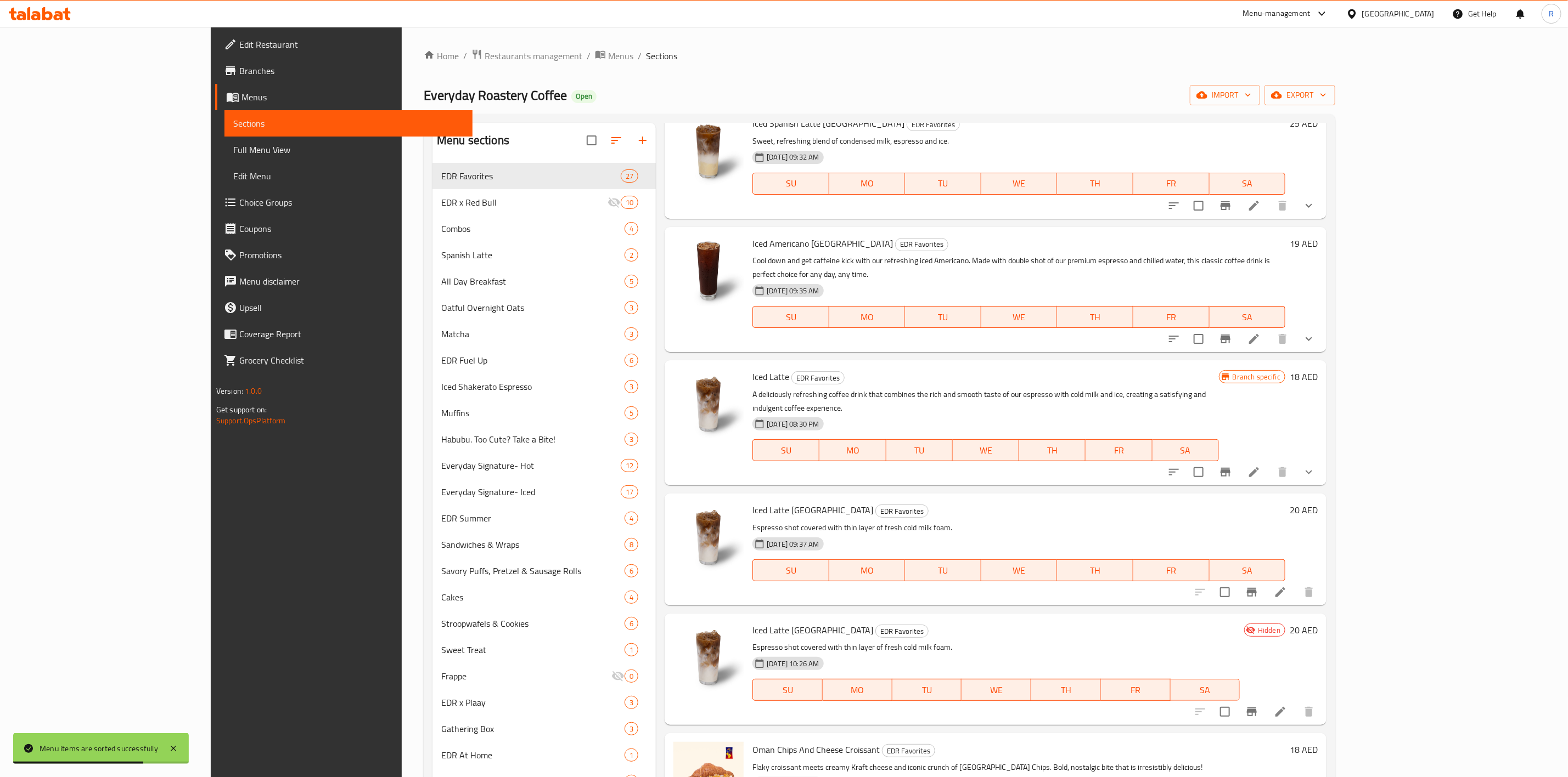
scroll to position [1433, 0]
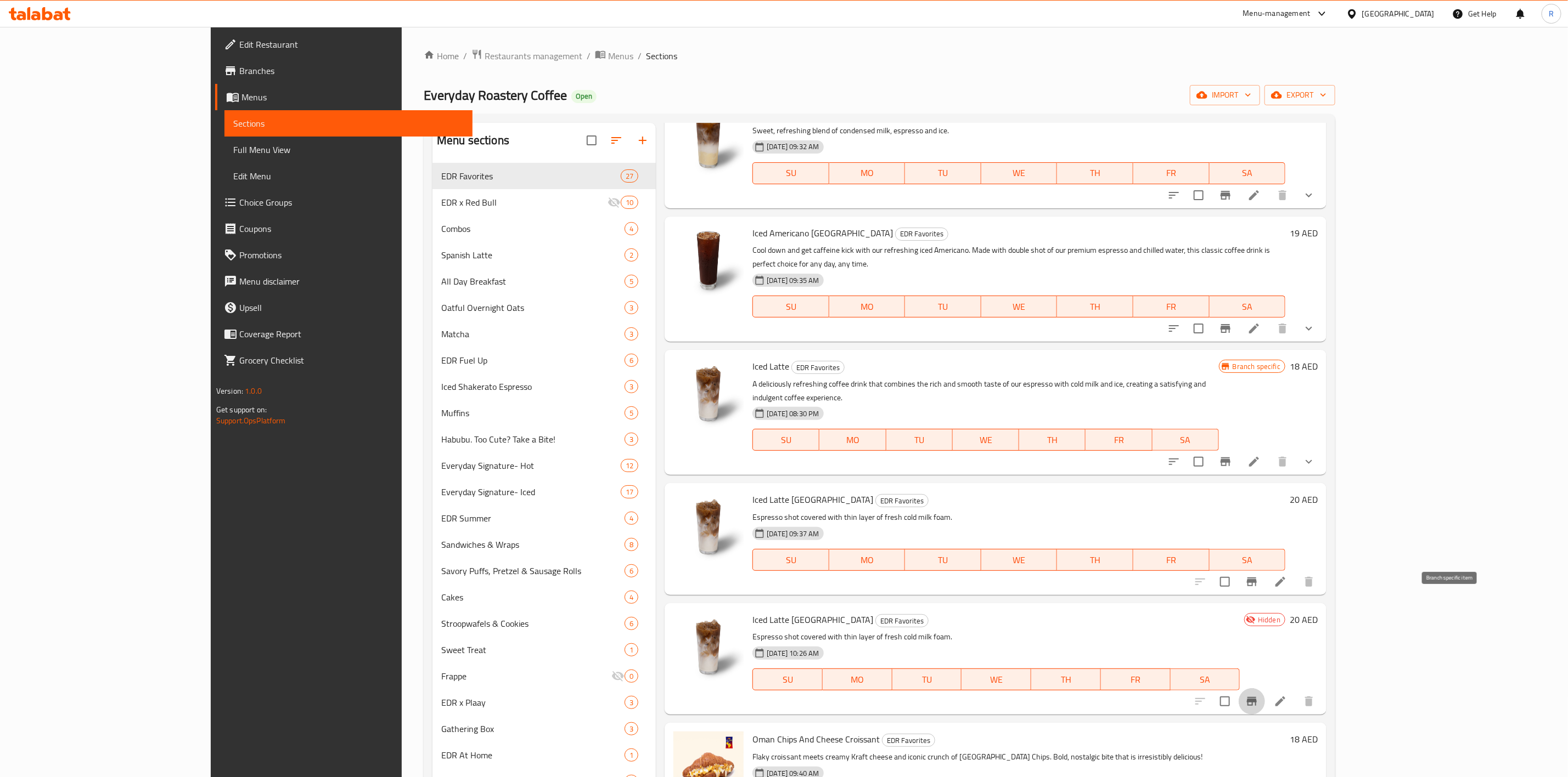
click at [1258, 695] on icon "Branch-specific-item" at bounding box center [1251, 701] width 13 height 13
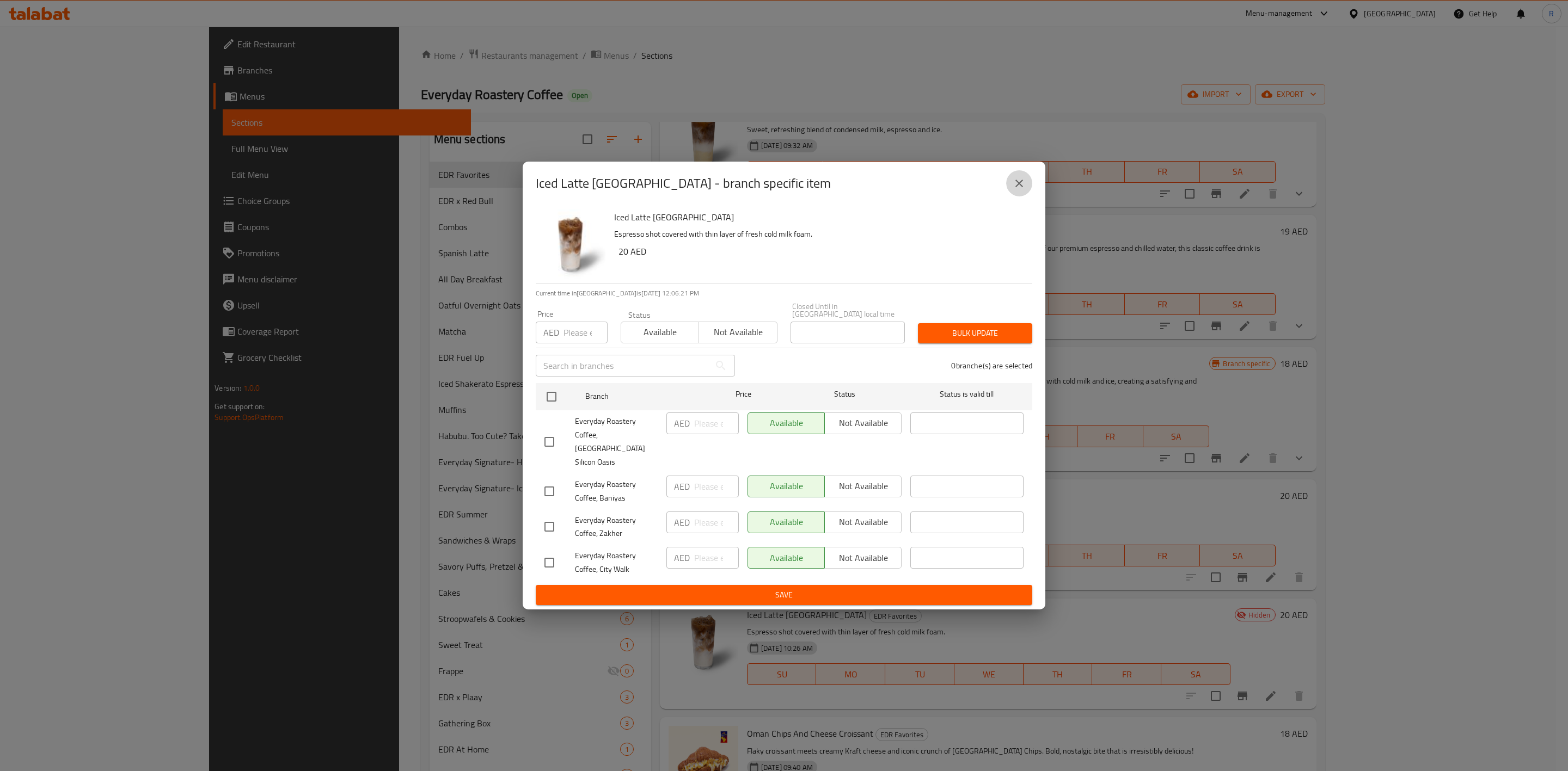
click at [1020, 190] on icon "close" at bounding box center [1019, 183] width 13 height 13
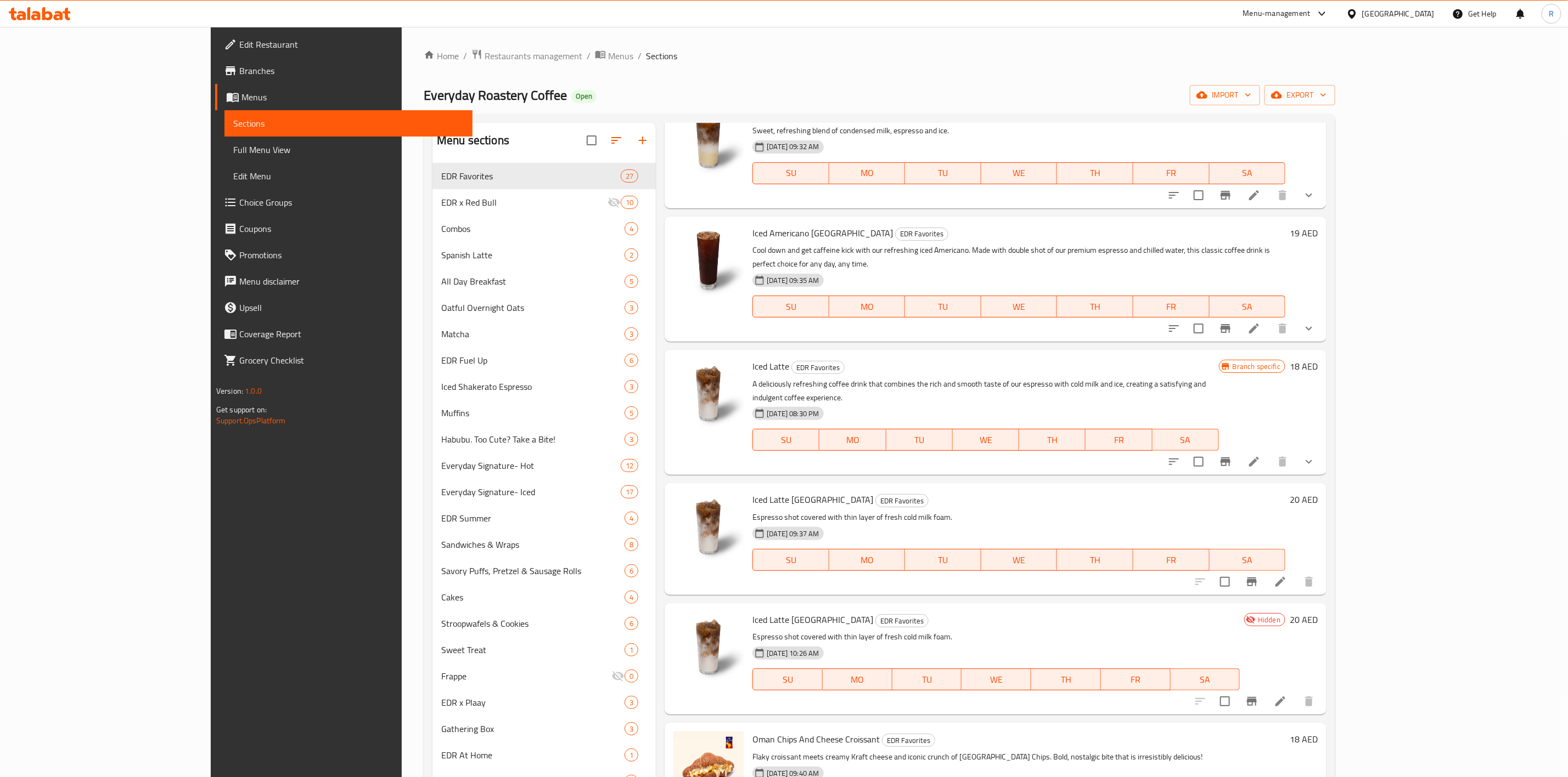
click at [1285, 697] on icon at bounding box center [1280, 701] width 10 height 10
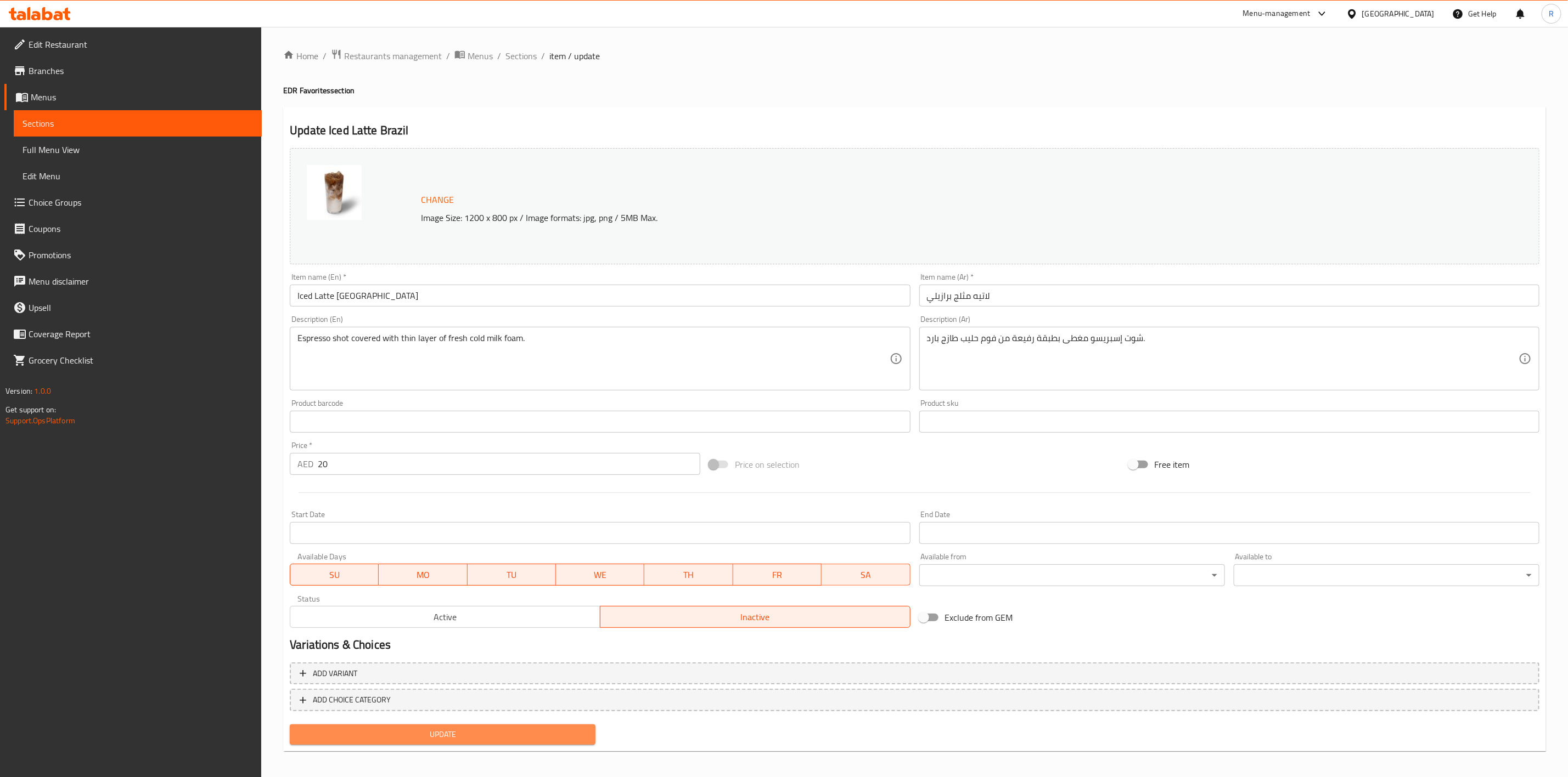
click at [545, 729] on span "Update" at bounding box center [443, 735] width 288 height 14
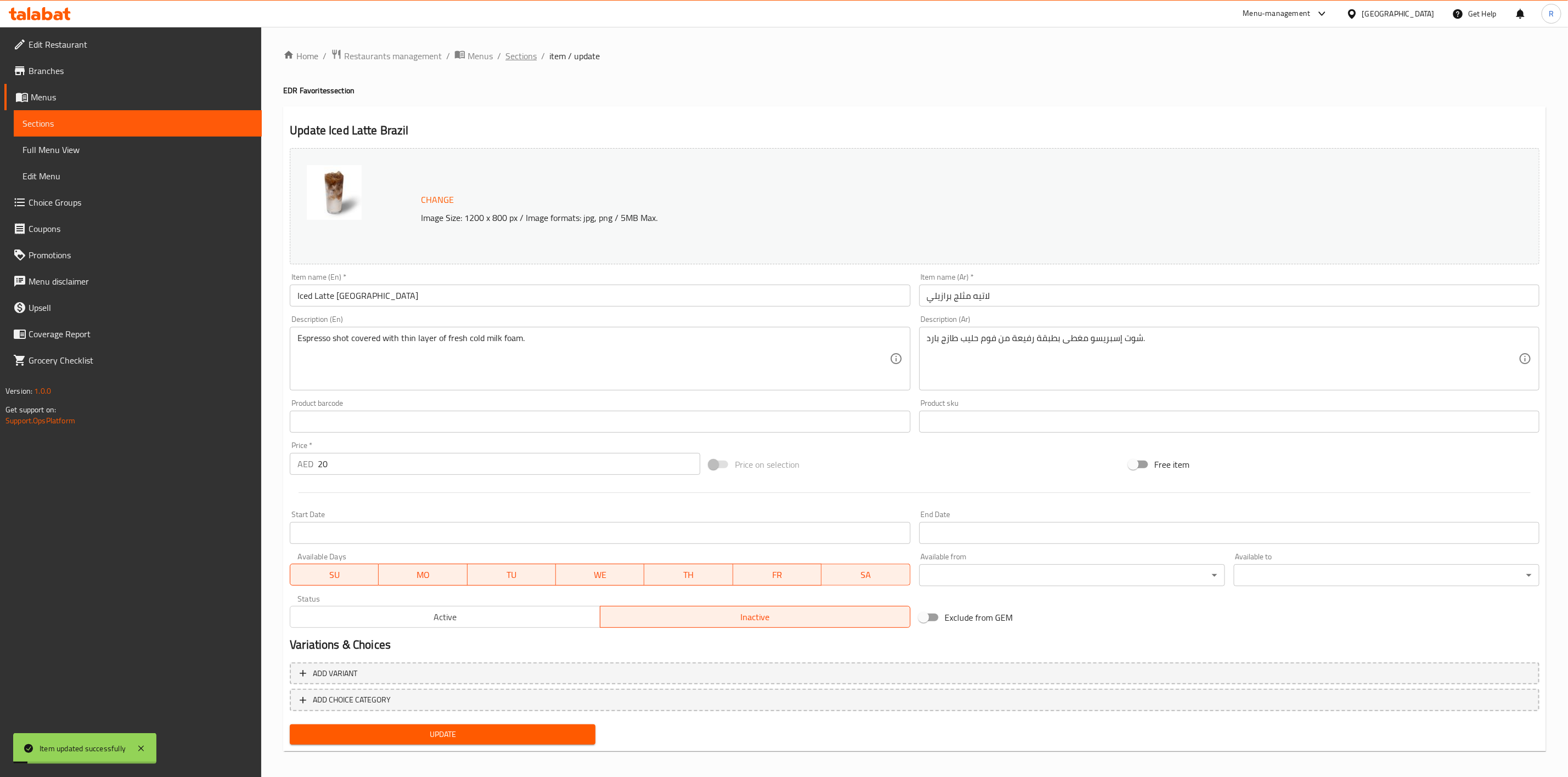
click at [521, 61] on span "Sections" at bounding box center [521, 55] width 31 height 13
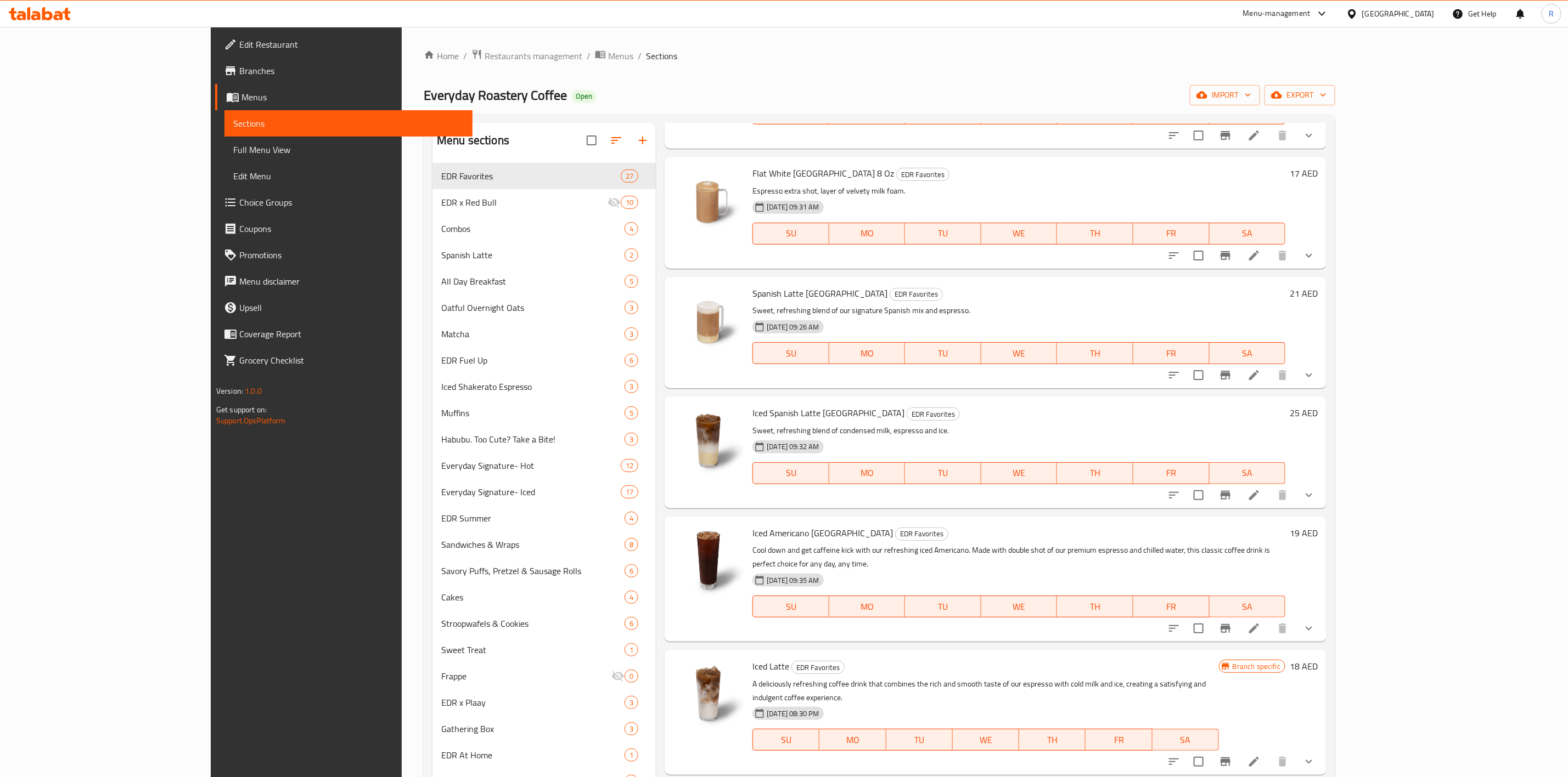
scroll to position [2448, 0]
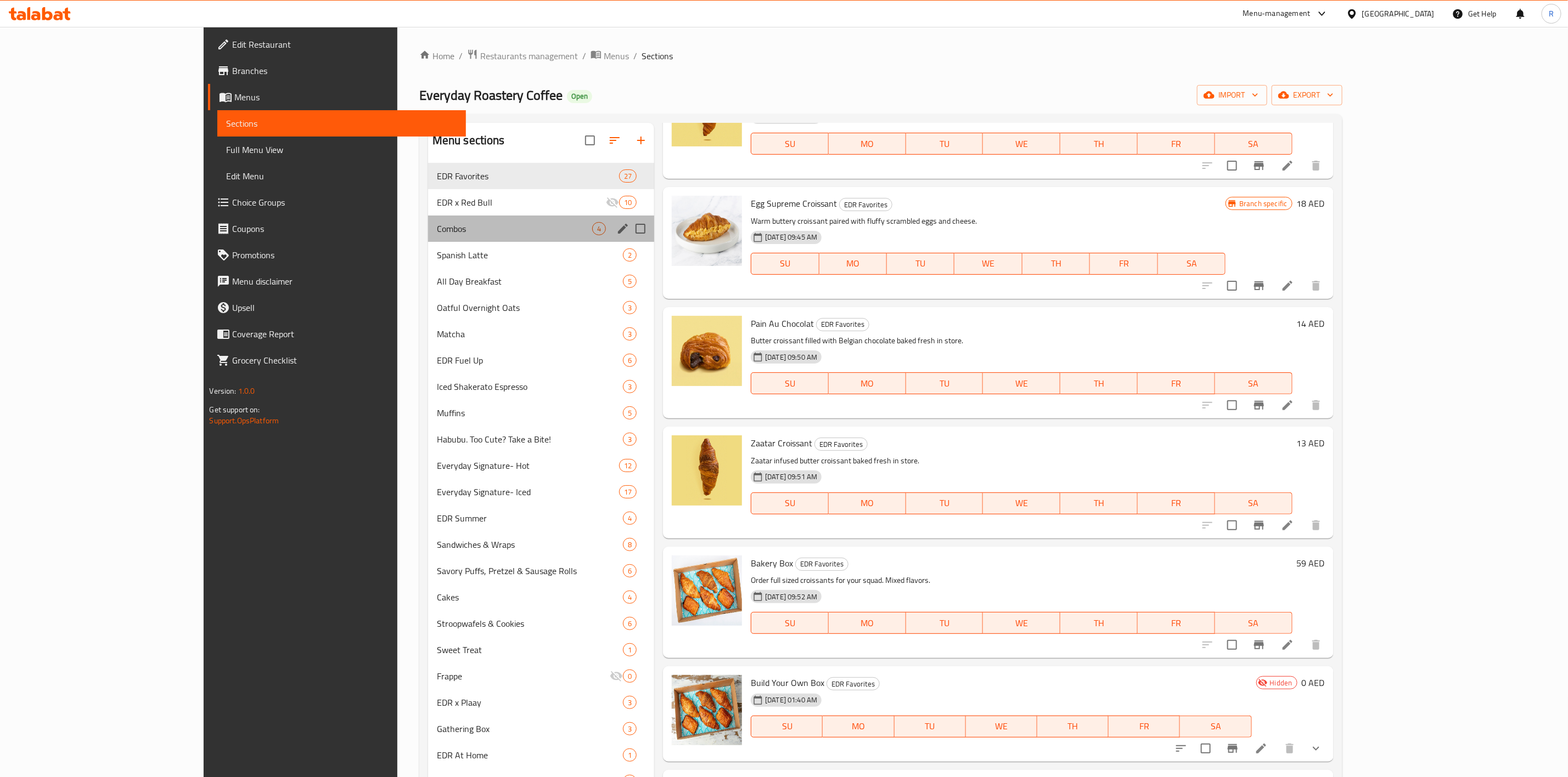
click at [437, 224] on span "Combos" at bounding box center [514, 228] width 155 height 13
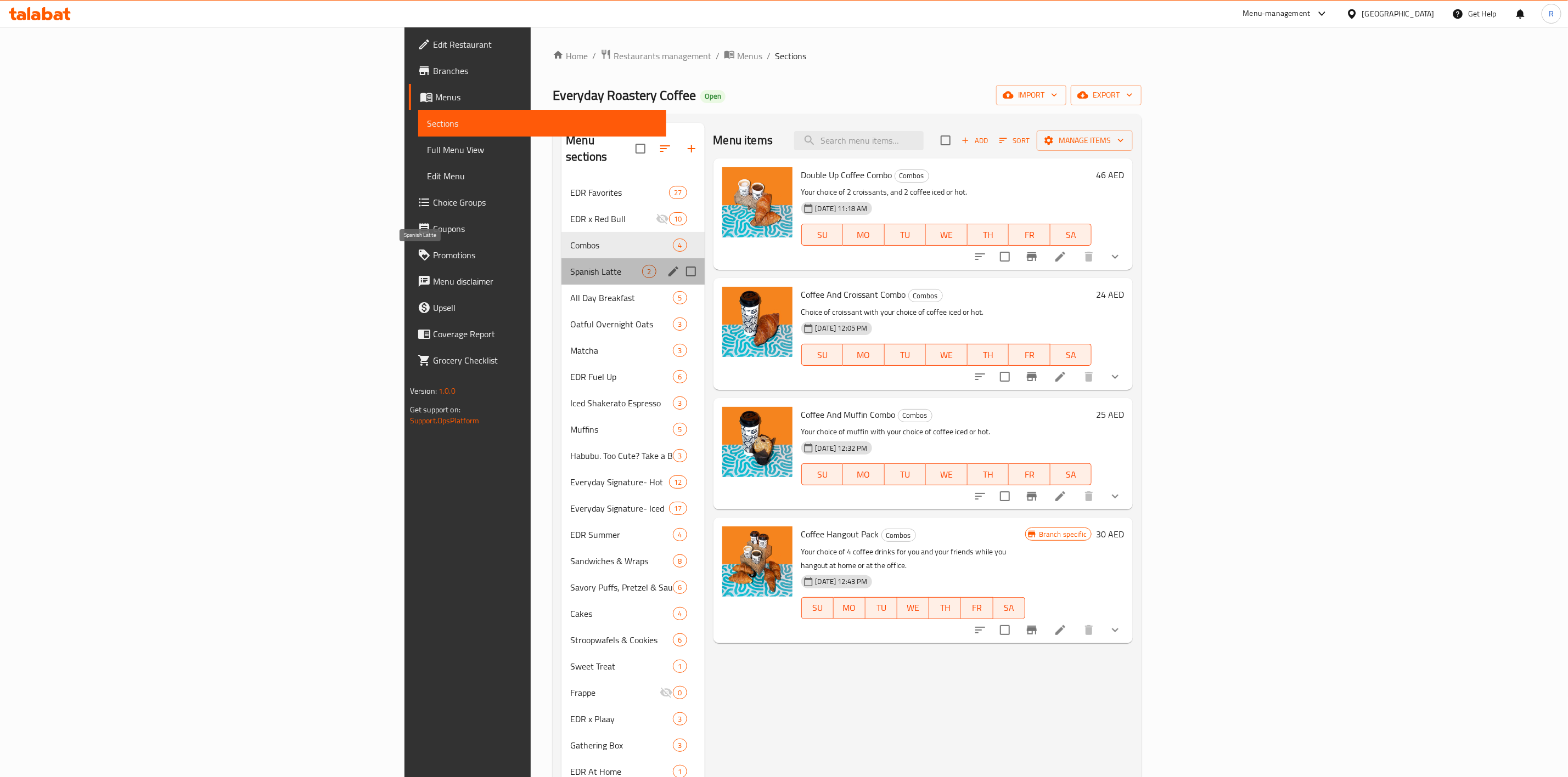
click at [570, 265] on span "Spanish Latte" at bounding box center [606, 271] width 72 height 13
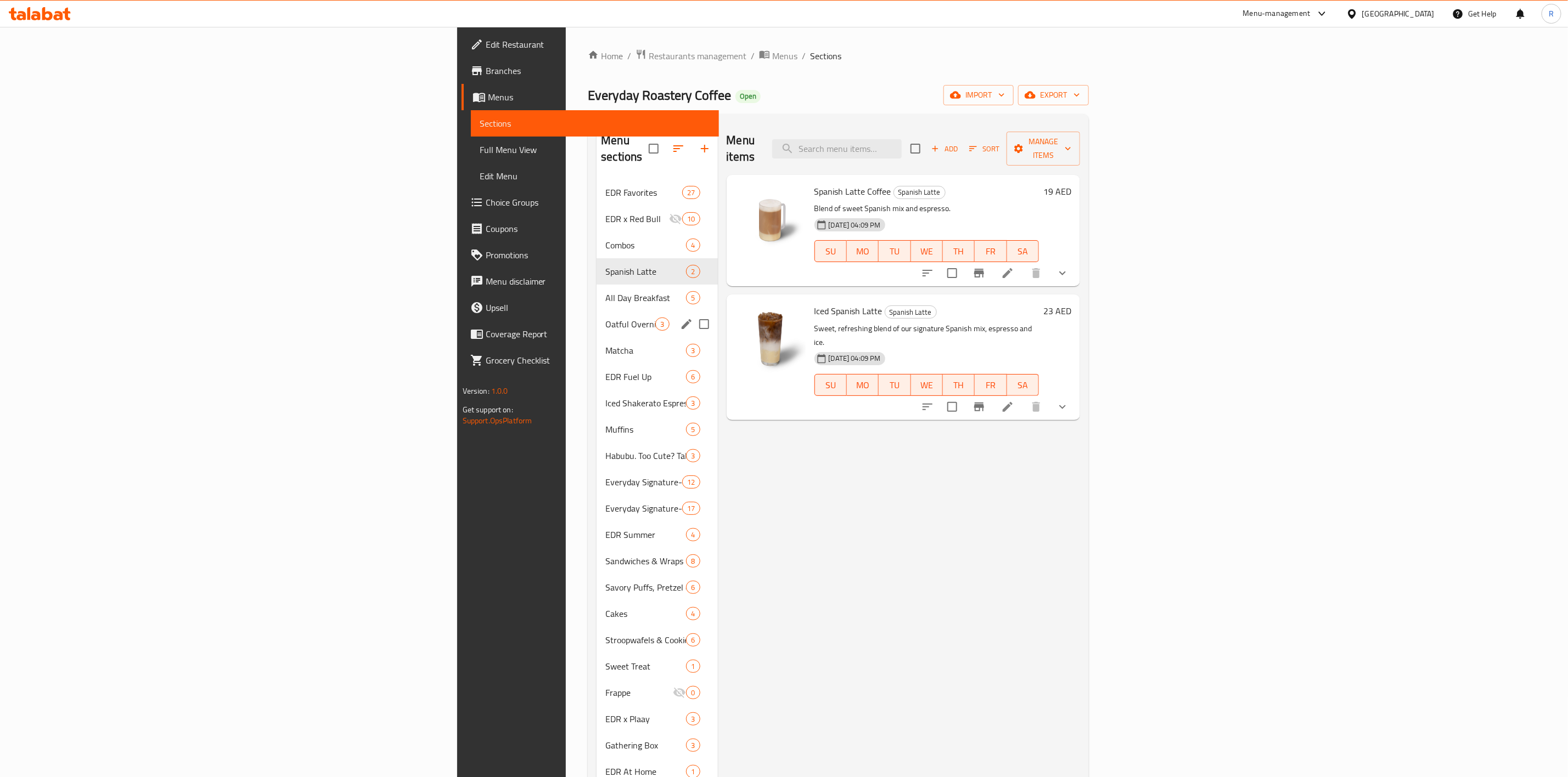
click at [597, 311] on div "Oatful Overnight Oats 3" at bounding box center [657, 324] width 121 height 27
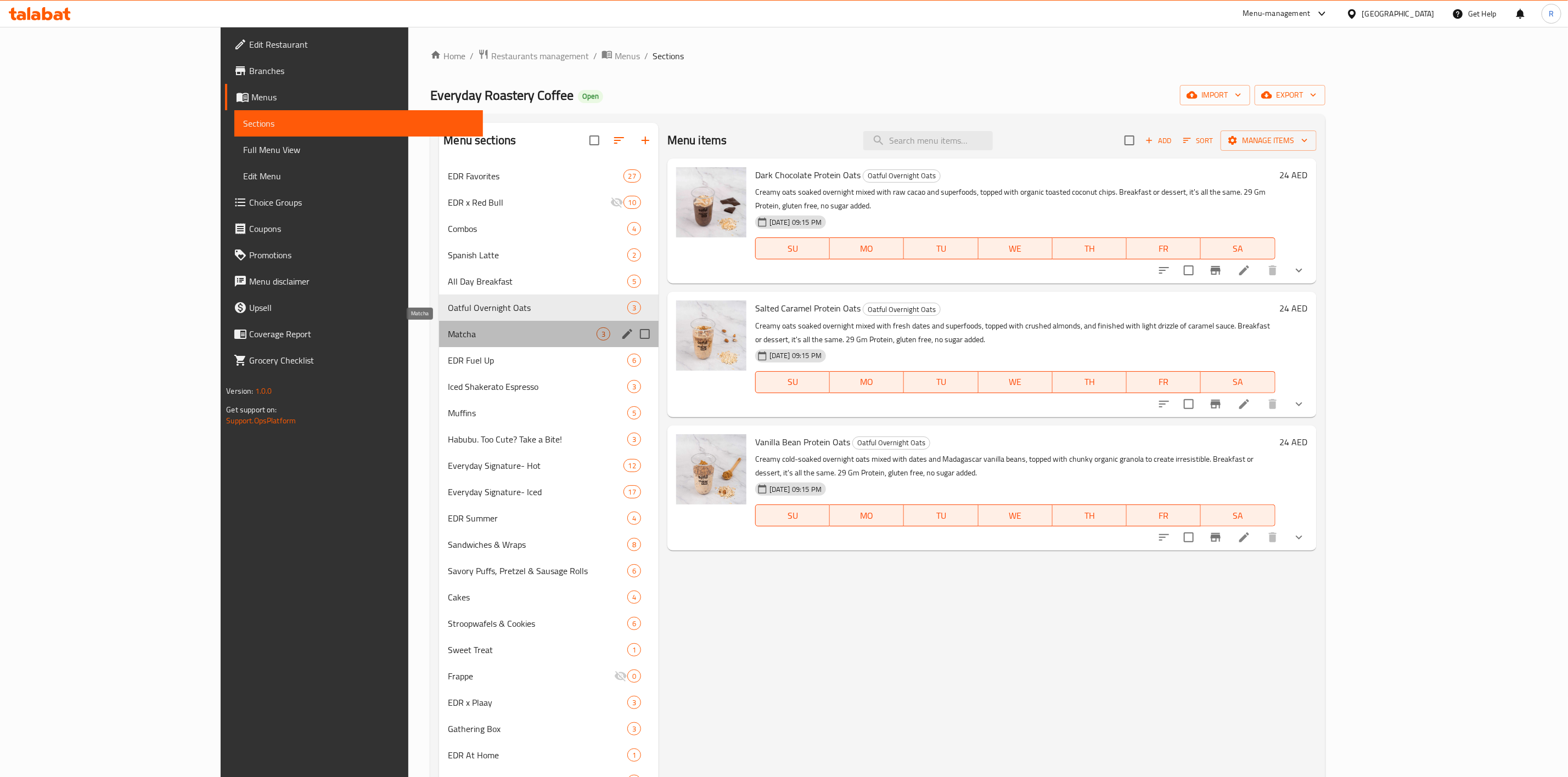
click at [448, 333] on span "Matcha" at bounding box center [522, 334] width 148 height 13
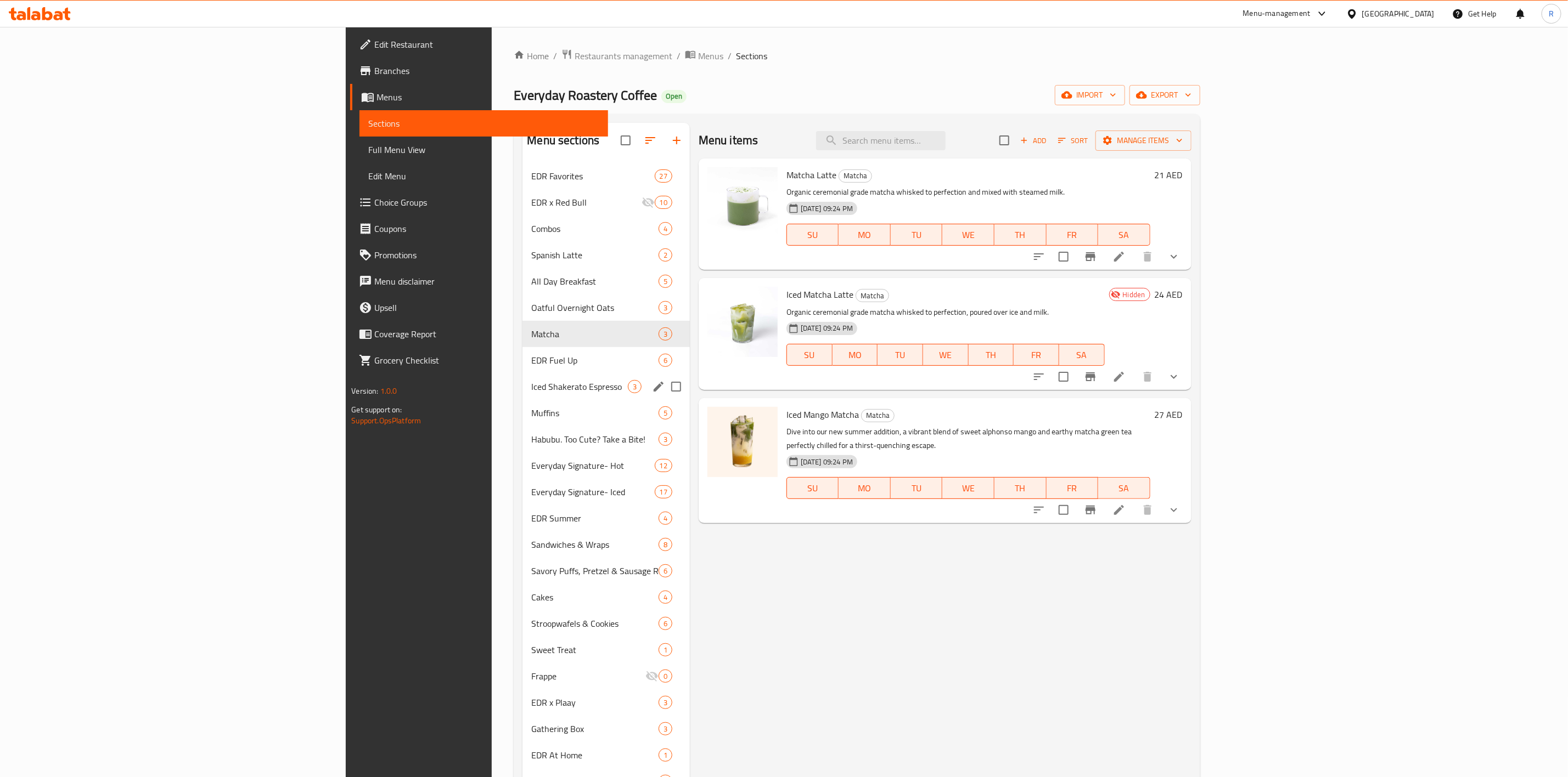
click at [532, 386] on span "Iced Shakerato Espresso" at bounding box center [579, 387] width 96 height 13
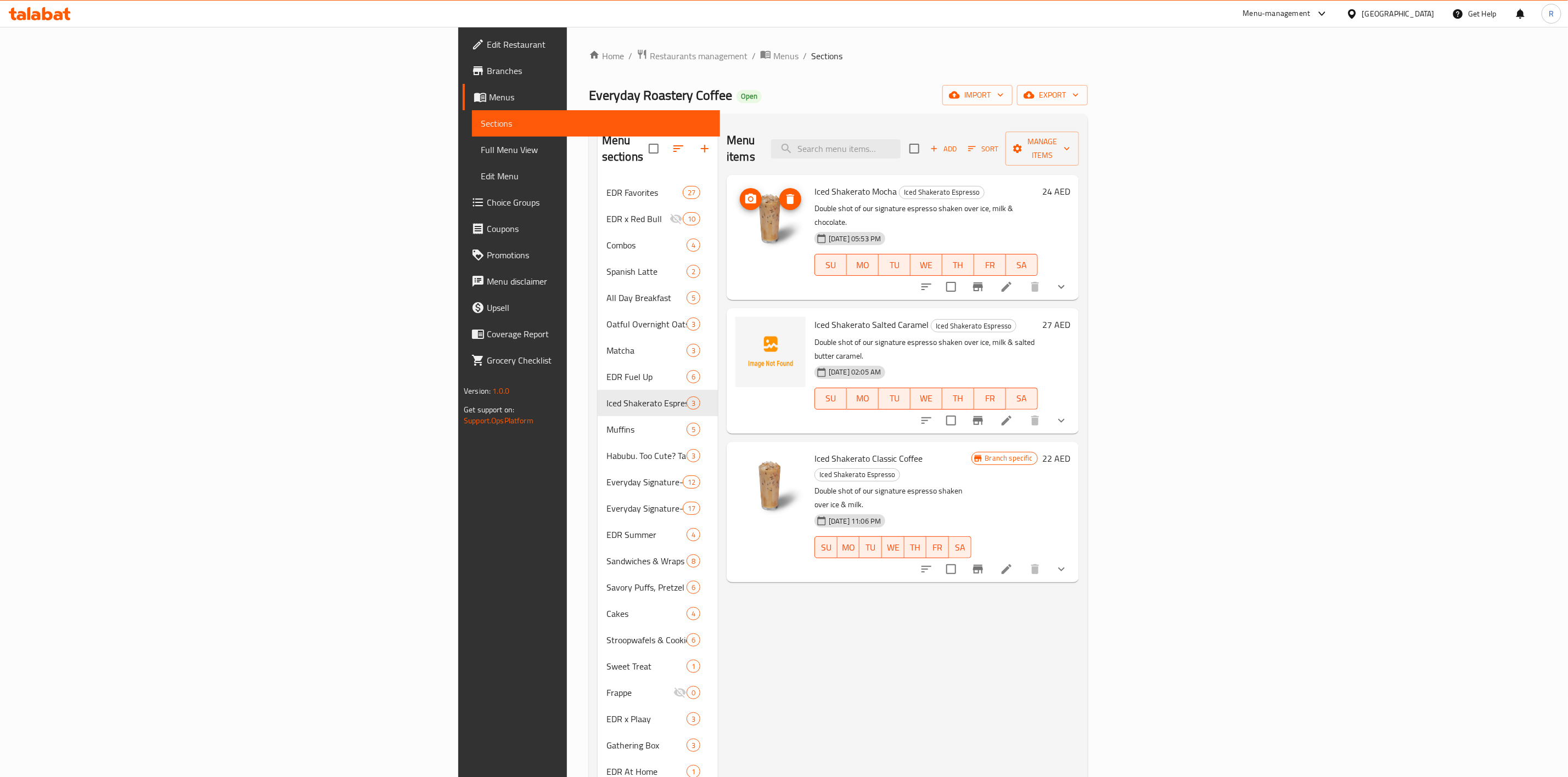
click at [735, 202] on img at bounding box center [770, 218] width 71 height 70
click at [745, 327] on icon "upload picture" at bounding box center [751, 331] width 11 height 10
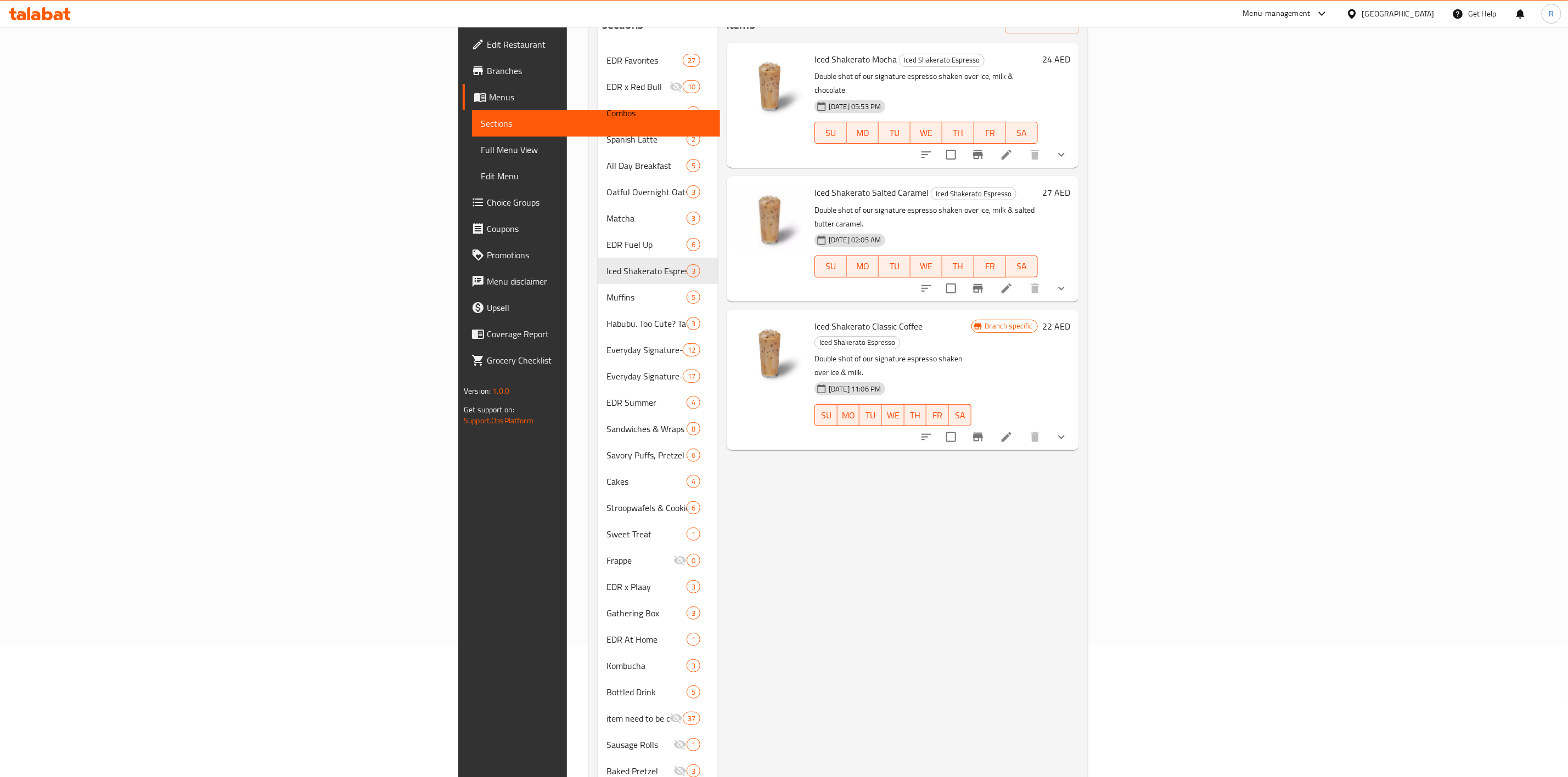
scroll to position [157, 0]
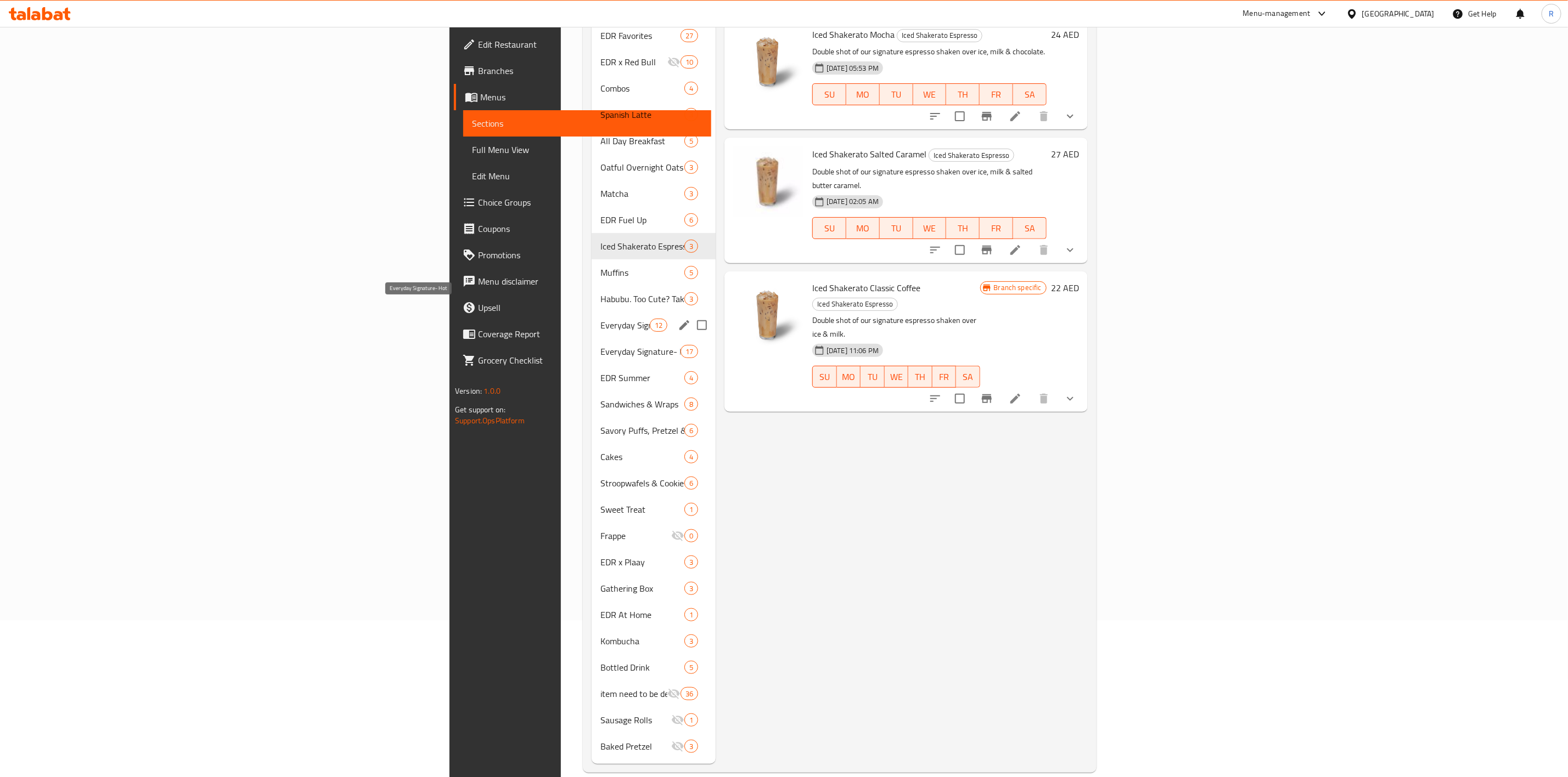
click at [601, 318] on span "Everyday Signature- Hot" at bounding box center [625, 324] width 49 height 13
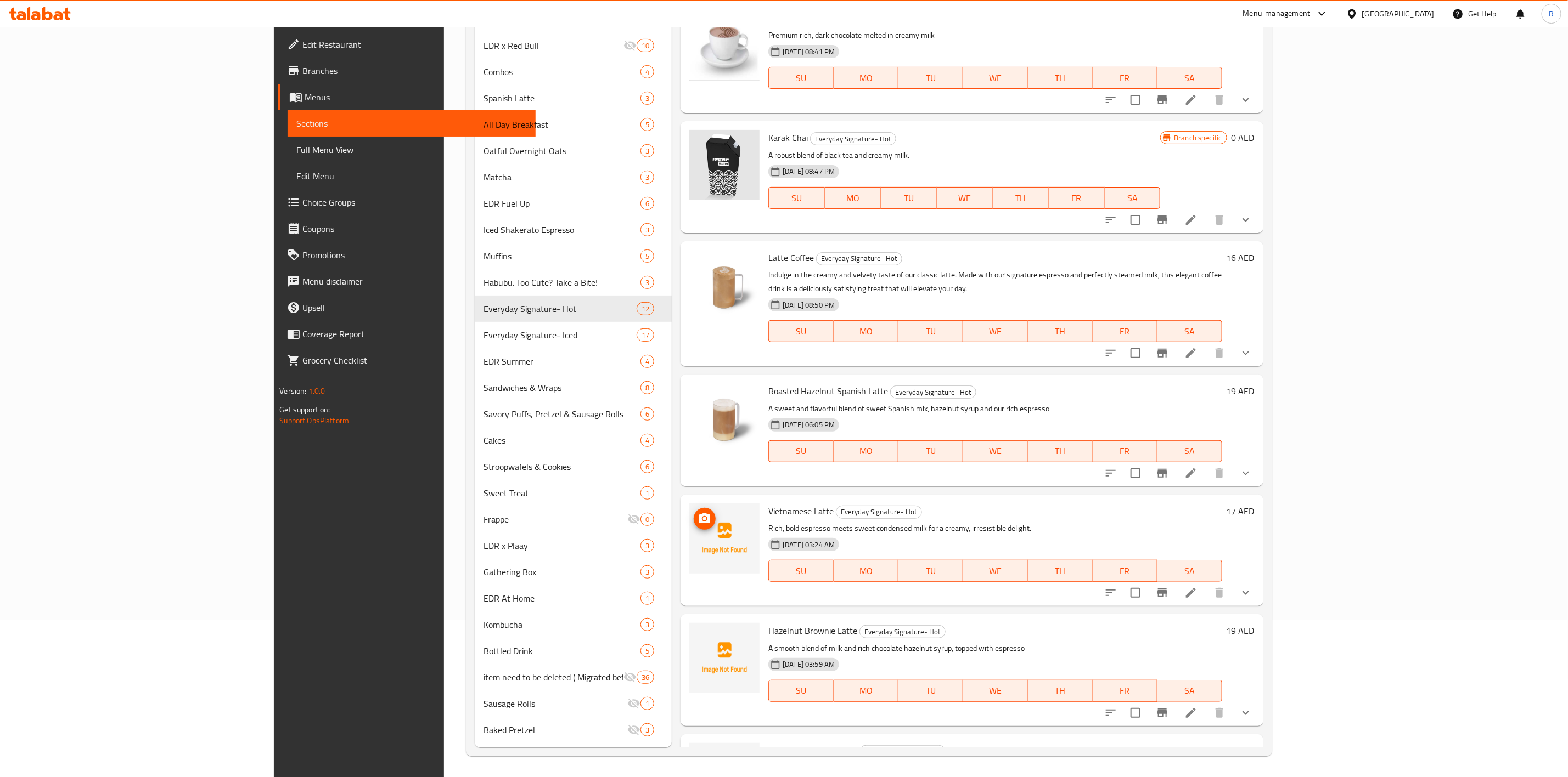
click at [698, 512] on icon "upload picture" at bounding box center [704, 519] width 13 height 13
click at [703, 637] on circle "upload picture" at bounding box center [704, 638] width 3 height 3
click at [694, 632] on span "upload picture" at bounding box center [704, 638] width 22 height 13
click at [698, 632] on icon "upload picture" at bounding box center [704, 638] width 13 height 13
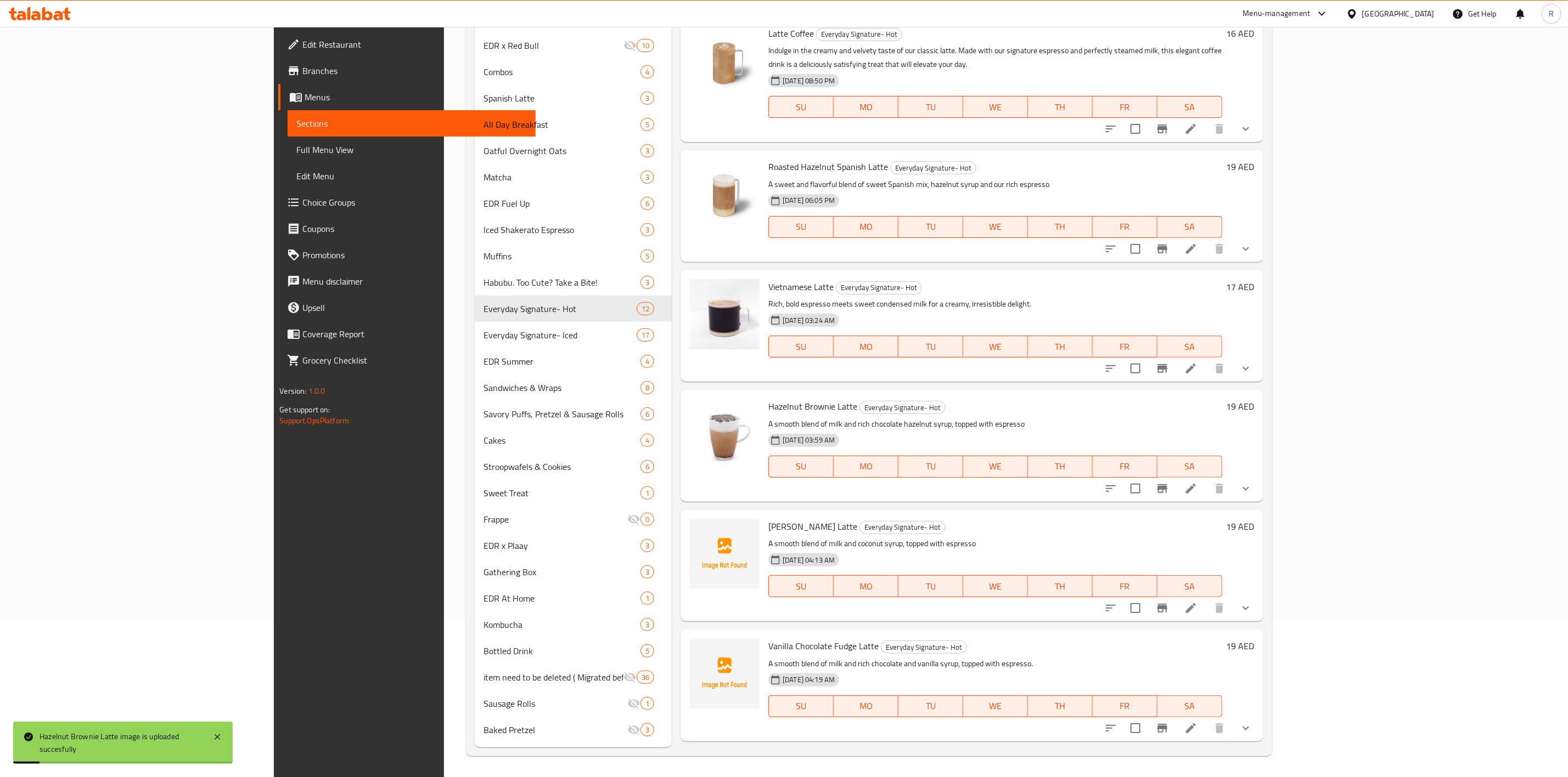
scroll to position [300, 0]
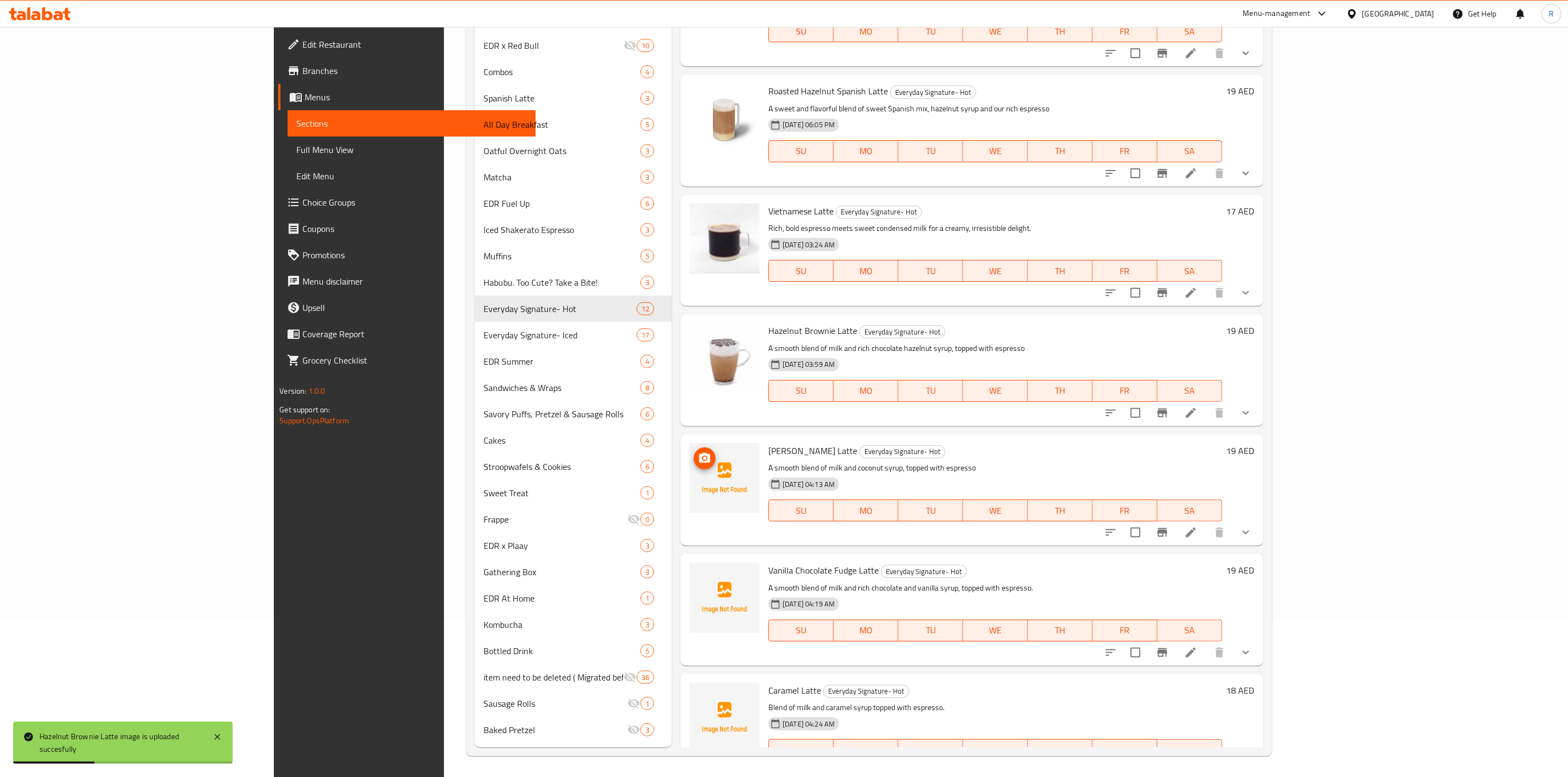
click at [698, 452] on icon "upload picture" at bounding box center [704, 458] width 13 height 13
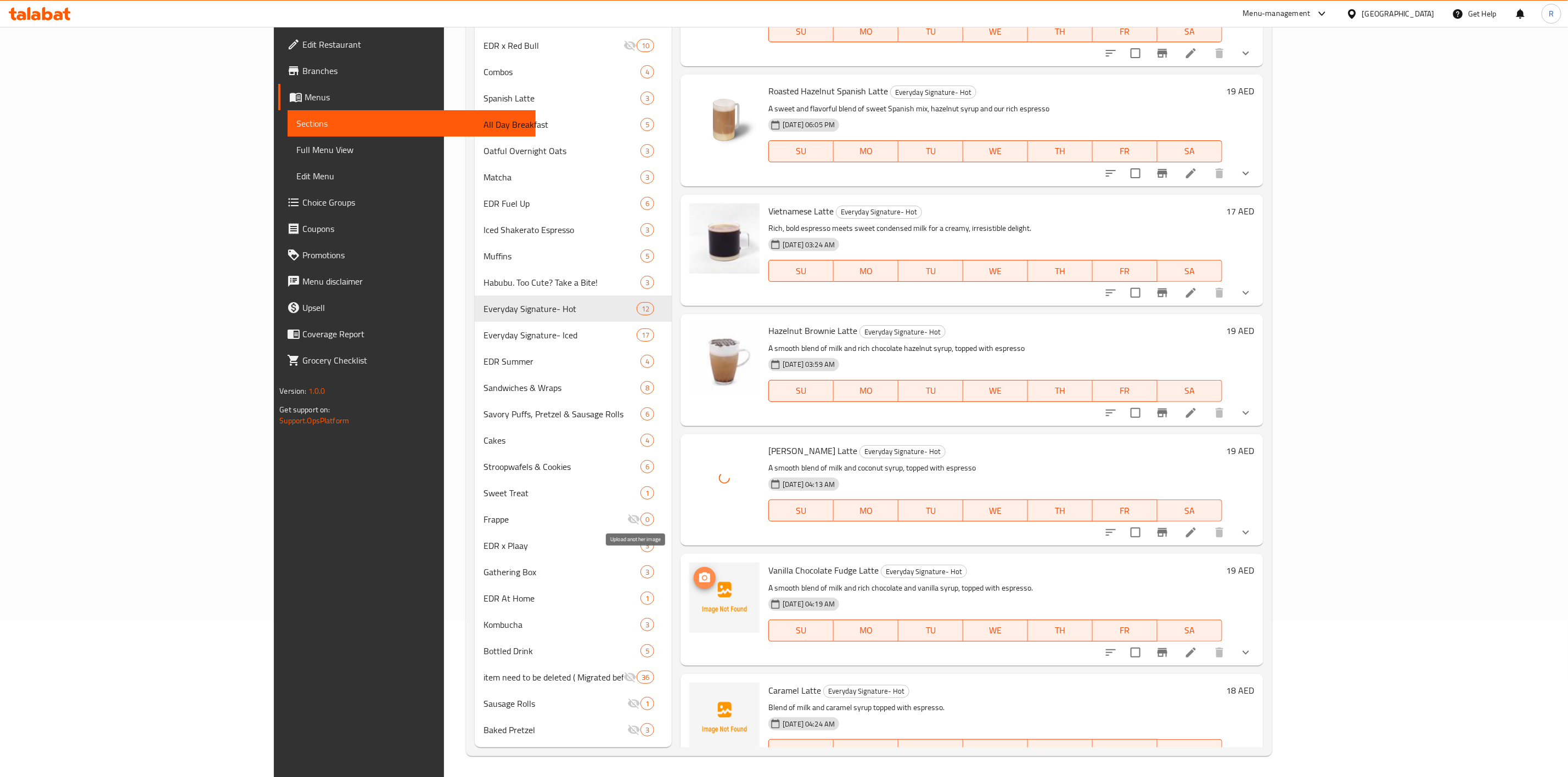
click at [698, 572] on icon "upload picture" at bounding box center [704, 578] width 13 height 13
click at [699, 693] on icon "upload picture" at bounding box center [704, 697] width 11 height 10
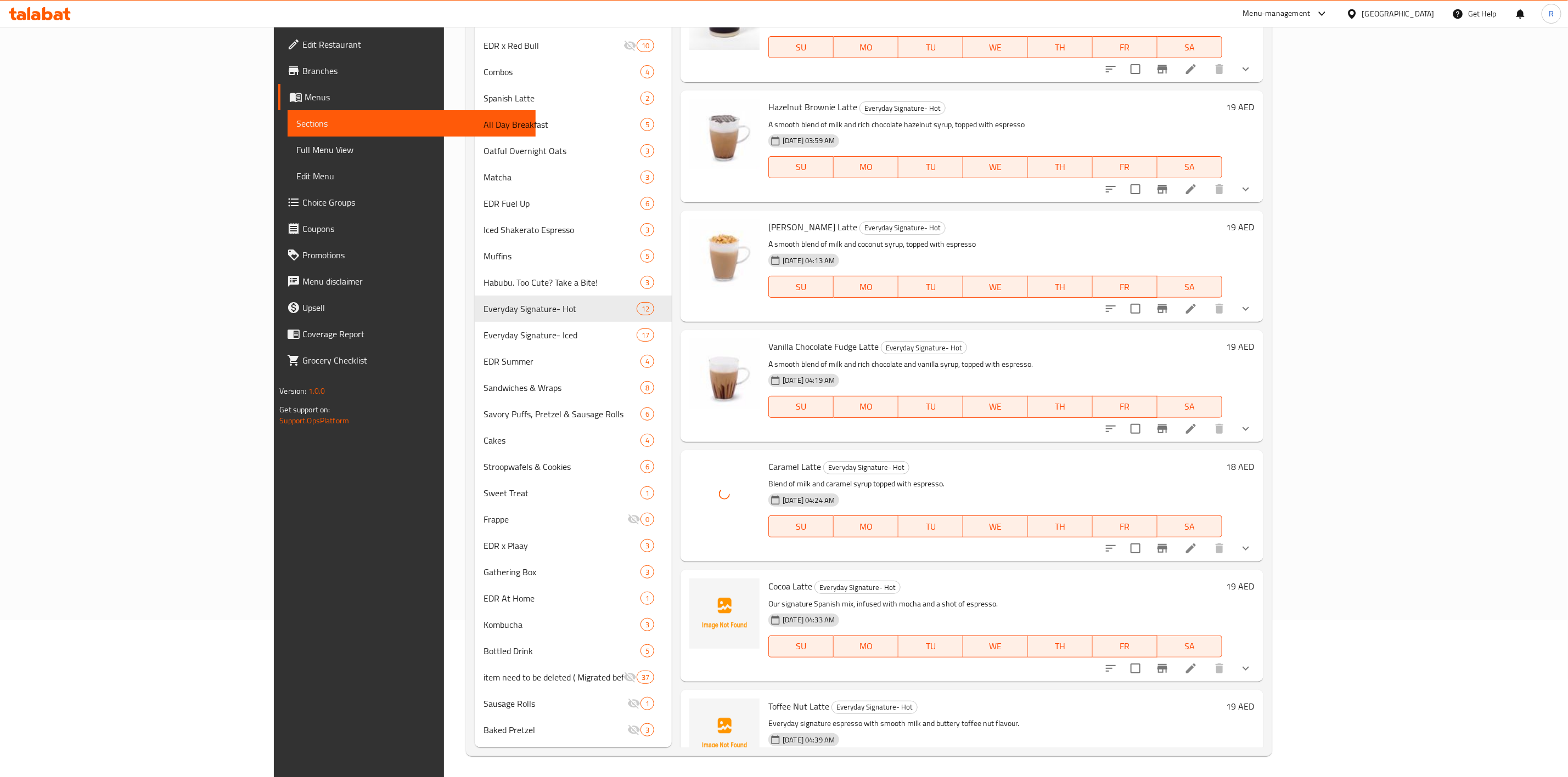
scroll to position [684, 0]
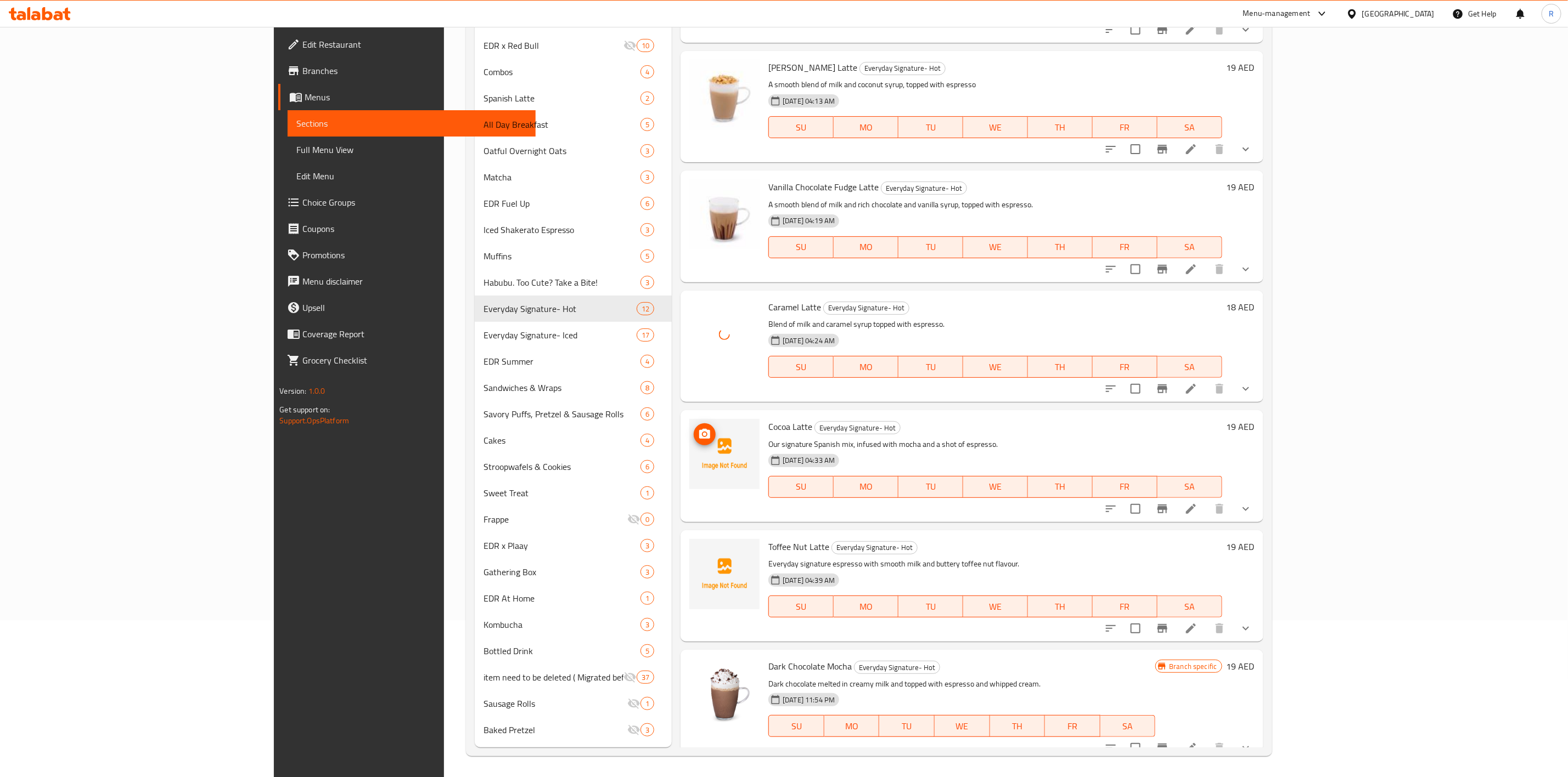
click at [694, 424] on button "upload picture" at bounding box center [704, 434] width 22 height 22
click at [703, 553] on circle "upload picture" at bounding box center [704, 554] width 3 height 3
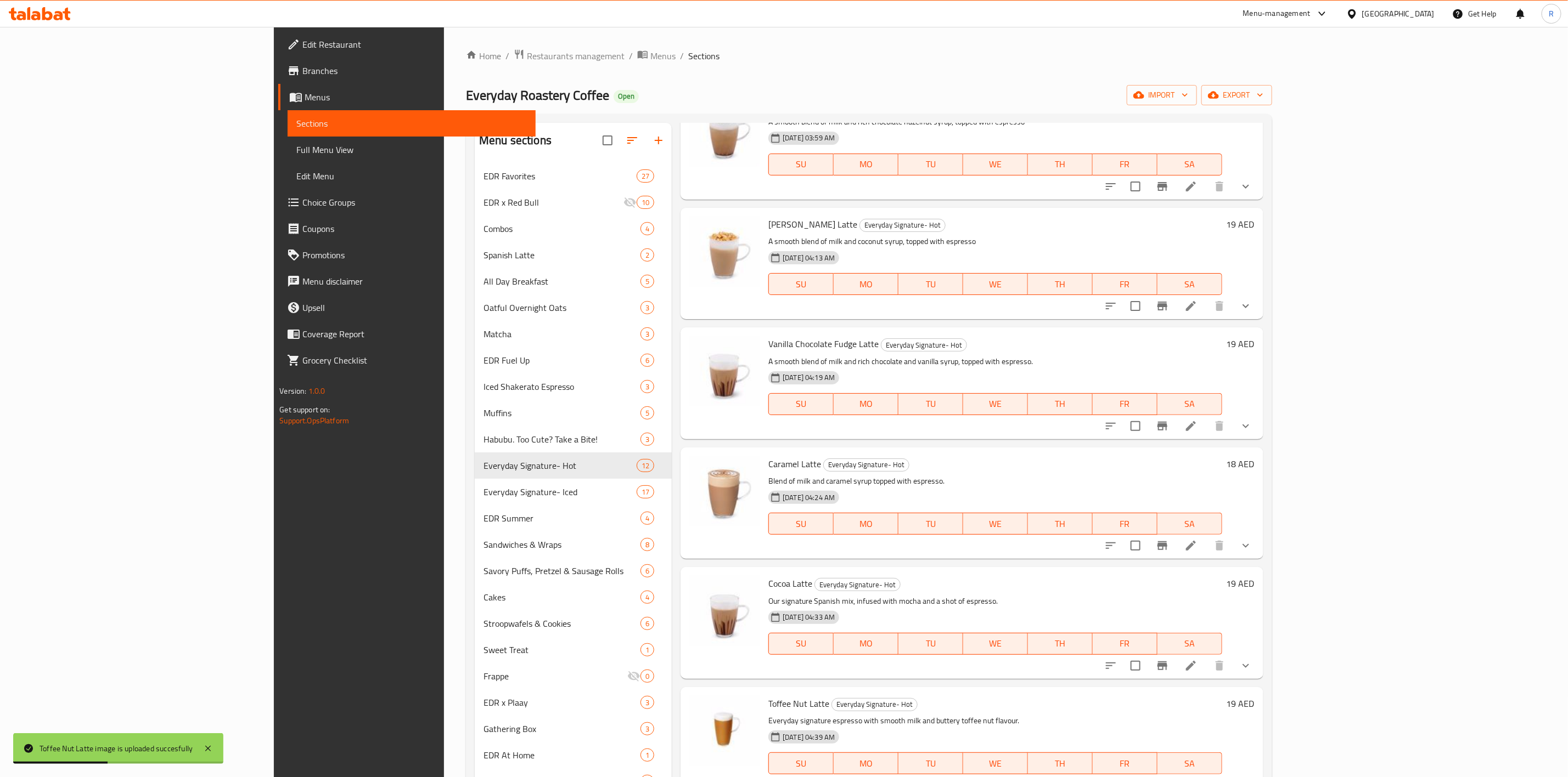
scroll to position [122, 0]
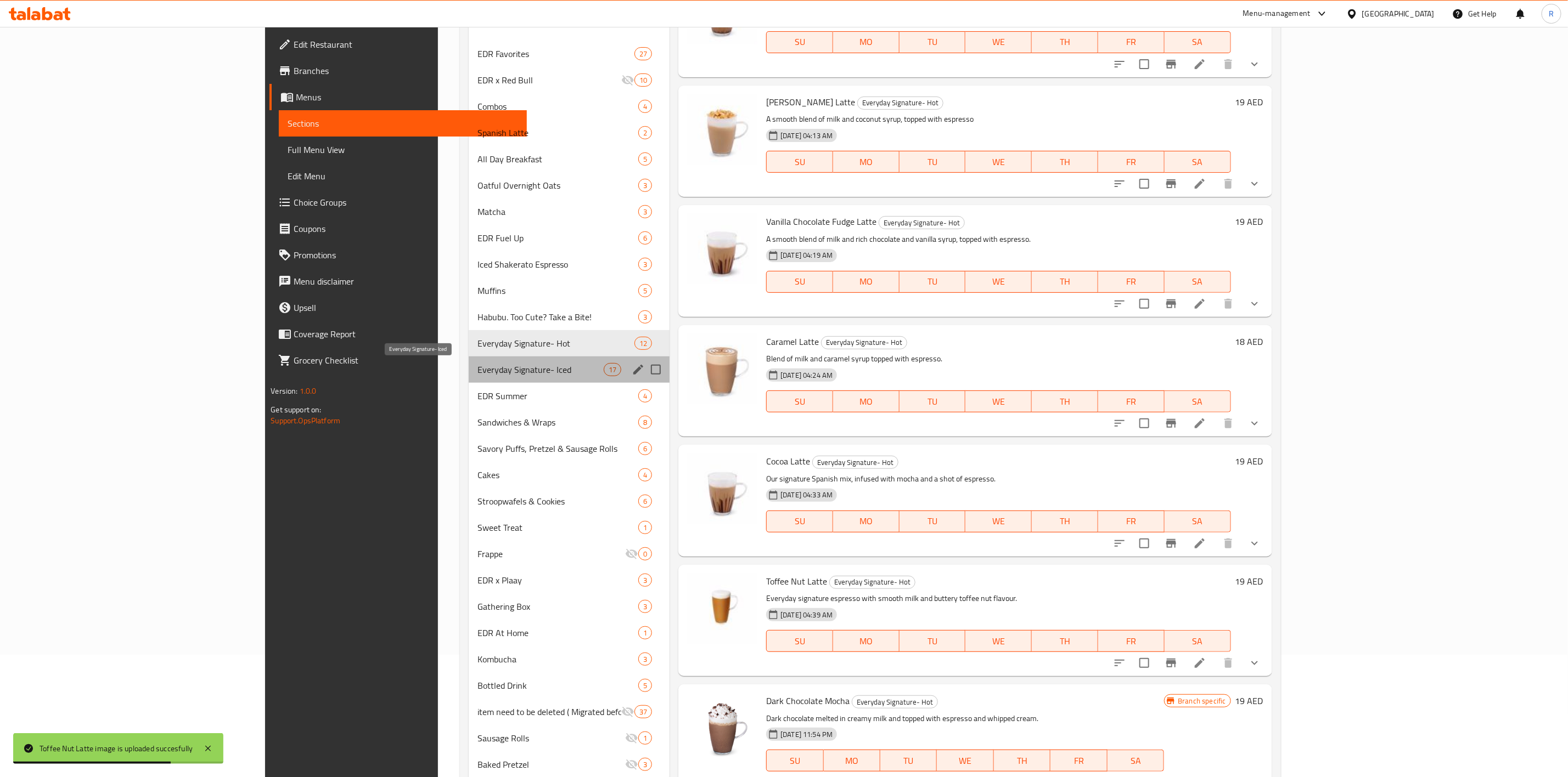
click at [478, 365] on span "Everyday Signature- Iced" at bounding box center [541, 369] width 126 height 13
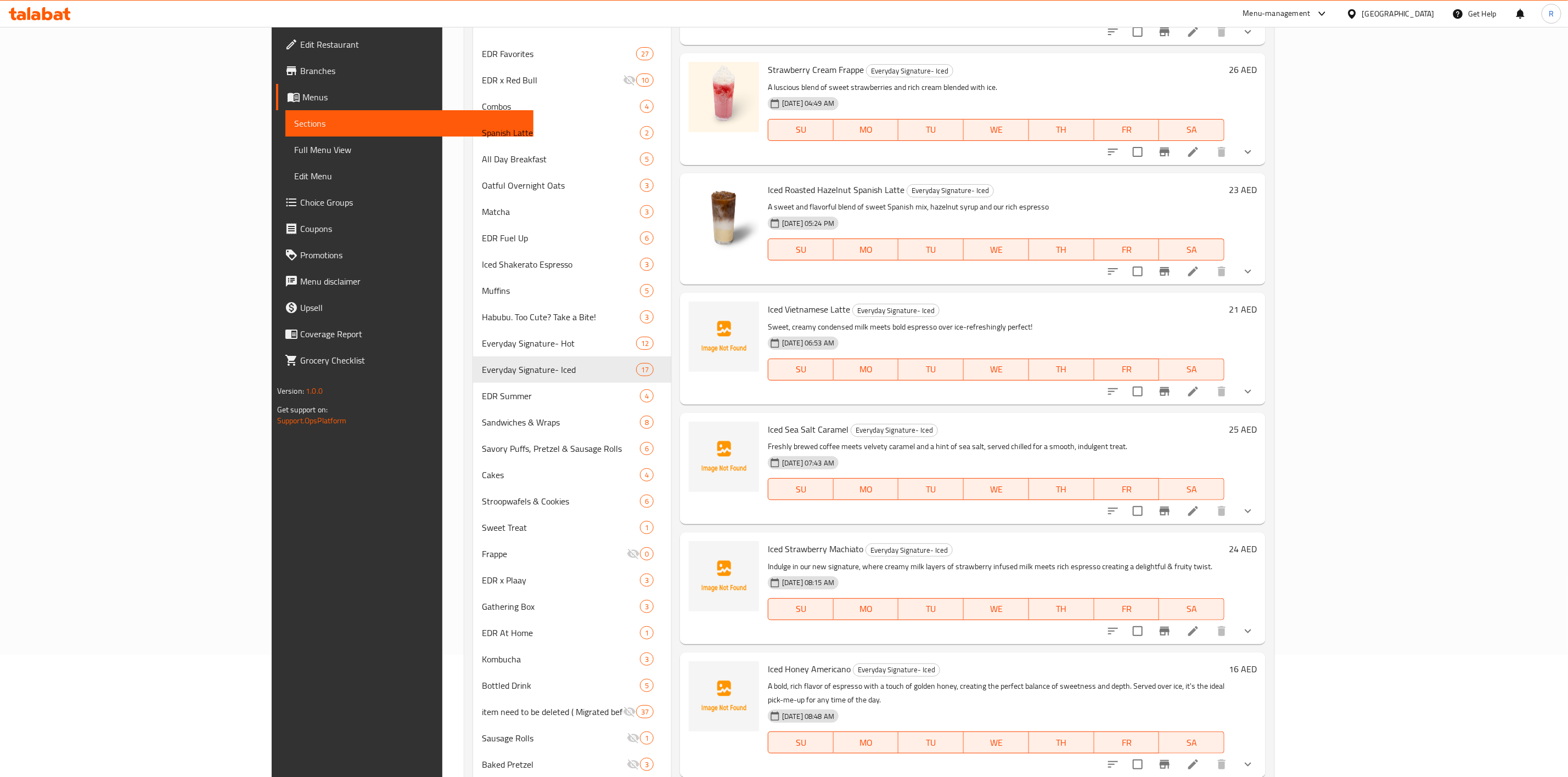
scroll to position [361, 0]
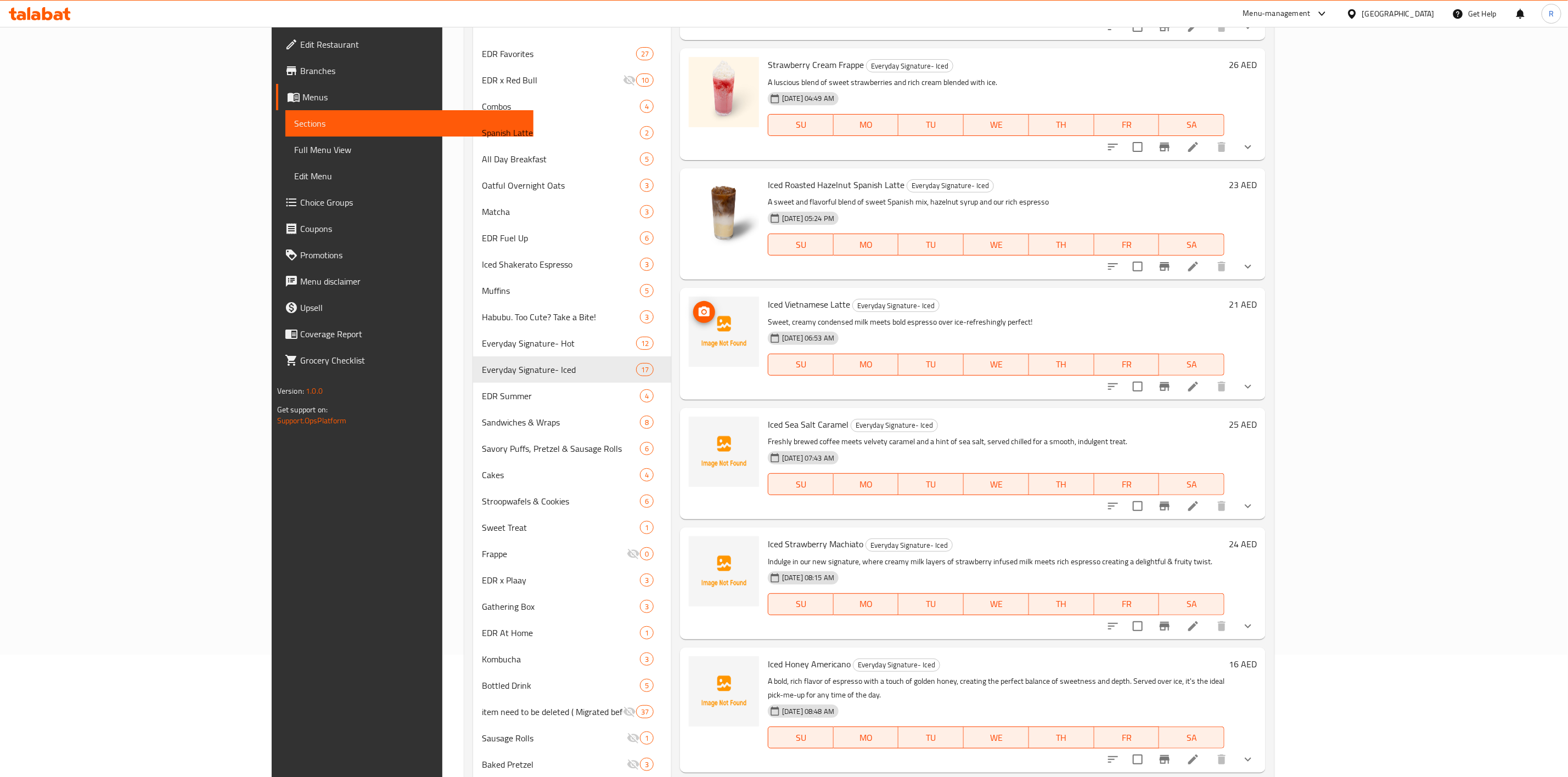
click at [693, 305] on span "upload picture" at bounding box center [704, 312] width 22 height 13
click at [698, 426] on icon "upload picture" at bounding box center [704, 432] width 13 height 13
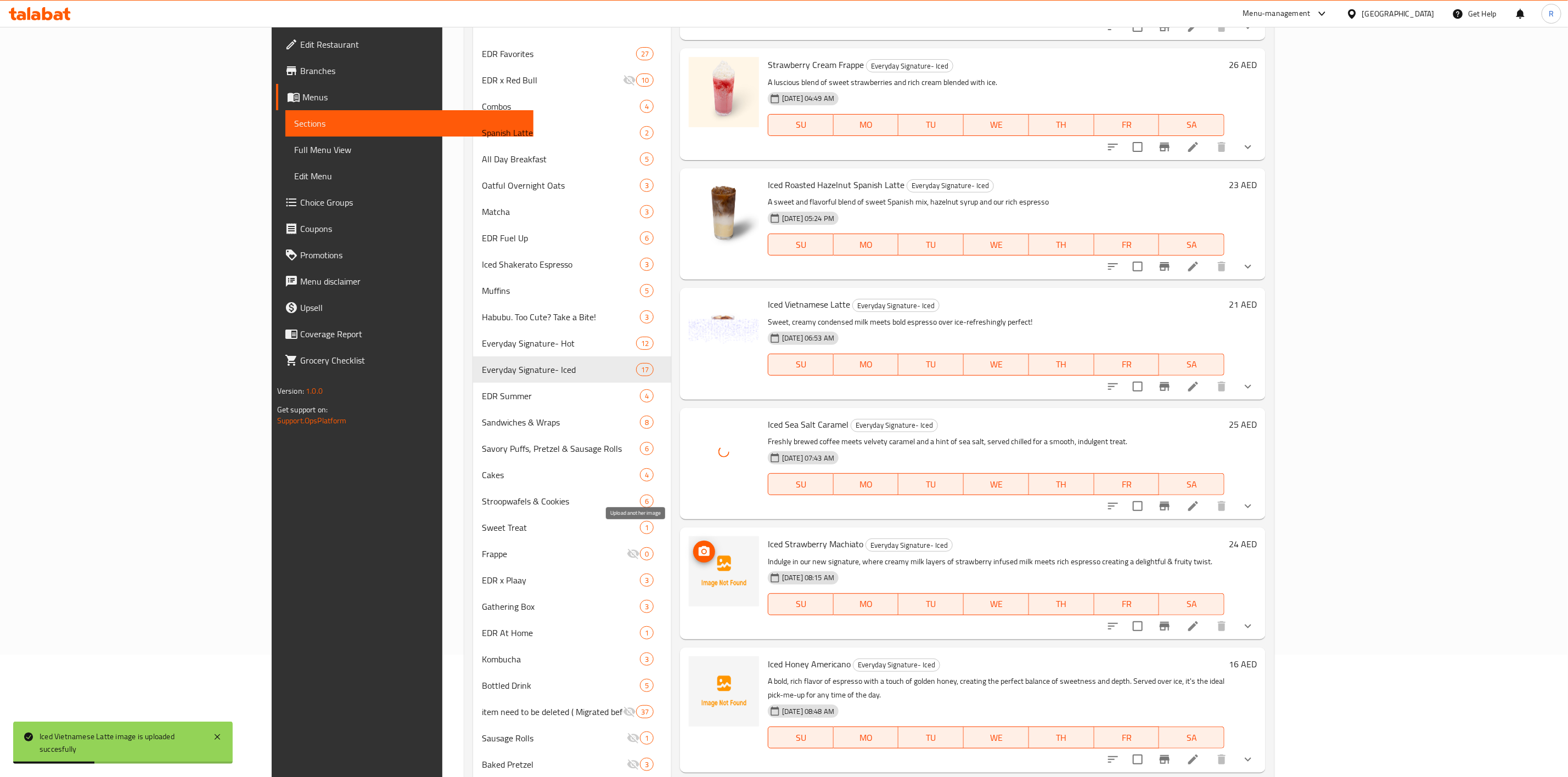
click at [698, 545] on icon "upload picture" at bounding box center [704, 551] width 13 height 13
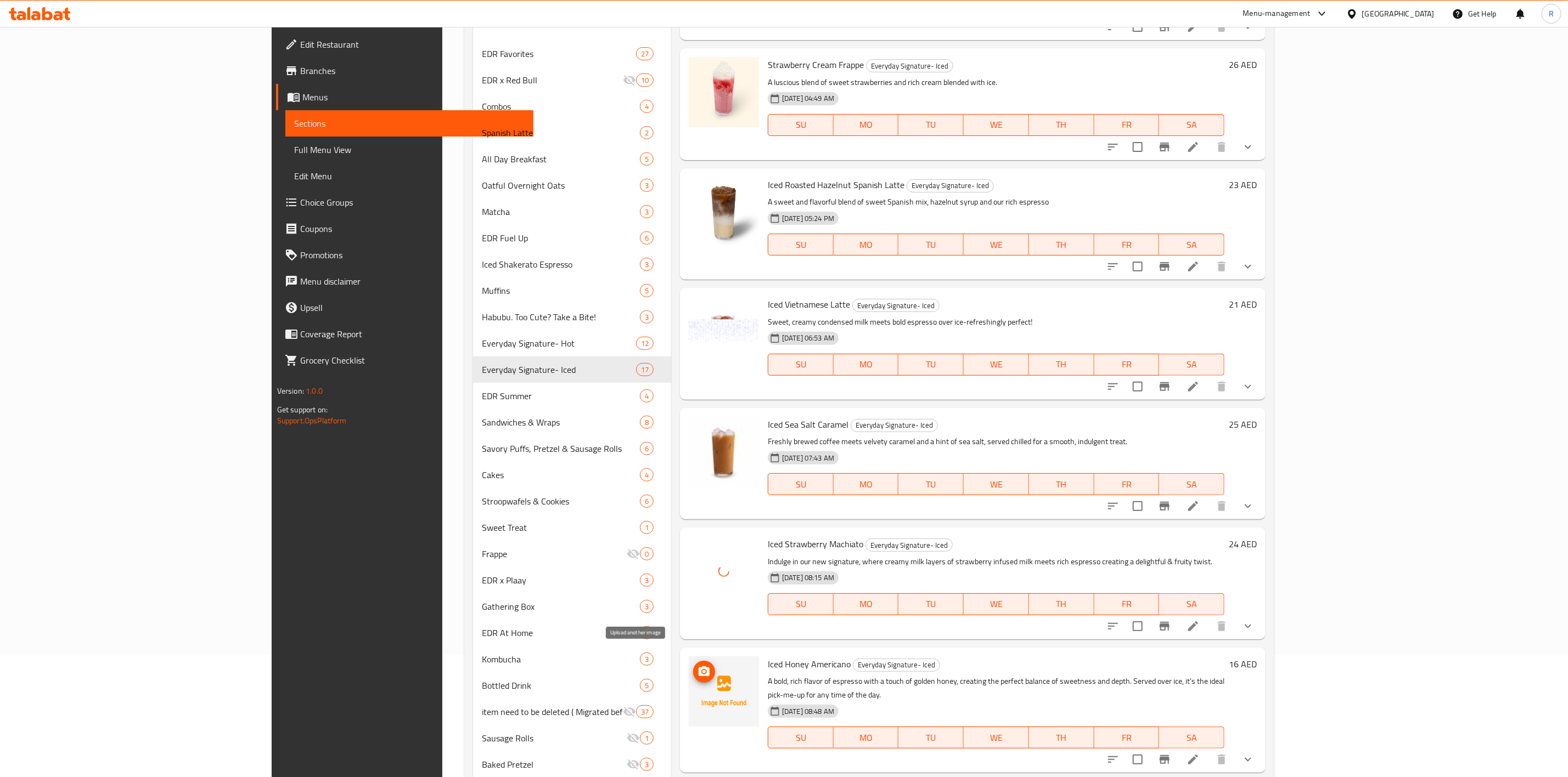
click at [693, 666] on span "upload picture" at bounding box center [704, 672] width 22 height 13
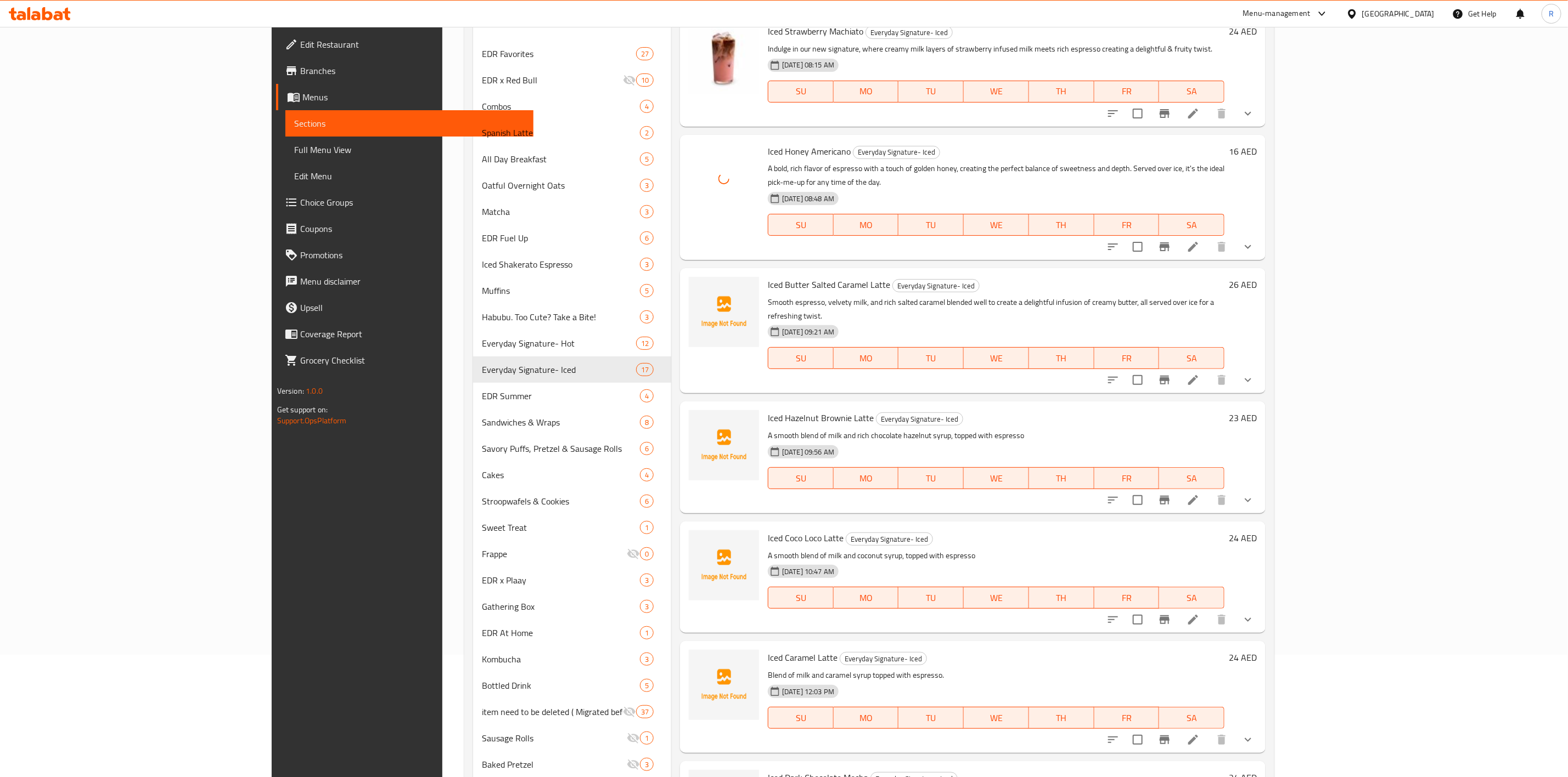
scroll to position [945, 0]
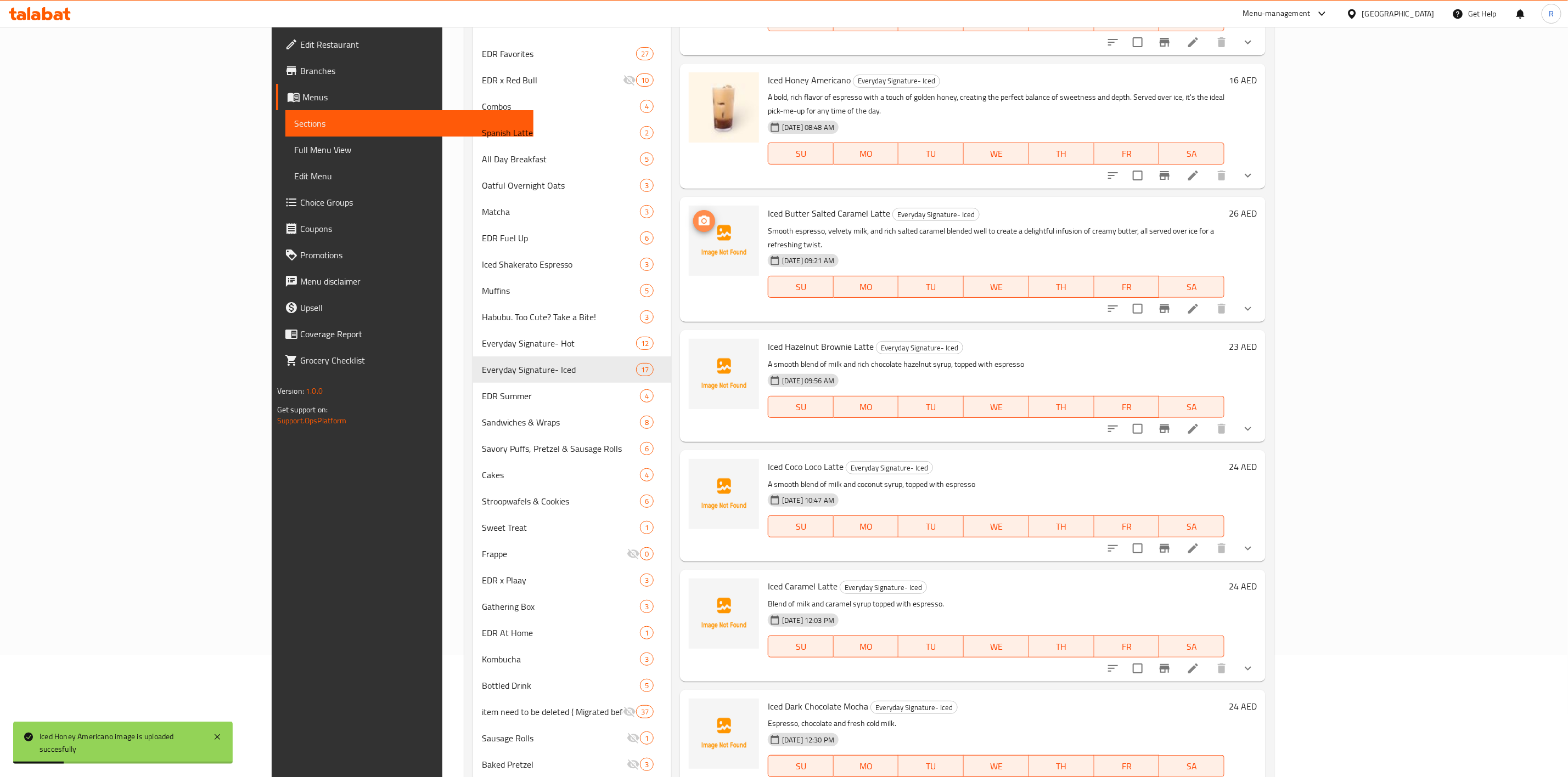
click at [698, 215] on icon "upload picture" at bounding box center [704, 221] width 13 height 13
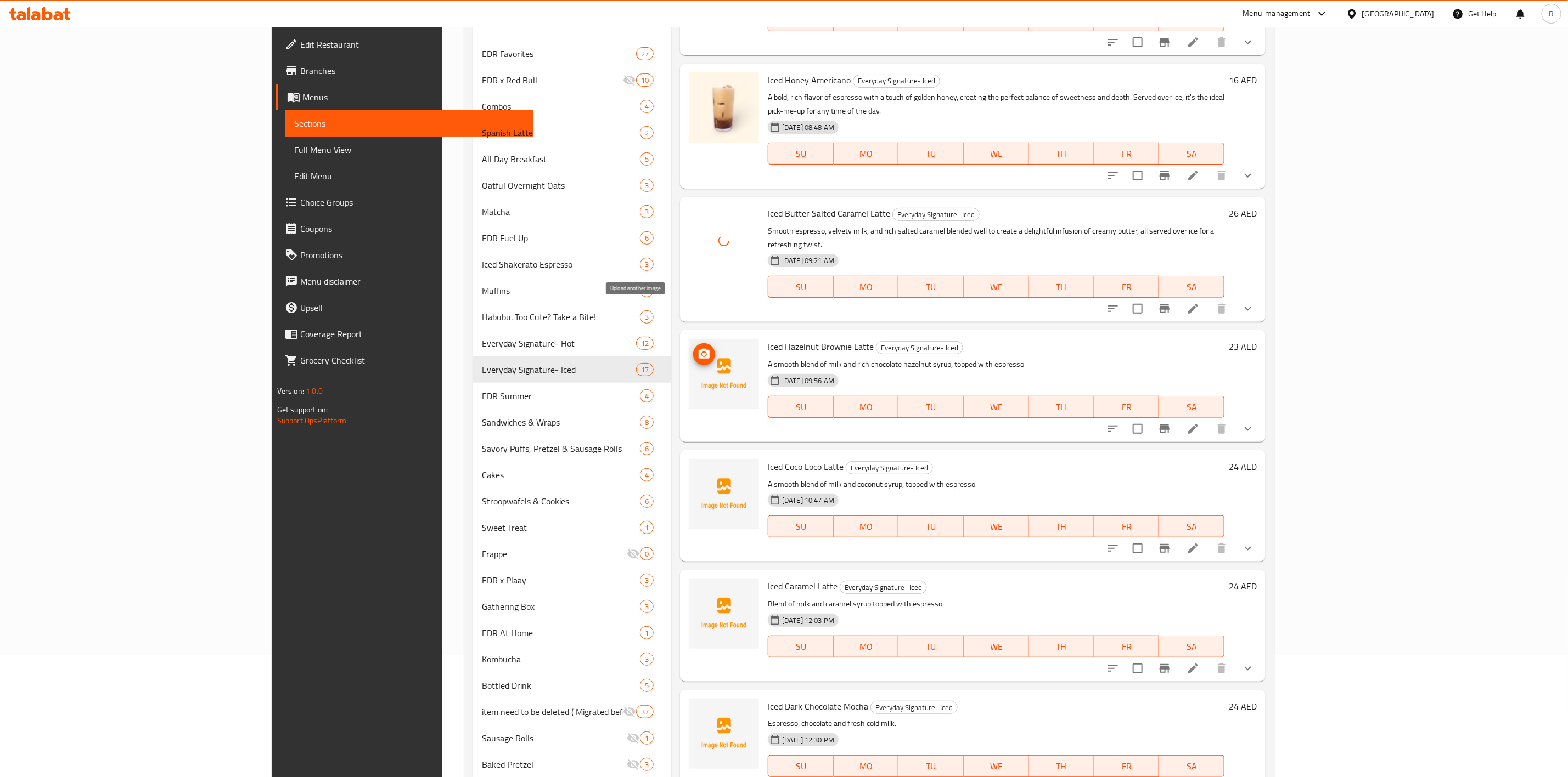
click at [698, 349] on icon "upload picture" at bounding box center [704, 353] width 11 height 10
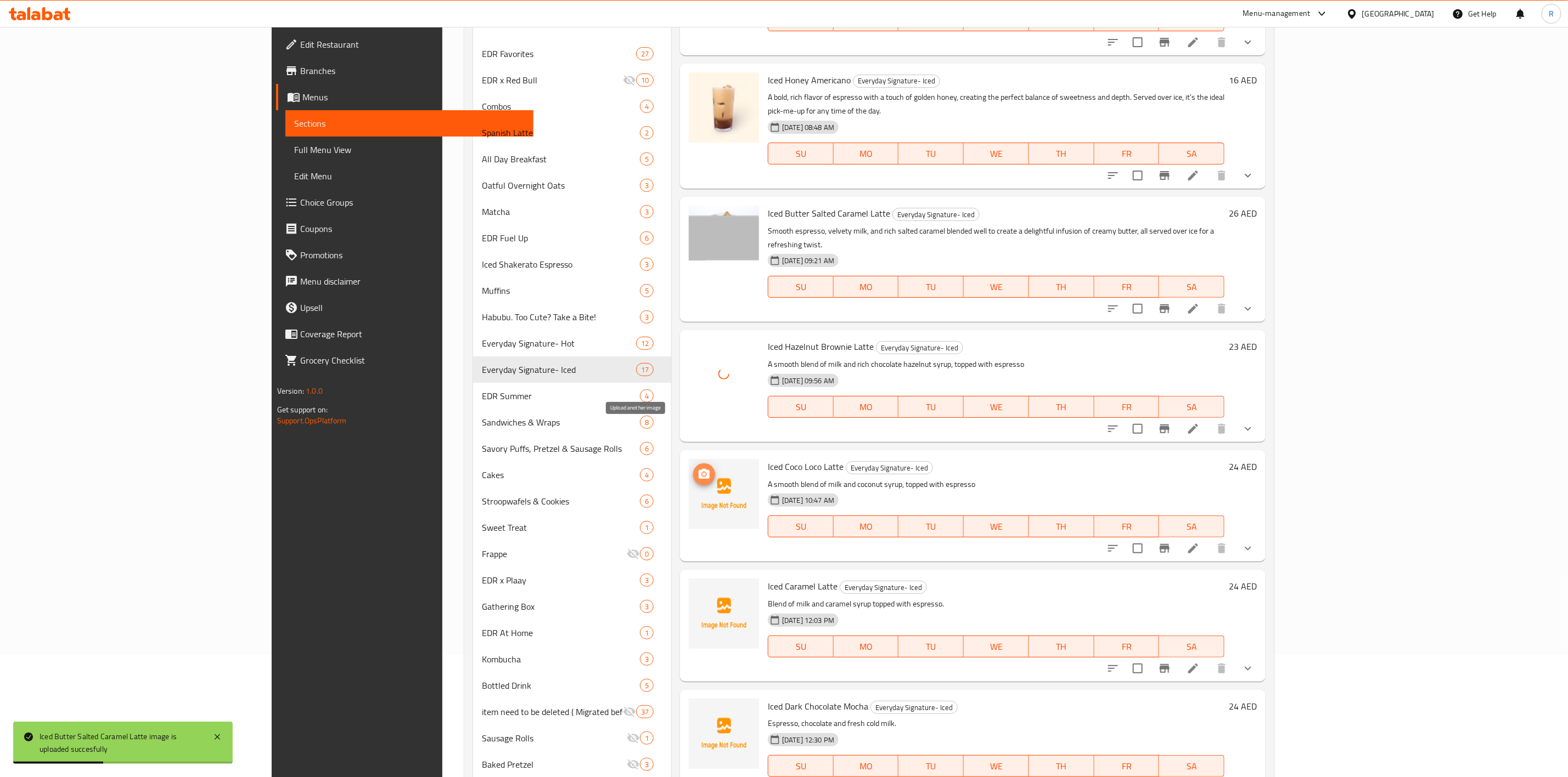
click at [698, 468] on icon "upload picture" at bounding box center [704, 474] width 13 height 13
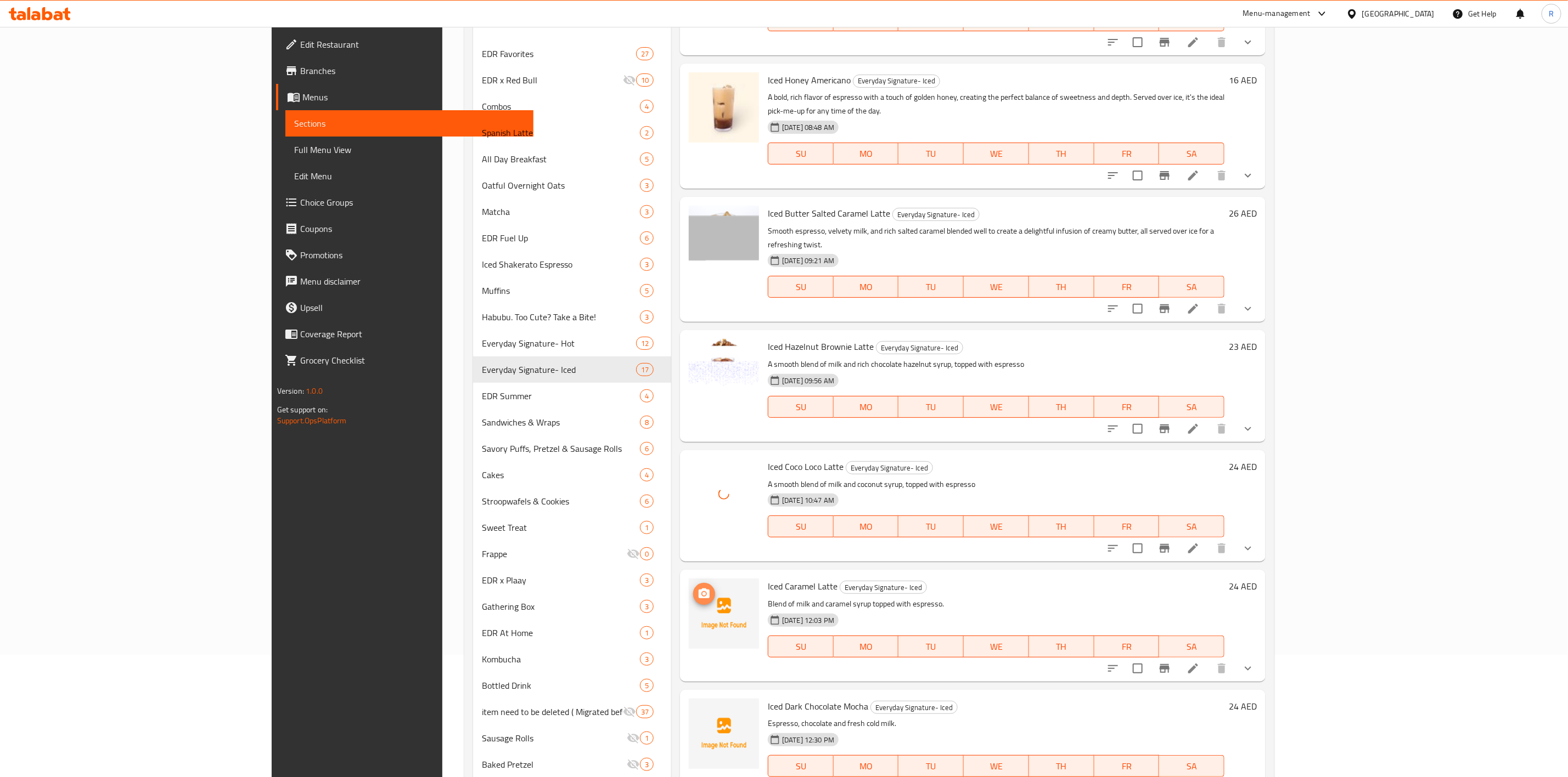
click at [702, 593] on circle "upload picture" at bounding box center [704, 594] width 3 height 3
click at [698, 709] on icon "upload picture" at bounding box center [704, 713] width 11 height 10
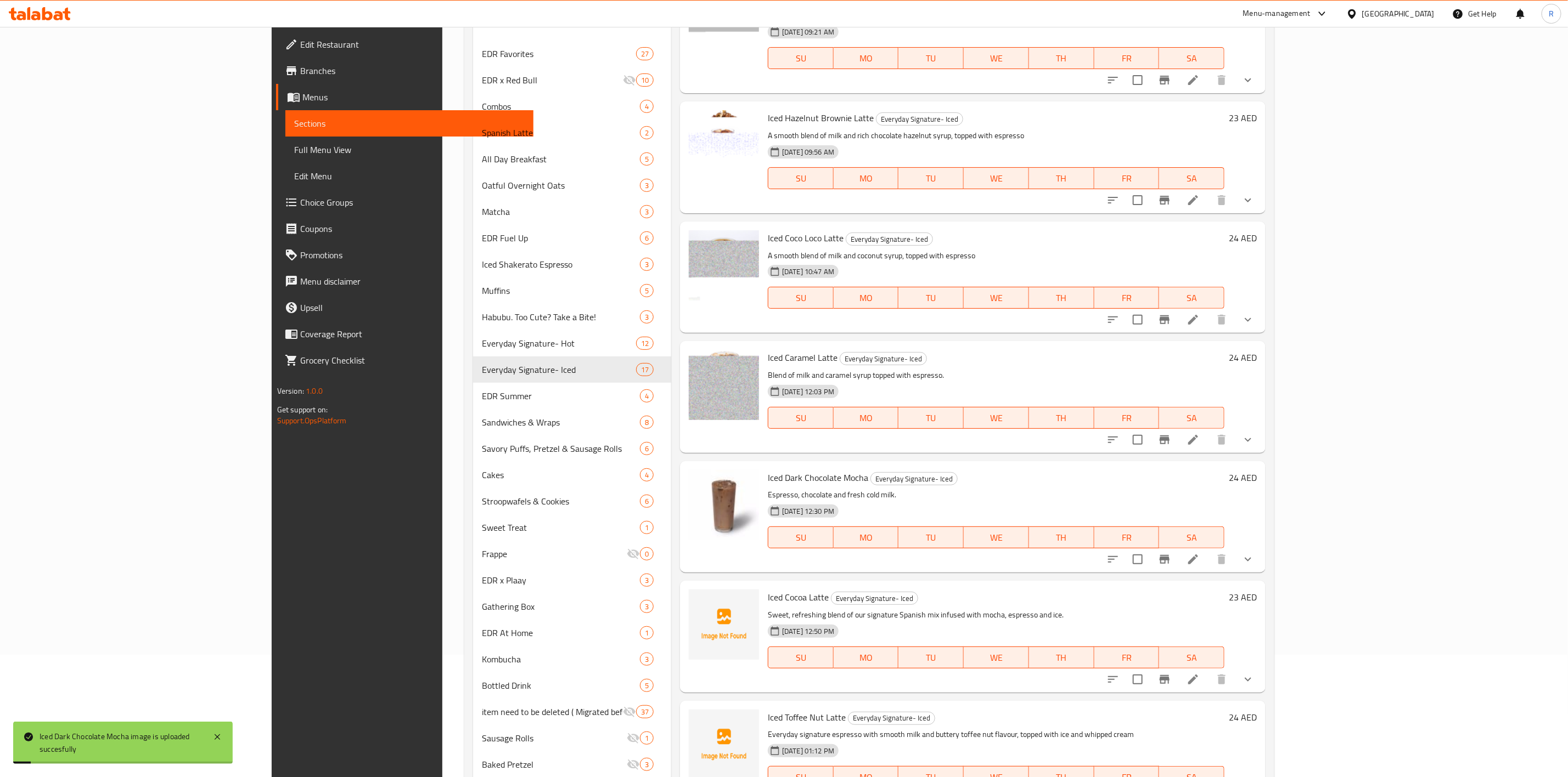
scroll to position [1196, 0]
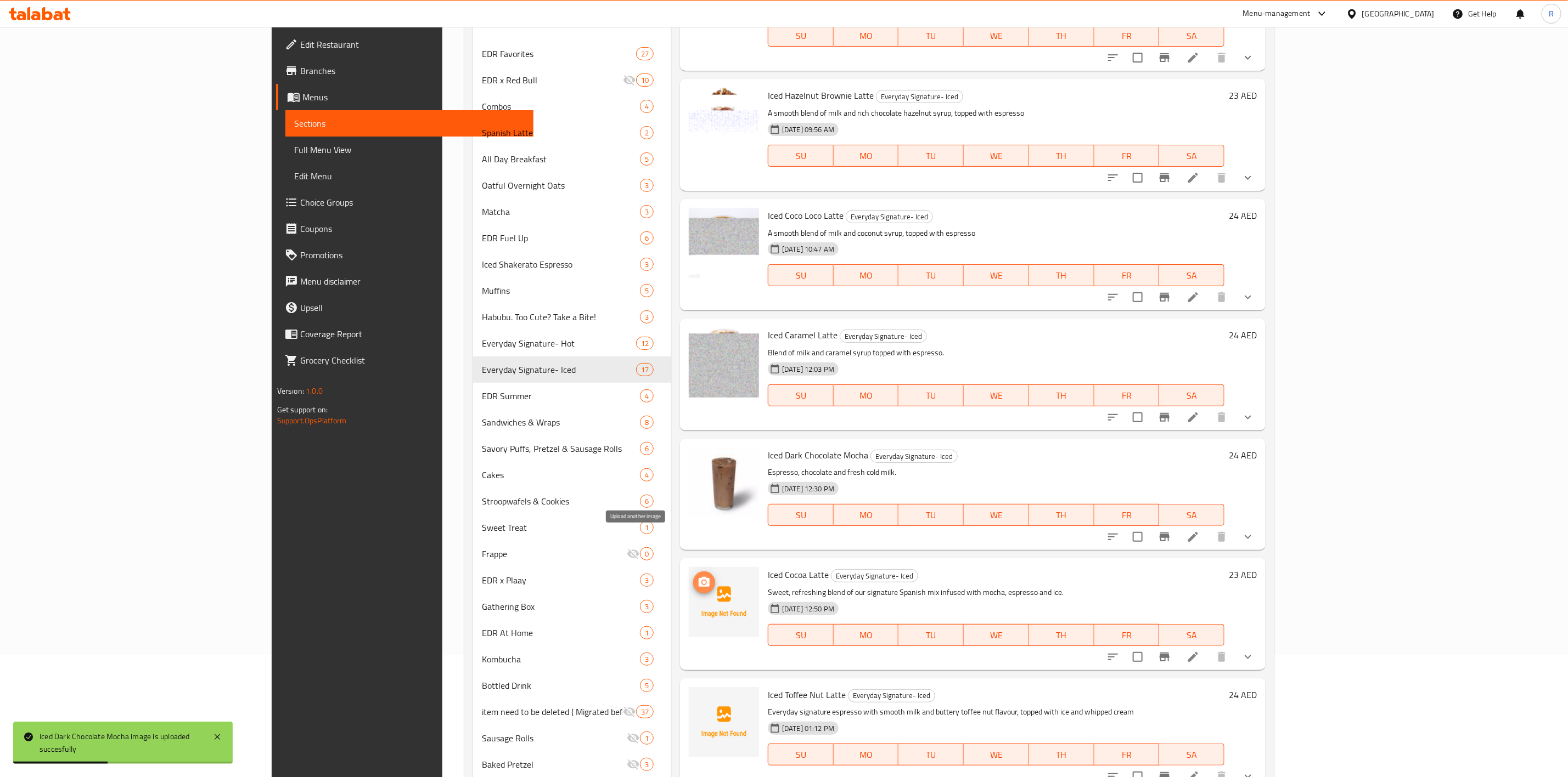
click at [693, 576] on span "upload picture" at bounding box center [704, 582] width 22 height 13
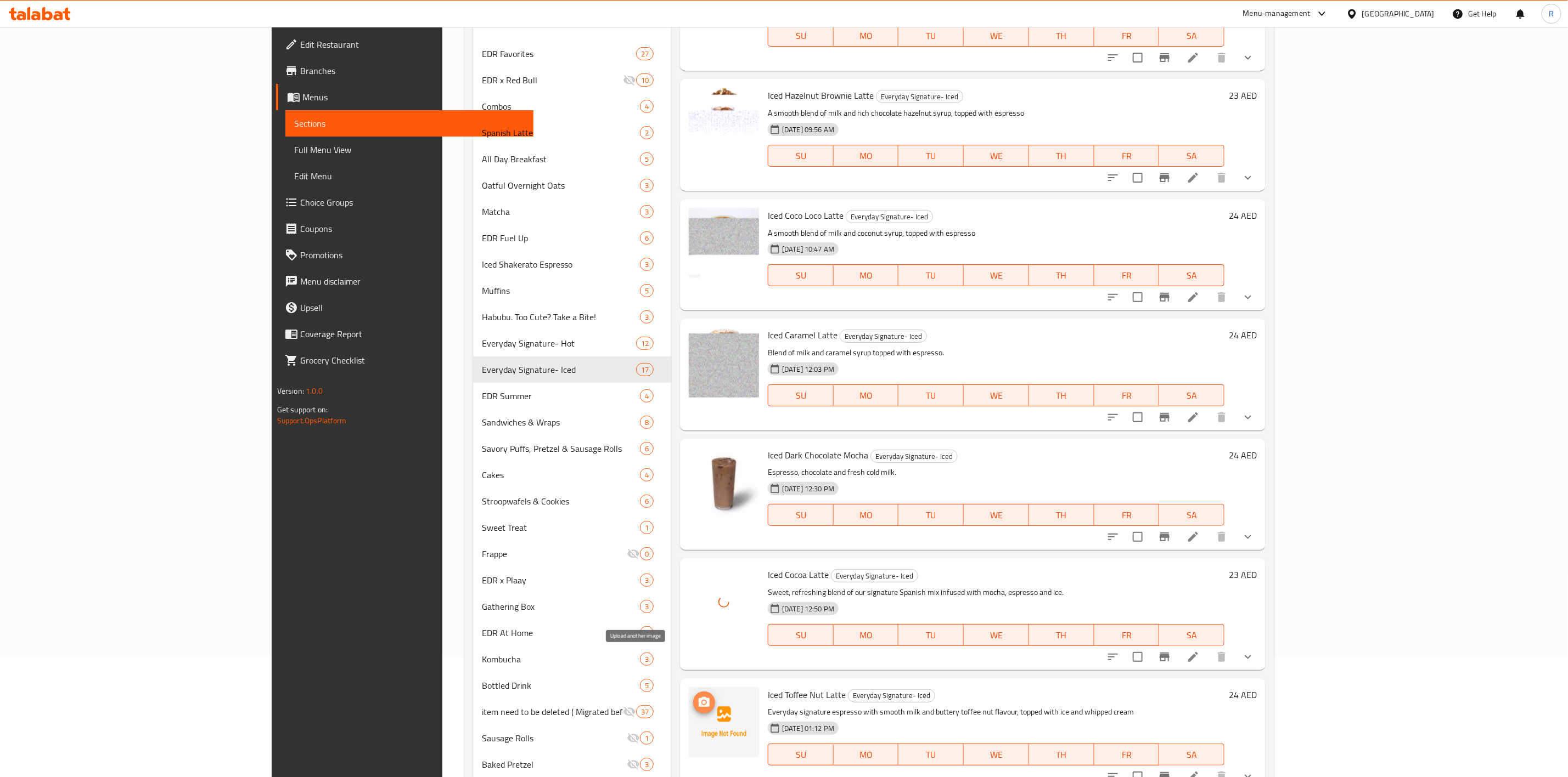
click at [693, 692] on button "upload picture" at bounding box center [704, 703] width 22 height 22
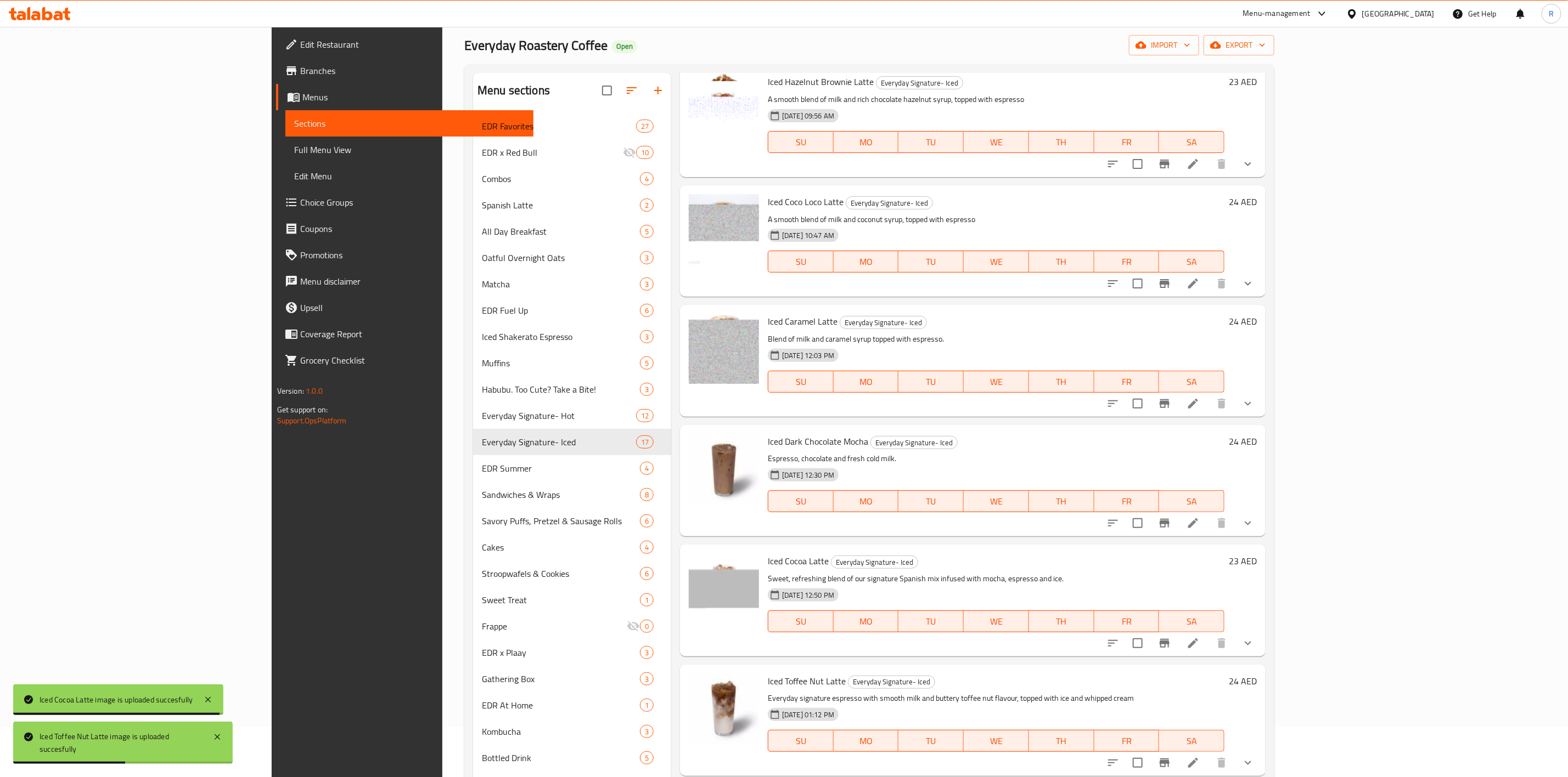
scroll to position [0, 0]
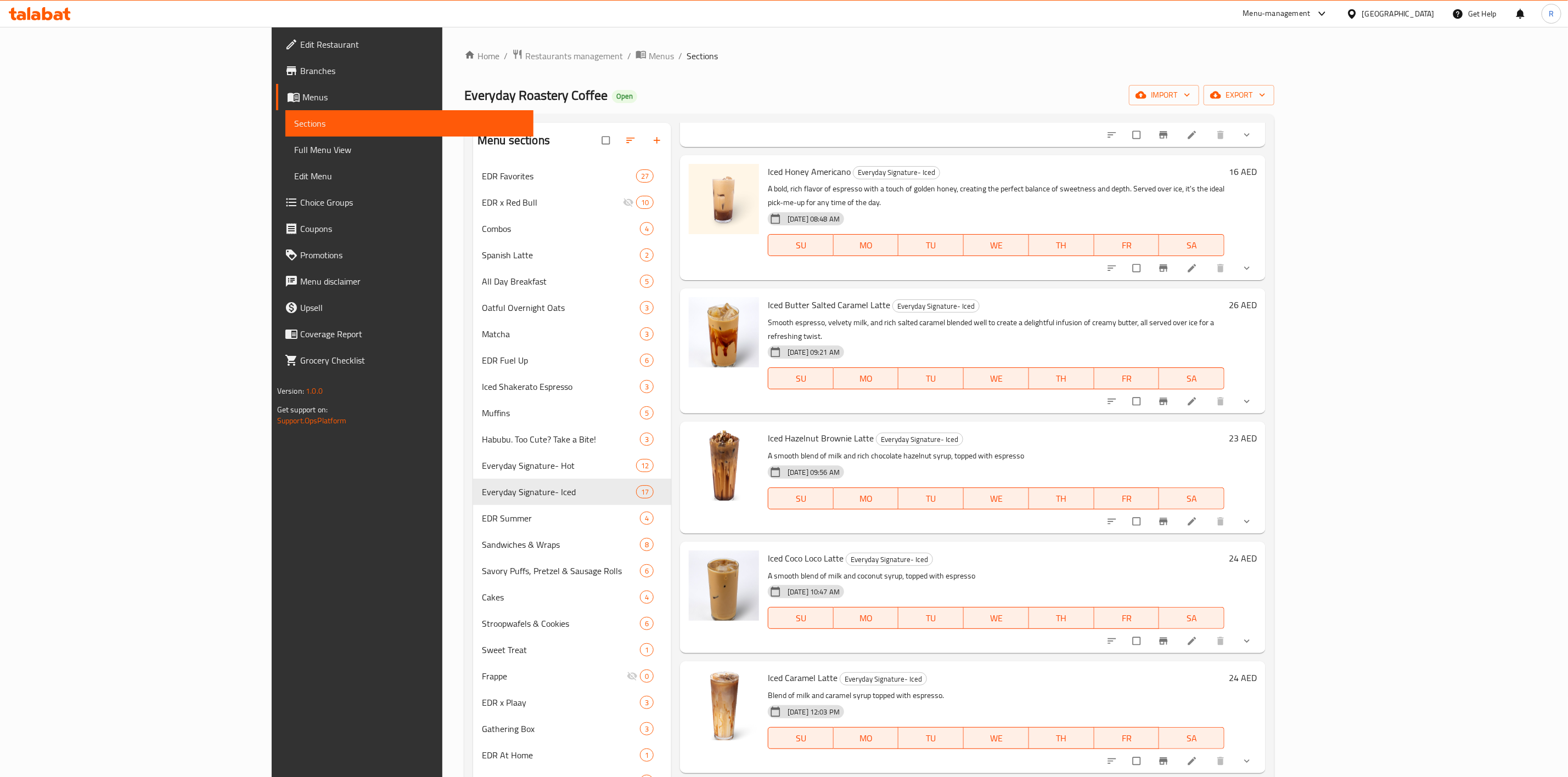
scroll to position [978, 0]
click at [693, 553] on button "upload picture" at bounding box center [704, 564] width 22 height 22
click at [739, 560] on icon "delete image" at bounding box center [742, 564] width 7 height 8
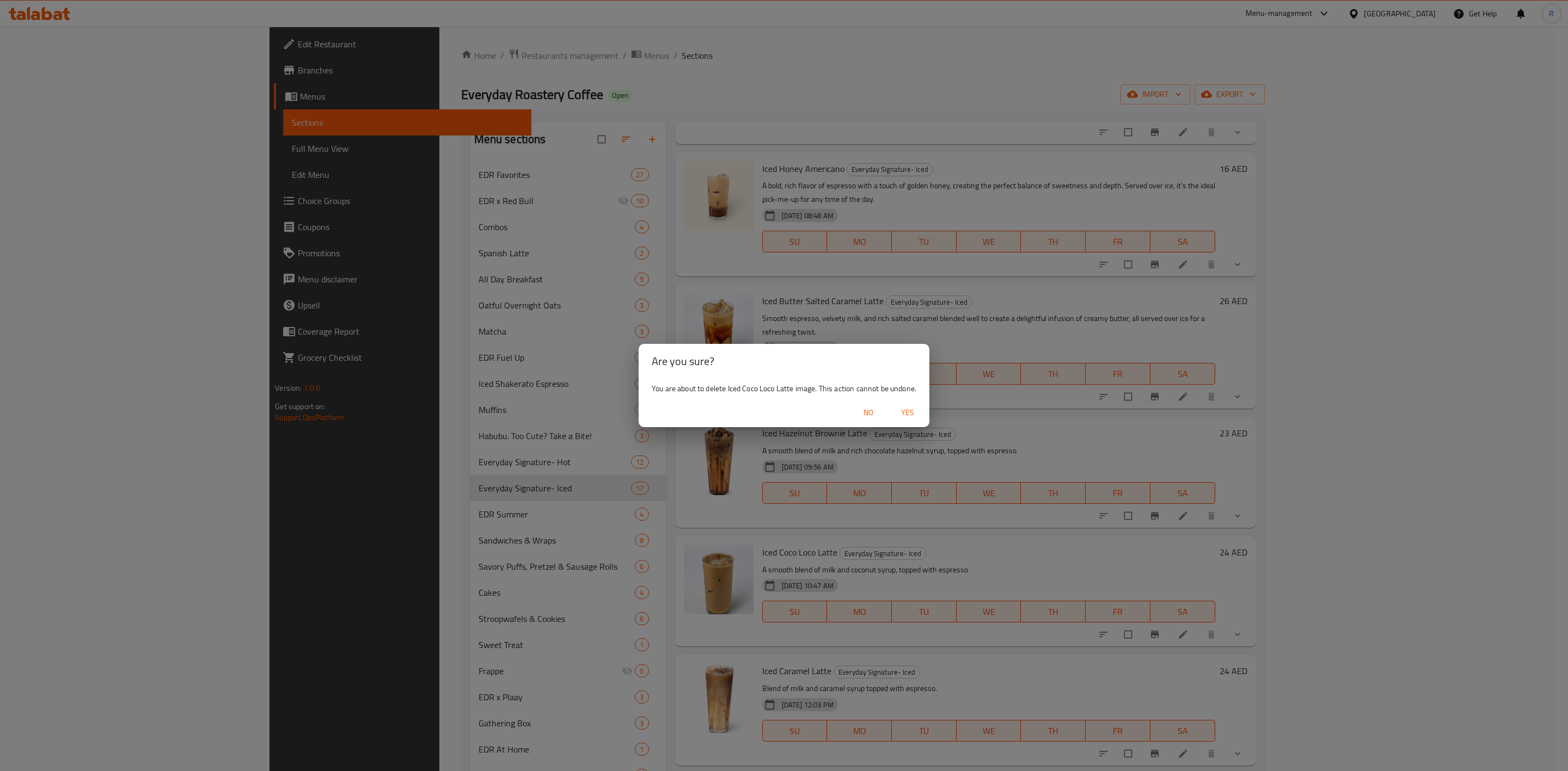
click at [912, 417] on span "Yes" at bounding box center [907, 413] width 26 height 14
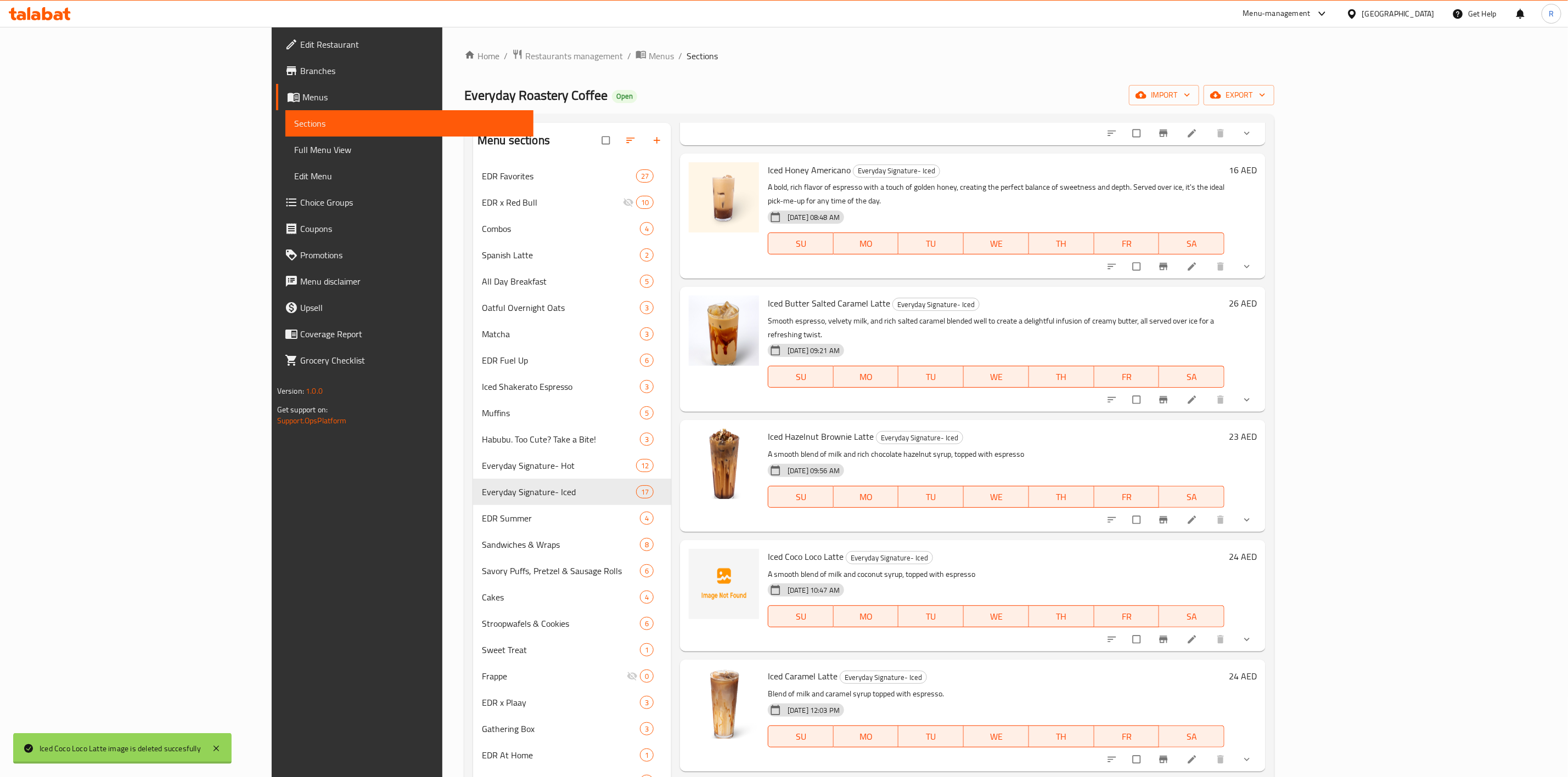
click at [1209, 631] on li at bounding box center [1193, 639] width 31 height 17
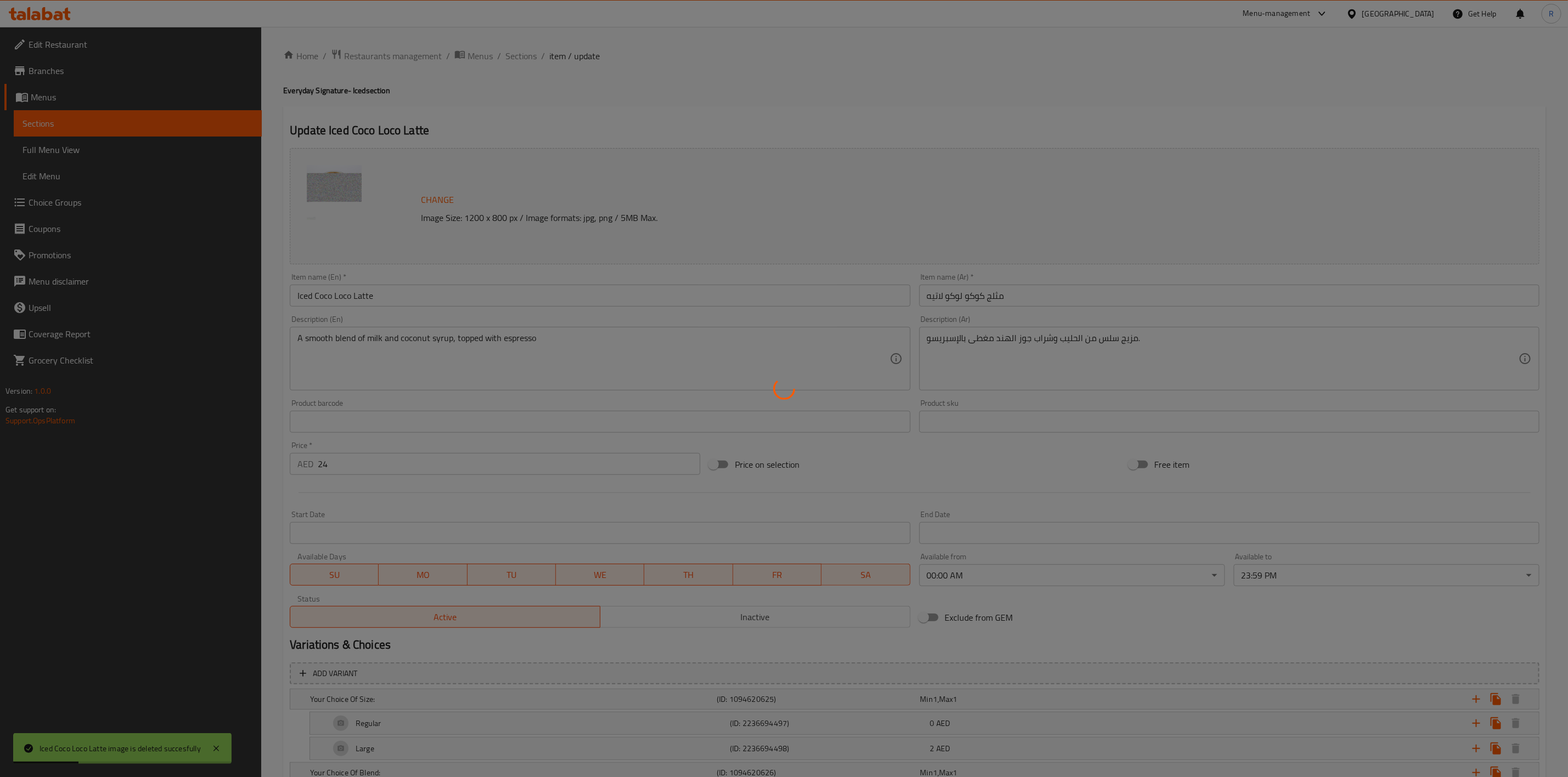
click at [436, 196] on div at bounding box center [784, 388] width 1568 height 777
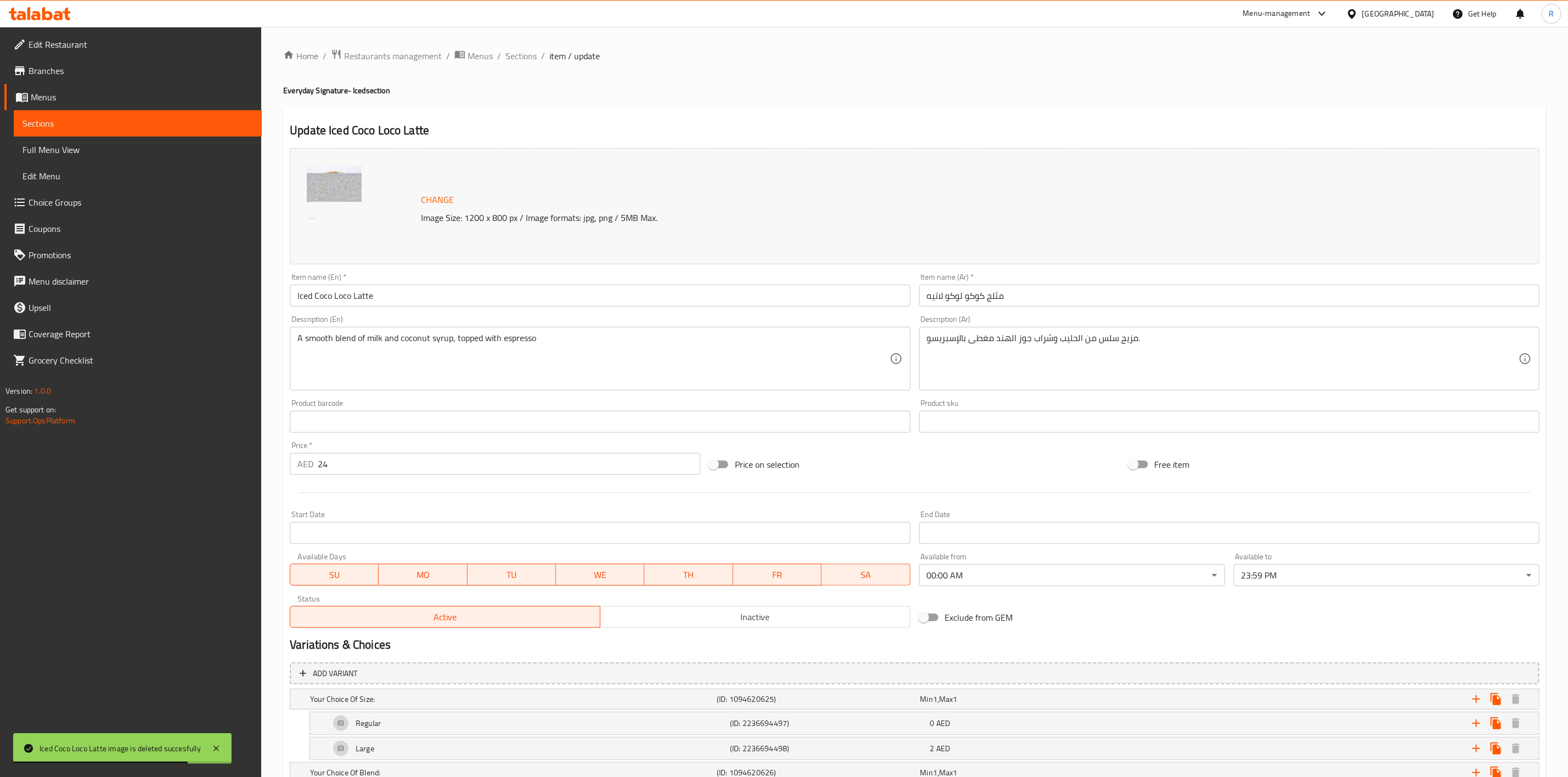
click at [441, 204] on span "Change" at bounding box center [437, 199] width 33 height 16
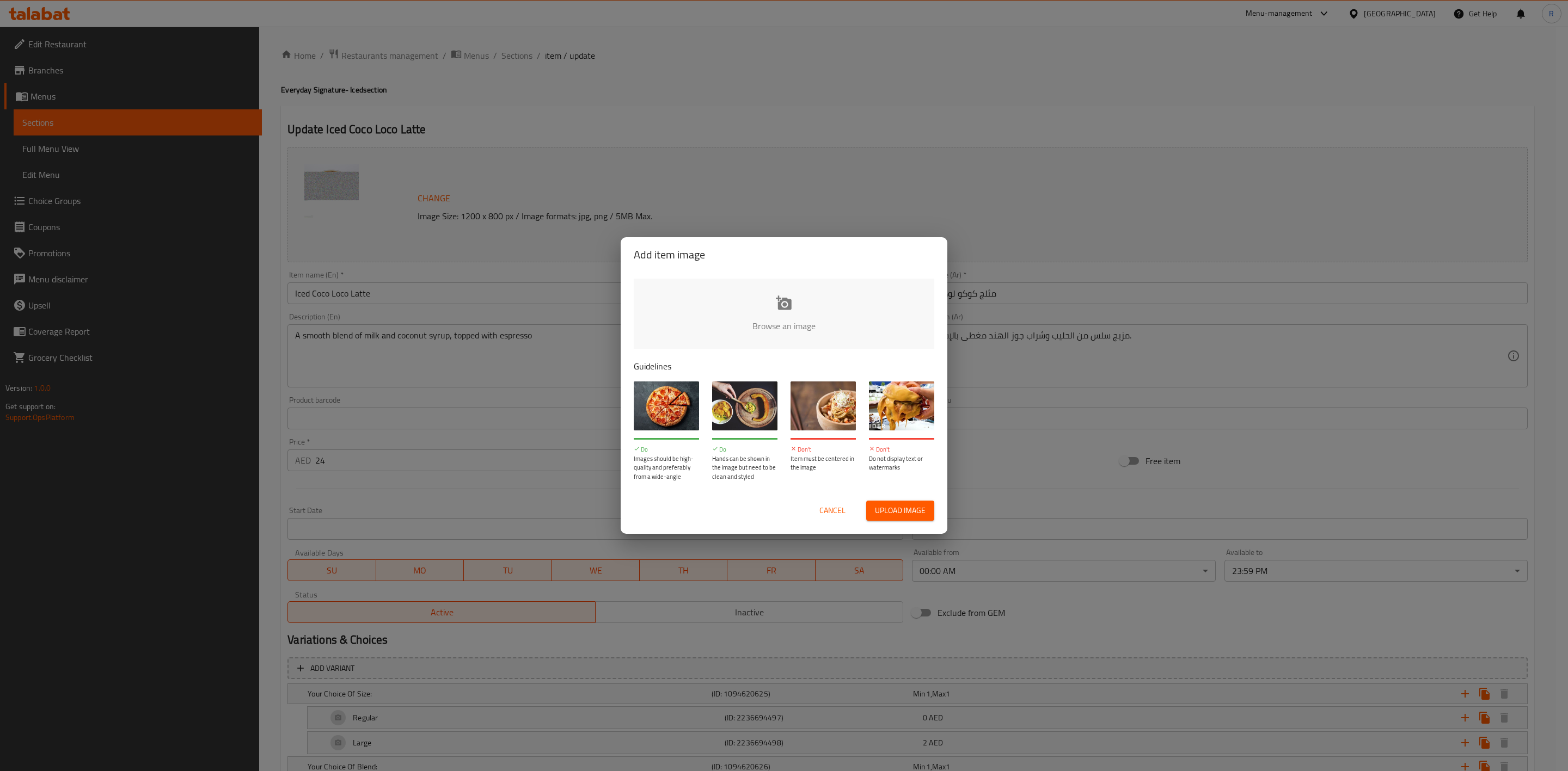
click at [817, 327] on input "file" at bounding box center [1152, 329] width 1037 height 102
type input "C:\fakepath\Iced Coco Loco Latte.jpg"
click at [817, 510] on button "Cancel" at bounding box center [832, 511] width 35 height 20
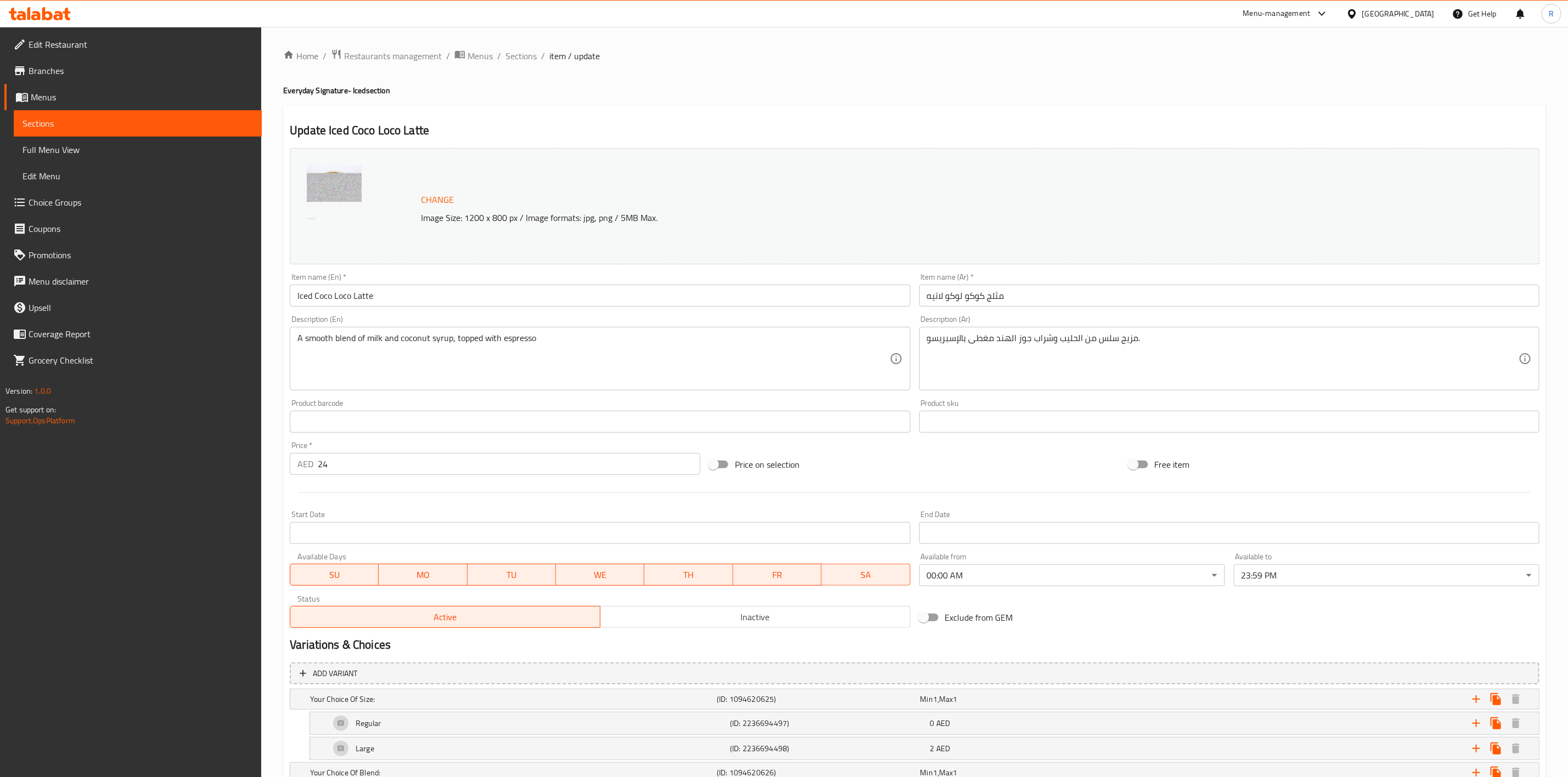
click at [430, 202] on span "Change" at bounding box center [437, 199] width 33 height 16
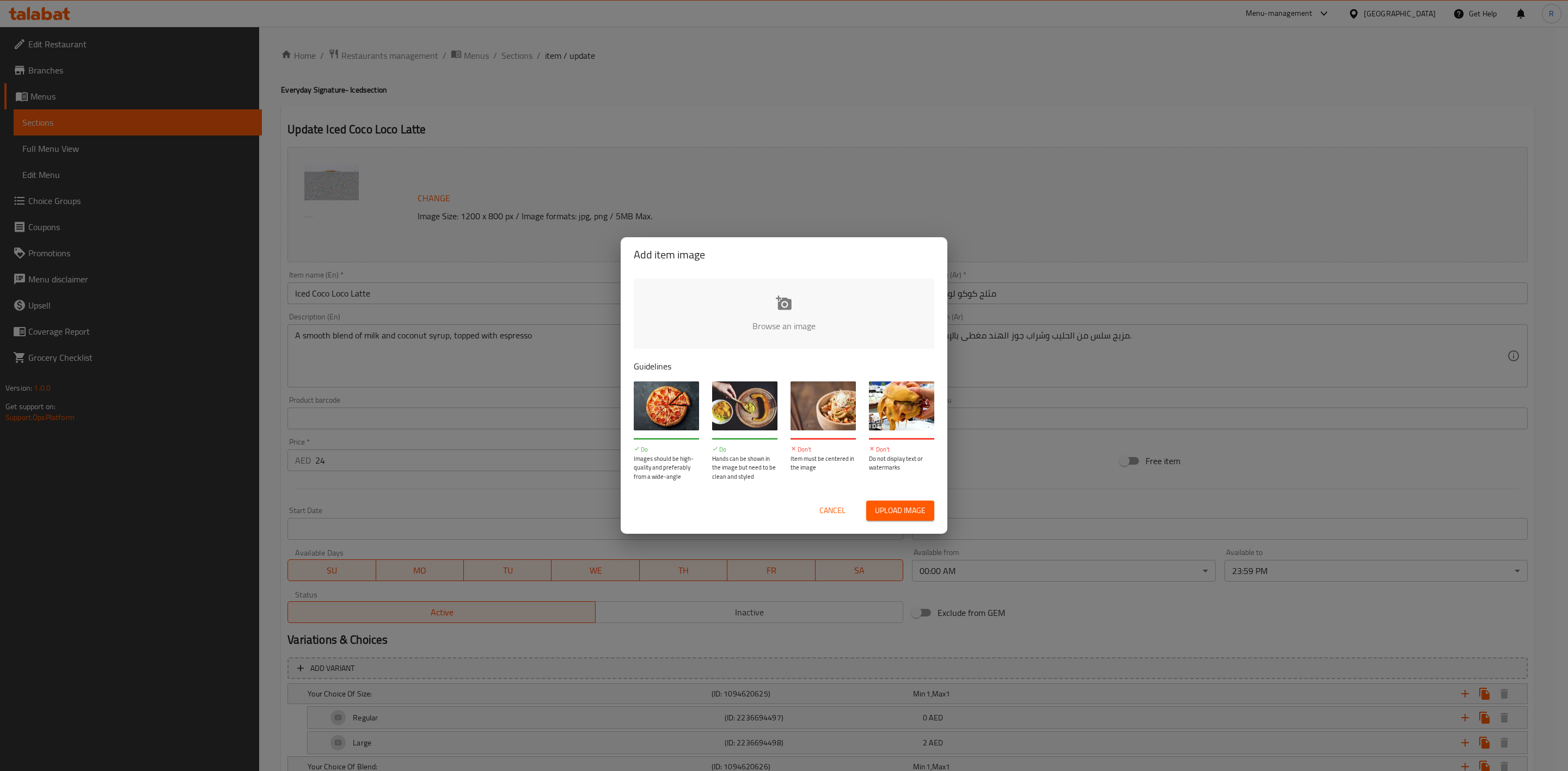
click at [817, 329] on input "file" at bounding box center [1152, 329] width 1037 height 102
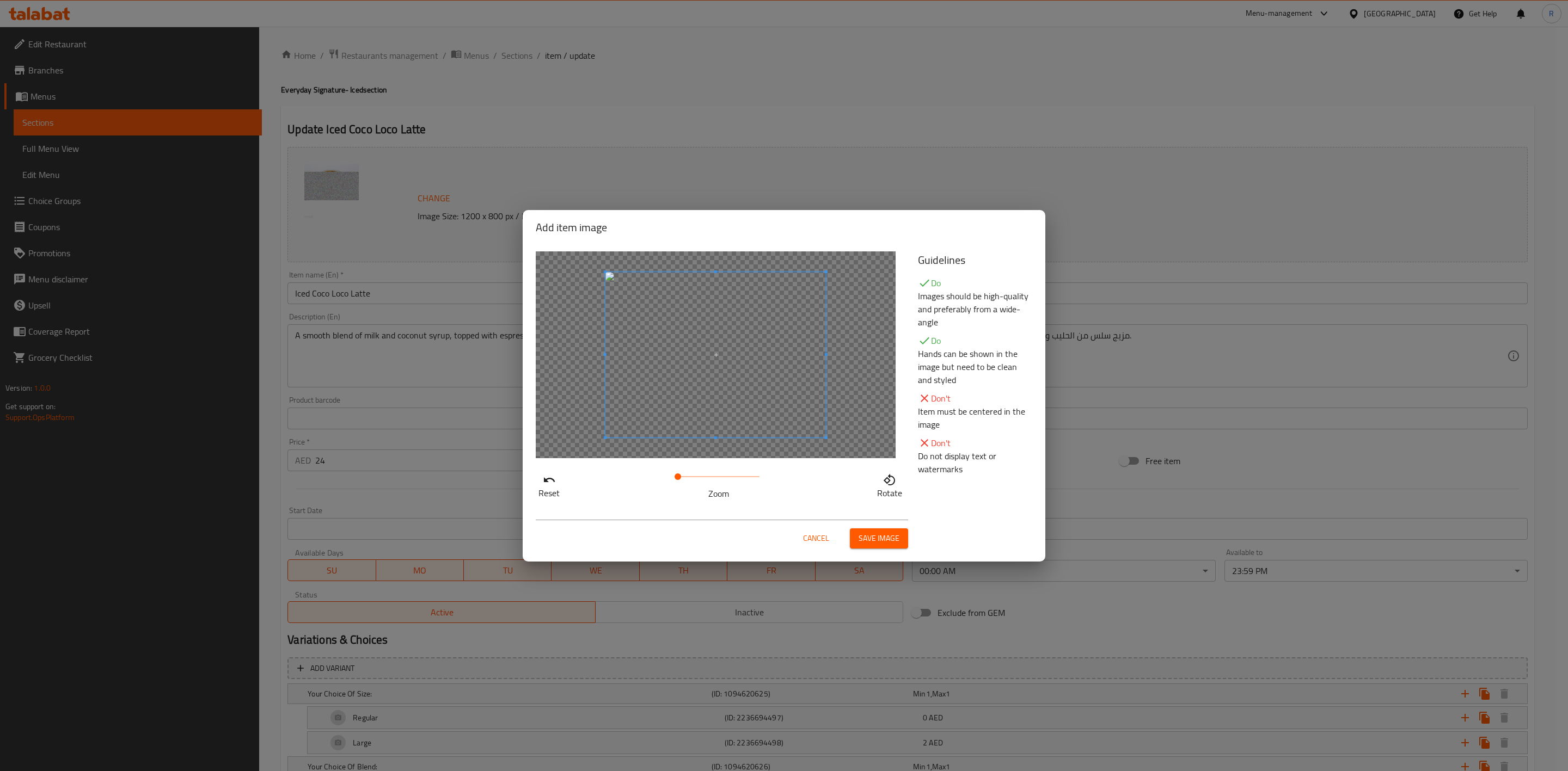
click at [887, 541] on span "Save image" at bounding box center [879, 539] width 41 height 14
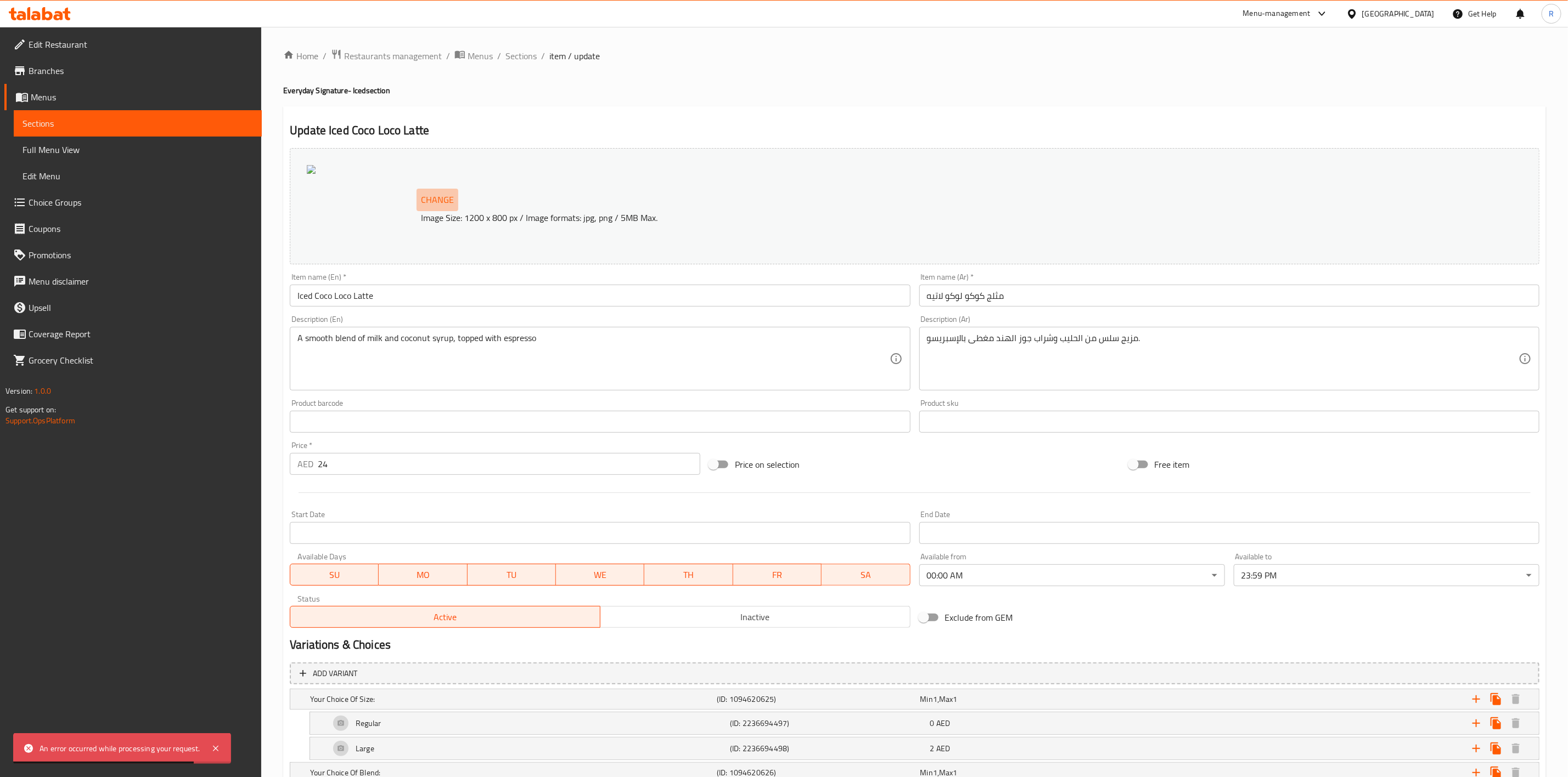
click at [437, 196] on span "Change" at bounding box center [437, 199] width 33 height 16
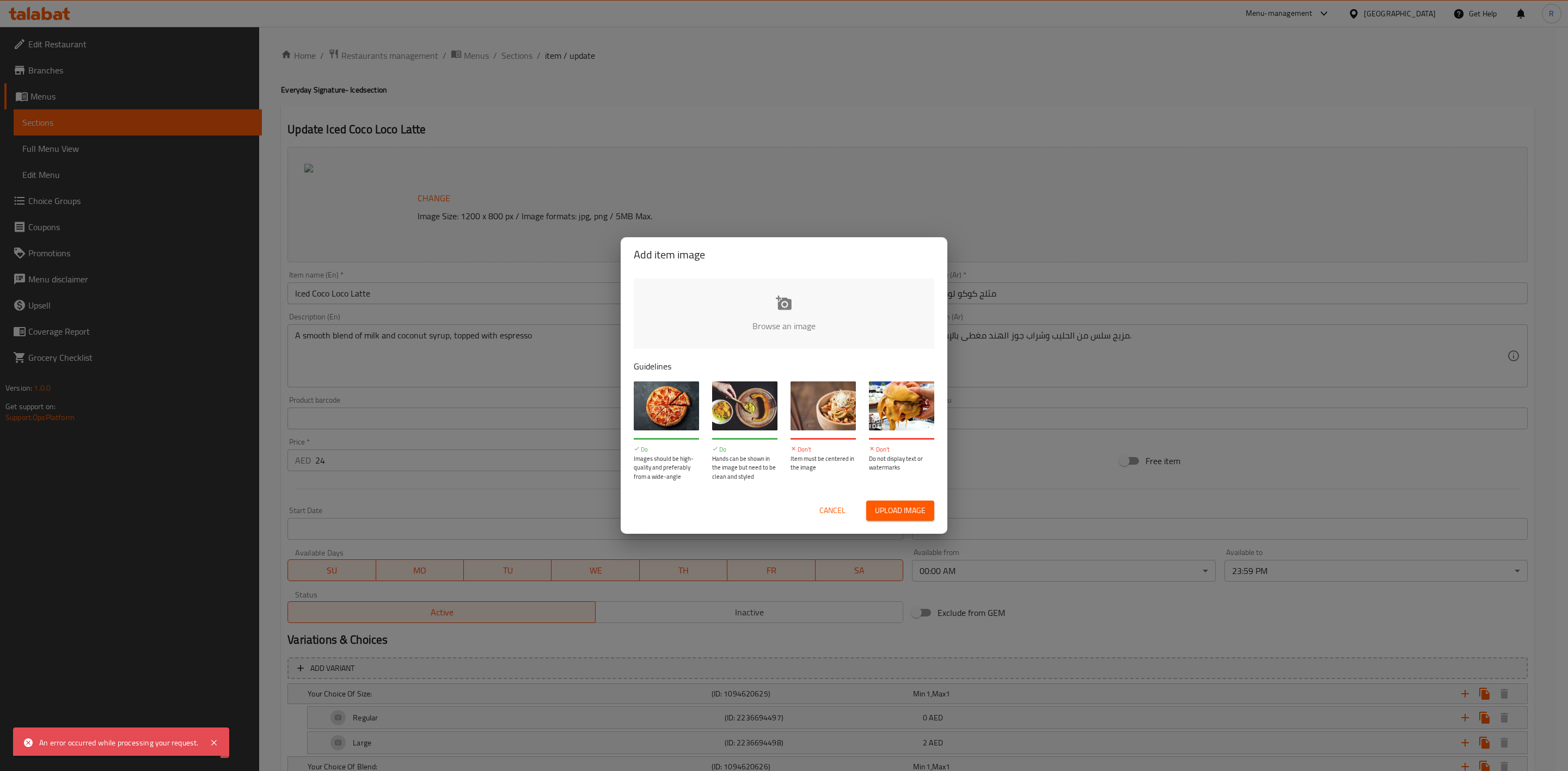
click at [796, 296] on input "file" at bounding box center [1152, 329] width 1037 height 102
type input "C:\fakepath\Iced Coco Loco Latte.jpg"
click at [824, 506] on span "Cancel" at bounding box center [832, 511] width 26 height 14
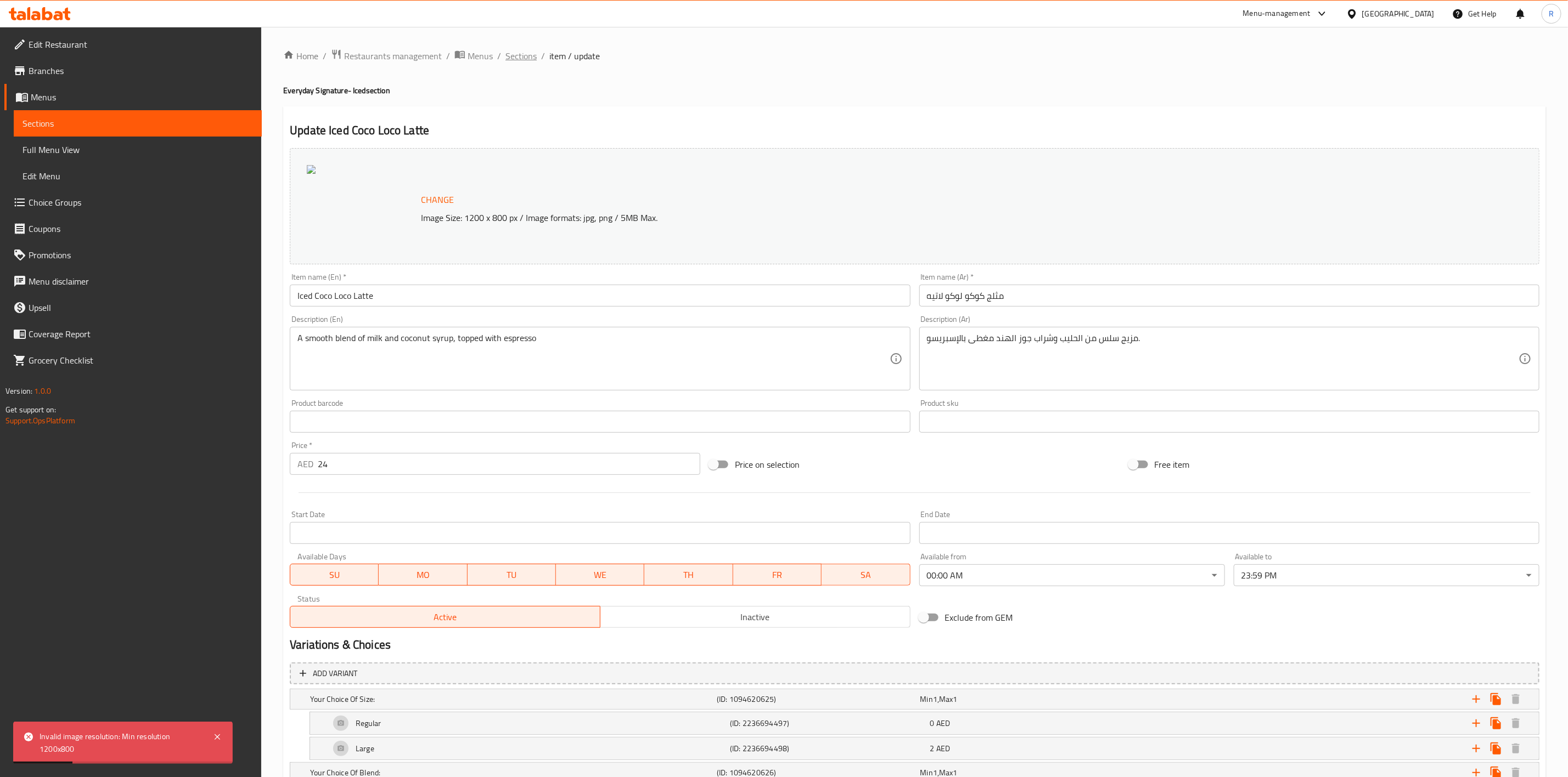
click at [517, 58] on span "Sections" at bounding box center [521, 55] width 31 height 13
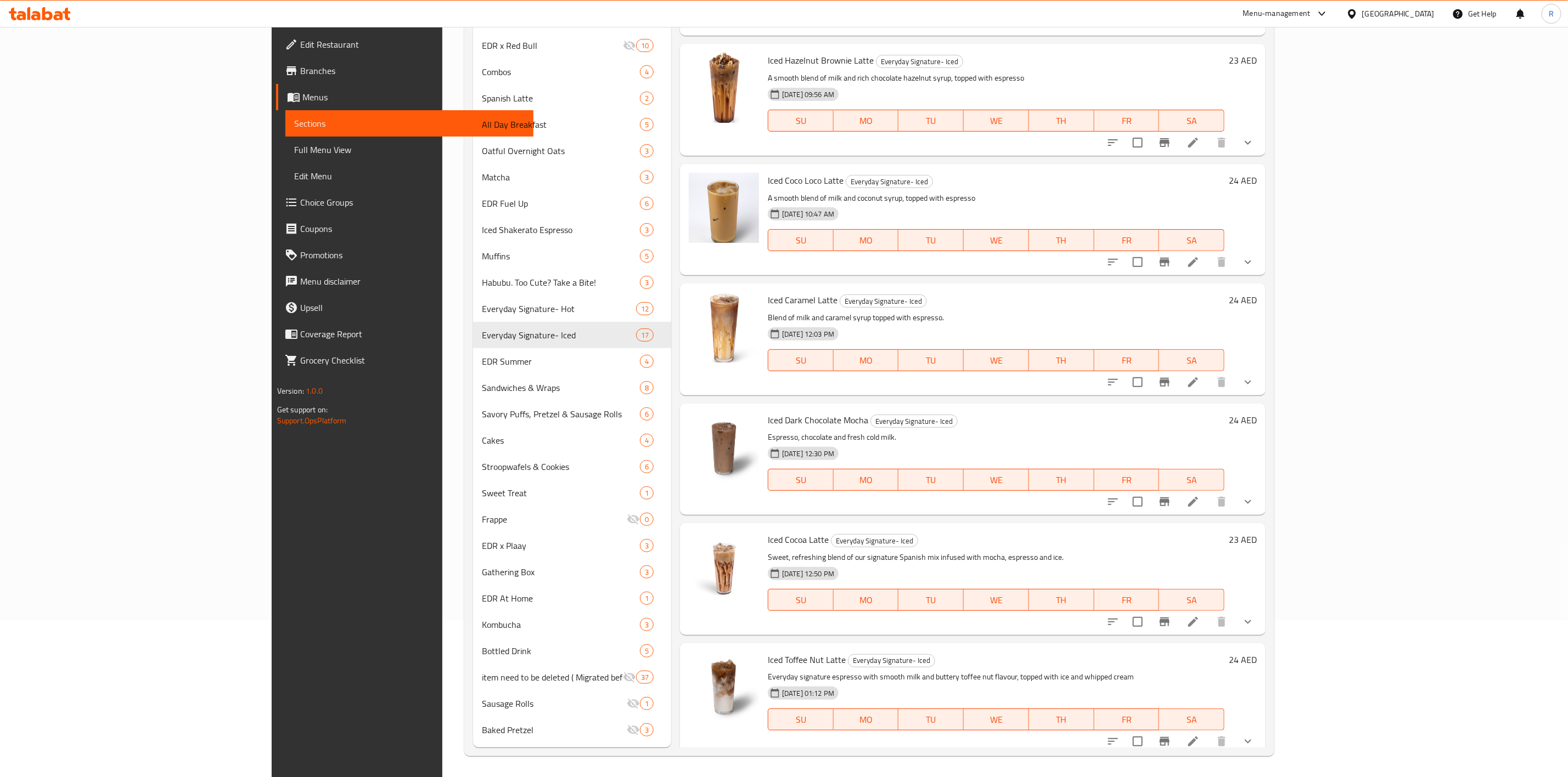
scroll to position [1202, 0]
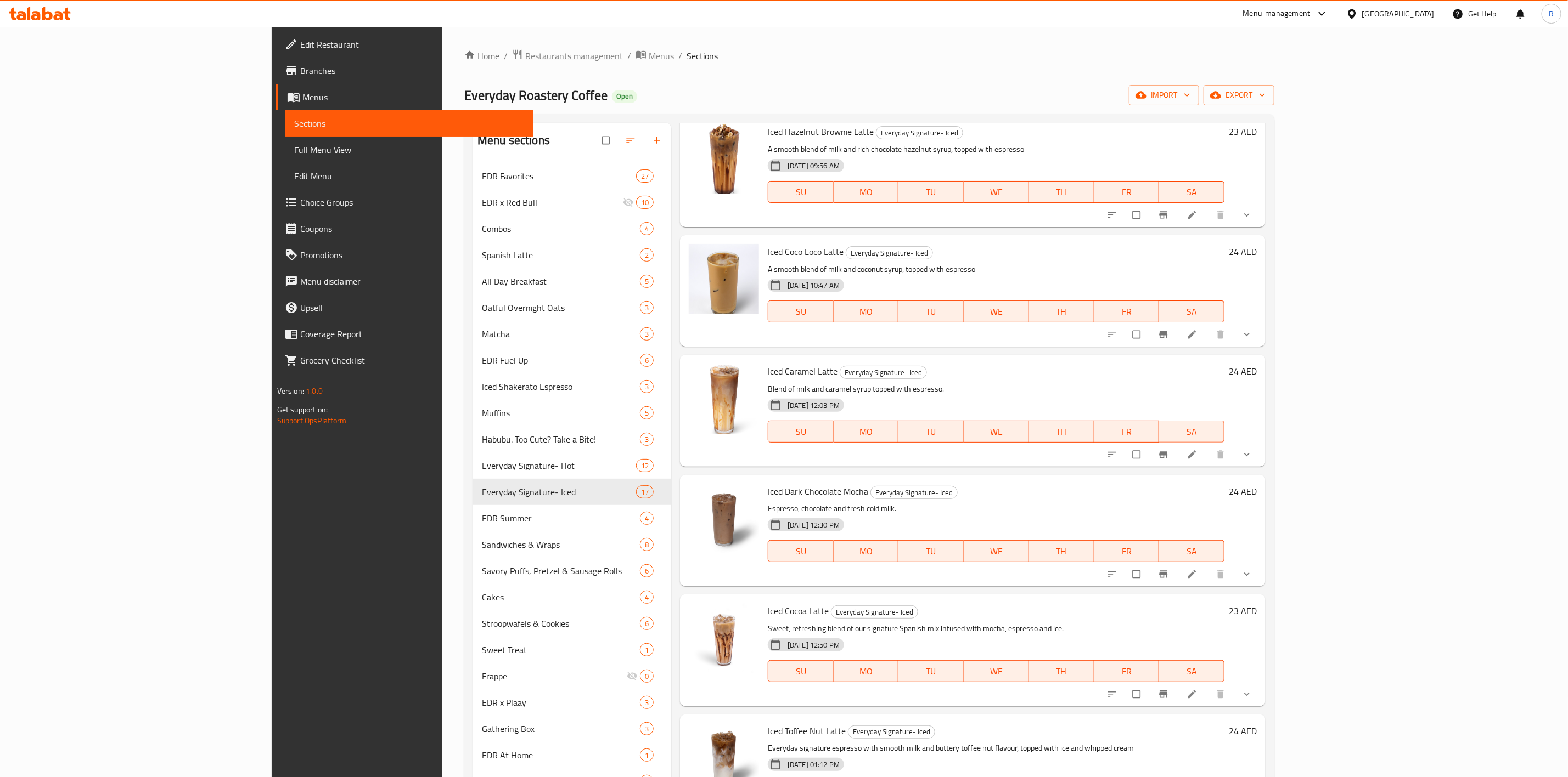
click at [525, 56] on span "Restaurants management" at bounding box center [574, 55] width 98 height 13
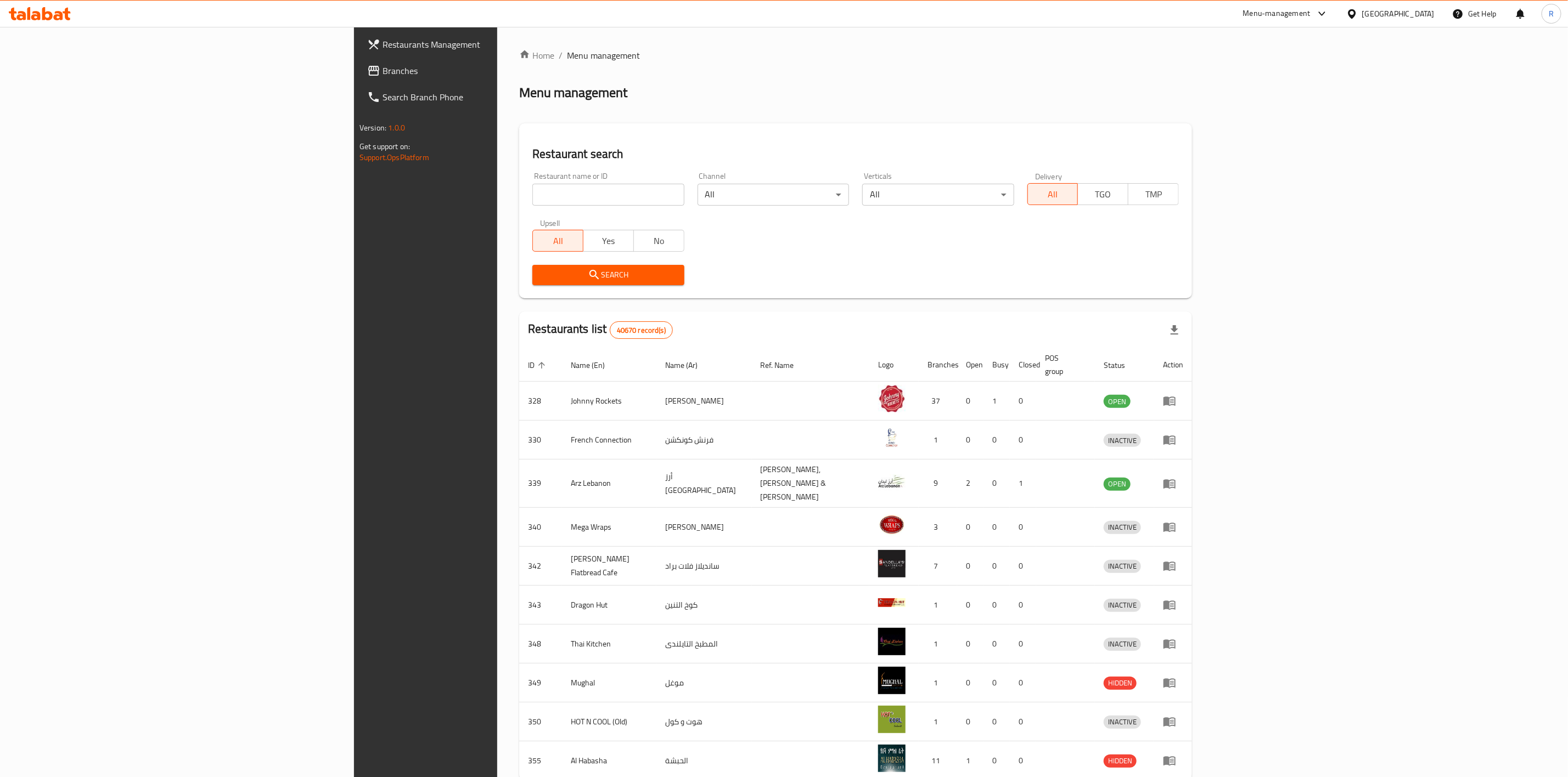
click at [532, 201] on input "search" at bounding box center [608, 194] width 152 height 22
type input "everyday roastery"
click button "Search" at bounding box center [608, 275] width 152 height 20
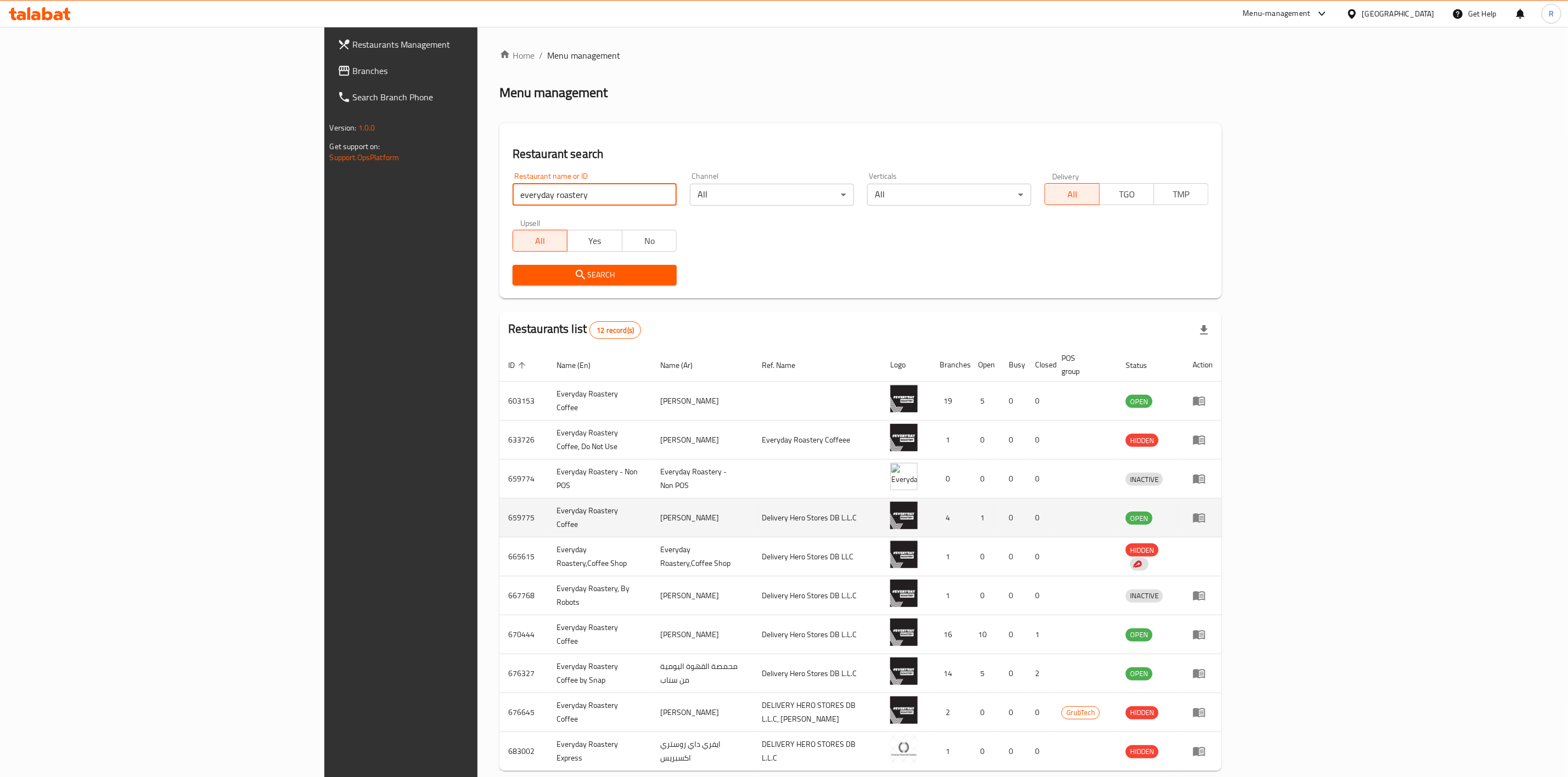
click at [1206, 511] on icon "enhanced table" at bounding box center [1199, 517] width 13 height 13
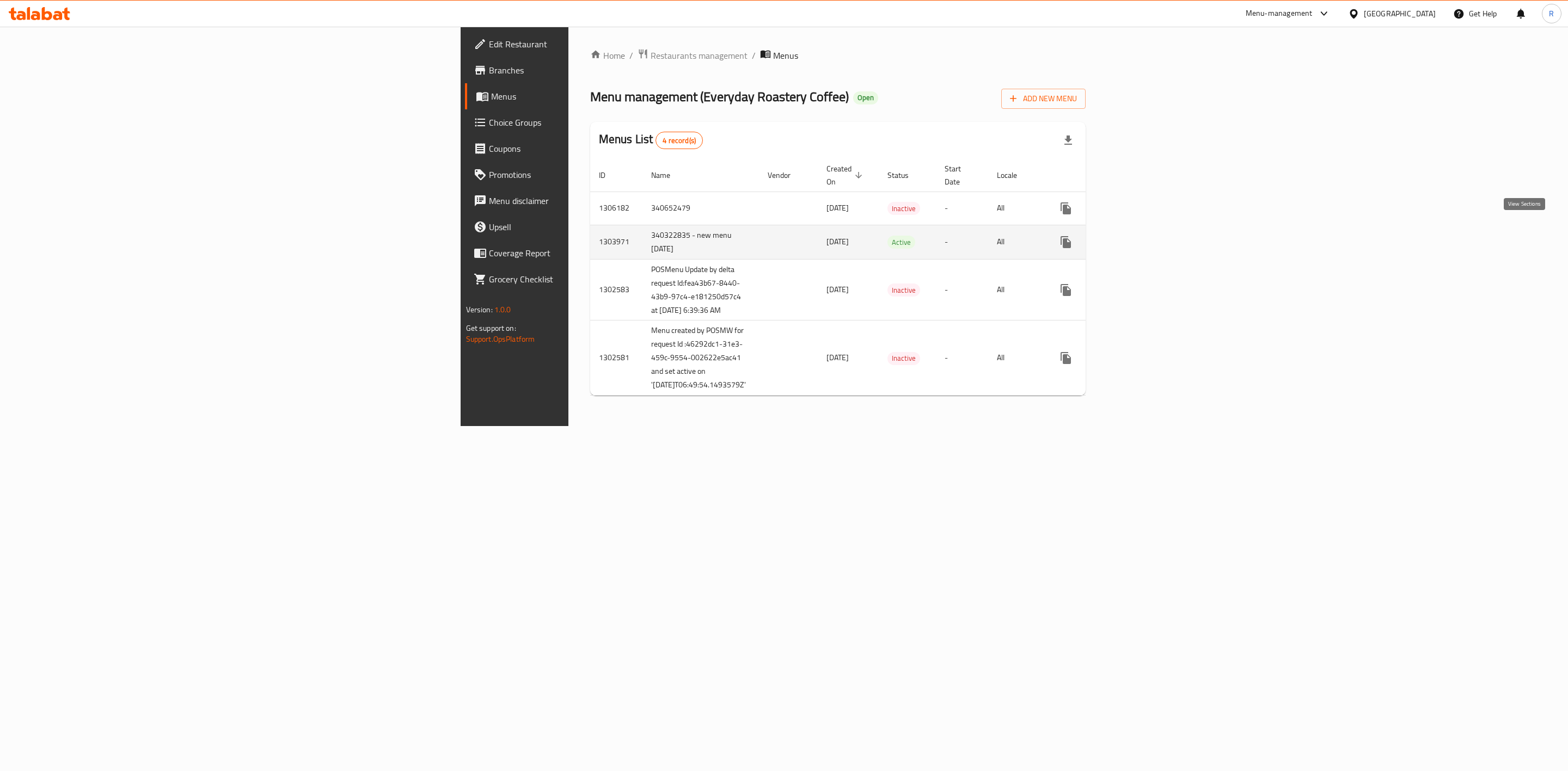
click at [1151, 237] on icon "enhanced table" at bounding box center [1144, 241] width 13 height 13
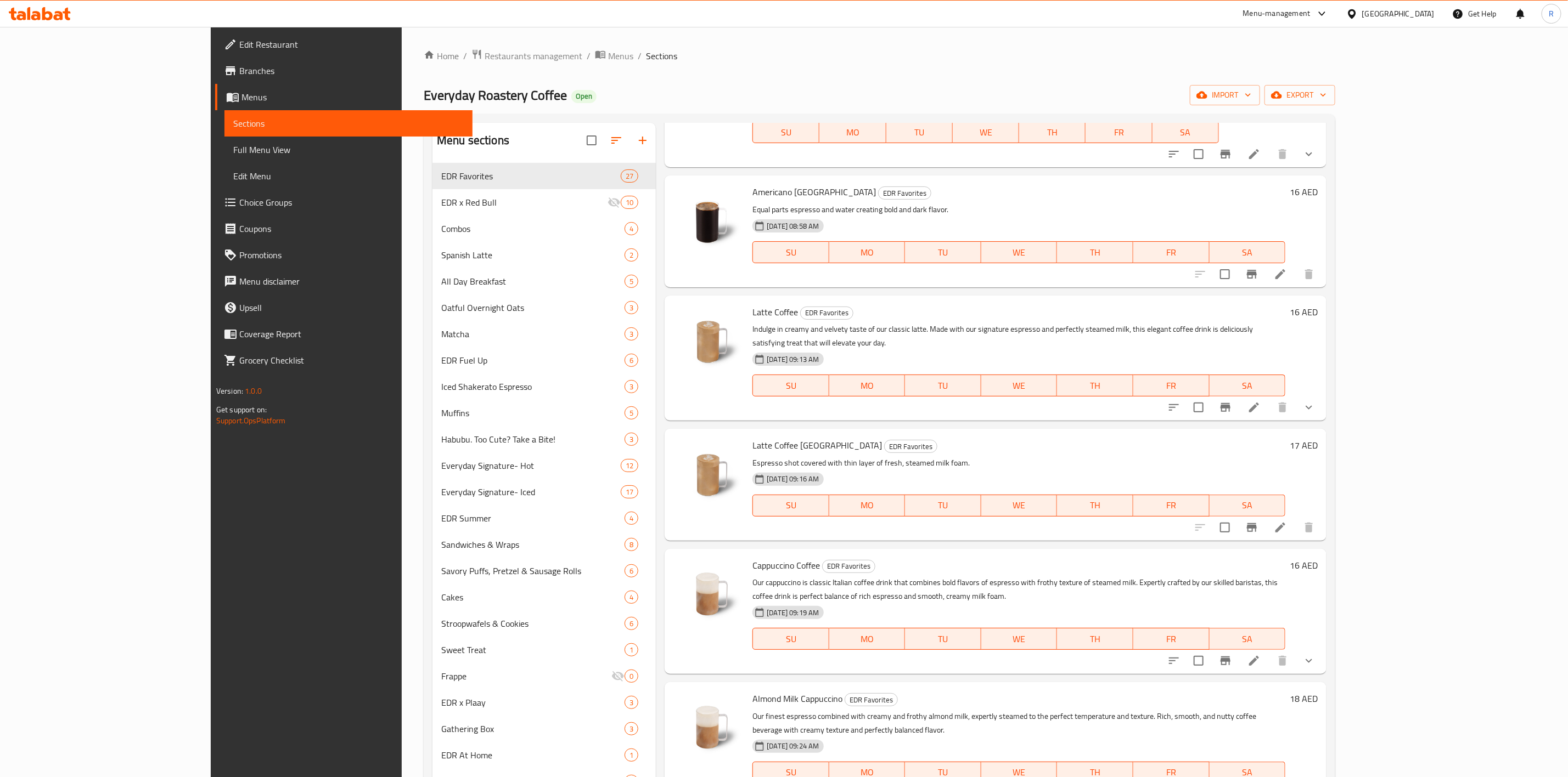
scroll to position [400, 0]
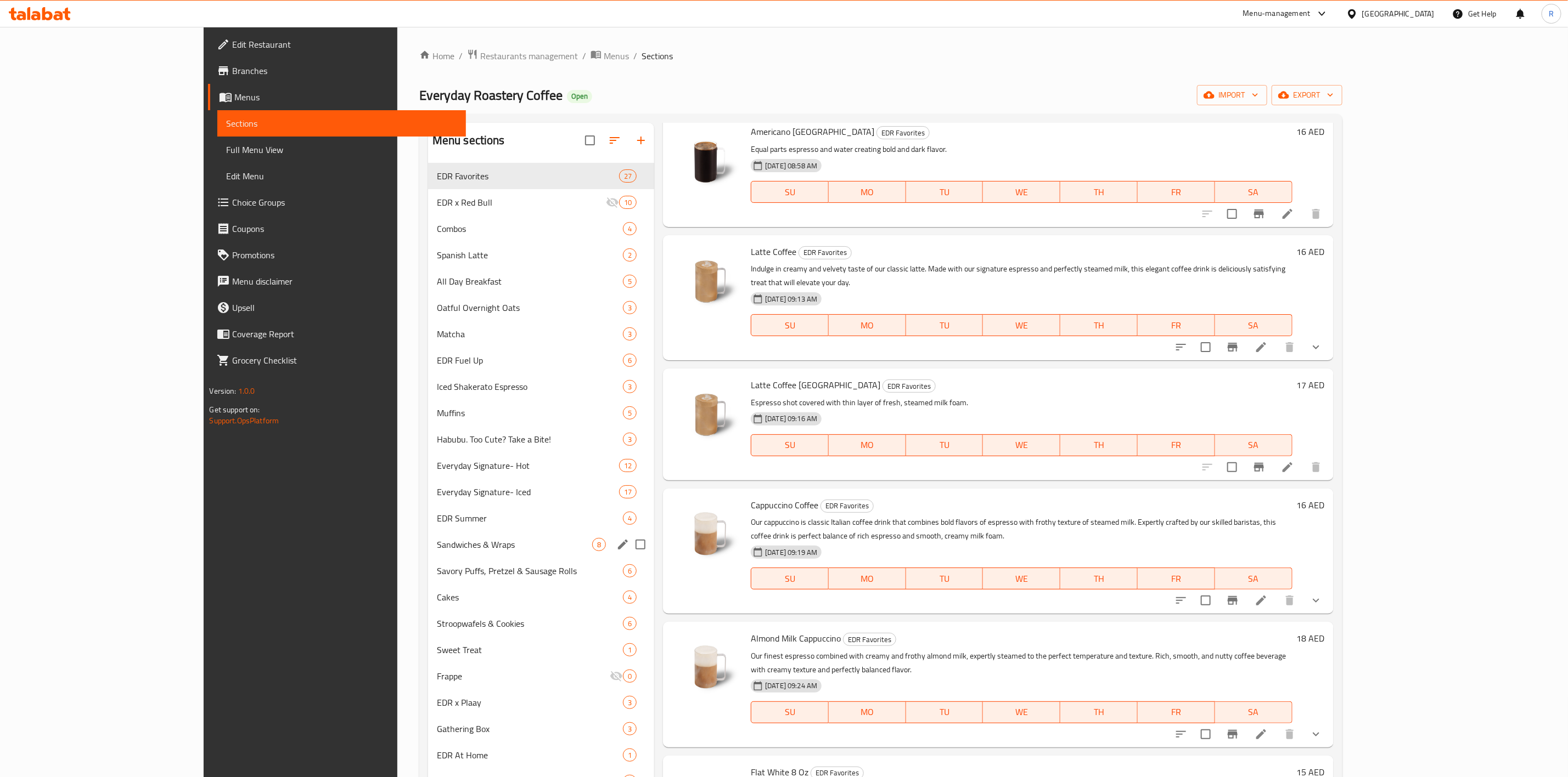
click at [437, 539] on span "Sandwiches & Wraps" at bounding box center [514, 544] width 155 height 13
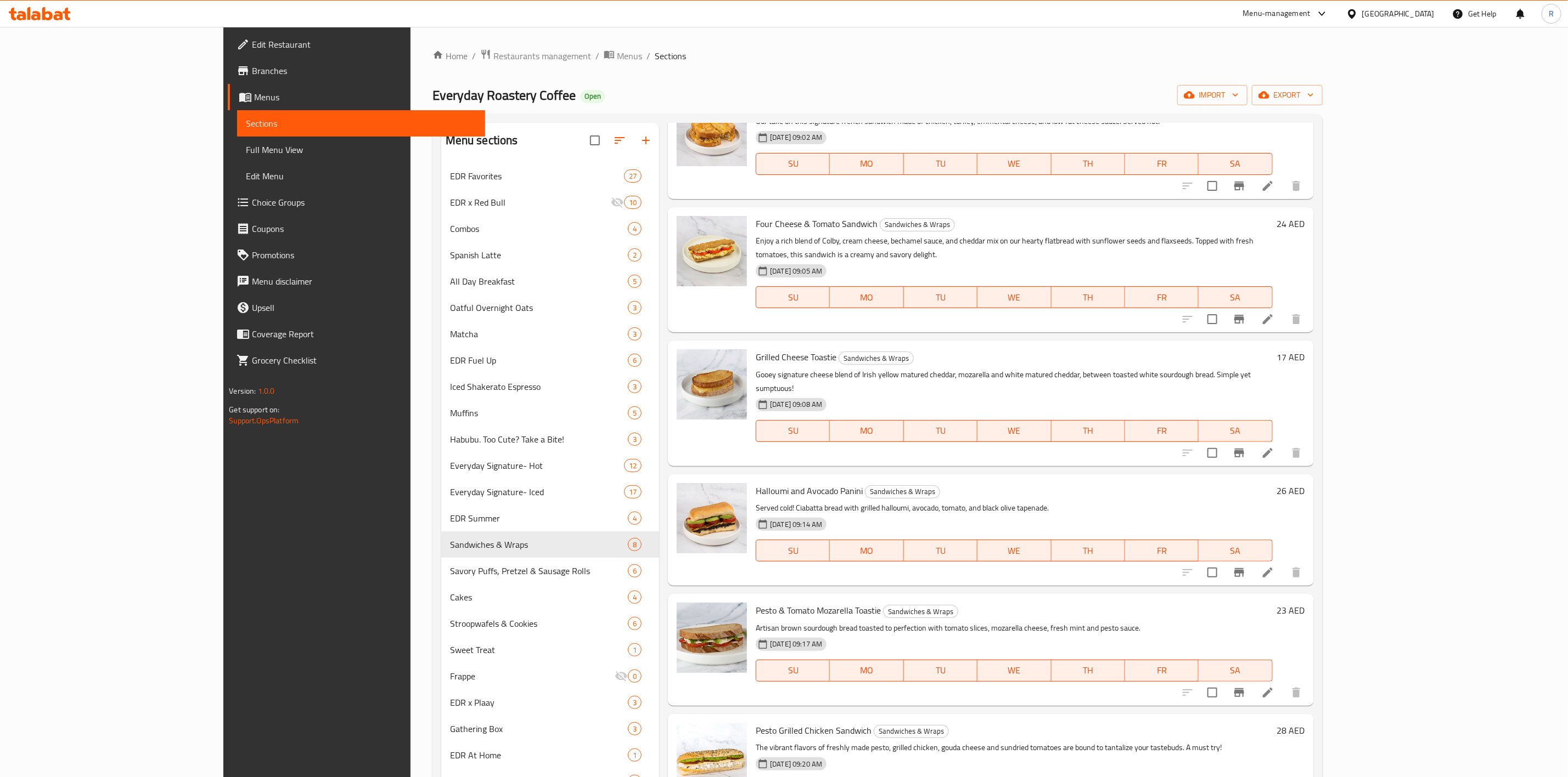
scroll to position [157, 0]
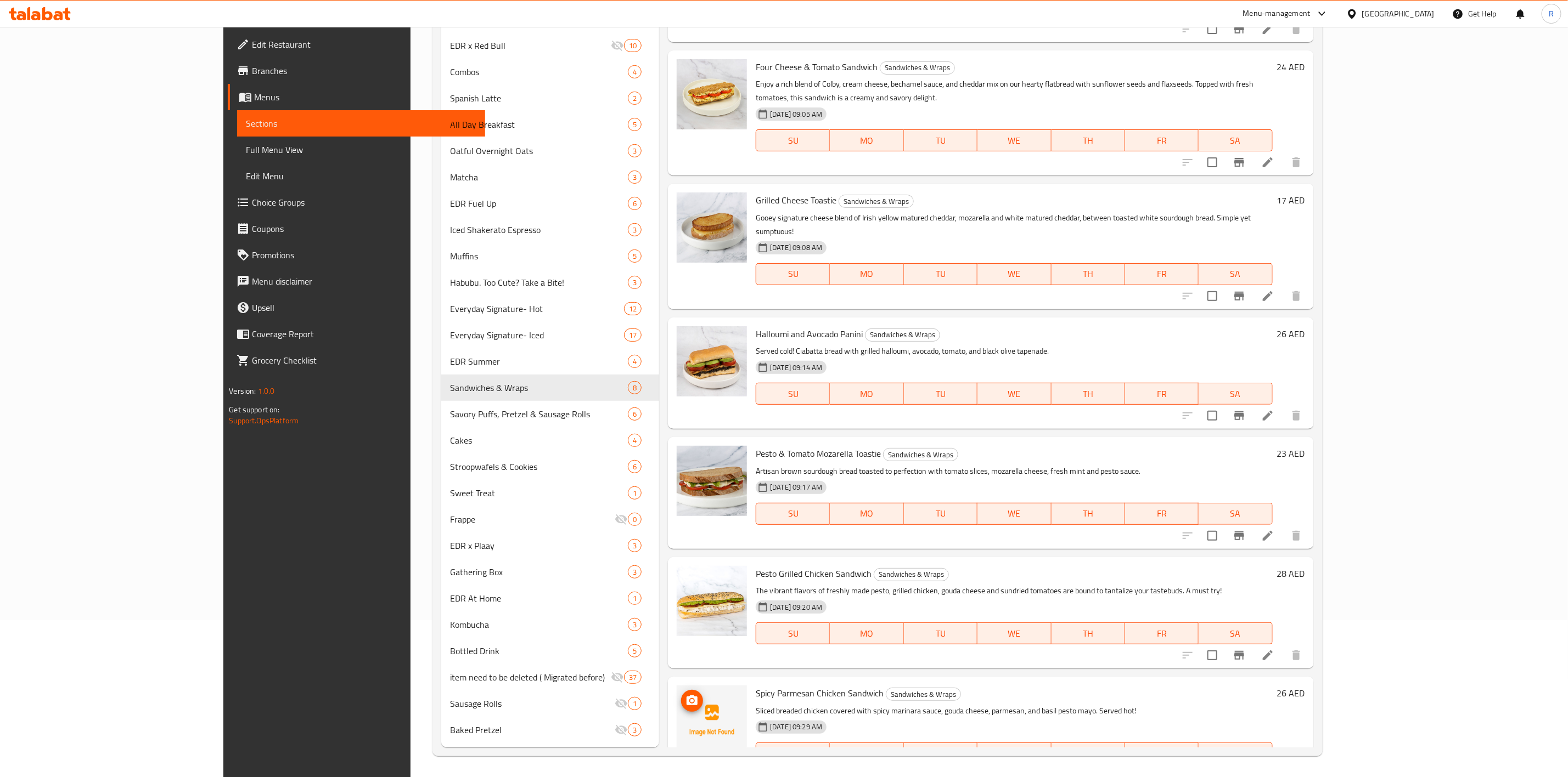
click at [676, 686] on img at bounding box center [711, 721] width 71 height 70
click at [685, 694] on icon "upload picture" at bounding box center [691, 700] width 13 height 13
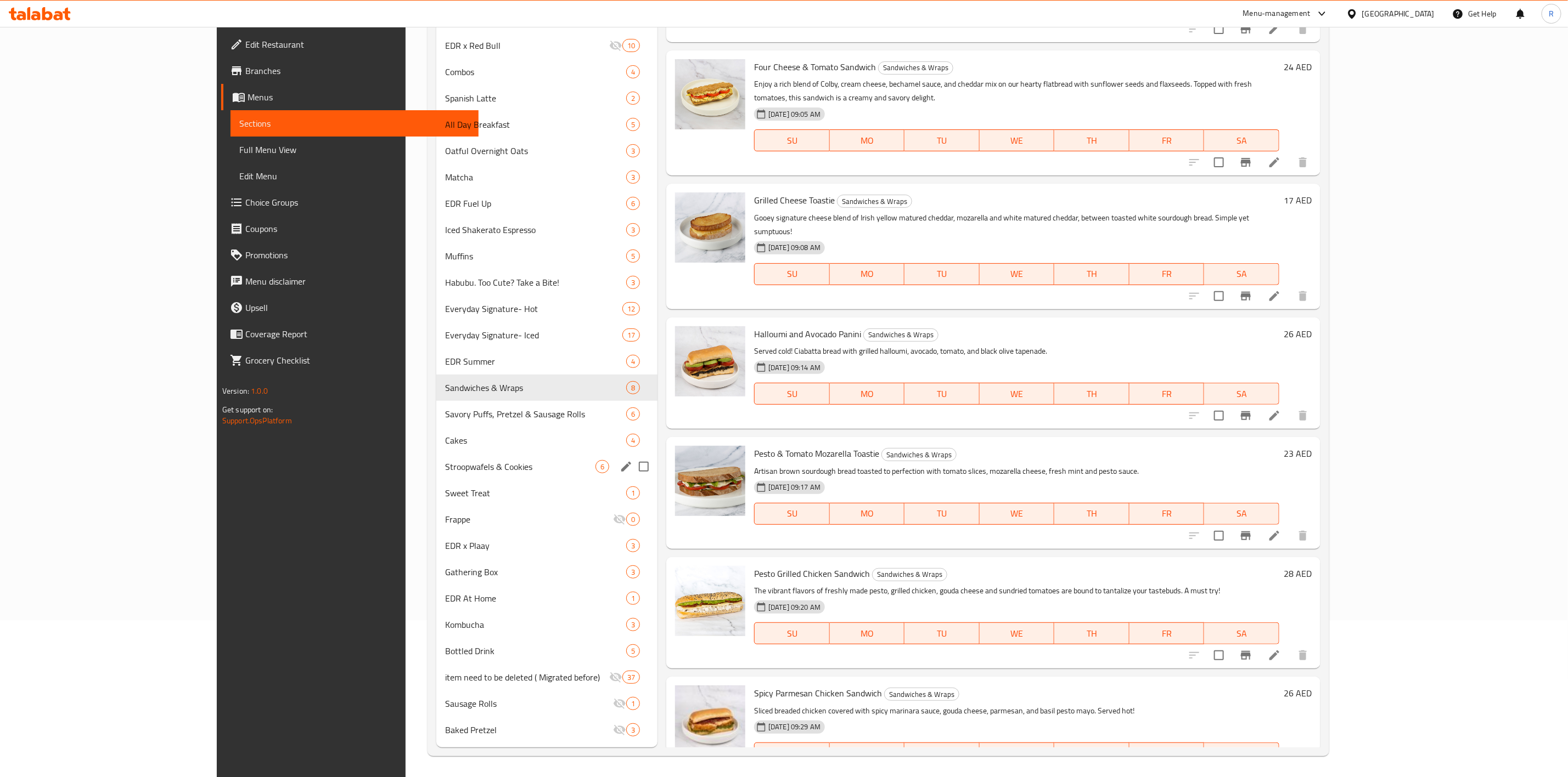
click at [445, 462] on span "Stroopwafels & Cookies" at bounding box center [520, 466] width 150 height 13
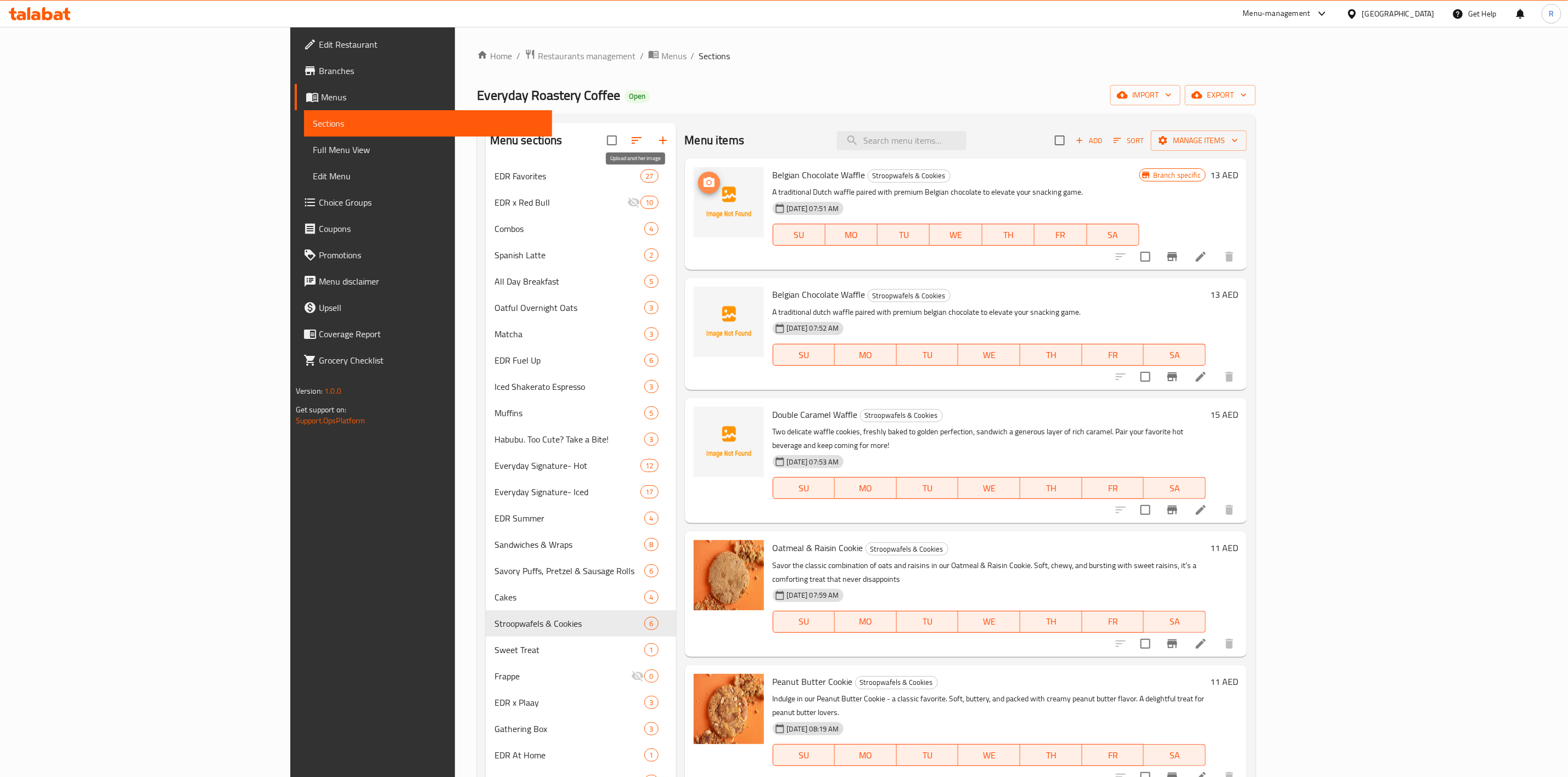
click at [704, 183] on icon "upload picture" at bounding box center [709, 182] width 11 height 10
click at [704, 301] on icon "upload picture" at bounding box center [709, 302] width 11 height 10
click at [1206, 378] on icon at bounding box center [1200, 377] width 10 height 10
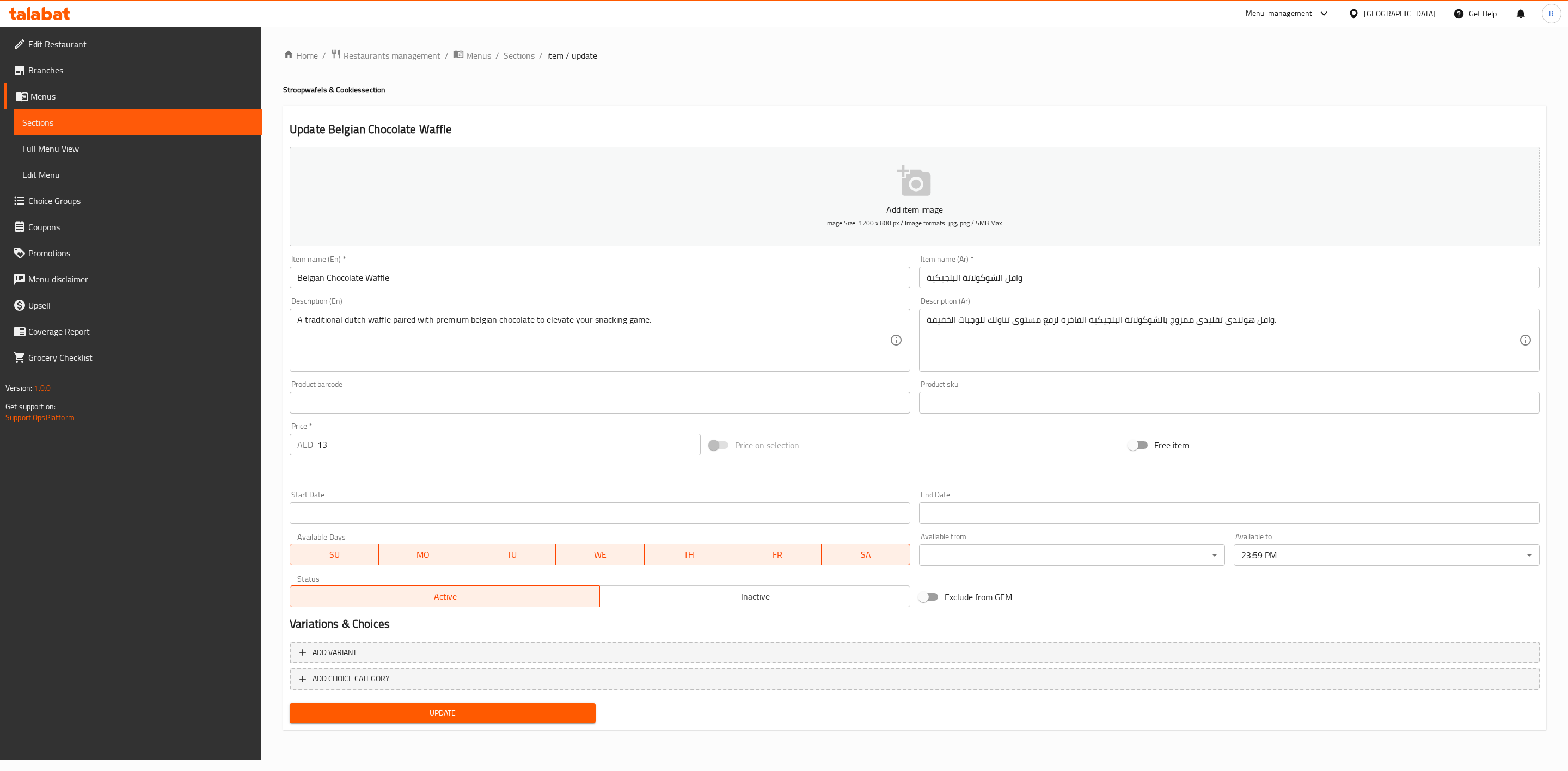
click at [802, 596] on span "Inactive" at bounding box center [755, 596] width 301 height 16
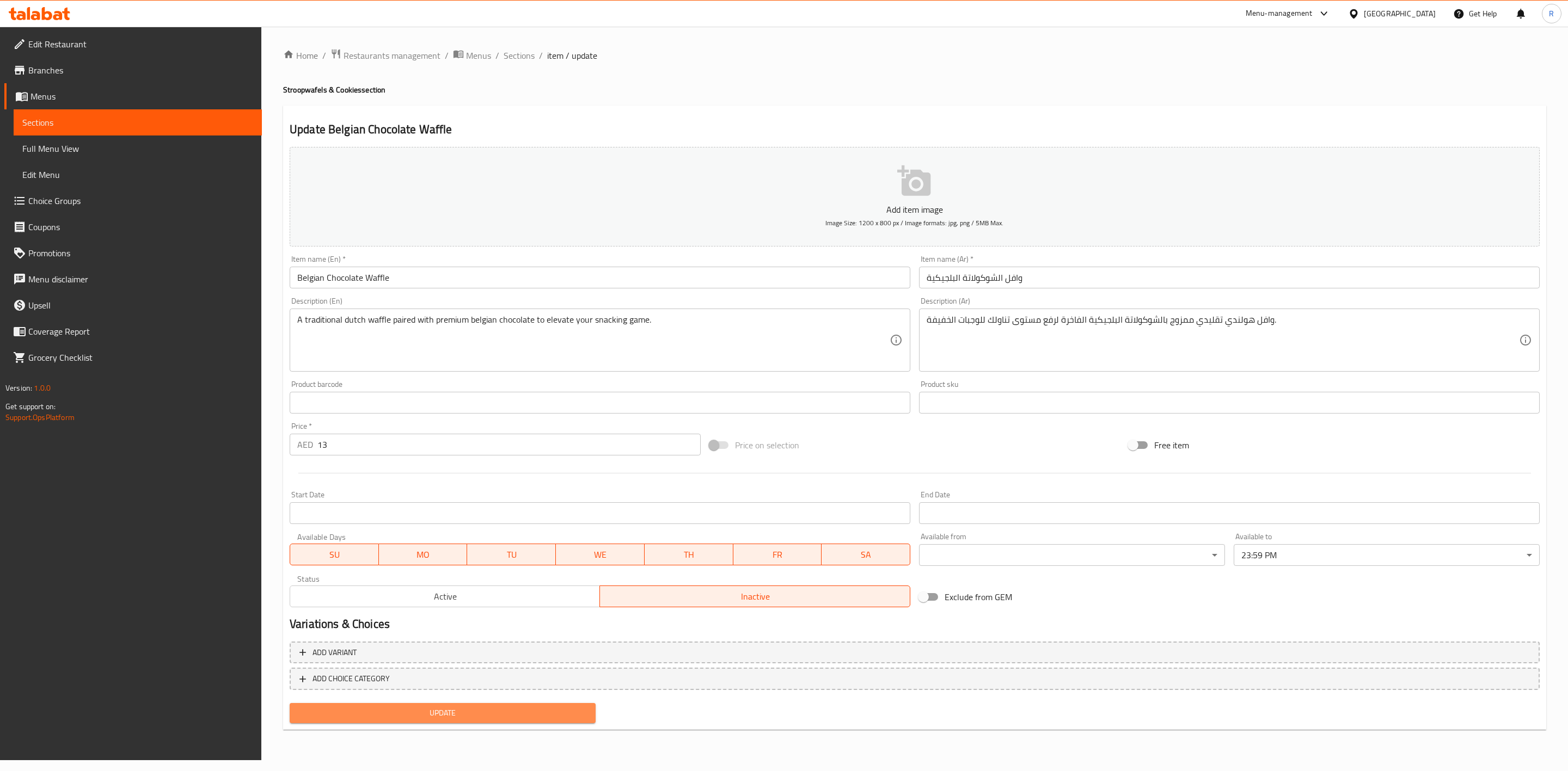
click at [548, 706] on span "Update" at bounding box center [443, 713] width 289 height 14
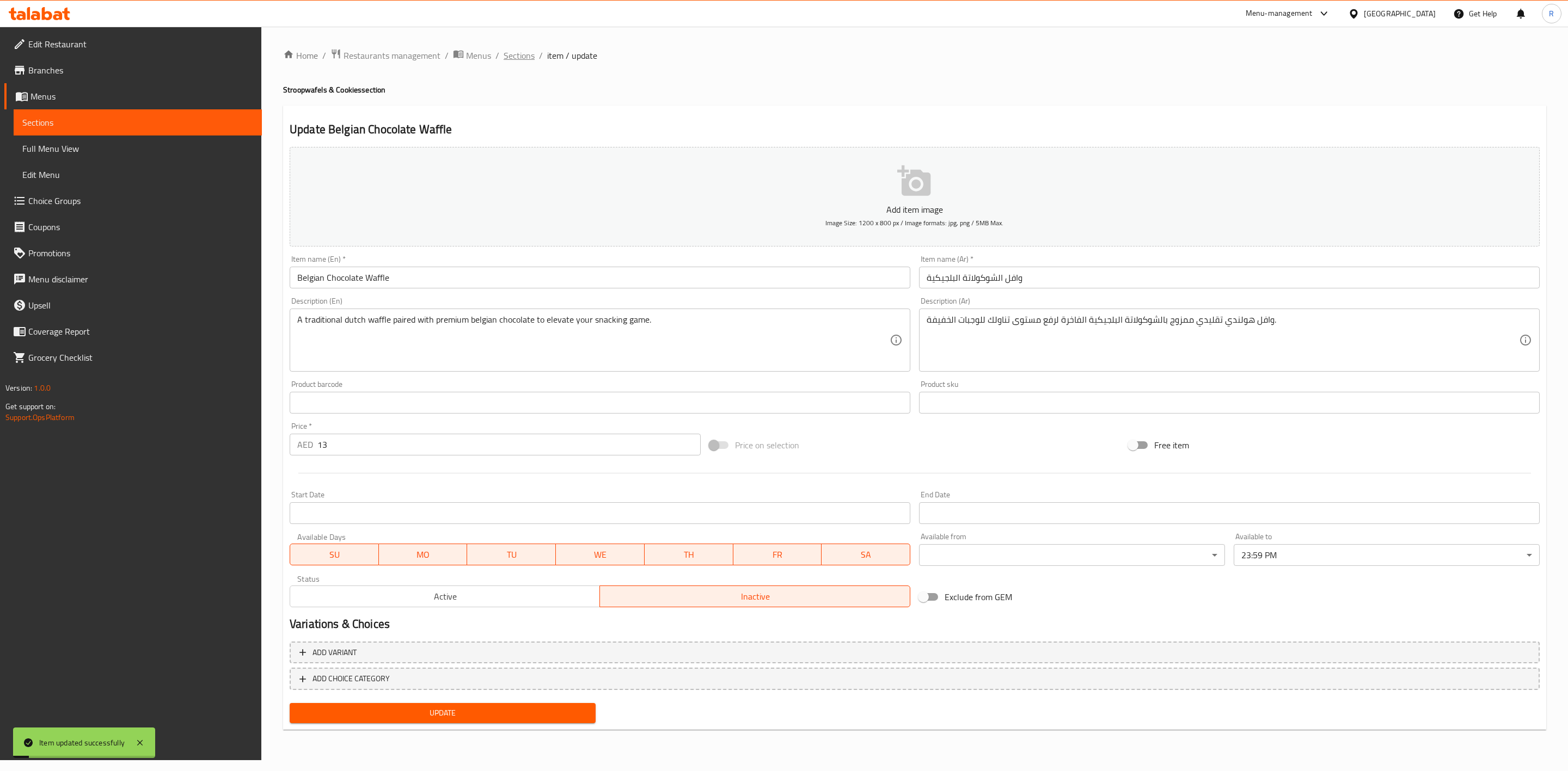
click at [517, 56] on span "Sections" at bounding box center [518, 55] width 31 height 13
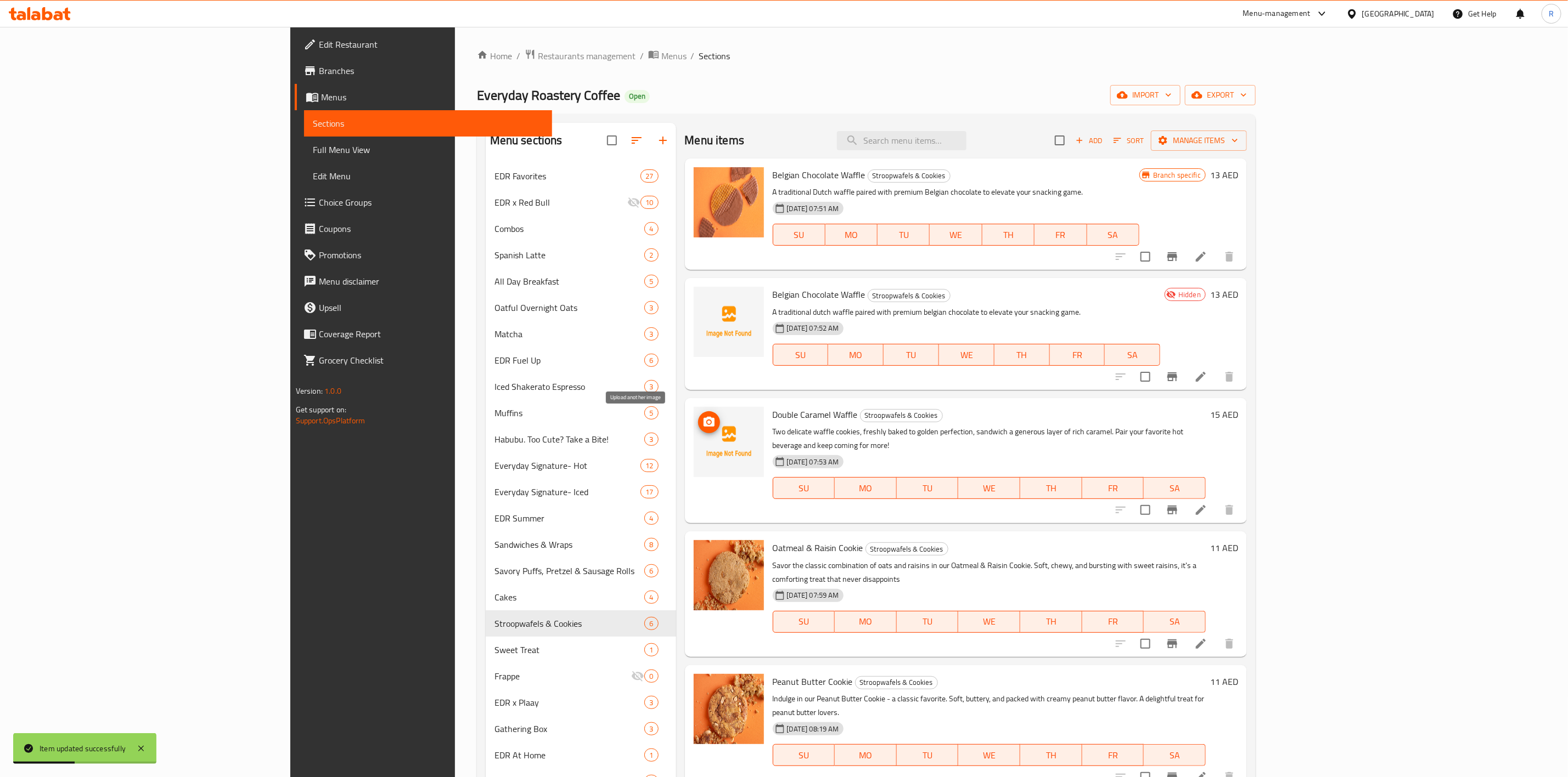
click at [707, 424] on circle "upload picture" at bounding box center [708, 422] width 3 height 3
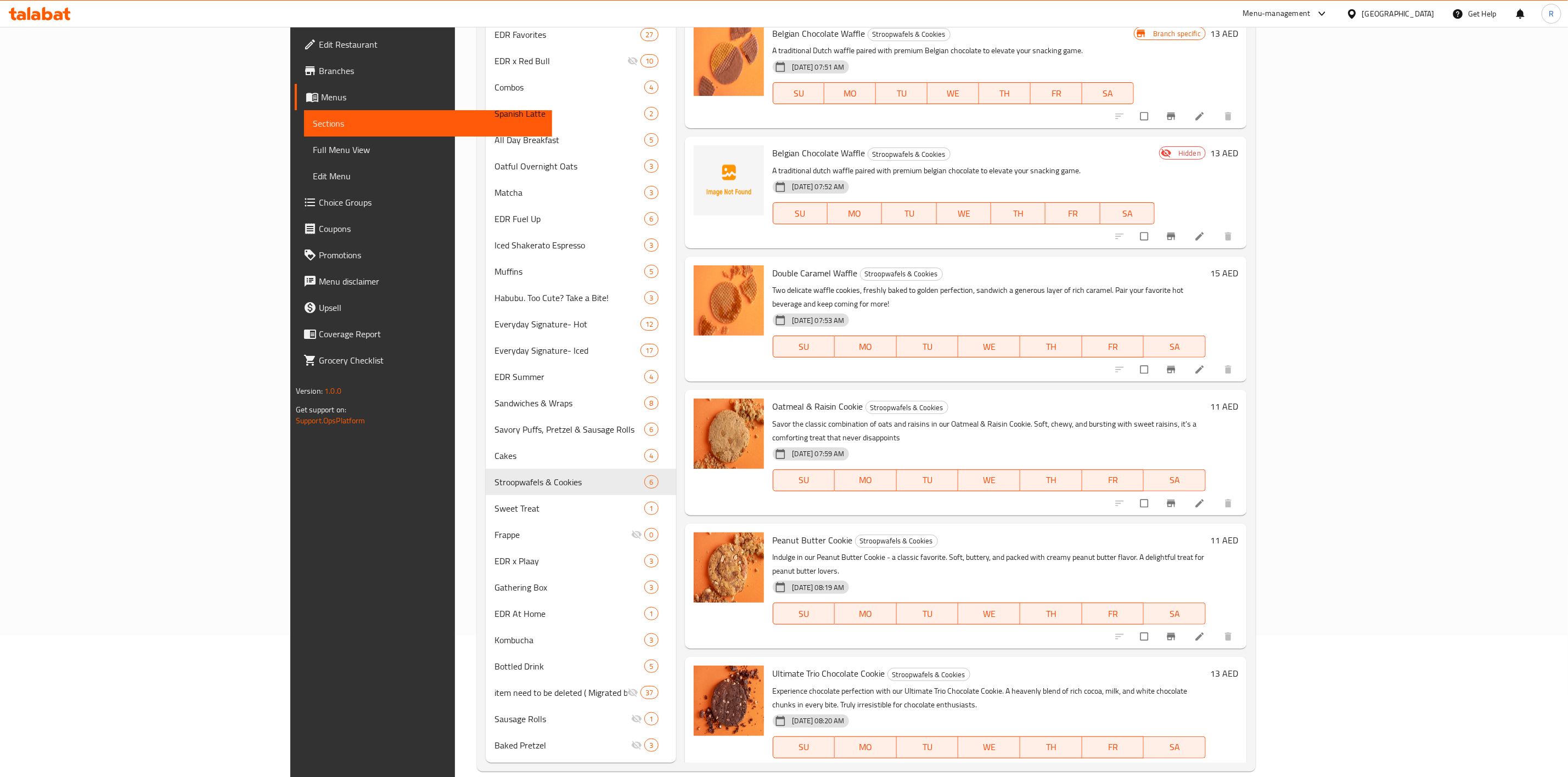
scroll to position [157, 0]
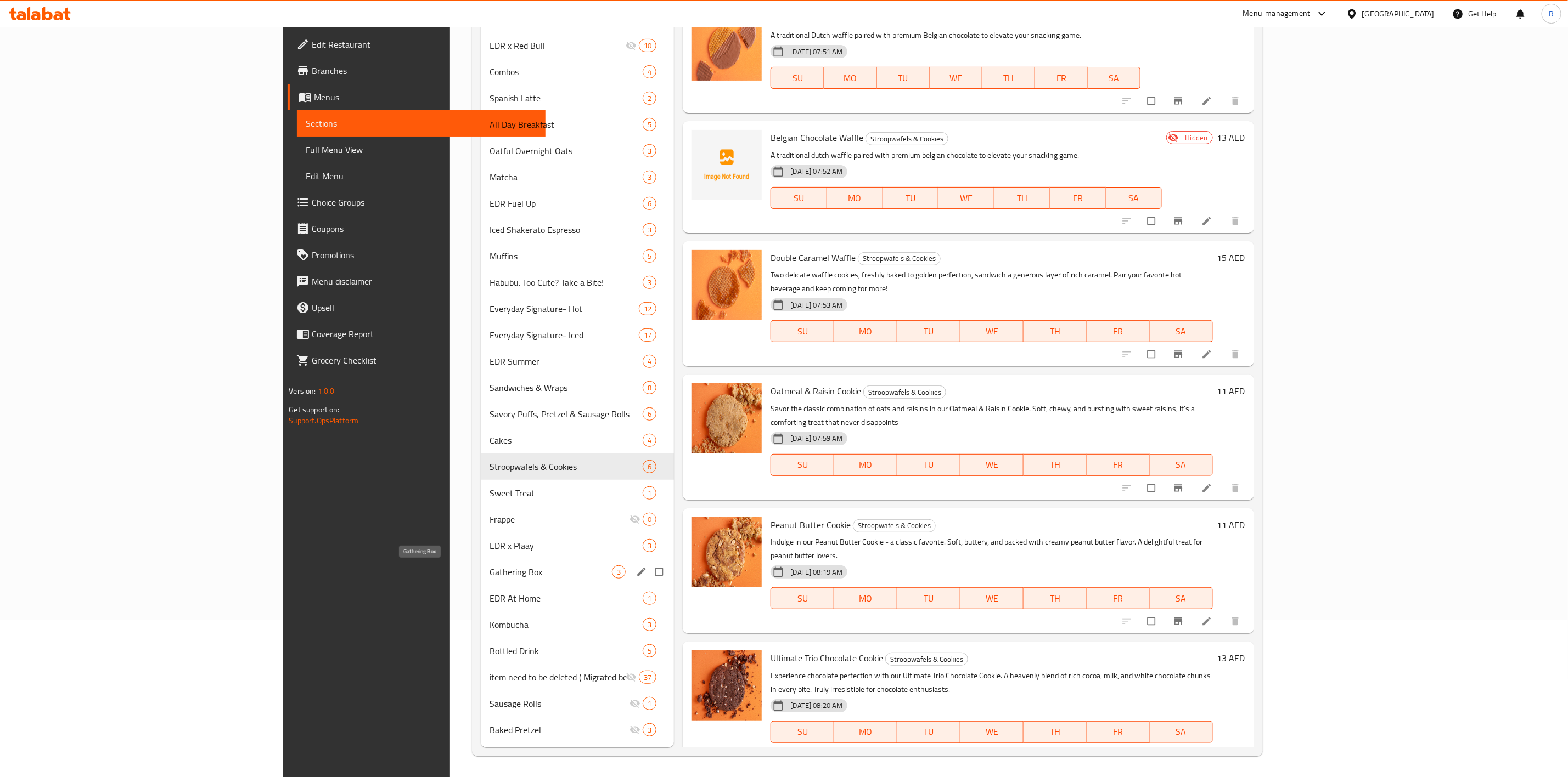
click at [513, 569] on span "Gathering Box" at bounding box center [550, 572] width 122 height 13
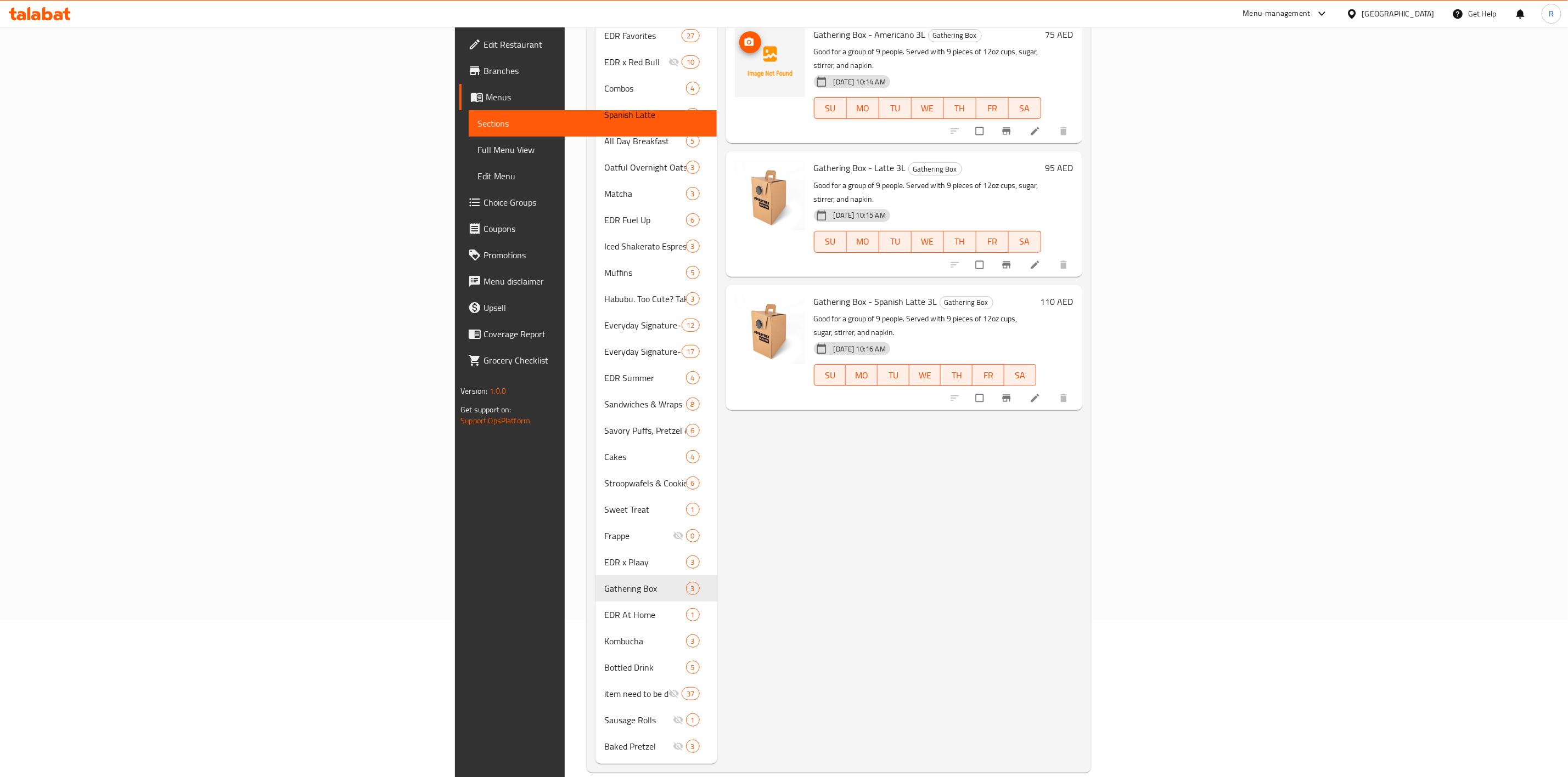
click at [744, 36] on icon "upload picture" at bounding box center [749, 42] width 11 height 11
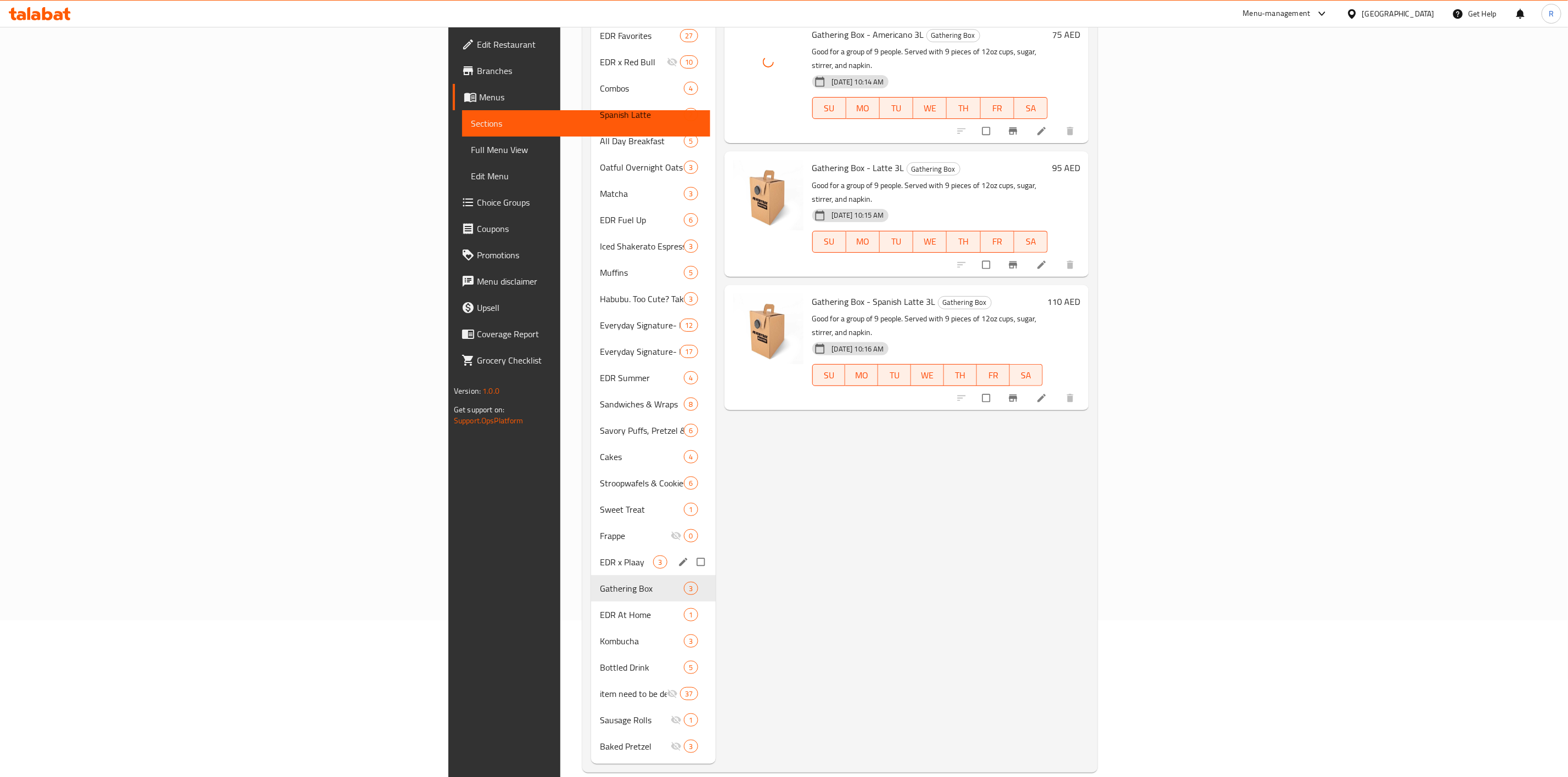
click at [591, 549] on div "EDR x Plaay 3" at bounding box center [653, 562] width 124 height 27
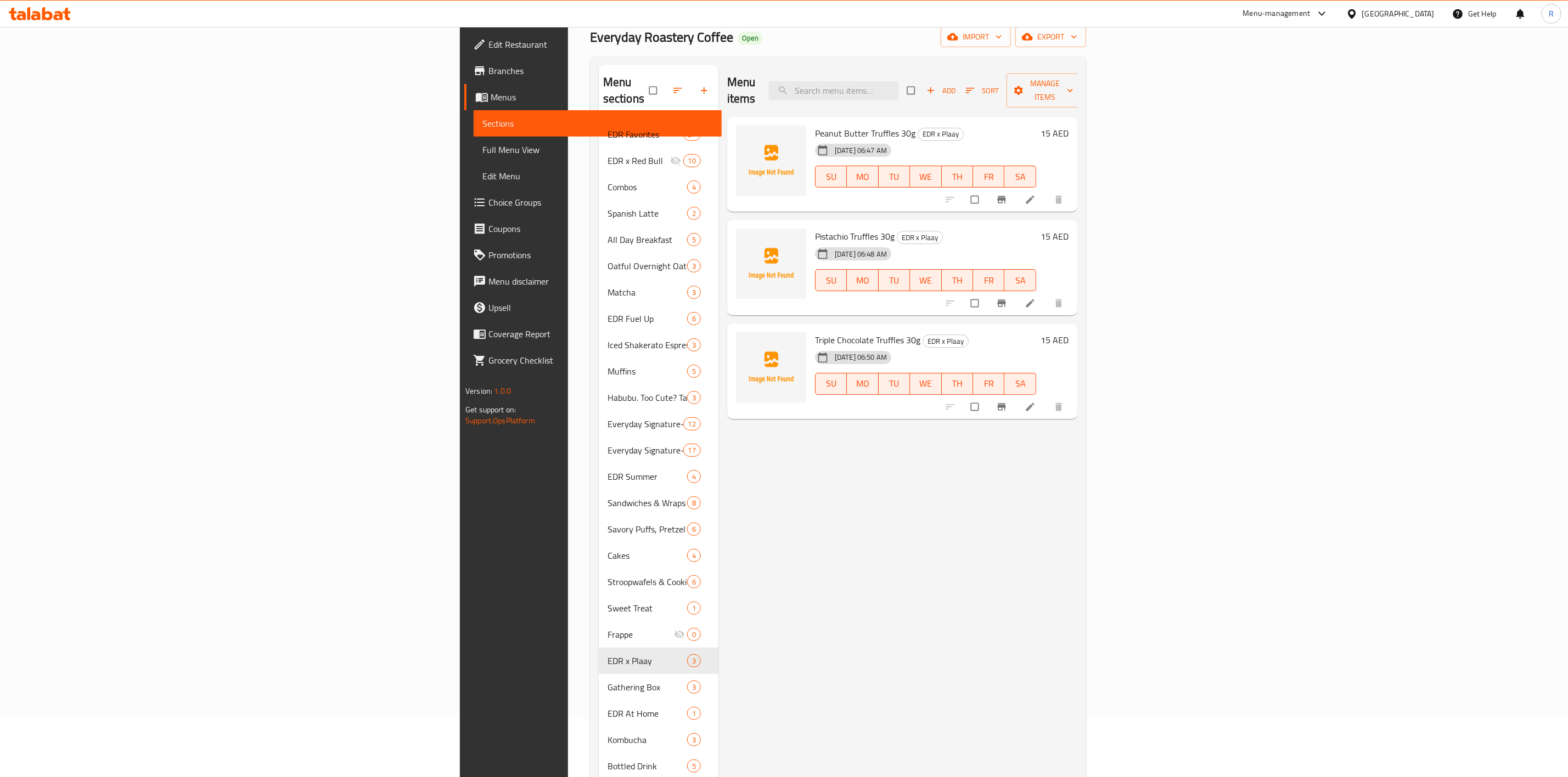
scroll to position [57, 0]
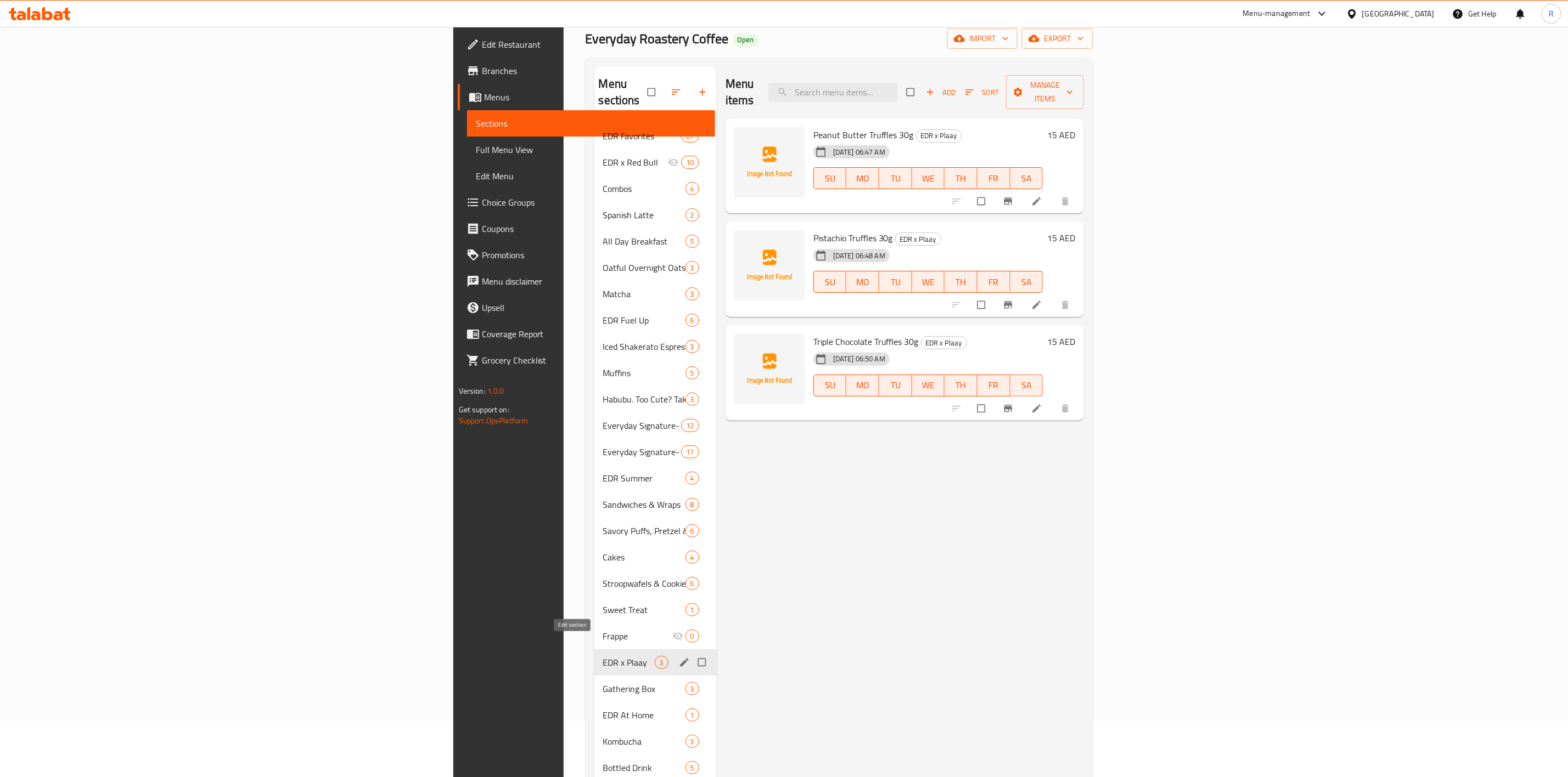
click at [679, 657] on icon "edit" at bounding box center [684, 663] width 11 height 11
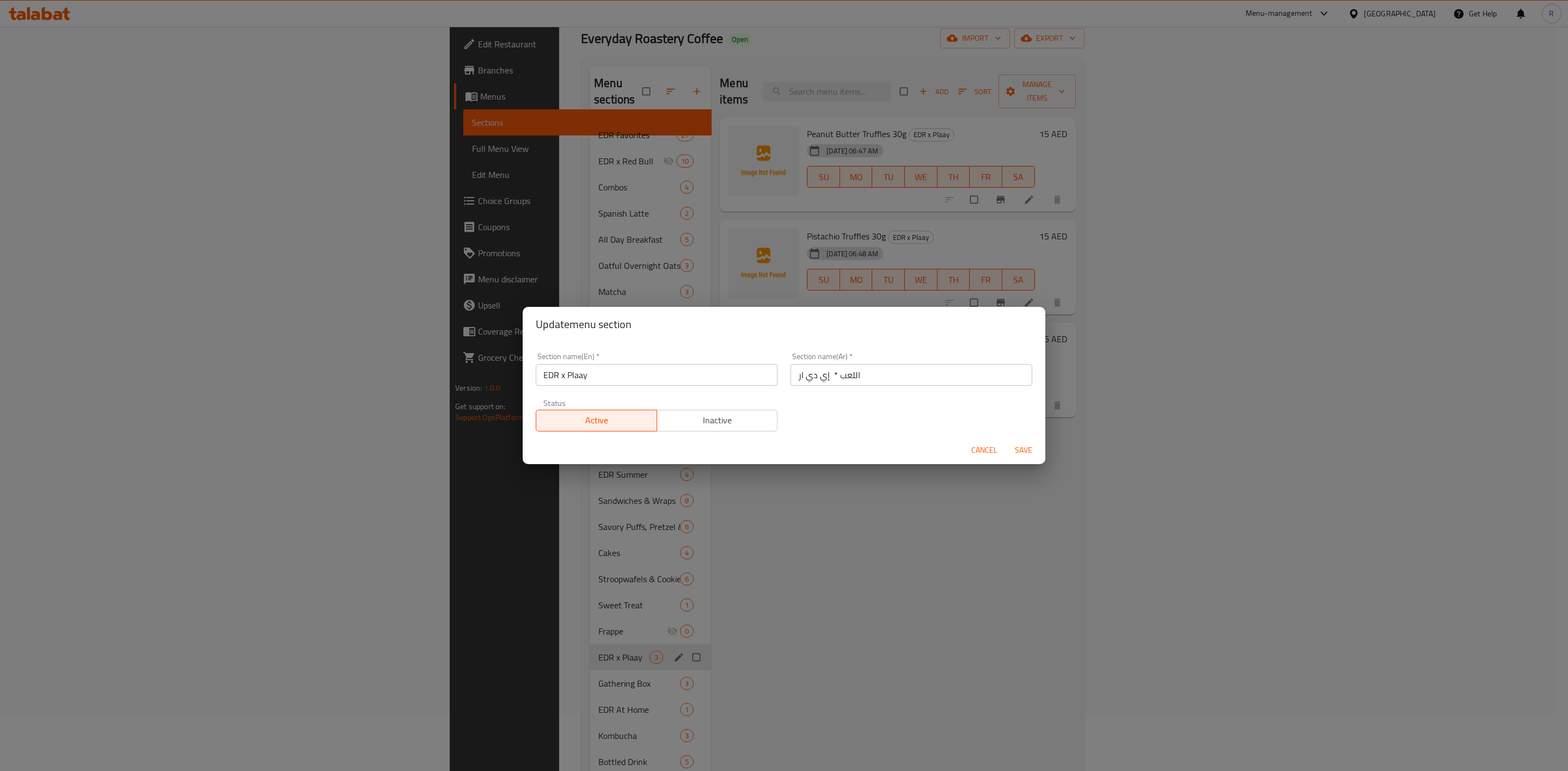
click at [708, 430] on button "Inactive" at bounding box center [717, 420] width 121 height 22
click at [1020, 448] on span "Save" at bounding box center [1023, 451] width 26 height 14
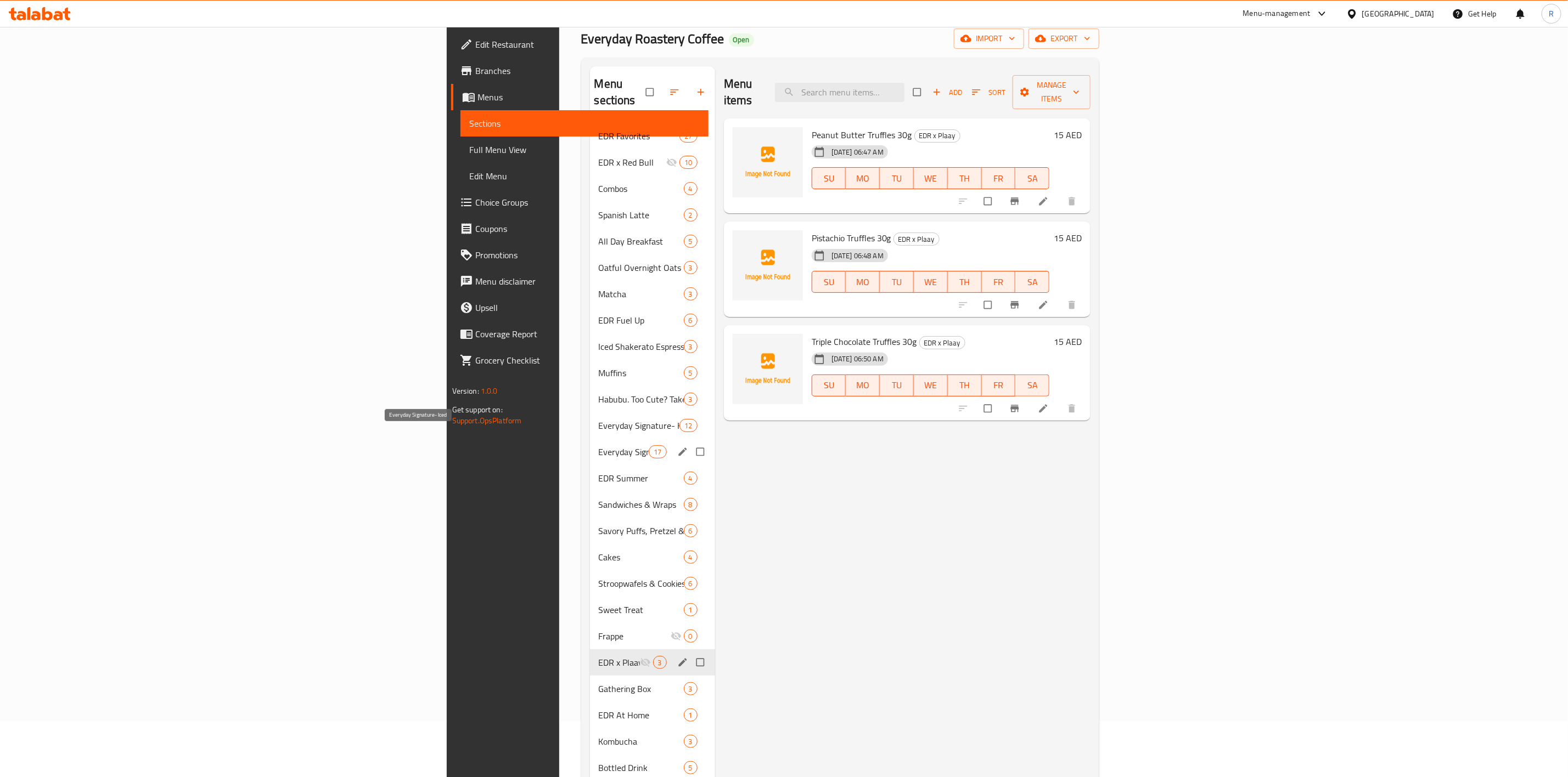
click at [599, 446] on span "Everyday Signature- Iced" at bounding box center [624, 452] width 51 height 13
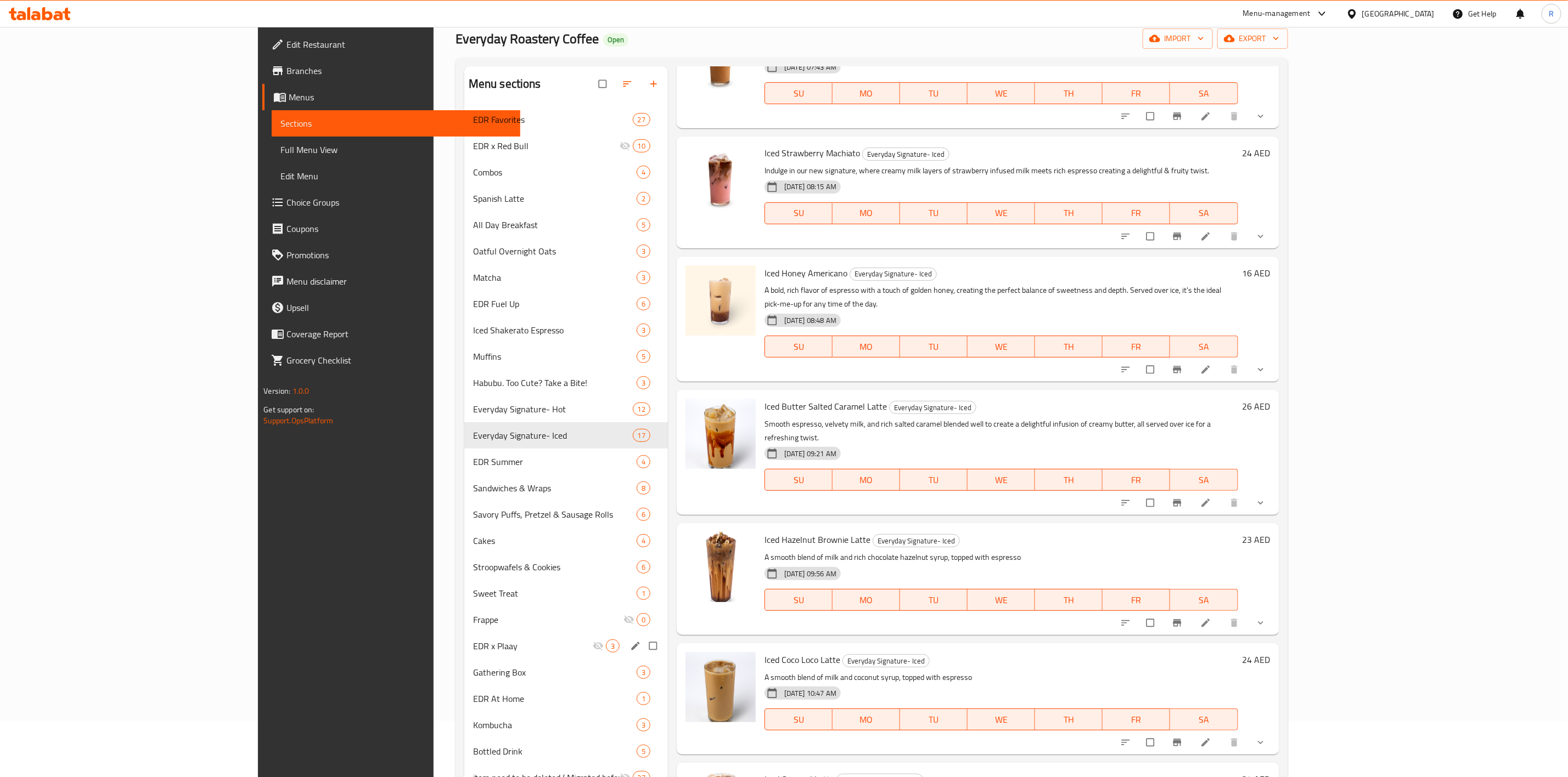
scroll to position [825, 0]
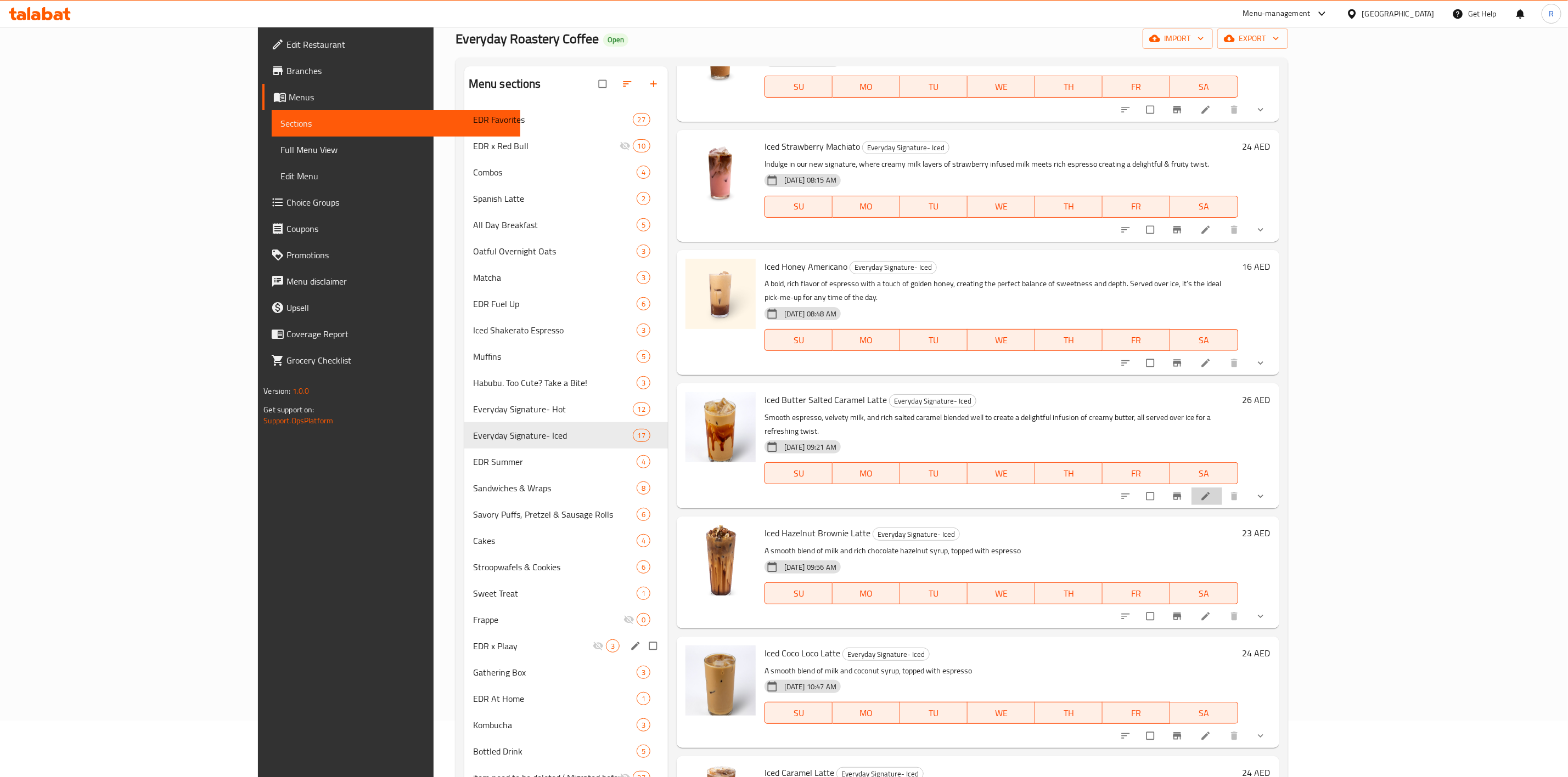
click at [1222, 487] on li at bounding box center [1206, 496] width 31 height 17
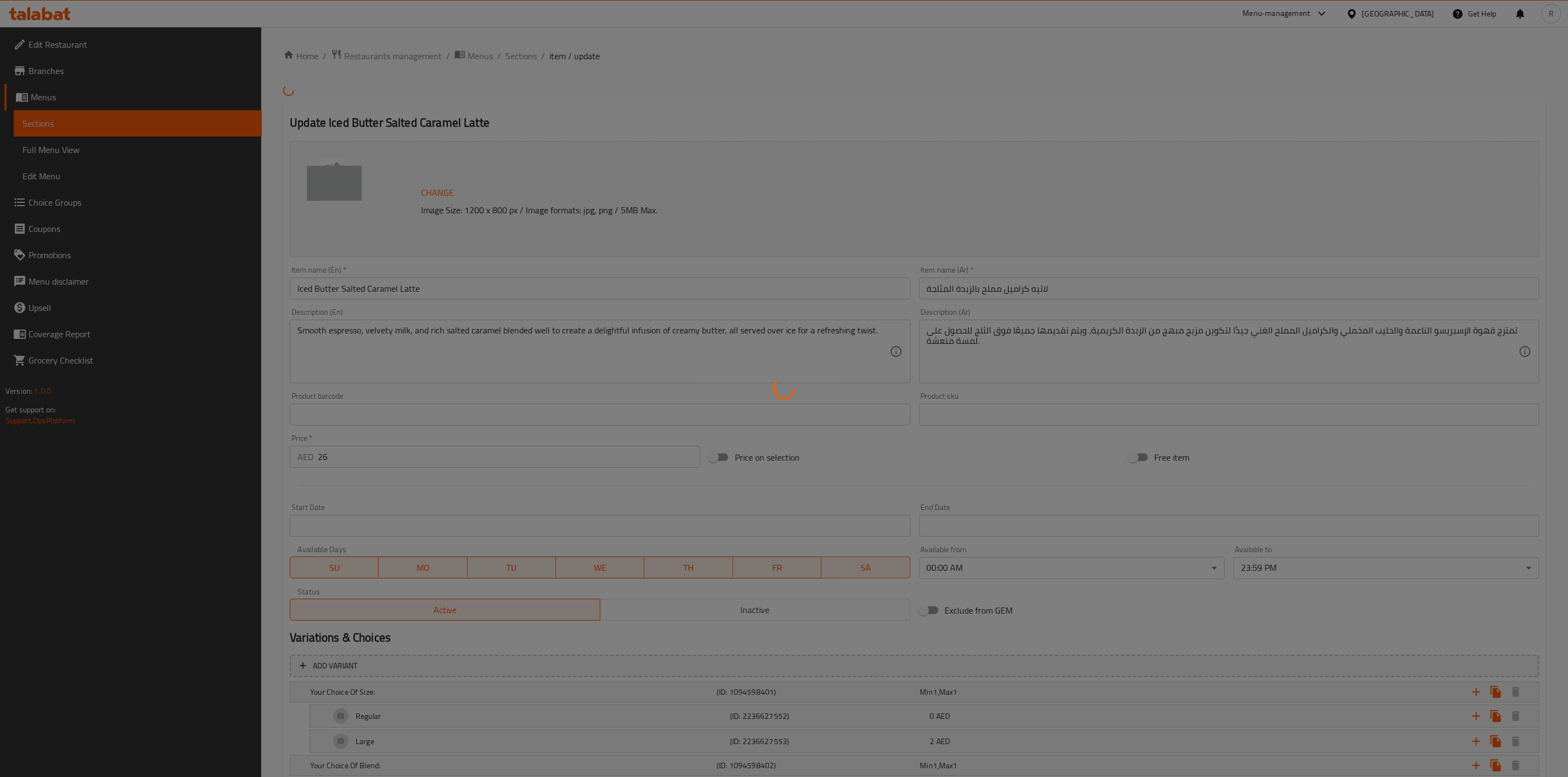
click at [521, 58] on div at bounding box center [784, 388] width 1568 height 777
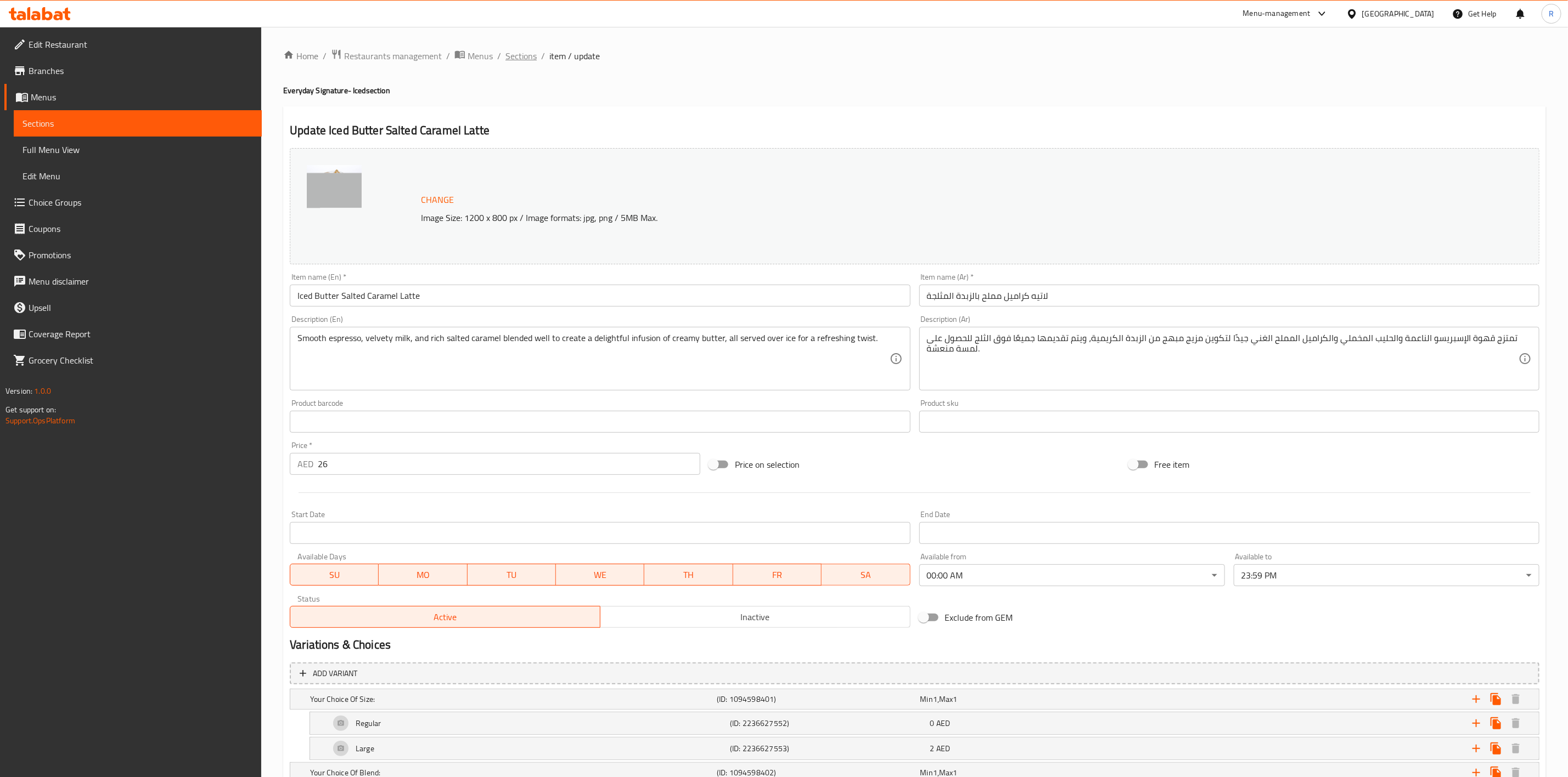
click at [522, 56] on span "Sections" at bounding box center [521, 55] width 31 height 13
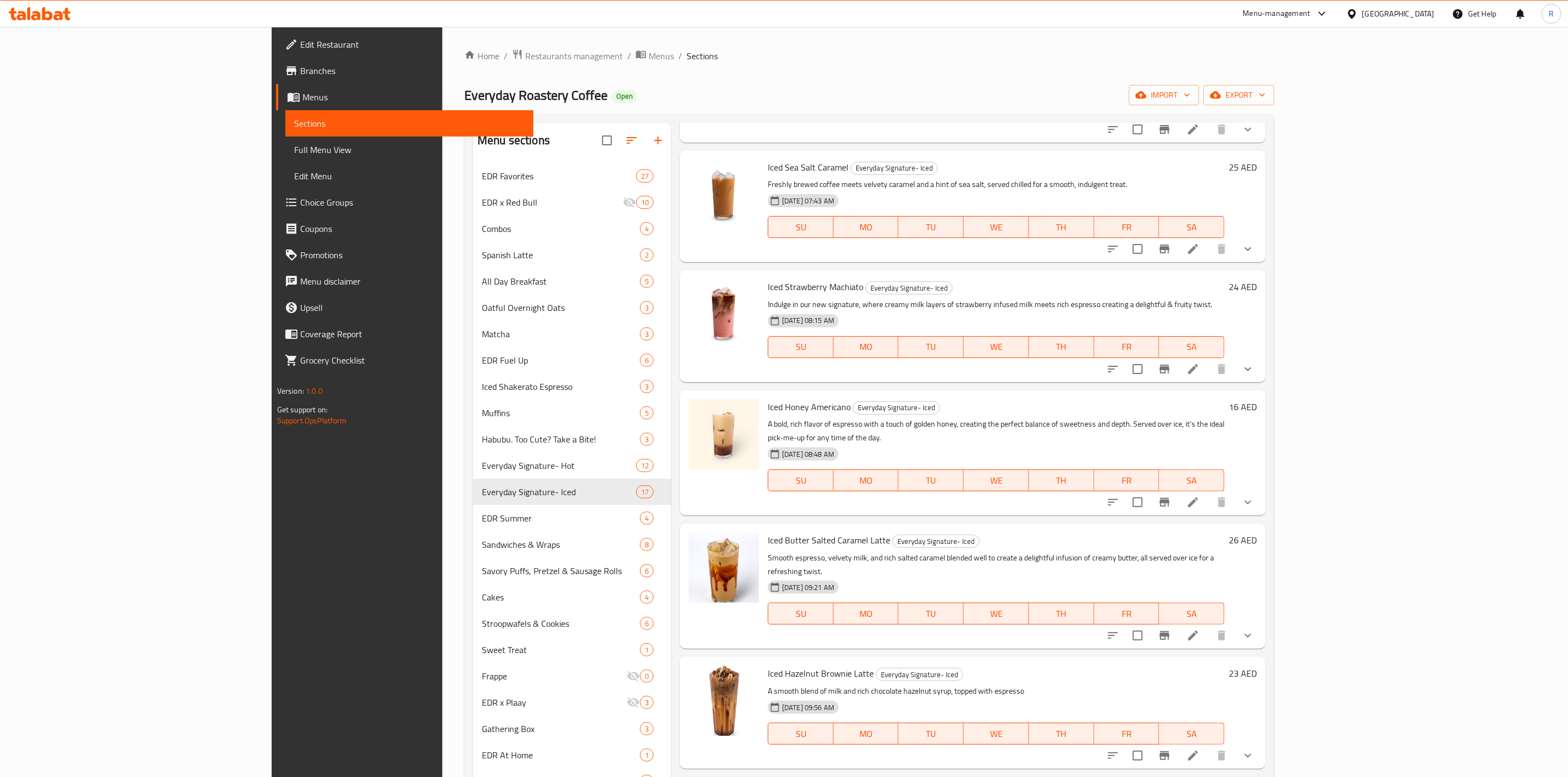
scroll to position [860, 0]
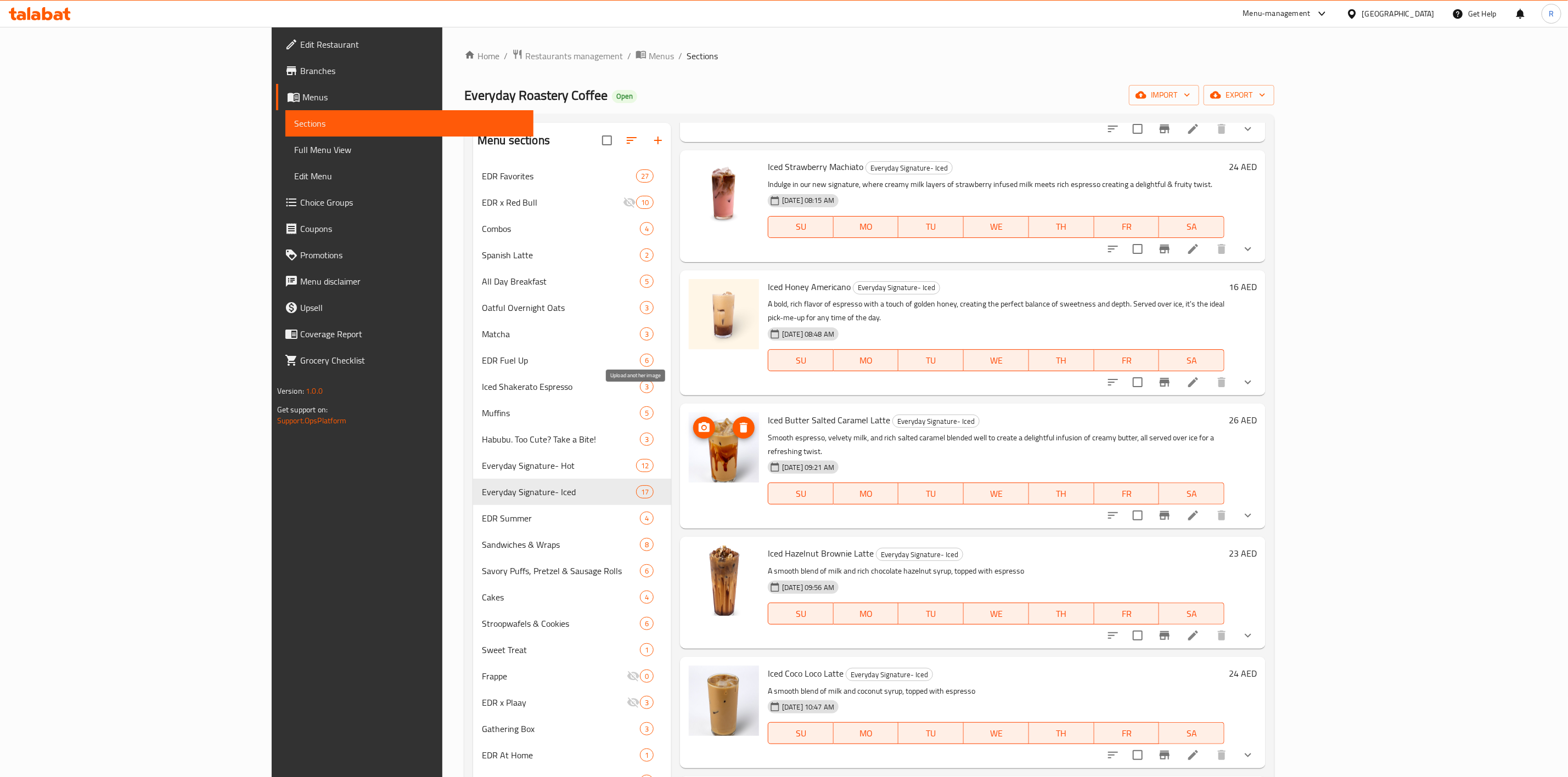
click at [702, 426] on circle "upload picture" at bounding box center [704, 428] width 3 height 3
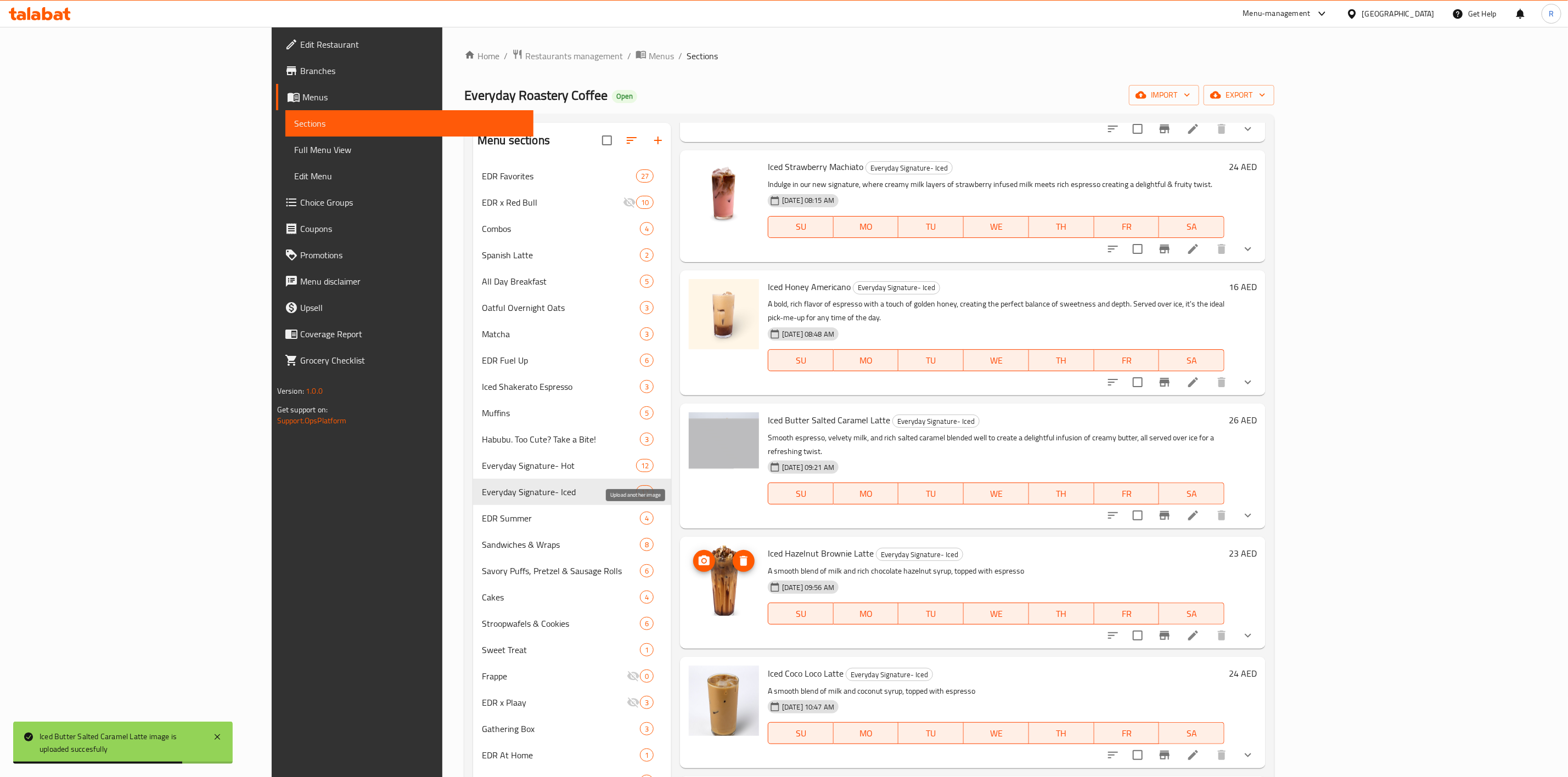
click at [698, 556] on icon "upload picture" at bounding box center [704, 560] width 11 height 10
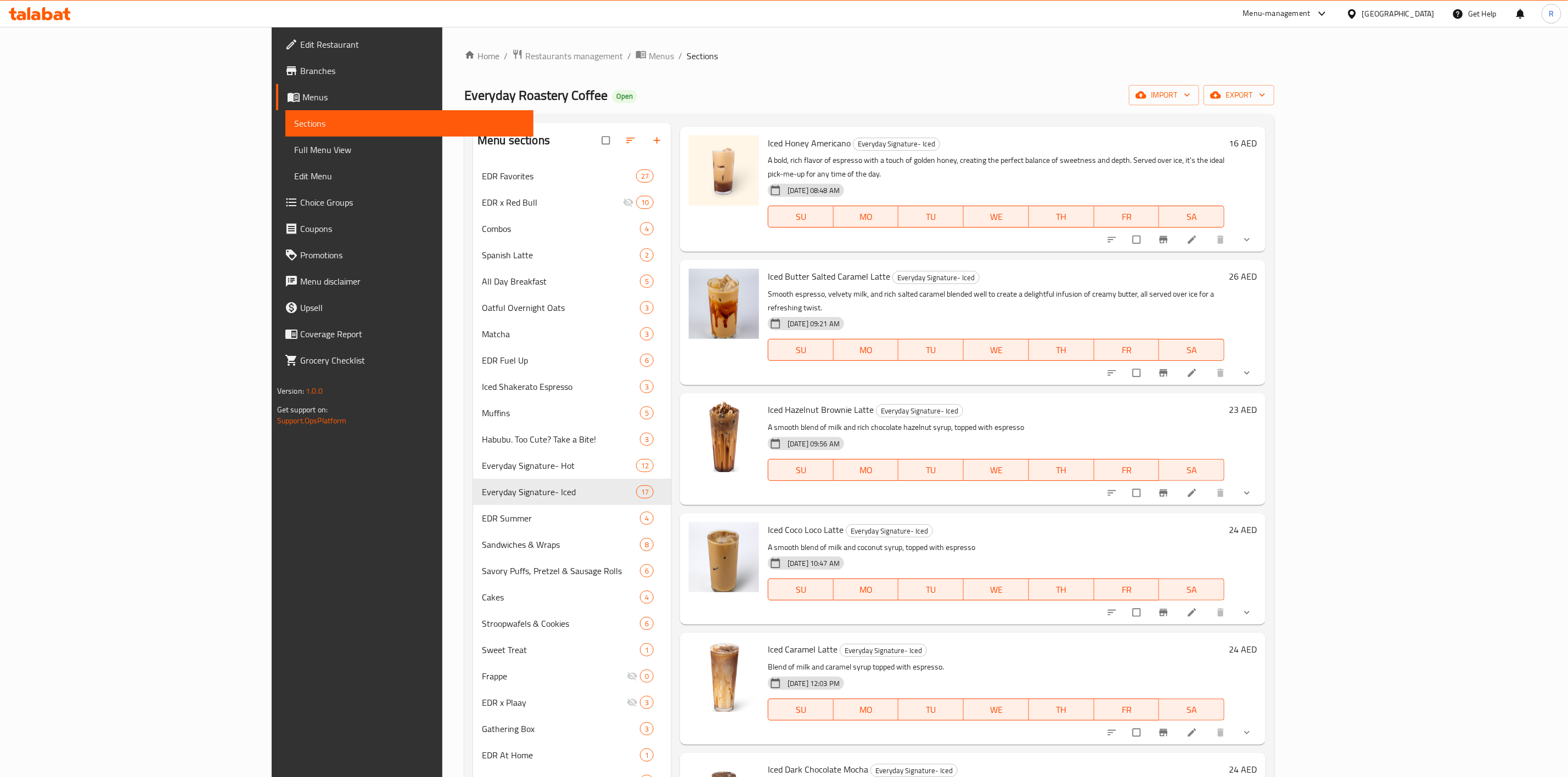
scroll to position [1019, 0]
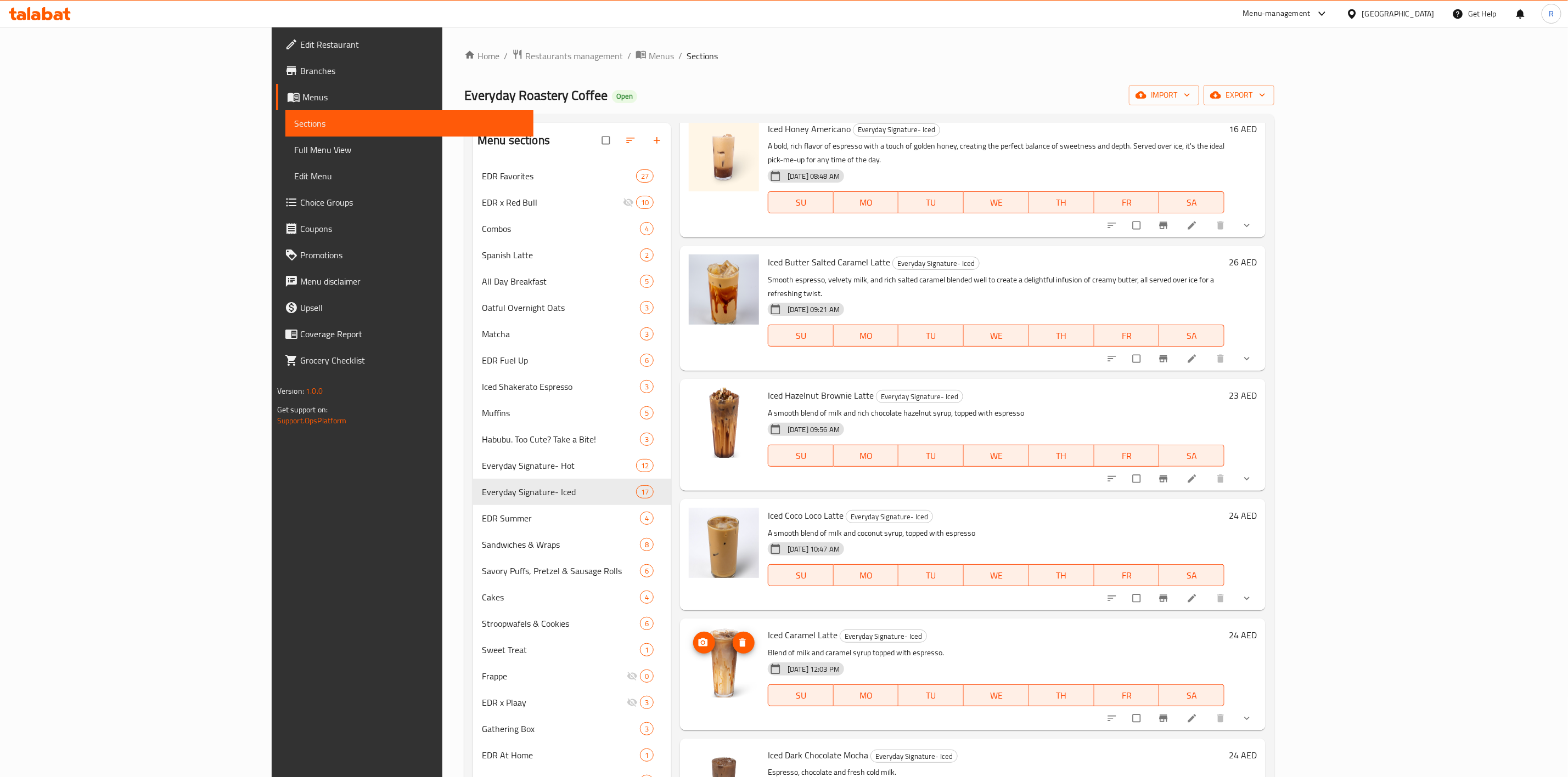
click at [698, 638] on icon "upload picture" at bounding box center [703, 642] width 9 height 8
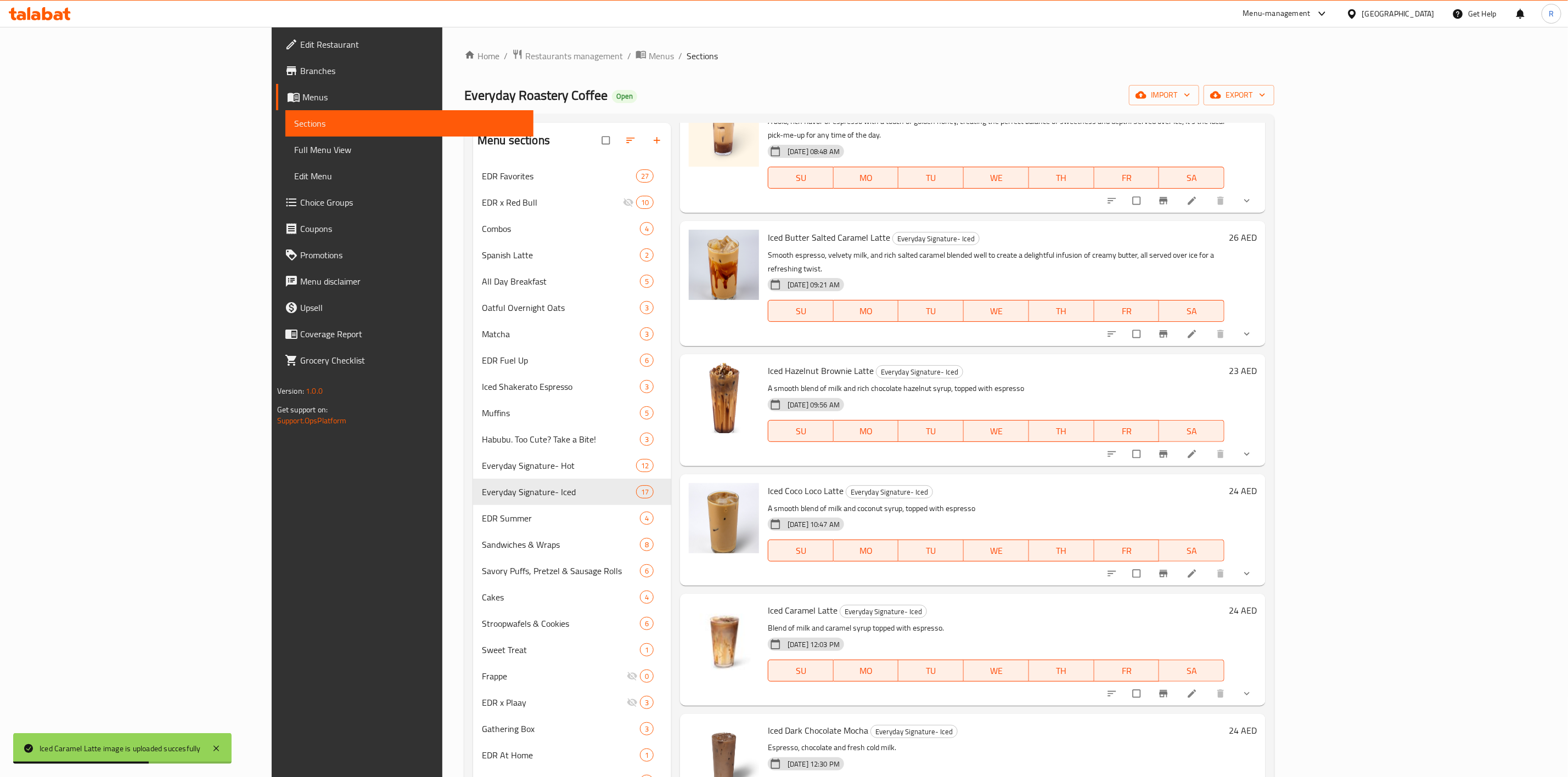
scroll to position [1045, 0]
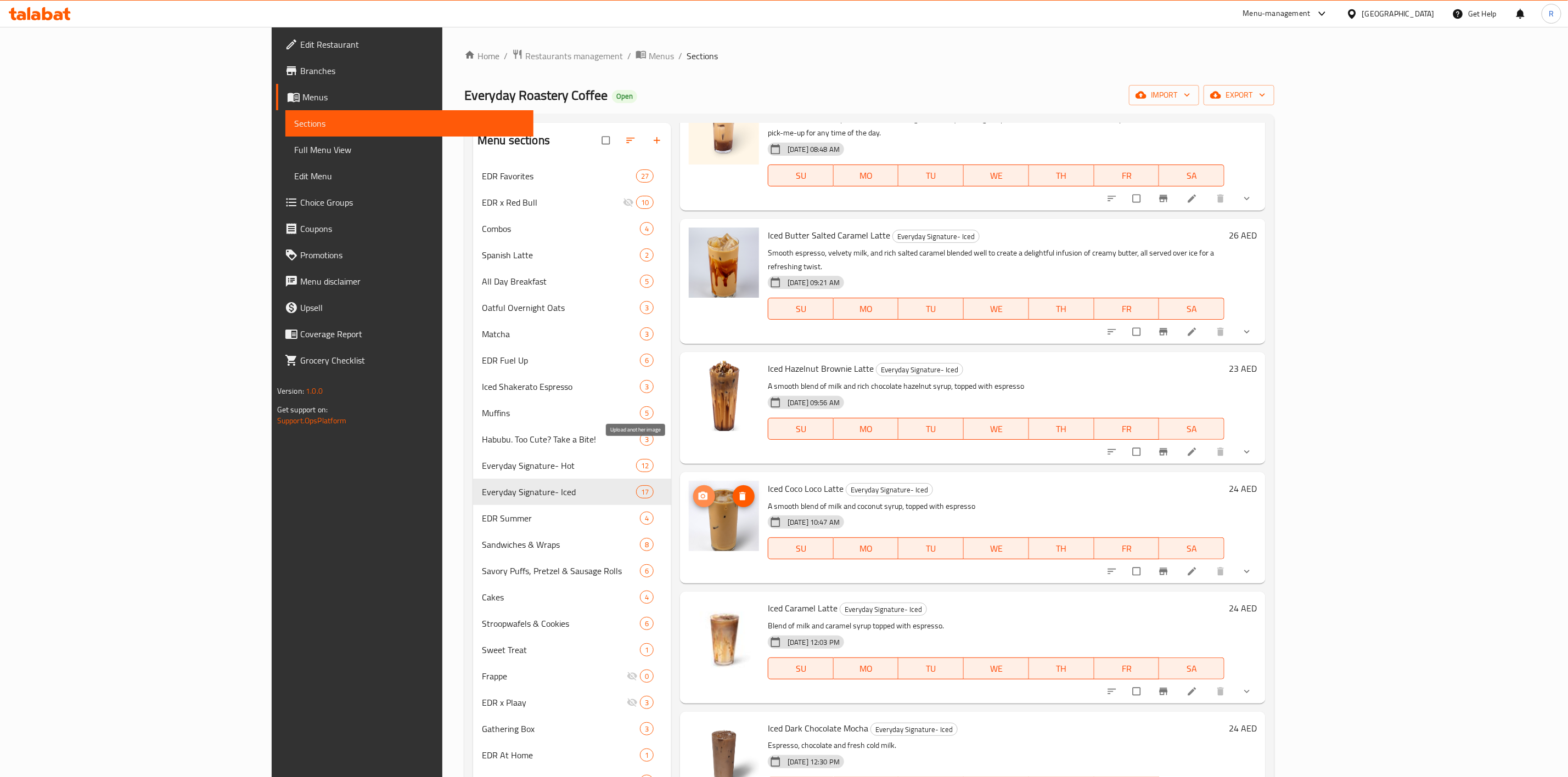
click at [698, 491] on icon "upload picture" at bounding box center [703, 497] width 11 height 11
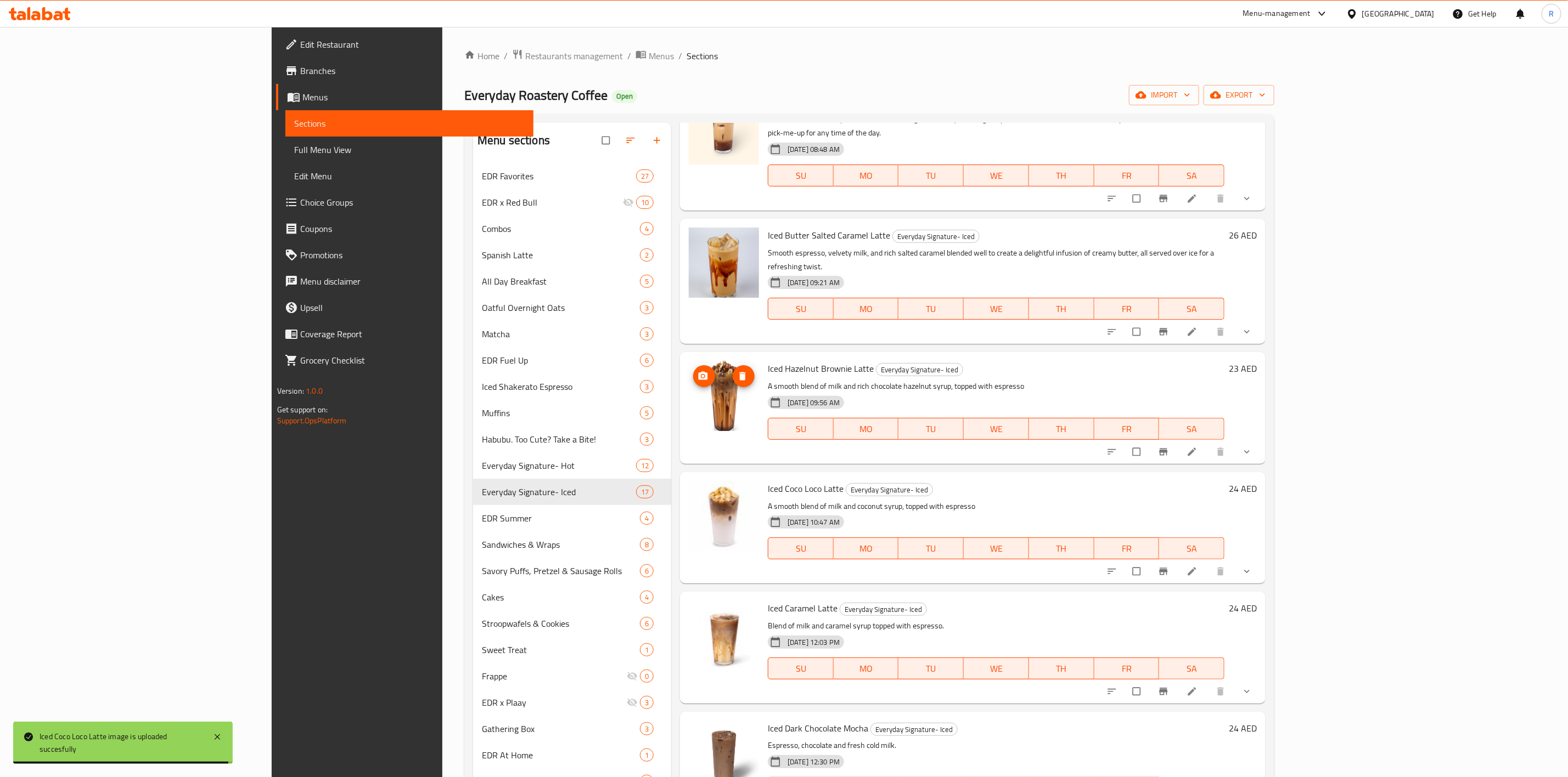
click at [698, 371] on icon "upload picture" at bounding box center [703, 376] width 11 height 11
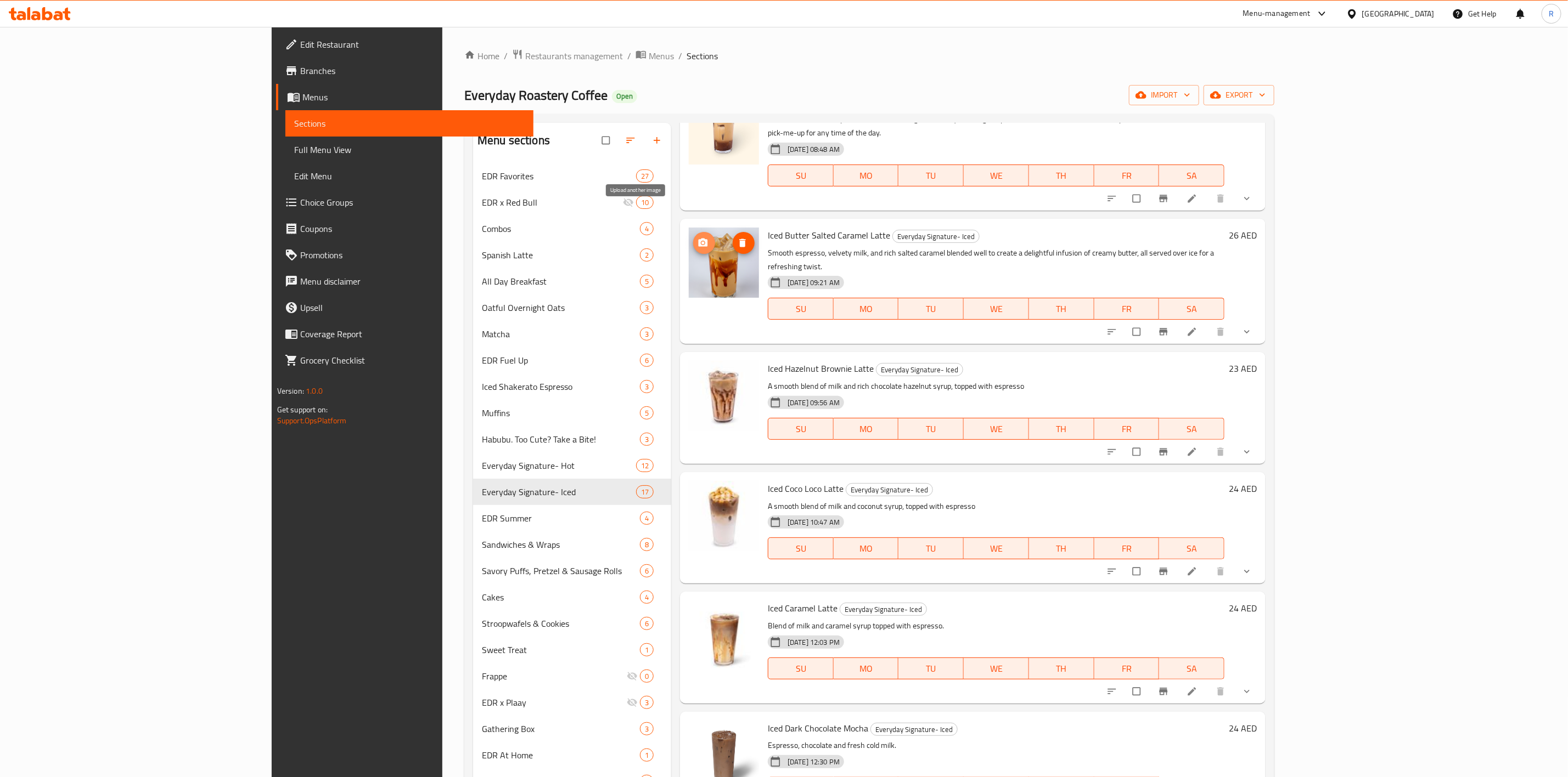
click at [698, 239] on icon "upload picture" at bounding box center [703, 243] width 9 height 8
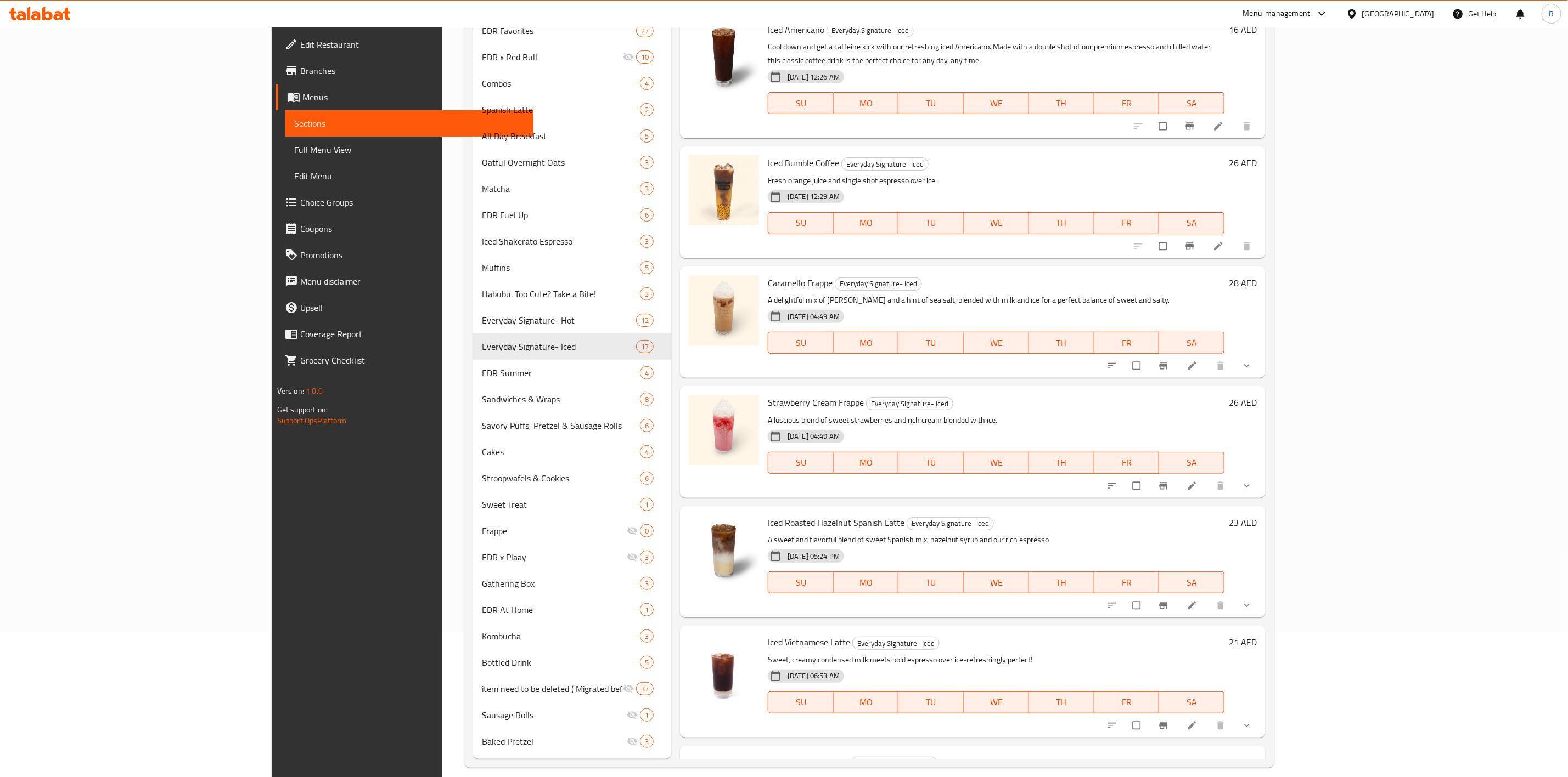
scroll to position [157, 0]
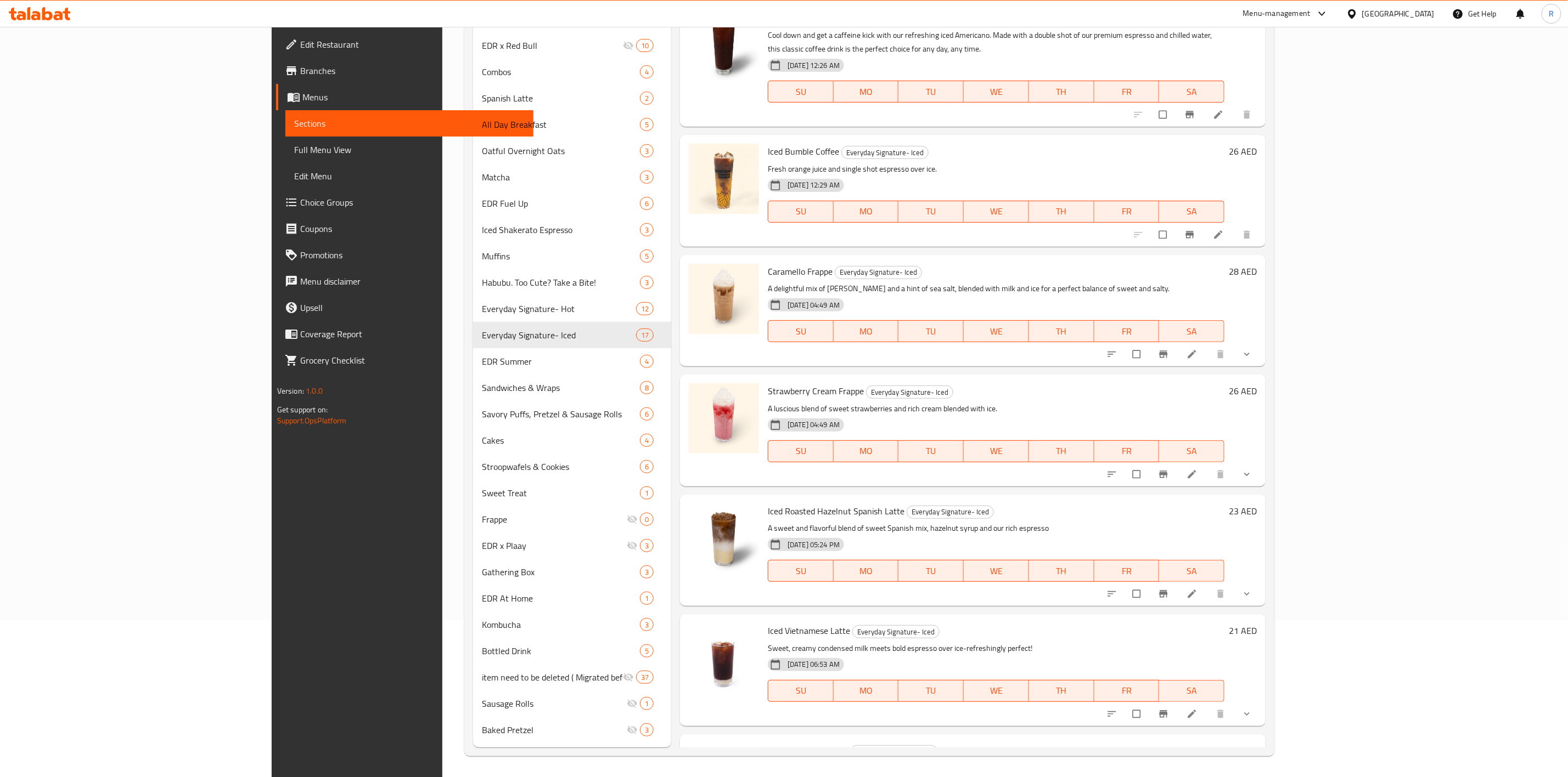
click at [300, 196] on span "Choice Groups" at bounding box center [412, 202] width 224 height 13
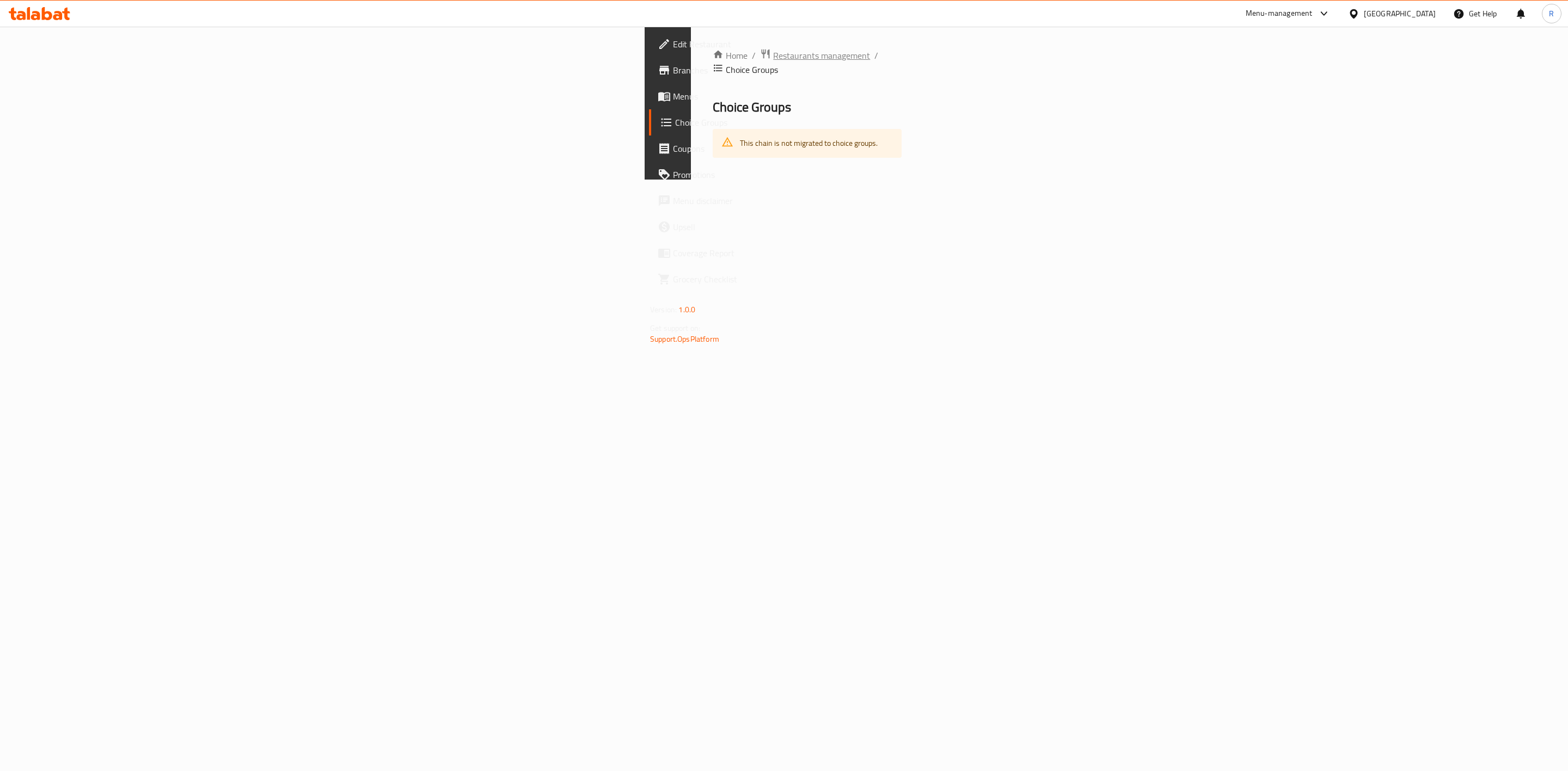
click at [773, 52] on span "Restaurants management" at bounding box center [822, 55] width 97 height 13
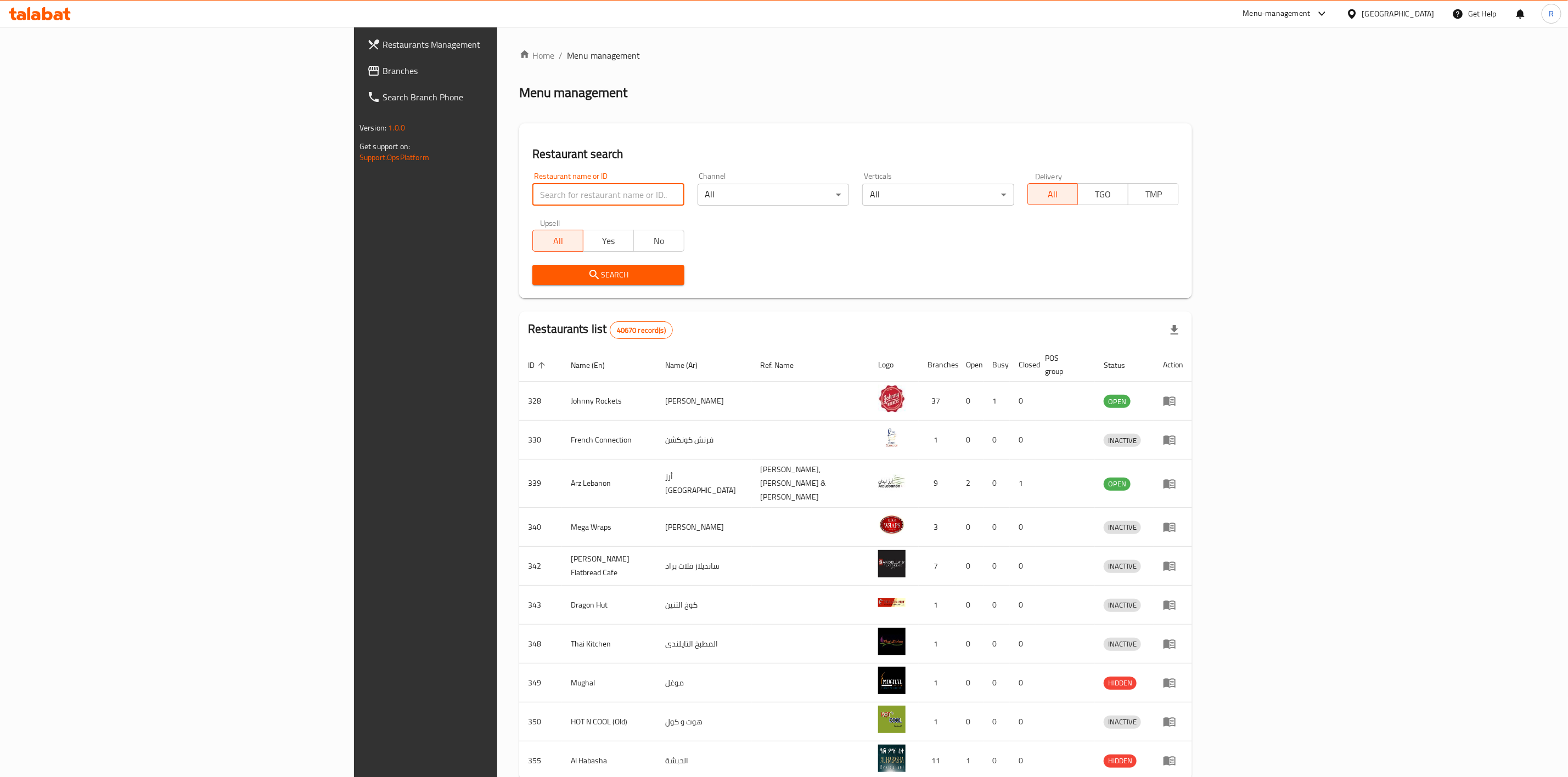
click at [532, 192] on input "search" at bounding box center [608, 194] width 152 height 22
type input "everyday roastery"
click button "Search" at bounding box center [608, 275] width 152 height 20
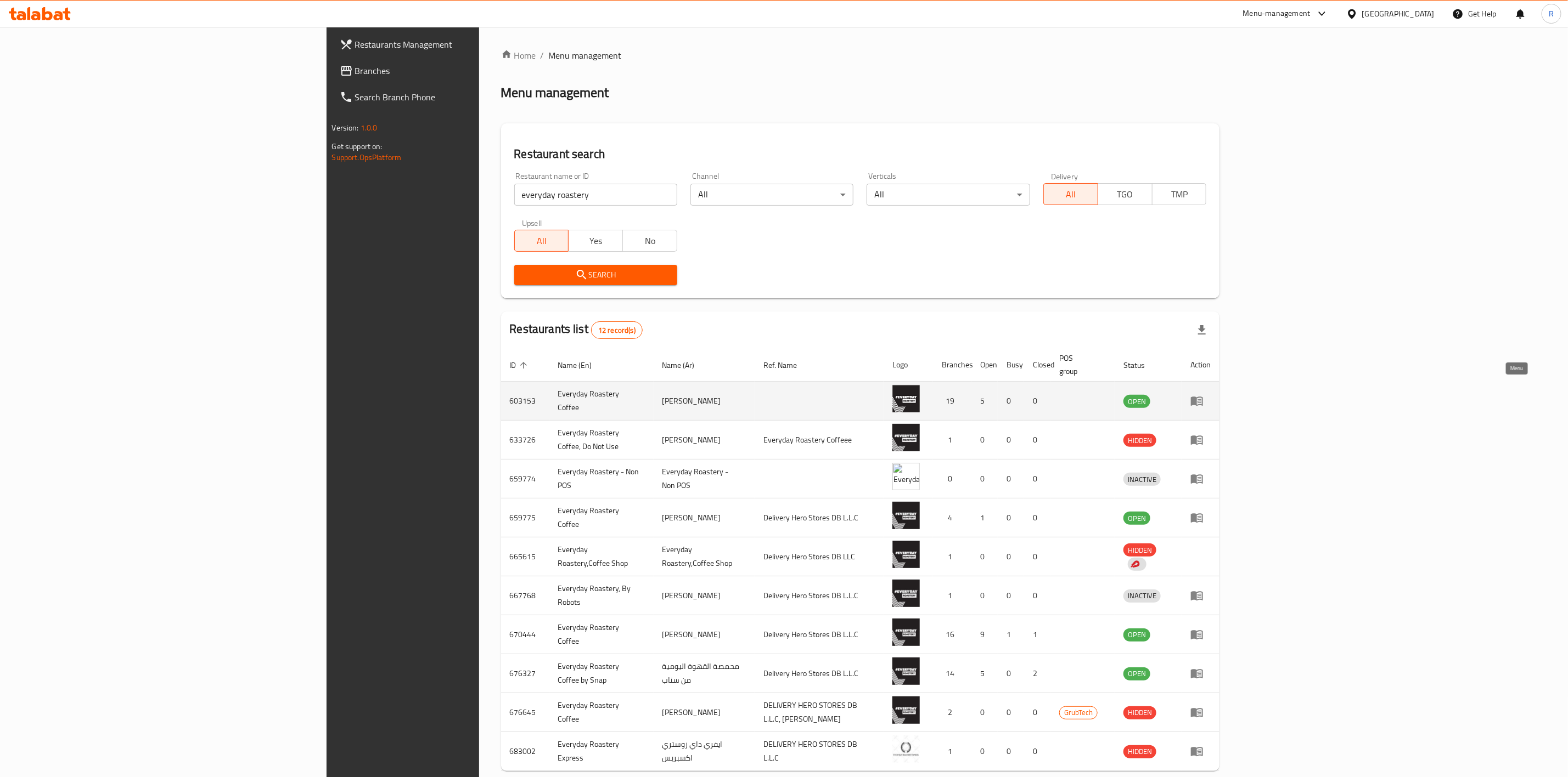
click at [1203, 397] on icon "enhanced table" at bounding box center [1196, 402] width 12 height 9
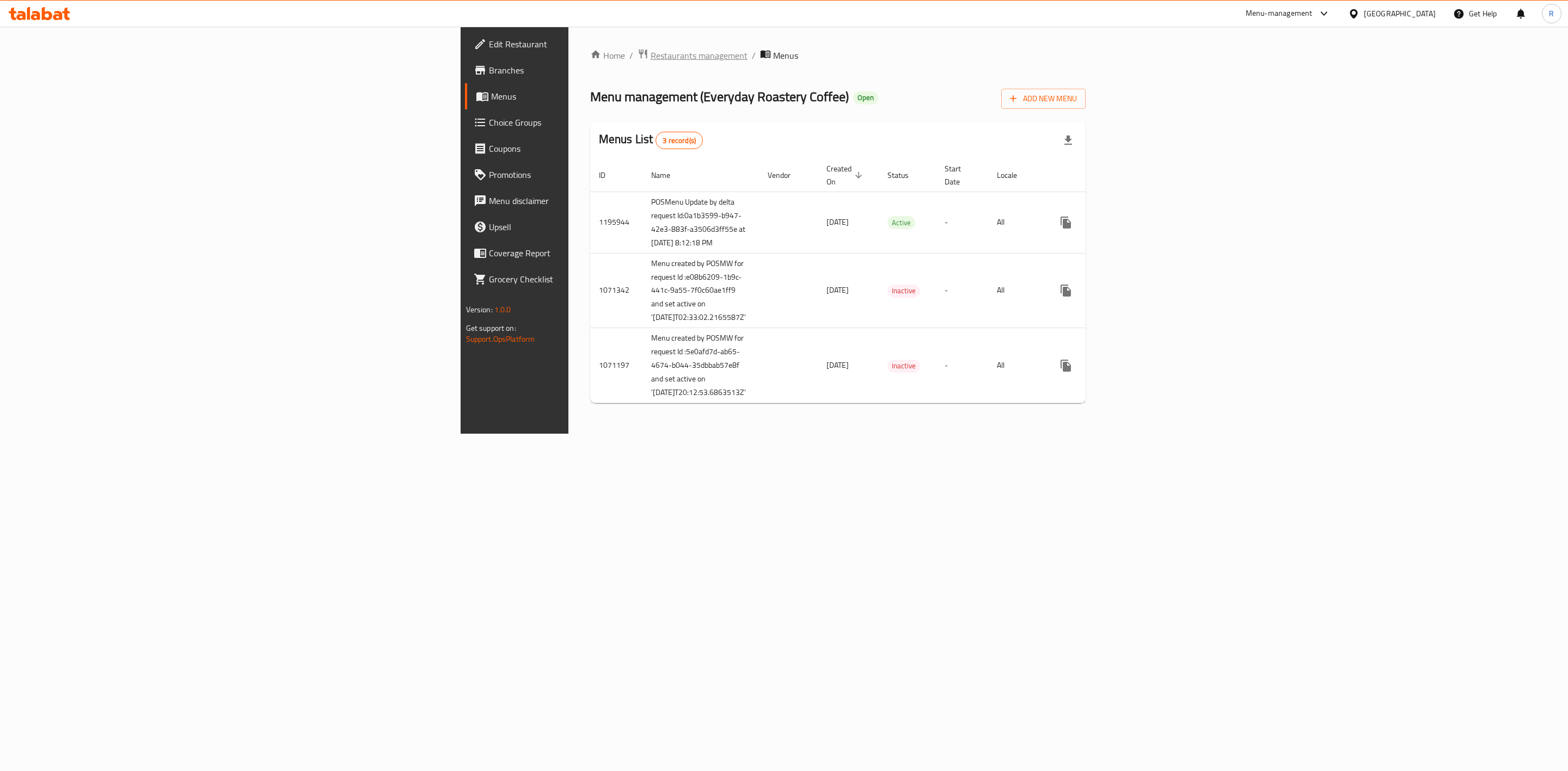
click at [651, 58] on span "Restaurants management" at bounding box center [699, 55] width 97 height 13
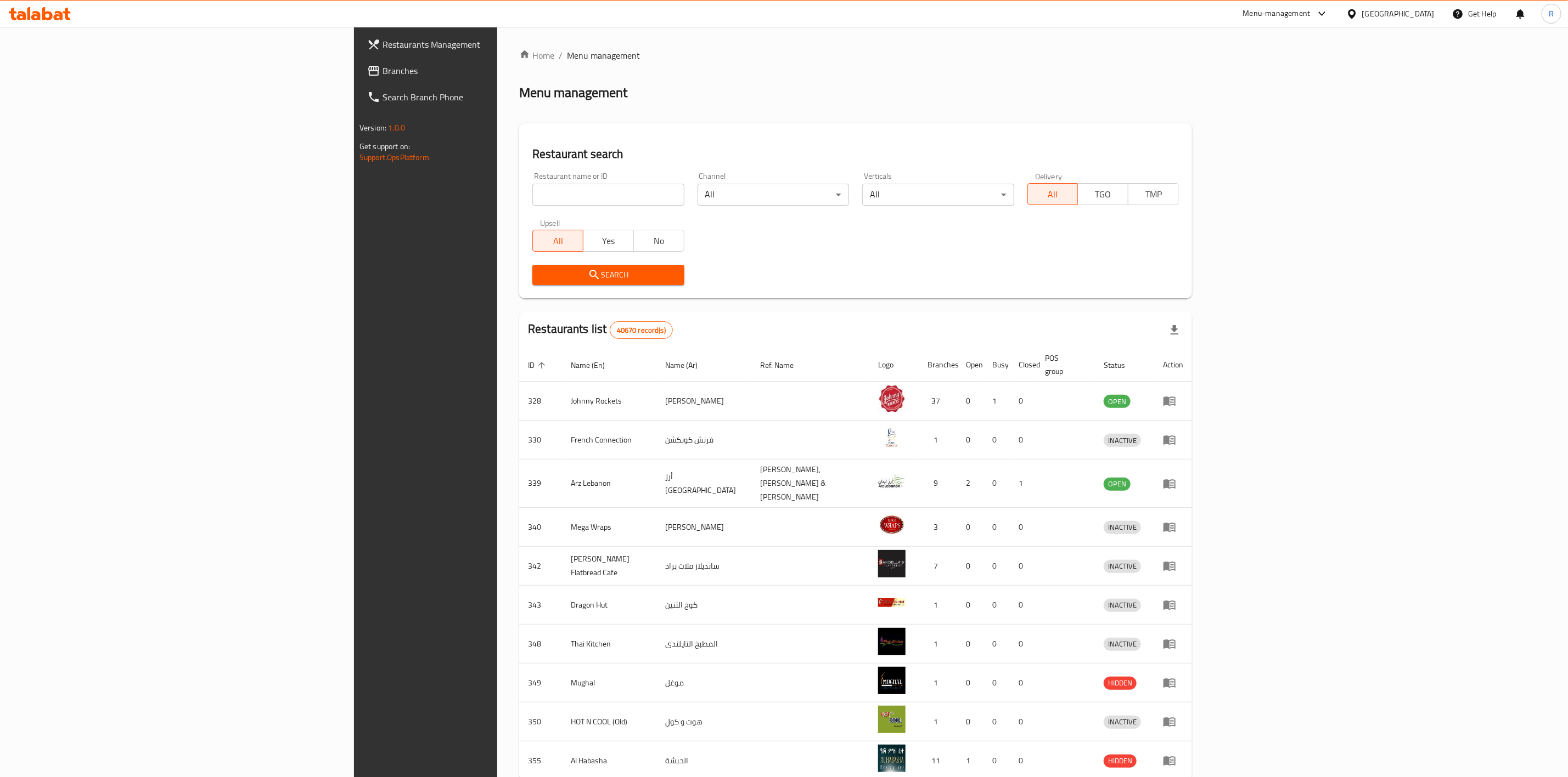
click at [532, 188] on input "search" at bounding box center [608, 194] width 152 height 22
